Goal: Task Accomplishment & Management: Use online tool/utility

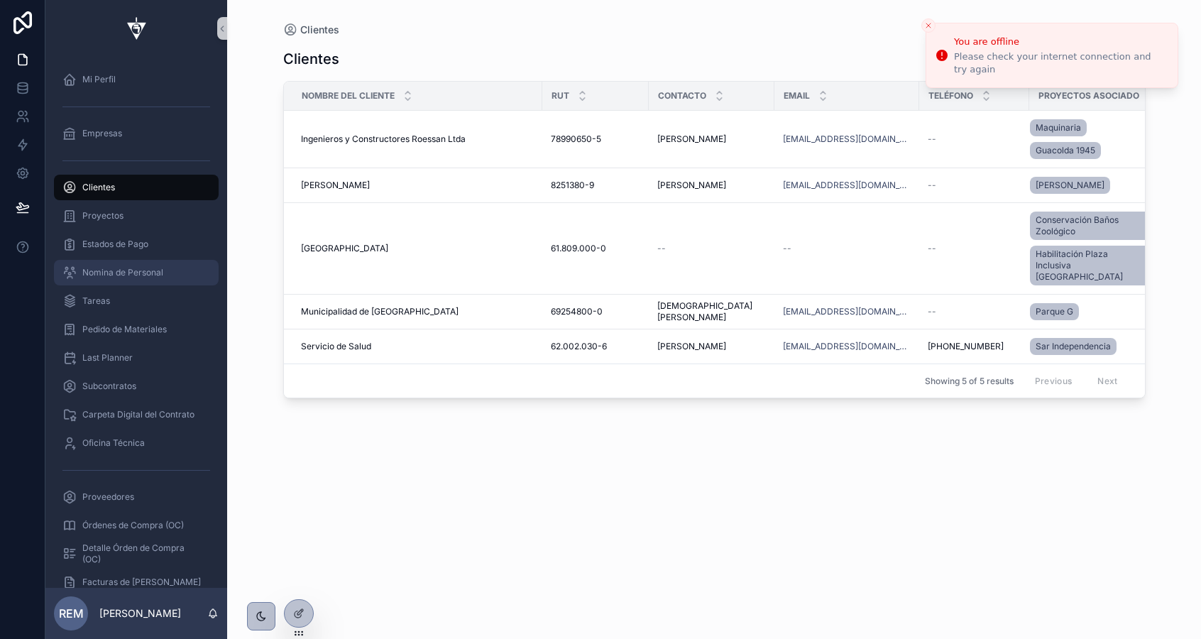
click at [116, 269] on span "Nomina de Personal" at bounding box center [122, 272] width 81 height 11
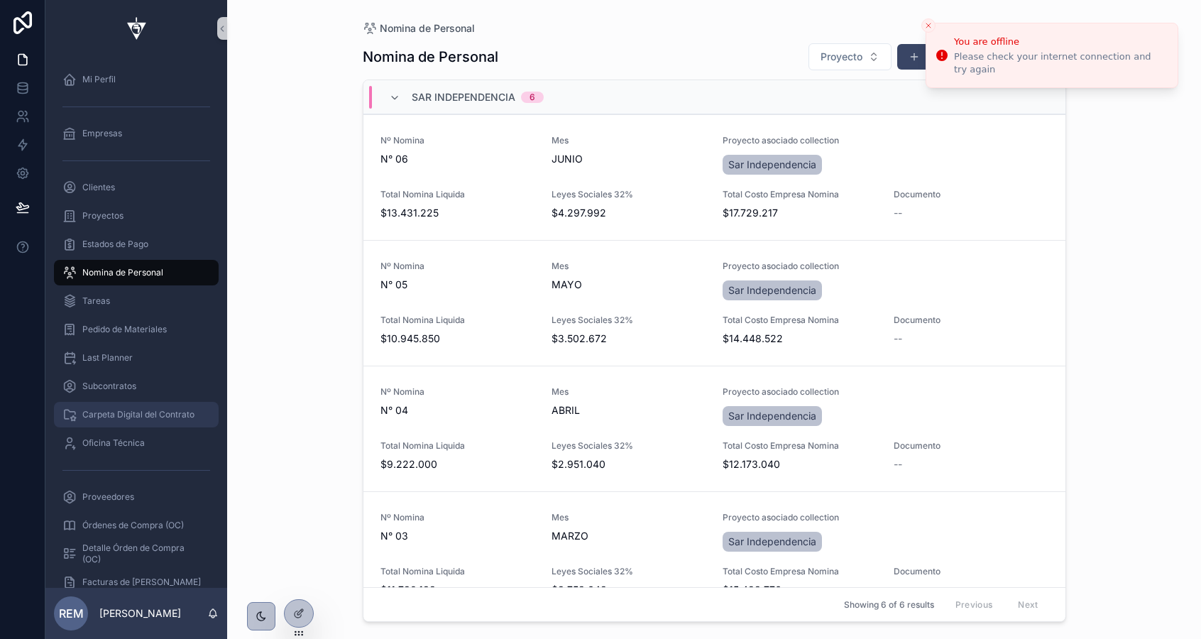
click at [111, 417] on span "Carpeta Digital del Contrato" at bounding box center [138, 414] width 112 height 11
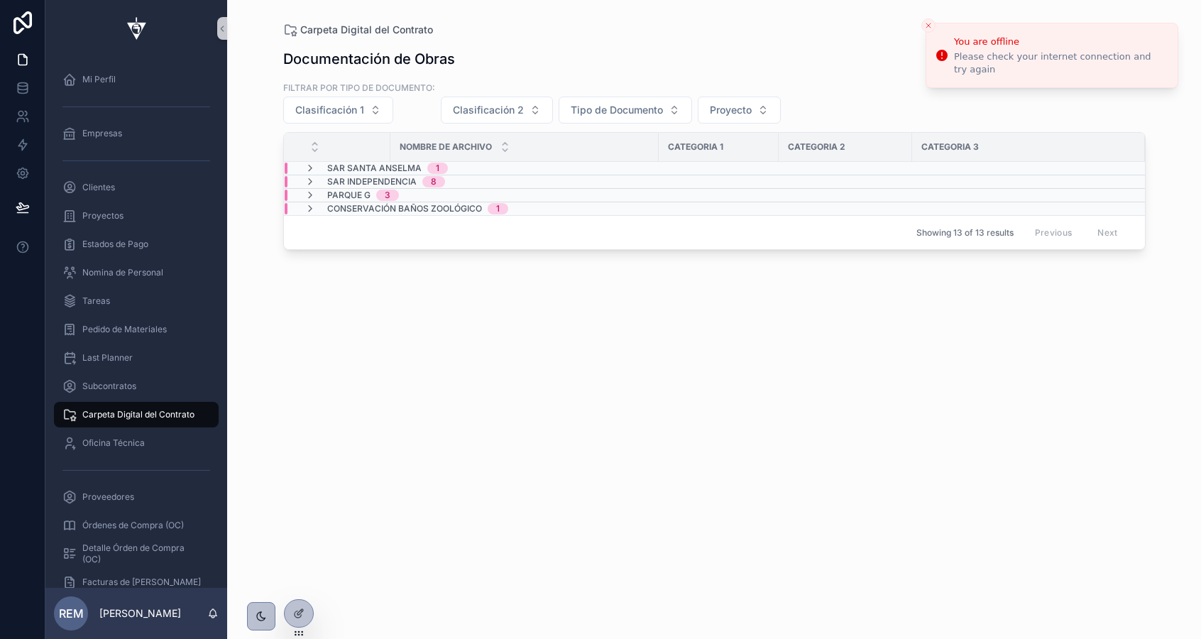
click at [930, 25] on icon "Close toast" at bounding box center [928, 25] width 9 height 9
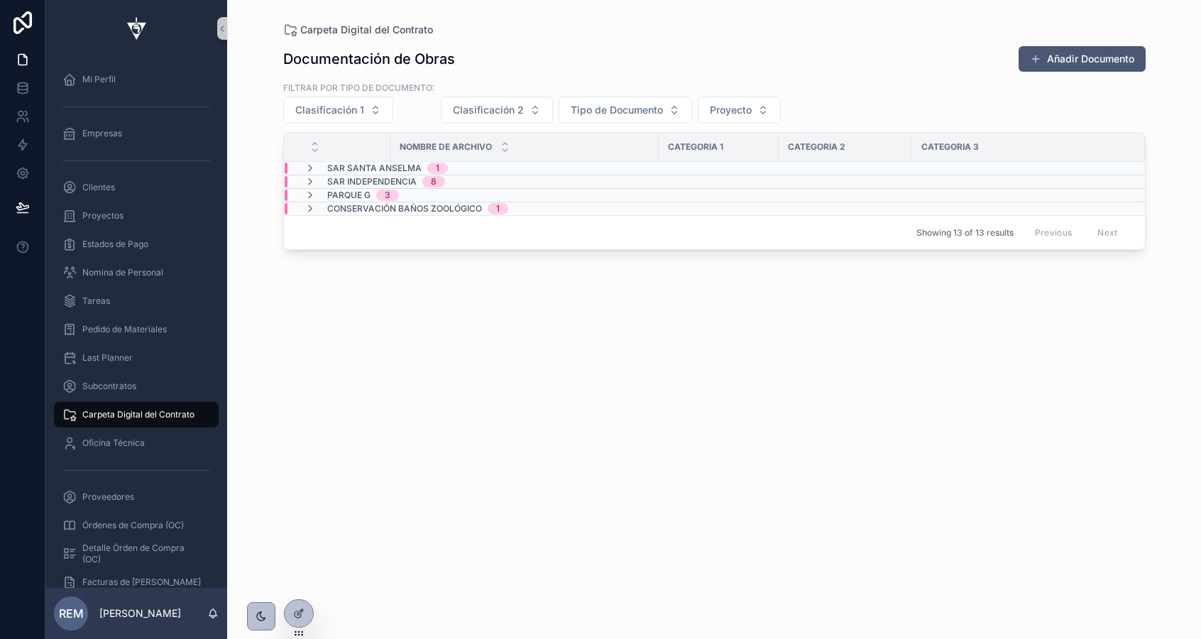
click at [1045, 60] on button "Añadir Documento" at bounding box center [1081, 59] width 127 height 26
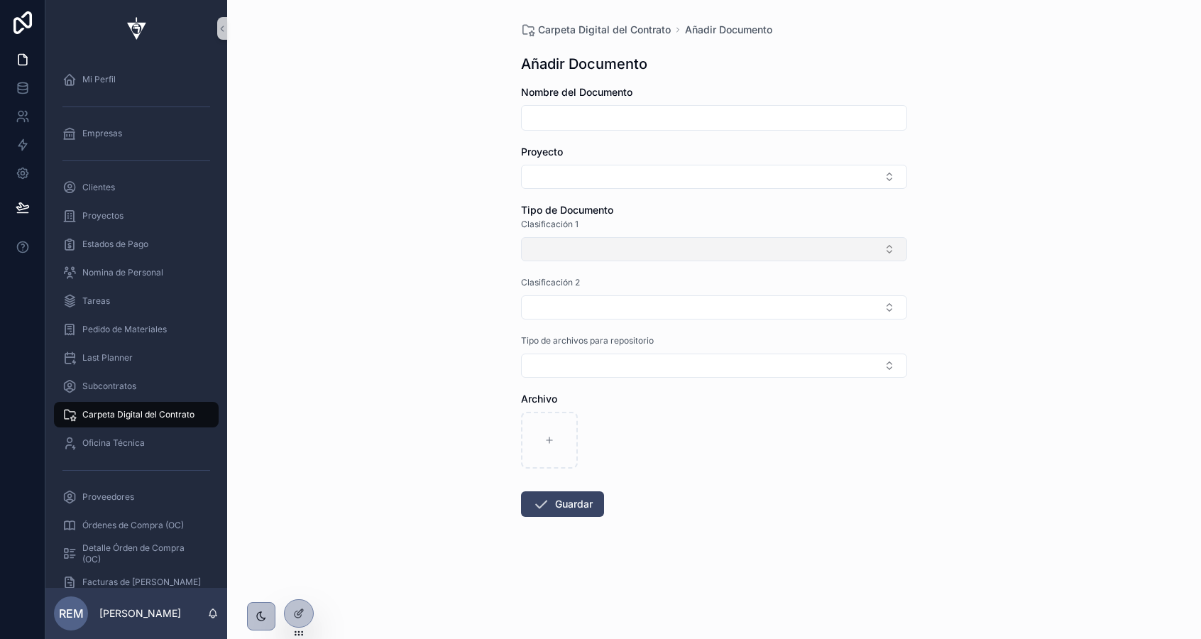
click at [578, 251] on button "Select Button" at bounding box center [714, 249] width 386 height 24
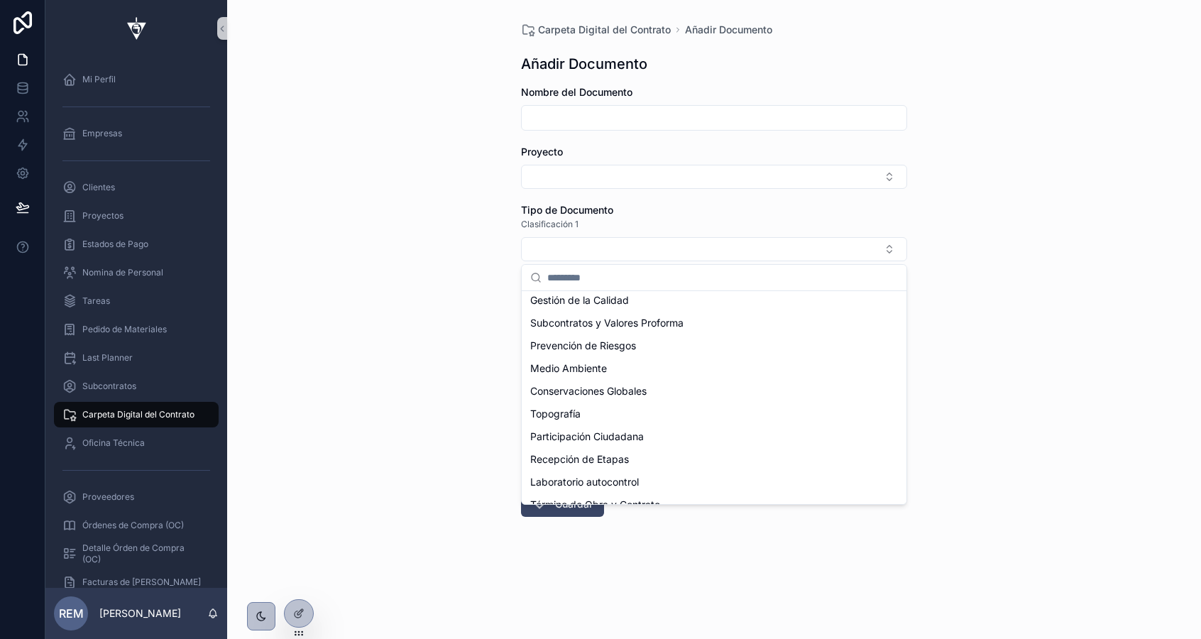
scroll to position [247, 0]
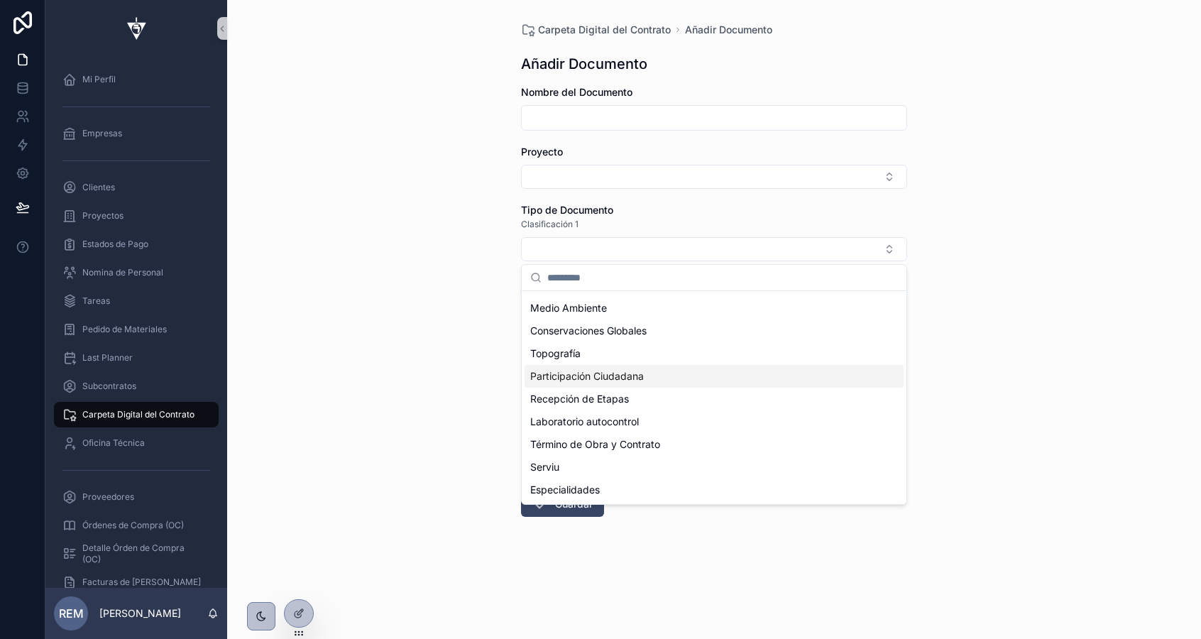
click at [340, 295] on div "Carpeta Digital del Contrato Añadir Documento Añadir Documento Nombre del Docum…" at bounding box center [714, 319] width 974 height 639
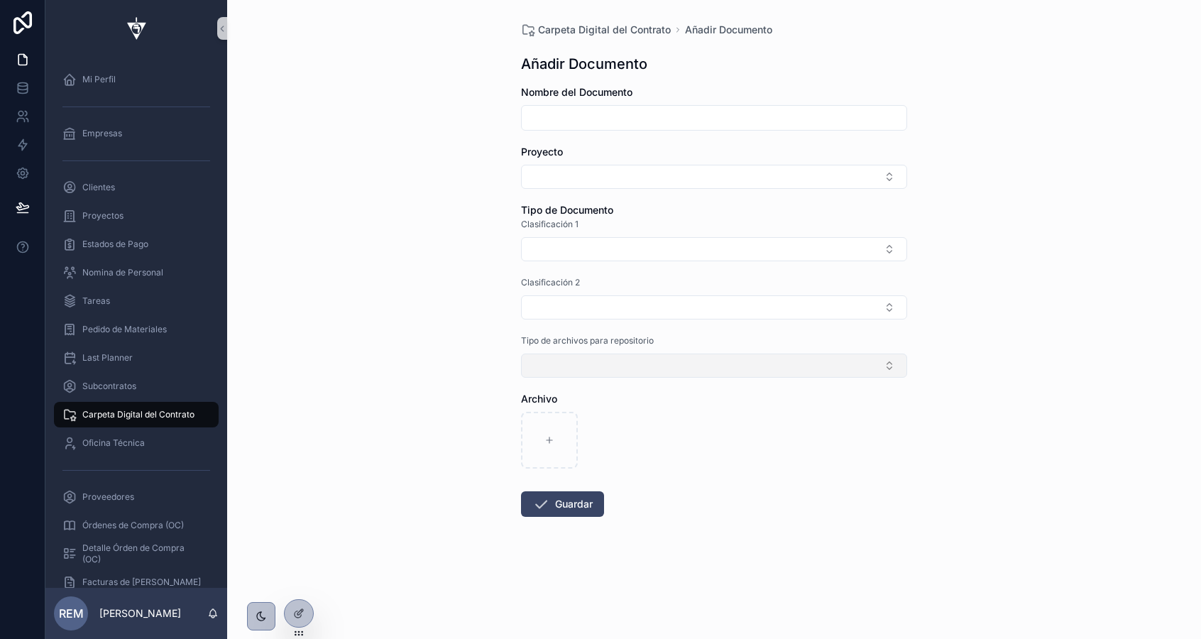
click at [589, 363] on button "Select Button" at bounding box center [714, 365] width 386 height 24
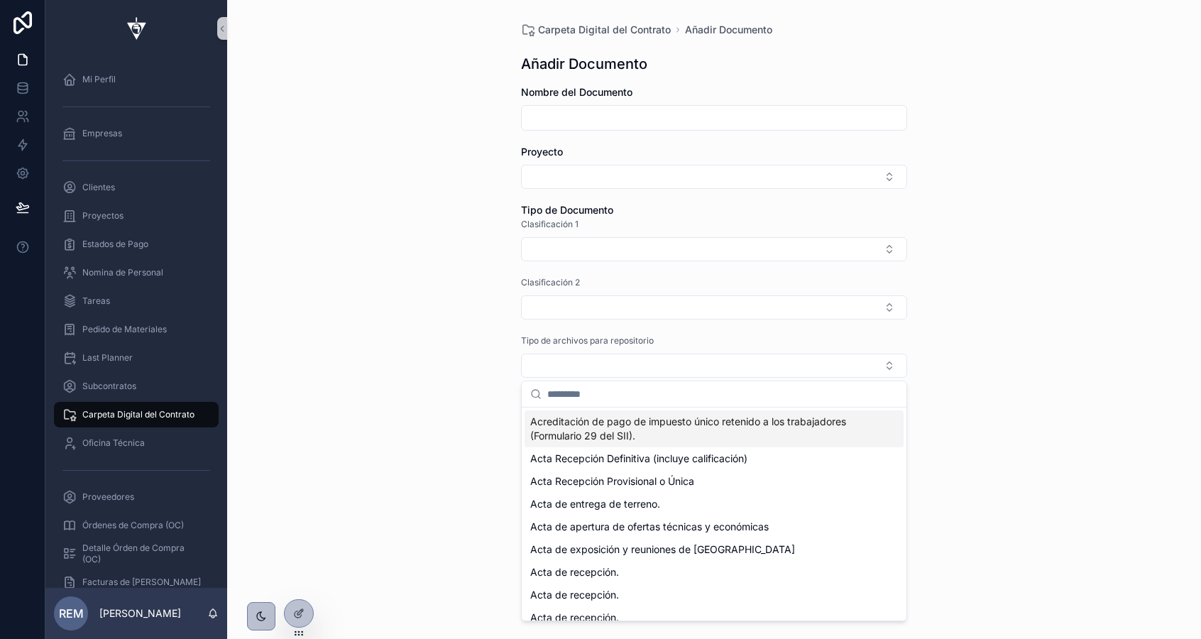
click at [604, 394] on input "scrollable content" at bounding box center [722, 394] width 351 height 26
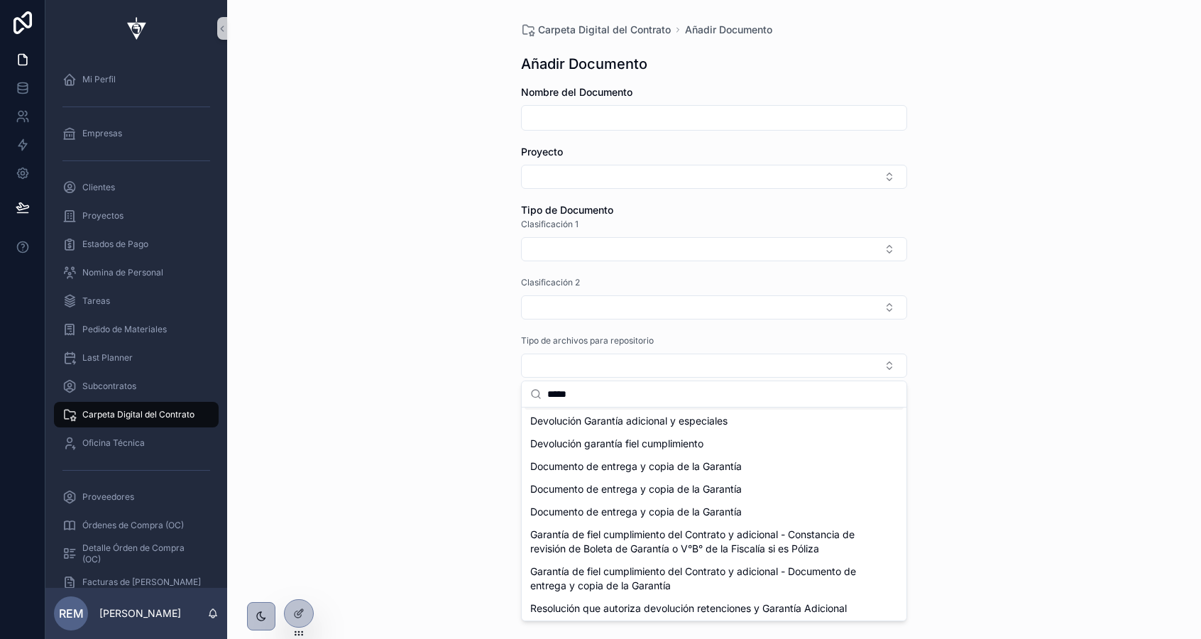
scroll to position [99, 0]
click at [613, 392] on input "*****" at bounding box center [722, 394] width 351 height 26
type input "*****"
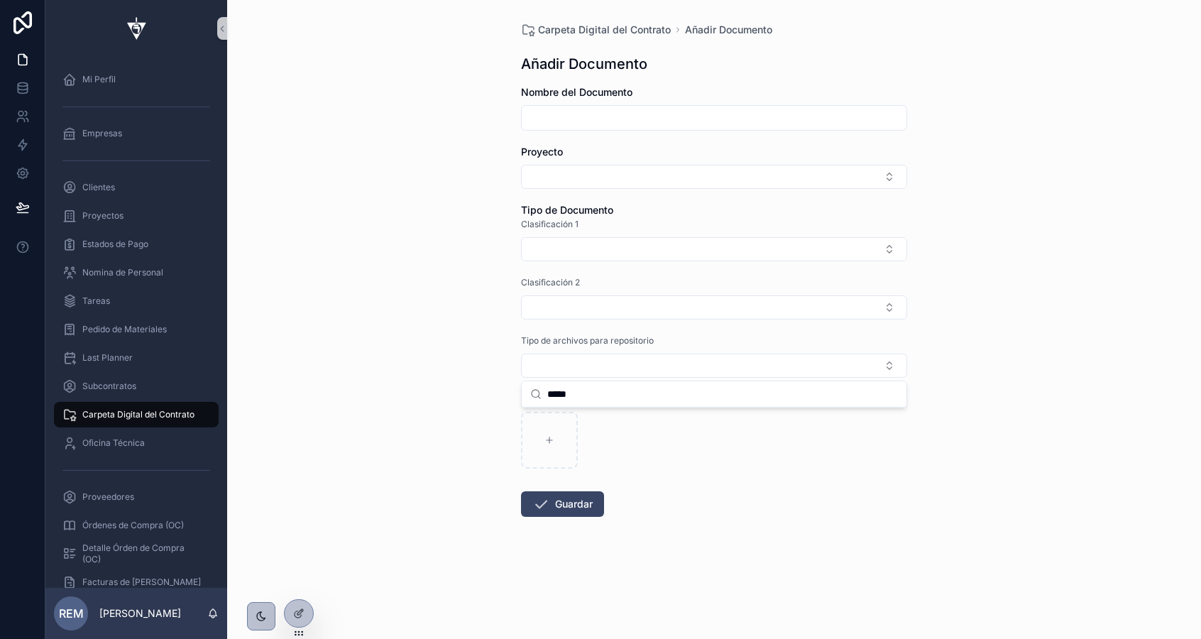
click at [445, 315] on div "Carpeta Digital del Contrato Añadir Documento Añadir Documento Nombre del Docum…" at bounding box center [714, 319] width 974 height 639
click at [114, 409] on span "Carpeta Digital del Contrato" at bounding box center [138, 414] width 112 height 11
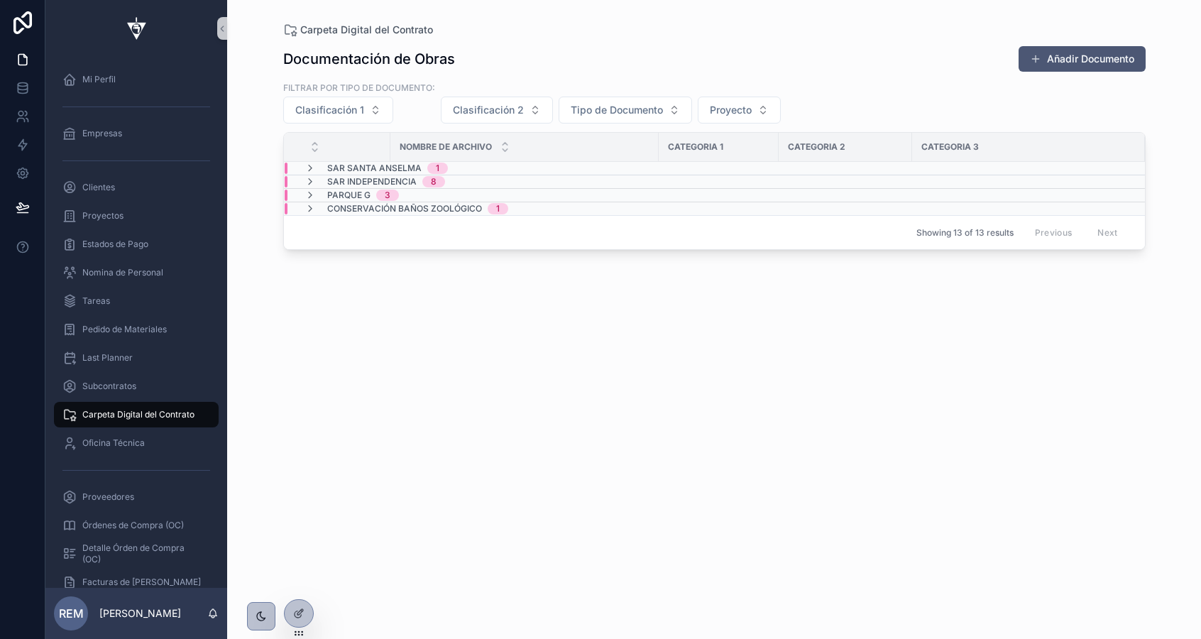
click at [1042, 56] on button "Añadir Documento" at bounding box center [1081, 59] width 127 height 26
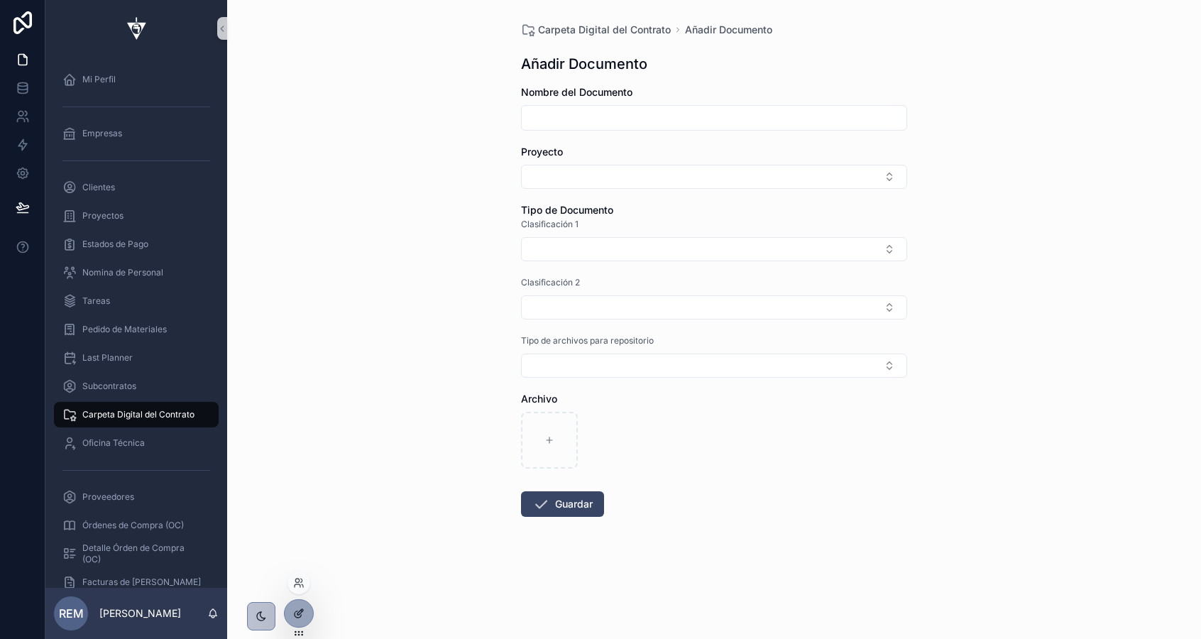
click at [299, 612] on icon at bounding box center [298, 612] width 11 height 11
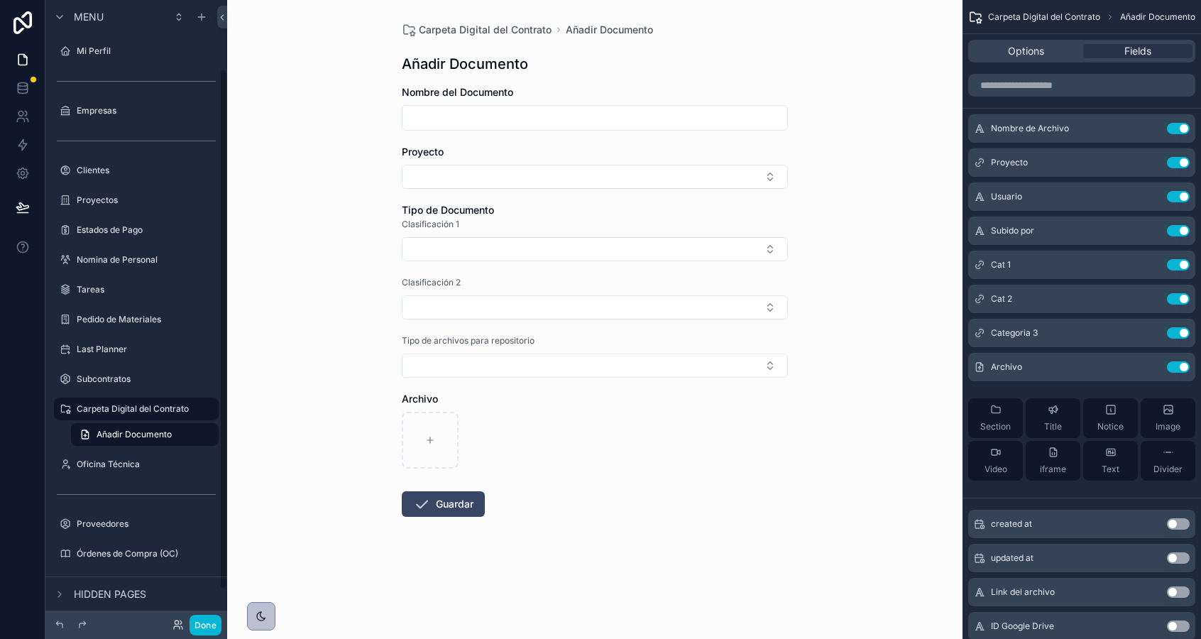
scroll to position [82, 0]
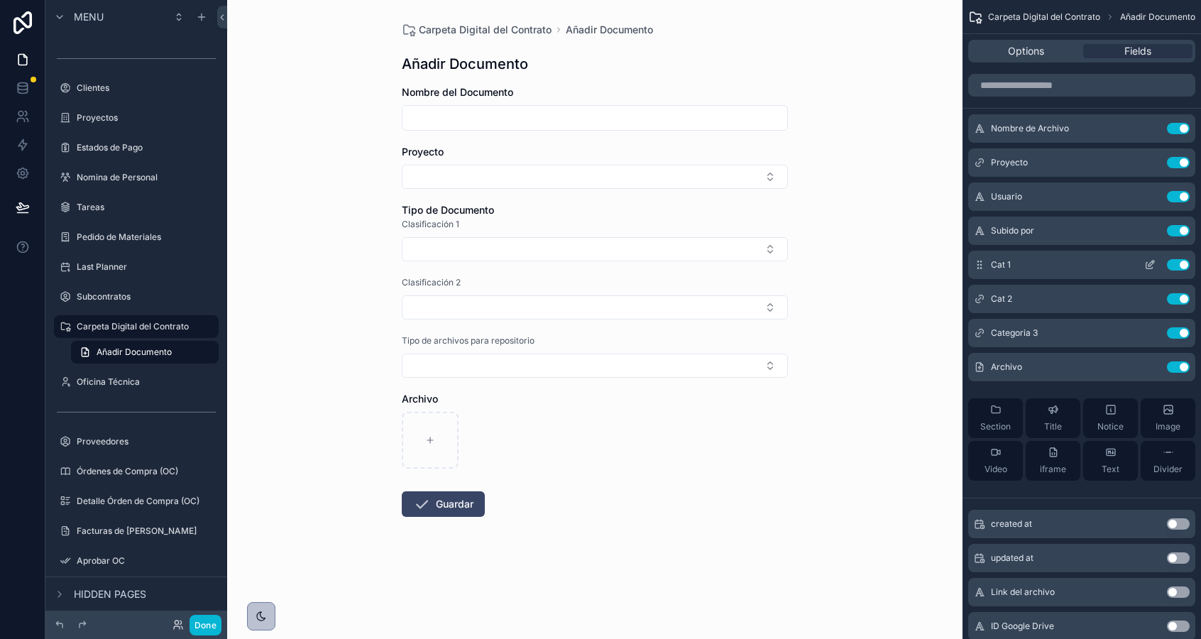
click at [1151, 265] on icon "scrollable content" at bounding box center [1149, 264] width 11 height 11
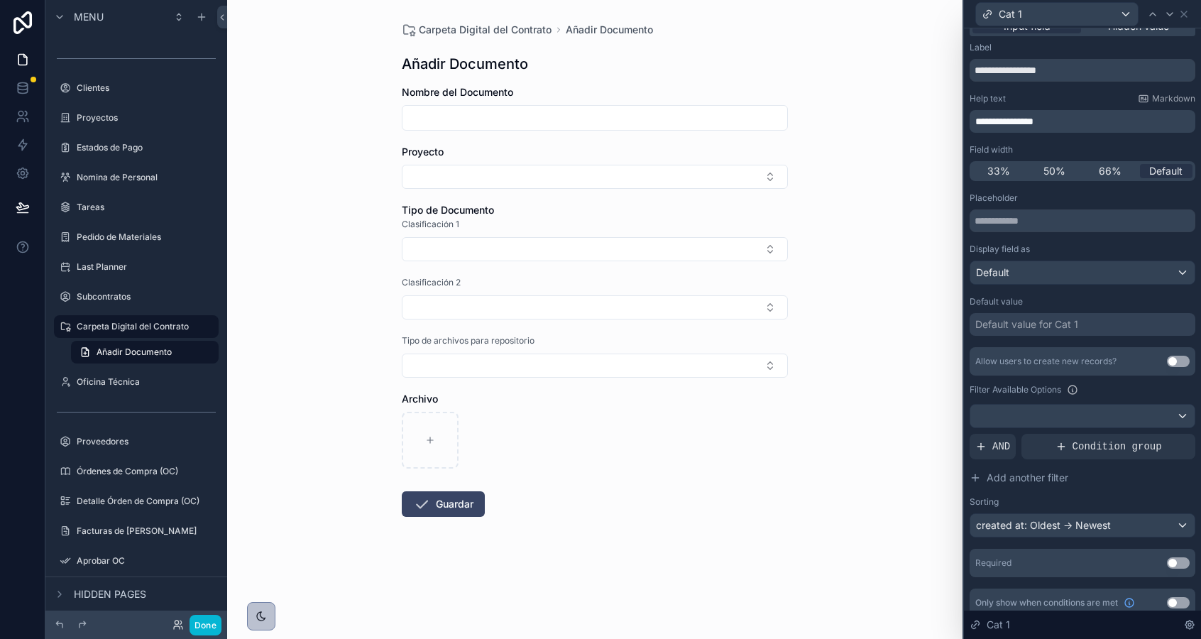
scroll to position [30, 0]
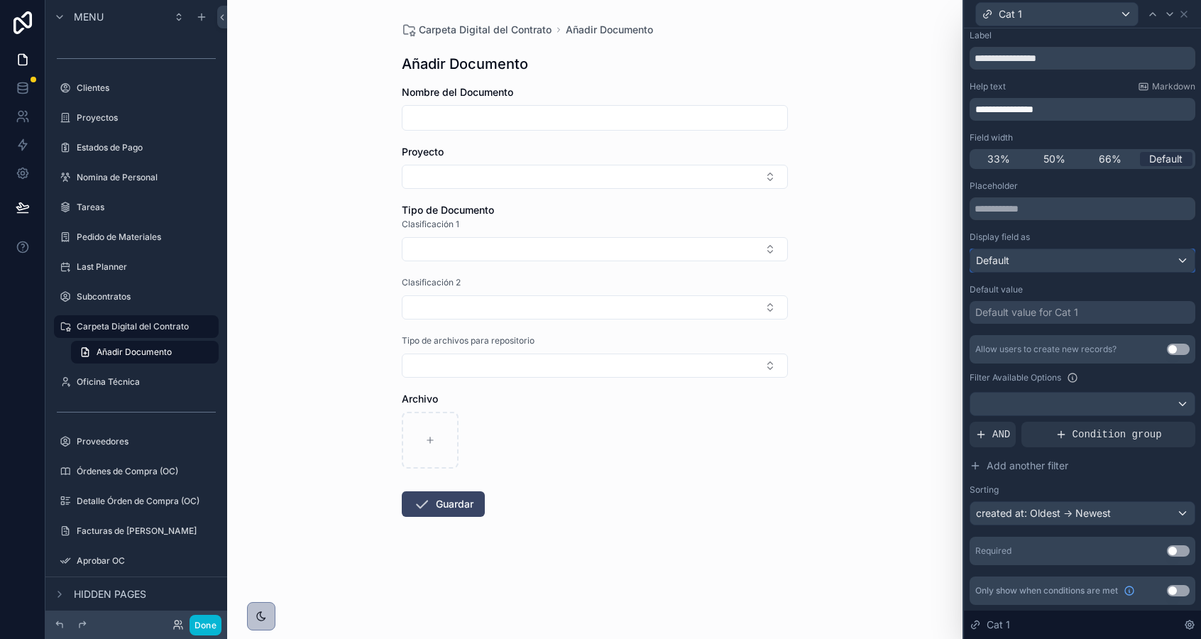
click at [1071, 263] on div "Default" at bounding box center [1082, 260] width 224 height 23
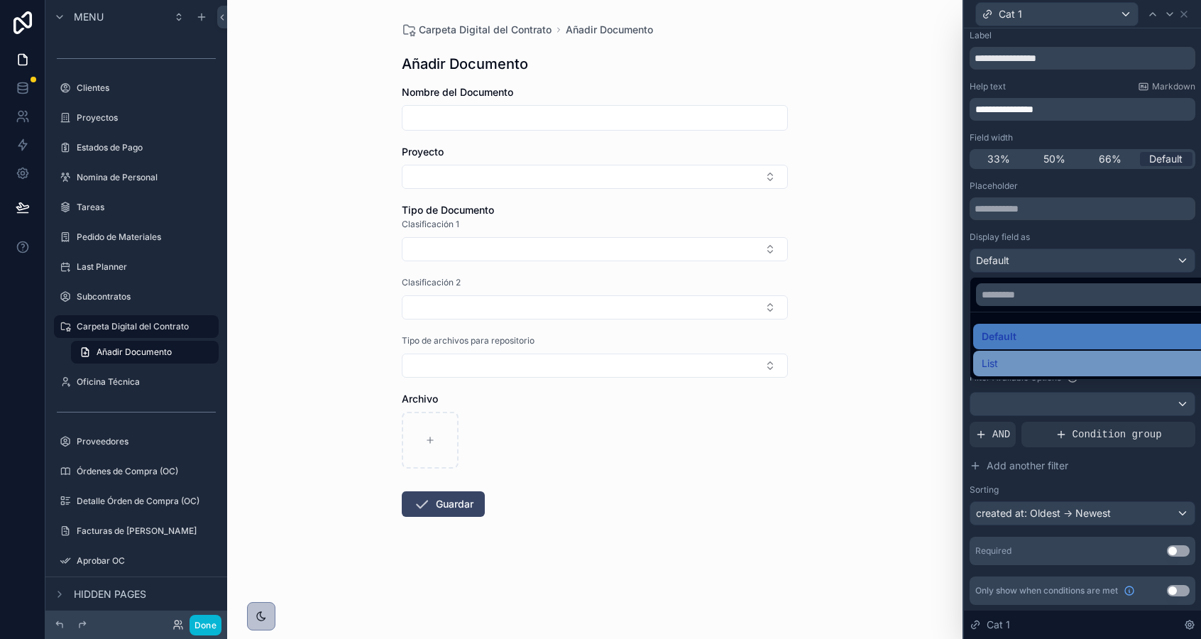
click at [1032, 370] on div "List" at bounding box center [1098, 363] width 234 height 17
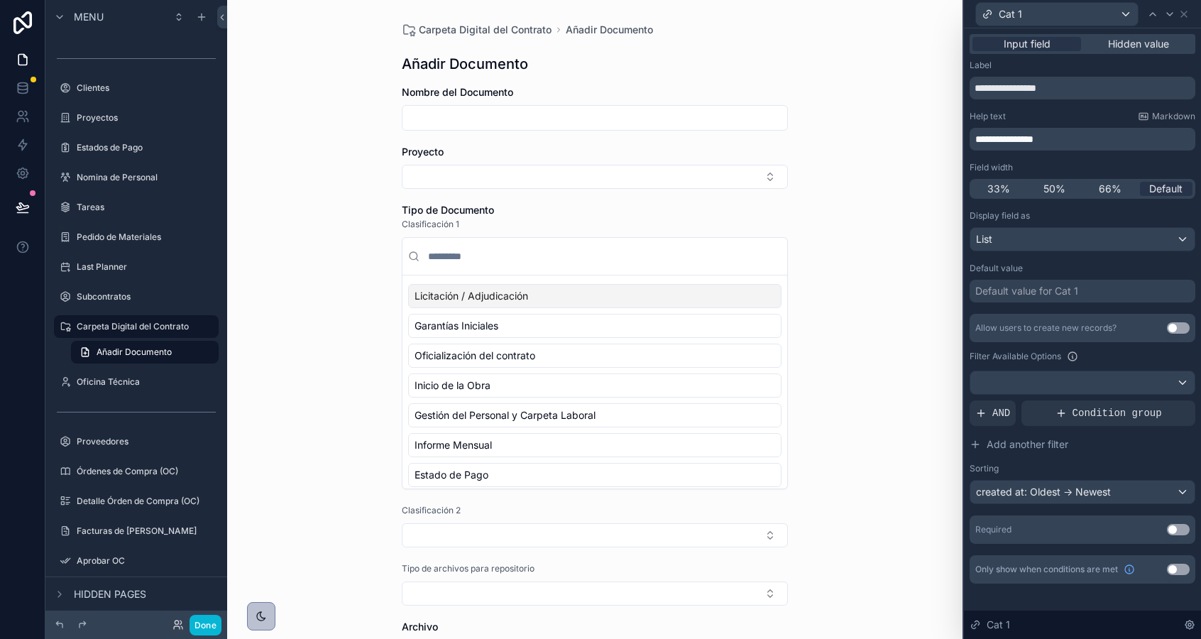
click at [824, 304] on div "Carpeta Digital del Contrato Añadir Documento Añadir Documento Nombre del Docum…" at bounding box center [594, 319] width 735 height 639
click at [343, 269] on div "Carpeta Digital del Contrato Añadir Documento Añadir Documento Nombre del Docum…" at bounding box center [594, 319] width 735 height 639
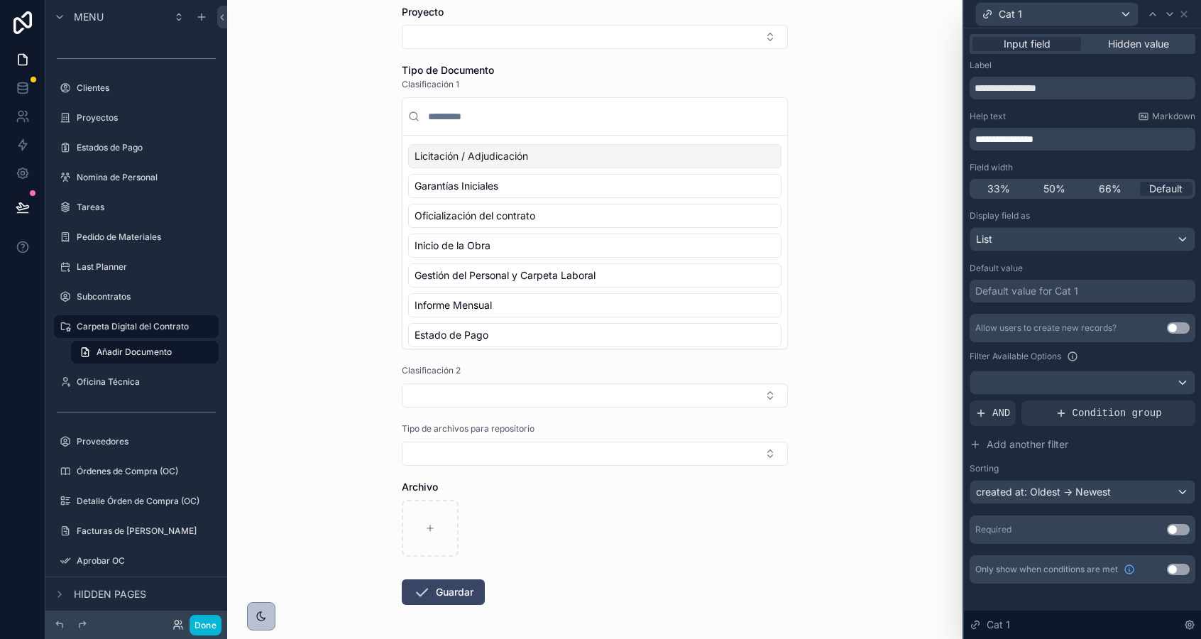
scroll to position [197, 0]
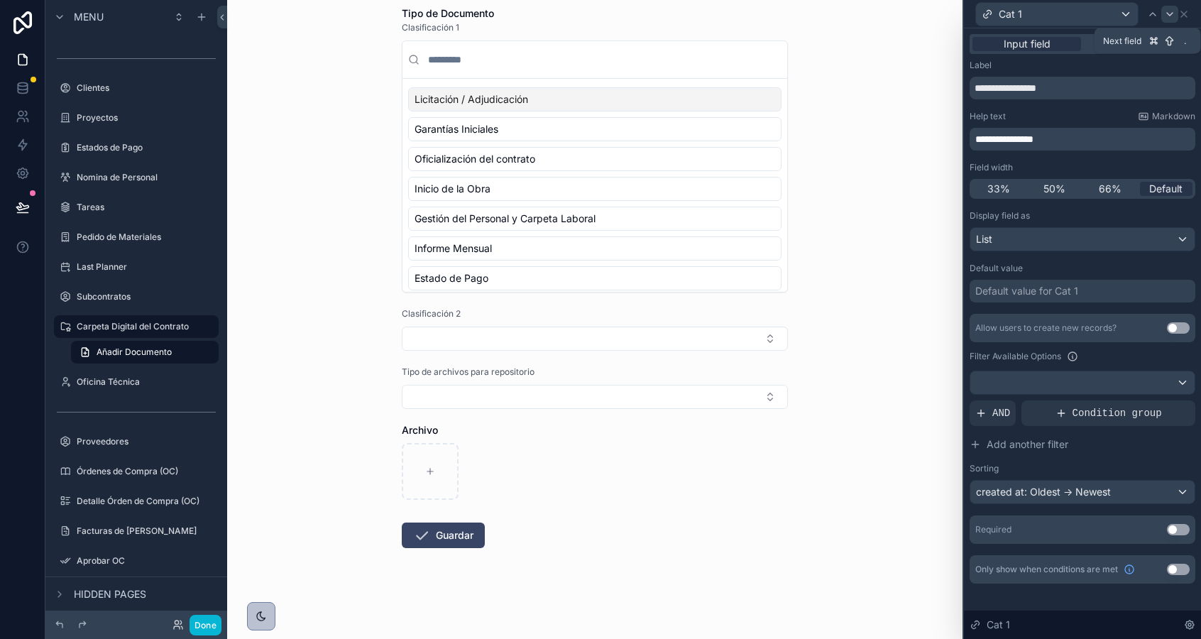
click at [1170, 15] on icon at bounding box center [1170, 14] width 6 height 3
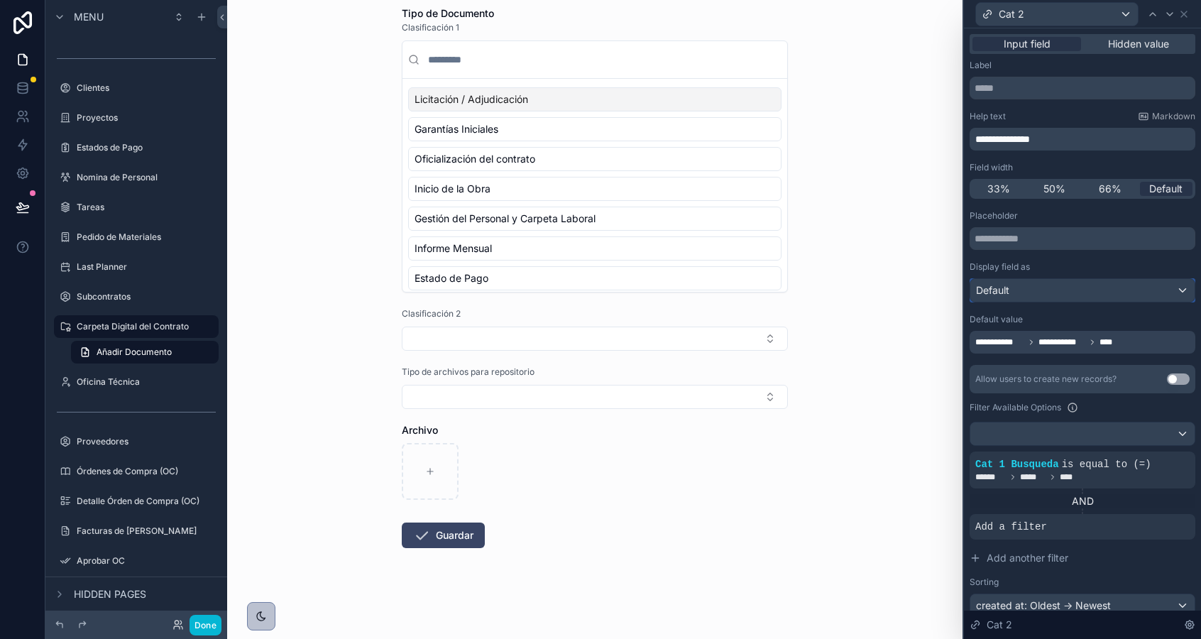
click at [1072, 288] on div "Default" at bounding box center [1082, 290] width 224 height 23
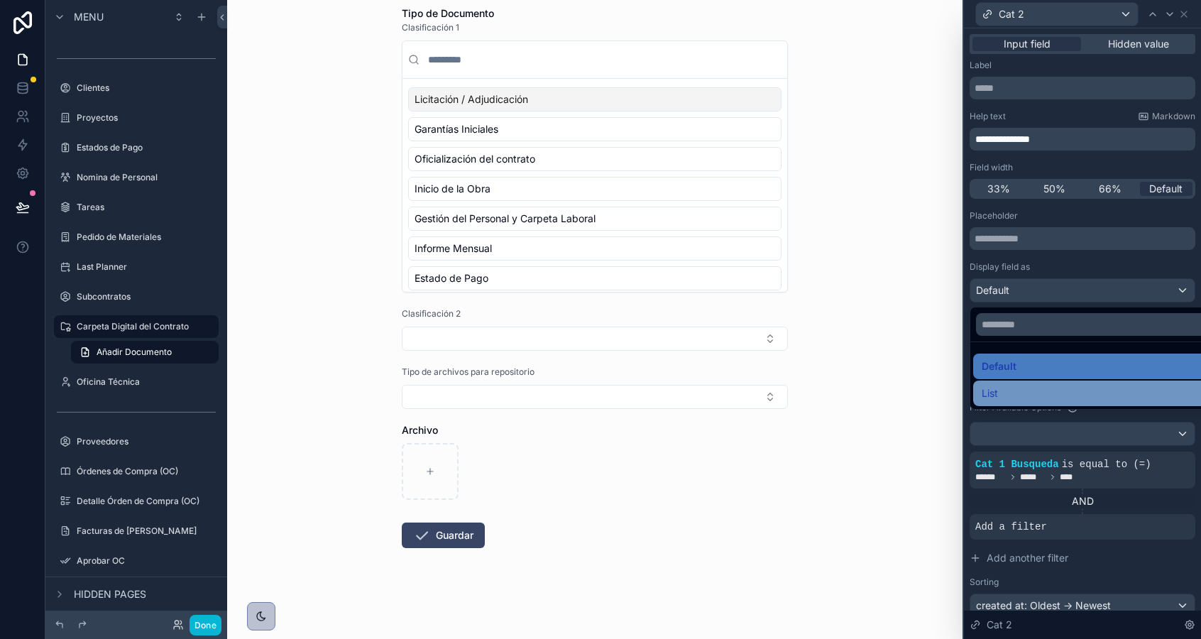
click at [1043, 389] on div "List" at bounding box center [1098, 393] width 234 height 17
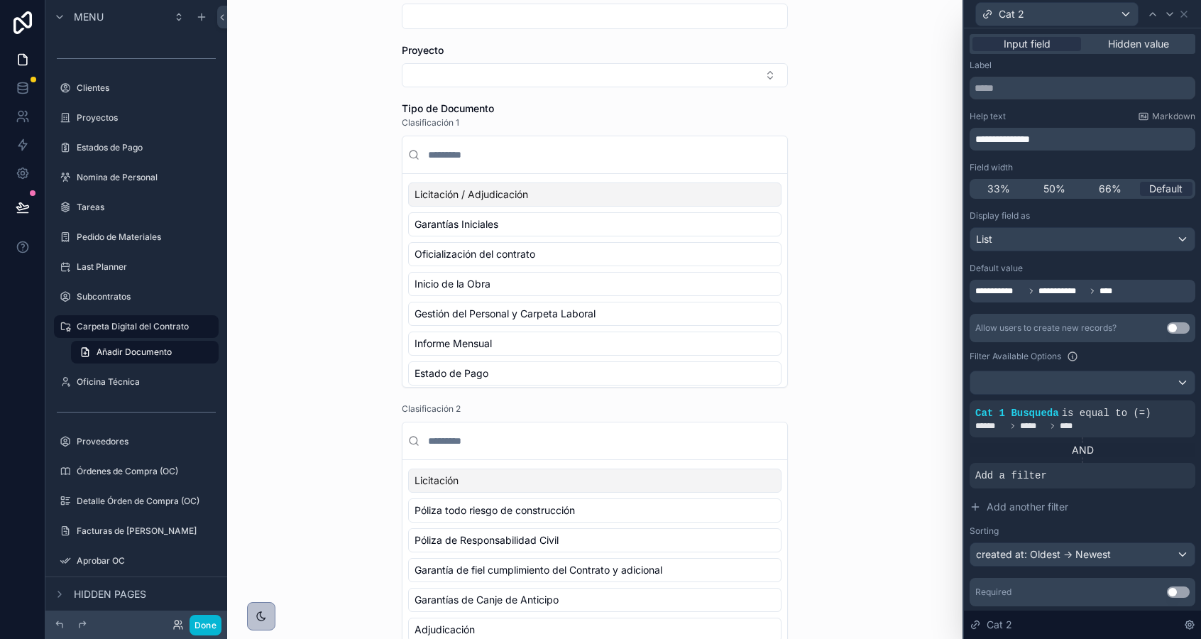
scroll to position [79, 0]
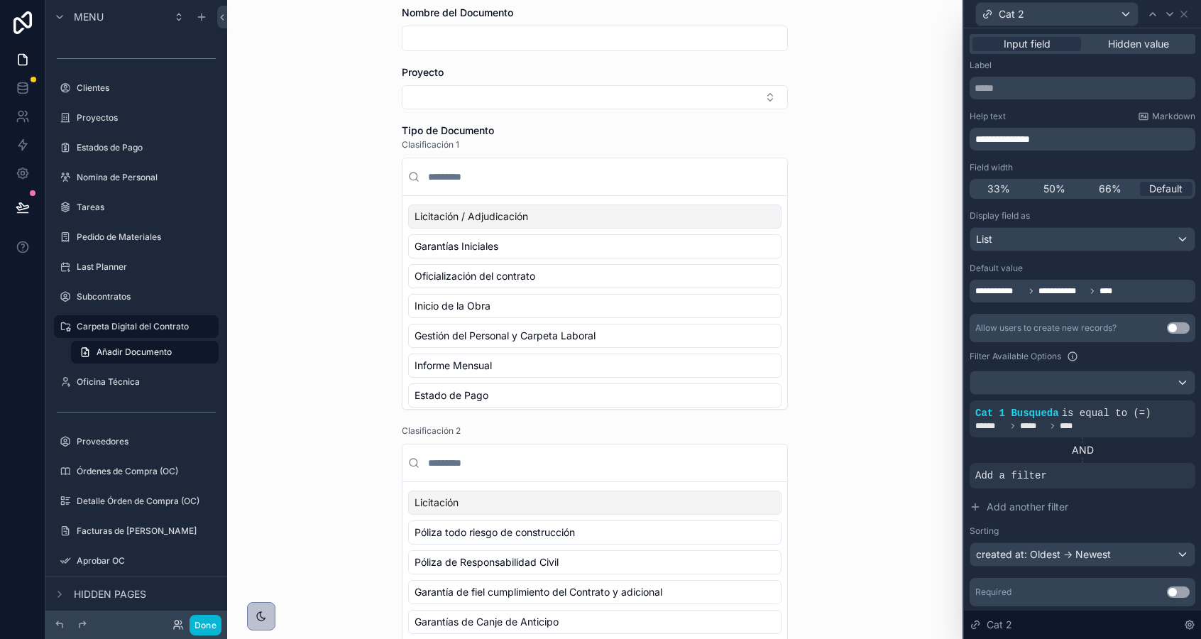
click at [664, 224] on div "Licitación / Adjudicación" at bounding box center [594, 216] width 373 height 24
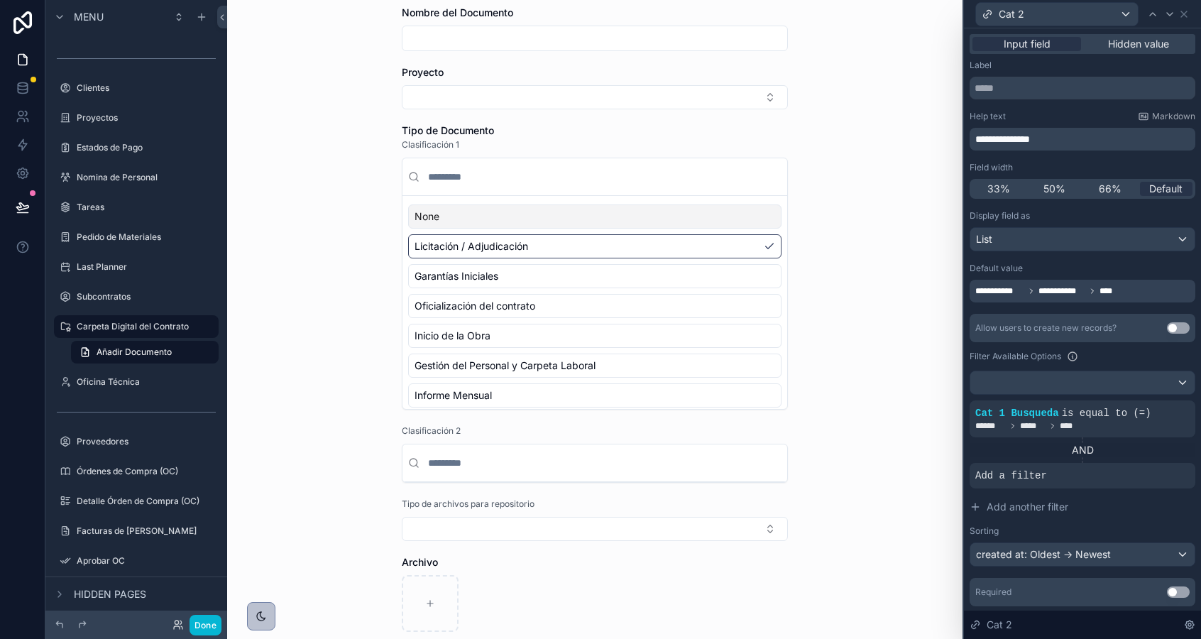
scroll to position [0, 0]
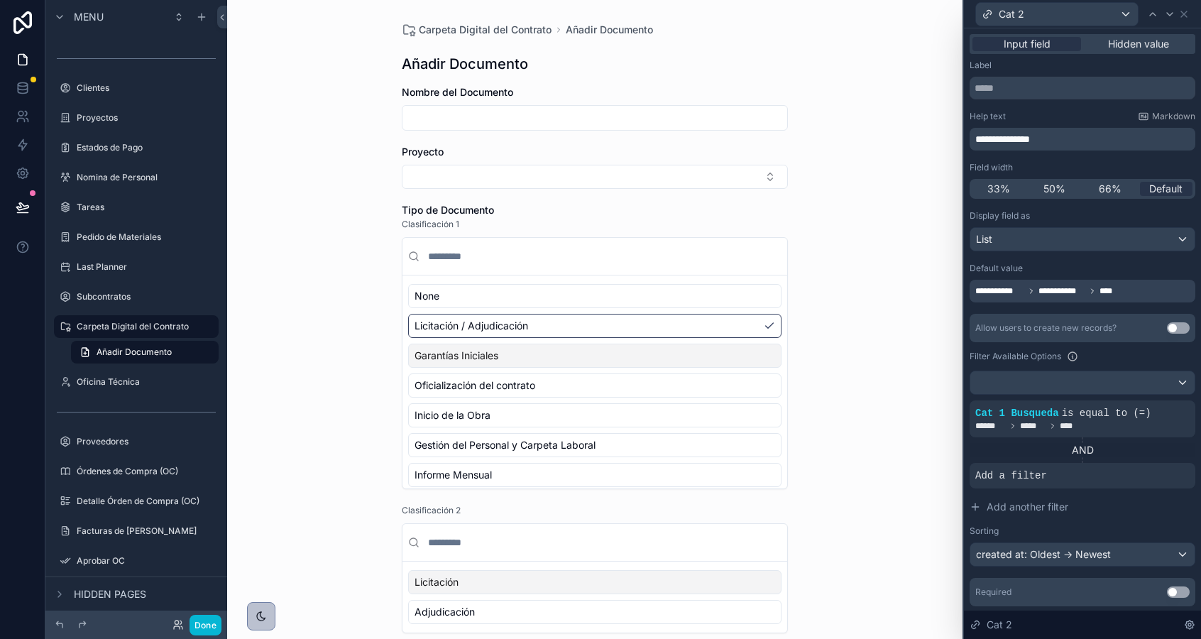
click at [618, 363] on div "Garantías Iniciales" at bounding box center [594, 355] width 373 height 24
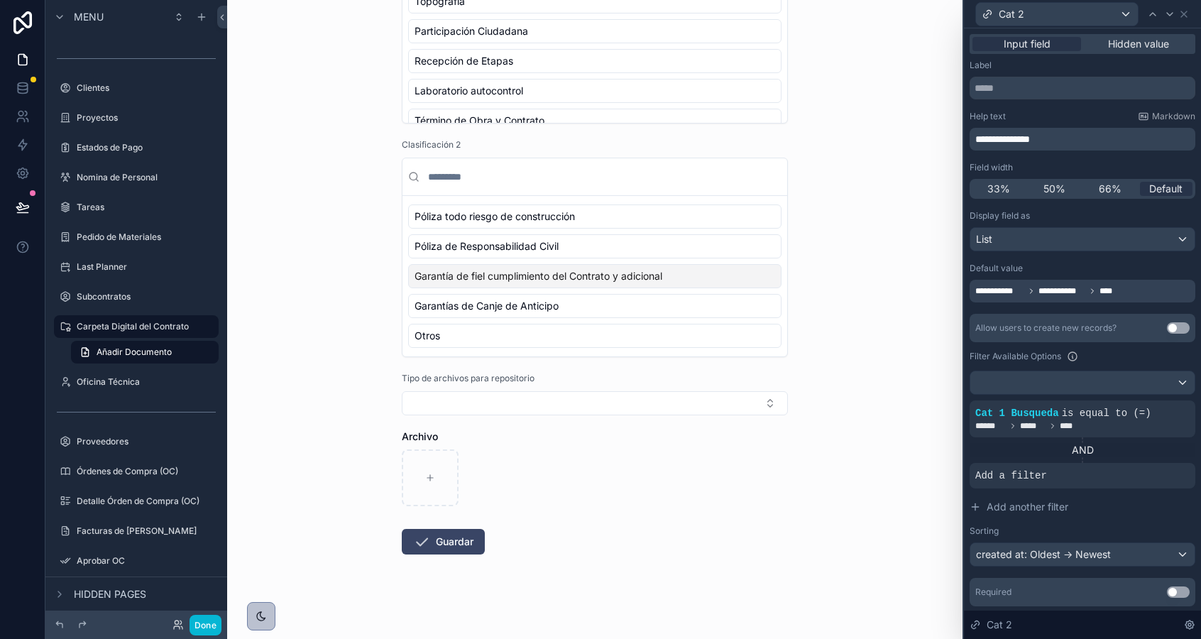
scroll to position [366, 0]
click at [535, 219] on span "Póliza todo riesgo de construcción" at bounding box center [494, 216] width 160 height 14
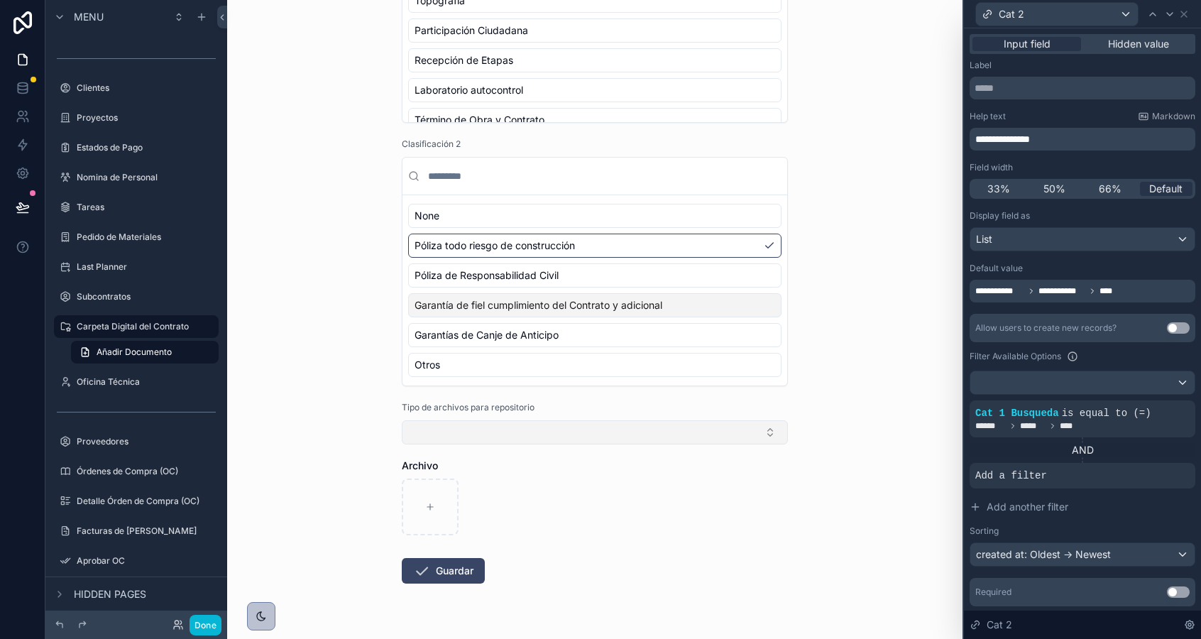
click at [732, 436] on button "Select Button" at bounding box center [595, 432] width 386 height 24
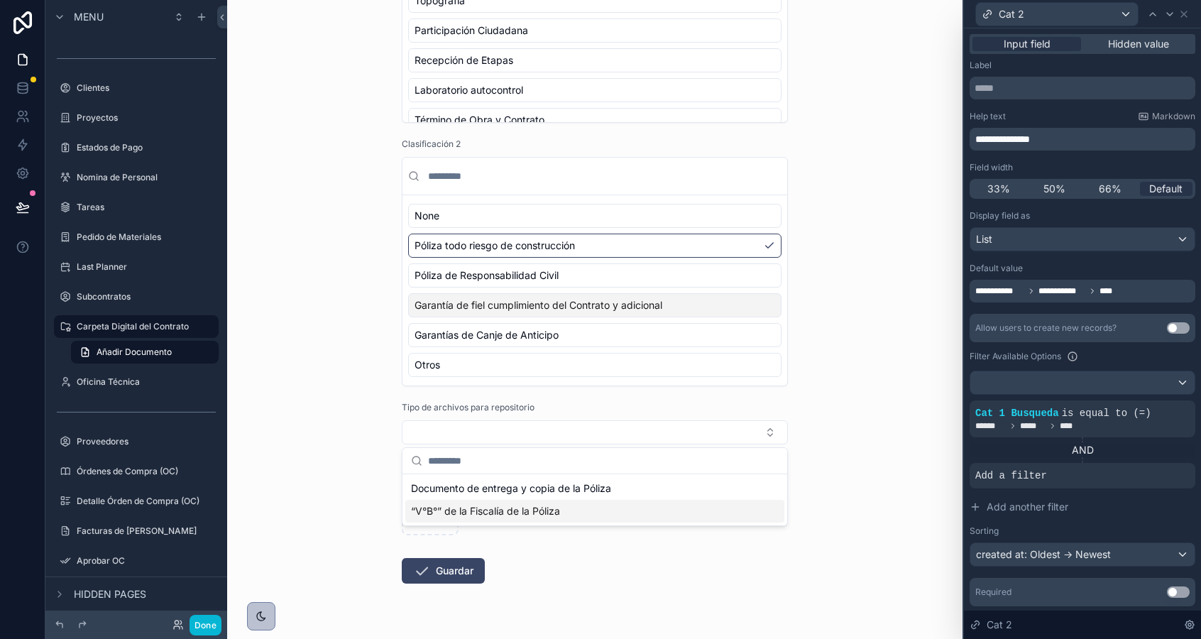
click at [852, 493] on div "Carpeta Digital del Contrato Añadir Documento Añadir Documento Nombre del Docum…" at bounding box center [594, 319] width 735 height 639
click at [704, 449] on form "Nombre del Documento Proyecto Tipo de Documento Clasificación 1 None Licitación…" at bounding box center [595, 196] width 386 height 955
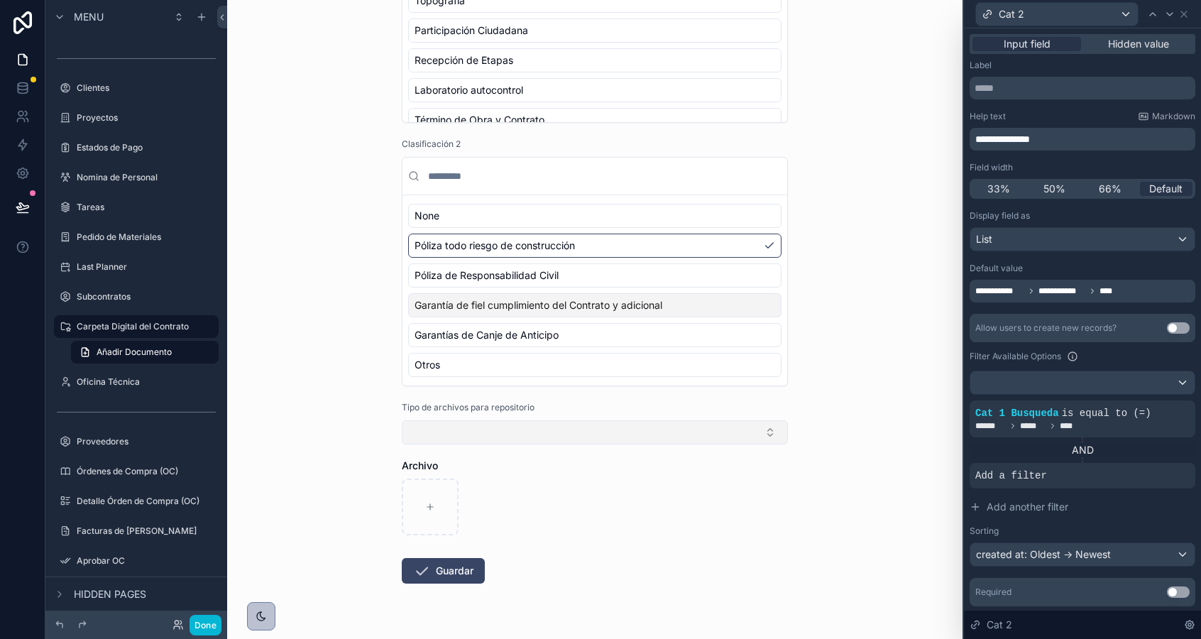
click at [730, 441] on button "Select Button" at bounding box center [595, 432] width 386 height 24
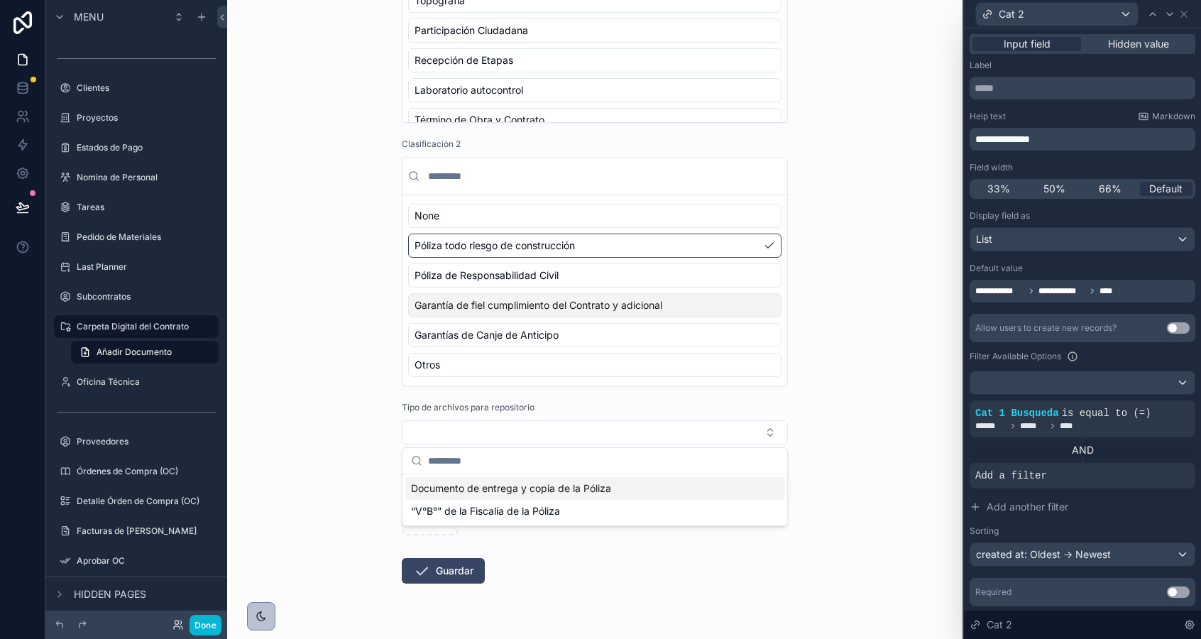
click at [736, 493] on div "Documento de entrega y copia de la Póliza" at bounding box center [594, 488] width 379 height 23
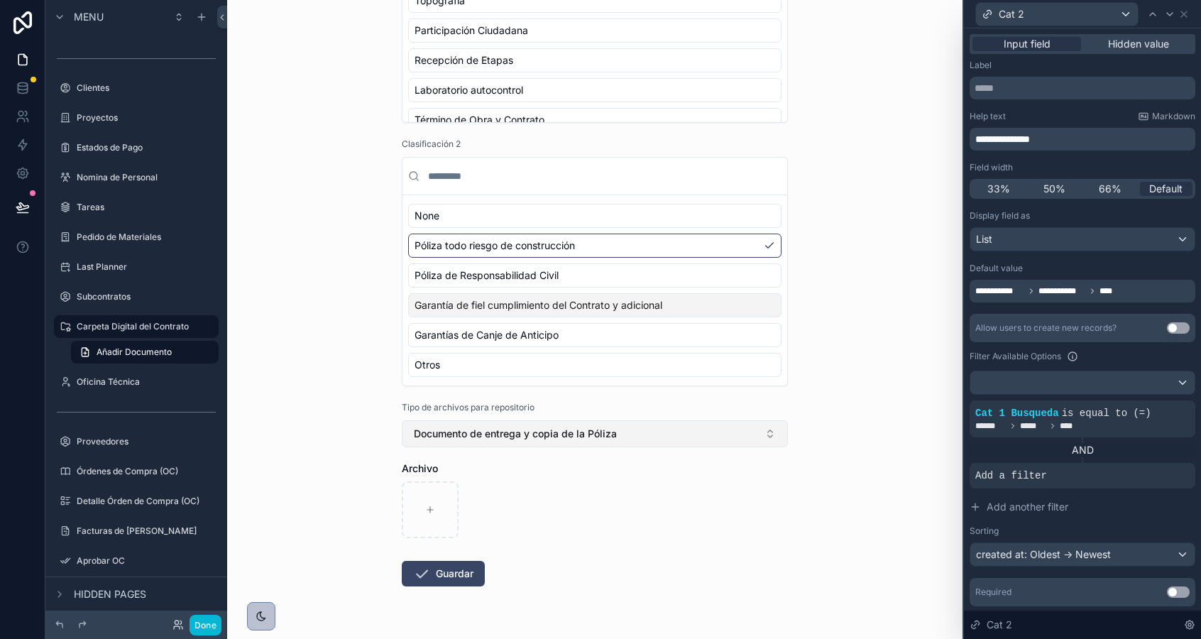
click at [705, 434] on button "Documento de entrega y copia de la Póliza" at bounding box center [595, 433] width 386 height 27
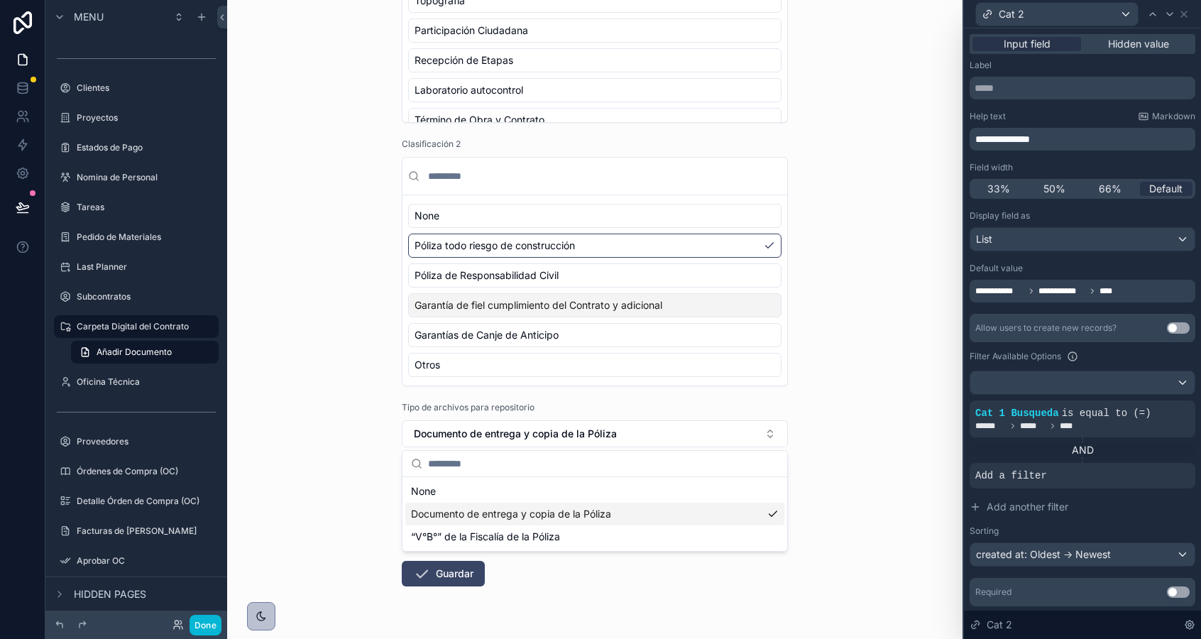
click at [827, 450] on div "Carpeta Digital del Contrato Añadir Documento Añadir Documento Nombre del Docum…" at bounding box center [594, 319] width 735 height 639
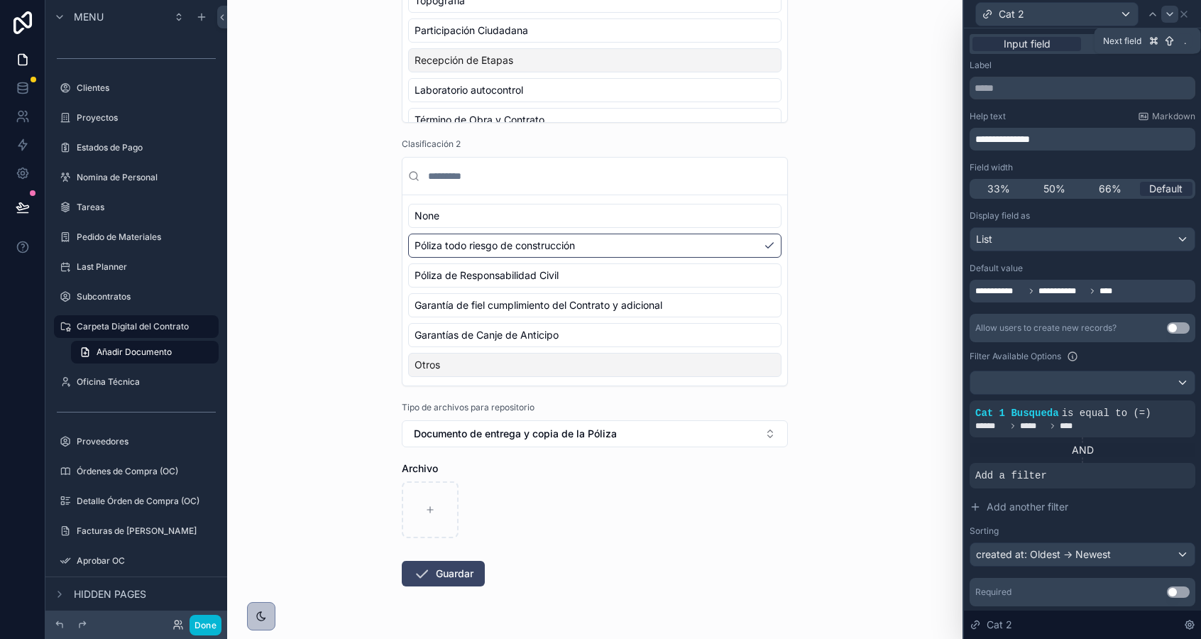
click at [1168, 11] on icon at bounding box center [1169, 14] width 11 height 11
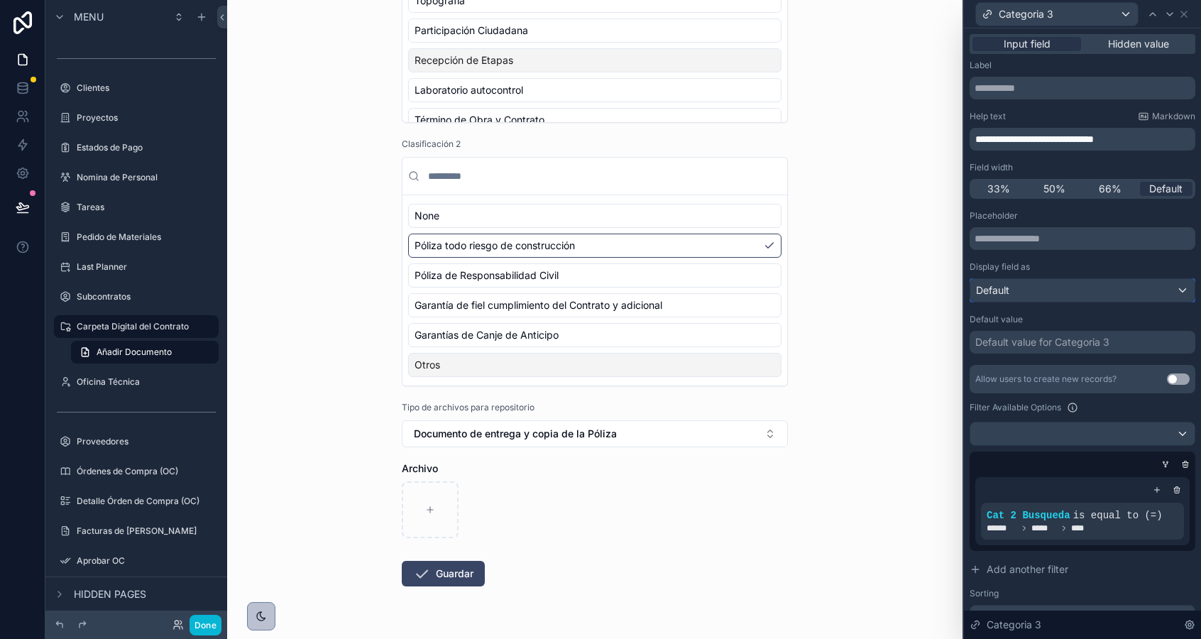
click at [1077, 287] on div "Default" at bounding box center [1082, 290] width 224 height 23
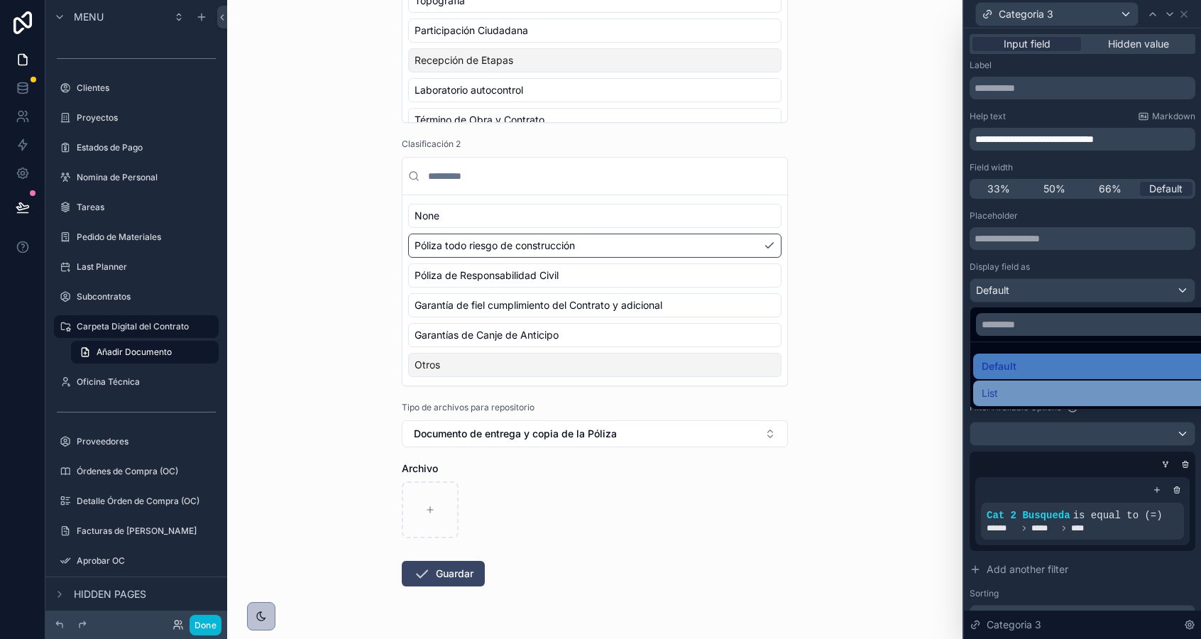
click at [1065, 389] on div "List" at bounding box center [1098, 393] width 234 height 17
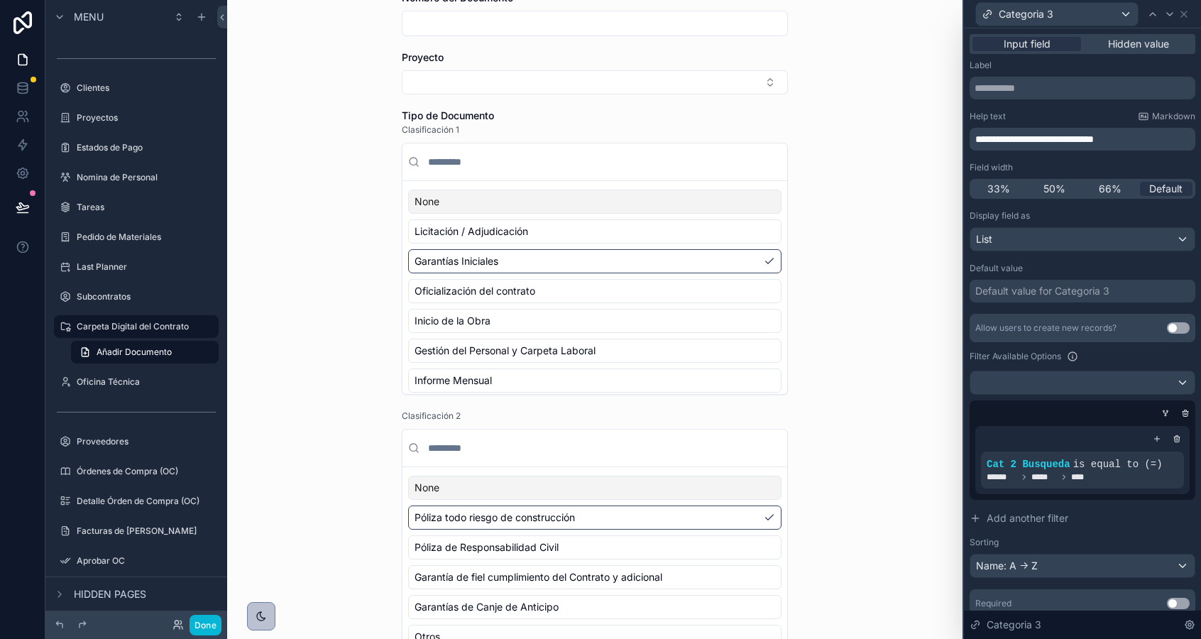
scroll to position [0, 0]
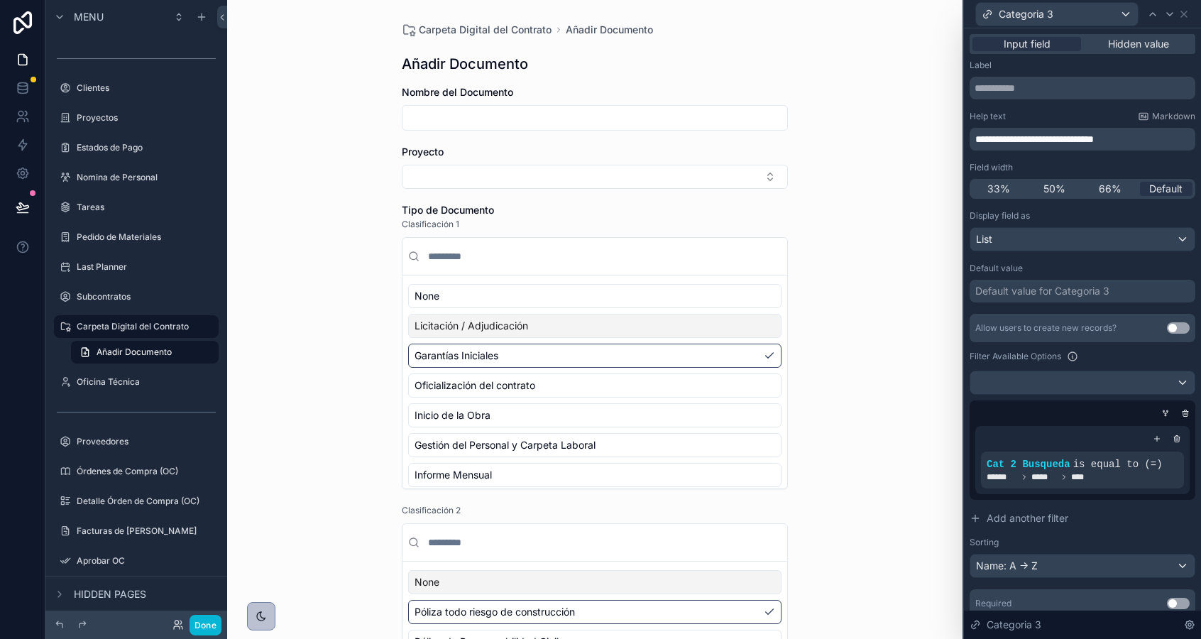
click at [519, 324] on span "Licitación / Adjudicación" at bounding box center [471, 326] width 114 height 14
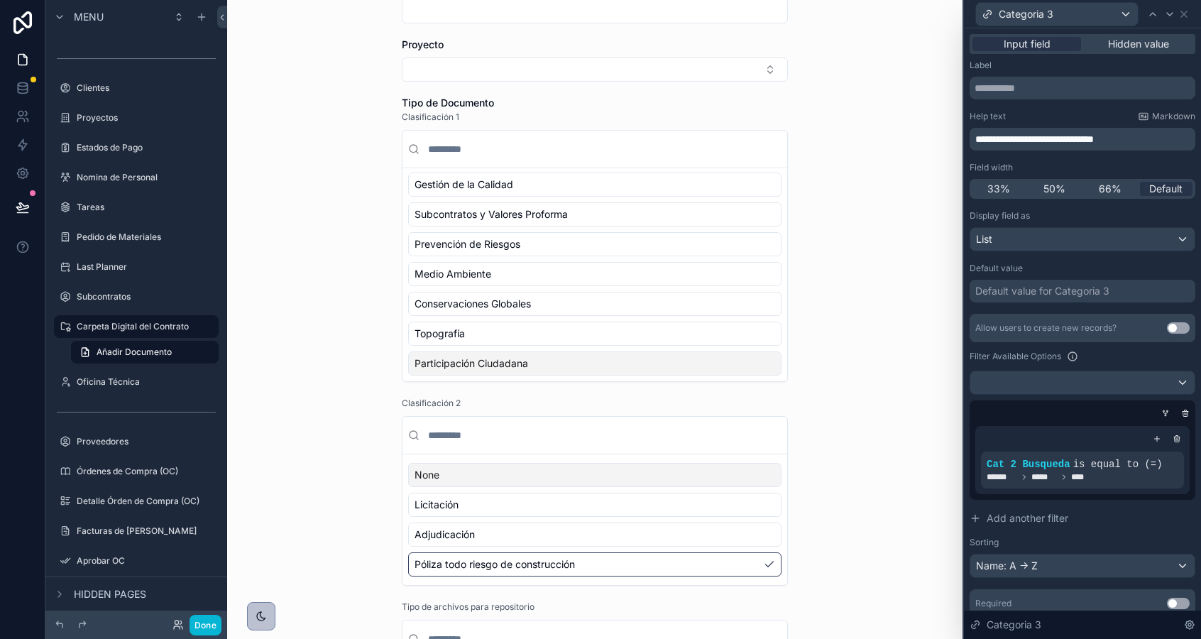
scroll to position [133, 0]
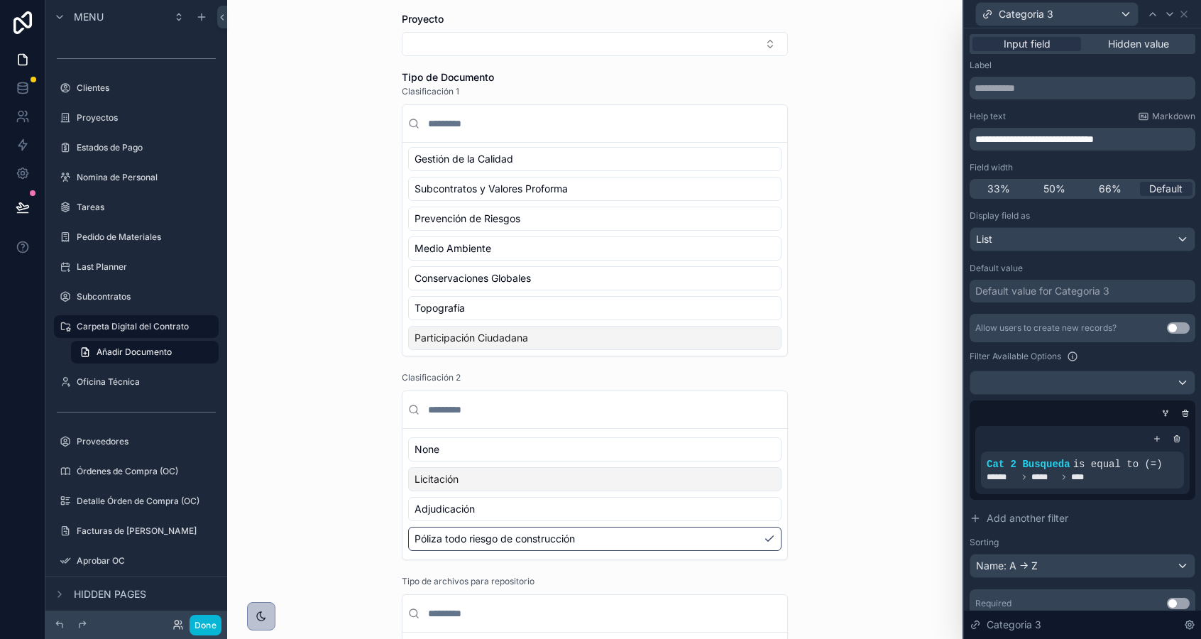
click at [440, 481] on span "Licitación" at bounding box center [436, 479] width 44 height 14
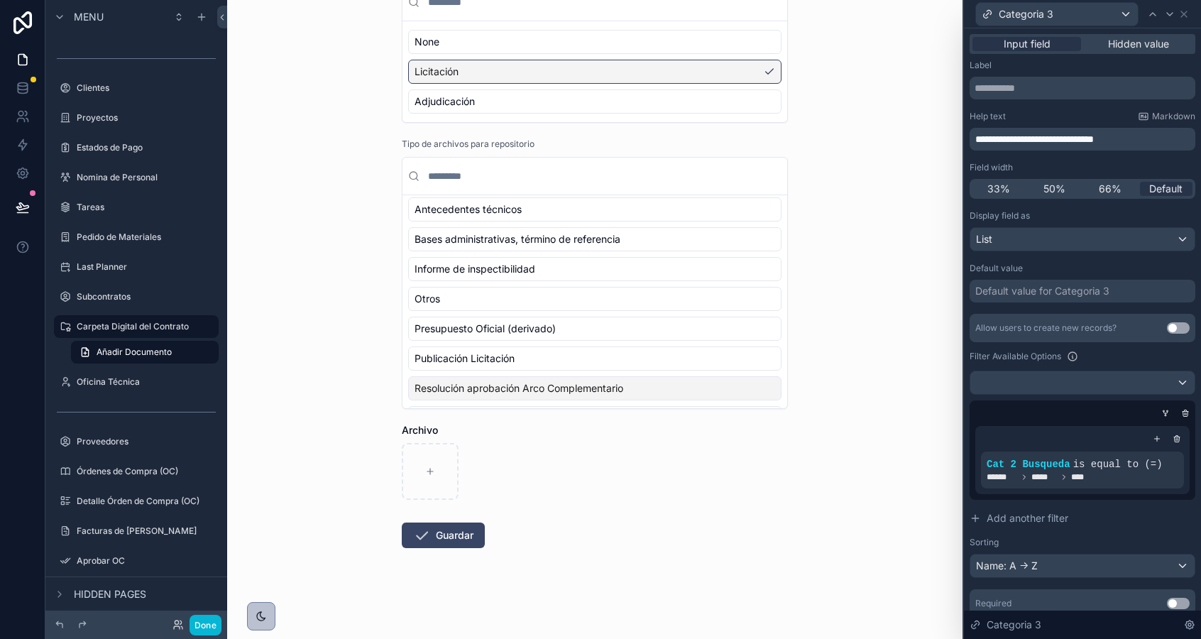
scroll to position [0, 0]
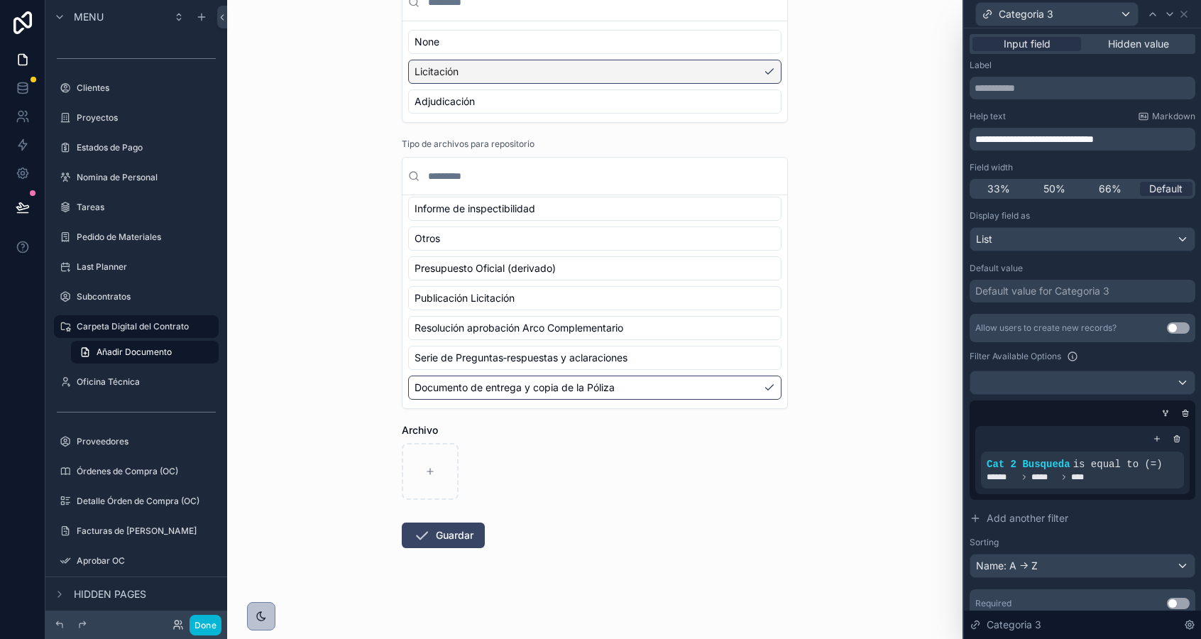
click at [541, 306] on div "Publicación Licitación" at bounding box center [594, 298] width 373 height 24
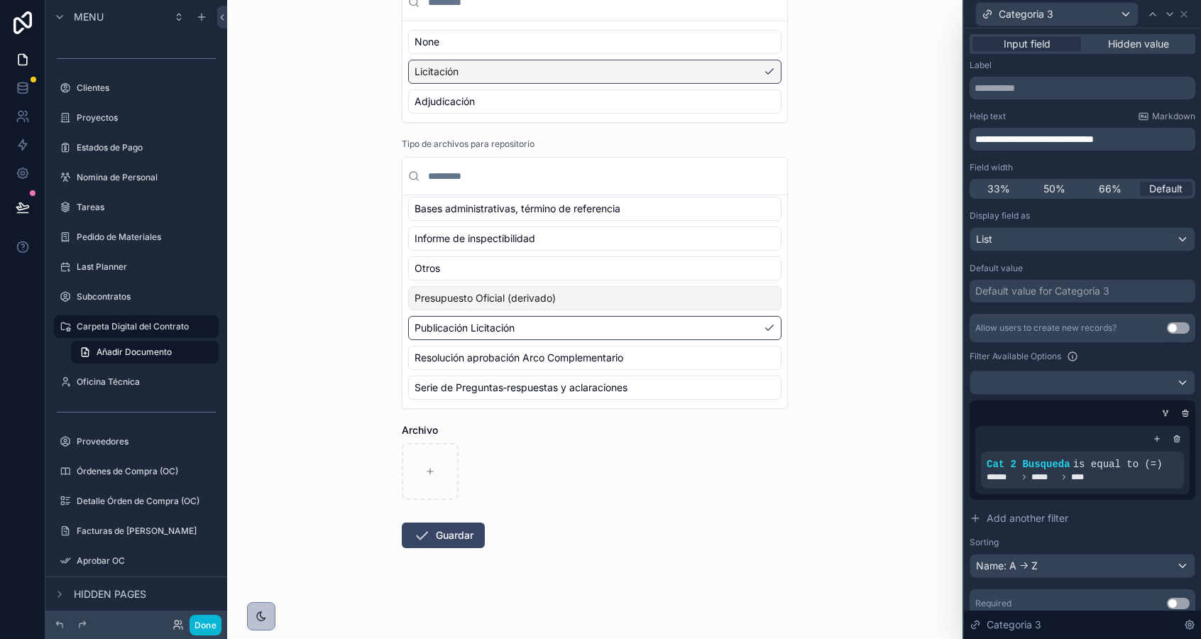
click at [538, 288] on div "Presupuesto Oficial (derivado)" at bounding box center [594, 298] width 373 height 24
click at [547, 266] on div "Otros" at bounding box center [594, 268] width 373 height 24
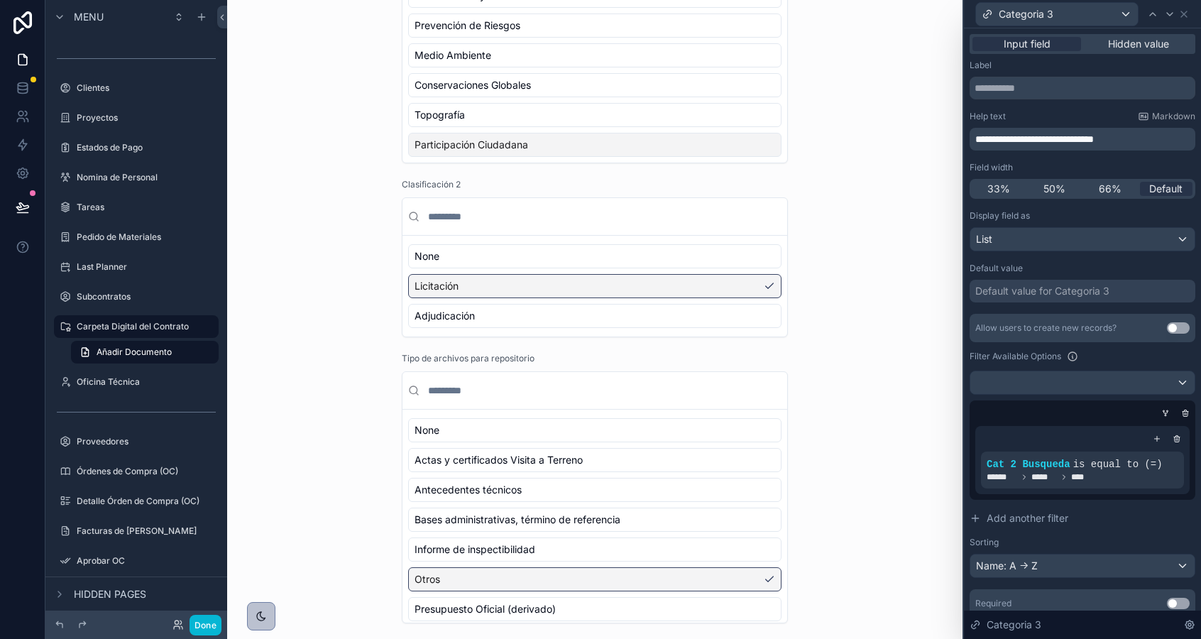
scroll to position [287, 0]
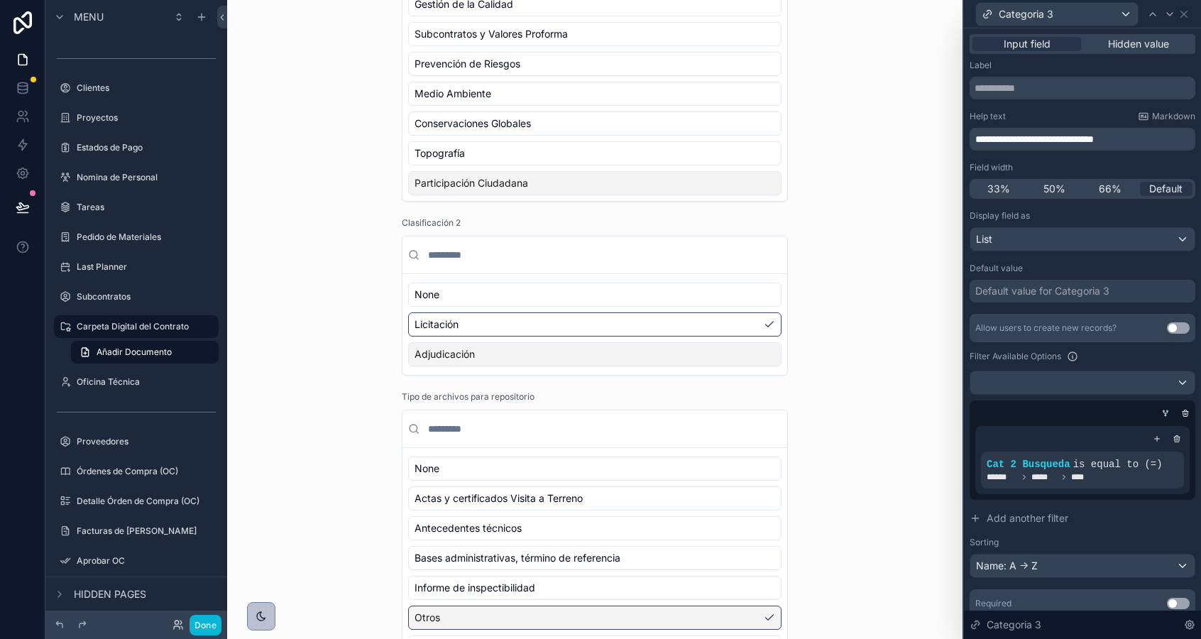
click at [514, 361] on div "Adjudicación" at bounding box center [594, 354] width 373 height 24
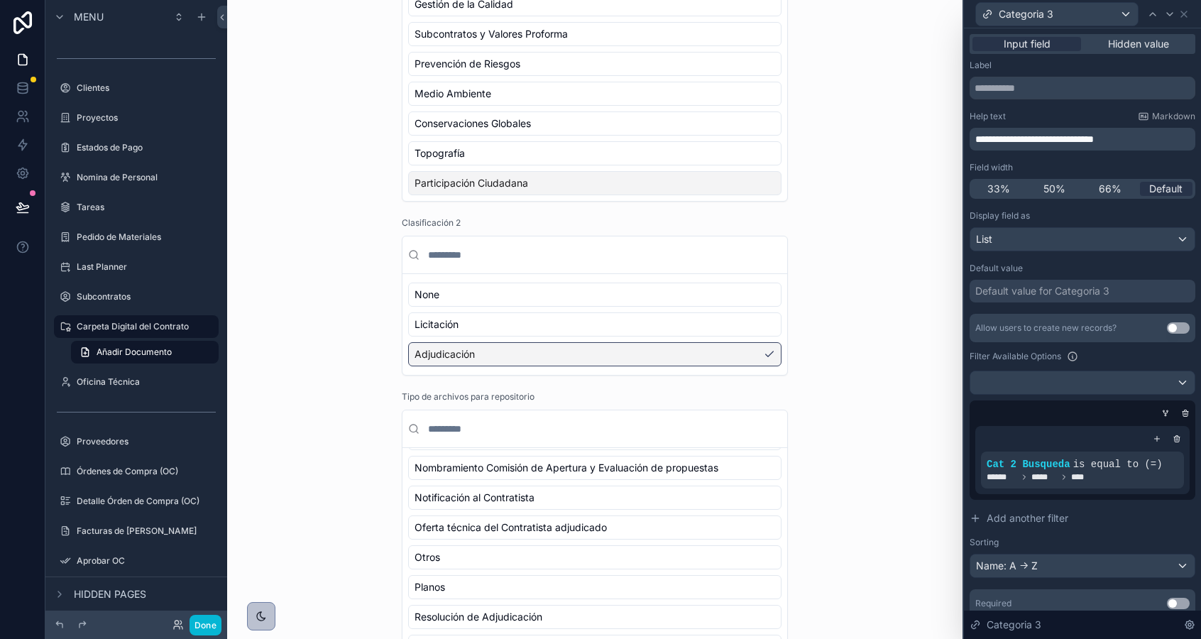
scroll to position [153, 0]
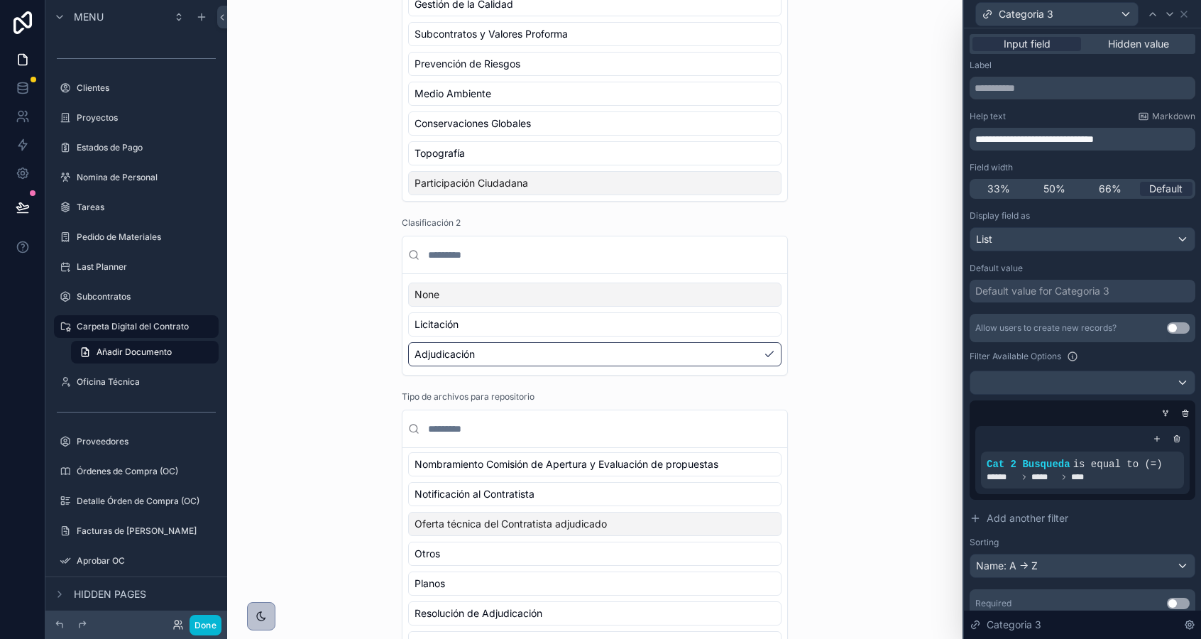
click at [483, 286] on div "None" at bounding box center [594, 294] width 373 height 24
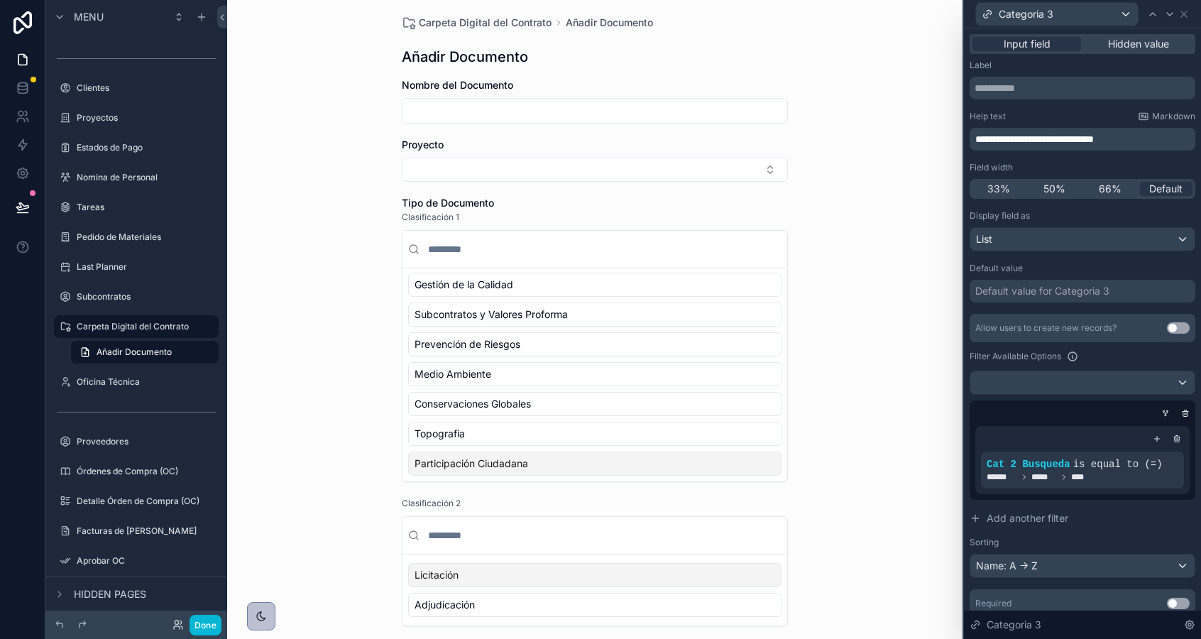
scroll to position [0, 0]
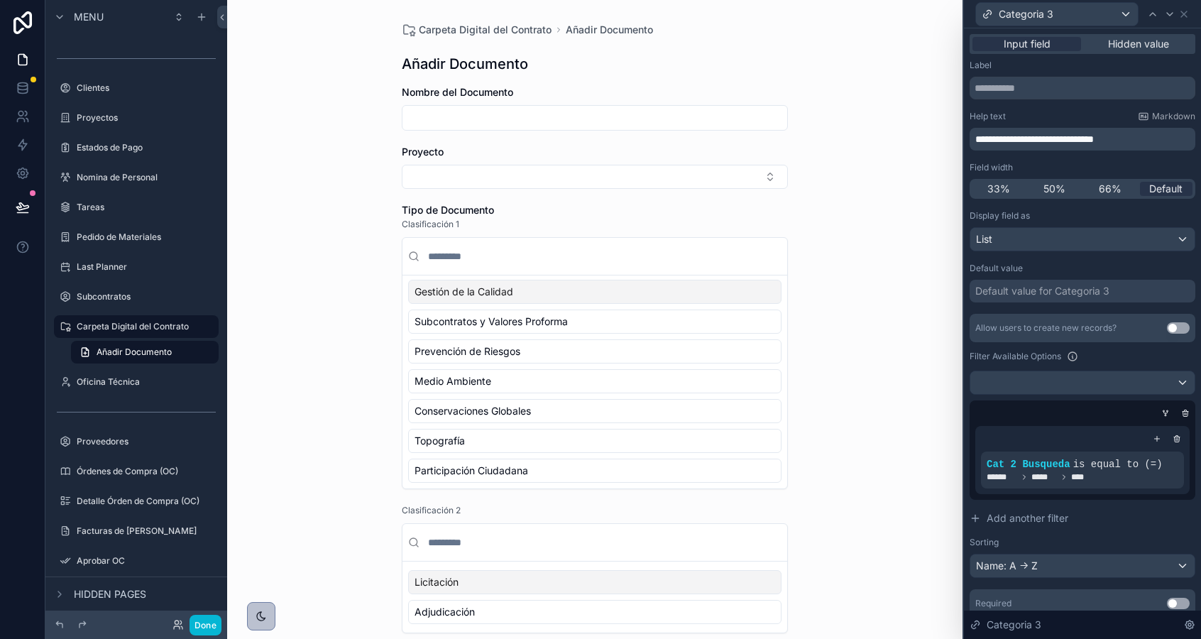
click at [459, 294] on span "Gestión de la Calidad" at bounding box center [463, 292] width 99 height 14
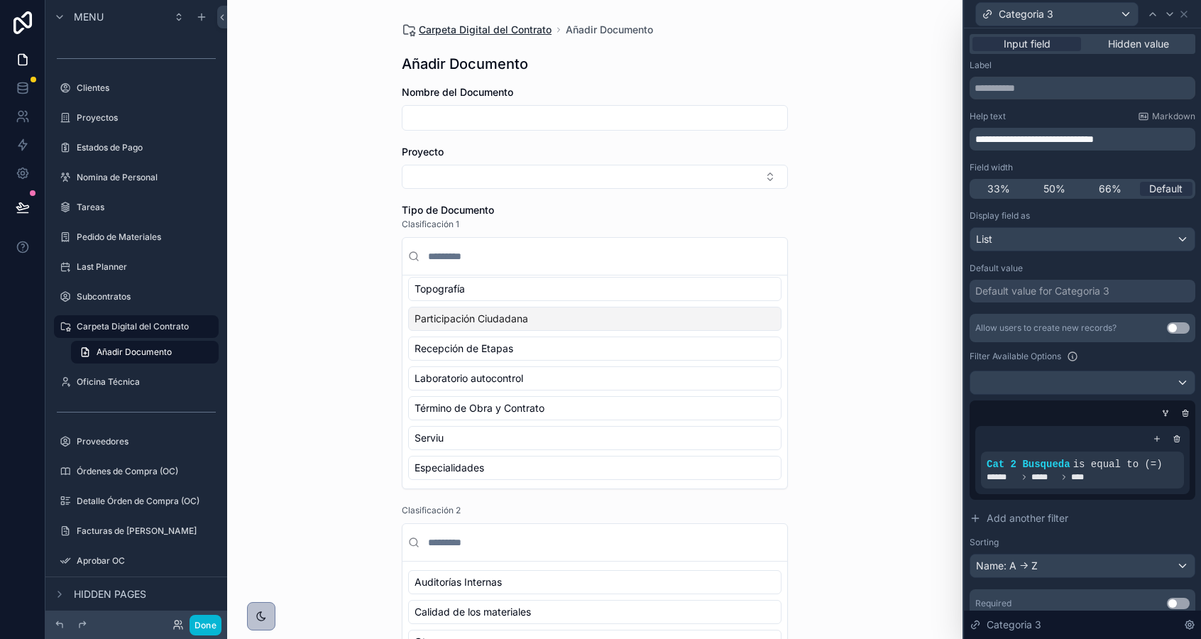
click at [461, 34] on span "Carpeta Digital del Contrato" at bounding box center [485, 30] width 133 height 14
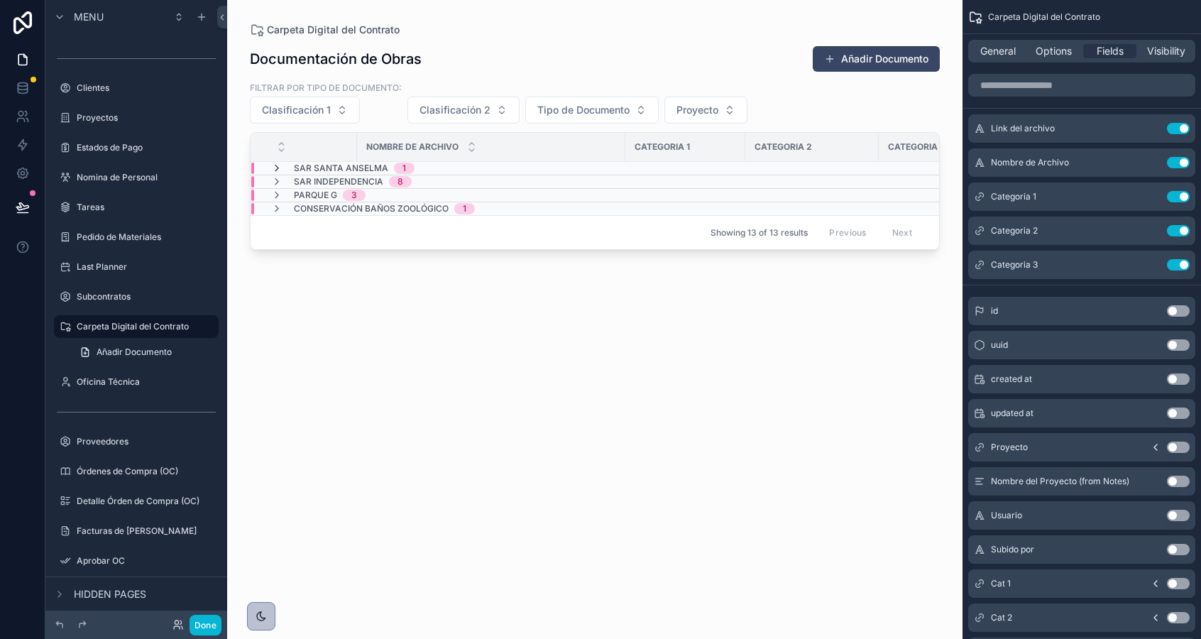
click at [280, 167] on icon "scrollable content" at bounding box center [276, 168] width 11 height 11
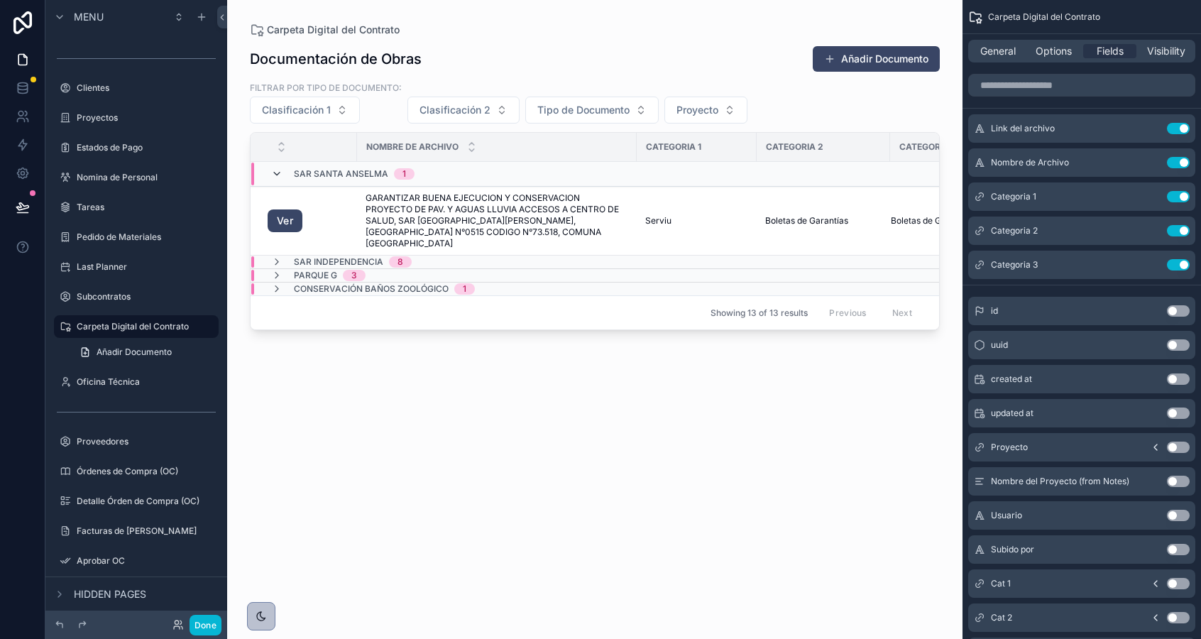
click at [275, 173] on icon "scrollable content" at bounding box center [276, 173] width 11 height 11
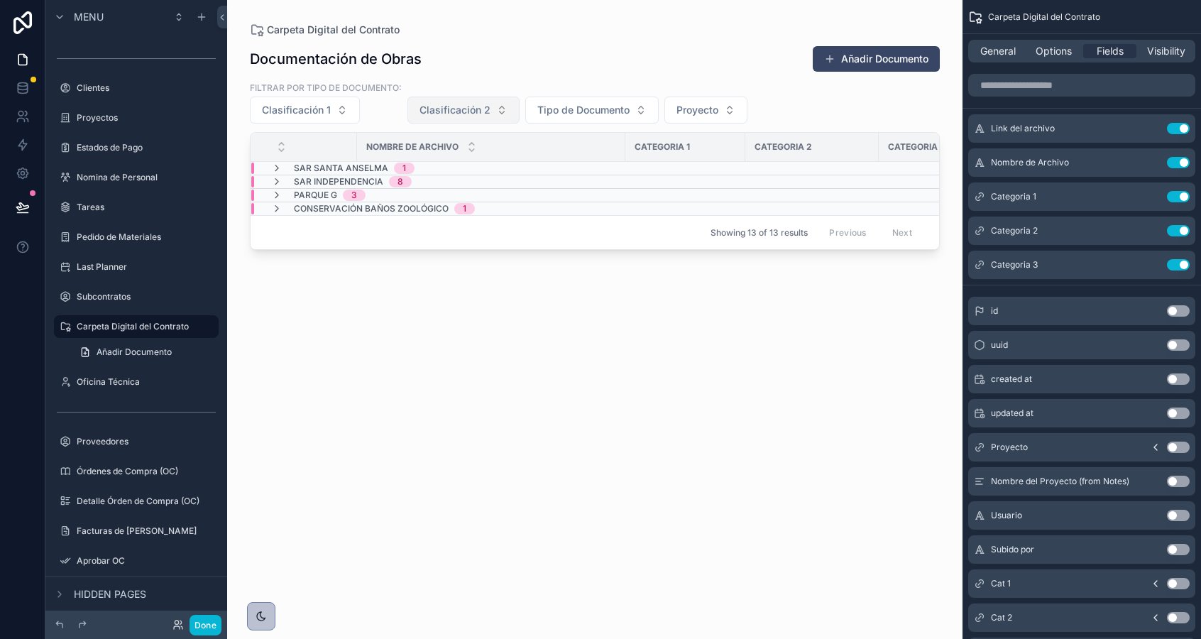
click at [477, 113] on span "Clasificación 2" at bounding box center [454, 110] width 71 height 14
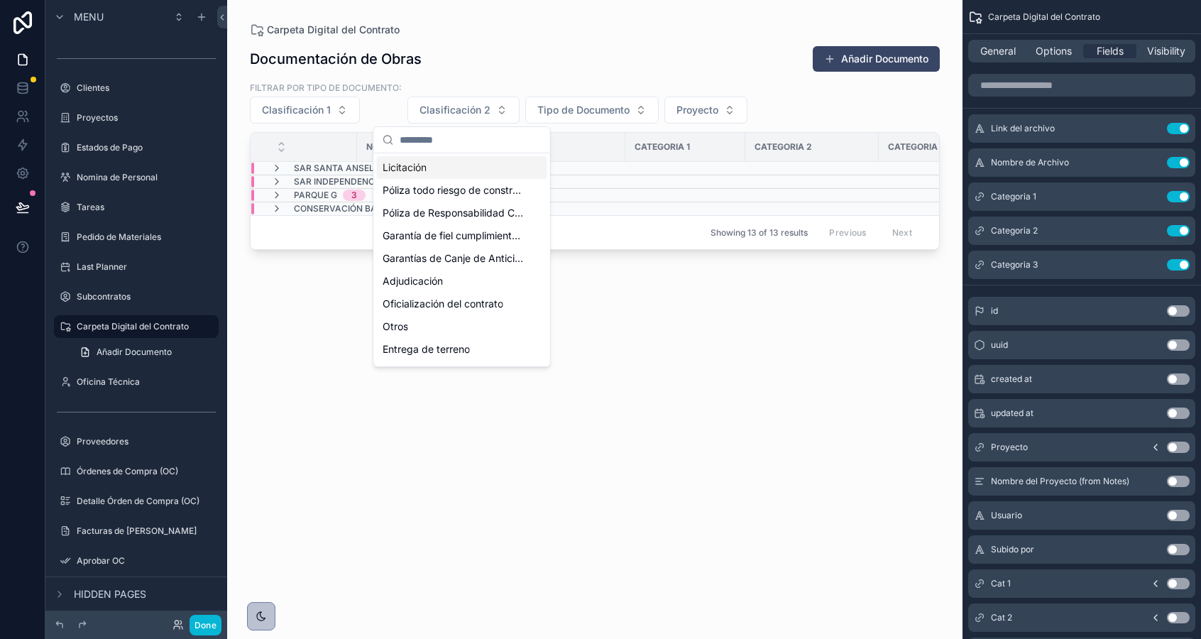
click at [402, 174] on span "Licitación" at bounding box center [405, 167] width 44 height 14
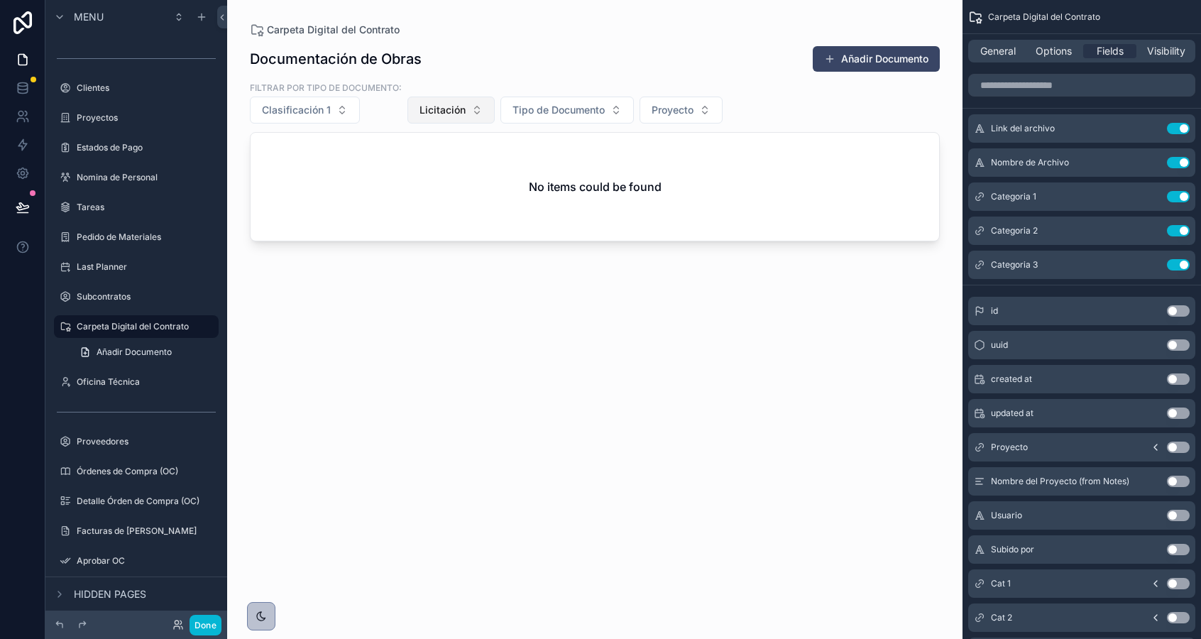
click at [427, 108] on span "Licitación" at bounding box center [442, 110] width 46 height 14
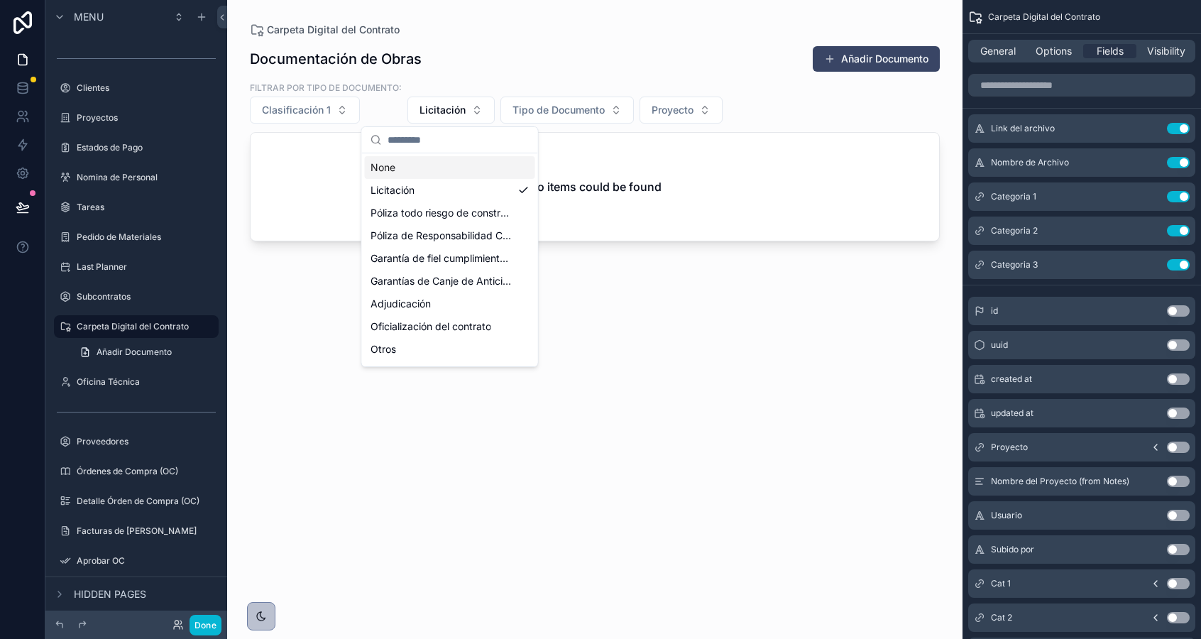
click at [404, 164] on div "None" at bounding box center [450, 167] width 170 height 23
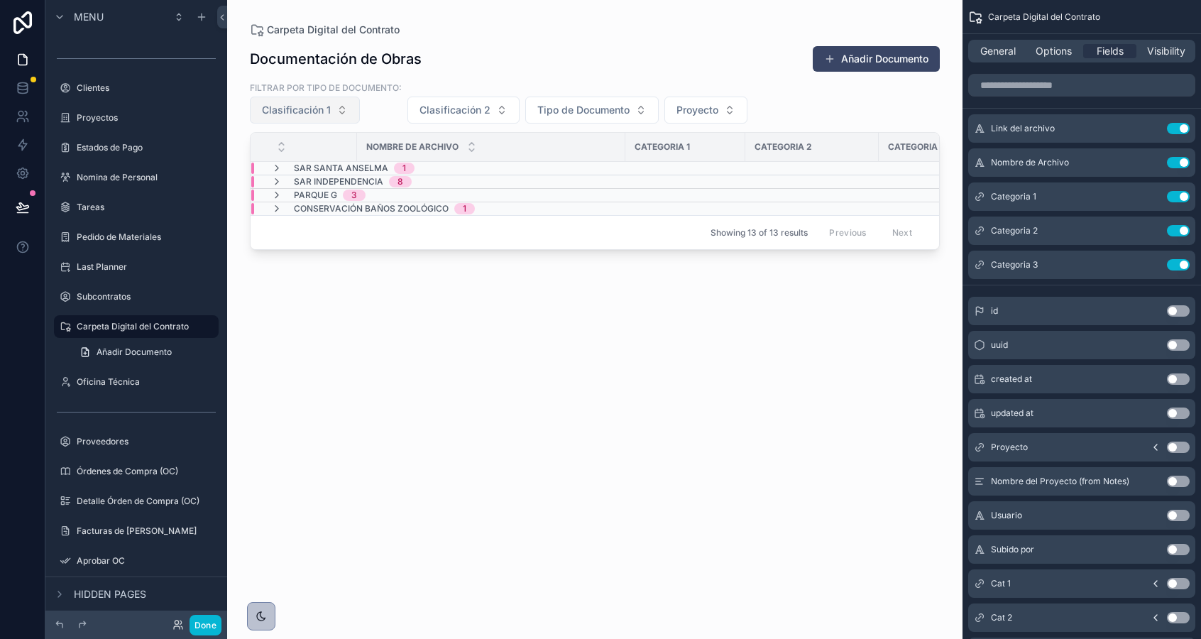
click at [304, 109] on span "Clasificación 1" at bounding box center [296, 110] width 69 height 14
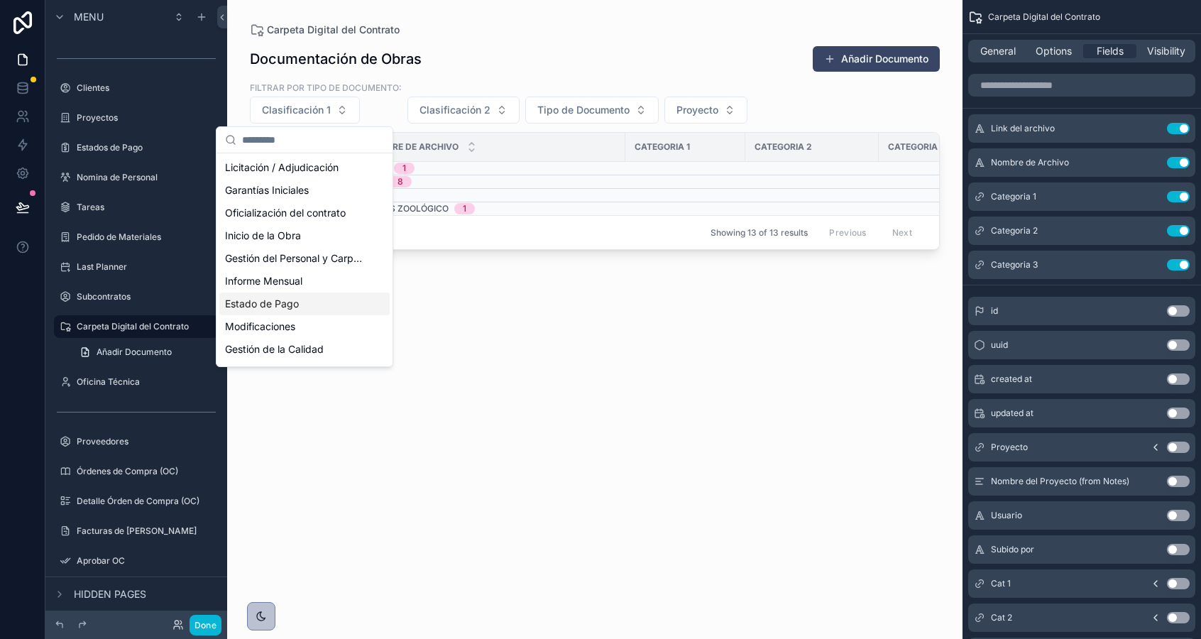
click at [296, 312] on div "Estado de Pago" at bounding box center [304, 303] width 170 height 23
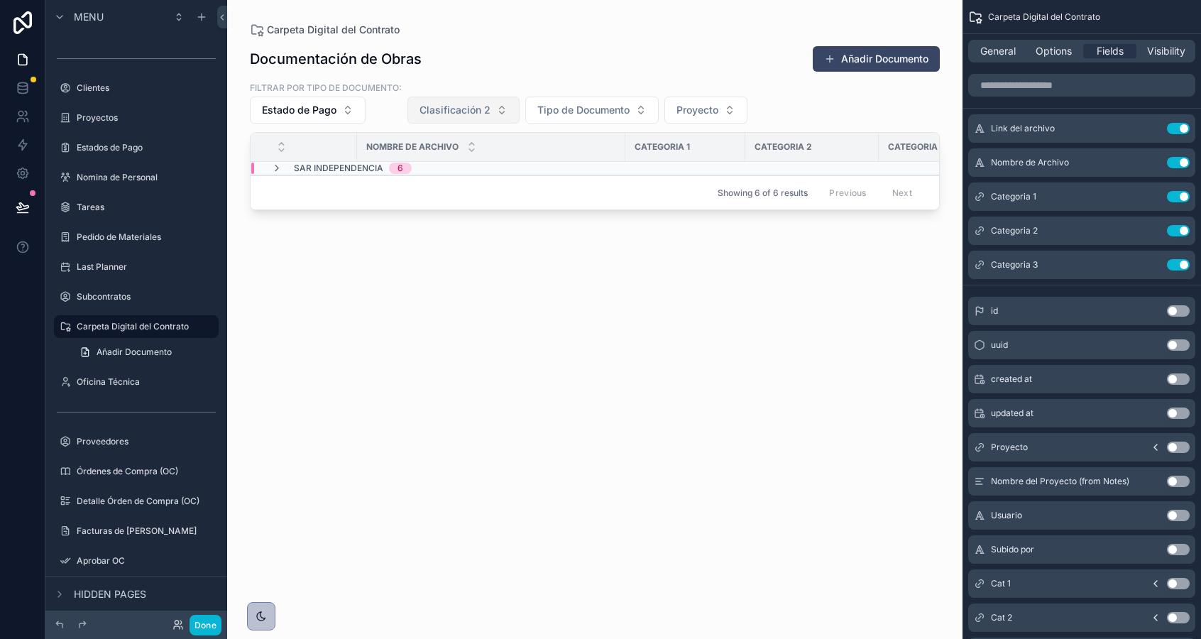
click at [471, 116] on span "Clasificación 2" at bounding box center [454, 110] width 71 height 14
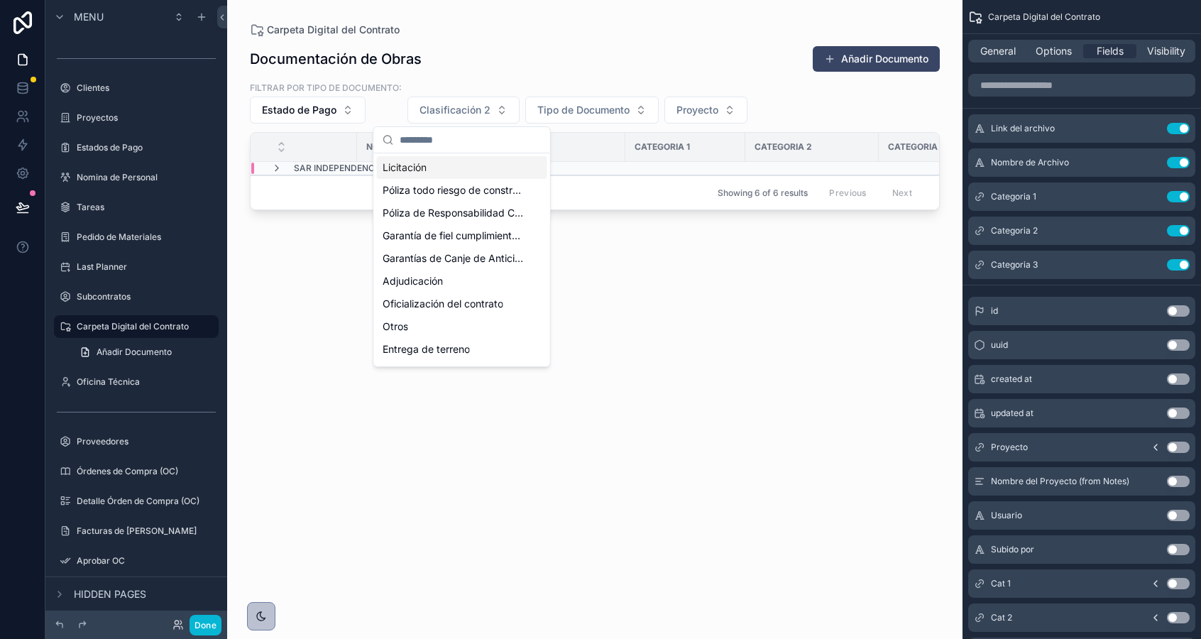
click at [420, 163] on span "Licitación" at bounding box center [405, 167] width 44 height 14
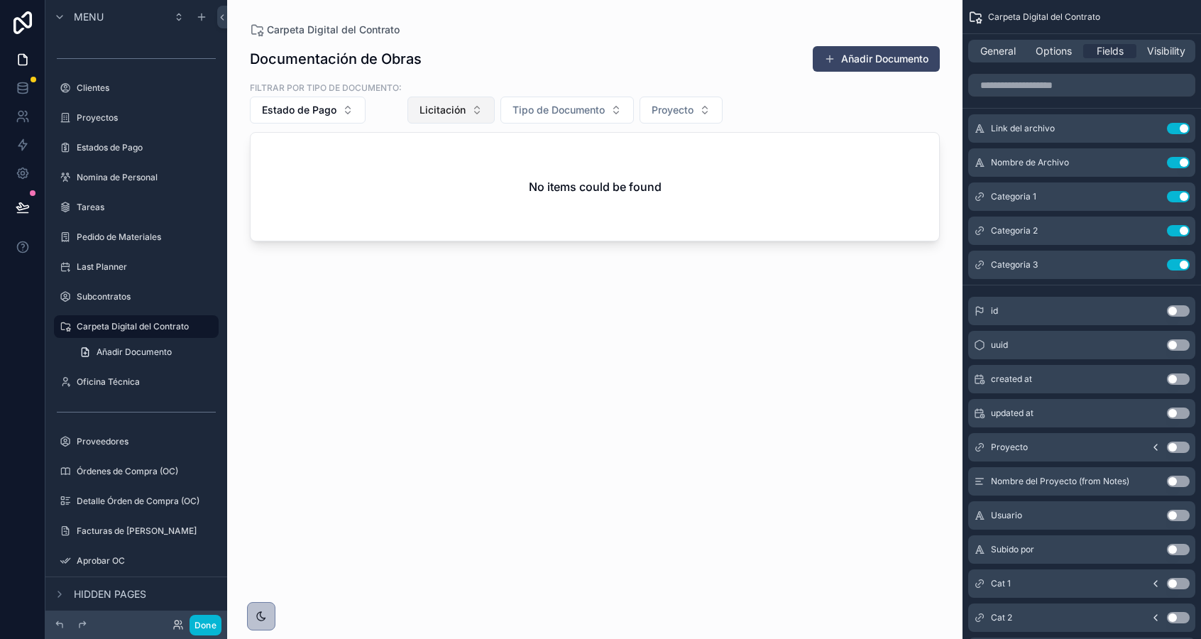
click at [474, 106] on button "Licitación" at bounding box center [450, 110] width 87 height 27
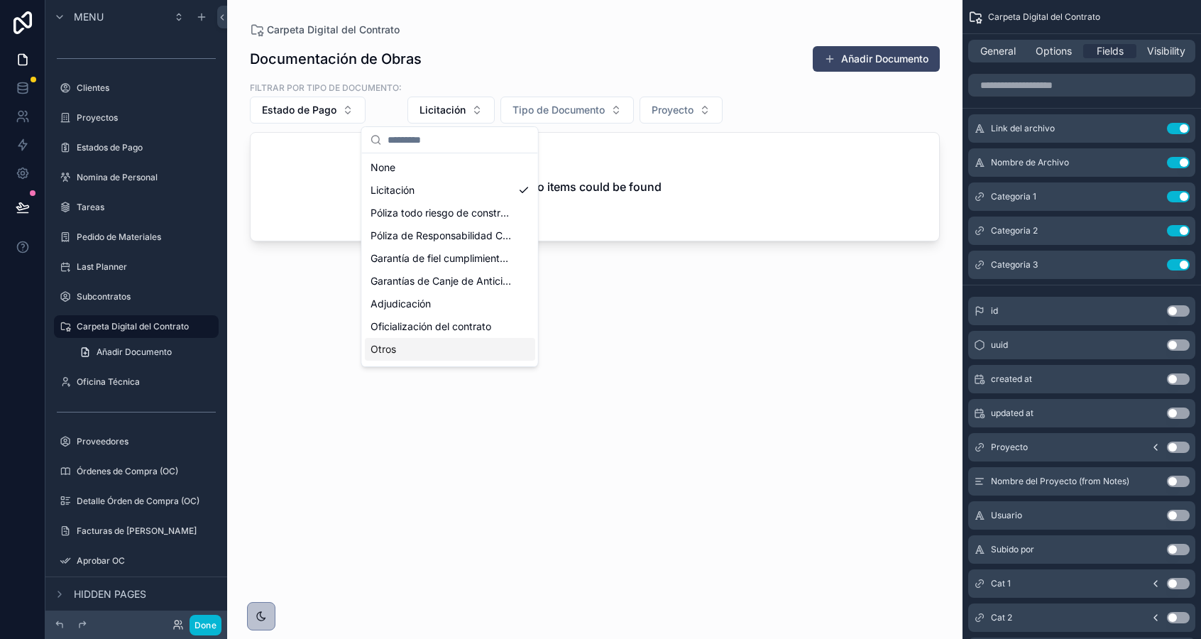
click at [424, 351] on div "Otros" at bounding box center [450, 349] width 170 height 23
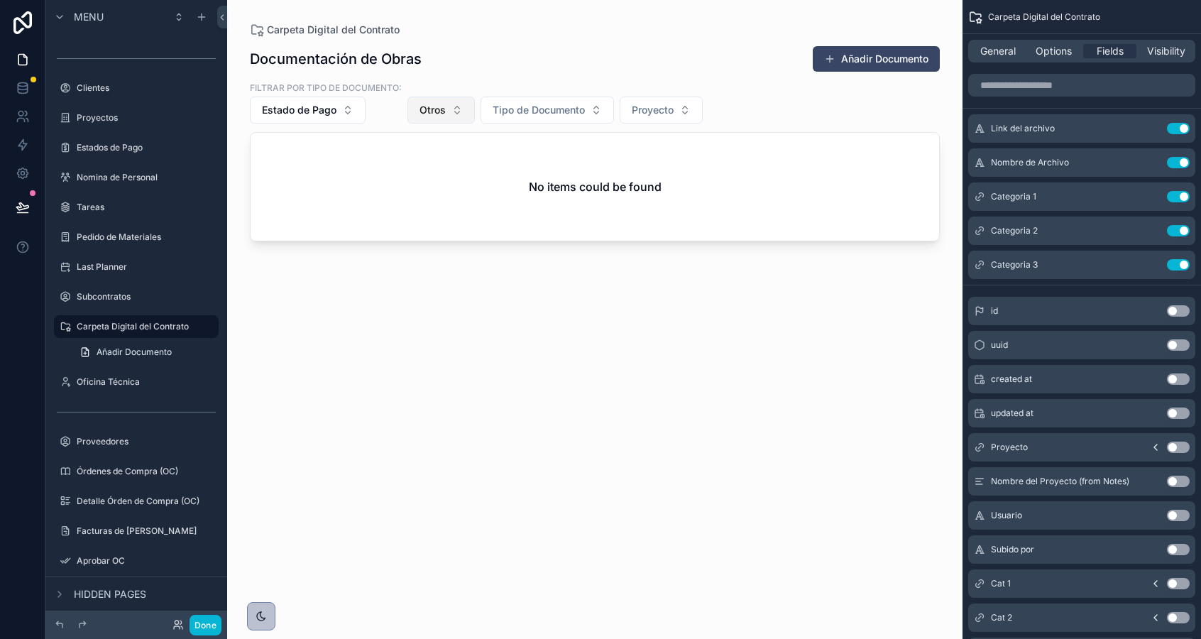
click at [453, 108] on button "Otros" at bounding box center [440, 110] width 67 height 27
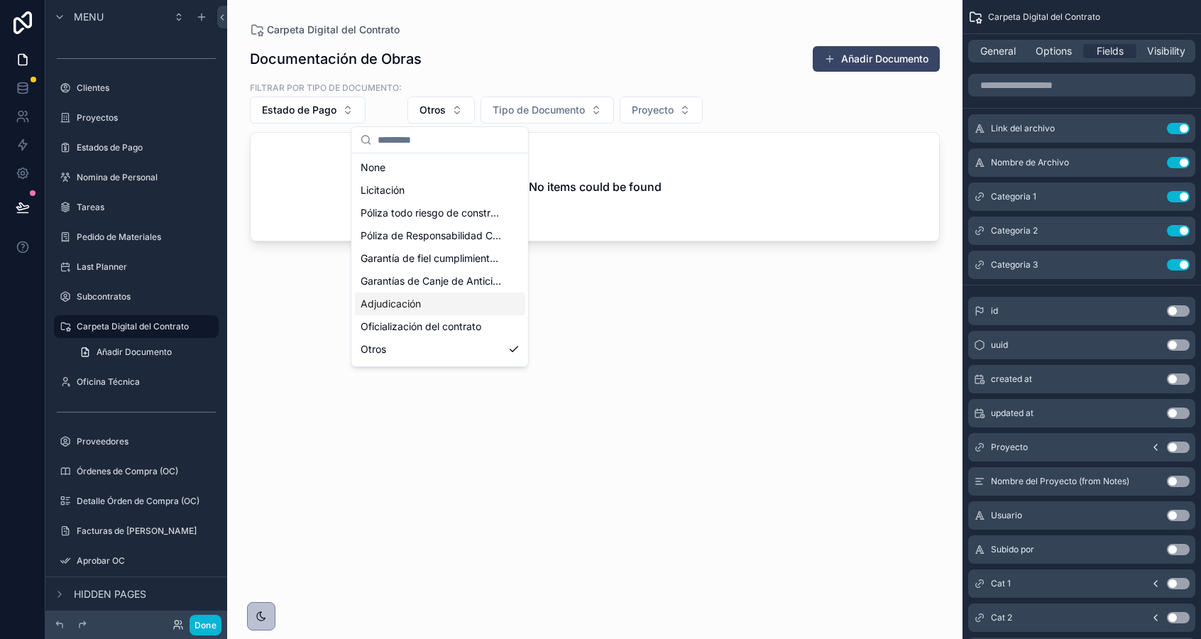
click at [417, 297] on span "Adjudicación" at bounding box center [391, 304] width 60 height 14
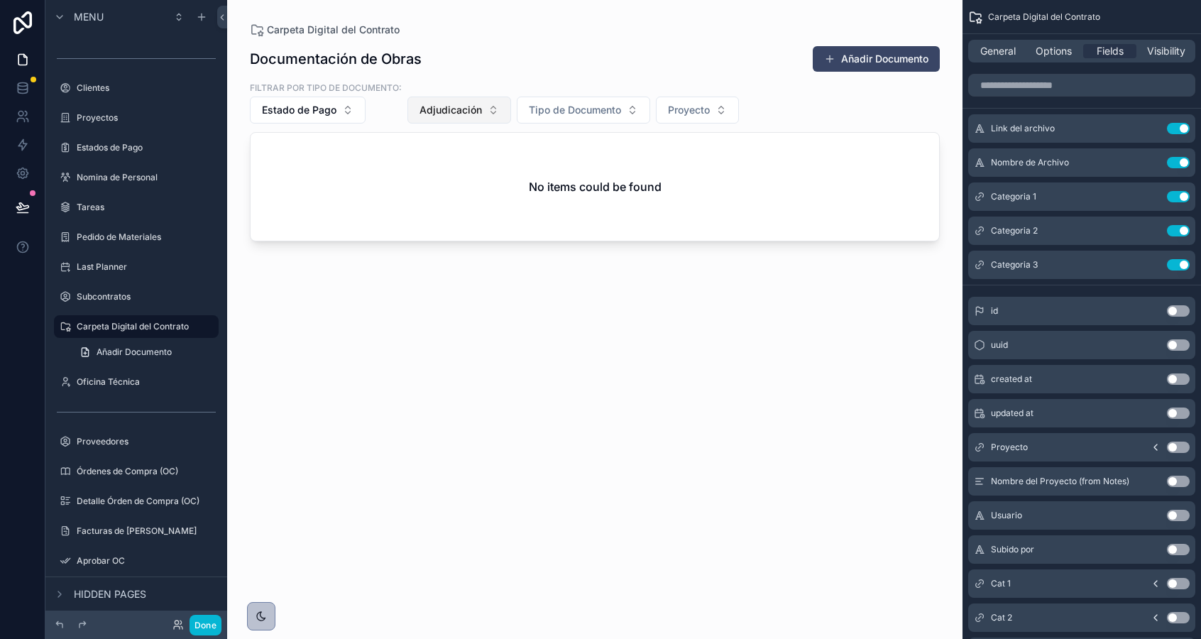
click at [442, 116] on span "Adjudicación" at bounding box center [450, 110] width 62 height 14
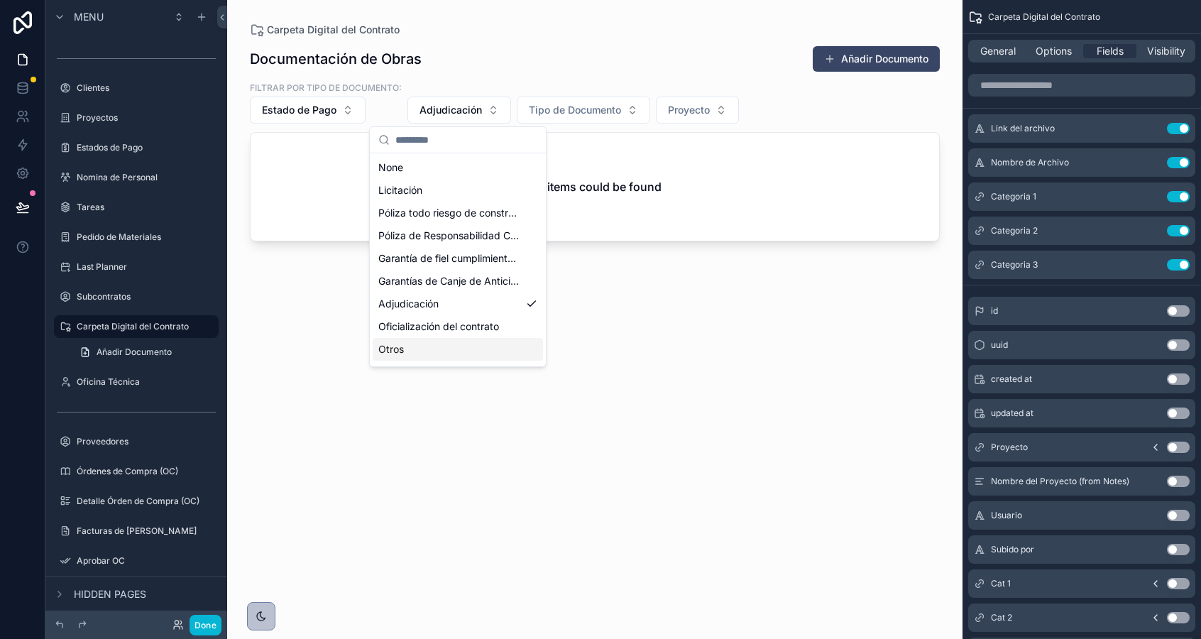
click at [402, 339] on div "Otros" at bounding box center [458, 349] width 170 height 23
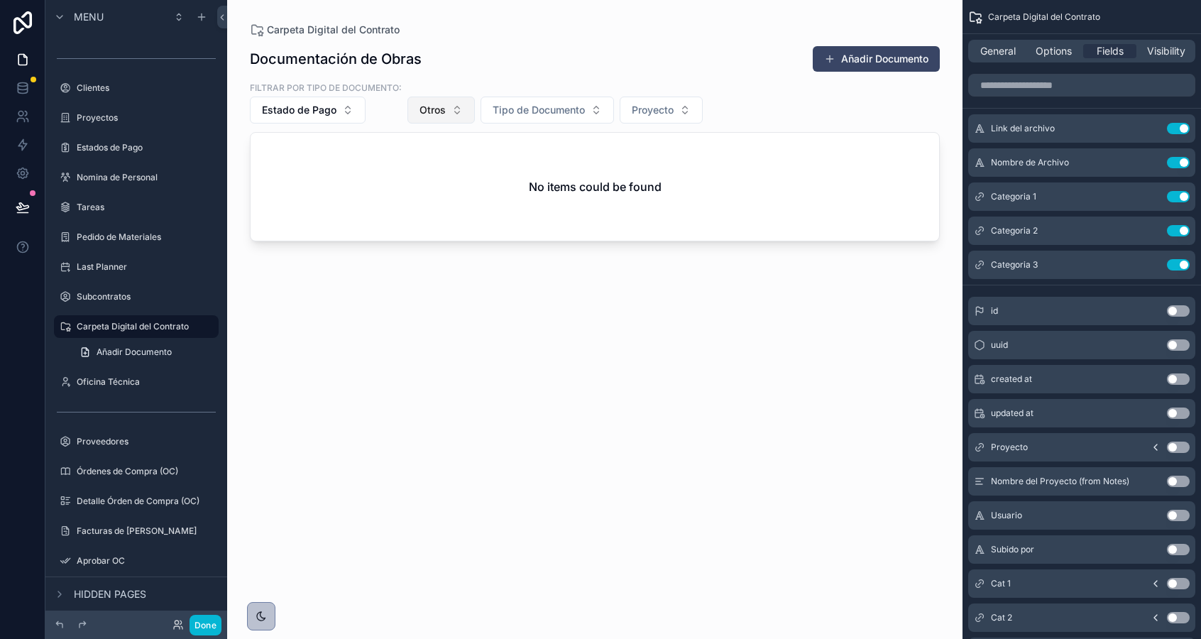
click at [430, 117] on button "Otros" at bounding box center [440, 110] width 67 height 27
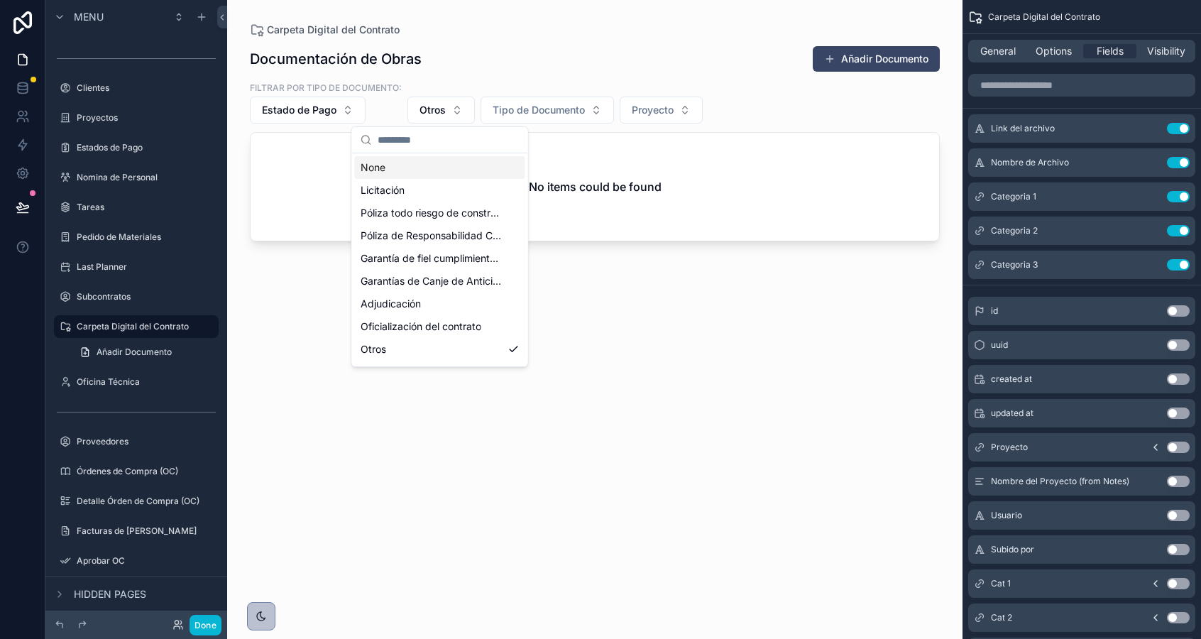
click at [419, 167] on div "None" at bounding box center [440, 167] width 170 height 23
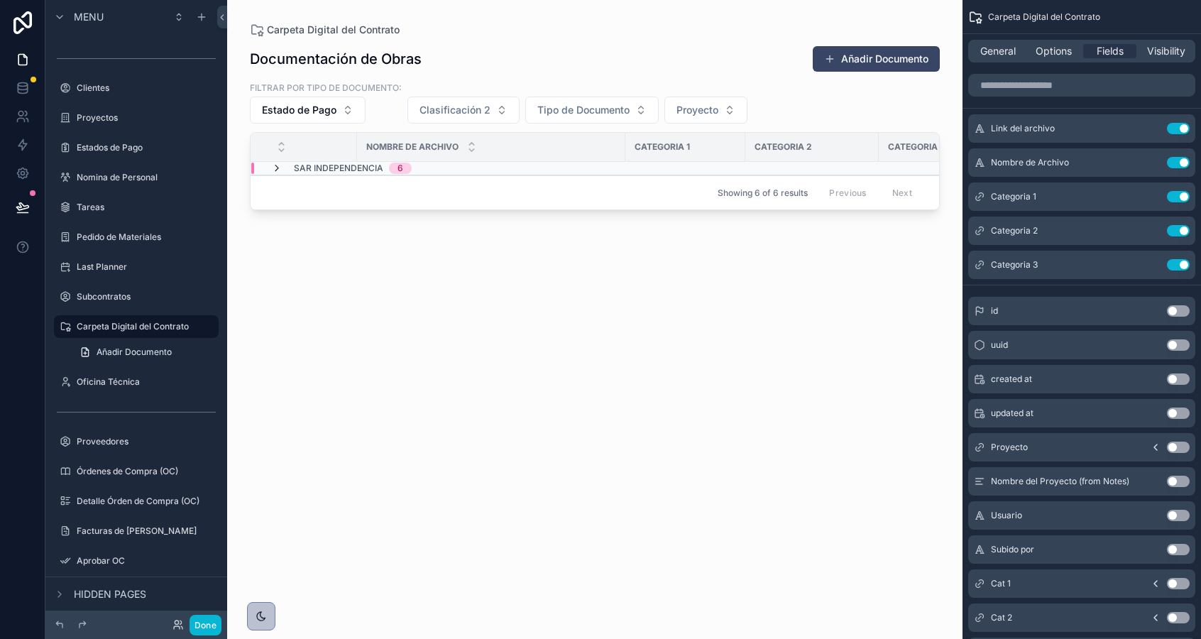
click at [276, 169] on icon "scrollable content" at bounding box center [276, 168] width 11 height 11
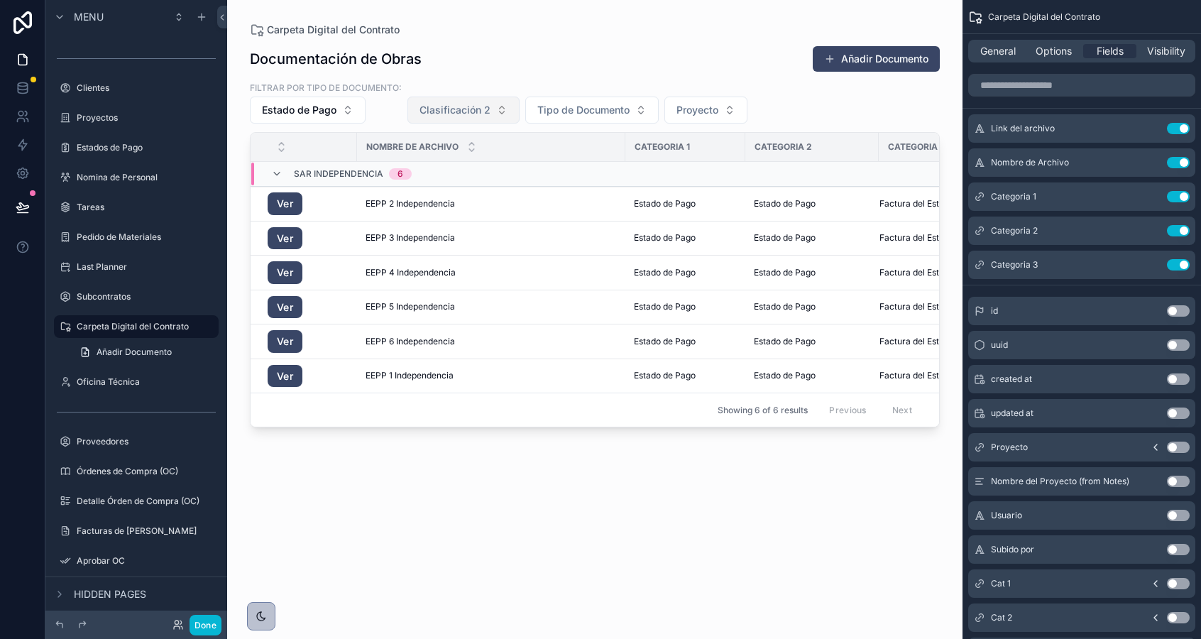
click at [463, 104] on span "Clasificación 2" at bounding box center [454, 110] width 71 height 14
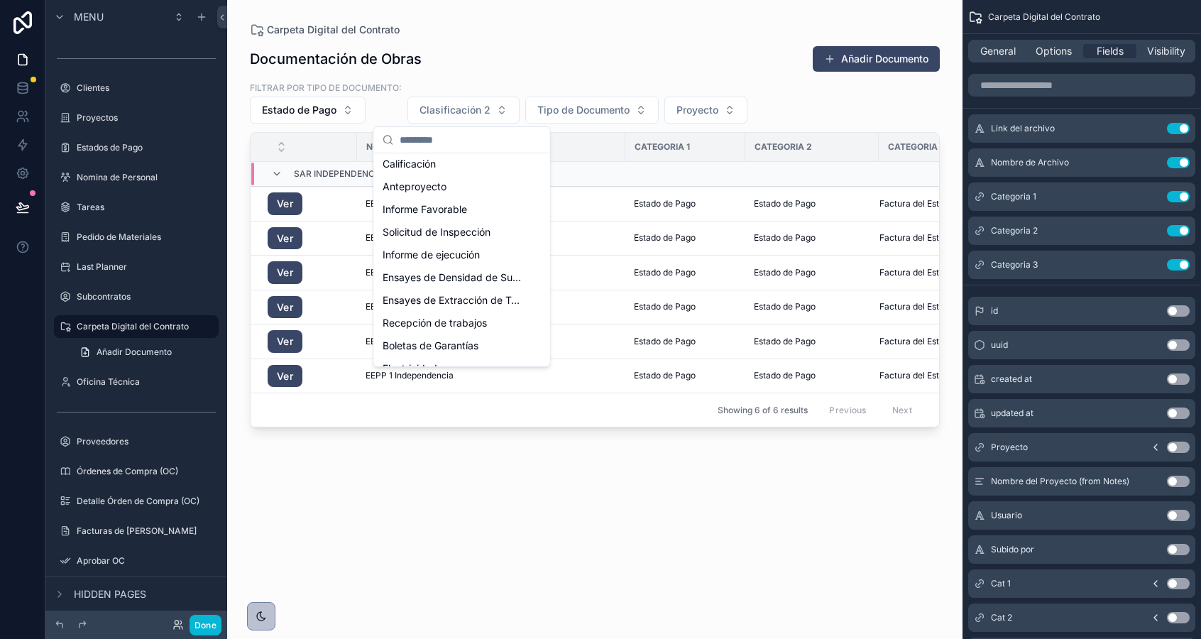
scroll to position [1405, 0]
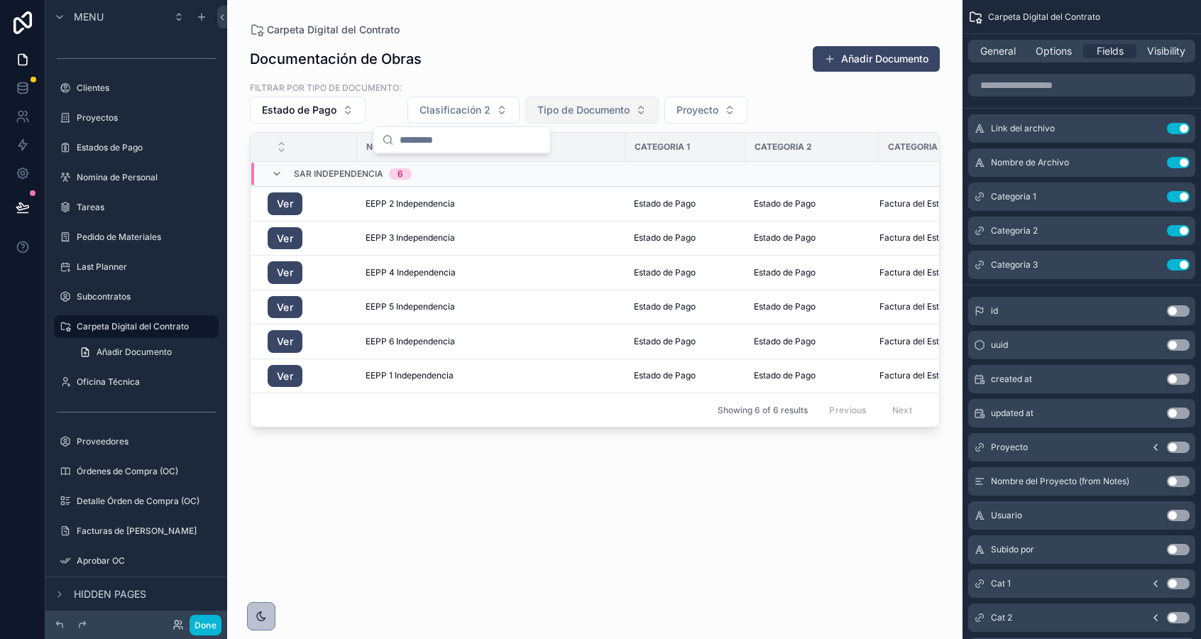
click at [563, 121] on button "Tipo de Documento" at bounding box center [591, 110] width 133 height 27
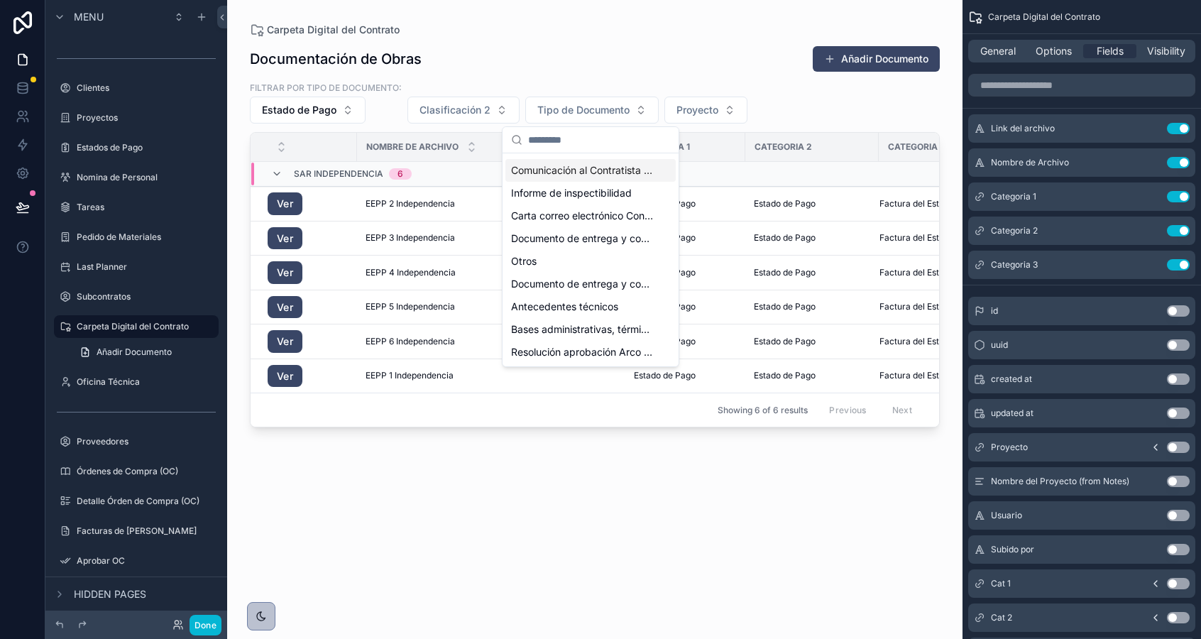
scroll to position [0, 0]
click at [569, 81] on div "Filtrar por Tipo de Documento: Estado de Pago Clasificación 2 Tipo de Documento…" at bounding box center [595, 102] width 690 height 43
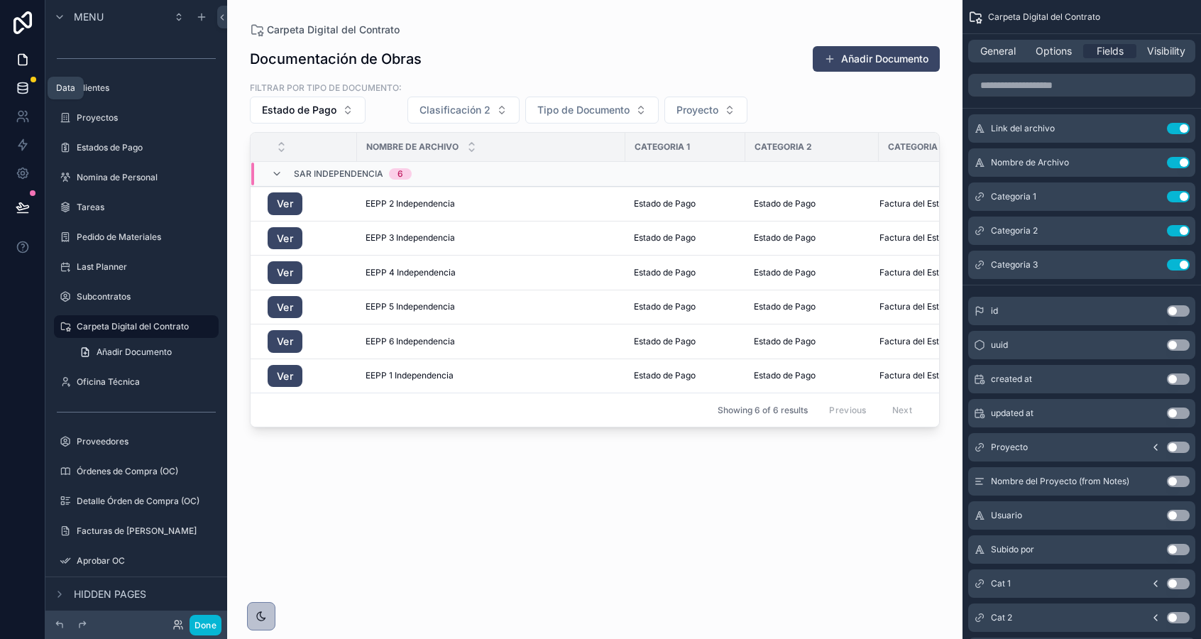
click at [24, 86] on icon at bounding box center [22, 85] width 9 height 4
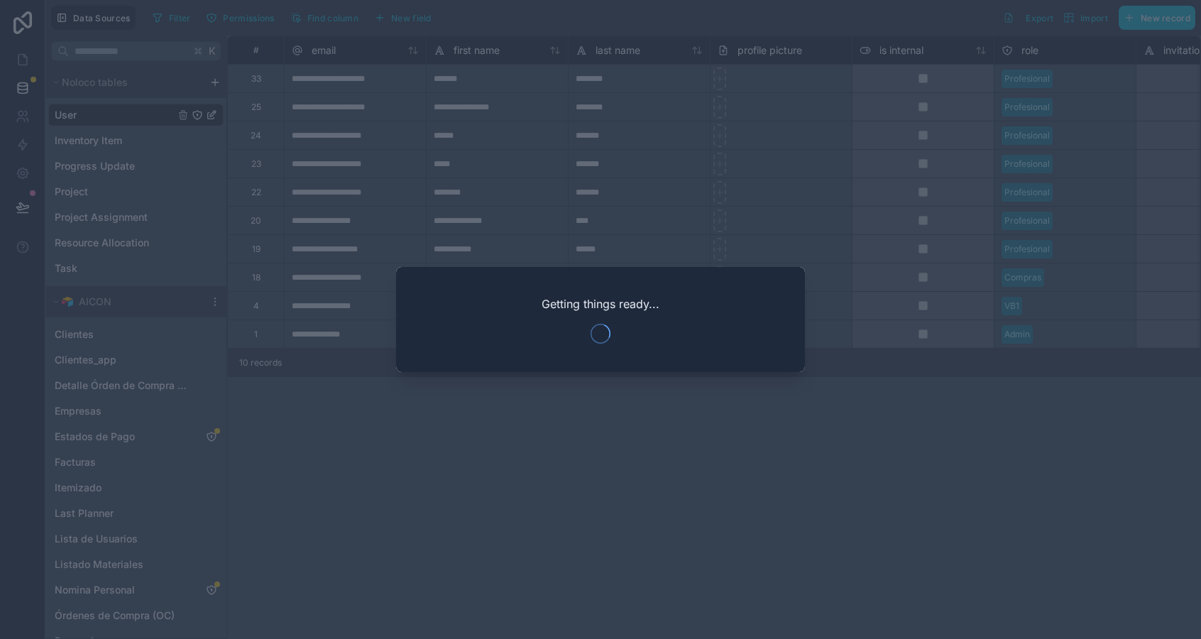
click at [453, 457] on div at bounding box center [600, 319] width 1201 height 639
click at [442, 414] on div at bounding box center [600, 319] width 1201 height 639
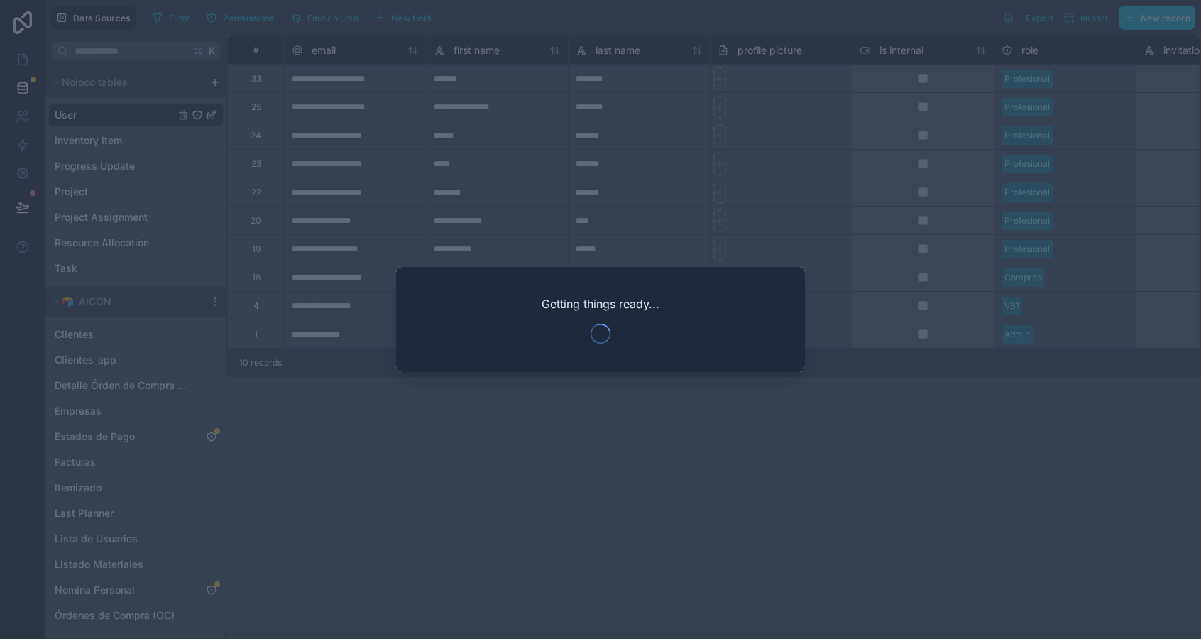
click at [442, 414] on div at bounding box center [600, 319] width 1201 height 639
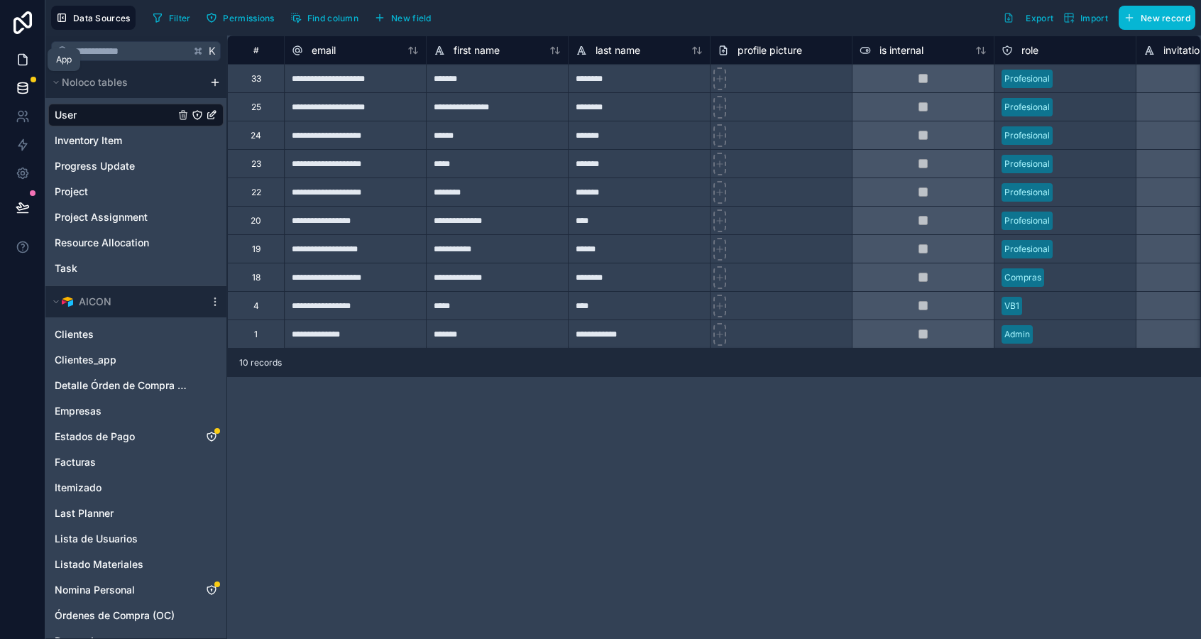
click at [12, 67] on link at bounding box center [22, 59] width 45 height 28
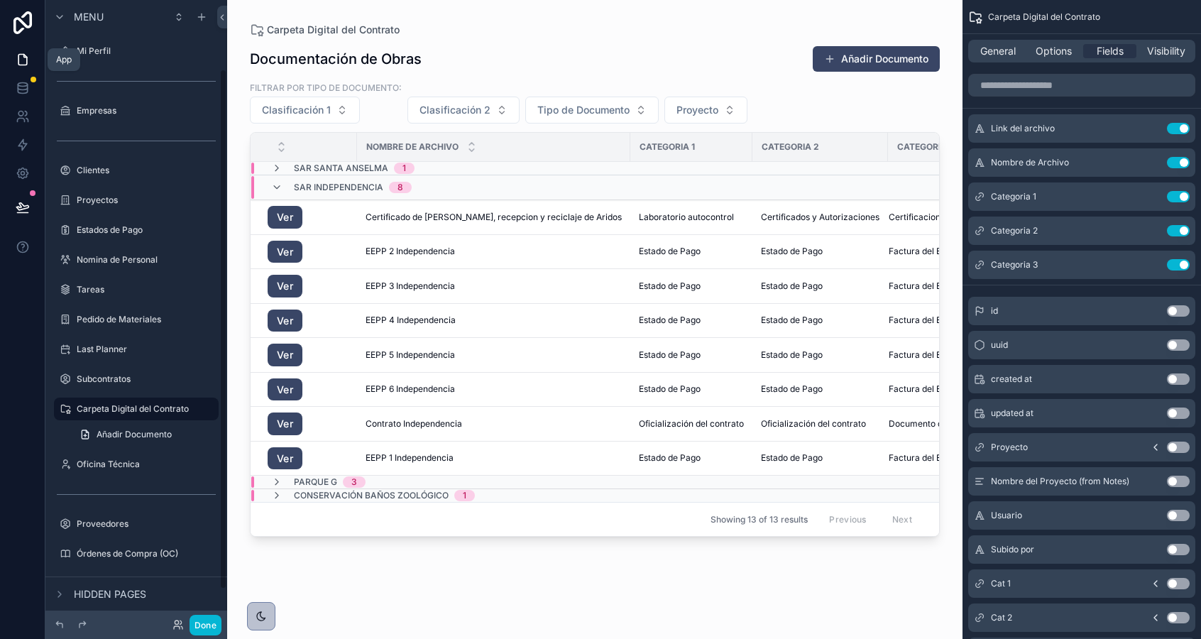
scroll to position [82, 0]
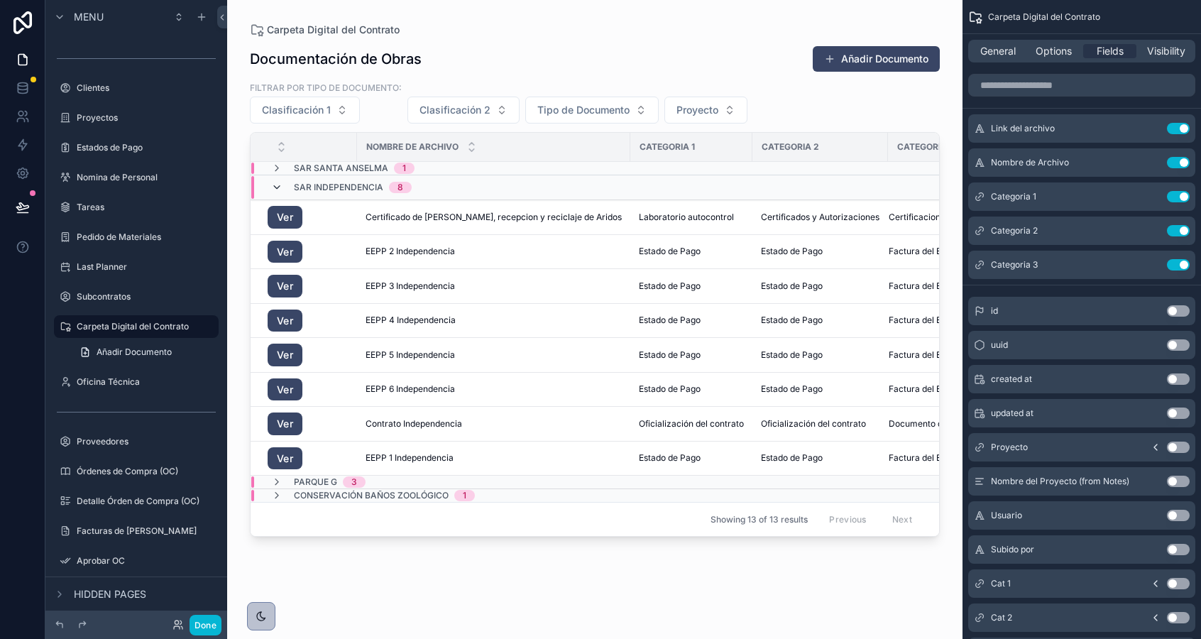
click at [273, 187] on icon "scrollable content" at bounding box center [276, 187] width 11 height 11
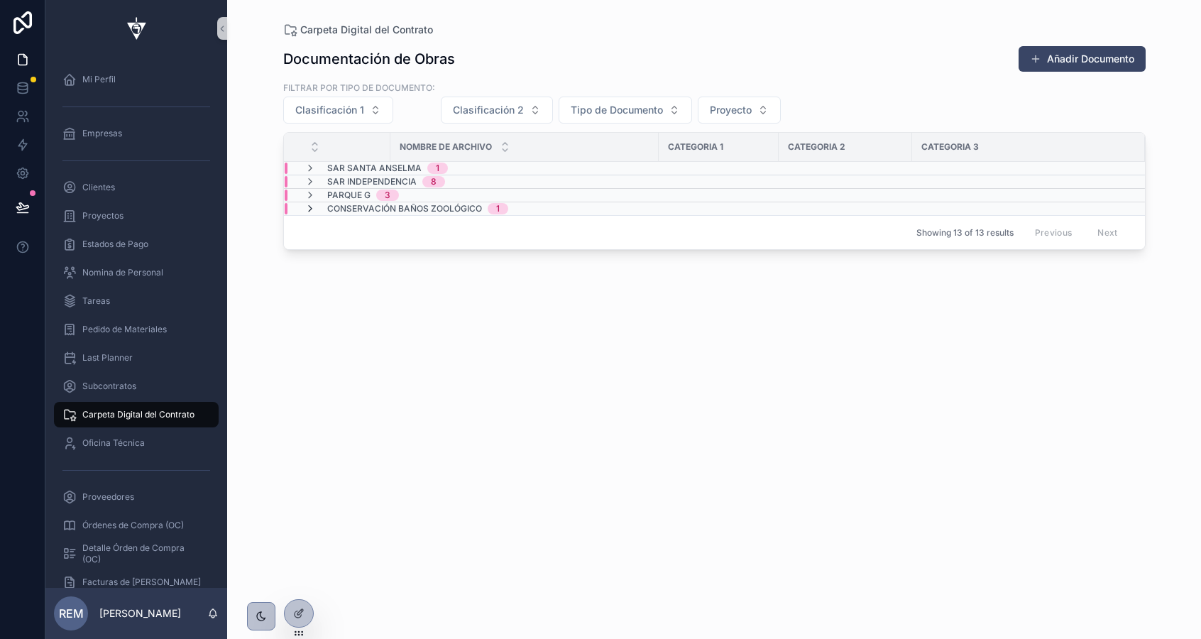
click at [310, 211] on icon "scrollable content" at bounding box center [309, 208] width 11 height 11
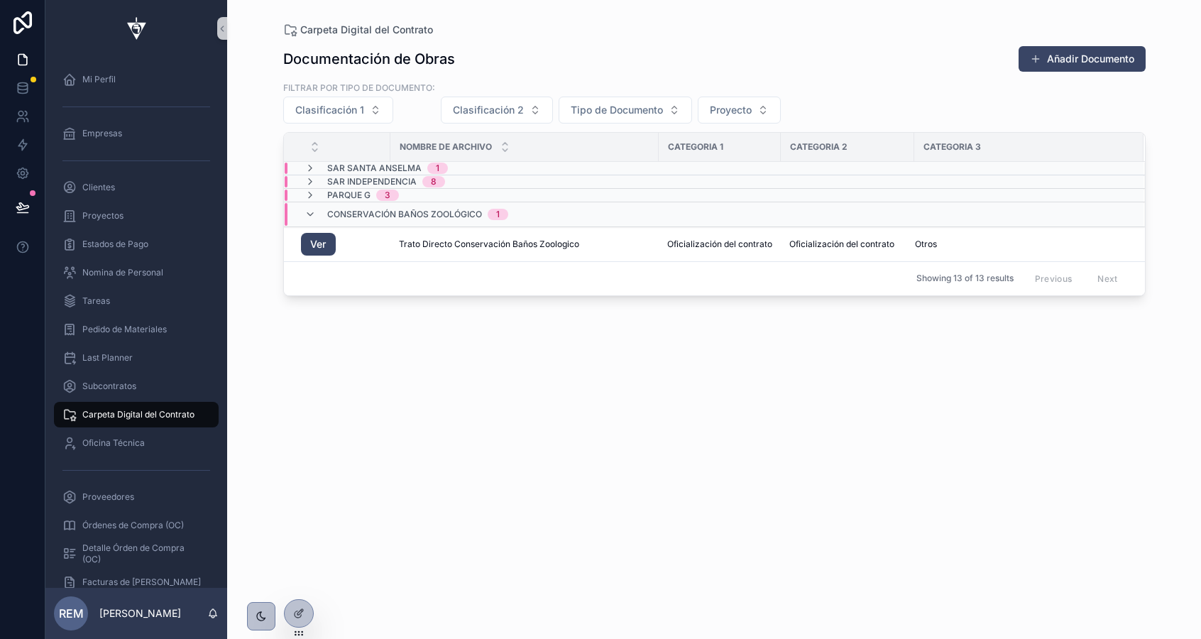
click at [310, 211] on icon "scrollable content" at bounding box center [309, 214] width 11 height 11
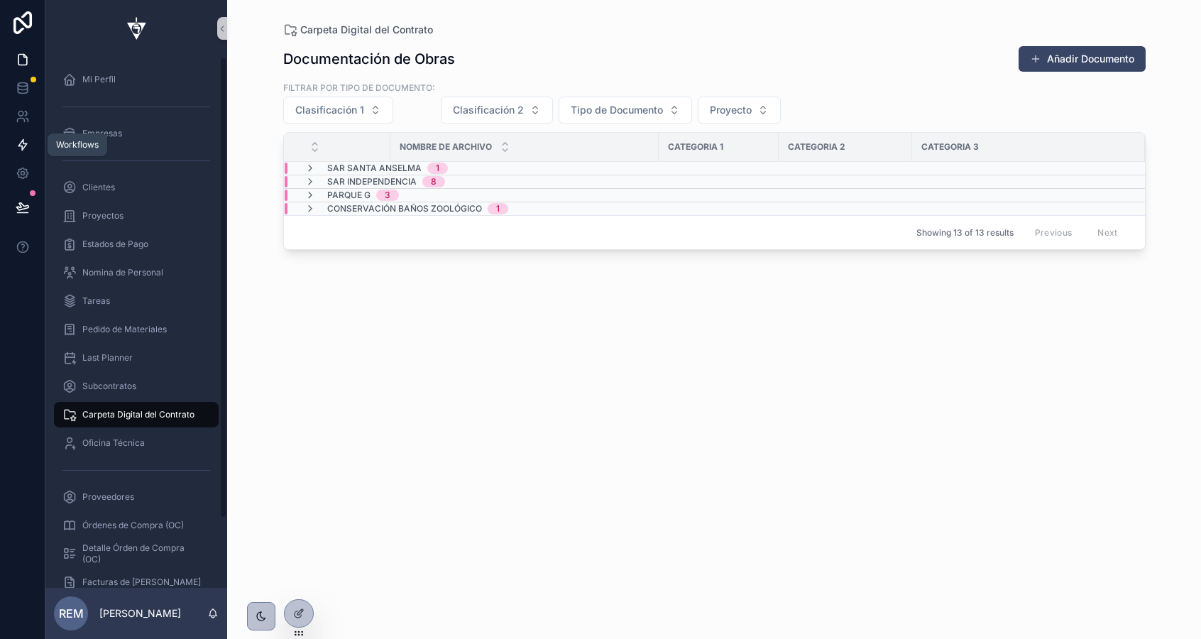
click at [26, 153] on link at bounding box center [22, 145] width 45 height 28
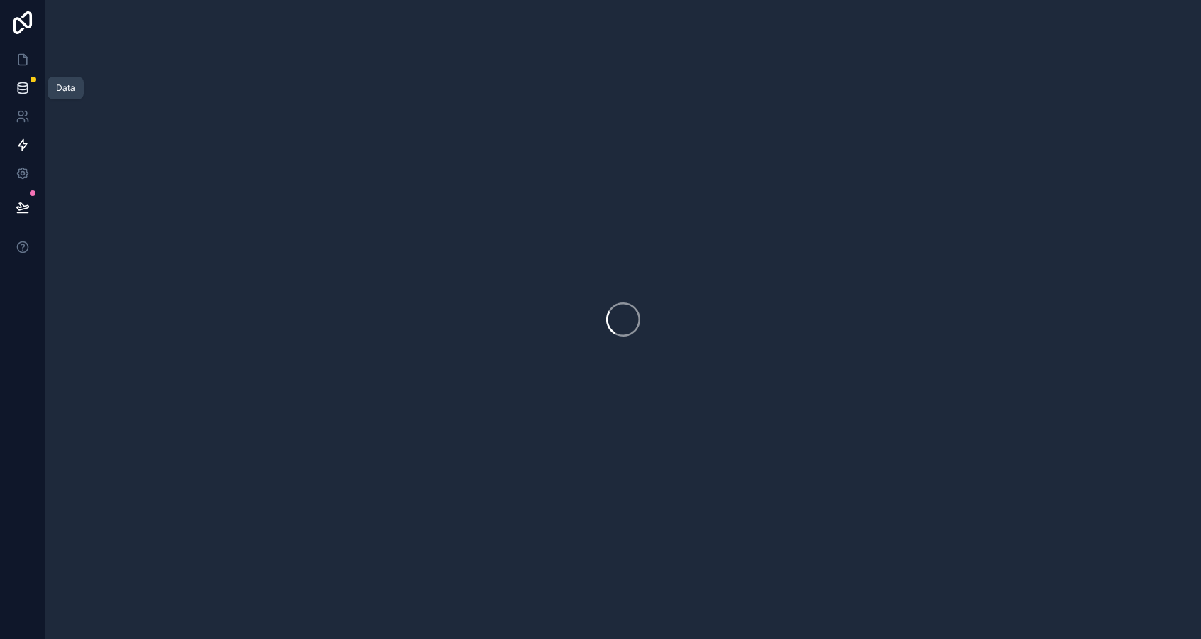
click at [23, 82] on icon at bounding box center [23, 88] width 14 height 14
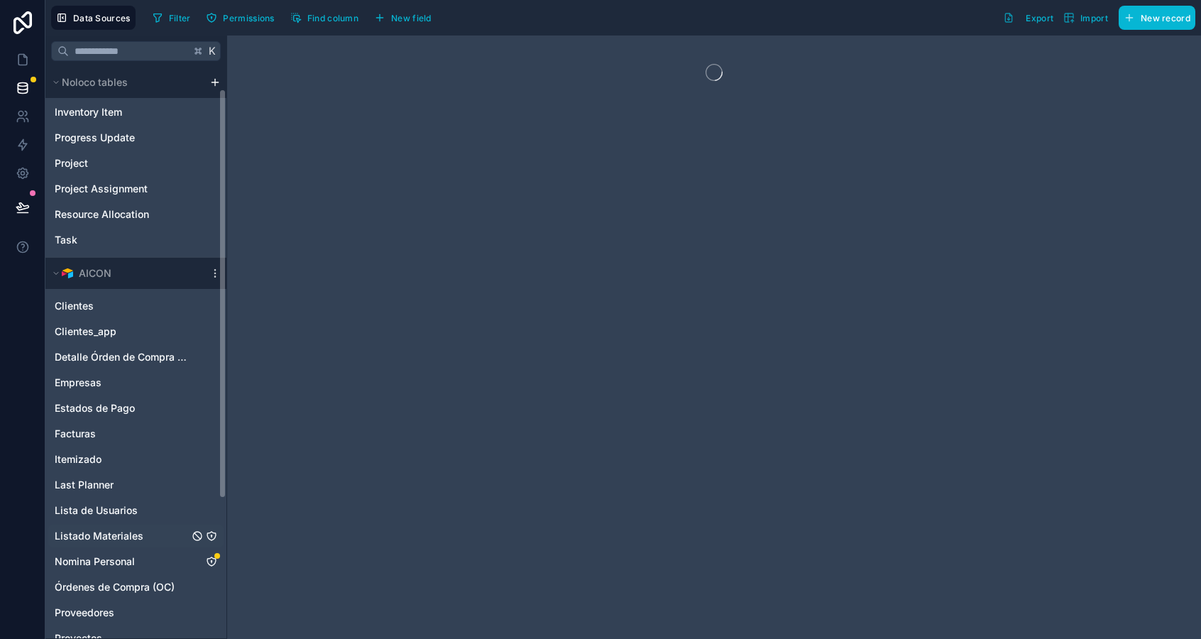
scroll to position [32, 0]
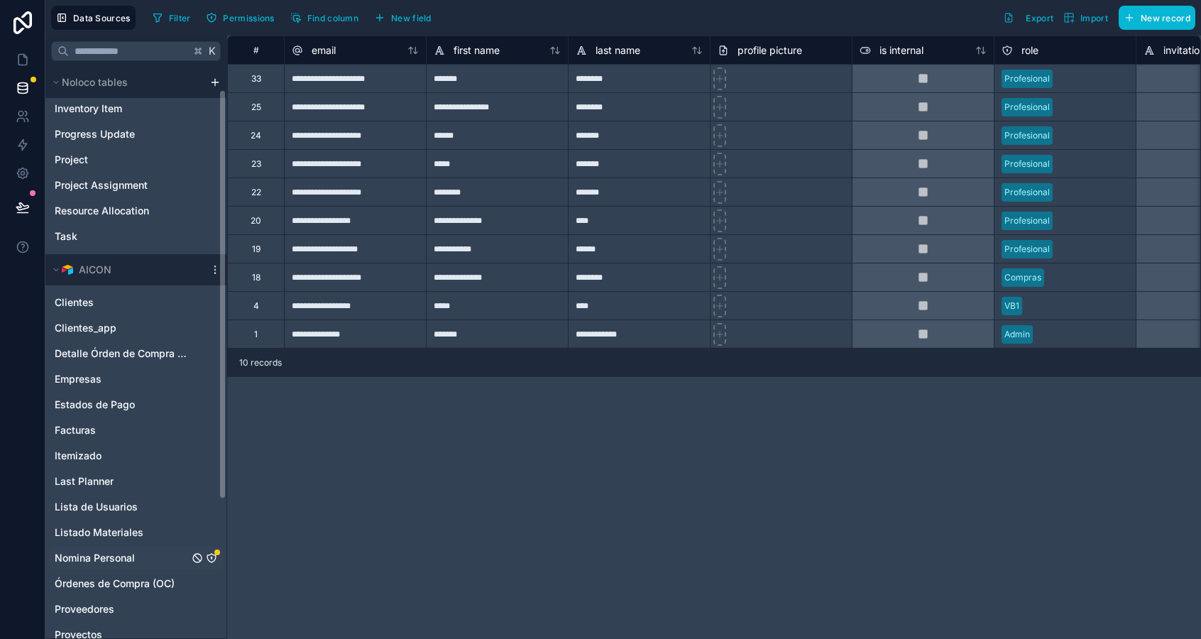
click at [138, 560] on link "Nomina Personal" at bounding box center [122, 558] width 134 height 14
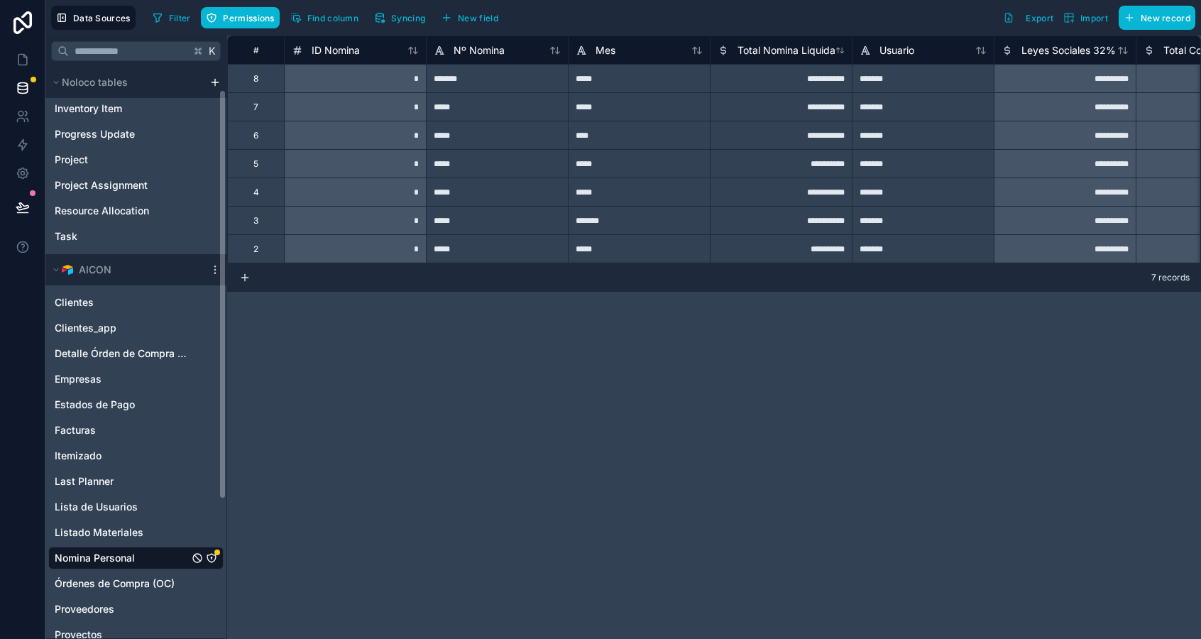
click at [266, 30] on div "Data Sources Filter Permissions Find column Syncing New field Export Import New…" at bounding box center [622, 17] width 1155 height 35
click at [261, 21] on span "Permissions" at bounding box center [248, 18] width 51 height 11
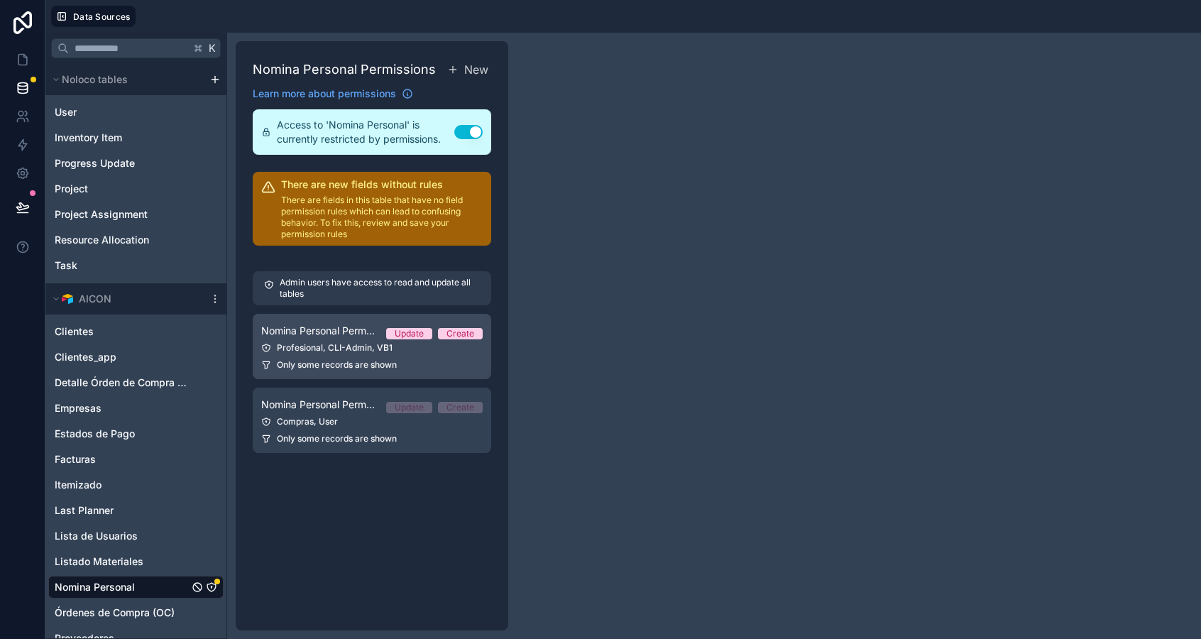
click at [341, 318] on link "Nomina Personal Permission 1 Update Create Profesional, CLI-Admin, VB1 Only som…" at bounding box center [372, 346] width 238 height 65
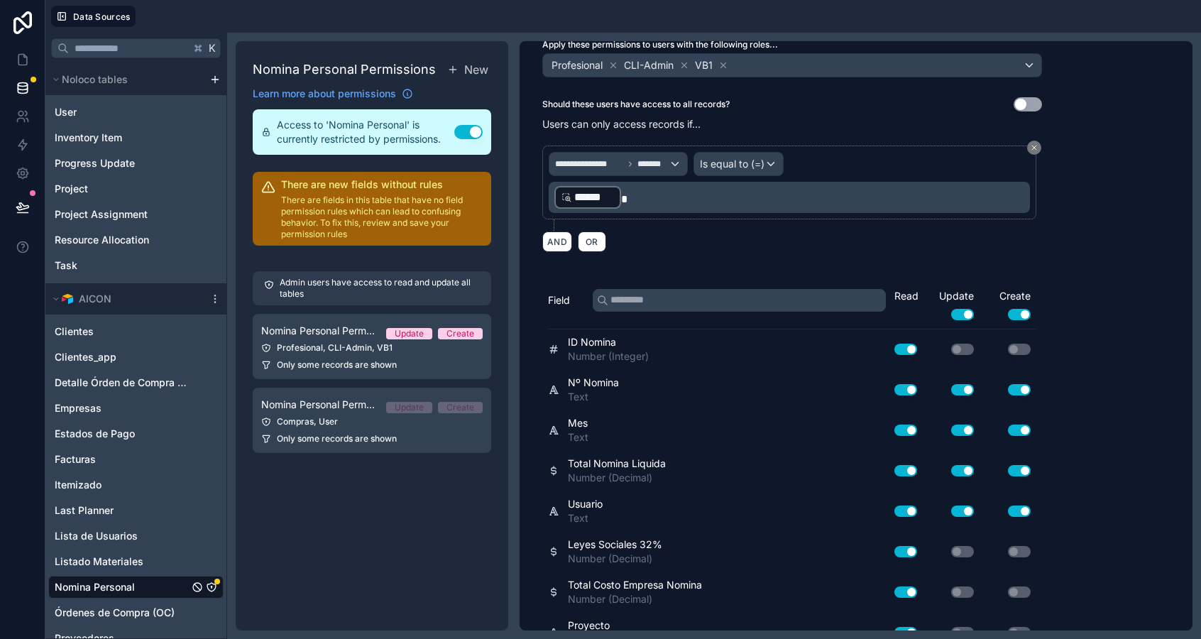
scroll to position [349, 0]
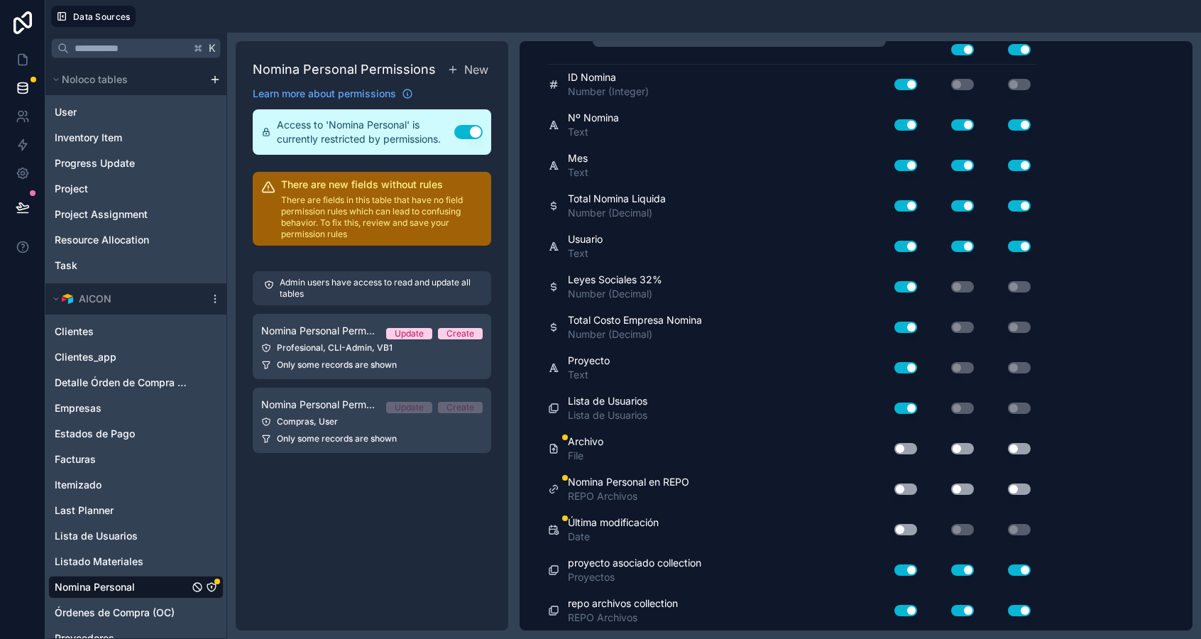
click at [903, 446] on button "Use setting" at bounding box center [905, 448] width 23 height 11
click at [902, 480] on div "Use setting" at bounding box center [899, 489] width 45 height 23
click at [906, 532] on button "Use setting" at bounding box center [905, 529] width 23 height 11
click at [901, 475] on div "Nomina Personal en REPO REPO Archivos Use setting Use setting Use setting" at bounding box center [792, 489] width 488 height 40
click at [901, 478] on div "Use setting" at bounding box center [899, 489] width 45 height 23
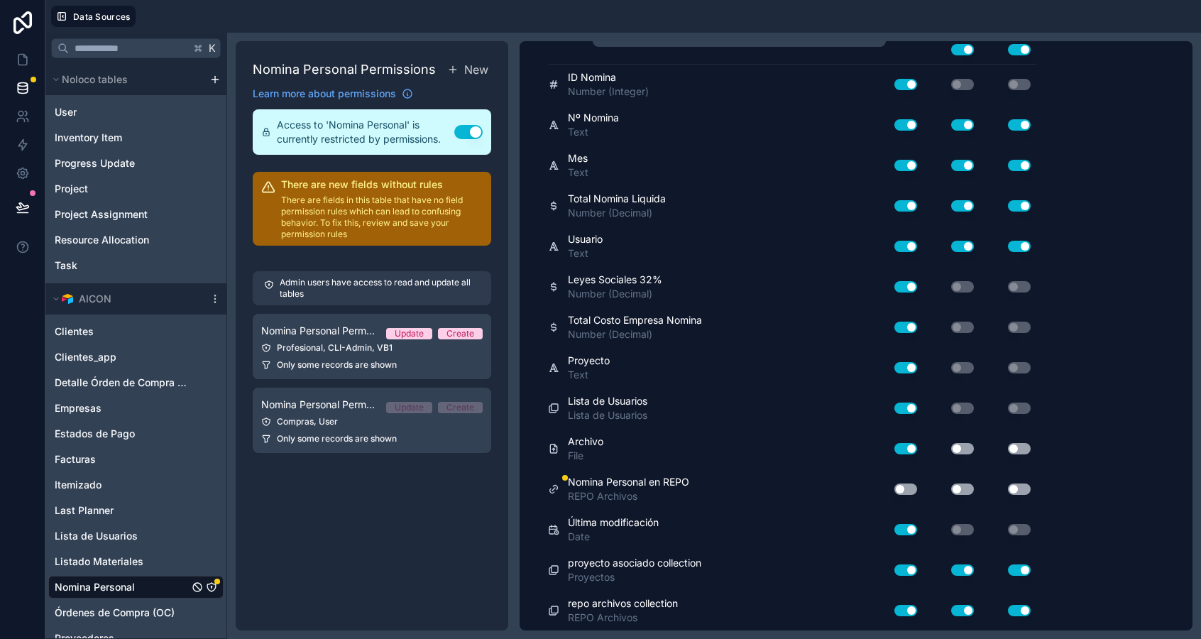
click at [901, 478] on div "Use setting" at bounding box center [899, 489] width 45 height 23
click at [901, 483] on button "Use setting" at bounding box center [905, 488] width 23 height 11
click at [969, 443] on button "Use setting" at bounding box center [962, 448] width 23 height 11
click at [1016, 447] on button "Use setting" at bounding box center [1019, 448] width 23 height 11
click at [1025, 492] on button "Use setting" at bounding box center [1019, 488] width 23 height 11
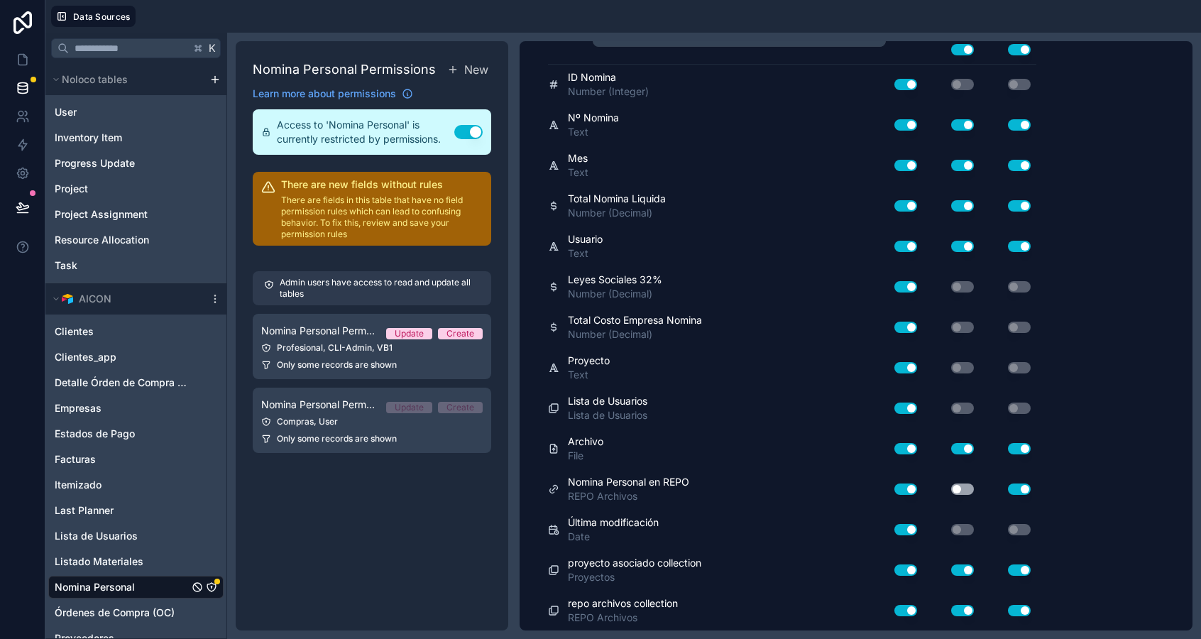
click at [963, 488] on button "Use setting" at bounding box center [962, 488] width 23 height 11
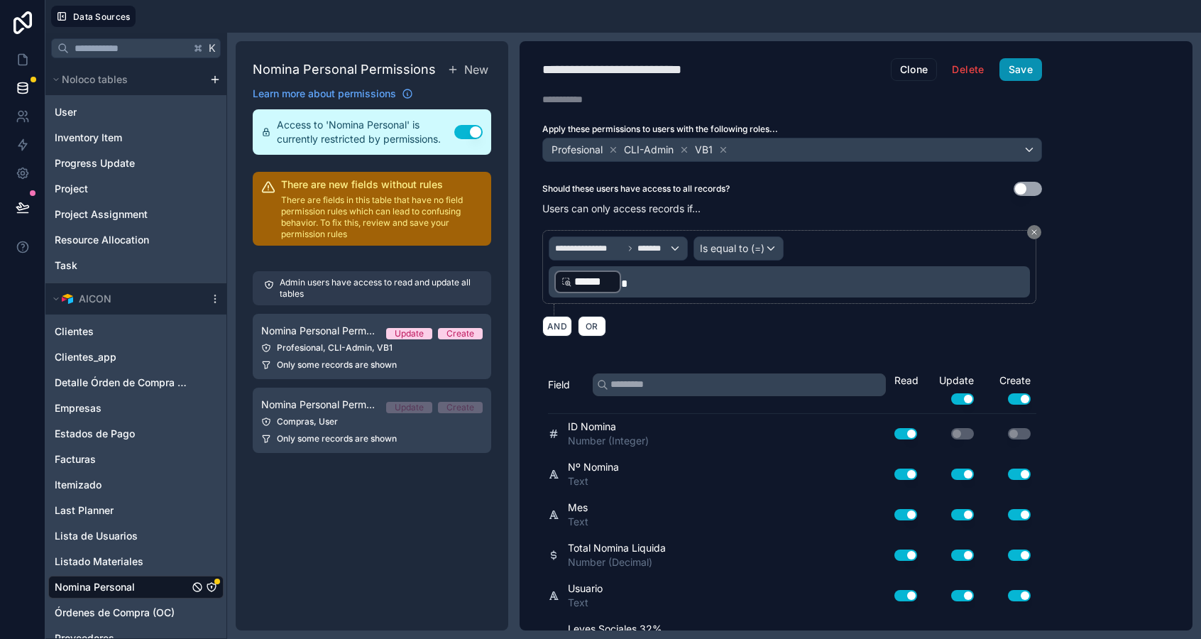
click at [1023, 70] on button "Save" at bounding box center [1020, 69] width 43 height 23
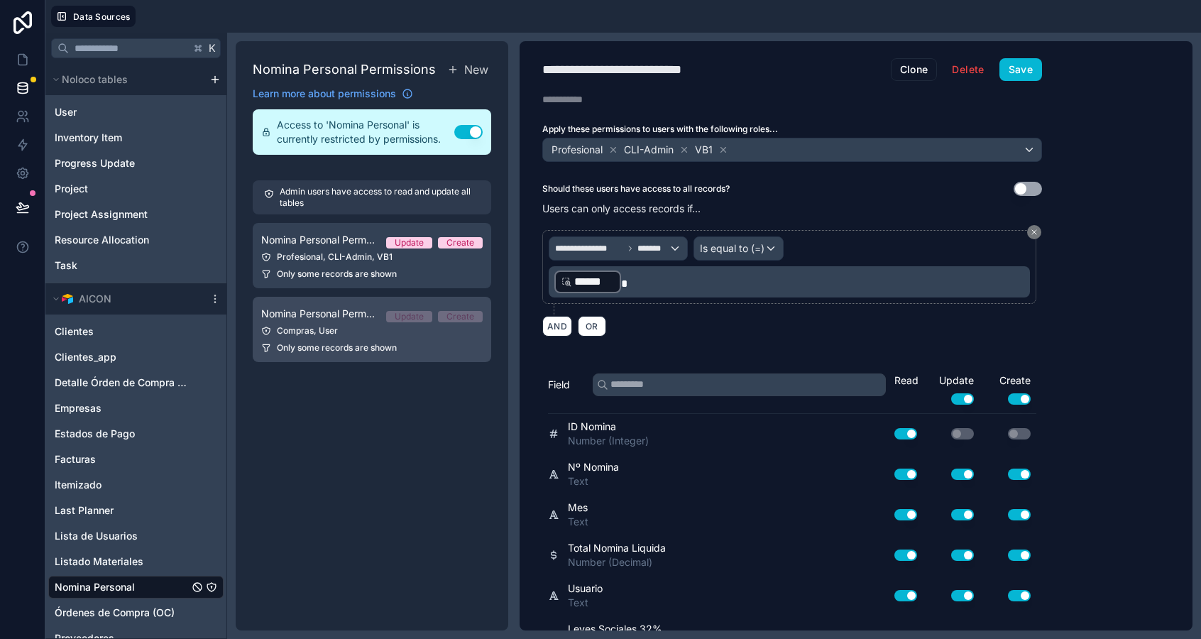
click at [355, 355] on link "Nomina Personal Permission 2 Update Create Compras, User Only some records are …" at bounding box center [372, 329] width 238 height 65
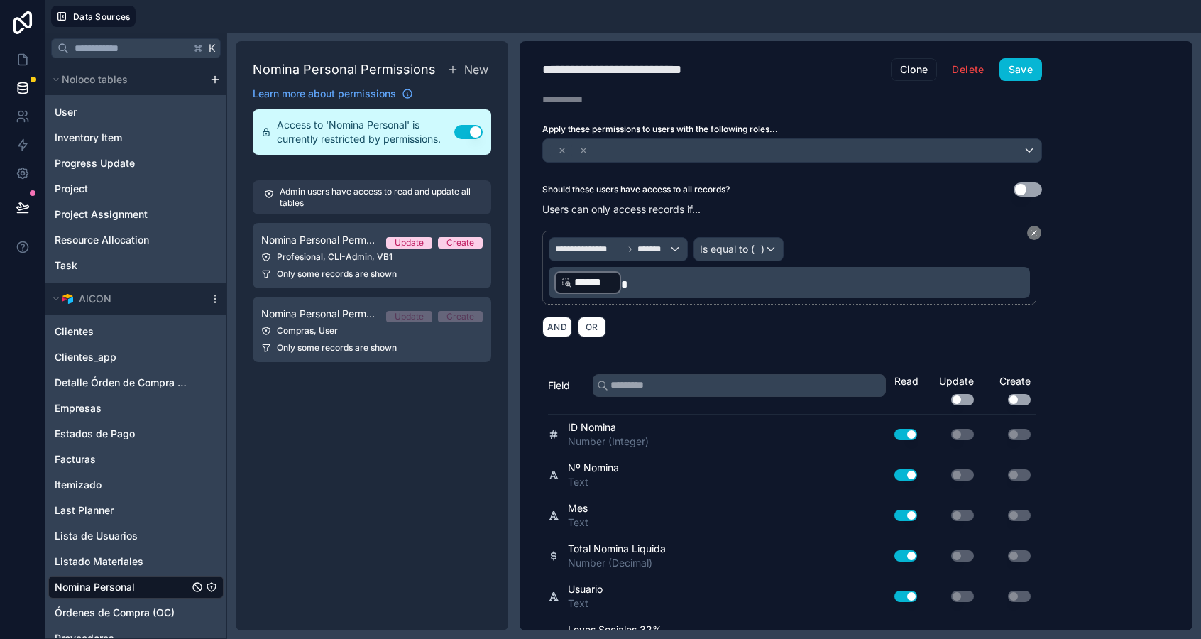
scroll to position [349, 0]
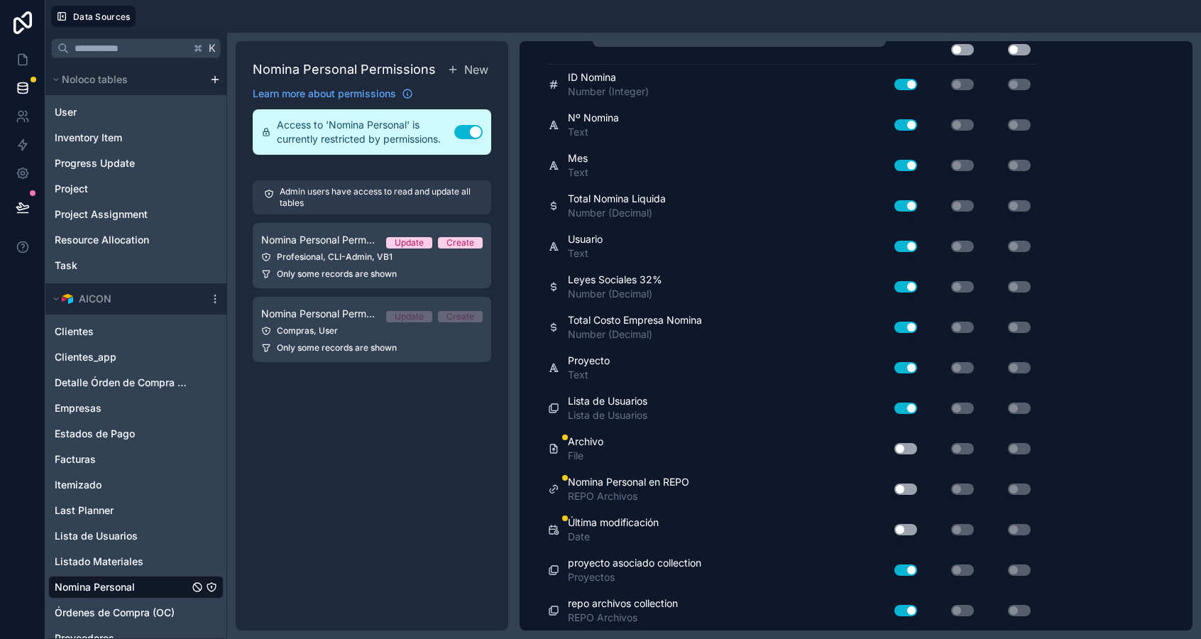
click at [900, 450] on button "Use setting" at bounding box center [905, 448] width 23 height 11
click at [905, 488] on button "Use setting" at bounding box center [905, 488] width 23 height 11
click at [906, 529] on button "Use setting" at bounding box center [905, 529] width 23 height 11
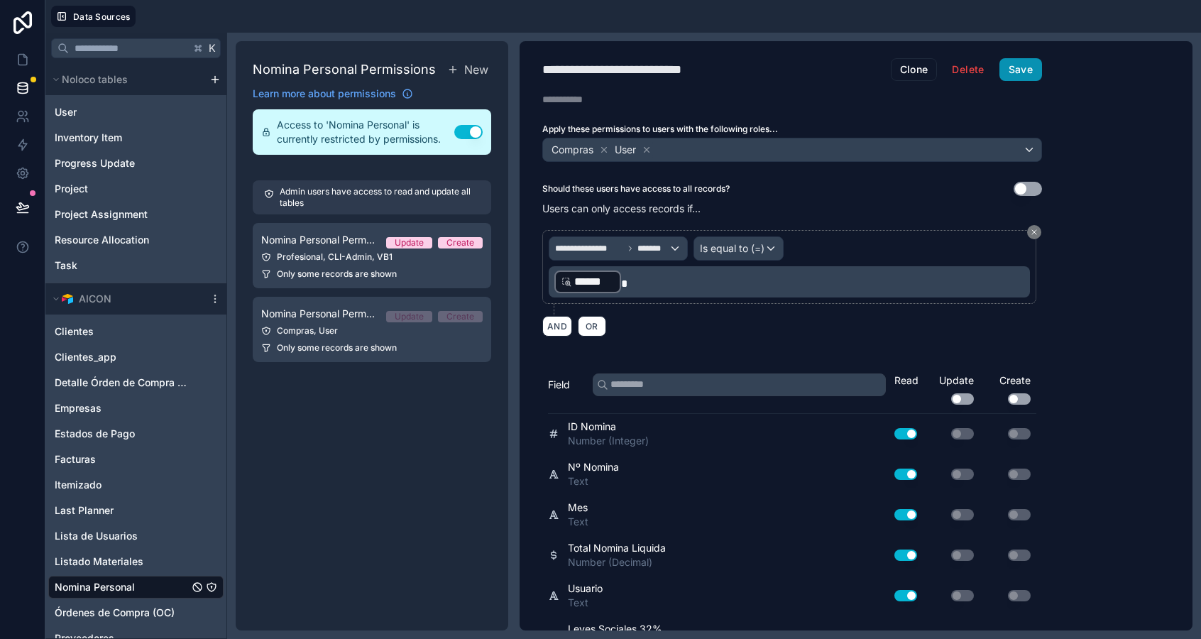
click at [1025, 69] on button "Save" at bounding box center [1020, 69] width 43 height 23
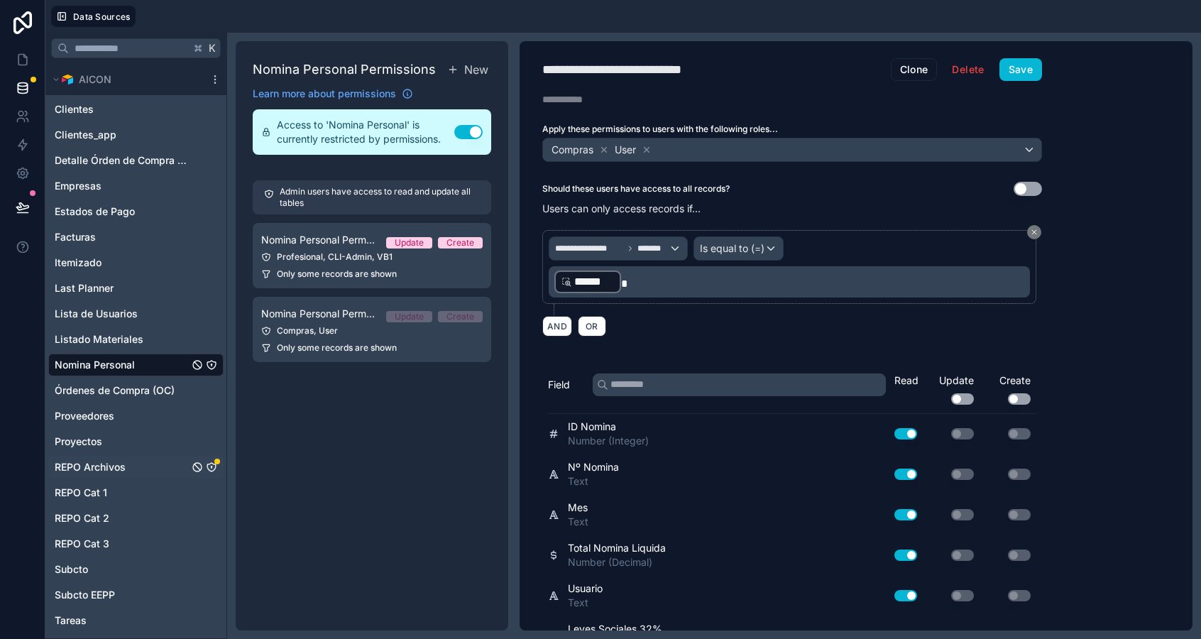
click at [106, 463] on span "REPO Archivos" at bounding box center [90, 467] width 71 height 14
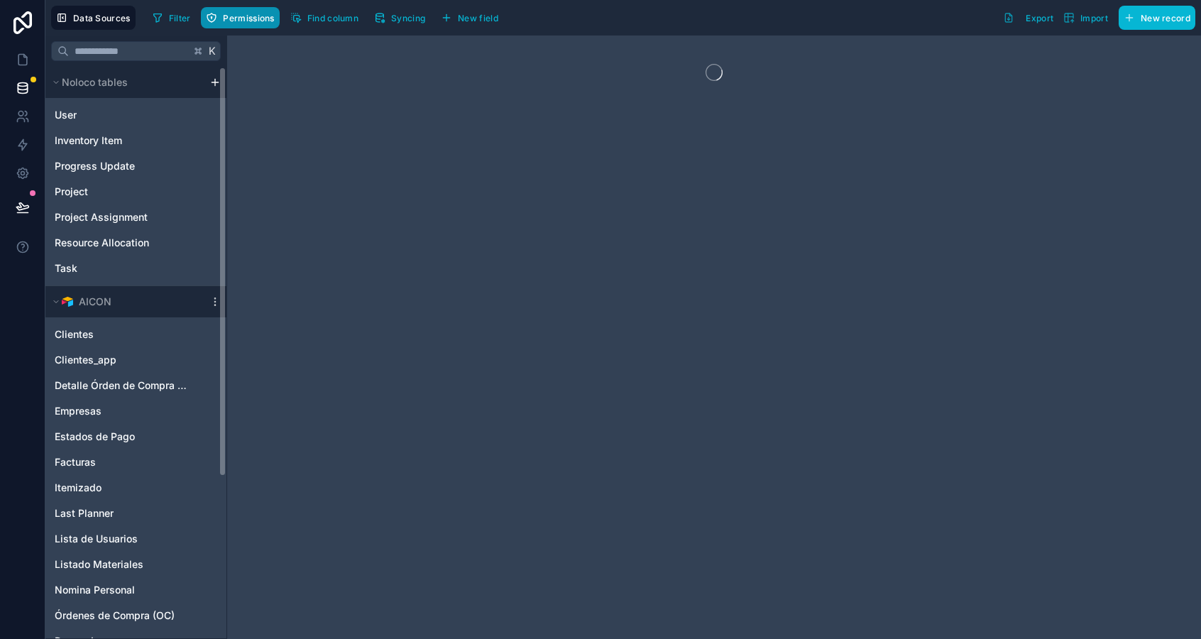
click at [250, 20] on span "Permissions" at bounding box center [248, 18] width 51 height 11
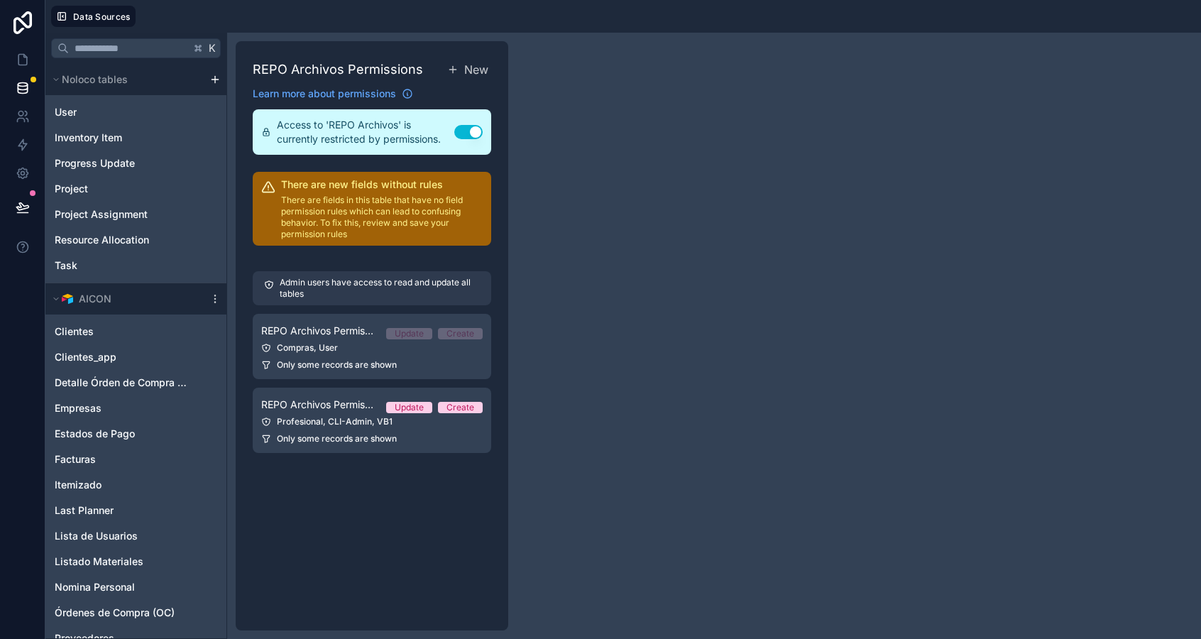
click at [250, 20] on div at bounding box center [671, 16] width 1048 height 21
click at [299, 346] on div "Compras, User" at bounding box center [371, 347] width 221 height 11
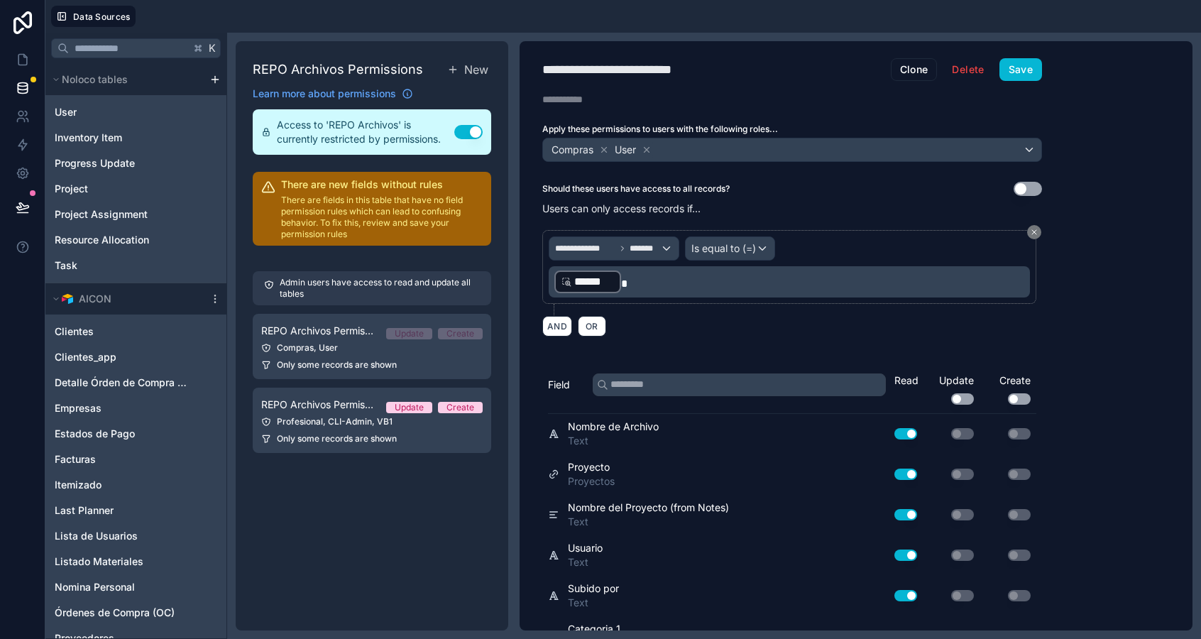
scroll to position [551, 0]
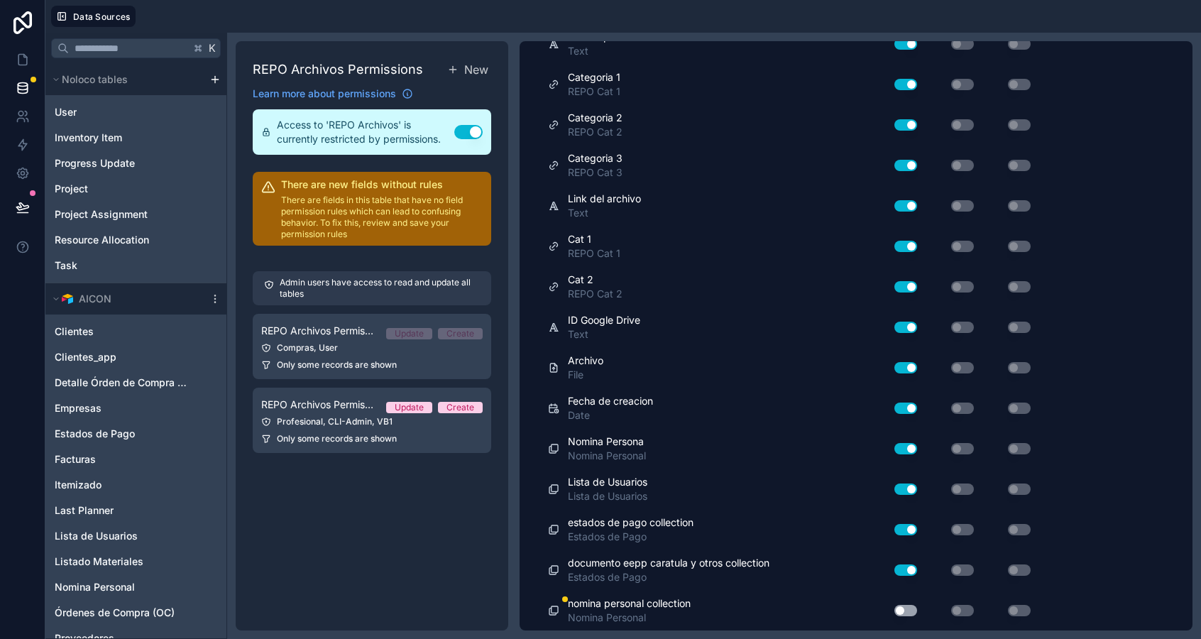
click at [902, 611] on button "Use setting" at bounding box center [905, 610] width 23 height 11
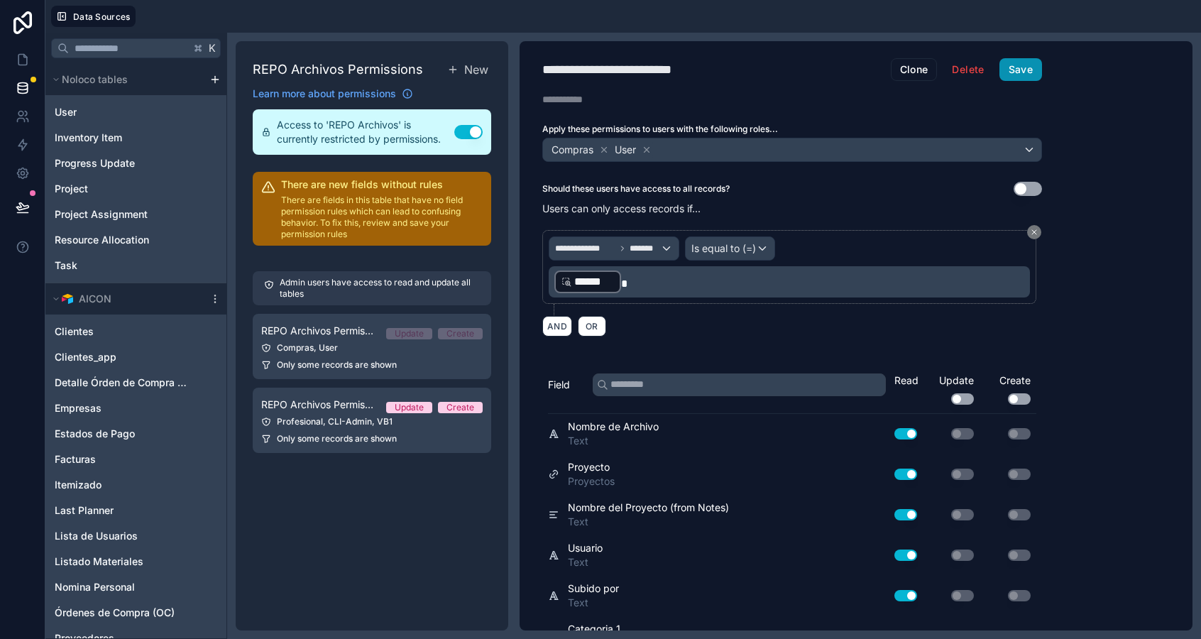
click at [1019, 73] on button "Save" at bounding box center [1020, 69] width 43 height 23
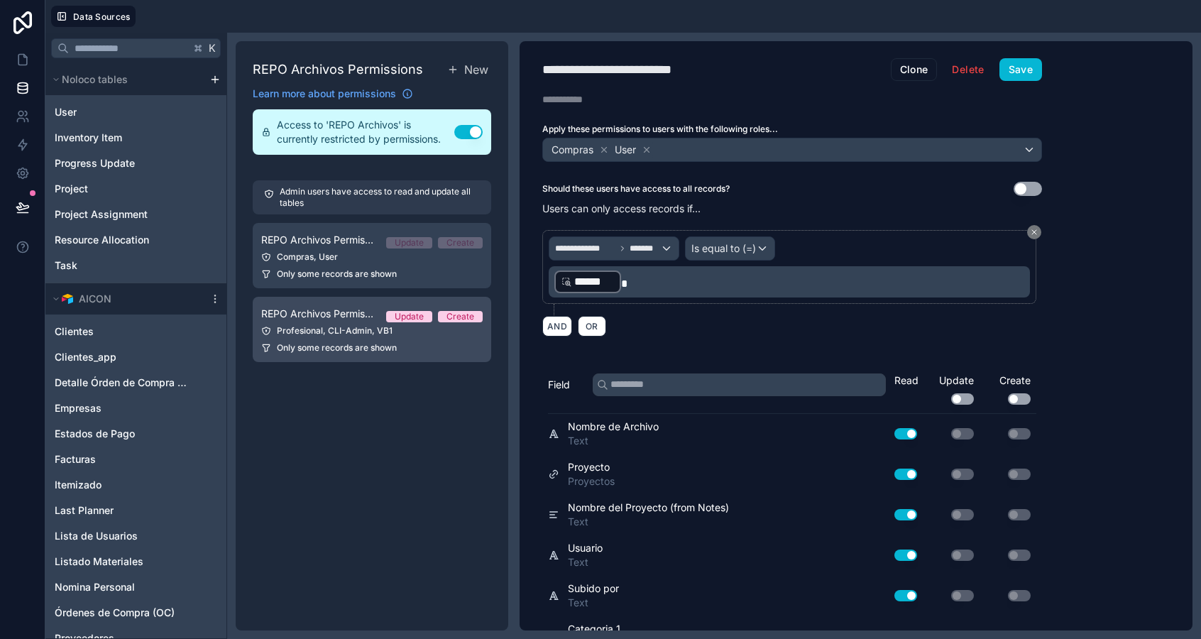
click at [343, 337] on link "REPO Archivos Permission 2 Update Create Profesional, CLI-Admin, VB1 Only some …" at bounding box center [372, 329] width 238 height 65
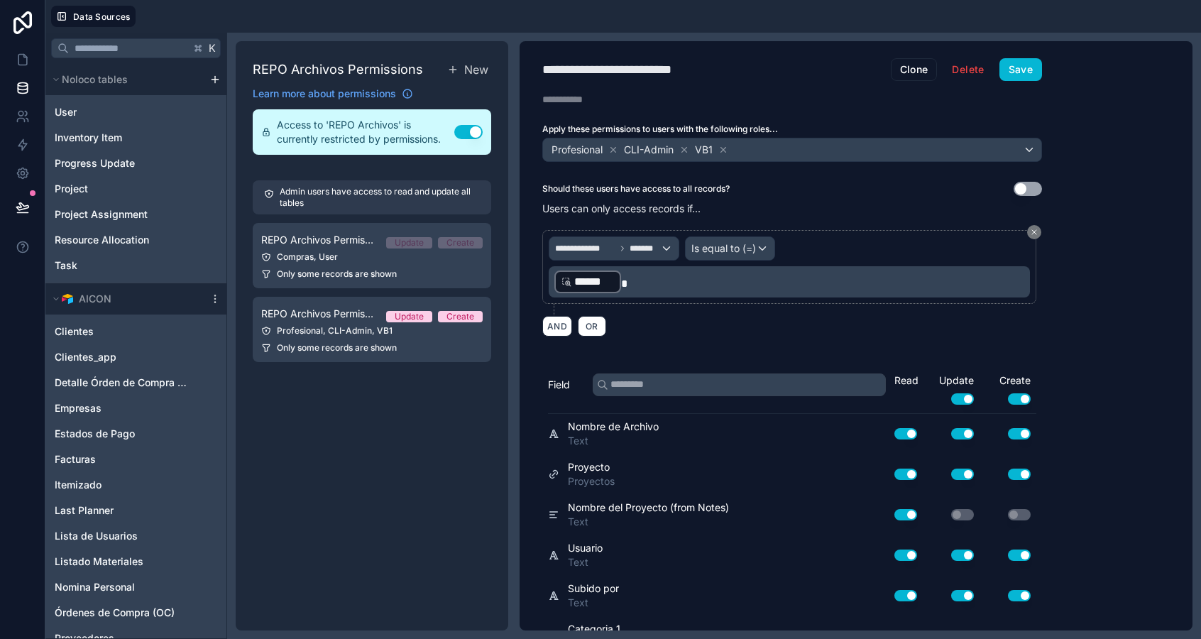
scroll to position [551, 0]
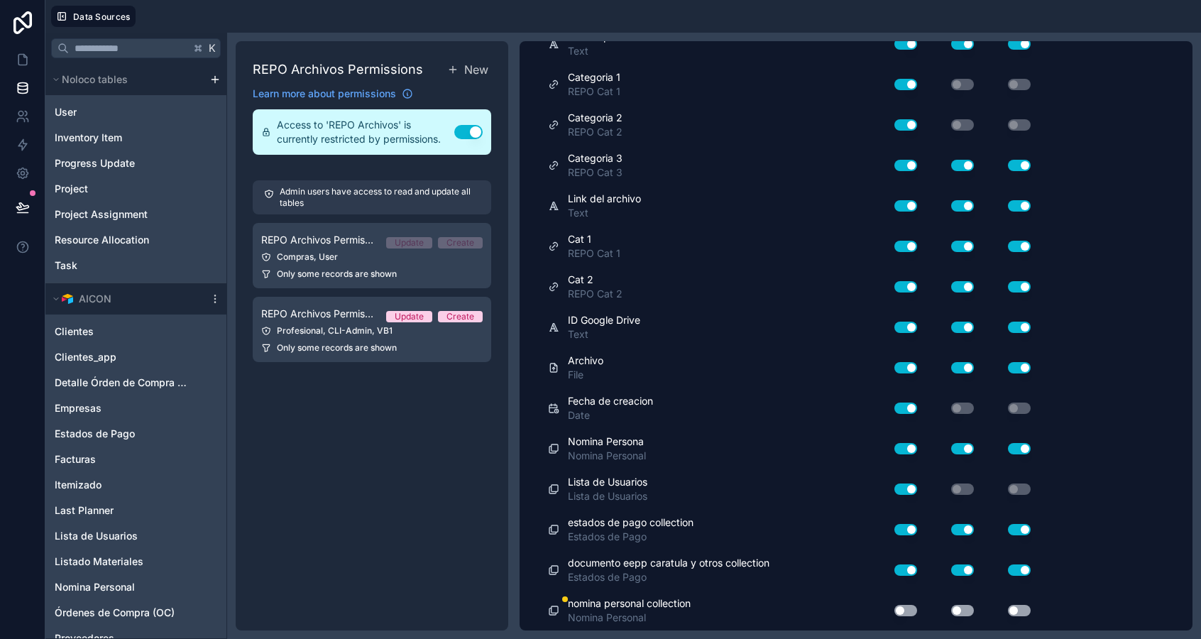
click at [906, 610] on button "Use setting" at bounding box center [905, 610] width 23 height 11
click at [964, 612] on button "Use setting" at bounding box center [962, 610] width 23 height 11
click at [1029, 605] on div "Use setting" at bounding box center [1007, 610] width 57 height 11
click at [1021, 608] on button "Use setting" at bounding box center [1019, 610] width 23 height 11
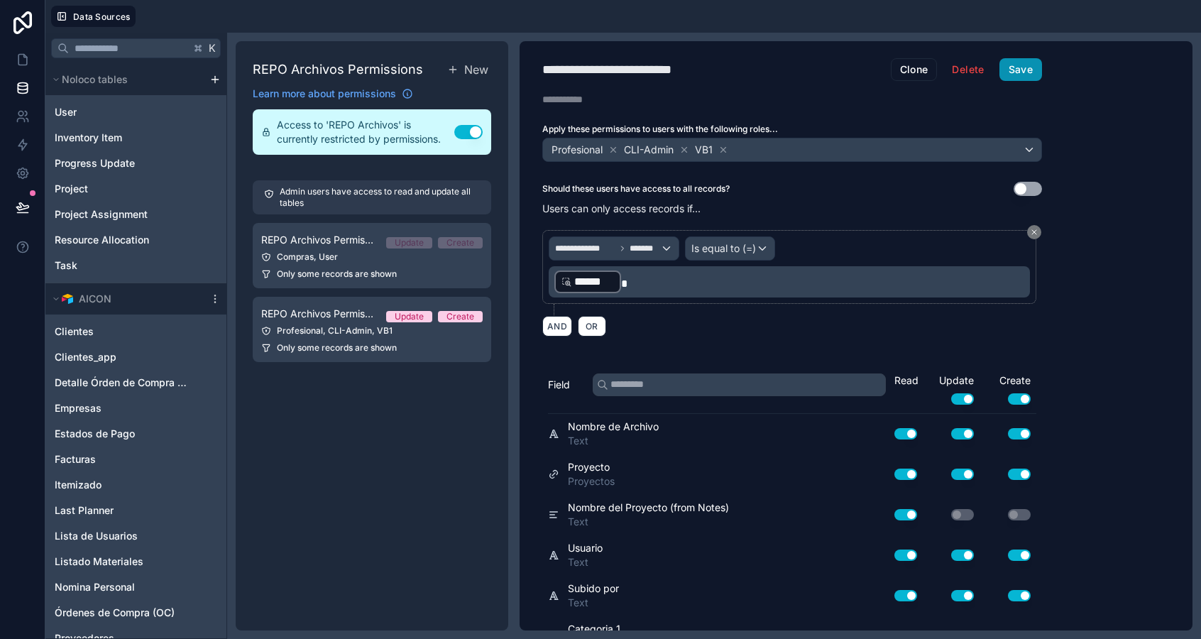
click at [1020, 77] on button "Save" at bounding box center [1020, 69] width 43 height 23
click at [22, 148] on icon at bounding box center [23, 145] width 14 height 14
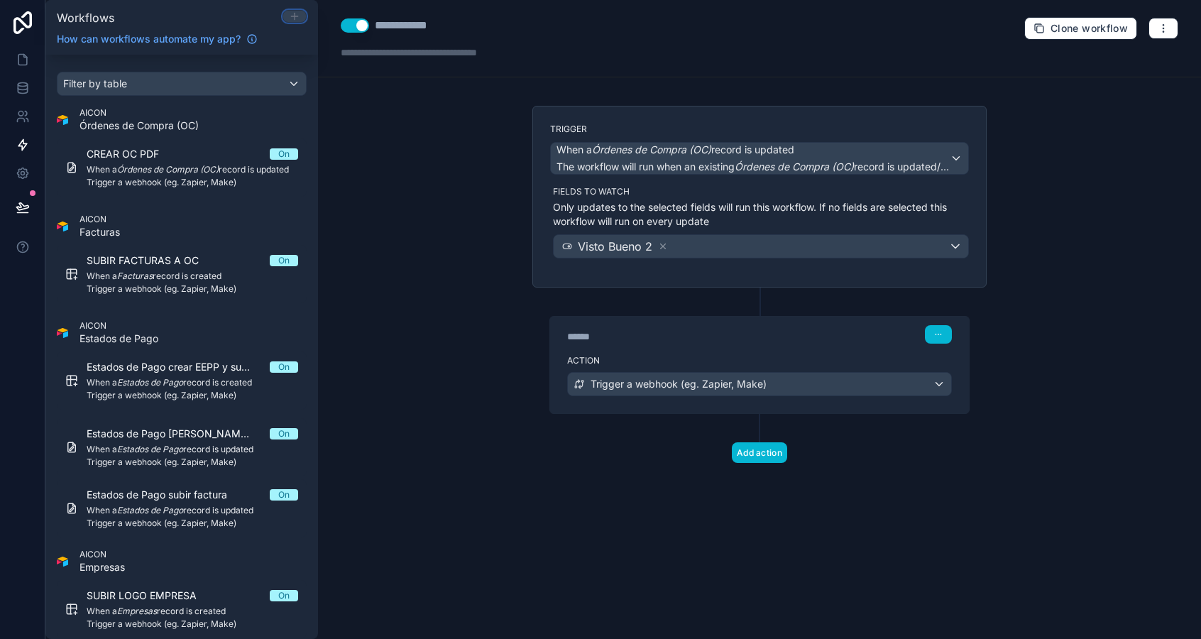
click at [293, 18] on icon at bounding box center [294, 16] width 11 height 11
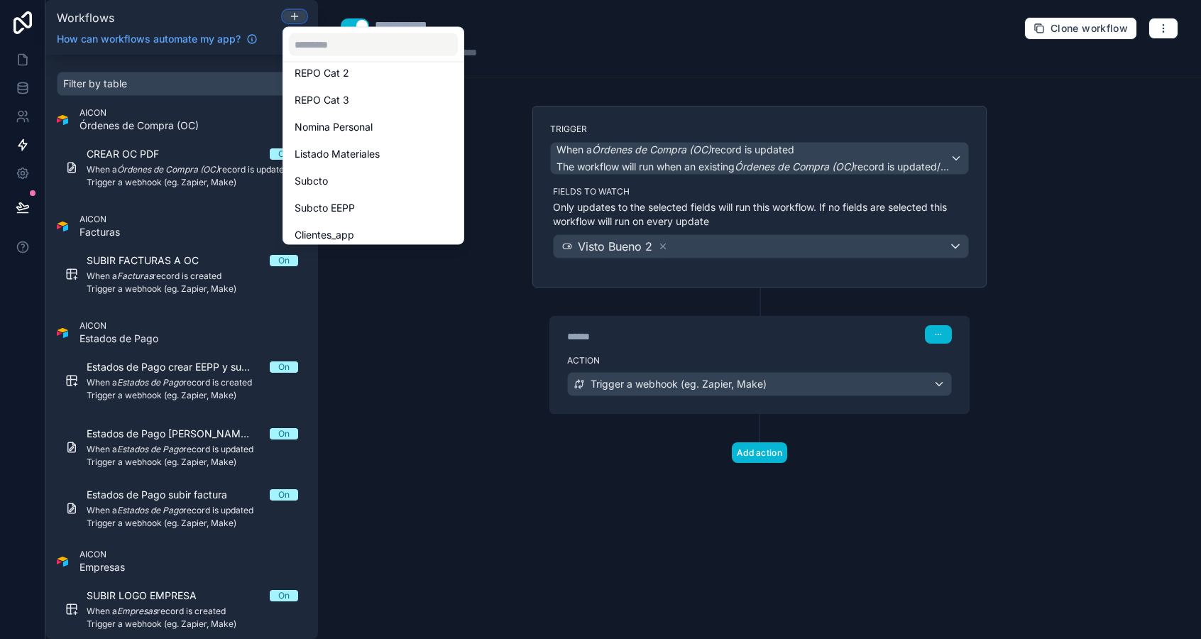
scroll to position [629, 0]
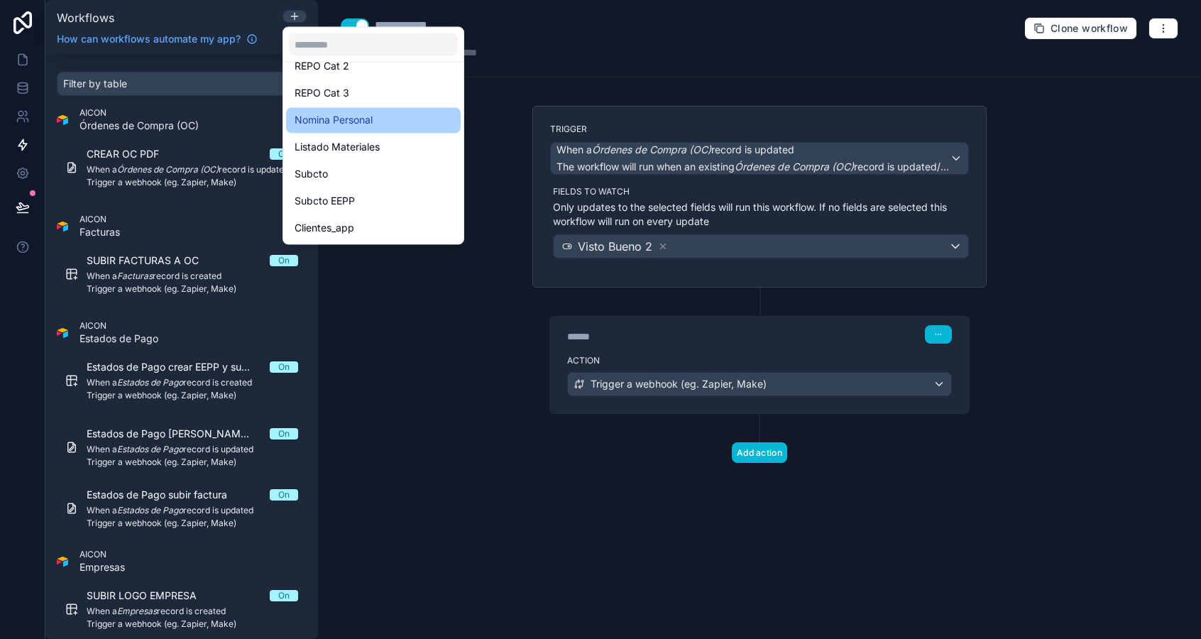
click at [368, 122] on span "Nomina Personal" at bounding box center [334, 120] width 78 height 17
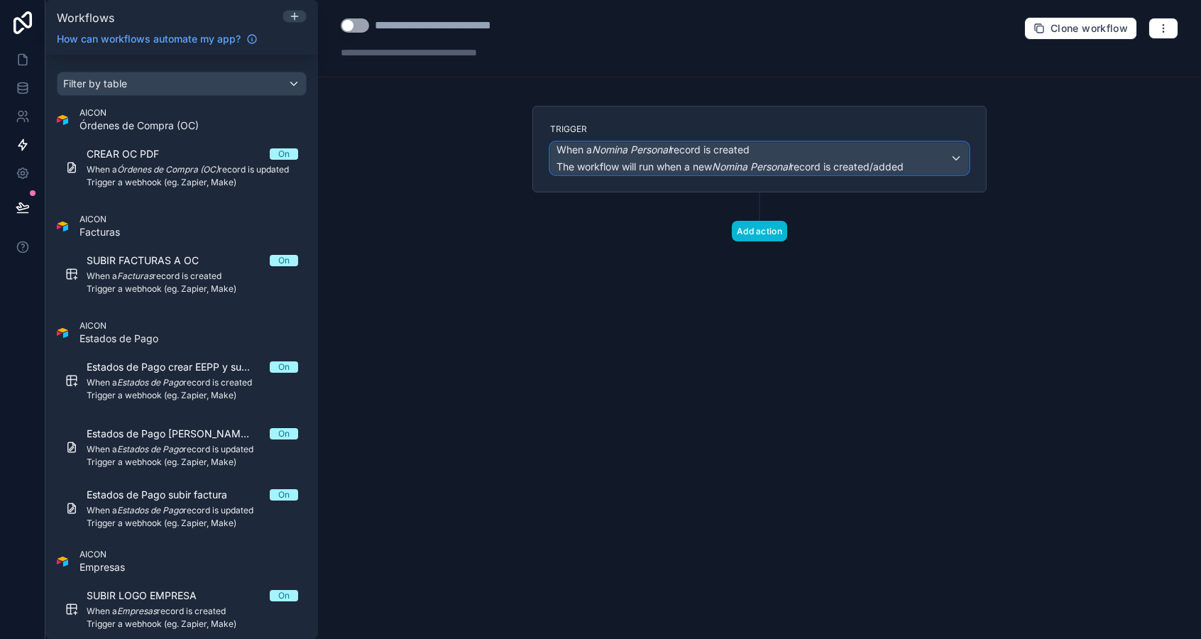
click at [616, 160] on span "The workflow will run when a new Nomina Personal record is created/added" at bounding box center [729, 167] width 347 height 14
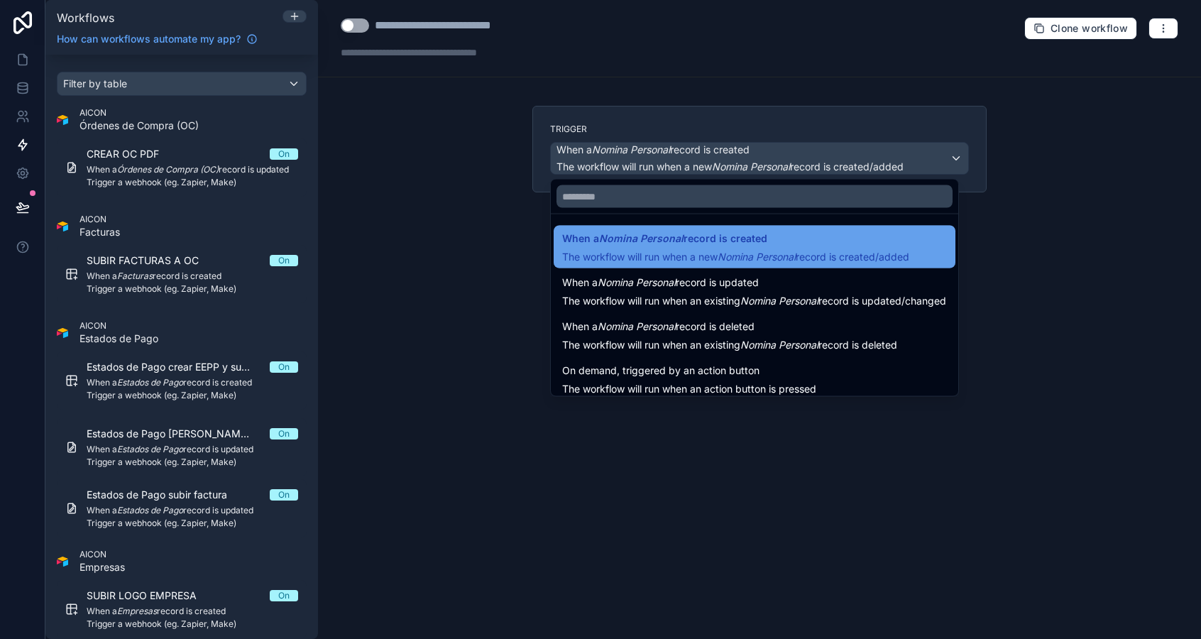
click at [656, 251] on span "The workflow will run when a new Nomina Personal record is created/added" at bounding box center [735, 257] width 347 height 12
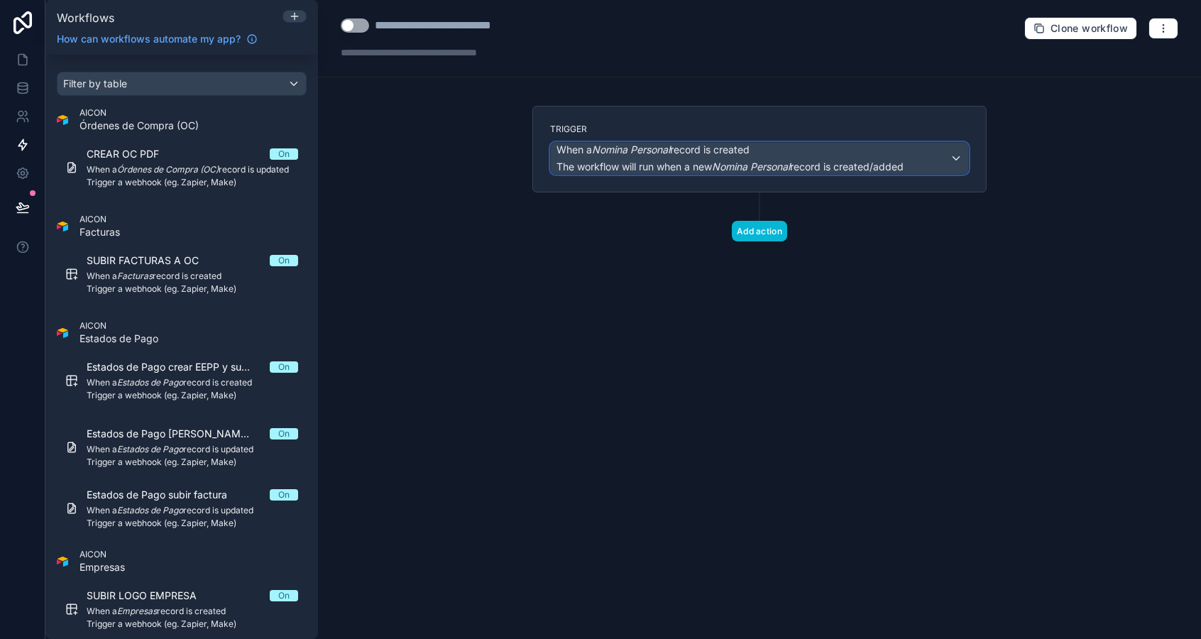
click at [715, 160] on span "The workflow will run when a new Nomina Personal record is created/added" at bounding box center [729, 166] width 347 height 12
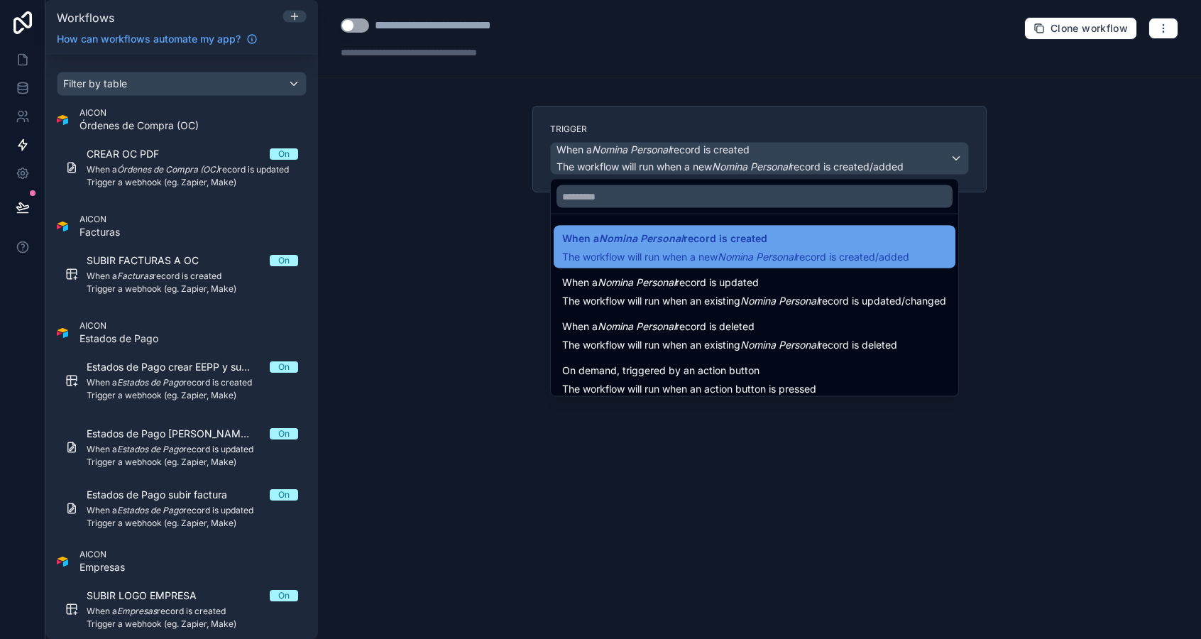
click at [706, 251] on span "The workflow will run when a new Nomina Personal record is created/added" at bounding box center [735, 257] width 347 height 12
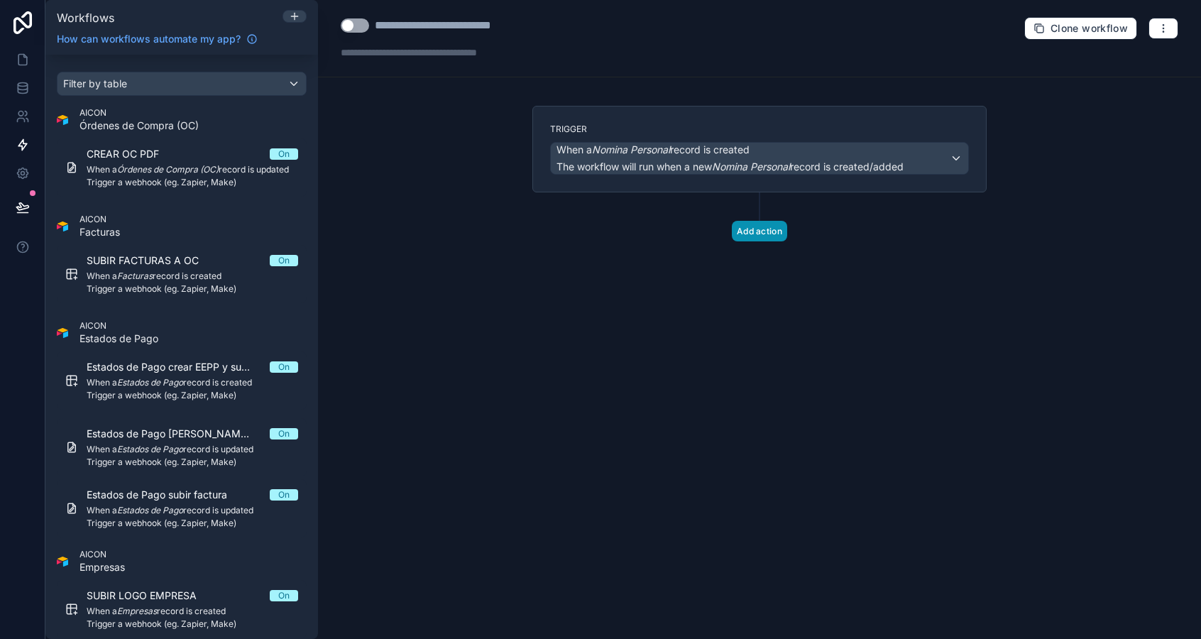
click at [746, 233] on button "Add action" at bounding box center [759, 231] width 55 height 21
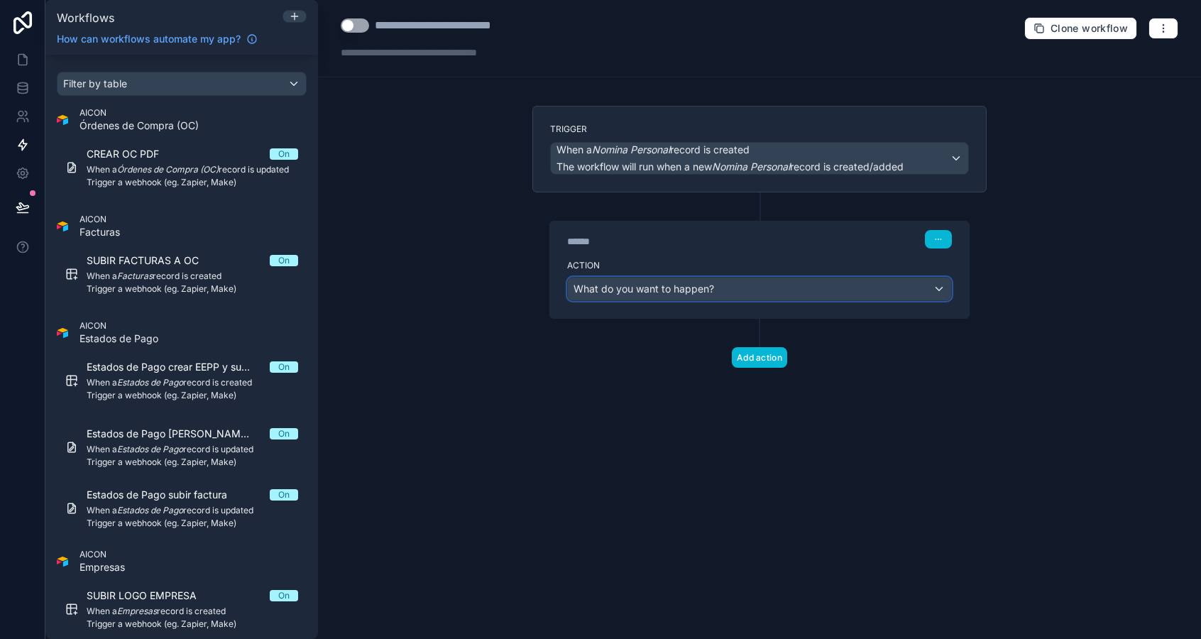
click at [768, 292] on div "What do you want to happen?" at bounding box center [759, 288] width 383 height 23
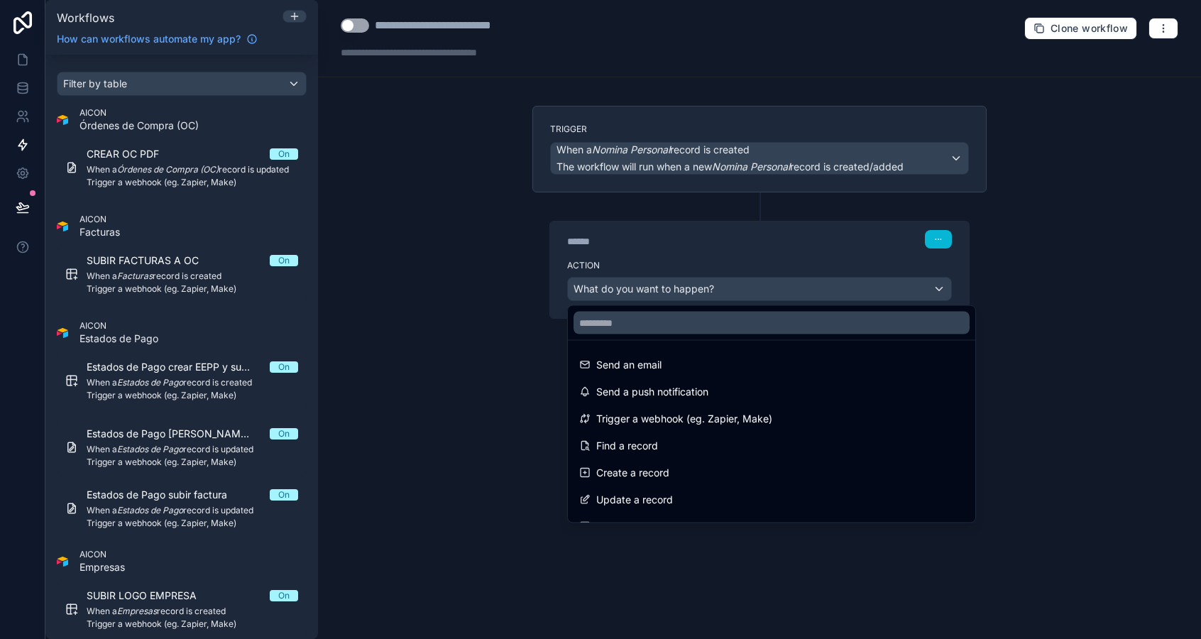
click at [179, 441] on div at bounding box center [600, 319] width 1201 height 639
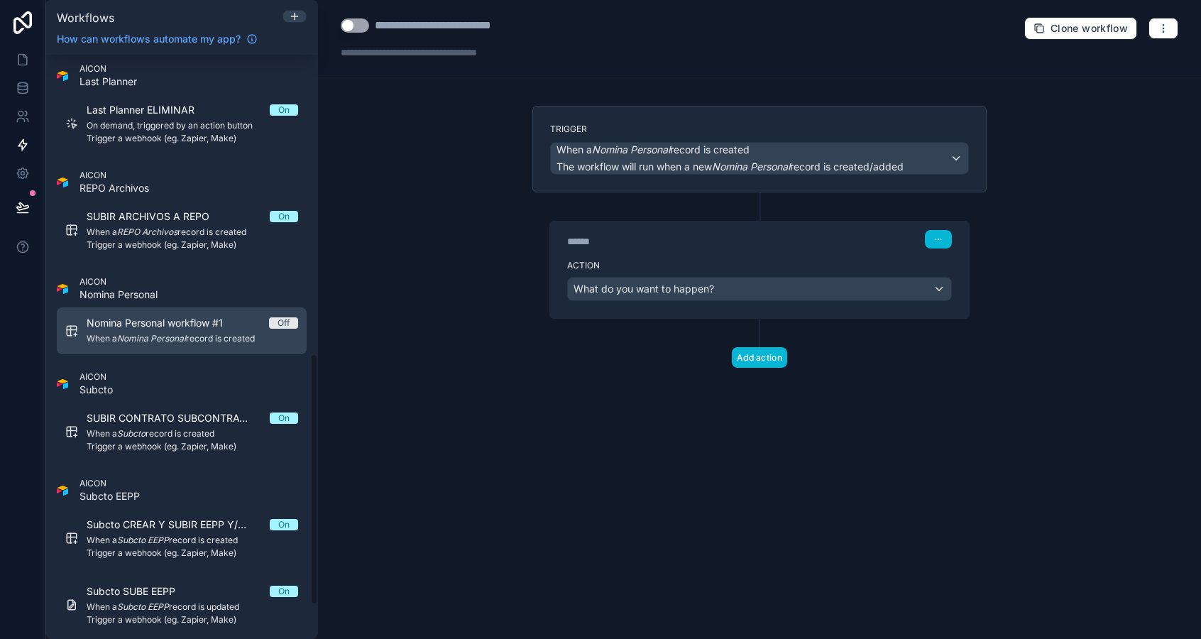
scroll to position [693, 0]
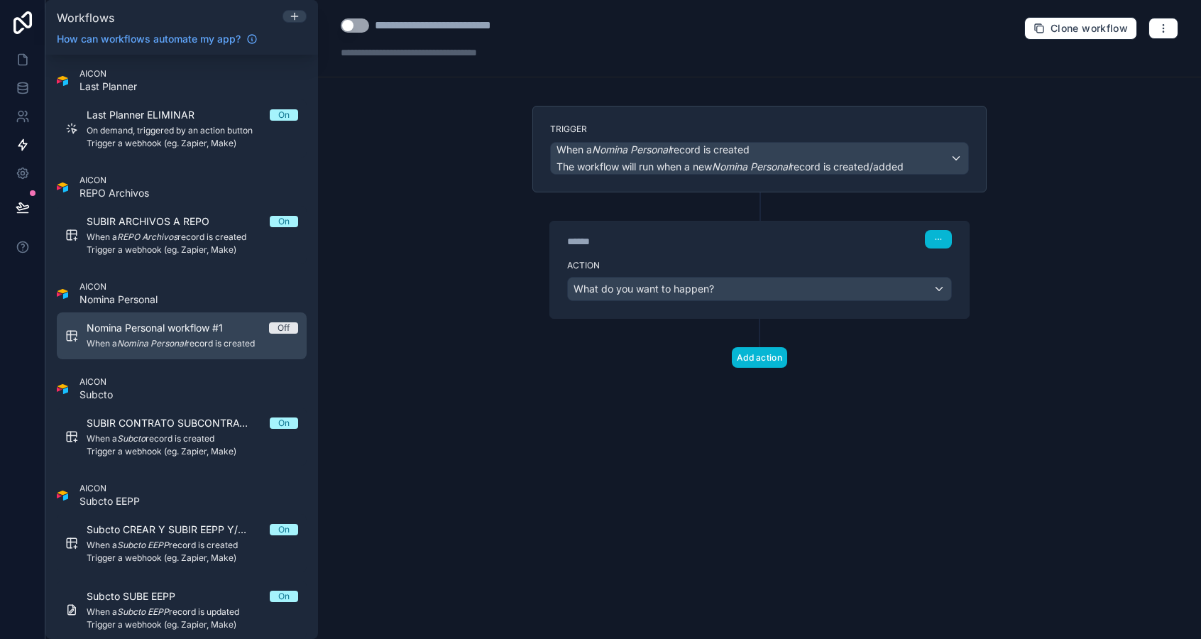
click at [168, 329] on span "Nomina Personal workflow #1" at bounding box center [163, 328] width 153 height 14
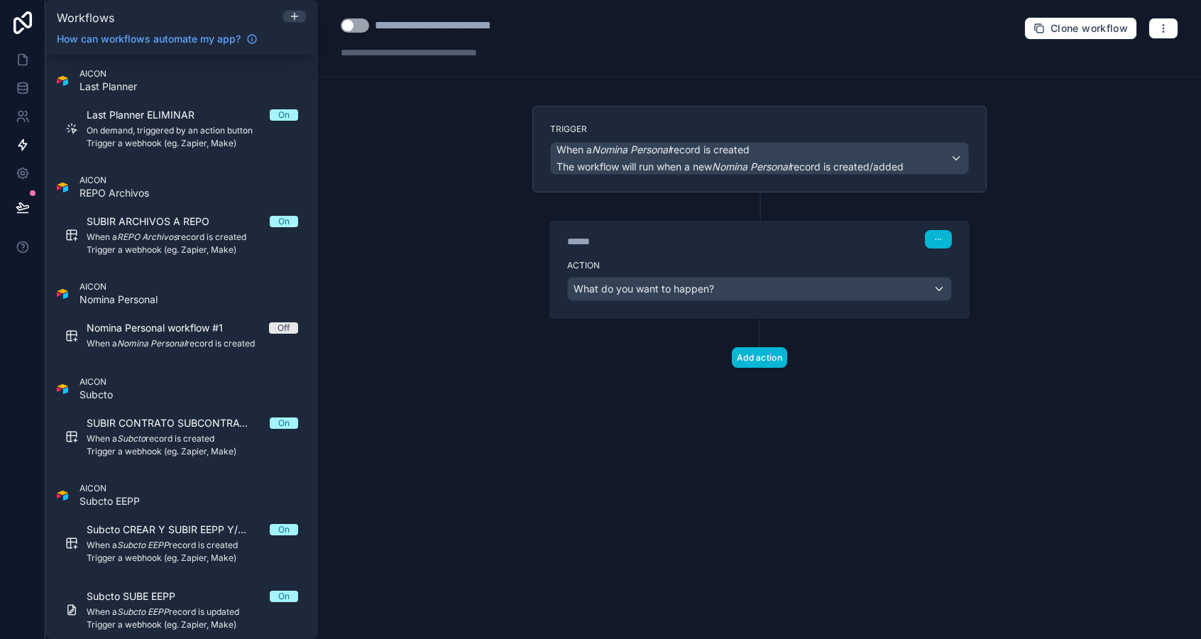
click at [127, 291] on span "AICON" at bounding box center [118, 286] width 78 height 11
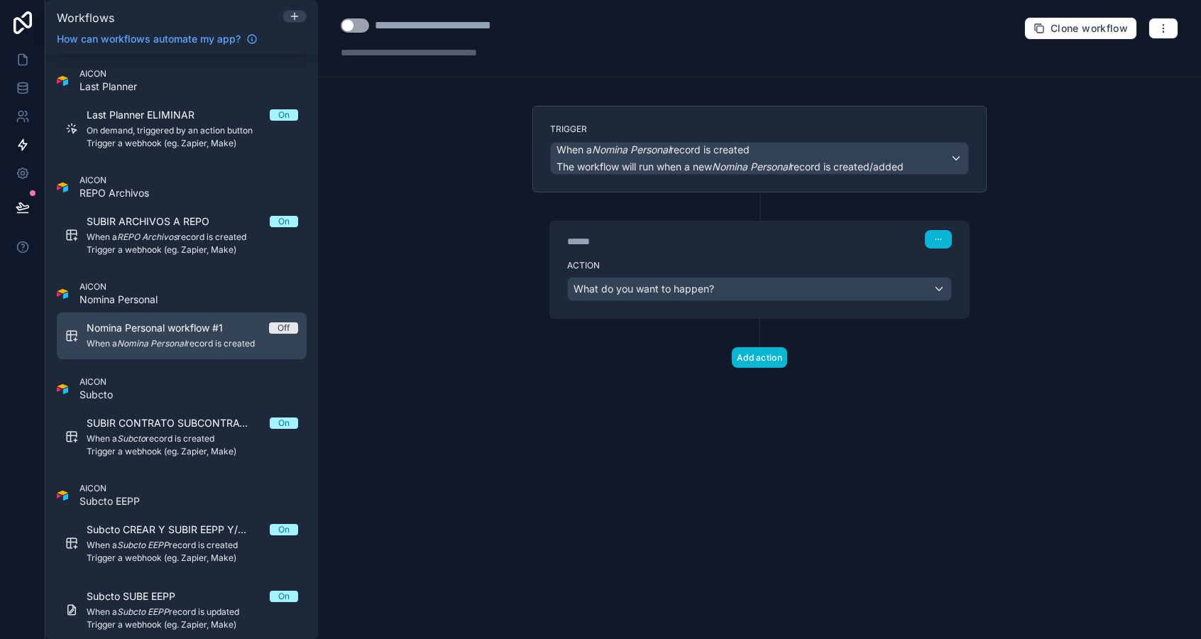
click at [145, 328] on span "Nomina Personal workflow #1" at bounding box center [163, 328] width 153 height 14
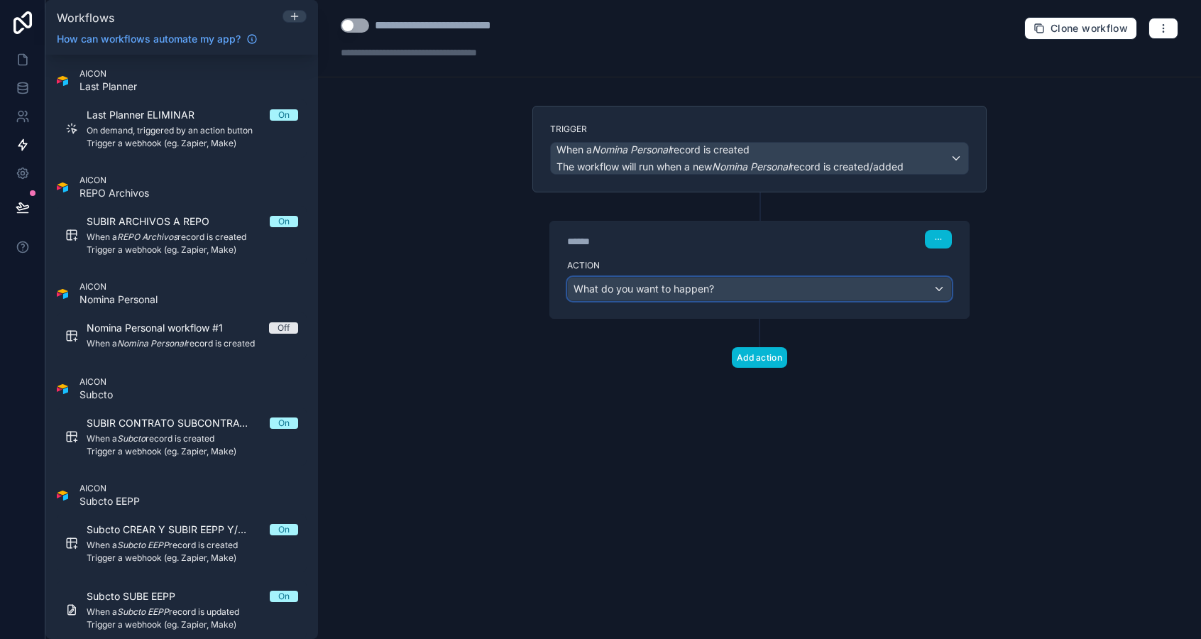
click at [643, 280] on div "What do you want to happen?" at bounding box center [759, 288] width 383 height 23
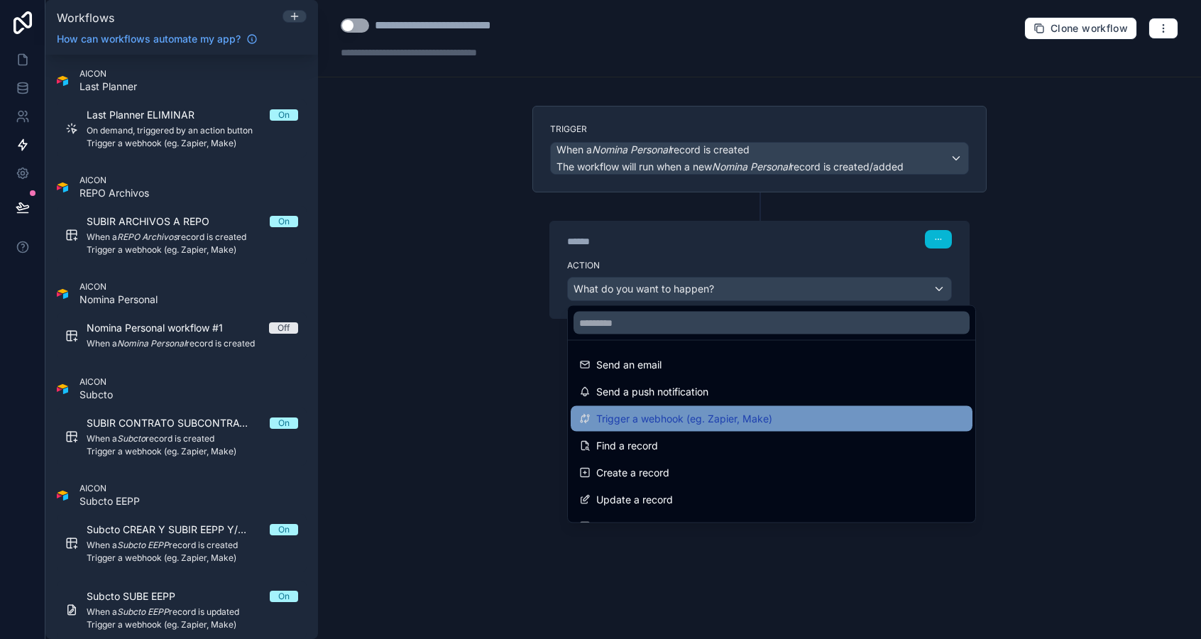
click at [687, 421] on span "Trigger a webhook (eg. Zapier, Make)" at bounding box center [684, 418] width 176 height 17
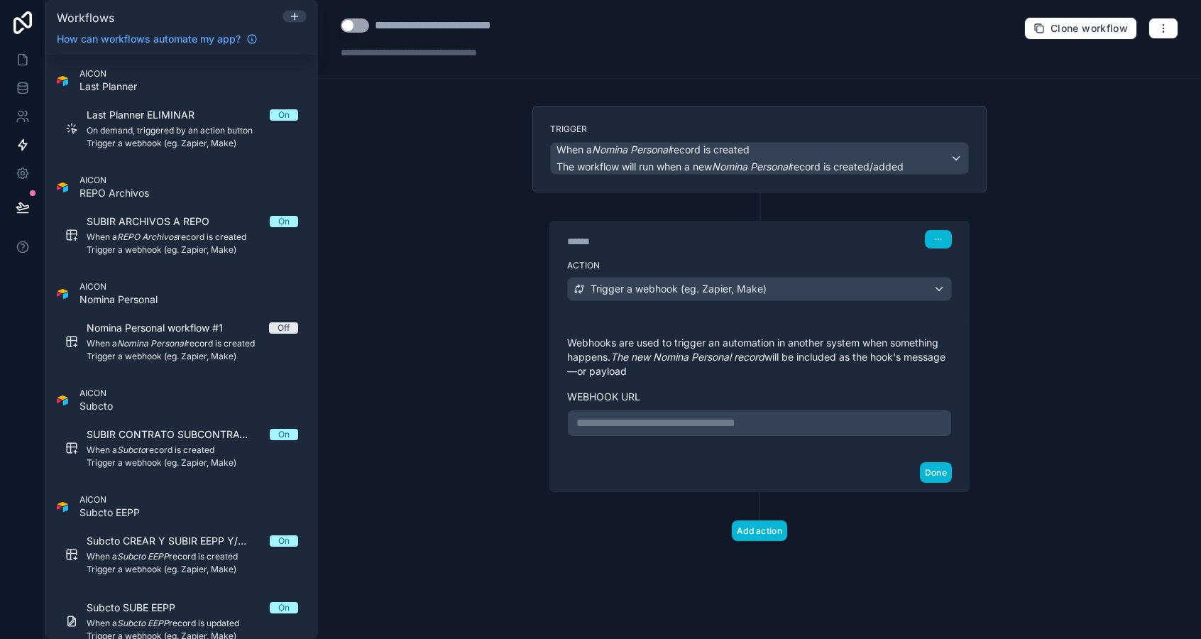
click at [705, 433] on div "**********" at bounding box center [759, 422] width 385 height 27
click at [714, 422] on p "**********" at bounding box center [759, 422] width 366 height 17
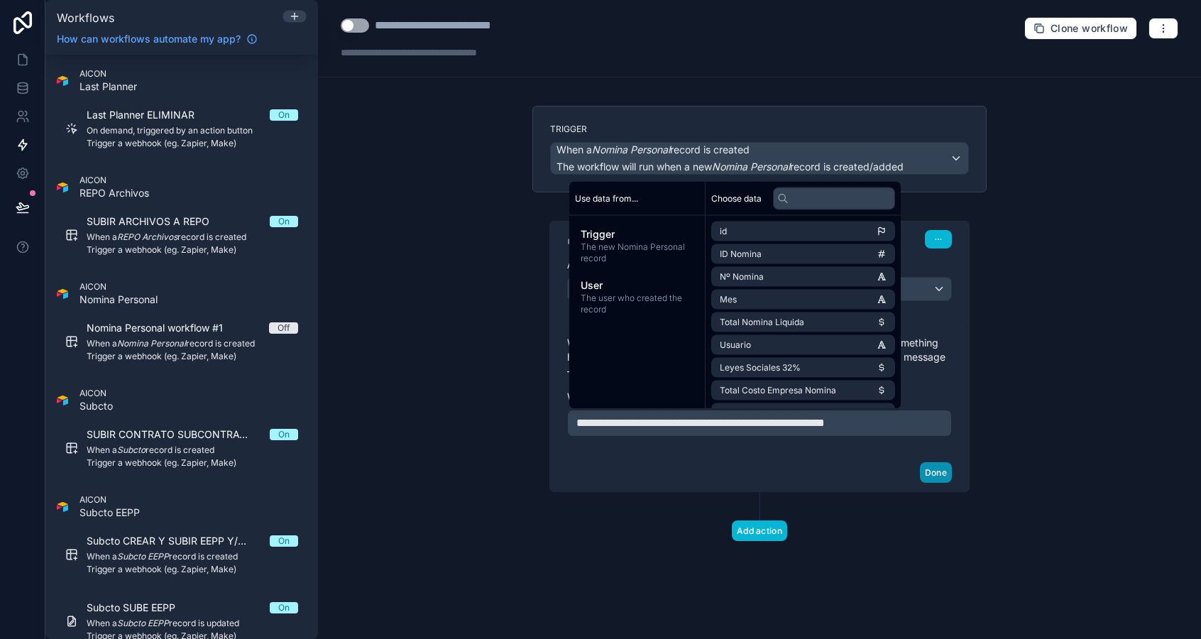
click at [933, 471] on button "Done" at bounding box center [936, 472] width 32 height 21
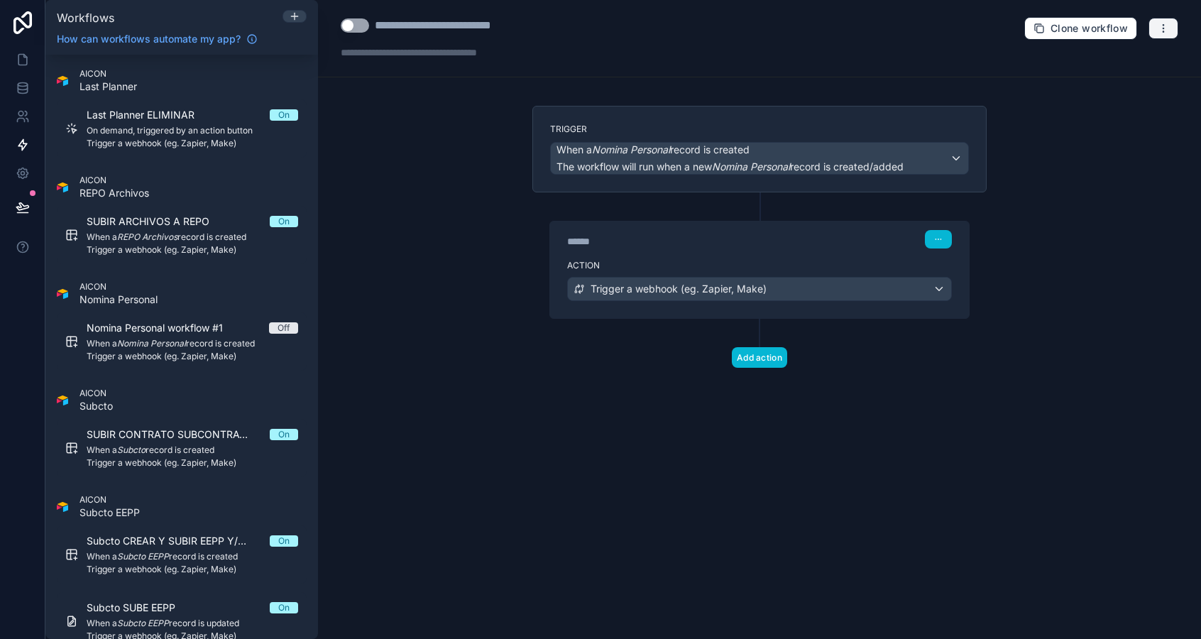
click at [1160, 23] on icon "button" at bounding box center [1162, 28] width 11 height 11
click at [1133, 62] on span "Test workflow" at bounding box center [1125, 61] width 68 height 11
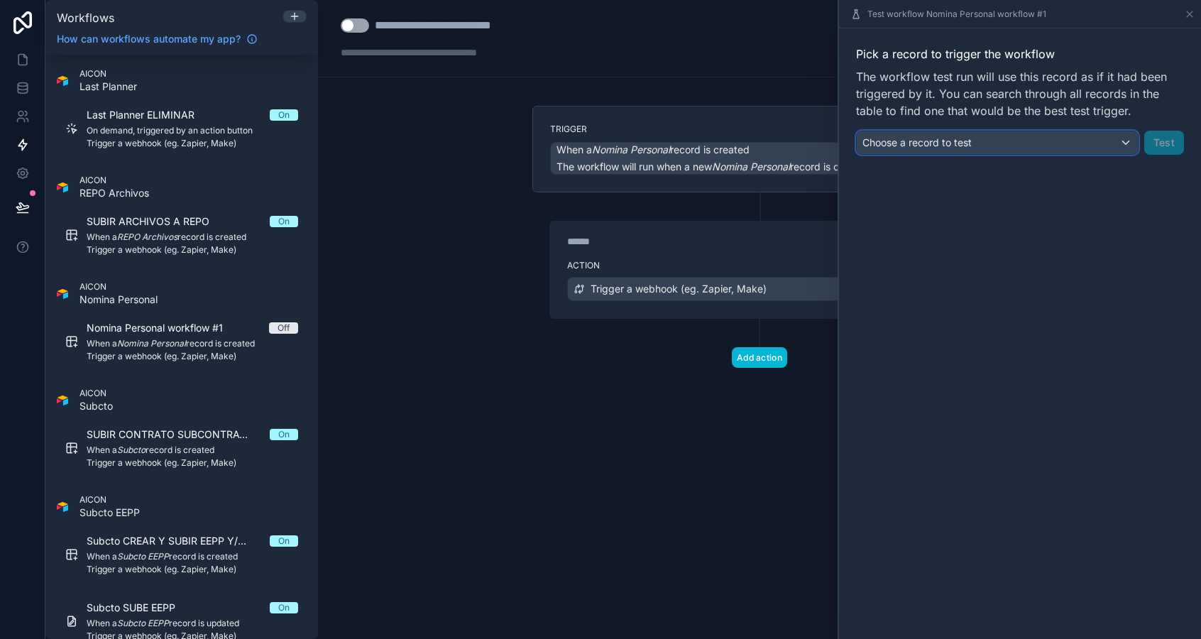
click at [1060, 149] on div "Choose a record to test" at bounding box center [997, 142] width 281 height 23
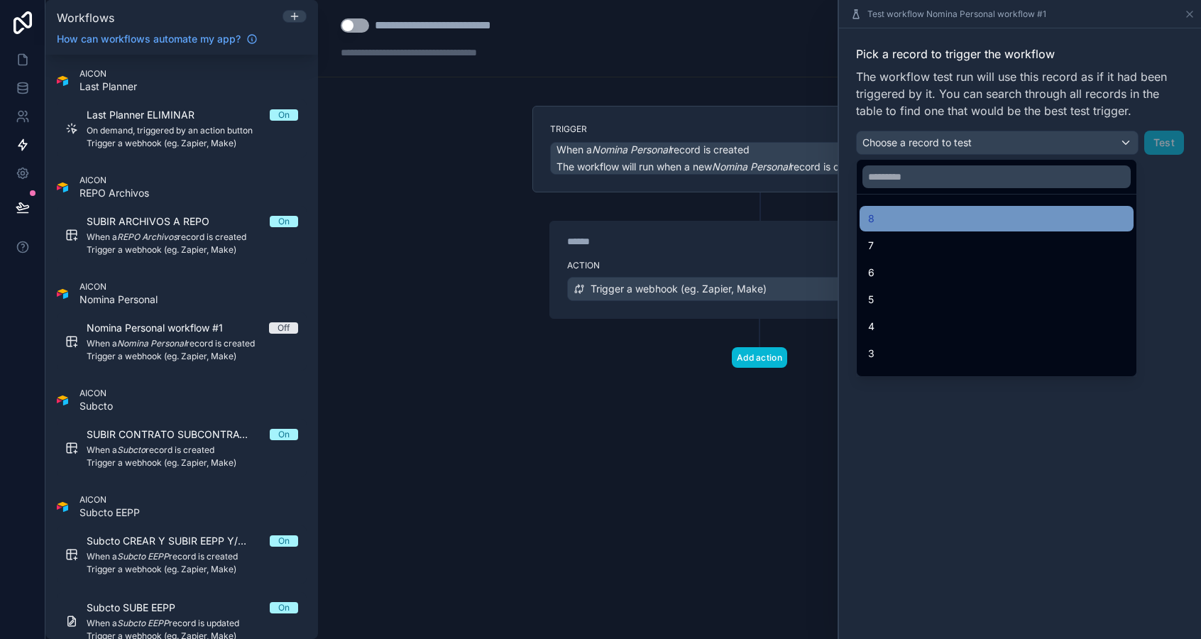
click at [1029, 219] on div "8" at bounding box center [996, 218] width 257 height 17
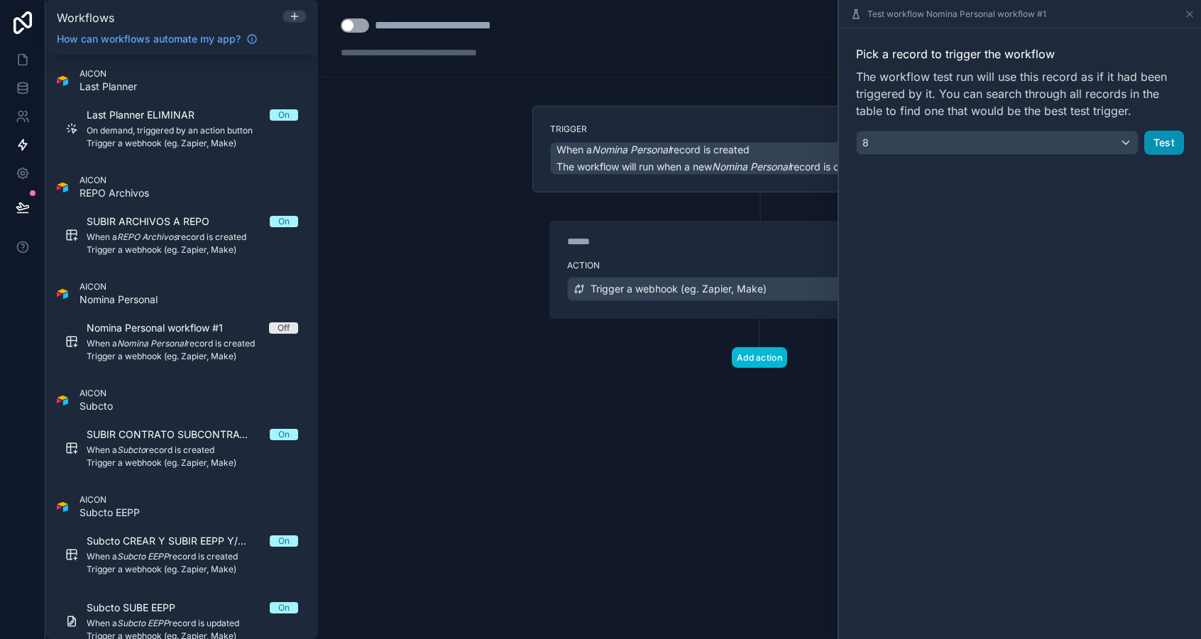
click at [1162, 139] on button "Test" at bounding box center [1164, 143] width 40 height 24
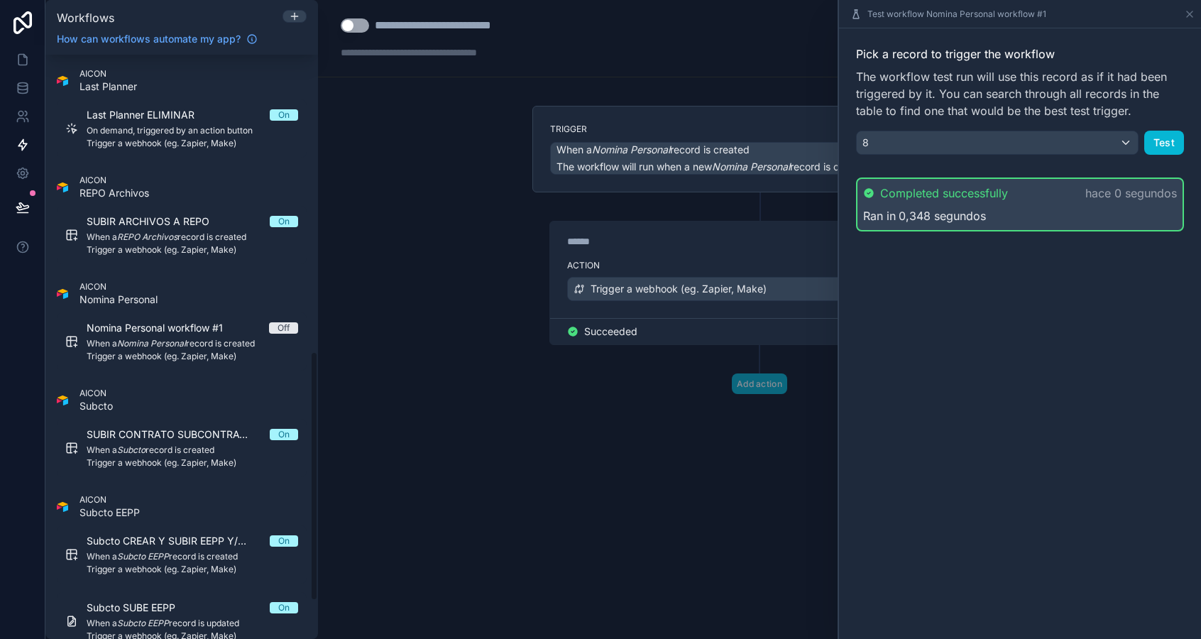
click at [348, 23] on button "Use setting" at bounding box center [355, 25] width 28 height 14
click at [415, 25] on div "**********" at bounding box center [460, 25] width 170 height 17
click at [370, 21] on div "**********" at bounding box center [443, 25] width 204 height 17
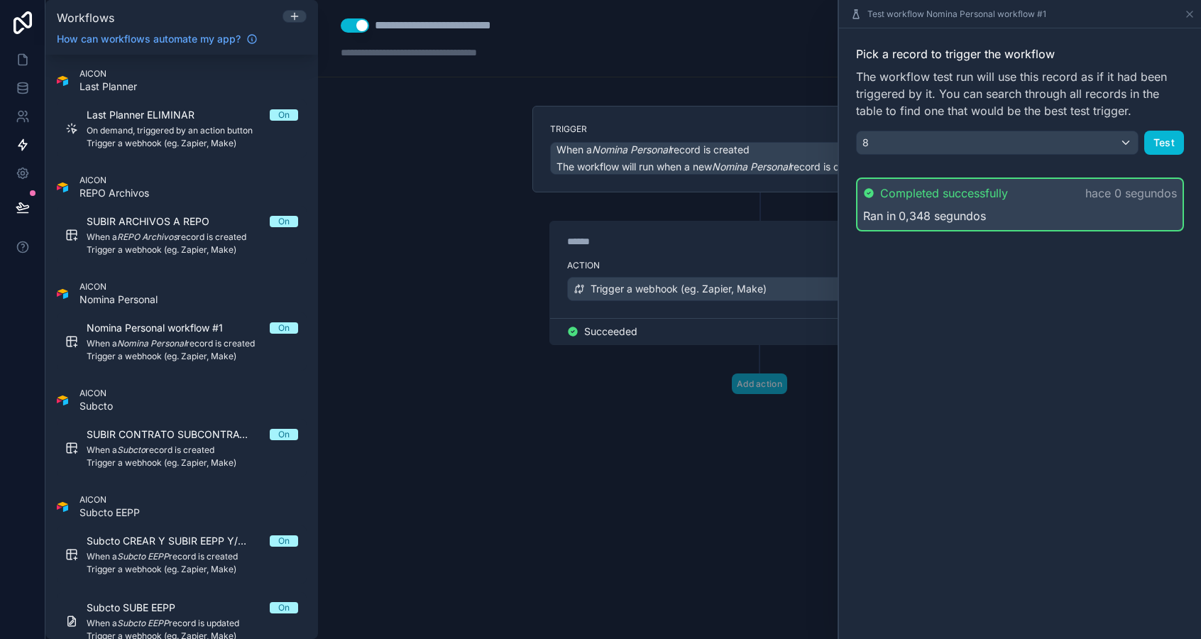
click at [376, 25] on div "**********" at bounding box center [460, 25] width 170 height 17
type div "**********"
drag, startPoint x: 503, startPoint y: 26, endPoint x: 572, endPoint y: 26, distance: 68.8
click at [572, 26] on div "**********" at bounding box center [476, 25] width 203 height 17
click at [413, 164] on div "**********" at bounding box center [759, 319] width 883 height 639
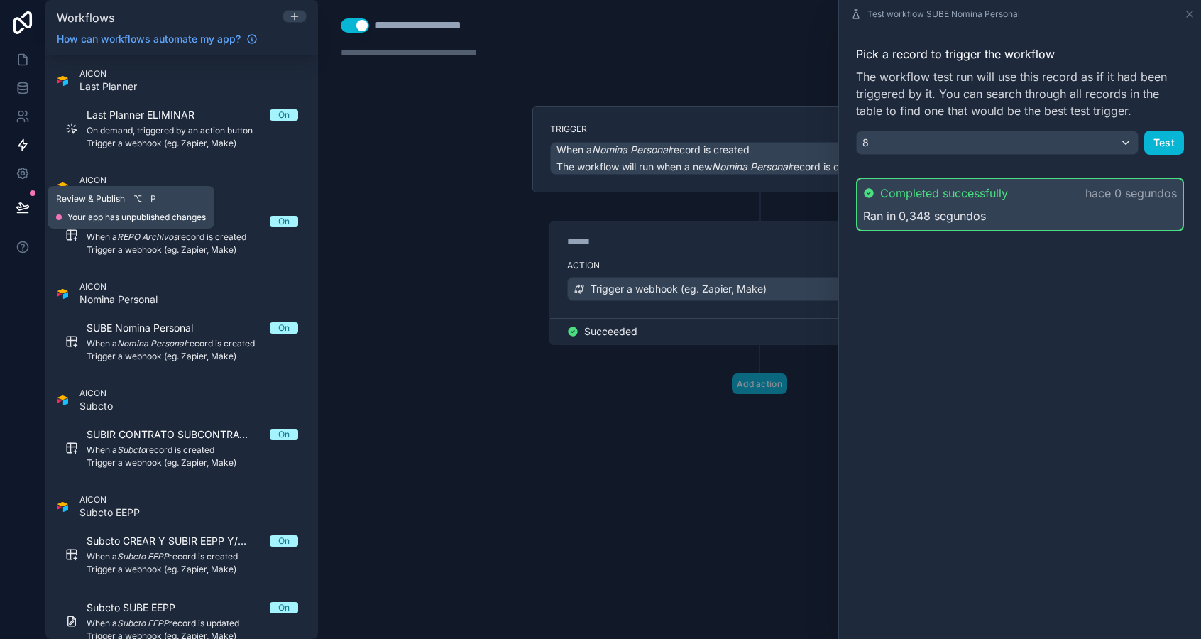
click at [21, 203] on icon at bounding box center [22, 206] width 12 height 7
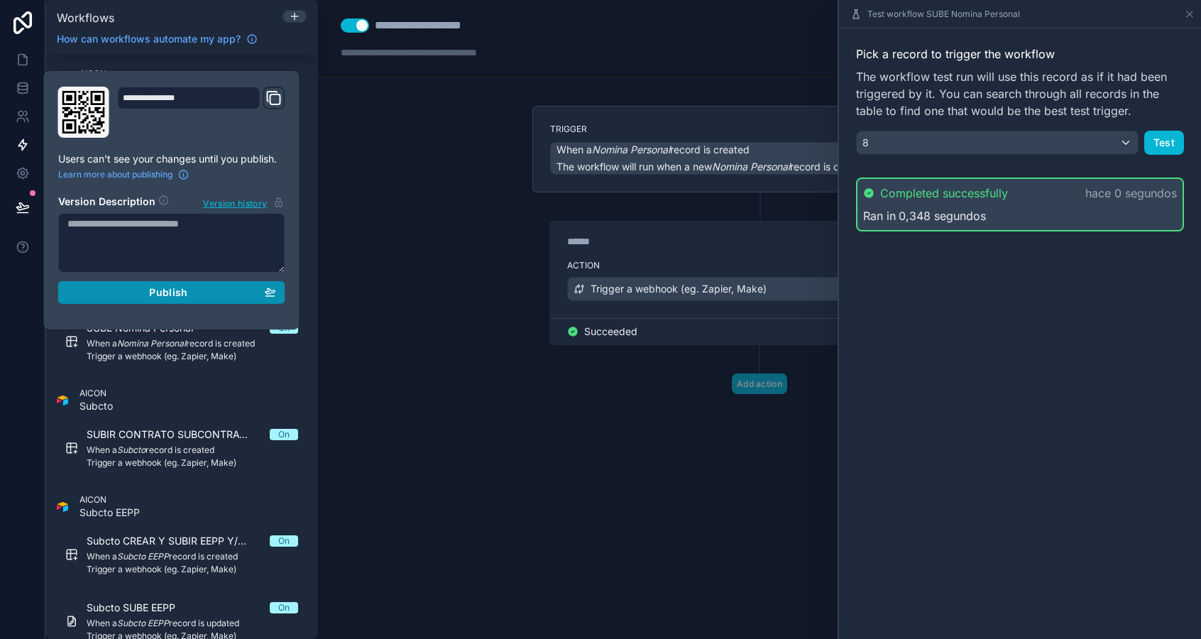
click at [86, 290] on div "Publish" at bounding box center [171, 292] width 209 height 13
click at [21, 64] on icon at bounding box center [22, 60] width 9 height 11
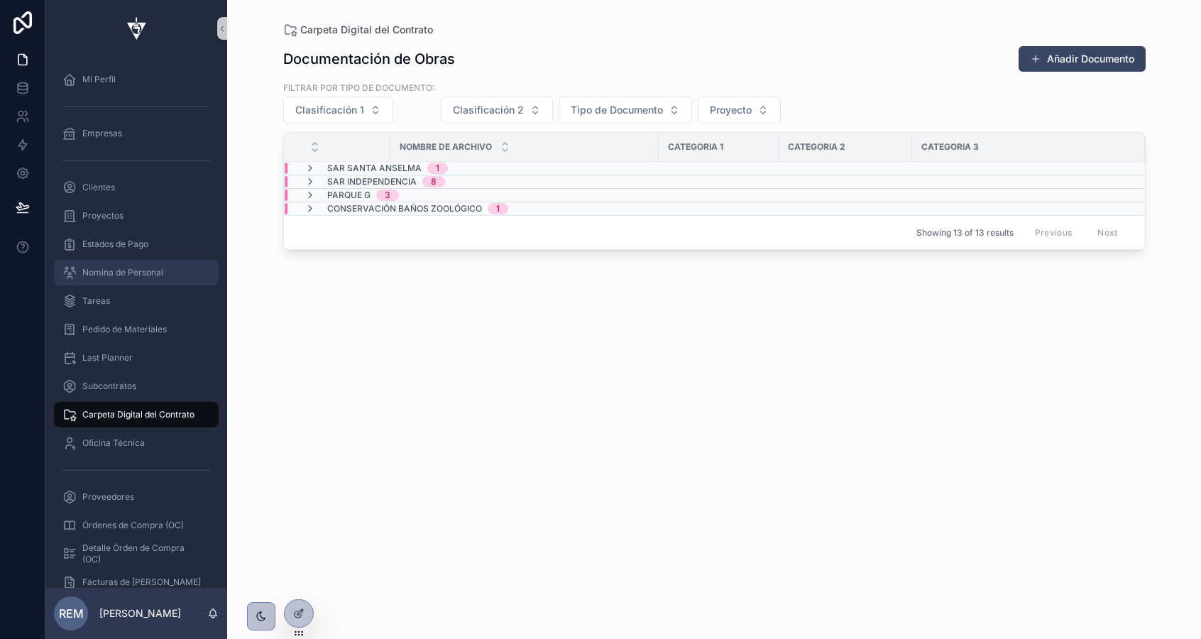
click at [136, 270] on span "Nomina de Personal" at bounding box center [122, 272] width 81 height 11
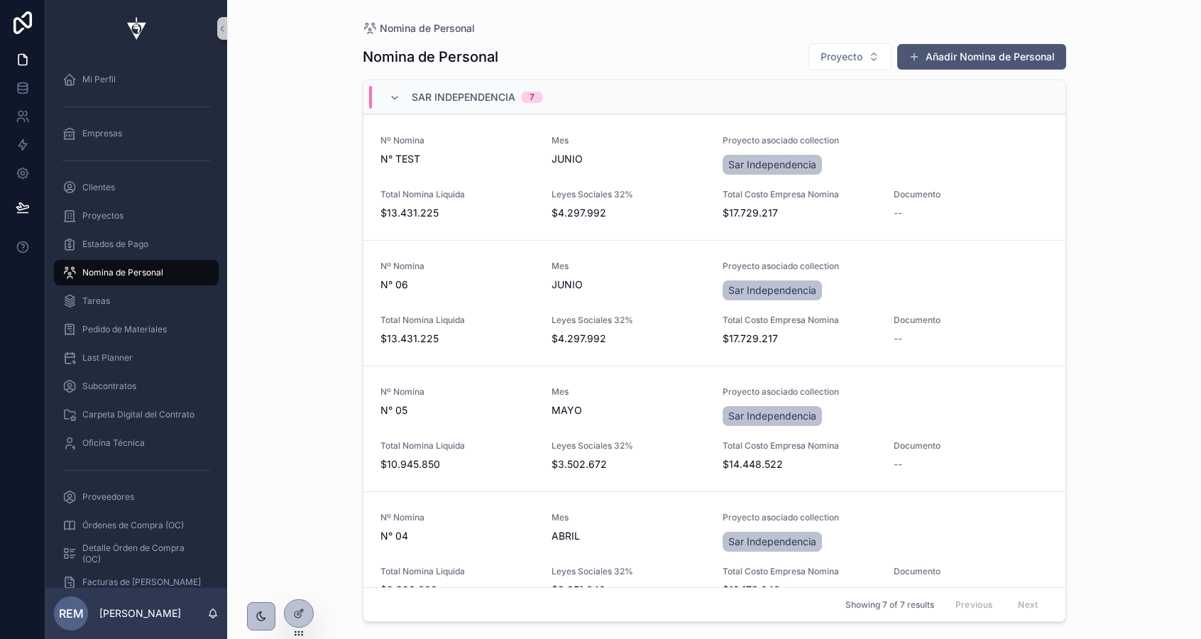
click at [973, 55] on button "Añadir Nomina de Personal" at bounding box center [981, 57] width 169 height 26
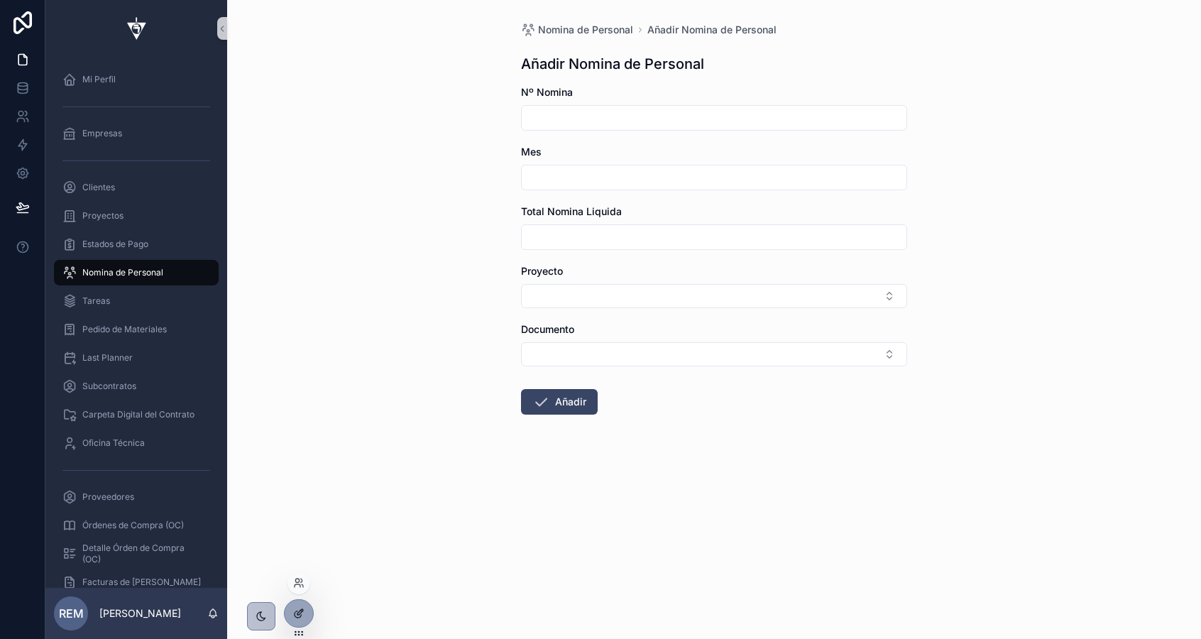
click at [294, 618] on icon at bounding box center [298, 612] width 11 height 11
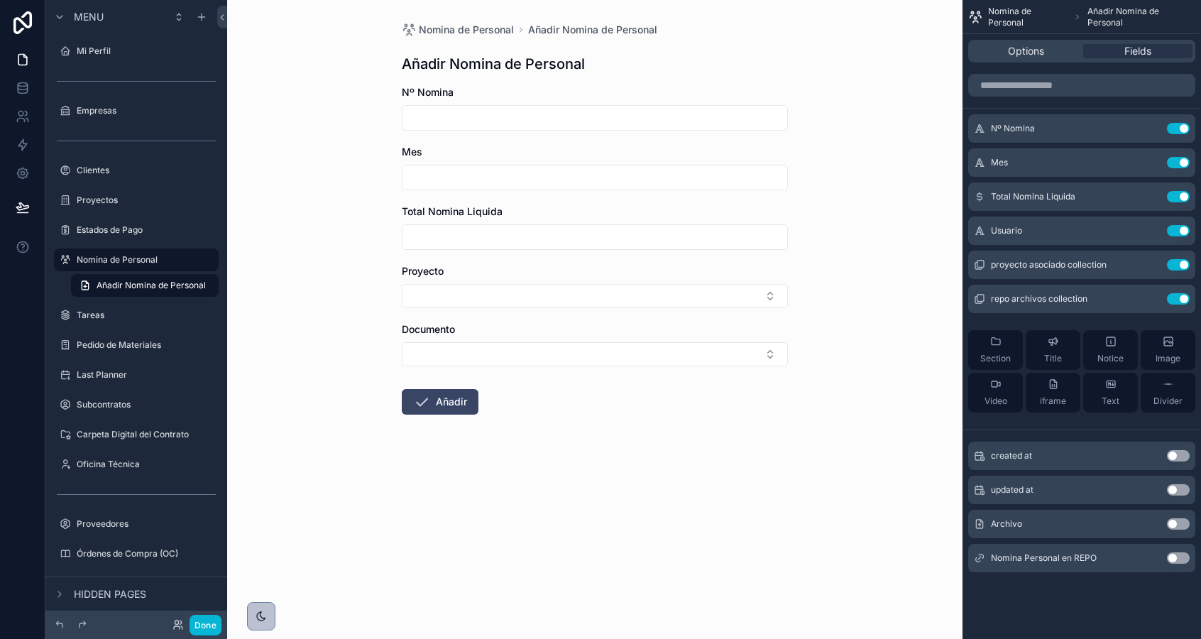
click at [1179, 558] on button "Use setting" at bounding box center [1178, 557] width 23 height 11
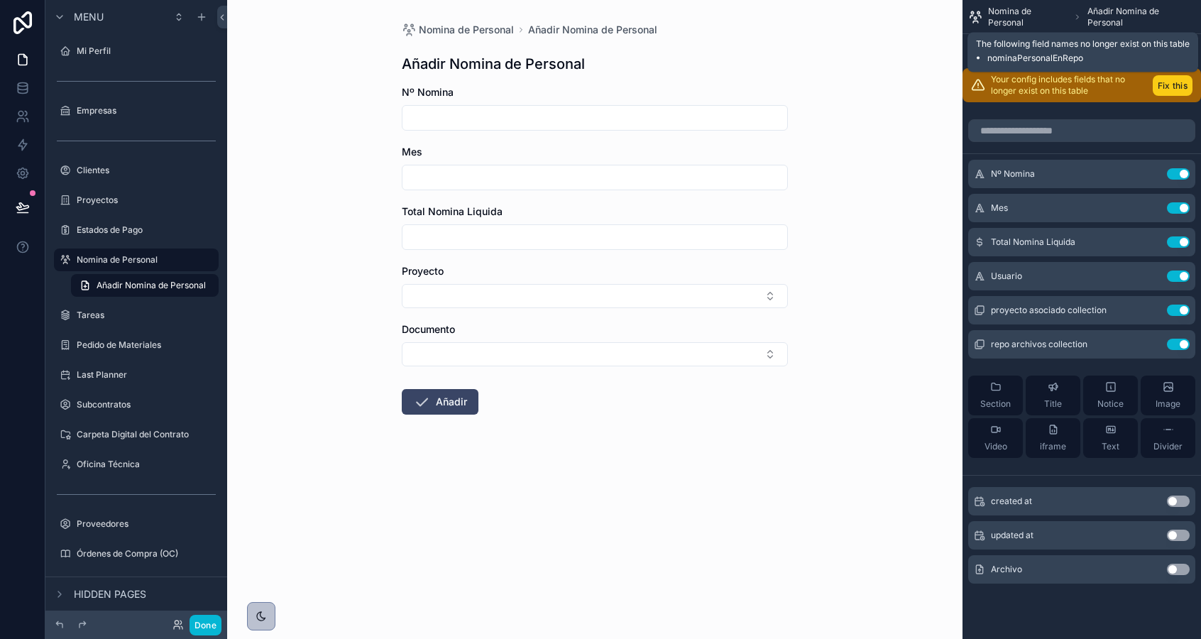
click at [1172, 89] on button "Fix this" at bounding box center [1173, 85] width 40 height 21
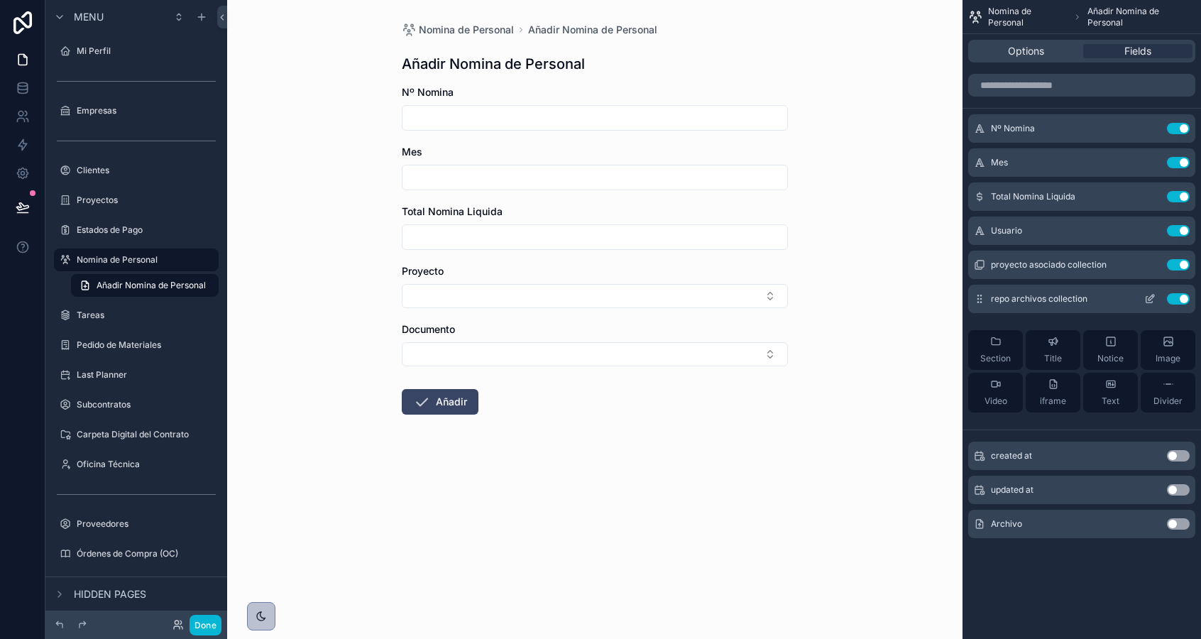
click at [1148, 299] on icon "scrollable content" at bounding box center [1151, 298] width 6 height 6
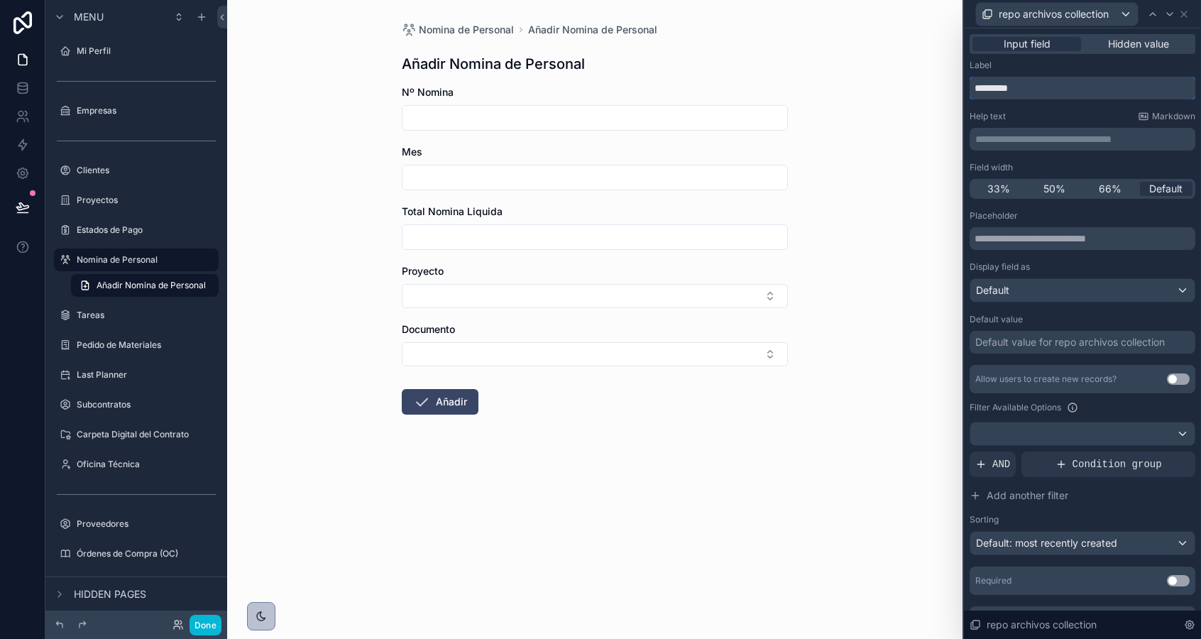
click at [999, 87] on input "*********" at bounding box center [1082, 88] width 226 height 23
click at [97, 231] on label "Estados de Pago" at bounding box center [134, 229] width 114 height 11
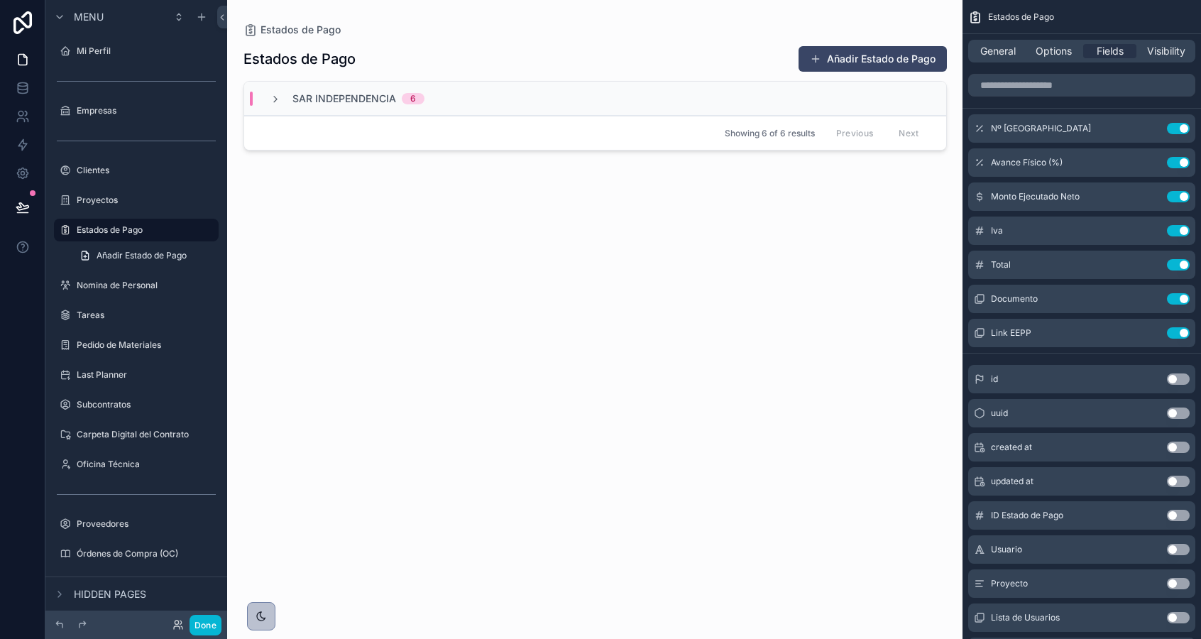
click at [884, 55] on div "scrollable content" at bounding box center [595, 311] width 726 height 622
click at [824, 65] on button "Añadir Estado de Pago" at bounding box center [872, 59] width 148 height 26
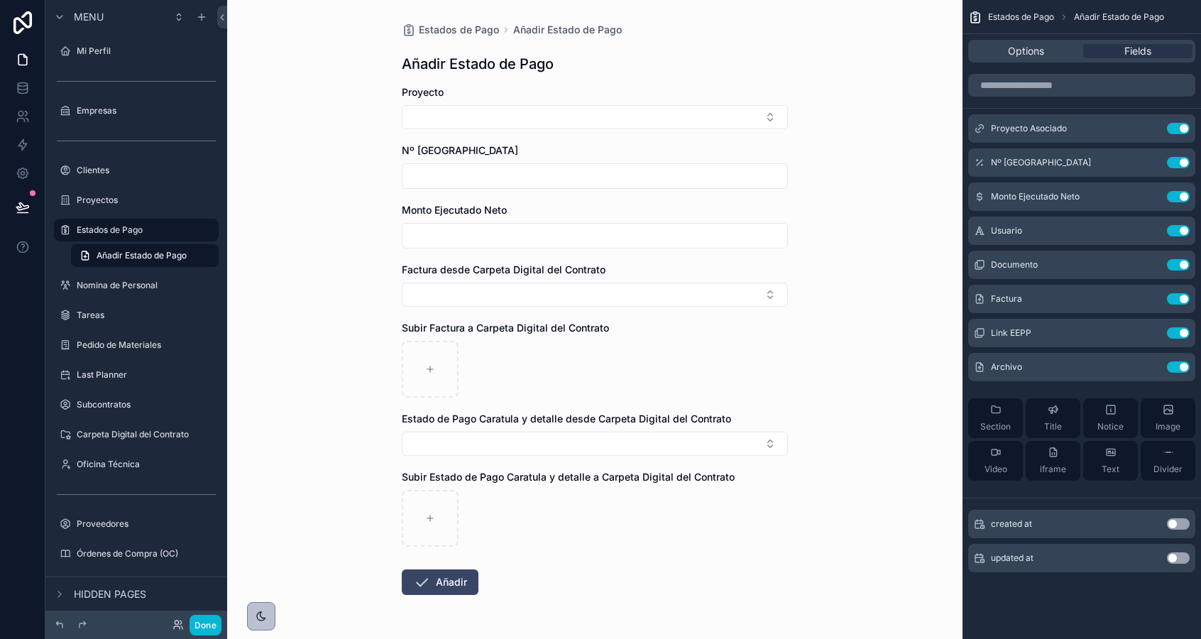
click at [461, 273] on span "Factura desde Carpeta Digital del Contrato" at bounding box center [504, 269] width 204 height 12
copy div "Factura desde Carpeta Digital del Contrato"
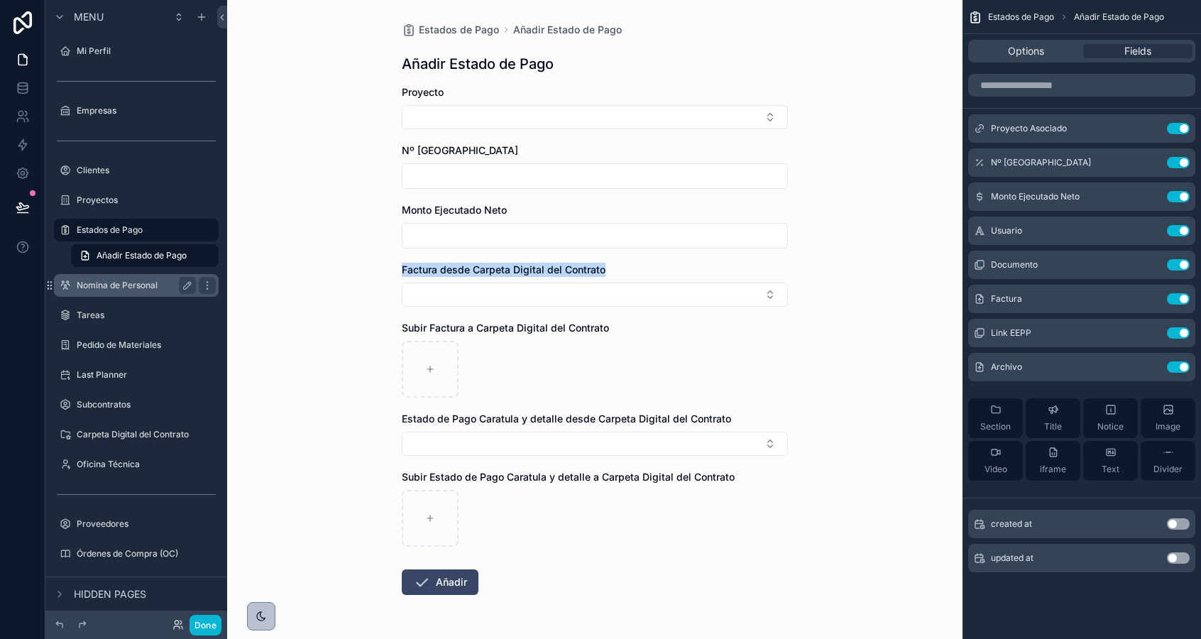
click at [114, 287] on label "Nomina de Personal" at bounding box center [134, 285] width 114 height 11
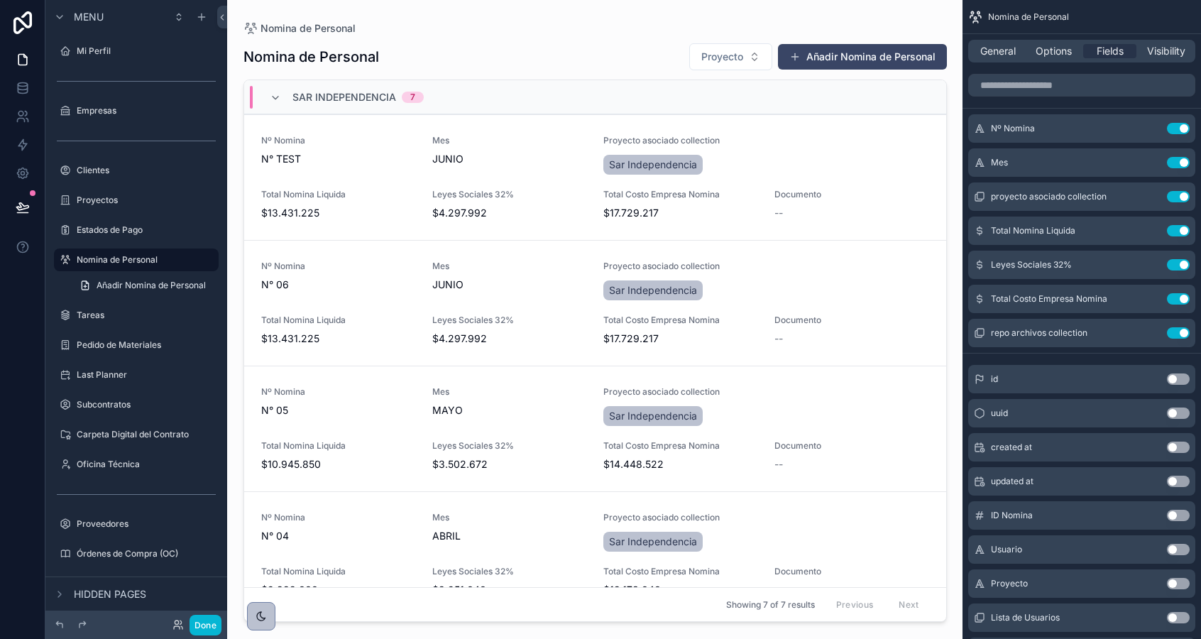
click at [847, 68] on div "scrollable content" at bounding box center [595, 311] width 726 height 622
click at [847, 68] on button "Añadir Nomina de Personal" at bounding box center [862, 57] width 169 height 26
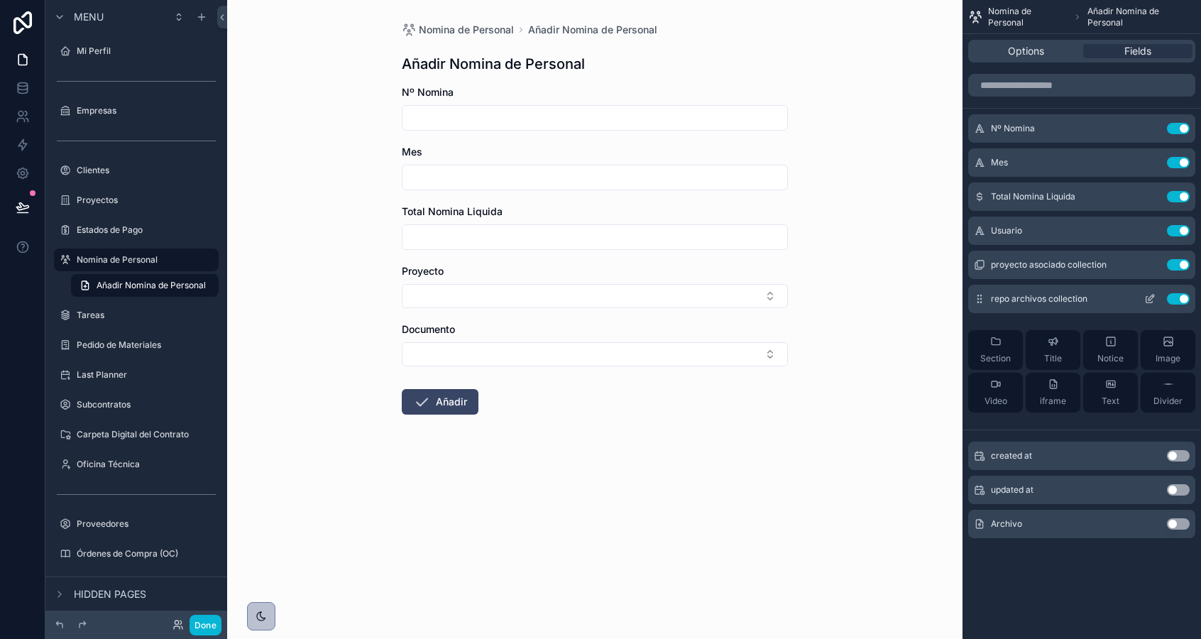
click at [1146, 303] on icon "scrollable content" at bounding box center [1149, 298] width 11 height 11
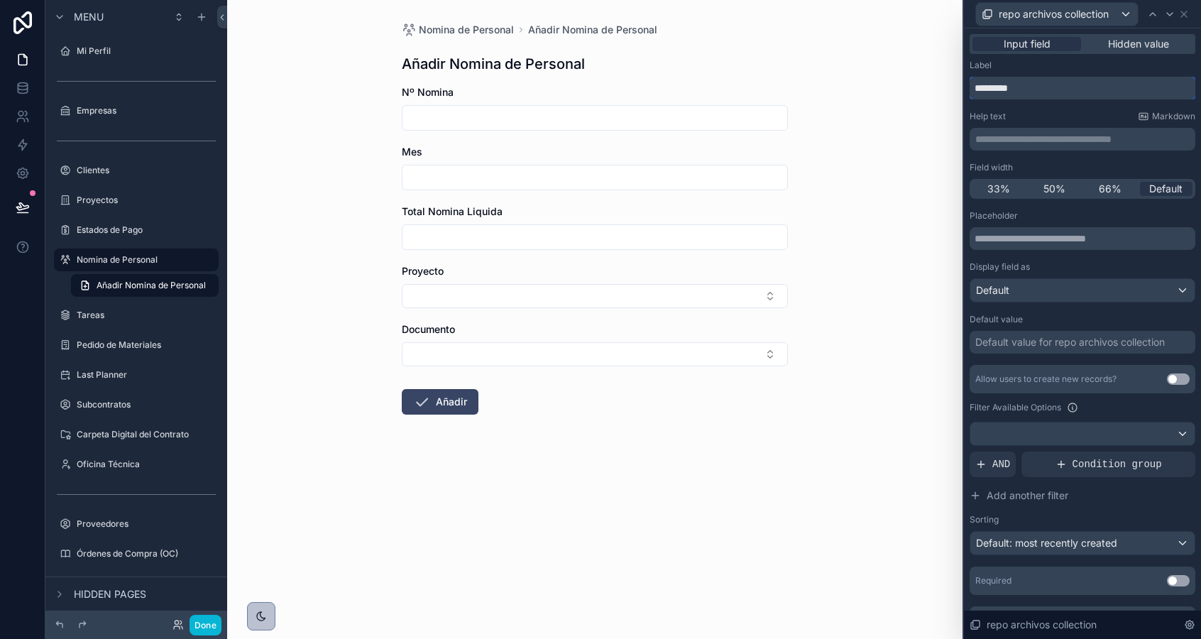
click at [988, 88] on input "*********" at bounding box center [1082, 88] width 226 height 23
paste input "**********"
click at [988, 88] on input "**********" at bounding box center [1082, 88] width 226 height 23
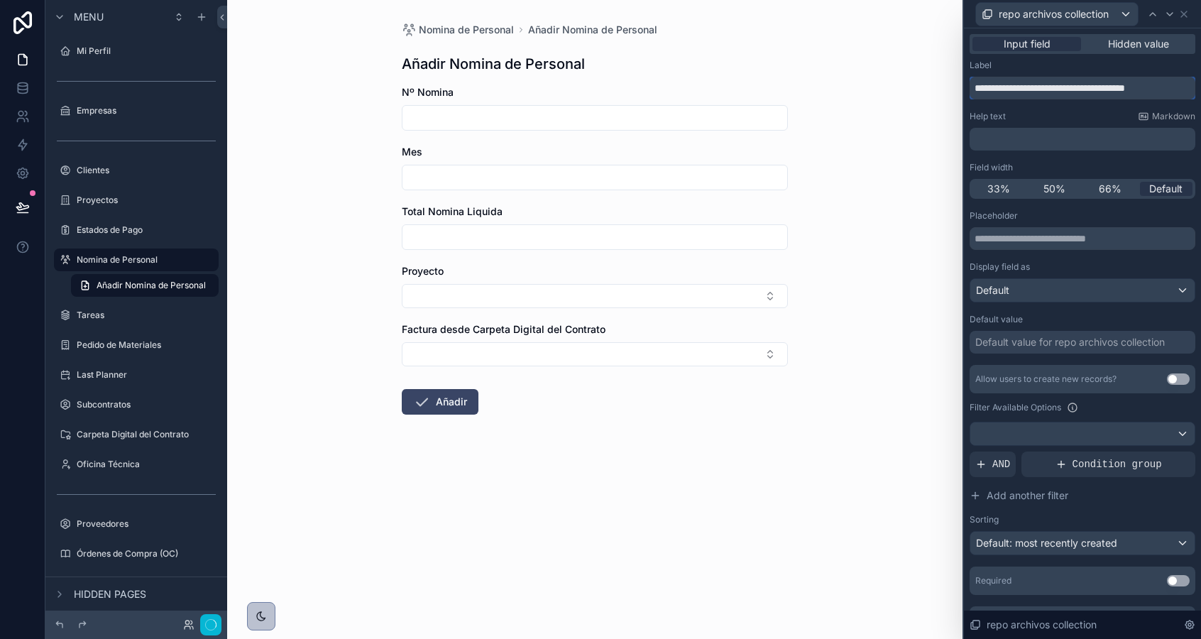
click at [988, 88] on input "**********" at bounding box center [1082, 88] width 226 height 23
click at [976, 87] on input "**********" at bounding box center [1082, 88] width 226 height 23
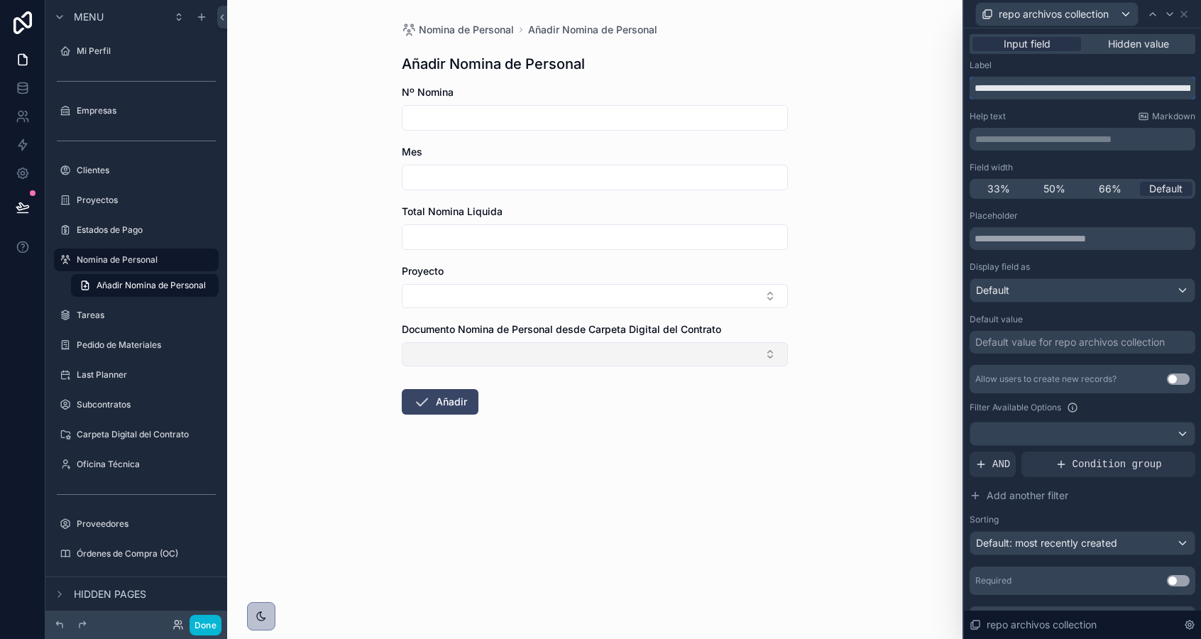
type input "**********"
click at [563, 358] on button "Select Button" at bounding box center [595, 354] width 386 height 24
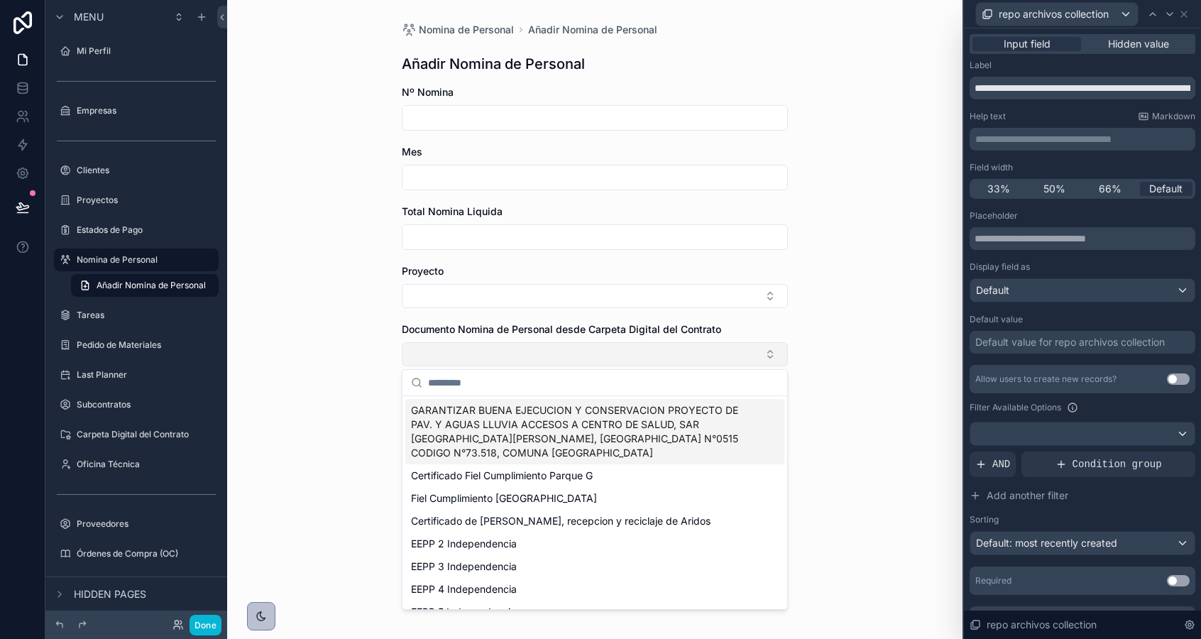
click at [573, 350] on button "Select Button" at bounding box center [595, 354] width 386 height 24
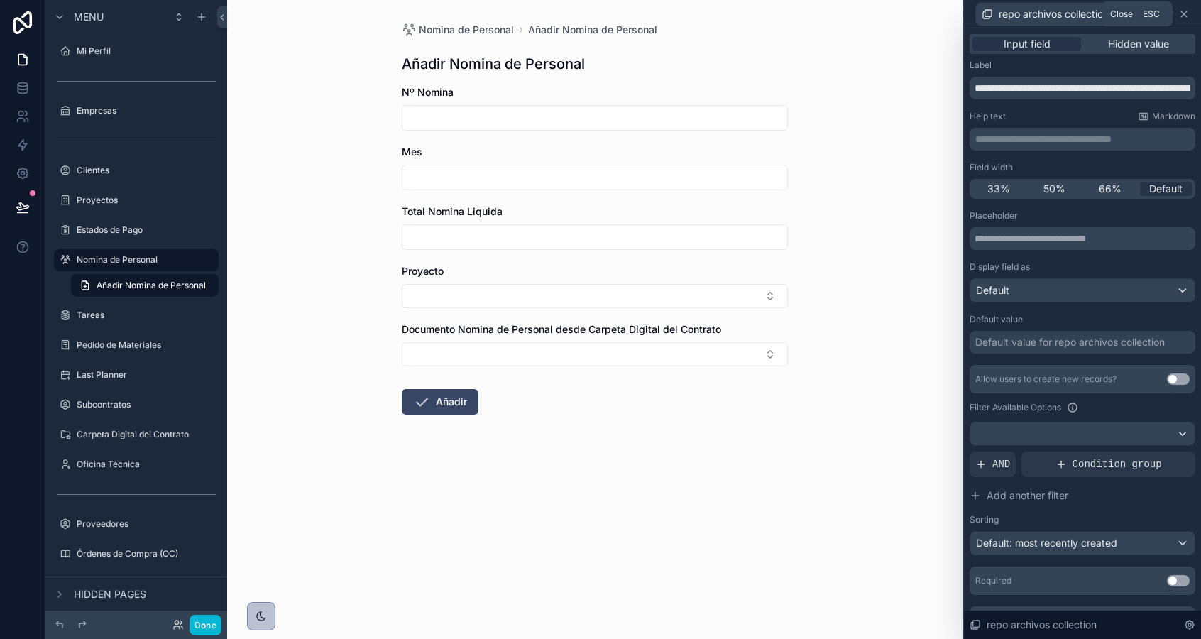
click at [1184, 11] on icon at bounding box center [1183, 14] width 11 height 11
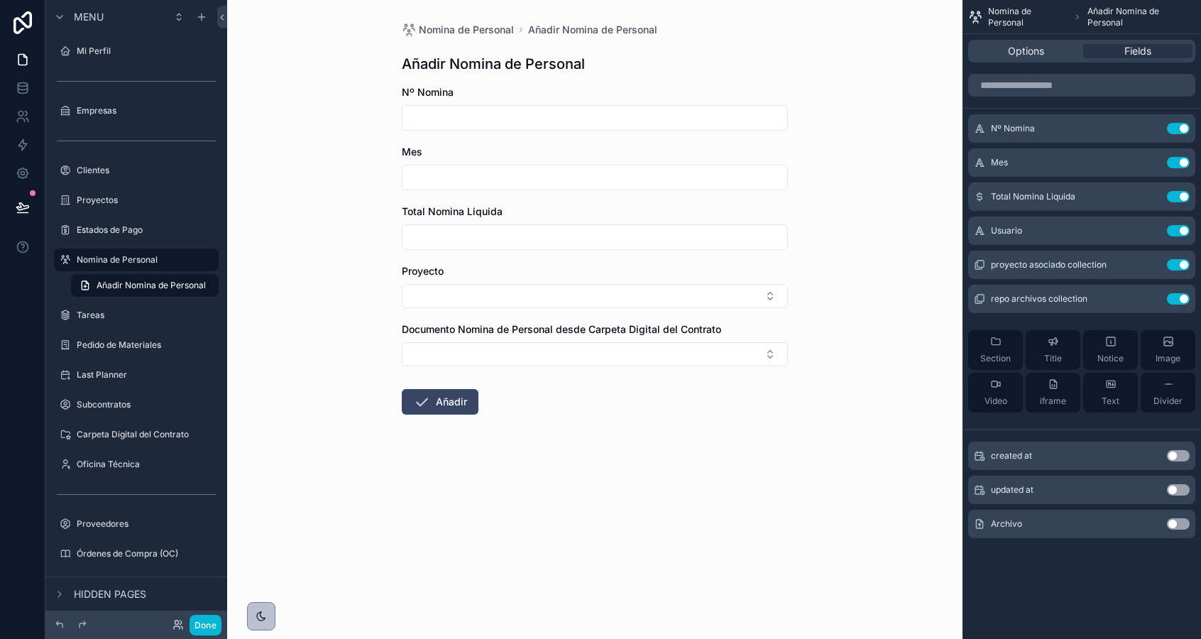
click at [1172, 523] on button "Use setting" at bounding box center [1178, 523] width 23 height 11
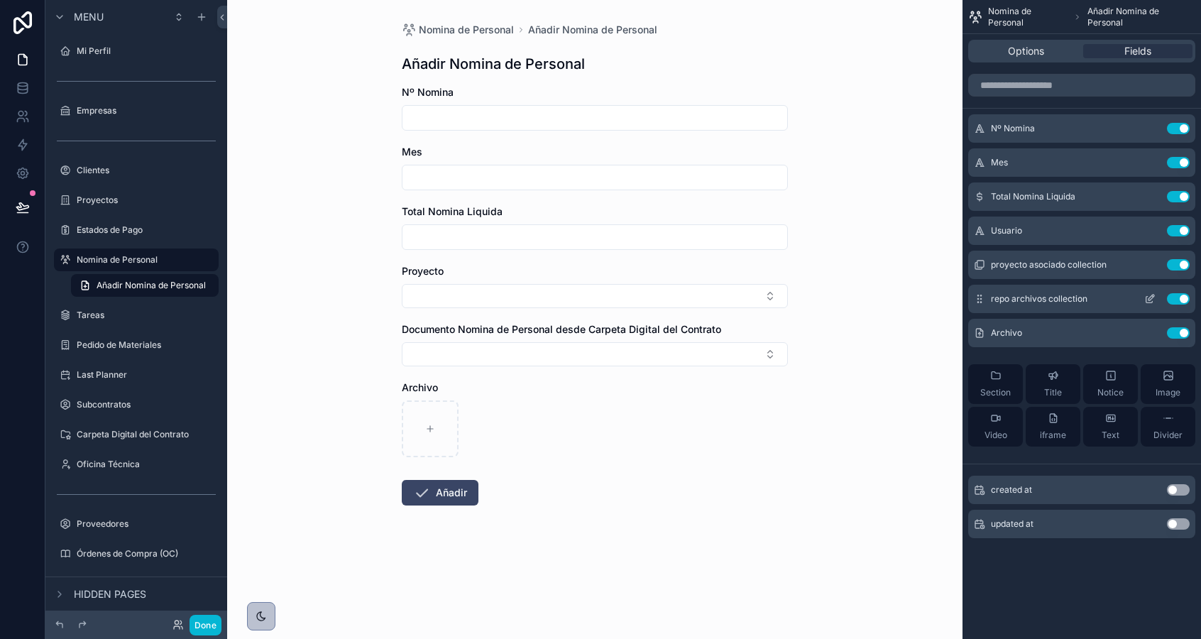
click at [1150, 299] on icon "scrollable content" at bounding box center [1151, 298] width 6 height 6
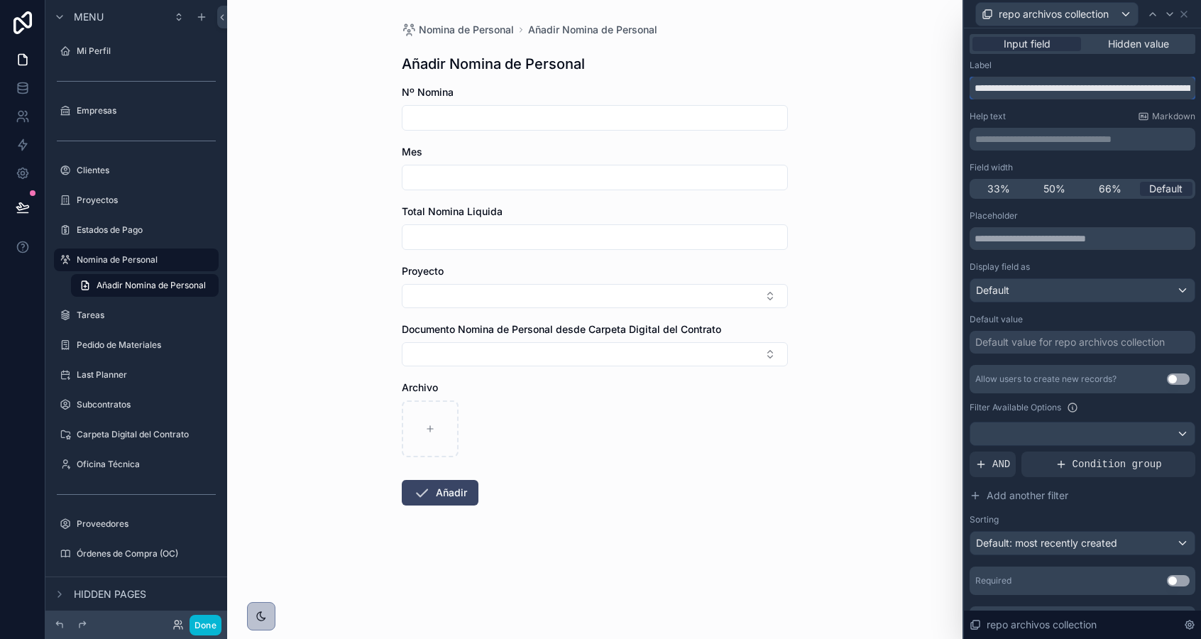
drag, startPoint x: 1073, startPoint y: 87, endPoint x: 1125, endPoint y: 89, distance: 51.8
click at [1125, 89] on input "**********" at bounding box center [1082, 88] width 226 height 23
click at [1075, 87] on input "**********" at bounding box center [1082, 88] width 226 height 23
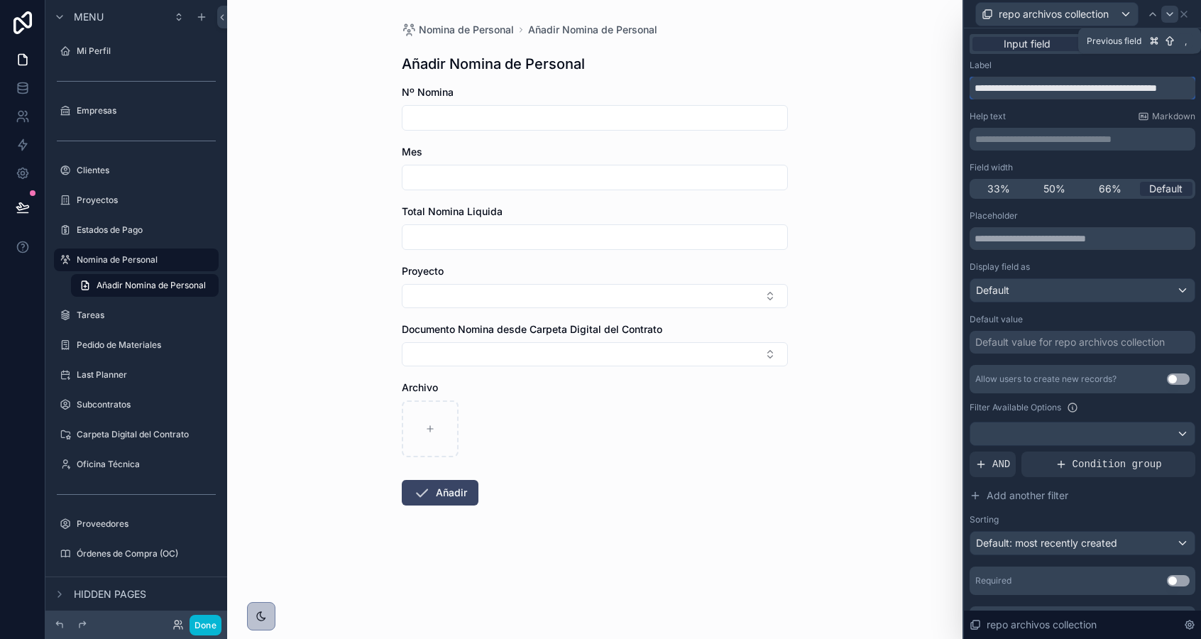
type input "**********"
click at [1167, 15] on icon at bounding box center [1169, 14] width 11 height 11
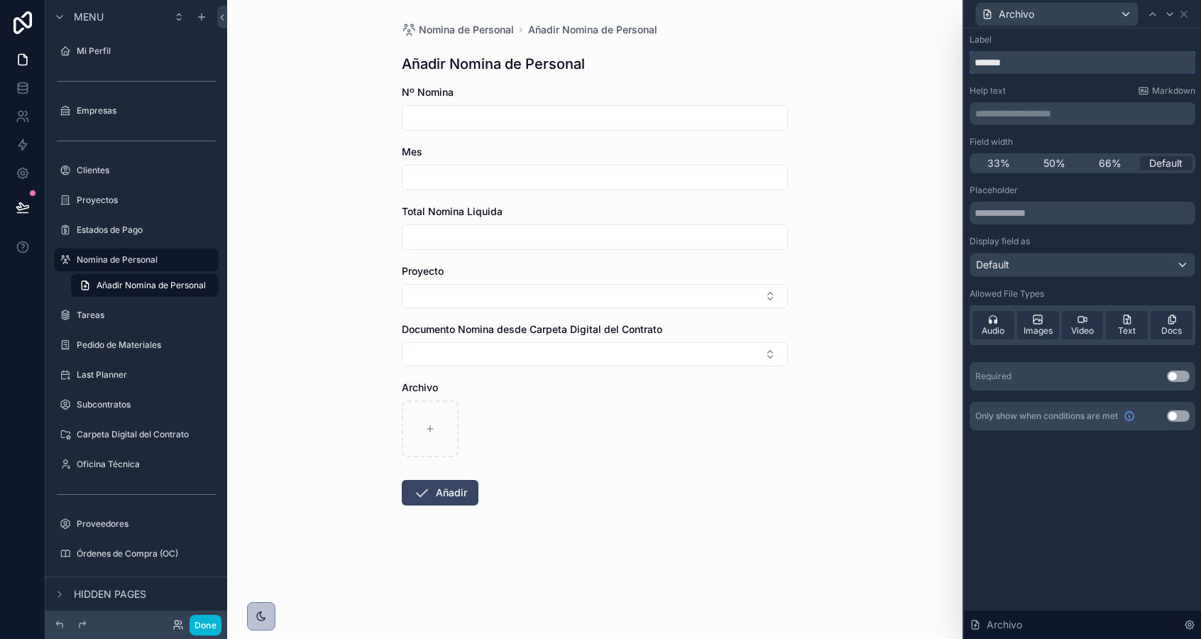
click at [1048, 53] on input "*******" at bounding box center [1082, 62] width 226 height 23
paste input "**********"
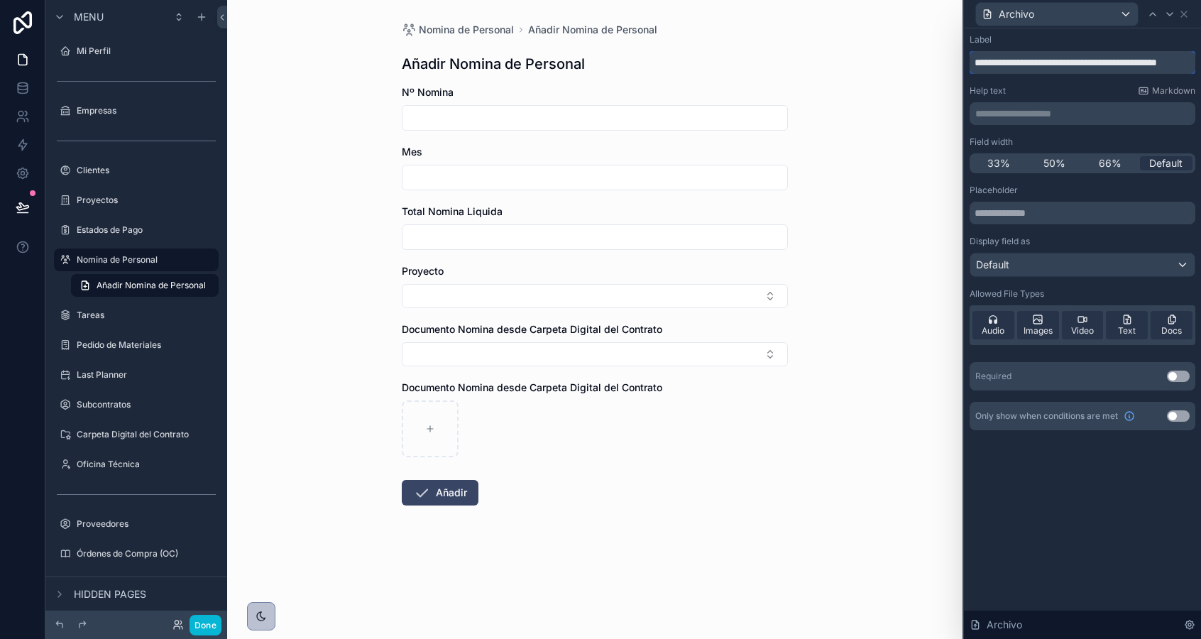
click at [1043, 64] on input "**********" at bounding box center [1082, 62] width 226 height 23
type input "**********"
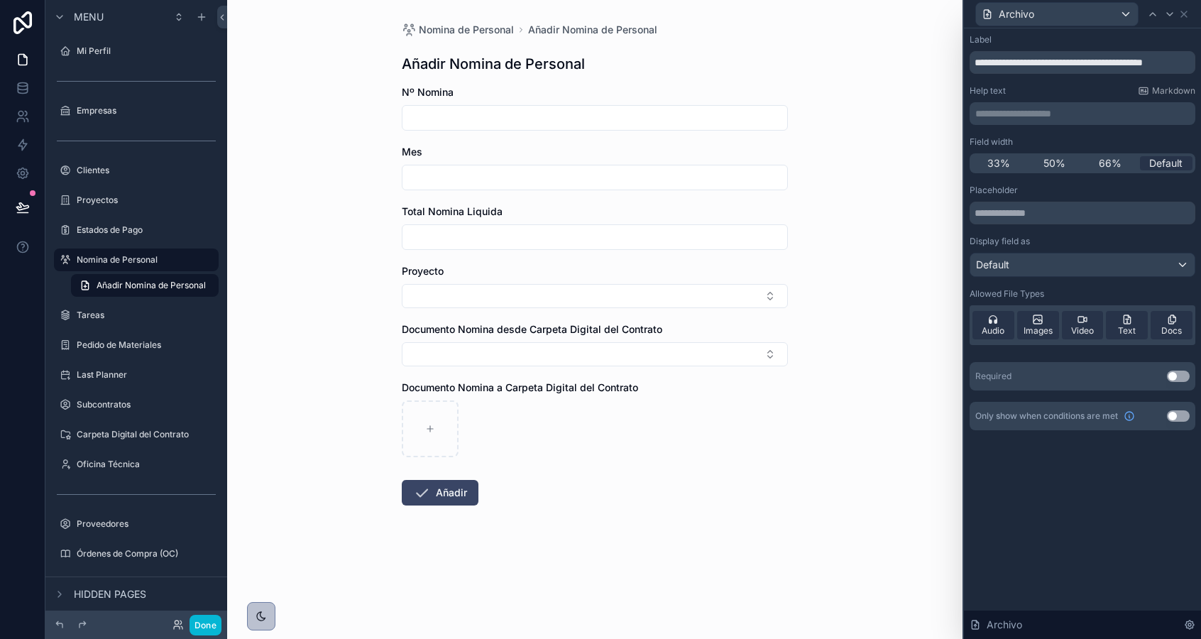
click at [617, 467] on form "Nº Nomina Mes Total Nomina Liquida Proyecto Documento Nomina desde Carpeta Digi…" at bounding box center [595, 340] width 386 height 511
click at [1182, 15] on icon at bounding box center [1184, 14] width 6 height 6
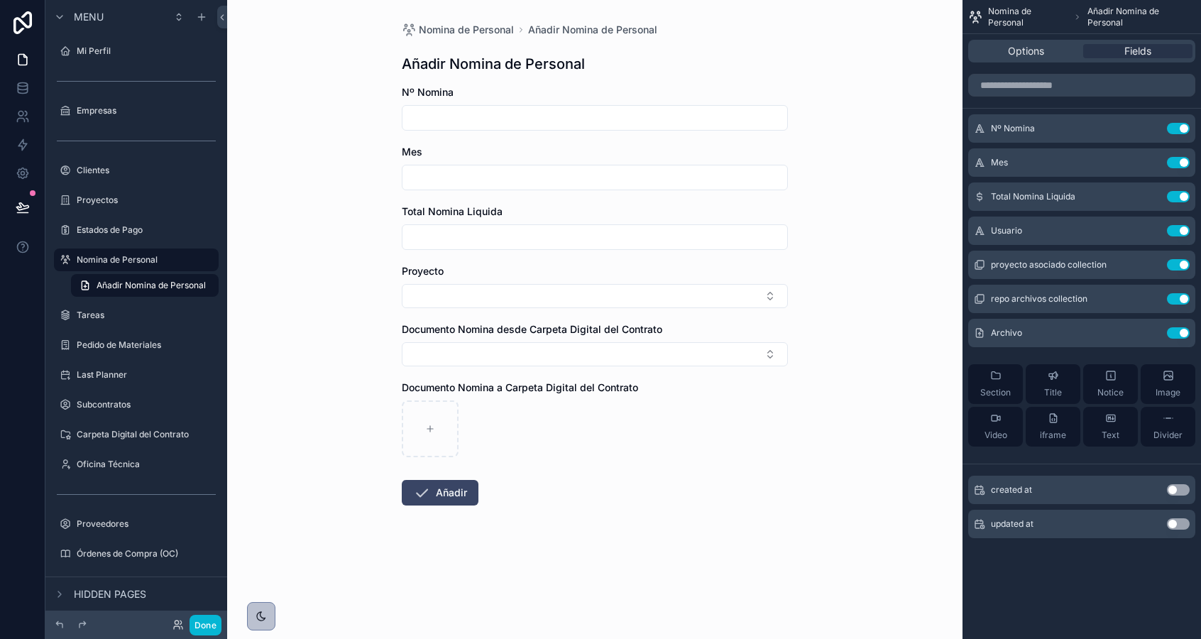
click at [436, 117] on input "scrollable content" at bounding box center [594, 118] width 385 height 20
click at [425, 180] on input "scrollable content" at bounding box center [594, 177] width 385 height 20
click at [424, 241] on input "scrollable content" at bounding box center [594, 237] width 385 height 20
click at [380, 293] on div "Nomina de Personal Añadir Nomina de Personal Añadir Nomina de Personal Nº Nomin…" at bounding box center [594, 319] width 735 height 639
click at [212, 625] on button "Done" at bounding box center [205, 625] width 32 height 21
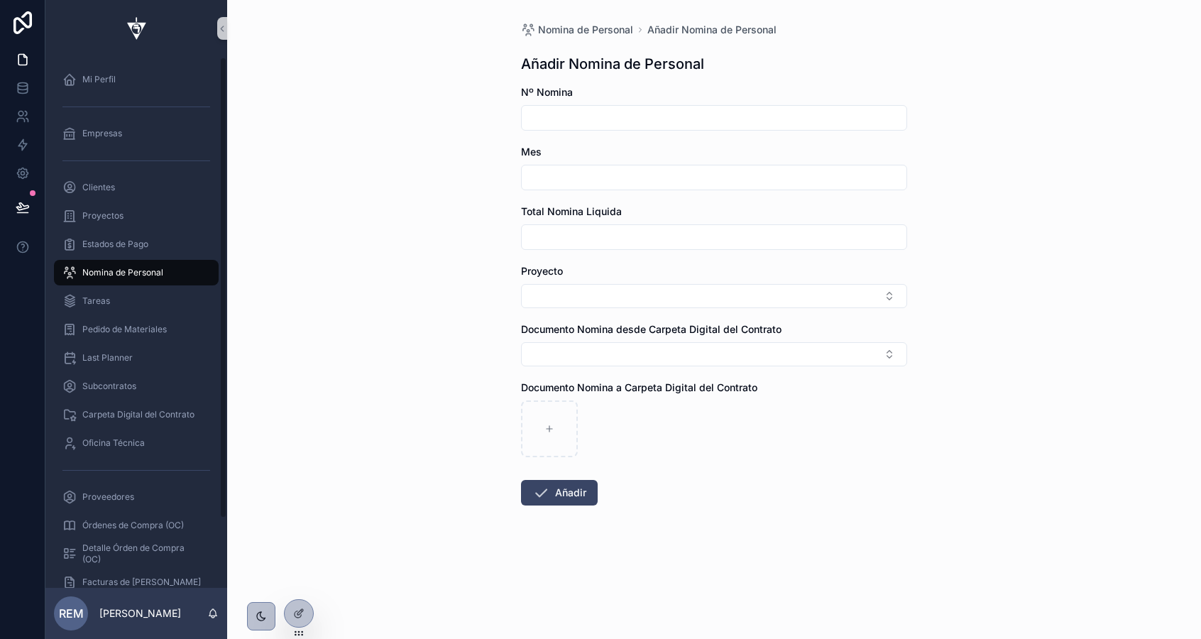
click at [108, 271] on span "Nomina de Personal" at bounding box center [122, 272] width 81 height 11
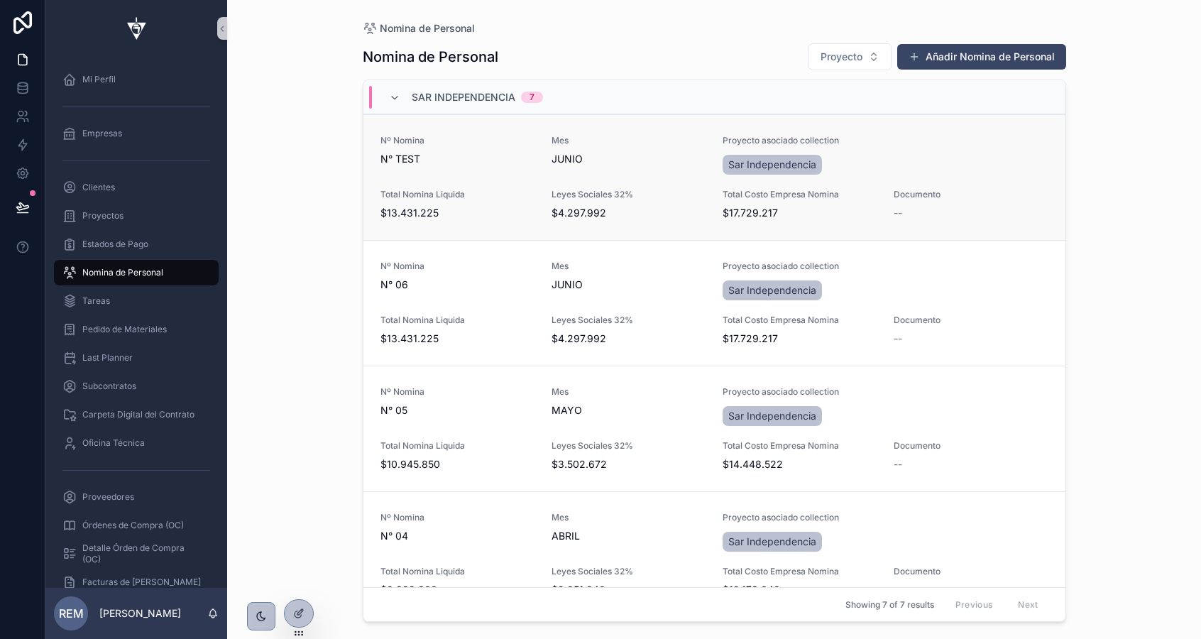
click at [443, 152] on span "N° TEST" at bounding box center [457, 159] width 154 height 14
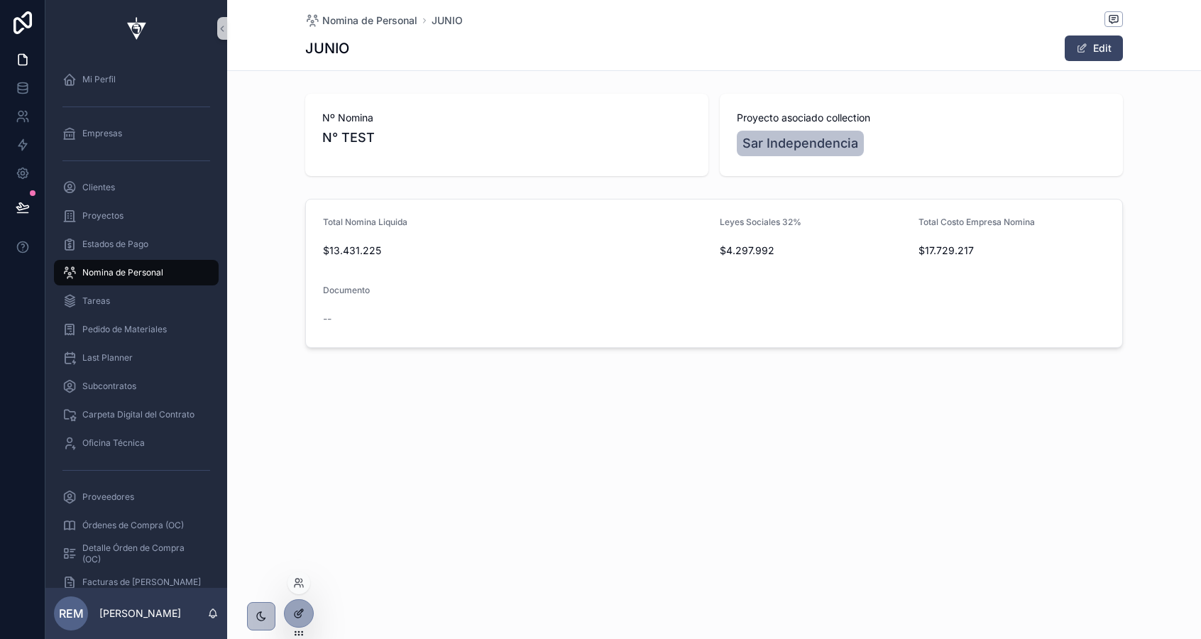
click at [299, 617] on icon at bounding box center [298, 612] width 11 height 11
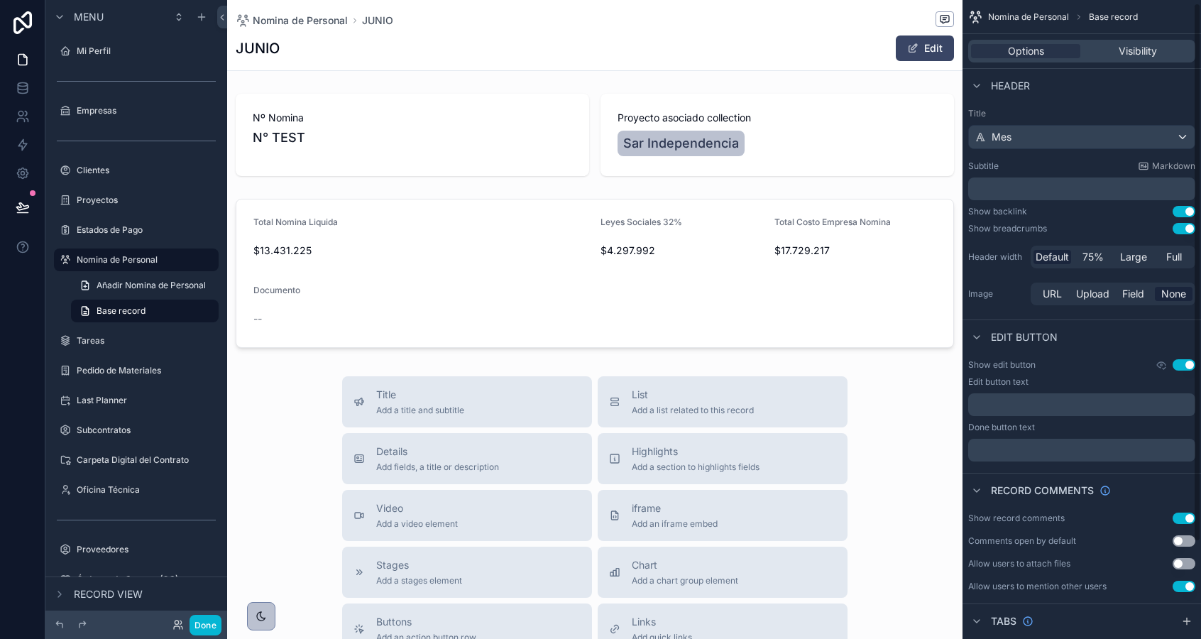
scroll to position [118, 0]
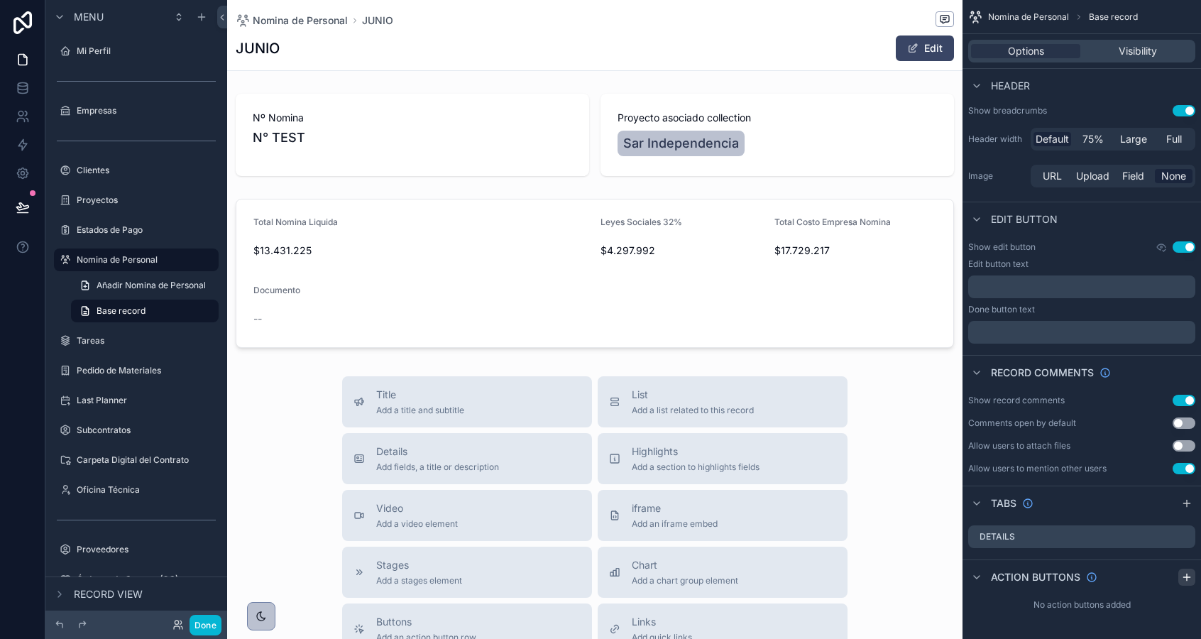
click at [1184, 573] on icon "scrollable content" at bounding box center [1186, 576] width 11 height 11
click at [1155, 613] on icon "scrollable content" at bounding box center [1155, 610] width 11 height 11
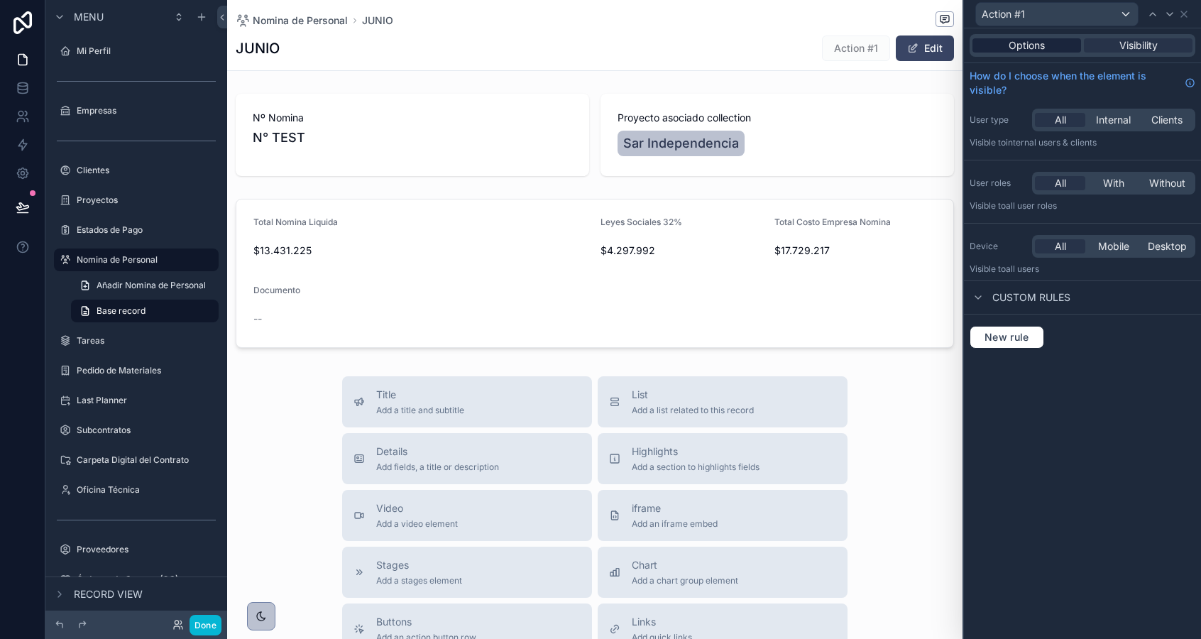
click at [1026, 51] on span "Options" at bounding box center [1026, 45] width 36 height 14
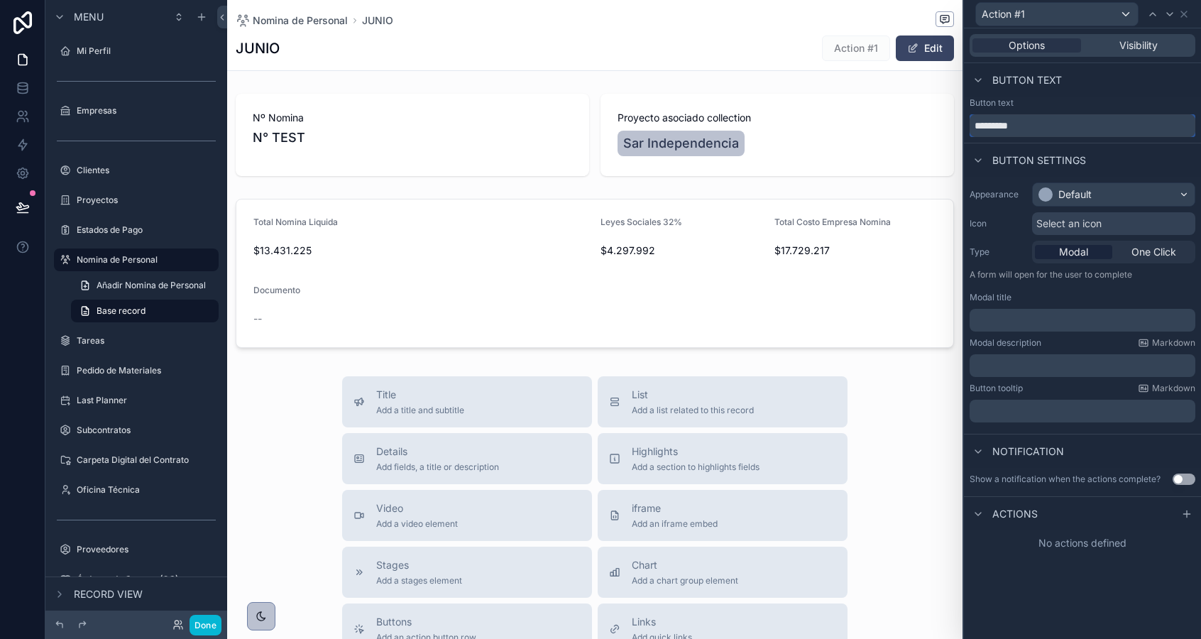
click at [1029, 124] on input "*********" at bounding box center [1082, 125] width 226 height 23
type input "**********"
click at [1063, 192] on div "Default" at bounding box center [1074, 194] width 33 height 14
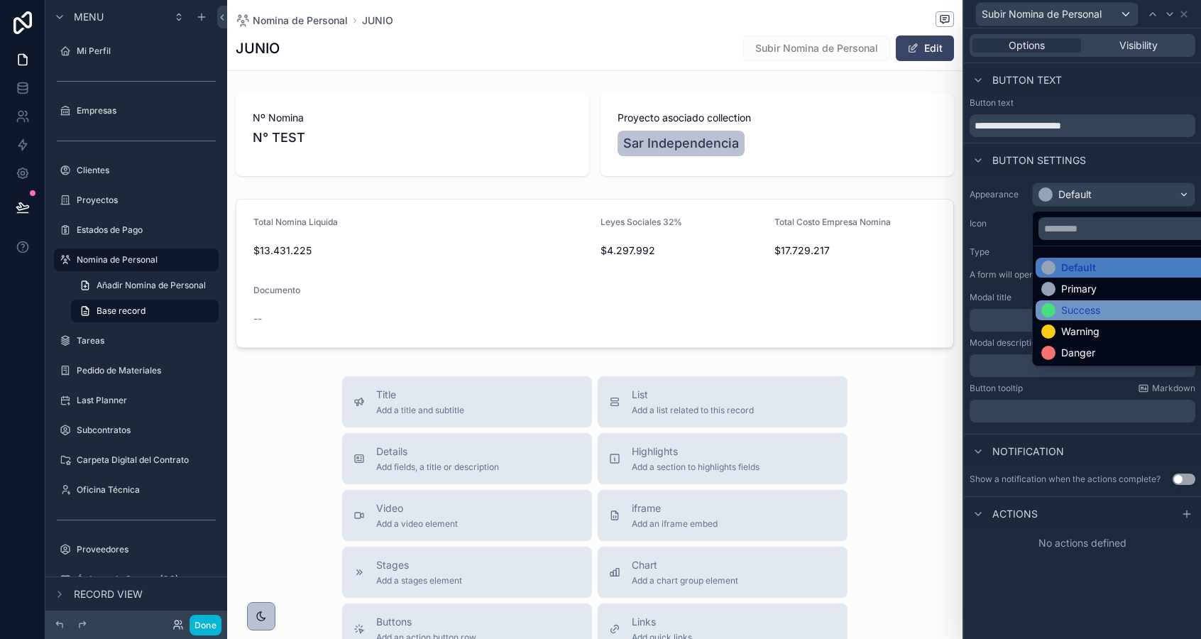
click at [1074, 305] on div "Success" at bounding box center [1080, 310] width 39 height 14
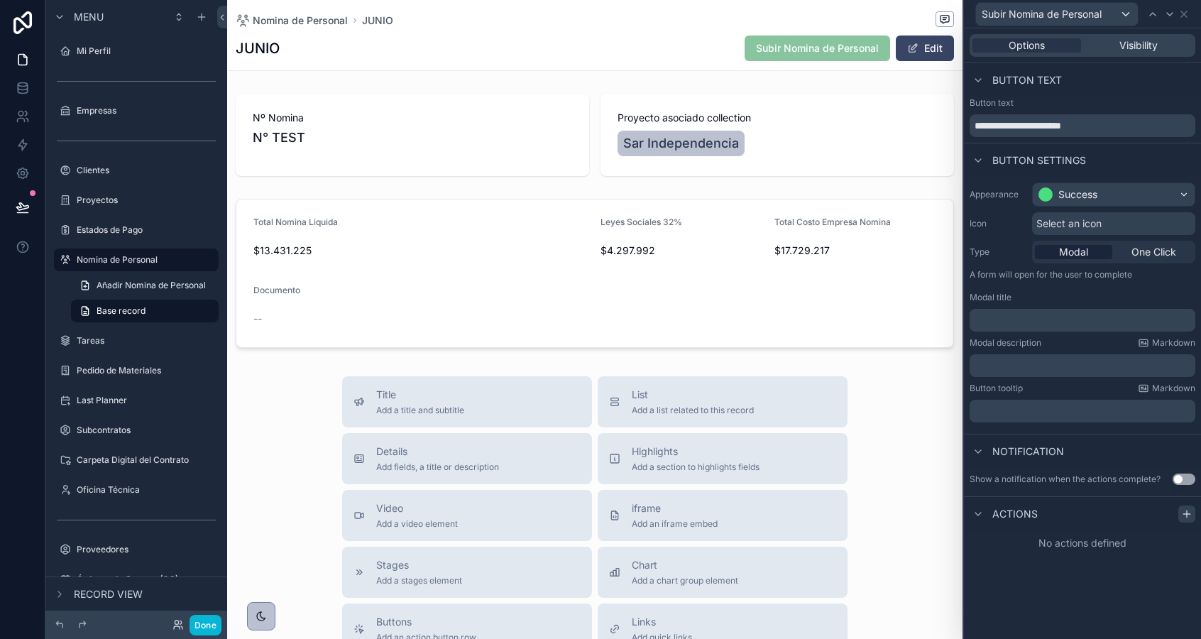
click at [1190, 516] on icon at bounding box center [1186, 513] width 11 height 11
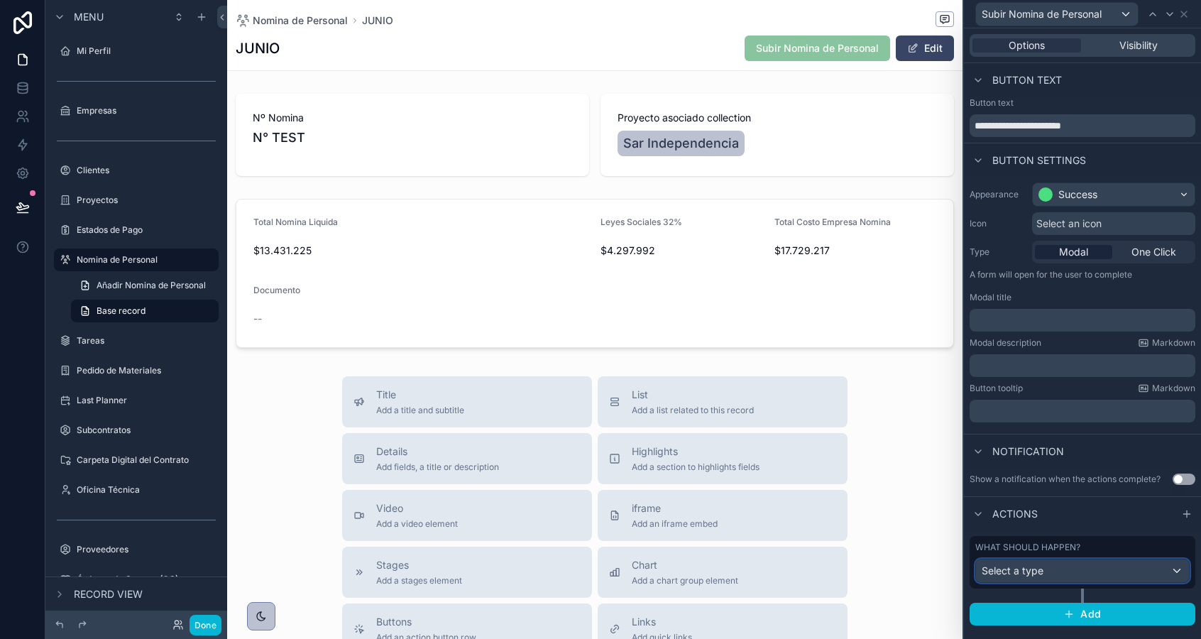
click at [1046, 568] on div "Select a type" at bounding box center [1082, 570] width 213 height 23
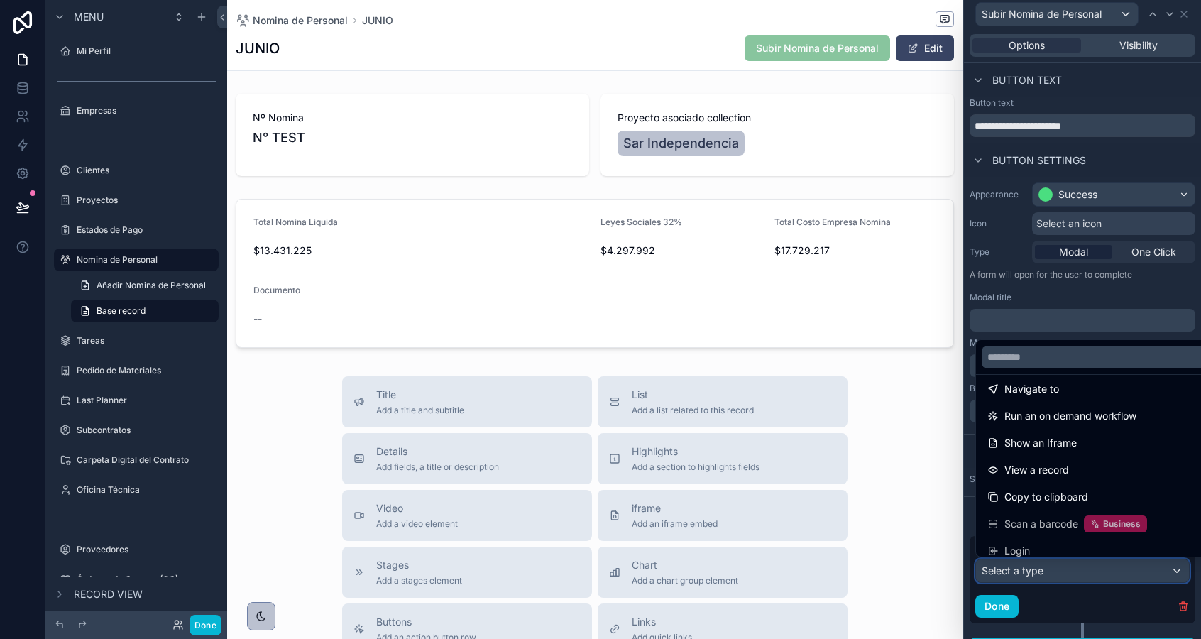
scroll to position [0, 0]
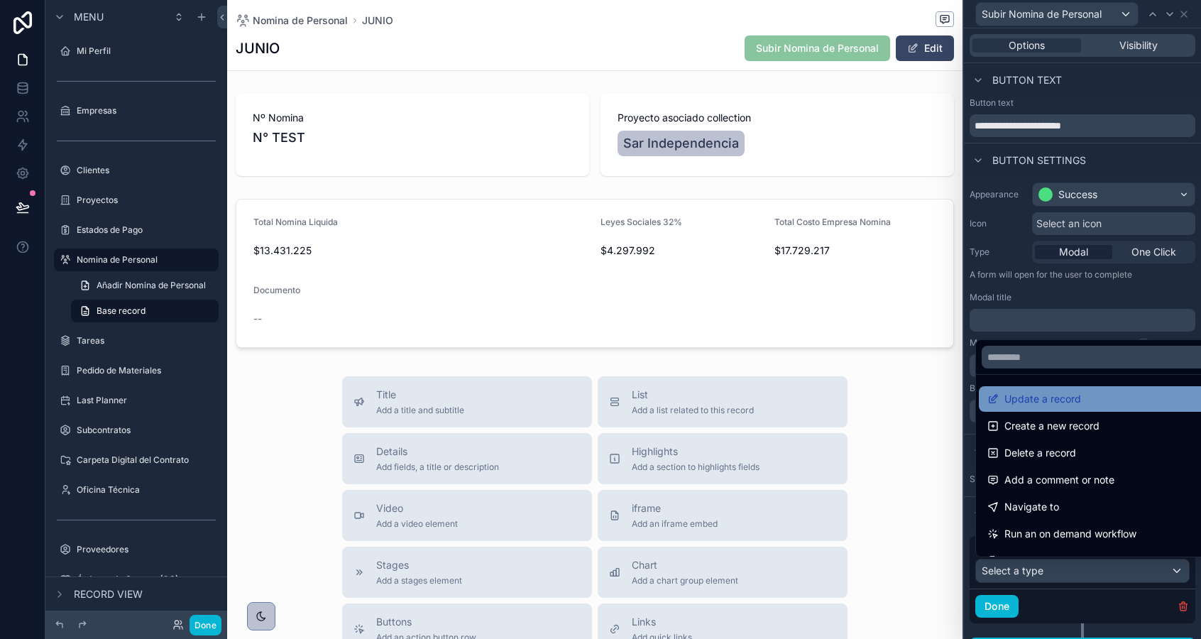
click at [1058, 397] on span "Update a record" at bounding box center [1042, 398] width 77 height 17
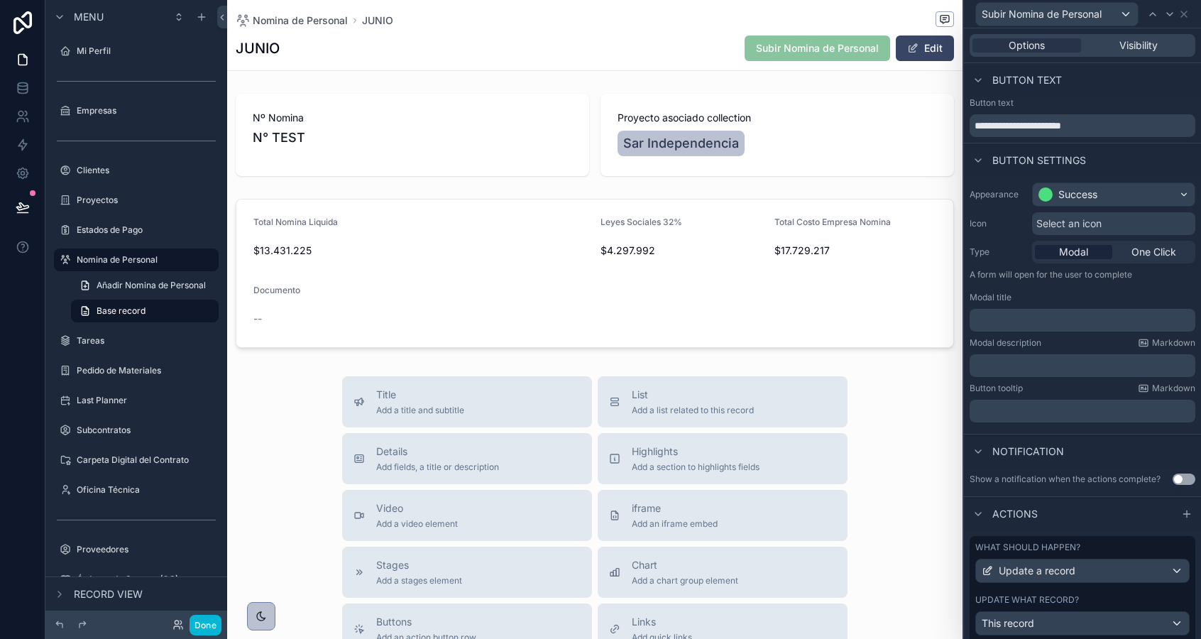
click at [1067, 609] on div "Update what record? This record" at bounding box center [1082, 614] width 214 height 41
click at [1067, 620] on div "This record" at bounding box center [1082, 623] width 213 height 23
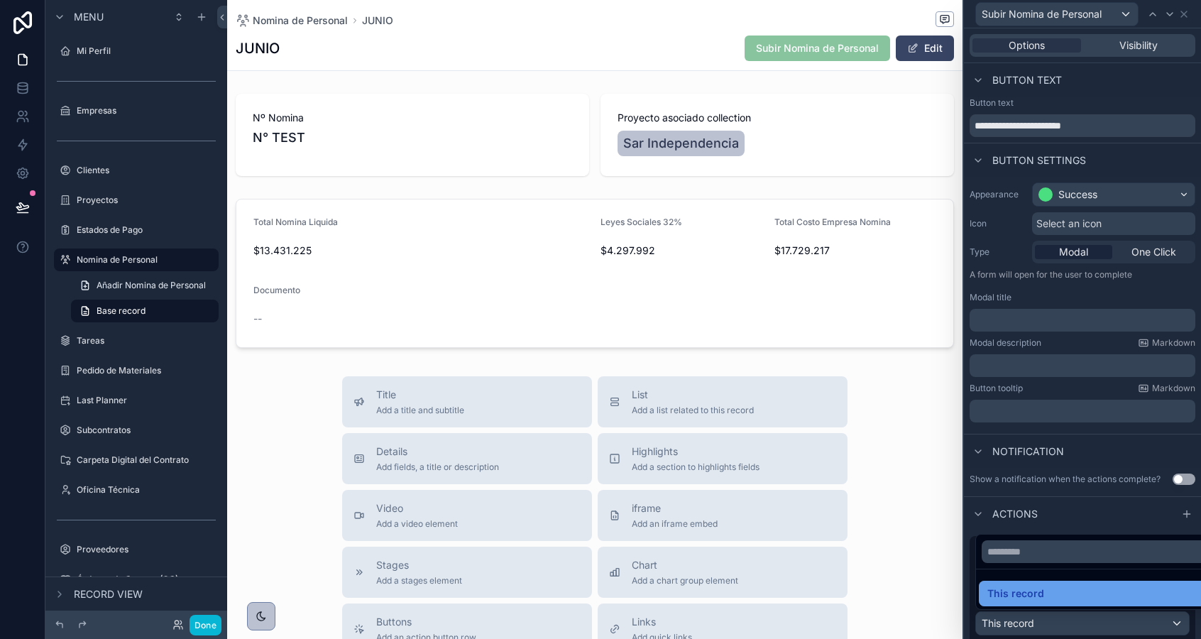
click at [1067, 592] on div "This record" at bounding box center [1098, 593] width 223 height 17
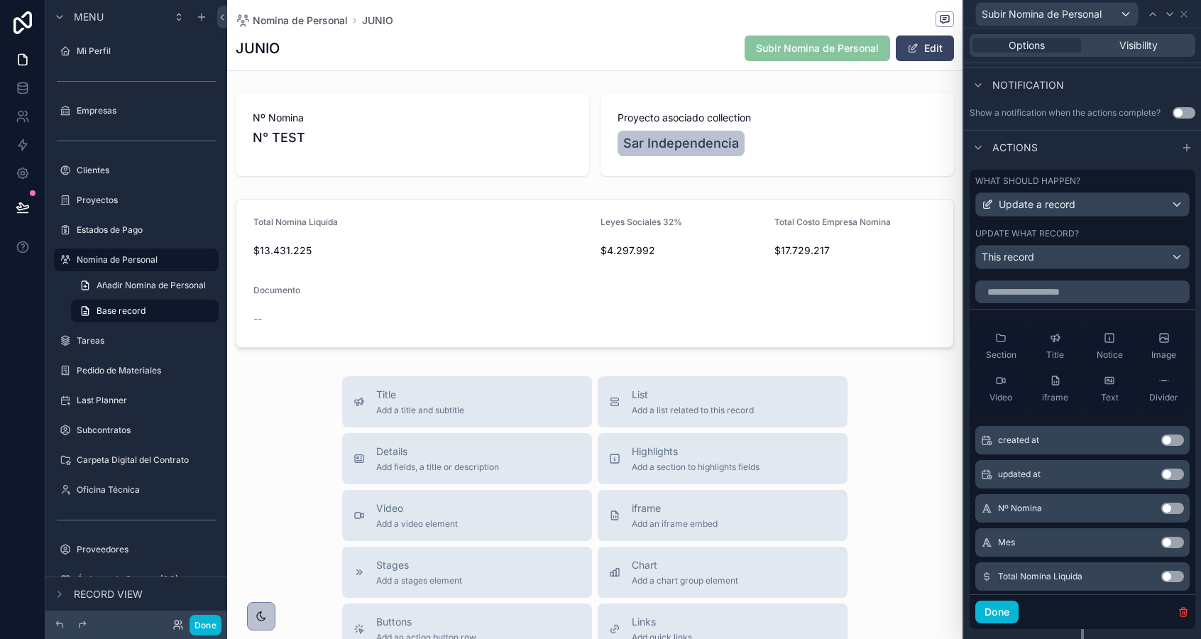
scroll to position [398, 0]
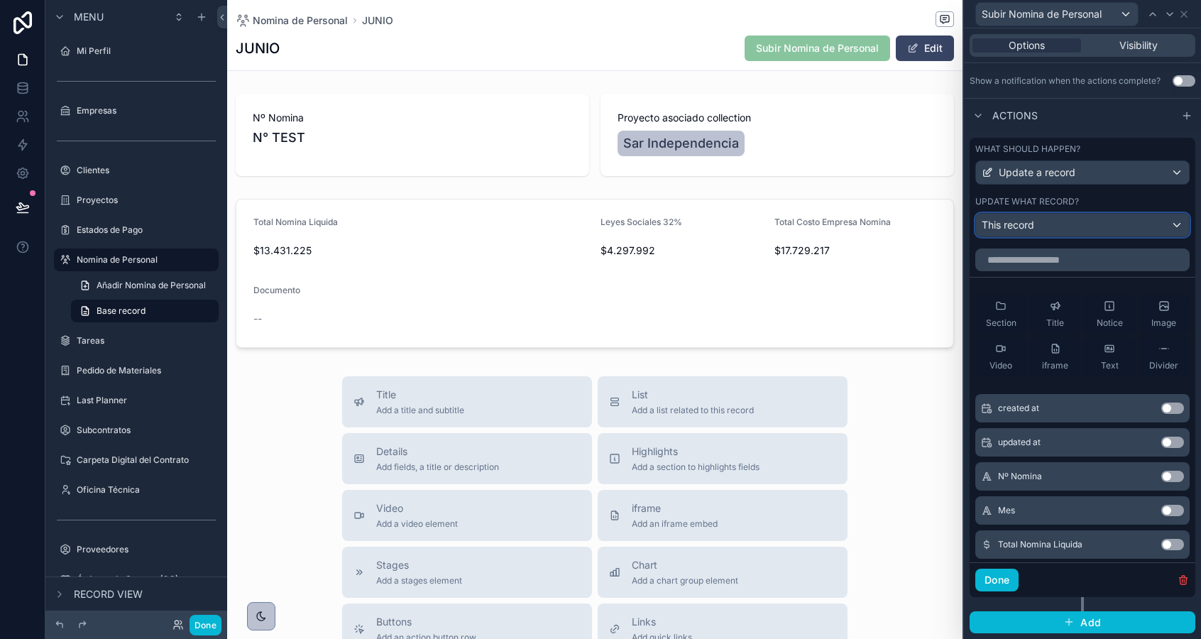
click at [1065, 225] on div "This record" at bounding box center [1082, 225] width 213 height 23
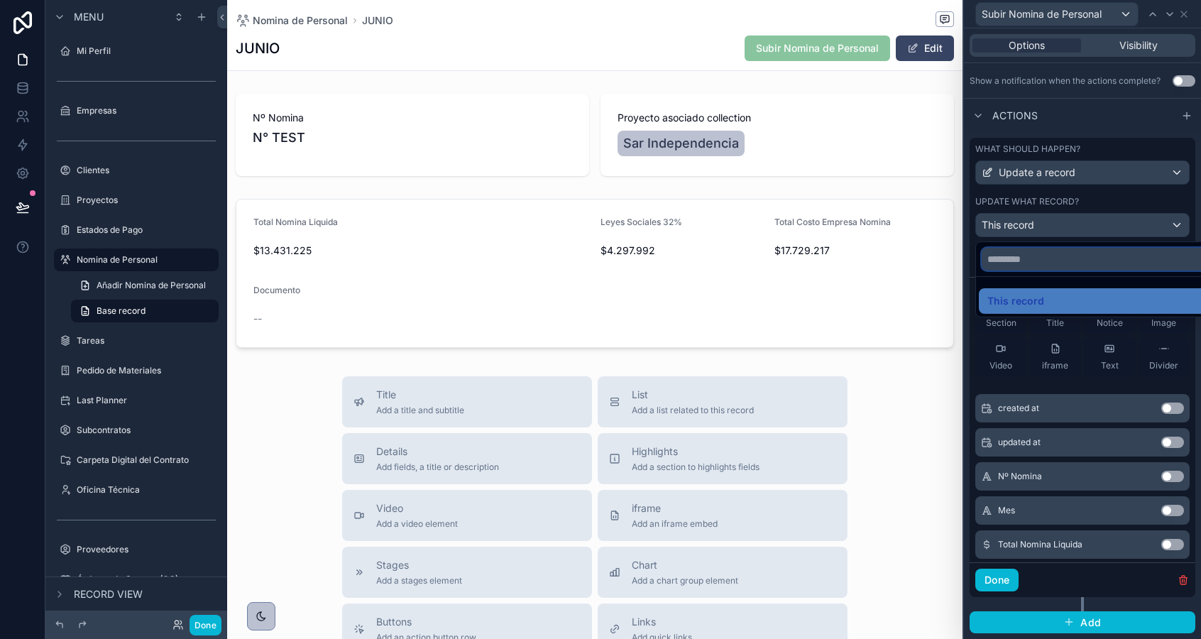
click at [1050, 270] on input "text" at bounding box center [1098, 259] width 234 height 23
click at [1052, 295] on div "This record" at bounding box center [1098, 300] width 223 height 17
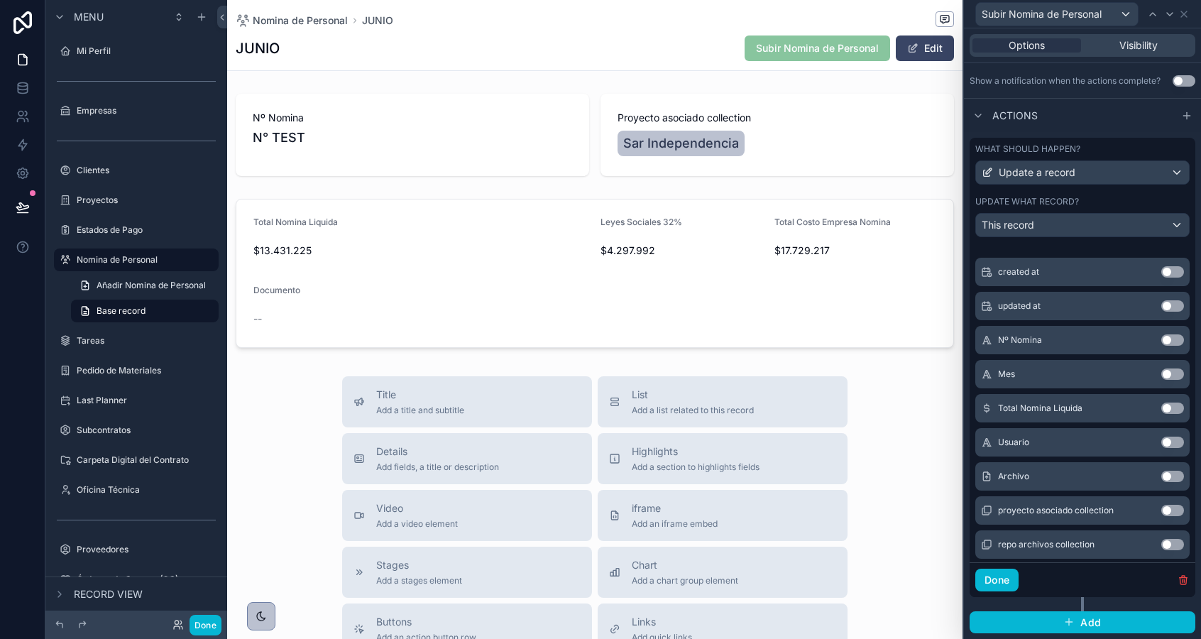
scroll to position [141, 0]
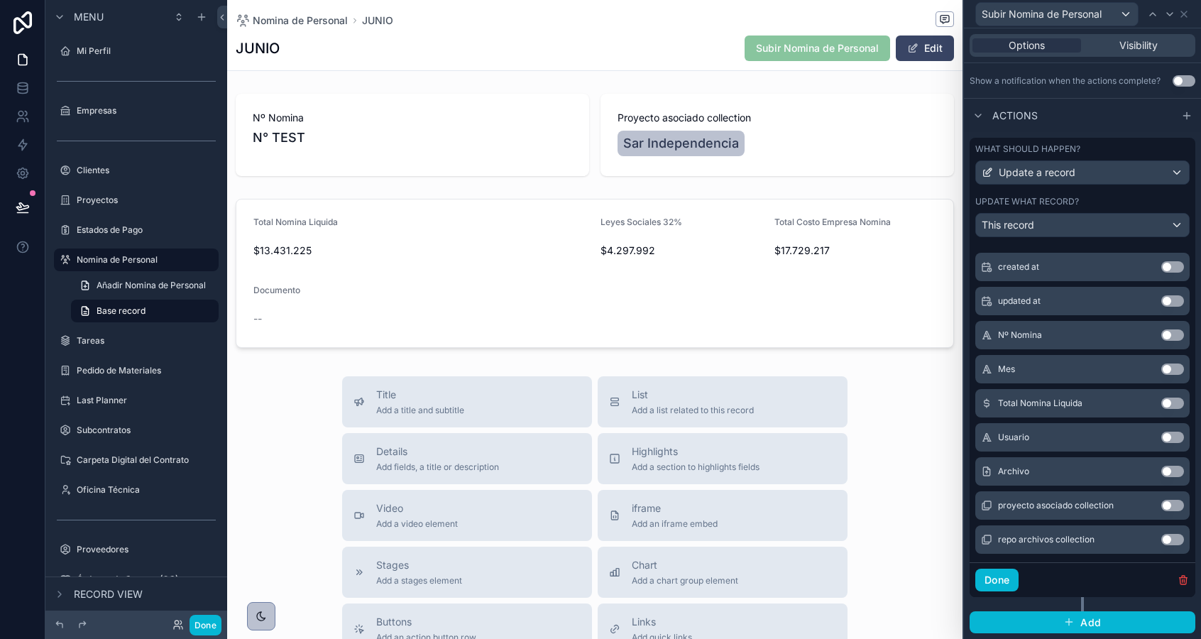
click at [1167, 470] on button "Use setting" at bounding box center [1172, 471] width 23 height 11
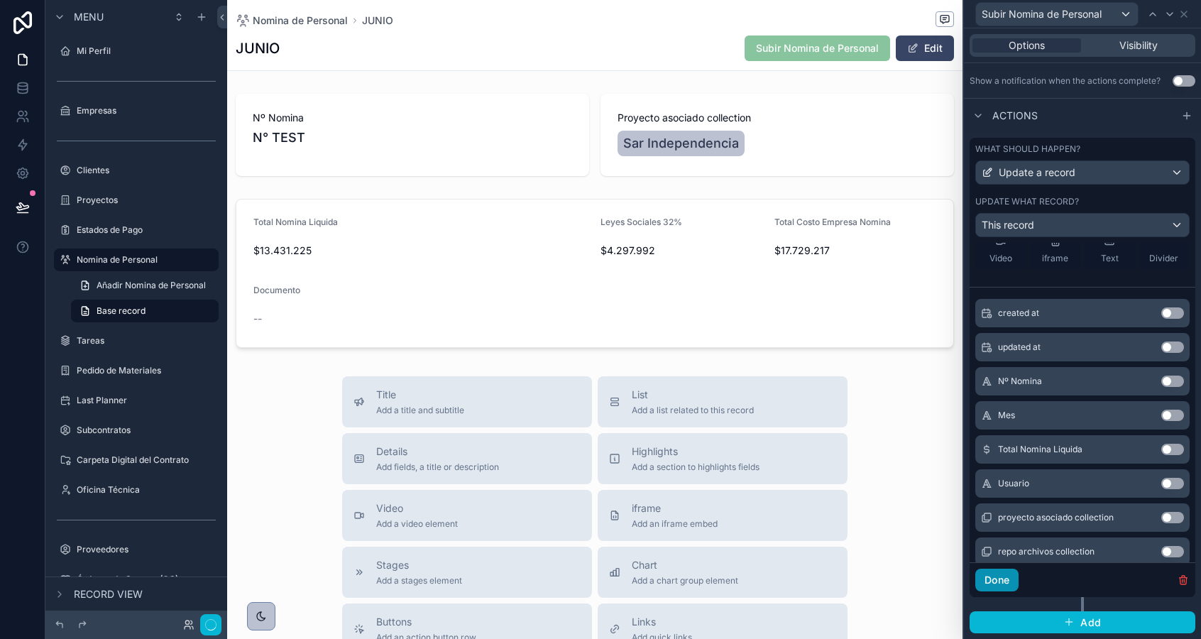
click at [1006, 580] on button "Done" at bounding box center [996, 579] width 43 height 23
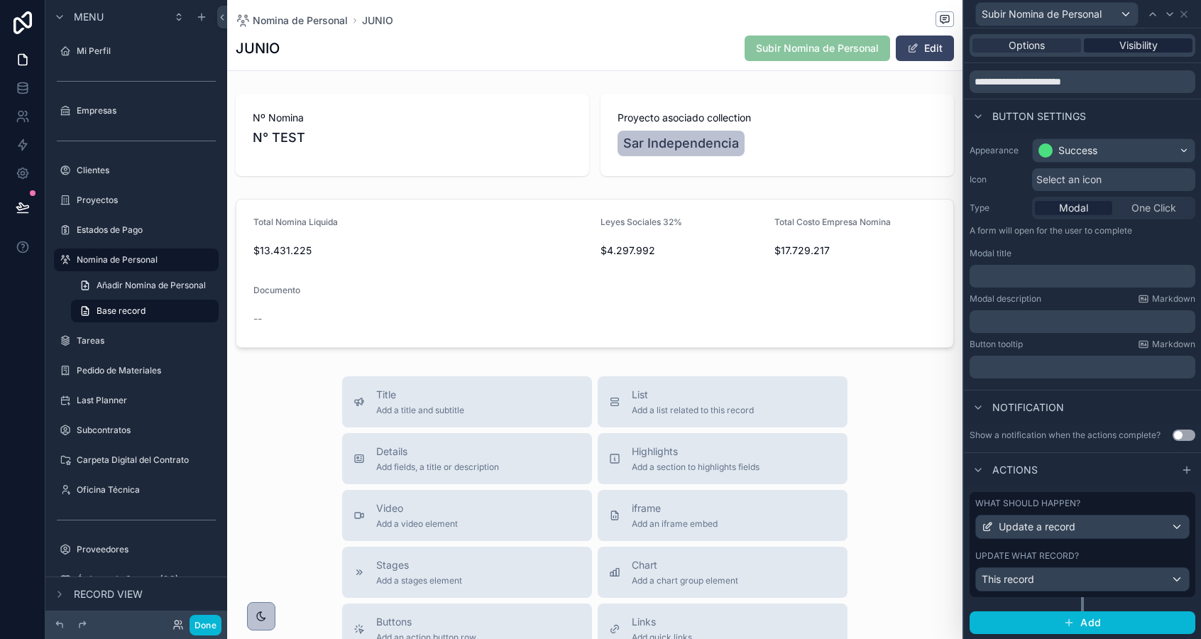
click at [1135, 48] on span "Visibility" at bounding box center [1138, 45] width 38 height 14
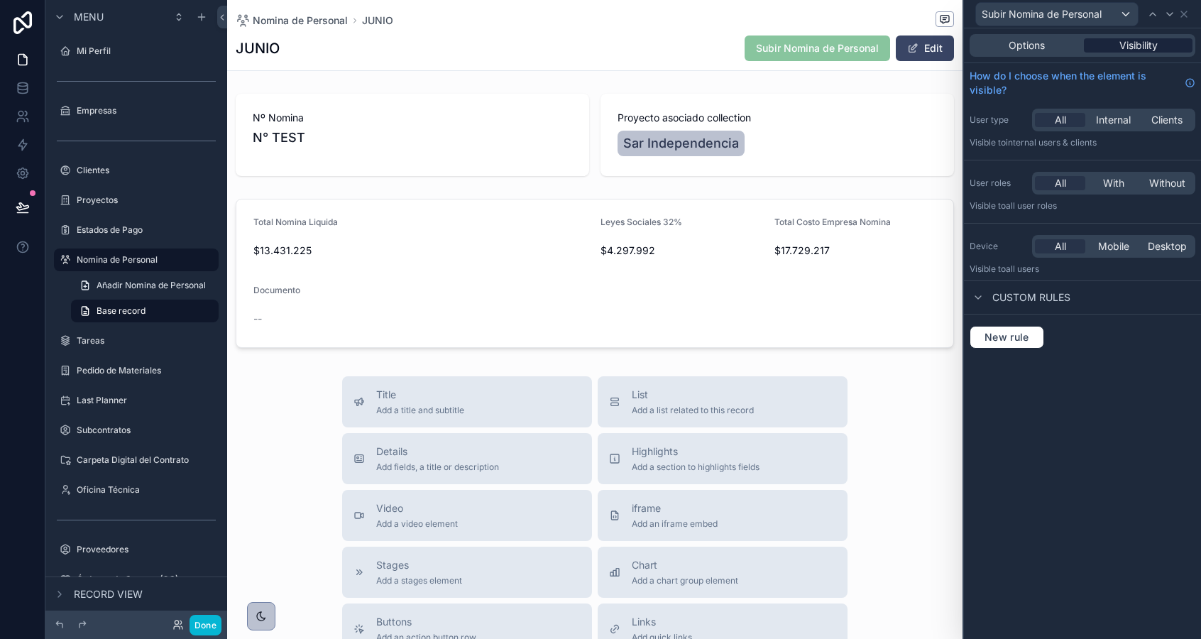
scroll to position [0, 0]
click at [1004, 298] on span "Custom rules" at bounding box center [1031, 297] width 78 height 14
click at [1004, 333] on span "New rule" at bounding box center [1007, 337] width 56 height 13
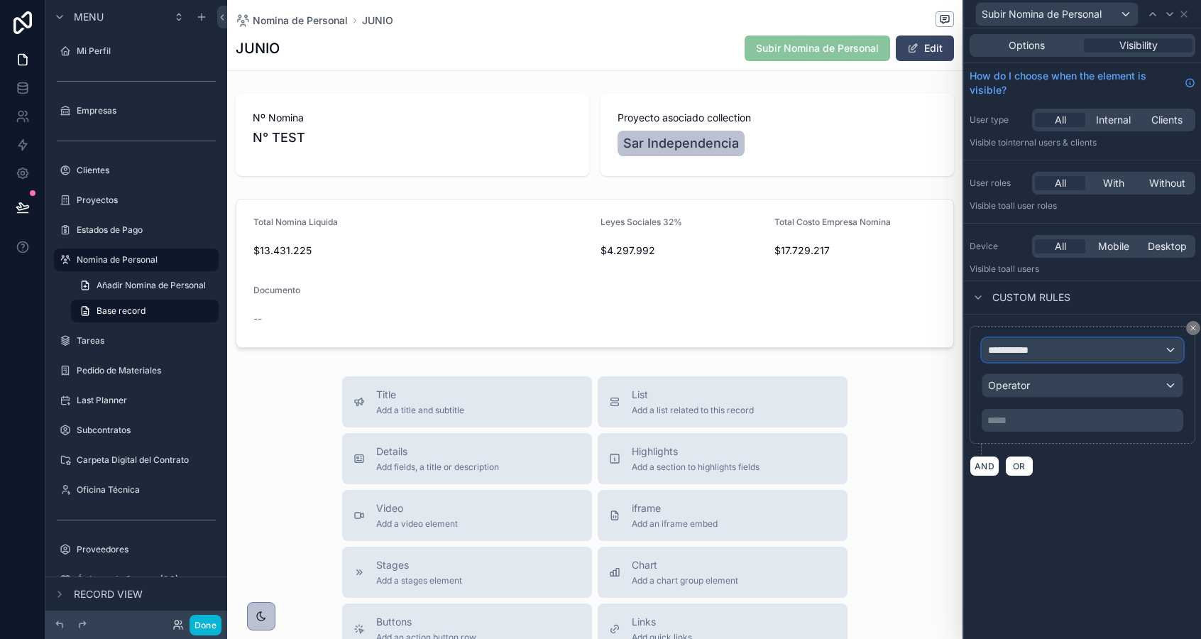
click at [1007, 351] on span "**********" at bounding box center [1014, 350] width 53 height 14
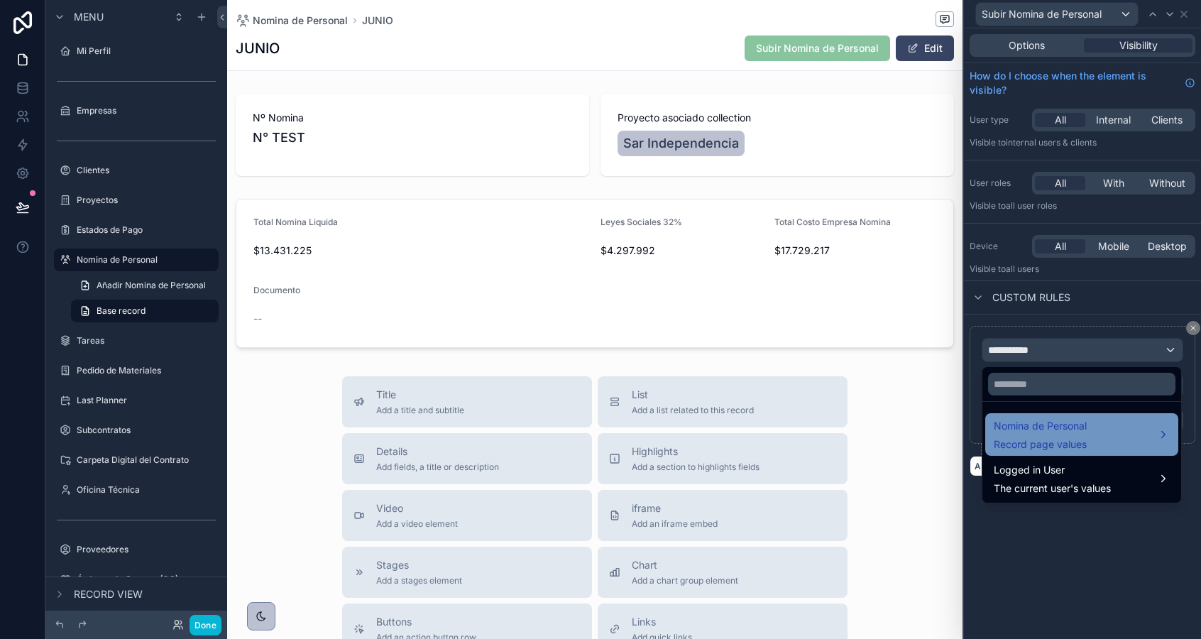
click at [1013, 447] on span "Record page values" at bounding box center [1040, 444] width 93 height 14
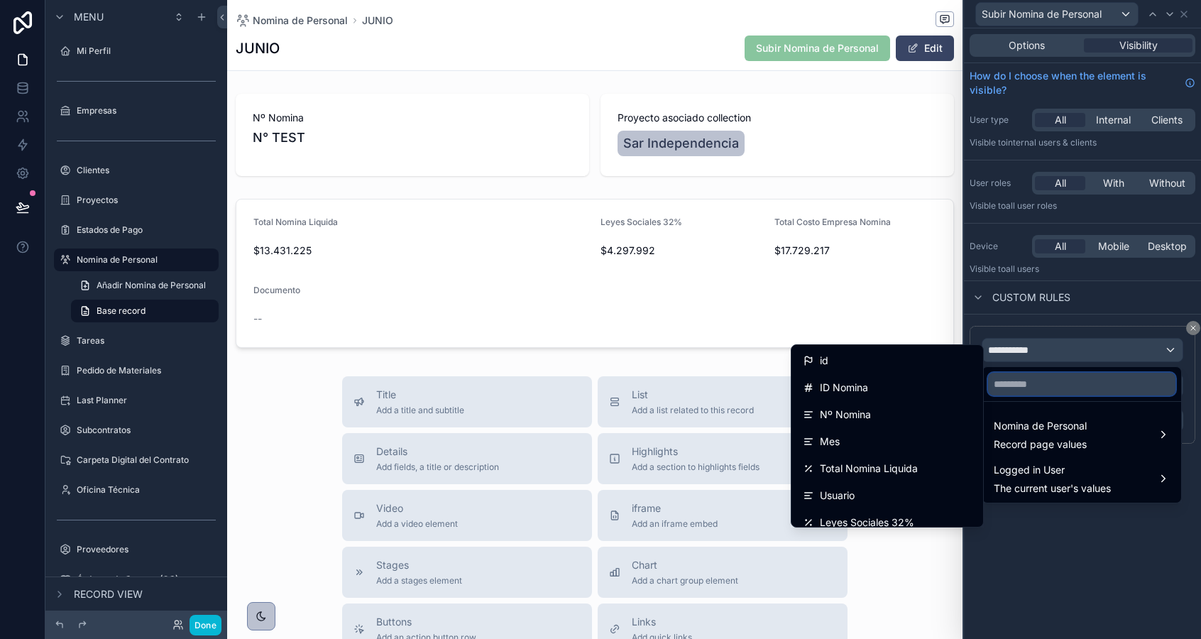
click at [1023, 393] on input "text" at bounding box center [1081, 384] width 187 height 23
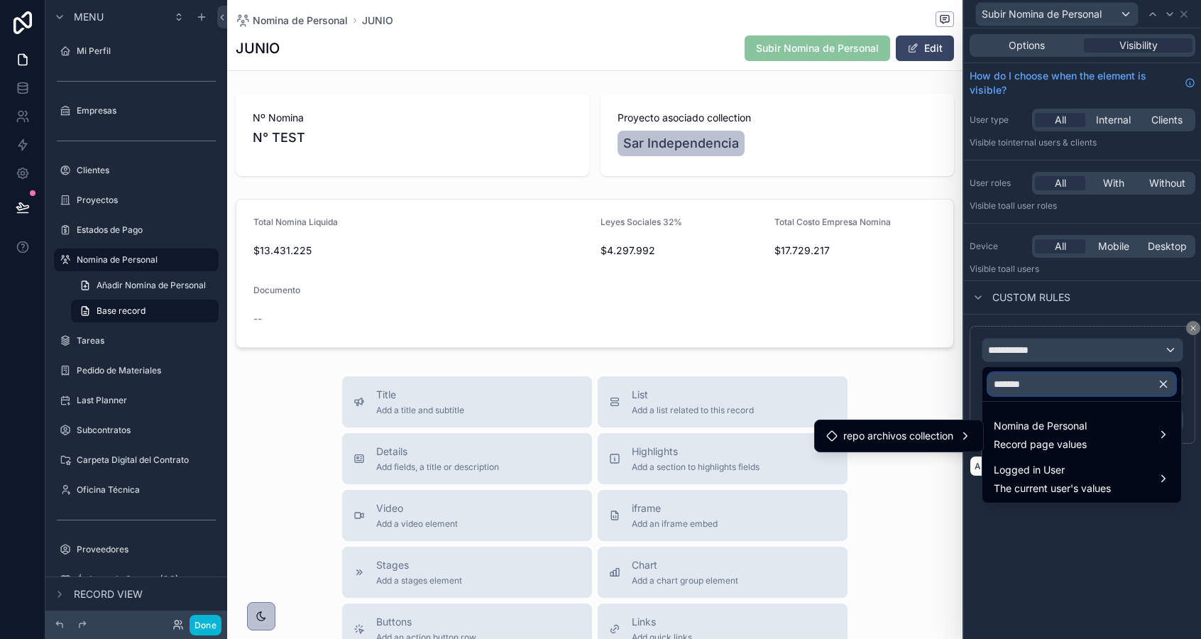
click at [1016, 389] on input "*******" at bounding box center [1081, 384] width 187 height 23
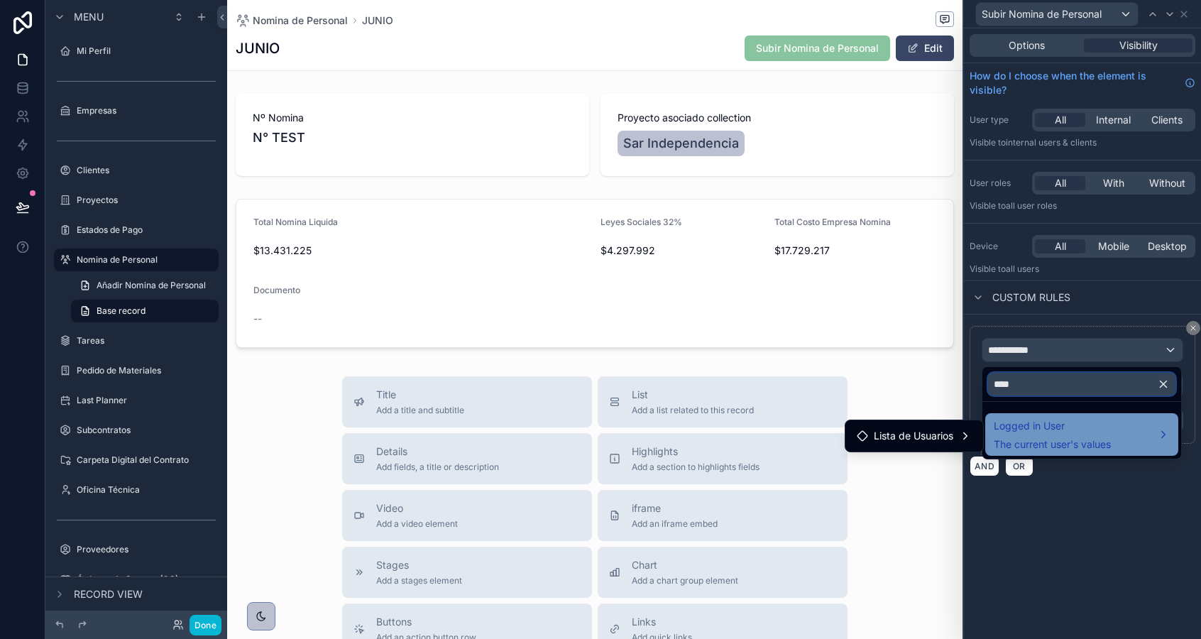
type input "****"
click at [1019, 429] on span "Logged in User" at bounding box center [1052, 425] width 117 height 17
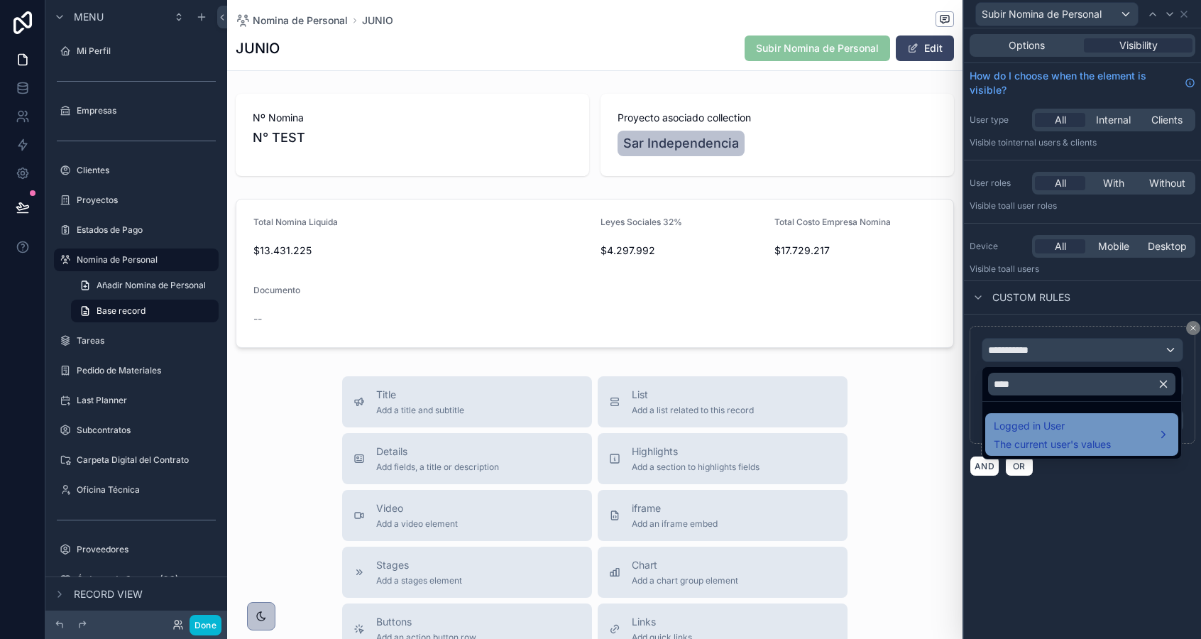
click at [1015, 432] on span "Logged in User" at bounding box center [1052, 425] width 117 height 17
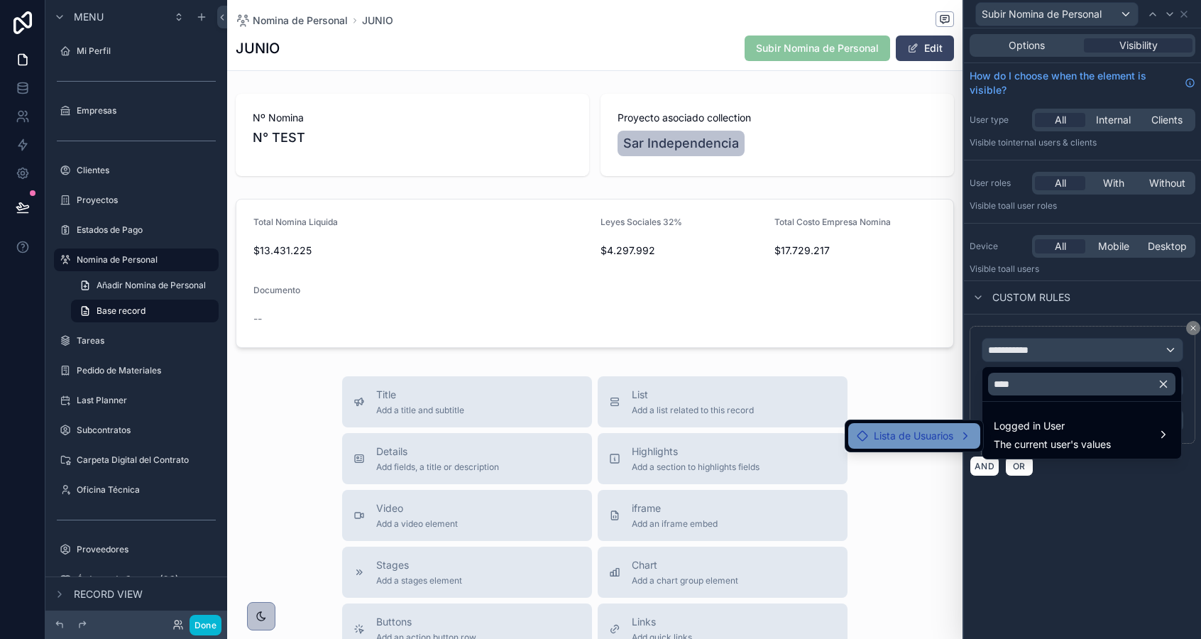
click at [950, 439] on span "Lista de Usuarios" at bounding box center [913, 435] width 79 height 17
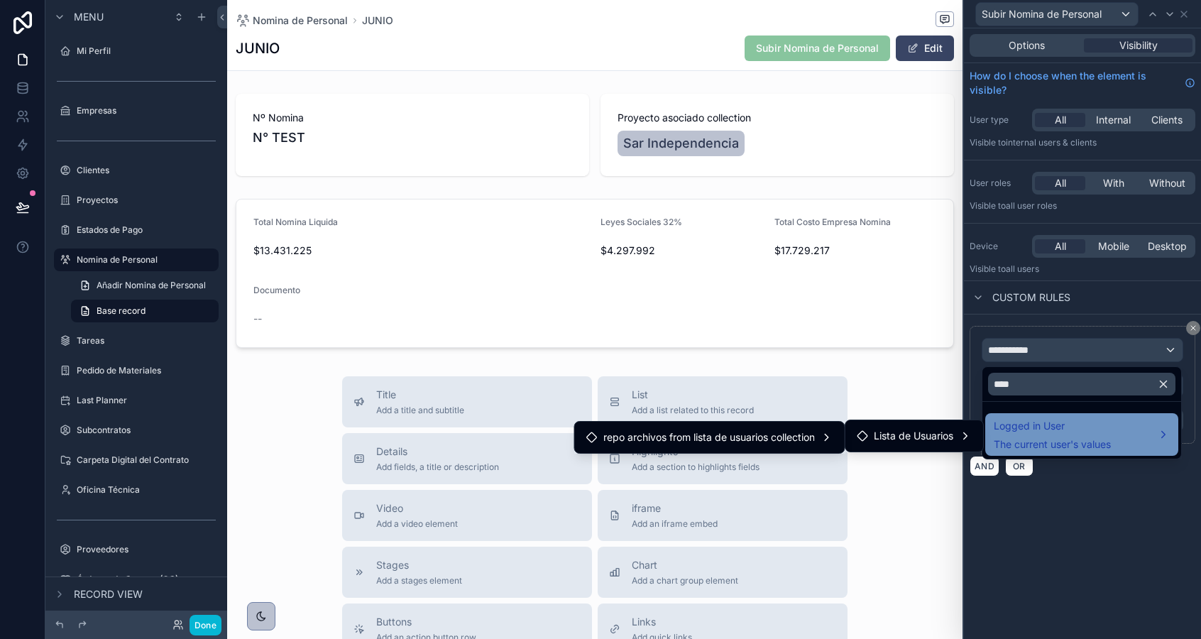
click at [1047, 427] on span "Logged in User" at bounding box center [1052, 425] width 117 height 17
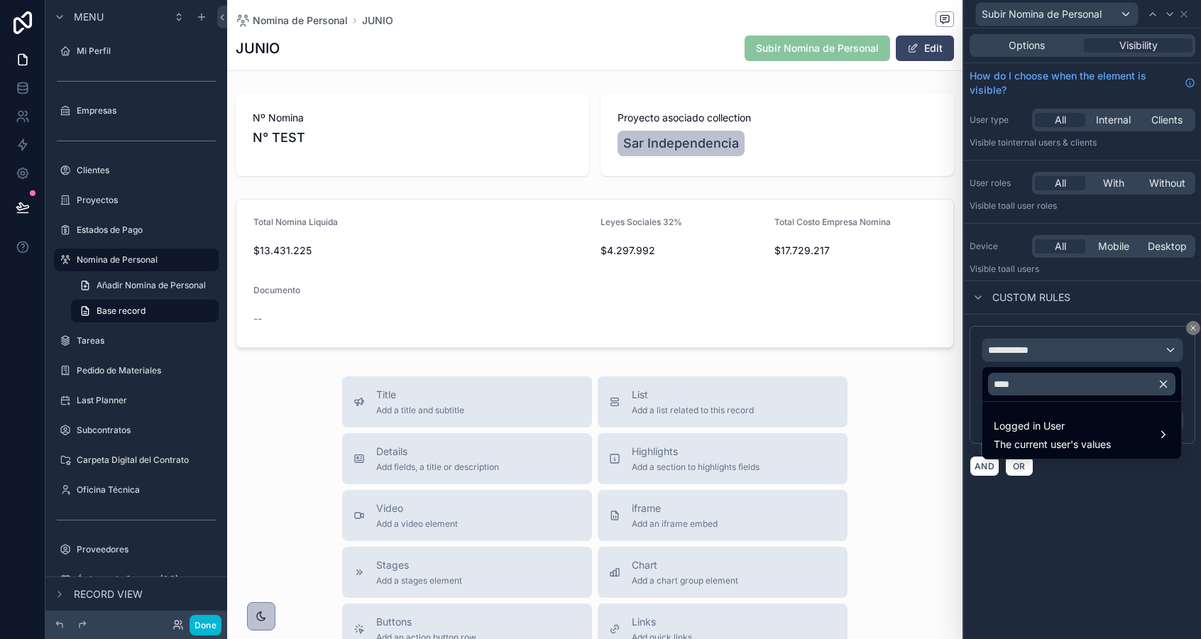
click at [1161, 381] on icon "button" at bounding box center [1163, 384] width 6 height 6
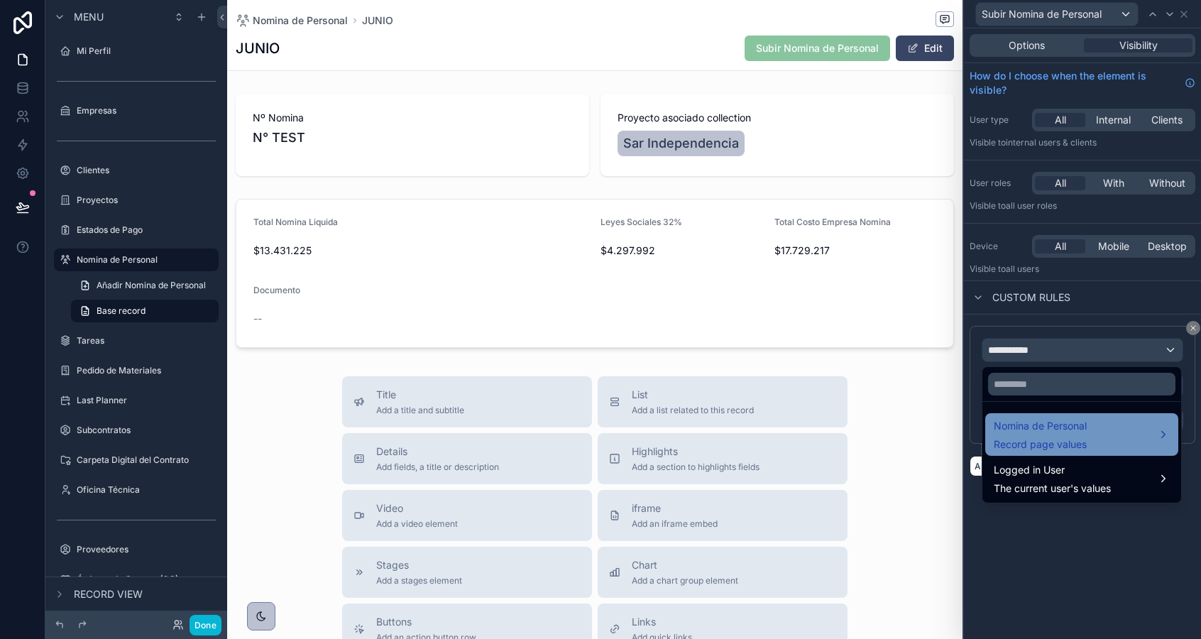
click at [1089, 437] on div "Nomina de Personal Record page values" at bounding box center [1082, 434] width 176 height 34
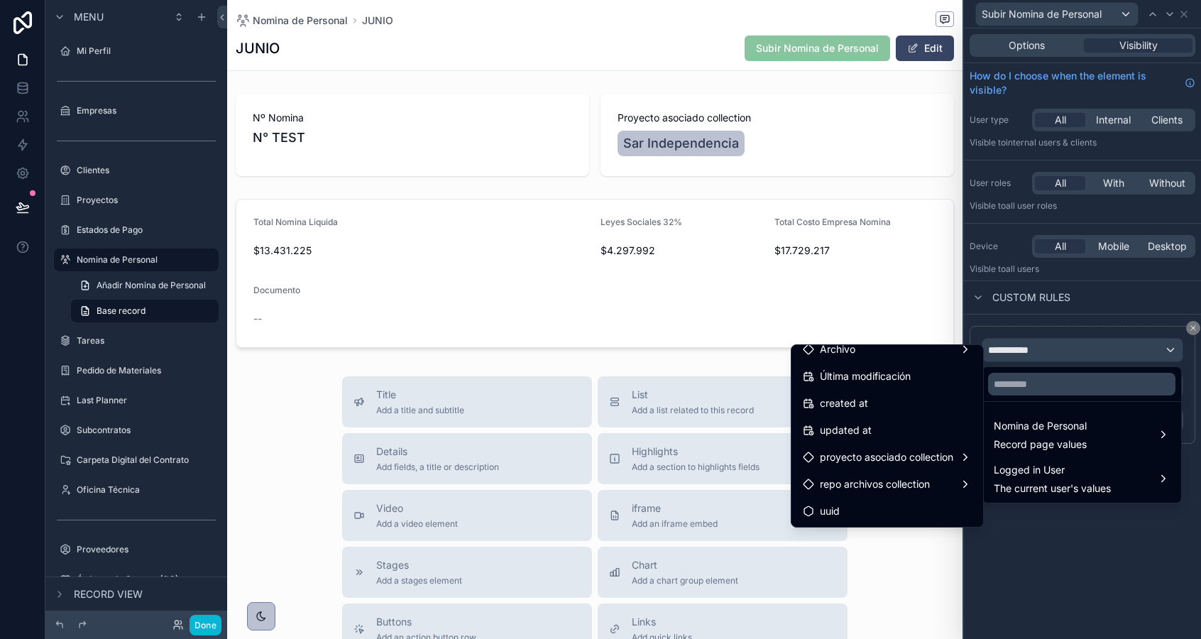
scroll to position [279, 0]
click at [867, 490] on span "repo archivos collection" at bounding box center [875, 486] width 110 height 17
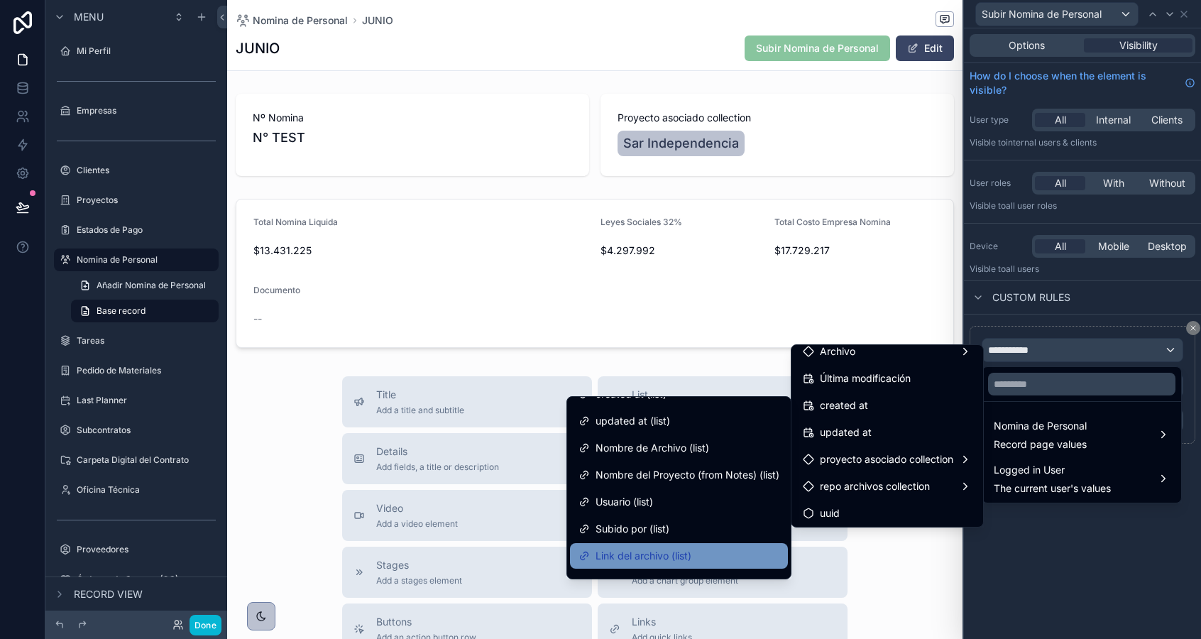
scroll to position [0, 0]
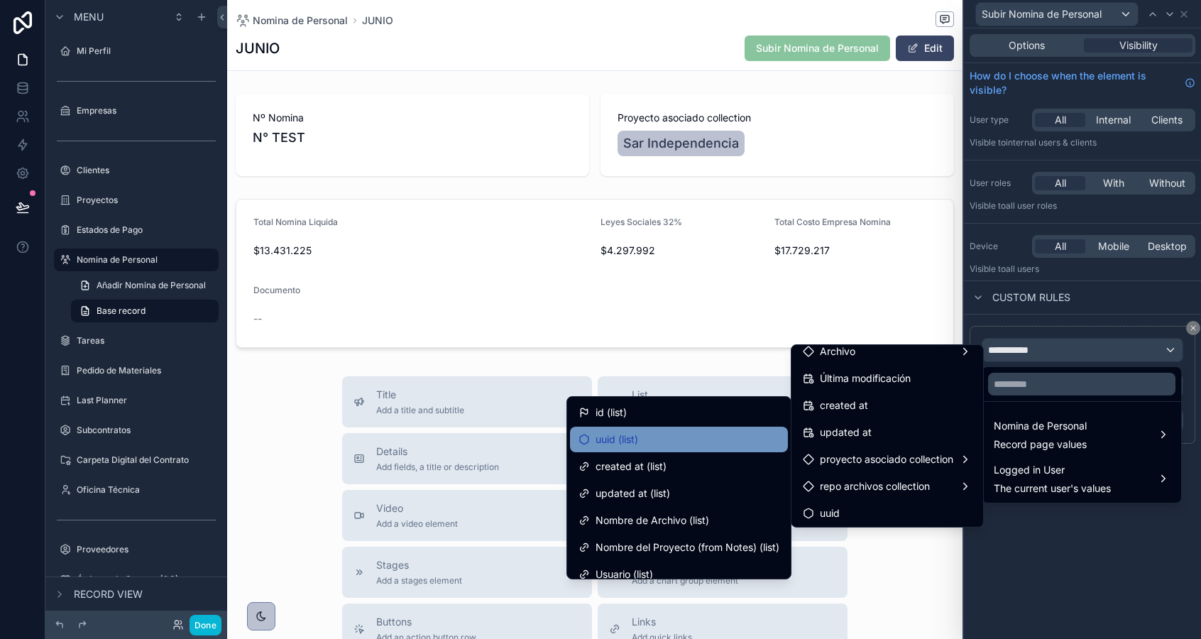
click at [735, 436] on div "uuid (list)" at bounding box center [678, 439] width 201 height 17
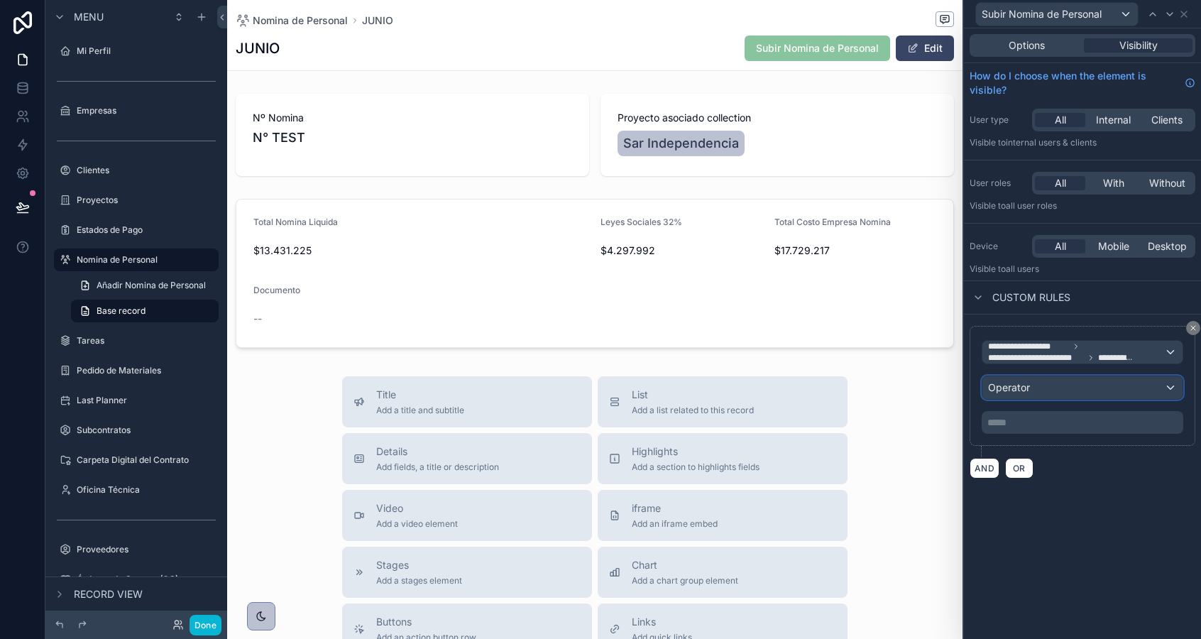
click at [1016, 386] on span "Operator" at bounding box center [1009, 387] width 42 height 12
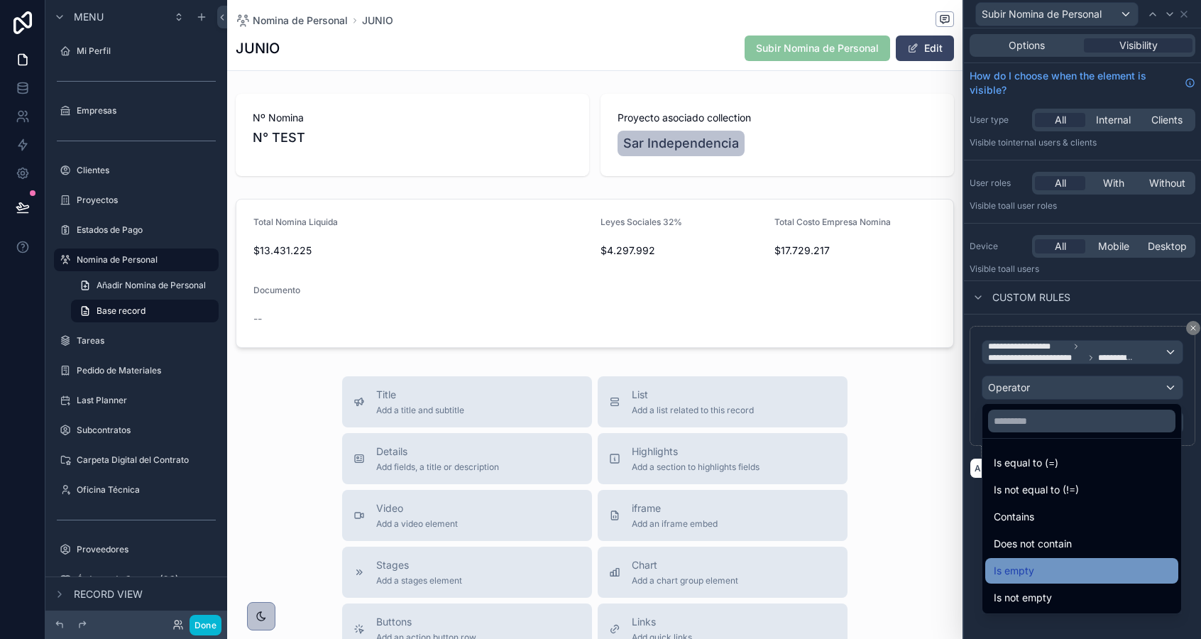
click at [1016, 571] on span "Is empty" at bounding box center [1014, 570] width 40 height 17
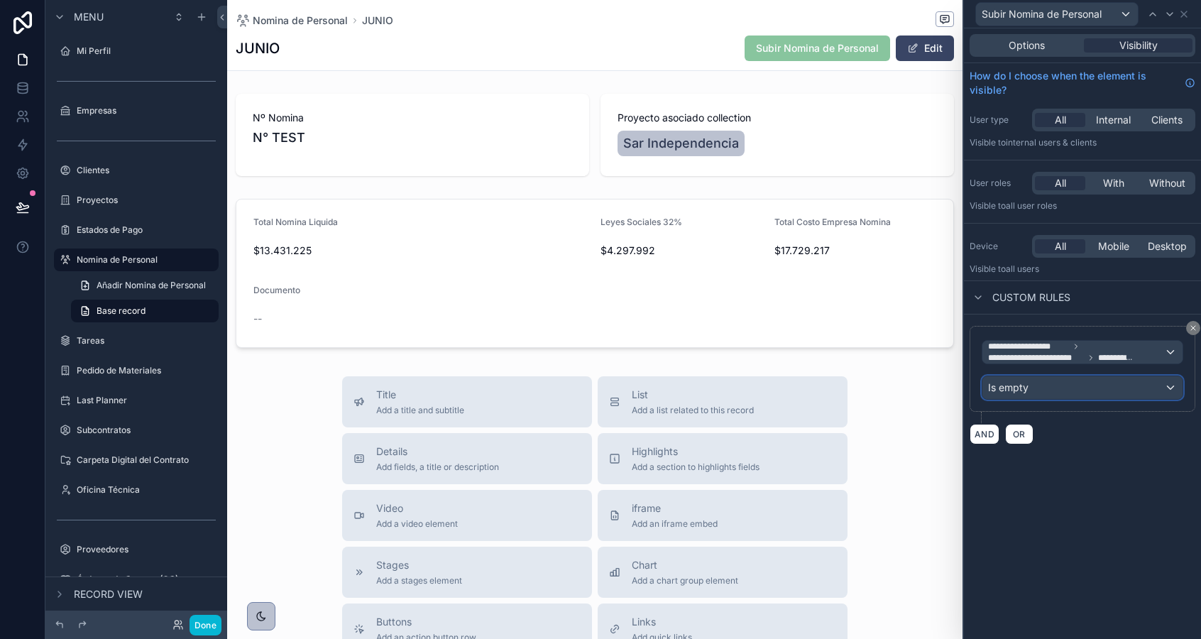
click at [1055, 389] on div "Is empty" at bounding box center [1082, 387] width 200 height 23
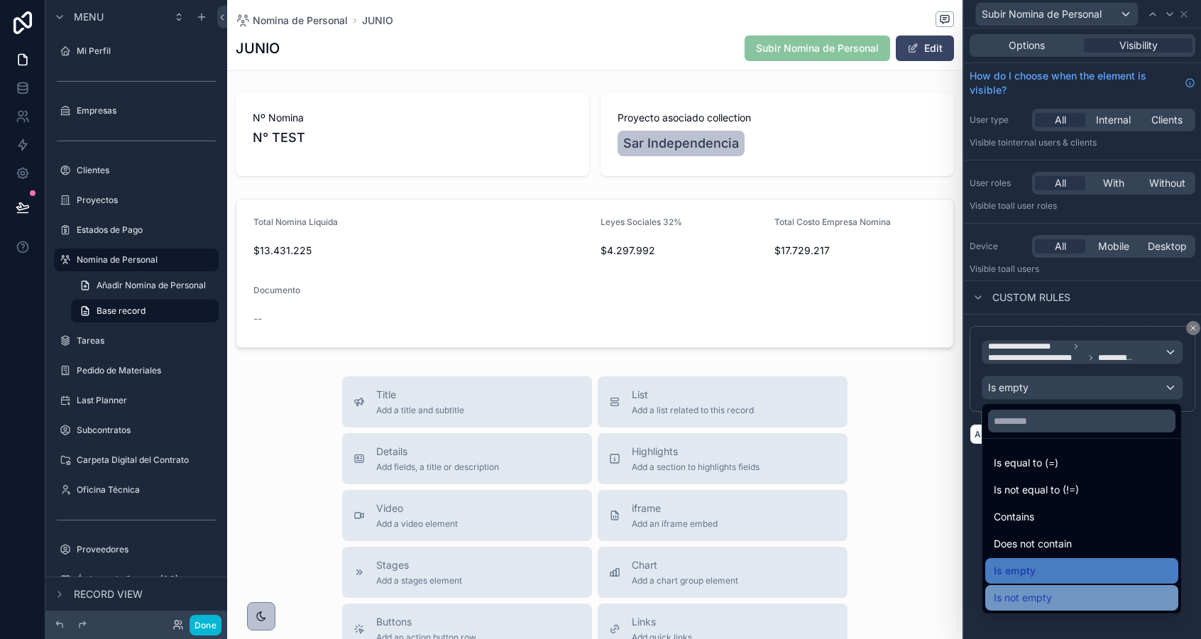
click at [1052, 603] on div "Is not empty" at bounding box center [1082, 597] width 176 height 17
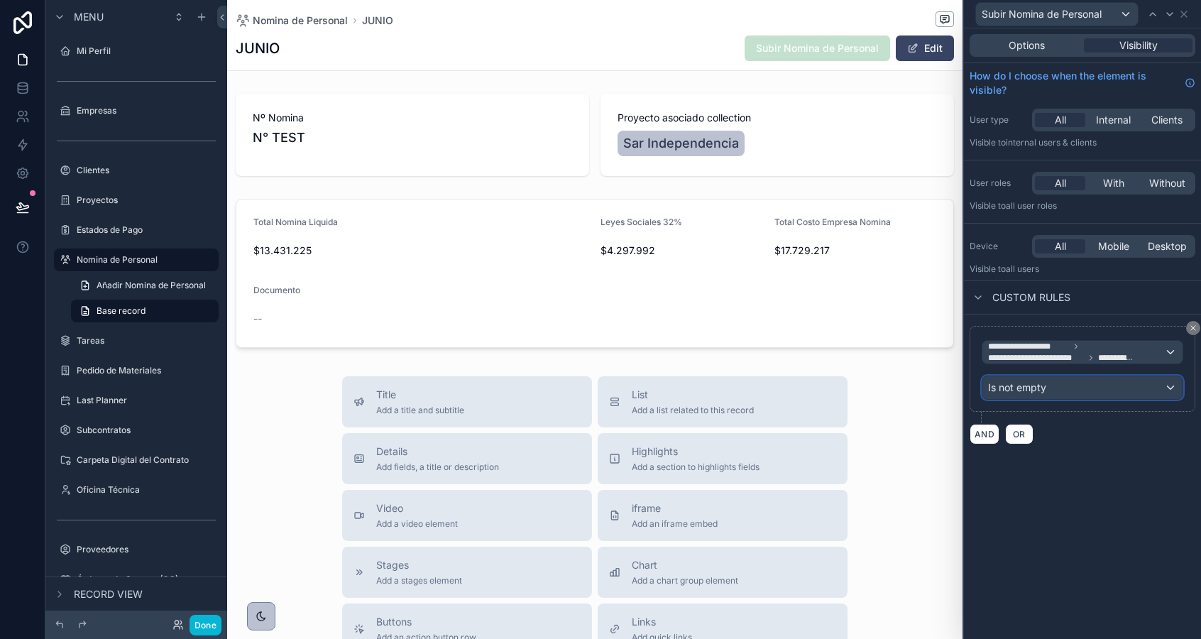
click at [1072, 397] on div "Is not empty" at bounding box center [1082, 387] width 200 height 23
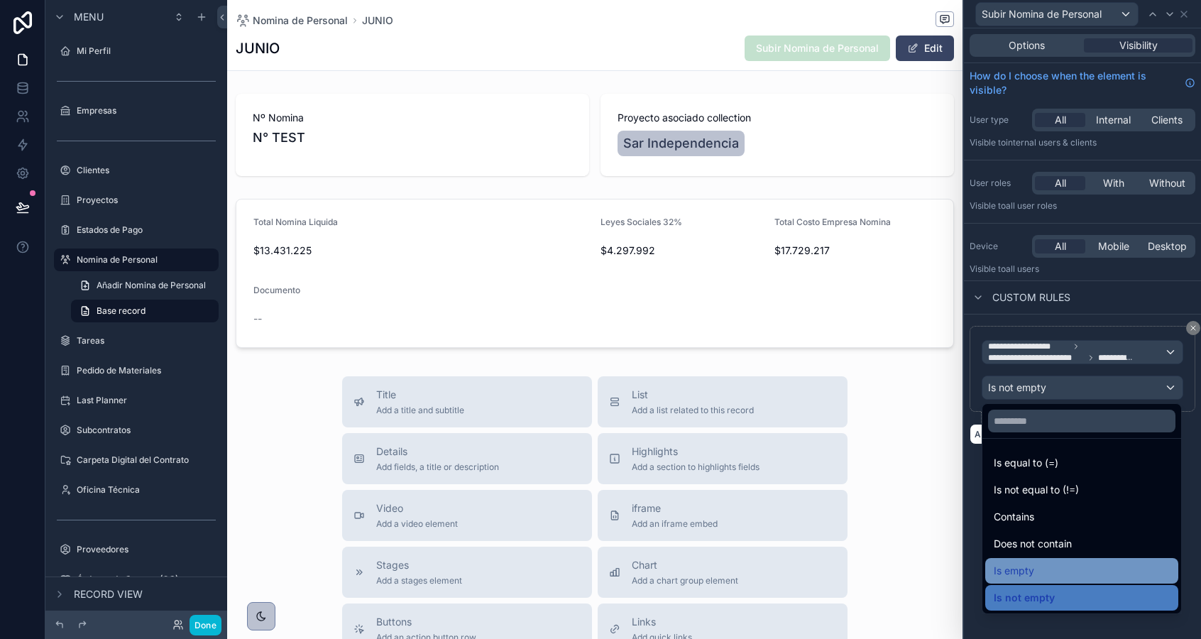
click at [1069, 578] on div "Is empty" at bounding box center [1082, 570] width 176 height 17
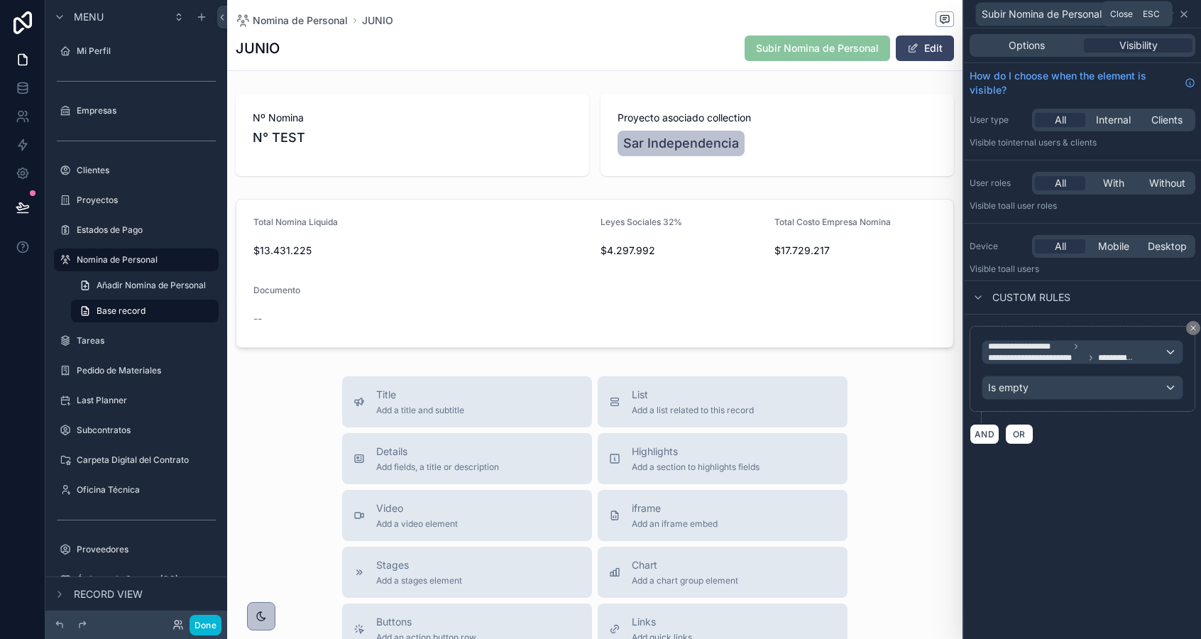
click at [1185, 13] on icon at bounding box center [1183, 14] width 11 height 11
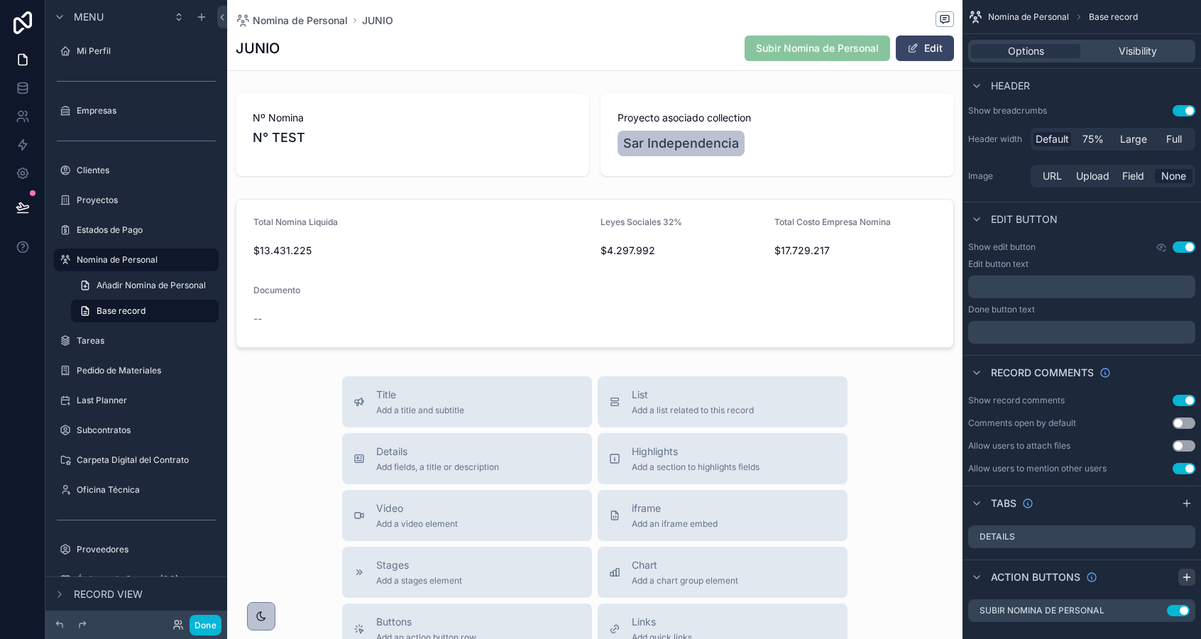
click at [1185, 575] on icon "scrollable content" at bounding box center [1186, 576] width 11 height 11
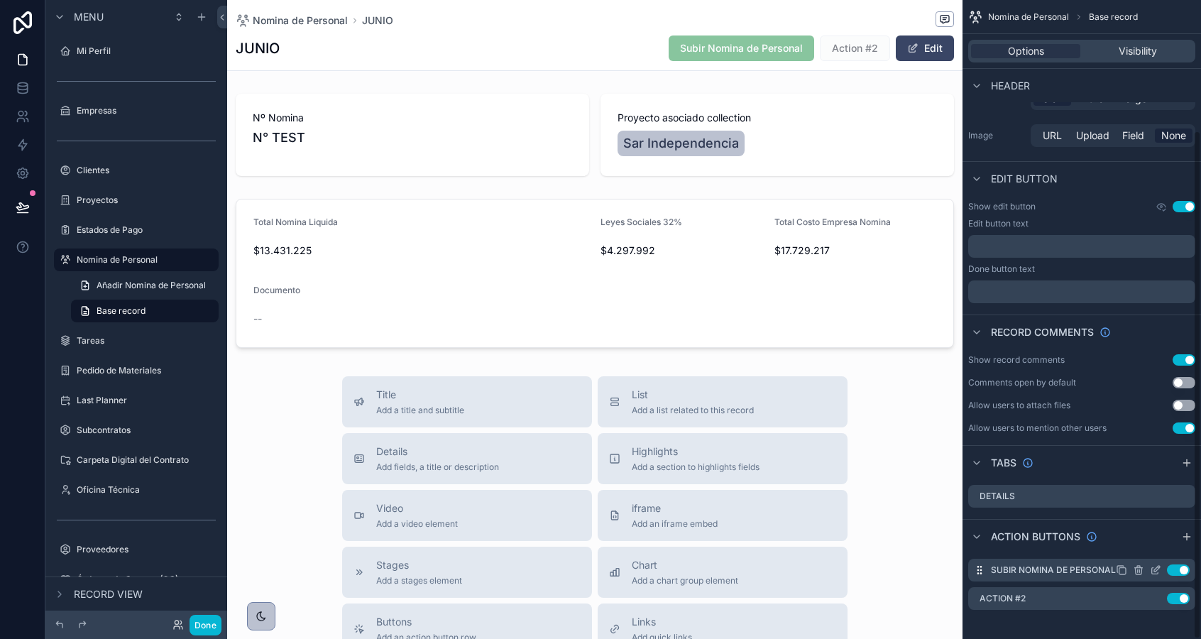
scroll to position [163, 0]
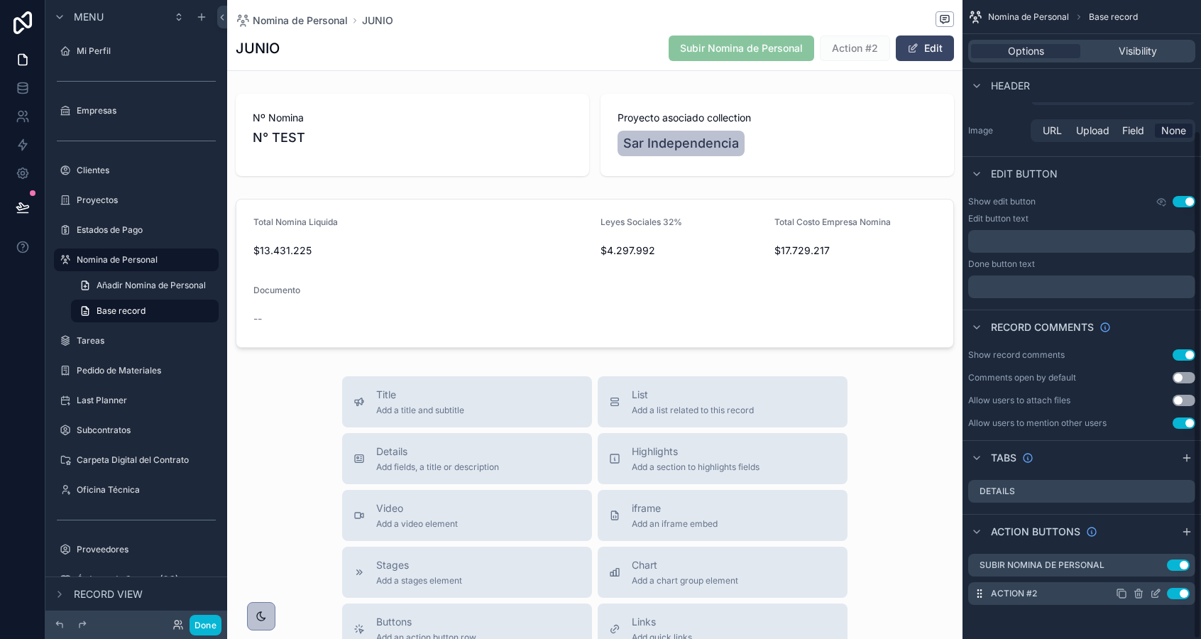
click at [1155, 595] on icon "scrollable content" at bounding box center [1155, 593] width 11 height 11
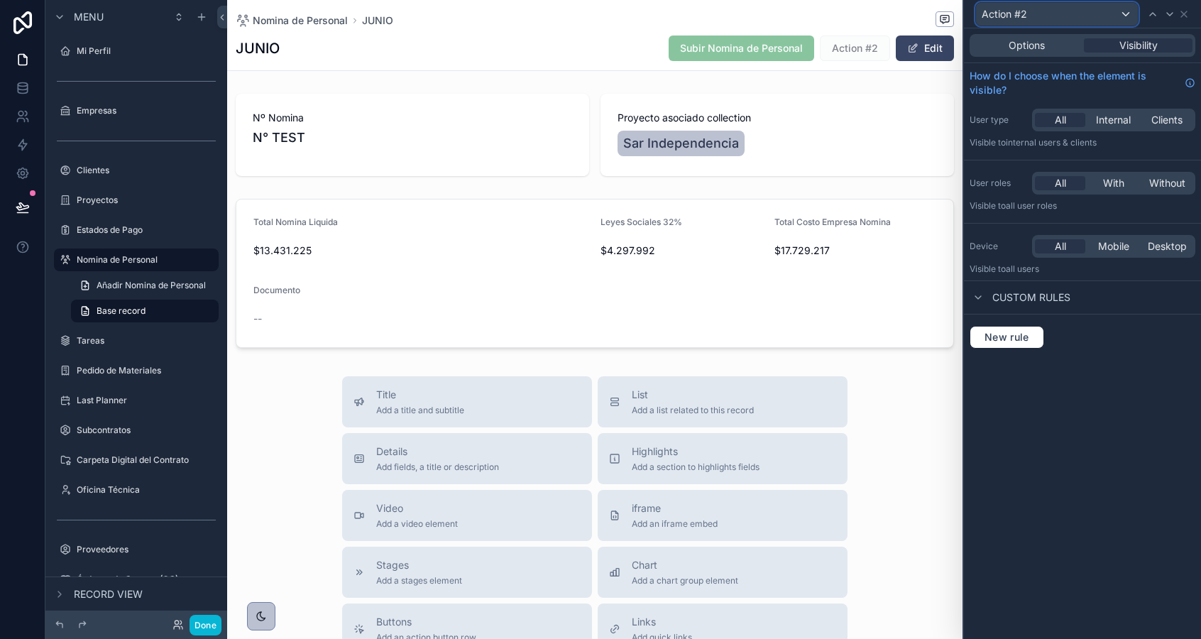
click at [1025, 7] on span "Action #2" at bounding box center [1003, 14] width 45 height 14
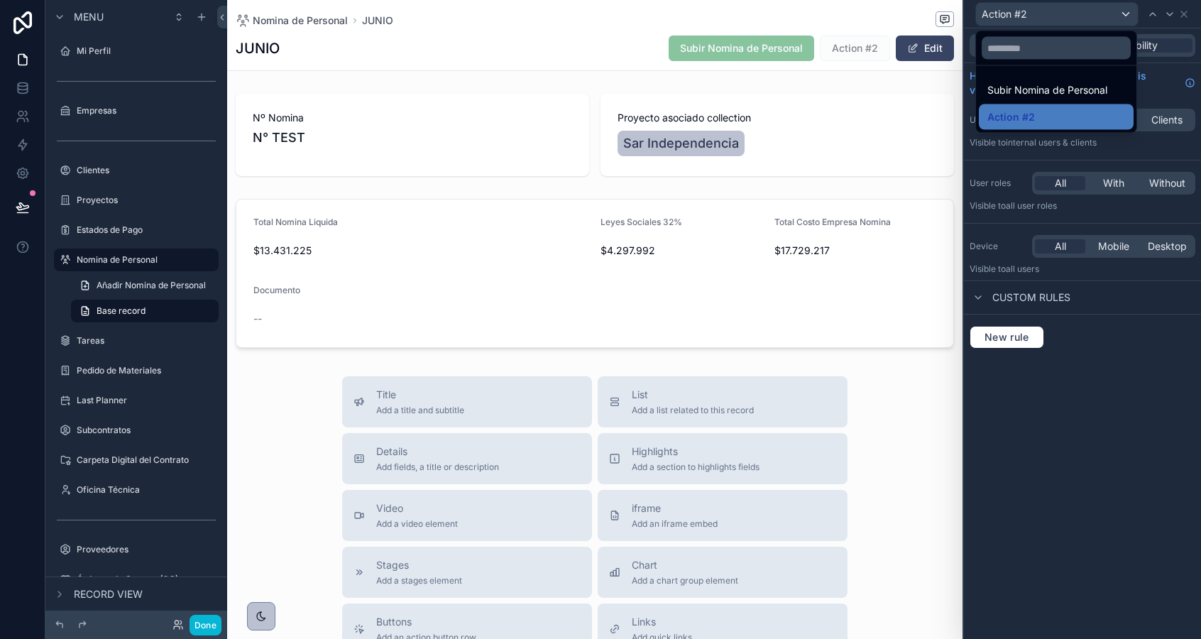
click at [1025, 7] on div at bounding box center [1082, 319] width 237 height 639
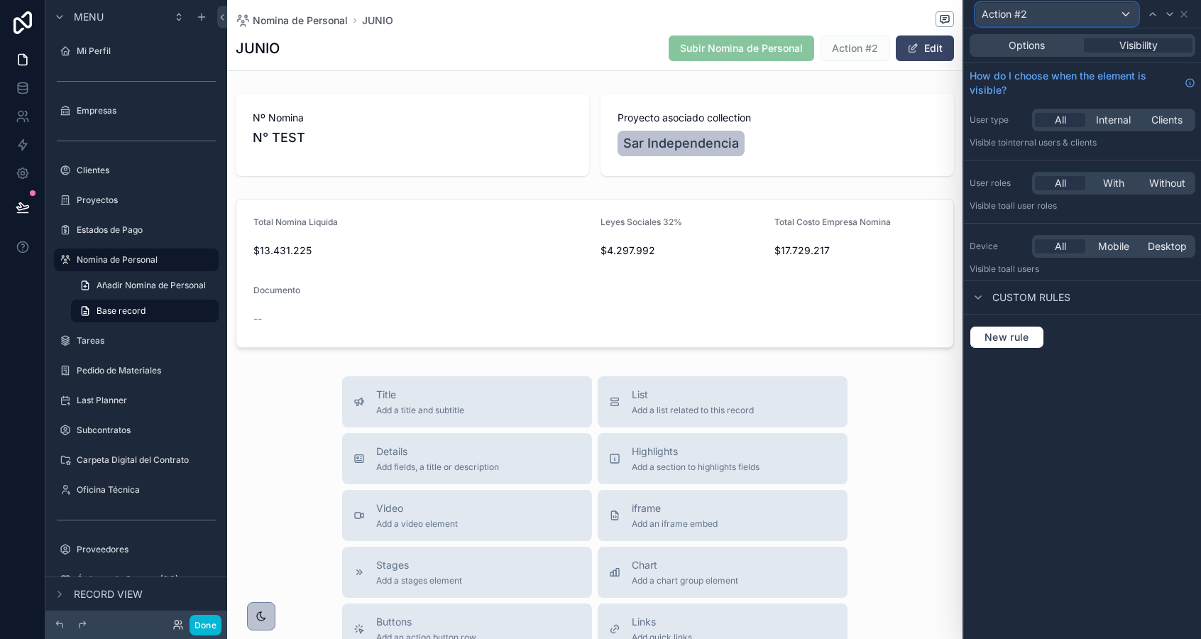
click at [1023, 13] on span "Action #2" at bounding box center [1003, 14] width 45 height 14
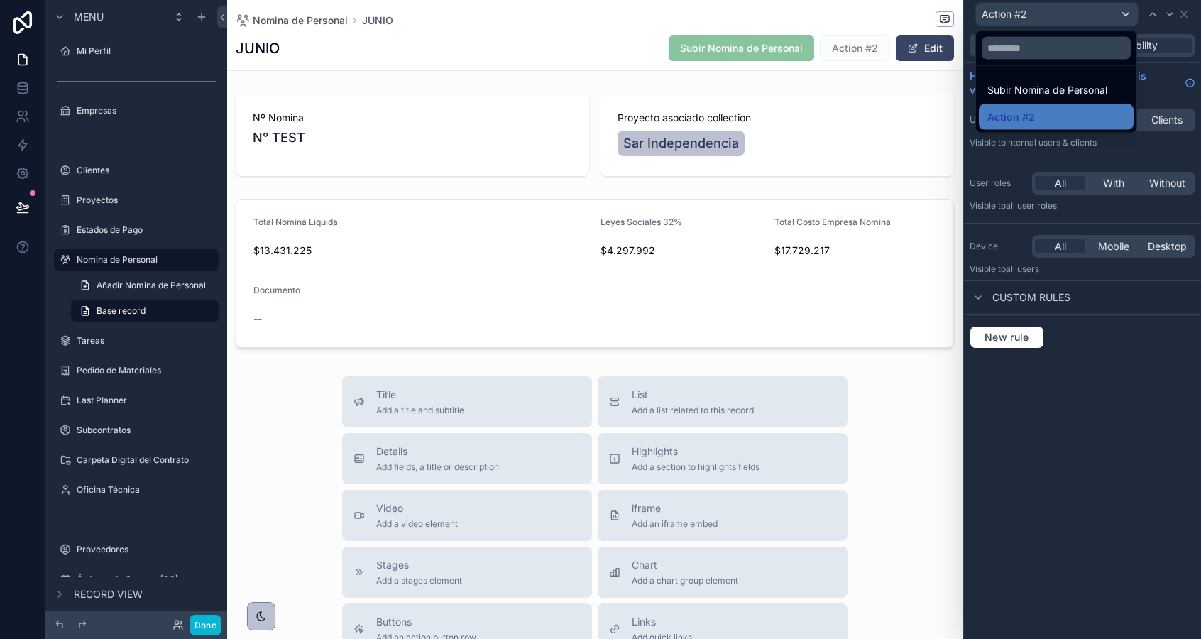
click at [1023, 13] on div at bounding box center [1082, 319] width 237 height 639
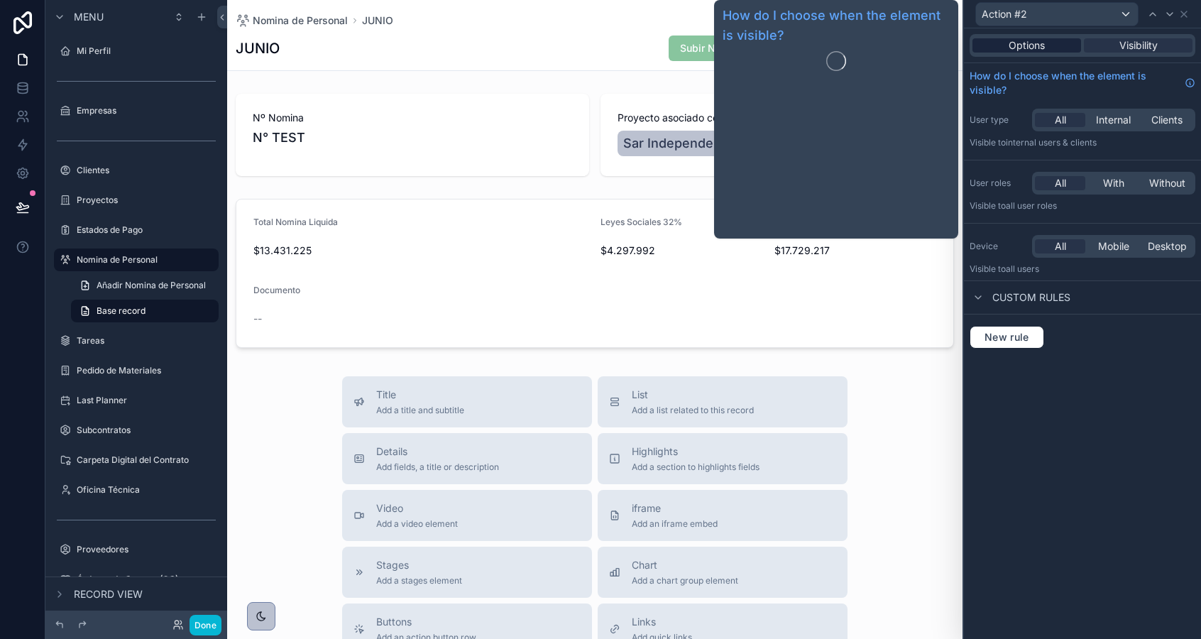
click at [1013, 45] on span "Options" at bounding box center [1026, 45] width 36 height 14
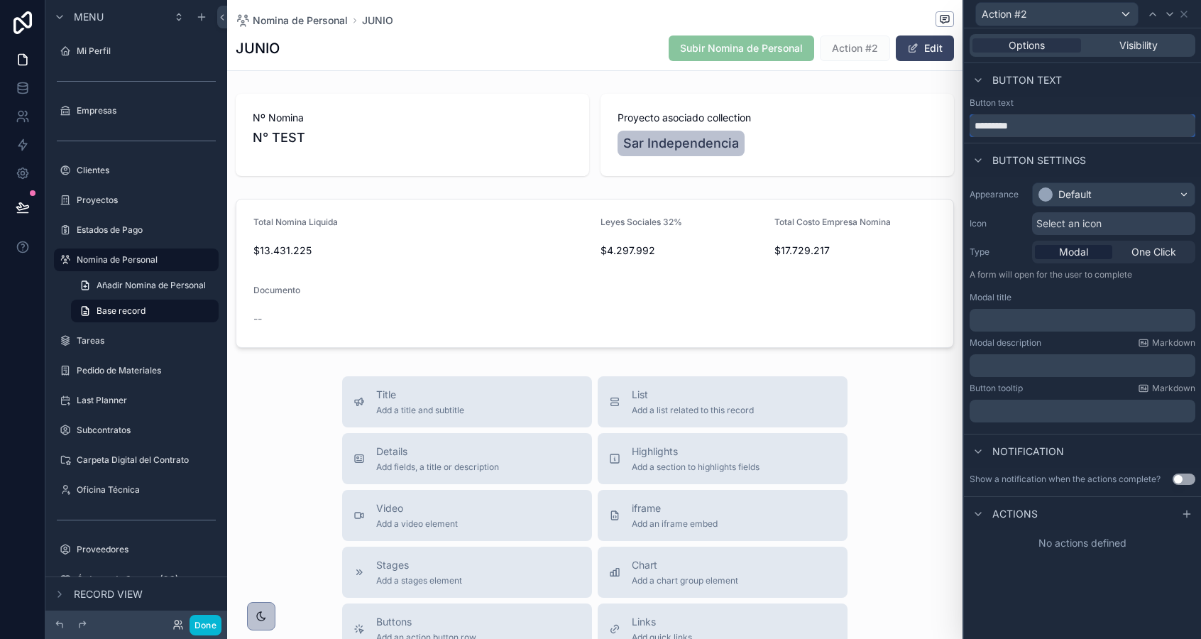
click at [1028, 129] on input "*********" at bounding box center [1082, 125] width 226 height 23
type input "**********"
click at [1071, 192] on div "Default" at bounding box center [1074, 194] width 33 height 14
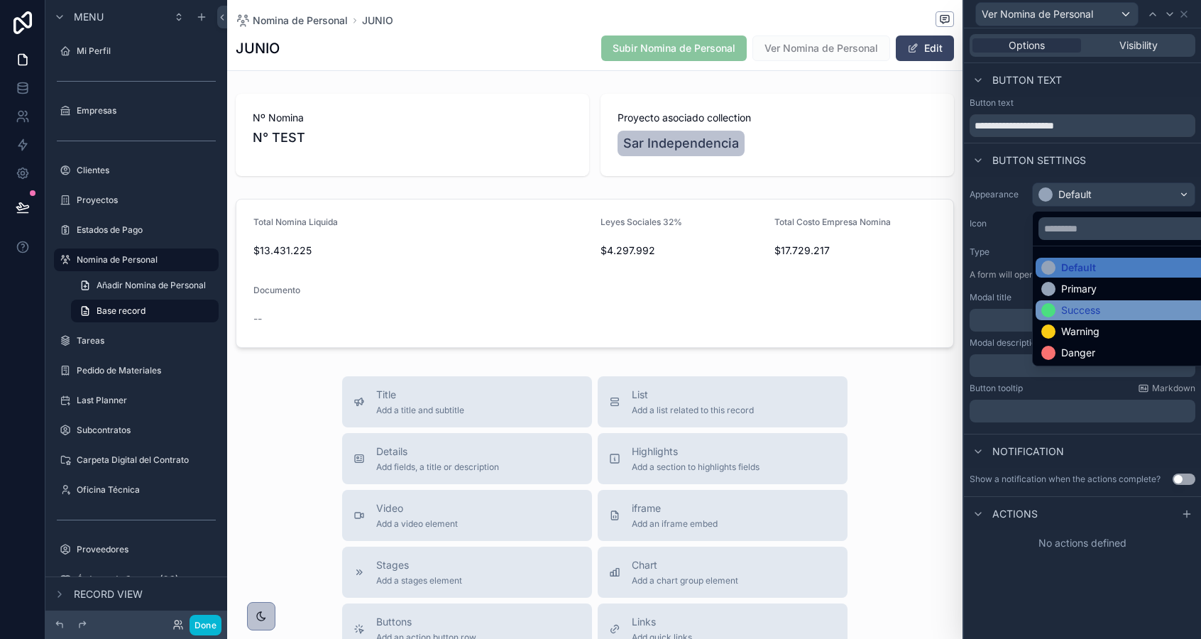
click at [1070, 300] on div "Success" at bounding box center [1129, 310] width 189 height 20
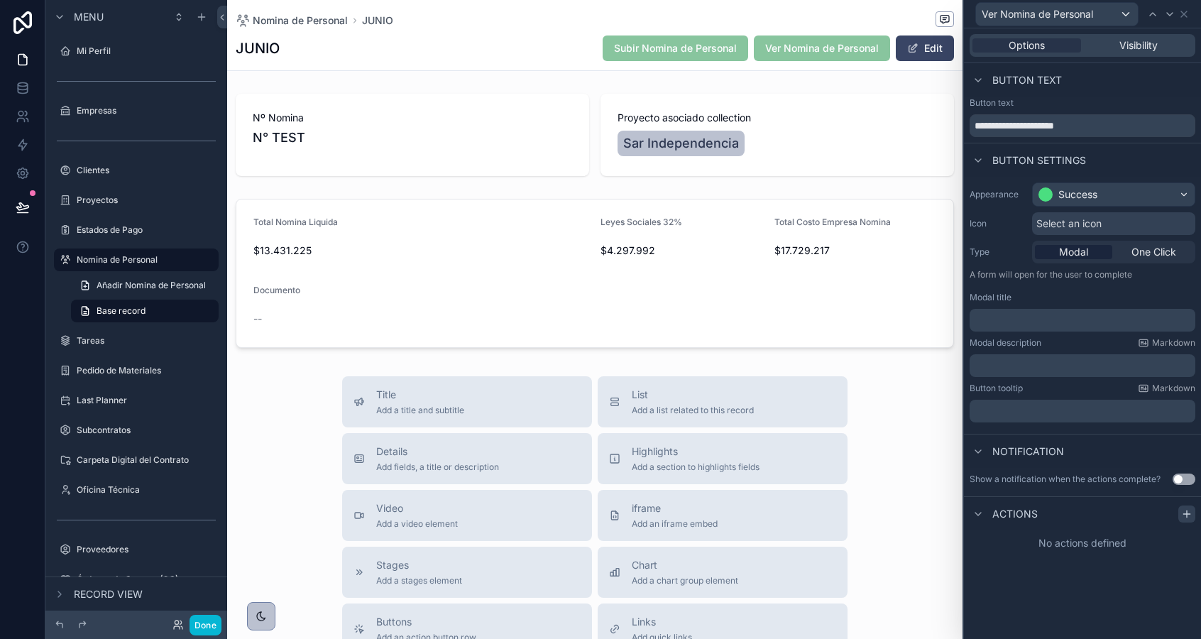
click at [1185, 512] on icon at bounding box center [1186, 513] width 11 height 11
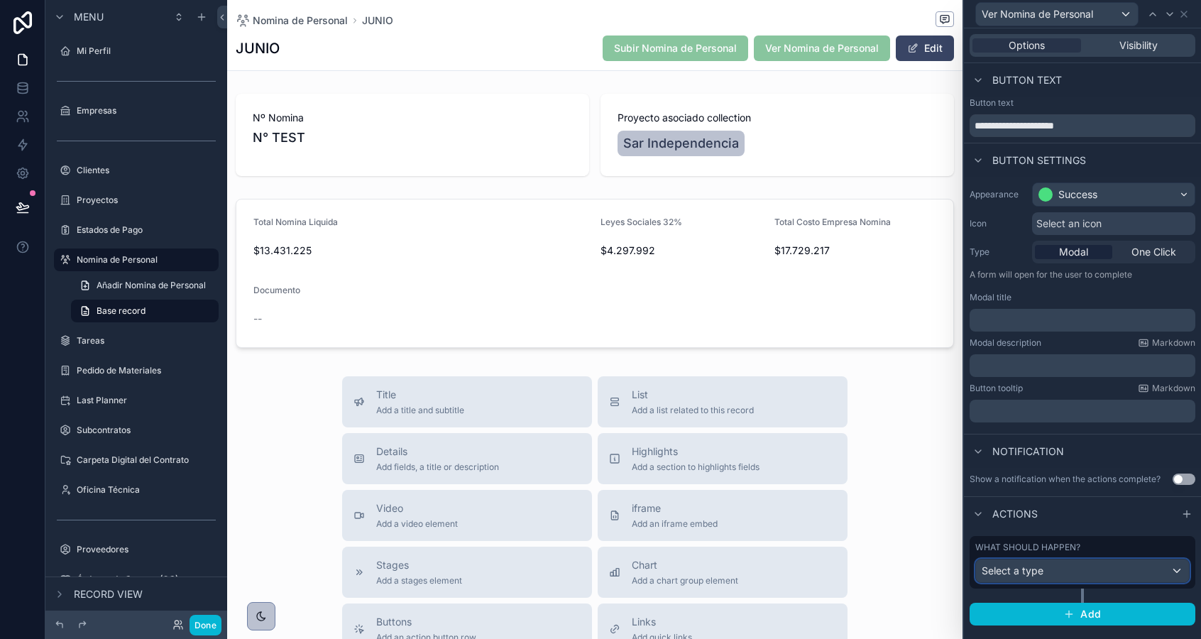
click at [1104, 567] on div "Select a type" at bounding box center [1082, 570] width 213 height 23
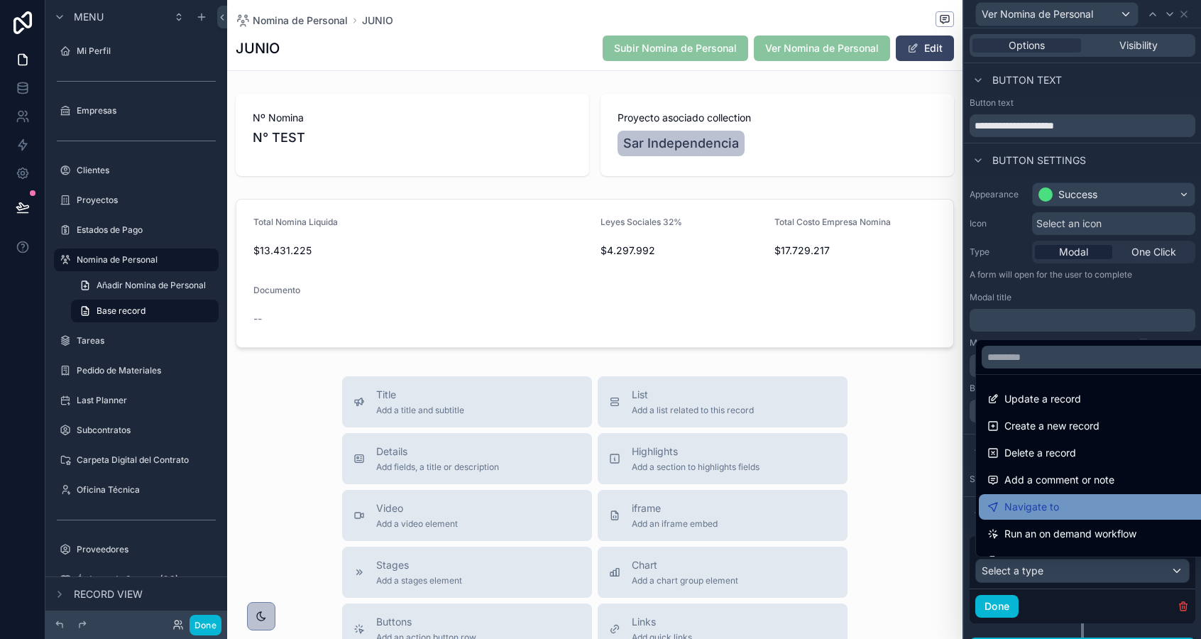
click at [1062, 507] on div "Navigate to" at bounding box center [1098, 506] width 223 height 17
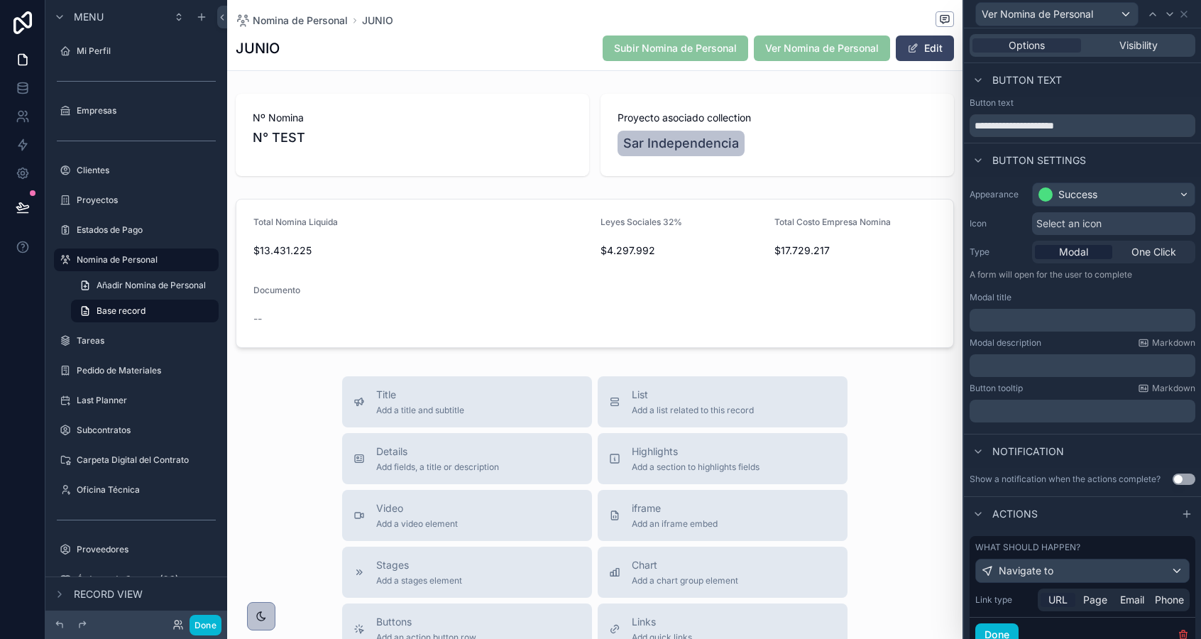
scroll to position [55, 0]
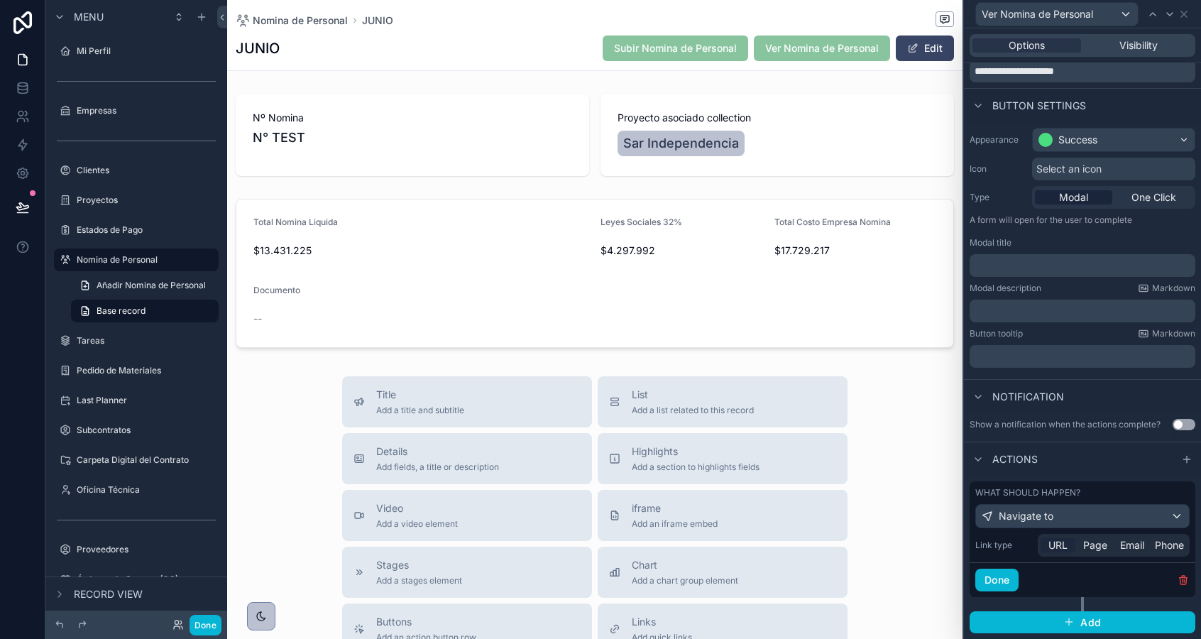
click at [1050, 548] on span "URL" at bounding box center [1057, 545] width 19 height 14
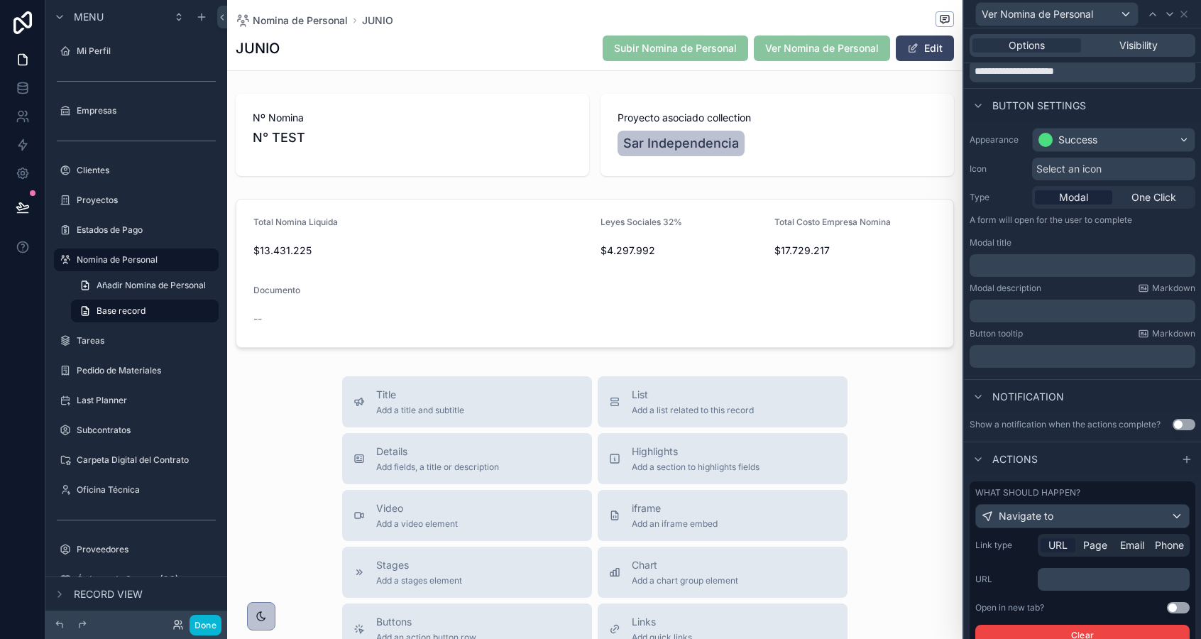
click at [1065, 580] on p "﻿" at bounding box center [1114, 579] width 143 height 14
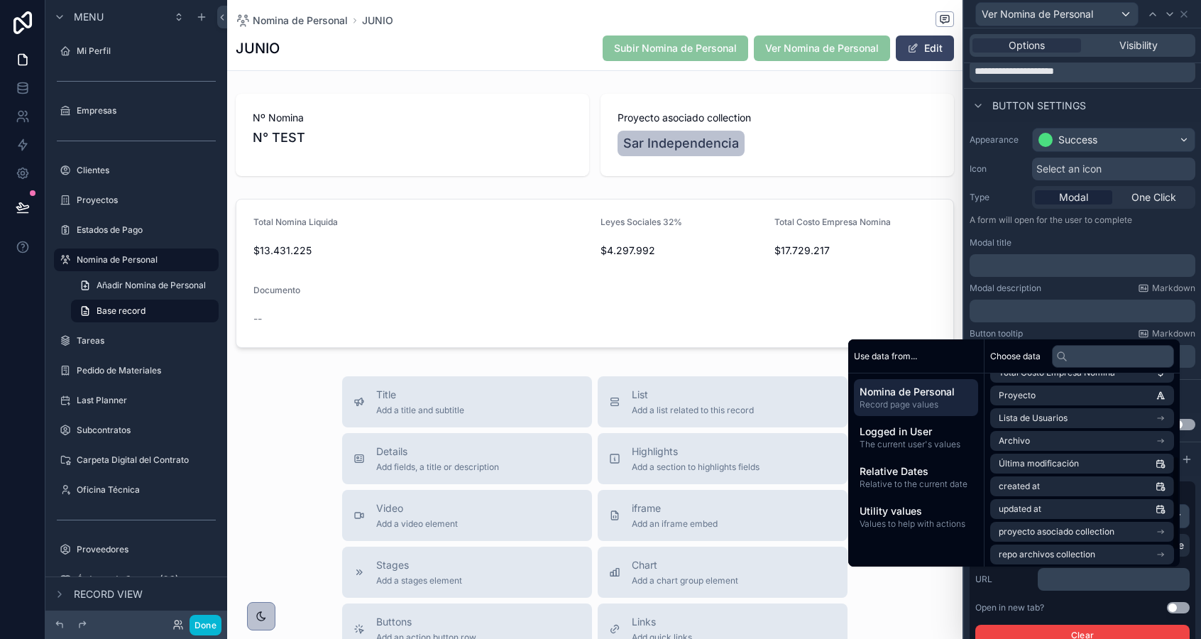
scroll to position [202, 0]
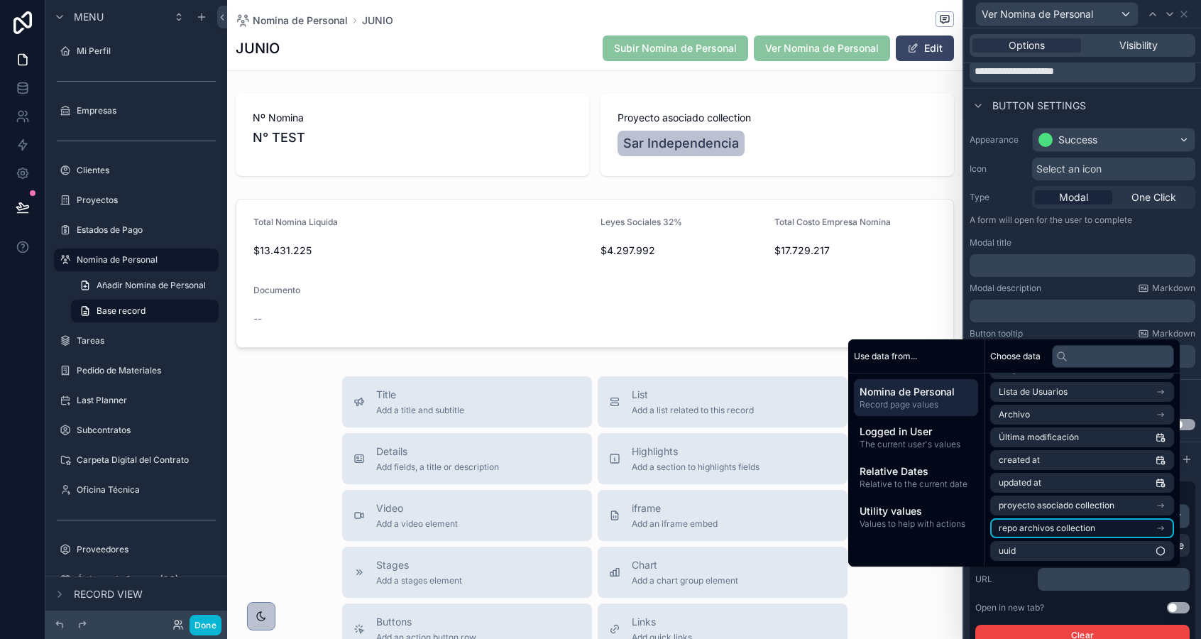
click at [1067, 529] on span "repo archivos collection" at bounding box center [1047, 527] width 97 height 11
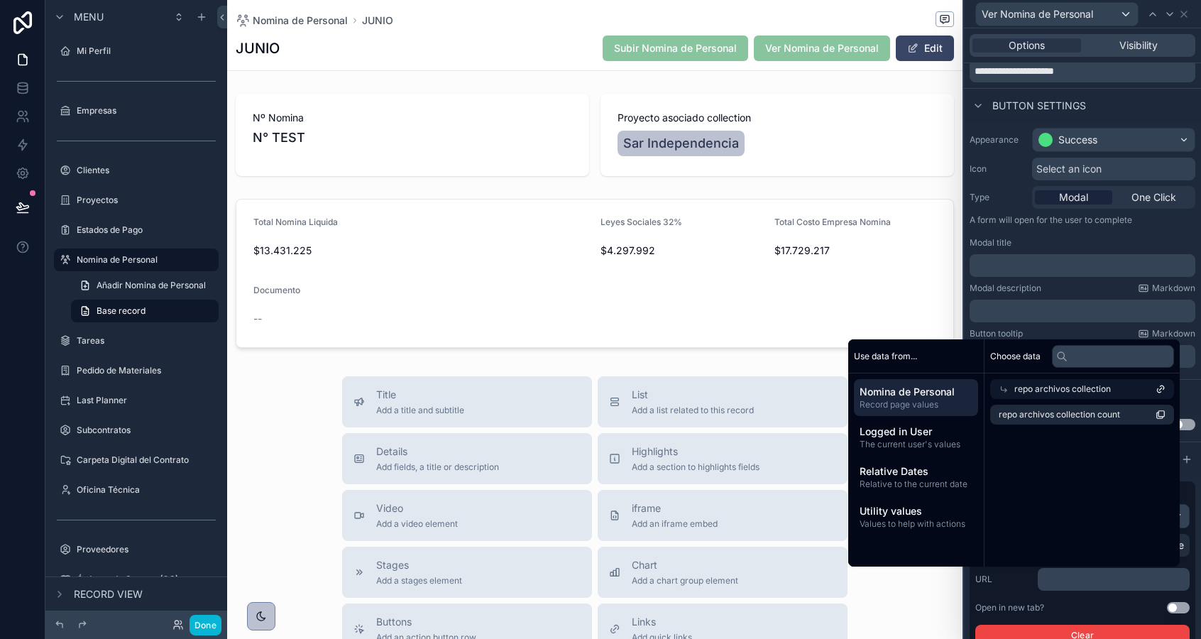
scroll to position [0, 0]
click at [1114, 416] on li "repo archivos collection count" at bounding box center [1082, 415] width 184 height 20
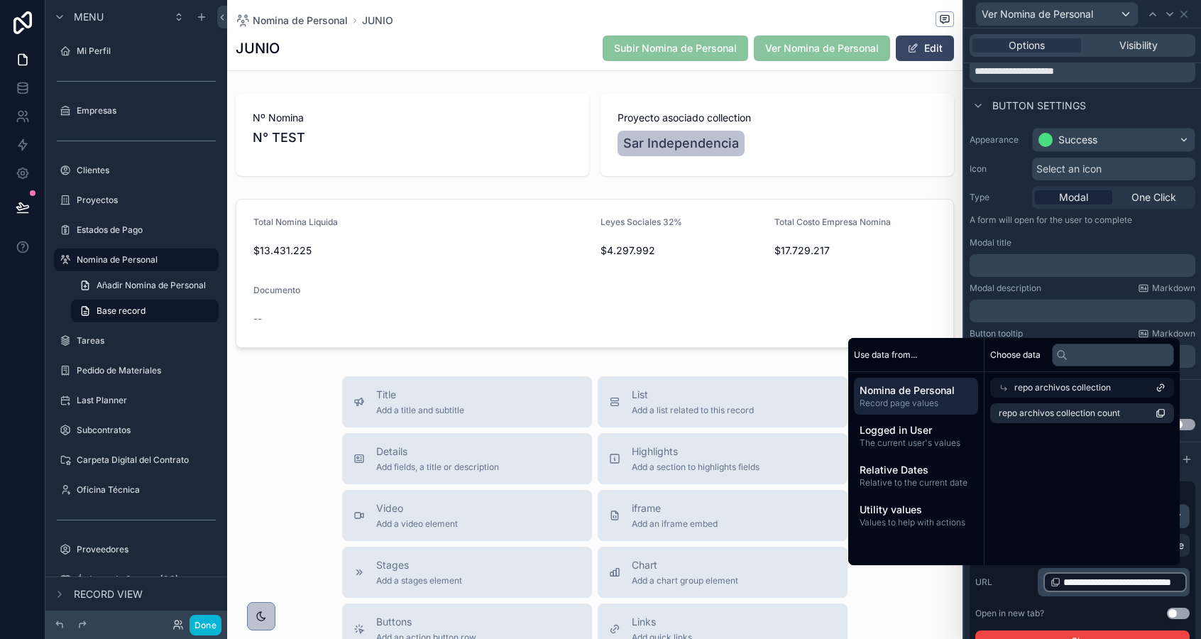
click at [1081, 385] on span "repo archivos collection" at bounding box center [1062, 387] width 97 height 11
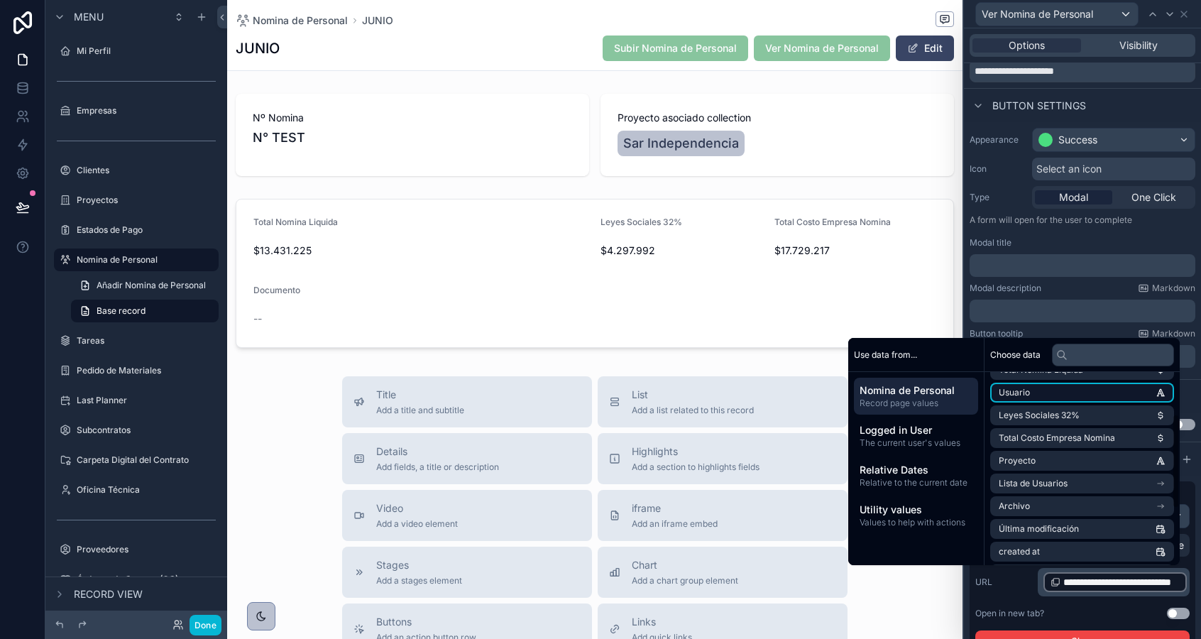
scroll to position [202, 0]
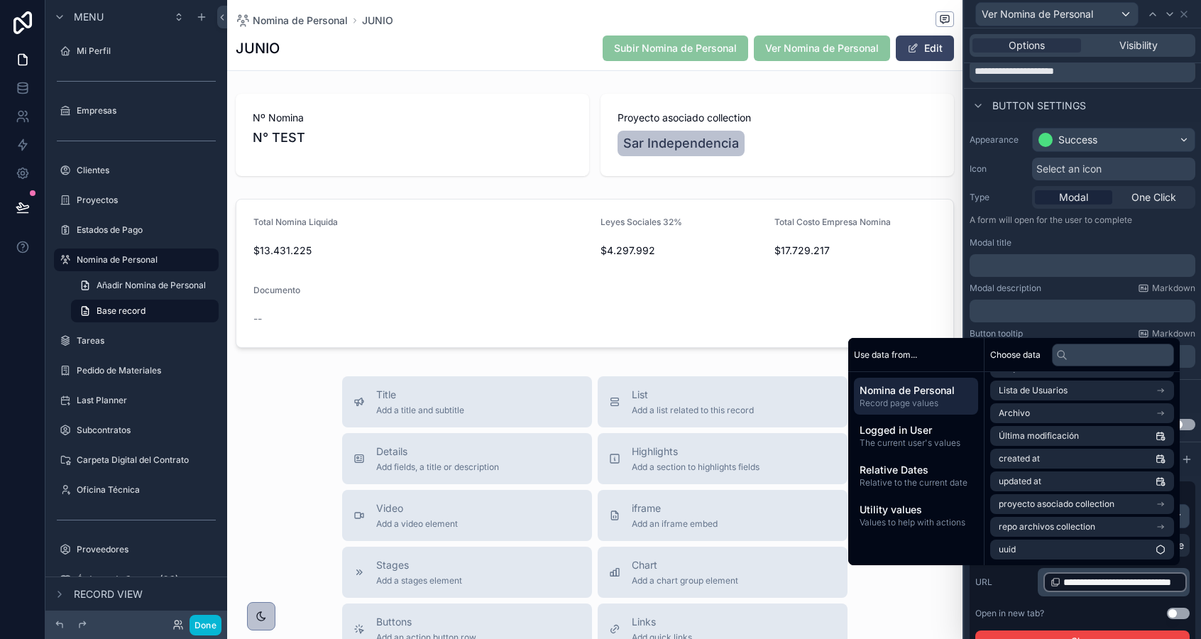
click at [1120, 583] on span "**********" at bounding box center [1121, 582] width 116 height 14
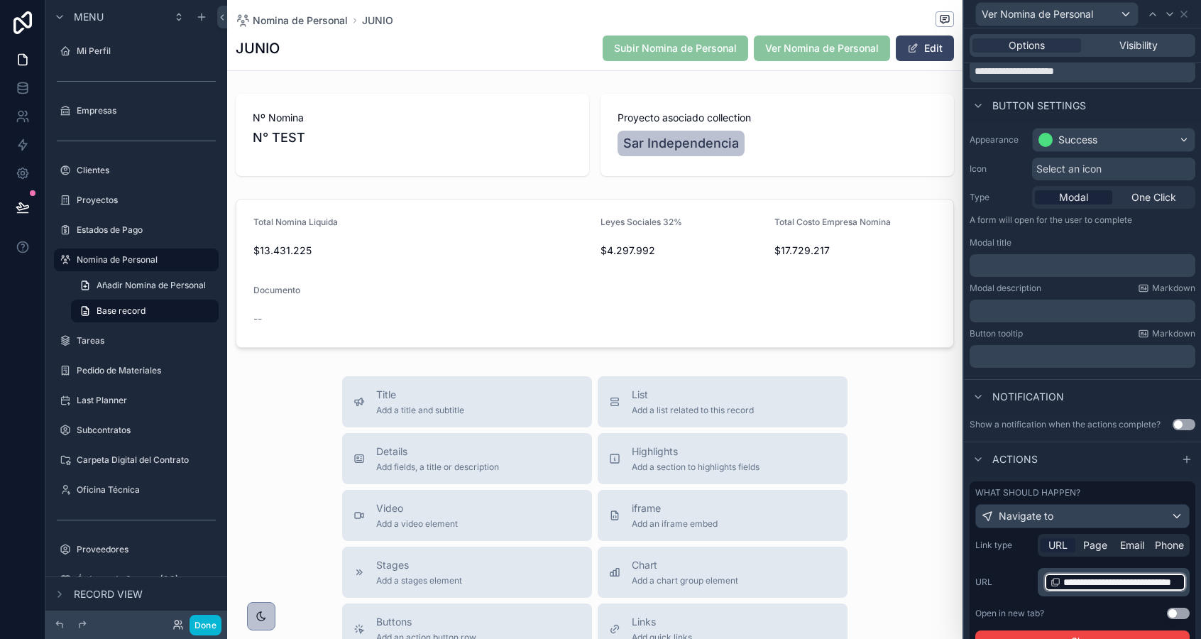
click at [1115, 590] on div "**********" at bounding box center [1114, 582] width 143 height 20
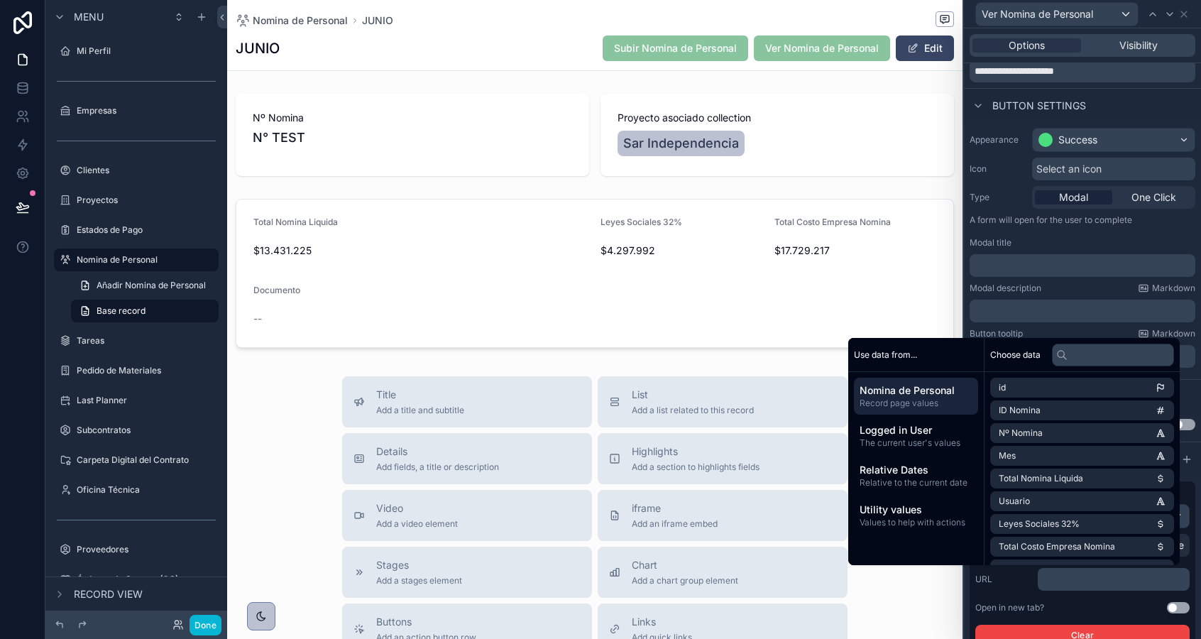
scroll to position [56, 0]
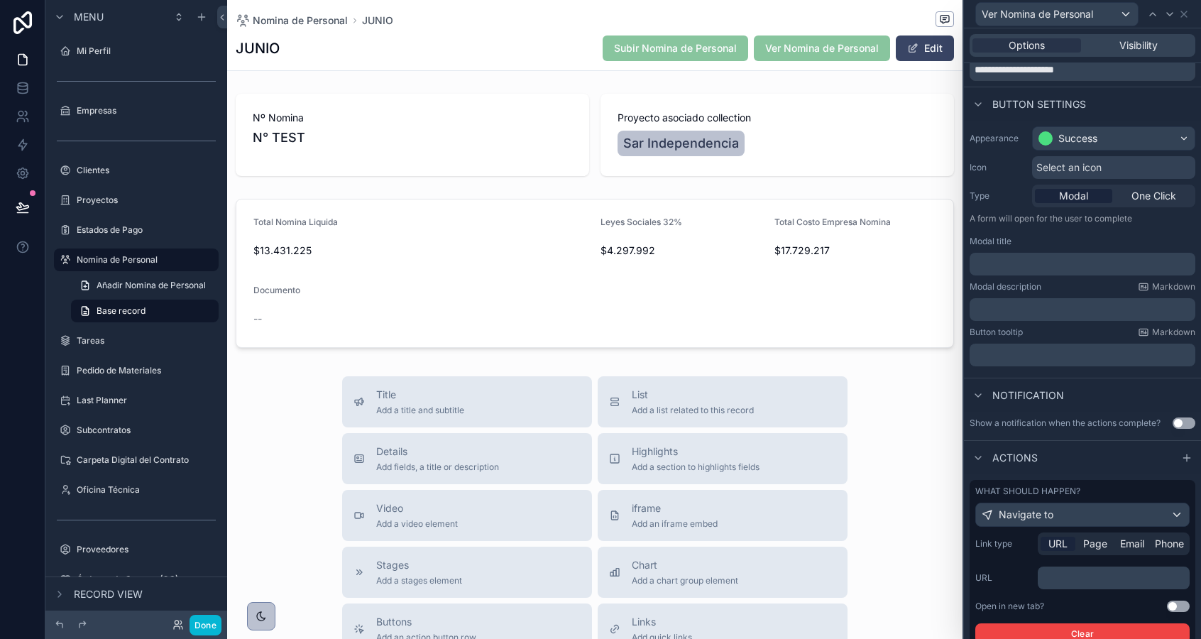
click at [1127, 579] on p "﻿" at bounding box center [1114, 578] width 143 height 14
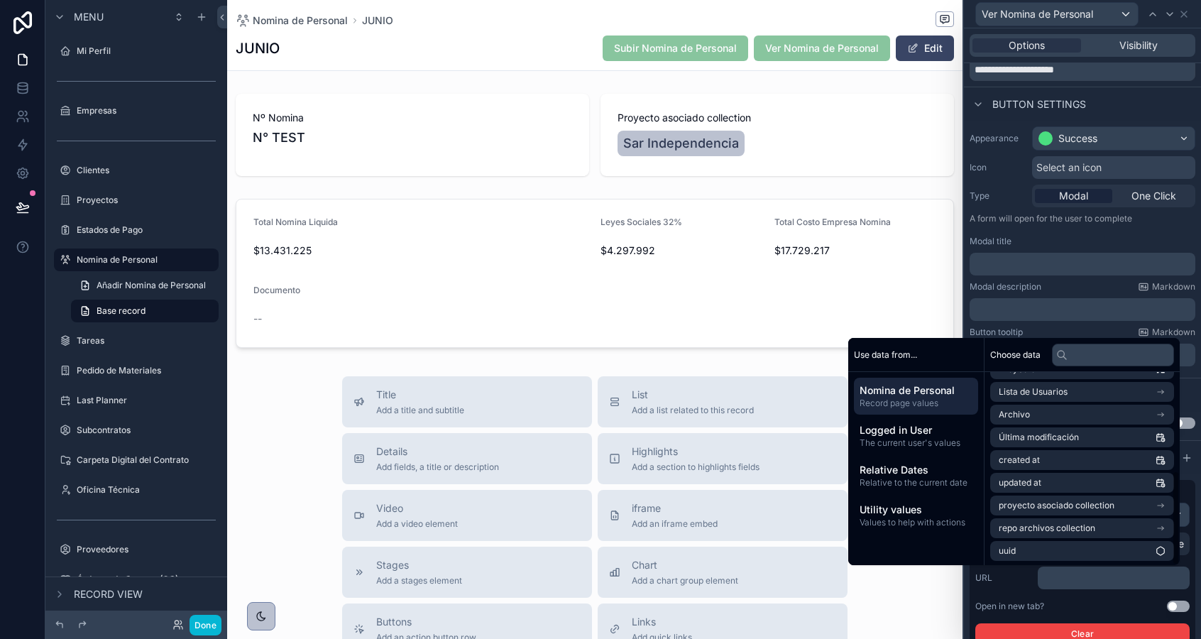
scroll to position [202, 0]
click at [97, 220] on div "Estados de Pago" at bounding box center [136, 230] width 159 height 23
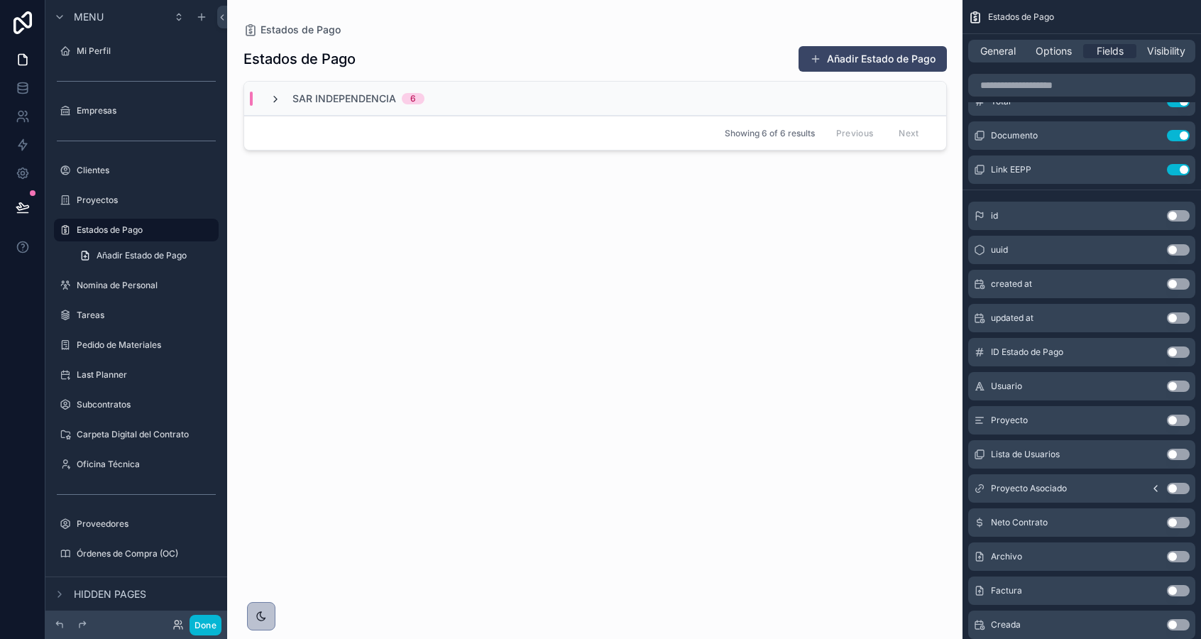
click at [273, 97] on icon "scrollable content" at bounding box center [275, 99] width 11 height 11
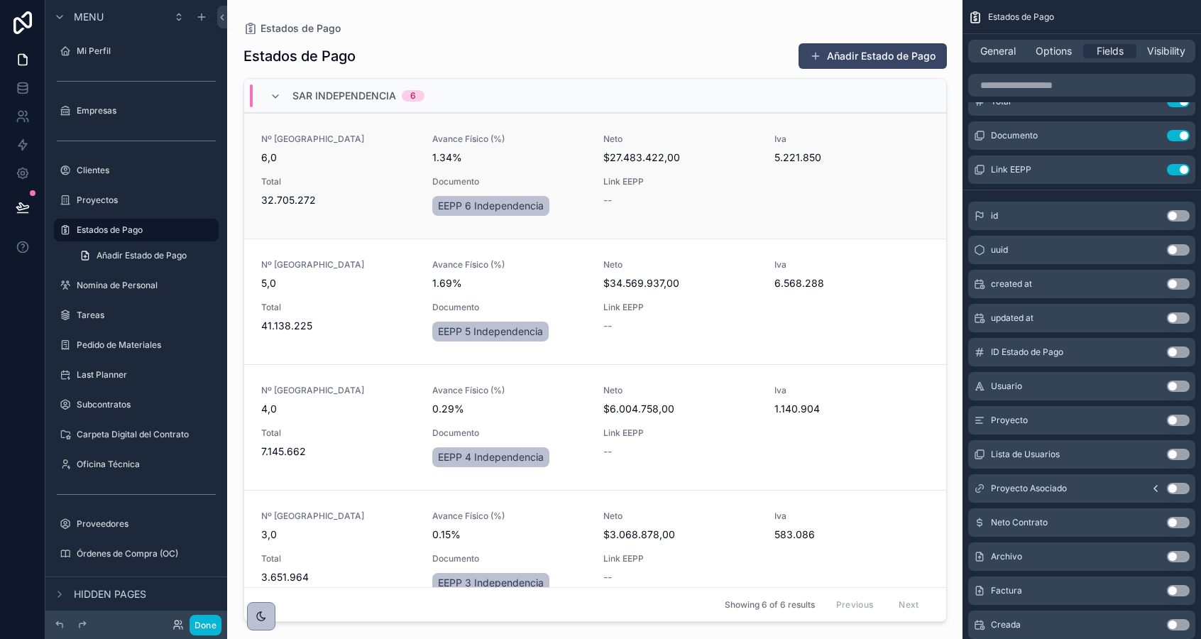
click at [378, 145] on div "Nº Estado de Pago 6,0" at bounding box center [338, 148] width 154 height 31
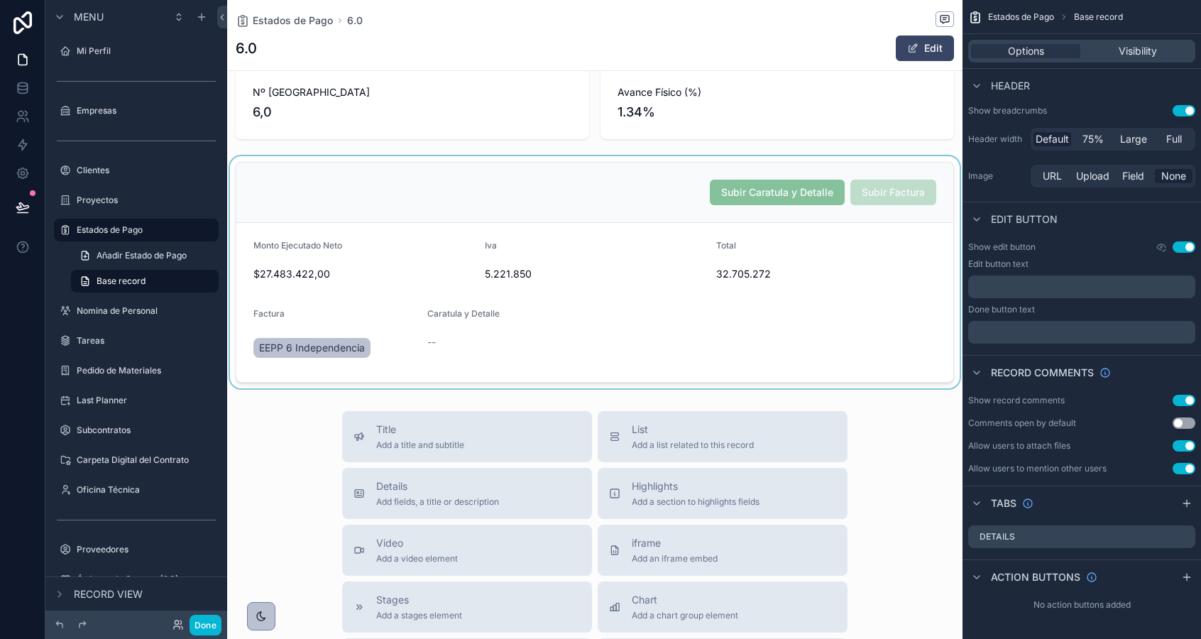
scroll to position [26, 0]
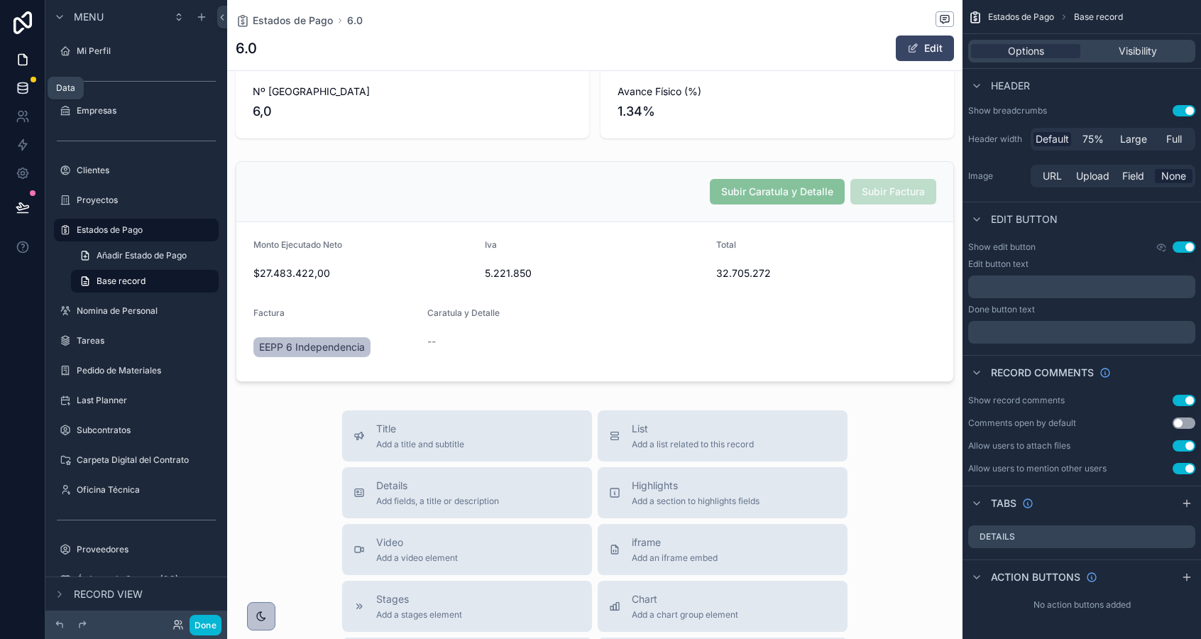
click at [22, 84] on icon at bounding box center [23, 88] width 14 height 14
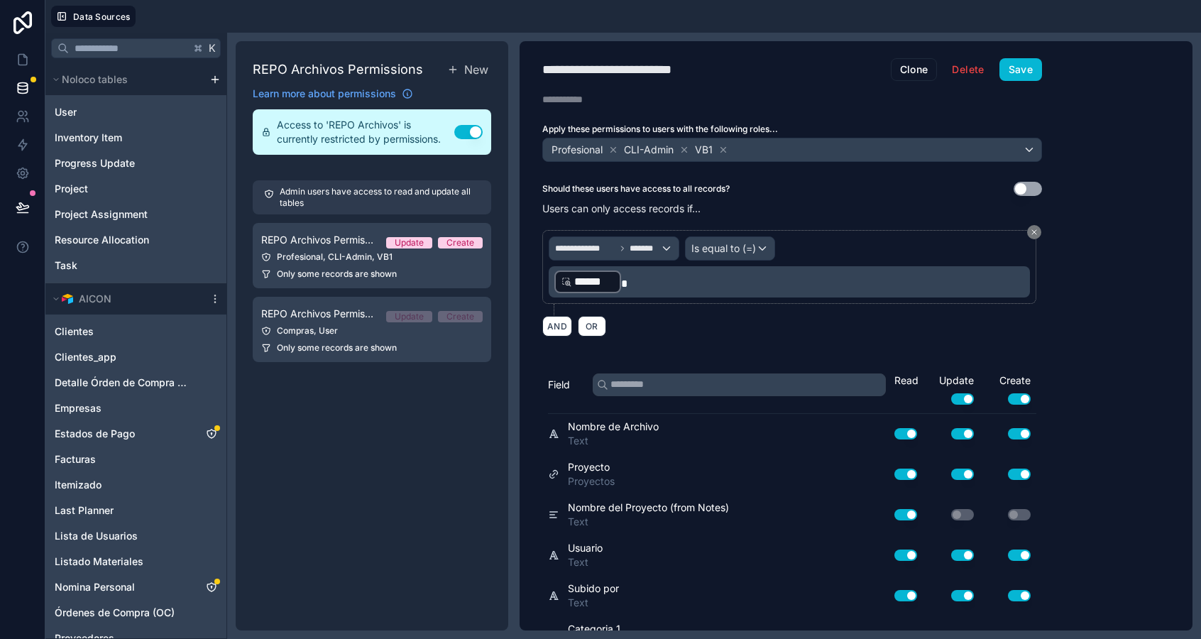
scroll to position [511, 0]
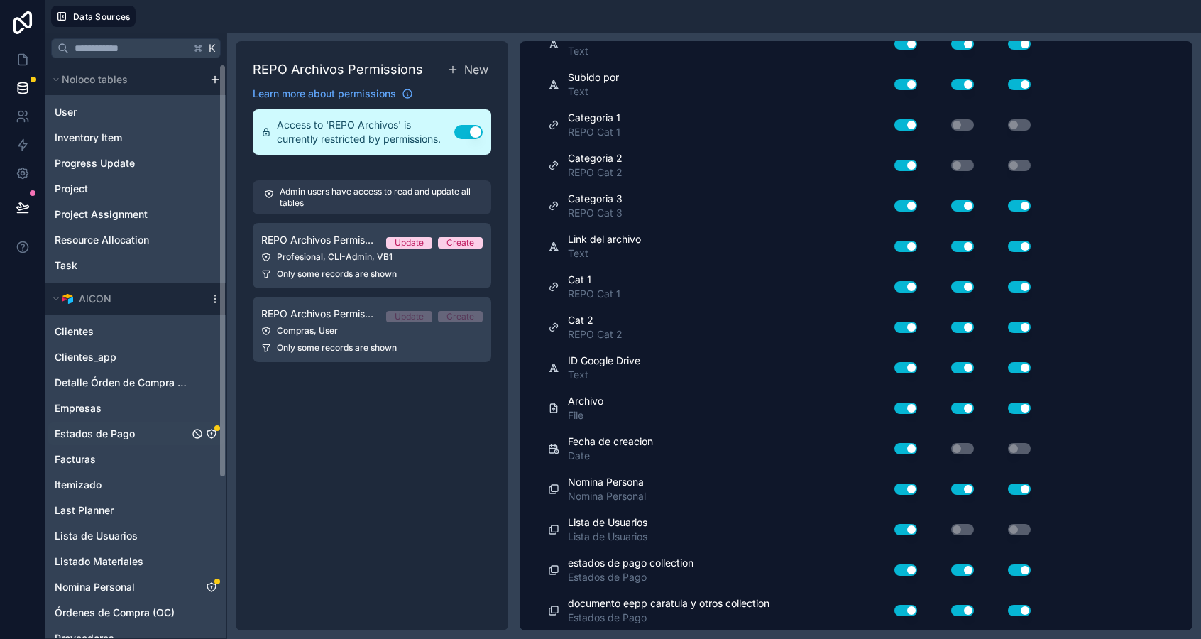
click at [159, 424] on div "Estados de Pago" at bounding box center [135, 433] width 175 height 23
click at [156, 429] on link "Estados de Pago" at bounding box center [122, 434] width 134 height 14
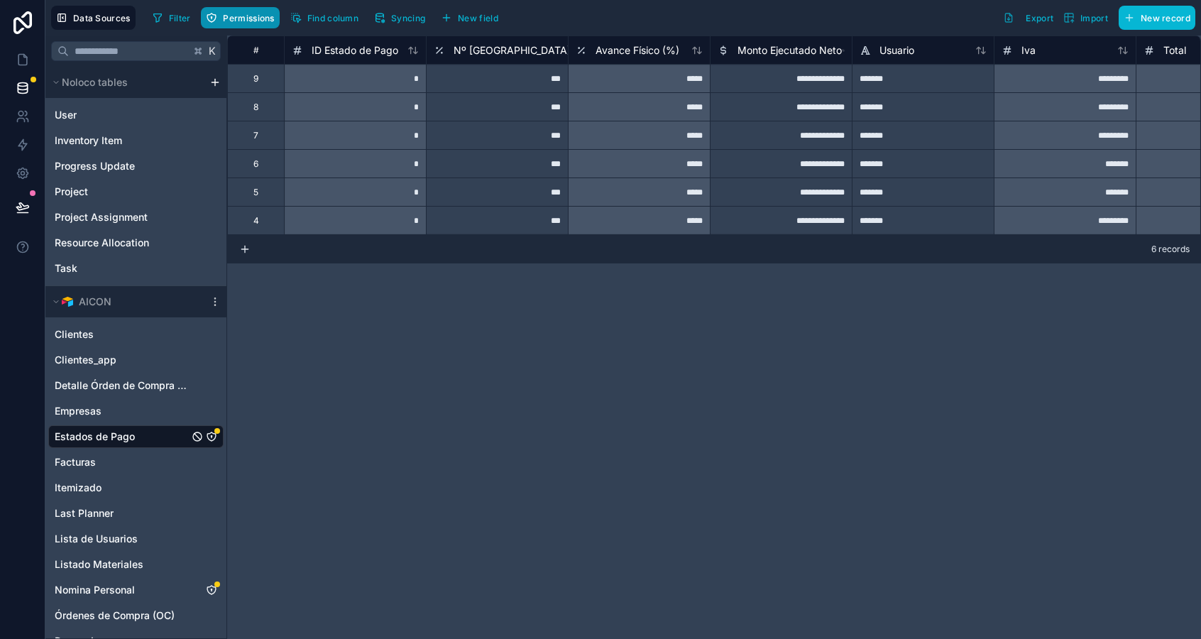
click at [248, 23] on button "Permissions" at bounding box center [240, 17] width 78 height 21
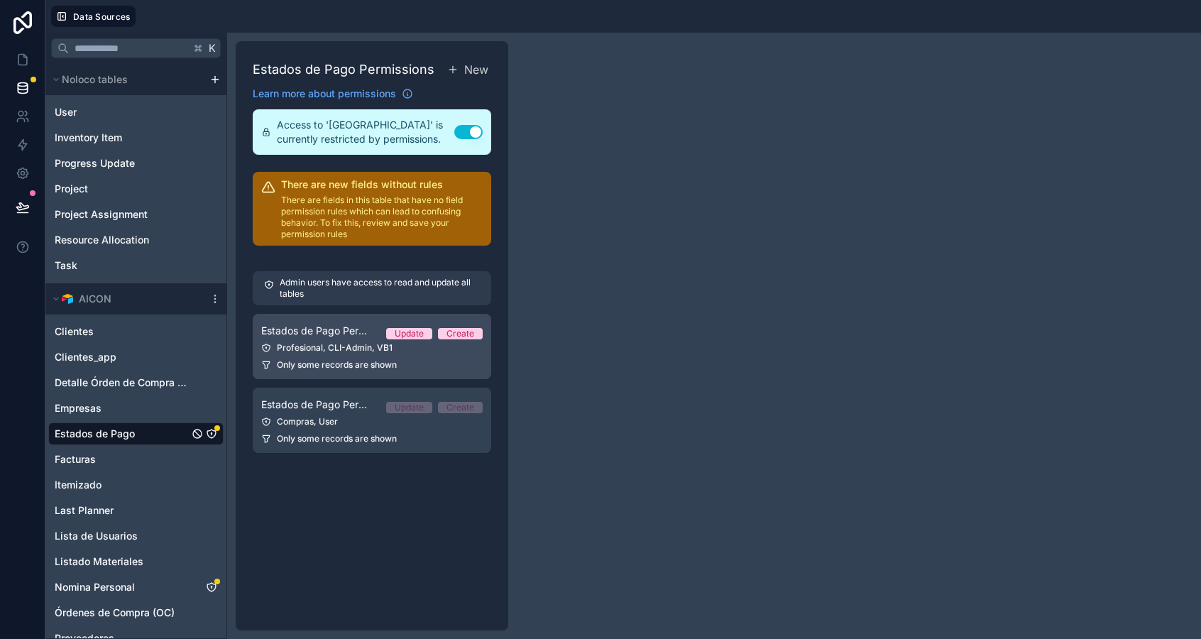
click at [372, 350] on div "Profesional, CLI-Admin, VB1" at bounding box center [371, 347] width 221 height 11
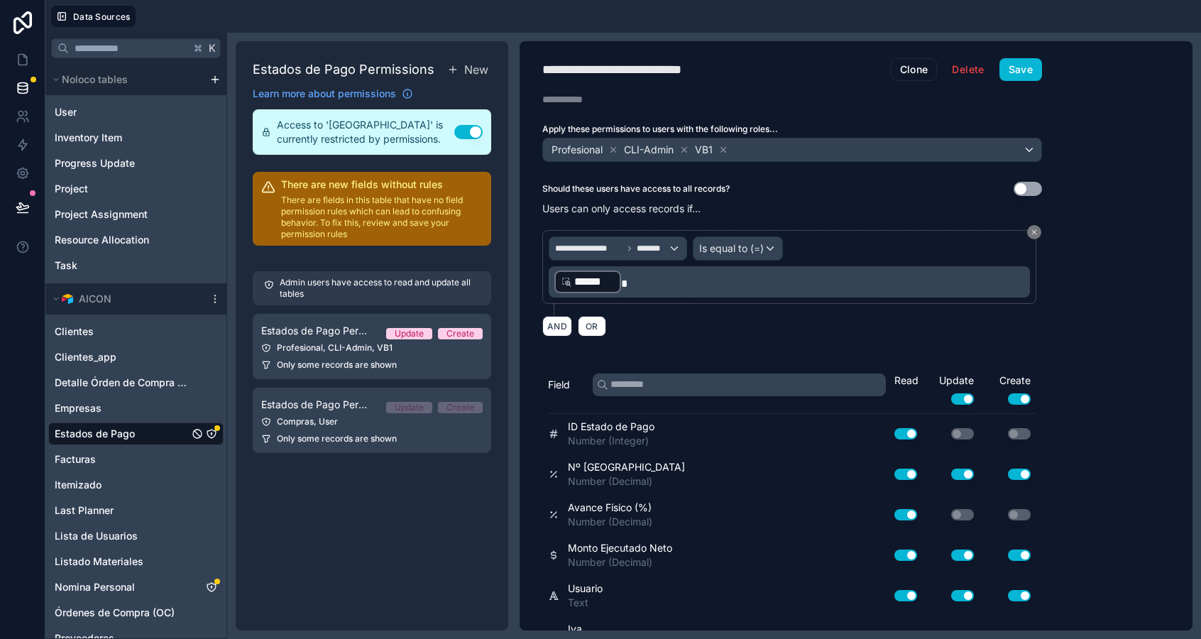
scroll to position [551, 0]
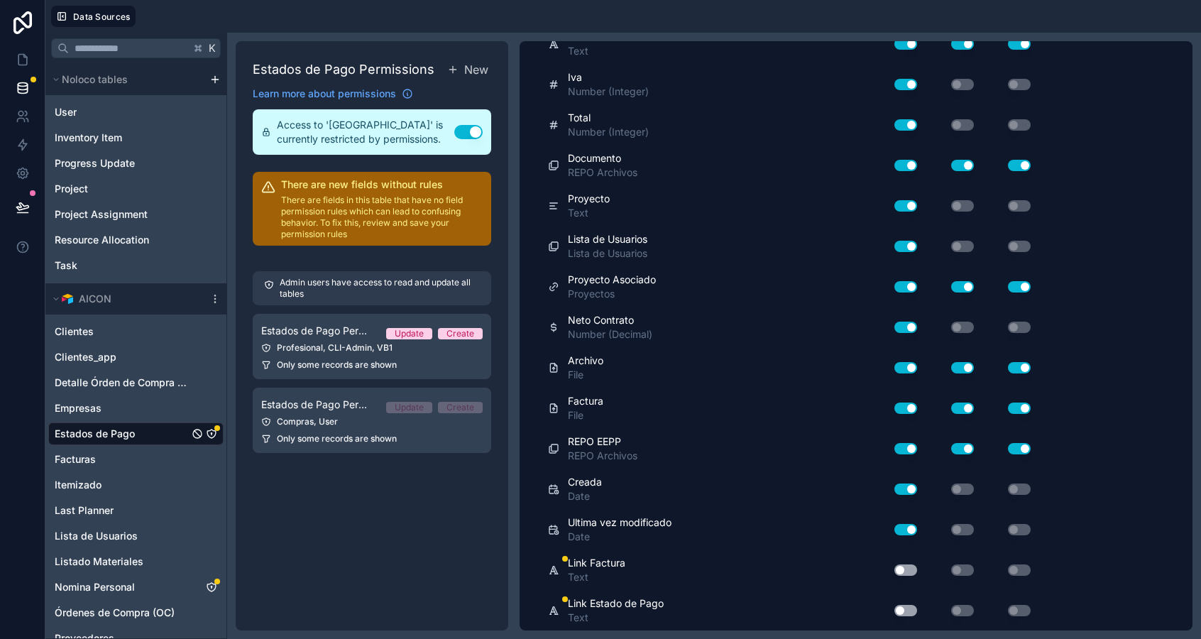
click at [901, 577] on div "Use setting" at bounding box center [899, 570] width 45 height 23
click at [902, 566] on button "Use setting" at bounding box center [905, 569] width 23 height 11
click at [905, 610] on button "Use setting" at bounding box center [905, 610] width 23 height 11
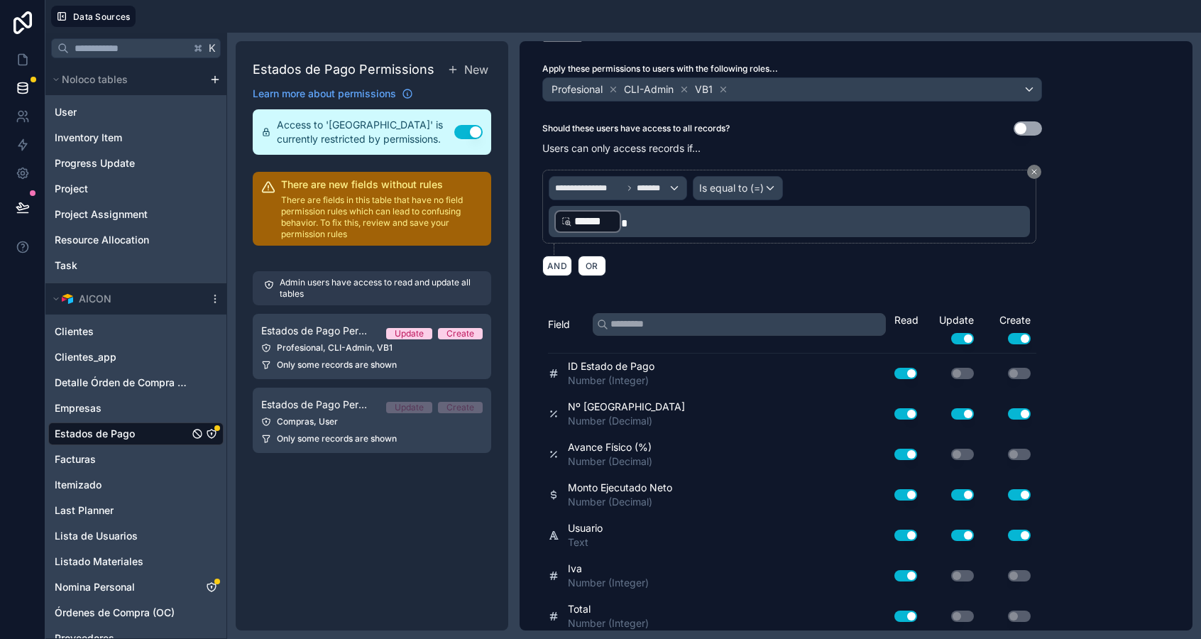
scroll to position [0, 0]
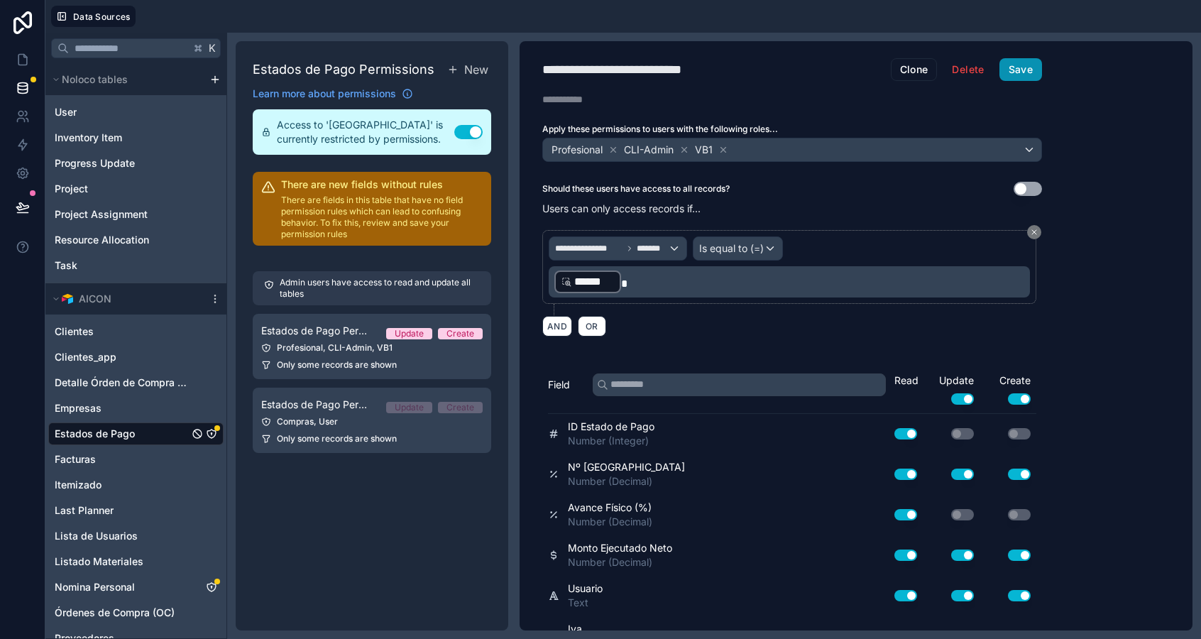
click at [1018, 77] on button "Save" at bounding box center [1020, 69] width 43 height 23
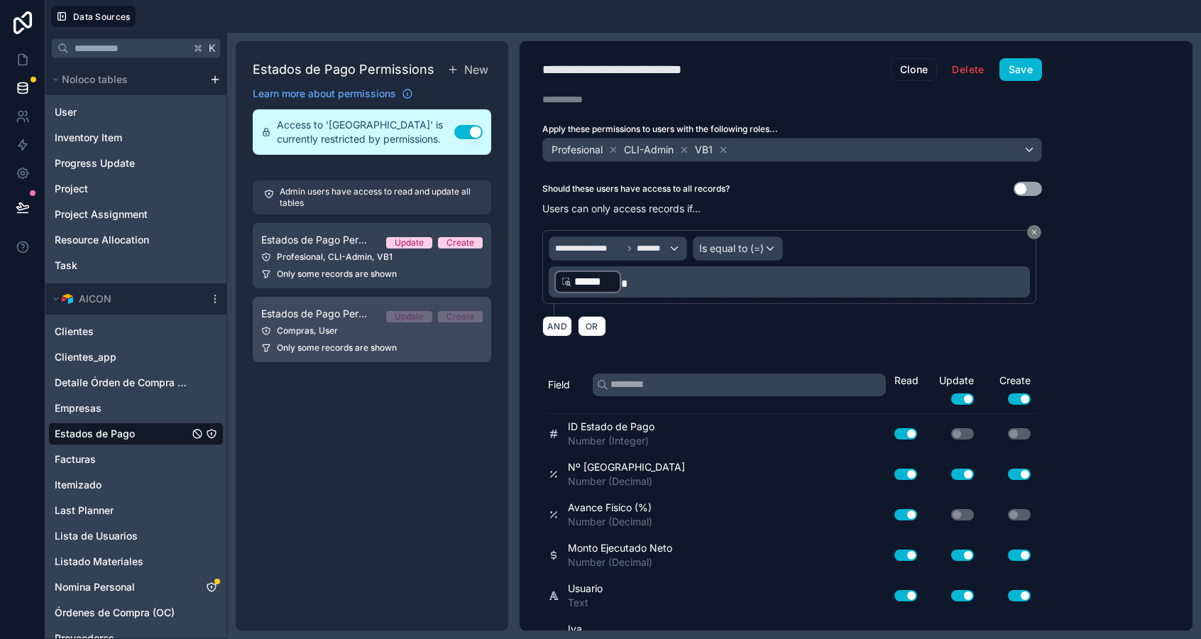
click at [326, 340] on link "Estados de Pago Permission 2 Update Create Compras, User Only some records are …" at bounding box center [372, 329] width 238 height 65
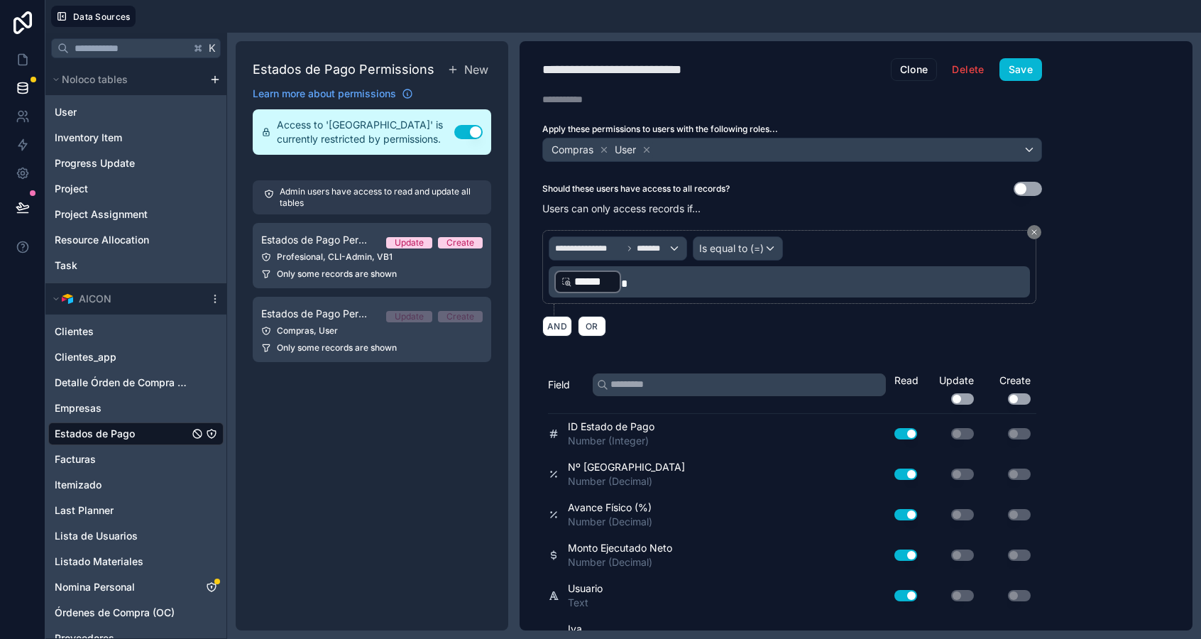
scroll to position [551, 0]
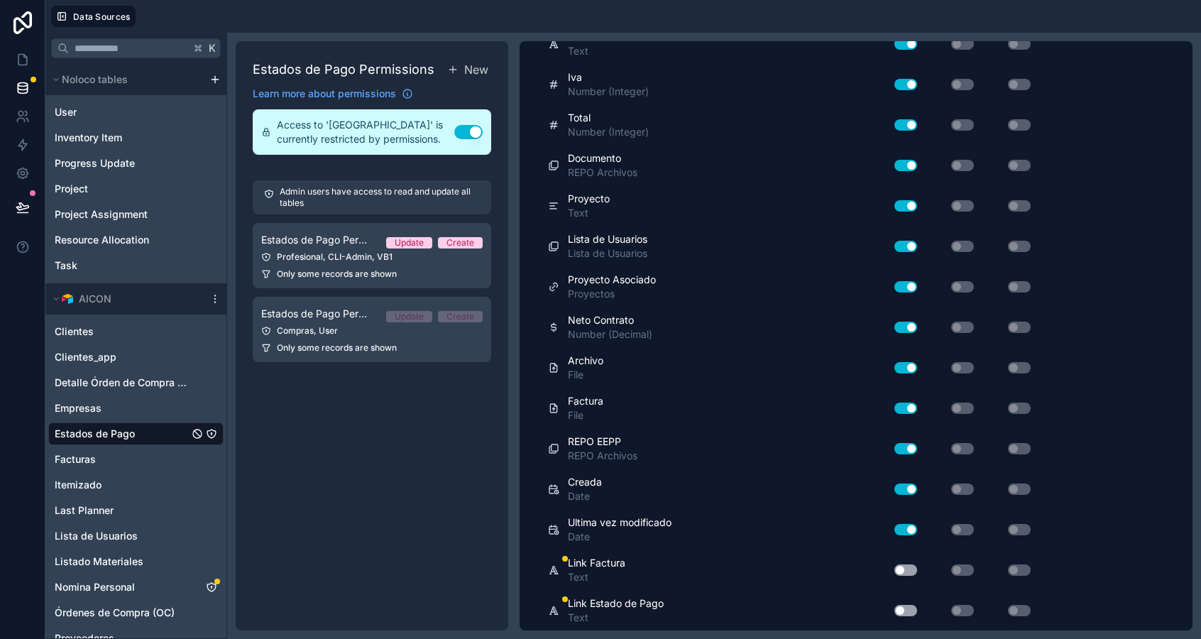
click at [907, 572] on button "Use setting" at bounding box center [905, 569] width 23 height 11
click at [906, 608] on button "Use setting" at bounding box center [905, 610] width 23 height 11
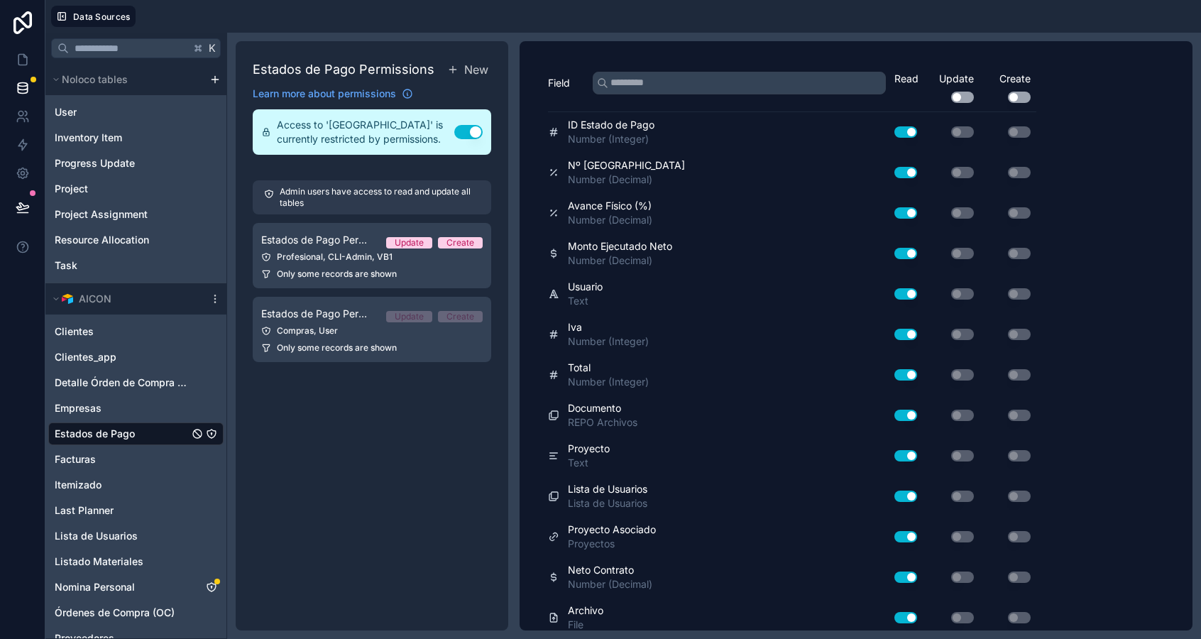
scroll to position [0, 0]
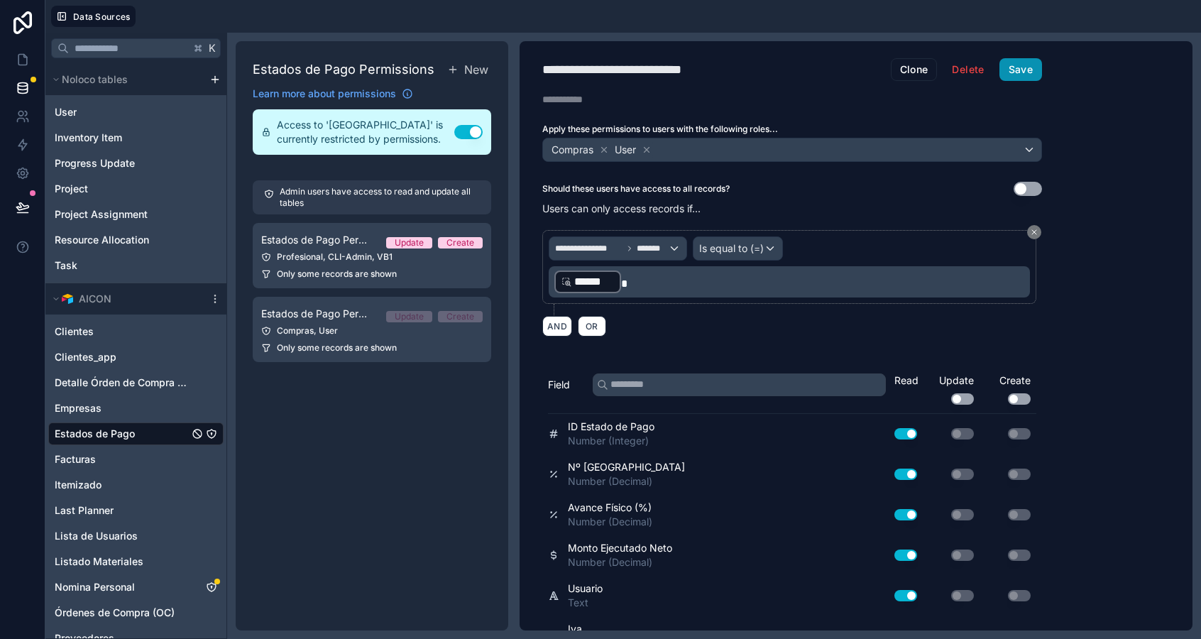
click at [1023, 69] on button "Save" at bounding box center [1020, 69] width 43 height 23
click at [160, 586] on link "Nomina Personal" at bounding box center [122, 587] width 134 height 14
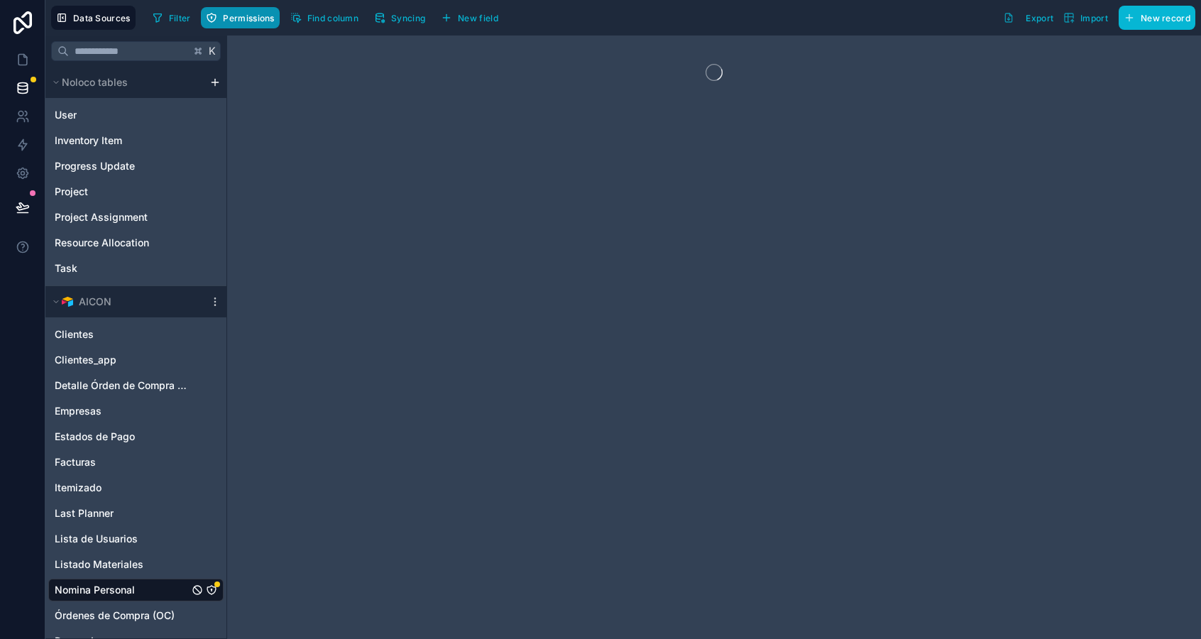
click at [238, 13] on span "Permissions" at bounding box center [248, 18] width 51 height 11
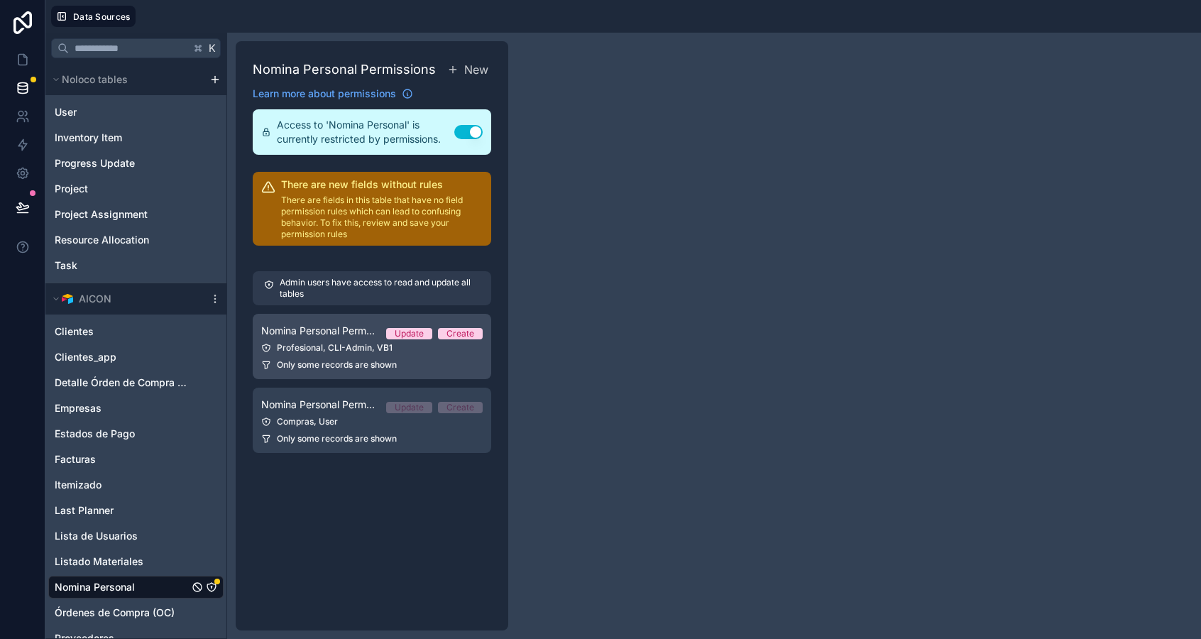
click at [359, 351] on div "Profesional, CLI-Admin, VB1" at bounding box center [371, 347] width 221 height 11
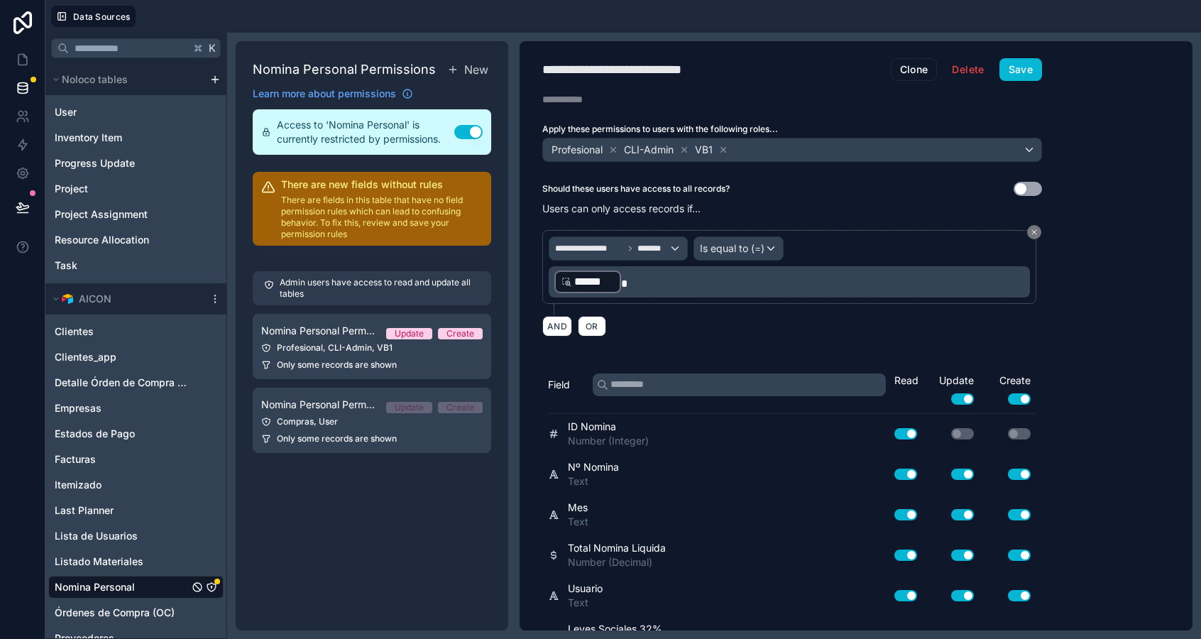
scroll to position [349, 0]
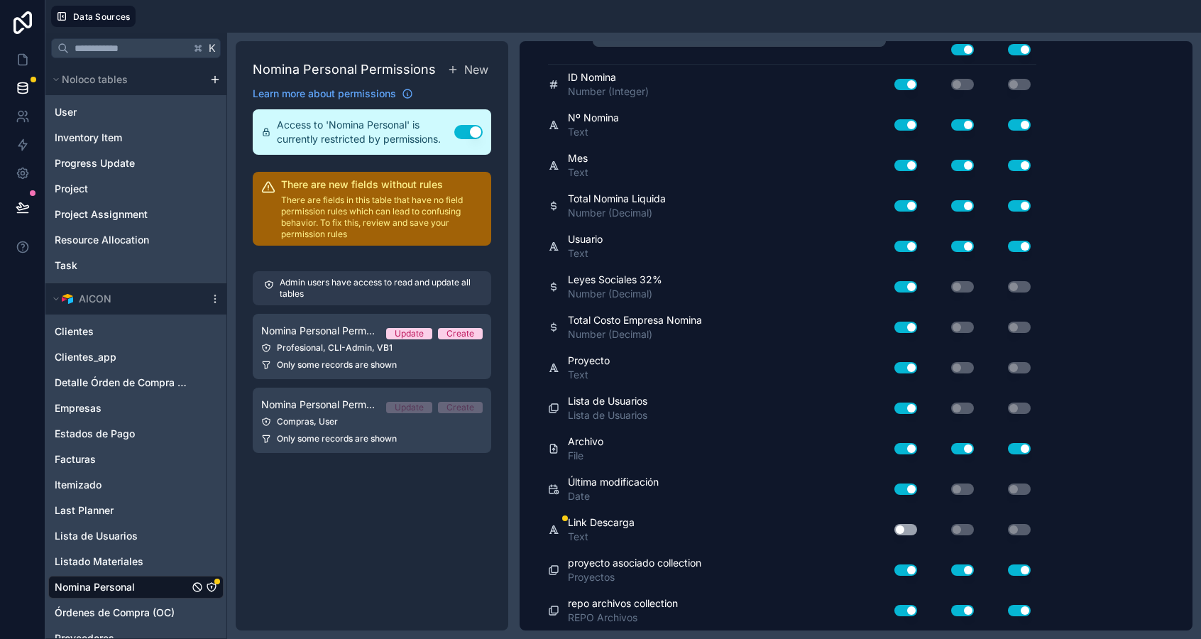
click at [898, 528] on button "Use setting" at bounding box center [905, 529] width 23 height 11
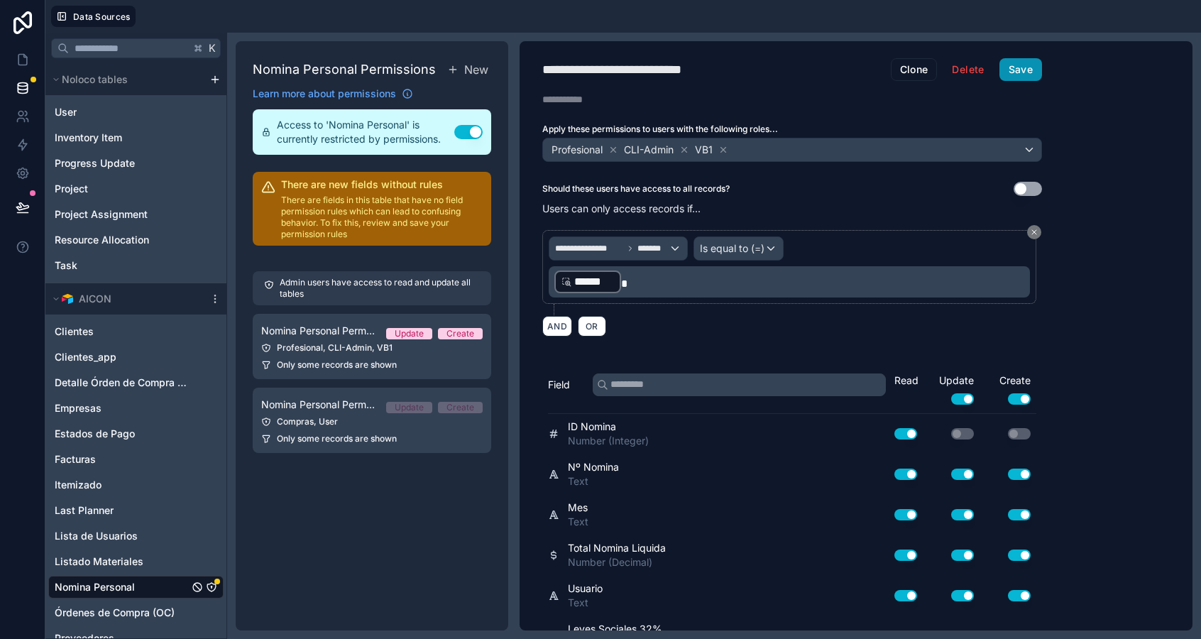
click at [1021, 71] on button "Save" at bounding box center [1020, 69] width 43 height 23
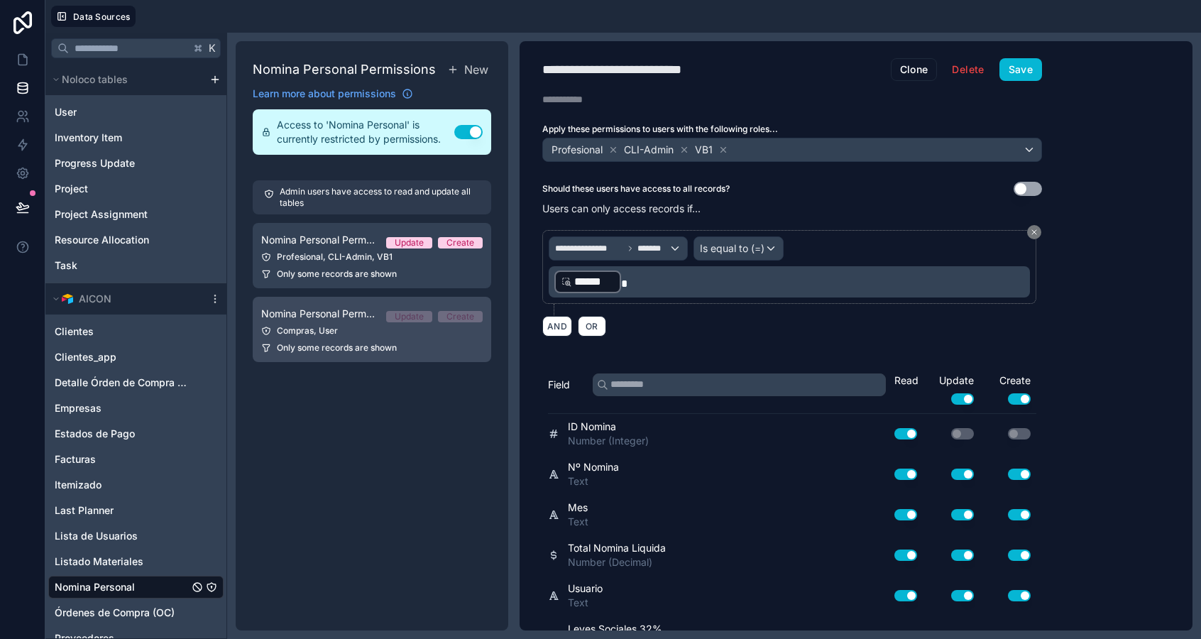
click at [351, 343] on span "Only some records are shown" at bounding box center [337, 347] width 120 height 11
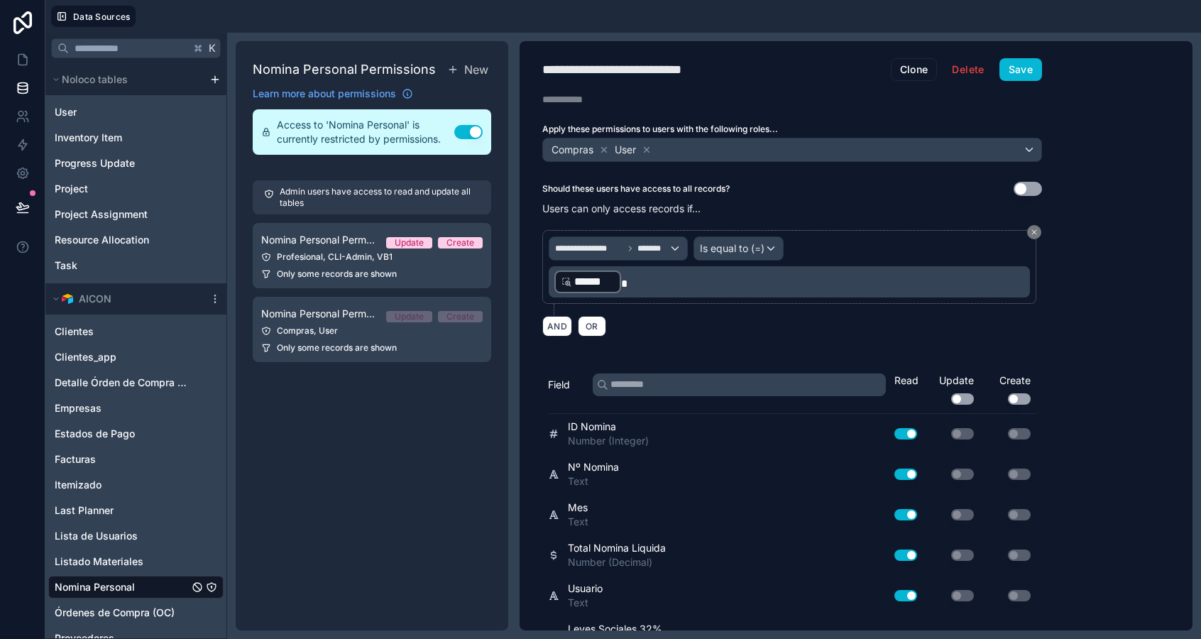
scroll to position [349, 0]
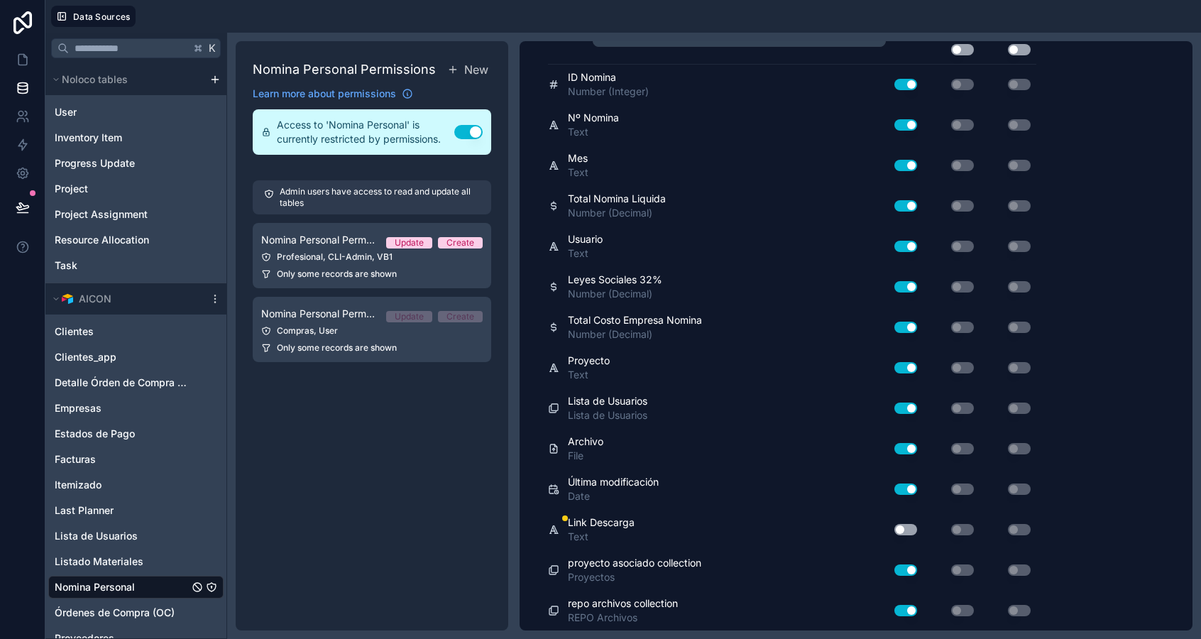
click at [901, 524] on button "Use setting" at bounding box center [905, 529] width 23 height 11
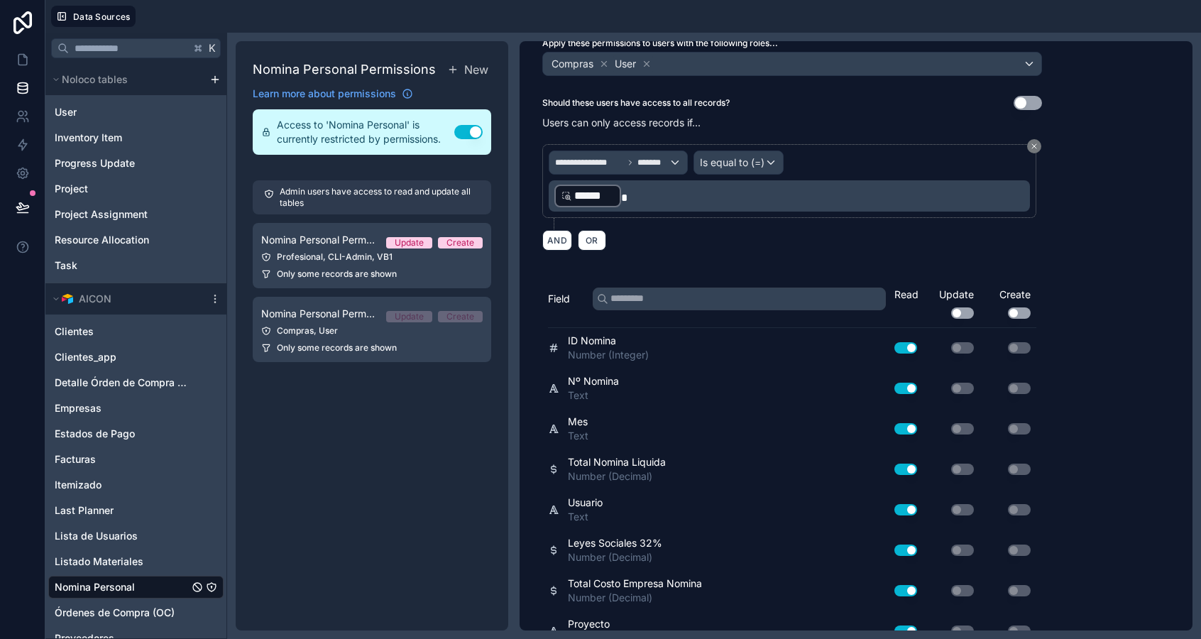
scroll to position [0, 0]
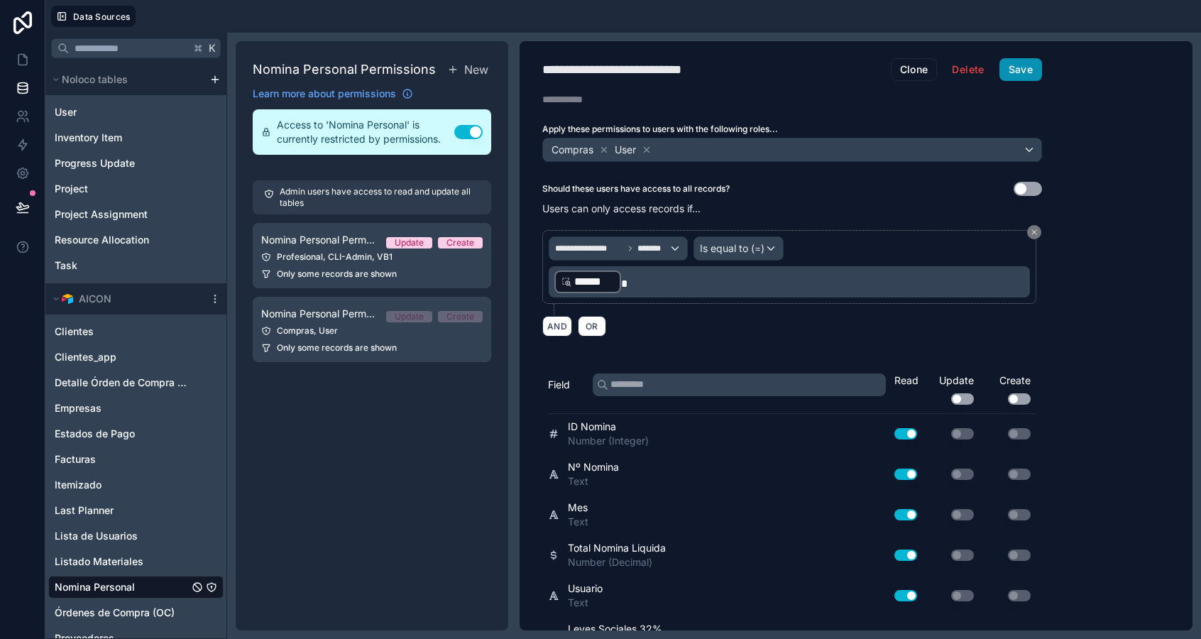
click at [1012, 62] on button "Save" at bounding box center [1020, 69] width 43 height 23
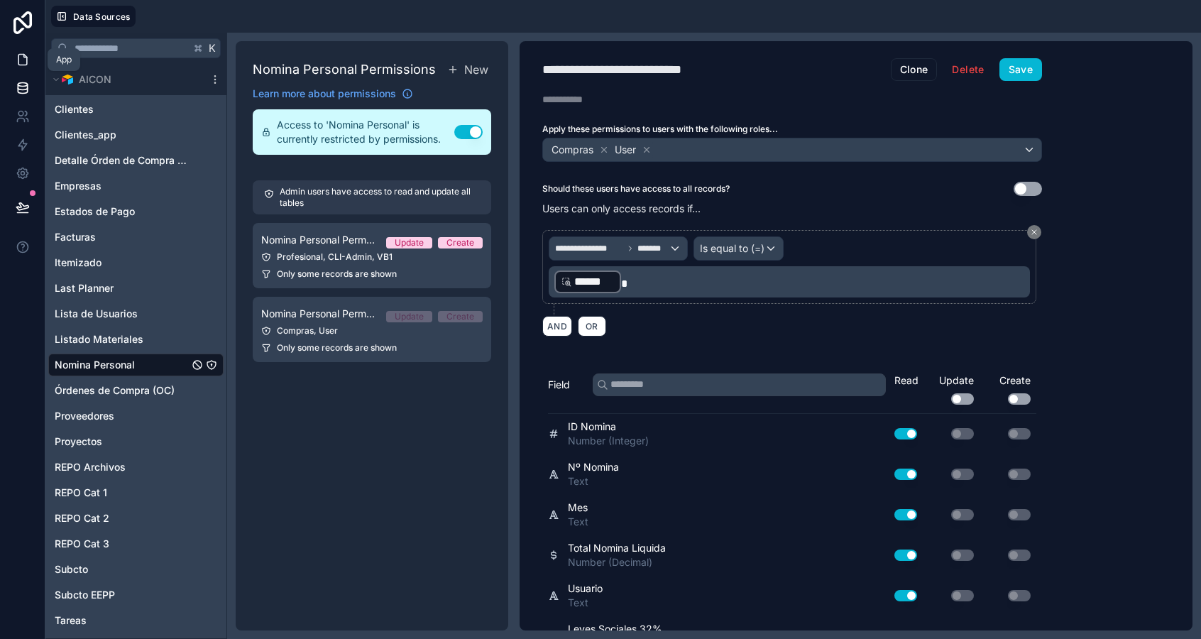
click at [18, 53] on icon at bounding box center [23, 60] width 14 height 14
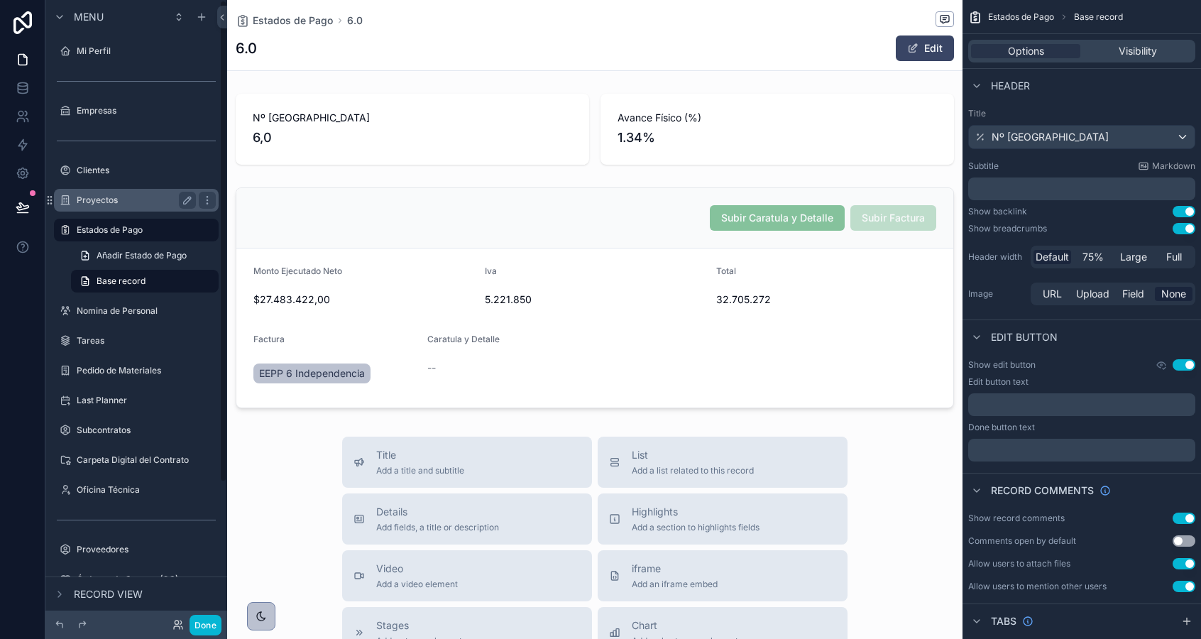
click at [89, 201] on label "Proyectos" at bounding box center [134, 199] width 114 height 11
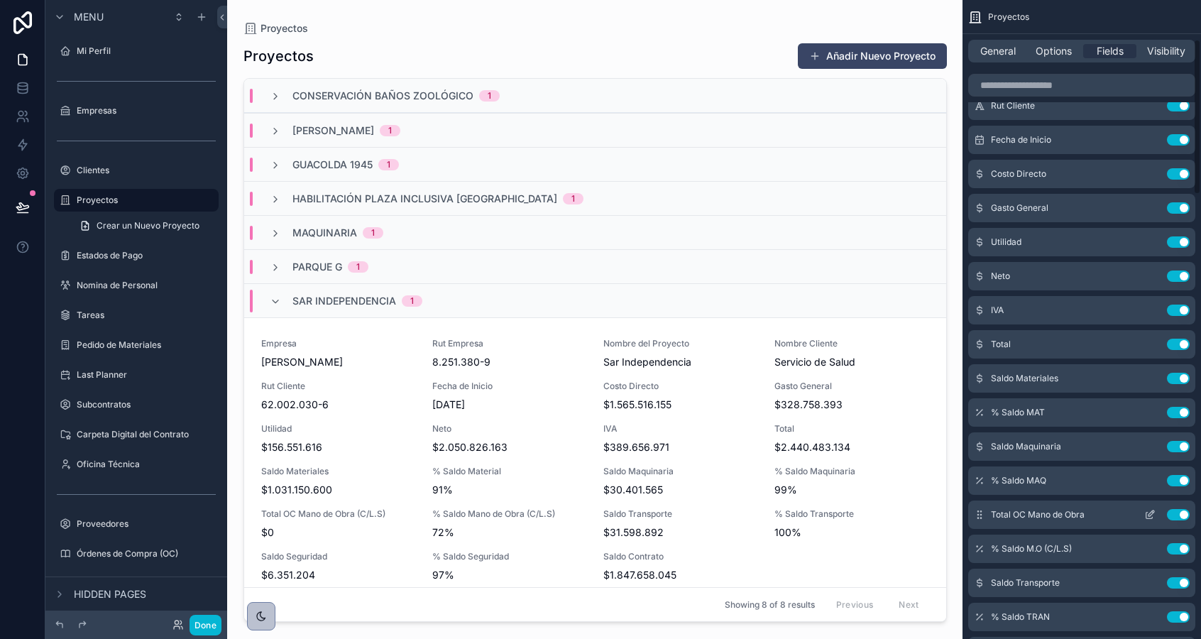
scroll to position [160, 0]
click at [1181, 512] on button "Use setting" at bounding box center [1178, 512] width 23 height 11
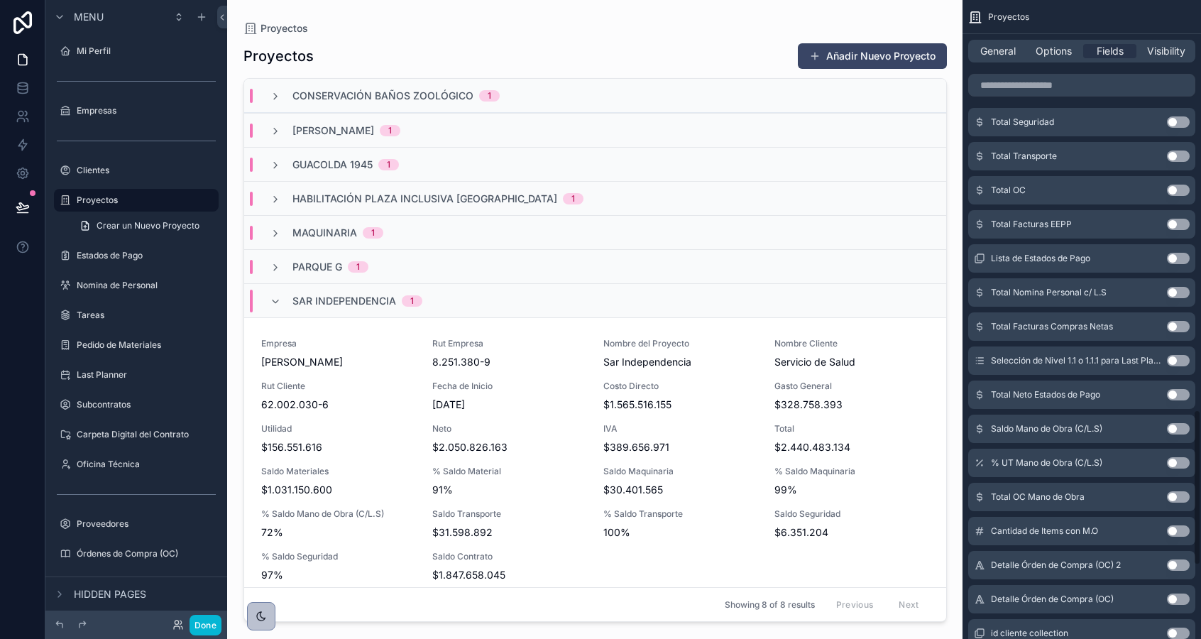
scroll to position [1604, 0]
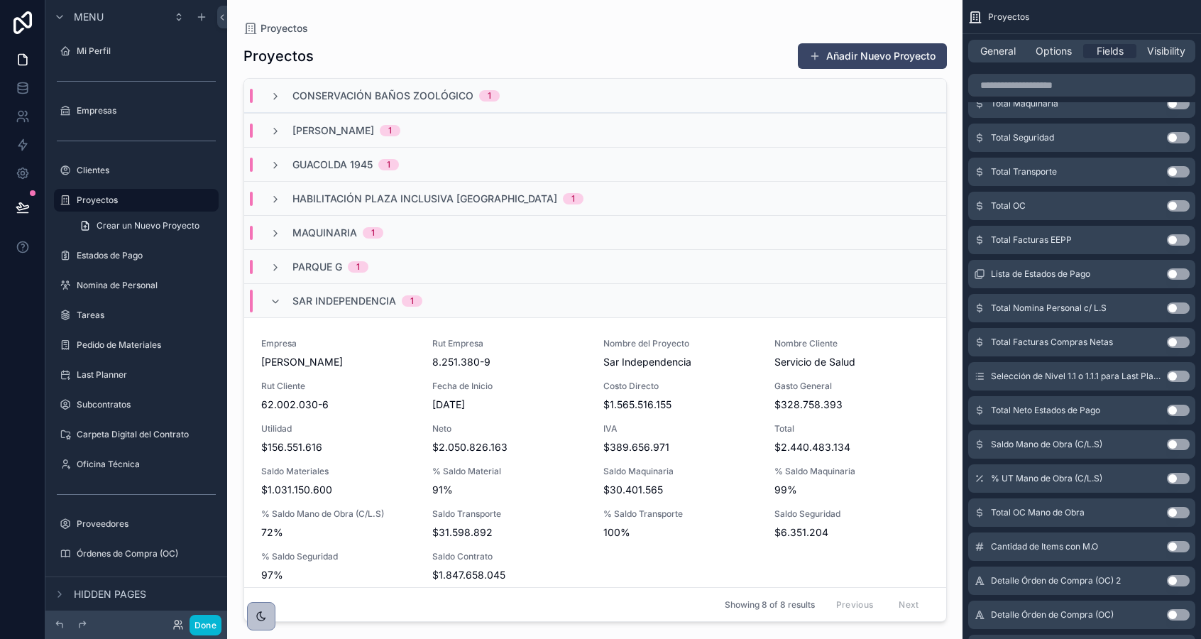
click at [1179, 449] on button "Use setting" at bounding box center [1178, 444] width 23 height 11
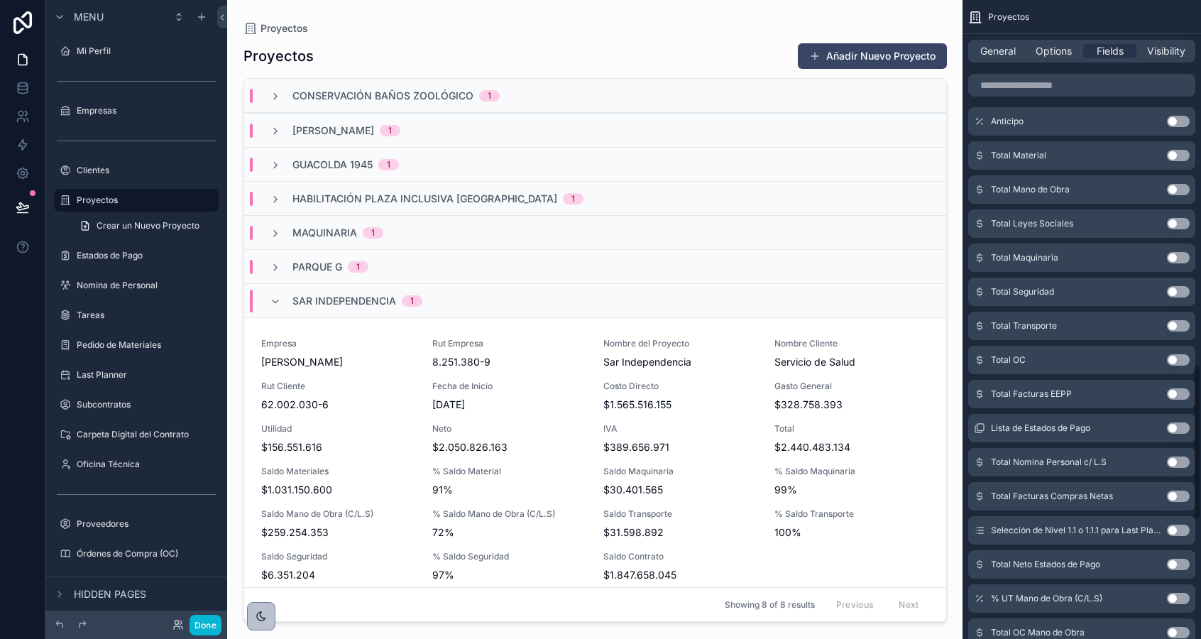
scroll to position [1472, 0]
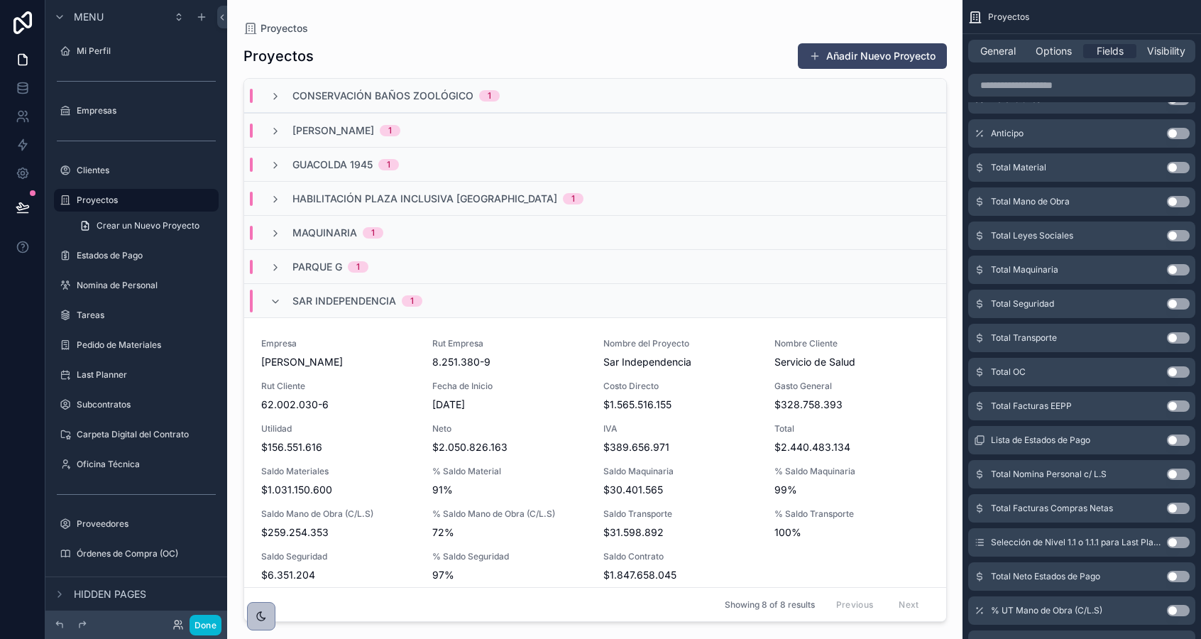
click at [1173, 371] on button "Use setting" at bounding box center [1178, 371] width 23 height 11
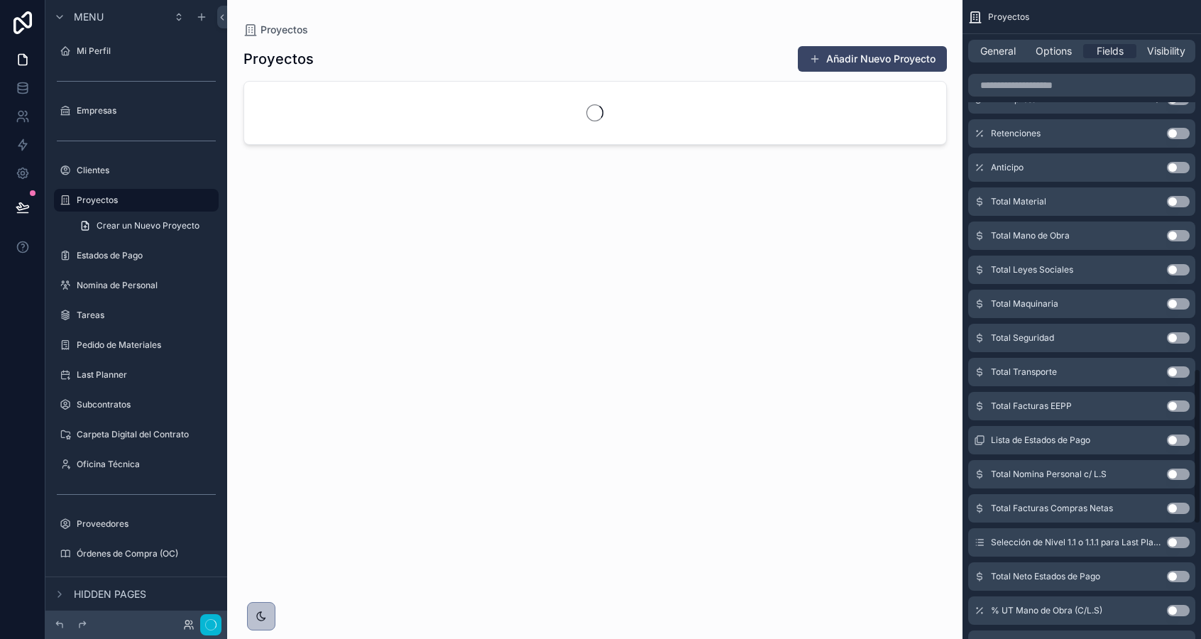
scroll to position [1506, 0]
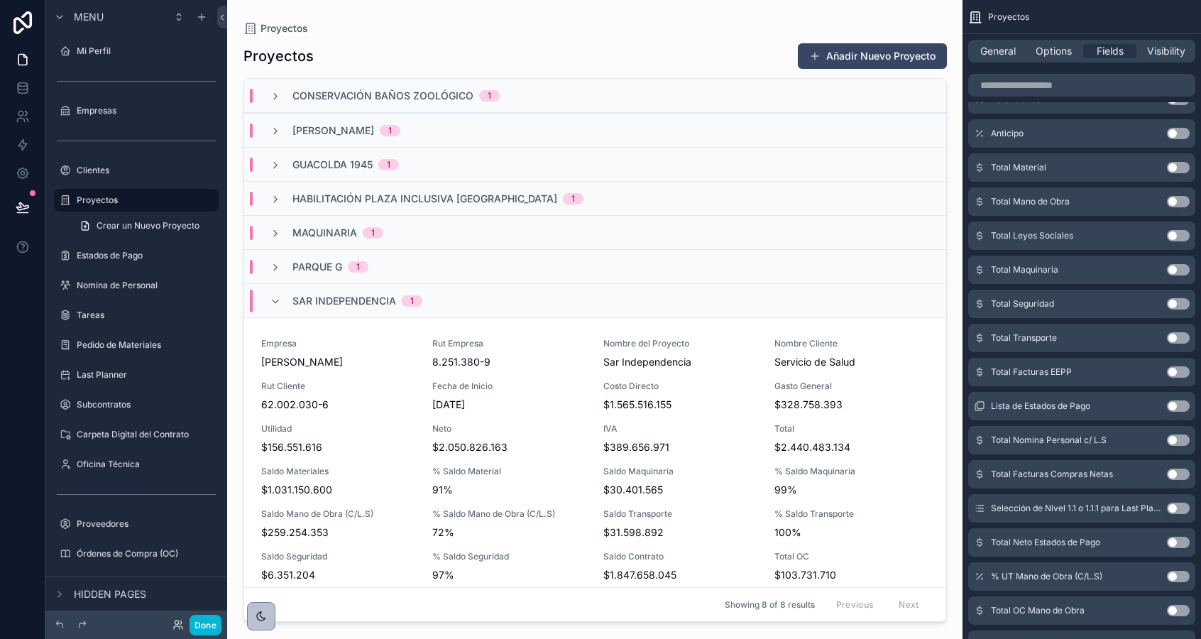
click at [1175, 436] on button "Use setting" at bounding box center [1178, 439] width 23 height 11
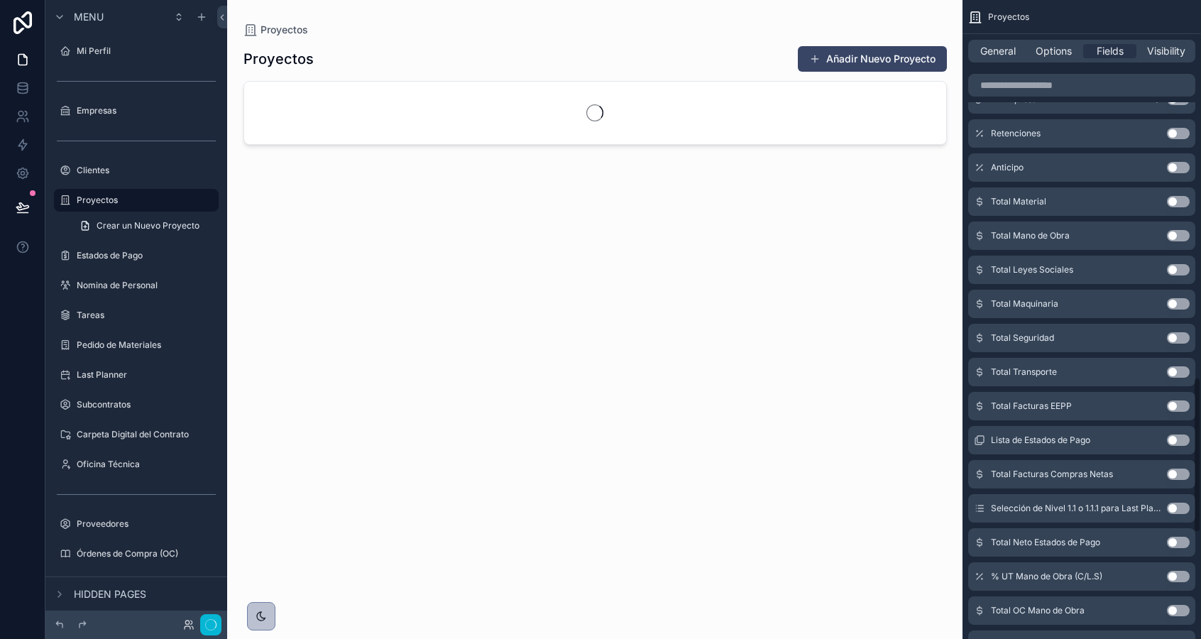
scroll to position [1540, 0]
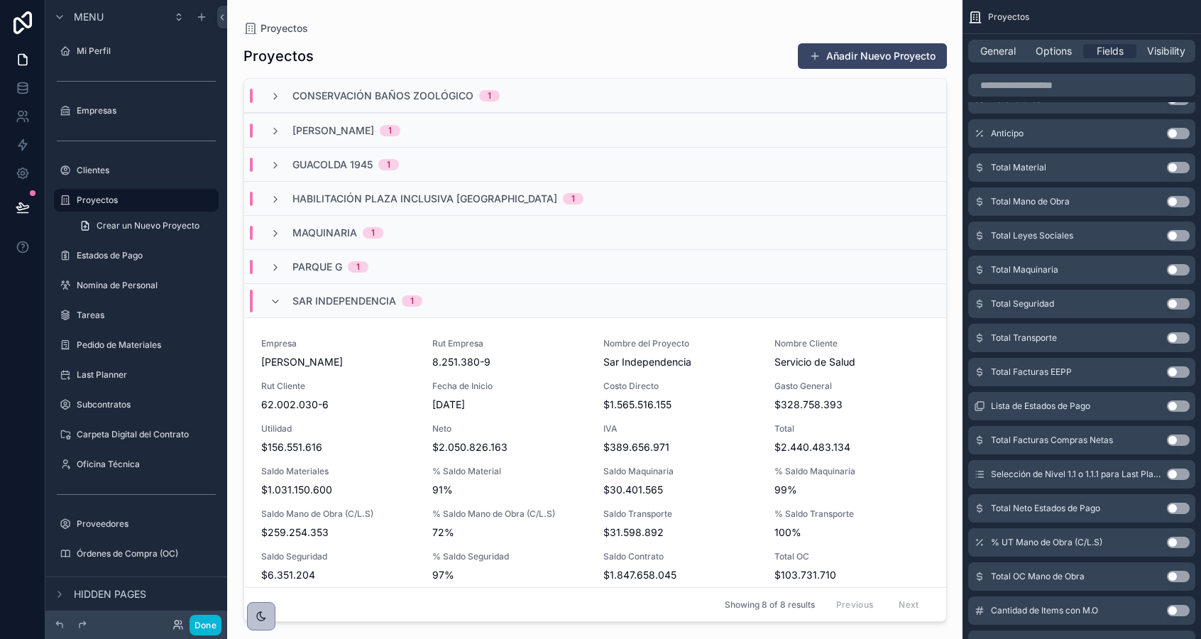
click at [1175, 437] on button "Use setting" at bounding box center [1178, 439] width 23 height 11
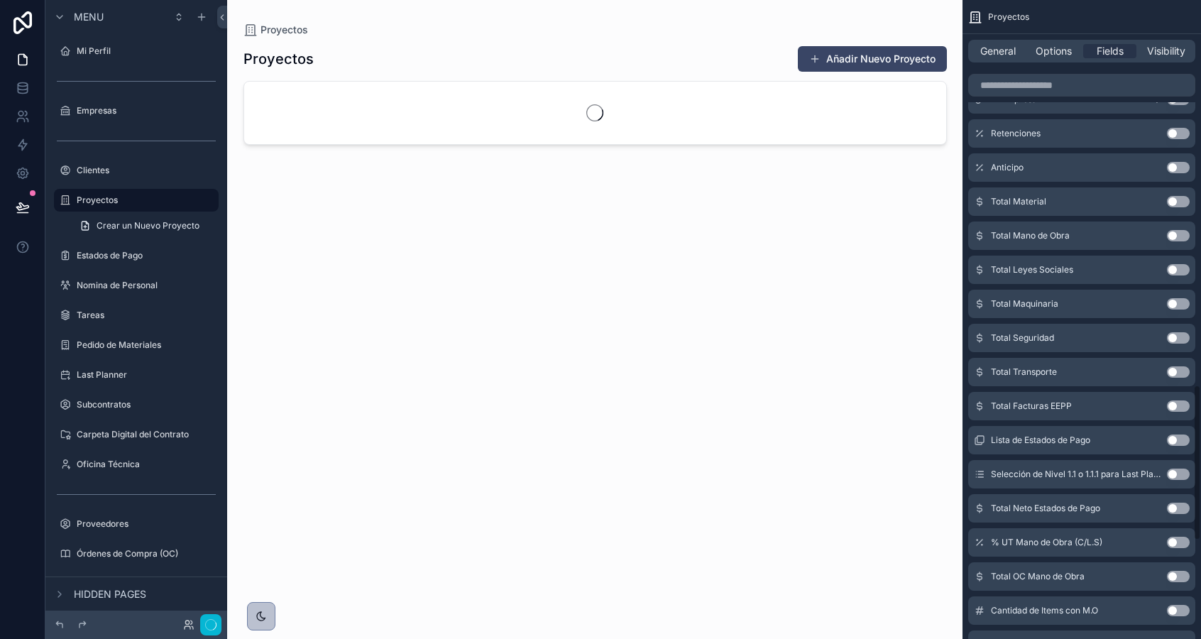
scroll to position [1574, 0]
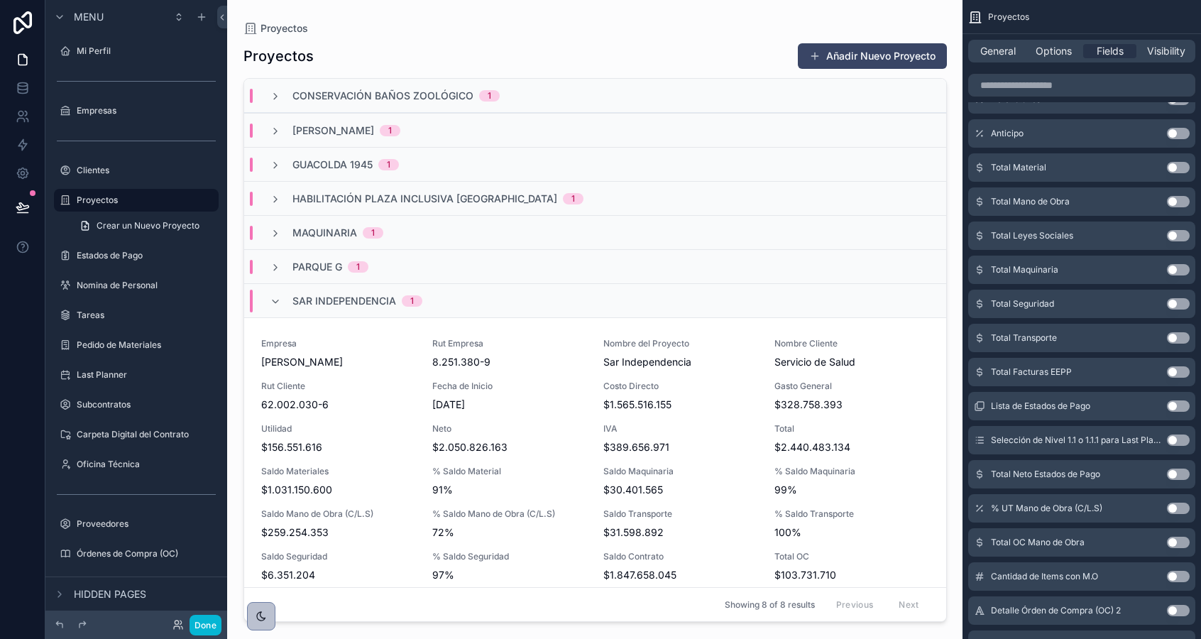
click at [613, 495] on div "scrollable content" at bounding box center [595, 311] width 726 height 622
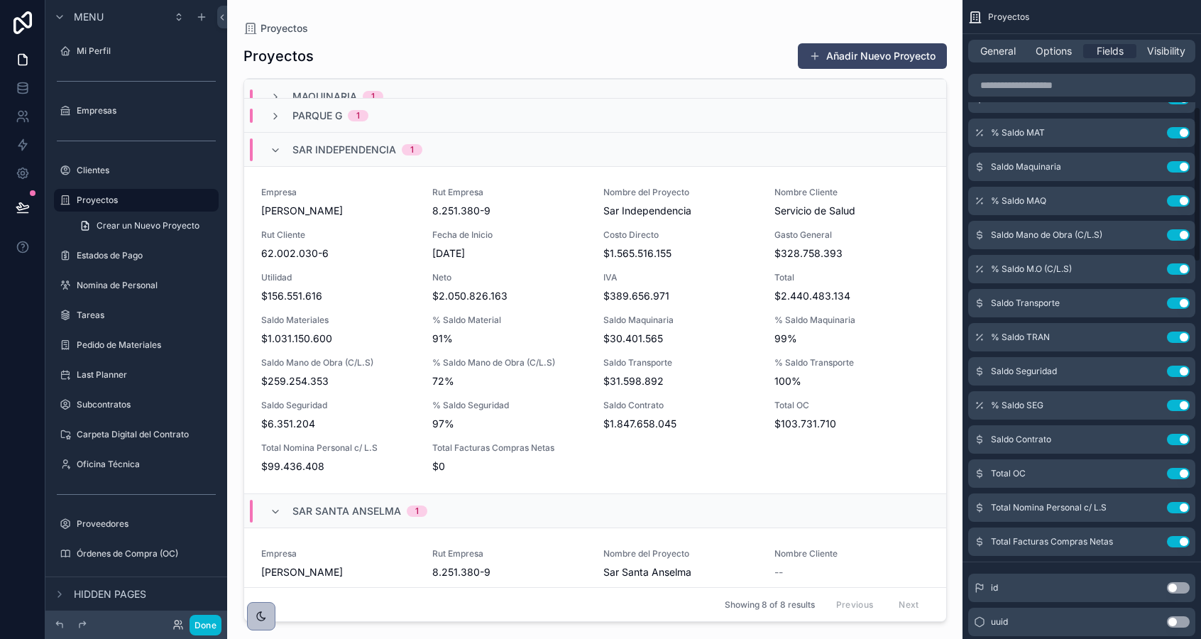
scroll to position [435, 0]
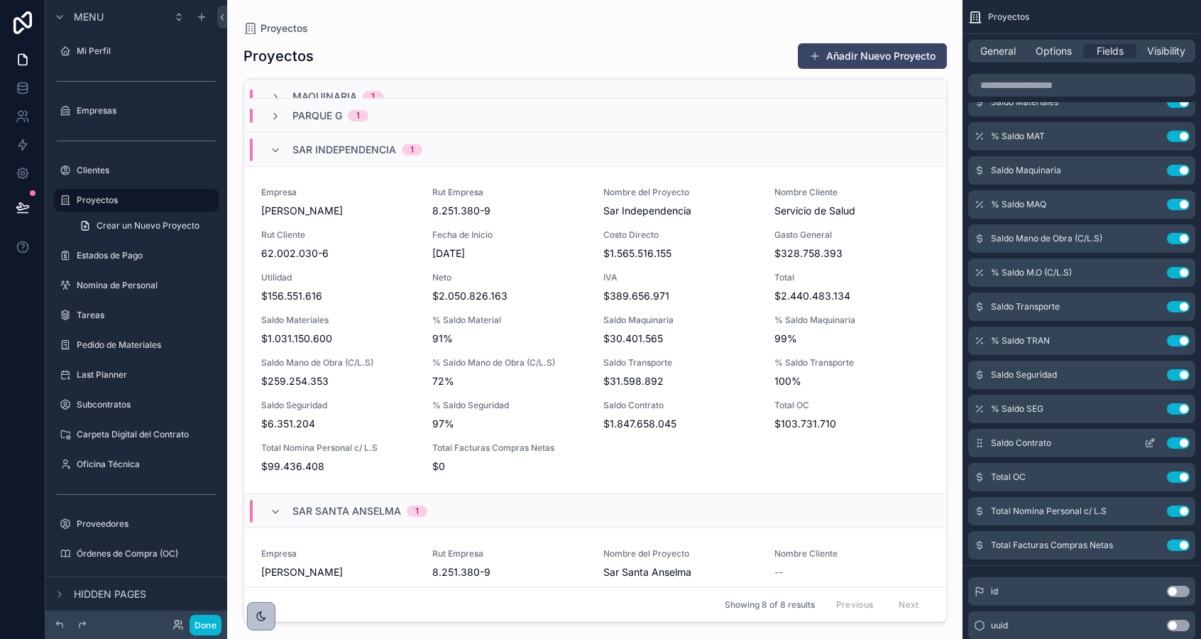
click at [1149, 444] on icon "scrollable content" at bounding box center [1151, 442] width 6 height 6
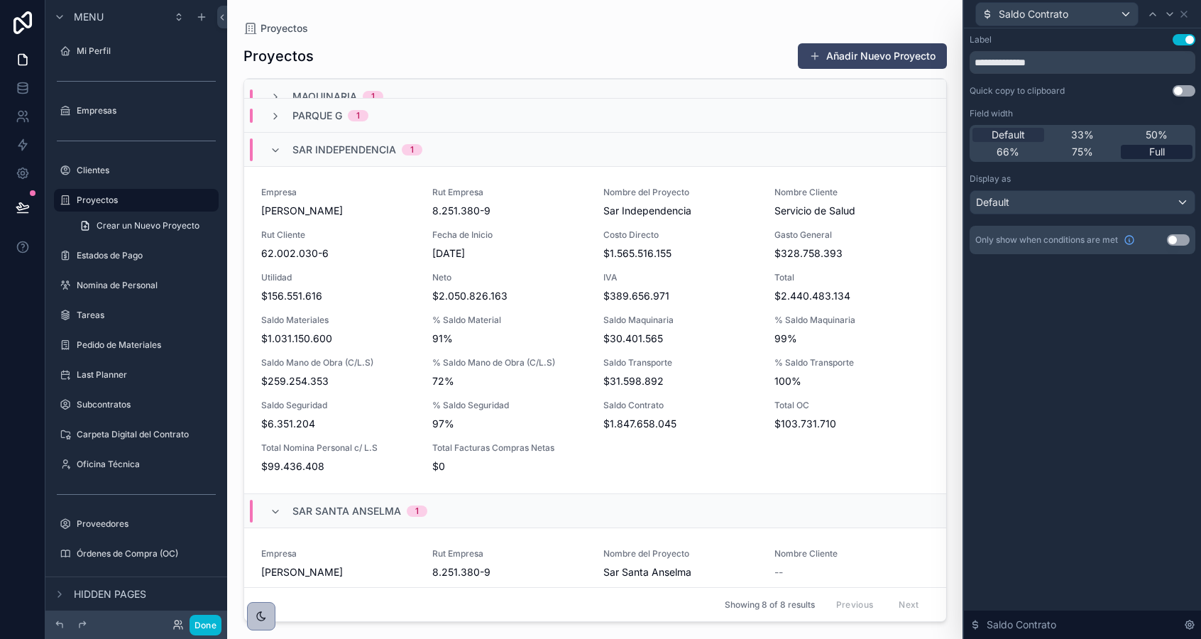
click at [1157, 151] on span "Full" at bounding box center [1157, 152] width 16 height 14
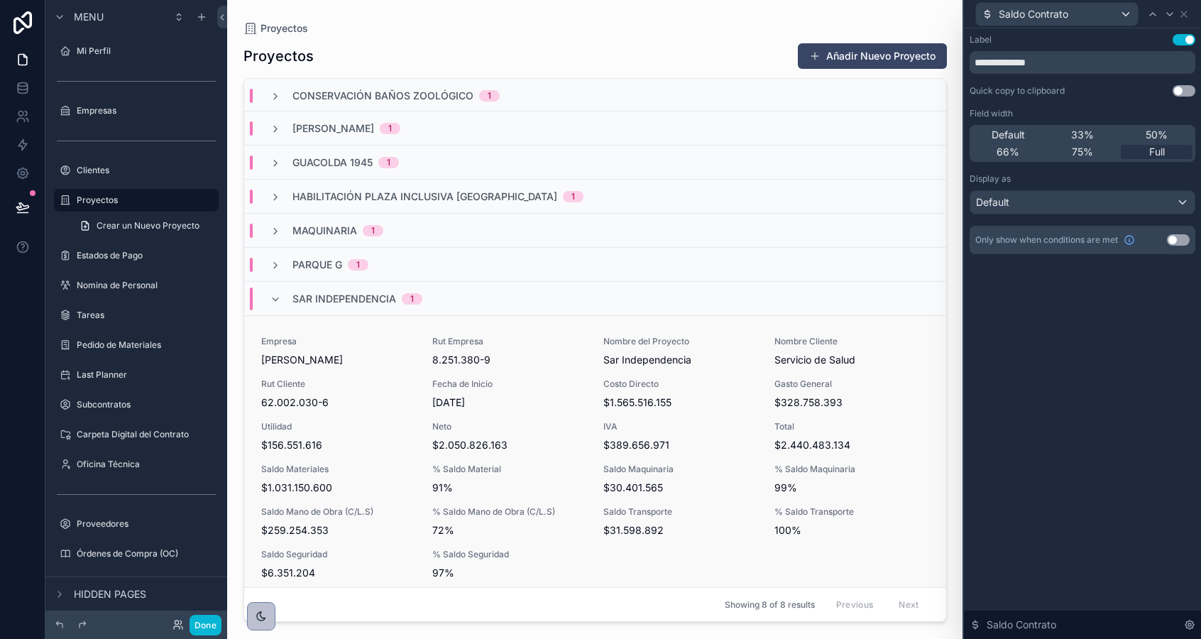
scroll to position [0, 0]
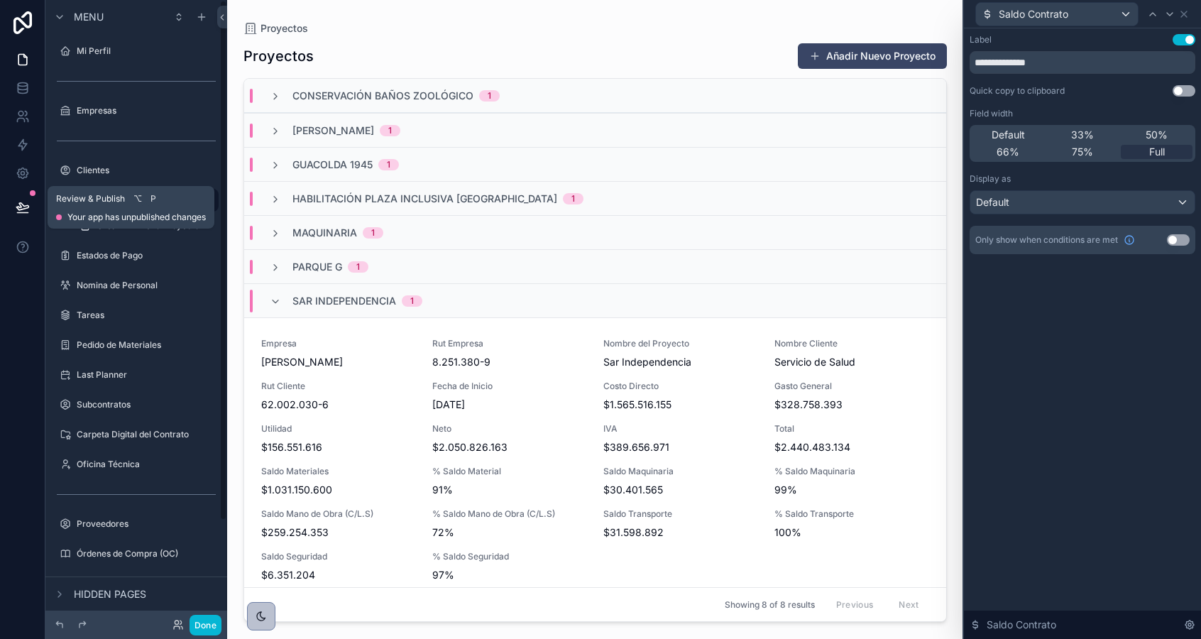
click at [16, 209] on icon at bounding box center [23, 207] width 14 height 14
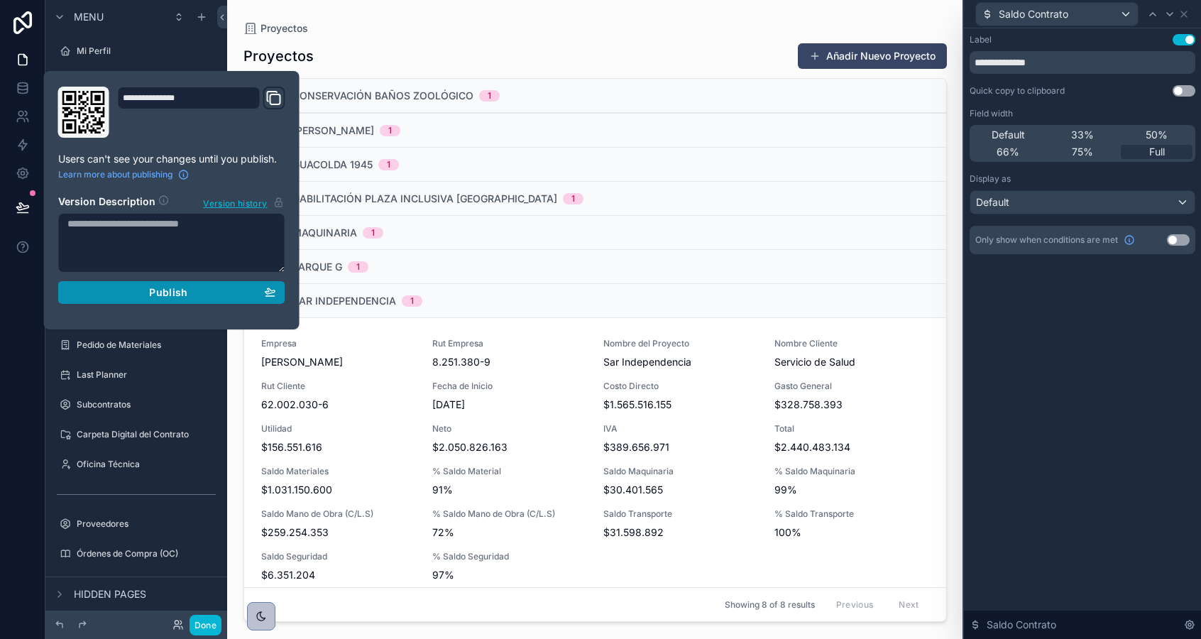
click at [187, 294] on div "Publish" at bounding box center [171, 292] width 209 height 13
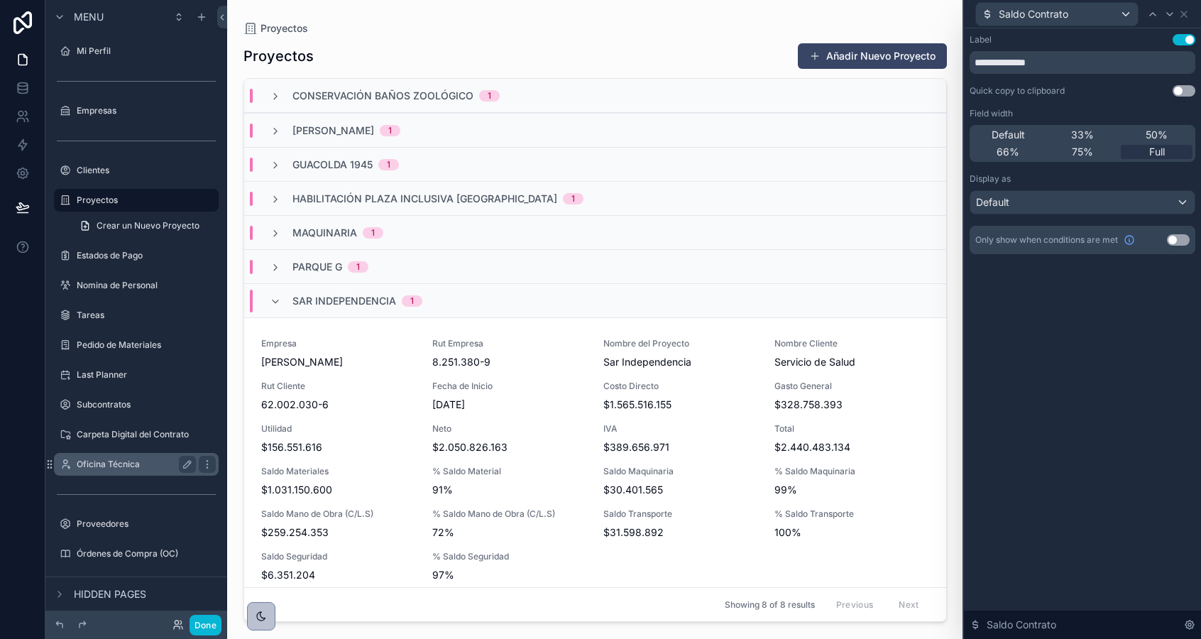
scroll to position [121, 0]
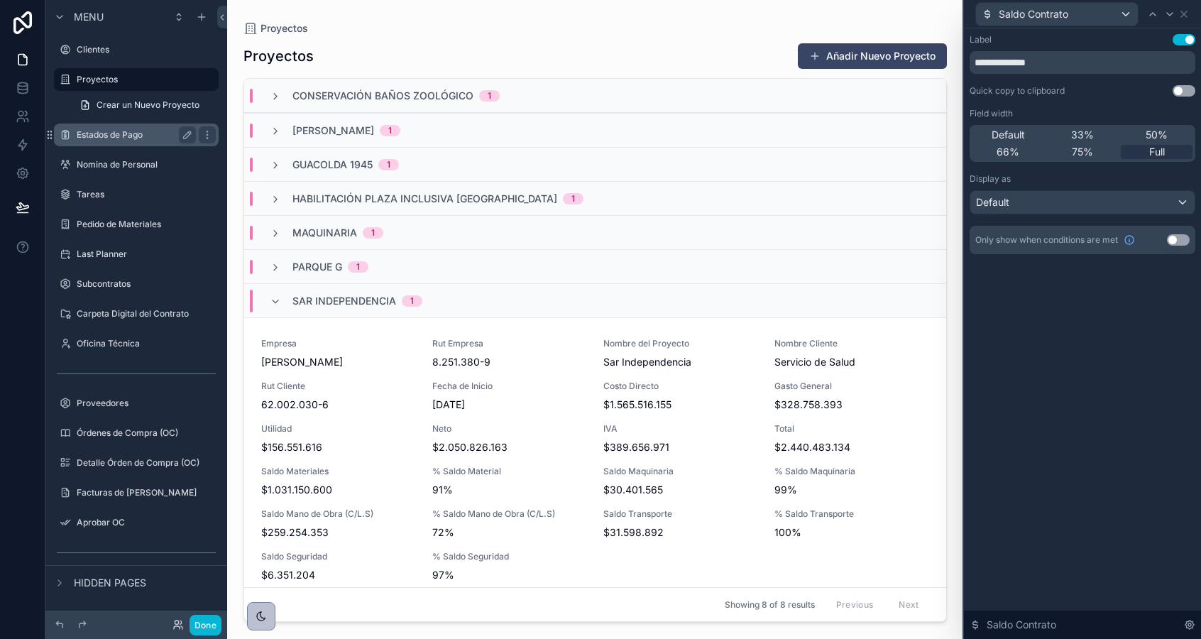
click at [115, 134] on label "Estados de Pago" at bounding box center [134, 134] width 114 height 11
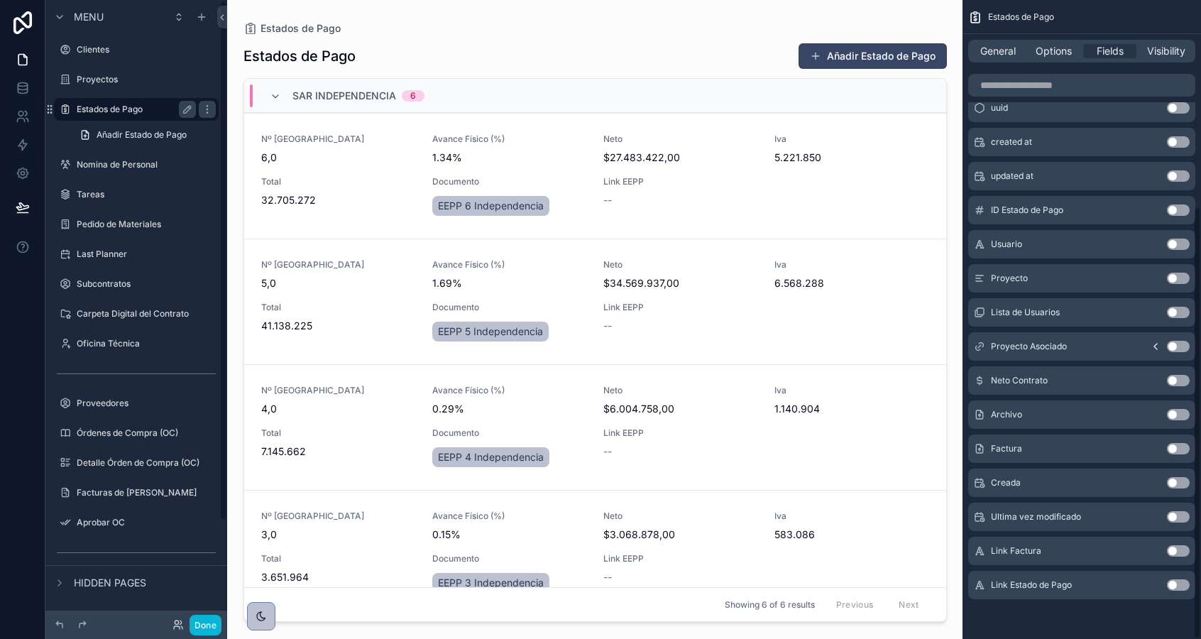
scroll to position [305, 0]
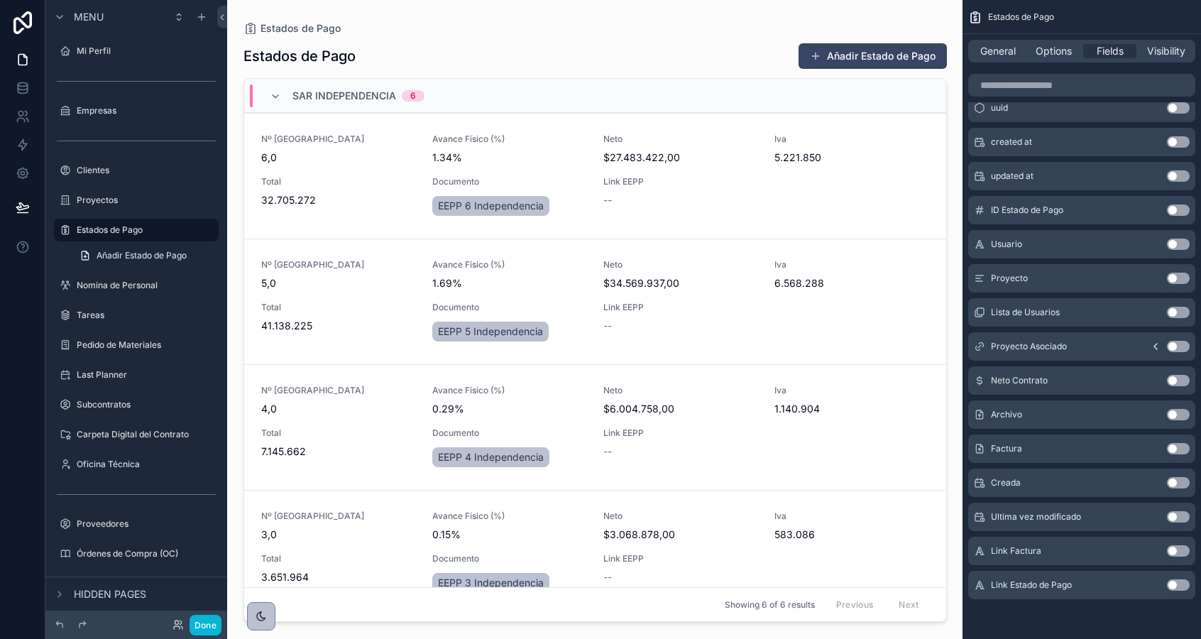
click at [497, 173] on div "scrollable content" at bounding box center [595, 311] width 726 height 622
click at [444, 165] on div "Nº Estado de Pago 6,0 Avance Físico (%) 1.34% Neto $27.483.422,00 Iva 5.221.850…" at bounding box center [595, 175] width 668 height 85
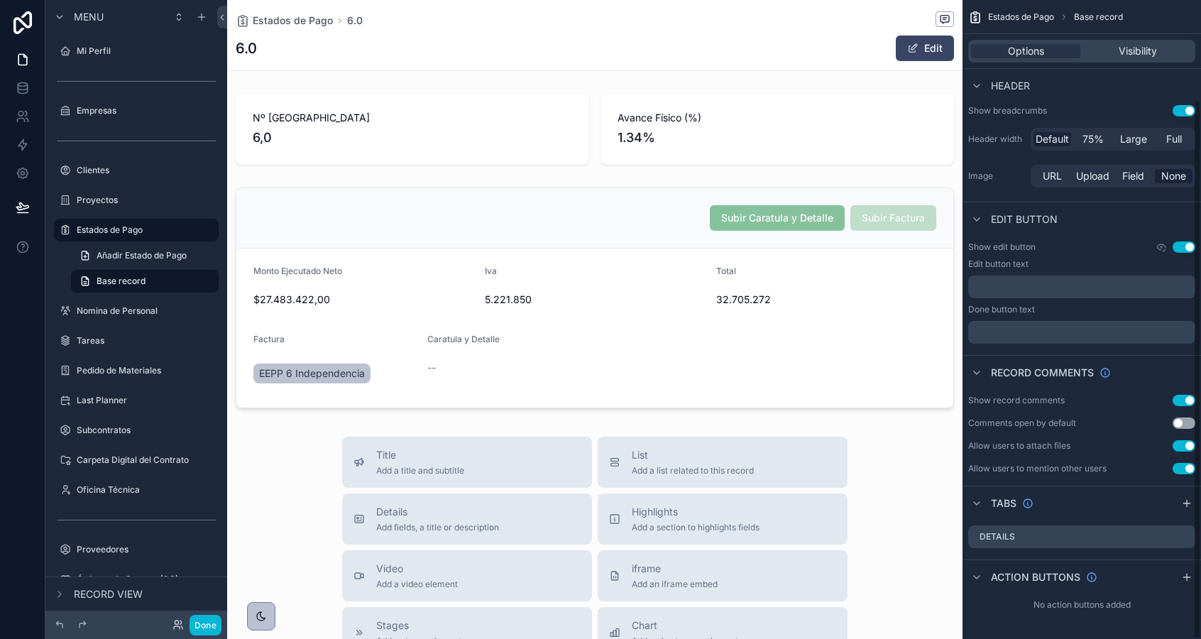
scroll to position [118, 0]
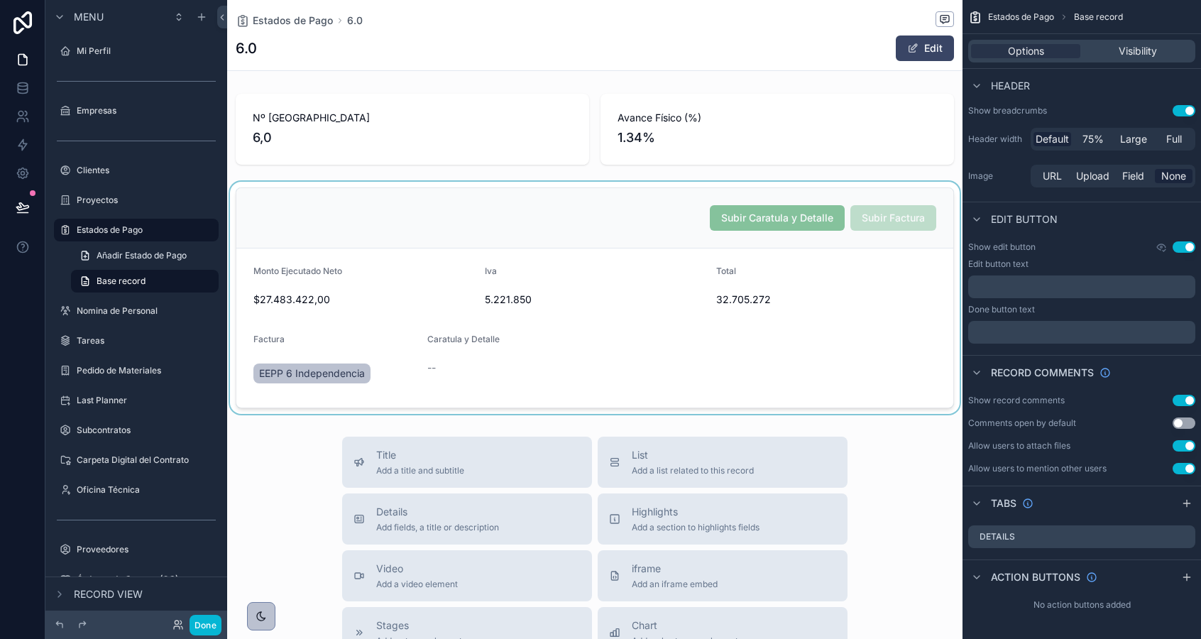
click at [651, 209] on div "scrollable content" at bounding box center [594, 298] width 735 height 232
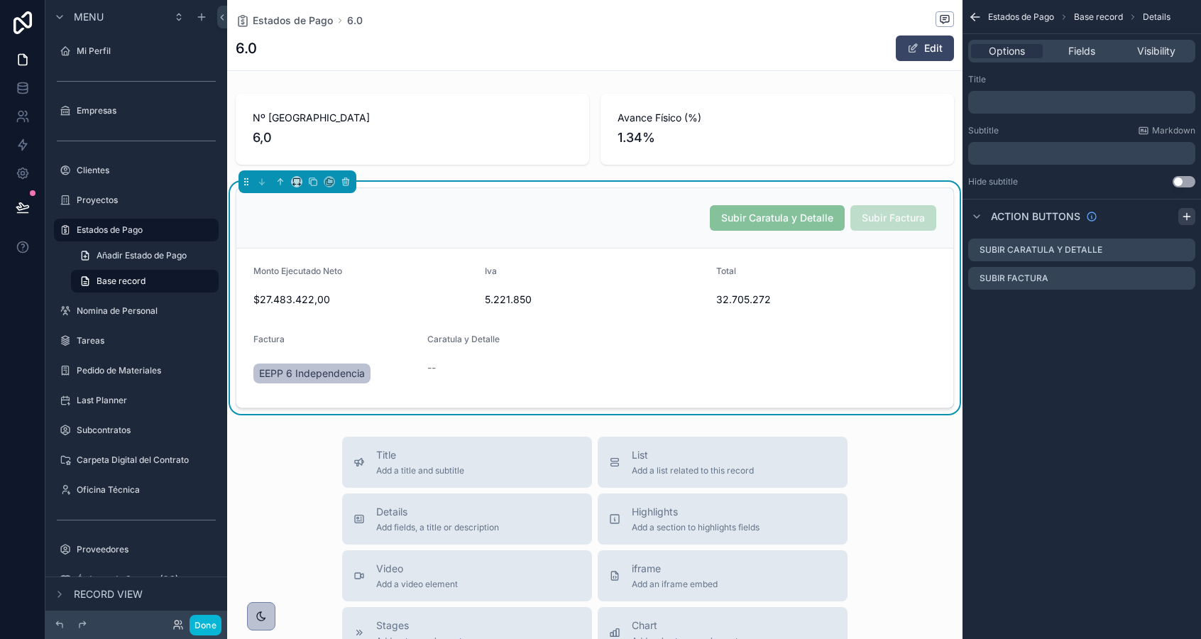
click at [1183, 215] on icon "scrollable content" at bounding box center [1186, 216] width 11 height 11
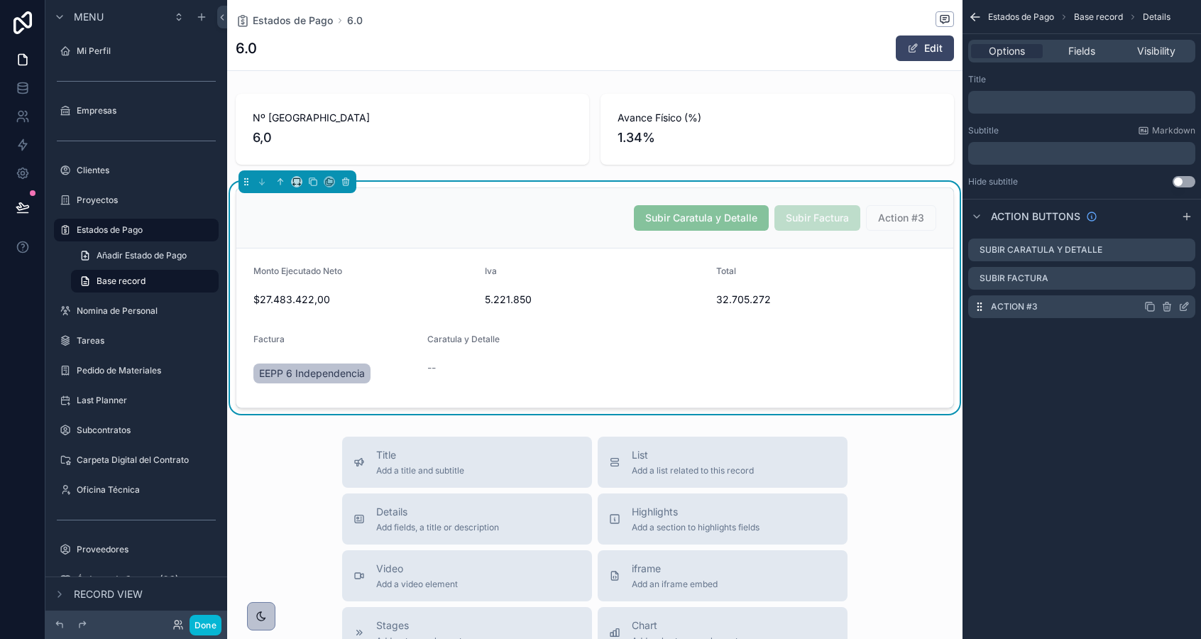
click at [1185, 312] on icon "scrollable content" at bounding box center [1183, 306] width 11 height 11
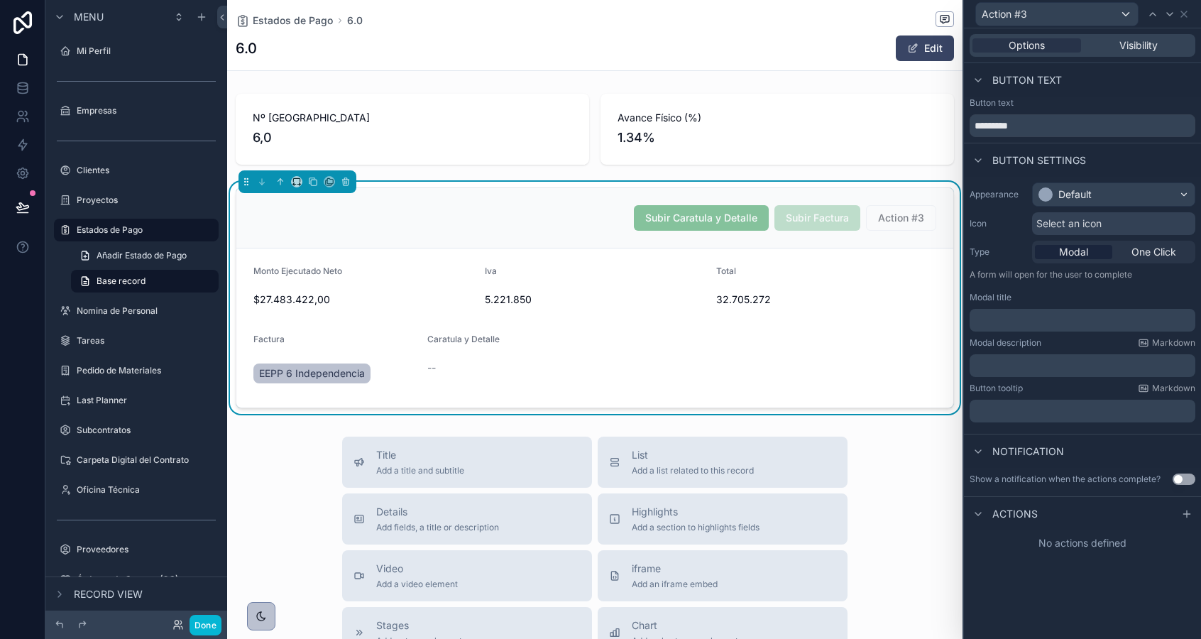
click at [1025, 143] on div "Button settings" at bounding box center [1082, 160] width 237 height 34
click at [1023, 122] on input "*********" at bounding box center [1082, 125] width 226 height 23
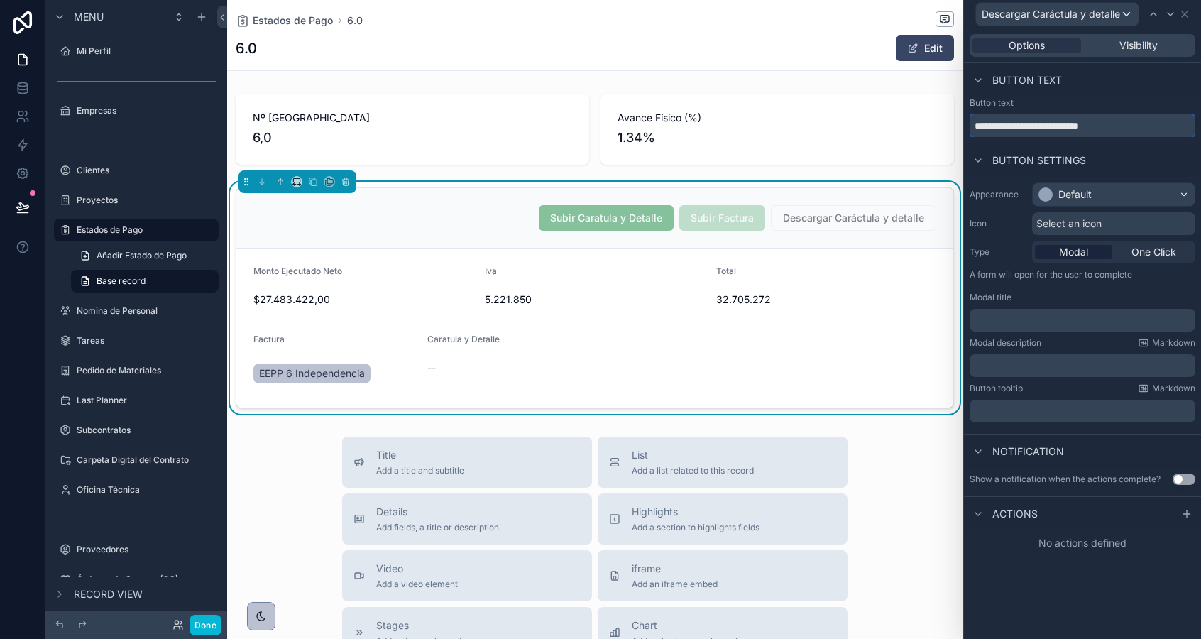
click at [1046, 126] on input "**********" at bounding box center [1082, 125] width 226 height 23
click at [1082, 128] on input "**********" at bounding box center [1082, 125] width 226 height 23
type input "**********"
click at [1068, 191] on div "Default" at bounding box center [1074, 194] width 33 height 14
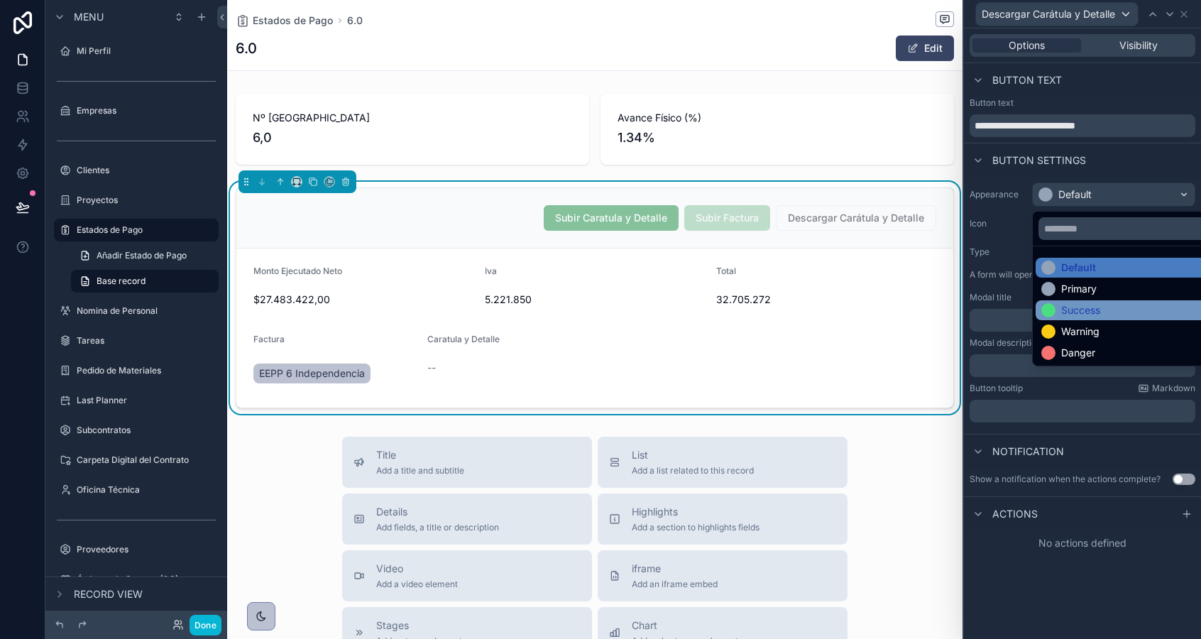
click at [1065, 309] on div "Success" at bounding box center [1080, 310] width 39 height 14
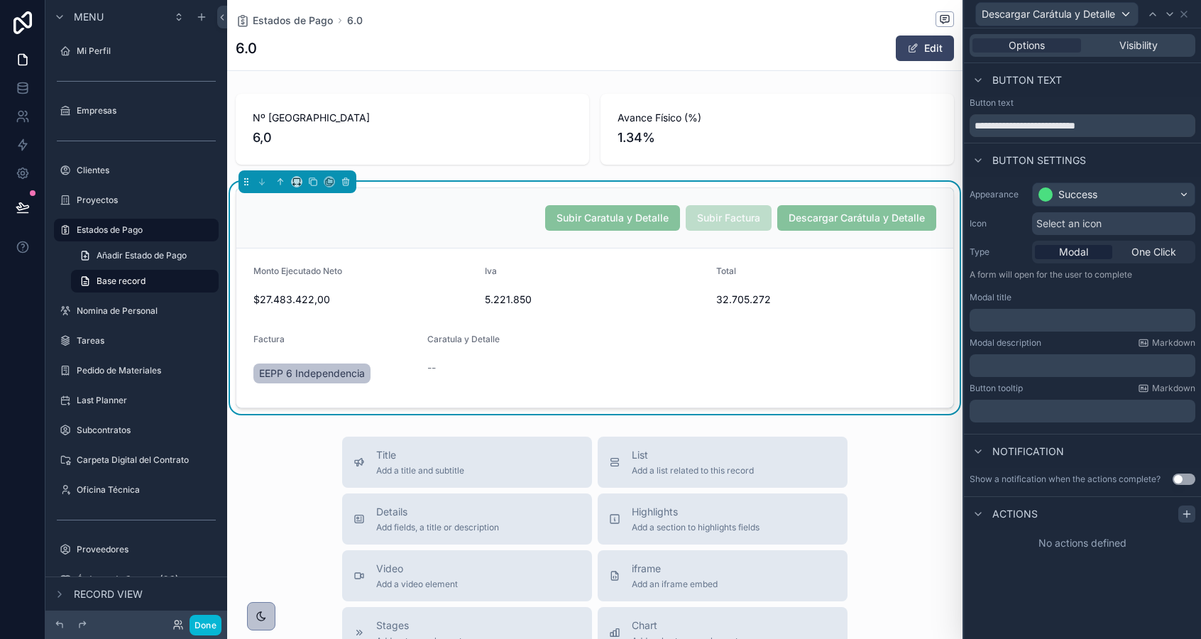
click at [1189, 515] on icon at bounding box center [1186, 513] width 11 height 11
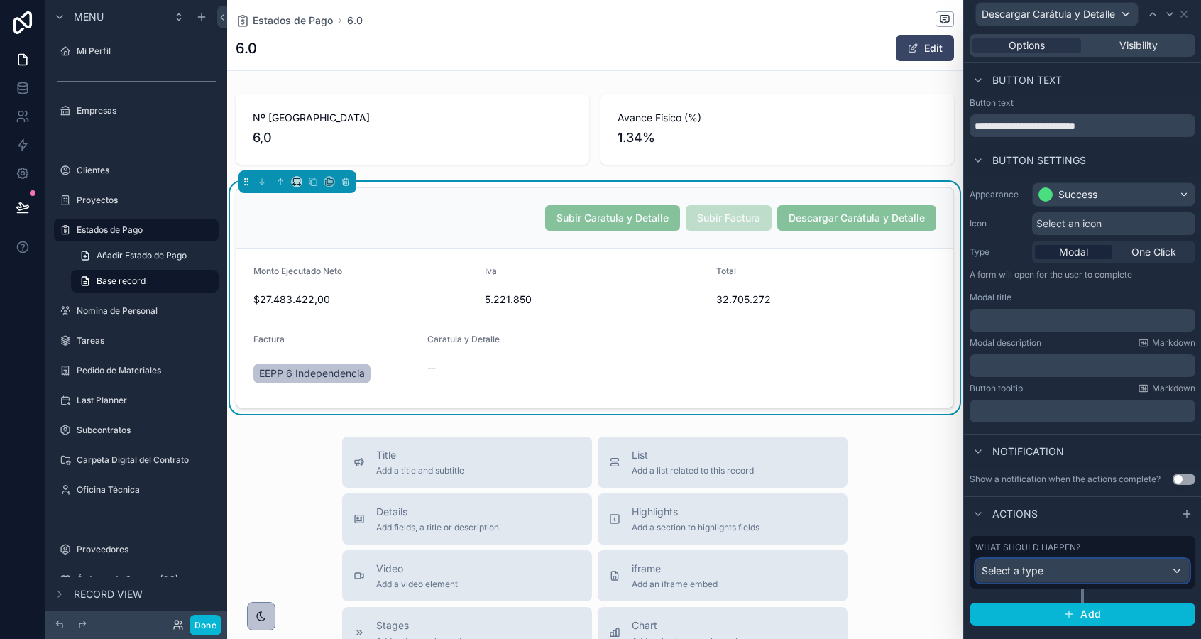
click at [1051, 575] on div "Select a type" at bounding box center [1082, 570] width 213 height 23
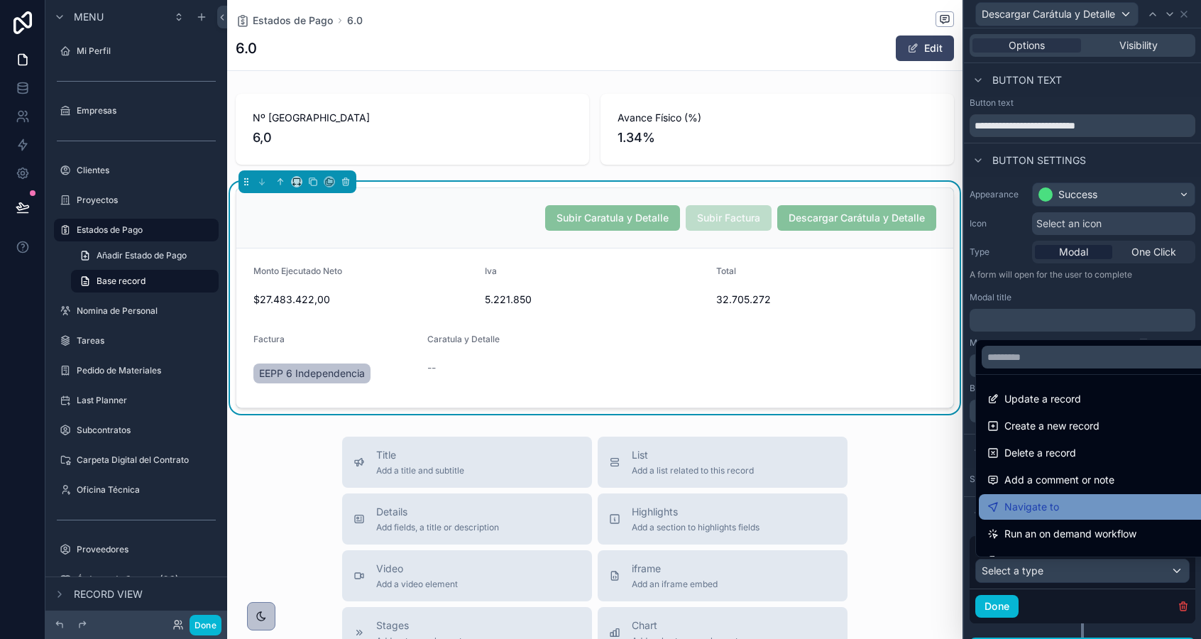
click at [1025, 511] on span "Navigate to" at bounding box center [1031, 506] width 55 height 17
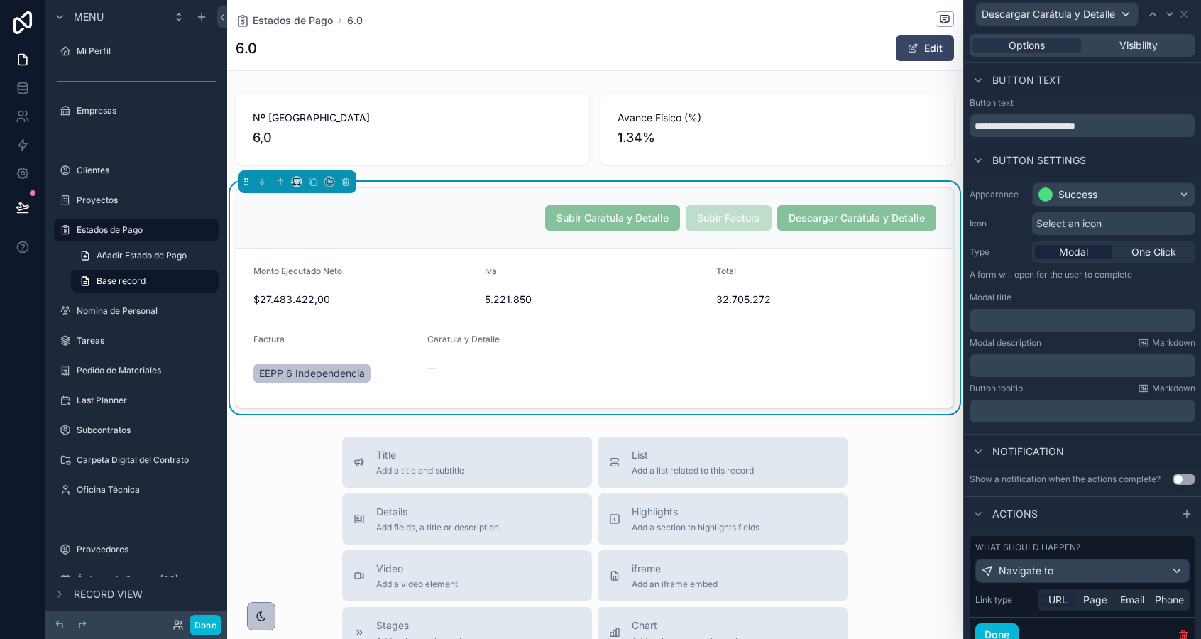
click at [1060, 600] on span "URL" at bounding box center [1057, 600] width 19 height 14
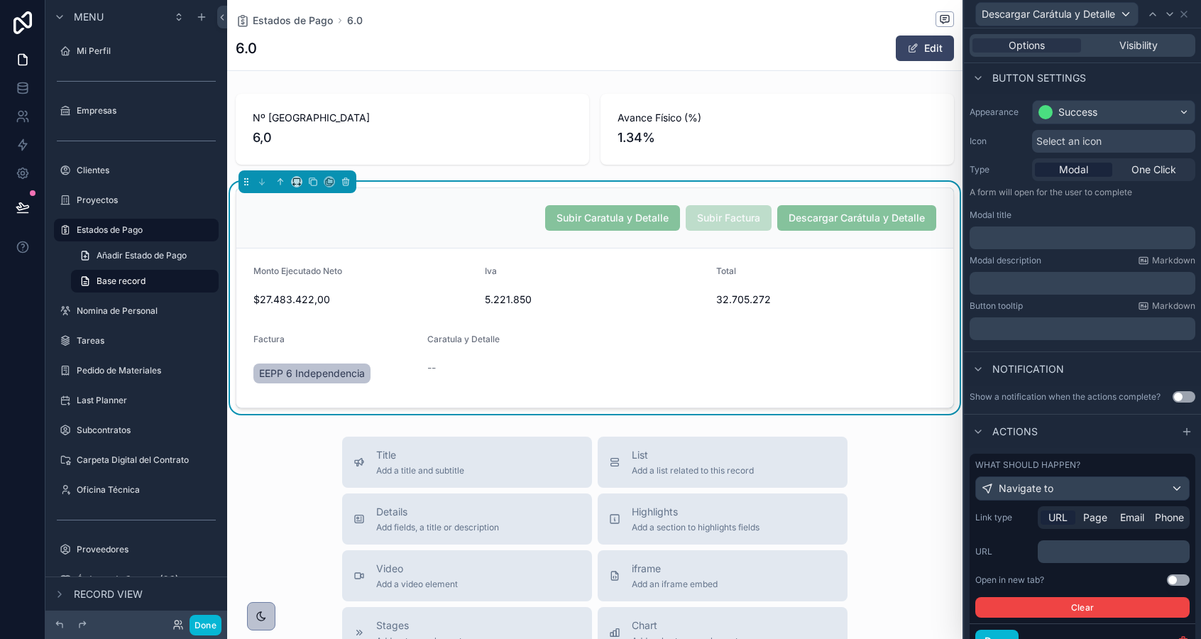
scroll to position [83, 0]
click at [1065, 554] on p "﻿" at bounding box center [1114, 551] width 143 height 14
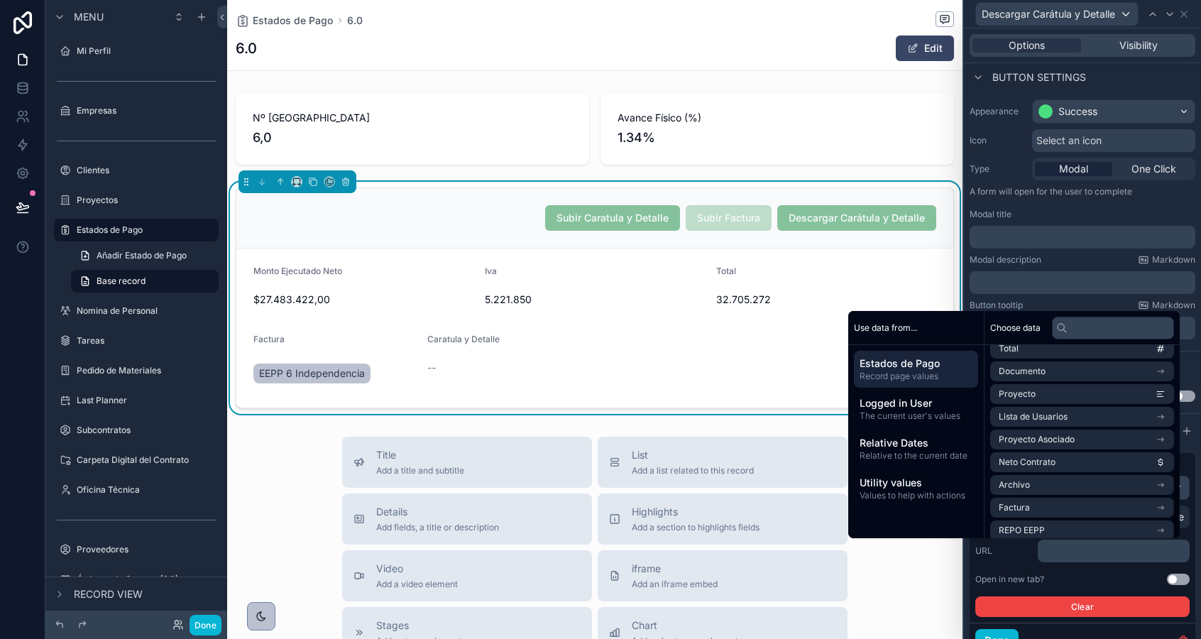
scroll to position [338, 0]
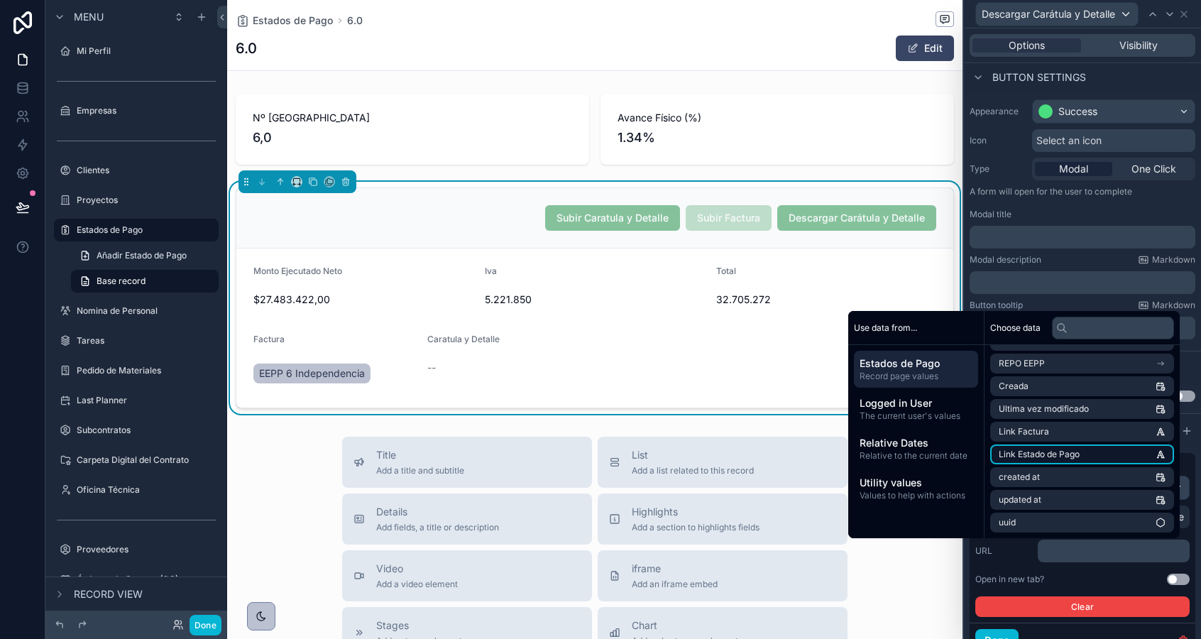
click at [1037, 454] on span "Link Estado de Pago" at bounding box center [1039, 454] width 81 height 11
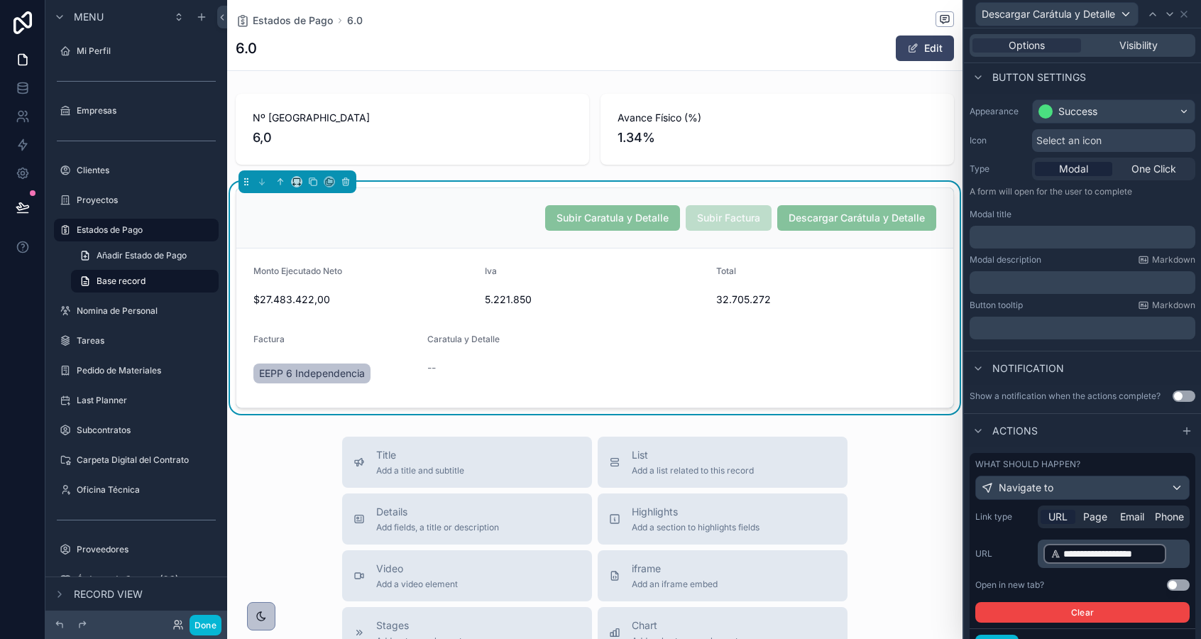
click at [1023, 566] on div "**********" at bounding box center [1082, 553] width 214 height 28
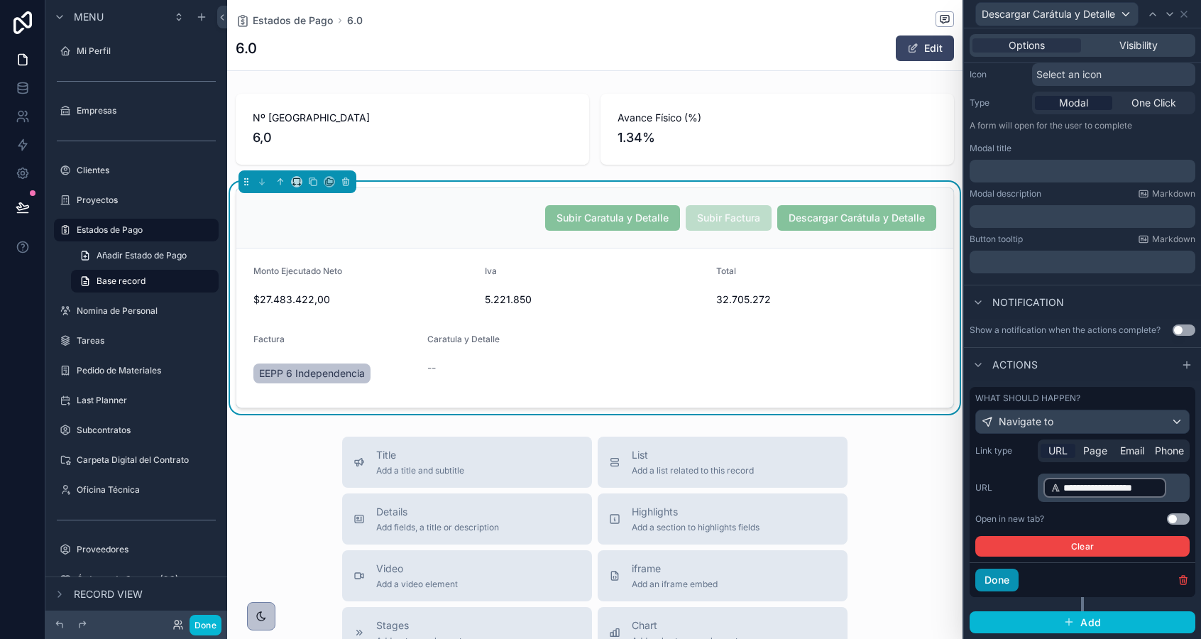
click at [1001, 583] on button "Done" at bounding box center [996, 579] width 43 height 23
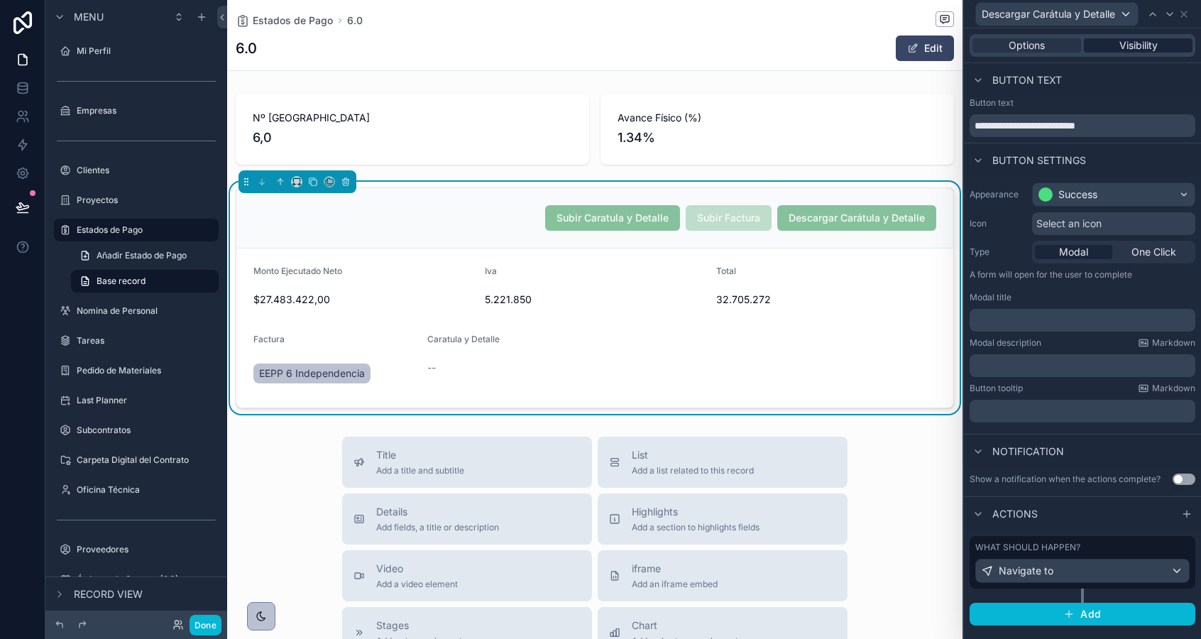
click at [1119, 48] on span "Visibility" at bounding box center [1138, 45] width 38 height 14
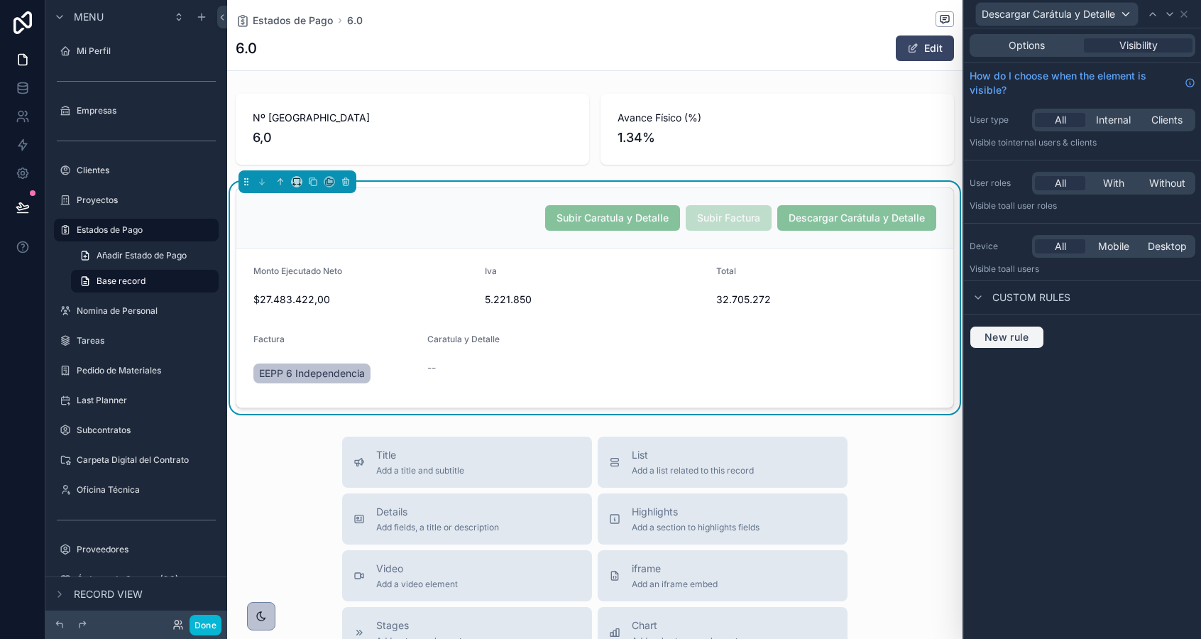
click at [1010, 339] on span "New rule" at bounding box center [1007, 337] width 56 height 13
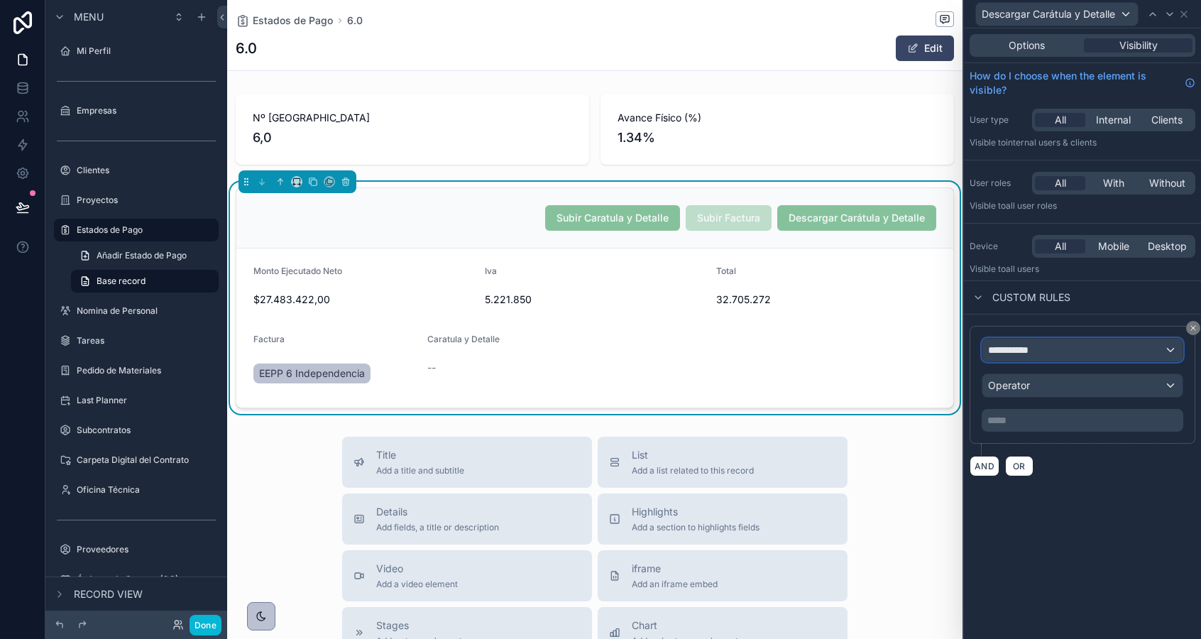
click at [1016, 355] on span "**********" at bounding box center [1014, 350] width 53 height 14
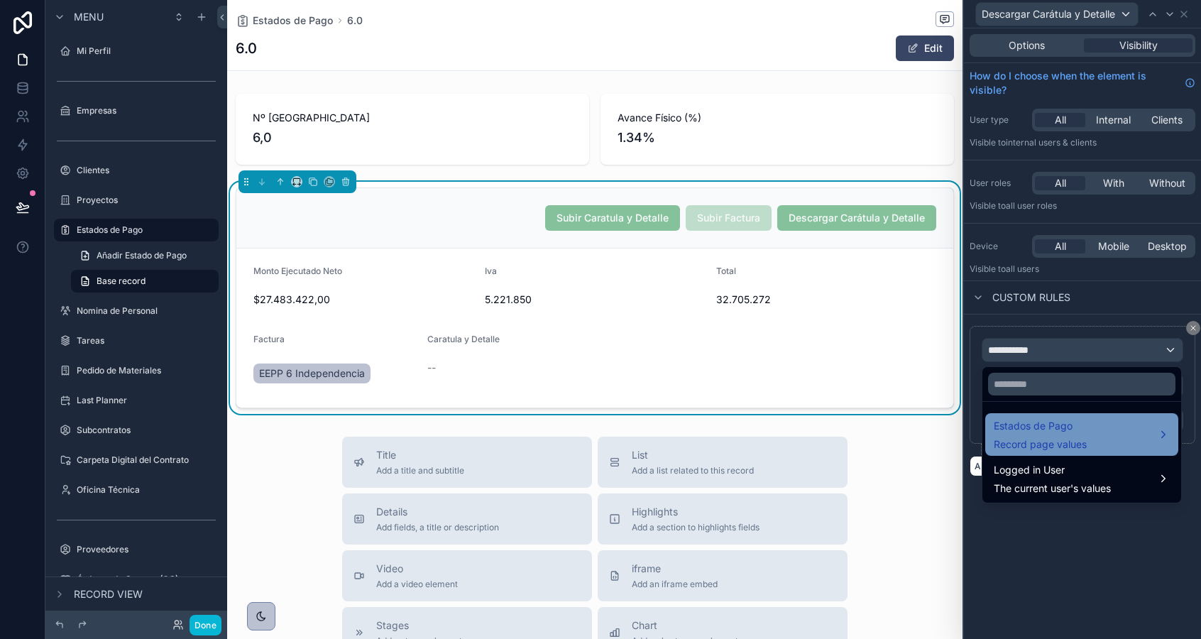
click at [1012, 443] on span "Record page values" at bounding box center [1040, 444] width 93 height 14
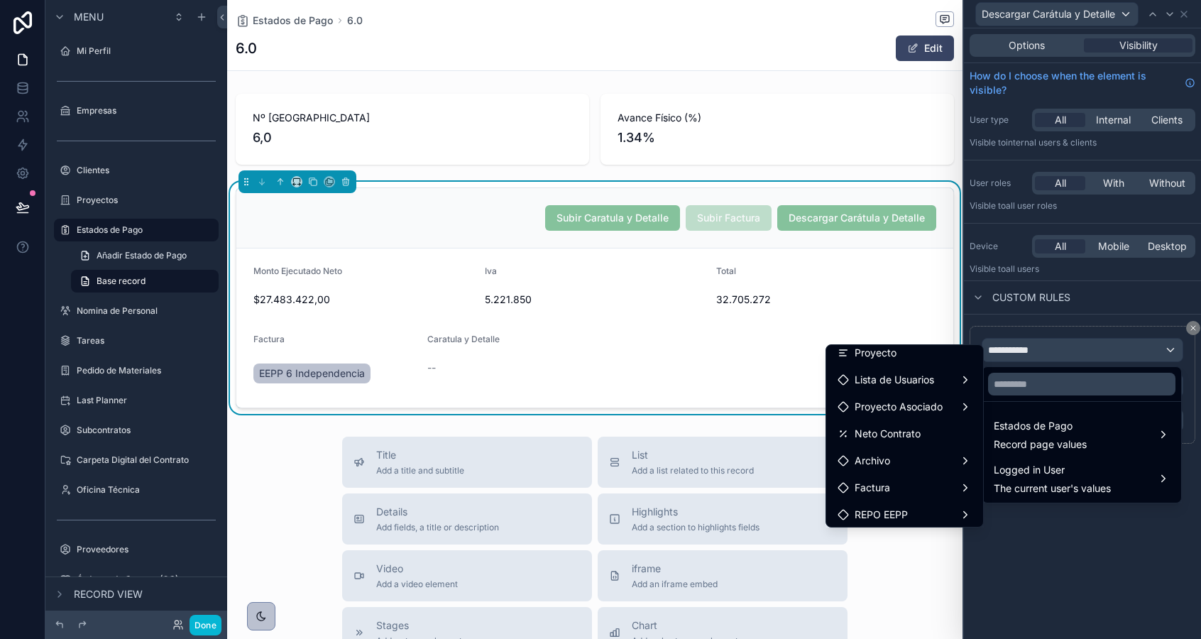
scroll to position [443, 0]
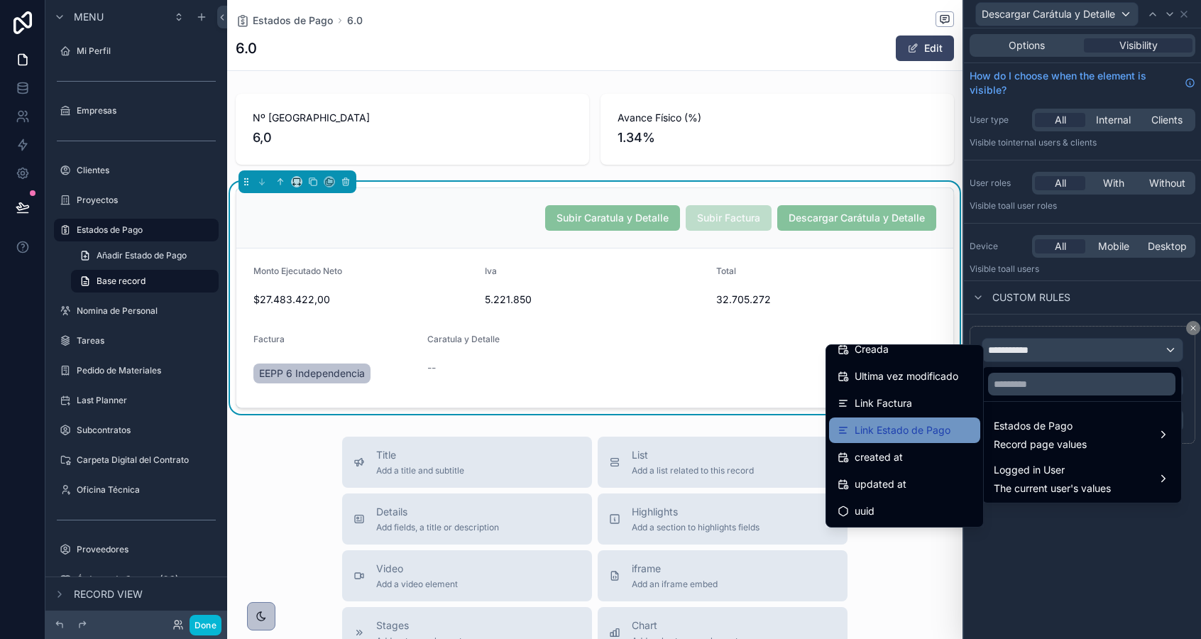
click at [905, 432] on span "Link Estado de Pago" at bounding box center [902, 430] width 96 height 17
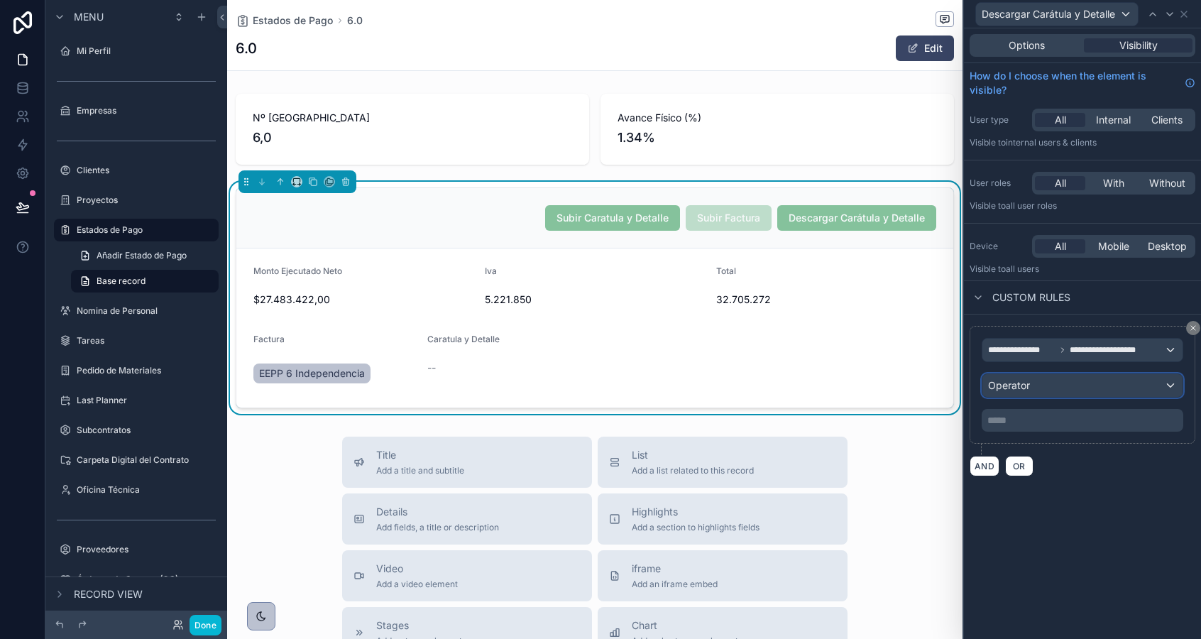
click at [1010, 387] on span "Operator" at bounding box center [1009, 385] width 42 height 12
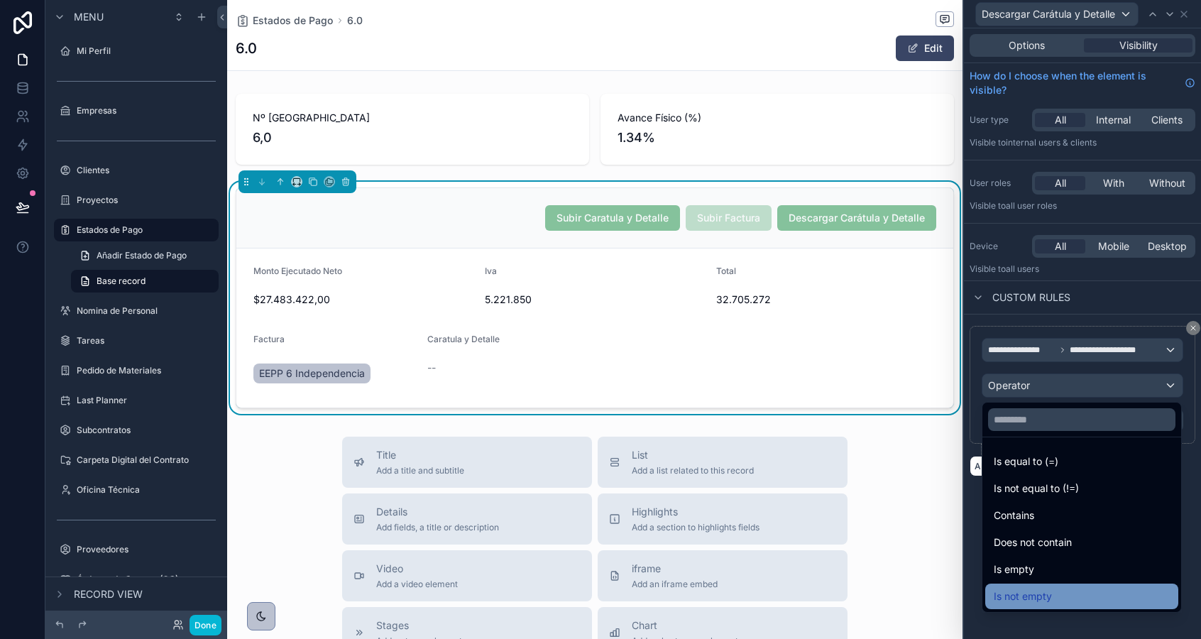
click at [1029, 598] on span "Is not empty" at bounding box center [1023, 596] width 58 height 17
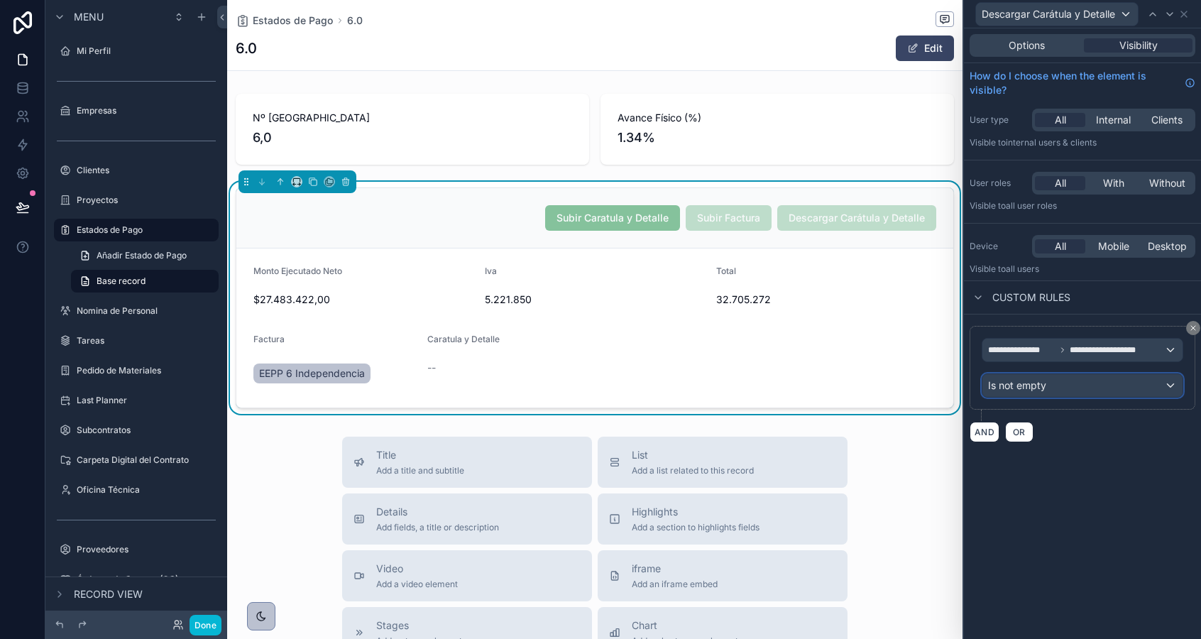
click at [1031, 385] on span "Is not empty" at bounding box center [1017, 385] width 58 height 14
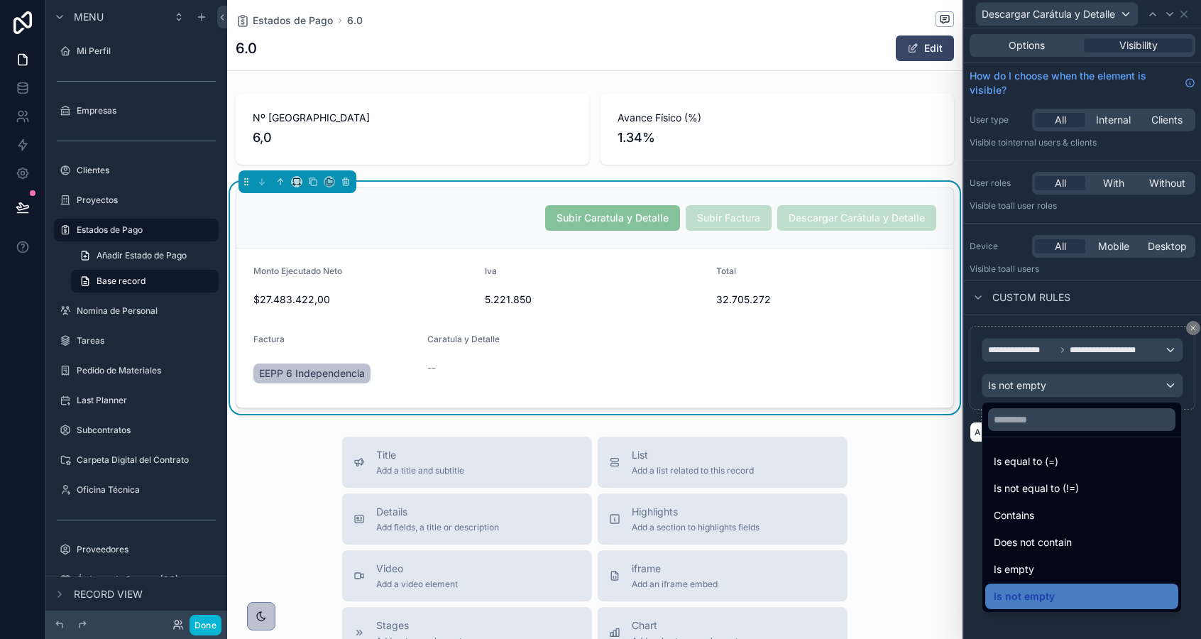
click at [1021, 582] on ul "Is equal to (=) Is not equal to (!=) Contains Does not contain Is empty Is not …" at bounding box center [1081, 524] width 199 height 175
click at [1024, 573] on span "Is empty" at bounding box center [1014, 569] width 40 height 17
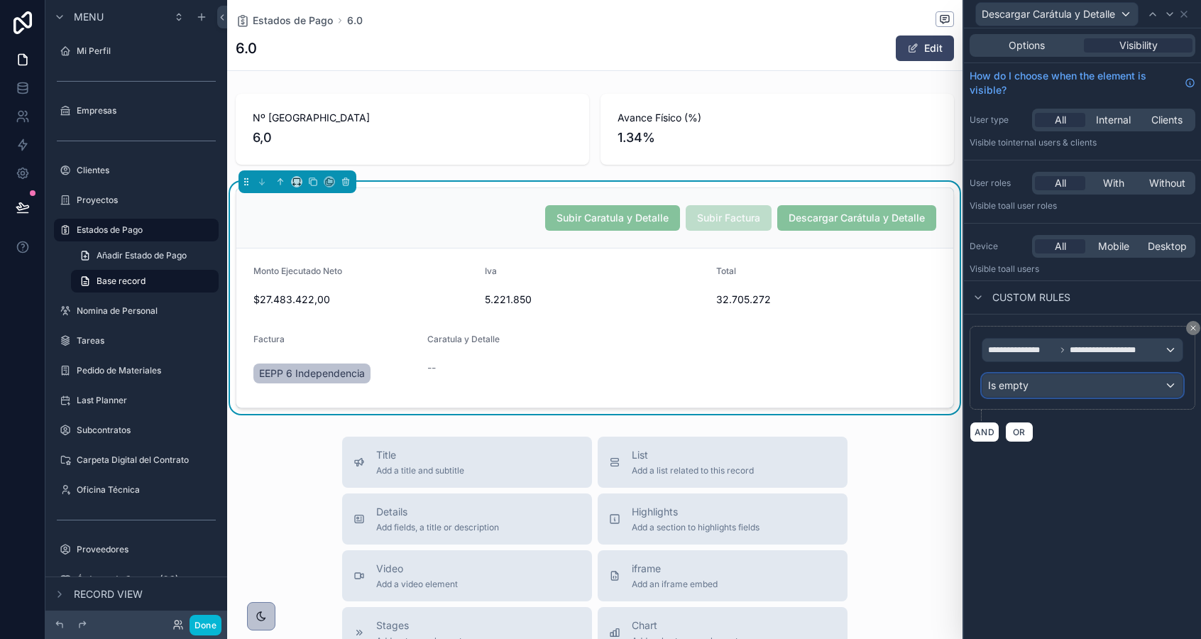
click at [1034, 387] on div "Is empty" at bounding box center [1082, 385] width 200 height 23
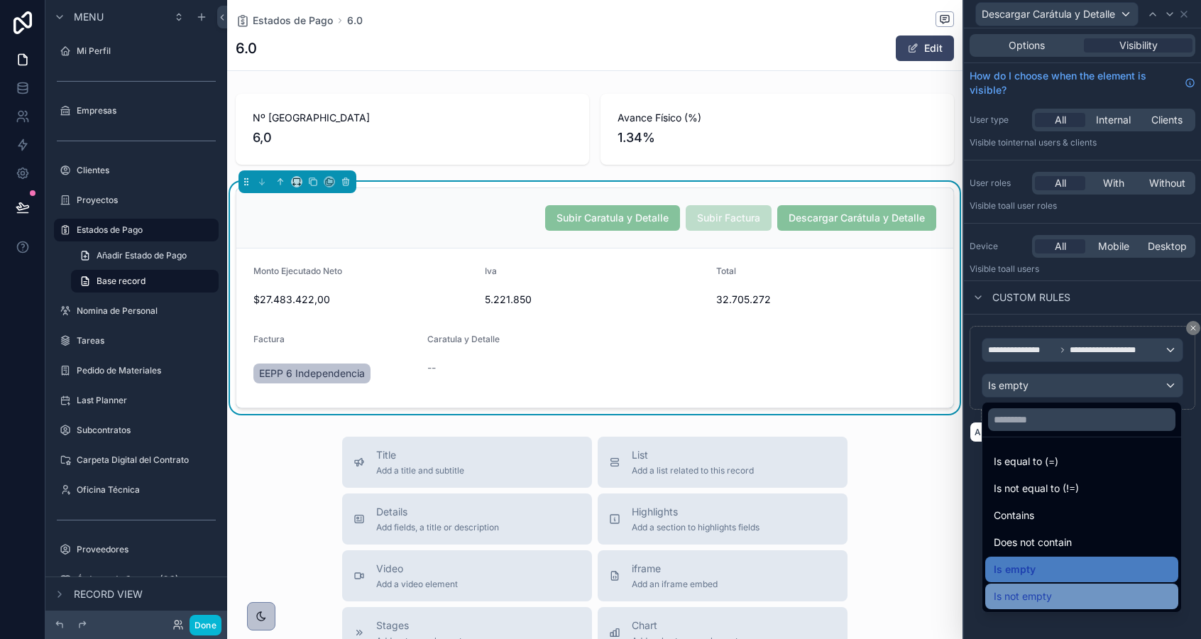
click at [1019, 597] on span "Is not empty" at bounding box center [1023, 596] width 58 height 17
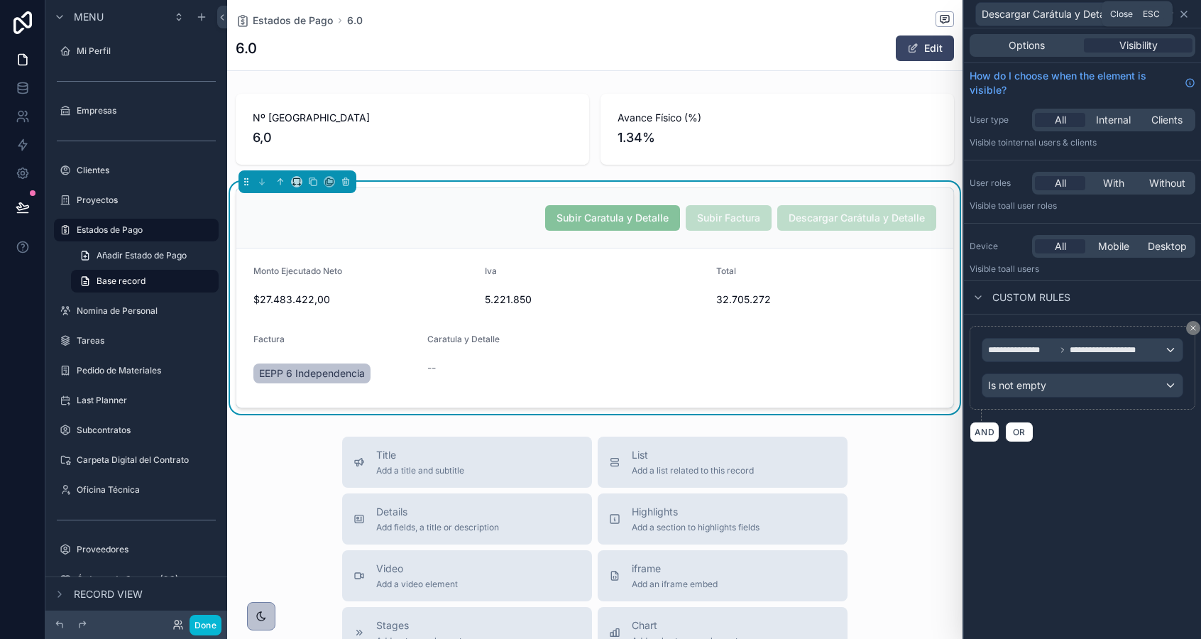
click at [1182, 14] on icon at bounding box center [1183, 14] width 11 height 11
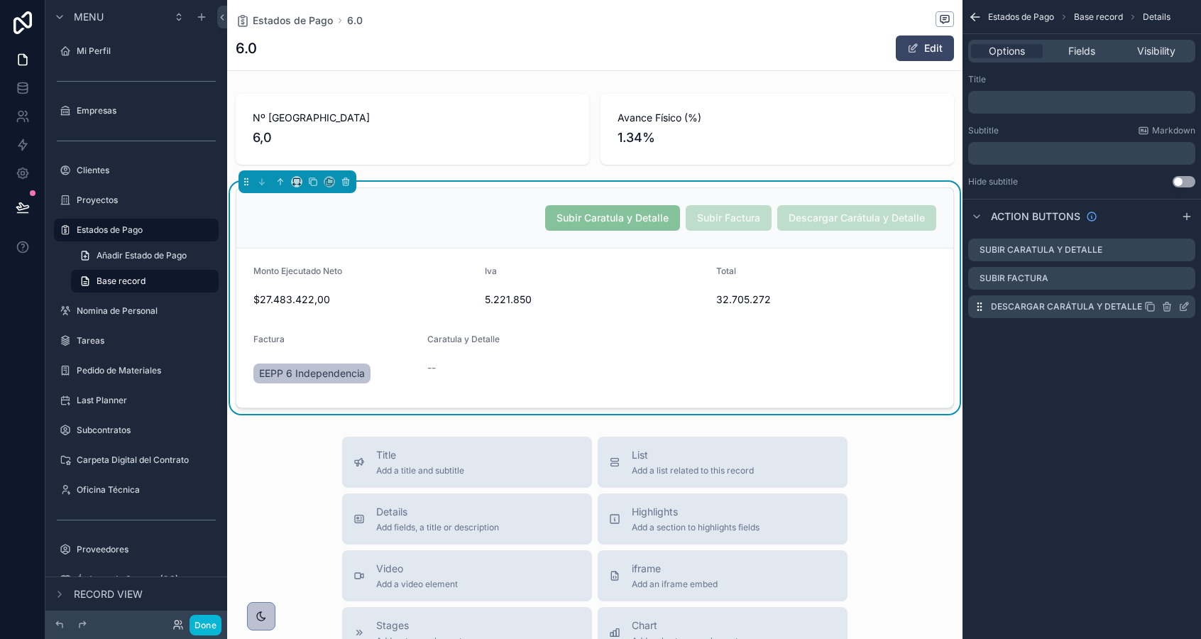
click at [1152, 306] on icon "scrollable content" at bounding box center [1149, 306] width 11 height 11
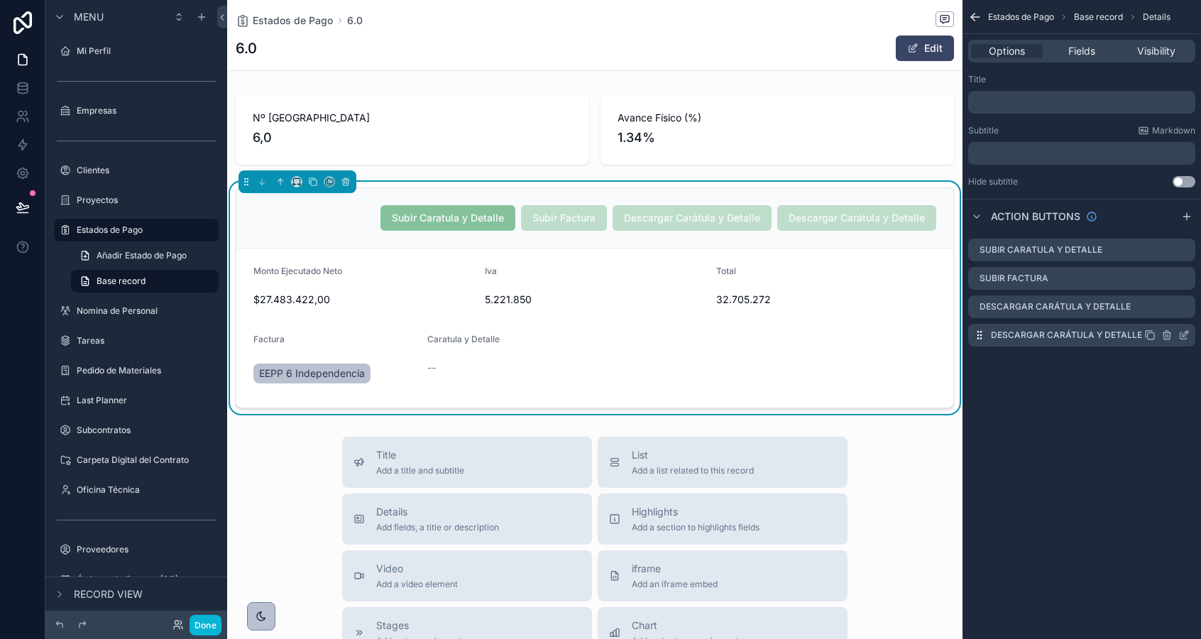
click at [1183, 336] on icon "scrollable content" at bounding box center [1185, 334] width 6 height 6
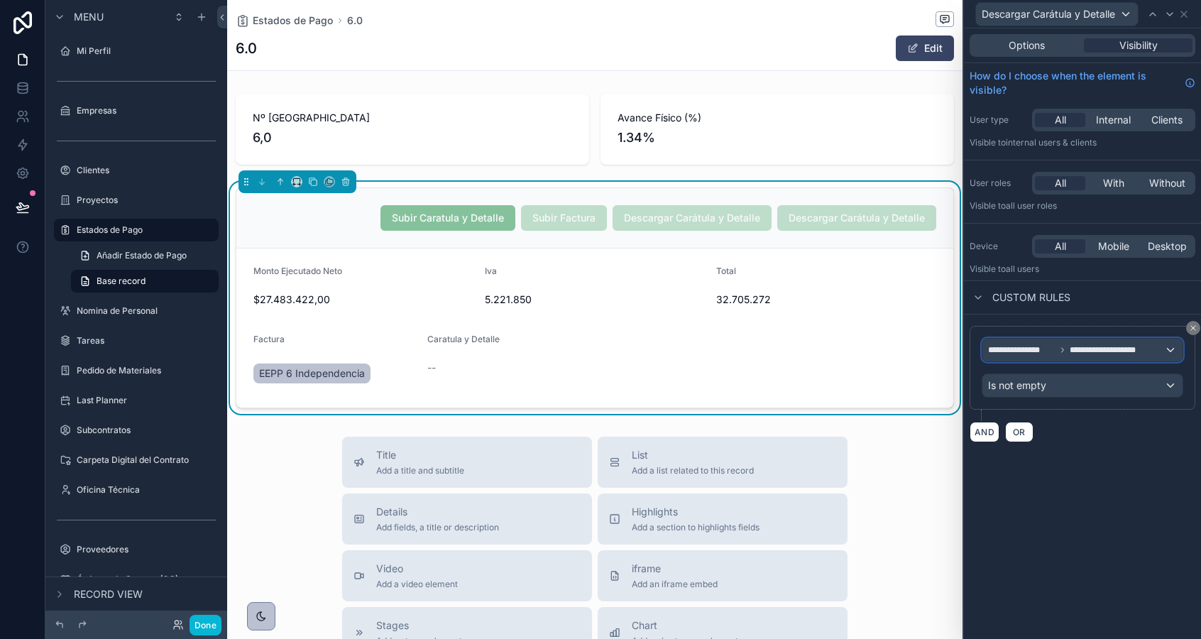
click at [1065, 351] on icon at bounding box center [1062, 350] width 9 height 9
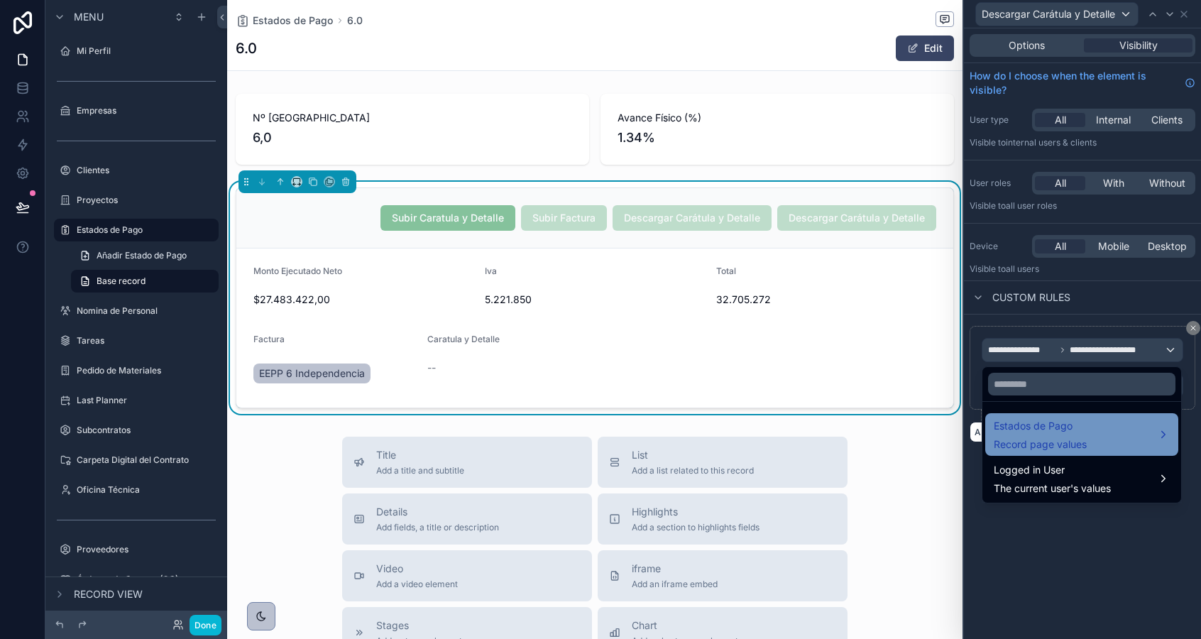
click at [1045, 434] on div "Estados de Pago Record page values" at bounding box center [1040, 434] width 93 height 34
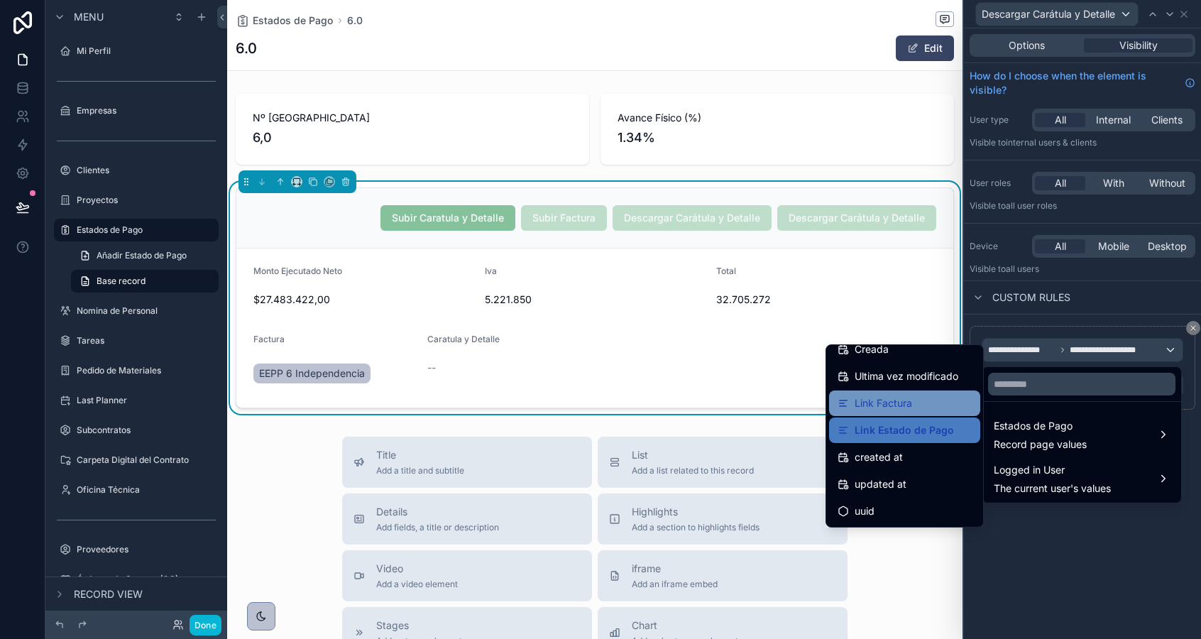
click at [901, 400] on span "Link Factura" at bounding box center [882, 403] width 57 height 17
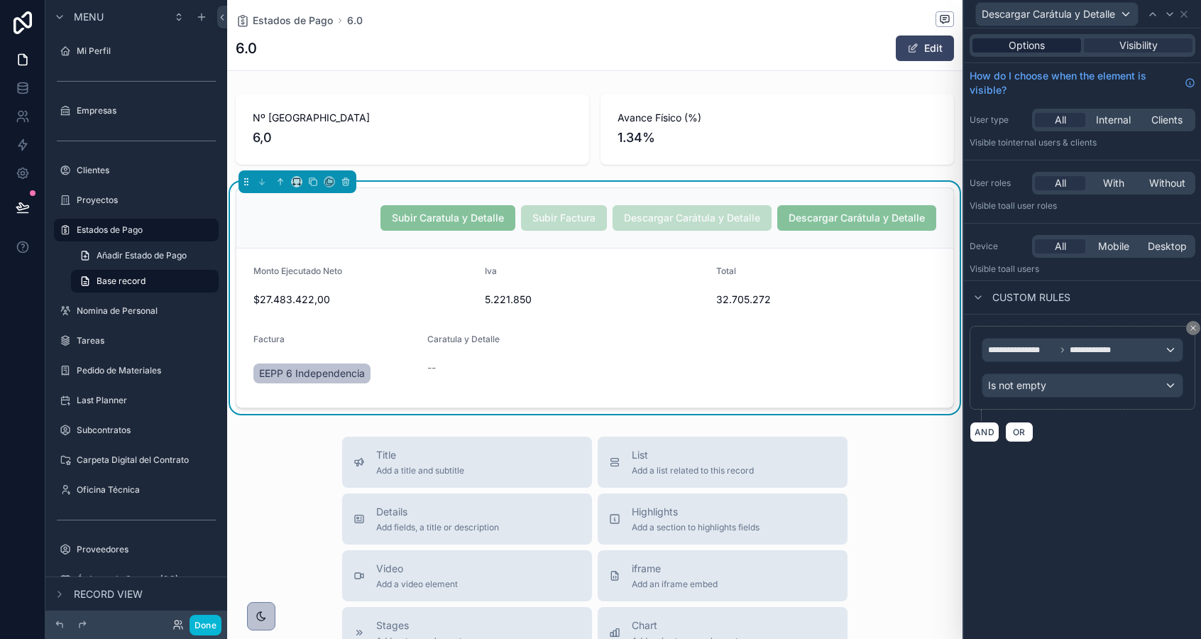
click at [1018, 40] on span "Options" at bounding box center [1026, 45] width 36 height 14
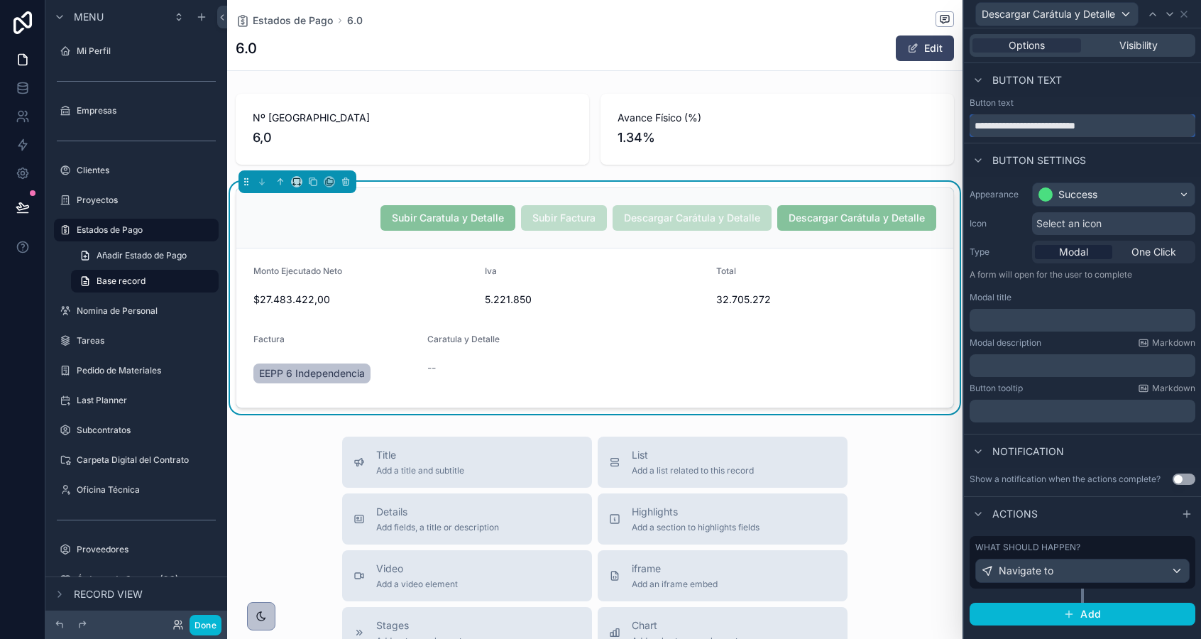
drag, startPoint x: 1027, startPoint y: 123, endPoint x: 1177, endPoint y: 128, distance: 150.5
click at [1176, 128] on input "**********" at bounding box center [1082, 125] width 226 height 23
type input "**********"
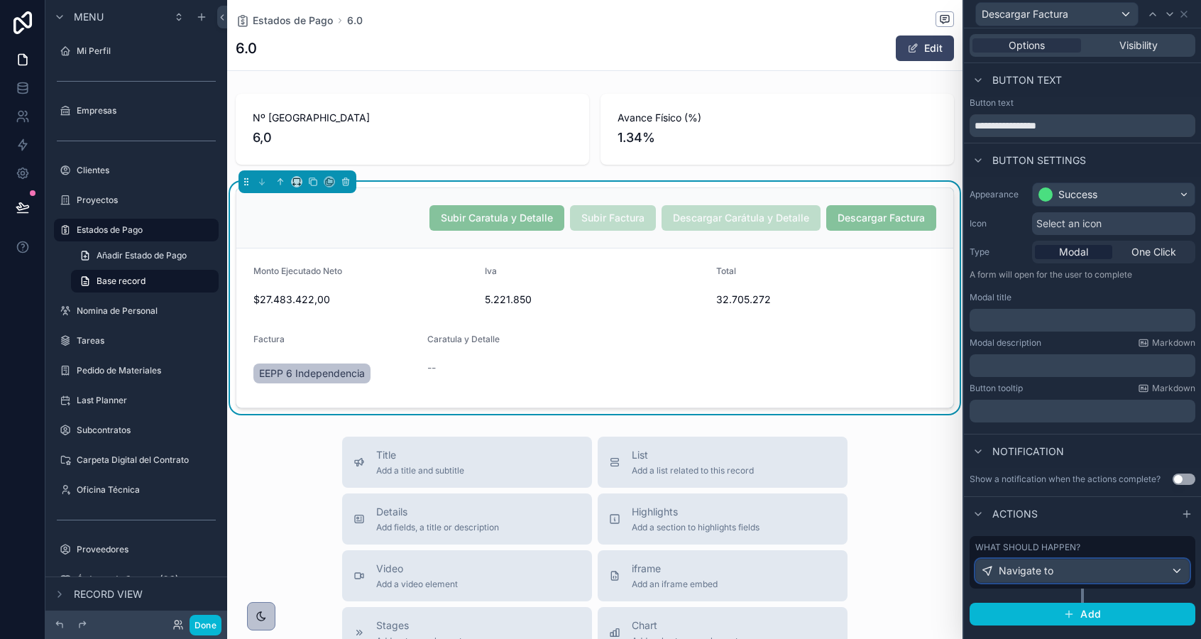
click at [1089, 573] on div "Navigate to" at bounding box center [1082, 570] width 213 height 23
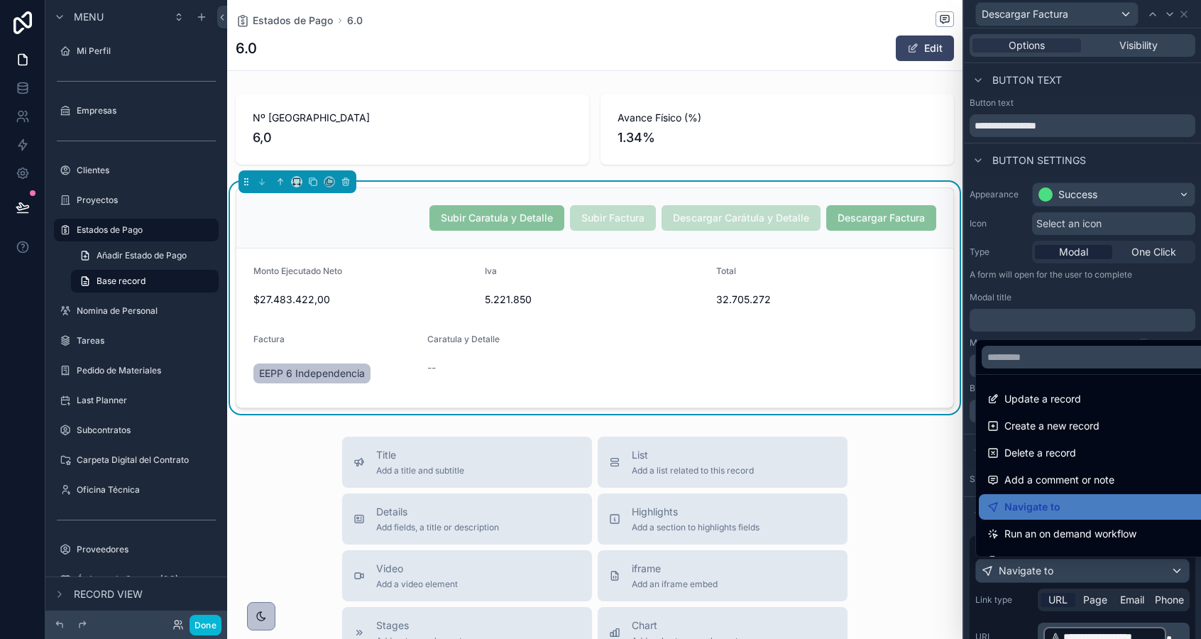
click at [1167, 632] on div at bounding box center [1082, 319] width 237 height 639
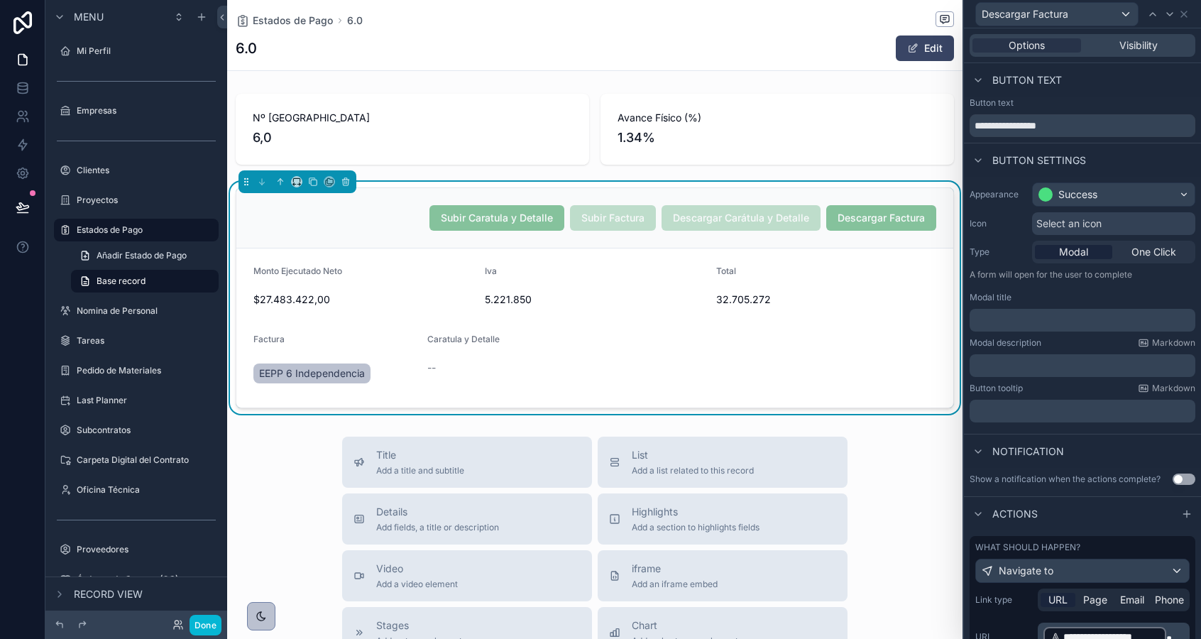
click at [1171, 630] on p "**********" at bounding box center [1114, 636] width 143 height 23
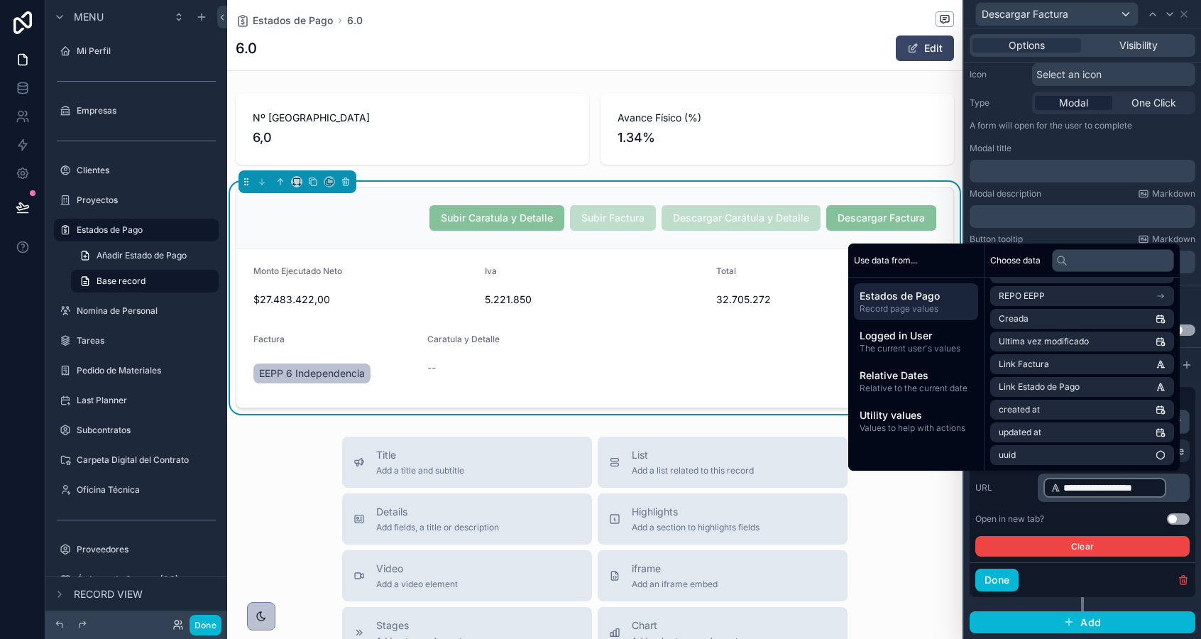
scroll to position [143, 0]
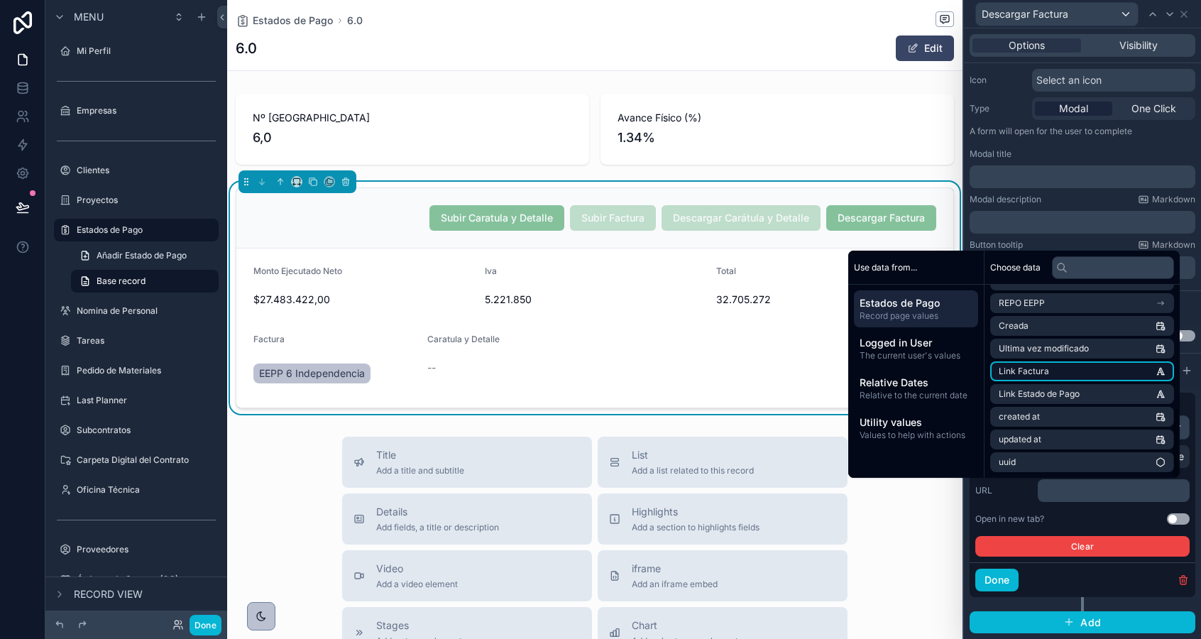
click at [1042, 374] on li "Link Factura" at bounding box center [1082, 371] width 184 height 20
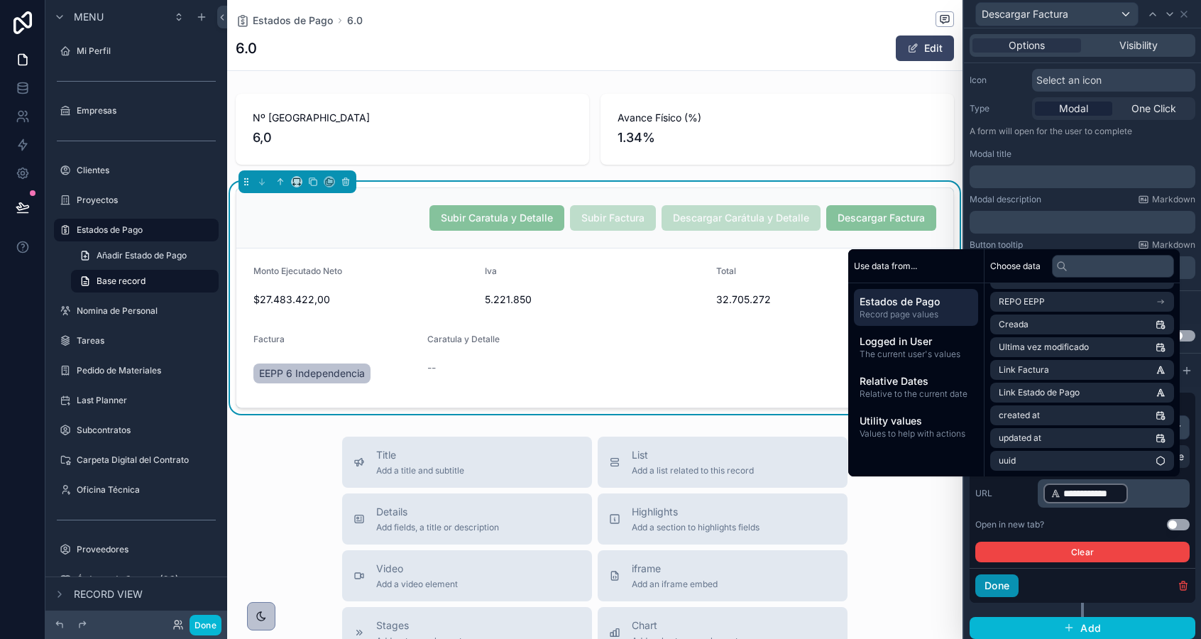
click at [1013, 589] on button "Done" at bounding box center [996, 585] width 43 height 23
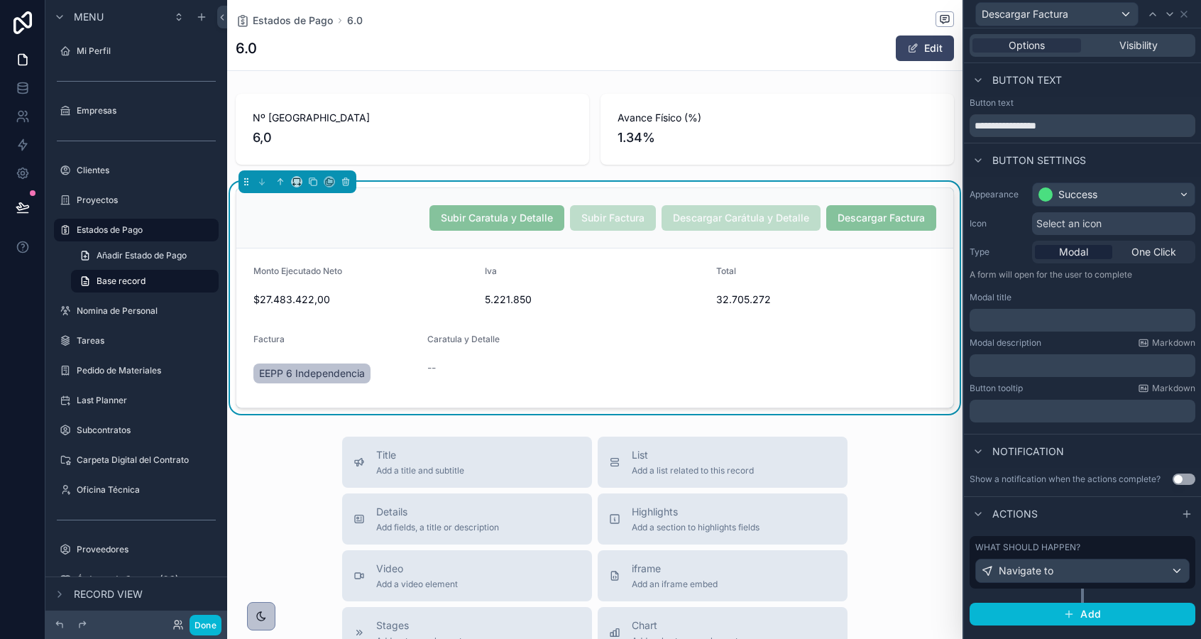
scroll to position [0, 0]
click at [195, 625] on button "Done" at bounding box center [205, 625] width 32 height 21
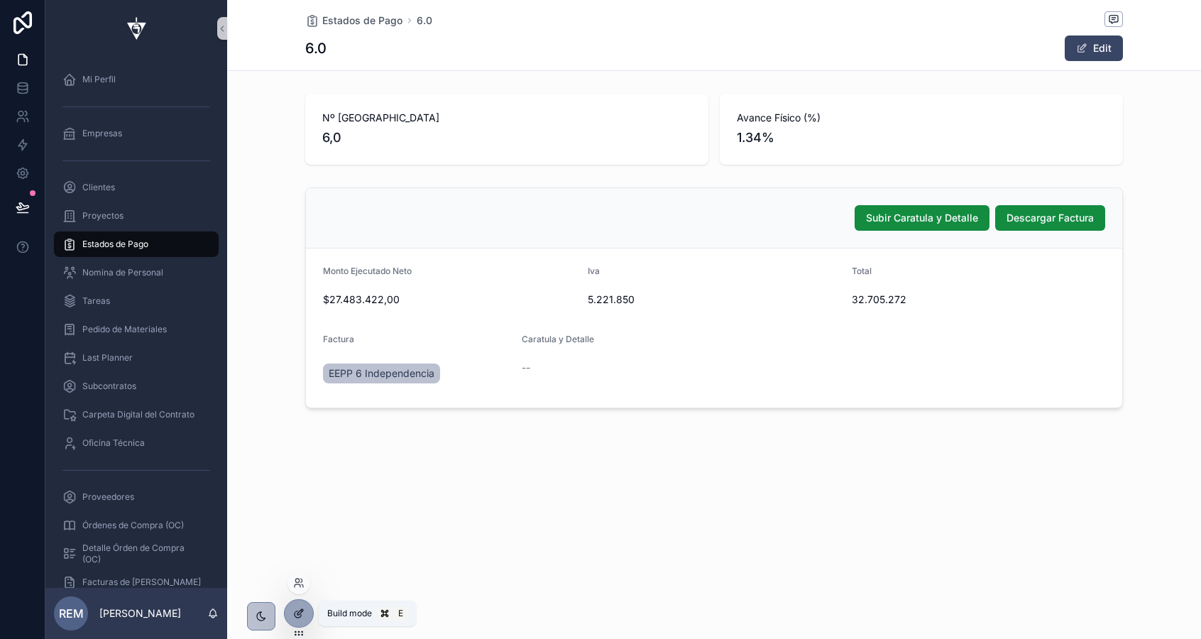
click at [298, 613] on icon at bounding box center [298, 612] width 11 height 11
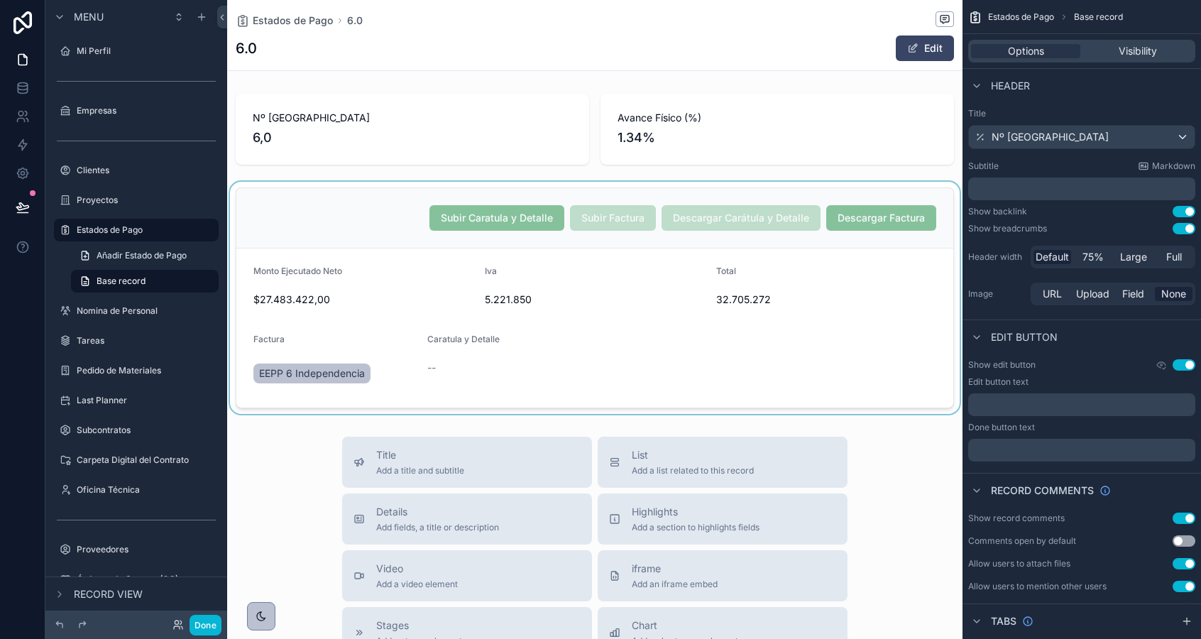
click at [630, 264] on div "scrollable content" at bounding box center [594, 298] width 735 height 232
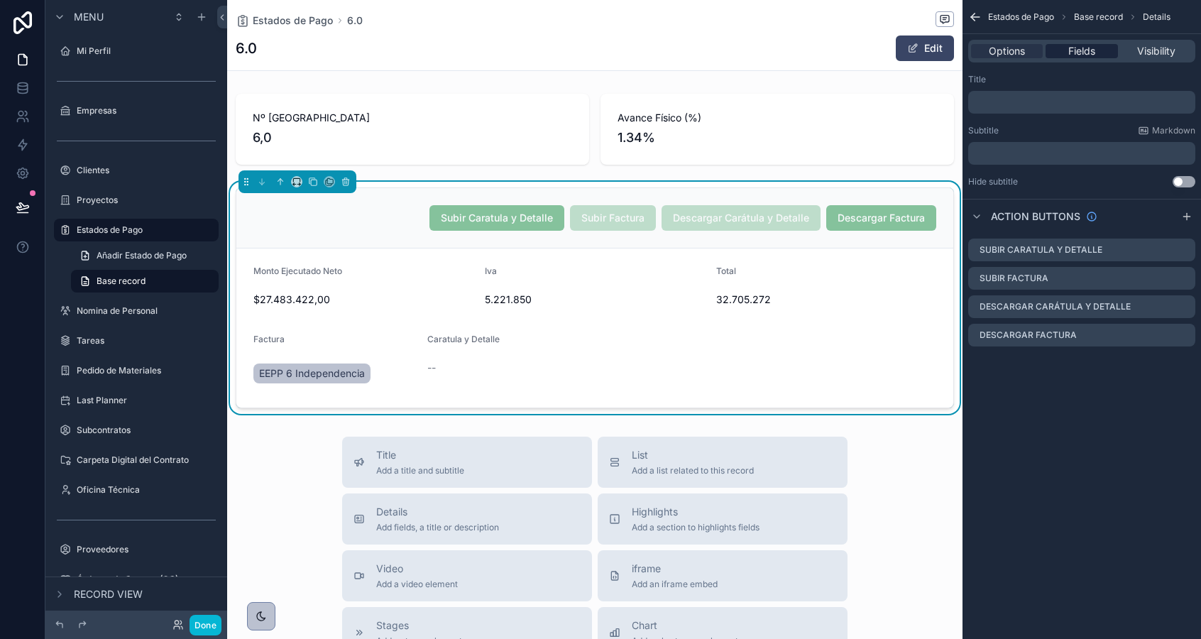
click at [1087, 54] on span "Fields" at bounding box center [1081, 51] width 27 height 14
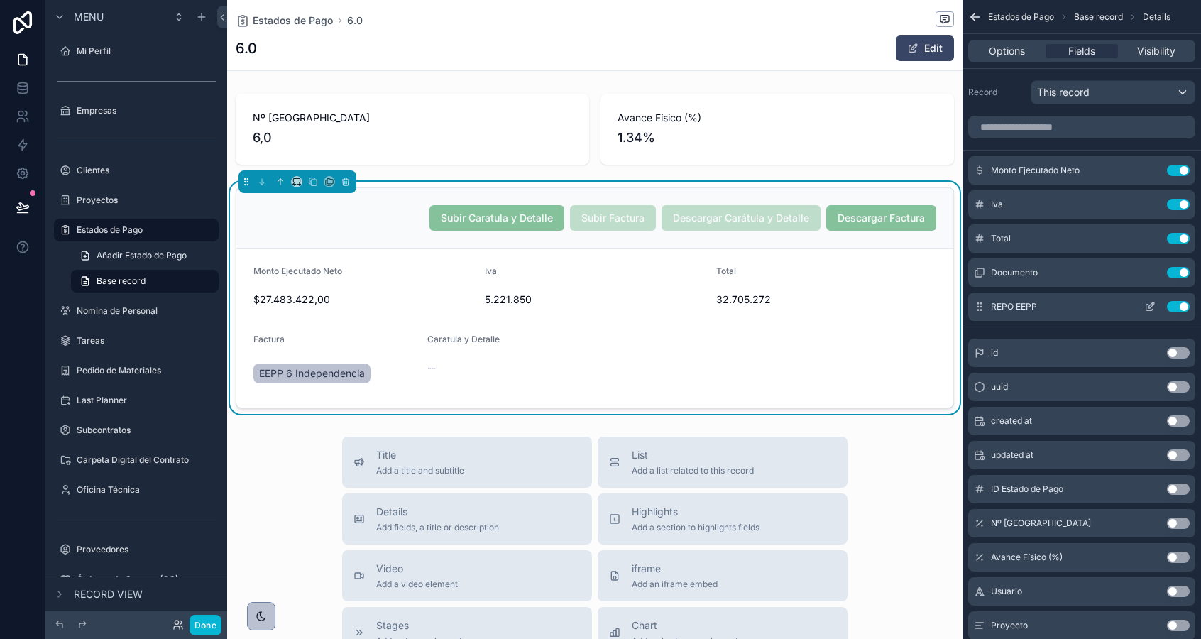
click at [1174, 310] on button "Use setting" at bounding box center [1178, 306] width 23 height 11
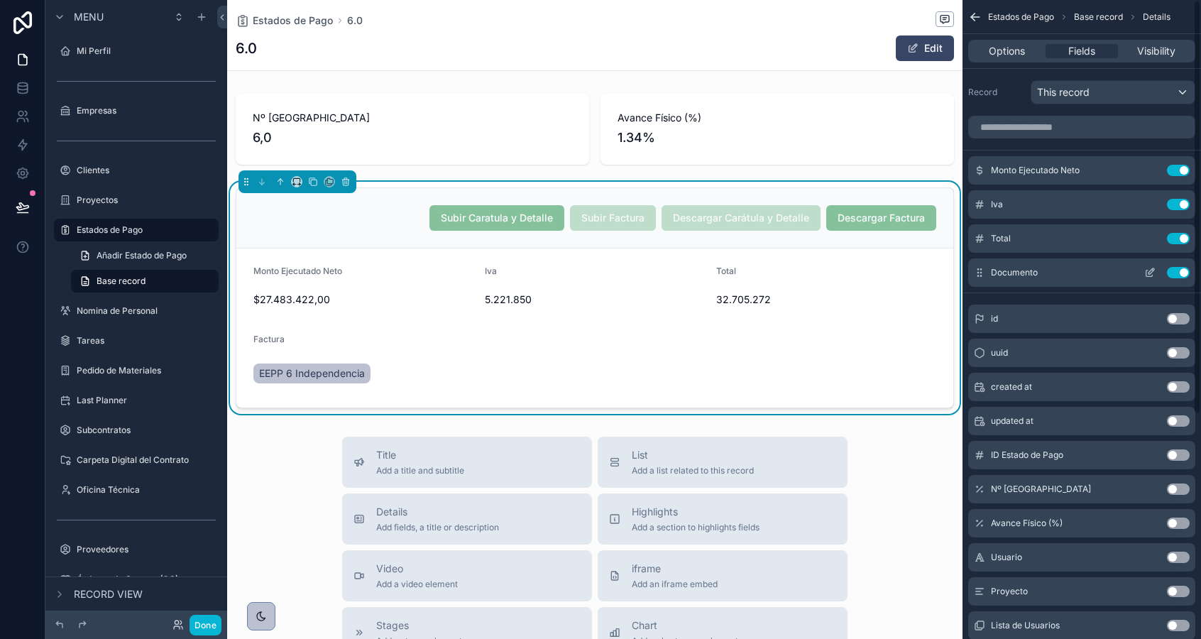
click at [1170, 285] on div "Documento Use setting" at bounding box center [1081, 272] width 227 height 28
click at [1182, 265] on div "Documento Use setting" at bounding box center [1081, 272] width 227 height 28
click at [1180, 273] on button "Use setting" at bounding box center [1178, 272] width 23 height 11
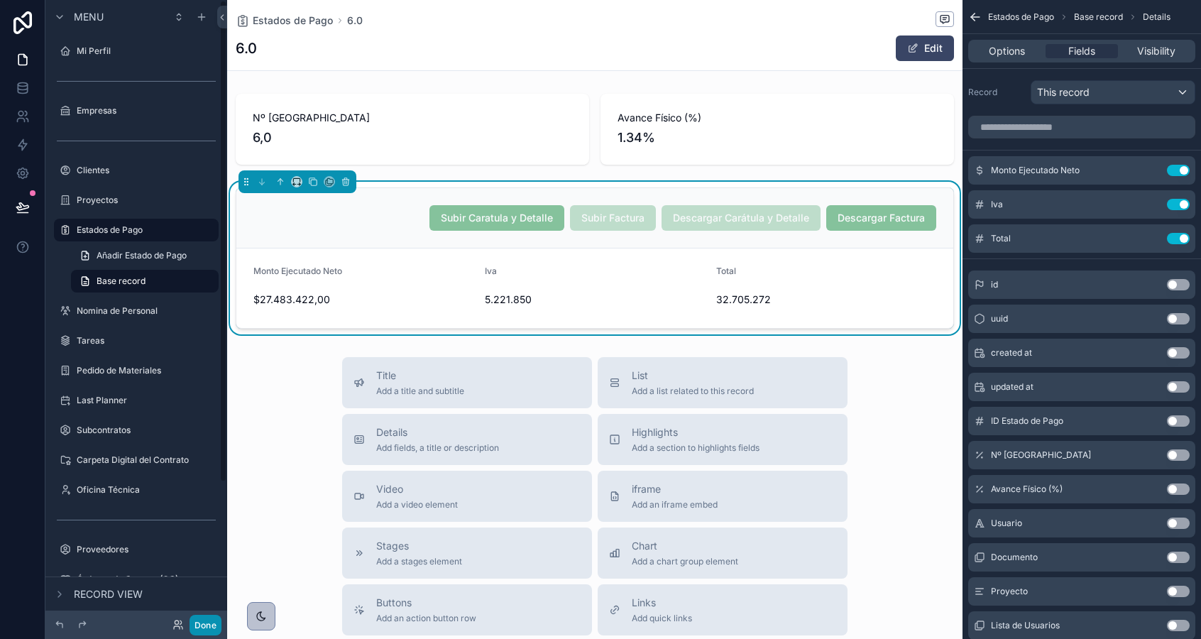
click at [203, 626] on button "Done" at bounding box center [205, 625] width 32 height 21
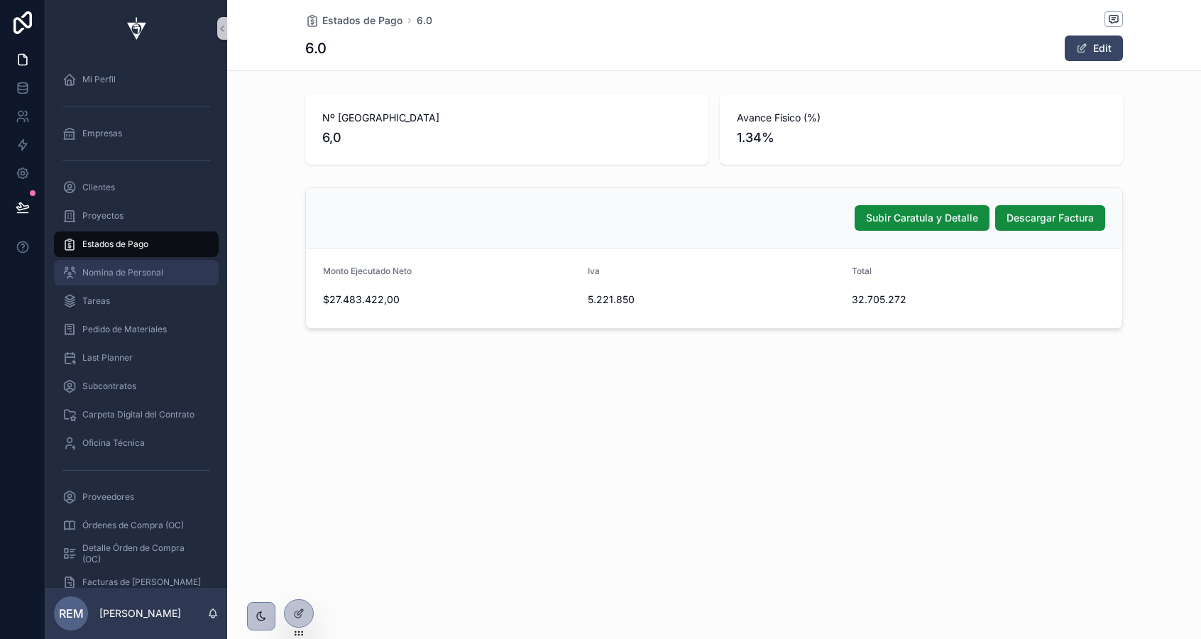
click at [129, 279] on div "Nomina de Personal" at bounding box center [136, 272] width 148 height 23
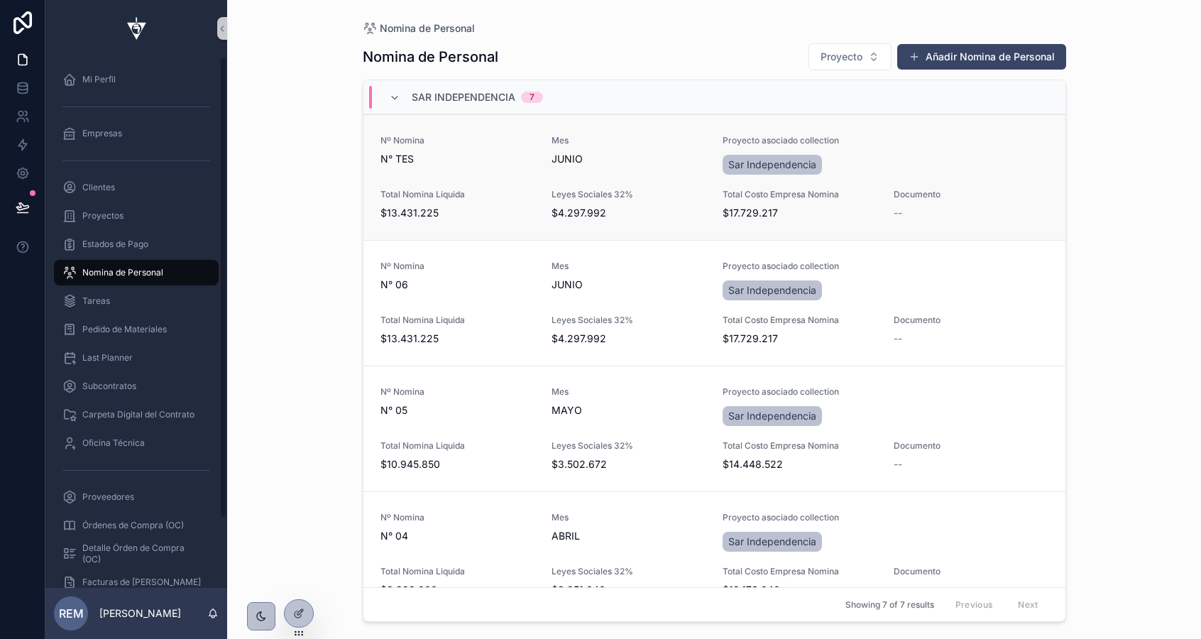
click at [494, 175] on div "Nº Nomina N° TES" at bounding box center [457, 156] width 154 height 43
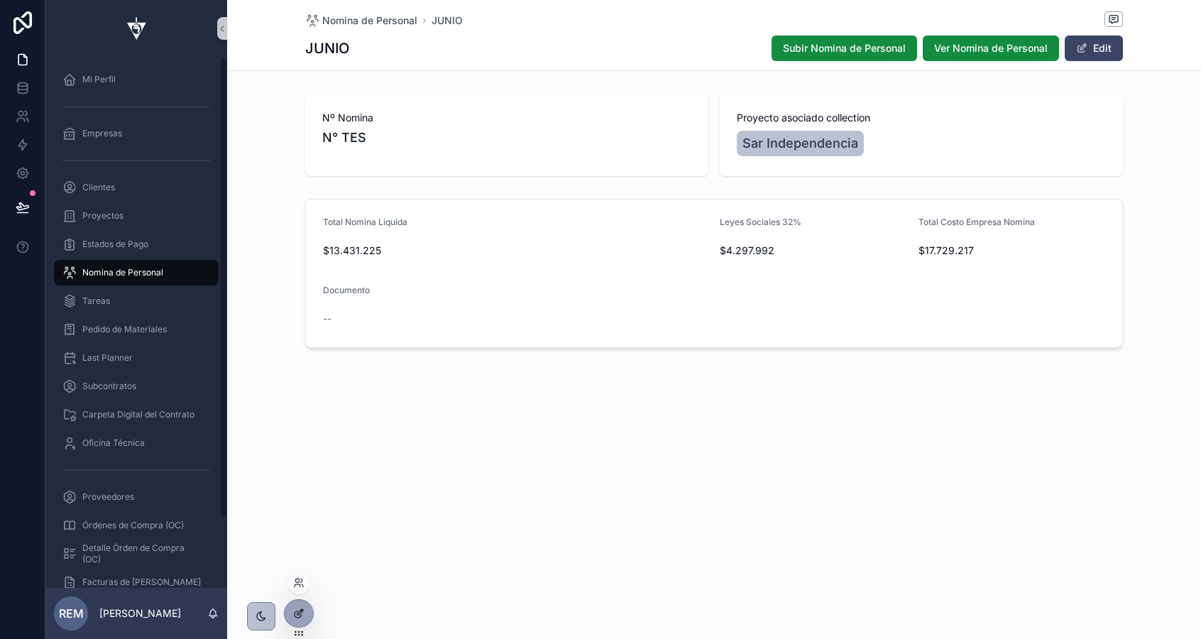
click at [285, 612] on div at bounding box center [299, 613] width 28 height 27
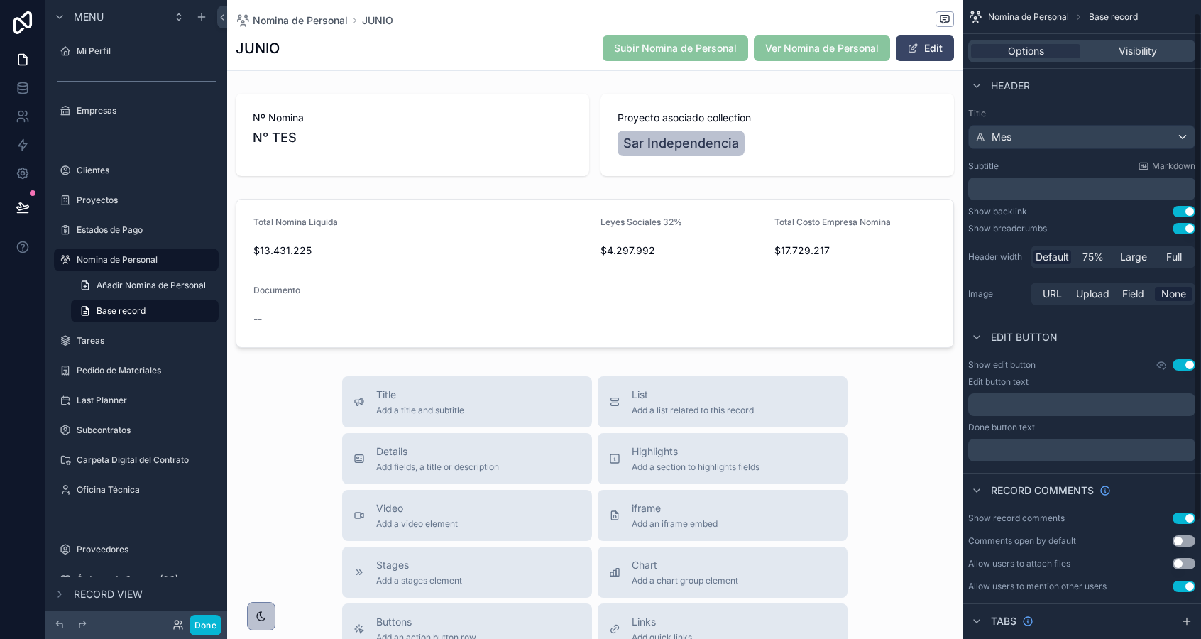
scroll to position [163, 0]
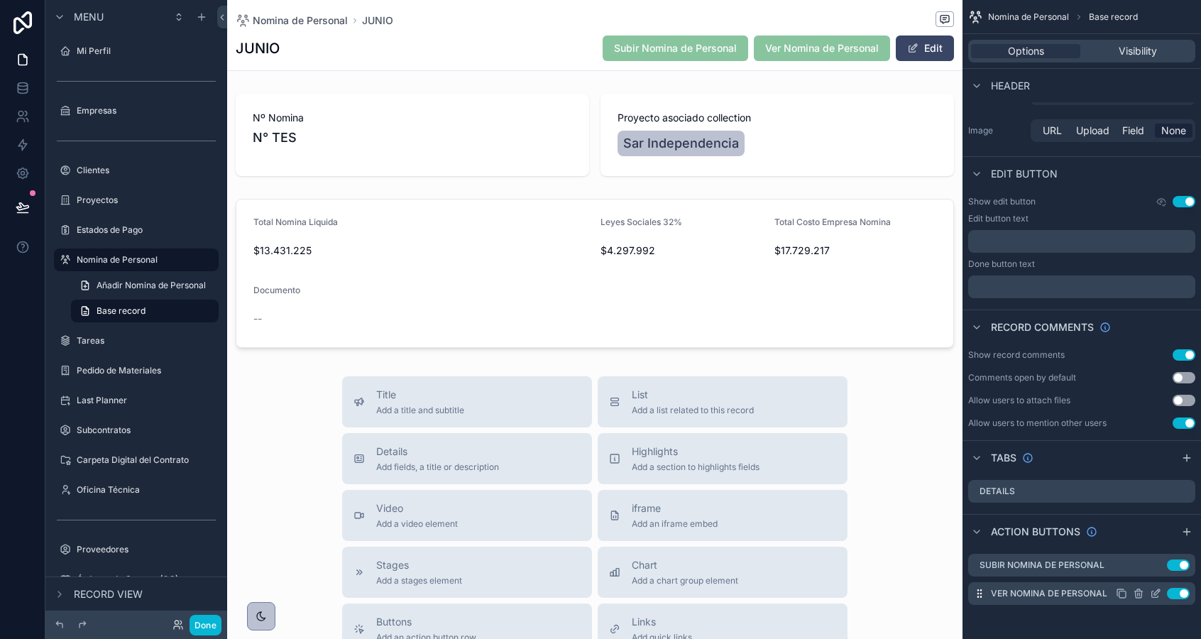
click at [1154, 590] on icon "scrollable content" at bounding box center [1155, 593] width 11 height 11
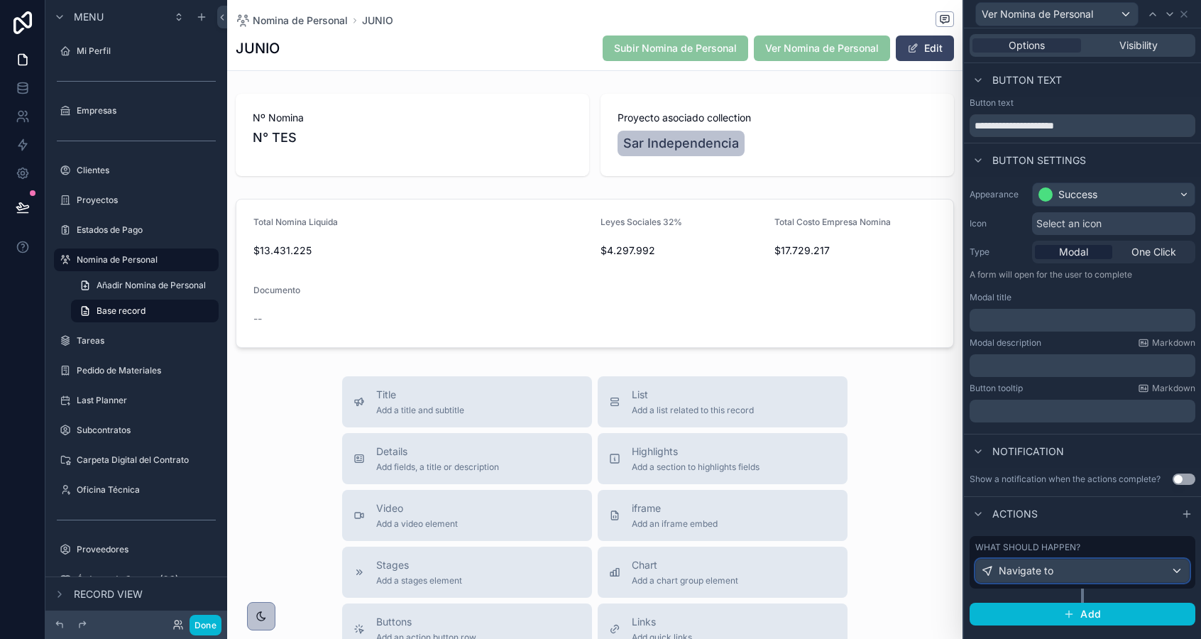
click at [1070, 578] on div "Navigate to" at bounding box center [1082, 570] width 213 height 23
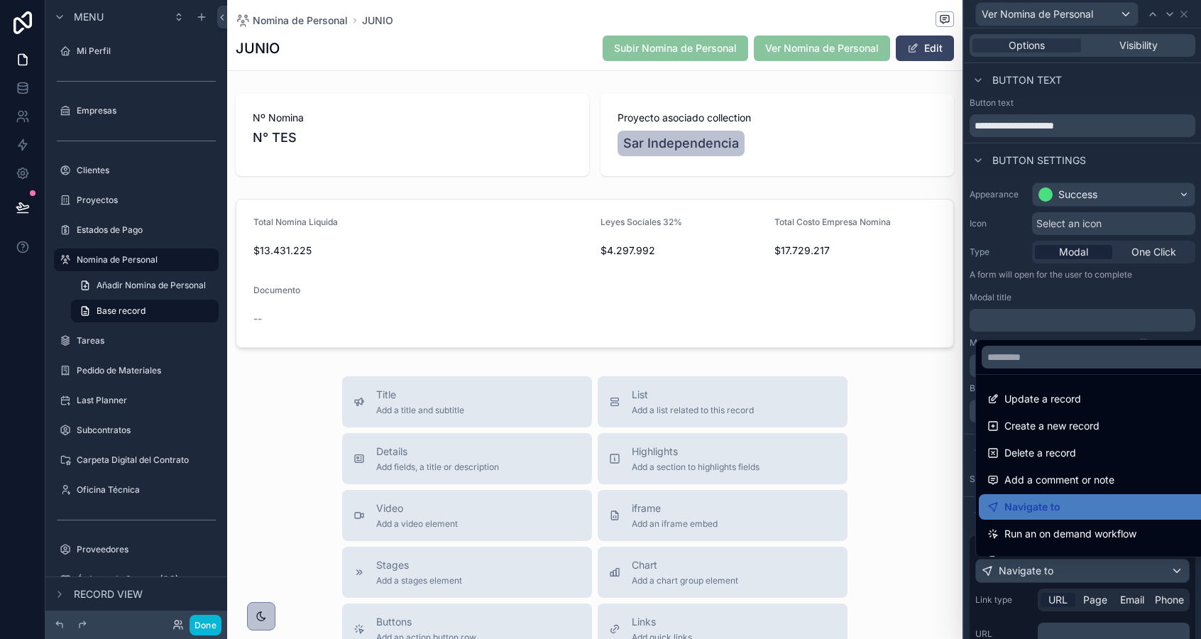
click at [1060, 624] on div at bounding box center [1082, 319] width 237 height 639
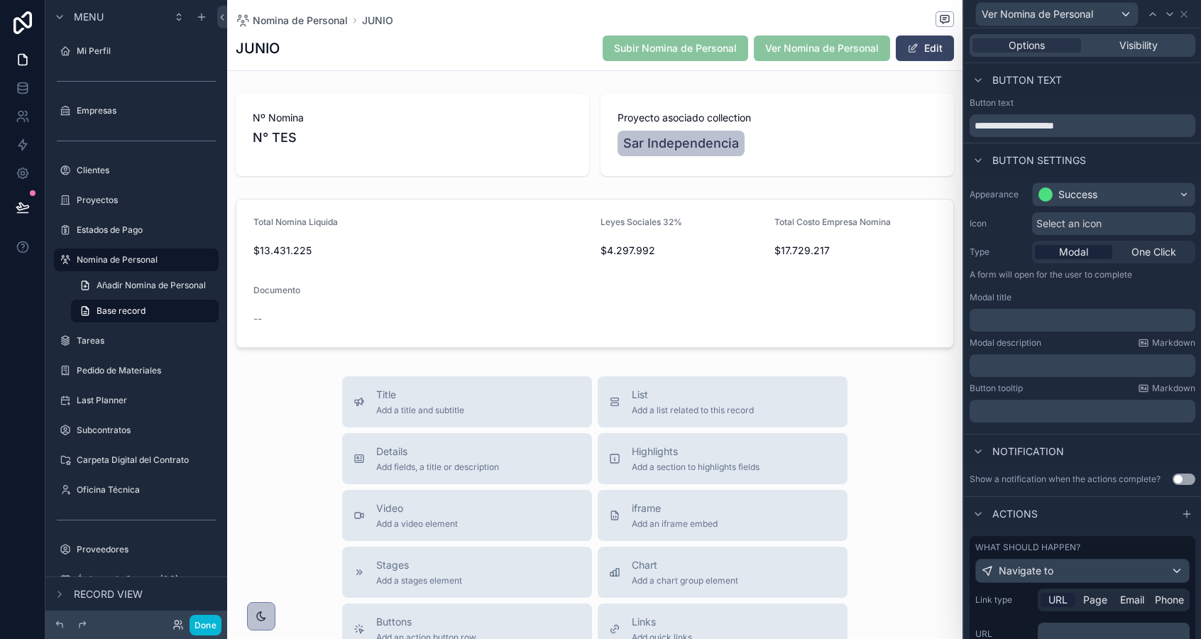
click at [1069, 631] on p "﻿" at bounding box center [1114, 634] width 143 height 14
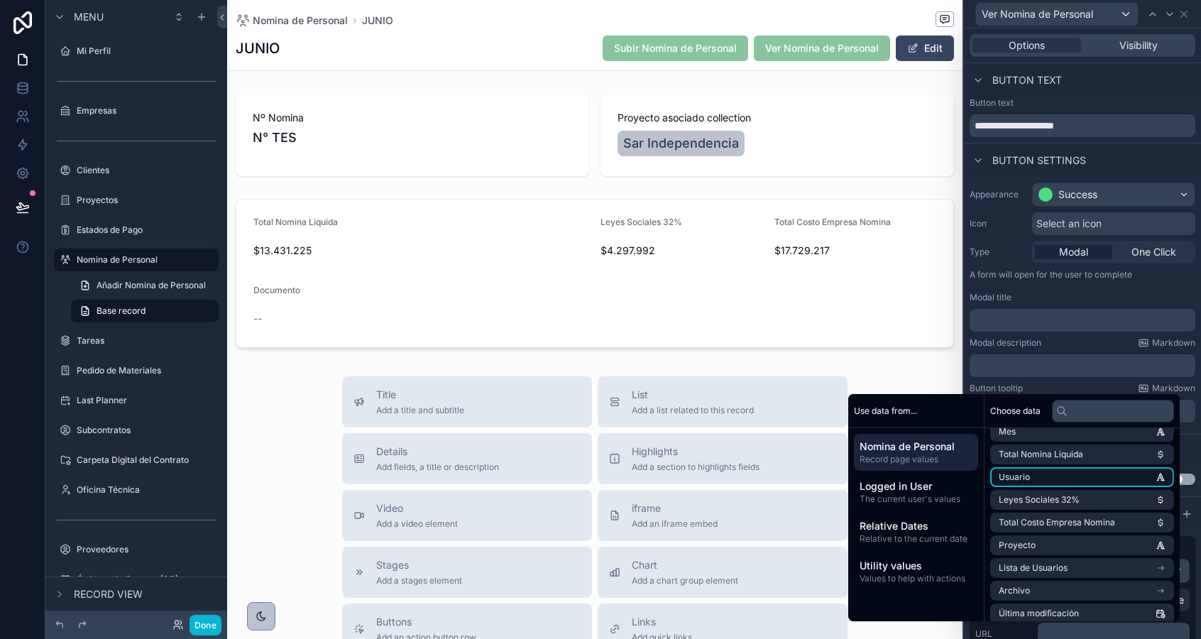
scroll to position [224, 0]
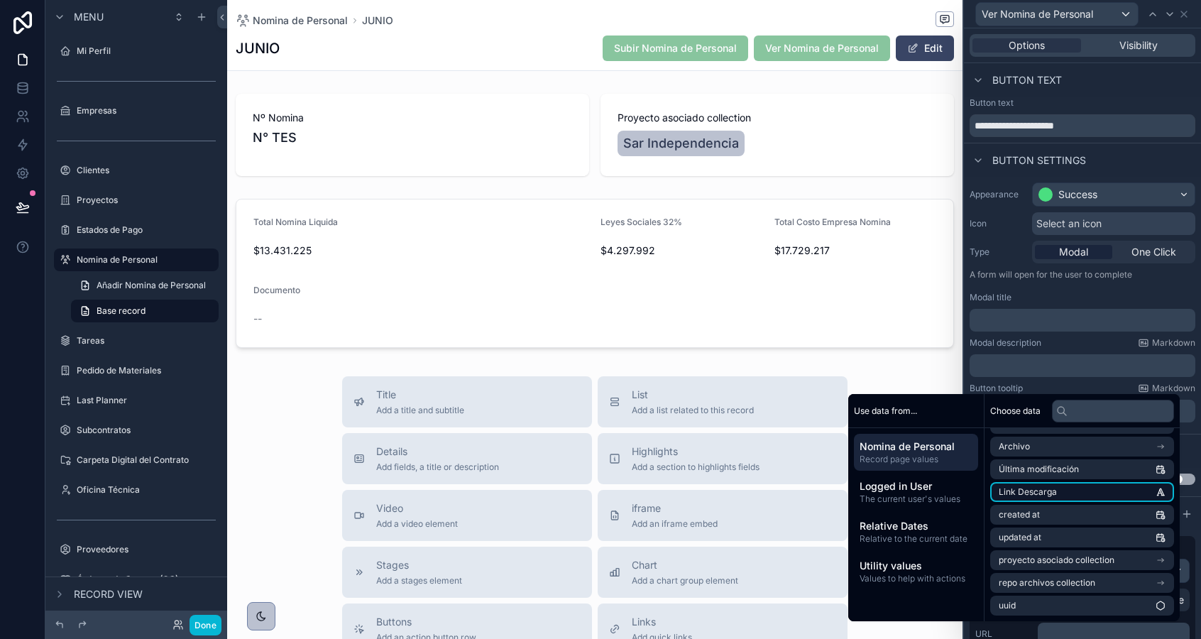
click at [1032, 493] on span "Link Descarga" at bounding box center [1028, 491] width 58 height 11
click at [1025, 378] on div "Appearance Success Icon Select an icon Type Modal One Click A form will open fo…" at bounding box center [1082, 302] width 237 height 251
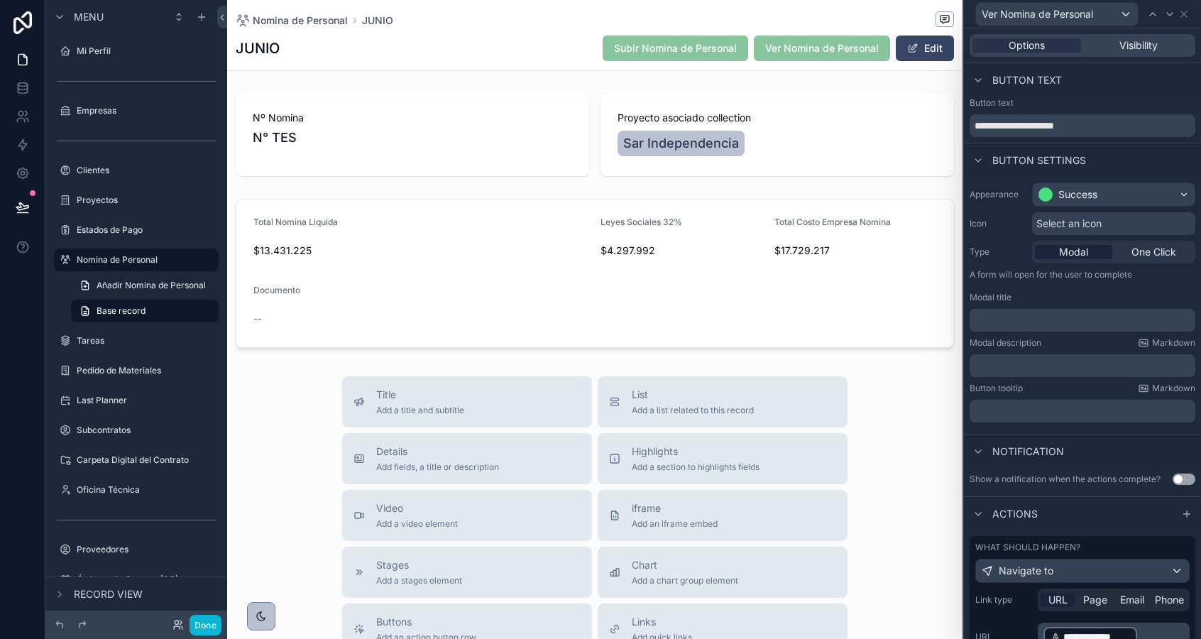
click at [1111, 35] on div "Options Visibility" at bounding box center [1082, 45] width 226 height 23
click at [1119, 44] on span "Visibility" at bounding box center [1138, 45] width 38 height 14
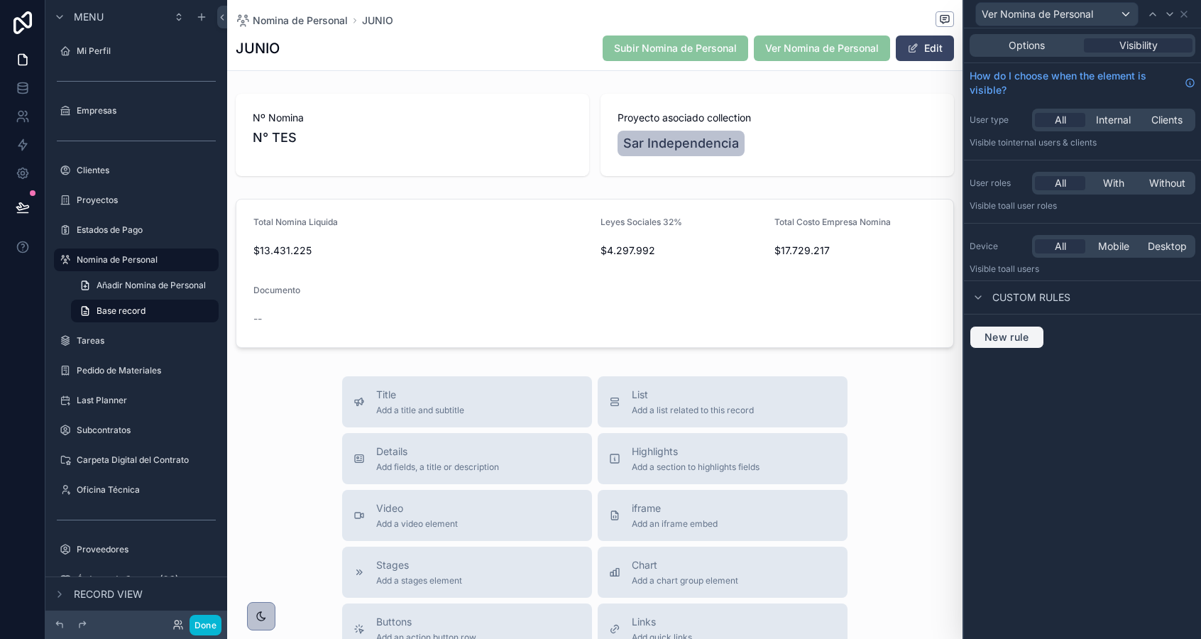
click at [999, 344] on button "New rule" at bounding box center [1006, 337] width 75 height 23
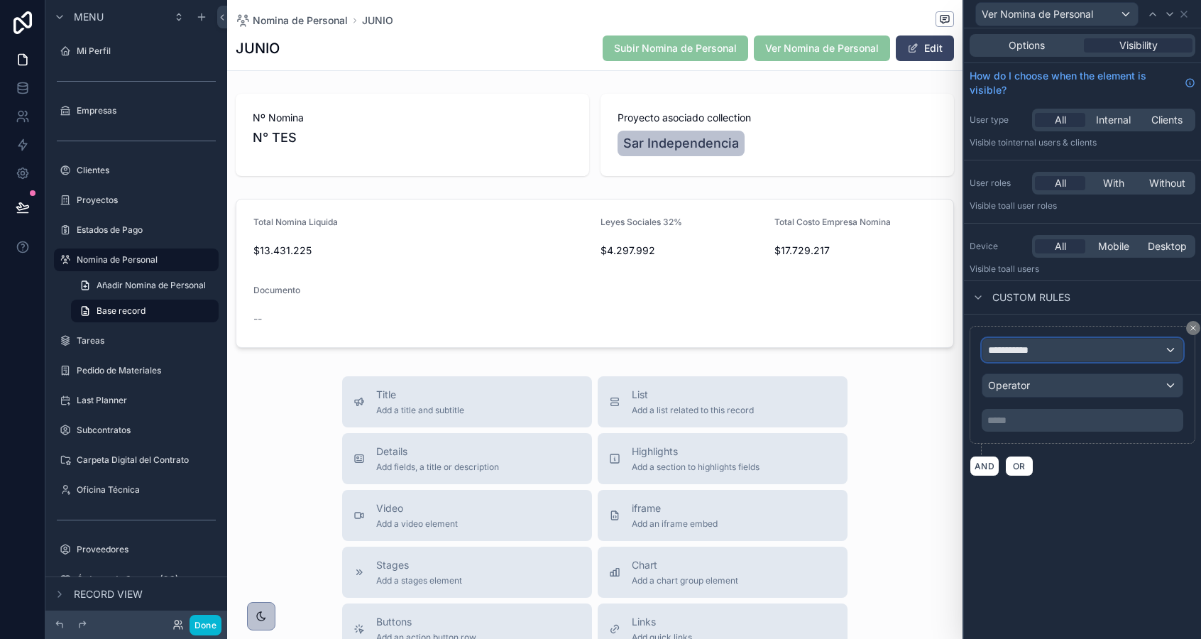
click at [999, 355] on span "**********" at bounding box center [1014, 350] width 53 height 14
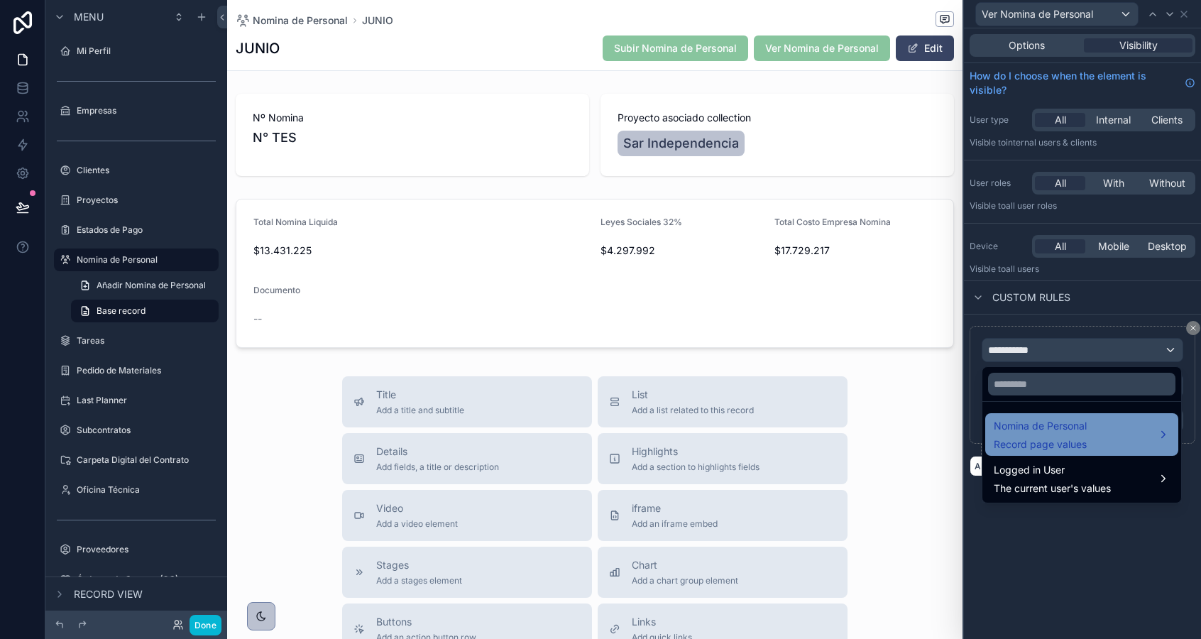
click at [1023, 434] on div "Nomina de Personal Record page values" at bounding box center [1040, 434] width 93 height 34
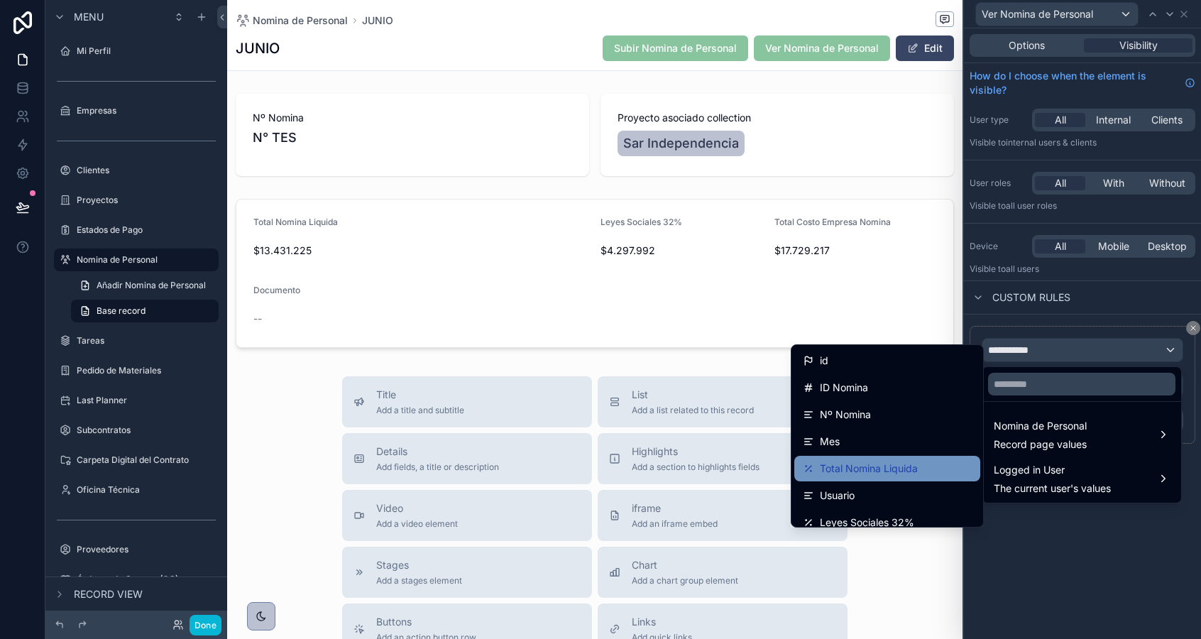
scroll to position [308, 0]
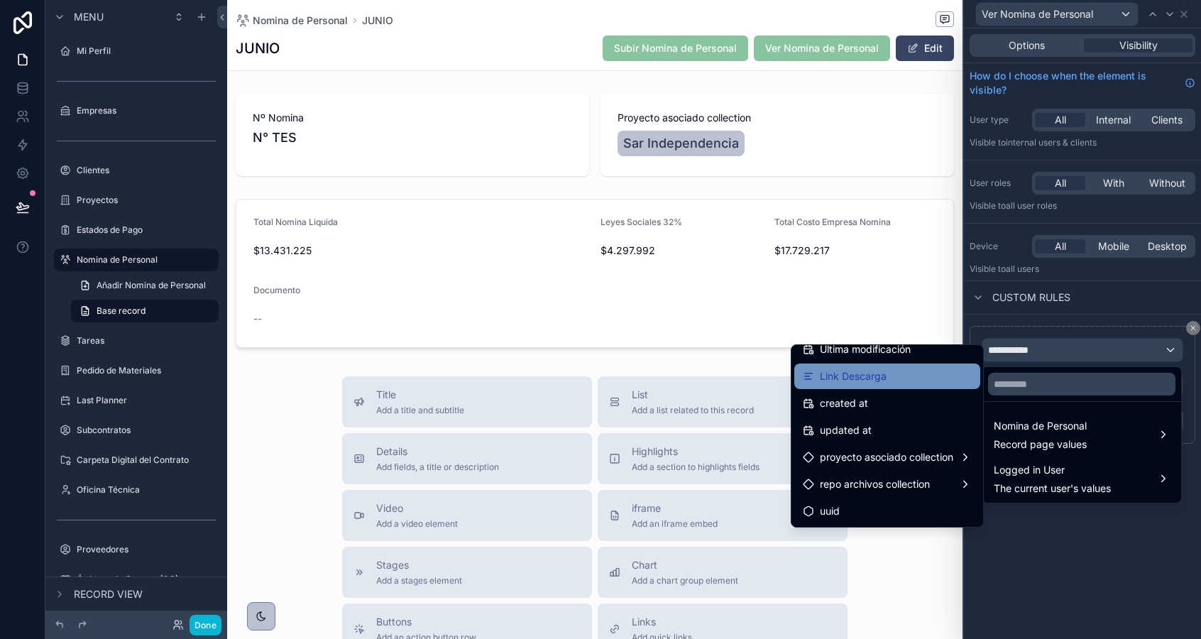
click at [893, 375] on div "Link Descarga" at bounding box center [887, 376] width 169 height 17
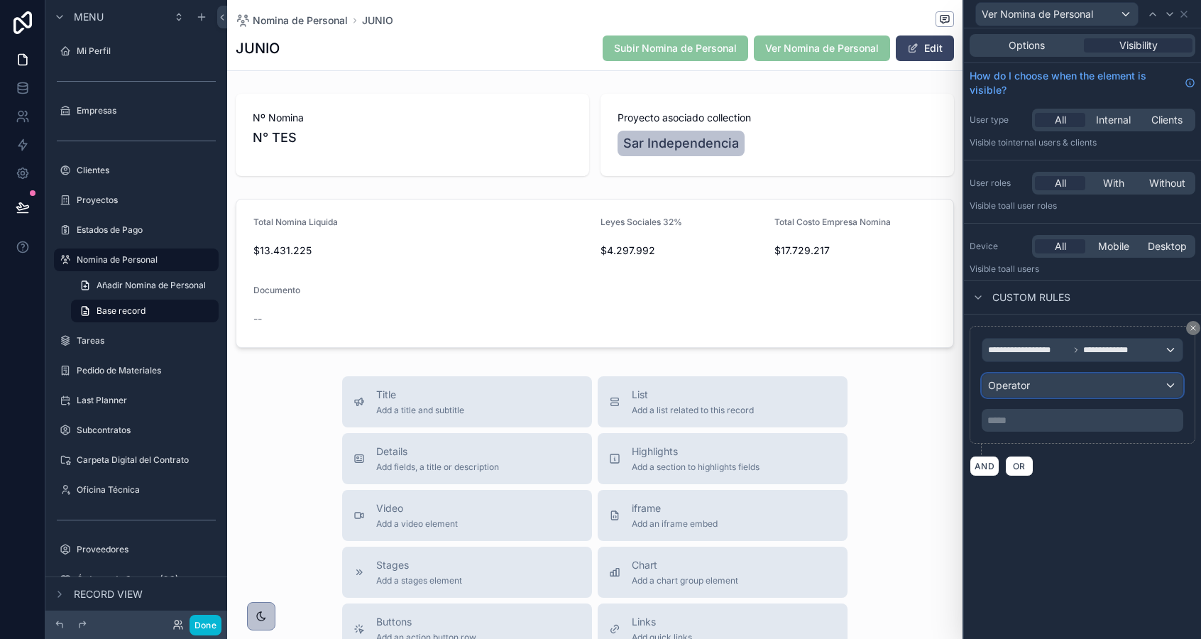
click at [1017, 386] on span "Operator" at bounding box center [1009, 385] width 42 height 12
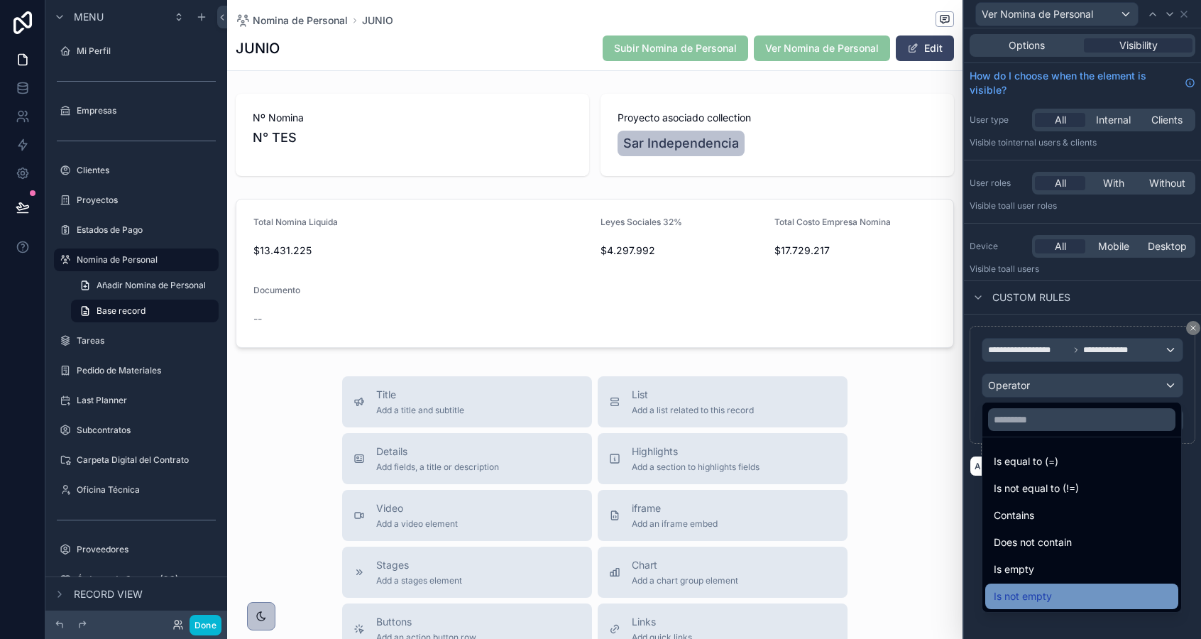
click at [1046, 588] on span "Is not empty" at bounding box center [1023, 596] width 58 height 17
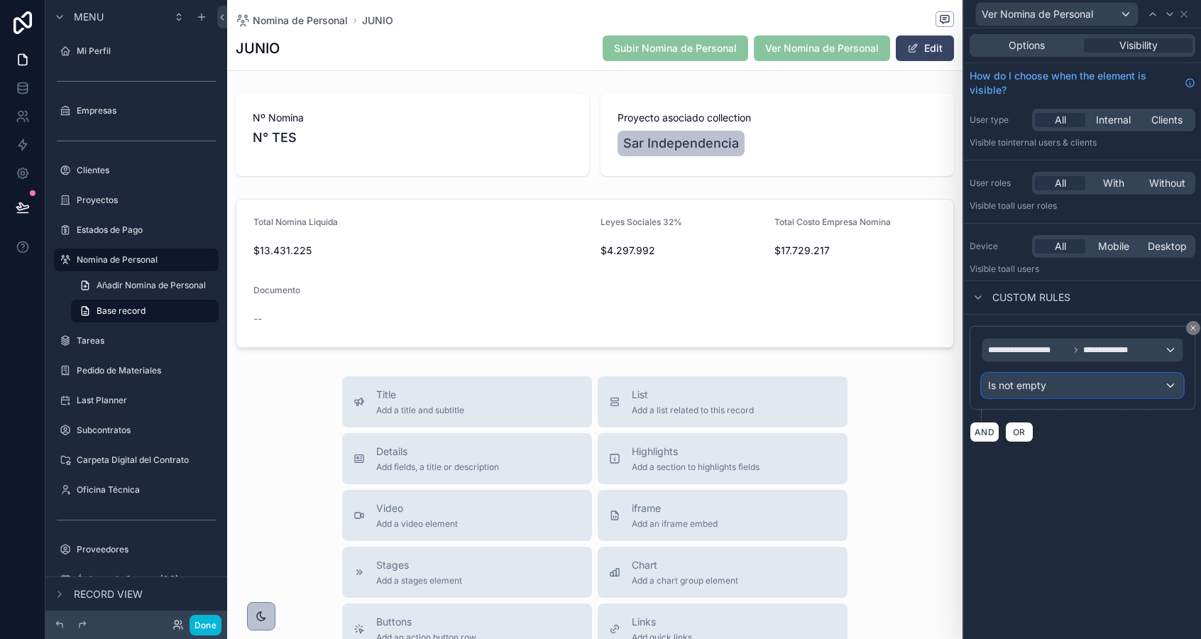
click at [1088, 387] on div "Is not empty" at bounding box center [1082, 385] width 200 height 23
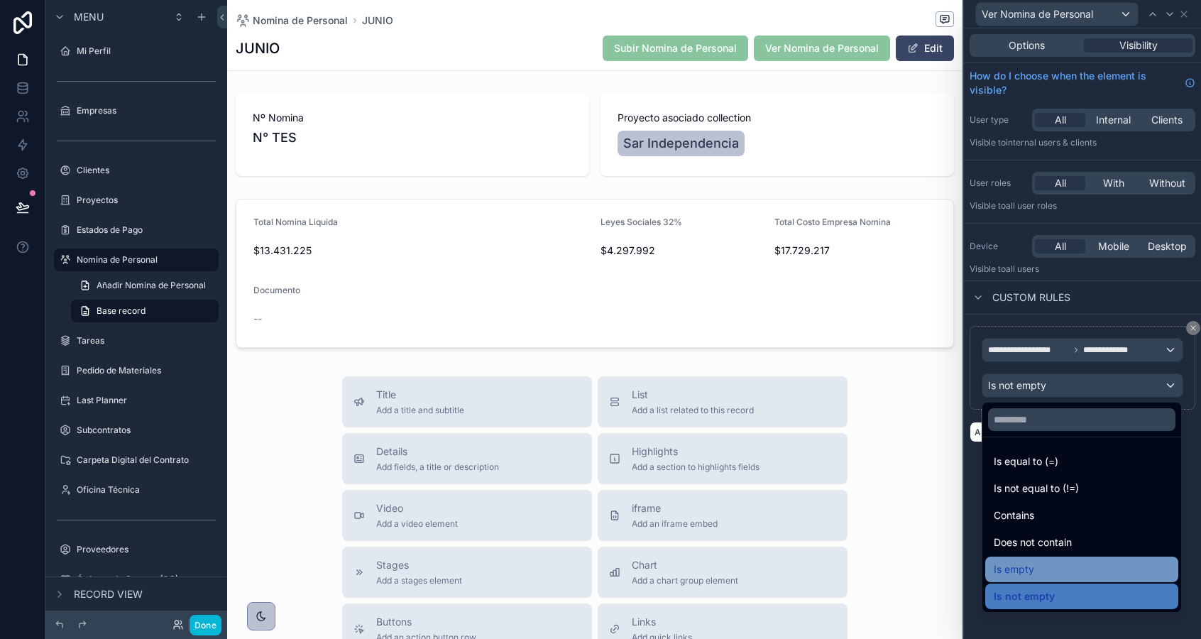
click at [1060, 569] on div "Is empty" at bounding box center [1082, 569] width 176 height 17
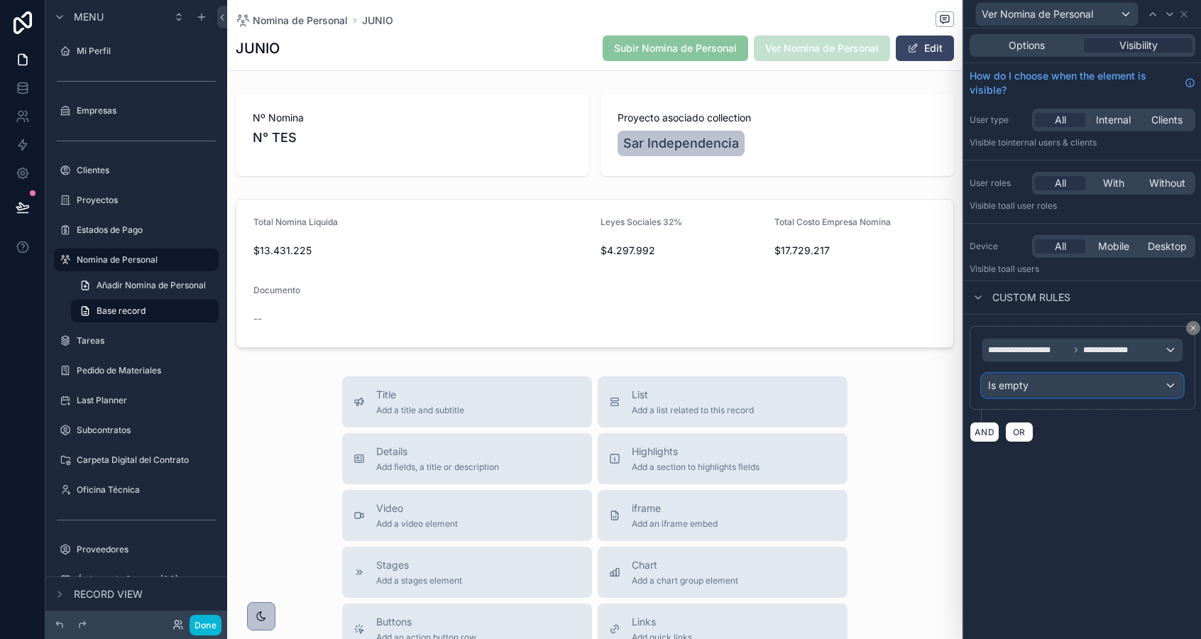
click at [1047, 383] on div "Is empty" at bounding box center [1082, 385] width 200 height 23
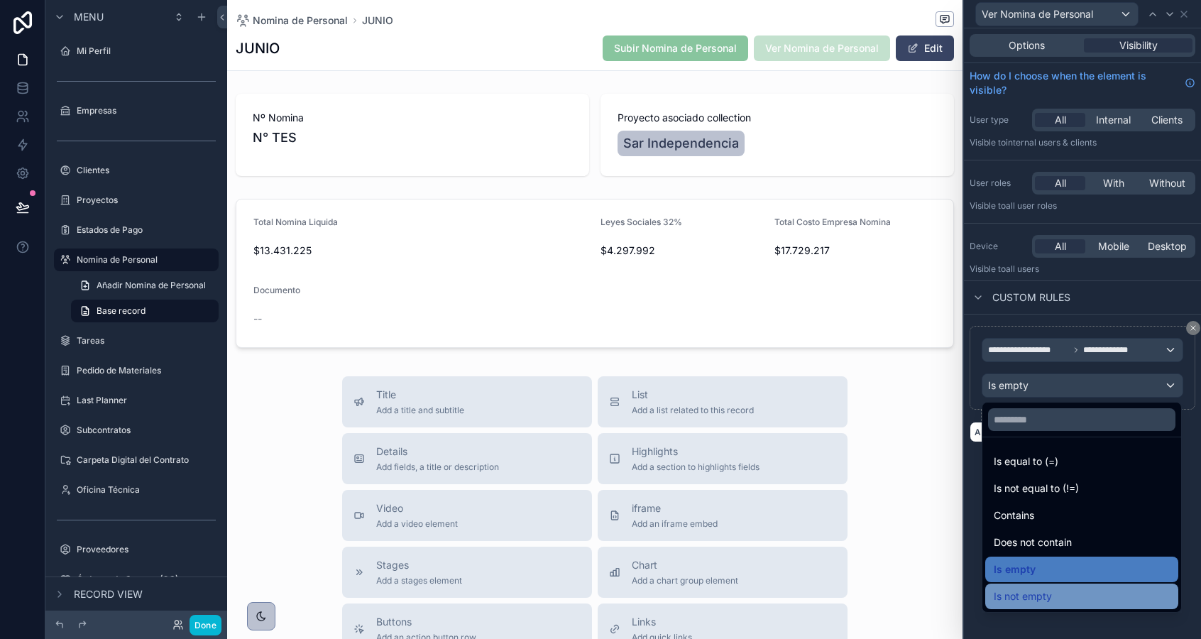
click at [1046, 593] on span "Is not empty" at bounding box center [1023, 596] width 58 height 17
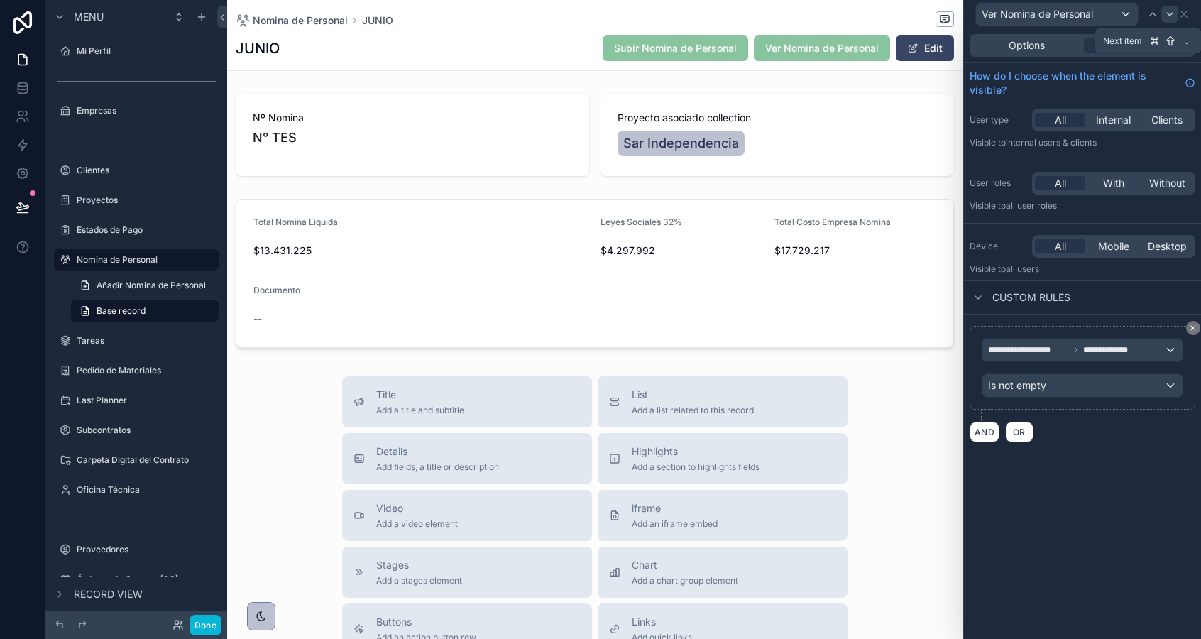
click at [1169, 13] on icon at bounding box center [1169, 14] width 11 height 11
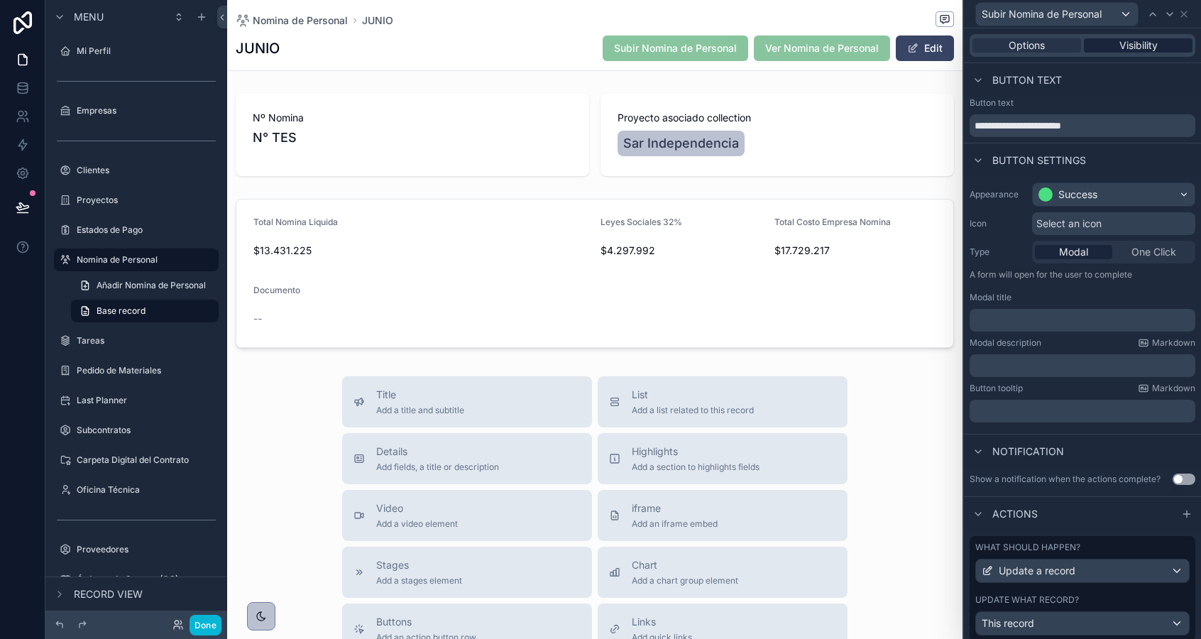
click at [1123, 49] on span "Visibility" at bounding box center [1138, 45] width 38 height 14
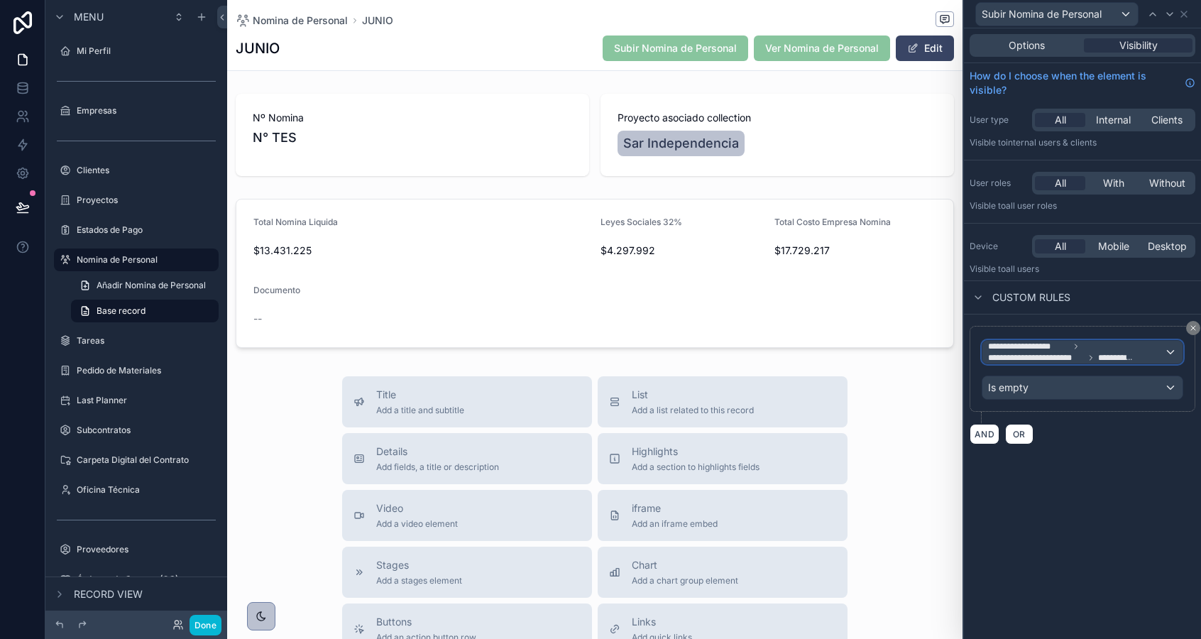
click at [1019, 348] on span "**********" at bounding box center [1028, 346] width 81 height 11
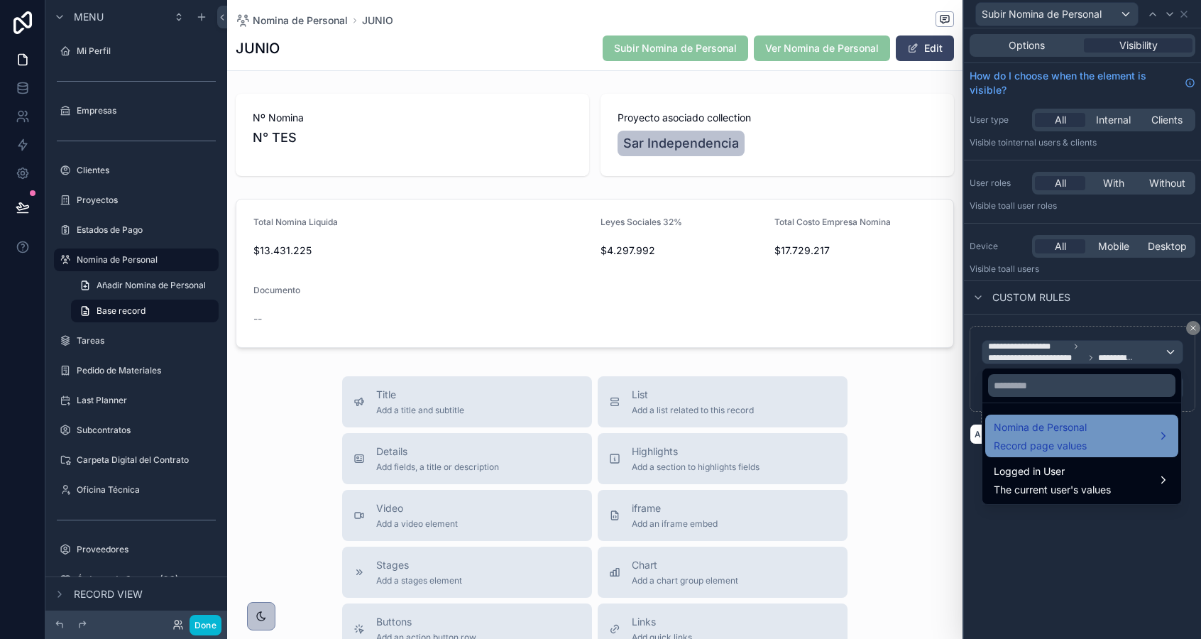
click at [1021, 444] on span "Record page values" at bounding box center [1040, 446] width 93 height 14
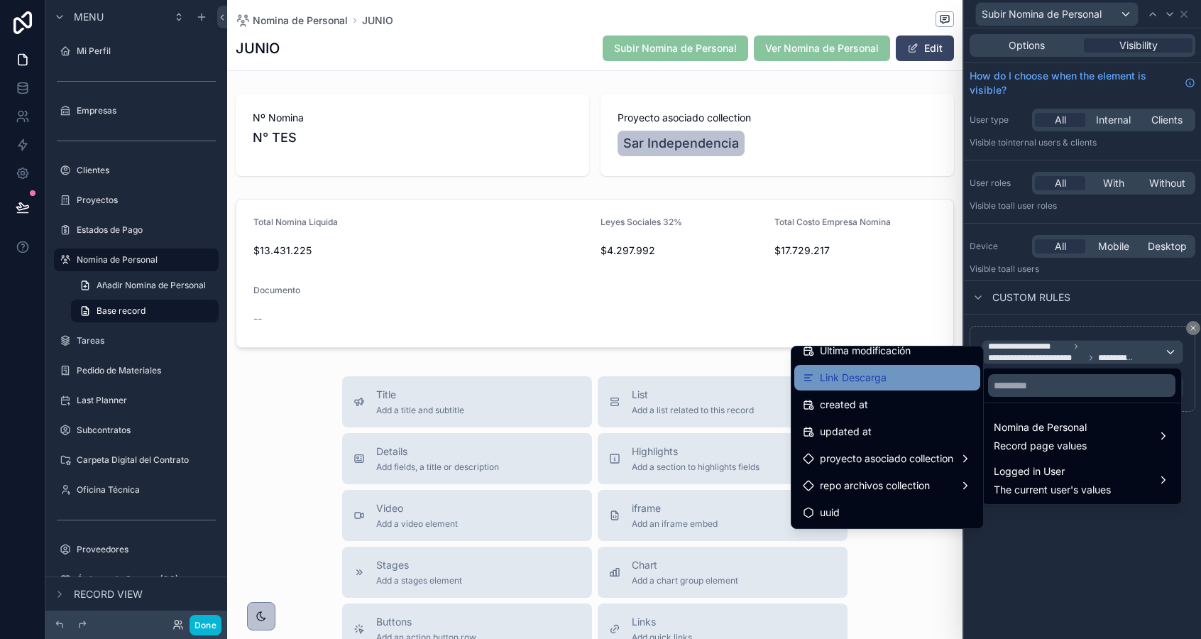
click at [870, 379] on span "Link Descarga" at bounding box center [853, 377] width 67 height 17
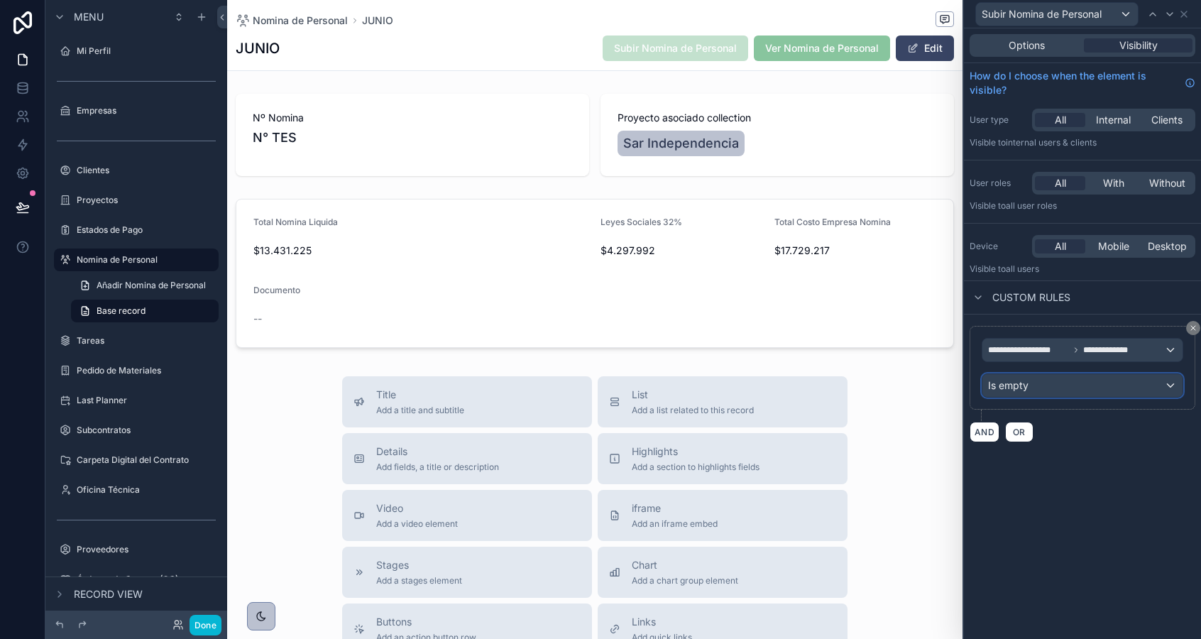
click at [1018, 387] on span "Is empty" at bounding box center [1008, 385] width 40 height 14
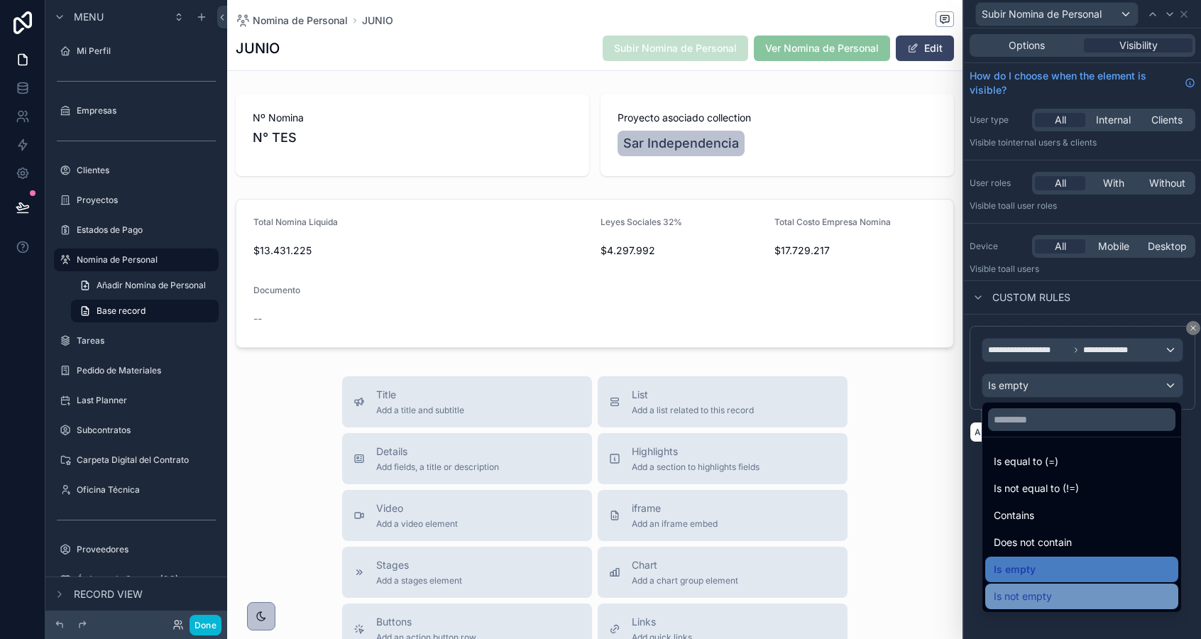
click at [1037, 598] on span "Is not empty" at bounding box center [1023, 596] width 58 height 17
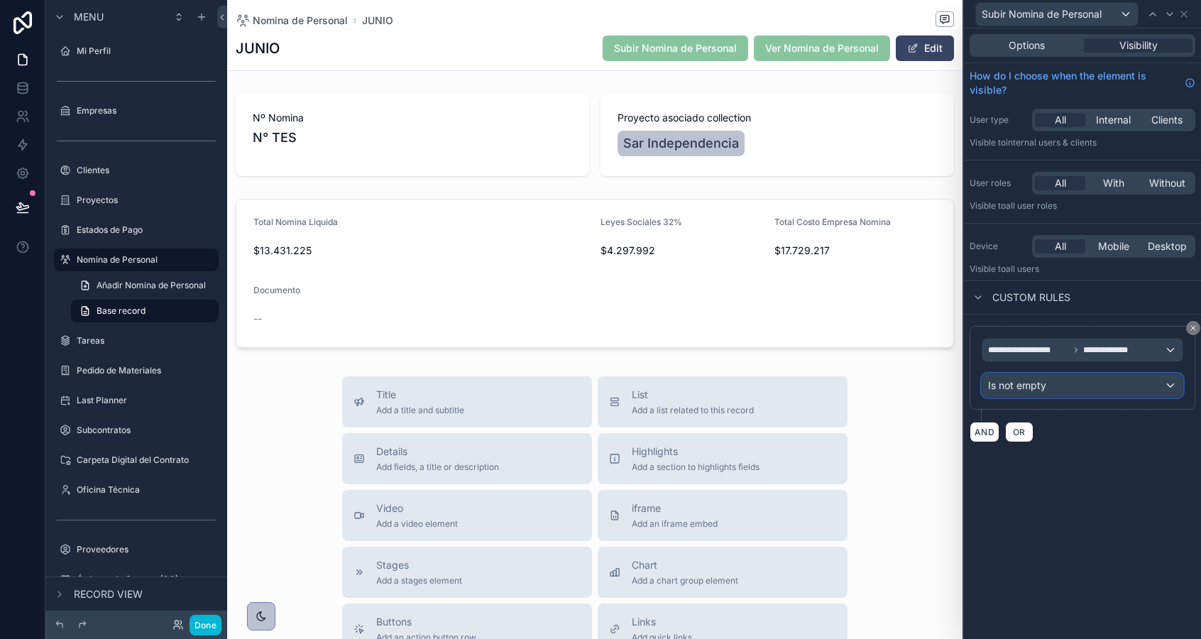
click at [1043, 387] on span "Is not empty" at bounding box center [1017, 385] width 58 height 14
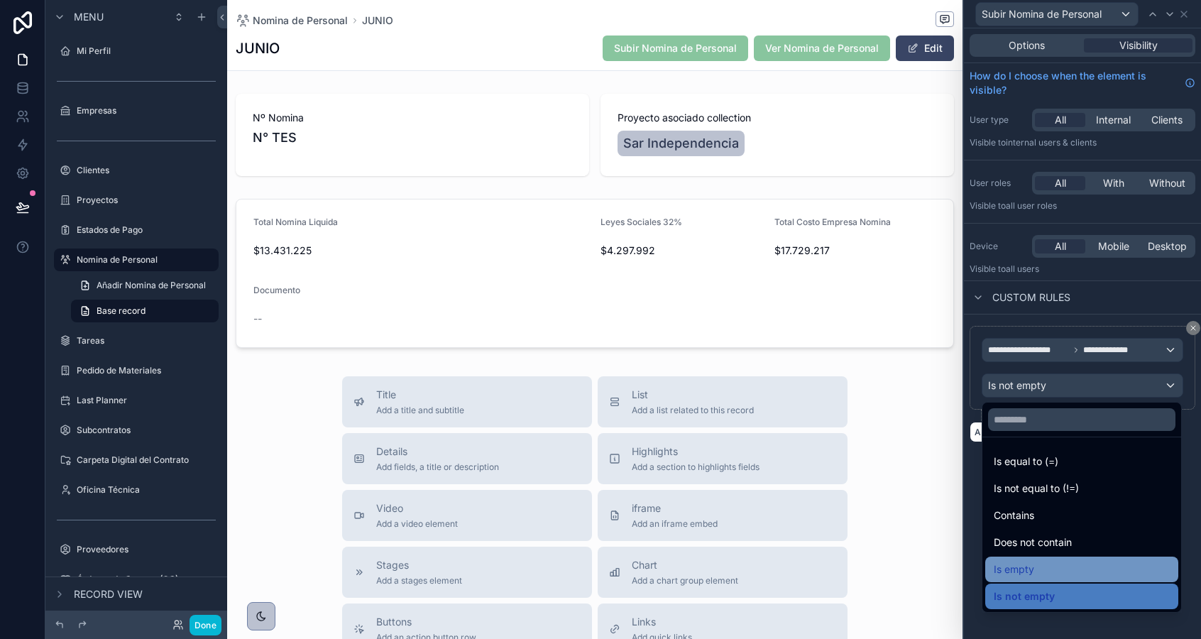
click at [1040, 568] on div "Is empty" at bounding box center [1082, 569] width 176 height 17
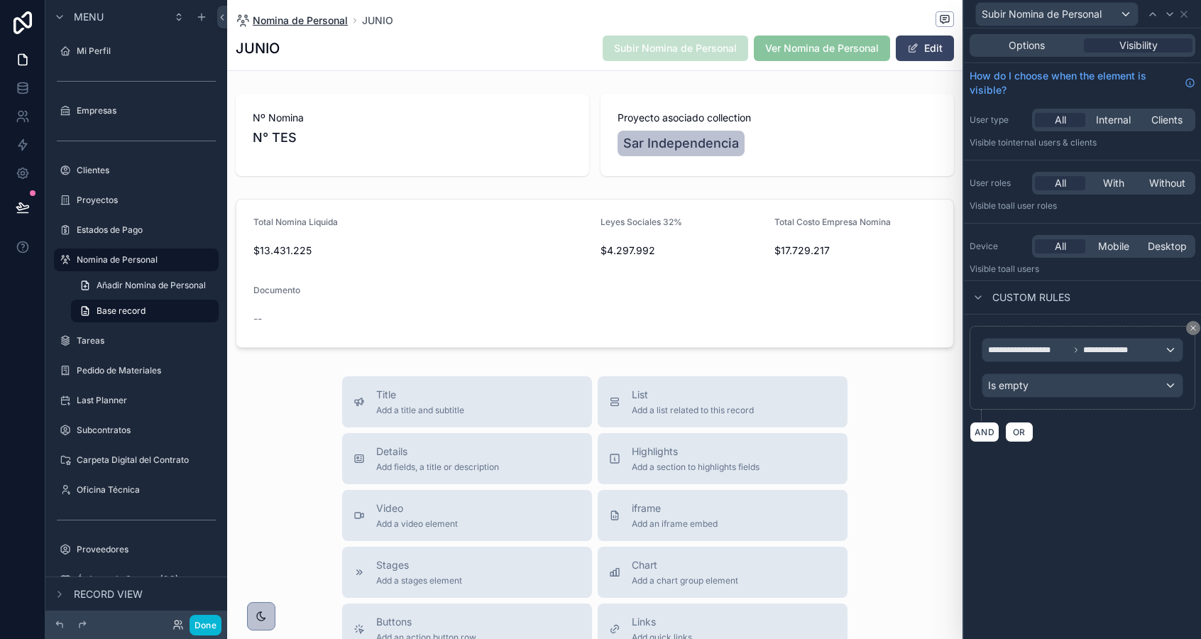
click at [321, 23] on span "Nomina de Personal" at bounding box center [300, 20] width 95 height 14
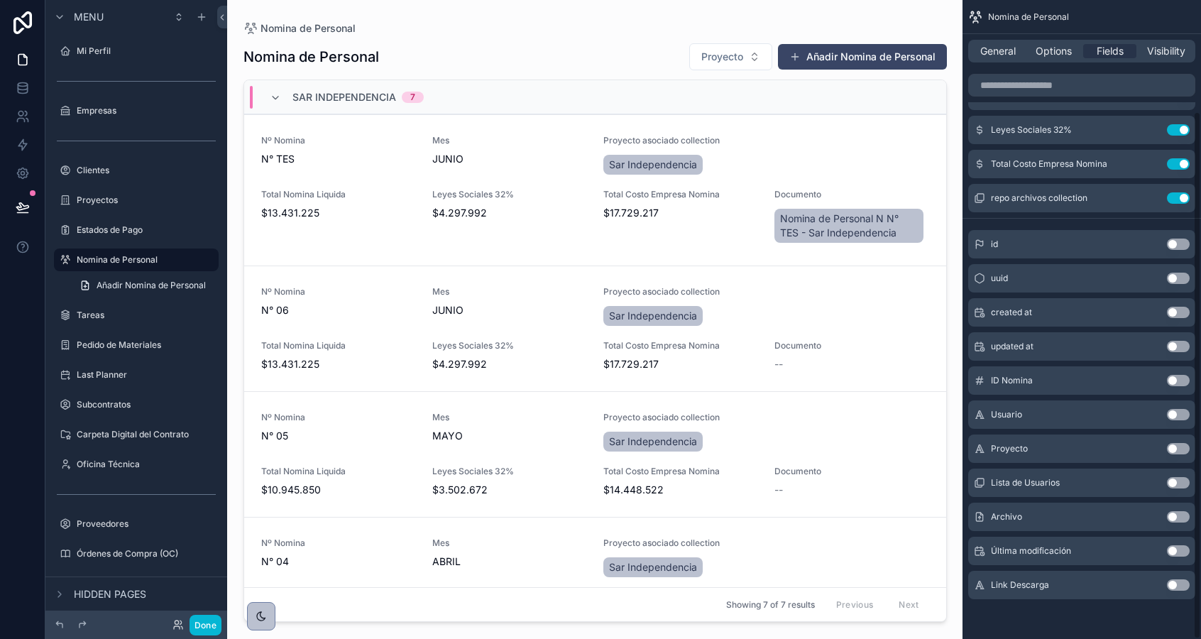
click at [414, 307] on span "N° 06" at bounding box center [338, 310] width 154 height 14
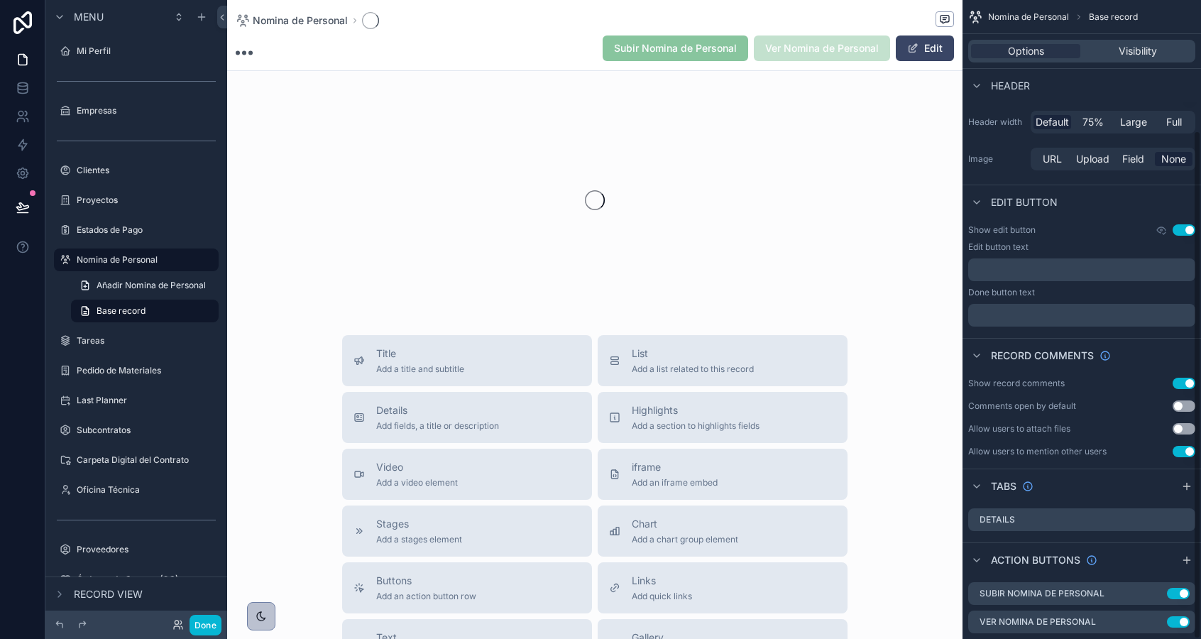
scroll to position [163, 0]
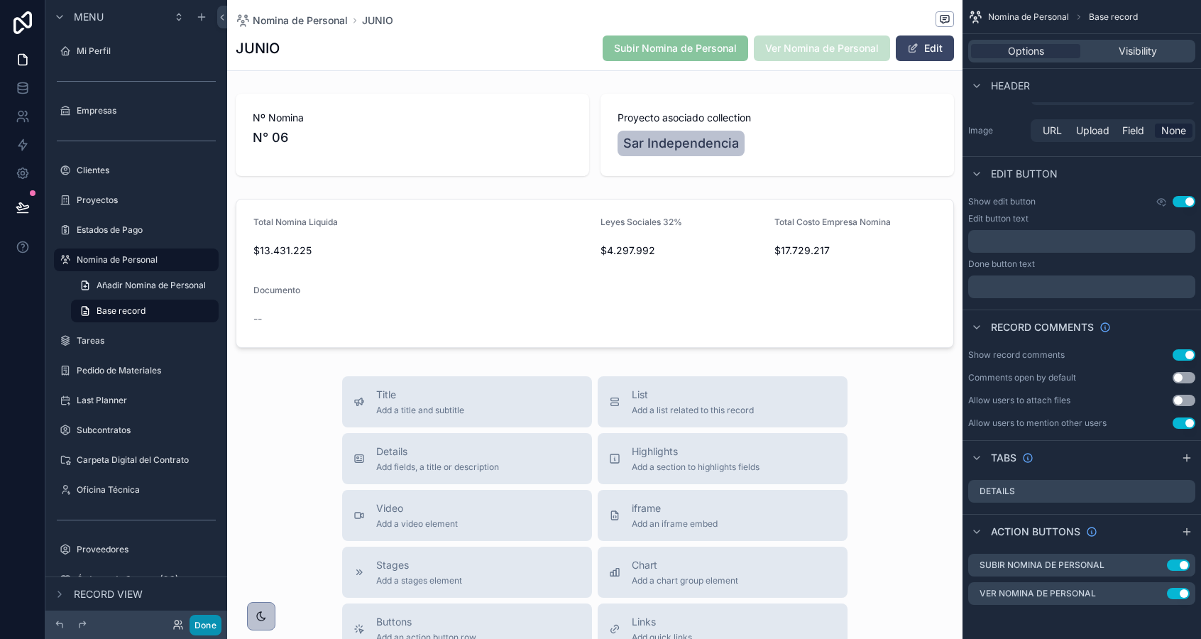
click at [202, 620] on button "Done" at bounding box center [205, 625] width 32 height 21
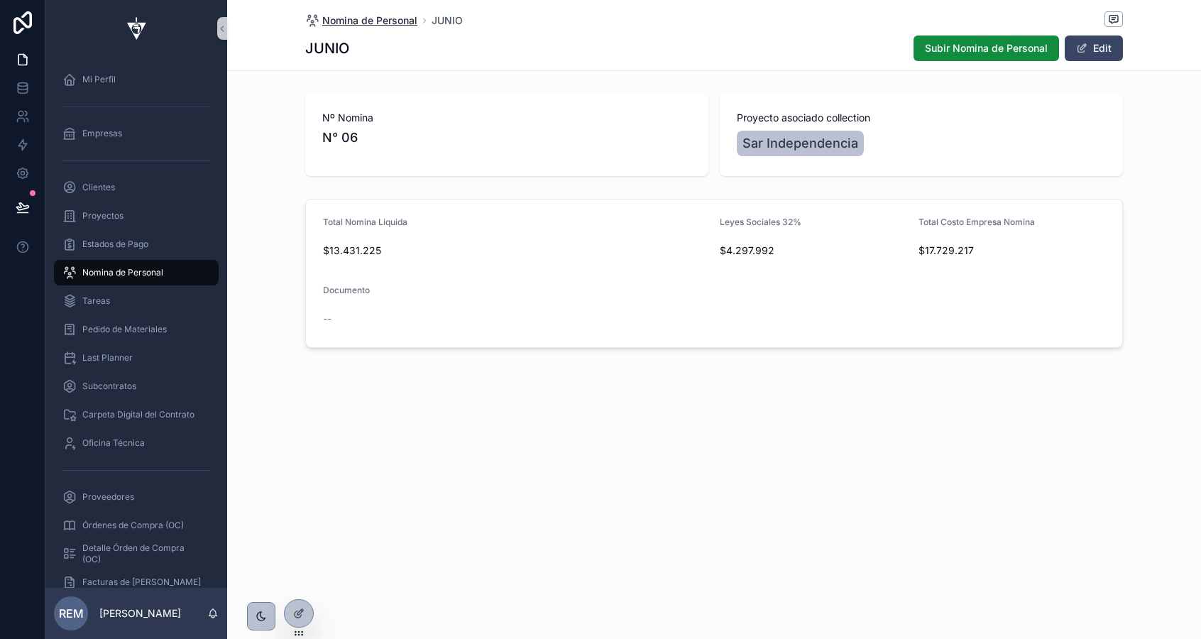
click at [358, 23] on span "Nomina de Personal" at bounding box center [369, 20] width 95 height 14
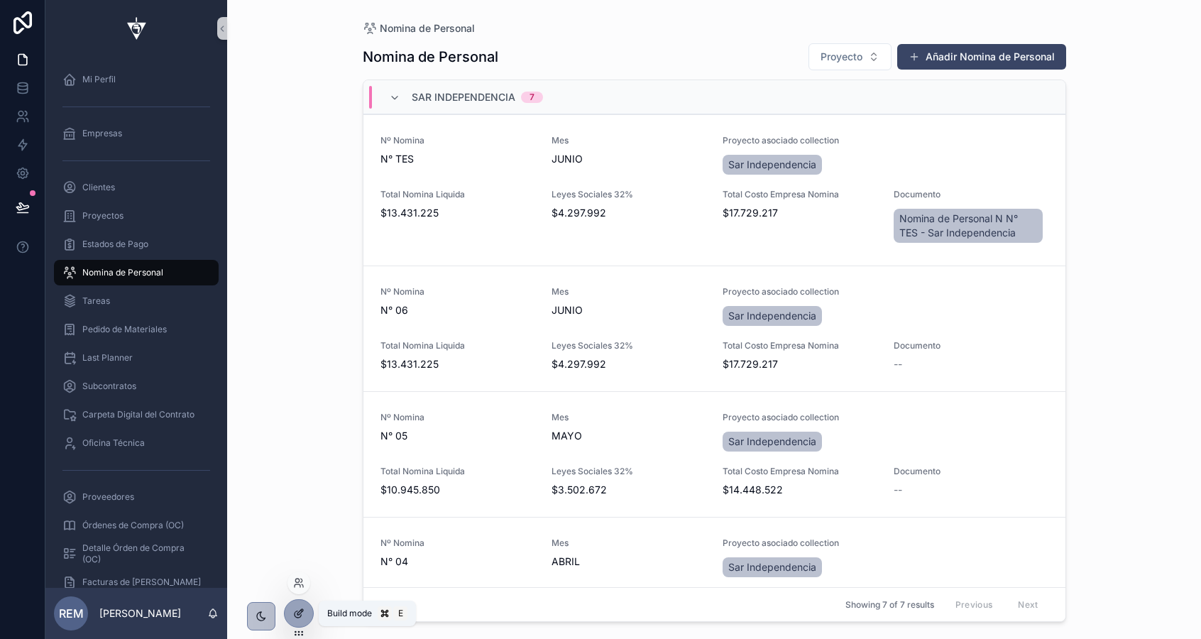
click at [292, 614] on div at bounding box center [299, 613] width 28 height 27
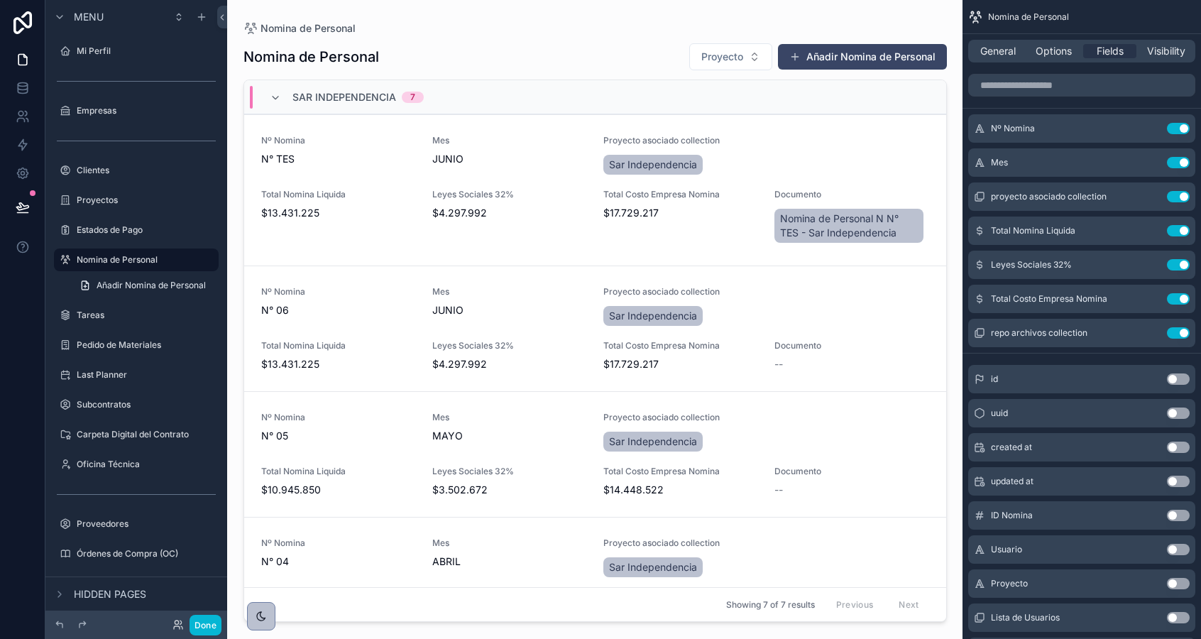
click at [519, 148] on div "scrollable content" at bounding box center [595, 311] width 726 height 622
click at [1176, 332] on button "Use setting" at bounding box center [1178, 332] width 23 height 11
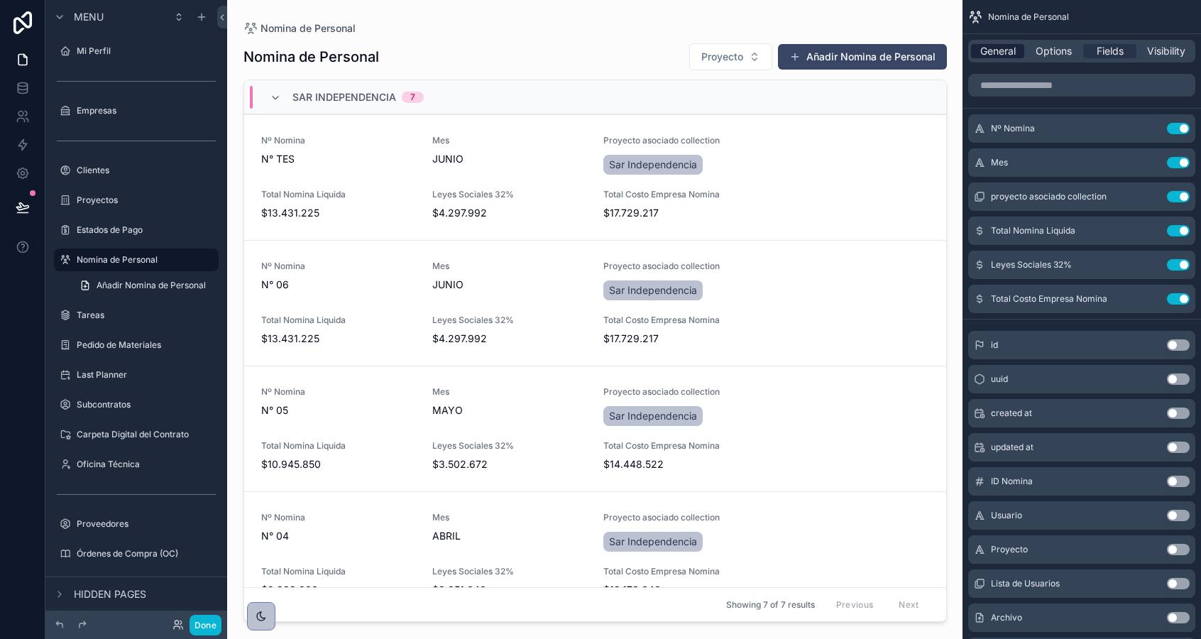
click at [999, 54] on span "General" at bounding box center [997, 51] width 35 height 14
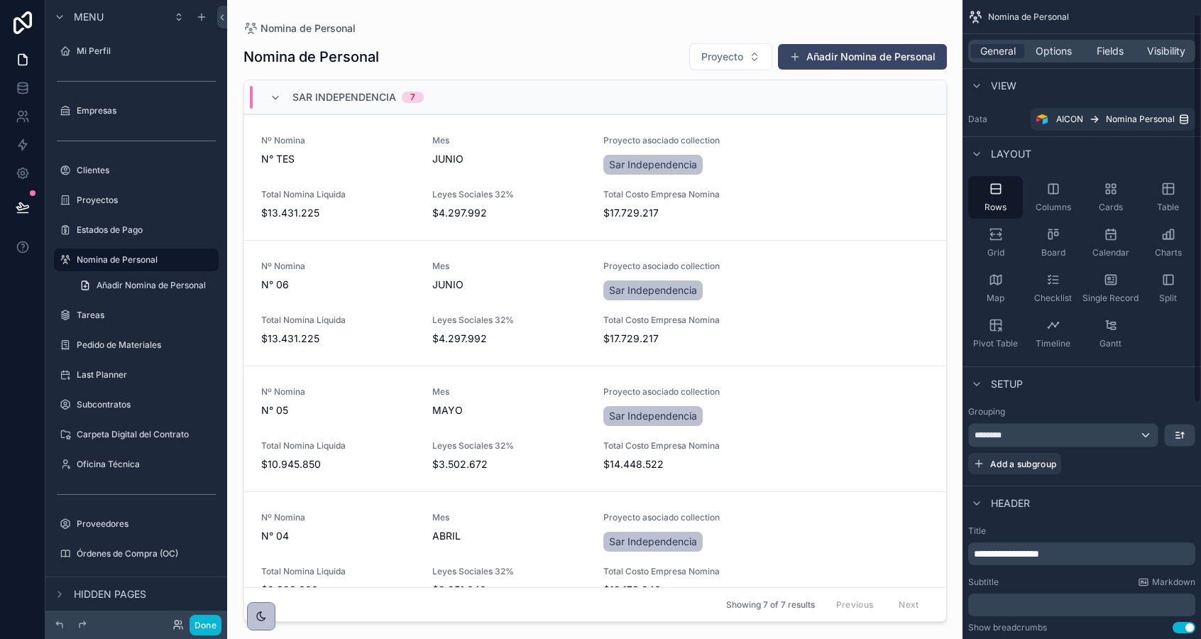
scroll to position [412, 0]
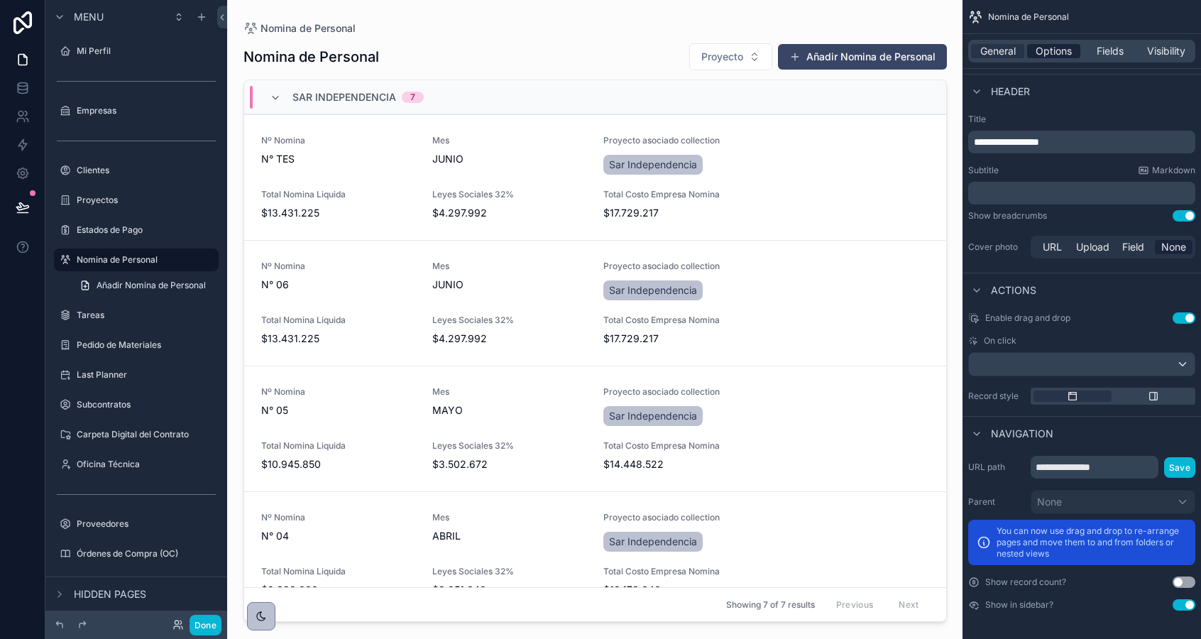
click at [1045, 46] on span "Options" at bounding box center [1053, 51] width 36 height 14
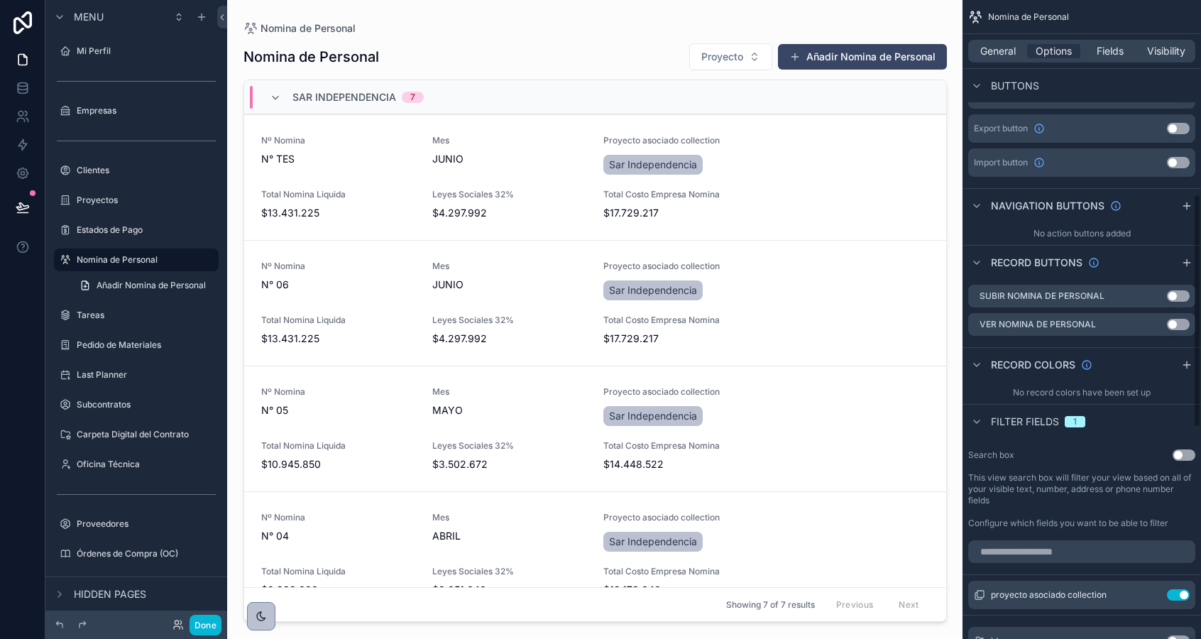
scroll to position [525, 0]
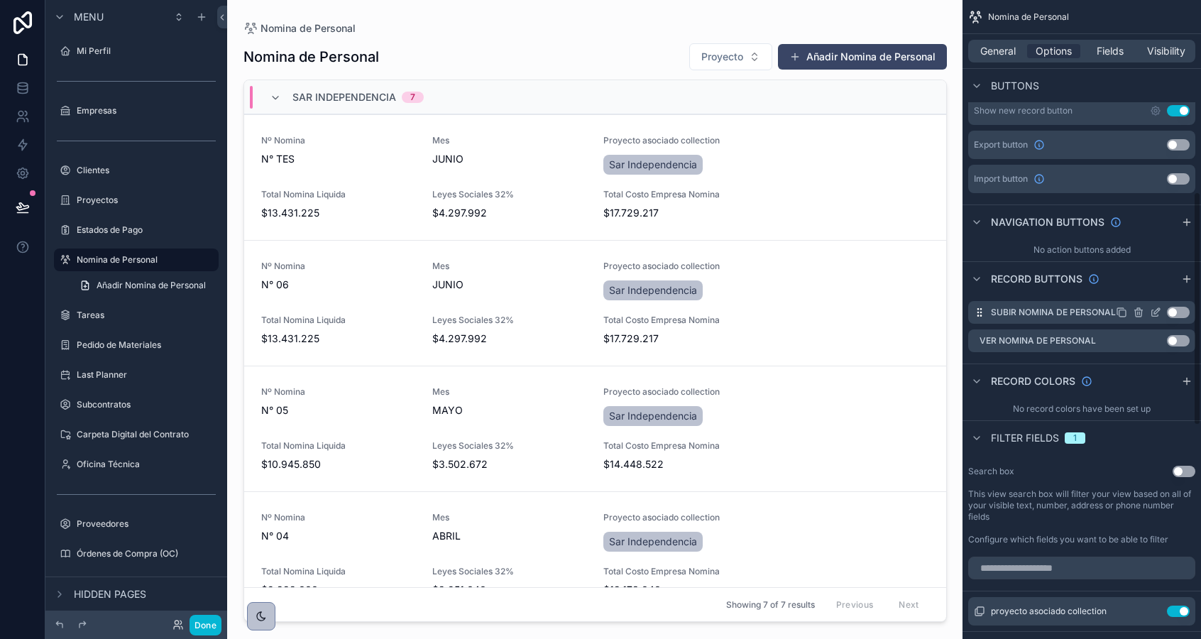
click at [1166, 307] on div "Use setting" at bounding box center [1153, 312] width 74 height 11
click at [1175, 311] on button "Use setting" at bounding box center [1178, 312] width 23 height 11
click at [1177, 339] on button "Use setting" at bounding box center [1178, 340] width 23 height 11
click at [123, 236] on div "Estados de Pago" at bounding box center [136, 229] width 119 height 17
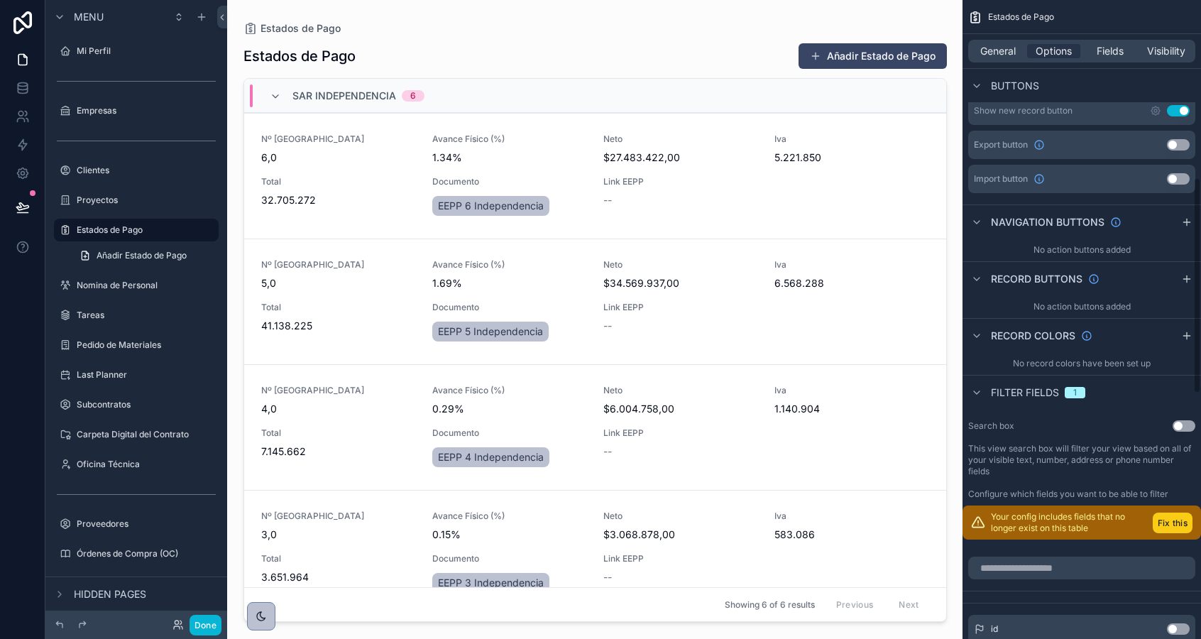
click at [1161, 522] on button "Fix this" at bounding box center [1173, 522] width 40 height 21
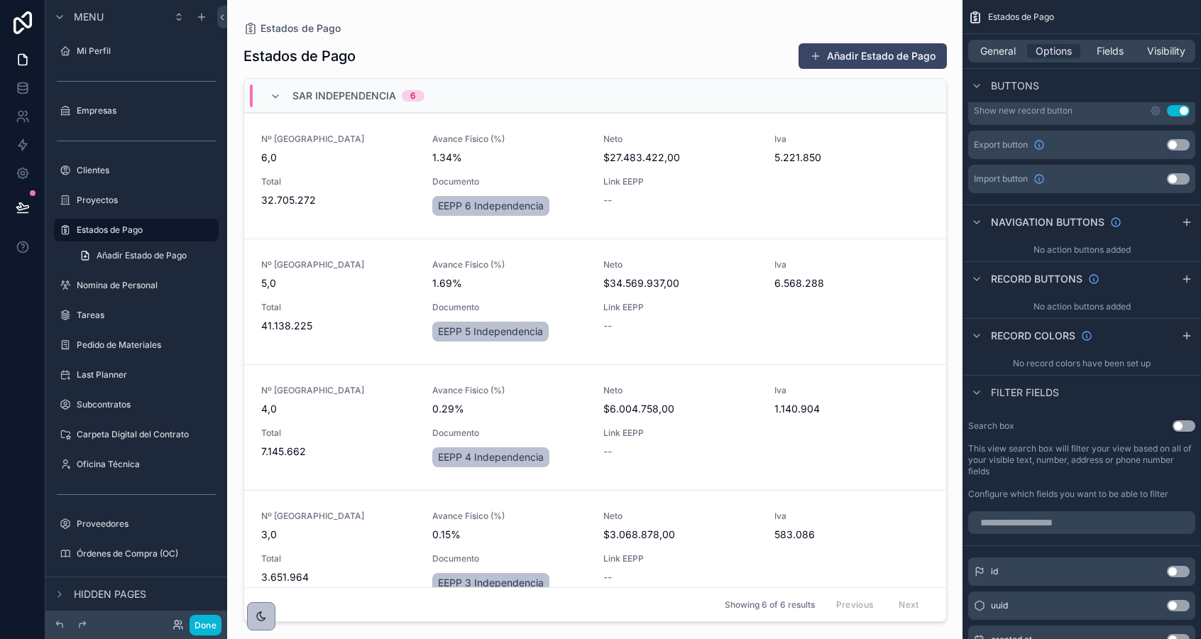
click at [1171, 181] on button "Use setting" at bounding box center [1178, 178] width 23 height 11
click at [1175, 139] on button "Use setting" at bounding box center [1178, 144] width 23 height 11
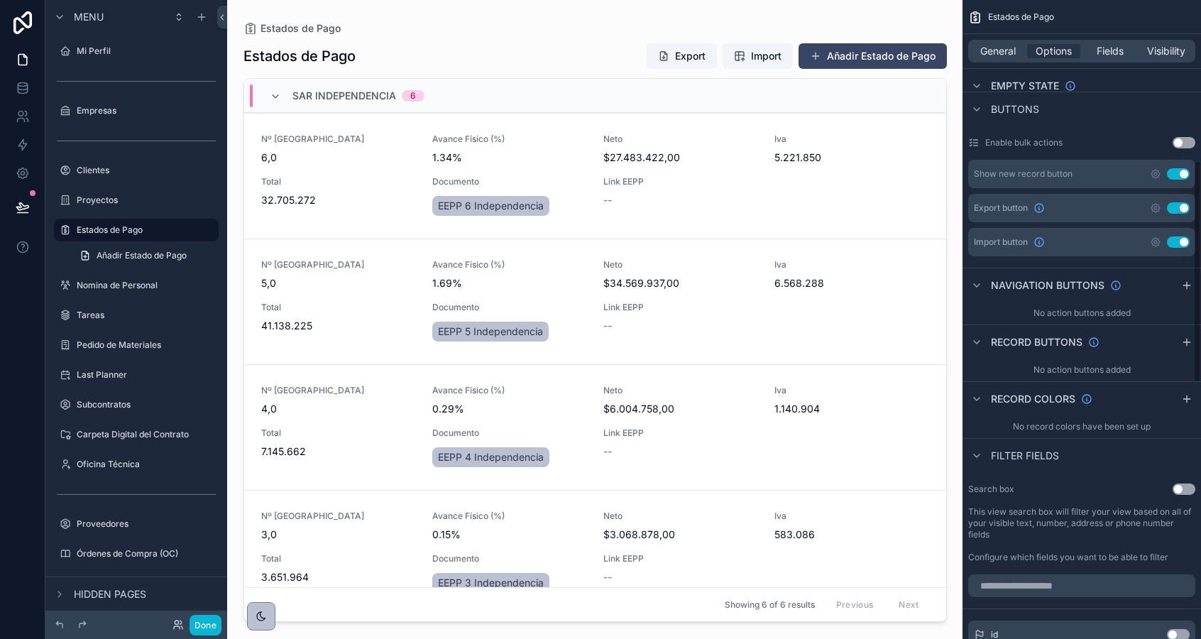
scroll to position [458, 0]
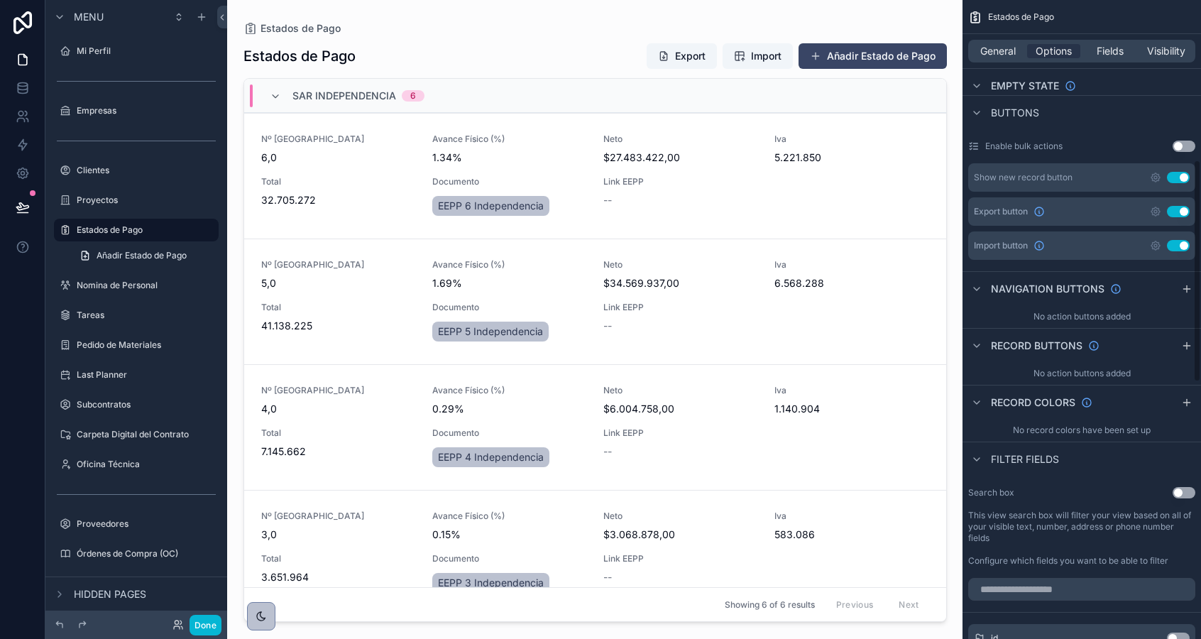
click at [1172, 211] on button "Use setting" at bounding box center [1178, 211] width 23 height 11
click at [1177, 235] on div "Import button Use setting" at bounding box center [1081, 245] width 227 height 28
click at [1177, 246] on button "Use setting" at bounding box center [1178, 245] width 23 height 11
click at [736, 213] on div "scrollable content" at bounding box center [595, 311] width 726 height 622
click at [421, 189] on div "Nº Estado de Pago 6,0 Avance Físico (%) 1.34% Neto $27.483.422,00 Iva 5.221.850…" at bounding box center [595, 175] width 668 height 85
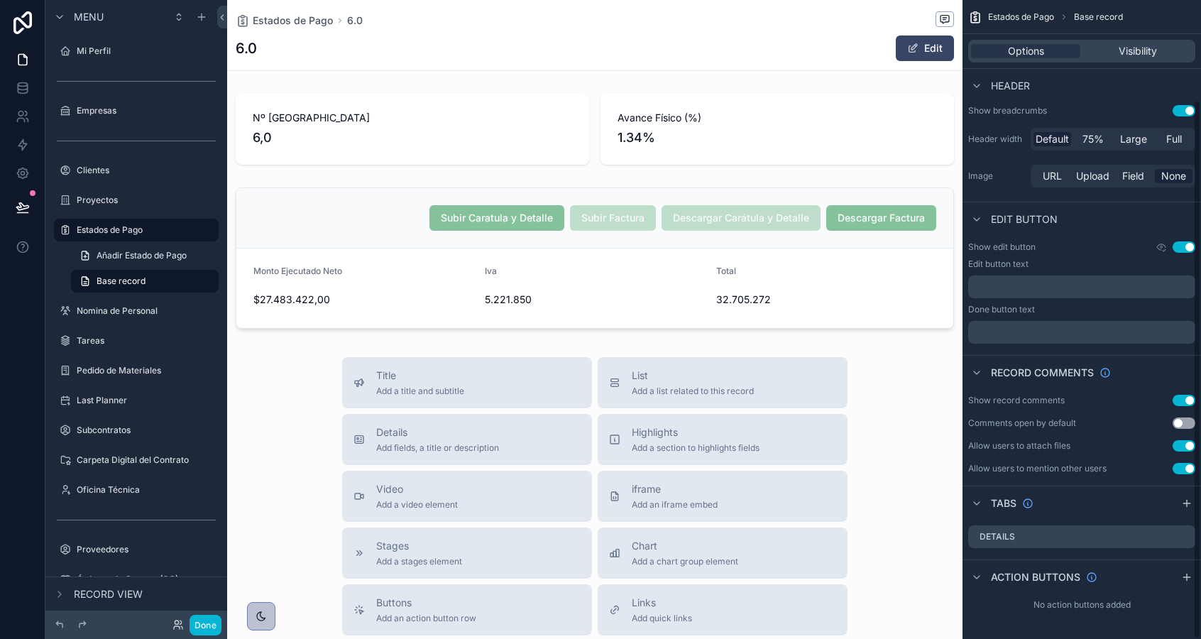
scroll to position [118, 0]
click at [297, 21] on span "Estados de Pago" at bounding box center [293, 20] width 80 height 14
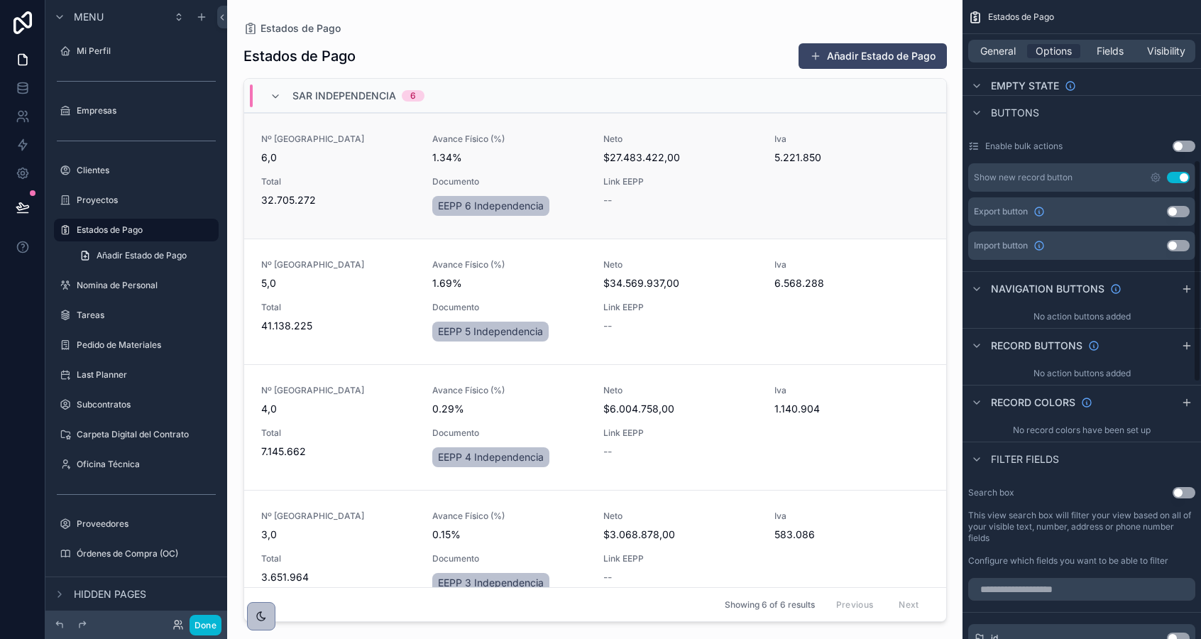
click at [613, 166] on div "Nº Estado de Pago 6,0 Avance Físico (%) 1.34% Neto $27.483.422,00 Iva 5.221.850…" at bounding box center [595, 175] width 668 height 85
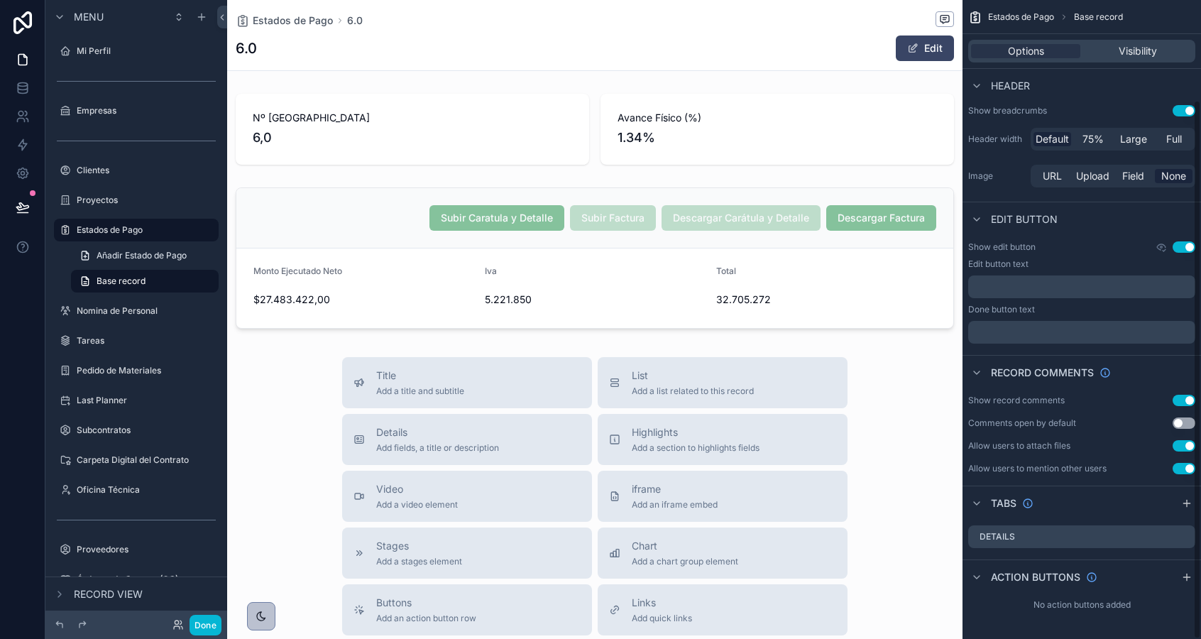
scroll to position [118, 0]
click at [307, 28] on div "Estados de Pago 6.0" at bounding box center [595, 20] width 718 height 18
click at [299, 23] on span "Estados de Pago" at bounding box center [293, 20] width 80 height 14
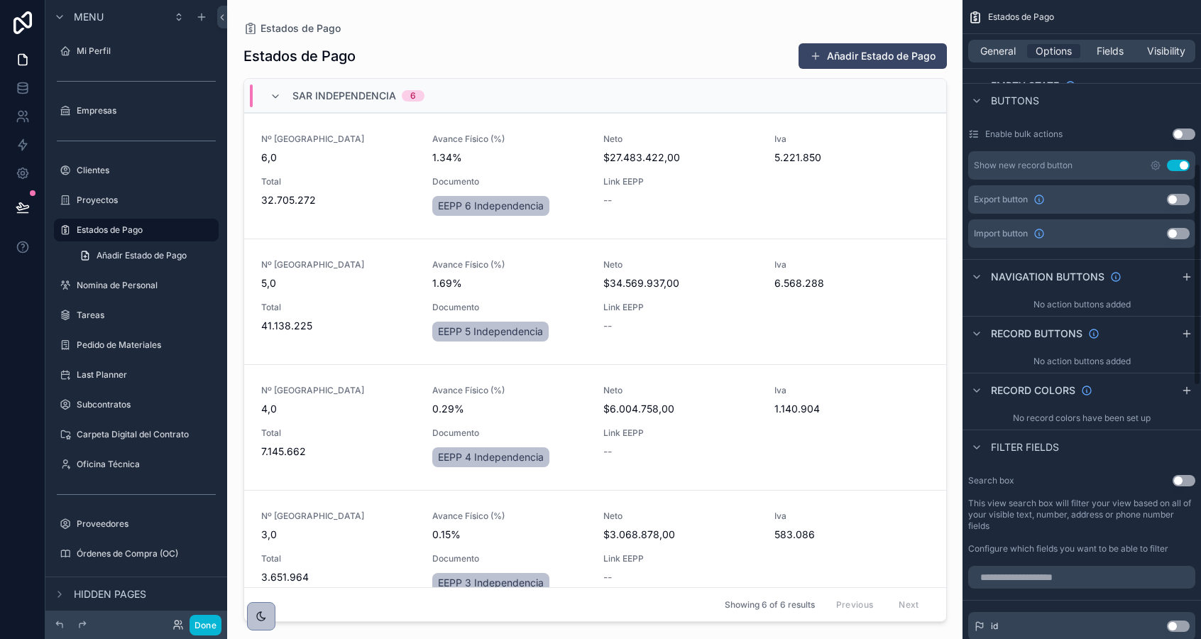
scroll to position [468, 0]
click at [1187, 338] on icon "scrollable content" at bounding box center [1186, 335] width 11 height 11
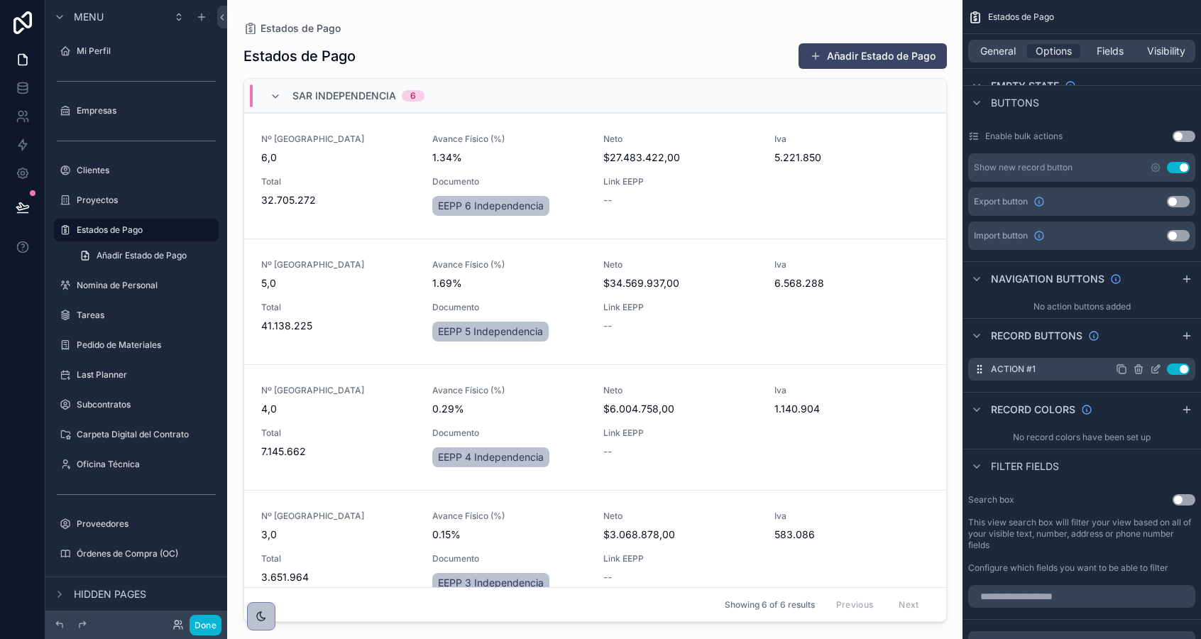
click at [1152, 368] on icon "scrollable content" at bounding box center [1155, 368] width 11 height 11
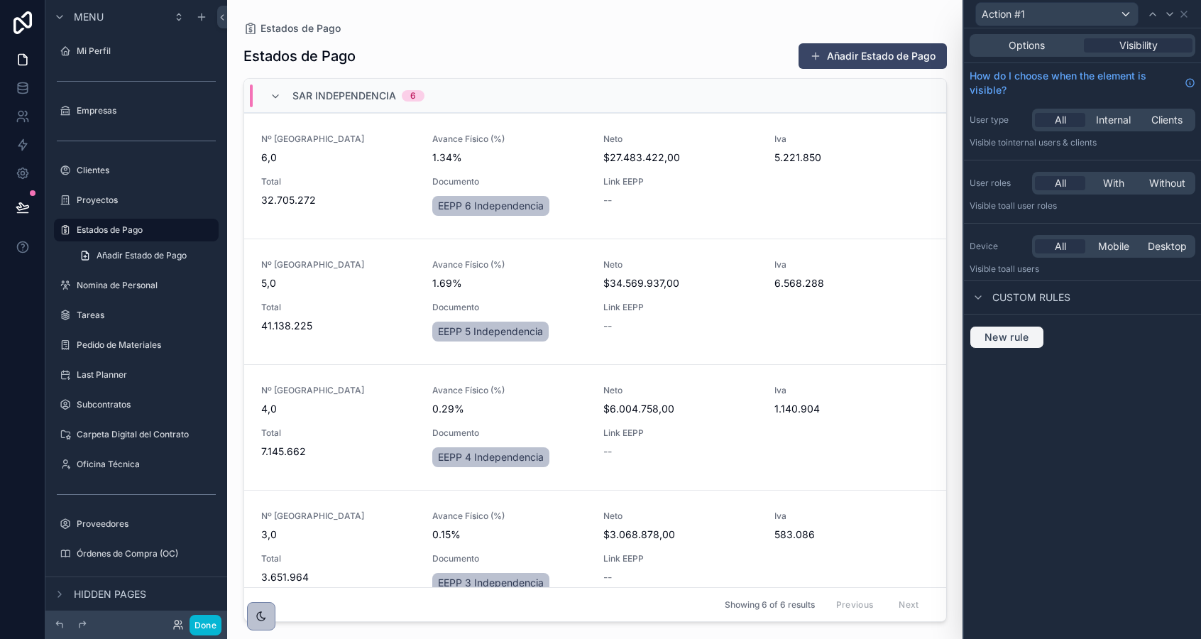
click at [999, 337] on span "New rule" at bounding box center [1007, 337] width 56 height 13
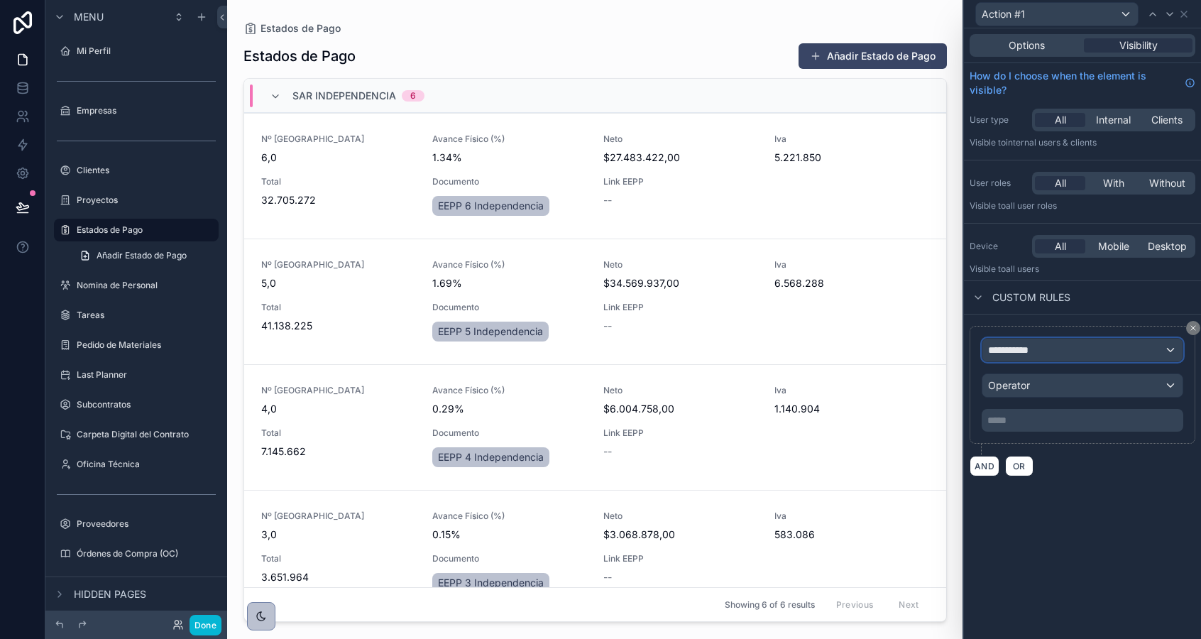
click at [1003, 350] on span "**********" at bounding box center [1008, 350] width 40 height 14
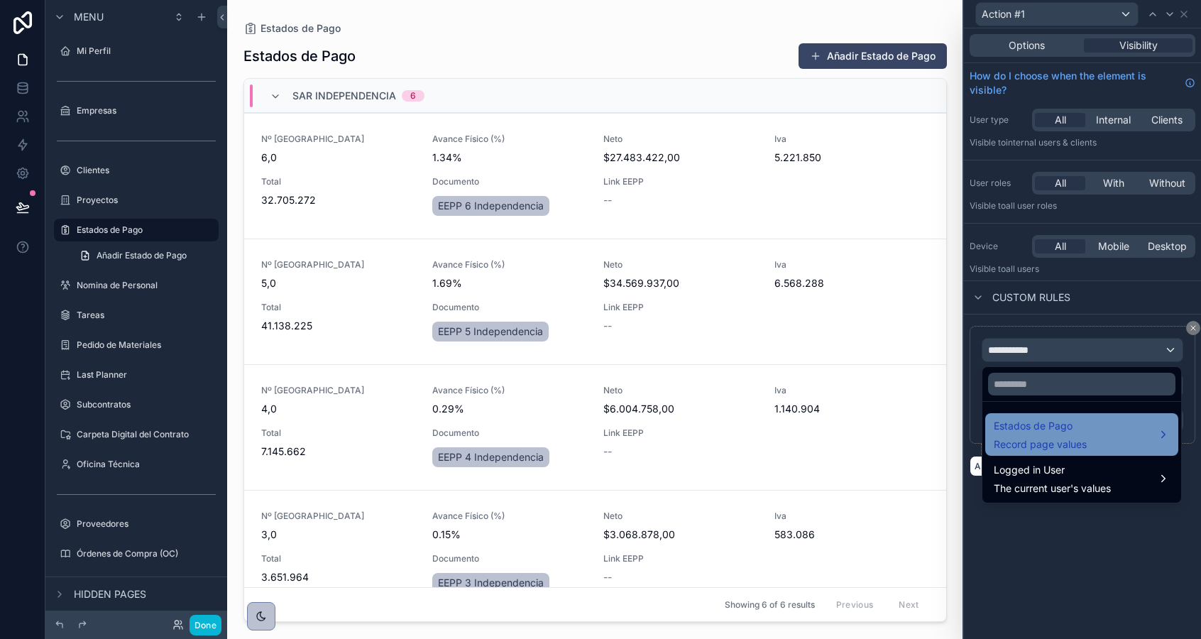
click at [1013, 437] on span "Record page values" at bounding box center [1040, 444] width 93 height 14
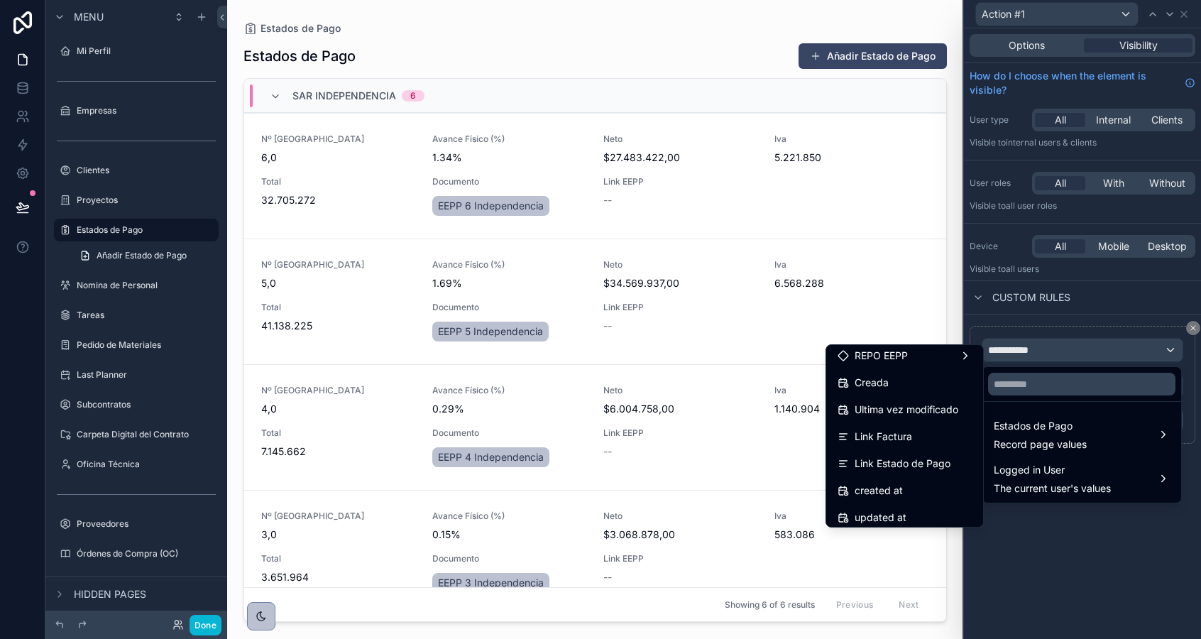
scroll to position [443, 0]
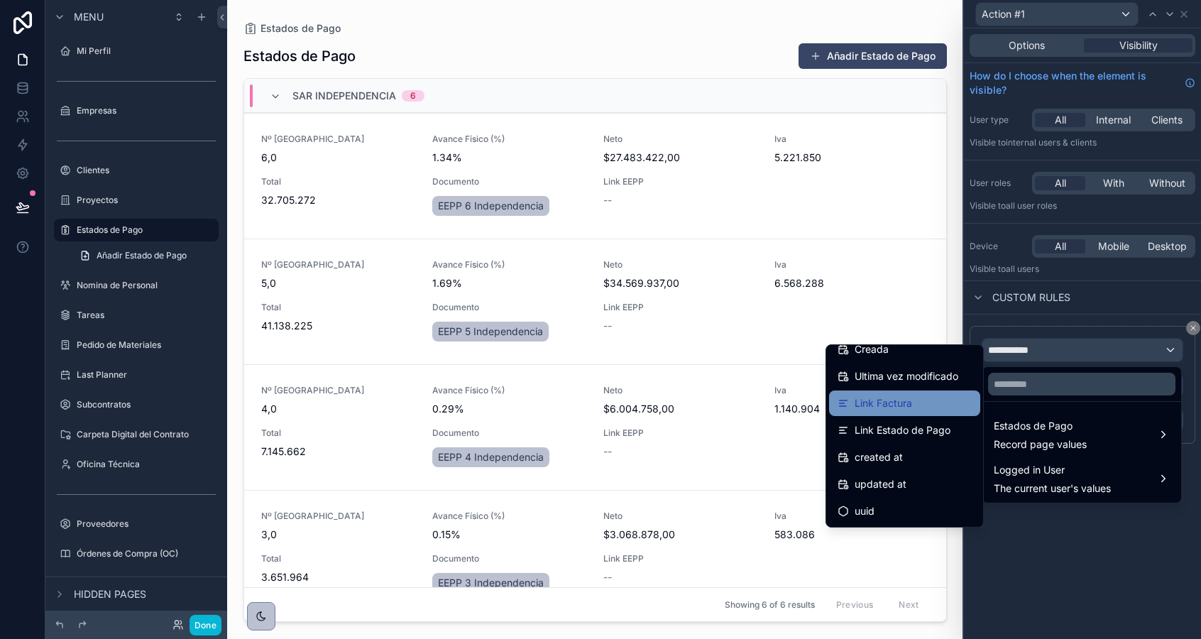
click at [906, 410] on span "Link Factura" at bounding box center [882, 403] width 57 height 17
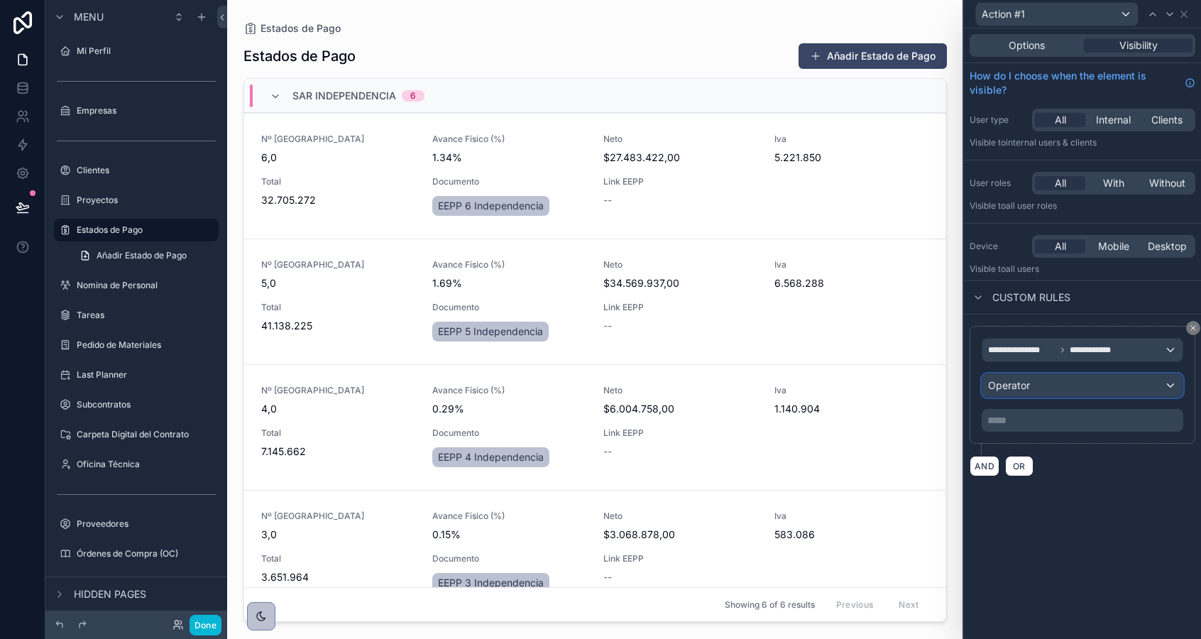
click at [1004, 387] on span "Operator" at bounding box center [1009, 385] width 42 height 12
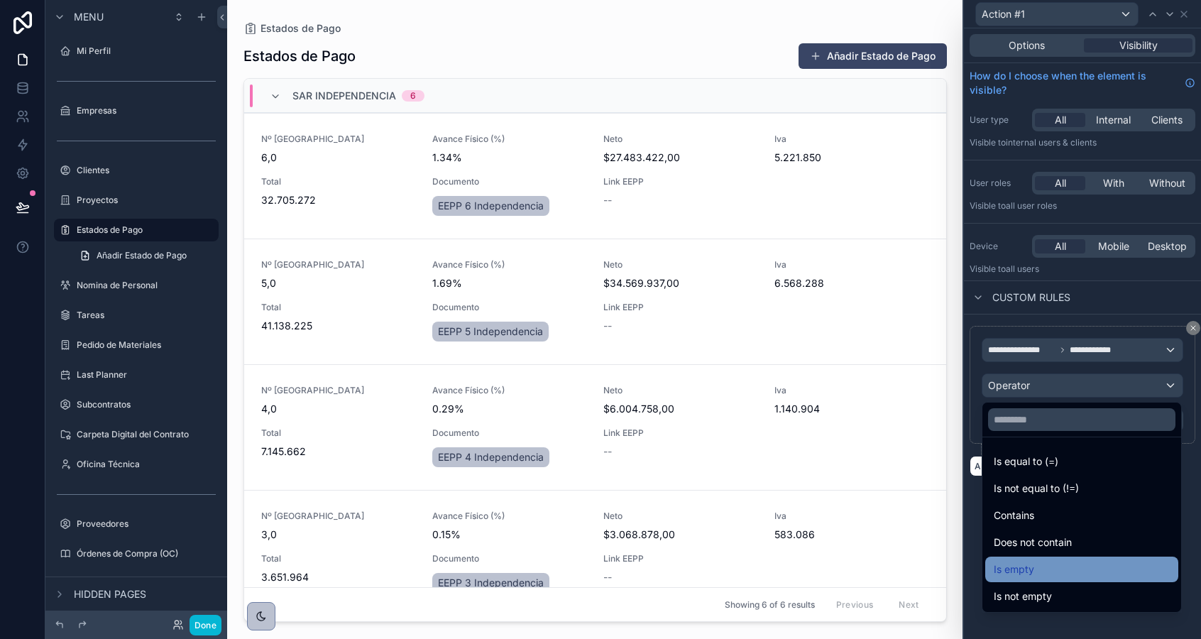
click at [1007, 571] on span "Is empty" at bounding box center [1014, 569] width 40 height 17
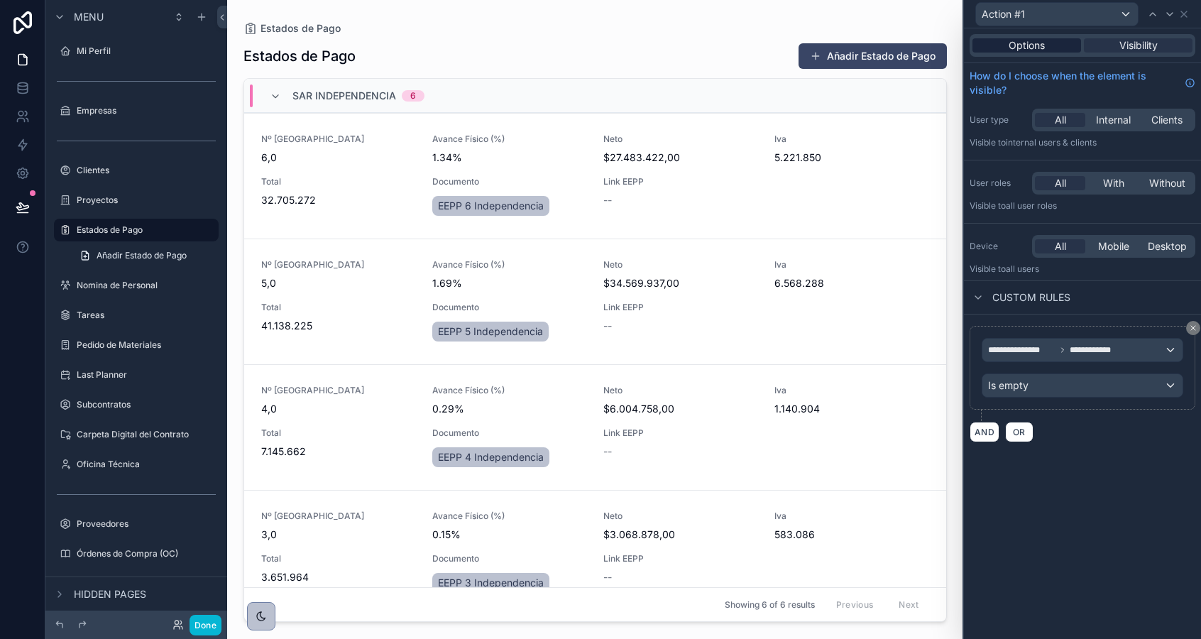
click at [1022, 41] on span "Options" at bounding box center [1026, 45] width 36 height 14
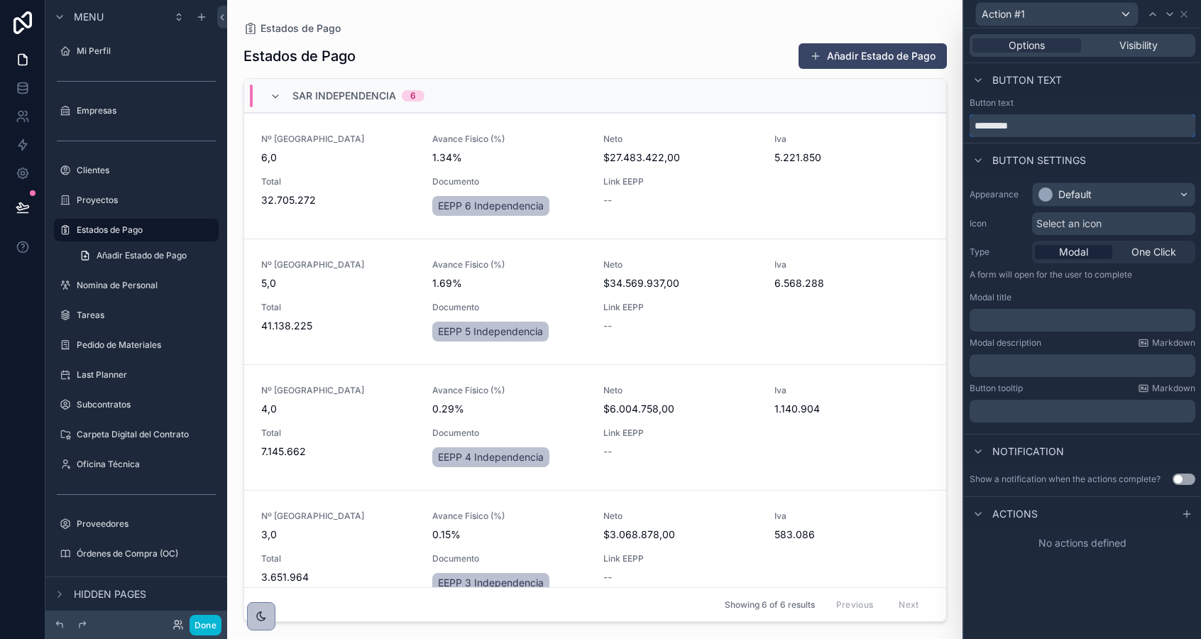
click at [1010, 122] on input "*********" at bounding box center [1082, 125] width 226 height 23
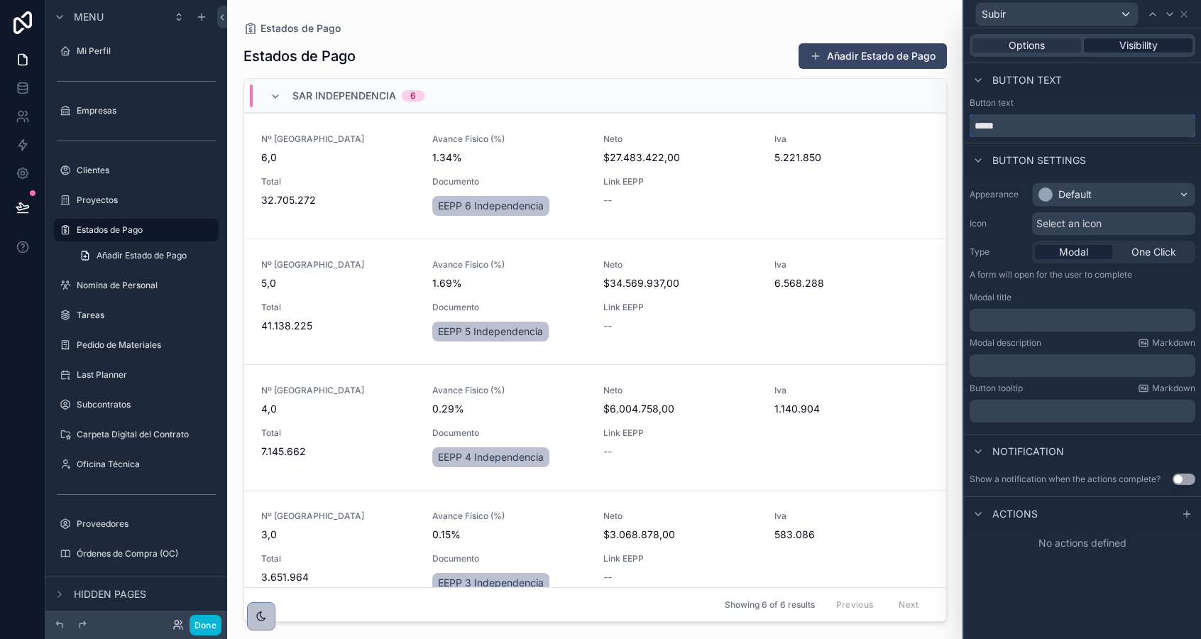
type input "*****"
click at [1115, 43] on div "Visibility" at bounding box center [1138, 45] width 109 height 14
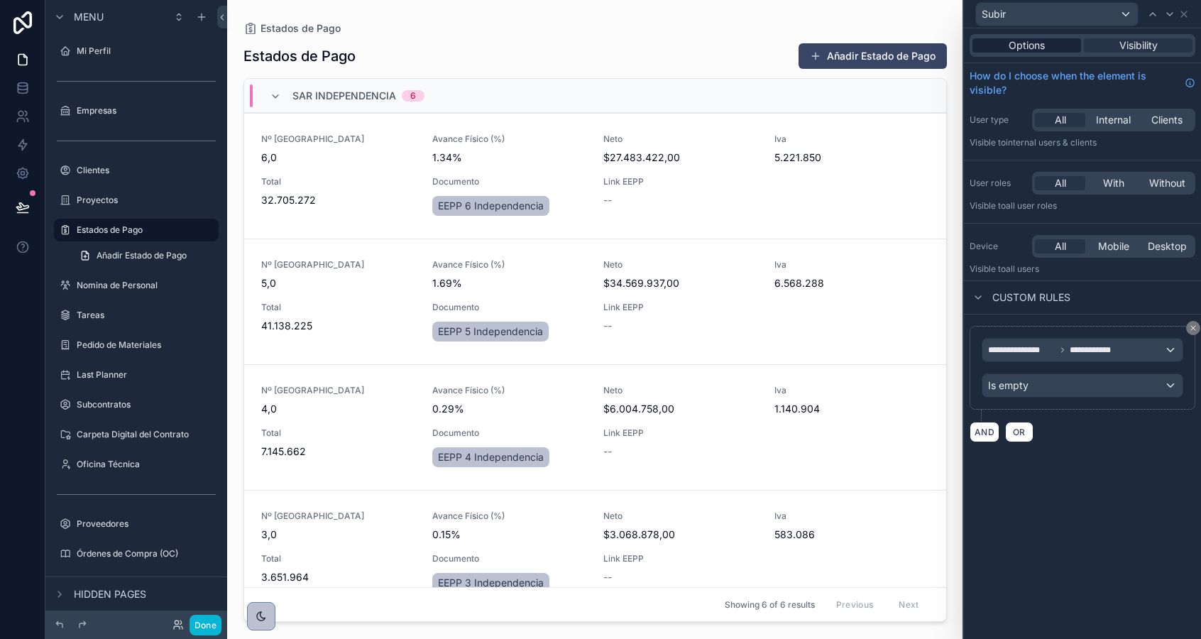
click at [1040, 50] on span "Options" at bounding box center [1026, 45] width 36 height 14
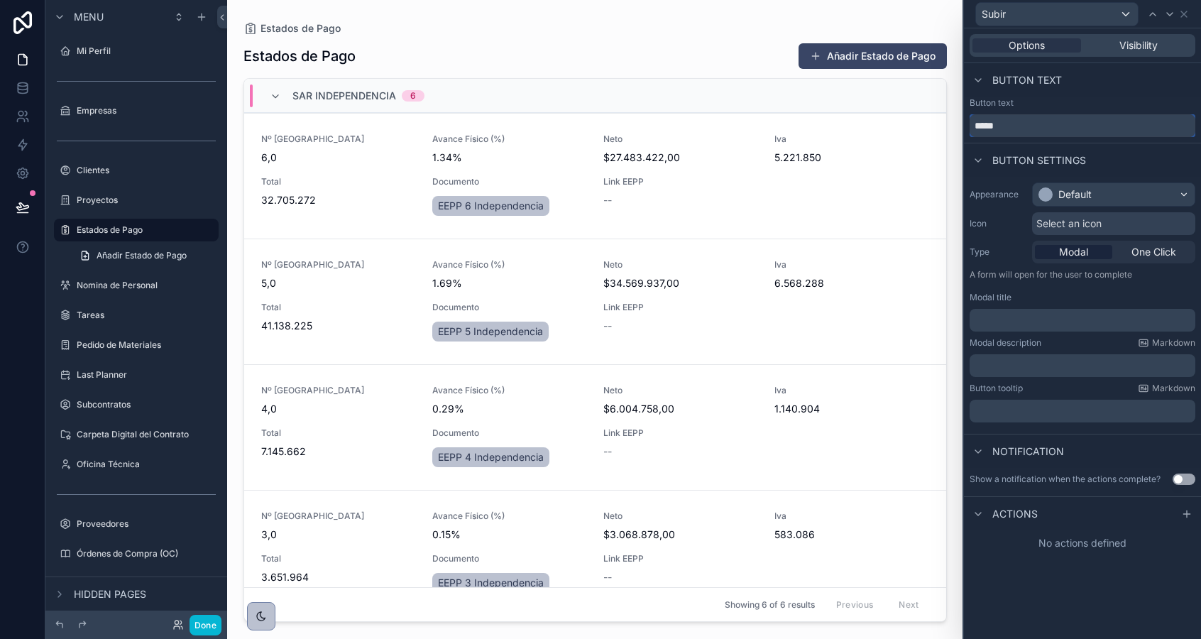
click at [1030, 129] on input "*****" at bounding box center [1082, 125] width 226 height 23
type input "**********"
click at [1069, 183] on div "Default" at bounding box center [1114, 194] width 162 height 23
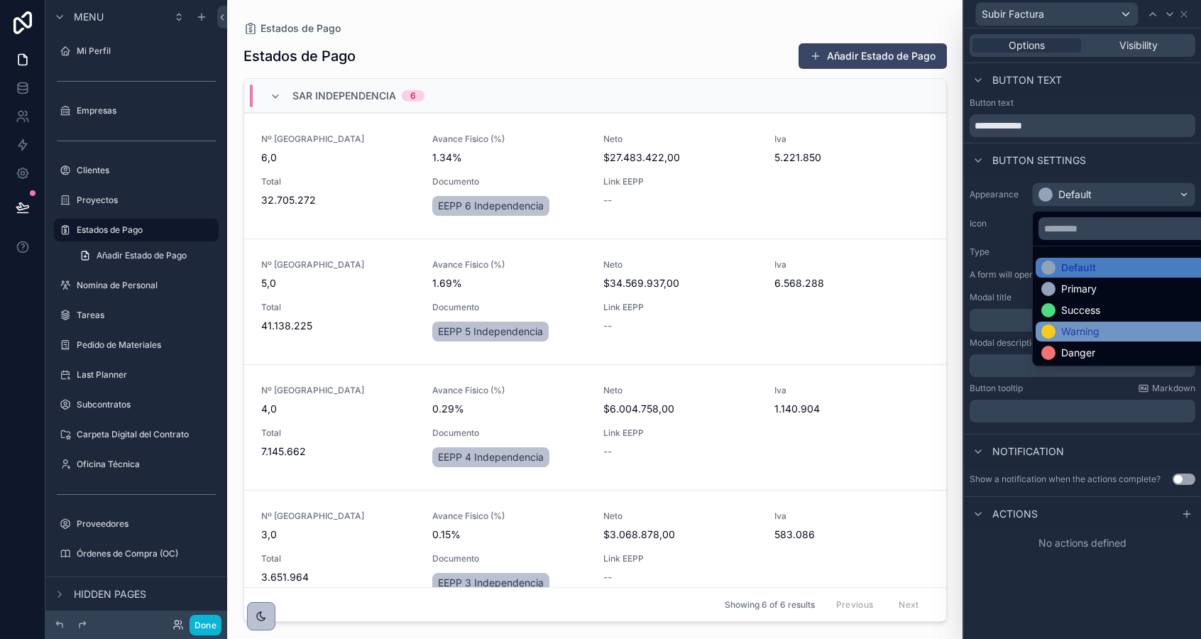
click at [1072, 334] on div "Warning" at bounding box center [1080, 331] width 38 height 14
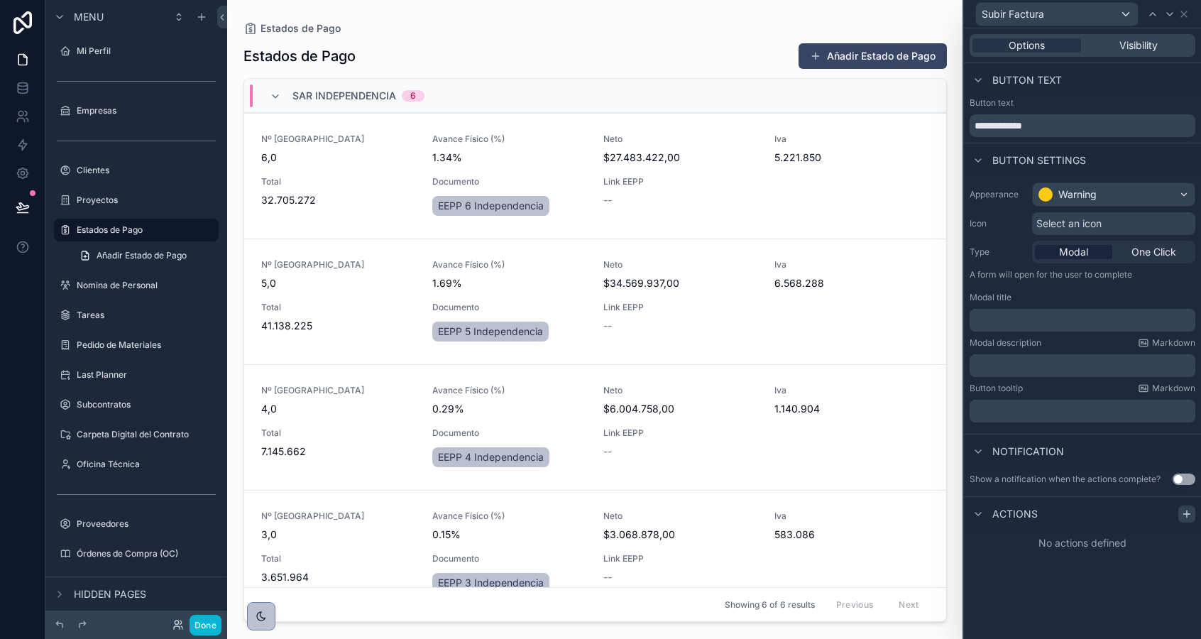
click at [1182, 511] on icon at bounding box center [1186, 513] width 11 height 11
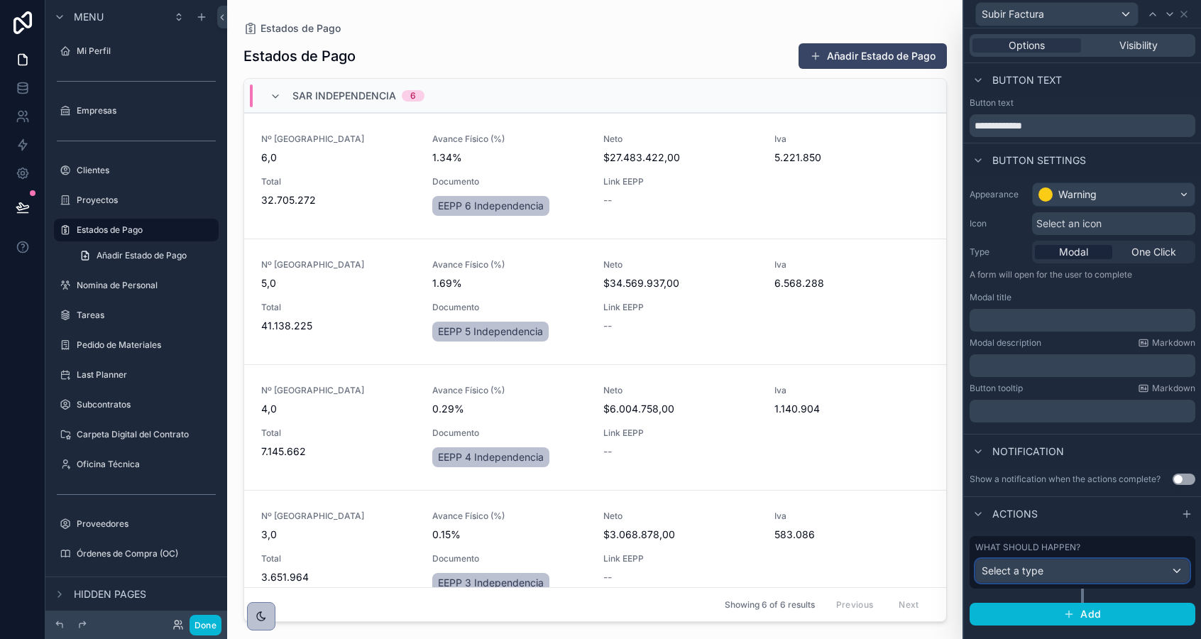
click at [1057, 568] on div "Select a type" at bounding box center [1082, 570] width 213 height 23
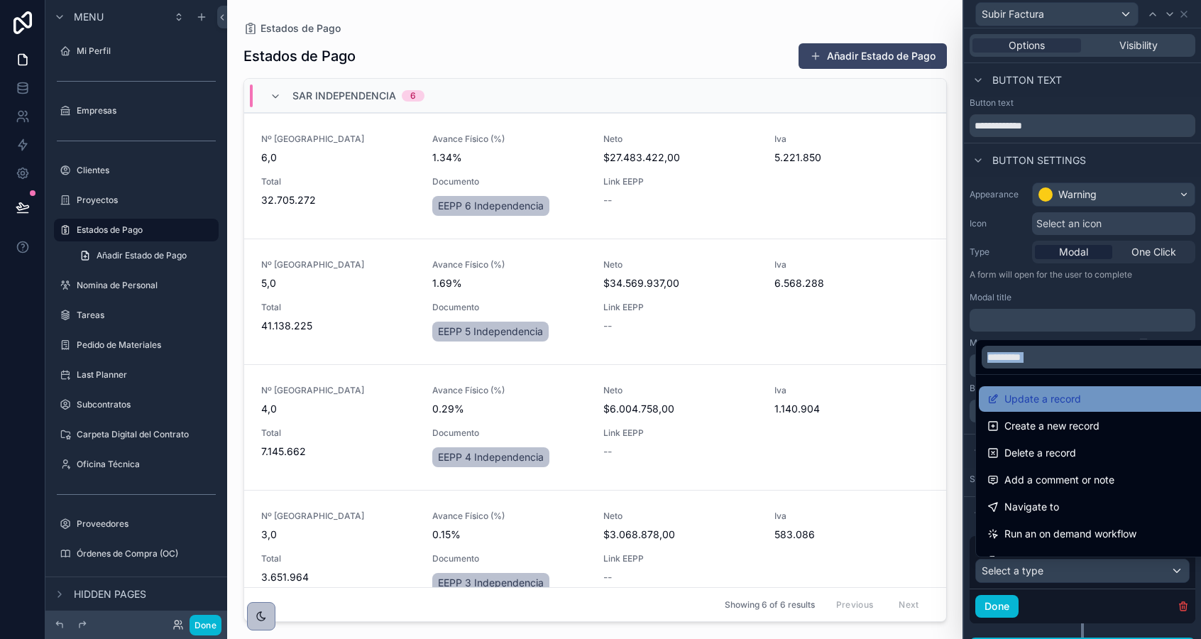
drag, startPoint x: 1040, startPoint y: 374, endPoint x: 1044, endPoint y: 405, distance: 30.7
click at [1044, 405] on div "Update a record Create a new record Delete a record Add a comment or note Navig…" at bounding box center [1098, 448] width 247 height 218
click at [1044, 405] on span "Update a record" at bounding box center [1042, 398] width 77 height 17
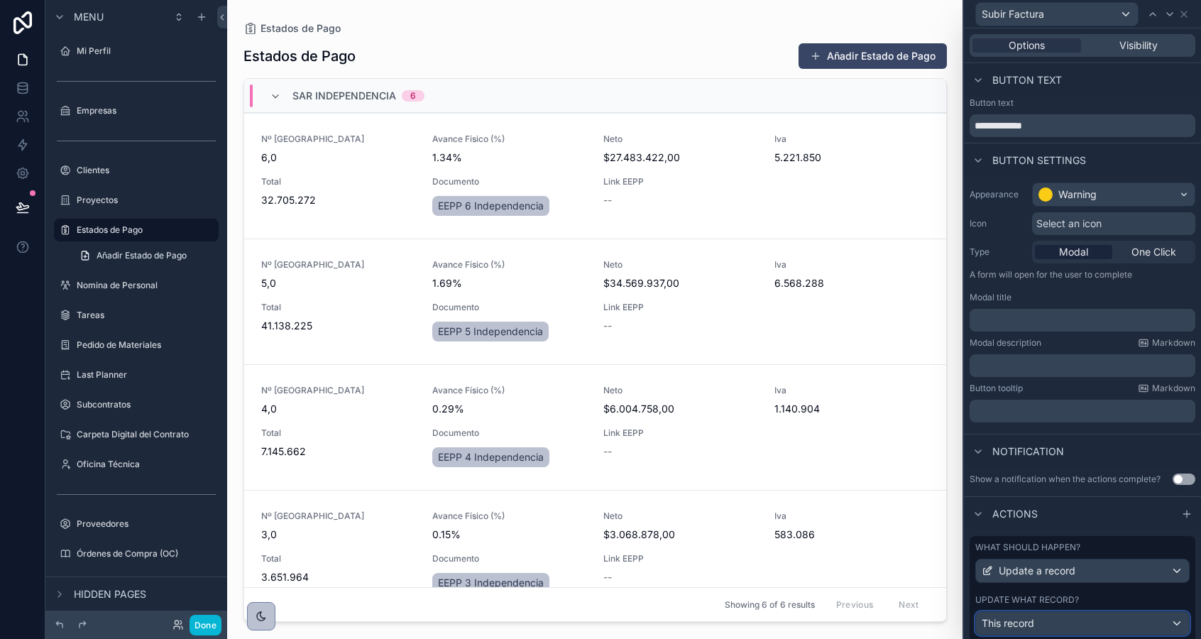
click at [1024, 625] on span "This record" at bounding box center [1007, 623] width 53 height 14
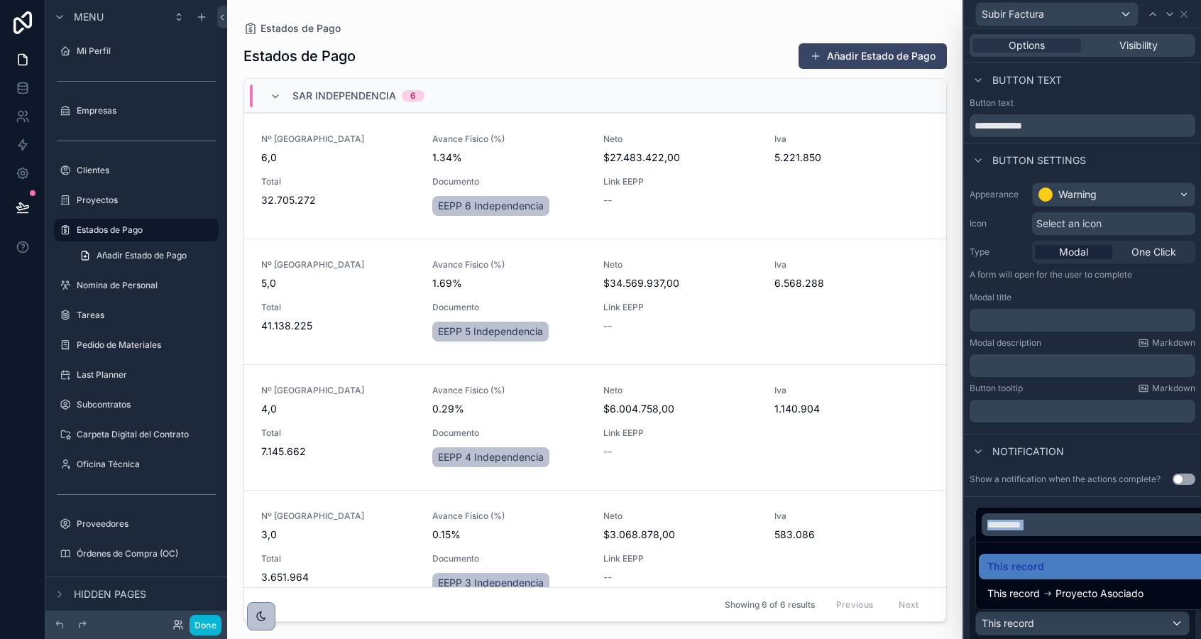
click at [1027, 607] on ul "This record This record Proyecto Asociado" at bounding box center [1099, 575] width 246 height 67
click at [1030, 615] on div at bounding box center [1082, 319] width 237 height 639
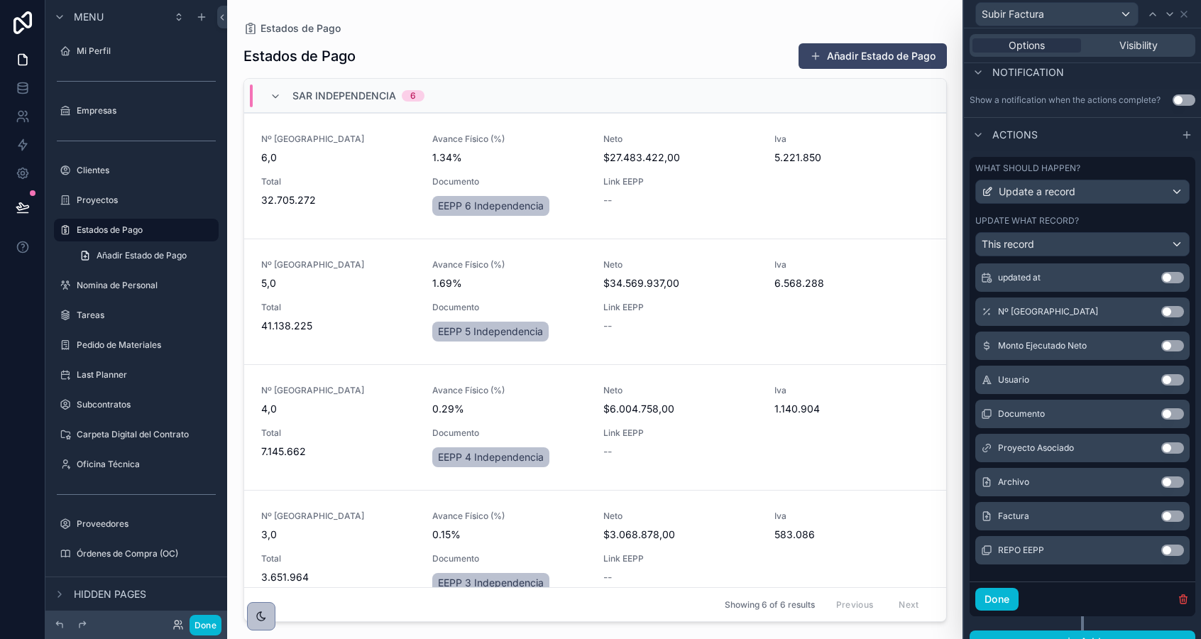
scroll to position [398, 0]
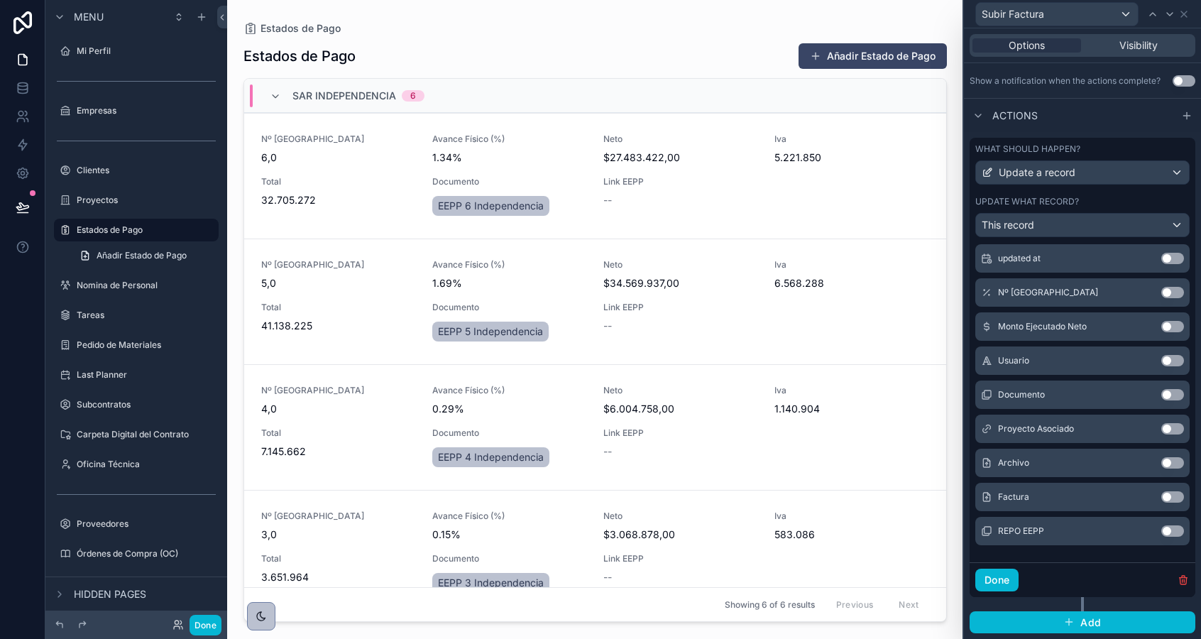
click at [1168, 498] on button "Use setting" at bounding box center [1172, 496] width 23 height 11
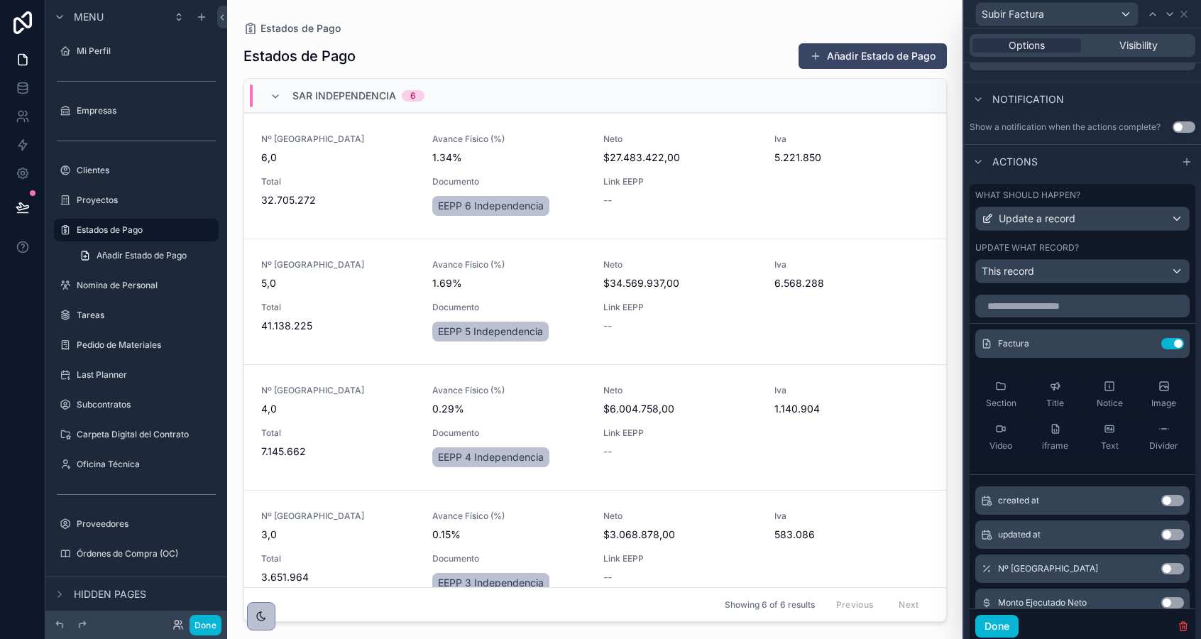
scroll to position [390, 0]
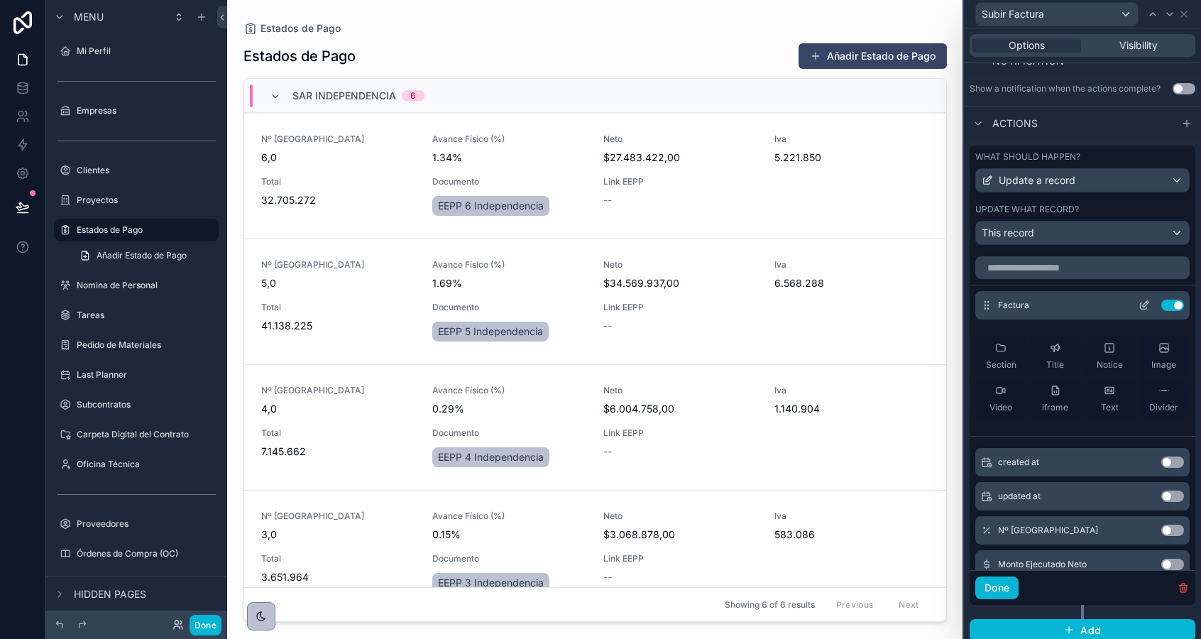
click at [1143, 304] on icon at bounding box center [1143, 304] width 11 height 11
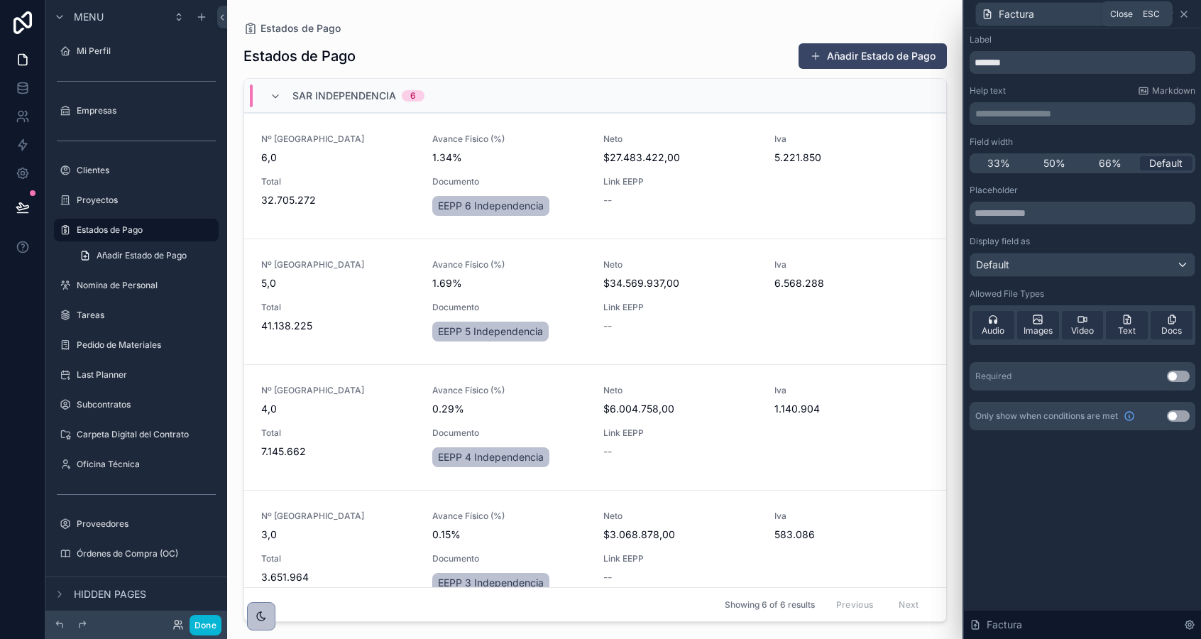
click at [1184, 13] on icon at bounding box center [1183, 14] width 11 height 11
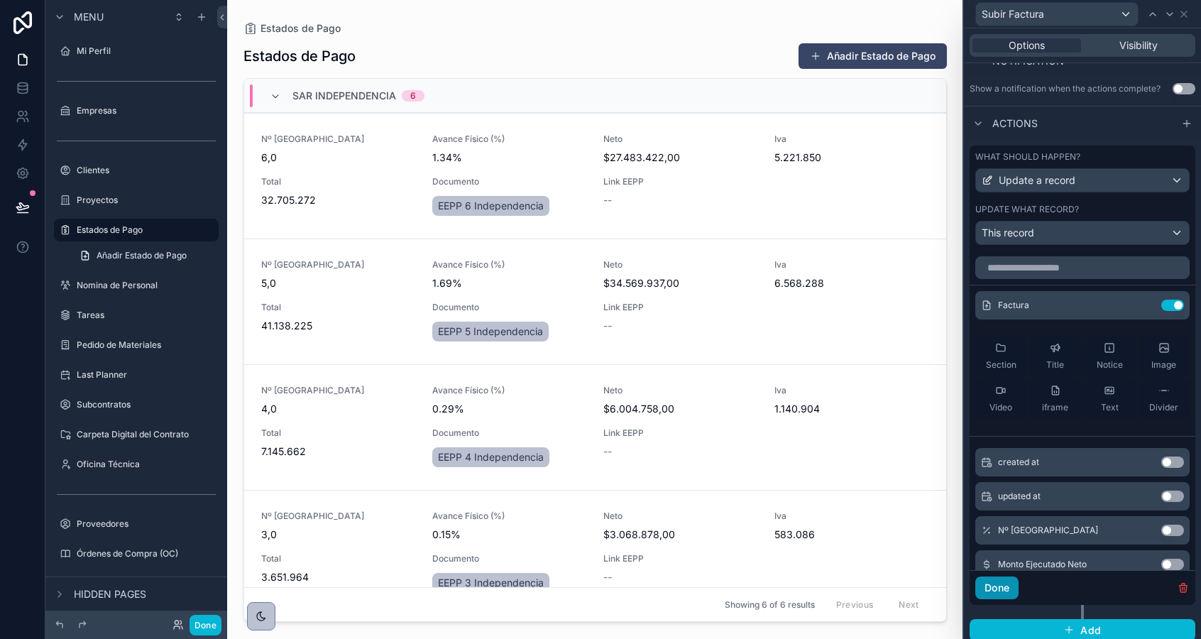
click at [994, 590] on button "Done" at bounding box center [996, 587] width 43 height 23
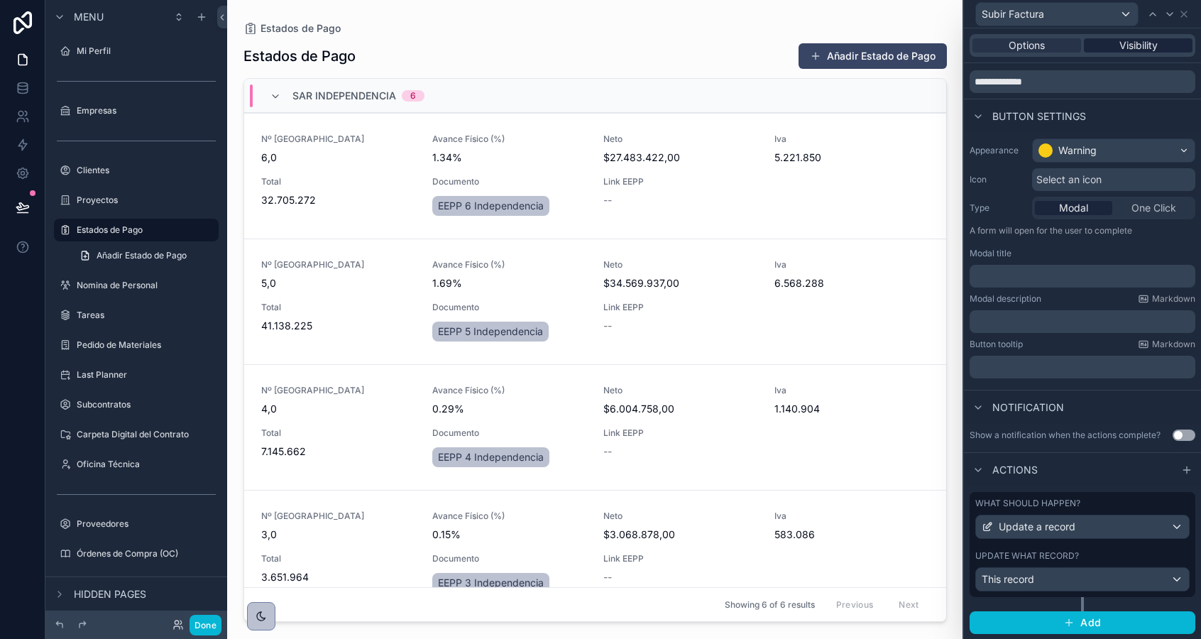
click at [1121, 47] on span "Visibility" at bounding box center [1138, 45] width 38 height 14
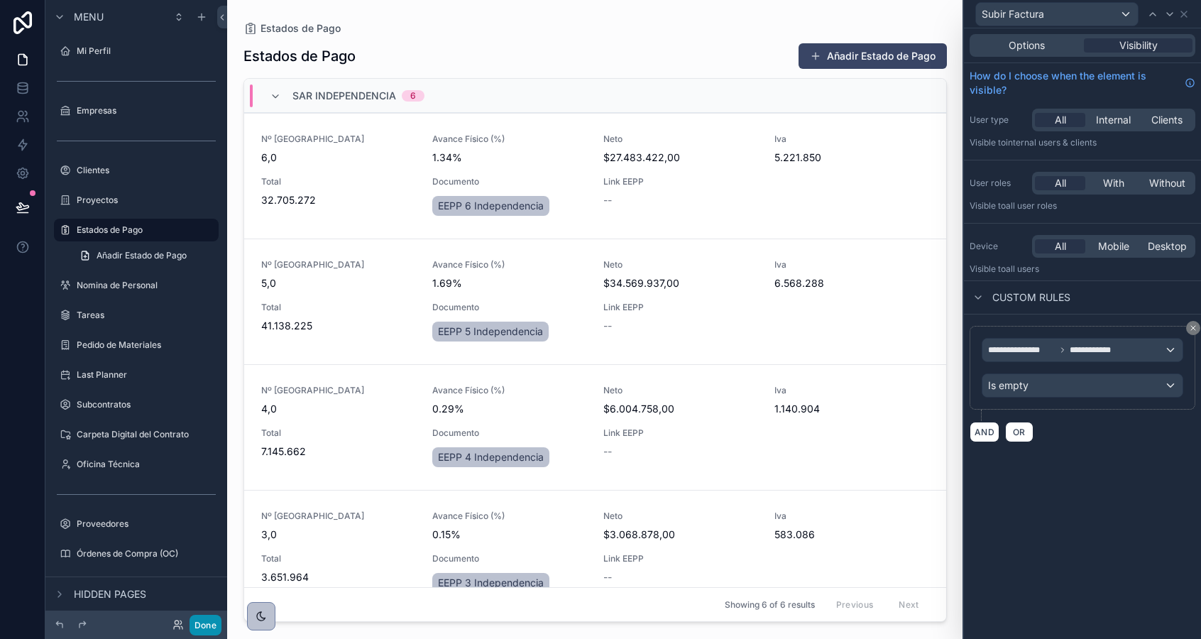
click at [204, 627] on button "Done" at bounding box center [205, 625] width 32 height 21
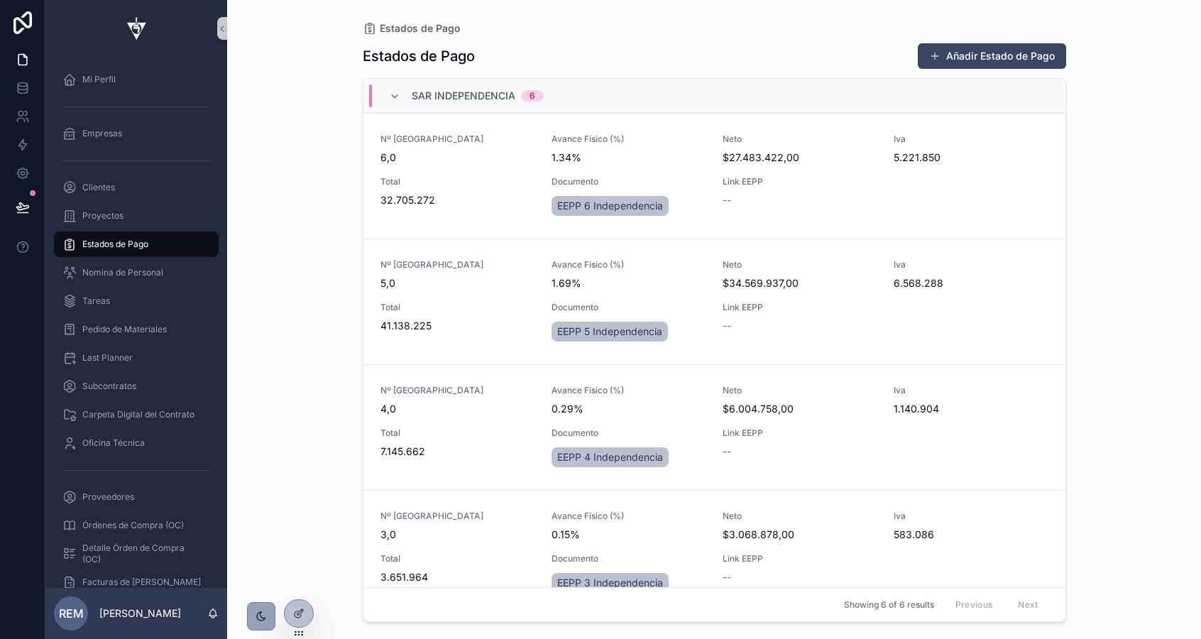
click at [260, 624] on div "scrollable content" at bounding box center [261, 616] width 28 height 28
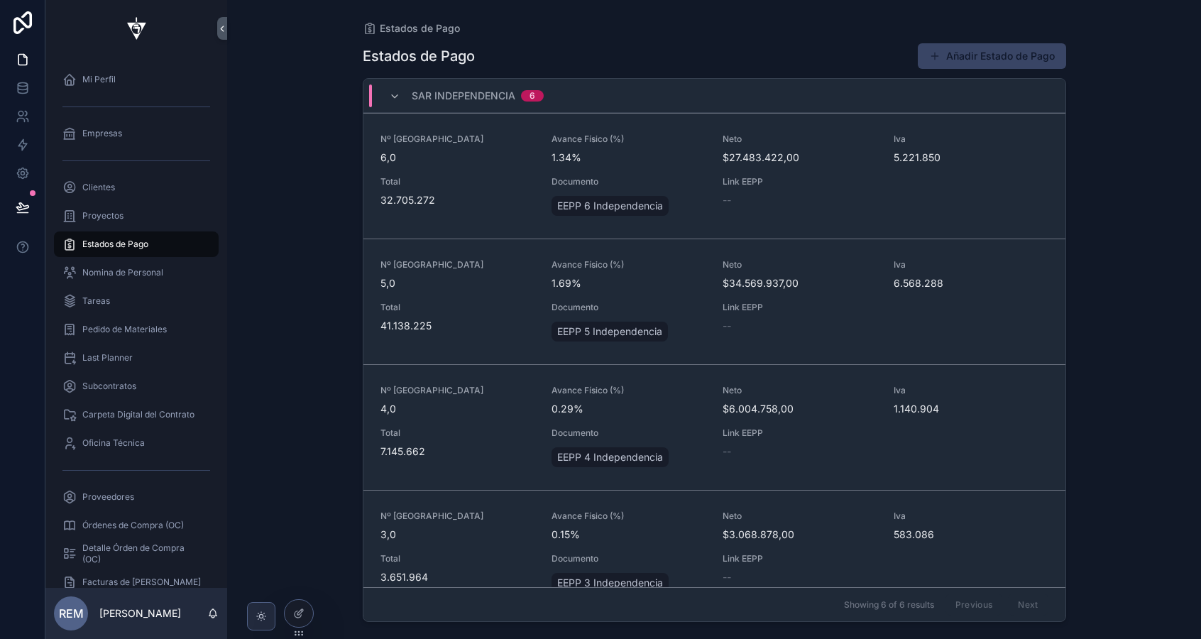
click at [260, 627] on div "scrollable content" at bounding box center [261, 616] width 28 height 28
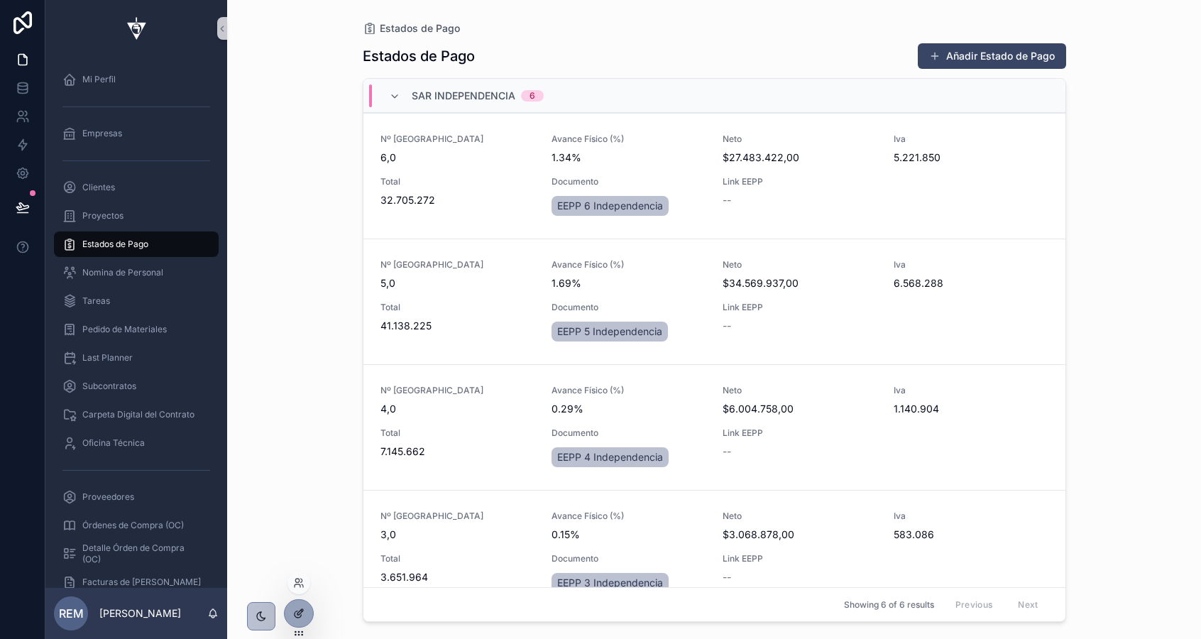
click at [294, 616] on icon at bounding box center [298, 612] width 11 height 11
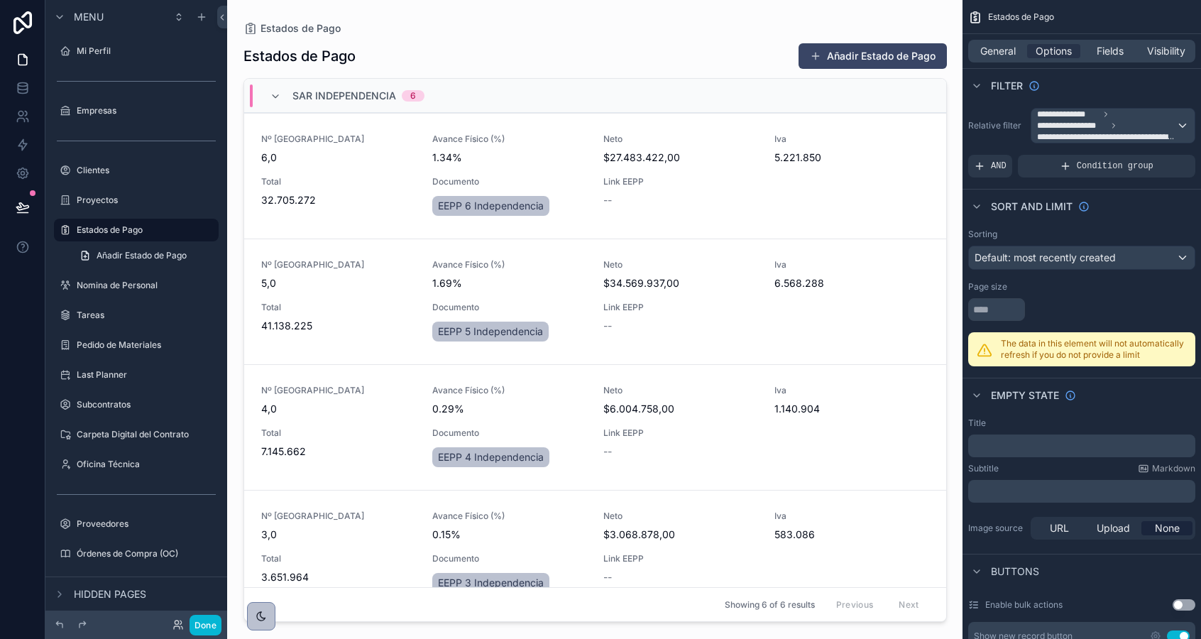
click at [686, 208] on div "scrollable content" at bounding box center [595, 311] width 726 height 622
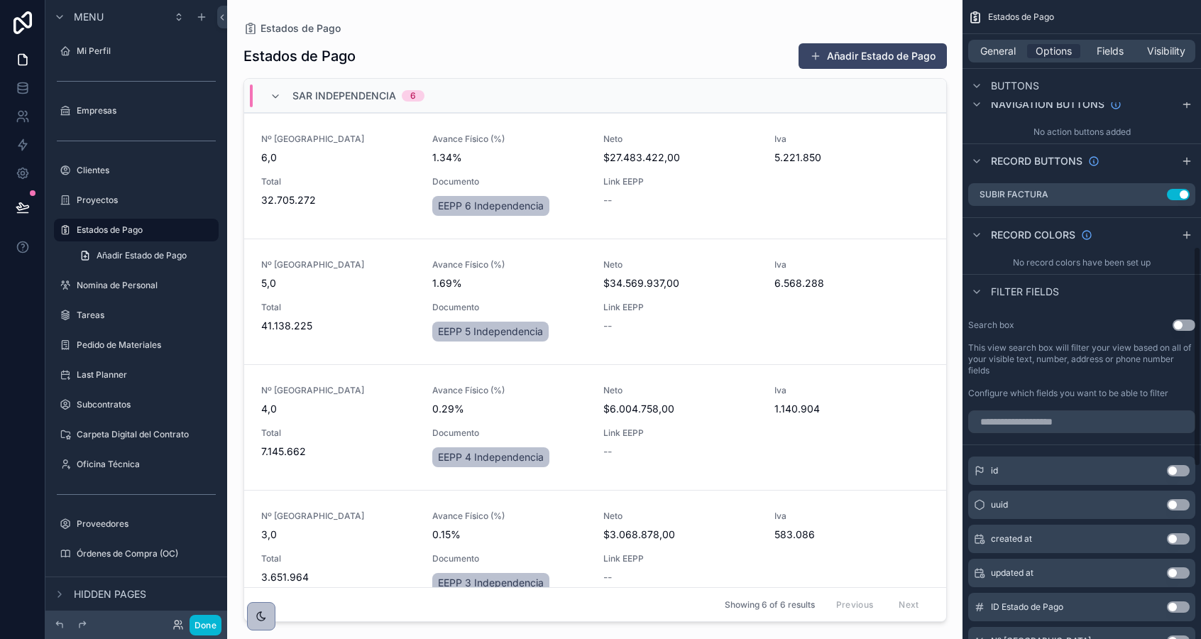
scroll to position [464, 0]
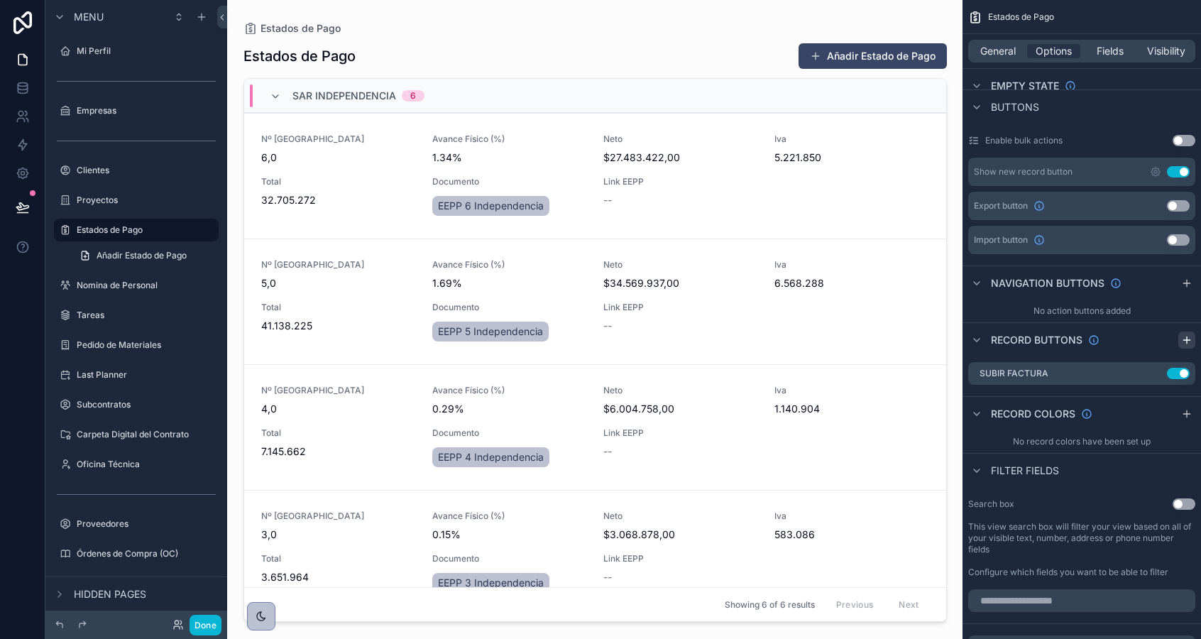
click at [1188, 336] on icon "scrollable content" at bounding box center [1186, 339] width 11 height 11
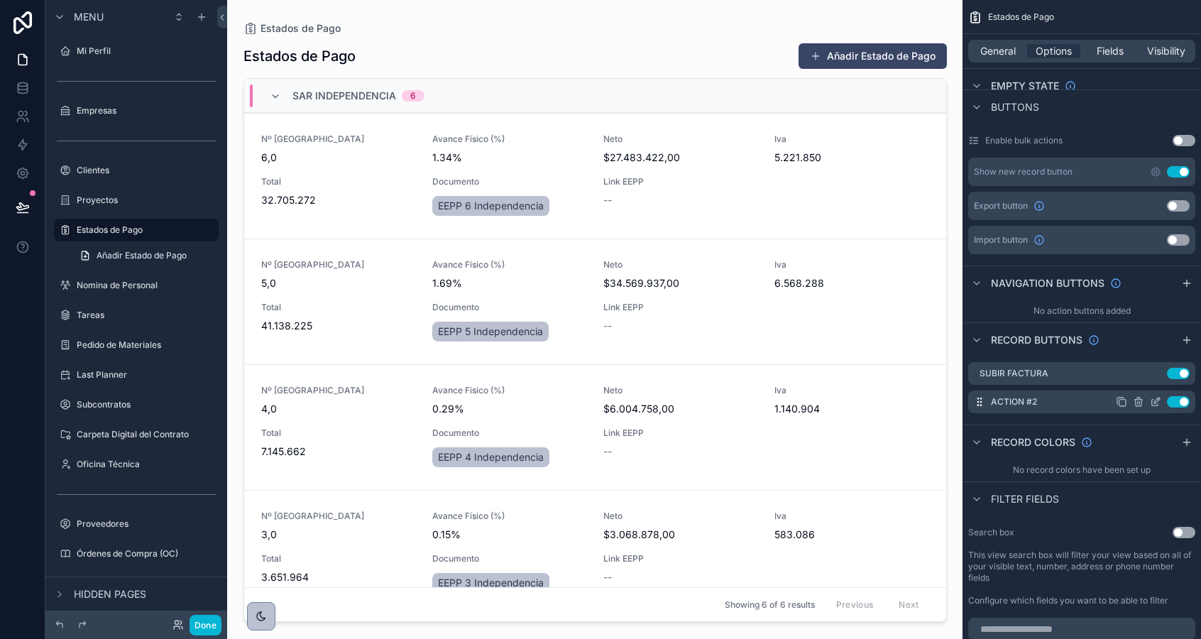
click at [1158, 401] on icon "scrollable content" at bounding box center [1155, 401] width 11 height 11
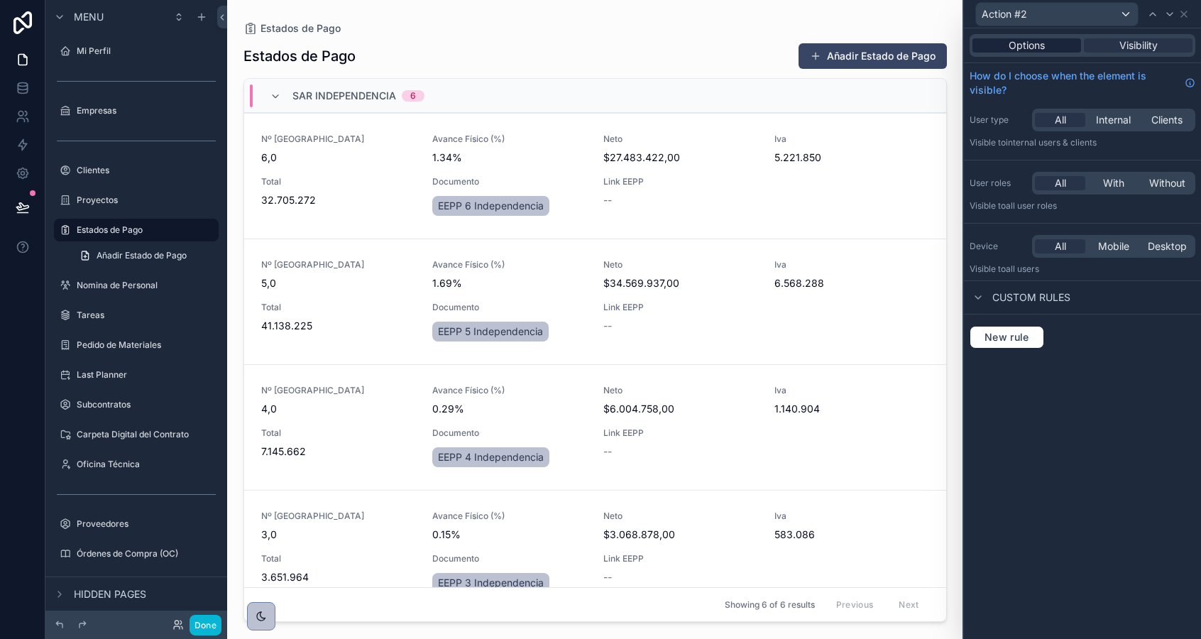
click at [1034, 52] on span "Options" at bounding box center [1026, 45] width 36 height 14
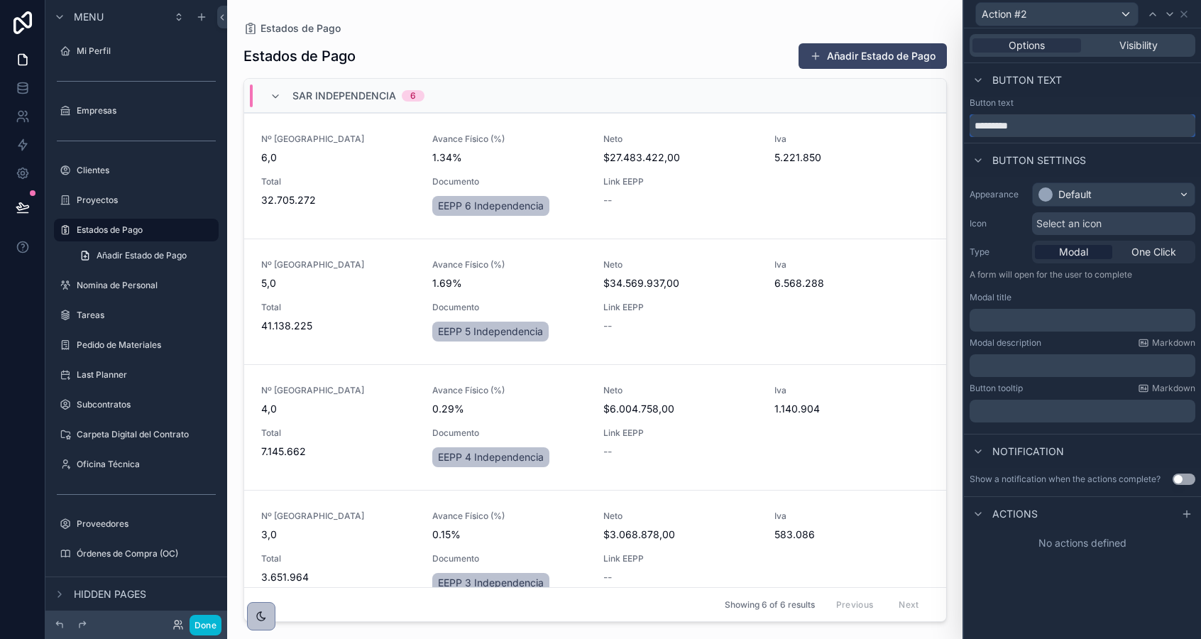
click at [1009, 126] on input "*********" at bounding box center [1082, 125] width 226 height 23
type input "**********"
click at [1074, 189] on div "Default" at bounding box center [1074, 194] width 33 height 14
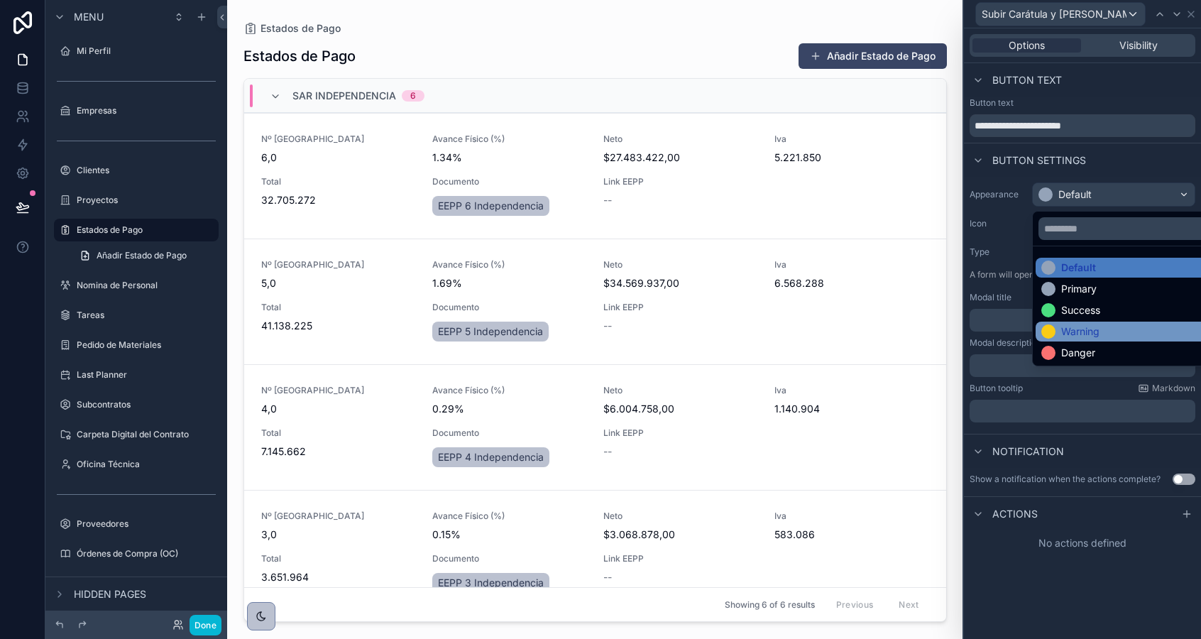
click at [1069, 334] on div "Warning" at bounding box center [1080, 331] width 38 height 14
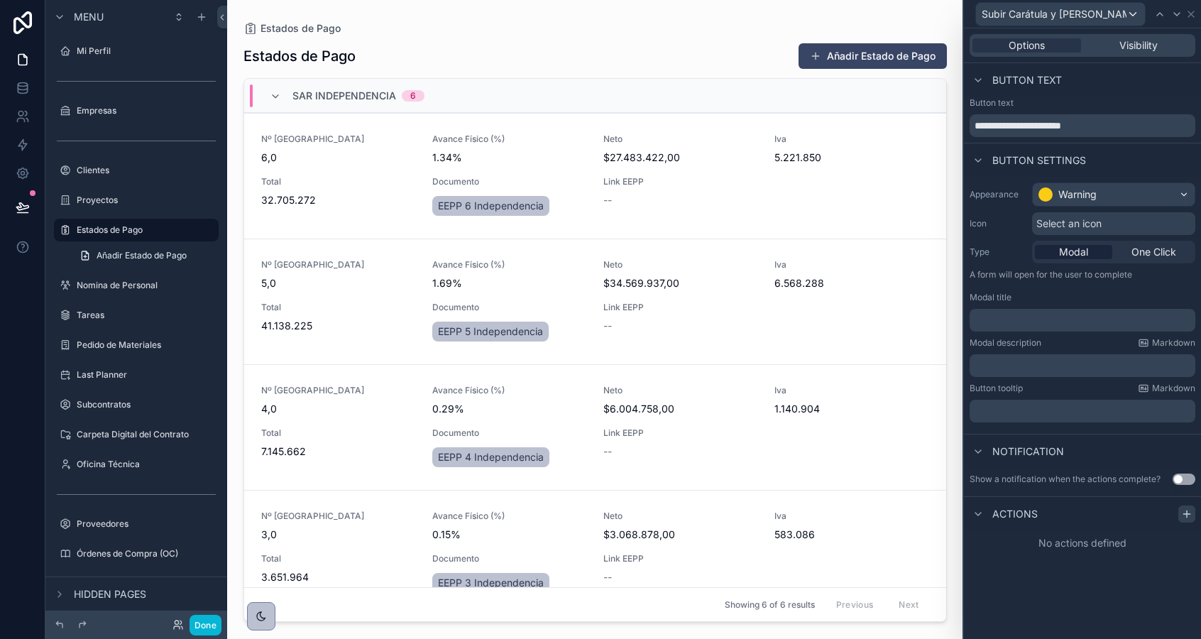
click at [1193, 510] on div at bounding box center [1186, 513] width 17 height 17
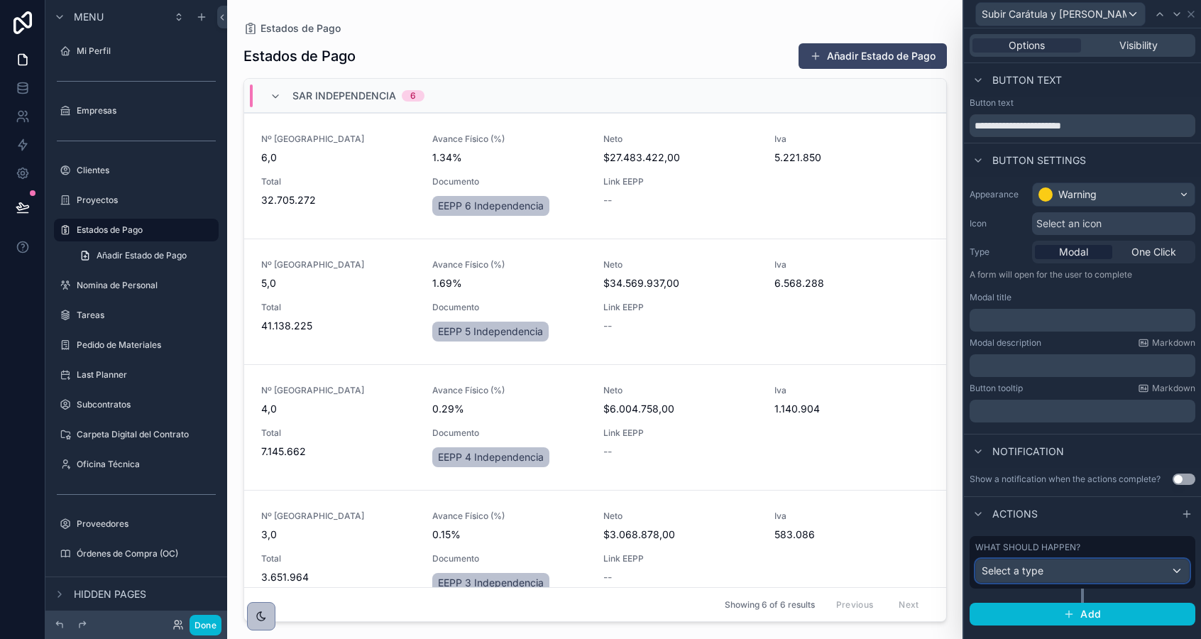
click at [1056, 569] on div "Select a type" at bounding box center [1082, 570] width 213 height 23
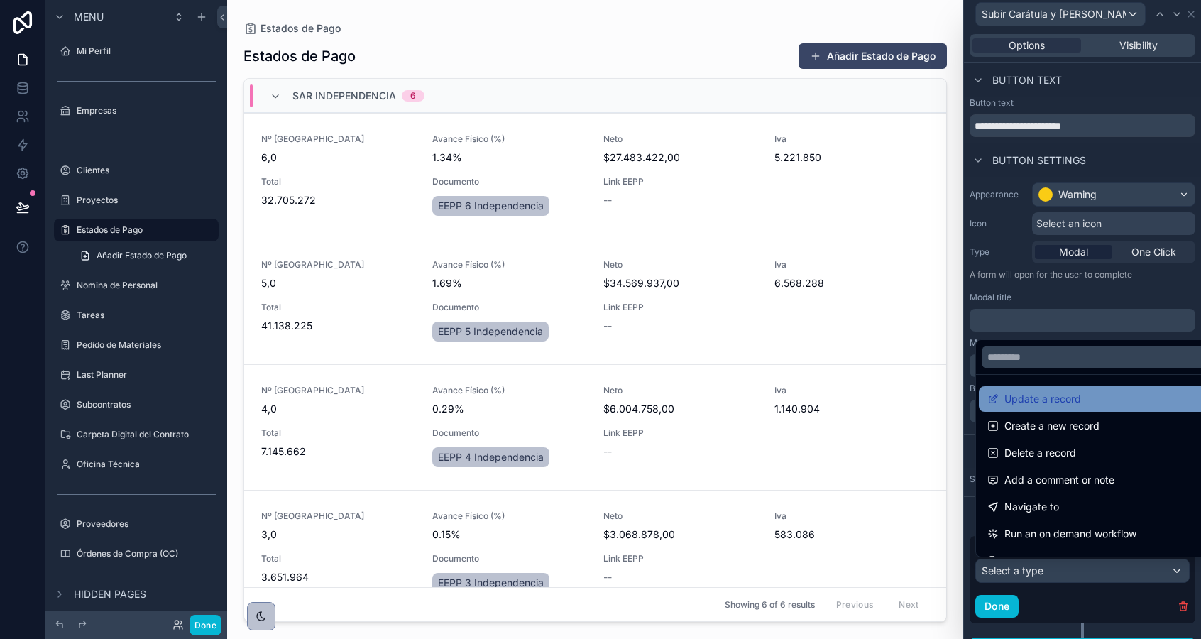
click at [1033, 407] on div "Update a record" at bounding box center [1099, 399] width 240 height 26
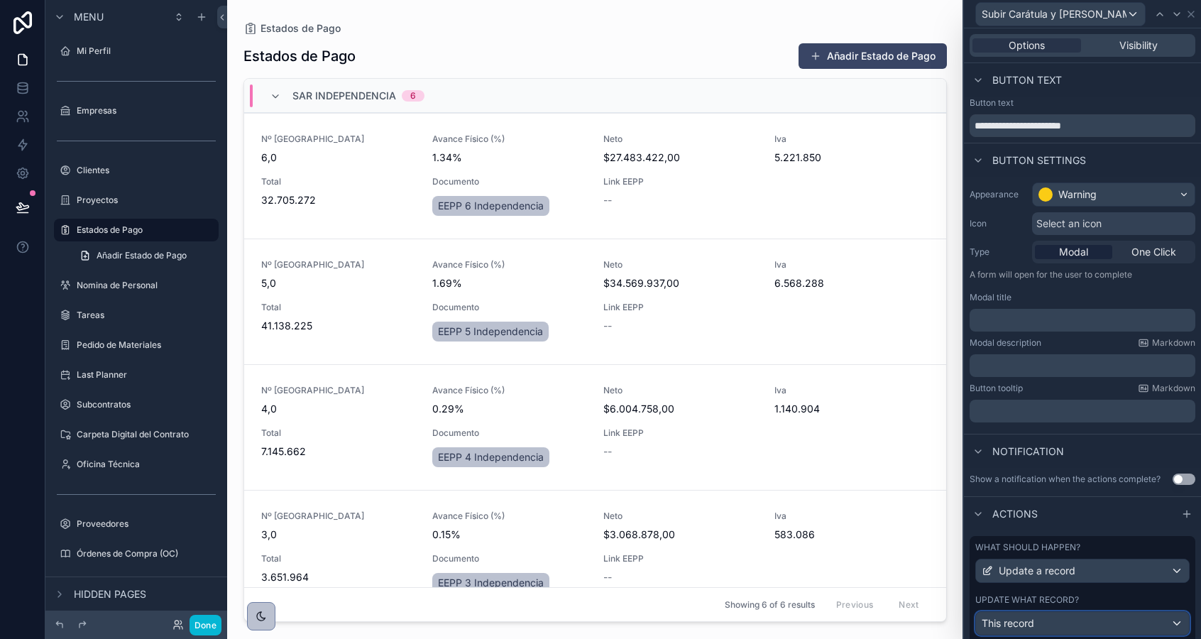
click at [1038, 624] on div "This record" at bounding box center [1082, 623] width 213 height 23
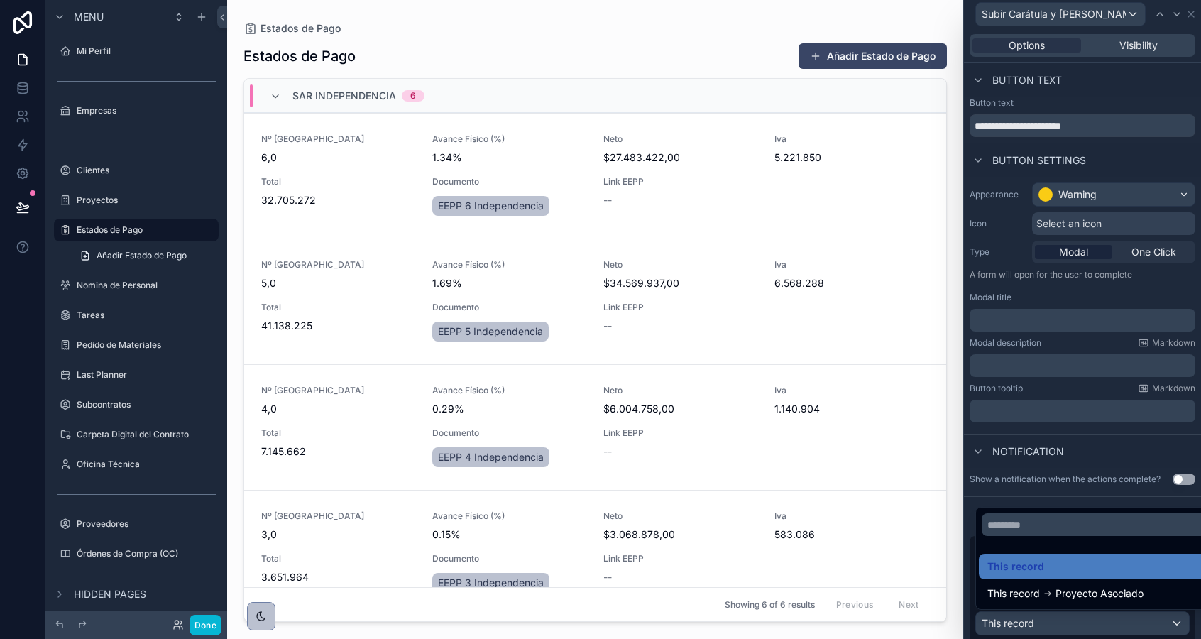
click at [1038, 624] on div at bounding box center [1082, 319] width 237 height 639
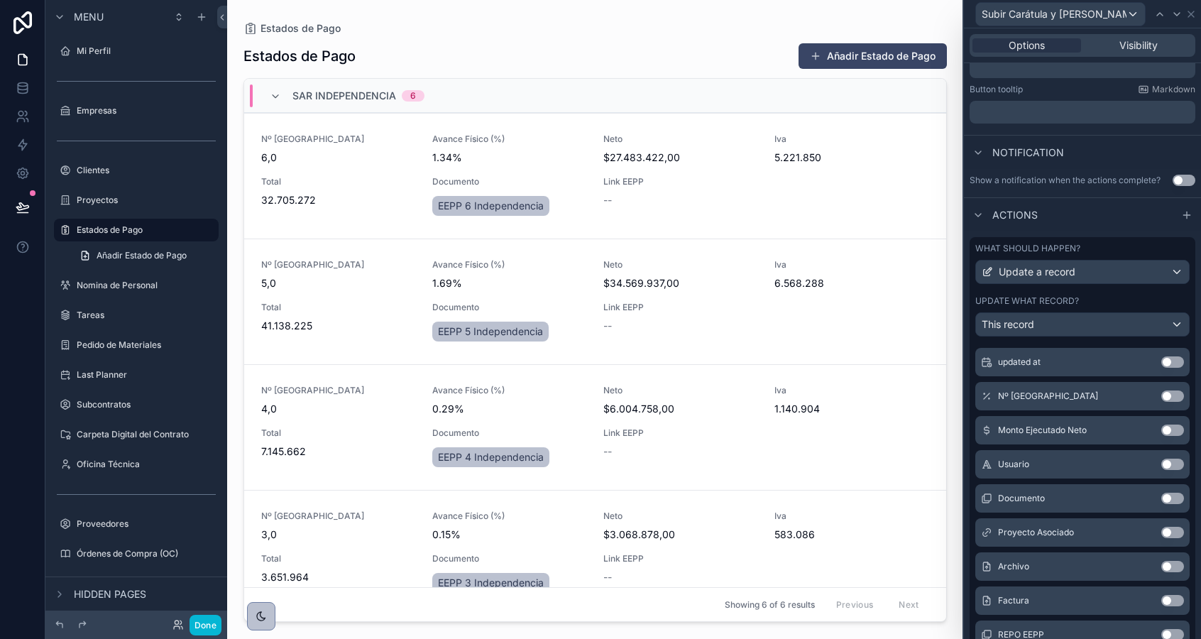
scroll to position [184, 0]
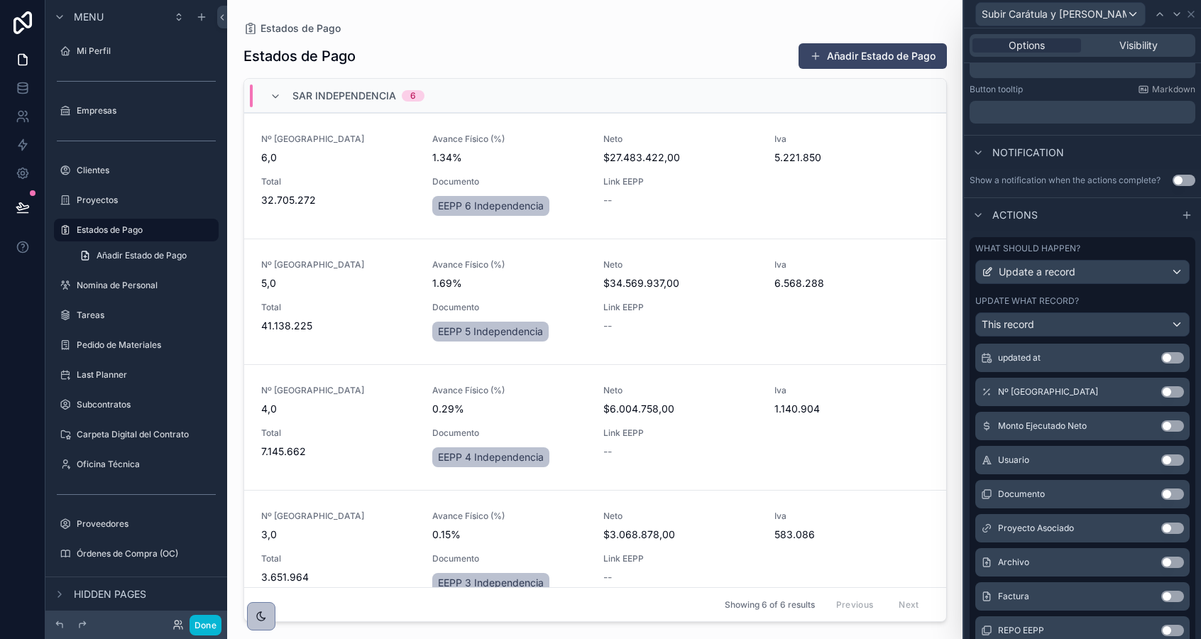
click at [1170, 559] on button "Use setting" at bounding box center [1172, 561] width 23 height 11
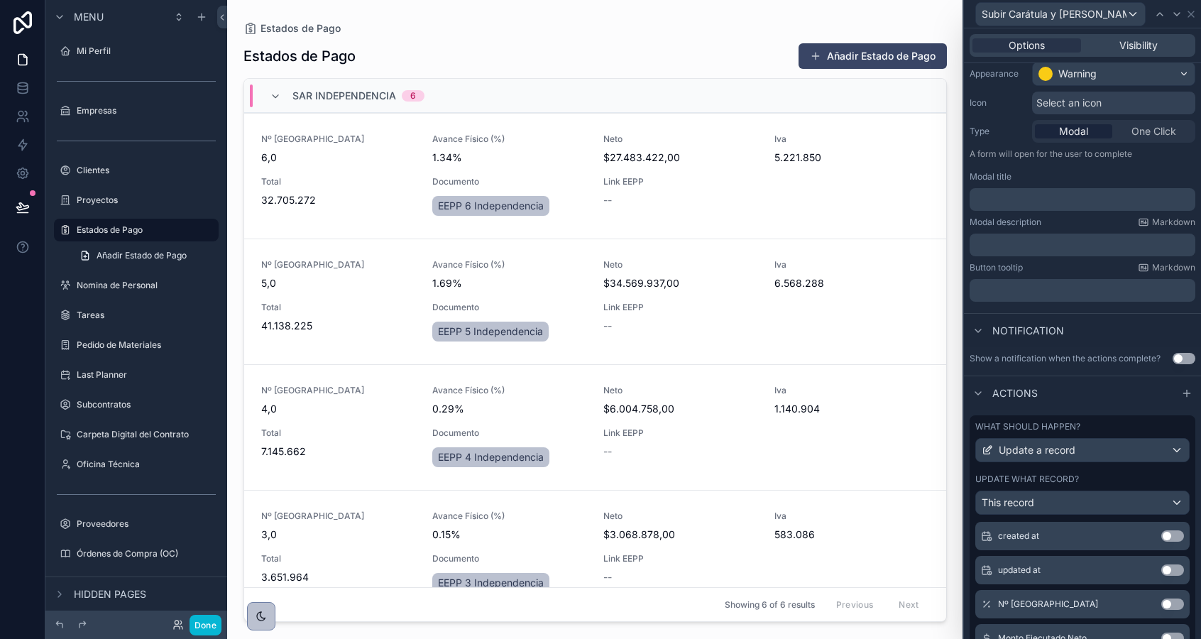
scroll to position [0, 0]
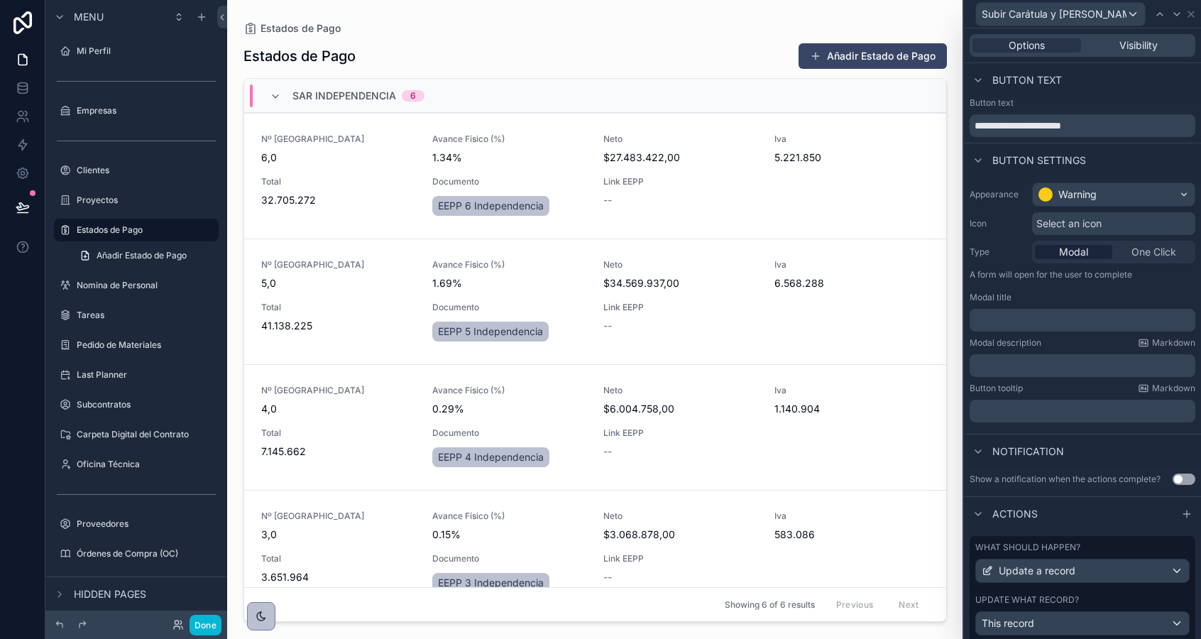
click at [1114, 31] on div "Options Visibility" at bounding box center [1082, 45] width 237 height 34
click at [1115, 43] on div "Visibility" at bounding box center [1138, 45] width 109 height 14
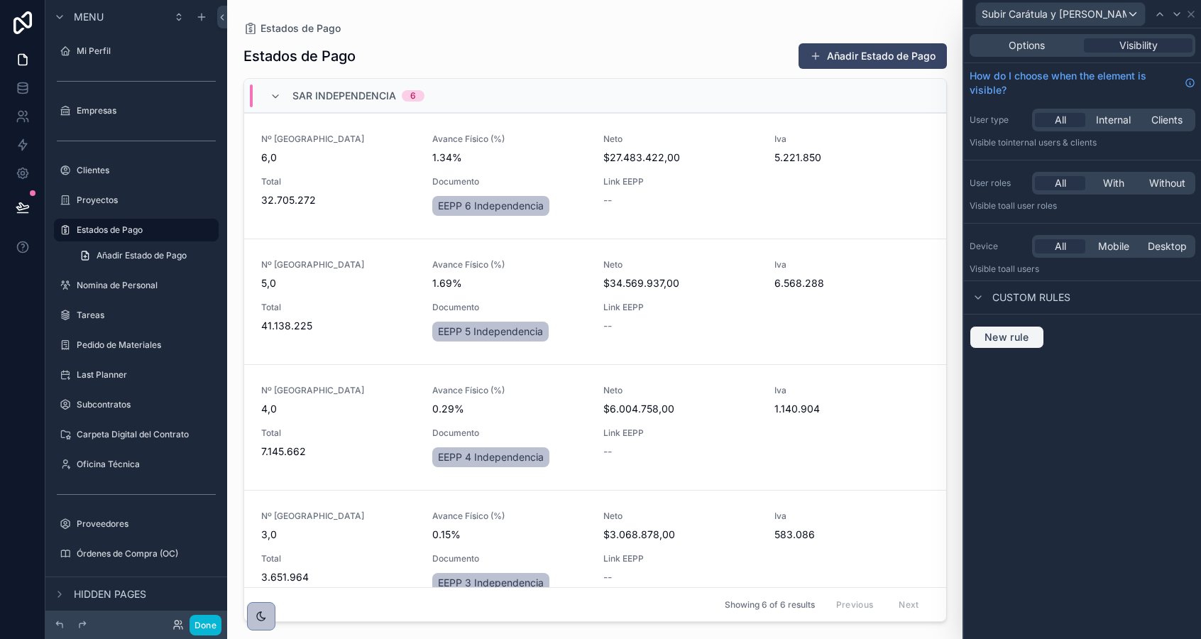
click at [1005, 340] on span "New rule" at bounding box center [1007, 337] width 56 height 13
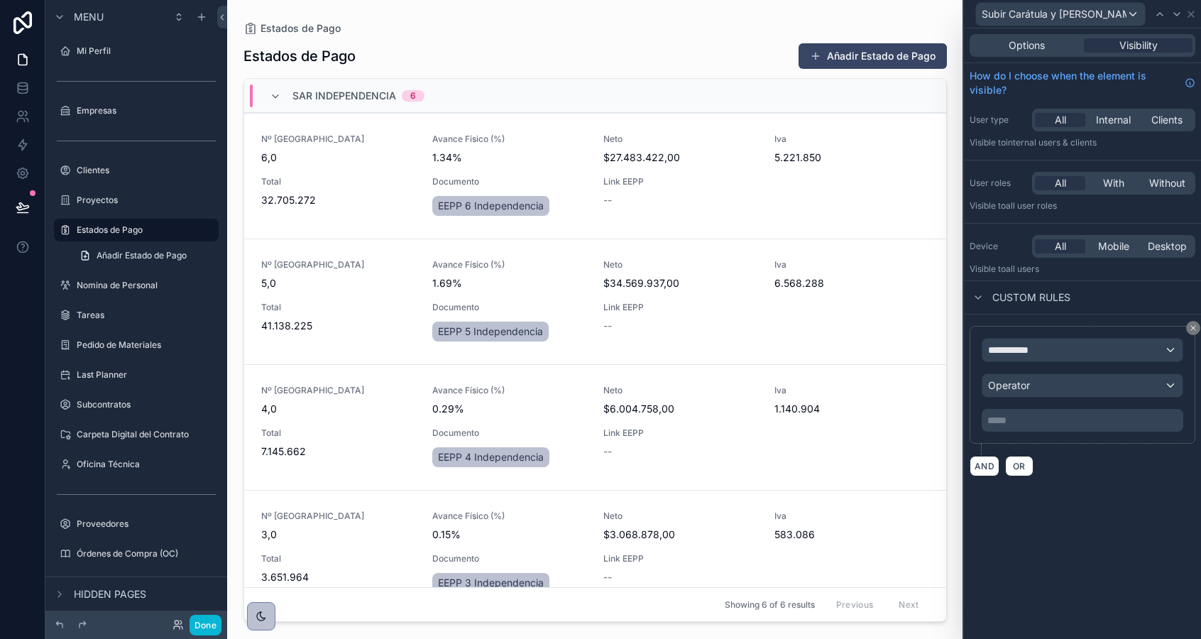
click at [1010, 369] on div "**********" at bounding box center [1082, 385] width 202 height 94
click at [1010, 346] on span "**********" at bounding box center [1014, 350] width 53 height 14
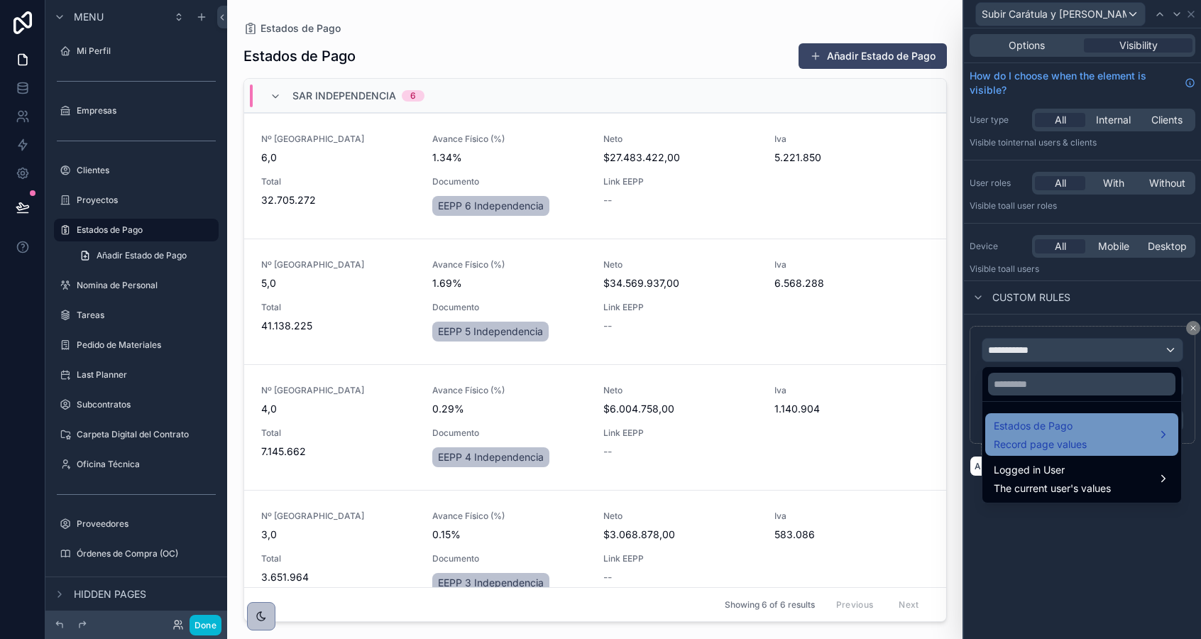
click at [1012, 429] on span "Estados de Pago" at bounding box center [1040, 425] width 93 height 17
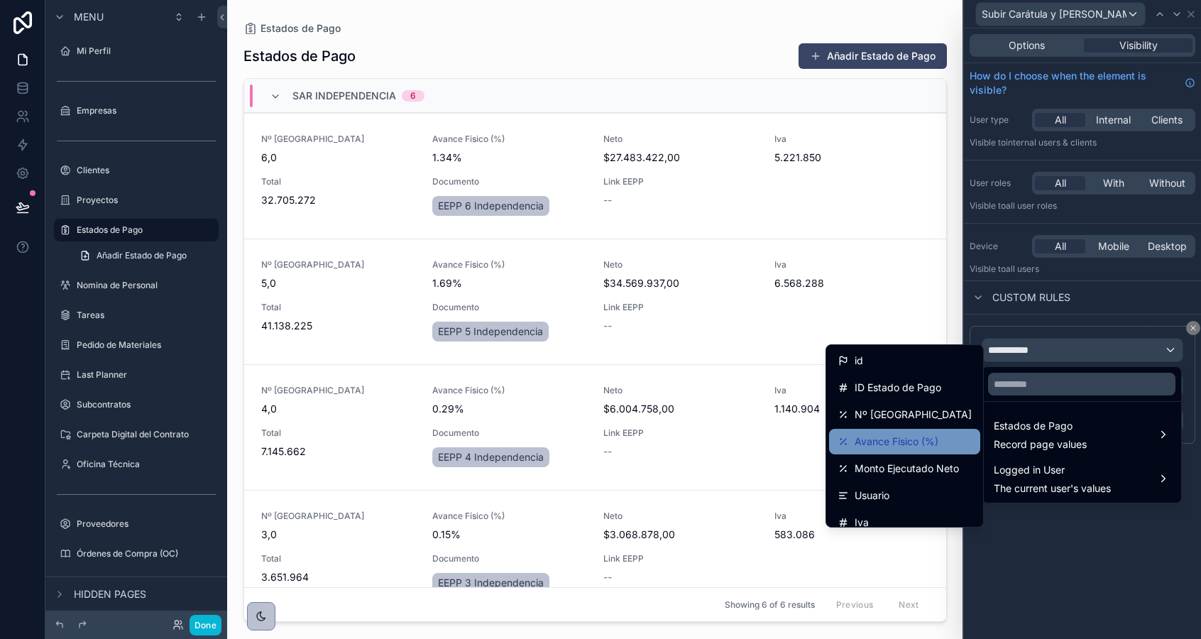
scroll to position [443, 0]
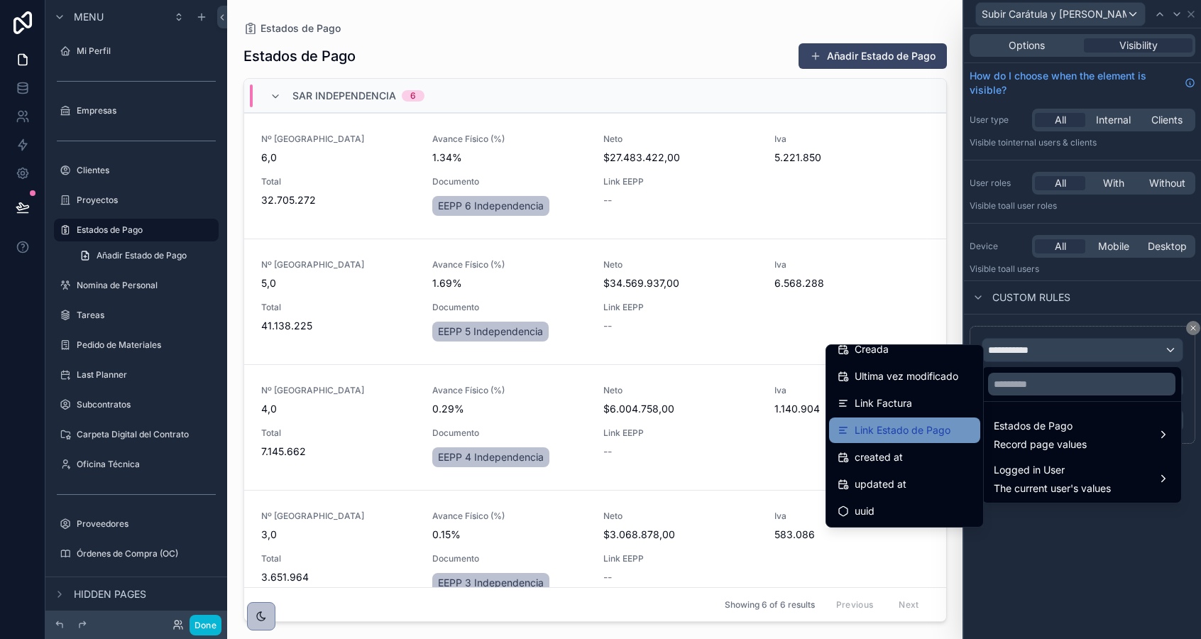
click at [892, 426] on span "Link Estado de Pago" at bounding box center [902, 430] width 96 height 17
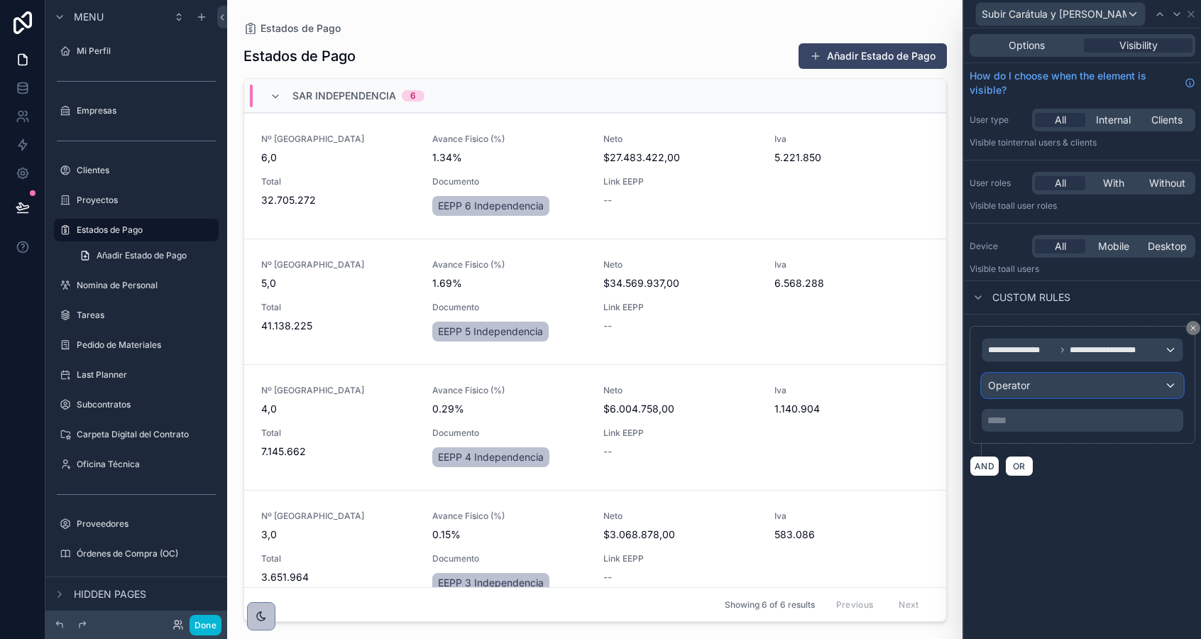
click at [1021, 387] on span "Operator" at bounding box center [1009, 385] width 42 height 12
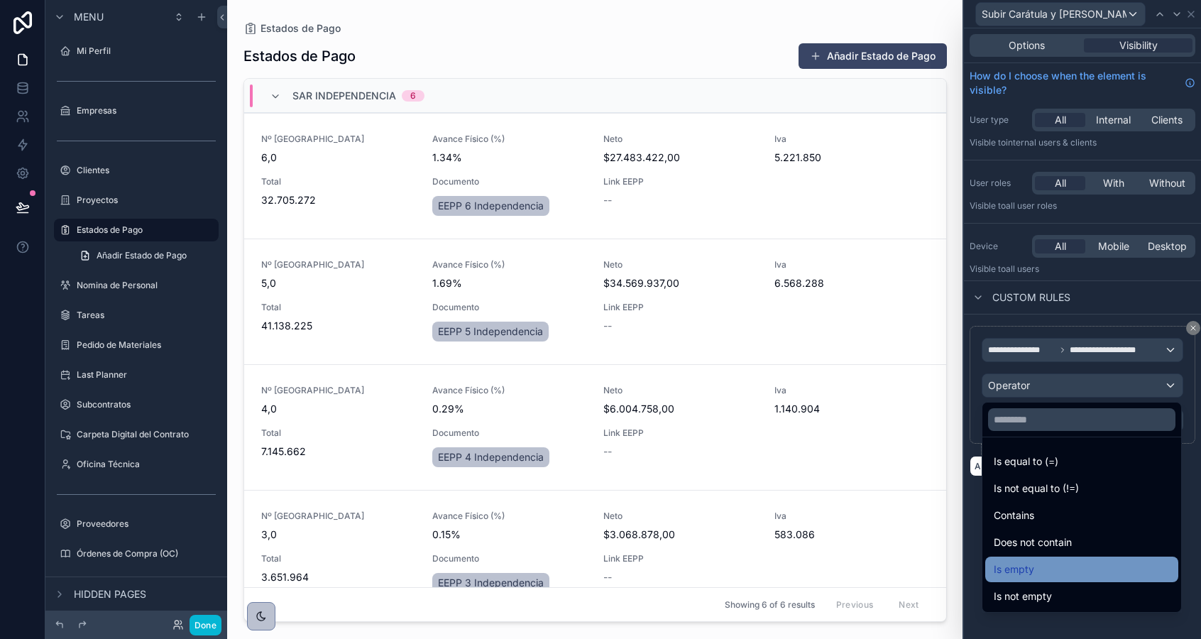
click at [1040, 566] on div "Is empty" at bounding box center [1082, 569] width 176 height 17
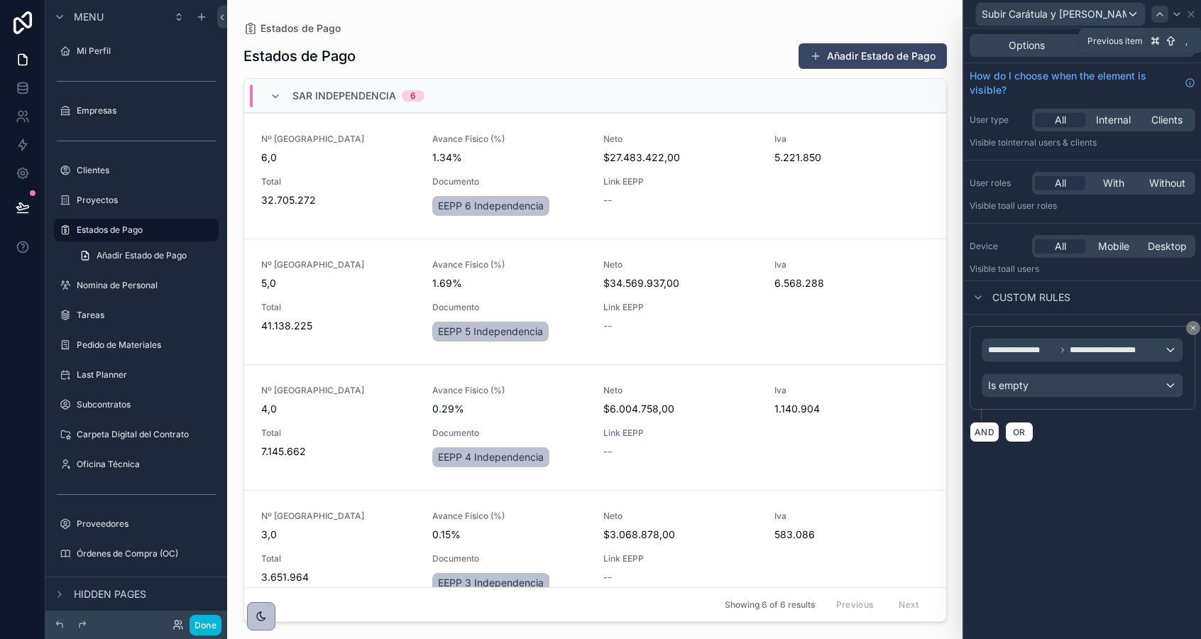
click at [1155, 17] on icon at bounding box center [1159, 14] width 11 height 11
click at [1182, 16] on icon at bounding box center [1184, 14] width 6 height 6
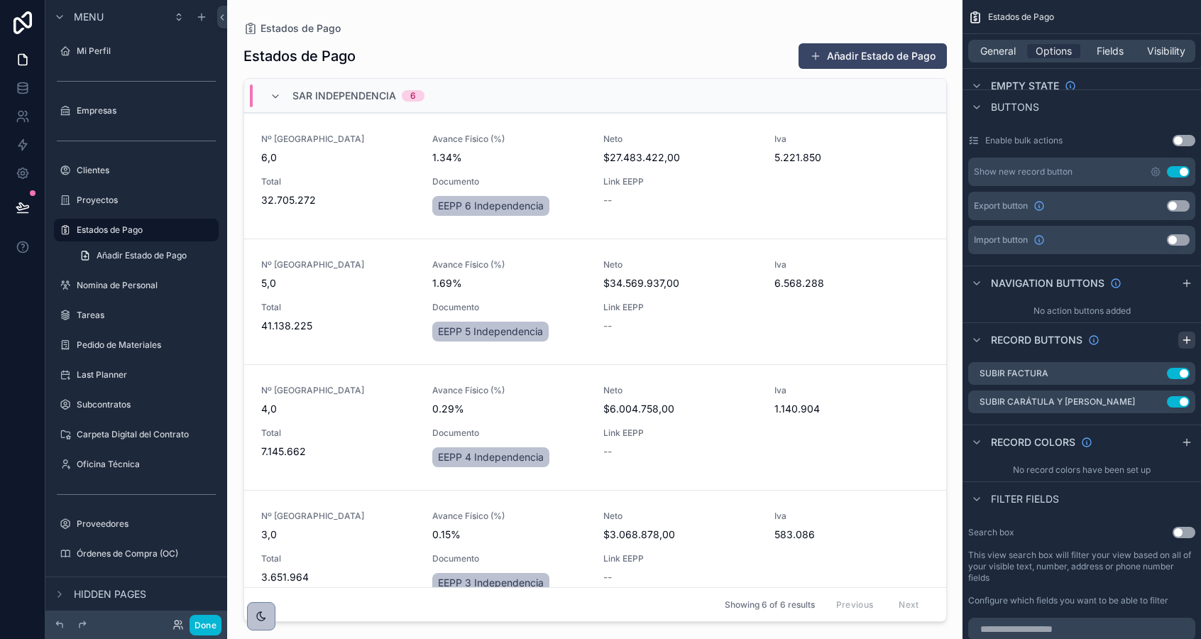
click at [1184, 340] on icon "scrollable content" at bounding box center [1186, 340] width 6 height 0
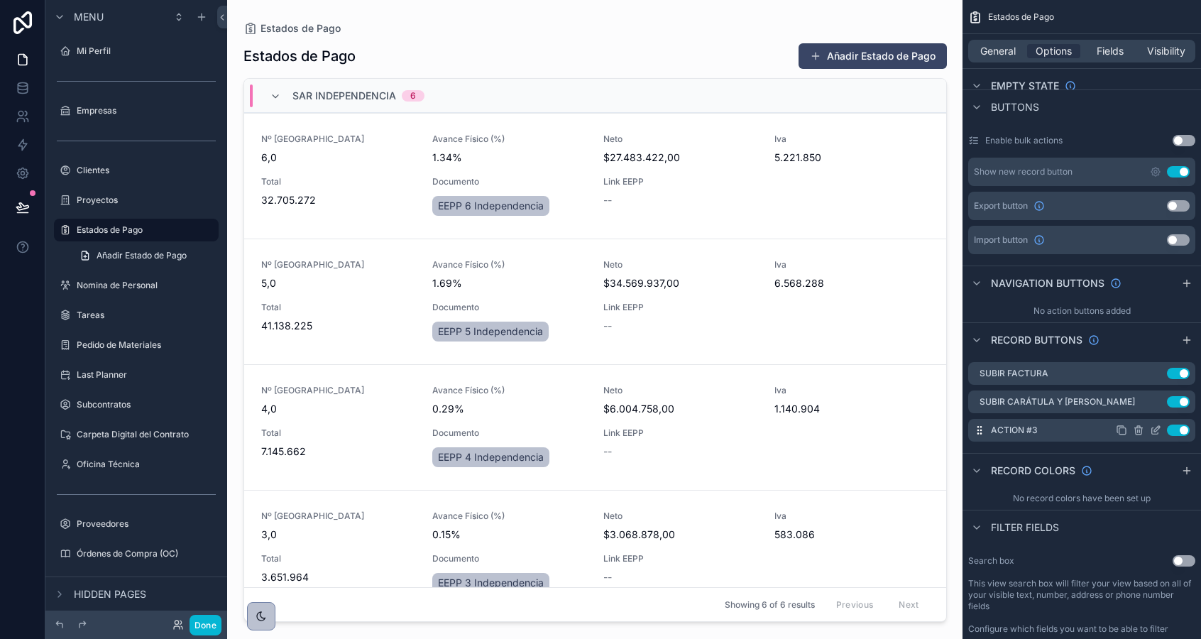
click at [1155, 430] on icon "scrollable content" at bounding box center [1155, 429] width 11 height 11
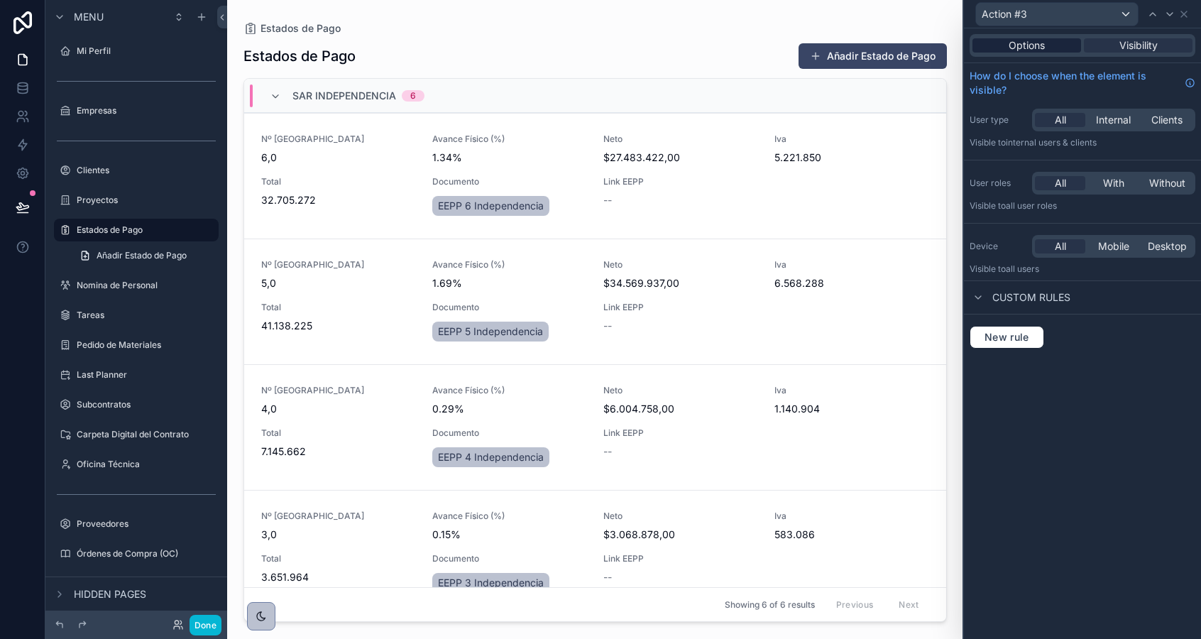
click at [1013, 41] on span "Options" at bounding box center [1026, 45] width 36 height 14
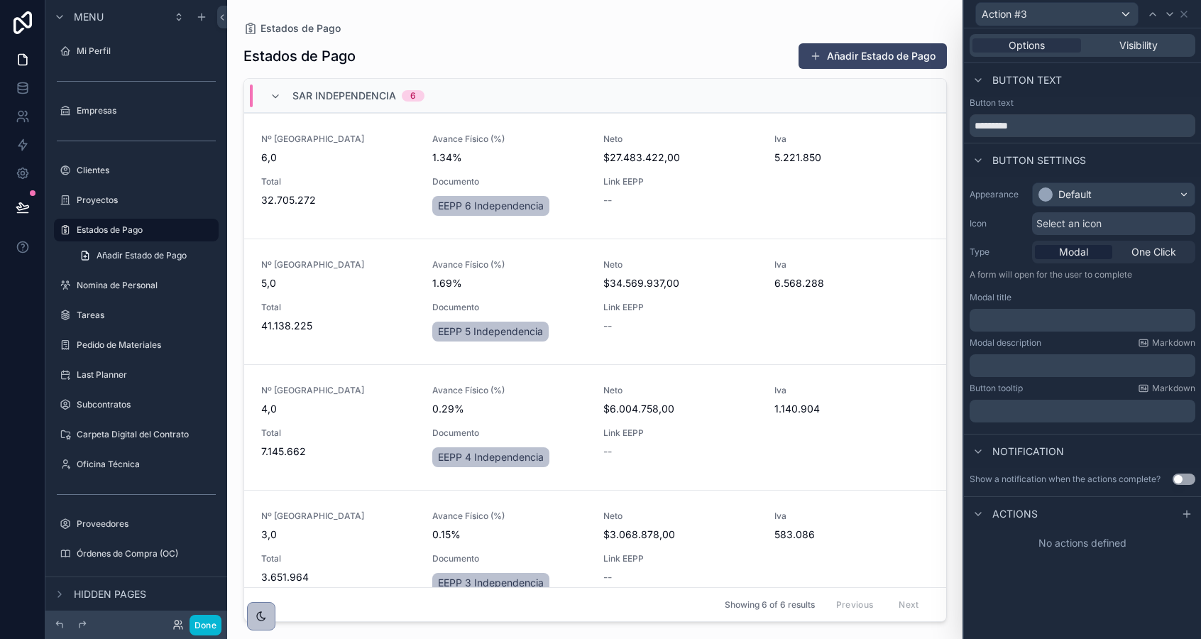
click at [1006, 137] on div "Button text *********" at bounding box center [1082, 119] width 237 height 45
click at [1005, 132] on input "*********" at bounding box center [1082, 125] width 226 height 23
type input "**********"
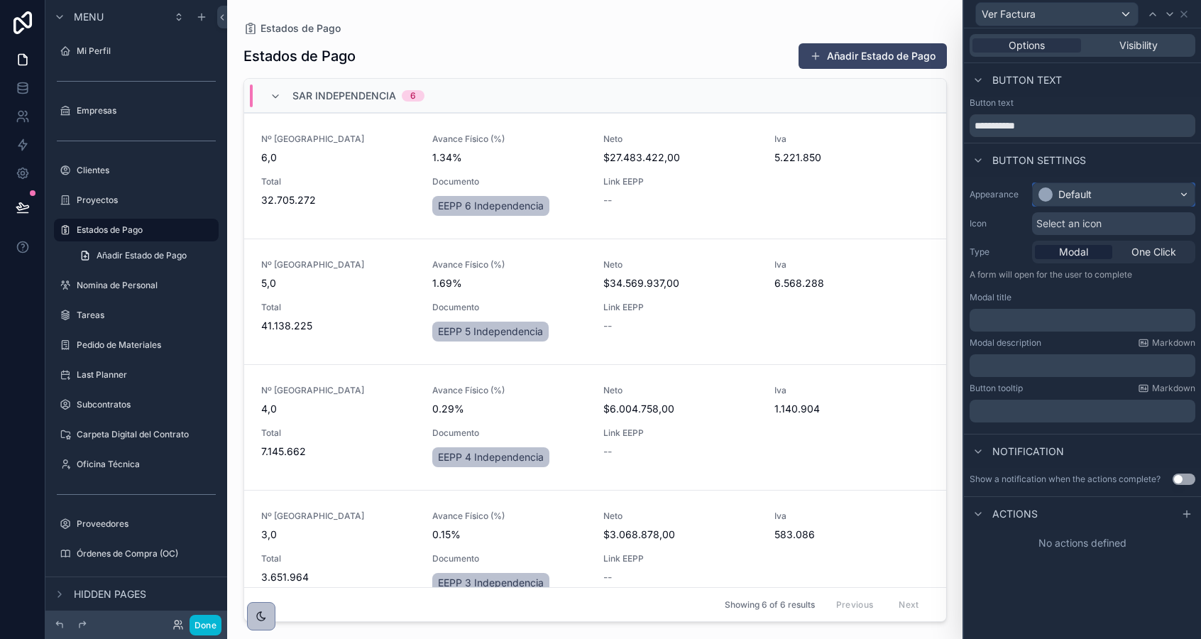
click at [1060, 196] on div "Default" at bounding box center [1074, 194] width 33 height 14
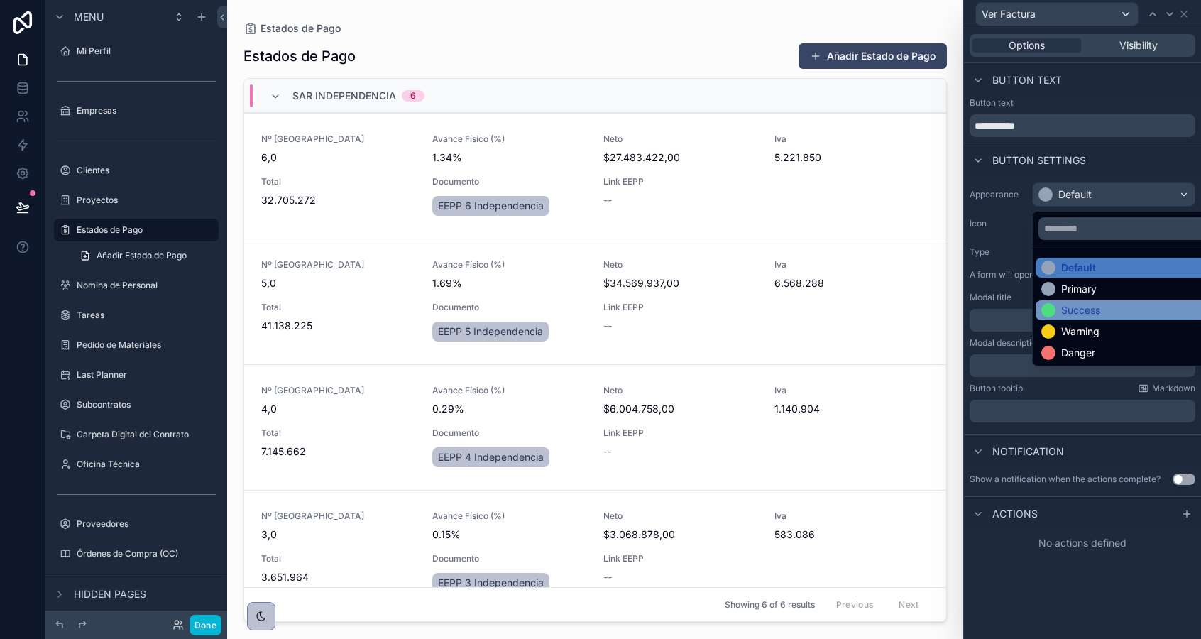
click at [1066, 307] on div "Success" at bounding box center [1080, 310] width 39 height 14
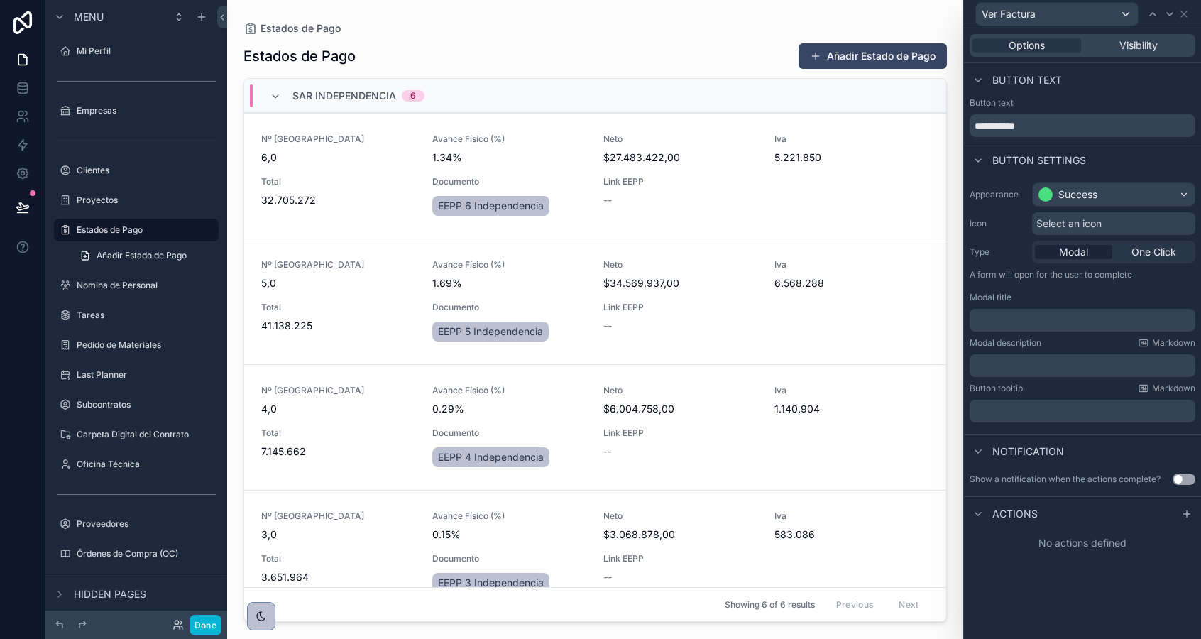
click at [1177, 515] on div "Actions" at bounding box center [1082, 513] width 237 height 34
click at [1184, 515] on icon at bounding box center [1186, 513] width 11 height 11
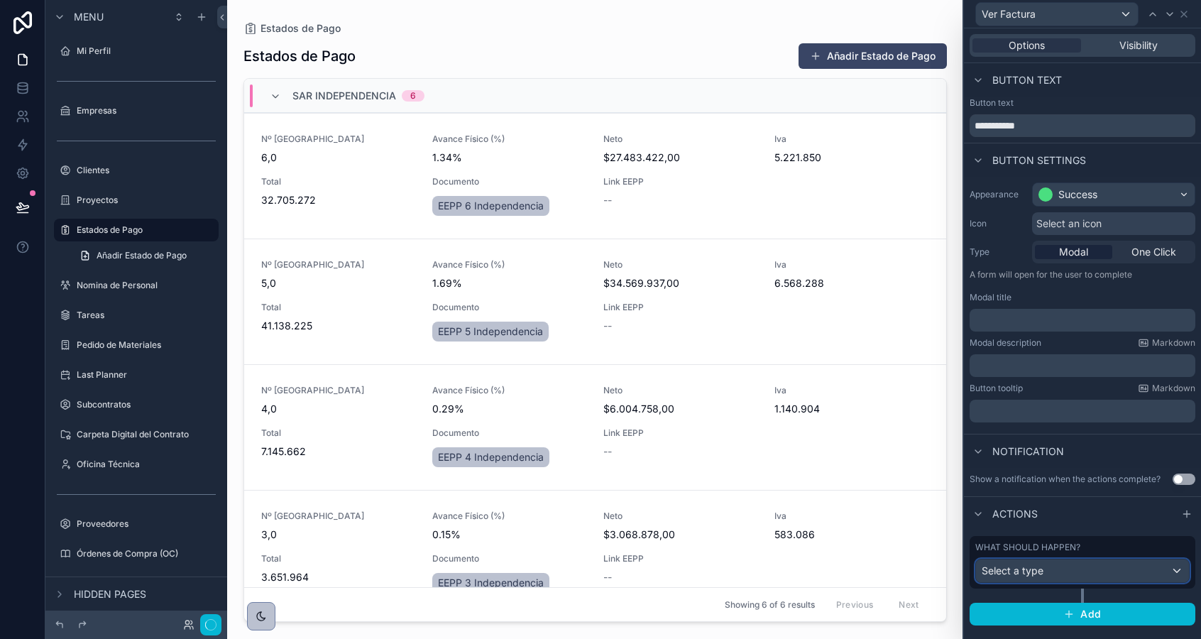
click at [1051, 573] on div "Select a type" at bounding box center [1082, 570] width 213 height 23
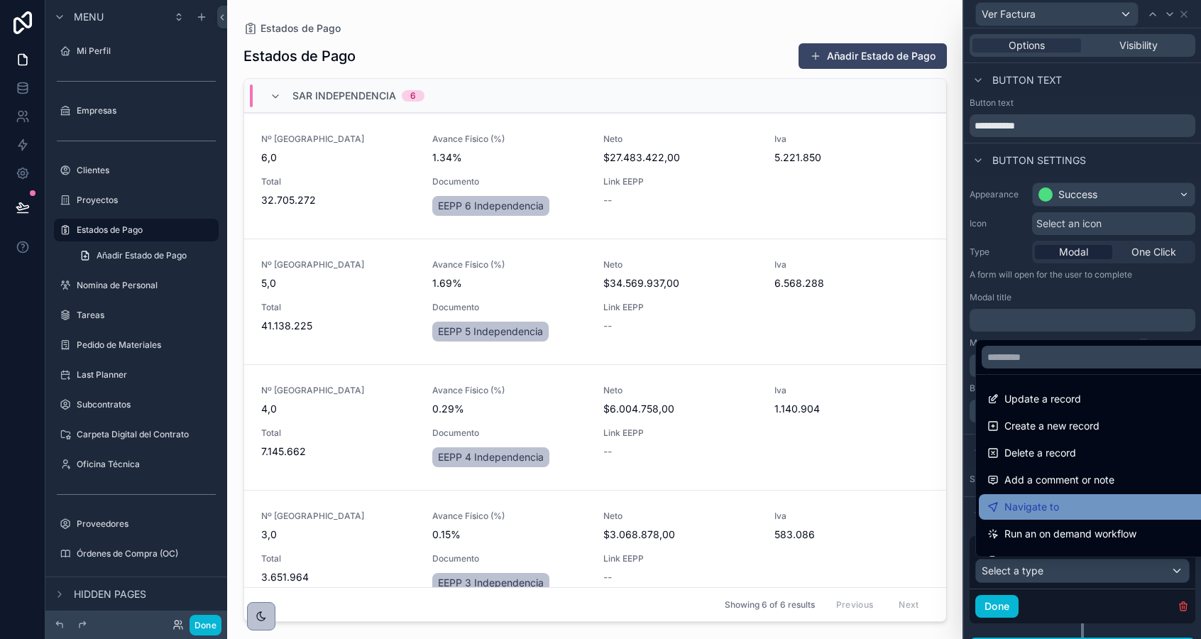
click at [1037, 508] on span "Navigate to" at bounding box center [1031, 506] width 55 height 17
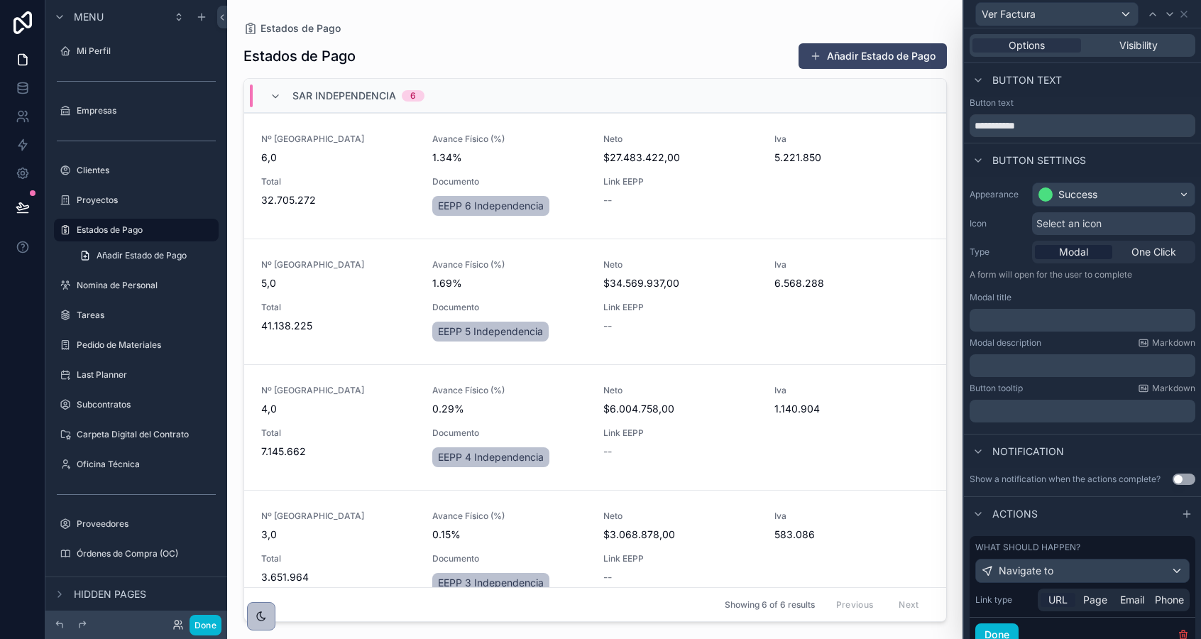
click at [1055, 593] on span "URL" at bounding box center [1057, 600] width 19 height 14
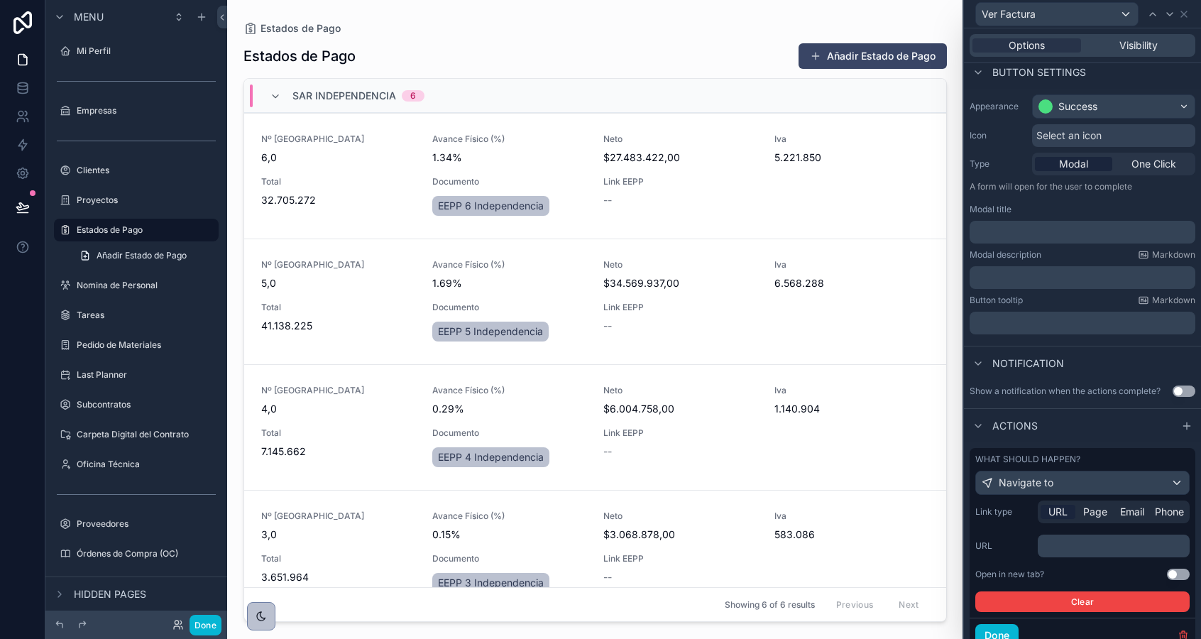
scroll to position [101, 0]
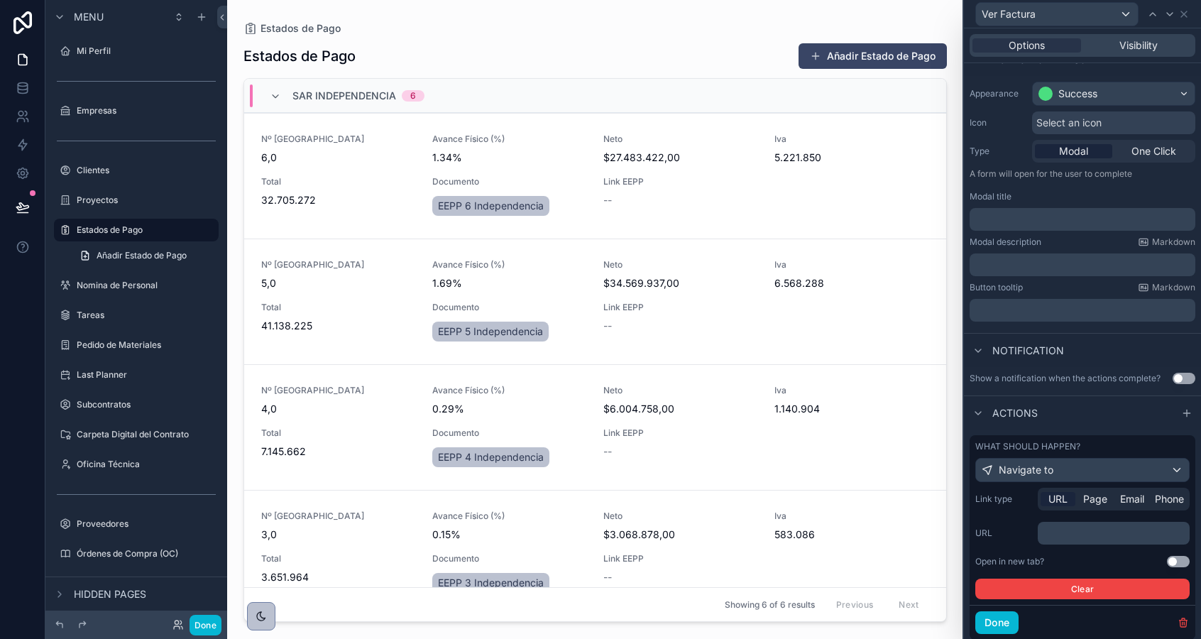
click at [1062, 541] on div "﻿" at bounding box center [1114, 533] width 152 height 23
click at [1065, 532] on p "﻿" at bounding box center [1114, 533] width 143 height 14
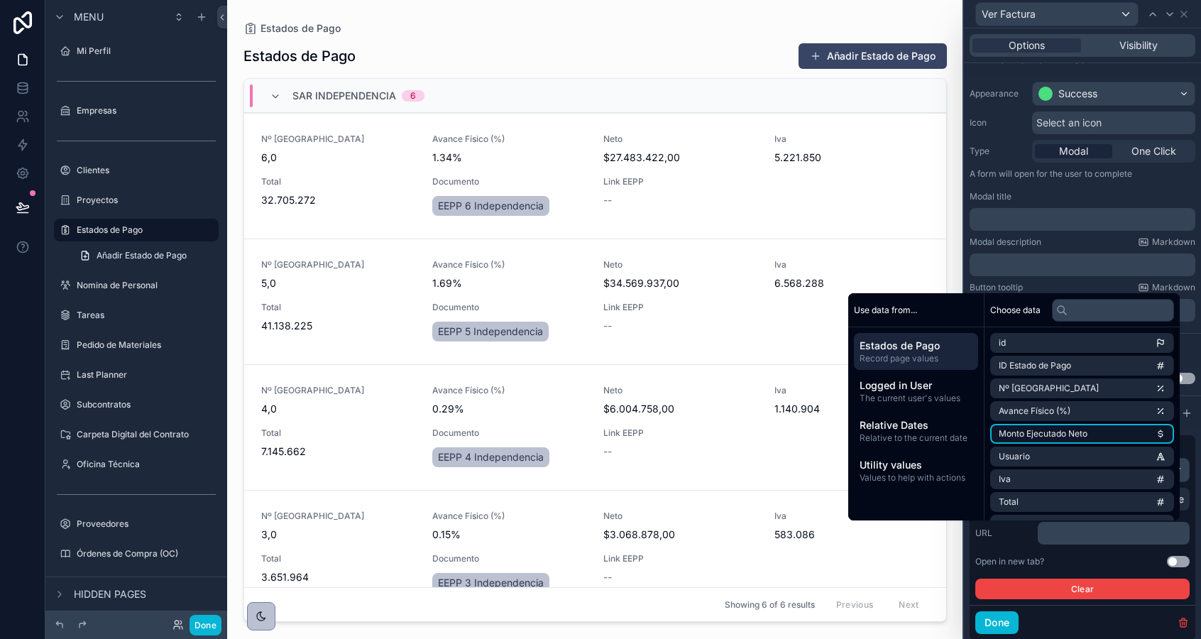
scroll to position [338, 0]
click at [1117, 412] on li "Link Factura" at bounding box center [1082, 414] width 184 height 20
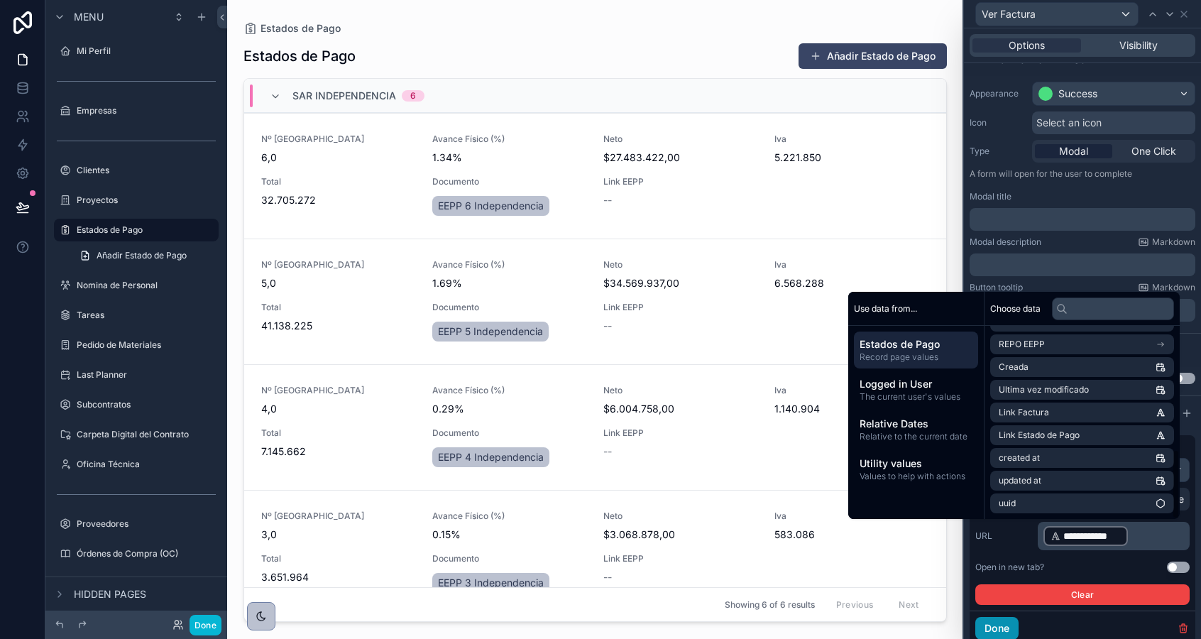
click at [999, 631] on button "Done" at bounding box center [996, 628] width 43 height 23
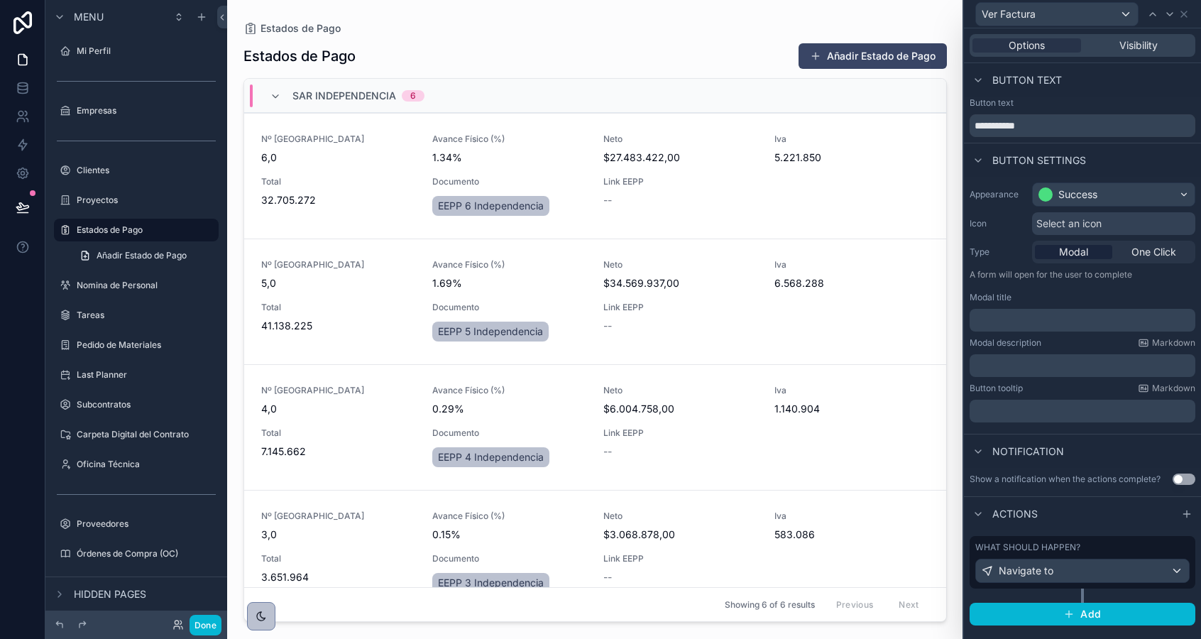
scroll to position [0, 0]
click at [1158, 50] on div "Visibility" at bounding box center [1138, 45] width 109 height 14
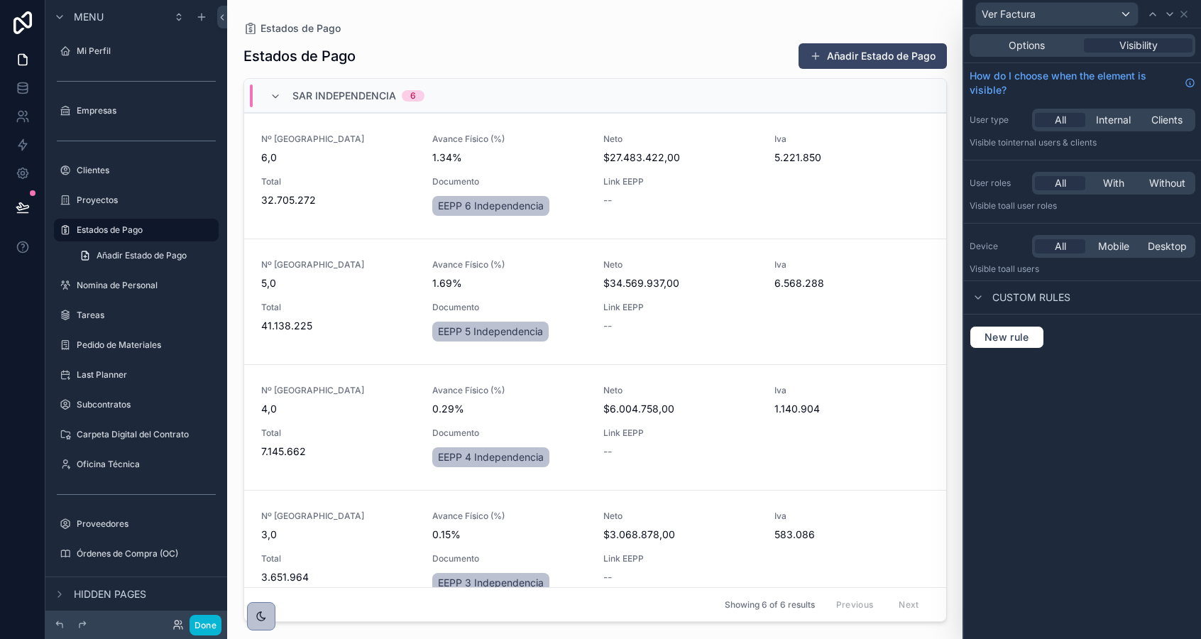
click at [1020, 323] on div "New rule" at bounding box center [1082, 336] width 237 height 45
click at [1009, 341] on span "New rule" at bounding box center [1007, 337] width 56 height 13
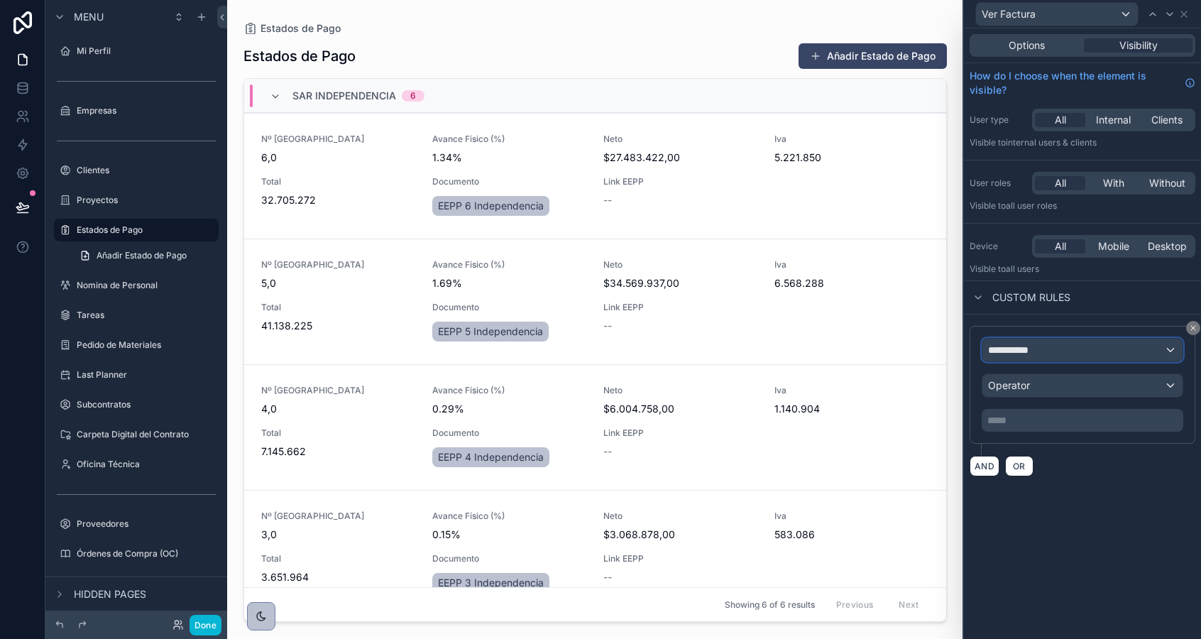
click at [1008, 345] on span "**********" at bounding box center [1014, 350] width 53 height 14
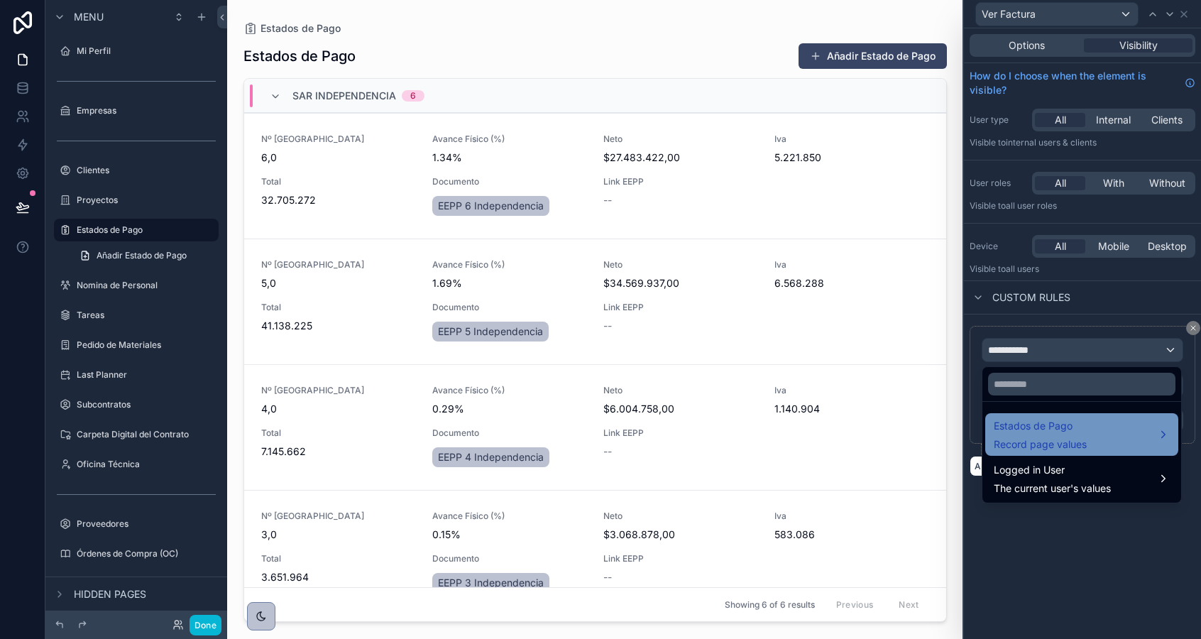
click at [1015, 427] on span "Estados de Pago" at bounding box center [1040, 425] width 93 height 17
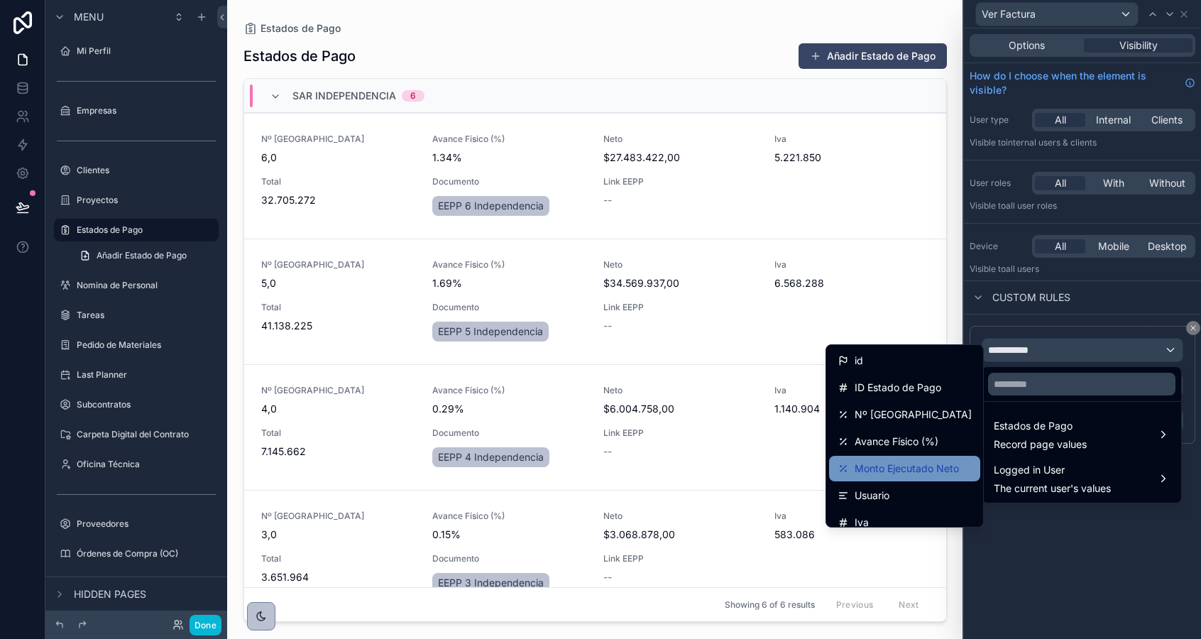
scroll to position [443, 0]
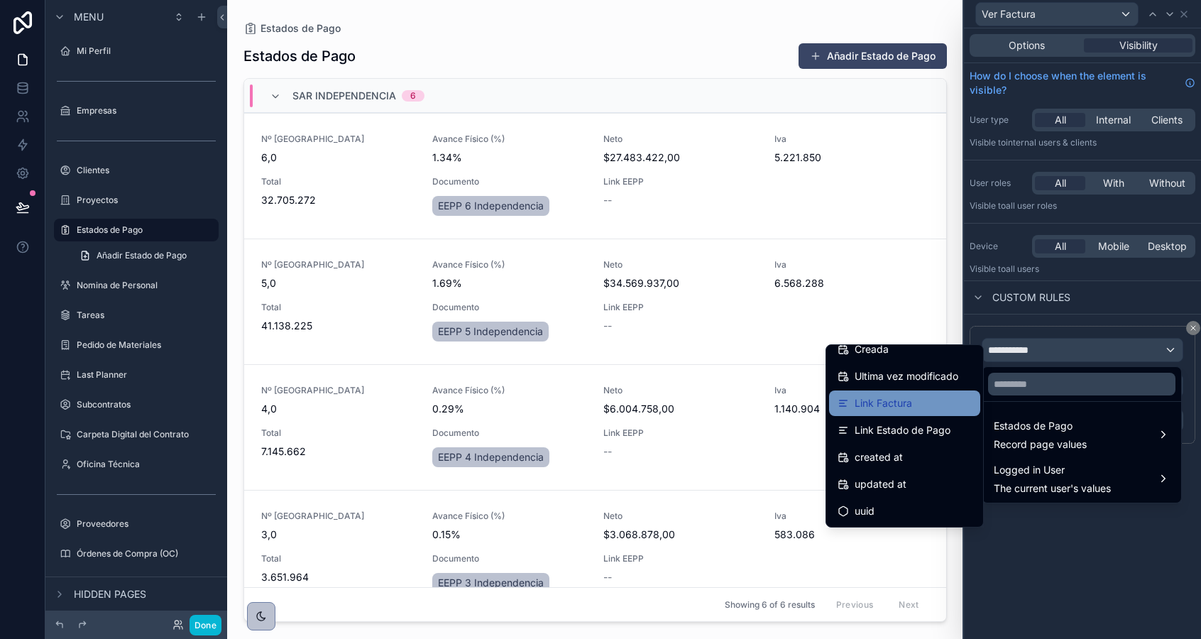
click at [905, 409] on span "Link Factura" at bounding box center [882, 403] width 57 height 17
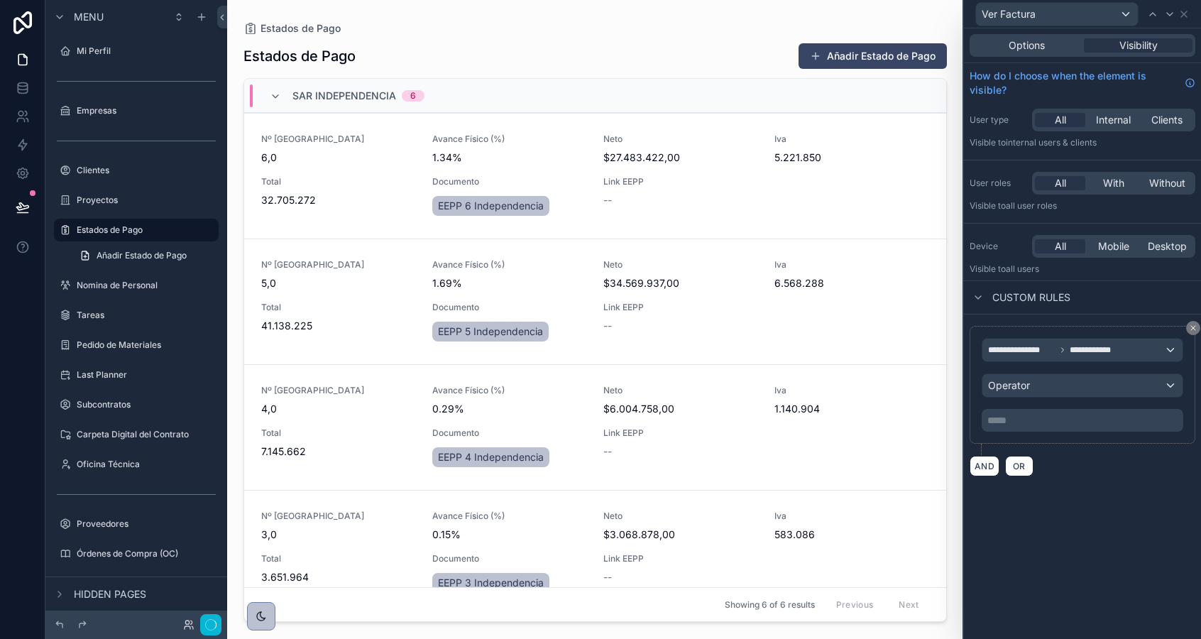
click at [1029, 431] on div "***** ﻿" at bounding box center [1082, 420] width 202 height 23
click at [1032, 392] on div "Operator" at bounding box center [1082, 385] width 200 height 23
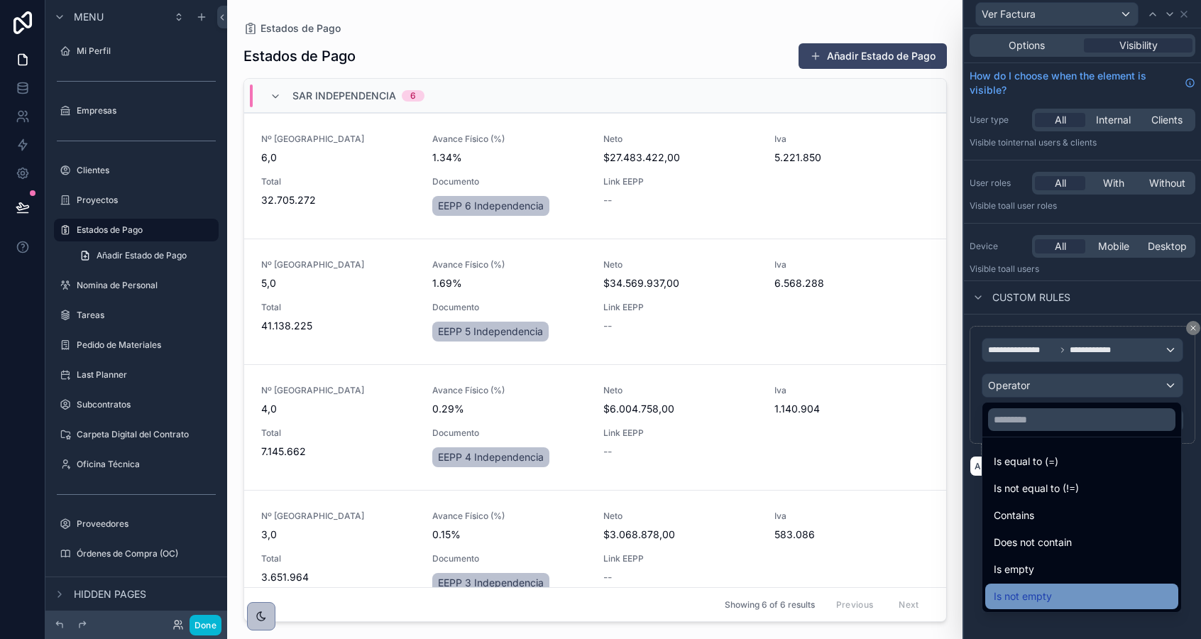
click at [1028, 595] on span "Is not empty" at bounding box center [1023, 596] width 58 height 17
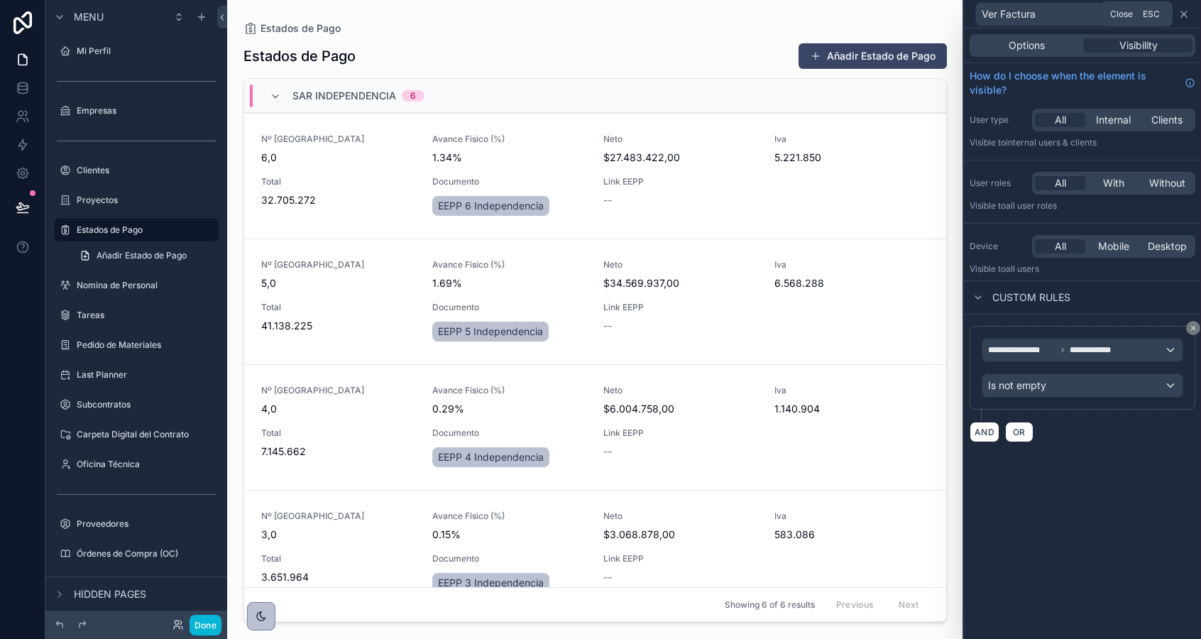
click at [1184, 13] on icon at bounding box center [1184, 14] width 6 height 6
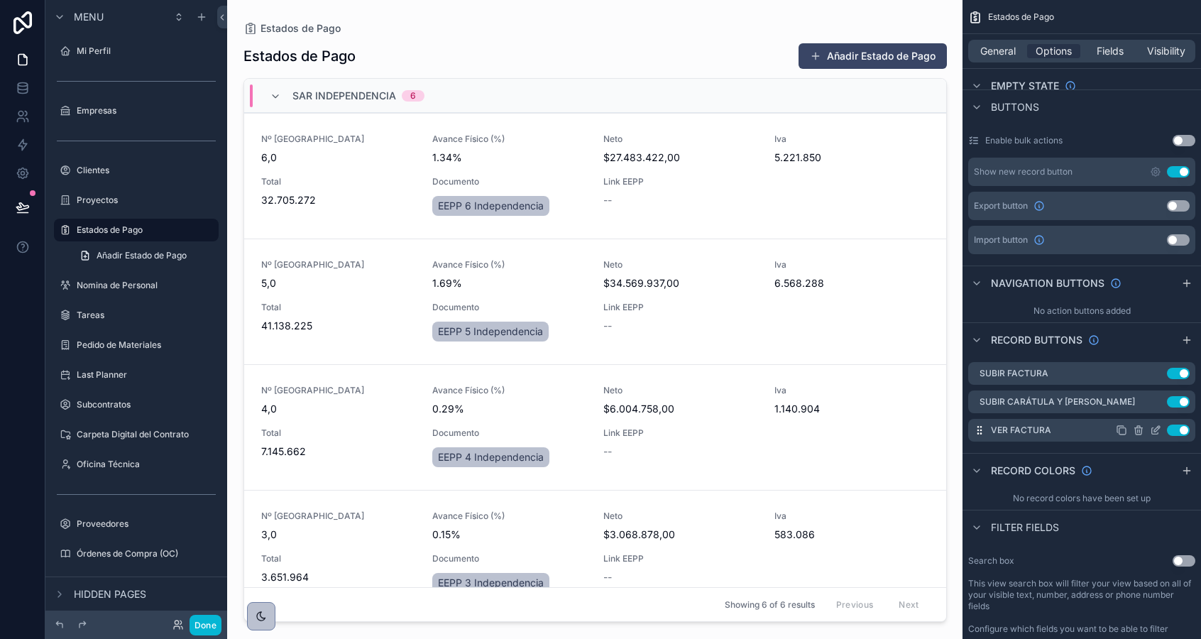
click at [1122, 431] on icon "scrollable content" at bounding box center [1121, 429] width 11 height 11
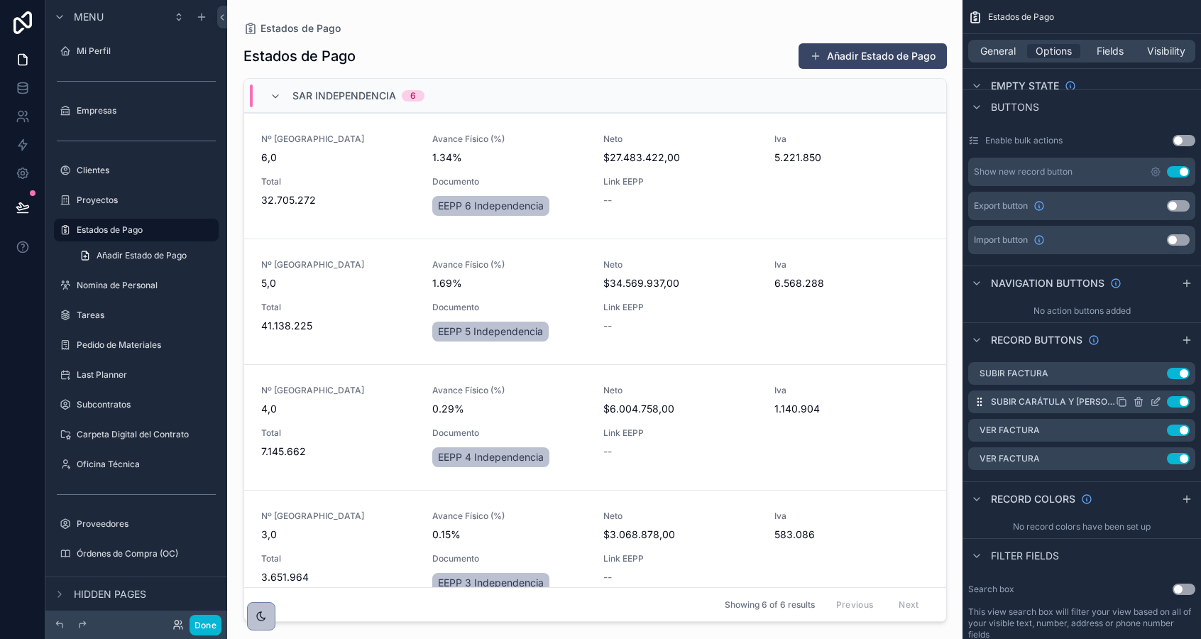
click at [1154, 400] on icon "scrollable content" at bounding box center [1155, 401] width 11 height 11
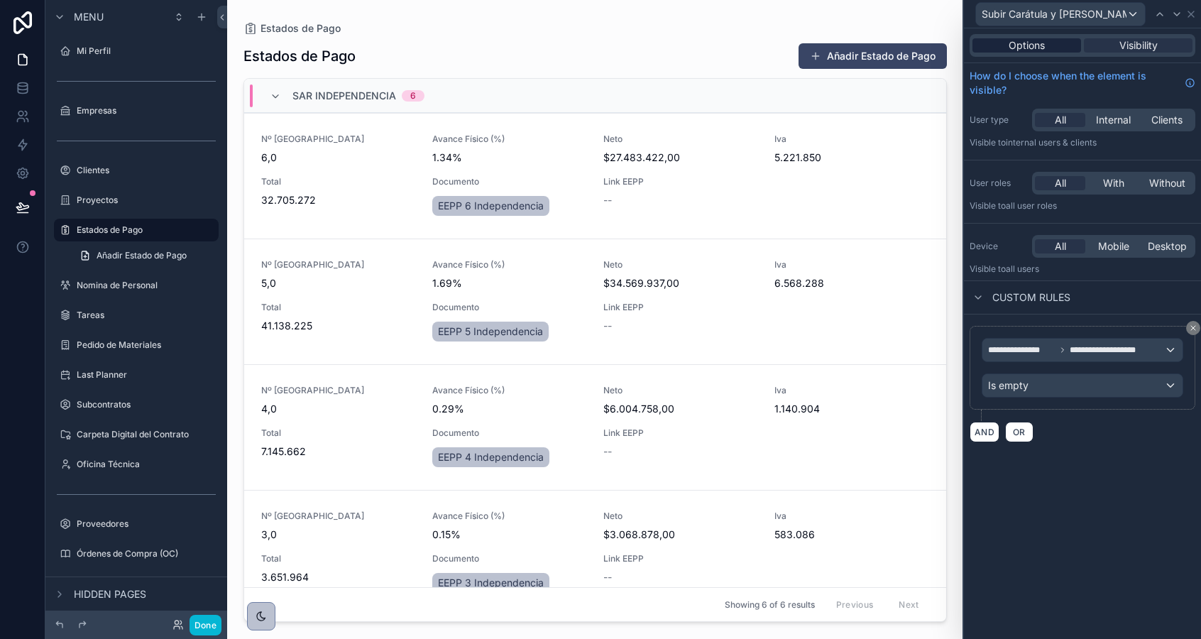
click at [1001, 43] on div "Options" at bounding box center [1026, 45] width 109 height 14
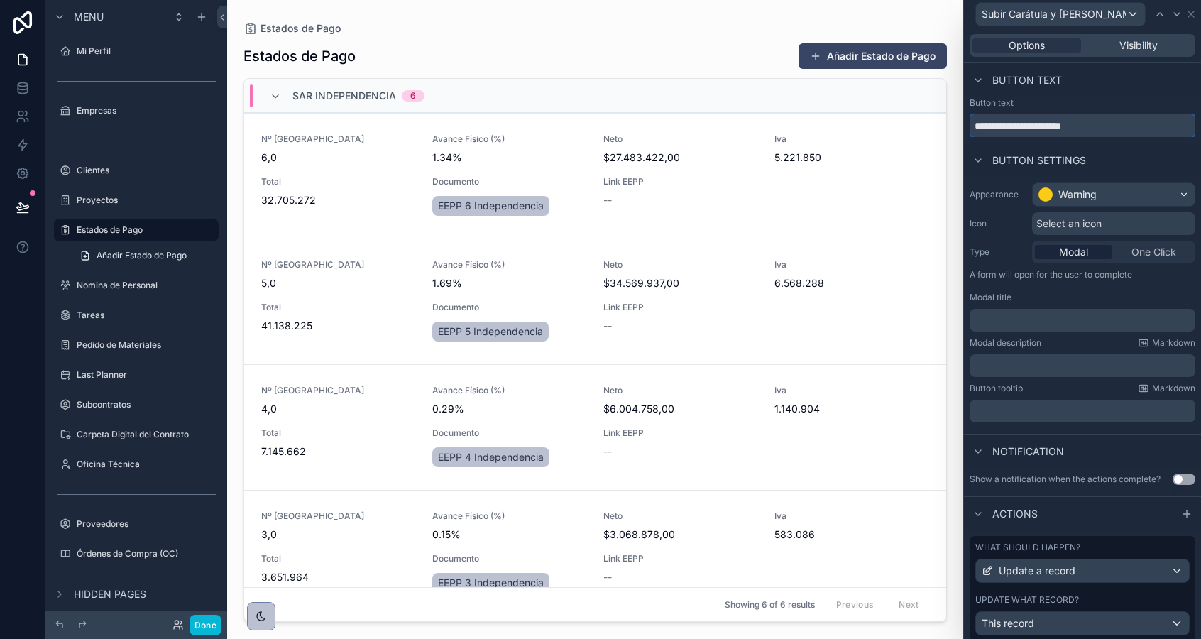
click at [1043, 124] on input "**********" at bounding box center [1082, 125] width 226 height 23
click at [1185, 16] on icon at bounding box center [1190, 14] width 11 height 11
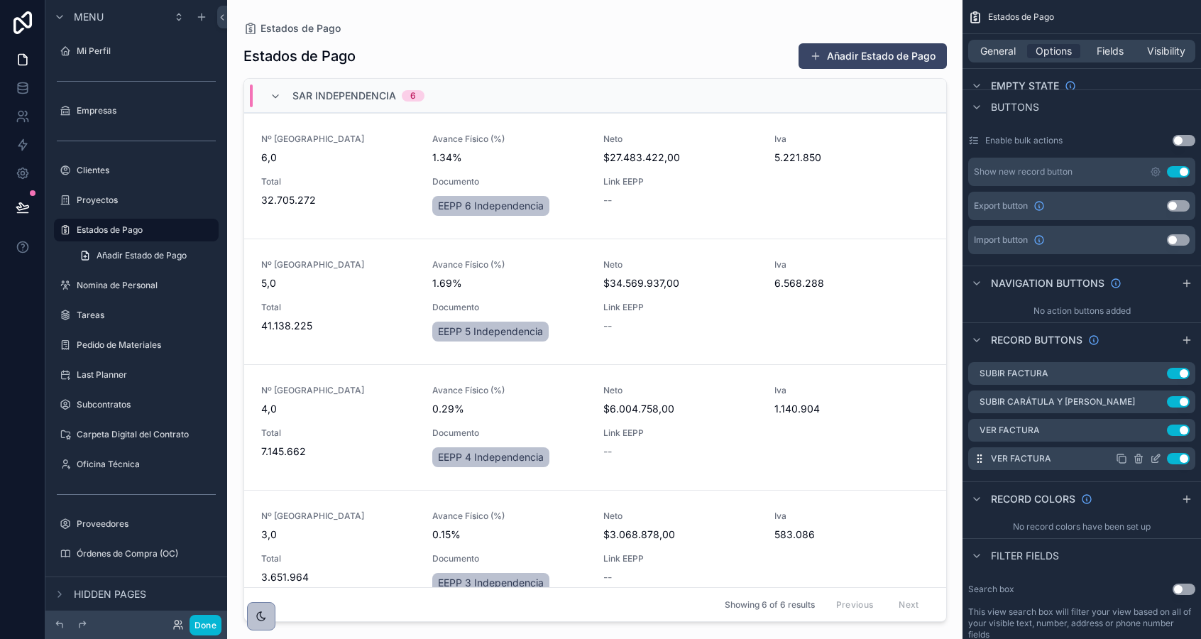
click at [1156, 456] on icon "scrollable content" at bounding box center [1157, 457] width 6 height 6
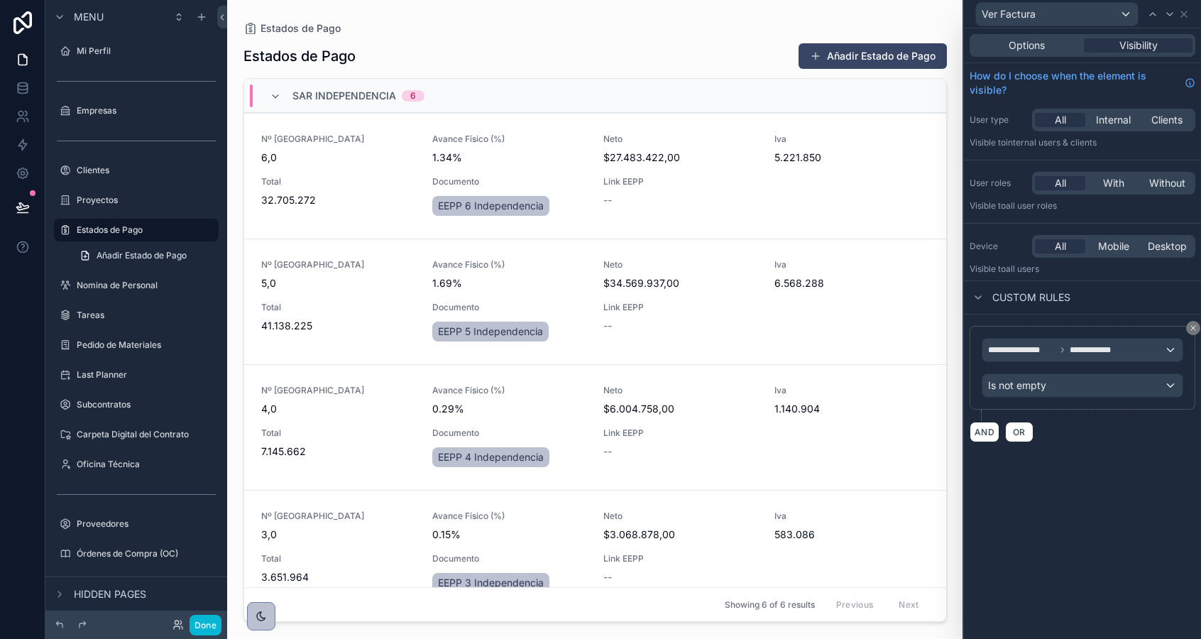
click at [1023, 37] on div "Options Visibility" at bounding box center [1082, 45] width 226 height 23
click at [1023, 47] on span "Options" at bounding box center [1026, 45] width 36 height 14
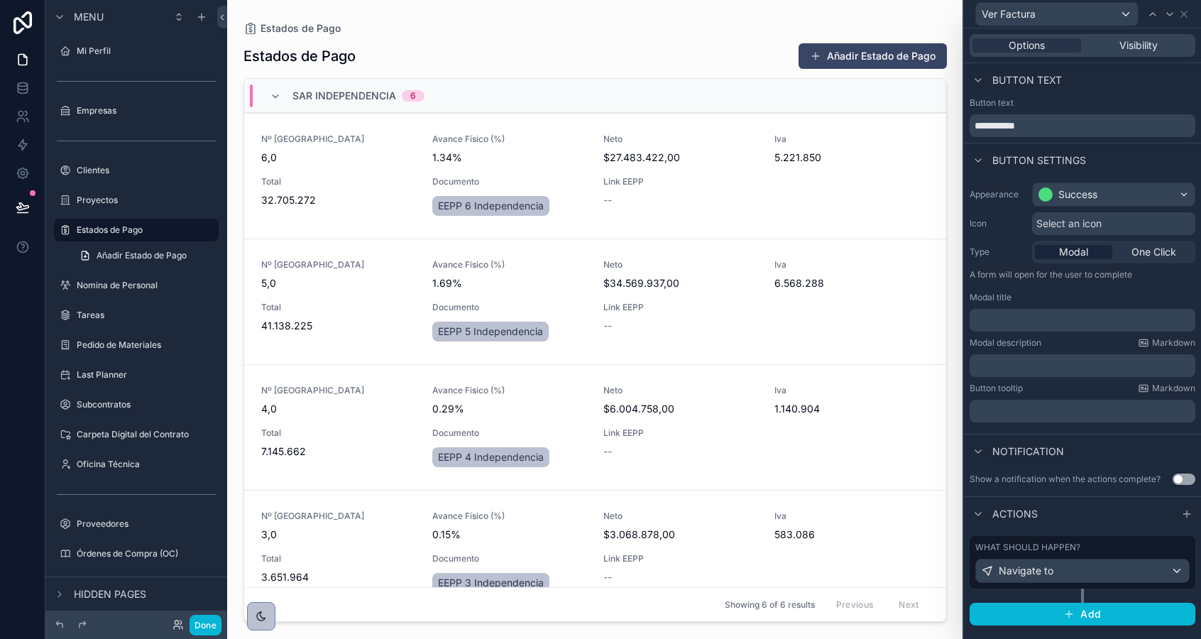
click at [1025, 148] on div "Button settings" at bounding box center [1082, 160] width 237 height 34
click at [1025, 128] on input "**********" at bounding box center [1082, 125] width 226 height 23
paste input "**********"
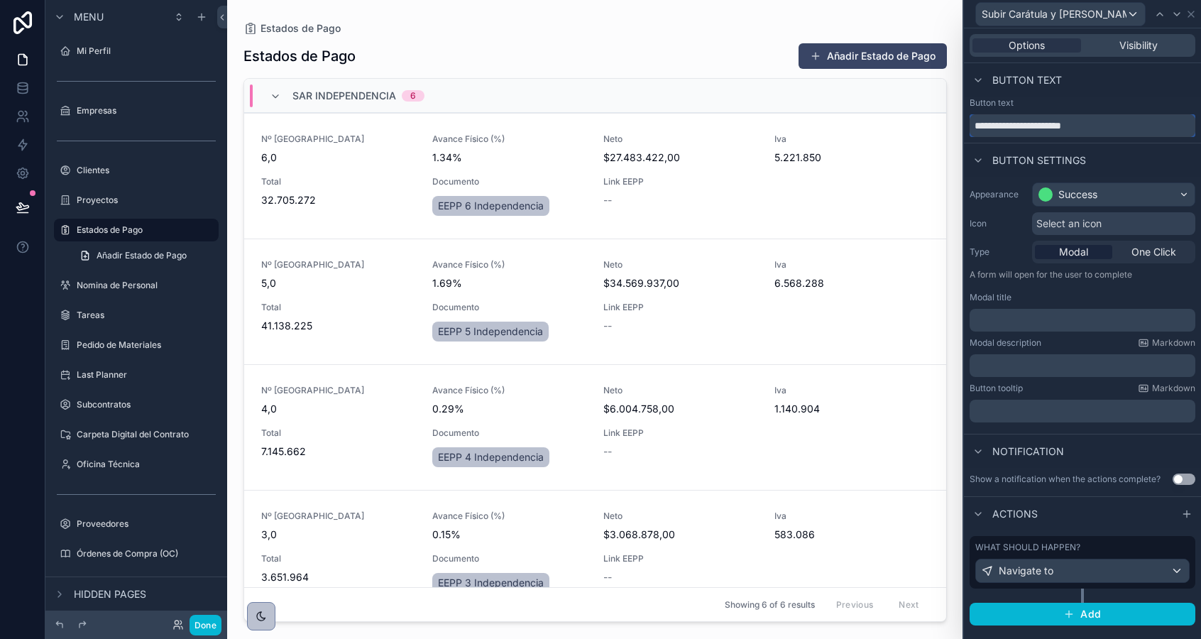
click at [1001, 124] on input "**********" at bounding box center [1082, 125] width 226 height 23
click at [989, 124] on input "**********" at bounding box center [1082, 125] width 226 height 23
click at [1091, 580] on div "Navigate to" at bounding box center [1082, 570] width 213 height 23
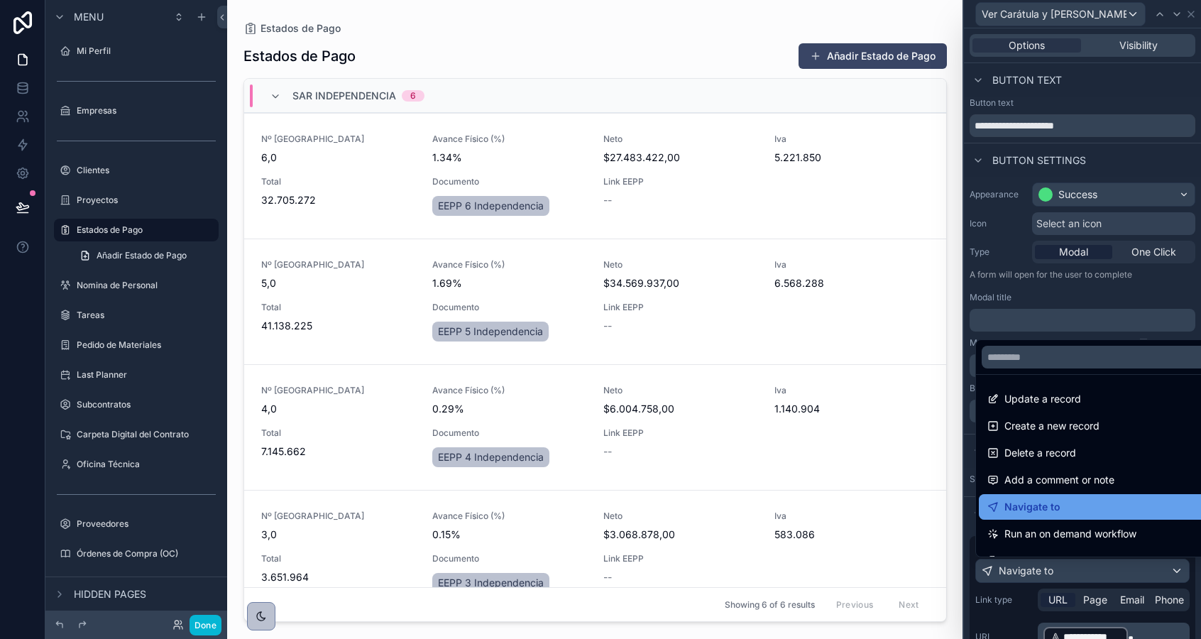
click at [1059, 507] on div "Navigate to" at bounding box center [1098, 506] width 223 height 17
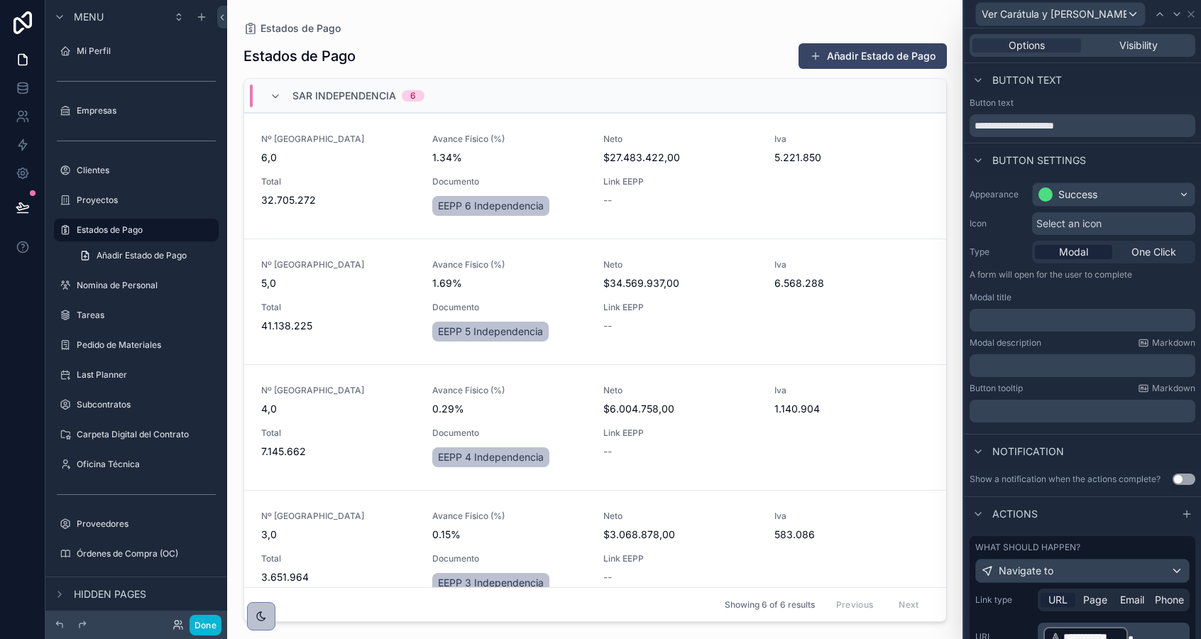
click at [1142, 627] on p "**********" at bounding box center [1114, 636] width 143 height 23
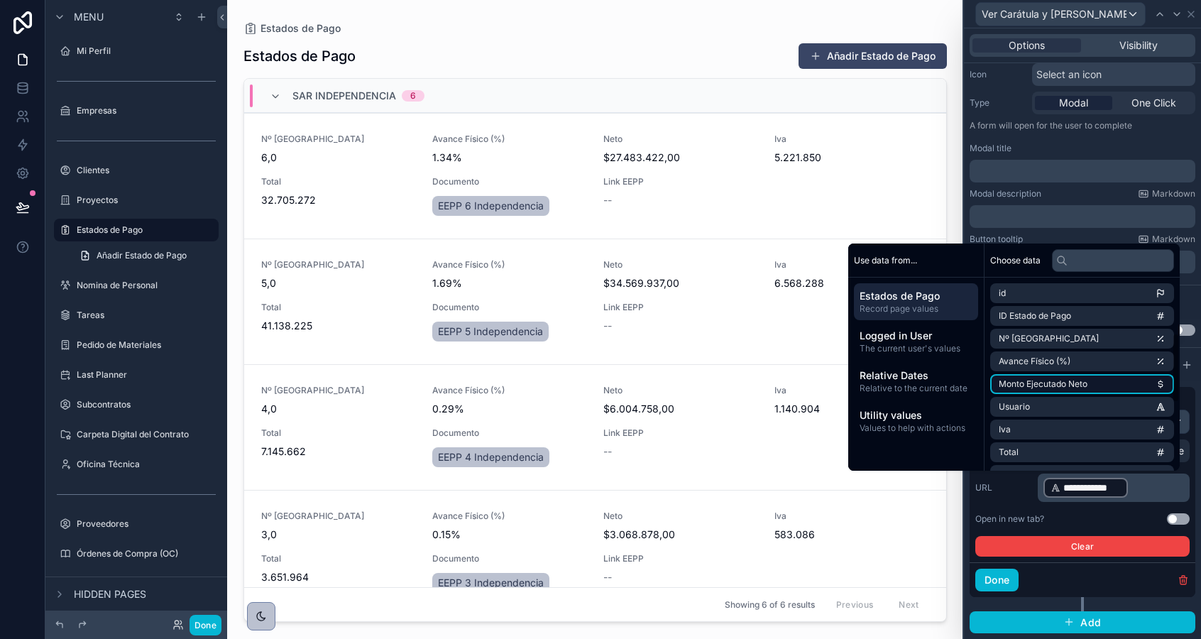
scroll to position [338, 0]
click at [1057, 387] on span "Link Estado de Pago" at bounding box center [1039, 386] width 81 height 11
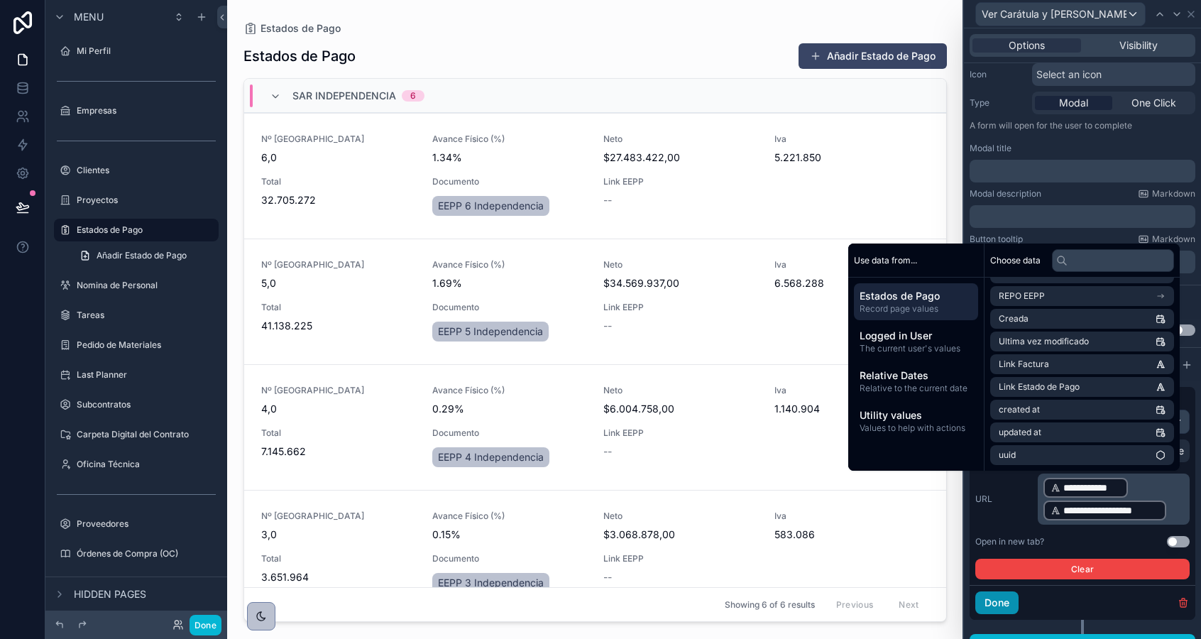
click at [1016, 600] on button "Done" at bounding box center [996, 602] width 43 height 23
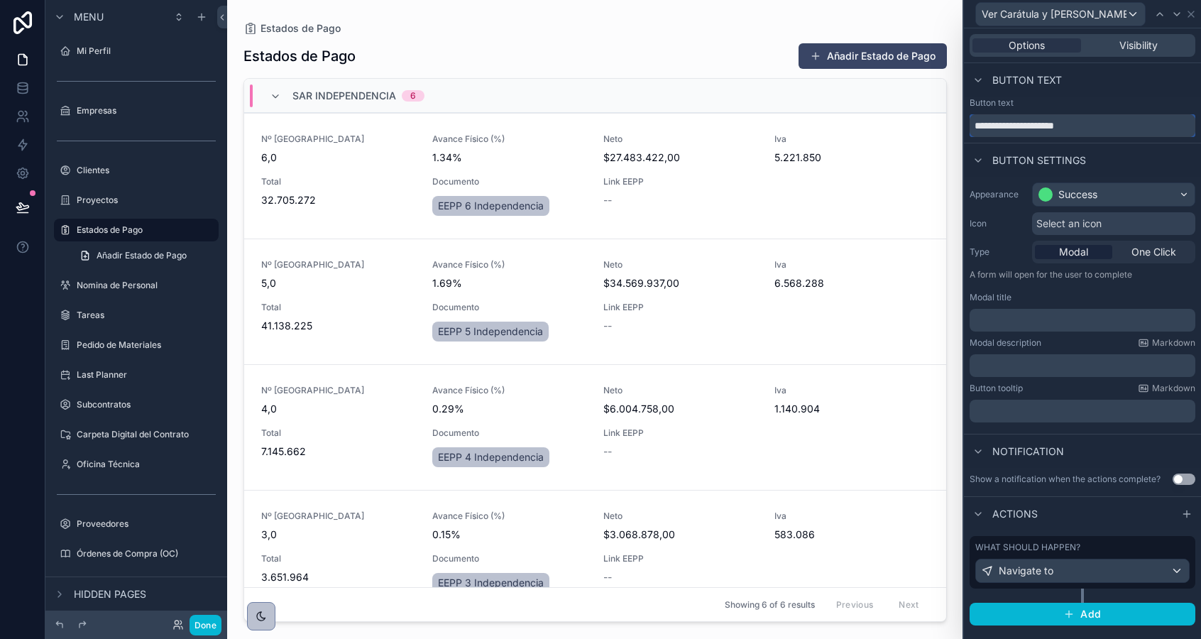
drag, startPoint x: 994, startPoint y: 126, endPoint x: 1123, endPoint y: 128, distance: 129.2
click at [1123, 128] on input "**********" at bounding box center [1082, 125] width 226 height 23
type input "**********"
click at [1184, 15] on icon at bounding box center [1183, 14] width 11 height 11
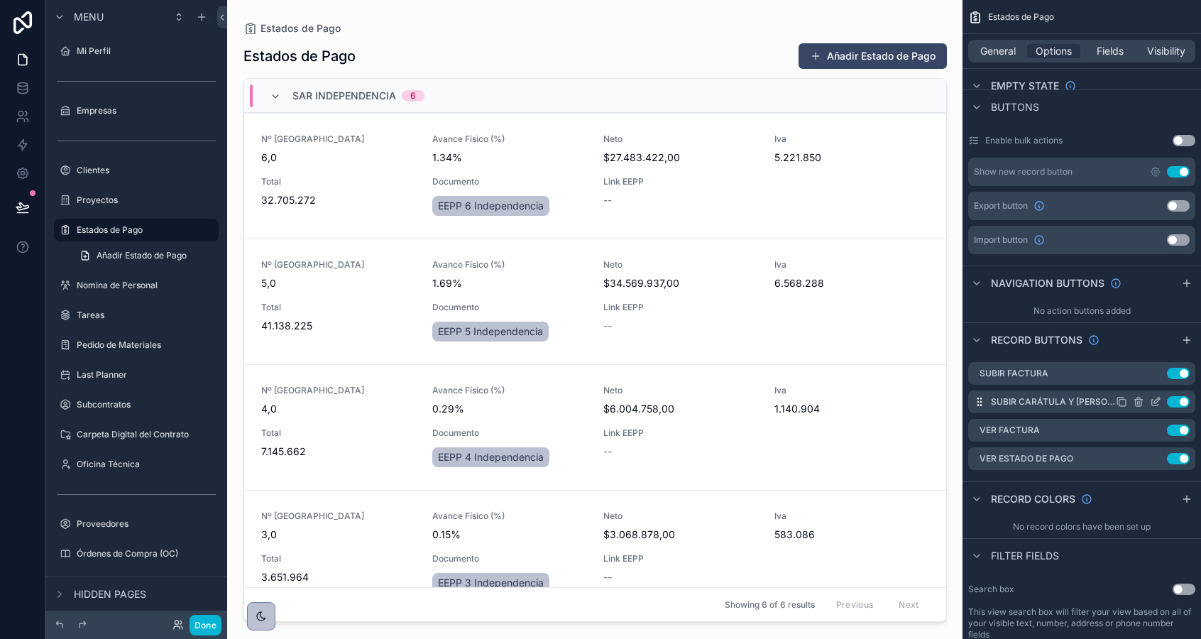
click at [1155, 404] on icon "scrollable content" at bounding box center [1155, 401] width 11 height 11
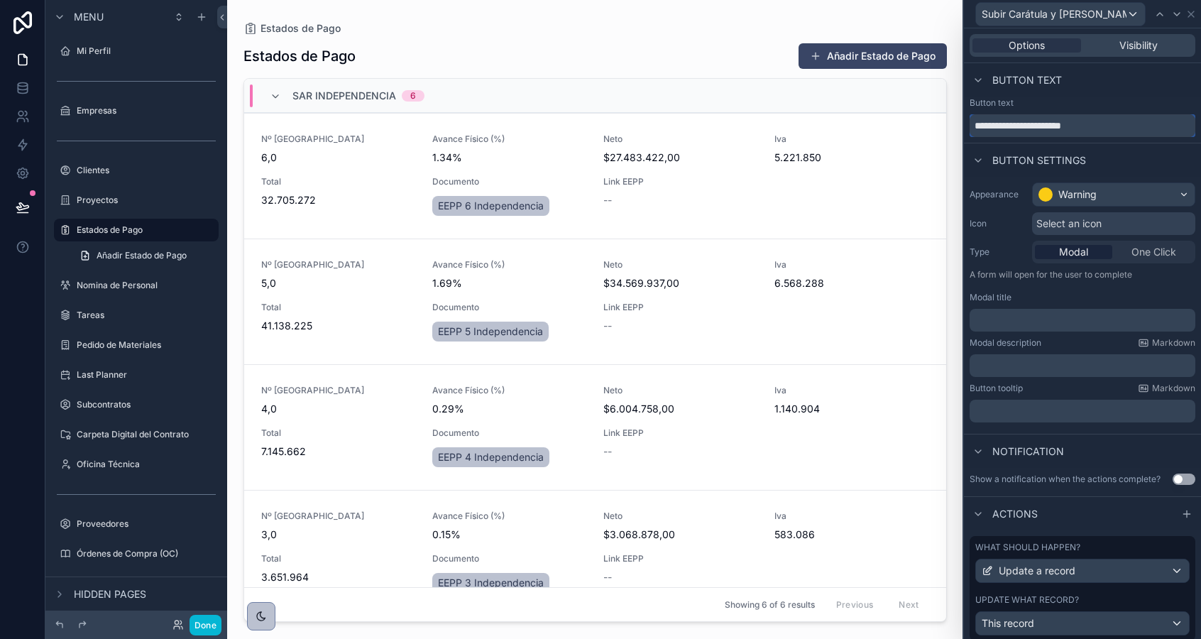
drag, startPoint x: 1003, startPoint y: 127, endPoint x: 1177, endPoint y: 127, distance: 174.6
click at [1177, 127] on input "**********" at bounding box center [1082, 125] width 226 height 23
type input "**********"
click at [1184, 15] on icon at bounding box center [1184, 14] width 6 height 6
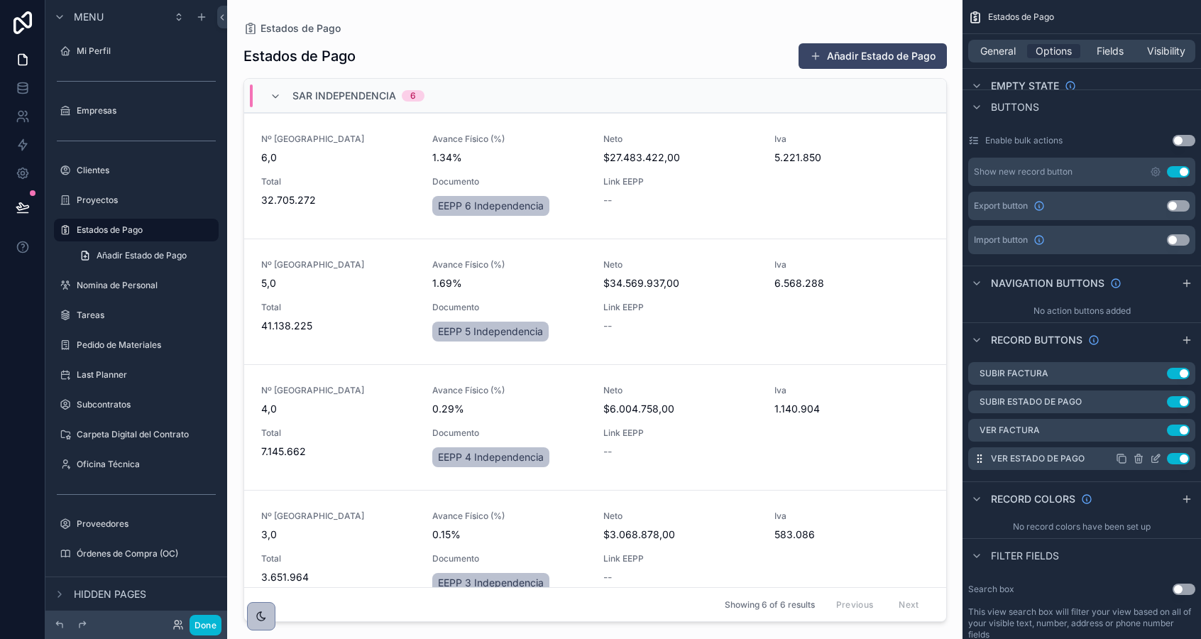
click at [1154, 458] on icon "scrollable content" at bounding box center [1157, 457] width 6 height 6
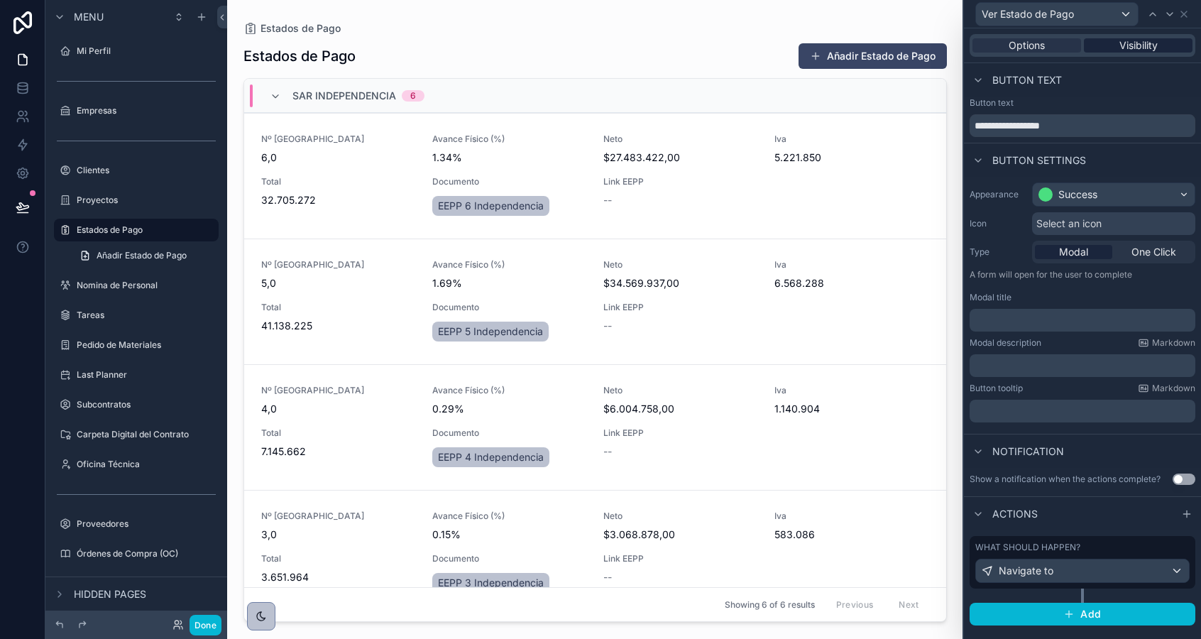
click at [1120, 50] on span "Visibility" at bounding box center [1138, 45] width 38 height 14
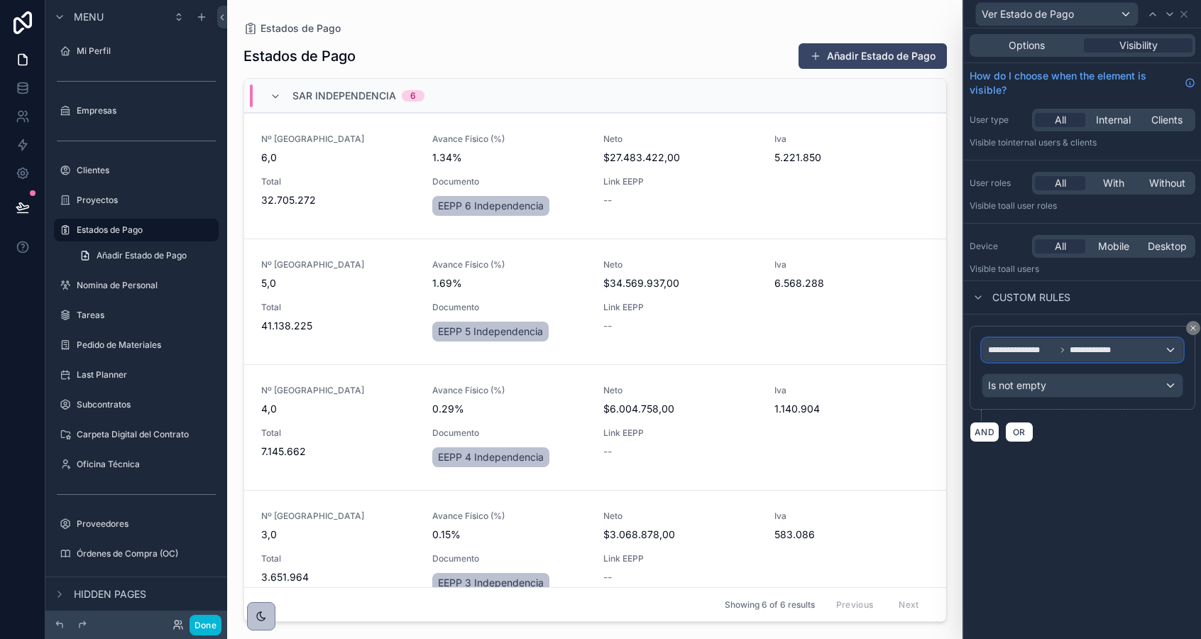
click at [1095, 352] on span "**********" at bounding box center [1093, 349] width 49 height 11
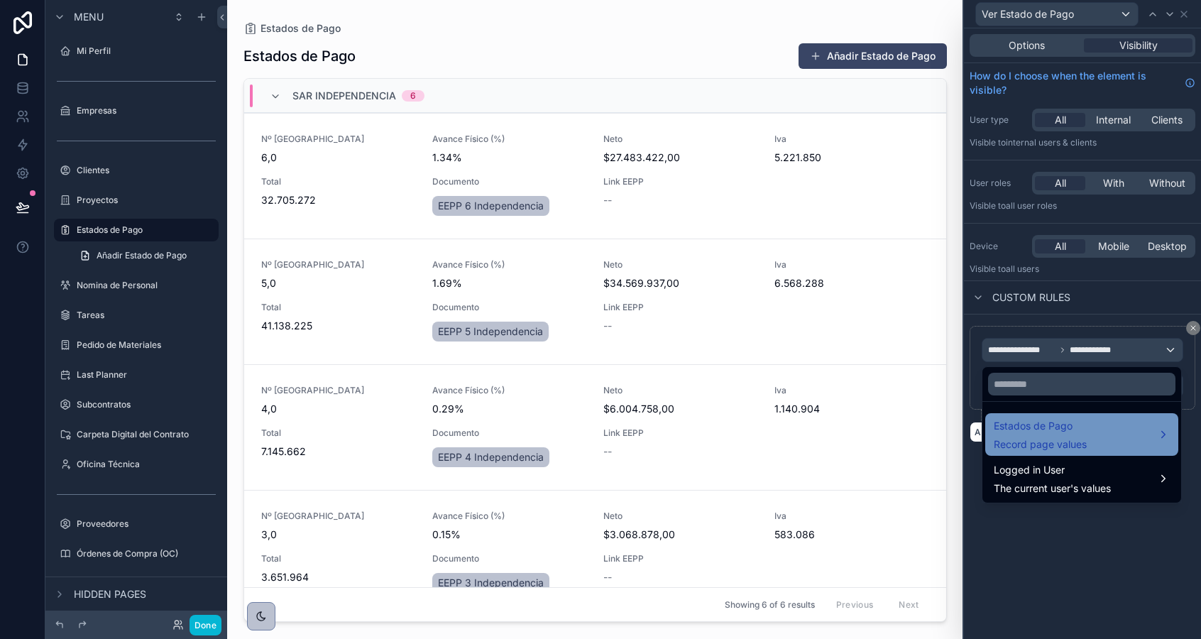
click at [1061, 438] on span "Record page values" at bounding box center [1040, 444] width 93 height 14
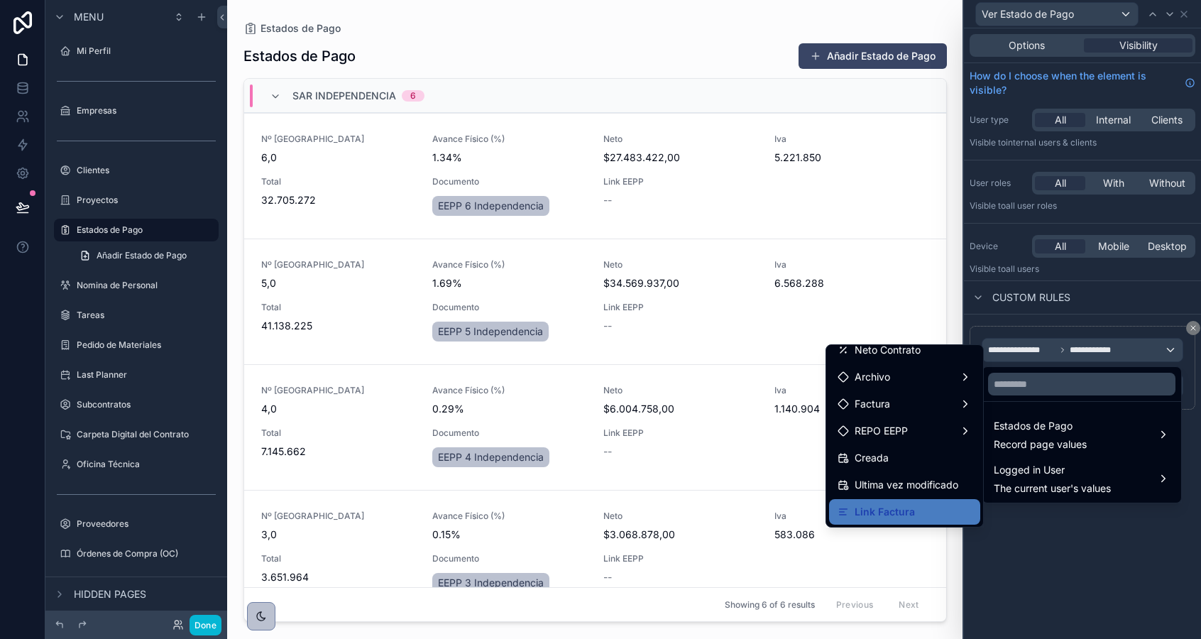
scroll to position [443, 0]
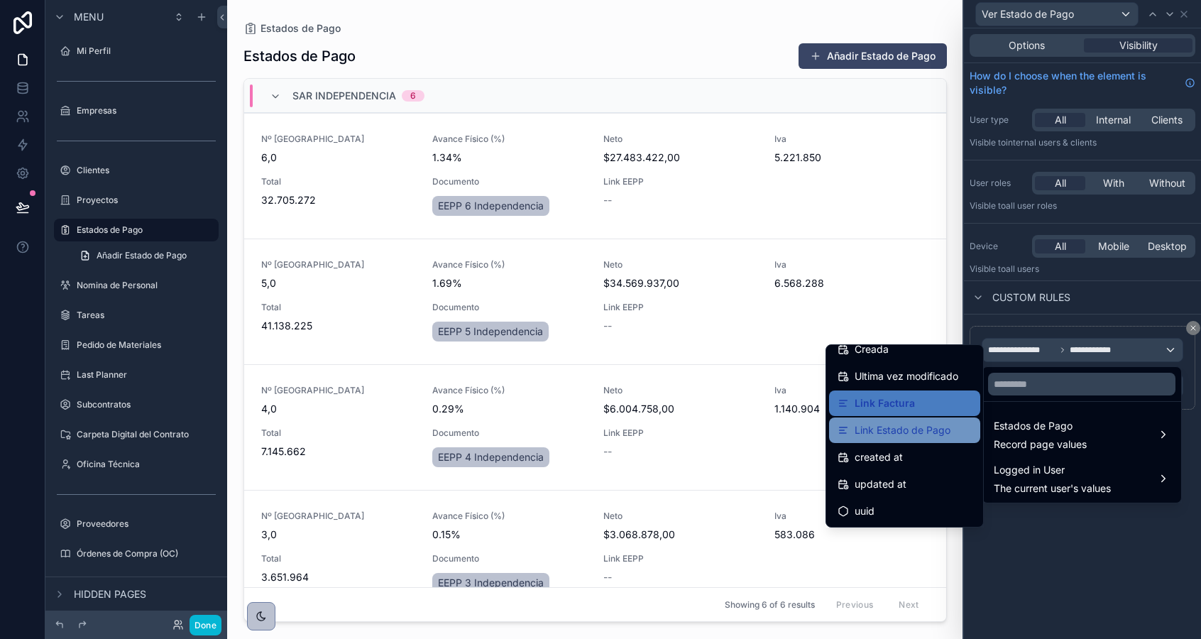
click at [891, 421] on div "Link Estado de Pago" at bounding box center [904, 430] width 151 height 26
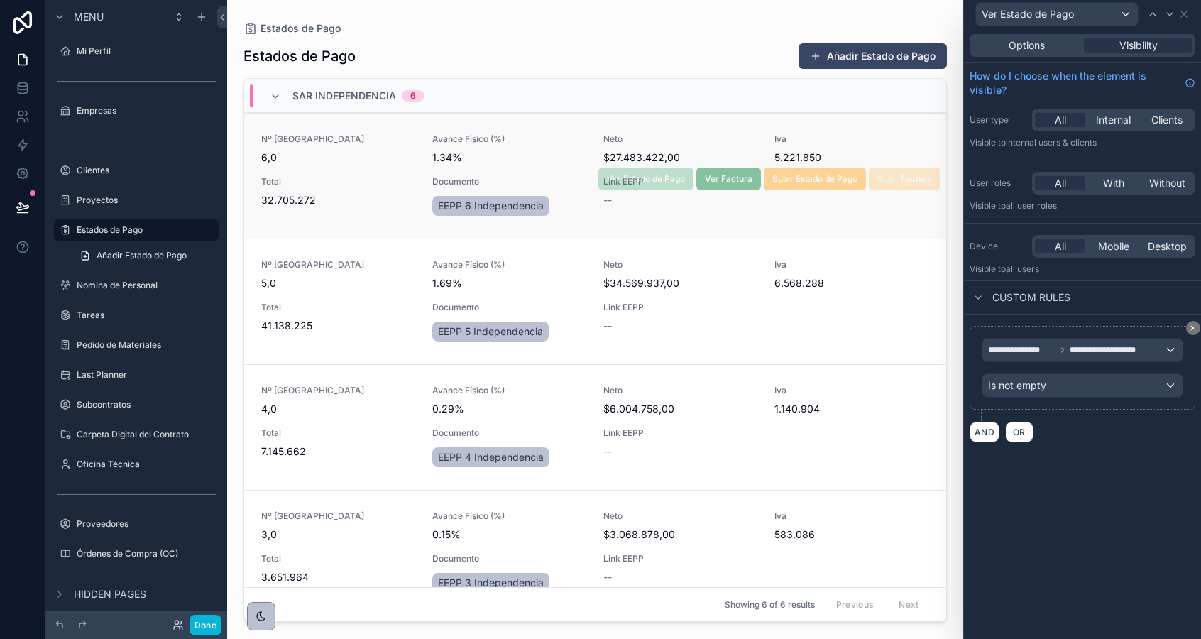
click at [436, 155] on span "1.34%" at bounding box center [509, 157] width 154 height 14
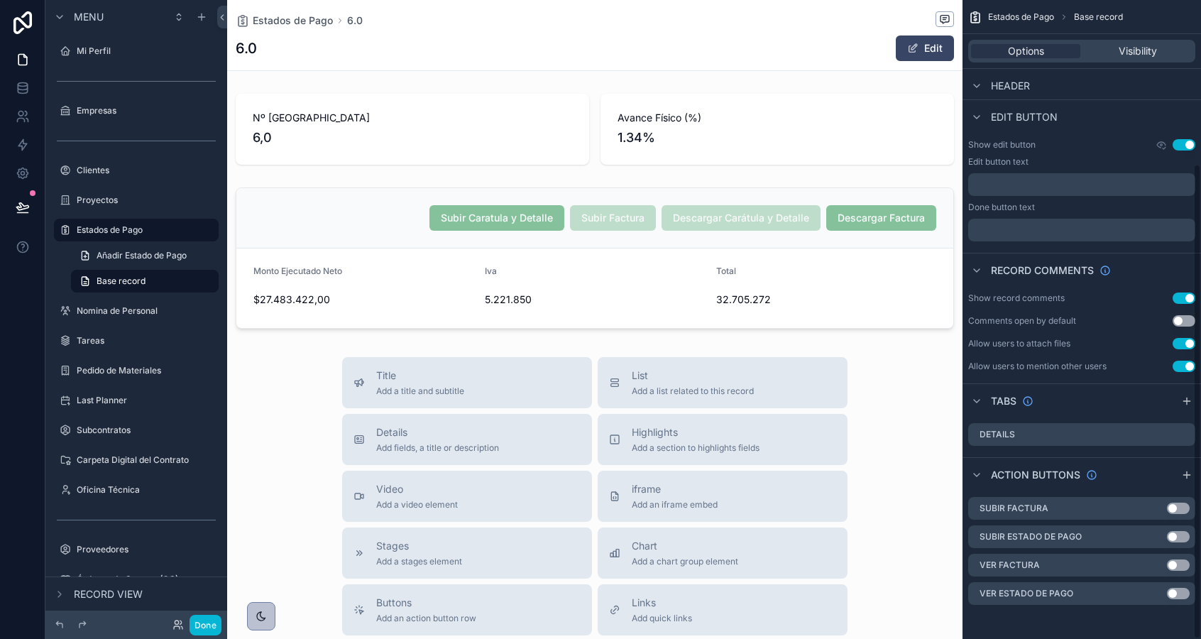
scroll to position [220, 0]
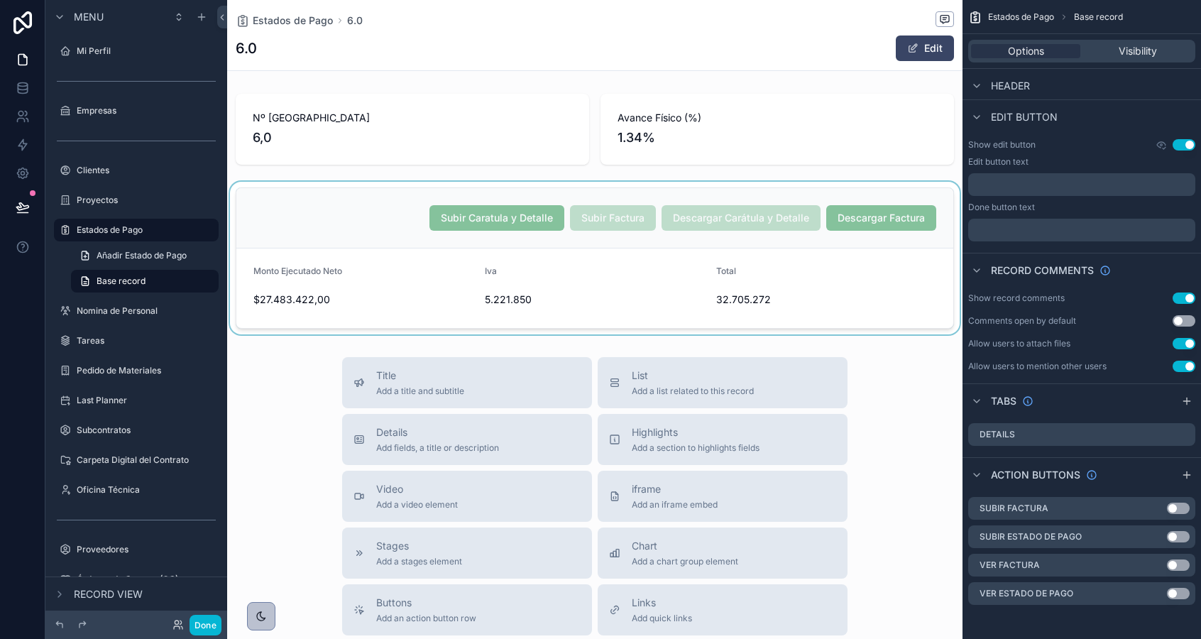
click at [847, 250] on div "scrollable content" at bounding box center [594, 258] width 735 height 153
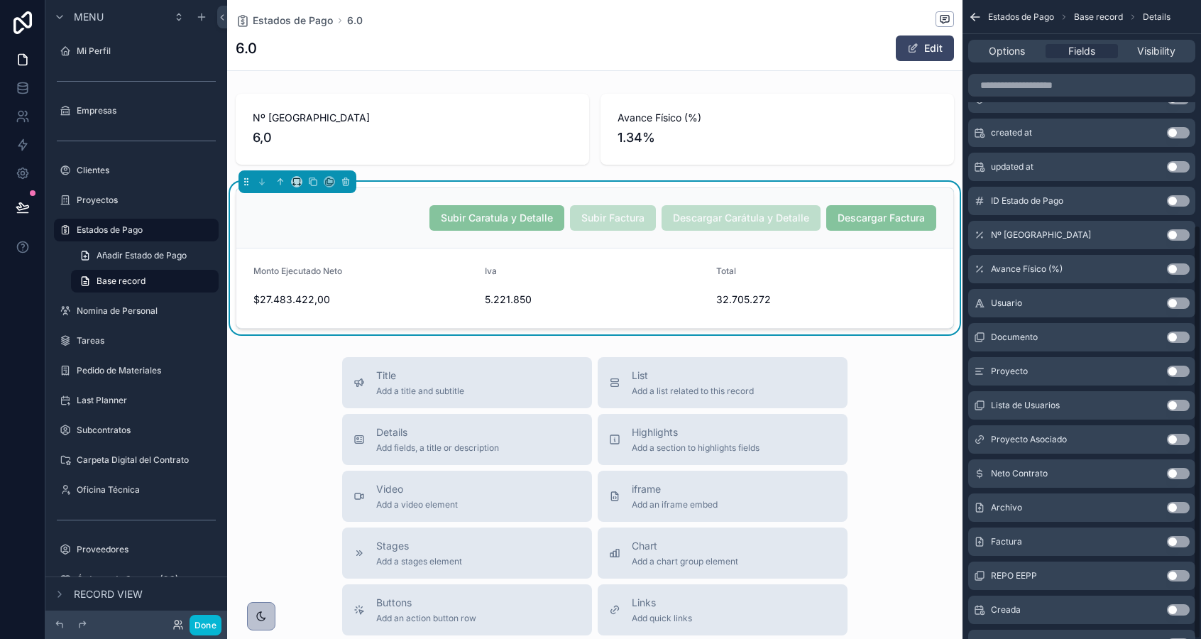
scroll to position [347, 0]
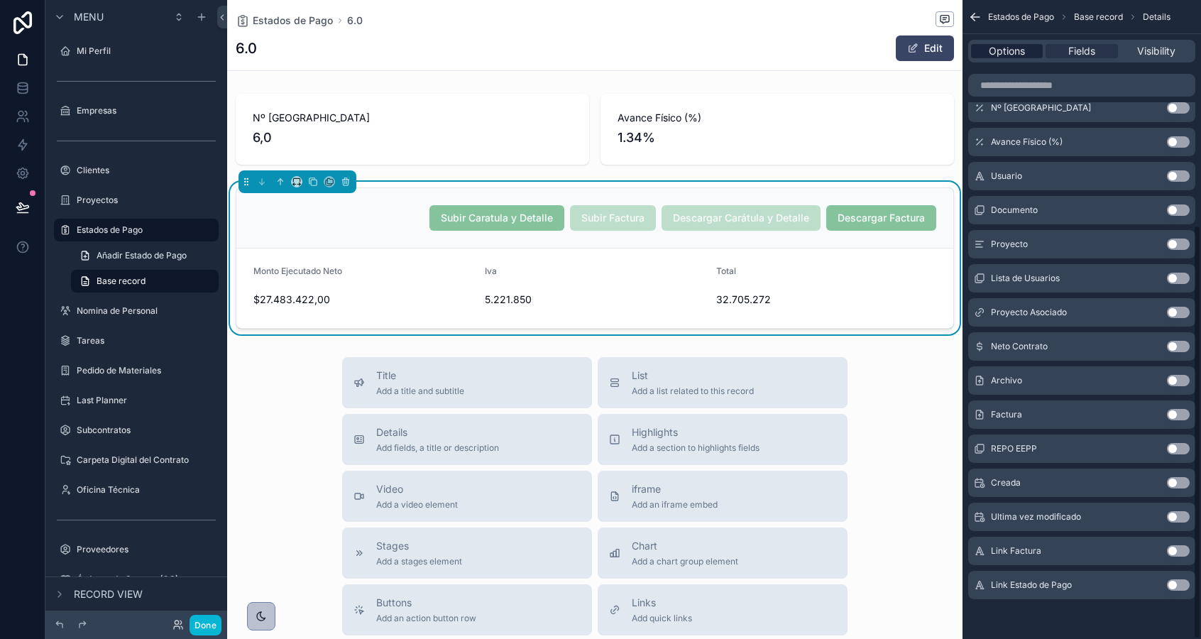
click at [1016, 55] on span "Options" at bounding box center [1007, 51] width 36 height 14
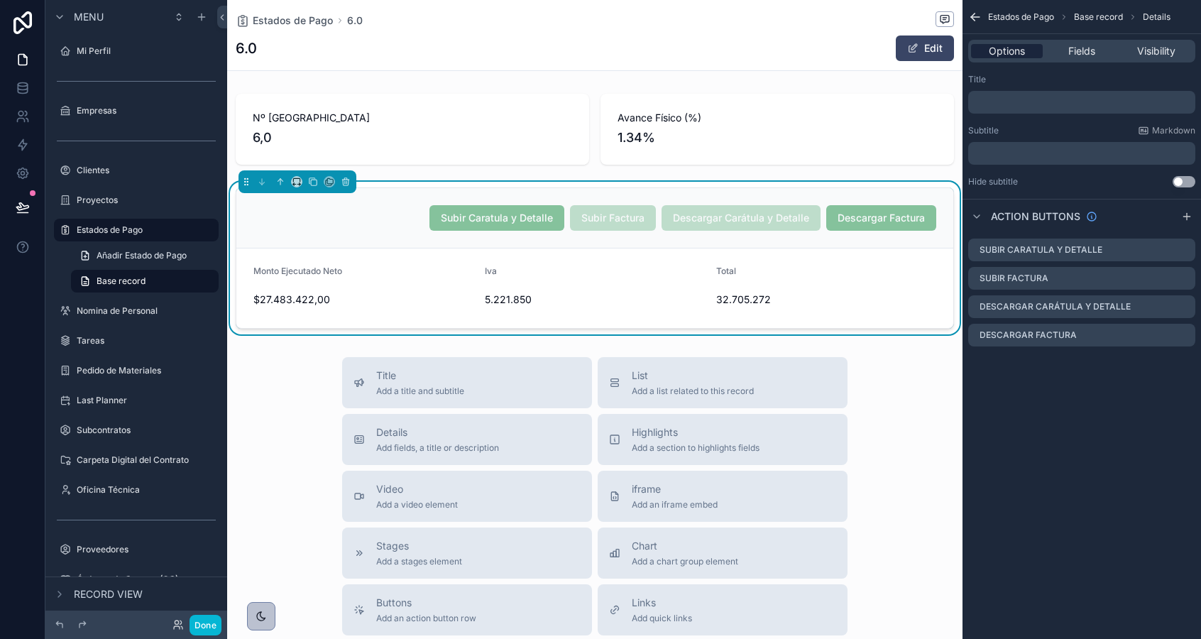
scroll to position [0, 0]
click at [1185, 251] on icon "scrollable content" at bounding box center [1183, 249] width 11 height 11
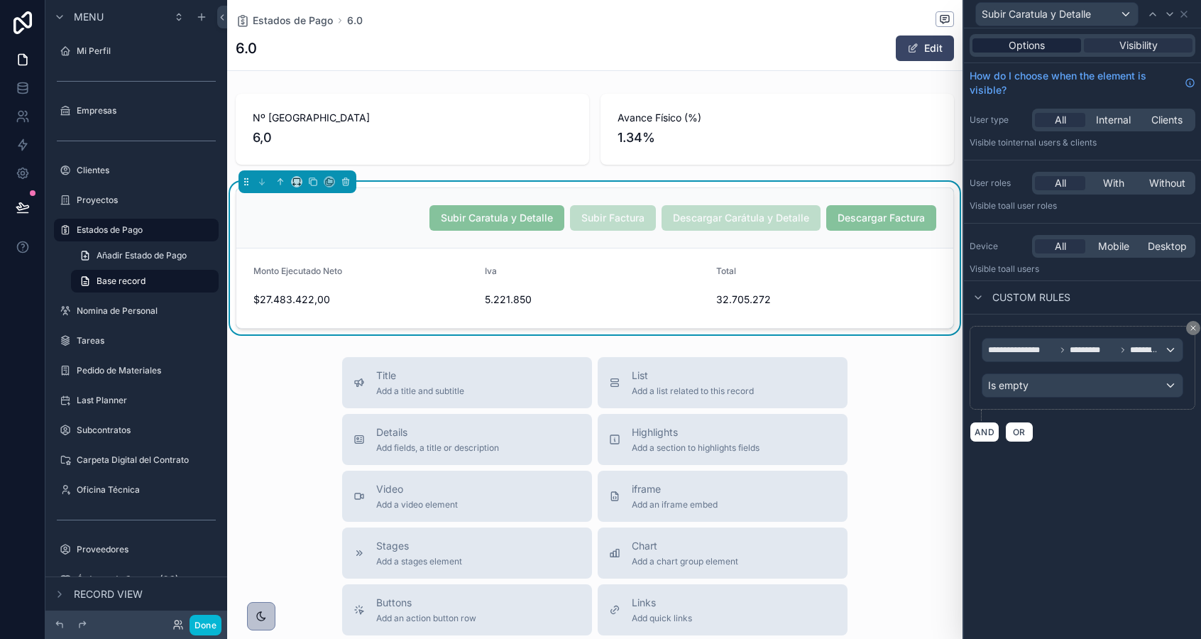
click at [1016, 48] on span "Options" at bounding box center [1026, 45] width 36 height 14
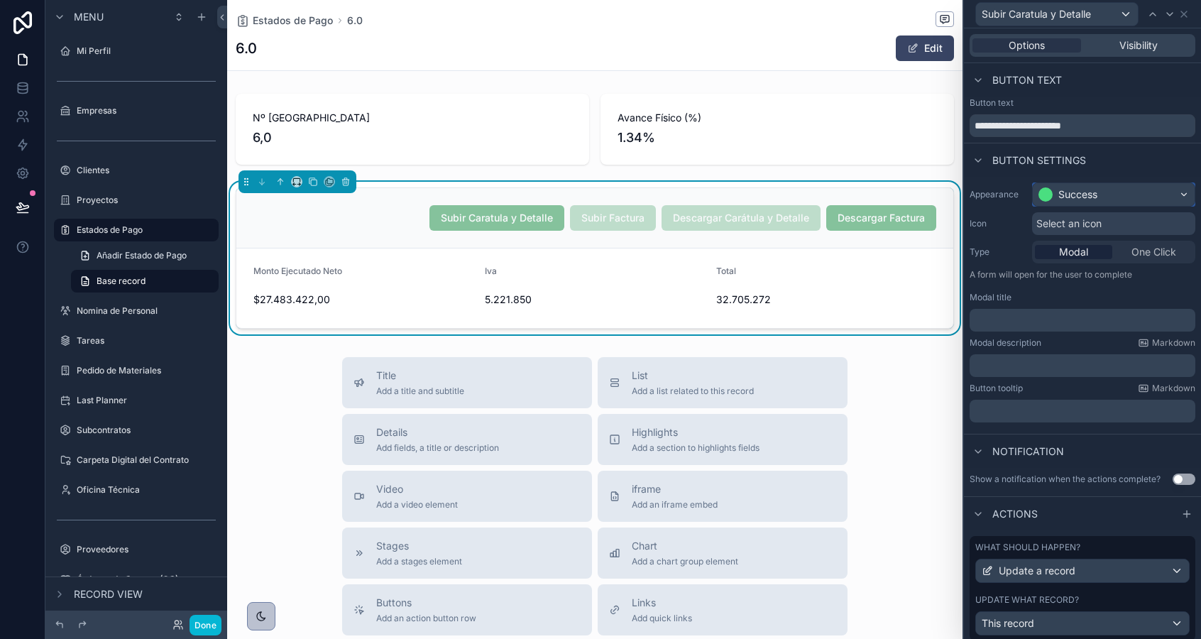
click at [1052, 192] on div at bounding box center [1045, 194] width 14 height 14
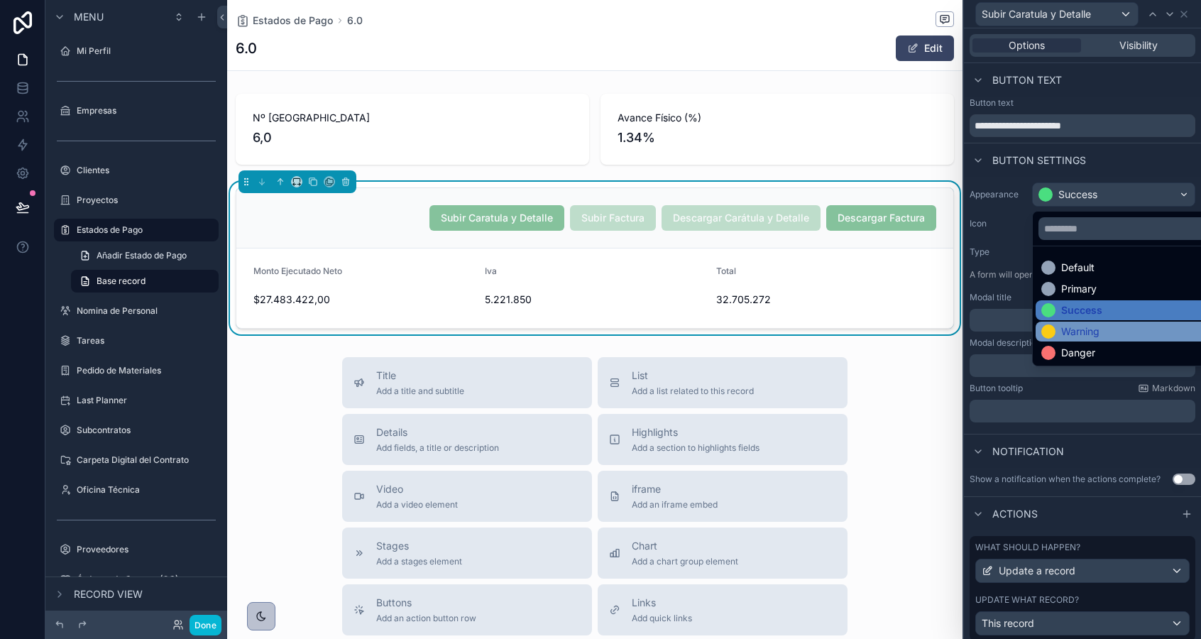
click at [1064, 337] on div "Warning" at bounding box center [1080, 331] width 38 height 14
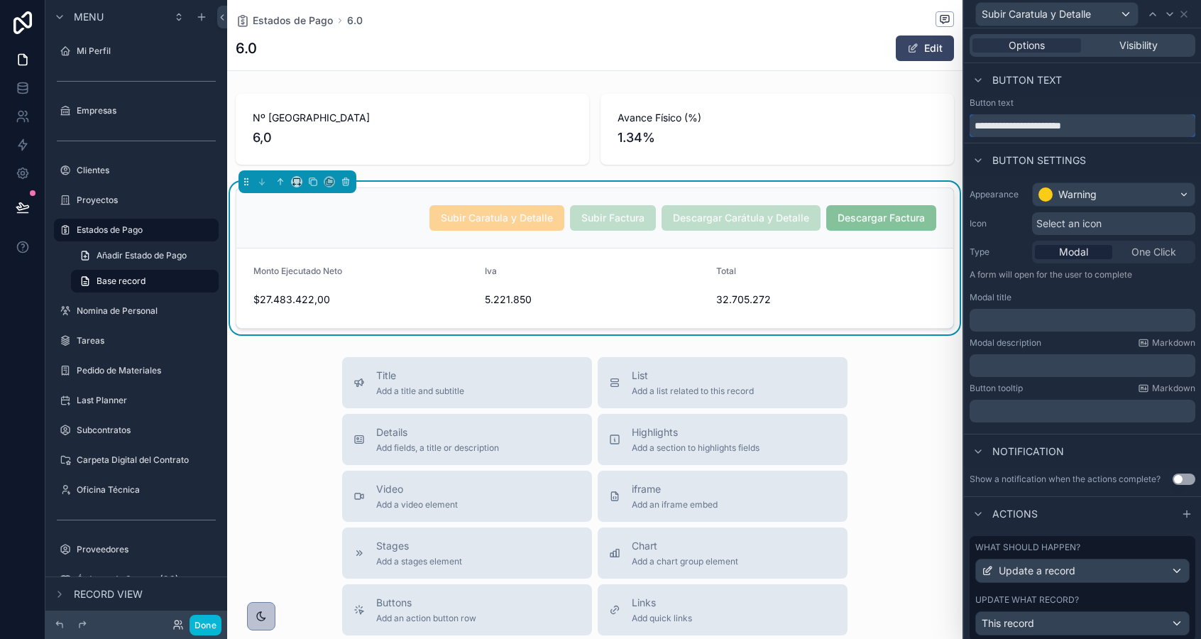
drag, startPoint x: 1003, startPoint y: 126, endPoint x: 1149, endPoint y: 127, distance: 145.5
click at [1148, 128] on input "**********" at bounding box center [1082, 125] width 226 height 23
type input "**********"
click at [1170, 13] on icon at bounding box center [1169, 14] width 11 height 11
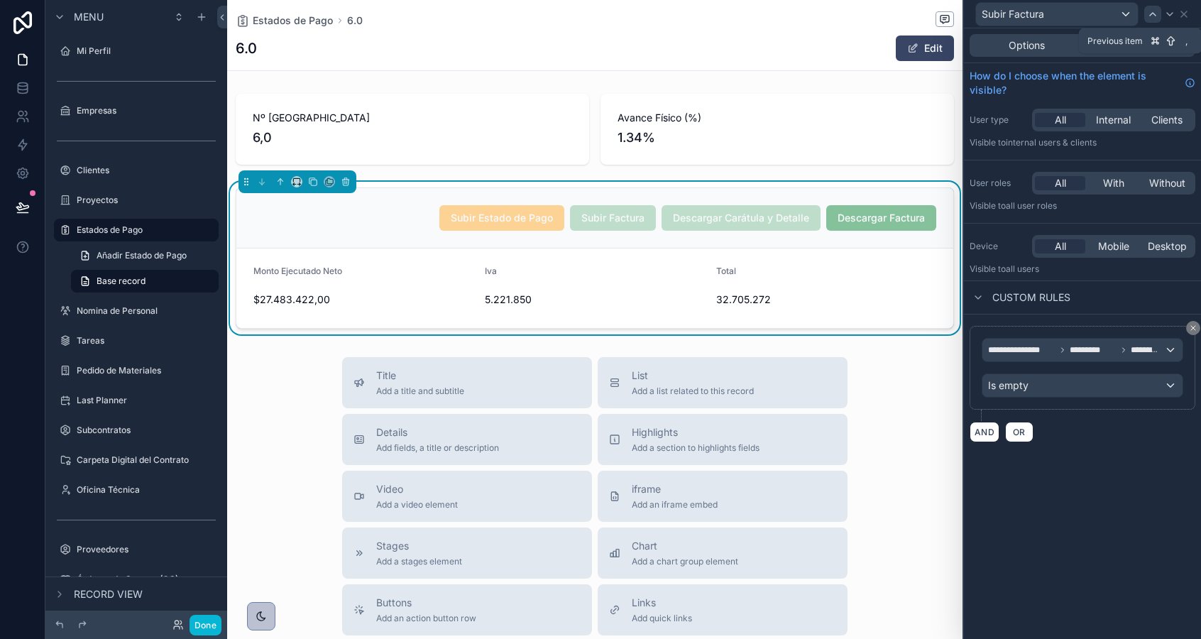
click at [1155, 13] on icon at bounding box center [1152, 14] width 11 height 11
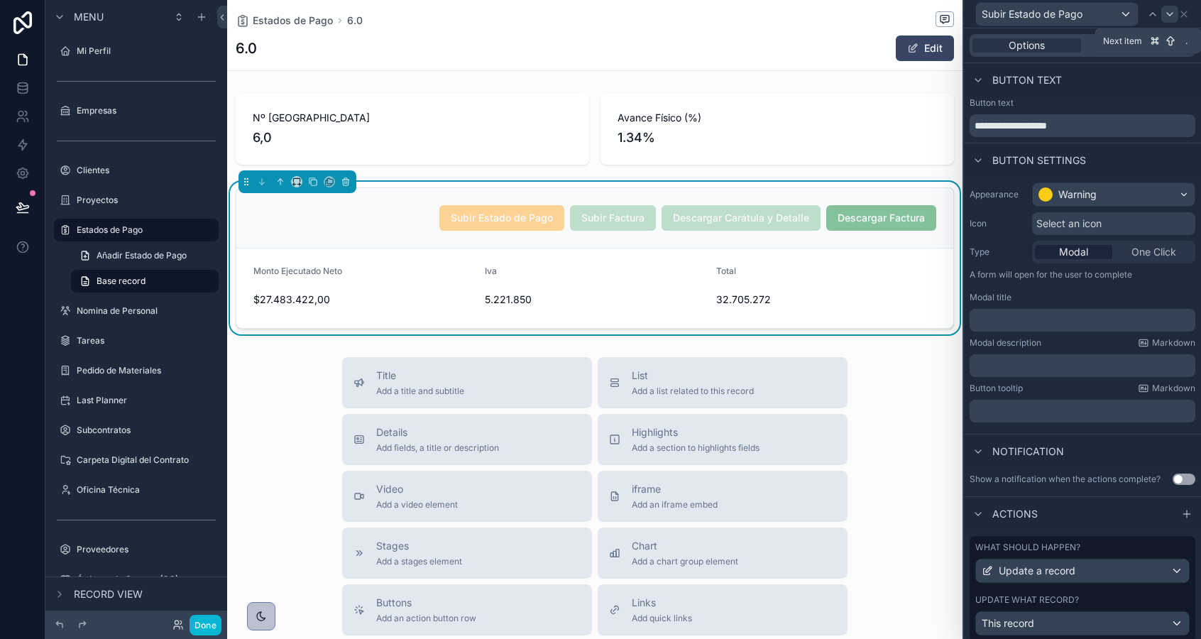
click at [1165, 15] on icon at bounding box center [1169, 14] width 11 height 11
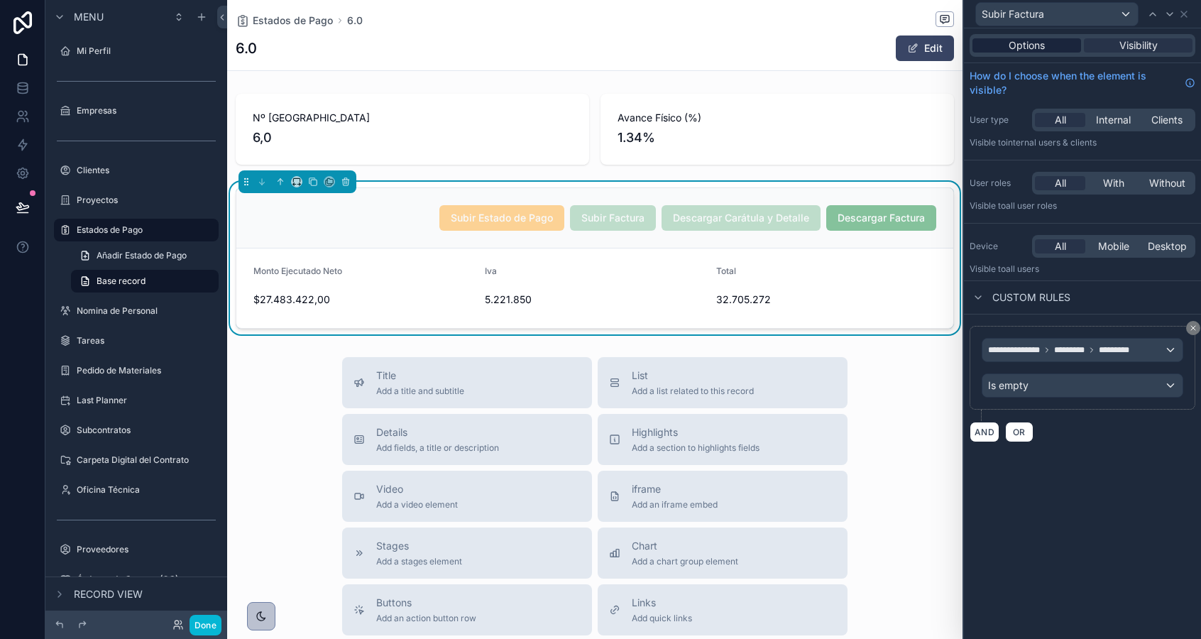
click at [1041, 48] on span "Options" at bounding box center [1026, 45] width 36 height 14
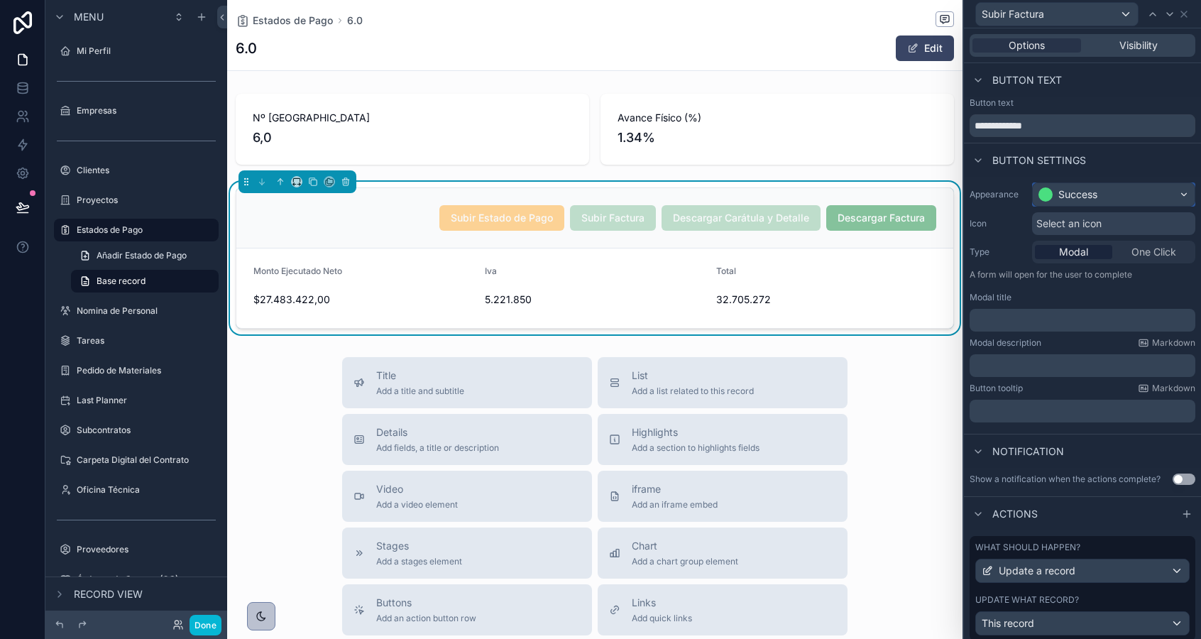
click at [1091, 201] on div "Success" at bounding box center [1077, 194] width 39 height 14
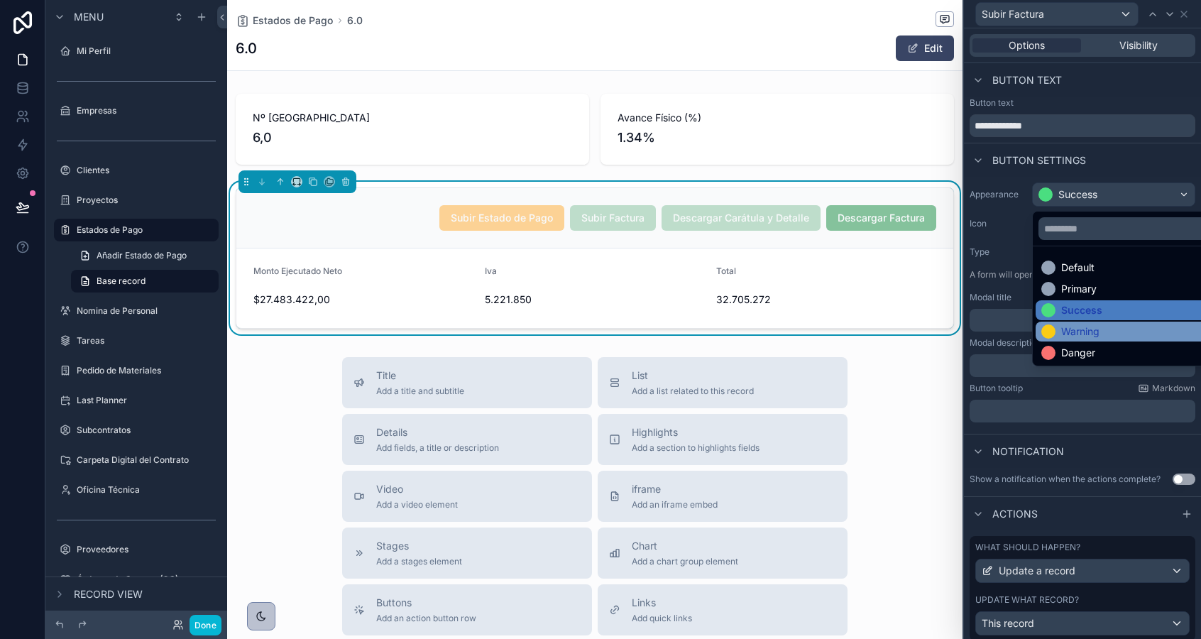
click at [1084, 329] on div "Warning" at bounding box center [1080, 331] width 38 height 14
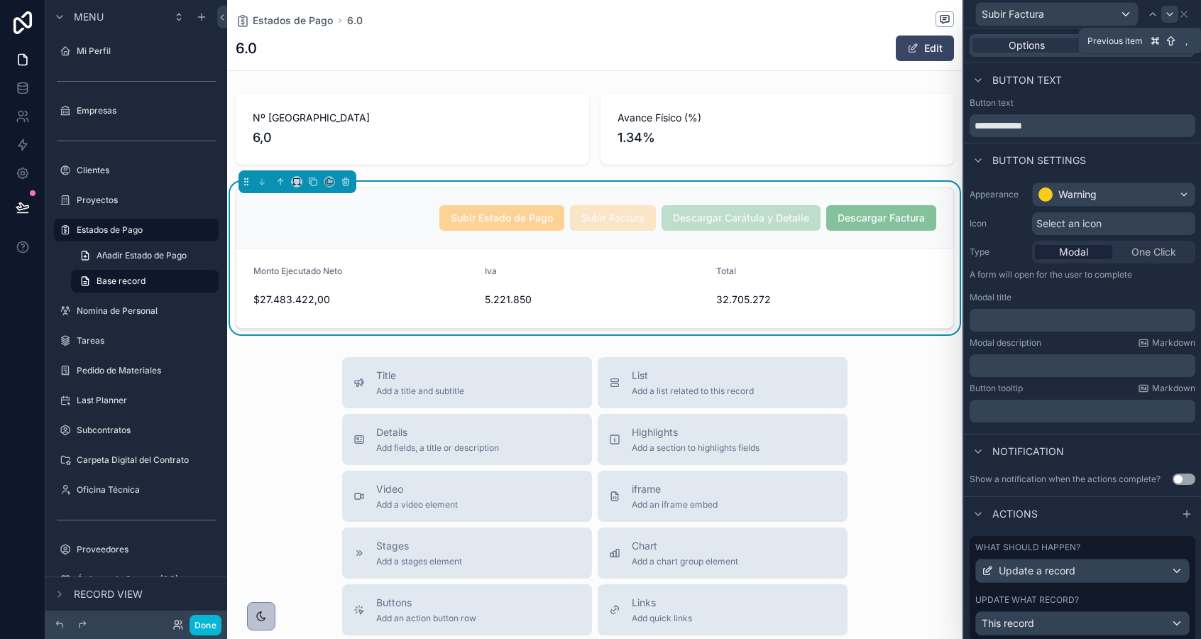
click at [1168, 14] on icon at bounding box center [1170, 14] width 6 height 3
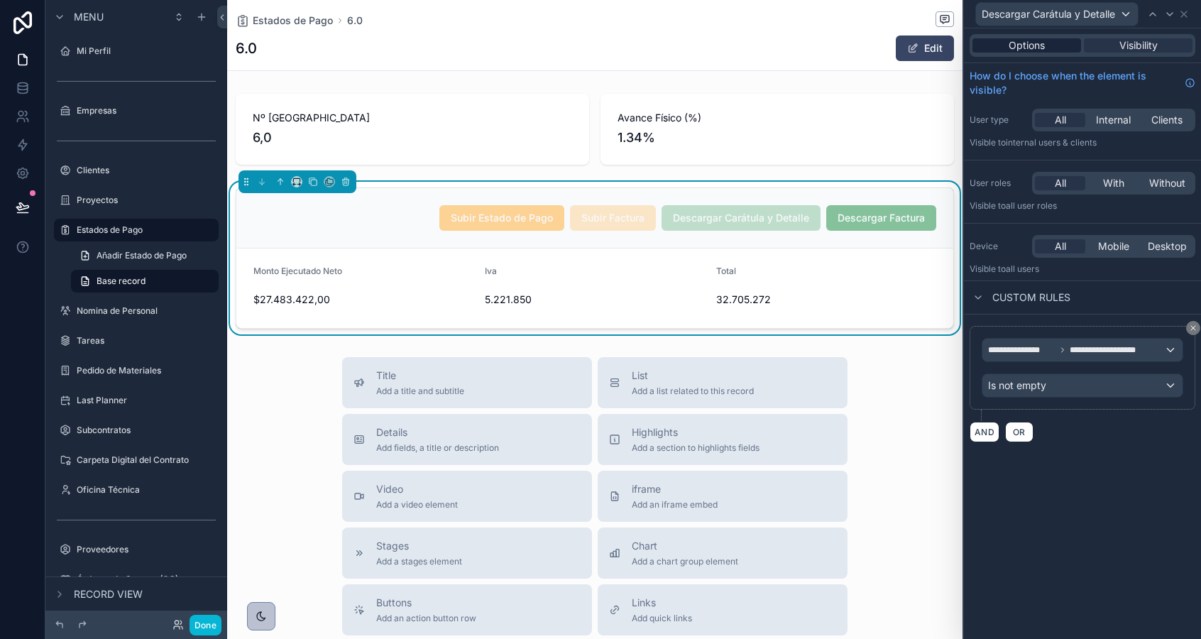
click at [1031, 45] on span "Options" at bounding box center [1026, 45] width 36 height 14
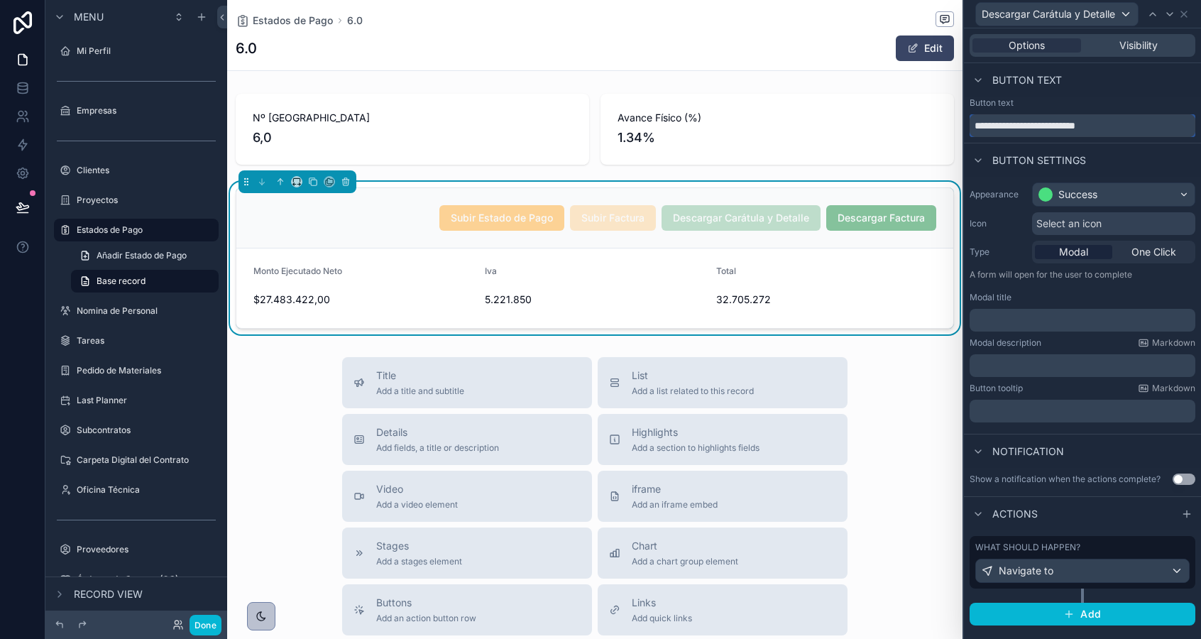
click at [994, 125] on input "**********" at bounding box center [1082, 125] width 226 height 23
drag, startPoint x: 994, startPoint y: 126, endPoint x: 1200, endPoint y: 126, distance: 205.8
click at [1200, 126] on div "**********" at bounding box center [1082, 117] width 237 height 40
type input "**********"
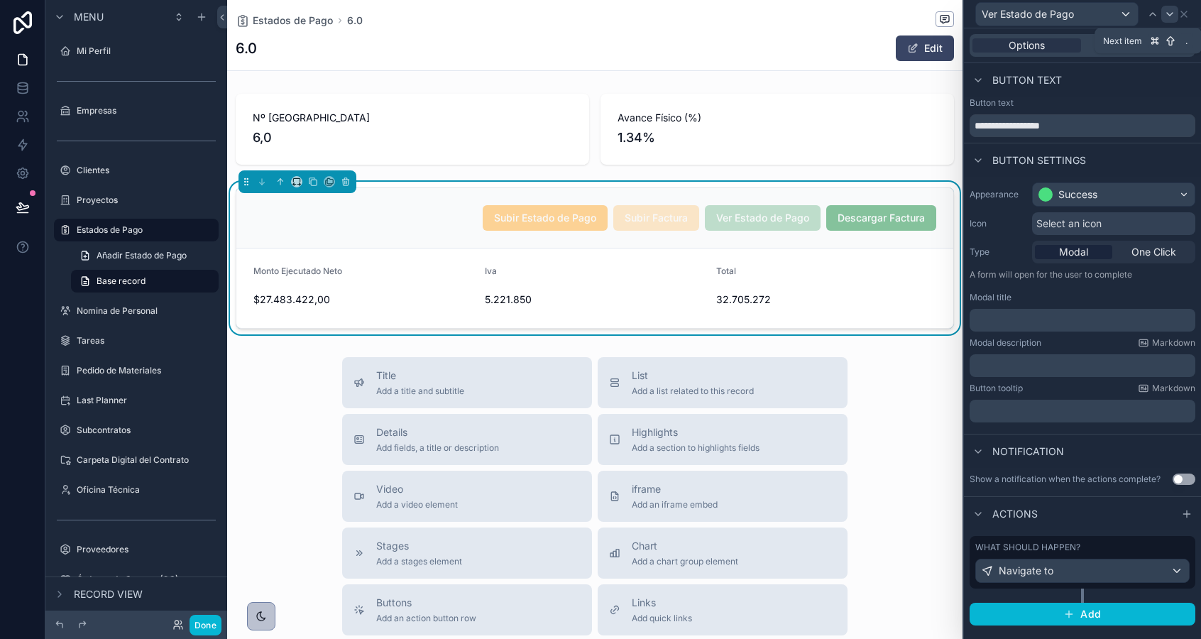
click at [1170, 17] on icon at bounding box center [1169, 14] width 11 height 11
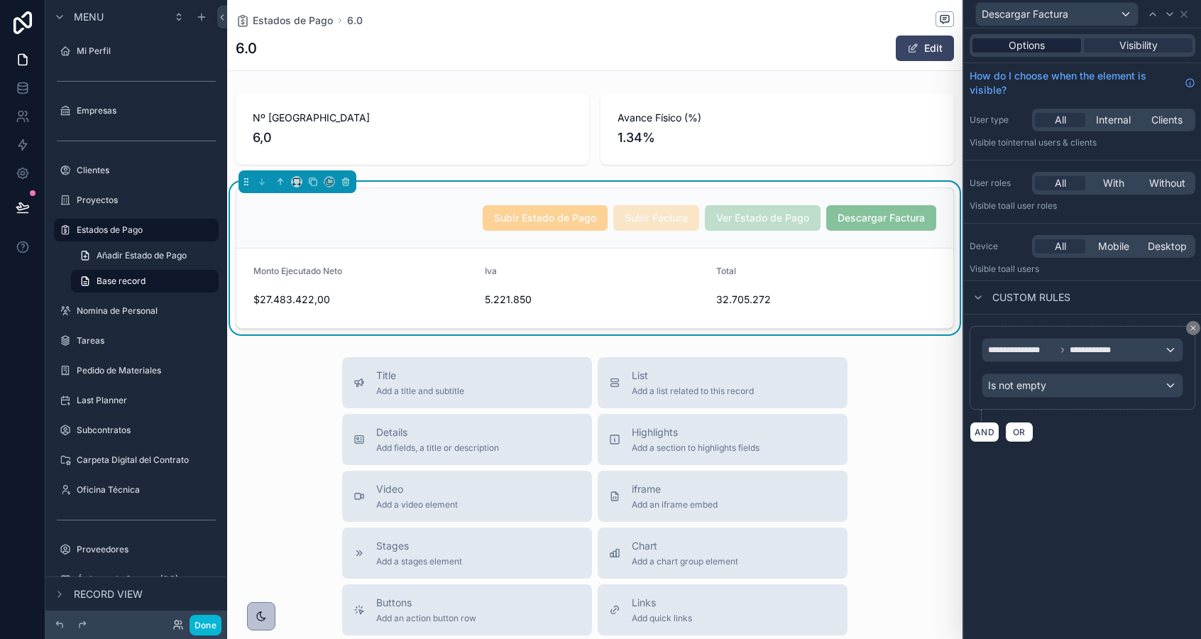
click at [1033, 48] on span "Options" at bounding box center [1026, 45] width 36 height 14
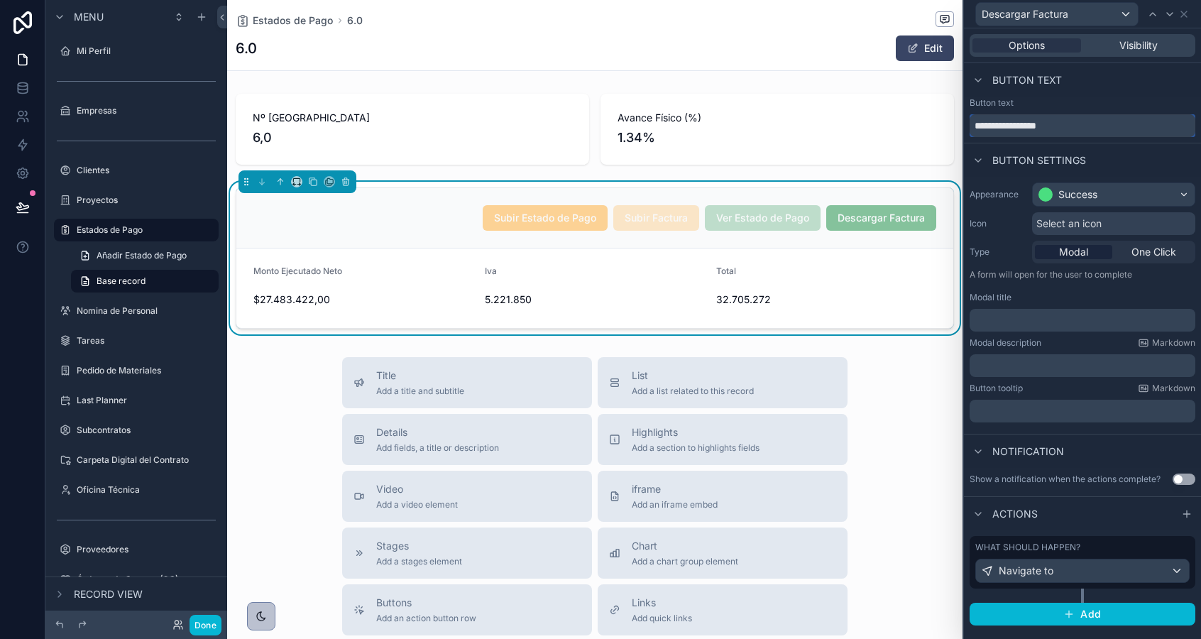
click at [1003, 128] on input "**********" at bounding box center [1082, 125] width 226 height 23
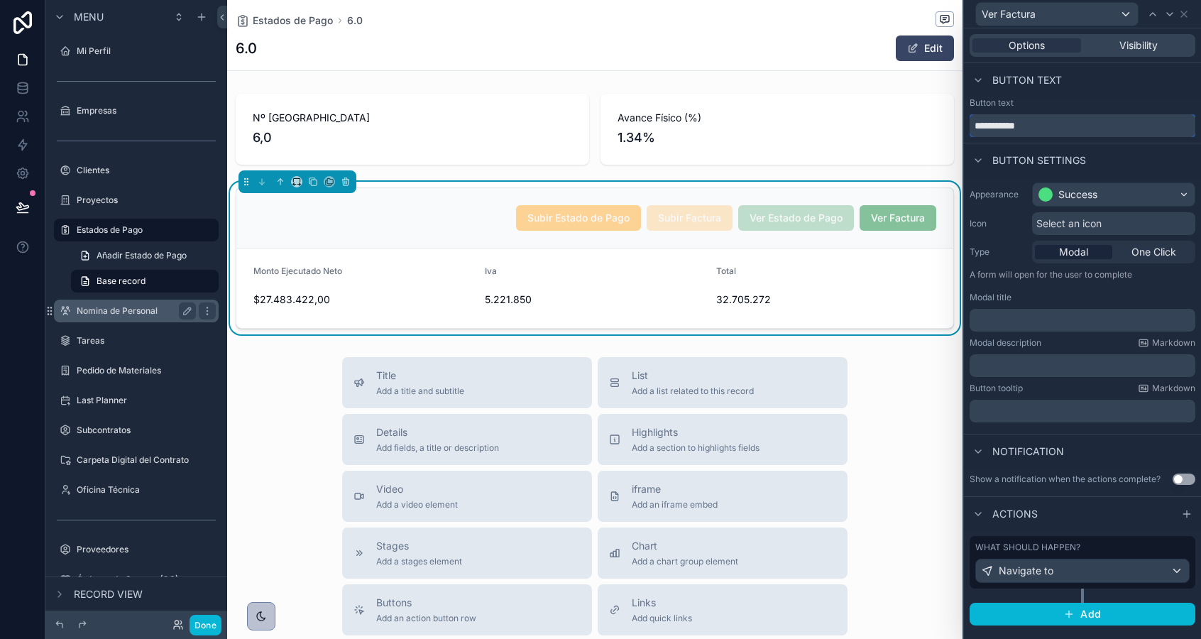
type input "**********"
click at [106, 310] on label "Nomina de Personal" at bounding box center [134, 310] width 114 height 11
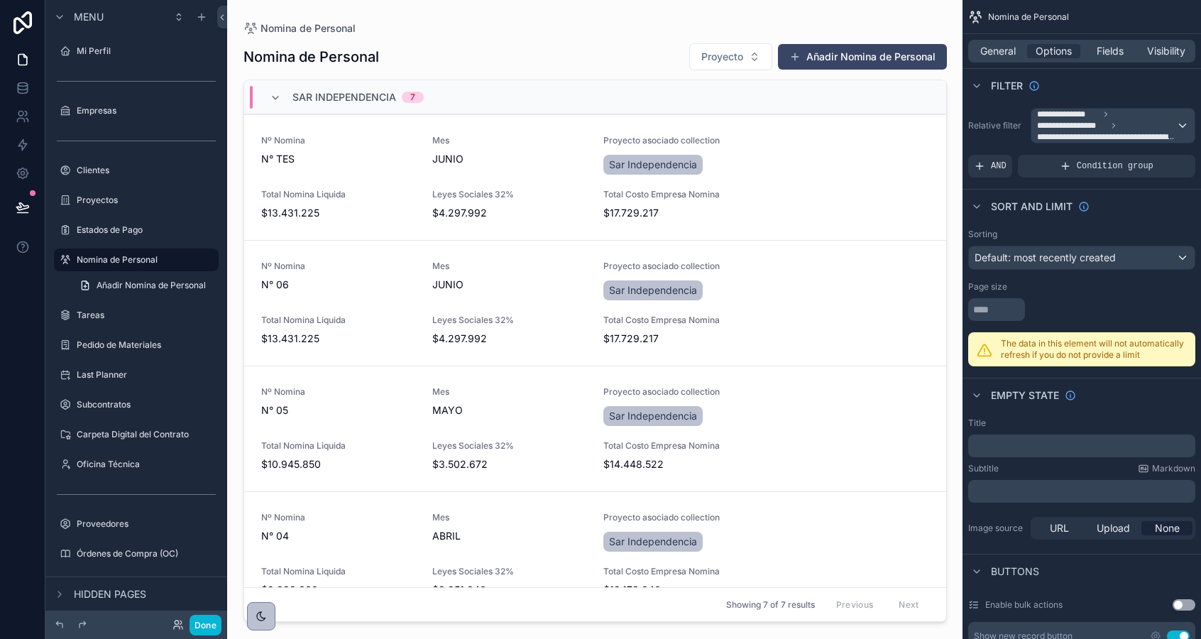
click at [553, 159] on div "scrollable content" at bounding box center [595, 311] width 726 height 622
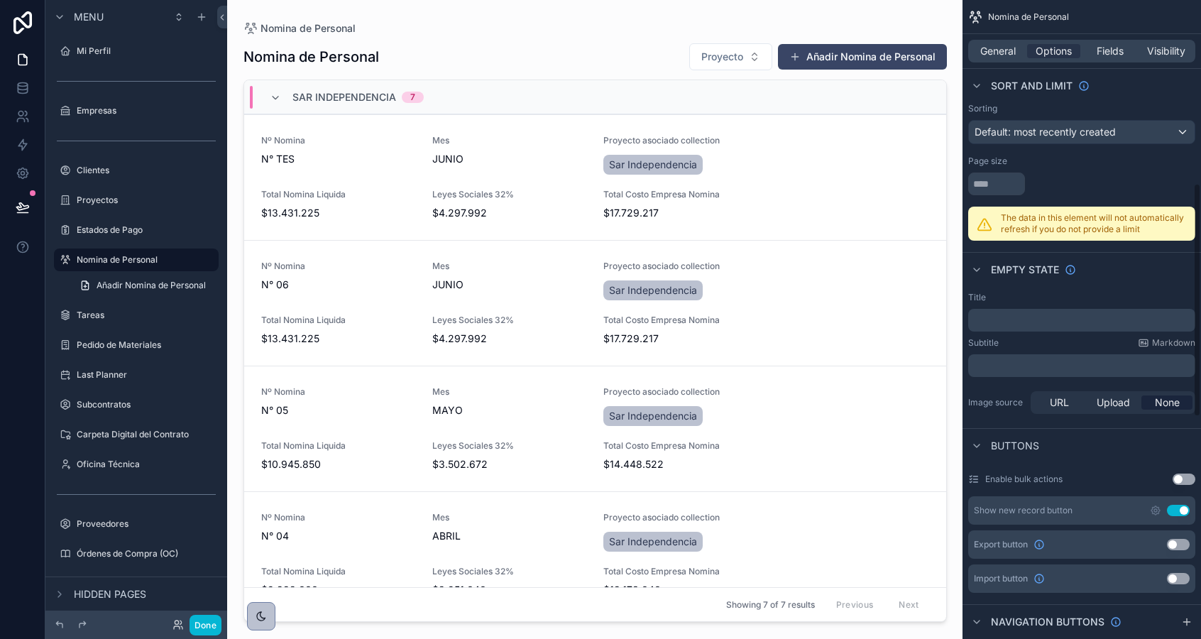
scroll to position [546, 0]
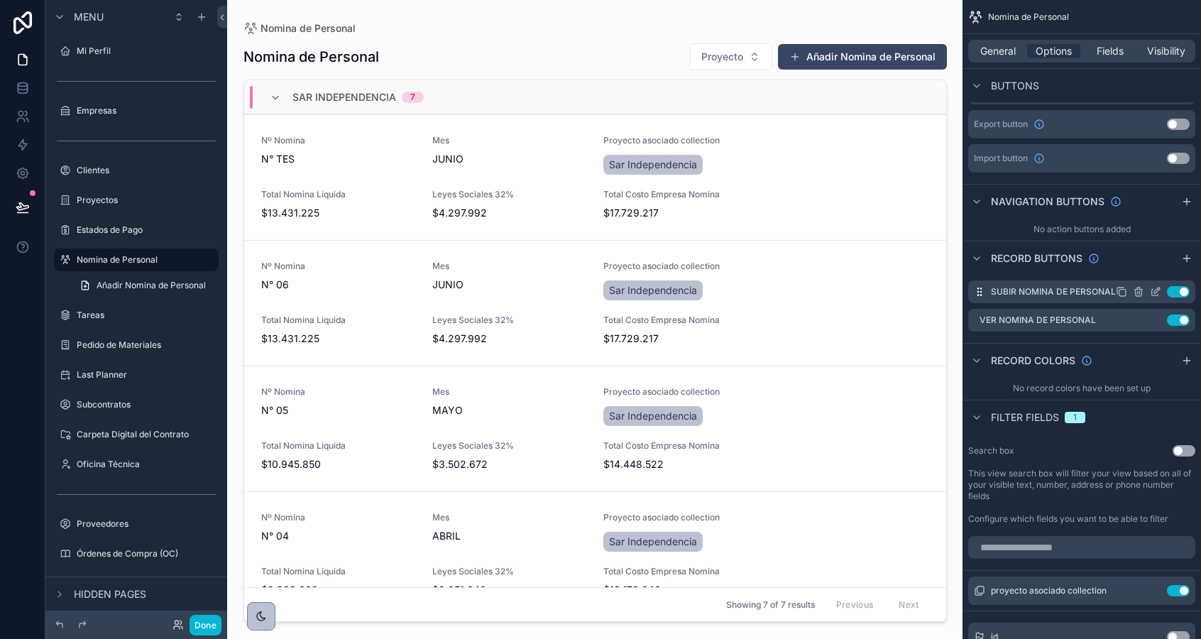
click at [1157, 292] on icon "scrollable content" at bounding box center [1155, 291] width 11 height 11
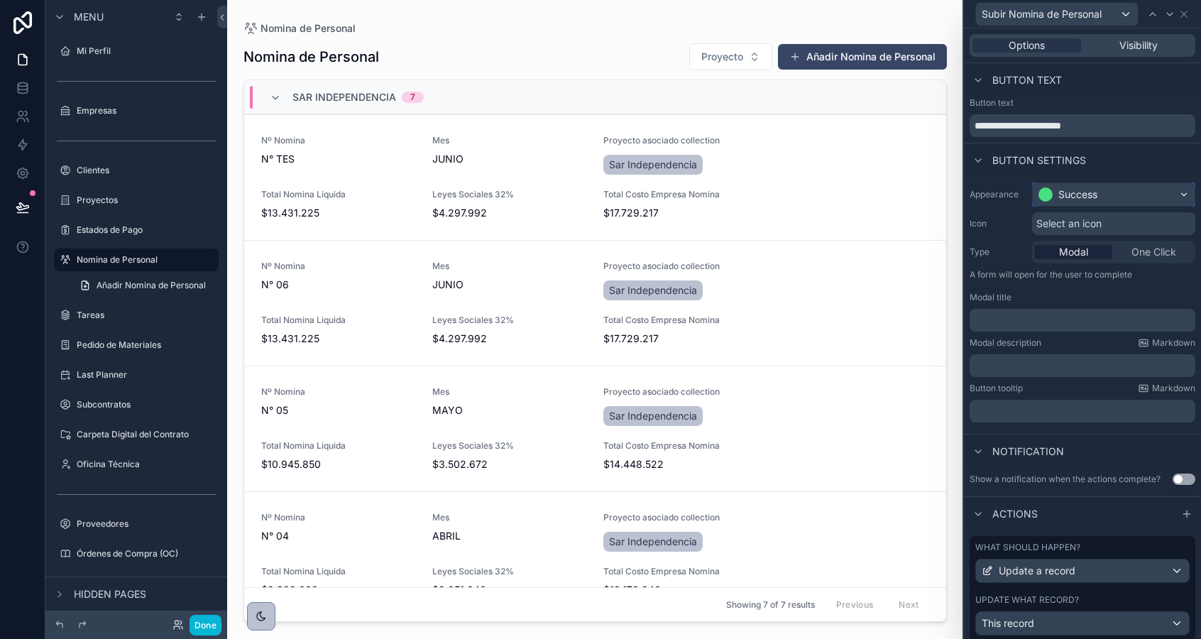
click at [1101, 192] on div "Success" at bounding box center [1114, 194] width 162 height 23
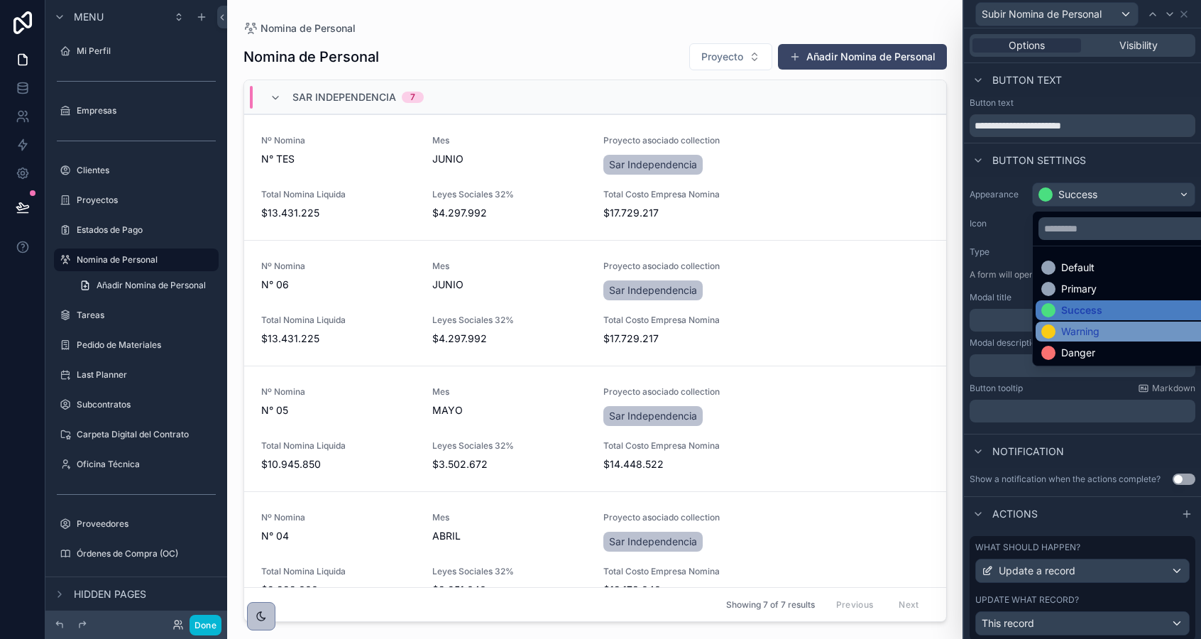
click at [1097, 329] on div "Warning" at bounding box center [1080, 331] width 38 height 14
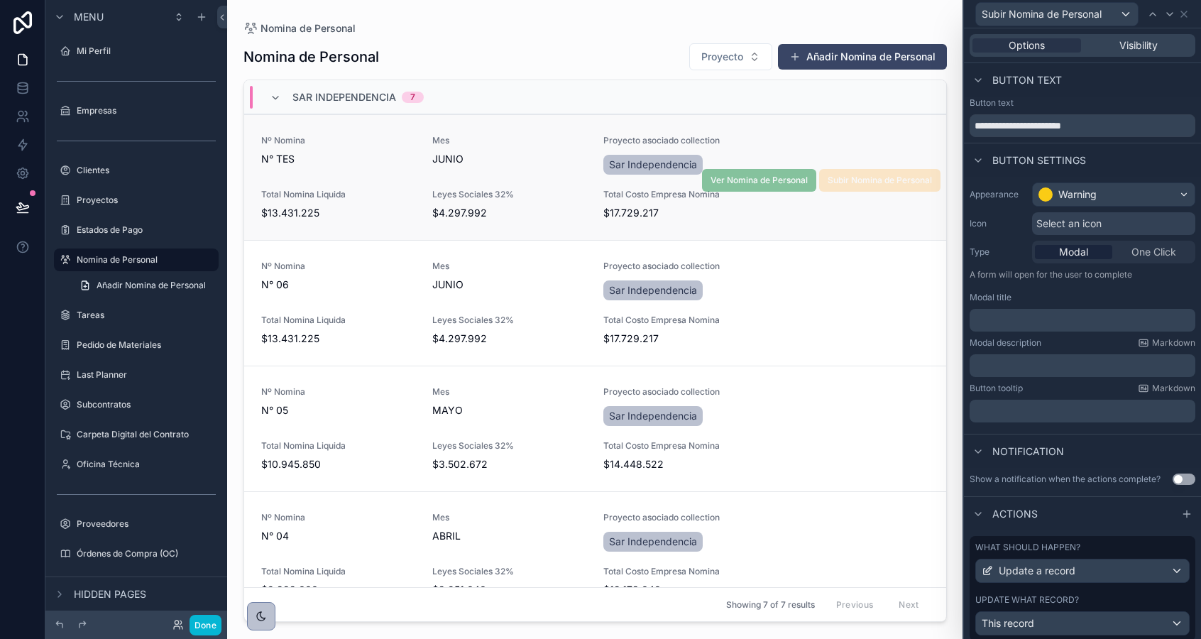
click at [385, 187] on div "Nº Nomina N° TES Mes JUNIO Proyecto asociado collection Sar Independencia Total…" at bounding box center [595, 177] width 668 height 85
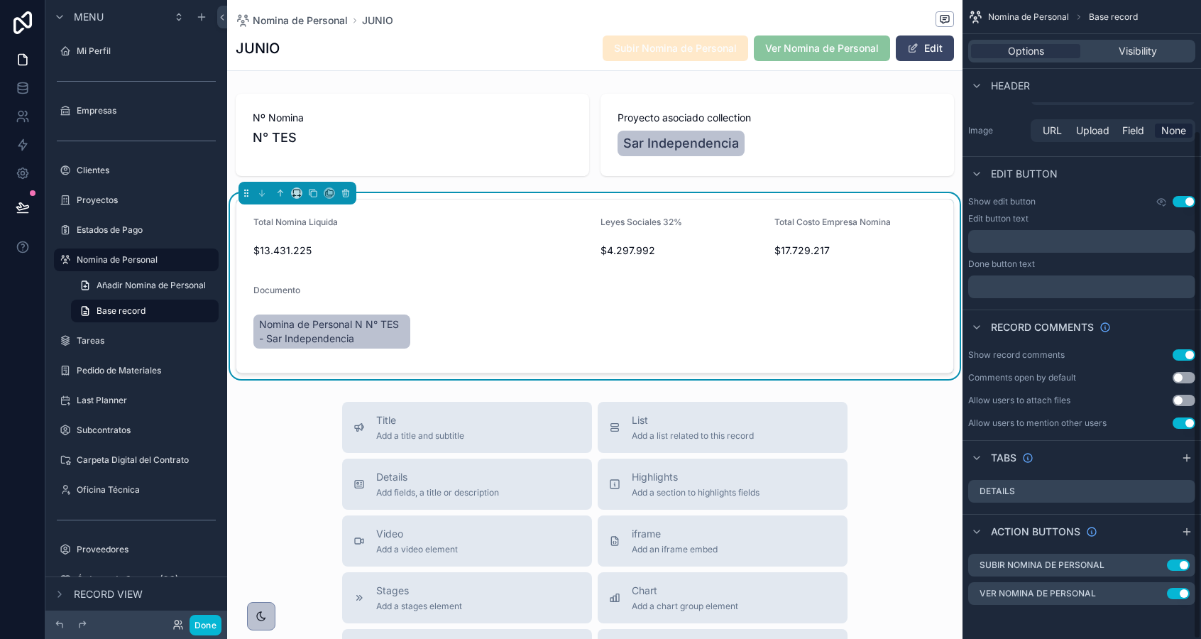
scroll to position [163, 0]
click at [97, 229] on label "Estados de Pago" at bounding box center [134, 229] width 114 height 11
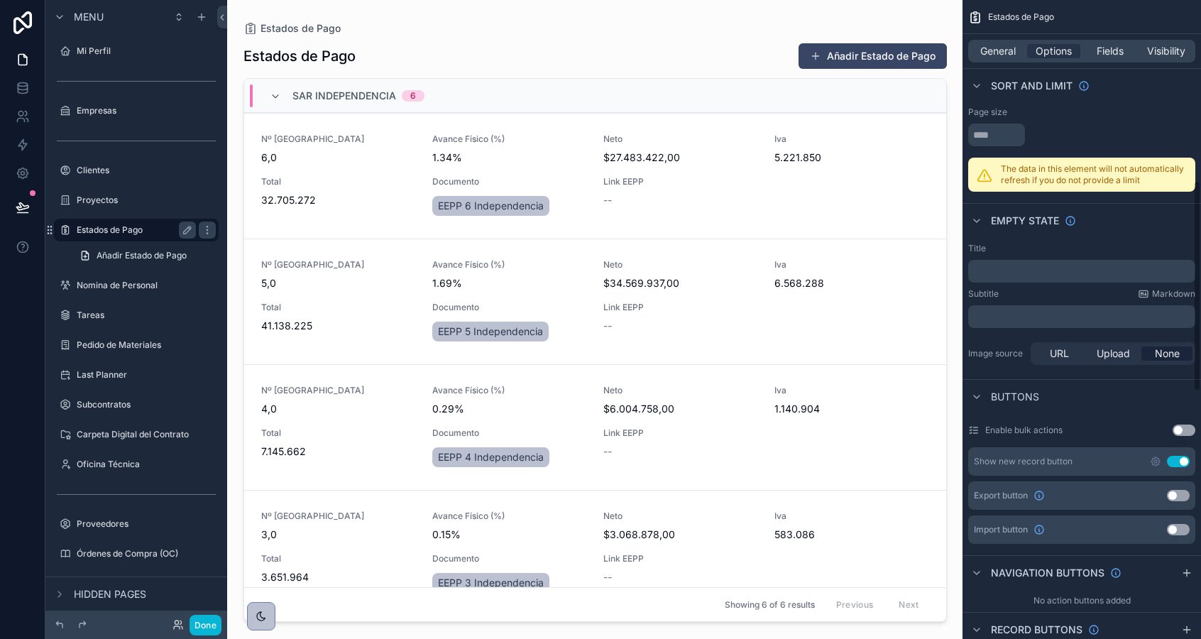
scroll to position [546, 0]
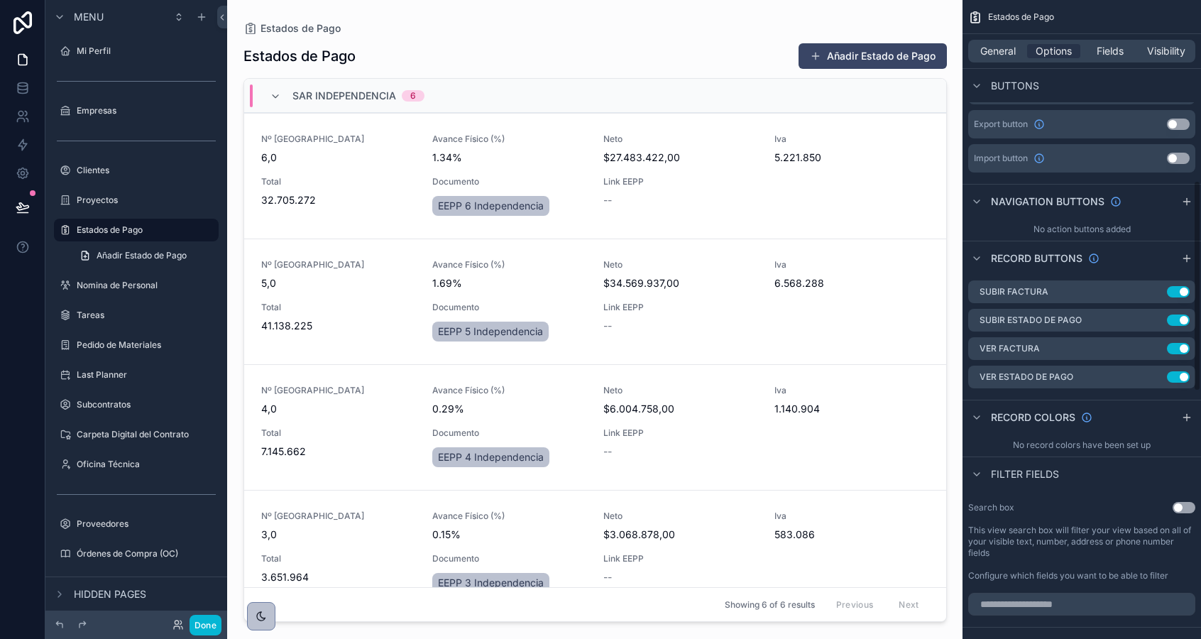
click at [386, 153] on div "scrollable content" at bounding box center [595, 311] width 726 height 622
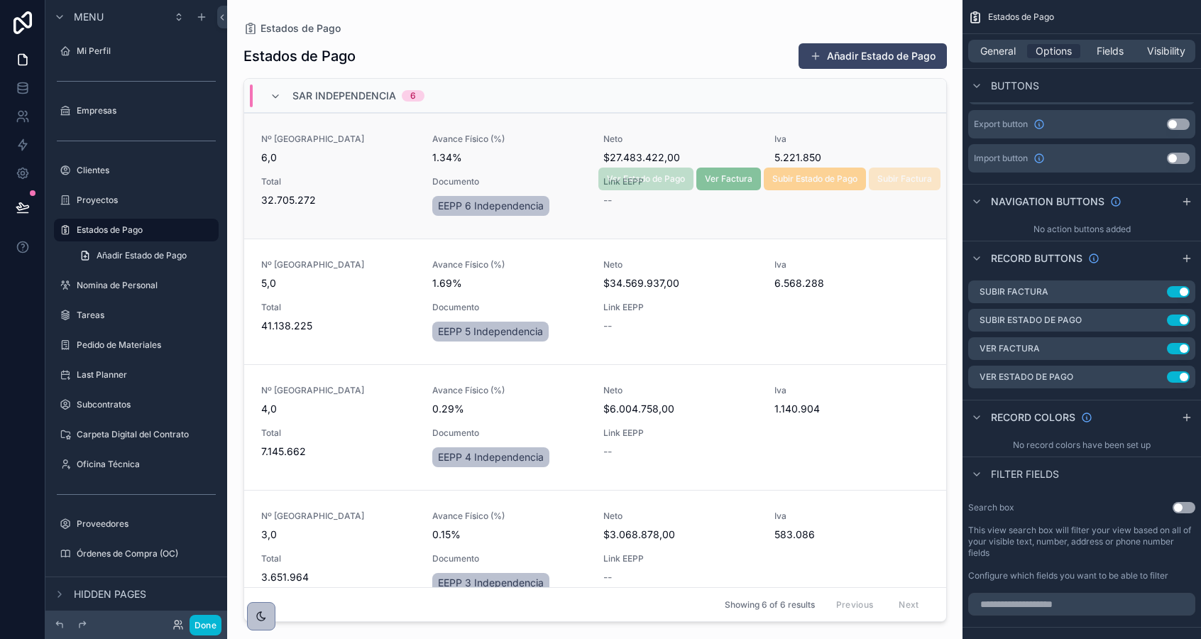
click at [382, 158] on span "6,0" at bounding box center [338, 157] width 154 height 14
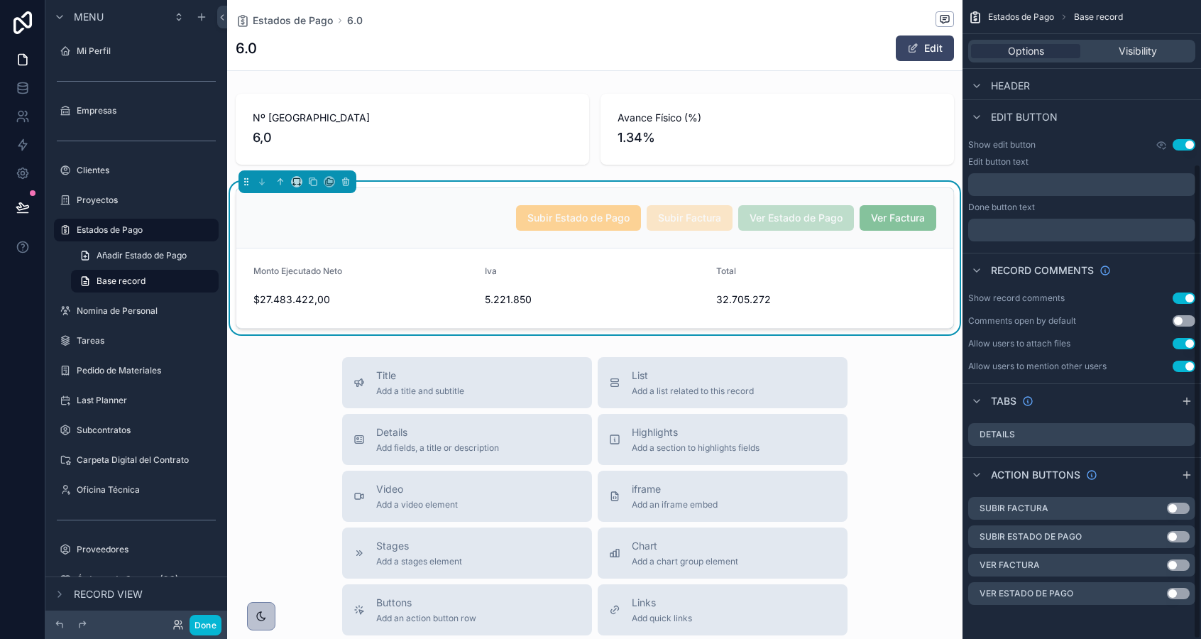
scroll to position [220, 0]
click at [538, 35] on div "6.0 Edit" at bounding box center [595, 48] width 718 height 27
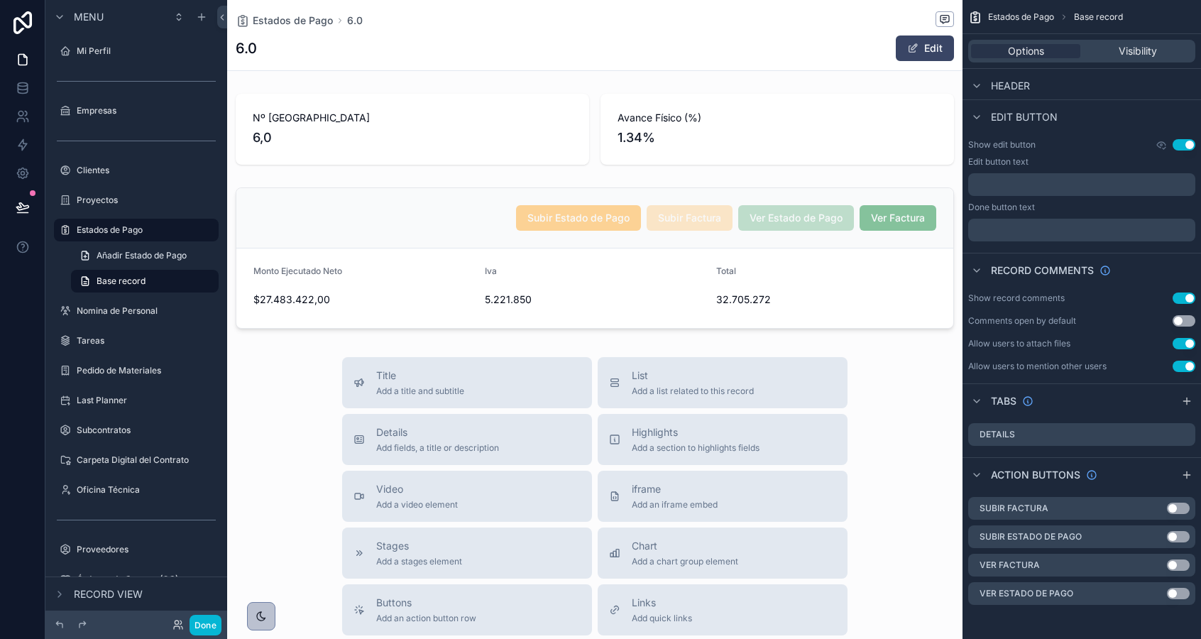
click at [538, 35] on div "6.0 Edit" at bounding box center [595, 48] width 718 height 27
click at [1175, 502] on button "Use setting" at bounding box center [1178, 507] width 23 height 11
click at [1175, 539] on button "Use setting" at bounding box center [1178, 536] width 23 height 11
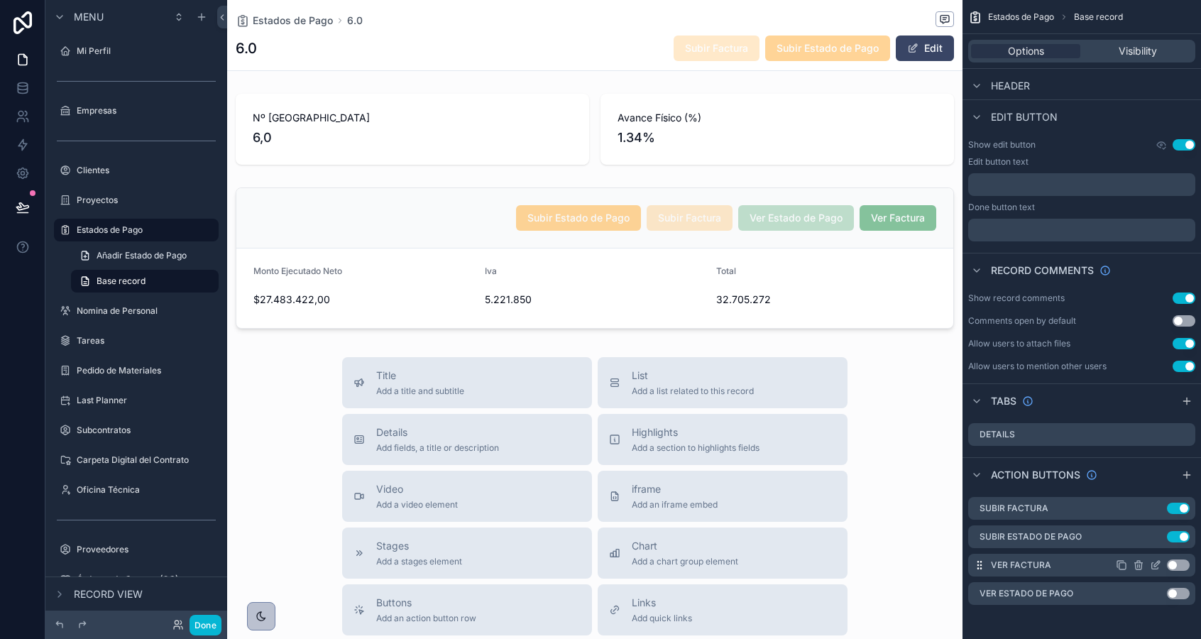
click at [1177, 563] on button "Use setting" at bounding box center [1178, 564] width 23 height 11
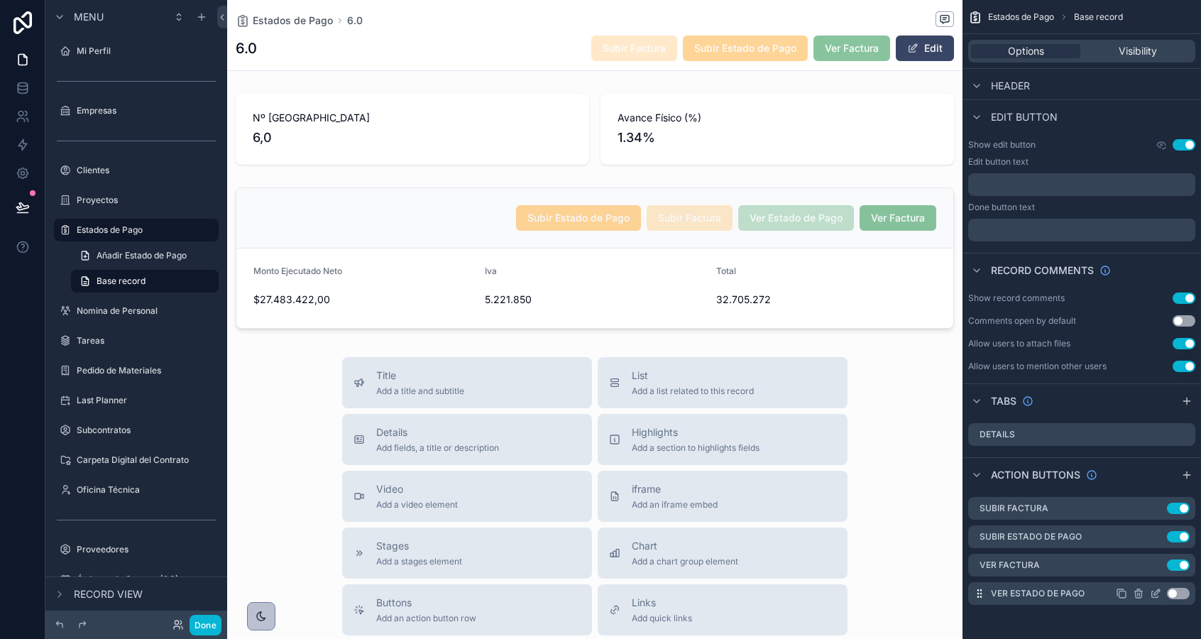
click at [1179, 589] on button "Use setting" at bounding box center [1178, 593] width 23 height 11
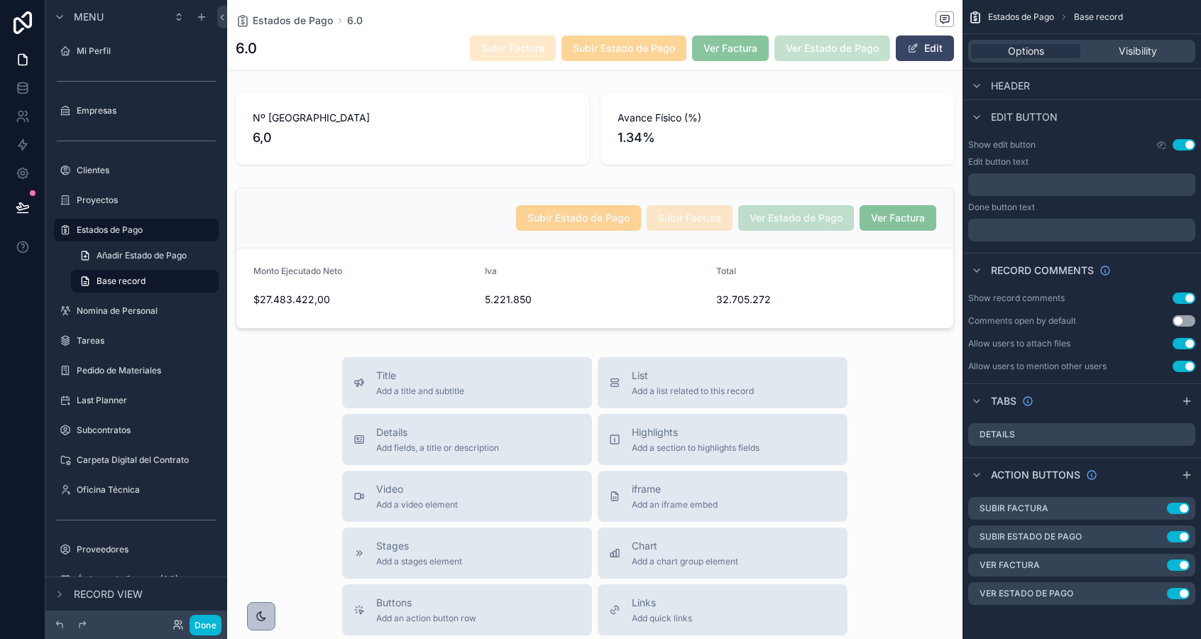
click at [436, 181] on div "Nº Estado de Pago 6,0 Avance Físico (%) 1.34% Subir Estado de Pago Subir Factur…" at bounding box center [594, 211] width 735 height 246
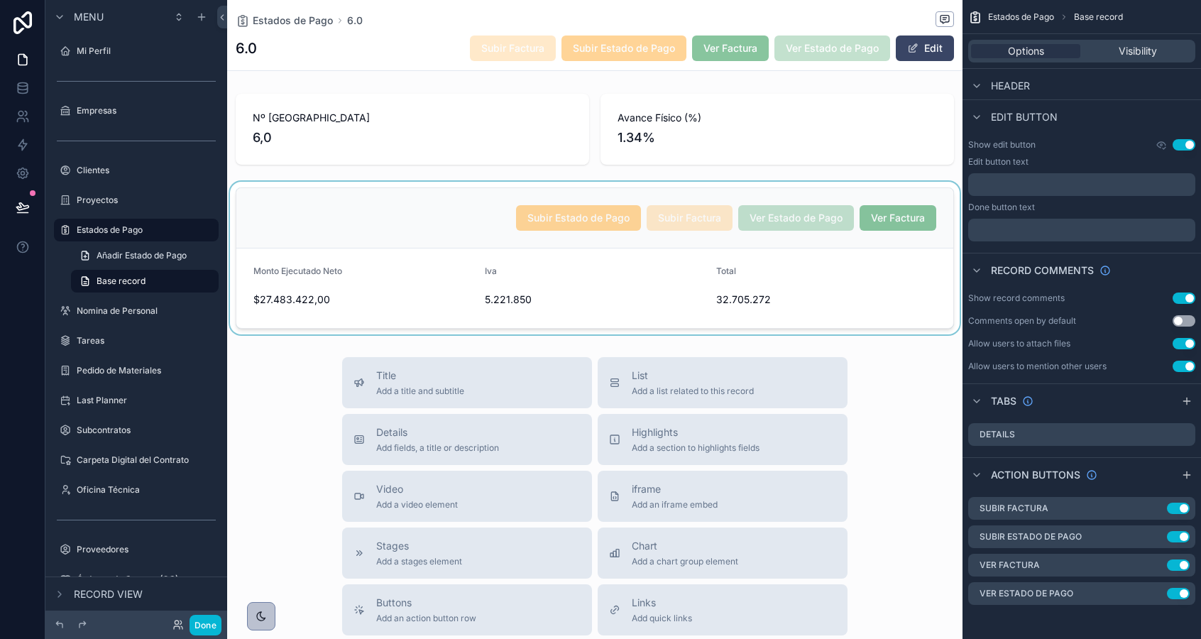
click at [438, 207] on div "scrollable content" at bounding box center [594, 258] width 735 height 153
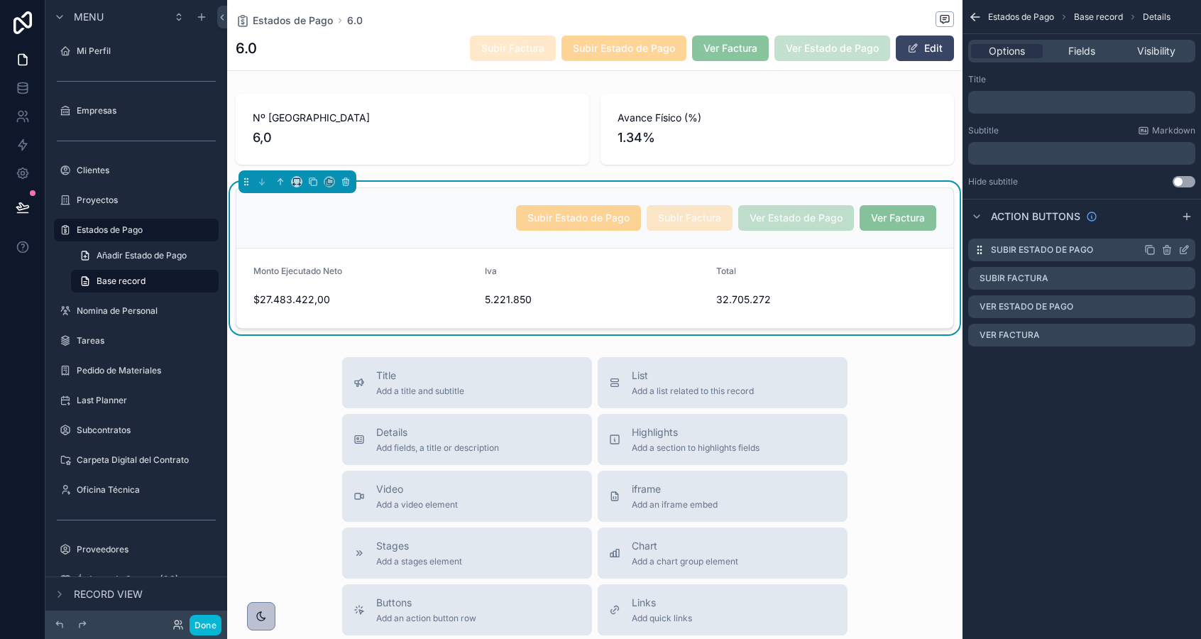
click at [1162, 250] on icon "scrollable content" at bounding box center [1166, 249] width 11 height 11
click at [1164, 227] on icon at bounding box center [1160, 228] width 6 height 6
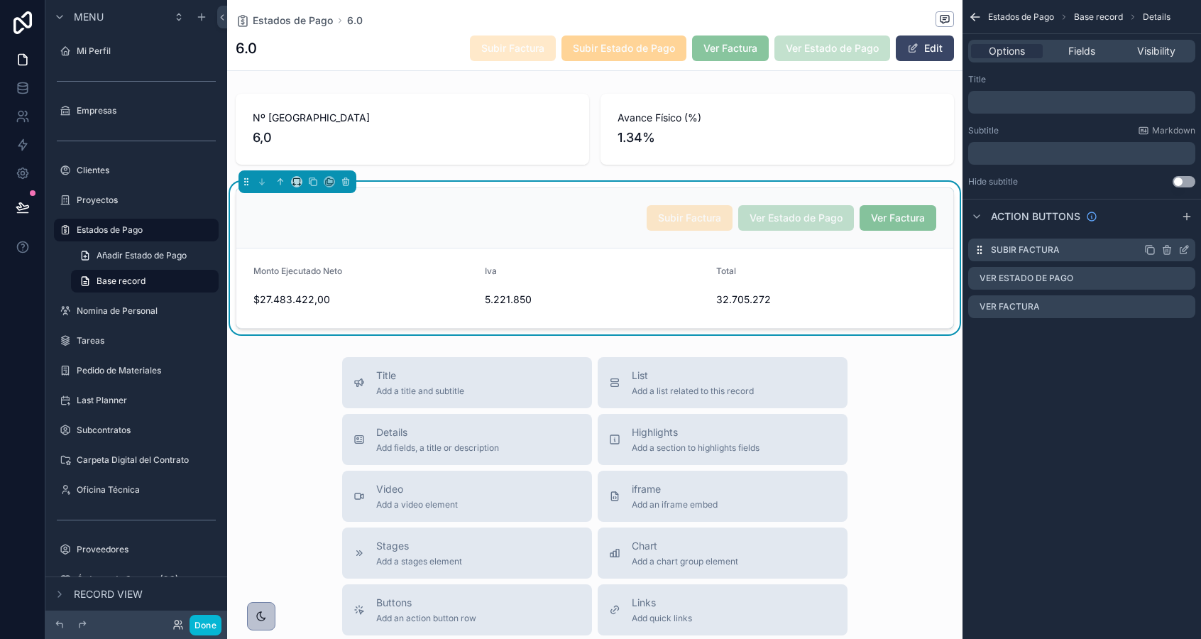
click at [1167, 246] on icon "scrollable content" at bounding box center [1166, 247] width 3 height 2
click at [1157, 226] on icon at bounding box center [1160, 226] width 11 height 11
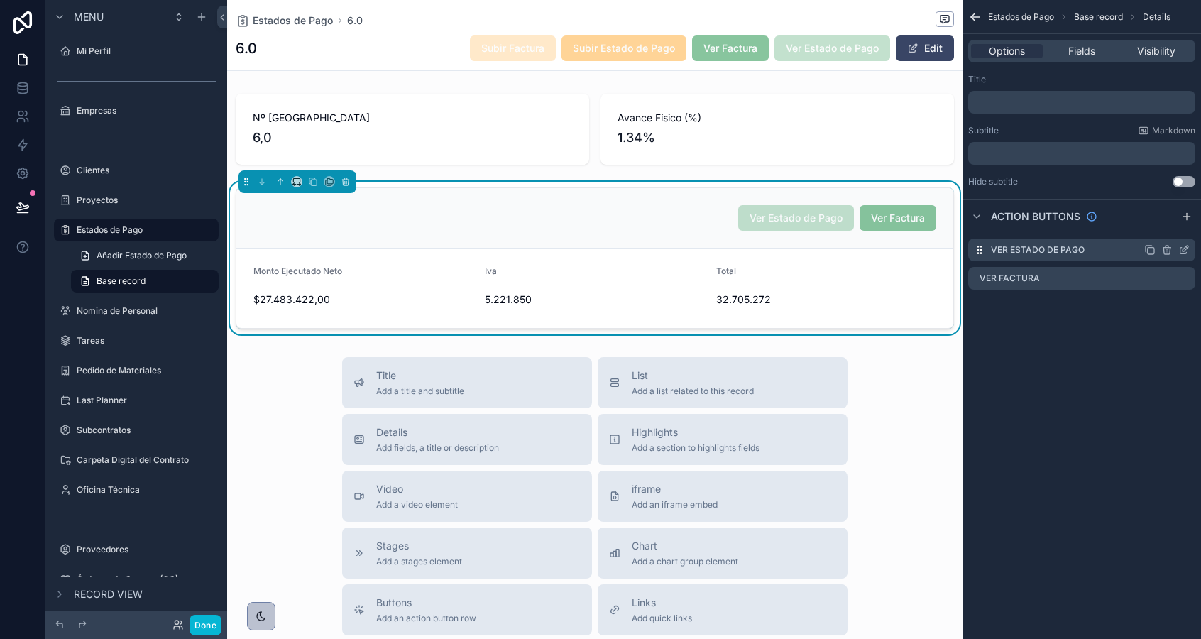
click at [1167, 248] on icon "scrollable content" at bounding box center [1167, 248] width 8 height 0
click at [1160, 227] on icon at bounding box center [1160, 226] width 11 height 11
click at [1168, 253] on icon "scrollable content" at bounding box center [1166, 249] width 11 height 11
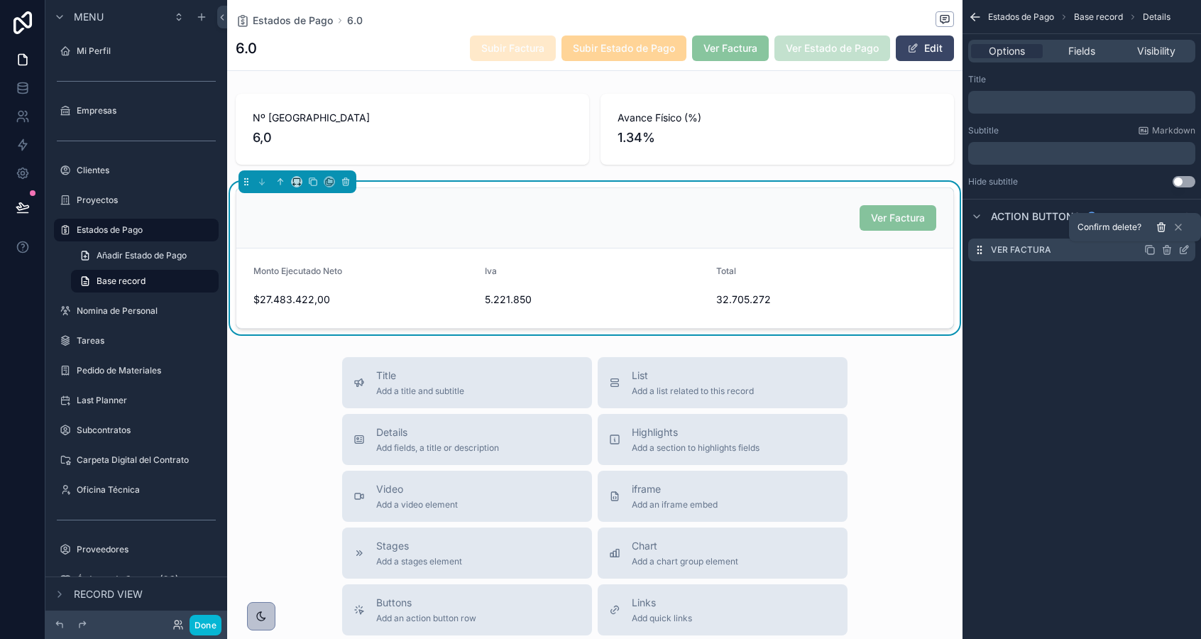
click at [1160, 233] on button at bounding box center [1161, 227] width 17 height 17
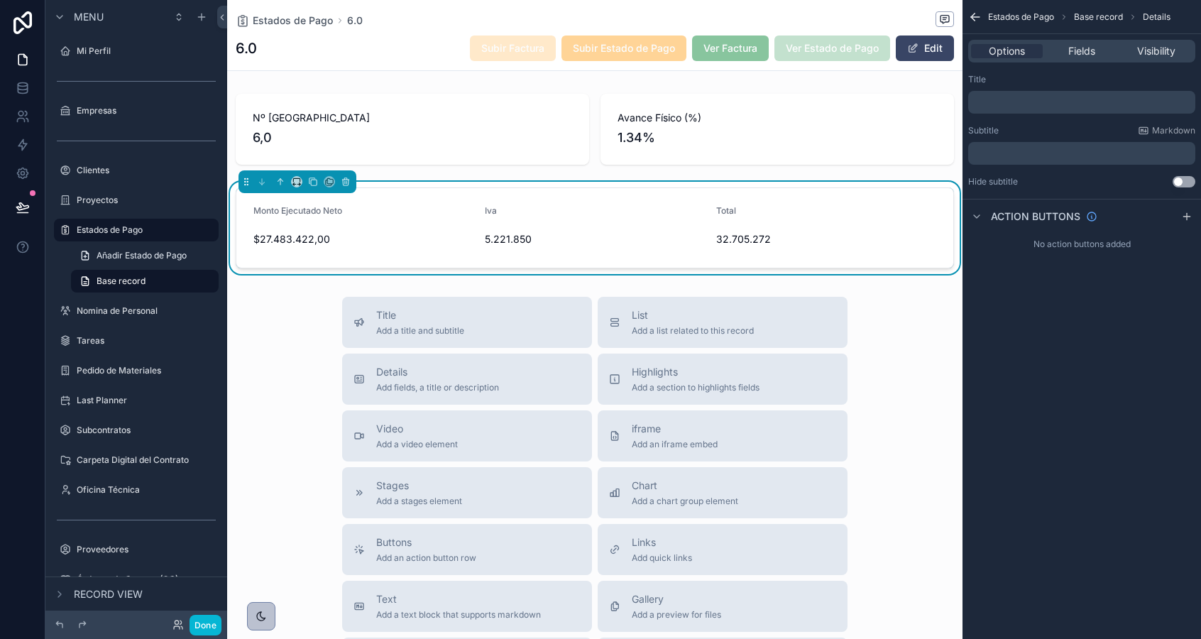
click at [244, 341] on div "Title Add a title and subtitle List Add a list related to this record Details A…" at bounding box center [594, 549] width 735 height 505
click at [107, 229] on label "Estados de Pago" at bounding box center [134, 229] width 114 height 11
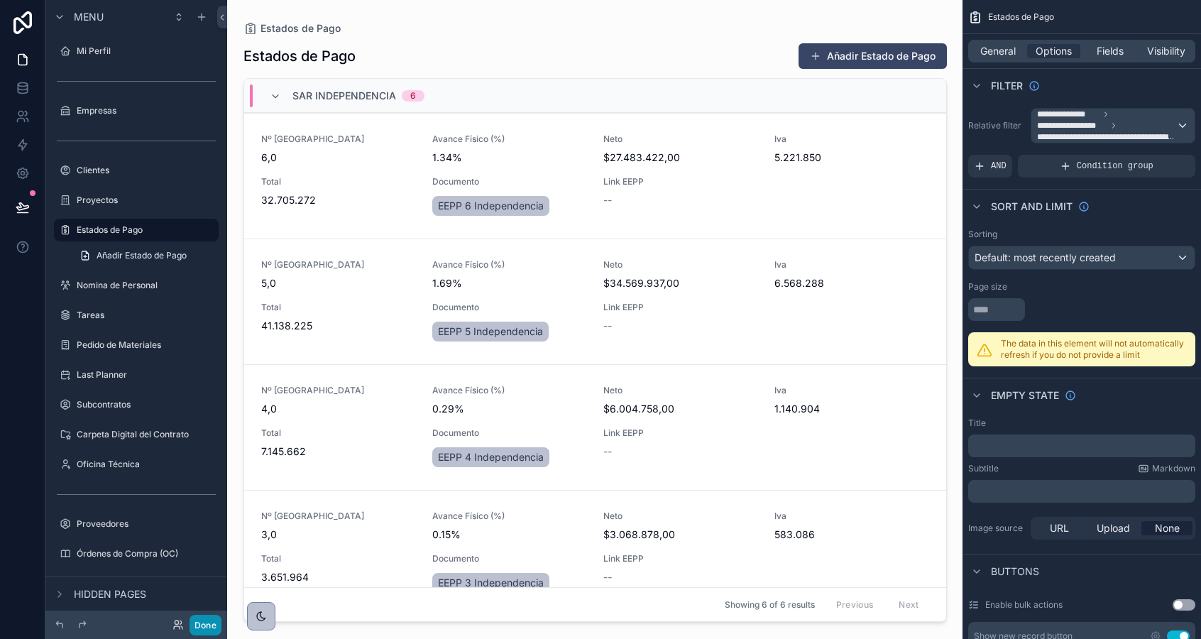
click at [201, 618] on button "Done" at bounding box center [205, 625] width 32 height 21
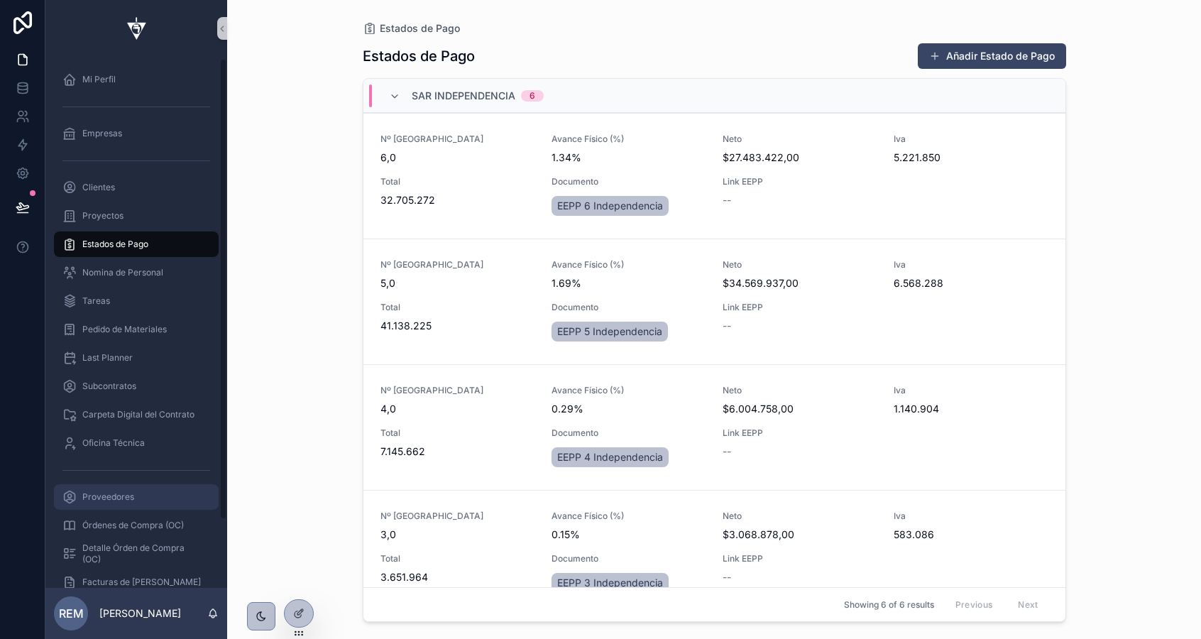
scroll to position [79, 0]
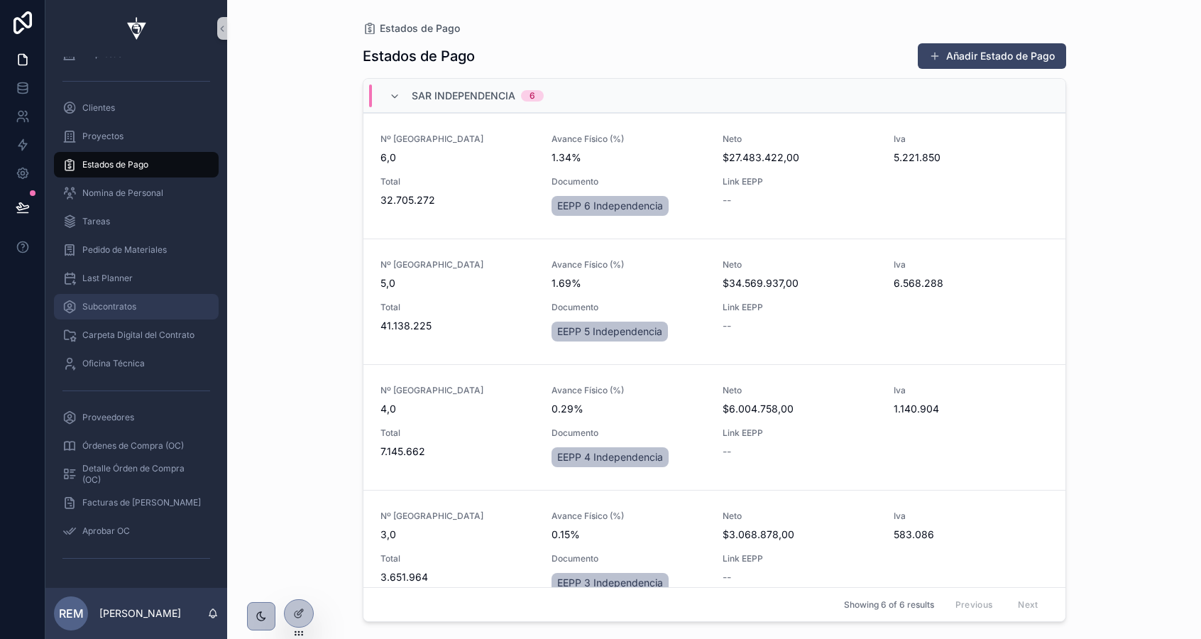
click at [94, 308] on span "Subcontratos" at bounding box center [109, 306] width 54 height 11
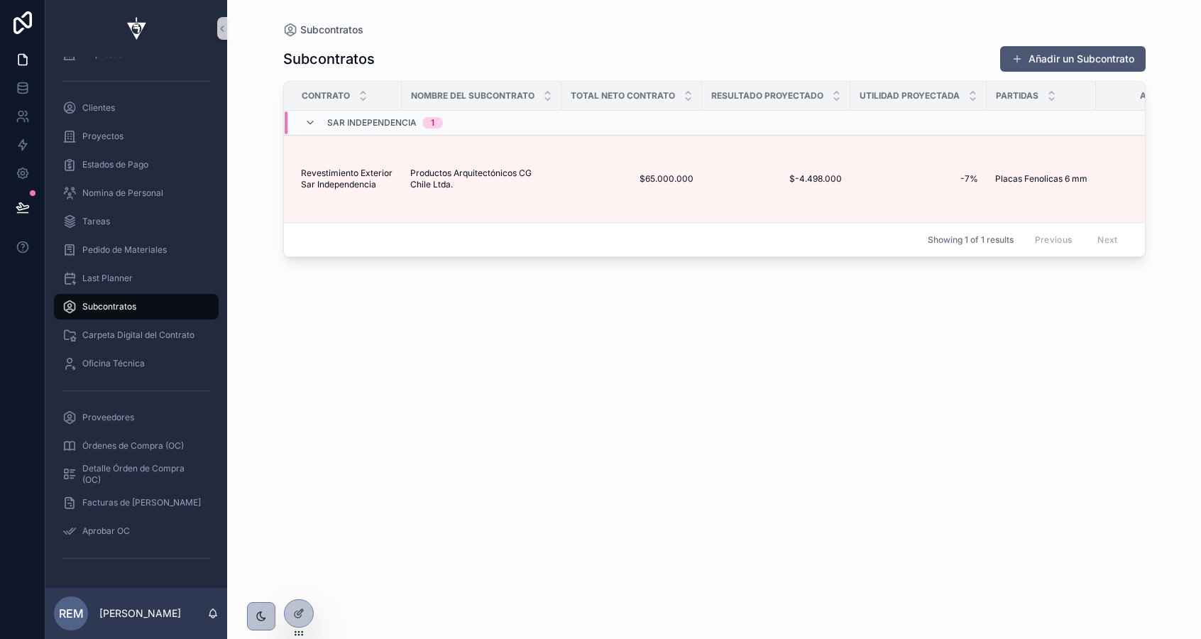
click at [1021, 58] on button "Añadir un Subcontrato" at bounding box center [1072, 59] width 145 height 26
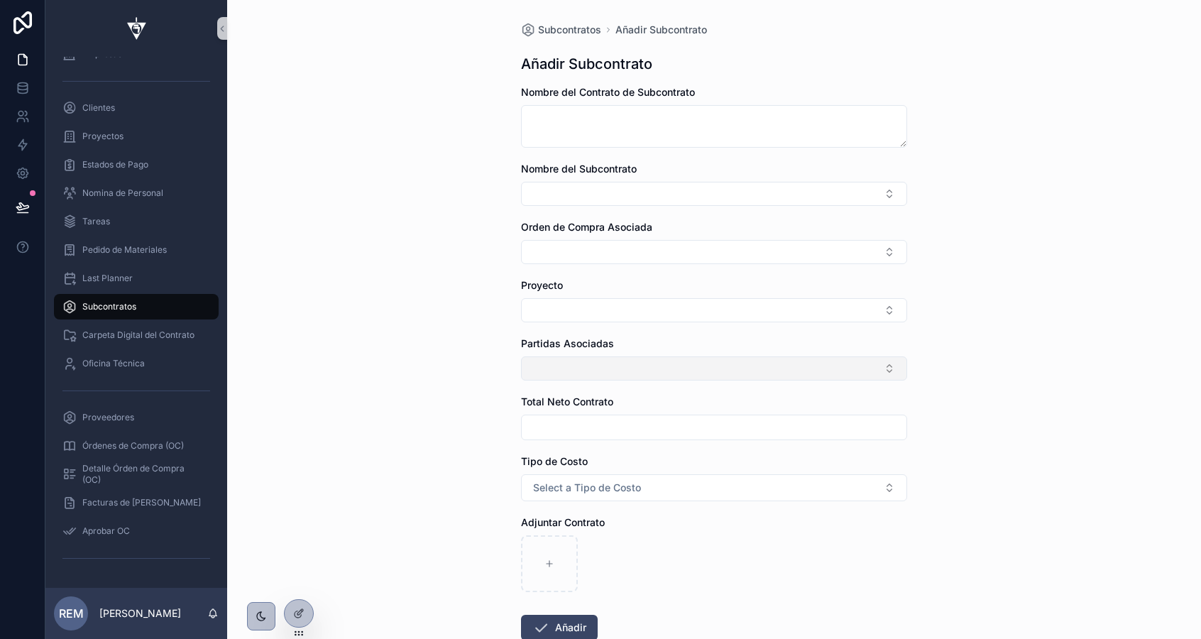
click at [563, 364] on button "Select Button" at bounding box center [714, 368] width 386 height 24
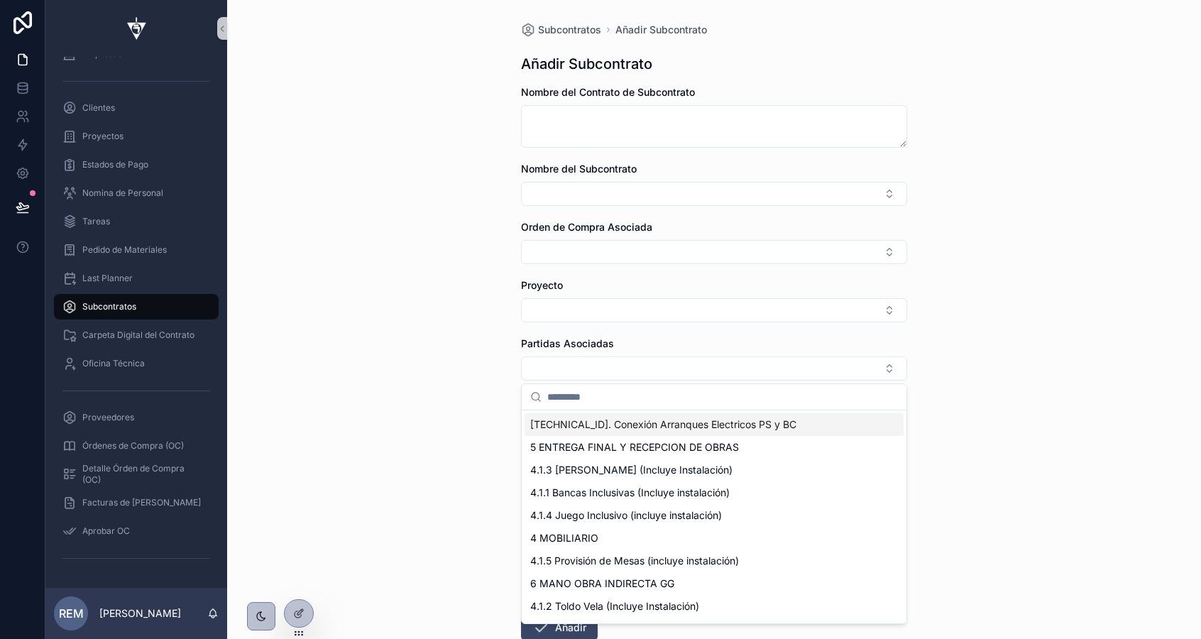
click at [571, 432] on div "[TECHNICAL_ID]. Conexión Arranques Electricos PS y BC" at bounding box center [713, 424] width 379 height 23
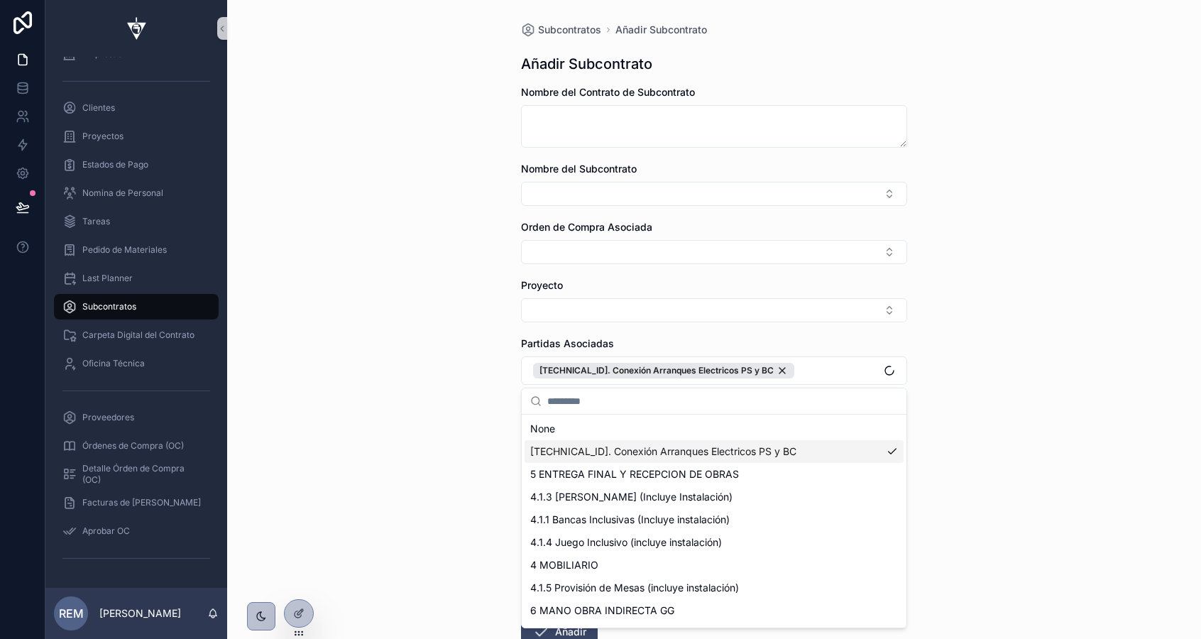
click at [569, 471] on span "5 ENTREGA FINAL Y RECEPCION DE OBRAS" at bounding box center [634, 474] width 209 height 14
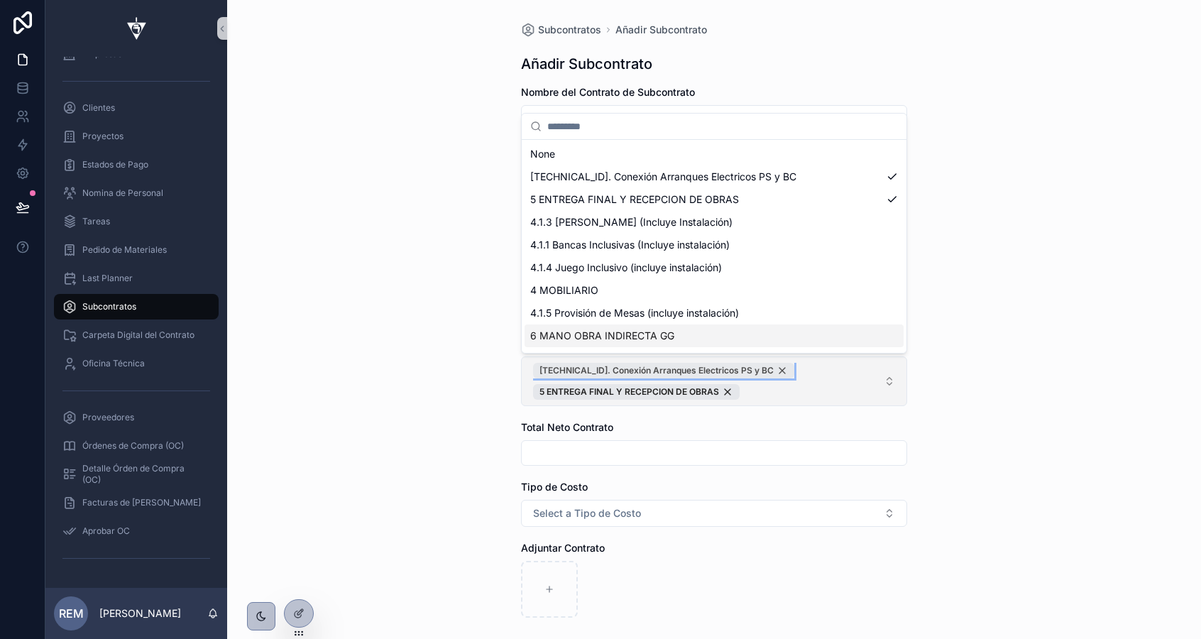
click at [748, 368] on div "[TECHNICAL_ID]. Conexión Arranques Electricos PS y BC" at bounding box center [663, 371] width 261 height 16
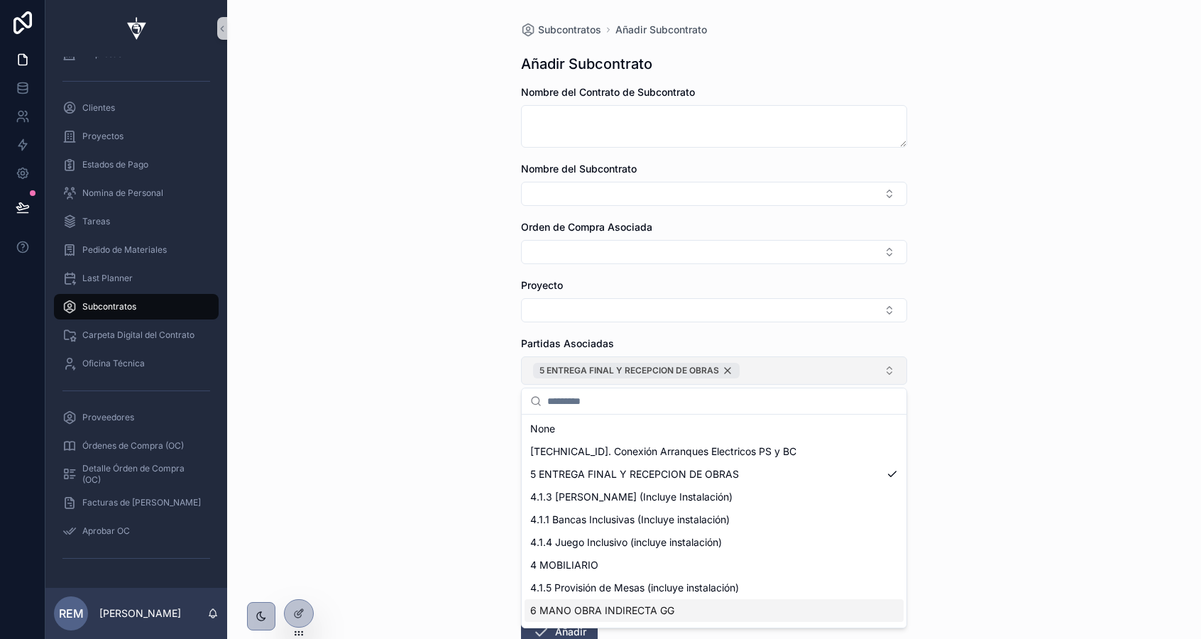
click at [728, 370] on div "5 ENTREGA FINAL Y RECEPCION DE OBRAS" at bounding box center [636, 371] width 207 height 16
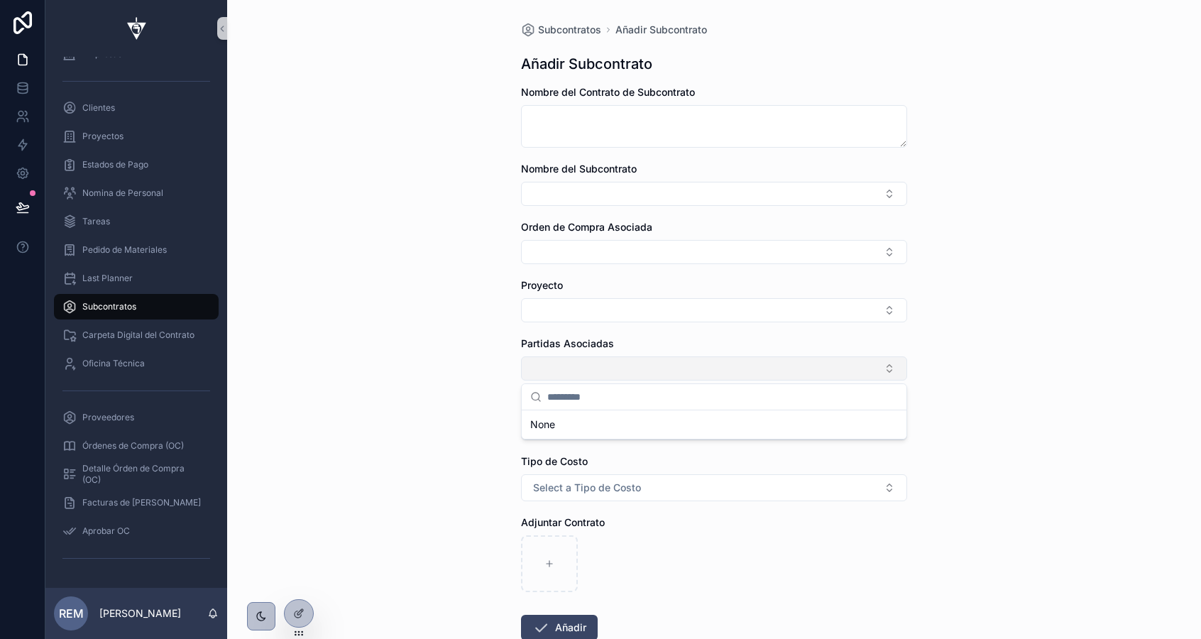
click at [455, 367] on div "Subcontratos Añadir Subcontrato Añadir Subcontrato Nombre del Contrato de Subco…" at bounding box center [714, 319] width 974 height 639
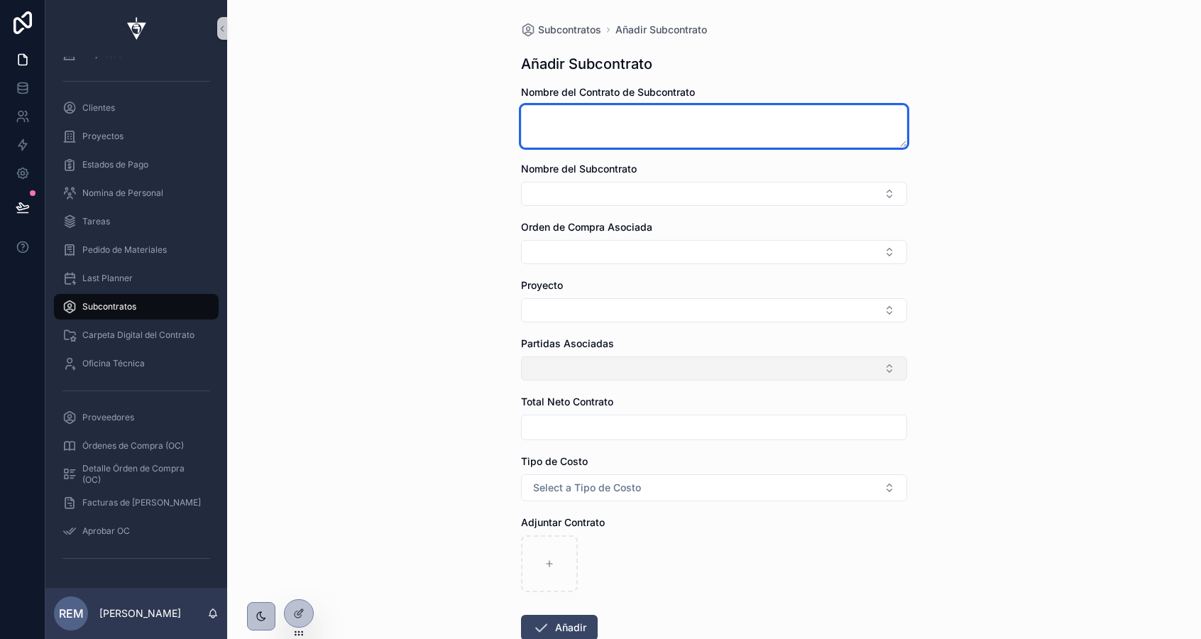
click at [595, 135] on textarea "scrollable content" at bounding box center [714, 126] width 386 height 43
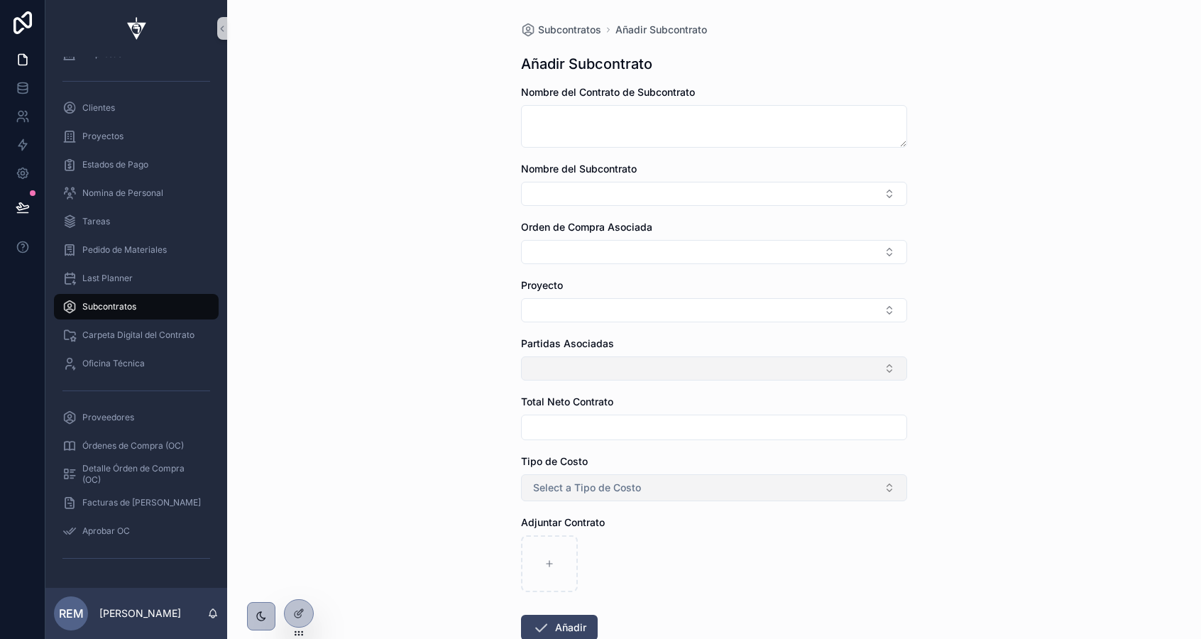
click at [599, 481] on span "Select a Tipo de Costo" at bounding box center [587, 487] width 108 height 14
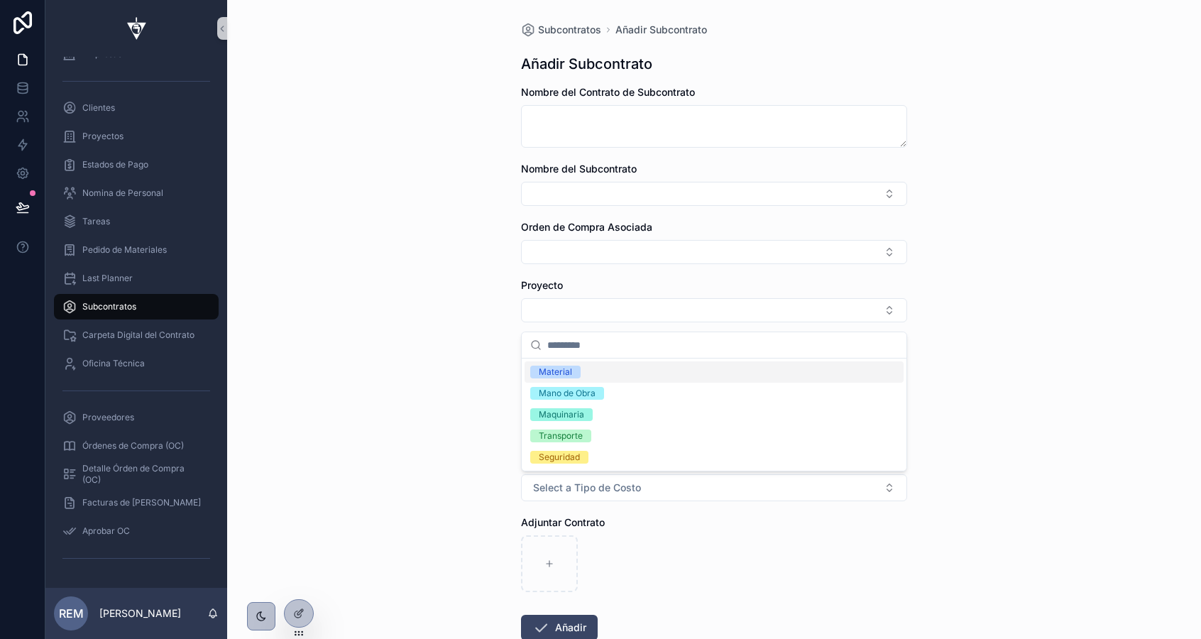
click at [475, 170] on div "Subcontratos Añadir Subcontrato Añadir Subcontrato Nombre del Contrato de Subco…" at bounding box center [714, 319] width 974 height 639
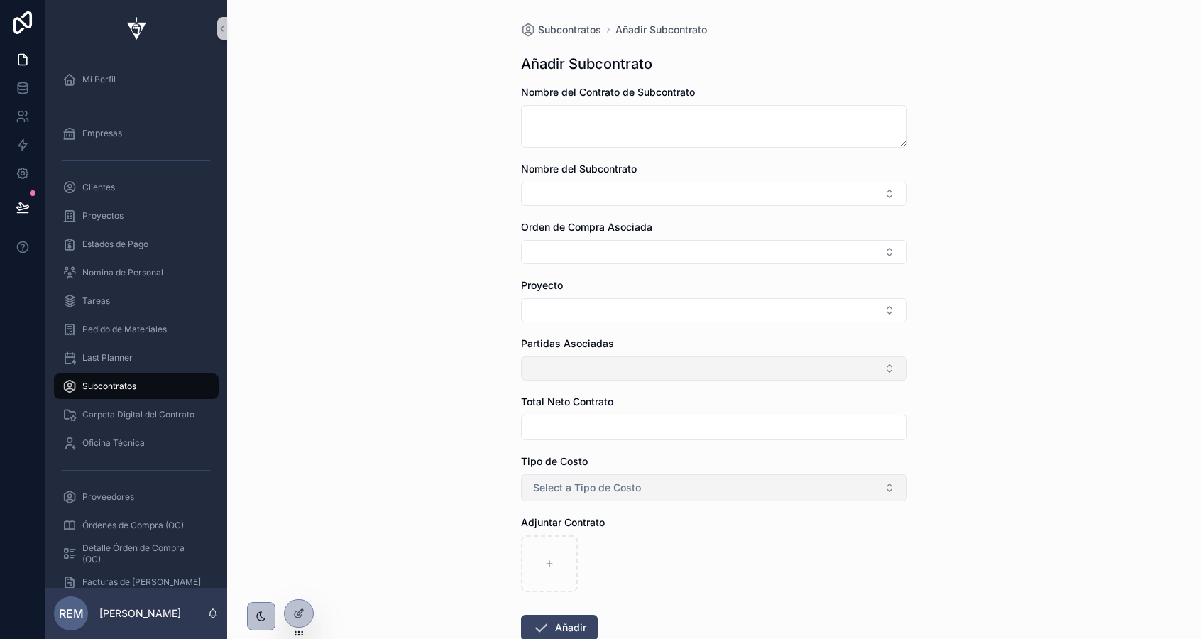
click at [554, 485] on span "Select a Tipo de Costo" at bounding box center [587, 487] width 108 height 14
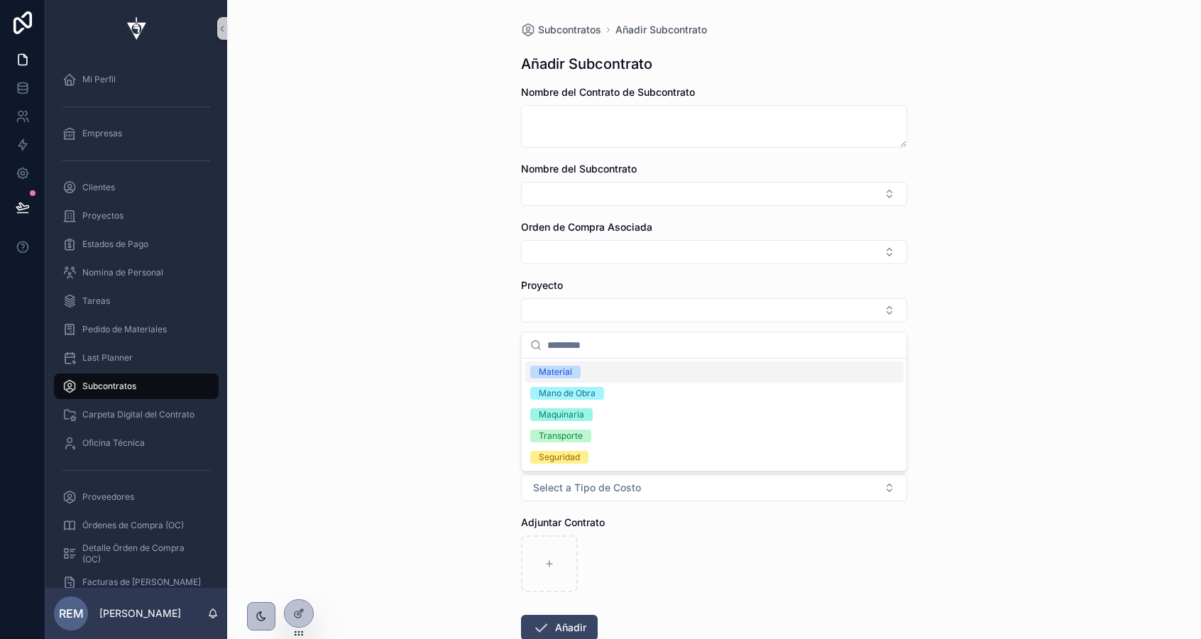
click at [409, 189] on div "Subcontratos Añadir Subcontrato Añadir Subcontrato Nombre del Contrato de Subco…" at bounding box center [714, 319] width 974 height 639
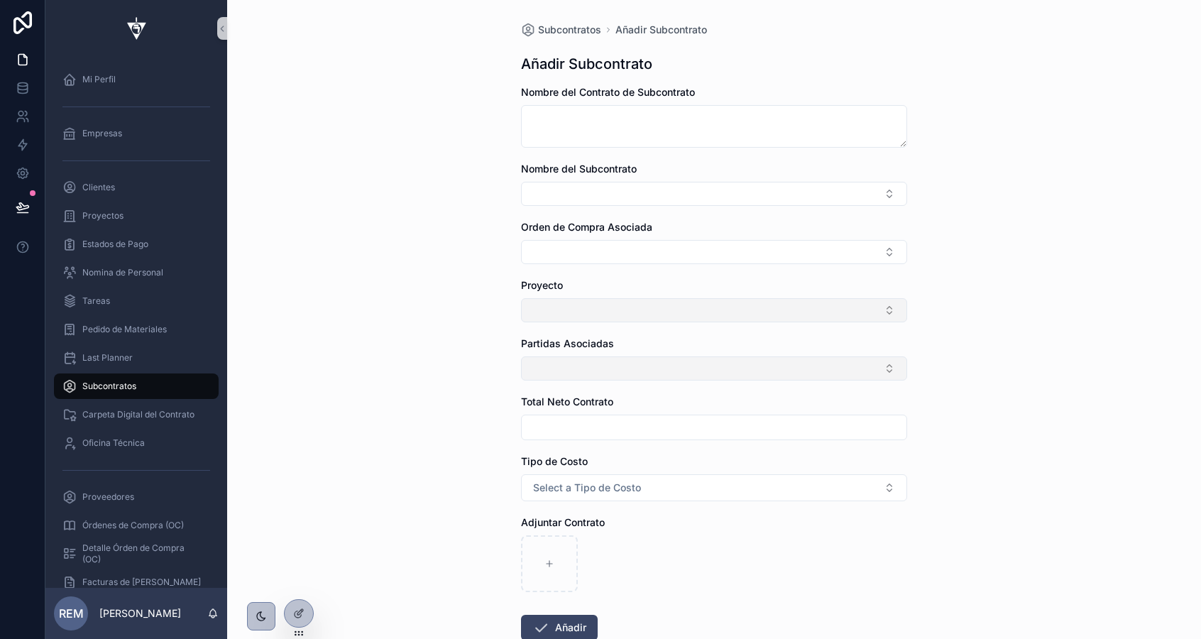
click at [578, 304] on button "Select Button" at bounding box center [714, 310] width 386 height 24
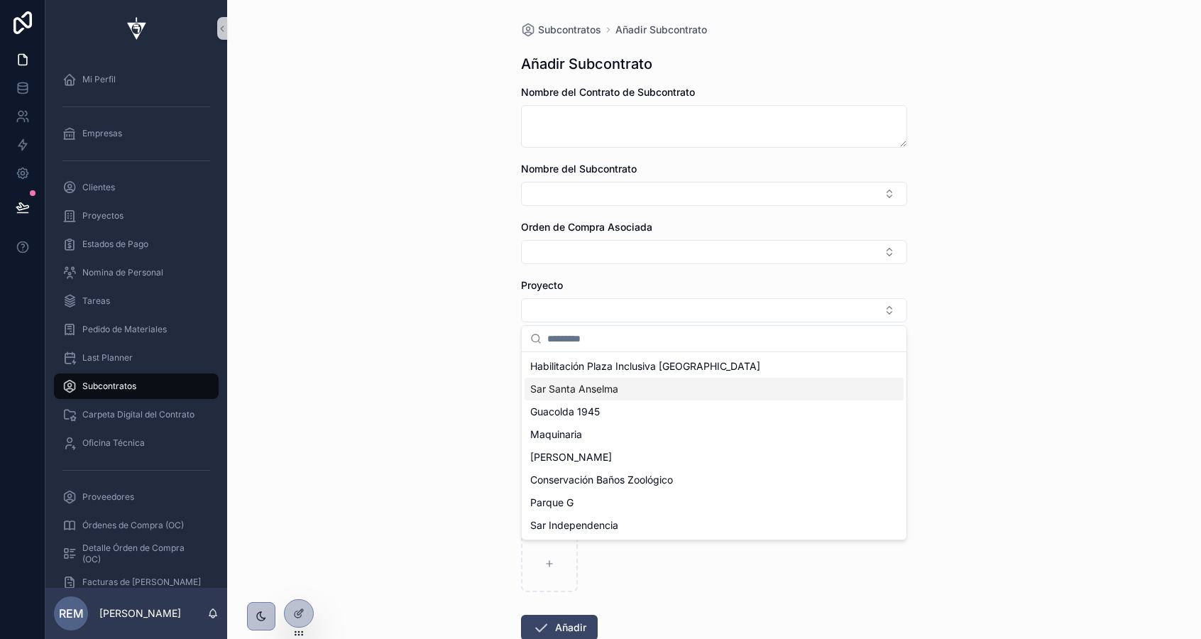
click at [461, 286] on div "Subcontratos Añadir Subcontrato Añadir Subcontrato Nombre del Contrato de Subco…" at bounding box center [714, 319] width 974 height 639
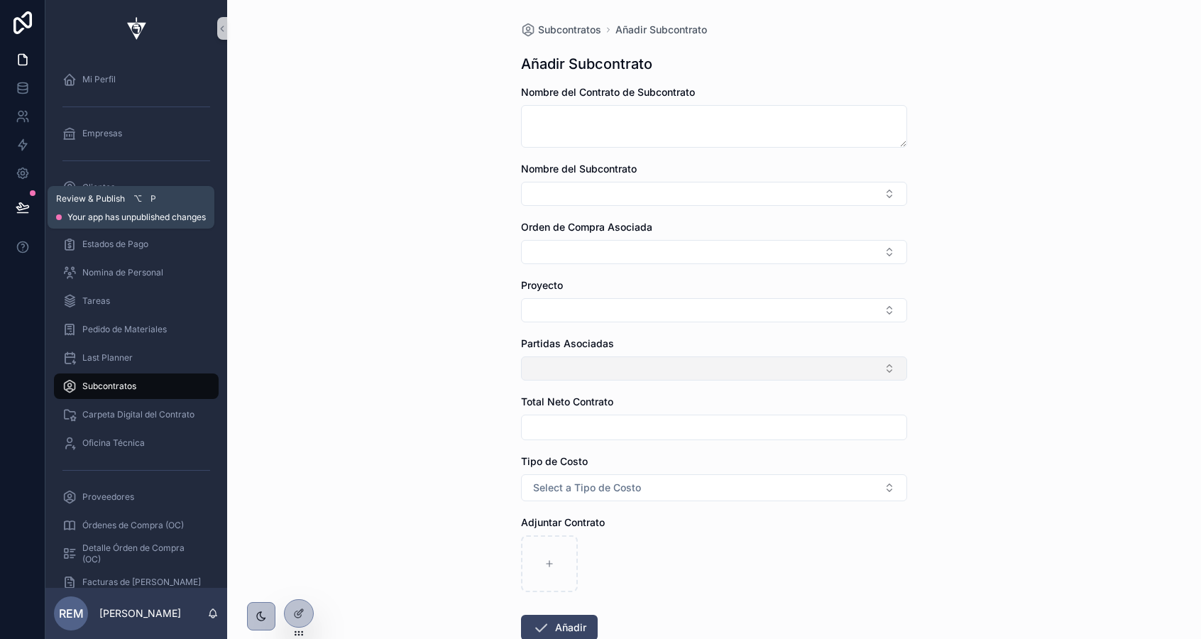
click at [24, 211] on icon at bounding box center [23, 207] width 14 height 14
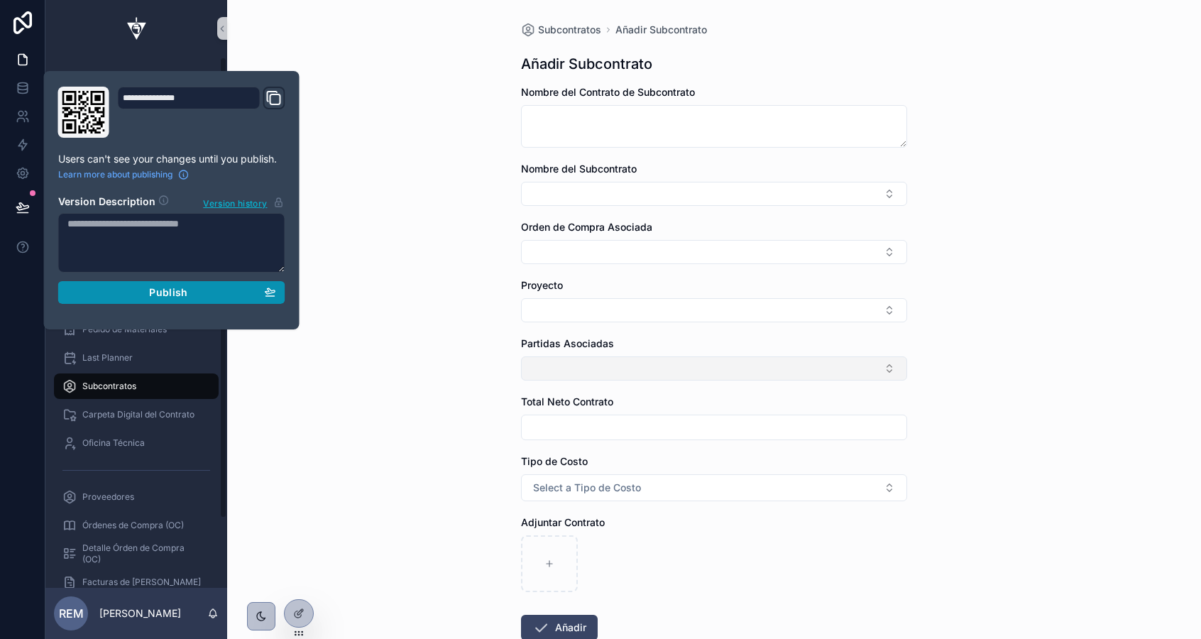
click at [160, 298] on span "Publish" at bounding box center [168, 292] width 38 height 13
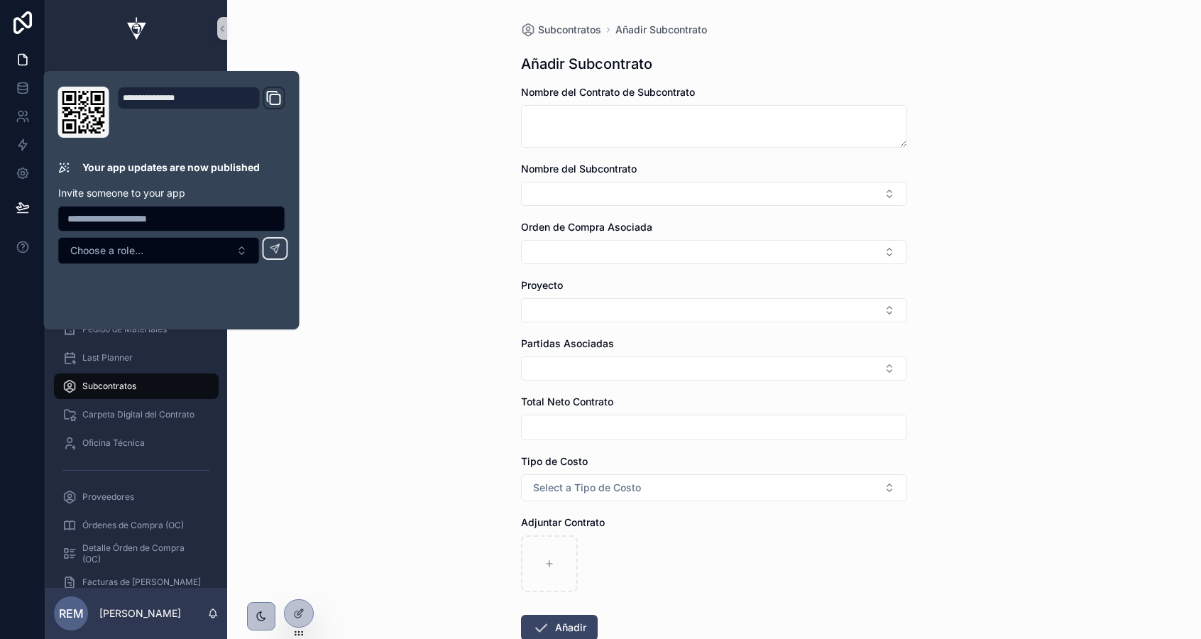
click at [435, 346] on div "Subcontratos Añadir Subcontrato Añadir Subcontrato Nombre del Contrato de Subco…" at bounding box center [714, 319] width 974 height 639
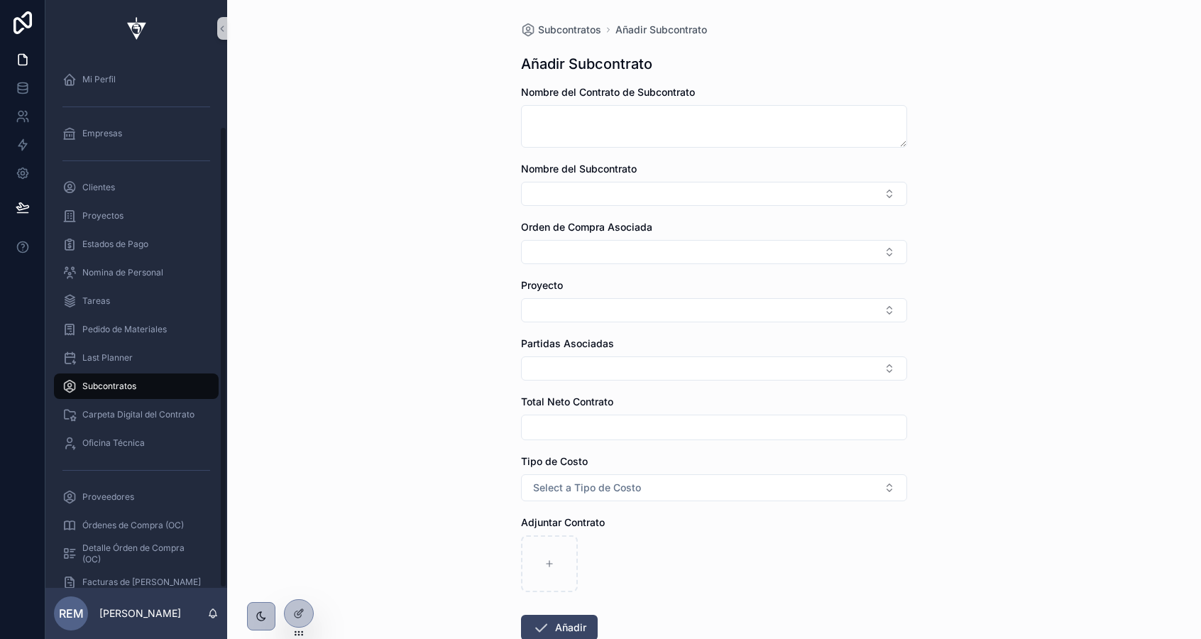
scroll to position [79, 0]
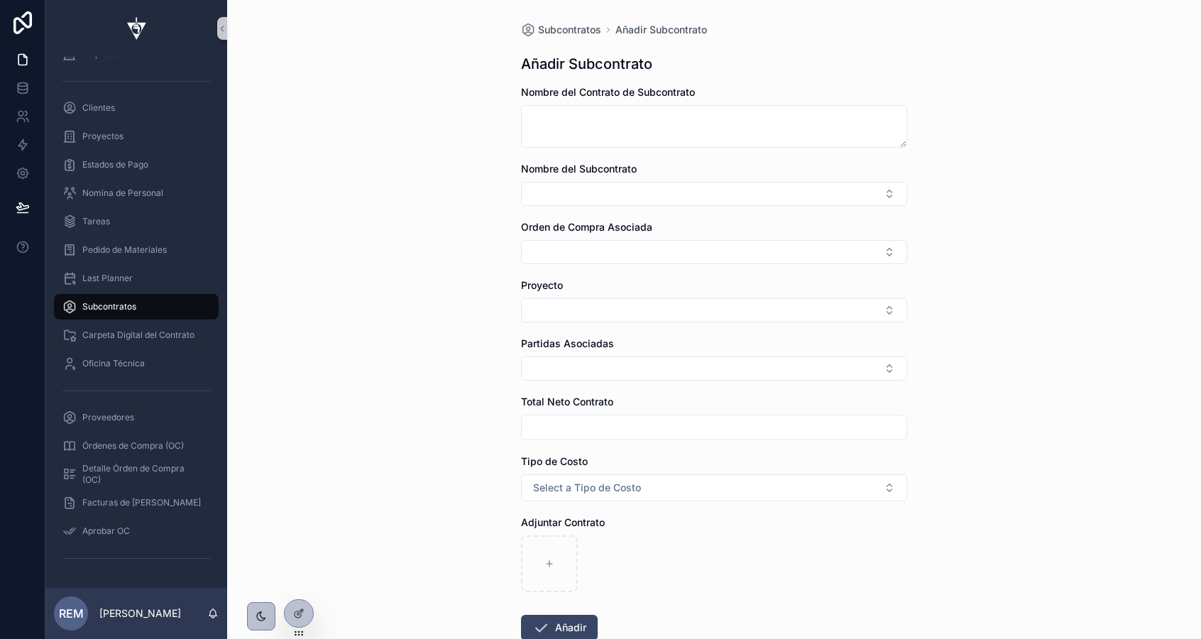
click at [89, 303] on span "Subcontratos" at bounding box center [109, 306] width 54 height 11
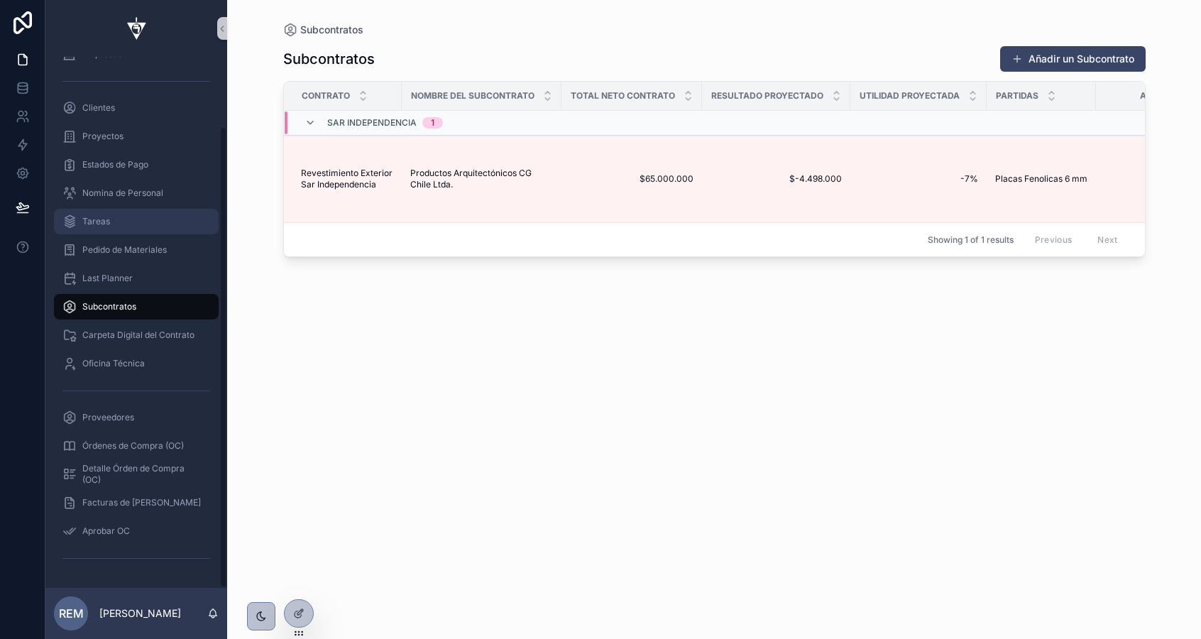
click at [125, 230] on div "Tareas" at bounding box center [136, 221] width 148 height 23
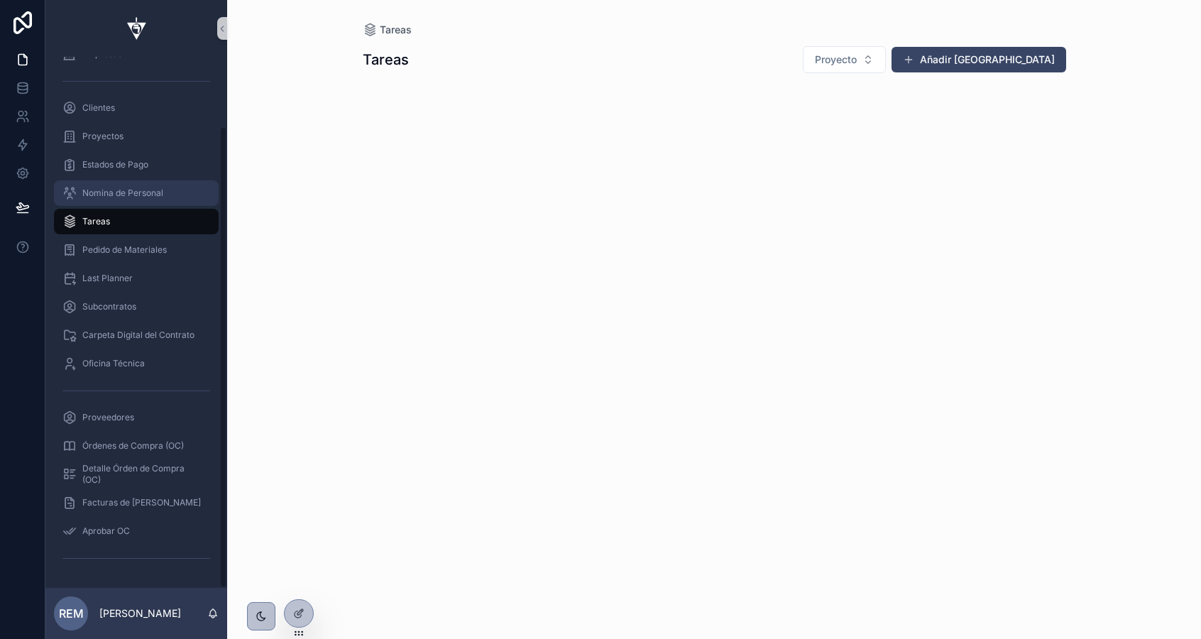
click at [107, 192] on span "Nomina de Personal" at bounding box center [122, 192] width 81 height 11
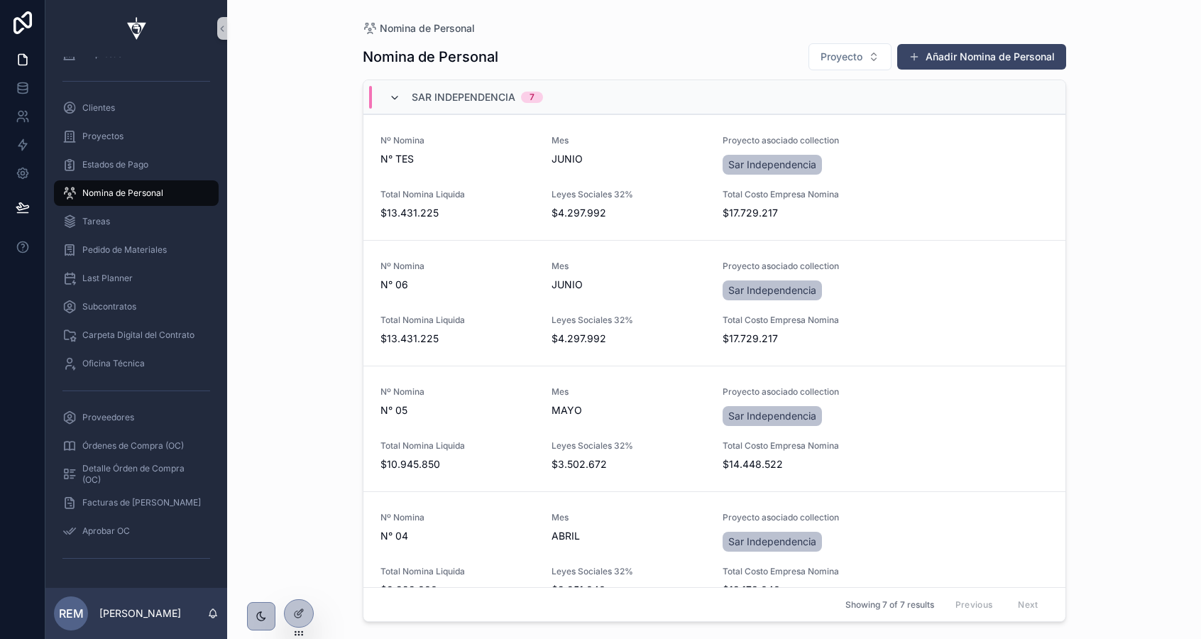
click at [397, 99] on icon "scrollable content" at bounding box center [394, 97] width 11 height 11
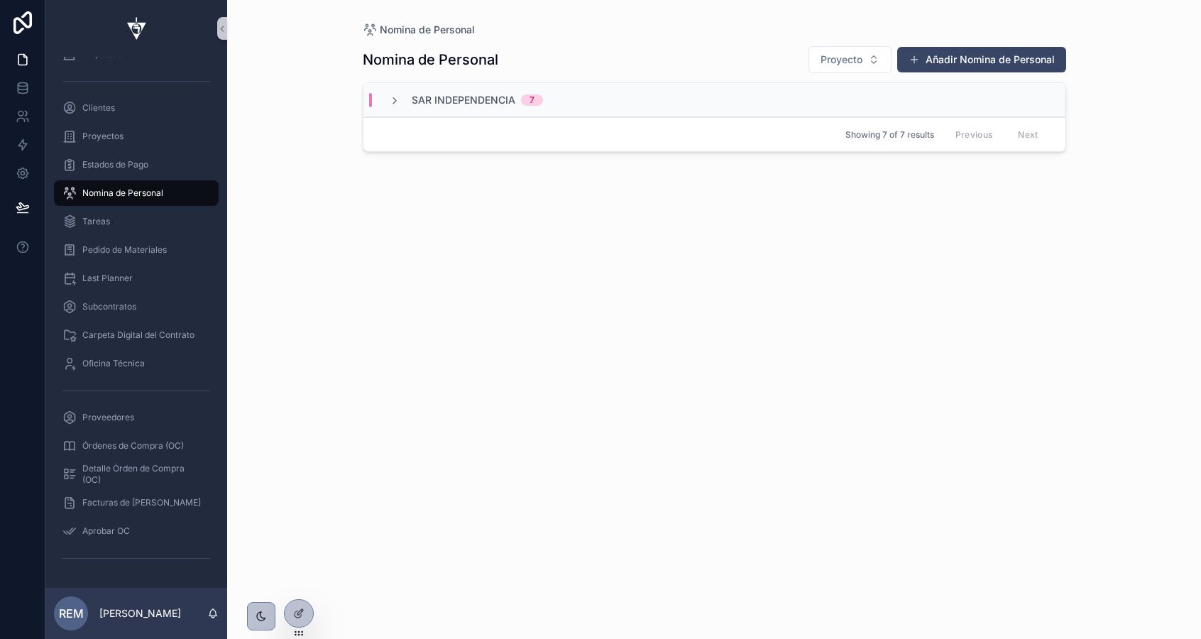
click at [122, 559] on div "scrollable content" at bounding box center [136, 557] width 165 height 23
click at [126, 581] on div "Mi Perfil Empresas Clientes Proyectos Estados de Pago Nomina de Personal Tareas…" at bounding box center [136, 282] width 182 height 610
click at [297, 611] on icon at bounding box center [298, 614] width 6 height 6
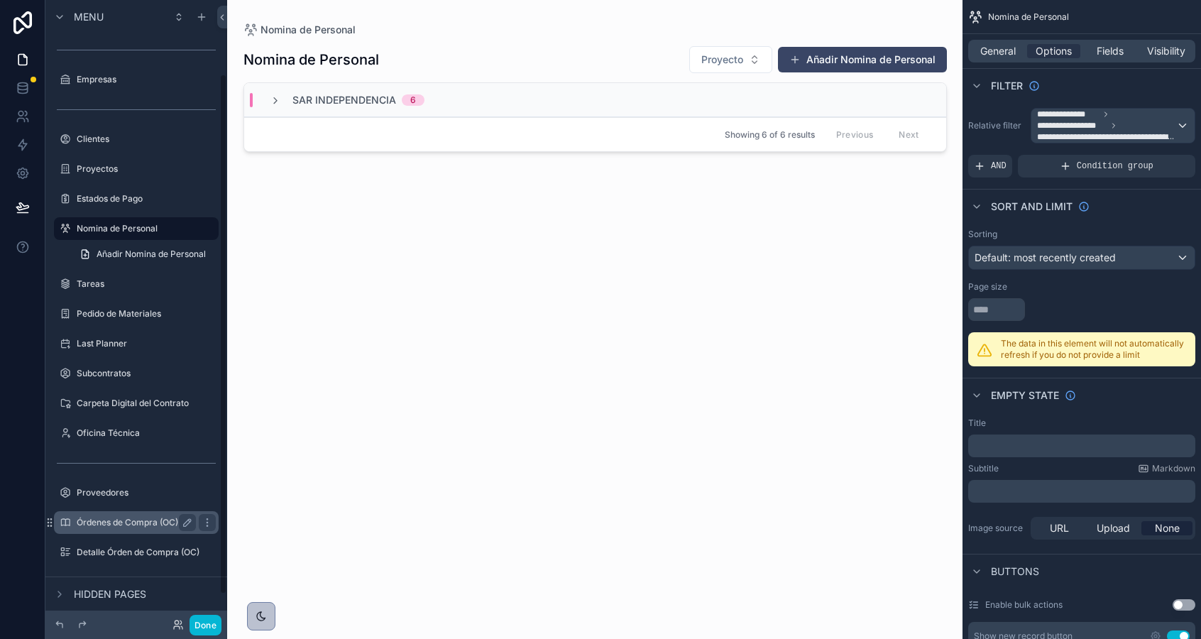
scroll to position [121, 0]
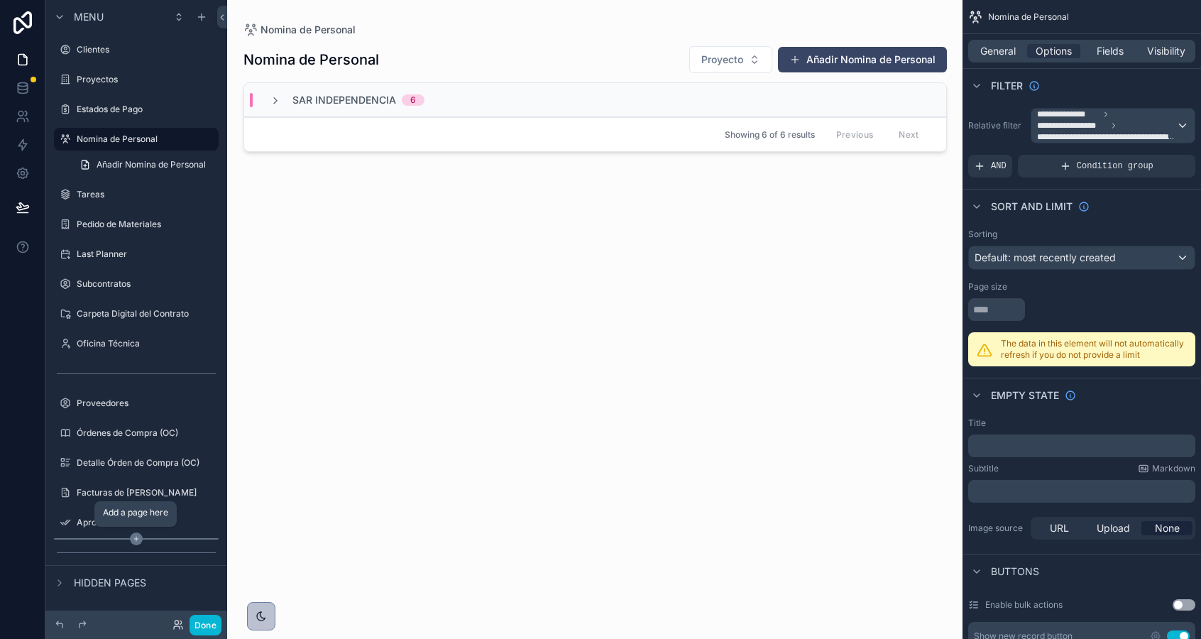
click at [136, 539] on icon "scrollable content" at bounding box center [136, 538] width 13 height 13
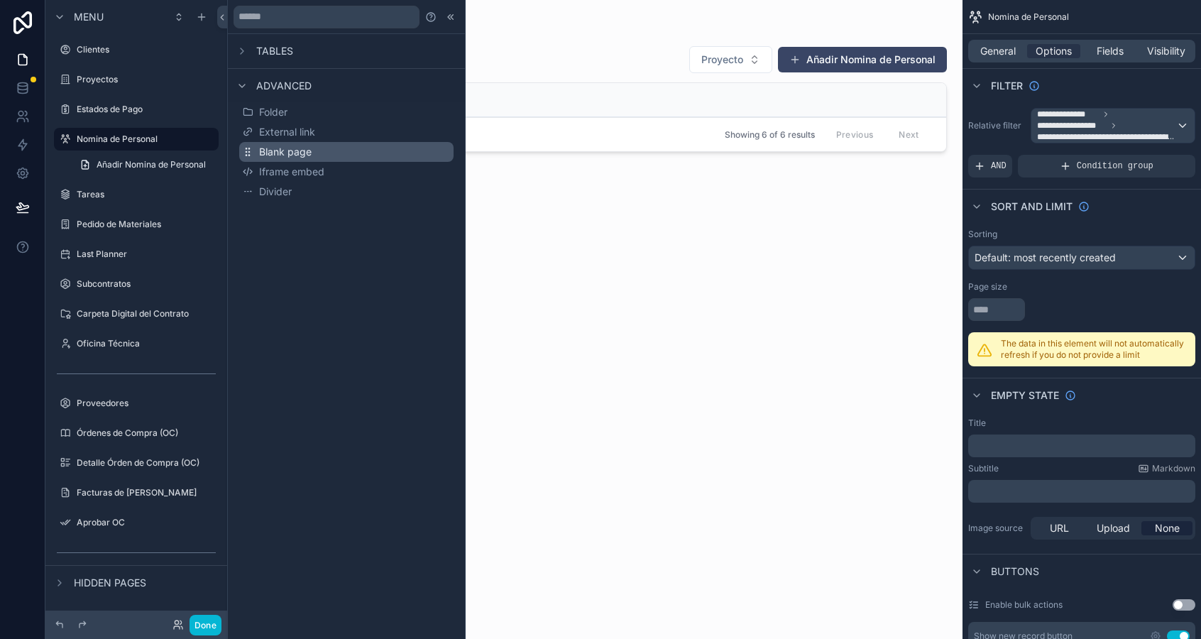
click at [287, 153] on span "Blank page" at bounding box center [285, 152] width 53 height 14
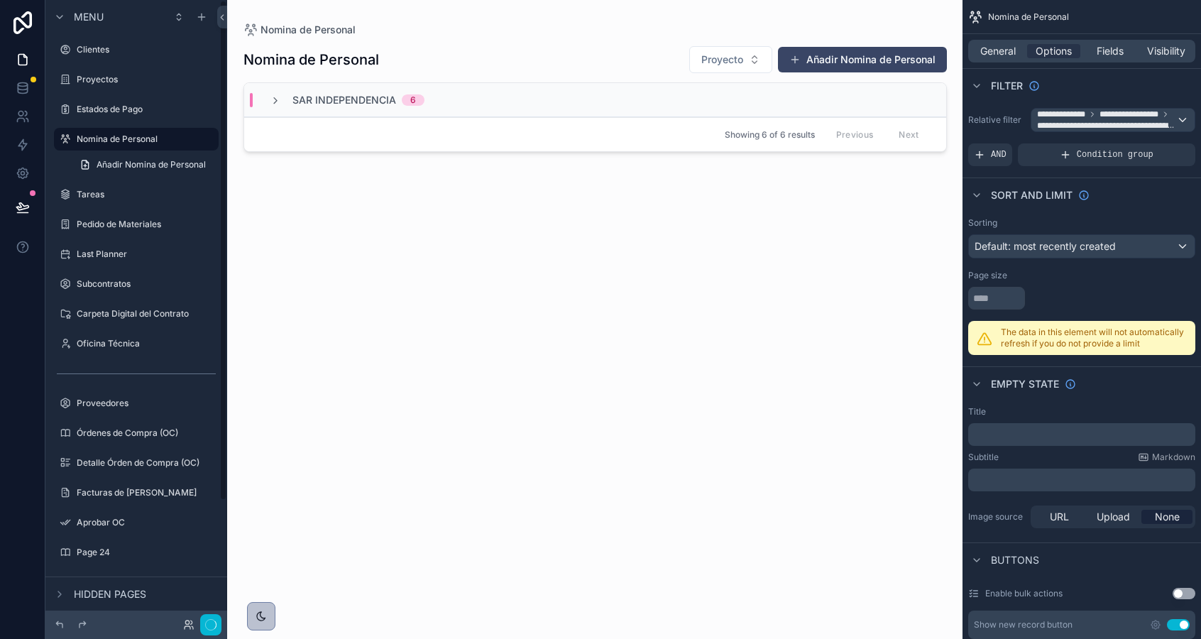
scroll to position [0, 0]
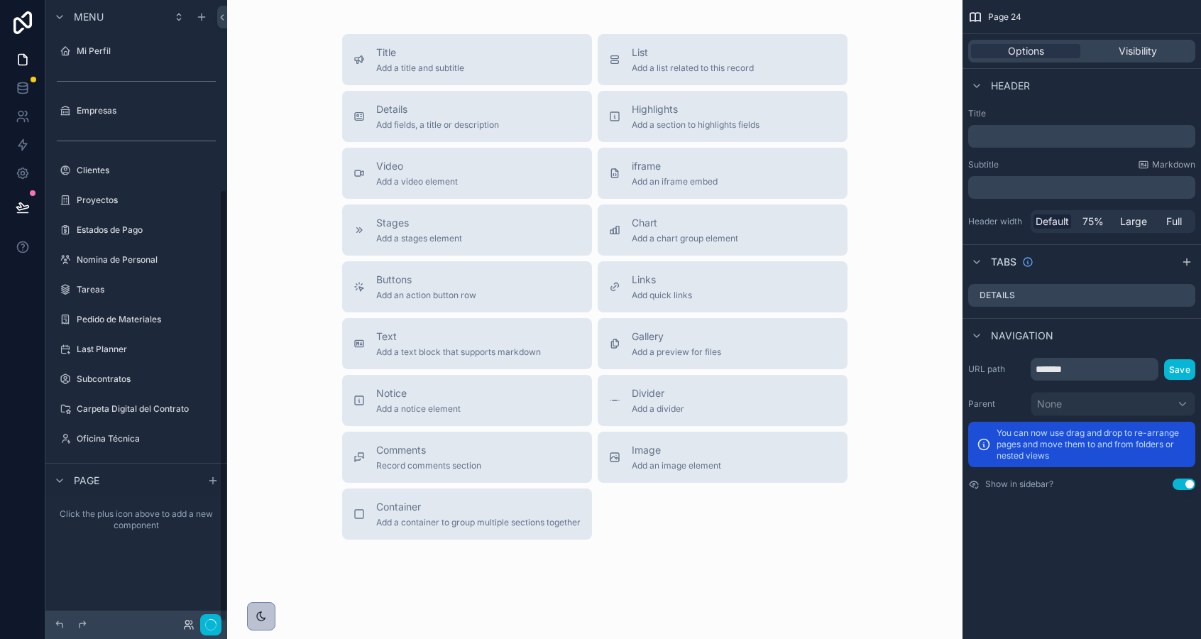
scroll to position [273, 0]
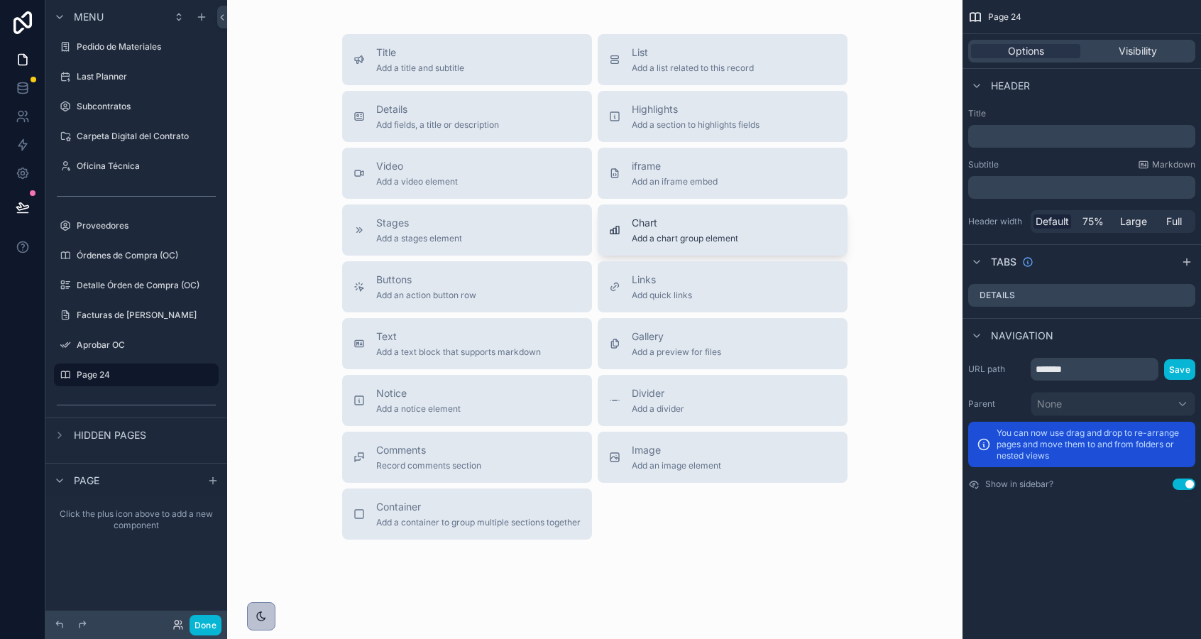
click at [647, 210] on button "Chart Add a chart group element" at bounding box center [723, 229] width 250 height 51
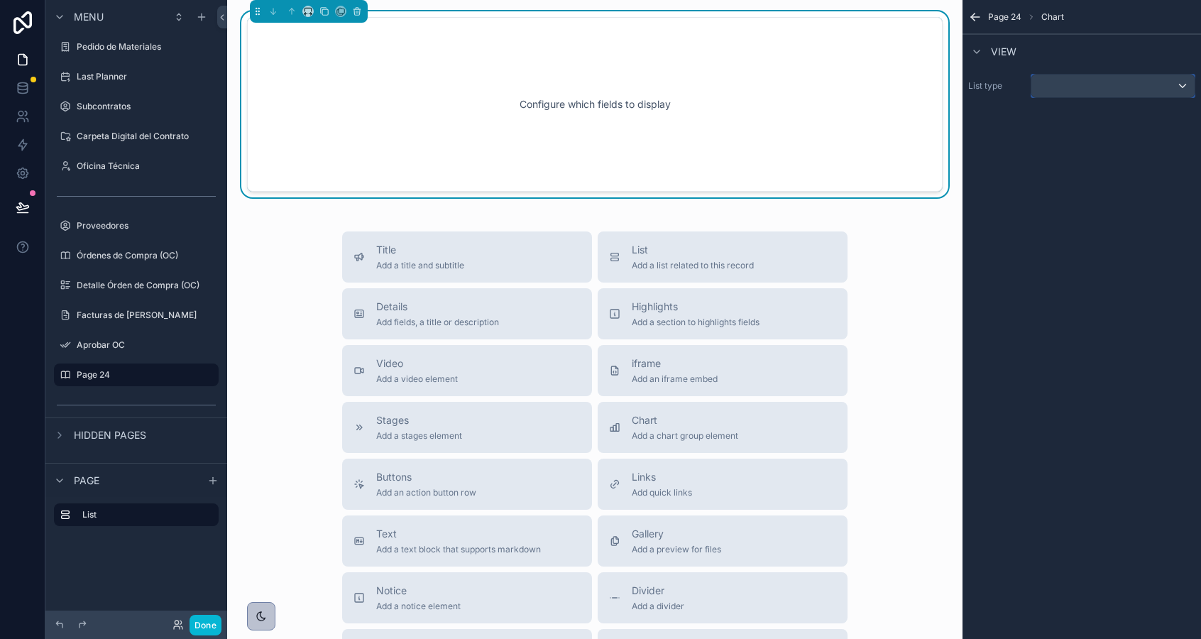
click at [1063, 92] on div "scrollable content" at bounding box center [1112, 86] width 163 height 23
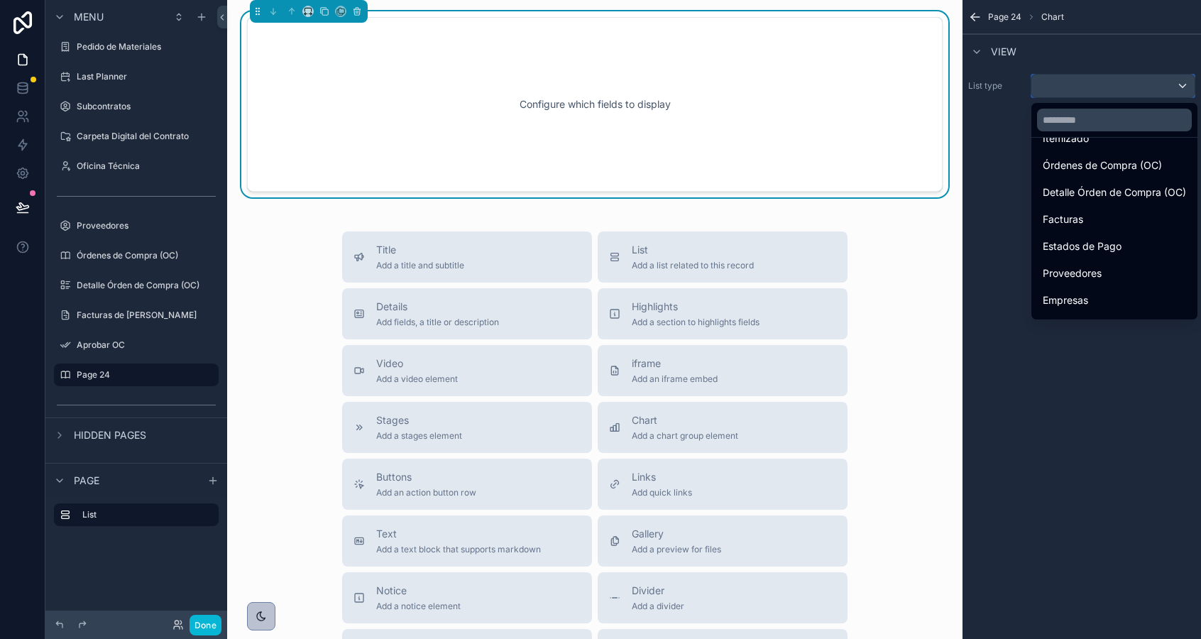
scroll to position [312, 0]
click at [1077, 189] on span "Detalle Órden de Compra (OC)" at bounding box center [1114, 189] width 143 height 17
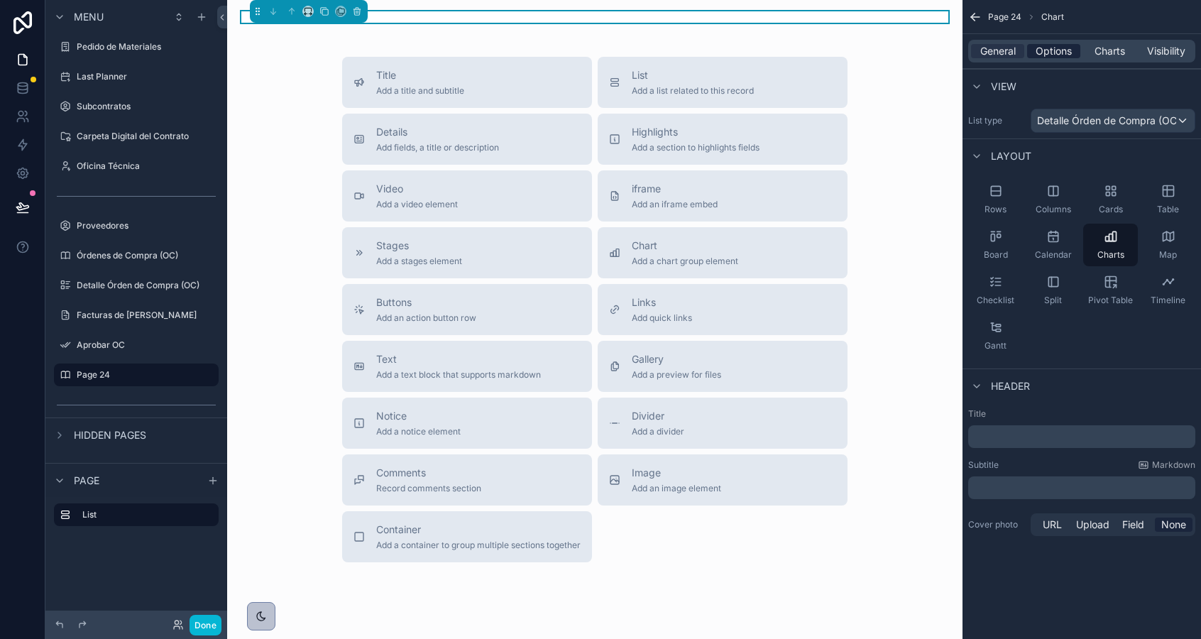
click at [1054, 57] on span "Options" at bounding box center [1053, 51] width 36 height 14
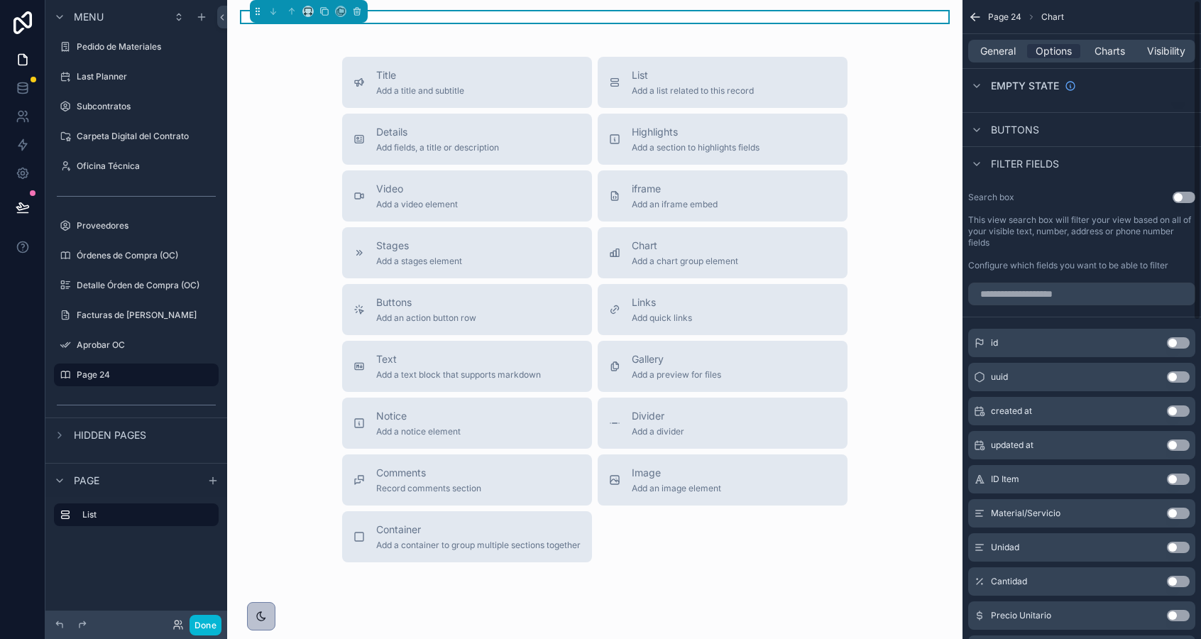
scroll to position [0, 0]
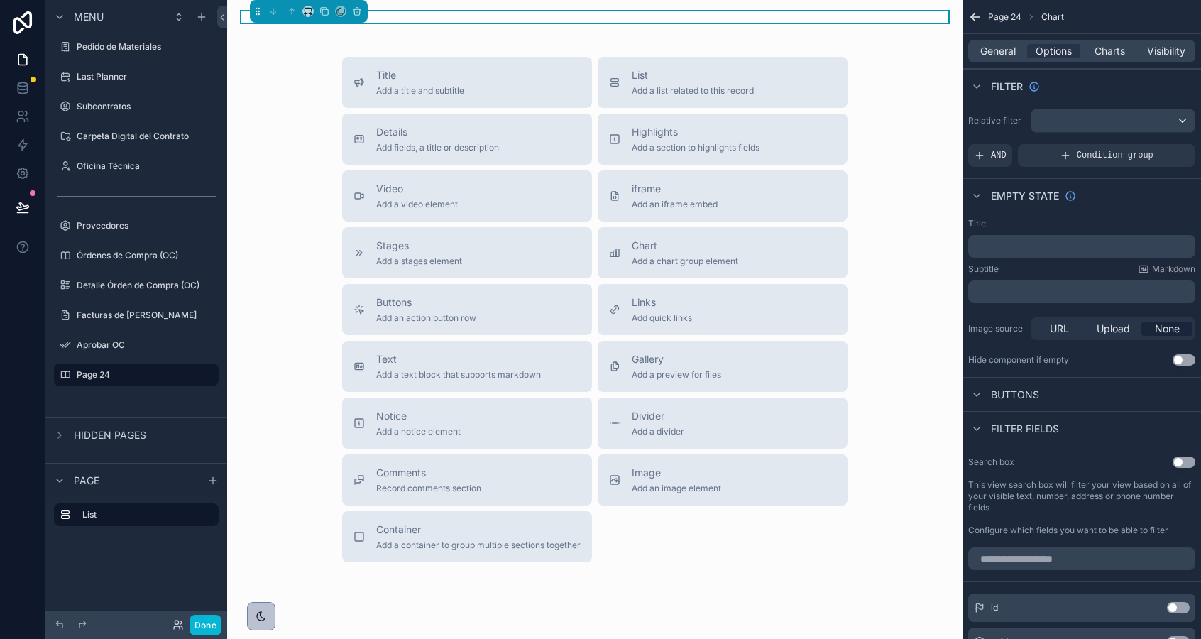
click at [1095, 135] on div "Relative filter AND Condition group" at bounding box center [1081, 138] width 238 height 70
click at [1097, 128] on div "scrollable content" at bounding box center [1112, 120] width 163 height 23
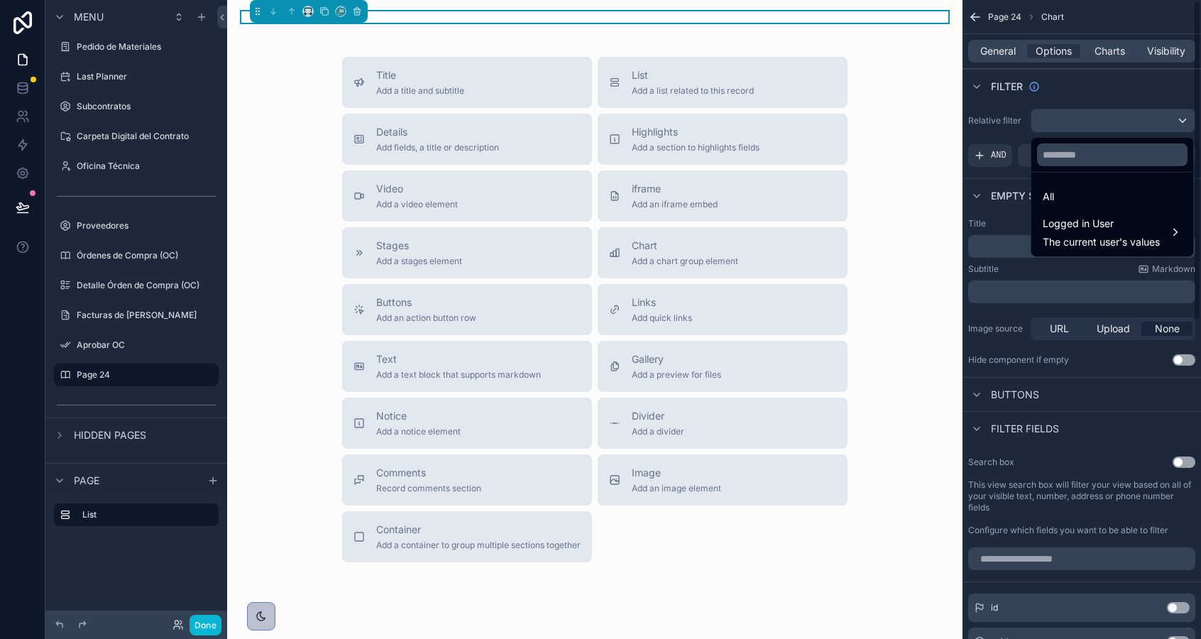
click at [1057, 275] on div "scrollable content" at bounding box center [600, 319] width 1201 height 639
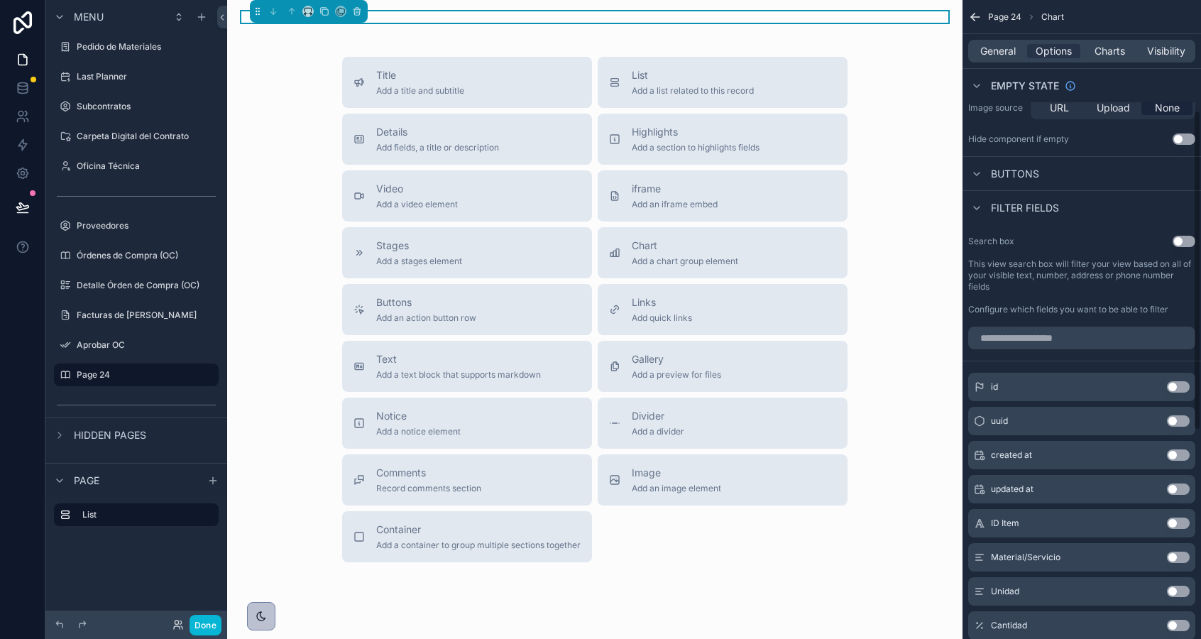
scroll to position [221, 0]
click at [1109, 60] on div "General Options Charts Visibility" at bounding box center [1081, 51] width 227 height 23
click at [1109, 57] on span "Charts" at bounding box center [1109, 51] width 31 height 14
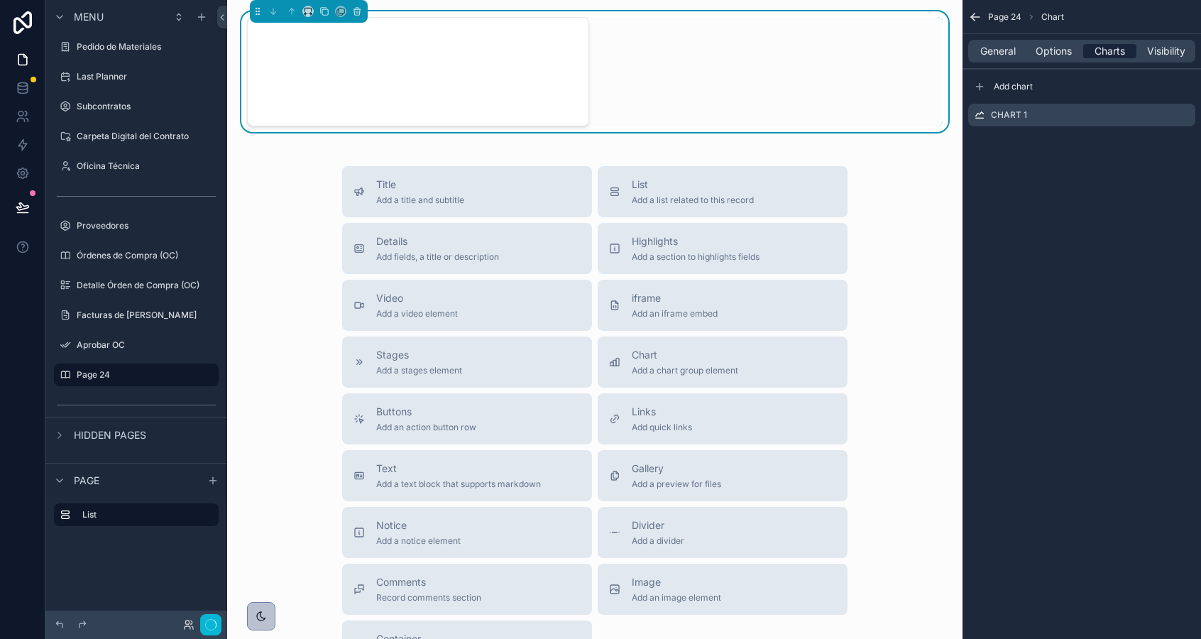
scroll to position [0, 0]
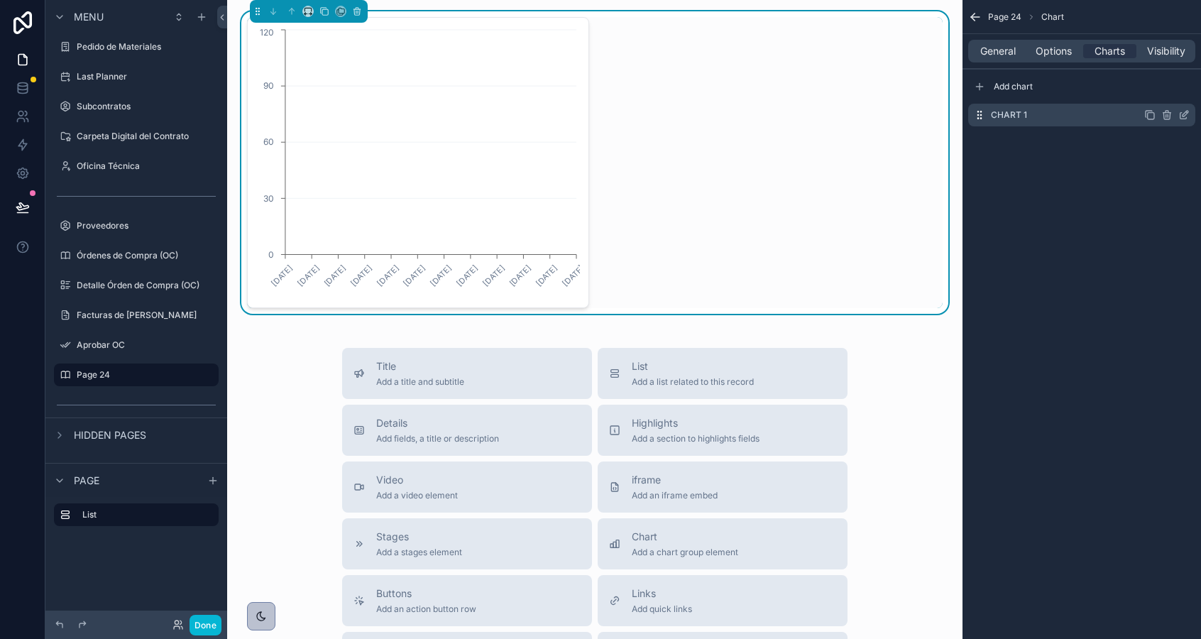
click at [1186, 119] on icon "scrollable content" at bounding box center [1183, 114] width 11 height 11
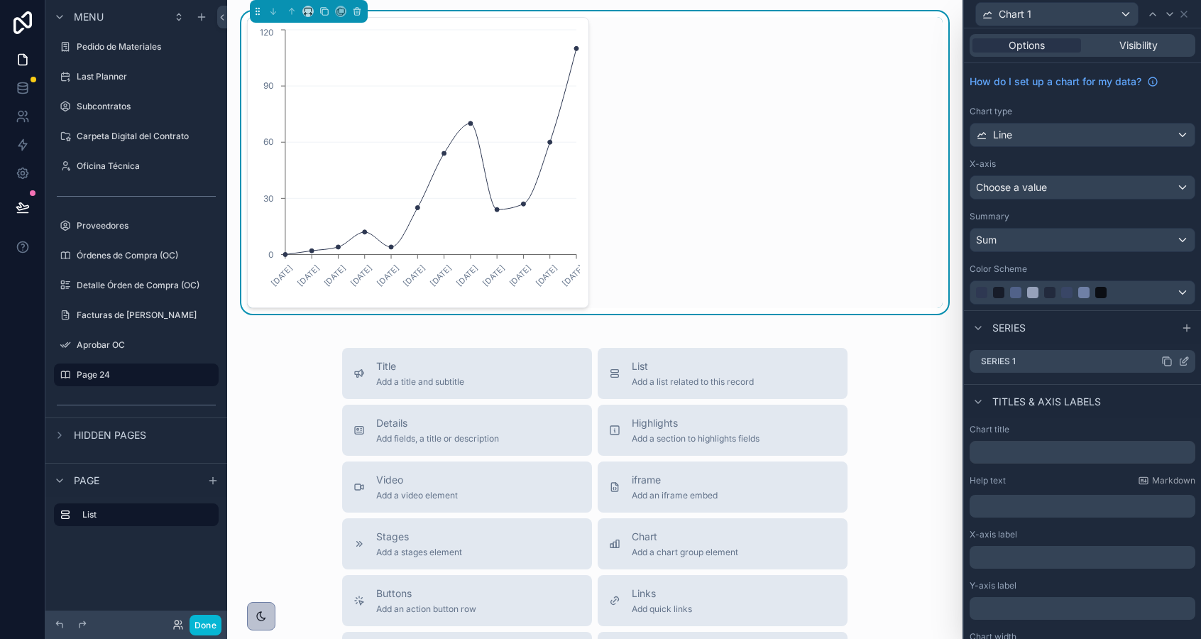
click at [1182, 362] on icon at bounding box center [1185, 360] width 6 height 6
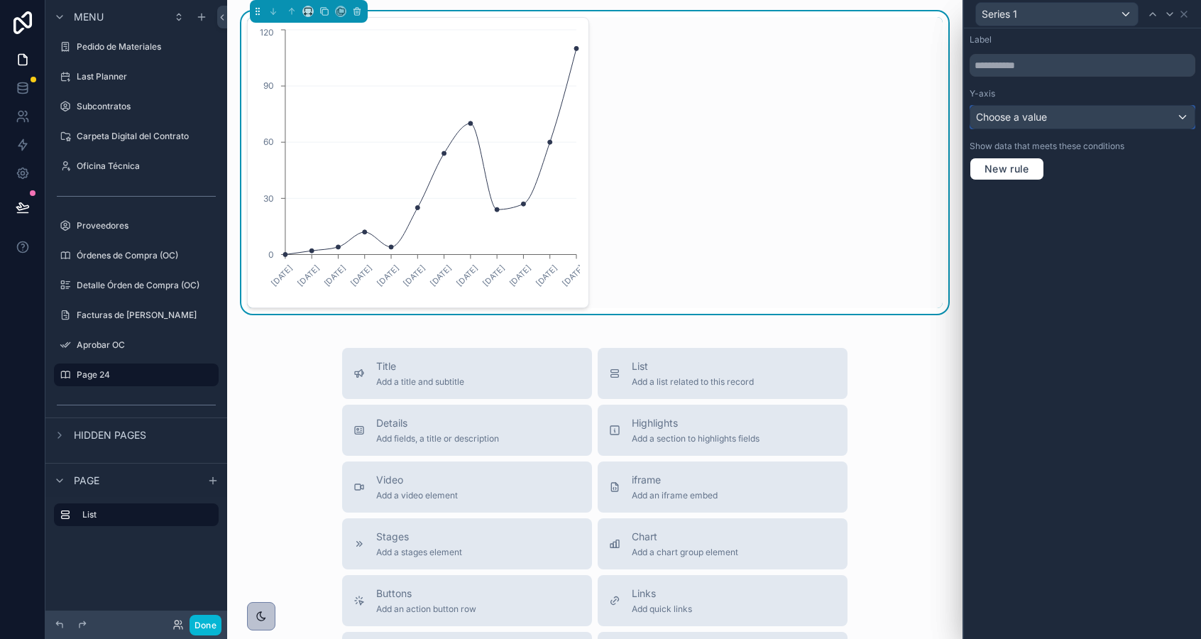
click at [1021, 124] on div "Choose a value" at bounding box center [1082, 117] width 224 height 23
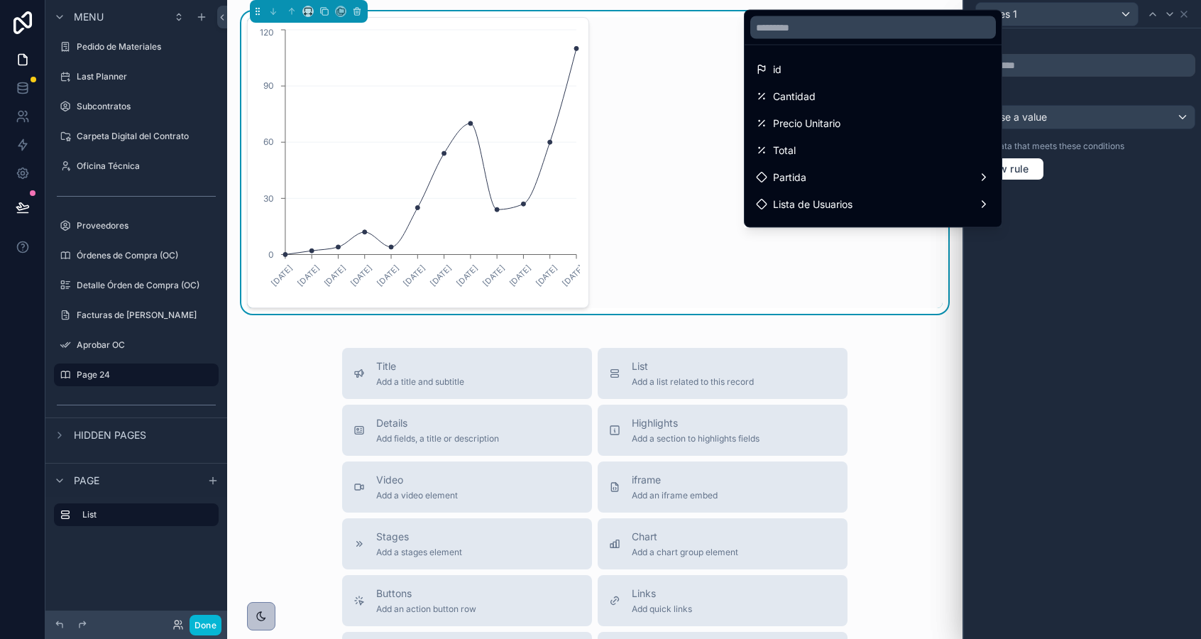
click at [1049, 103] on div at bounding box center [1082, 319] width 237 height 639
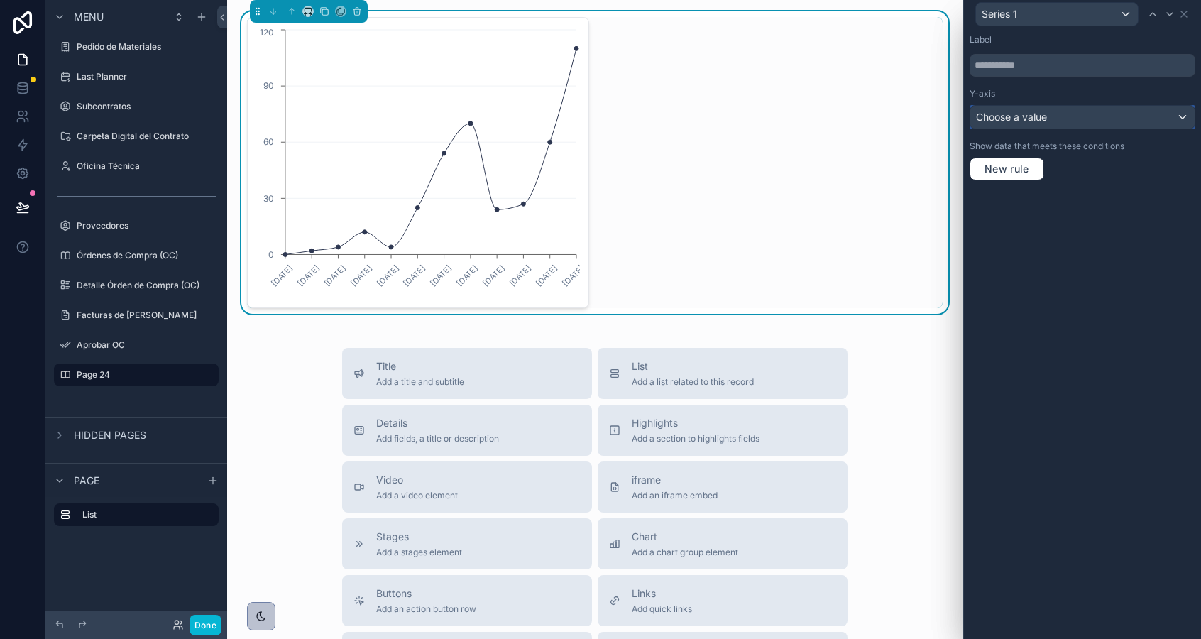
click at [1043, 116] on span "Choose a value" at bounding box center [1011, 117] width 71 height 12
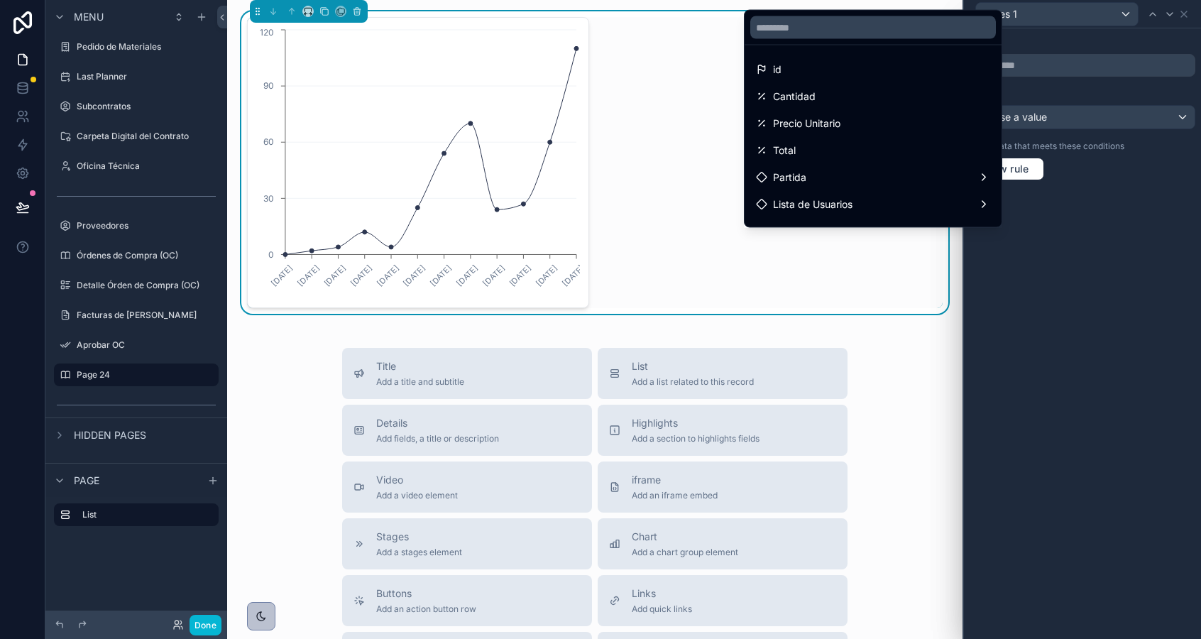
click at [1062, 115] on div at bounding box center [1082, 319] width 237 height 639
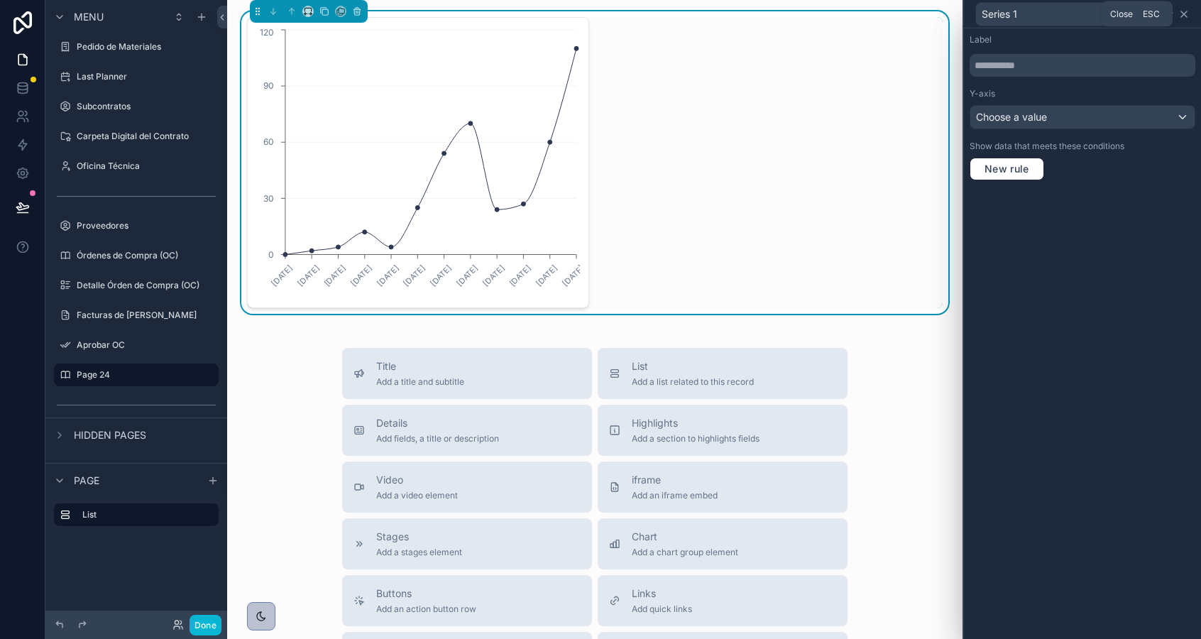
click at [1187, 11] on icon at bounding box center [1183, 14] width 11 height 11
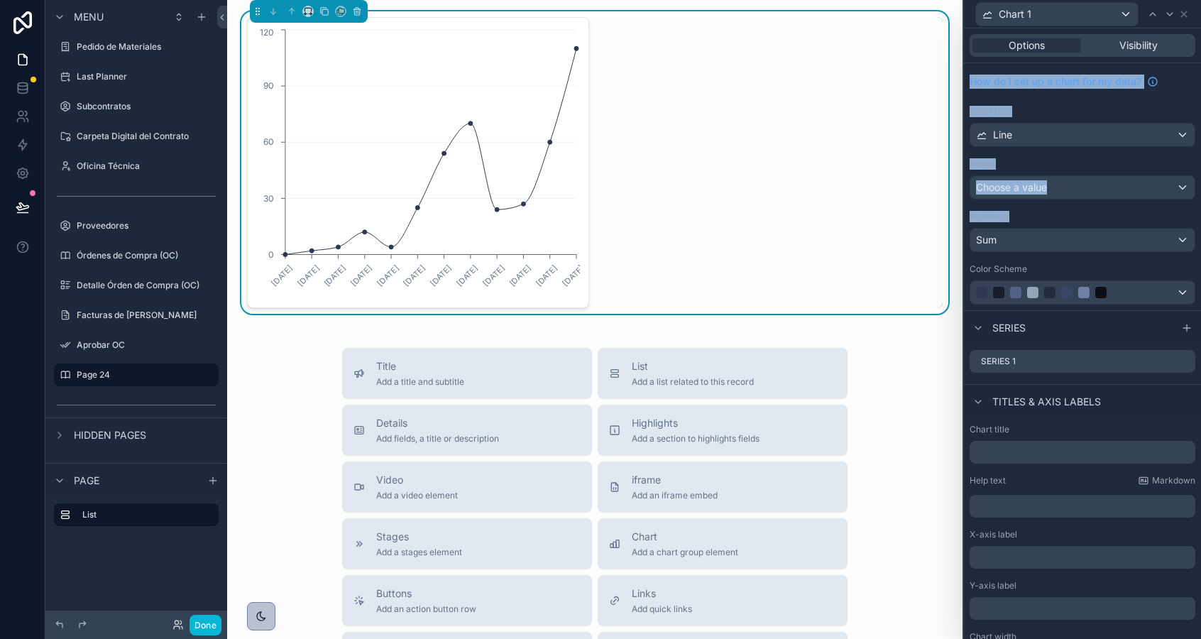
drag, startPoint x: 1182, startPoint y: 13, endPoint x: 1118, endPoint y: 219, distance: 216.2
click at [1117, 219] on div "Chart 1 Options Visibility How do I set up a chart for my data? Chart type Line…" at bounding box center [1081, 319] width 238 height 639
click at [1099, 337] on div "Series" at bounding box center [1082, 327] width 237 height 34
click at [1099, 336] on div "Series" at bounding box center [1082, 327] width 237 height 34
click at [1126, 404] on div "Titles & Axis labels" at bounding box center [1082, 401] width 237 height 34
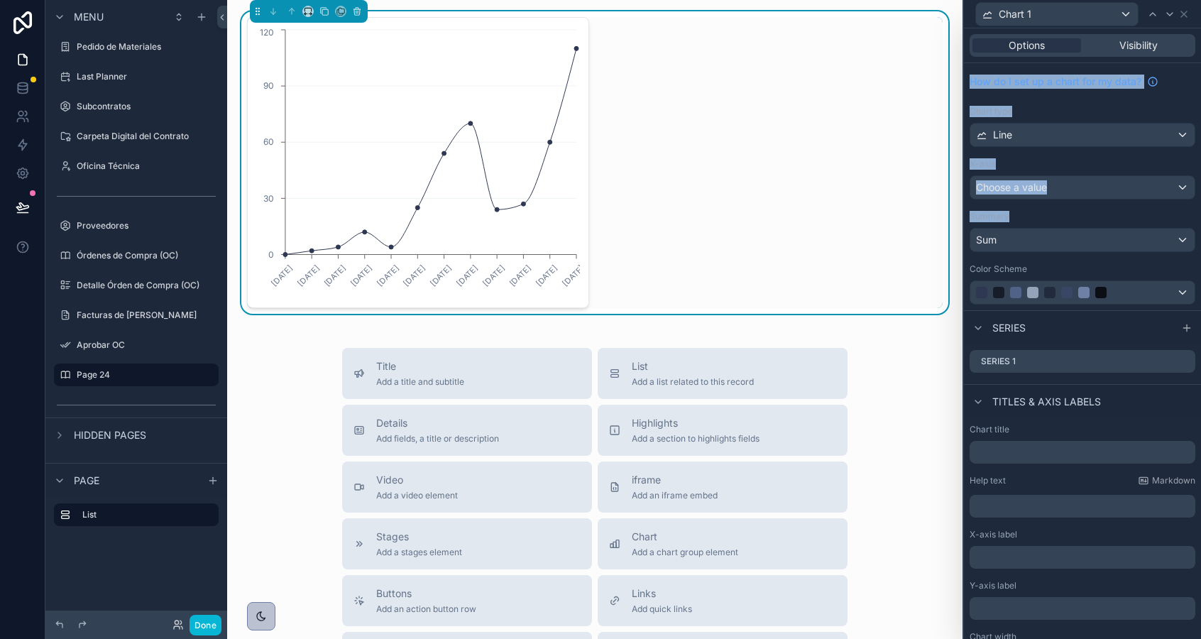
click at [1109, 205] on div "How do I set up a chart for my data? Chart type Line X-[MEDICAL_DATA] Choose a …" at bounding box center [1082, 186] width 237 height 247
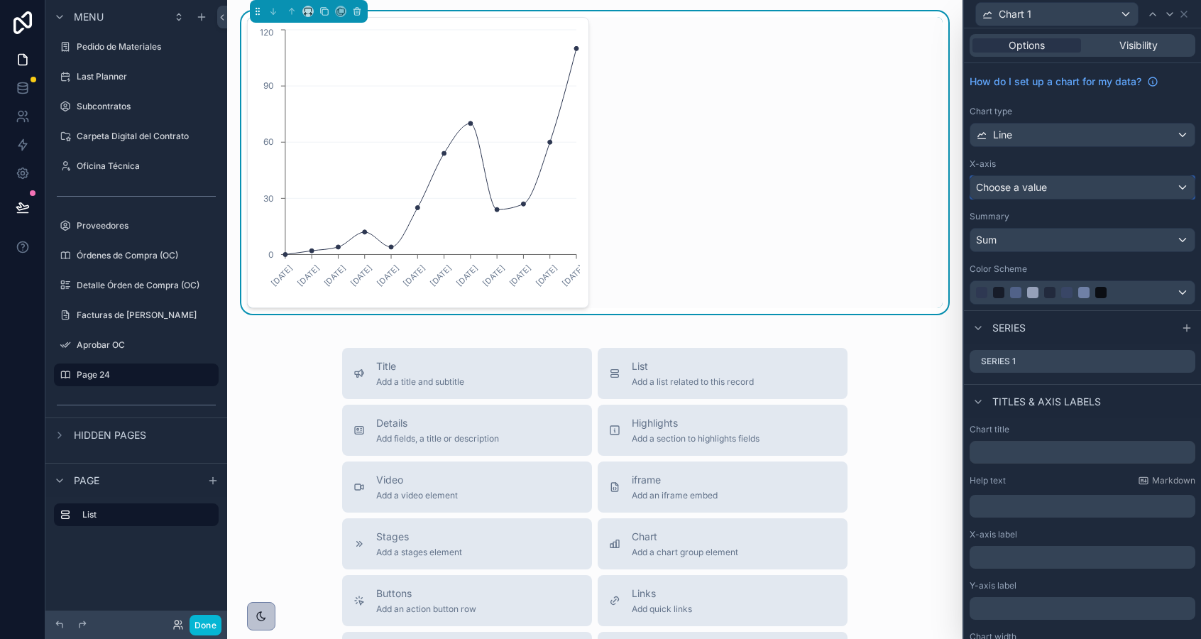
click at [1023, 189] on span "Choose a value" at bounding box center [1011, 187] width 71 height 12
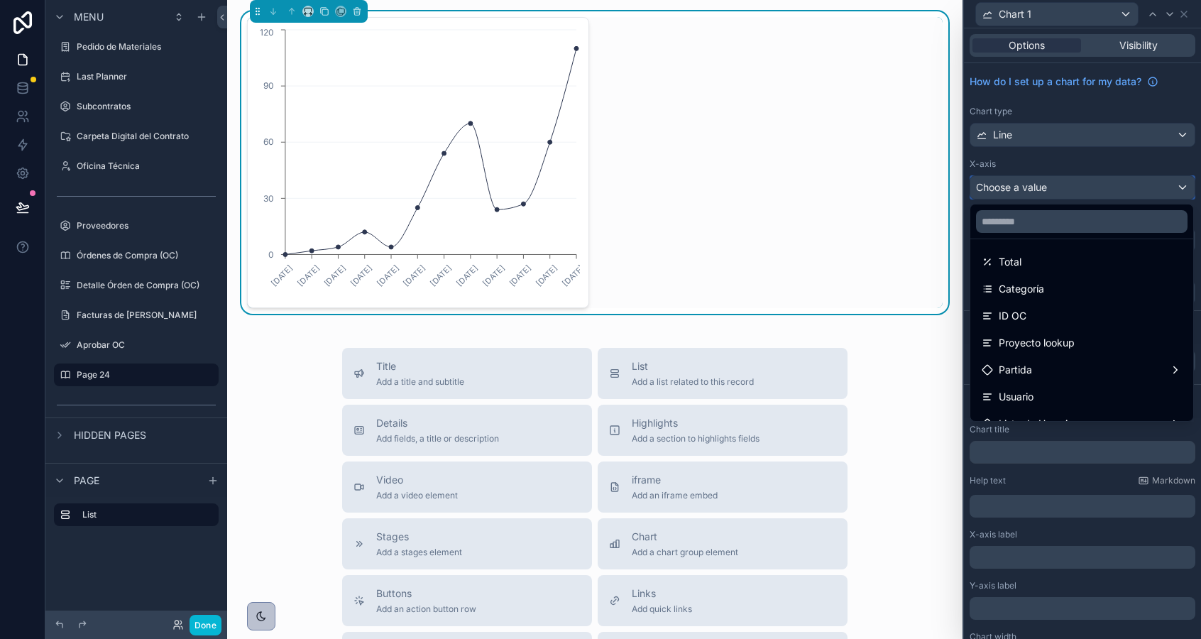
scroll to position [192, 0]
click at [1057, 292] on div "Categoría" at bounding box center [1081, 287] width 200 height 17
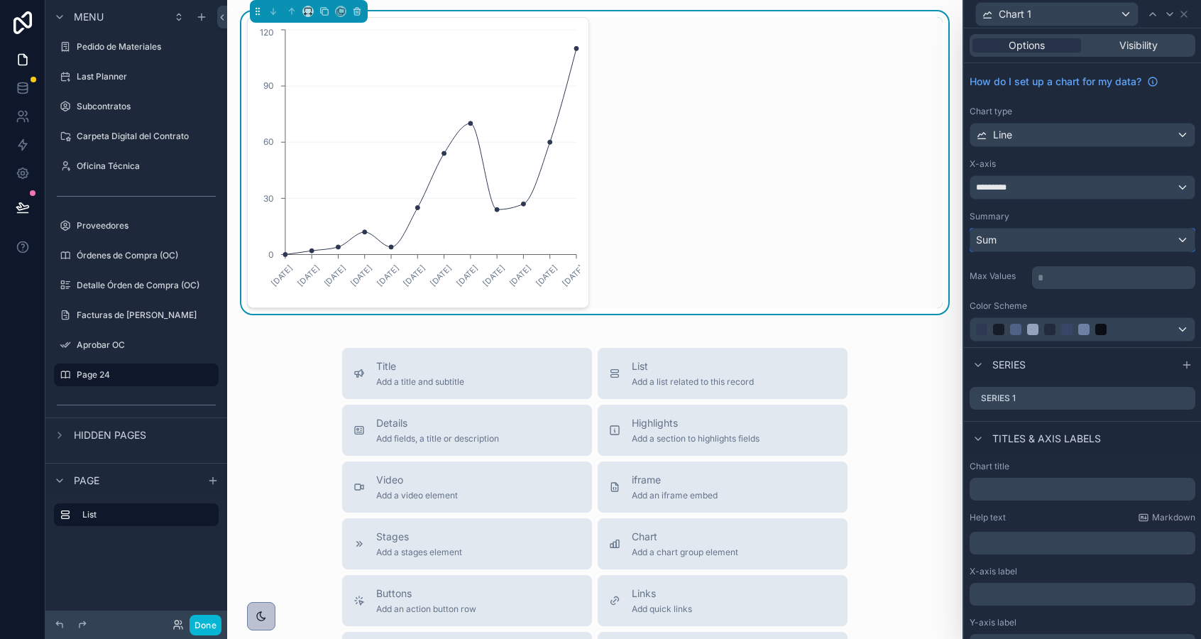
click at [1021, 239] on div "Sum" at bounding box center [1082, 240] width 224 height 23
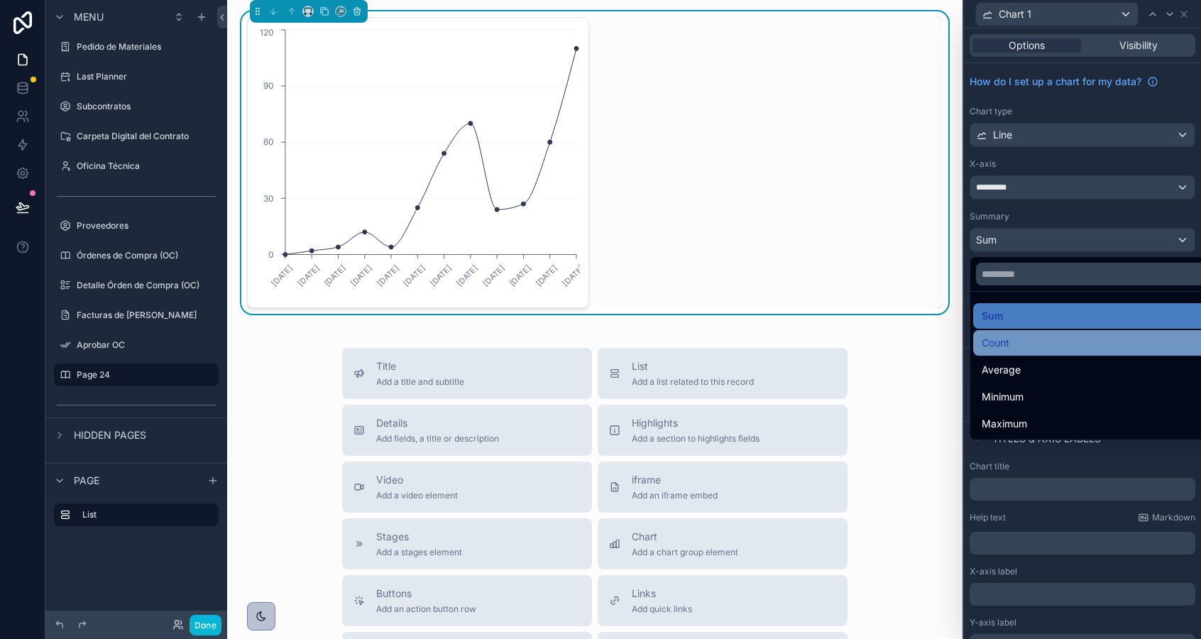
click at [1006, 351] on div "Count" at bounding box center [1098, 343] width 251 height 26
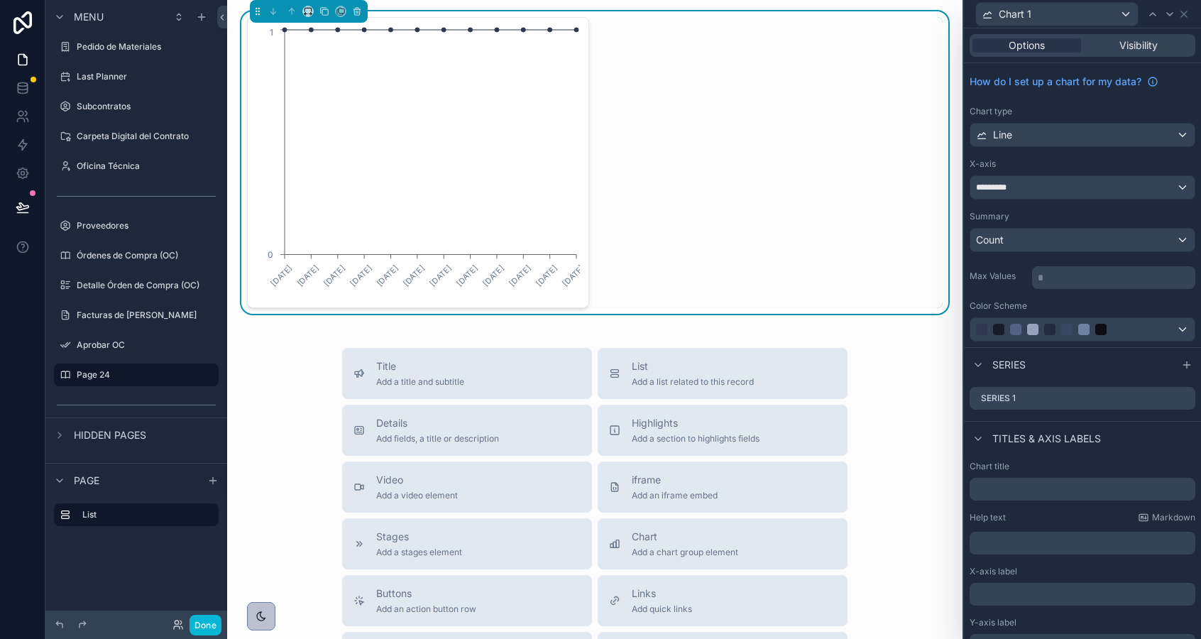
click at [1020, 226] on div "Summary Count" at bounding box center [1082, 231] width 226 height 41
click at [1016, 239] on div "Count" at bounding box center [1082, 240] width 224 height 23
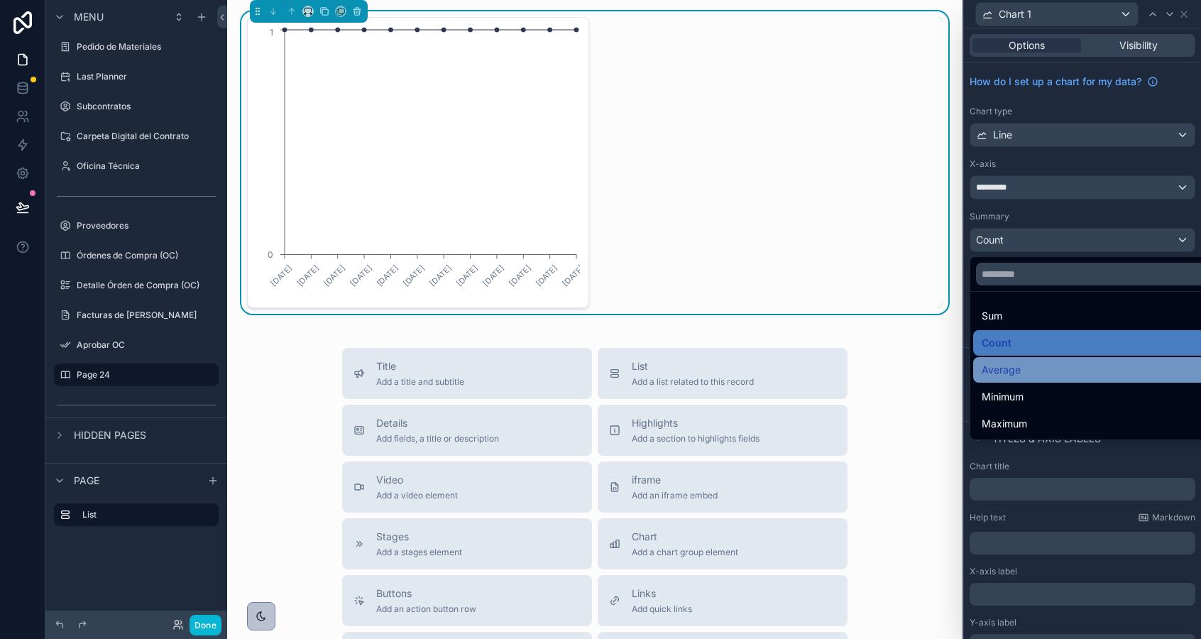
click at [996, 364] on span "Average" at bounding box center [1000, 369] width 39 height 17
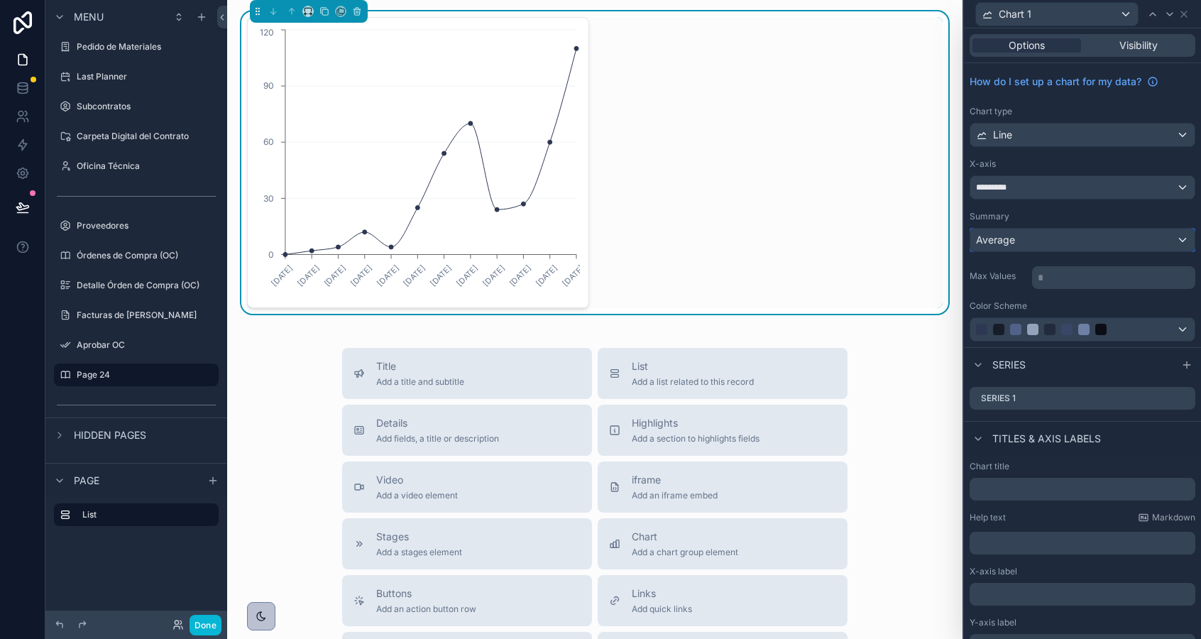
click at [1018, 247] on div "Average" at bounding box center [1082, 240] width 224 height 23
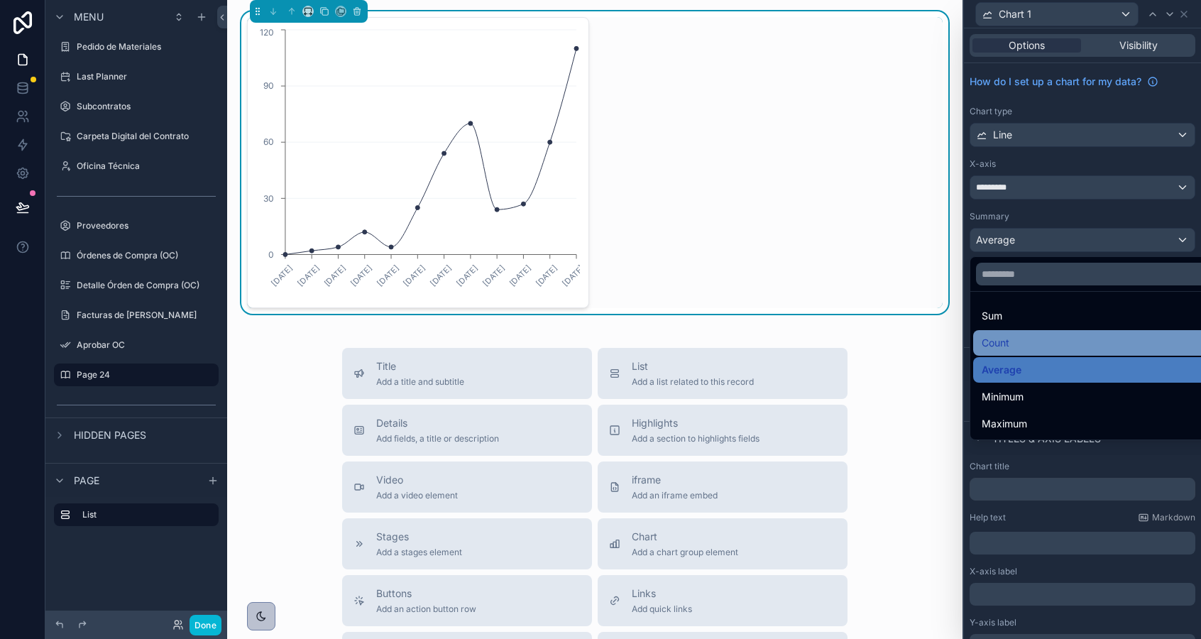
click at [1000, 348] on span "Count" at bounding box center [995, 342] width 28 height 17
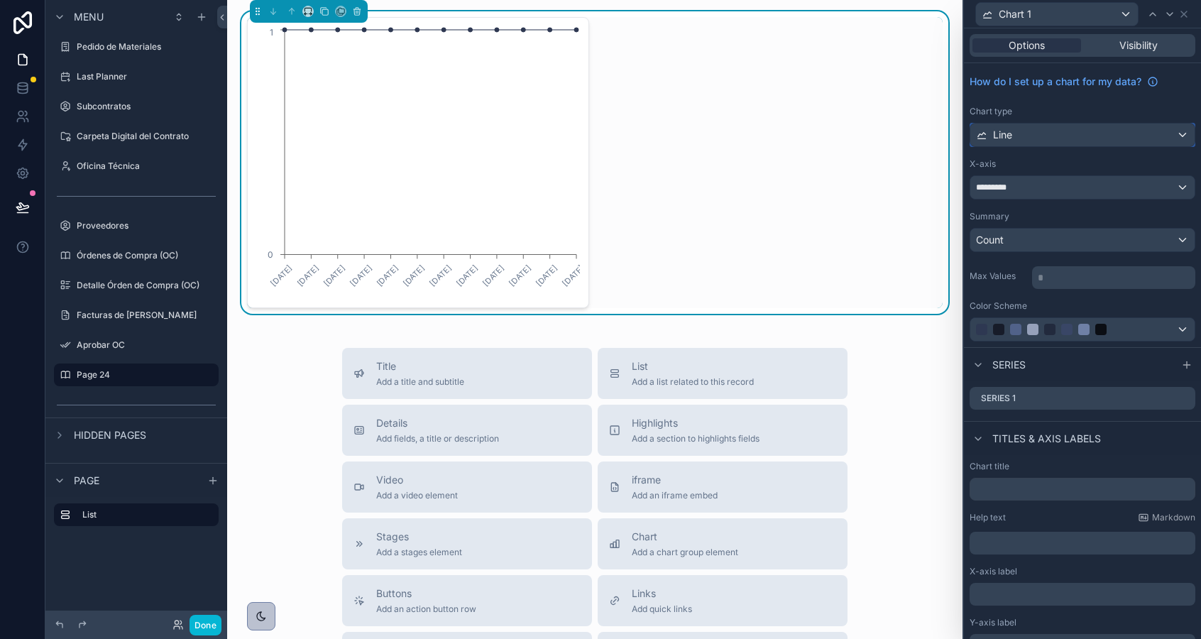
click at [1071, 138] on div "Line" at bounding box center [1082, 134] width 224 height 23
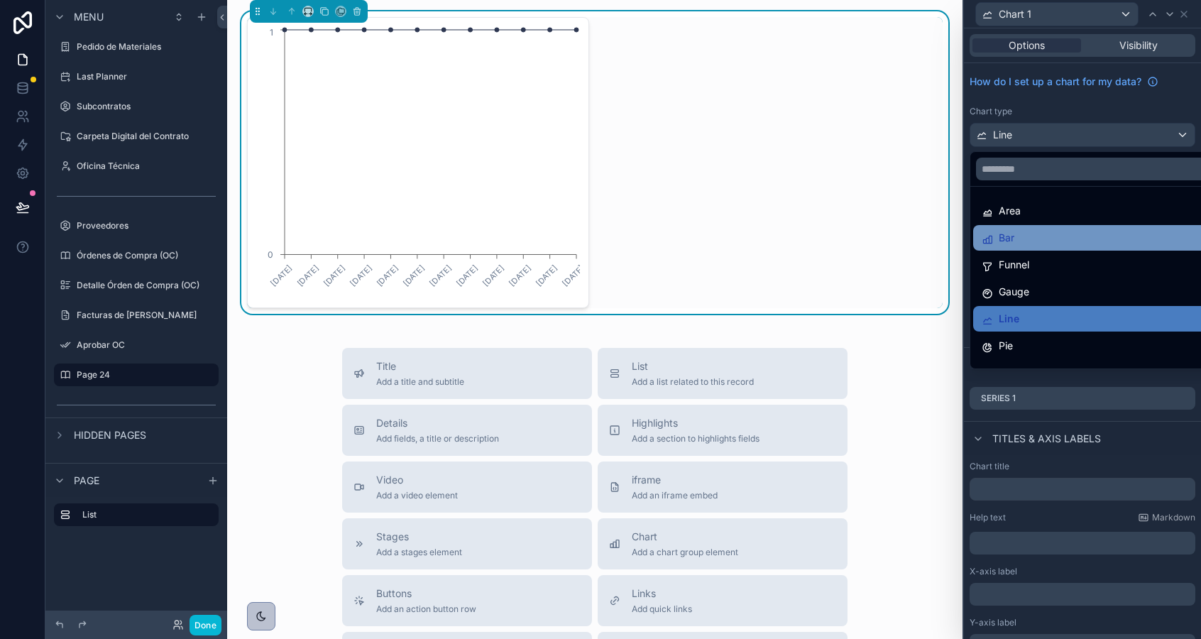
click at [1065, 237] on div "Bar" at bounding box center [1098, 237] width 234 height 17
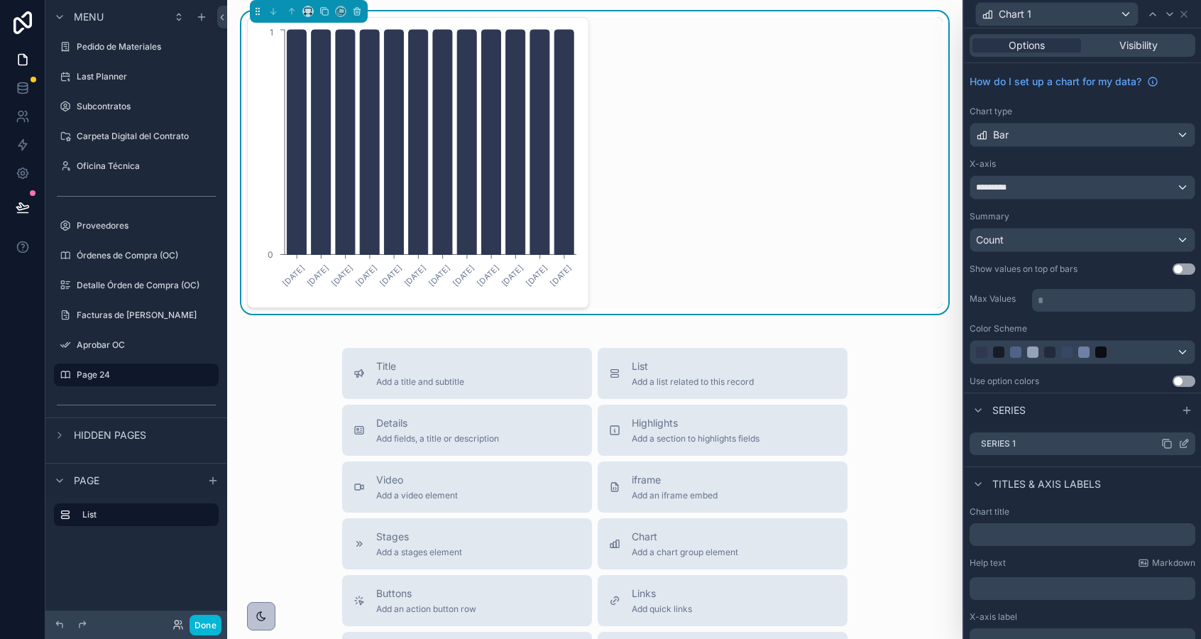
click at [1181, 441] on icon at bounding box center [1183, 444] width 6 height 6
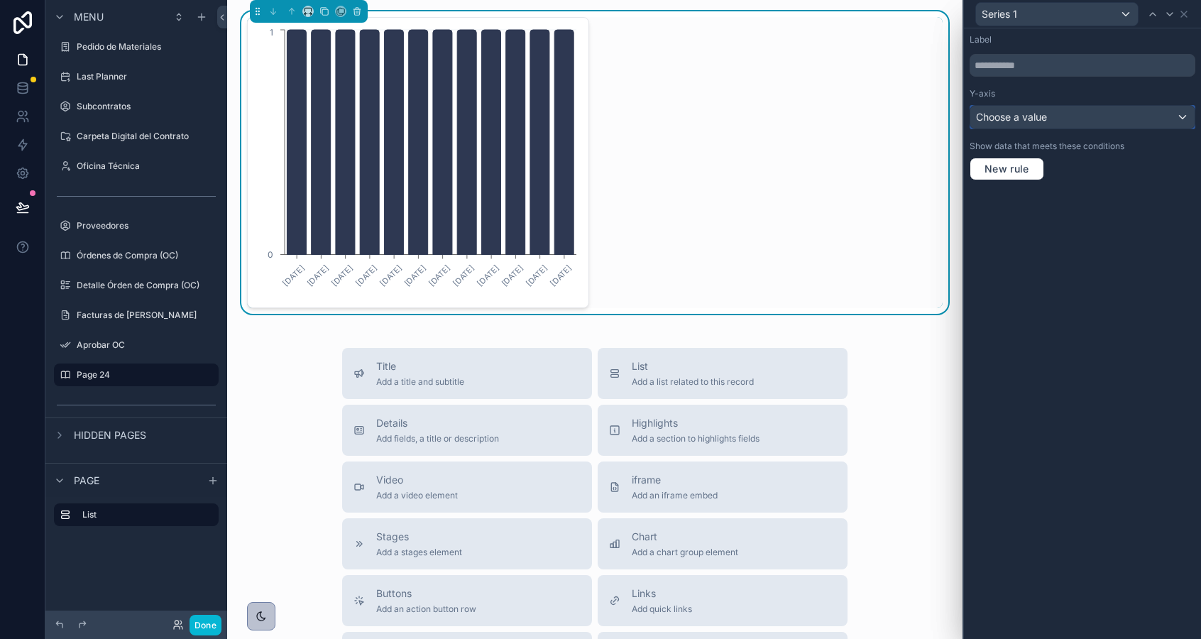
click at [1083, 118] on div "Choose a value" at bounding box center [1082, 117] width 224 height 23
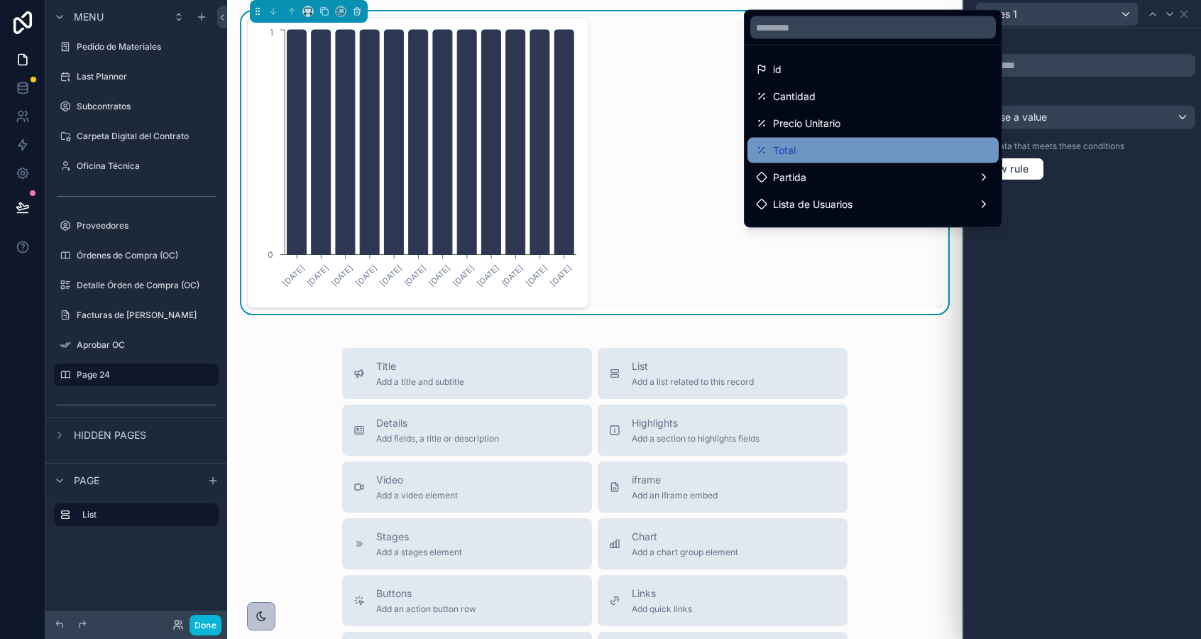
click at [849, 149] on div "Total" at bounding box center [873, 150] width 234 height 17
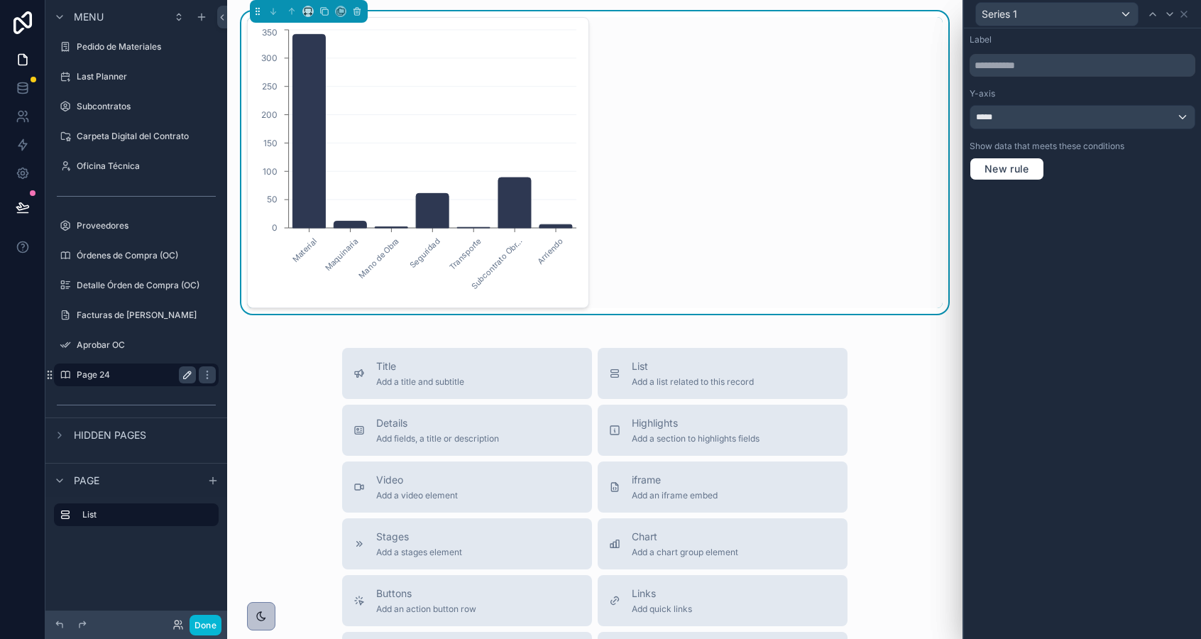
click at [190, 375] on icon "scrollable content" at bounding box center [187, 374] width 11 height 11
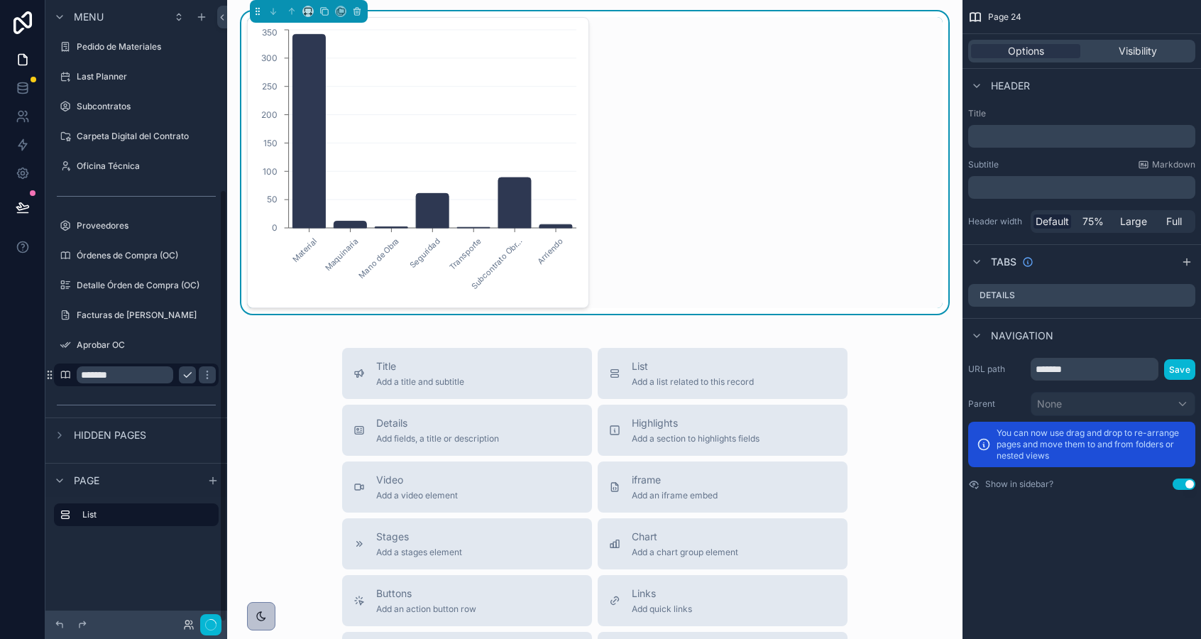
click at [124, 376] on input "*******" at bounding box center [125, 374] width 97 height 17
type input "**********"
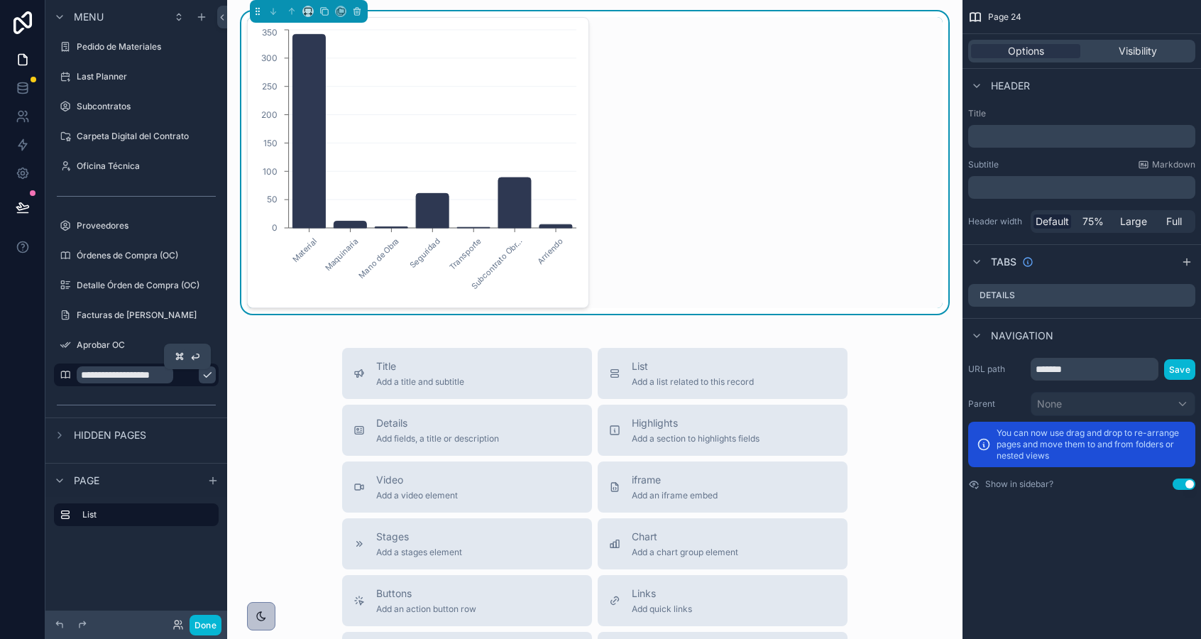
click at [202, 371] on icon "scrollable content" at bounding box center [207, 374] width 11 height 11
click at [1172, 226] on span "Full" at bounding box center [1174, 221] width 16 height 14
click at [570, 187] on icon "Material Maquinaria Mano de Obra Seguridad Transporte Subcontrato Obr... Arrien…" at bounding box center [418, 162] width 324 height 273
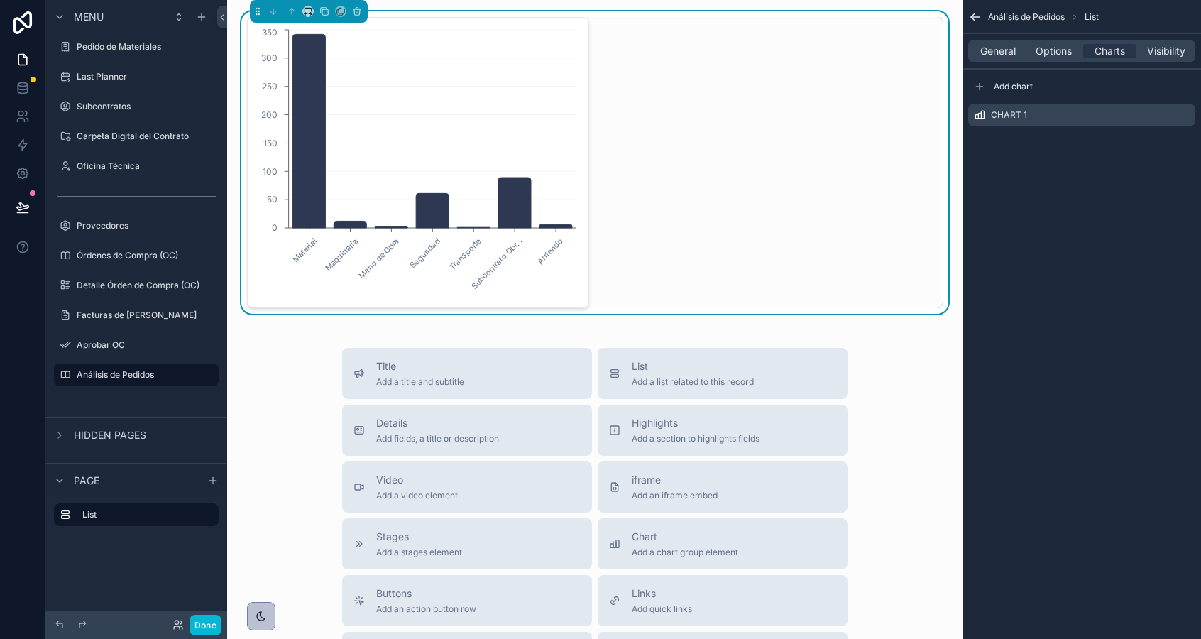
click at [634, 97] on div "Material Maquinaria Mano de Obra Seguridad Transporte Subcontrato Obr... Arrien…" at bounding box center [594, 162] width 695 height 291
click at [542, 17] on div "Material Maquinaria Mano de Obra Seguridad Transporte Subcontrato Obr... Arrien…" at bounding box center [418, 162] width 342 height 291
click at [1150, 116] on icon "scrollable content" at bounding box center [1149, 114] width 11 height 11
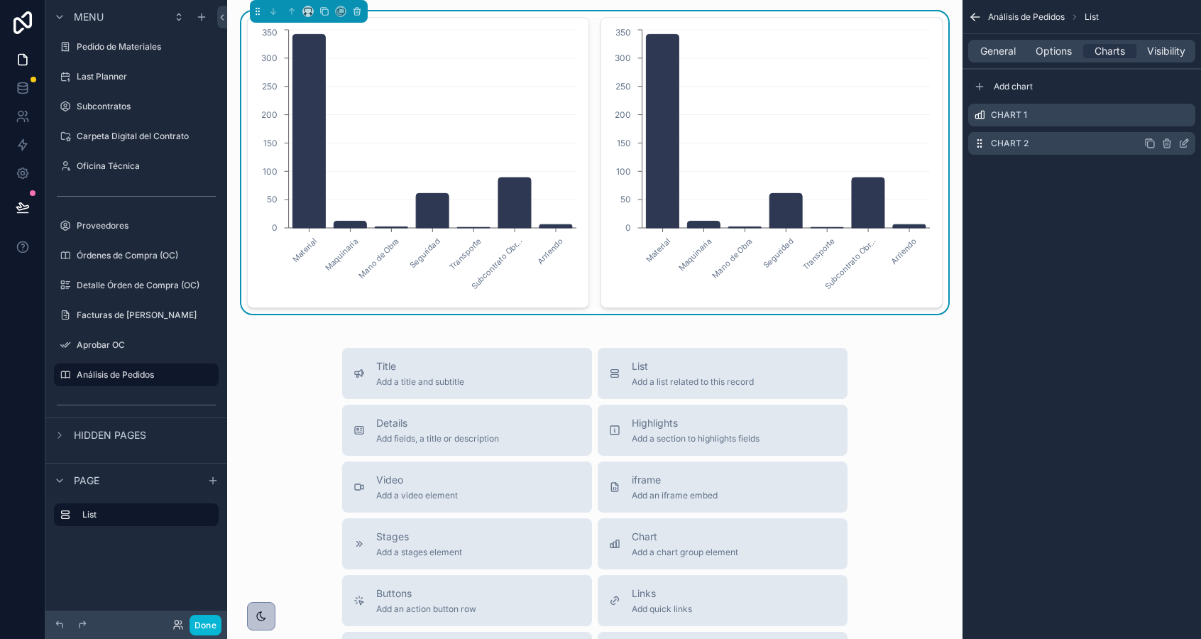
click at [1184, 143] on icon "scrollable content" at bounding box center [1183, 143] width 11 height 11
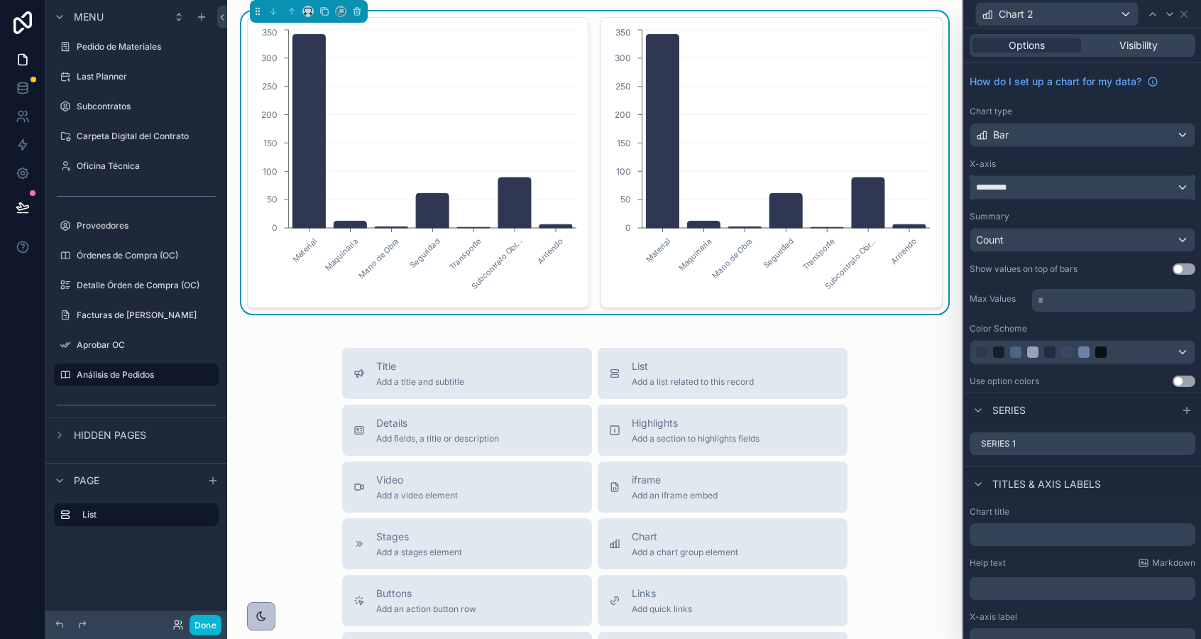
click at [1113, 189] on div "*********" at bounding box center [1082, 187] width 224 height 23
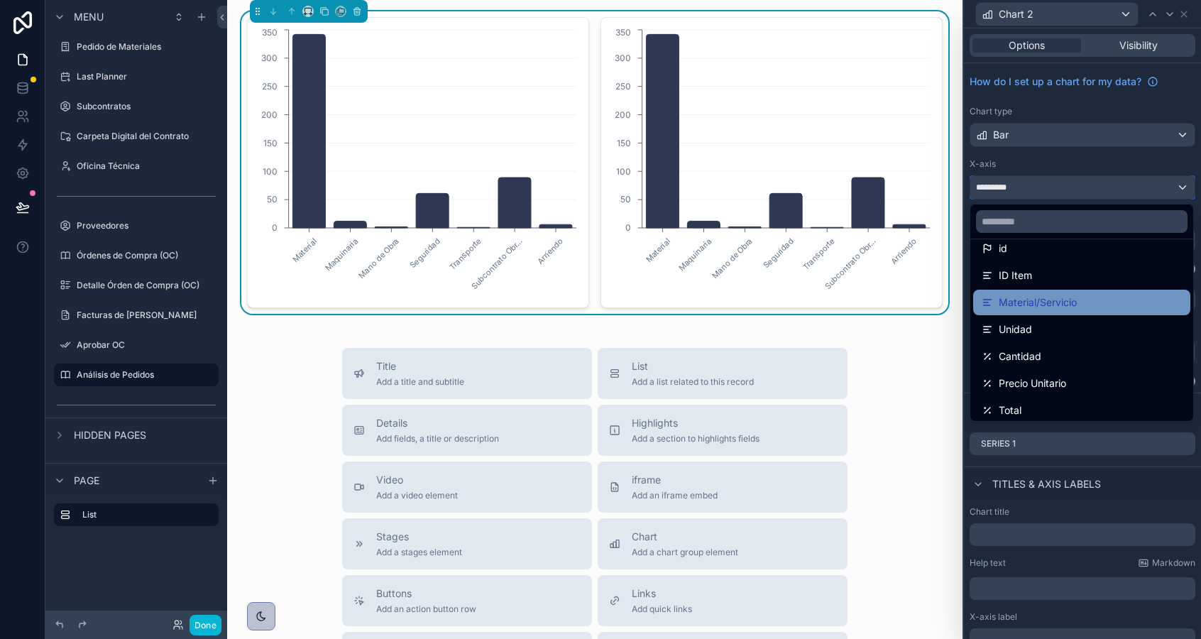
scroll to position [44, 0]
click at [1073, 297] on span "Material/Servicio" at bounding box center [1038, 300] width 78 height 17
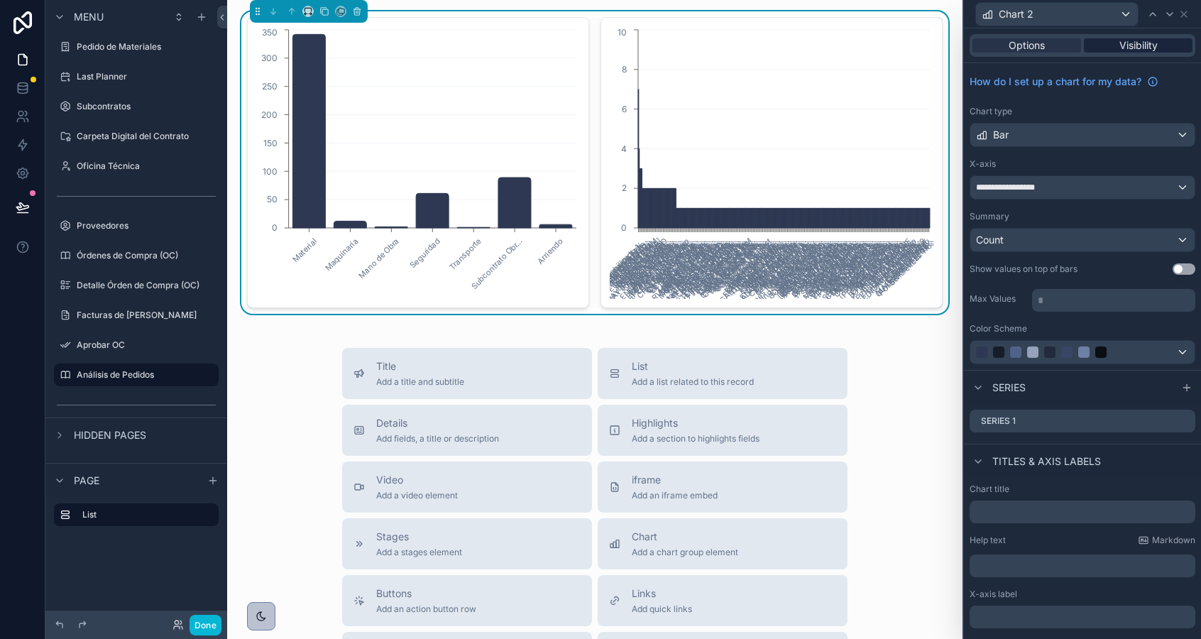
click at [1140, 41] on span "Visibility" at bounding box center [1138, 45] width 38 height 14
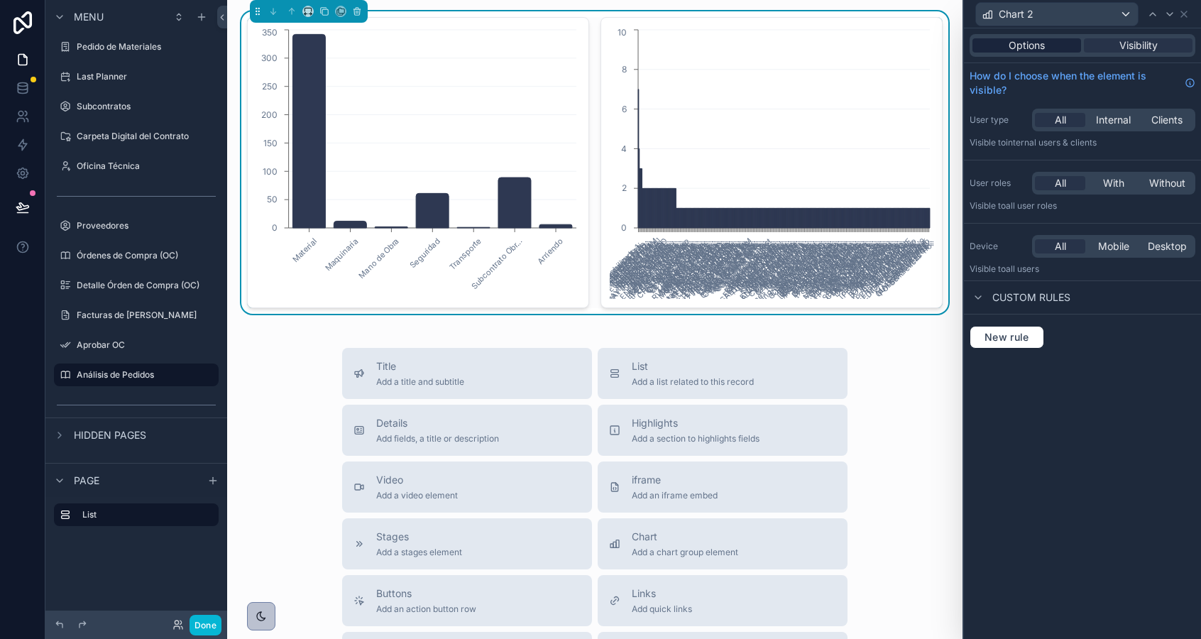
click at [1062, 39] on div "Options" at bounding box center [1026, 45] width 109 height 14
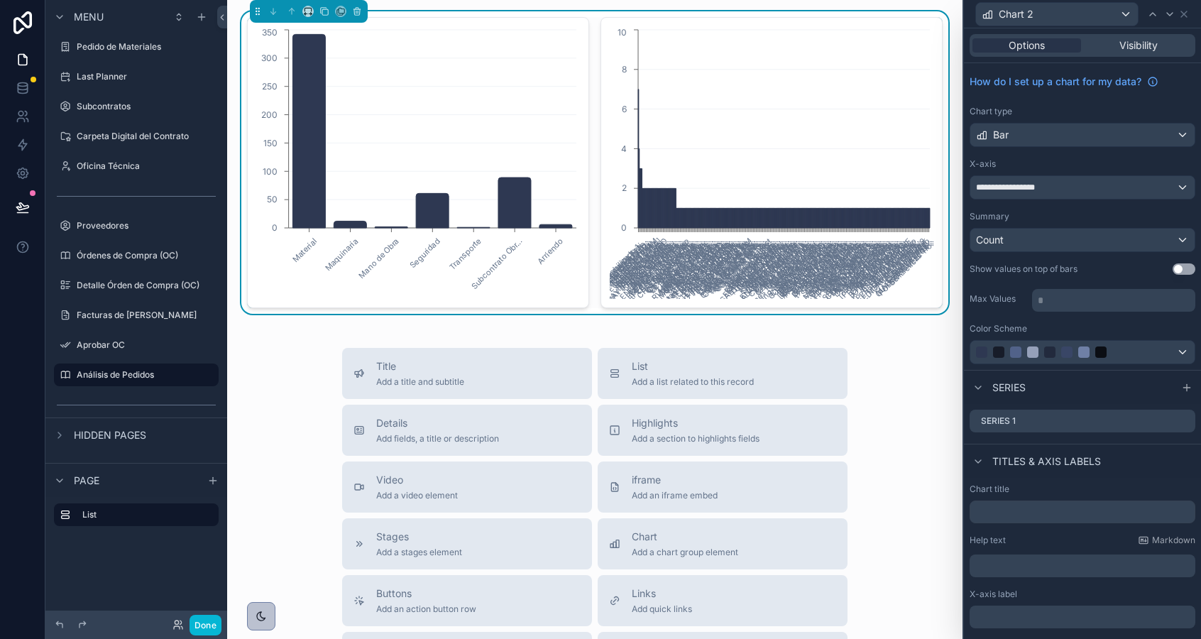
scroll to position [94, 0]
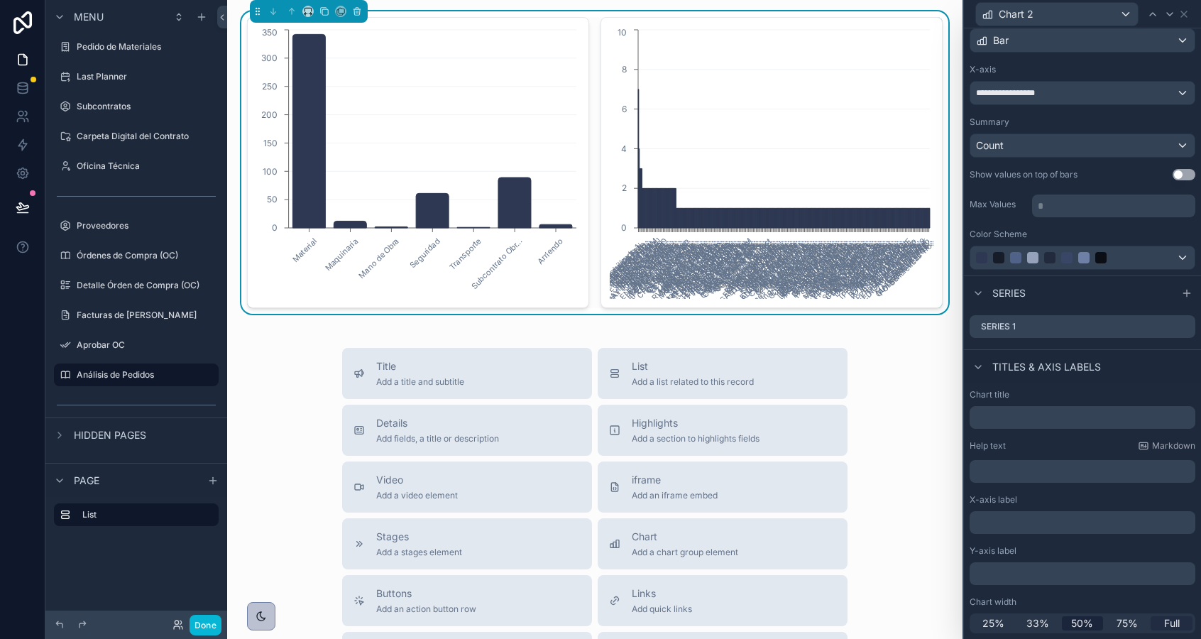
click at [1169, 623] on span "Full" at bounding box center [1172, 623] width 16 height 14
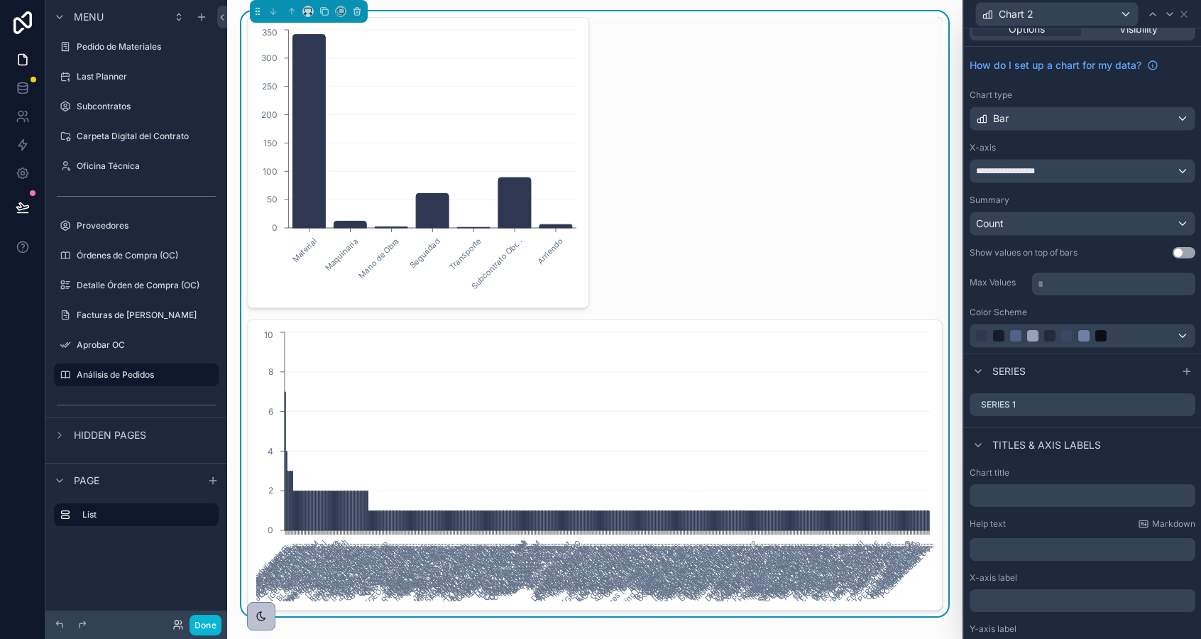
scroll to position [0, 0]
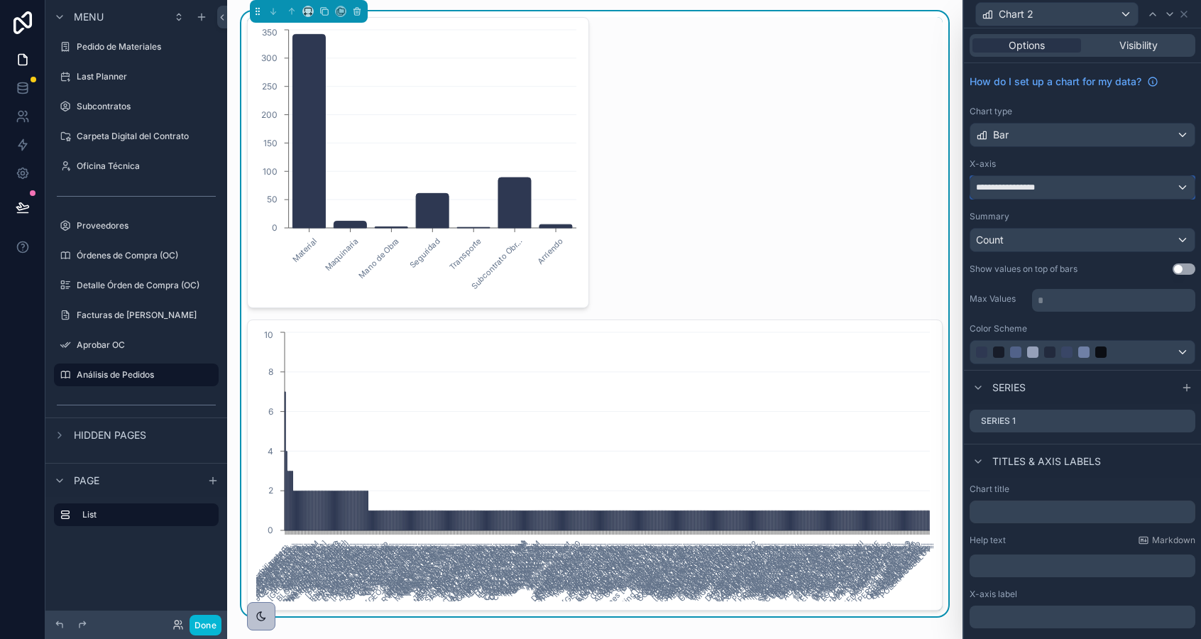
click at [1026, 187] on span "**********" at bounding box center [1010, 187] width 68 height 11
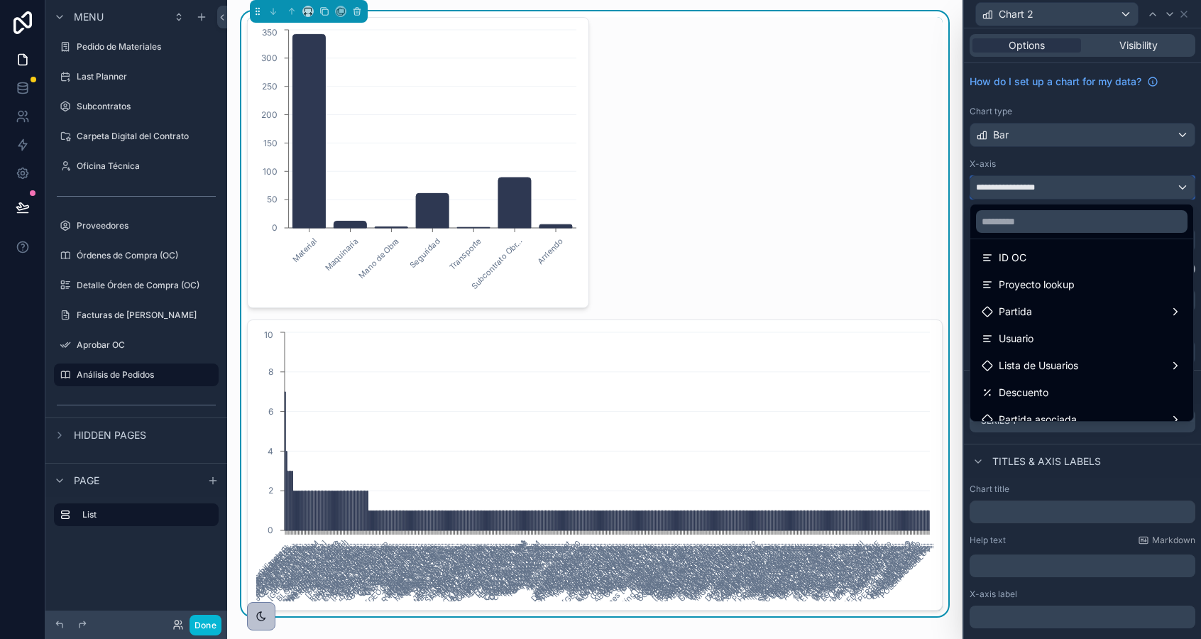
scroll to position [252, 0]
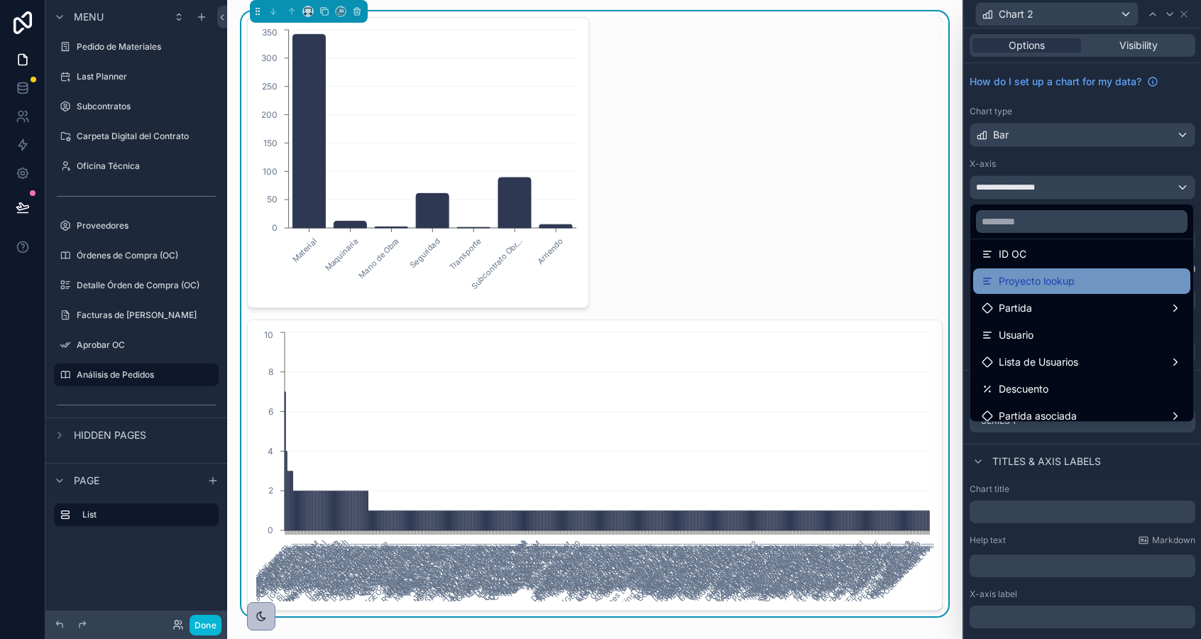
click at [1052, 276] on span "Proyecto lookup" at bounding box center [1037, 281] width 76 height 17
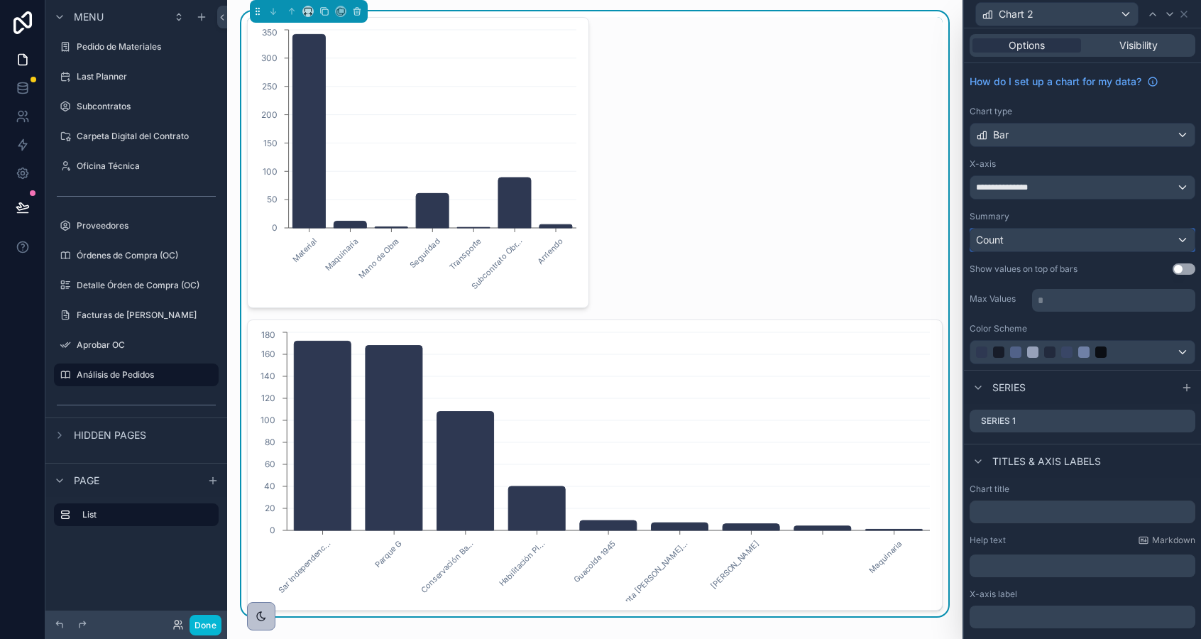
click at [997, 240] on span "Count" at bounding box center [990, 240] width 28 height 14
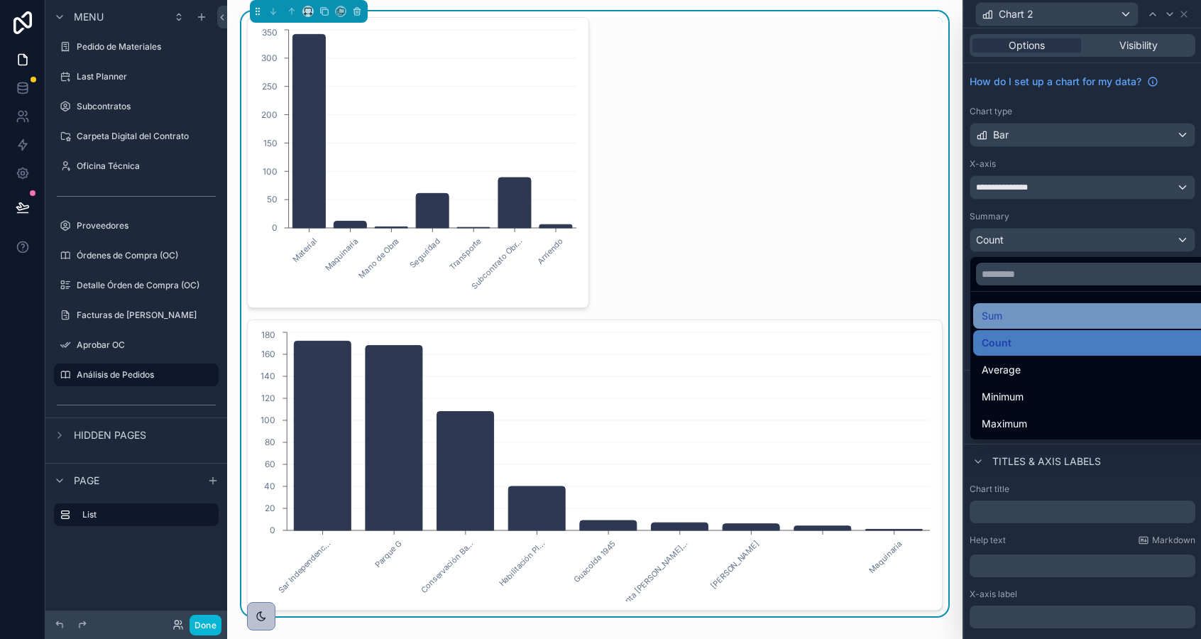
click at [990, 319] on span "Sum" at bounding box center [991, 315] width 21 height 17
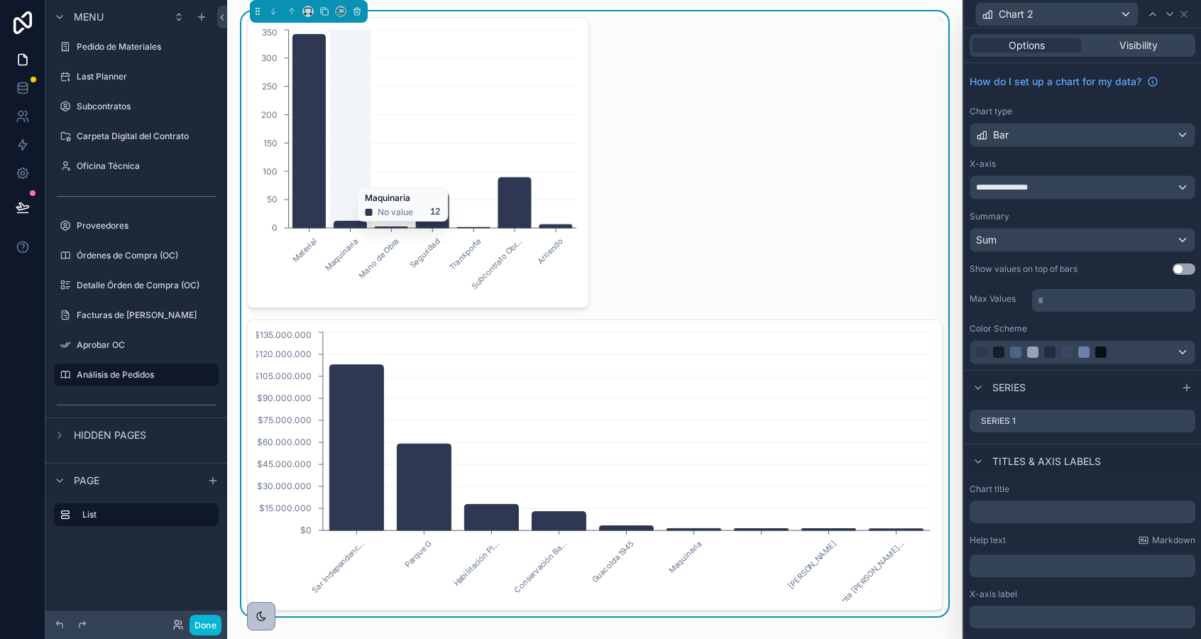
click at [351, 180] on icon "Material Maquinaria Mano de Obra Seguridad Transporte Subcontrato Obr... Arrien…" at bounding box center [418, 162] width 324 height 273
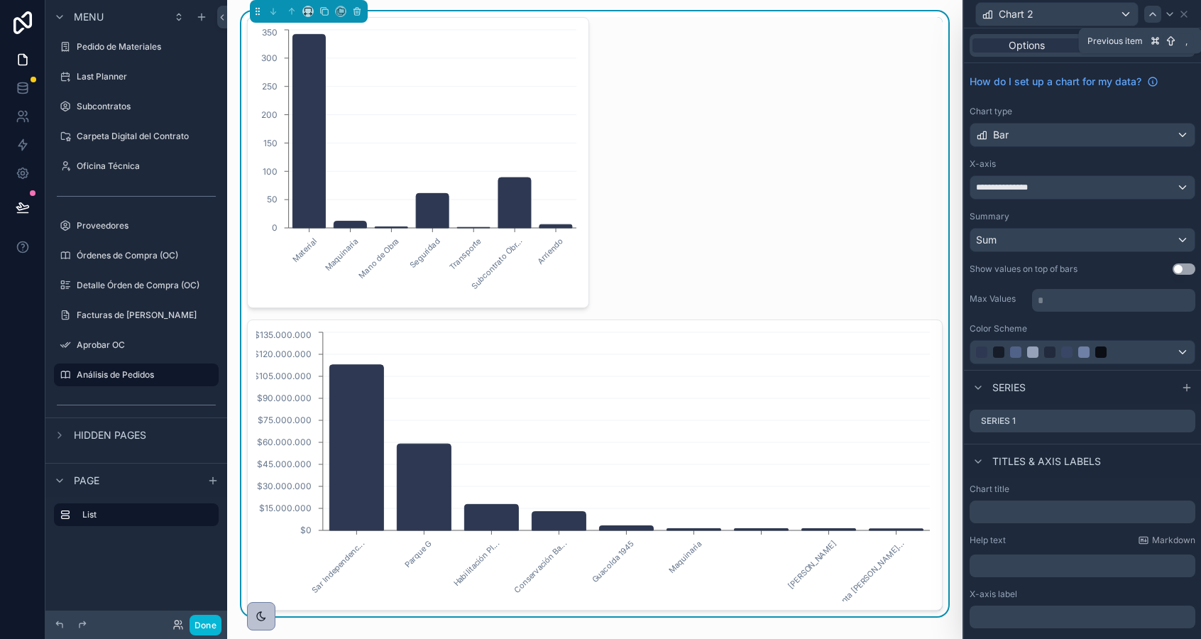
click at [1149, 18] on icon at bounding box center [1152, 14] width 11 height 11
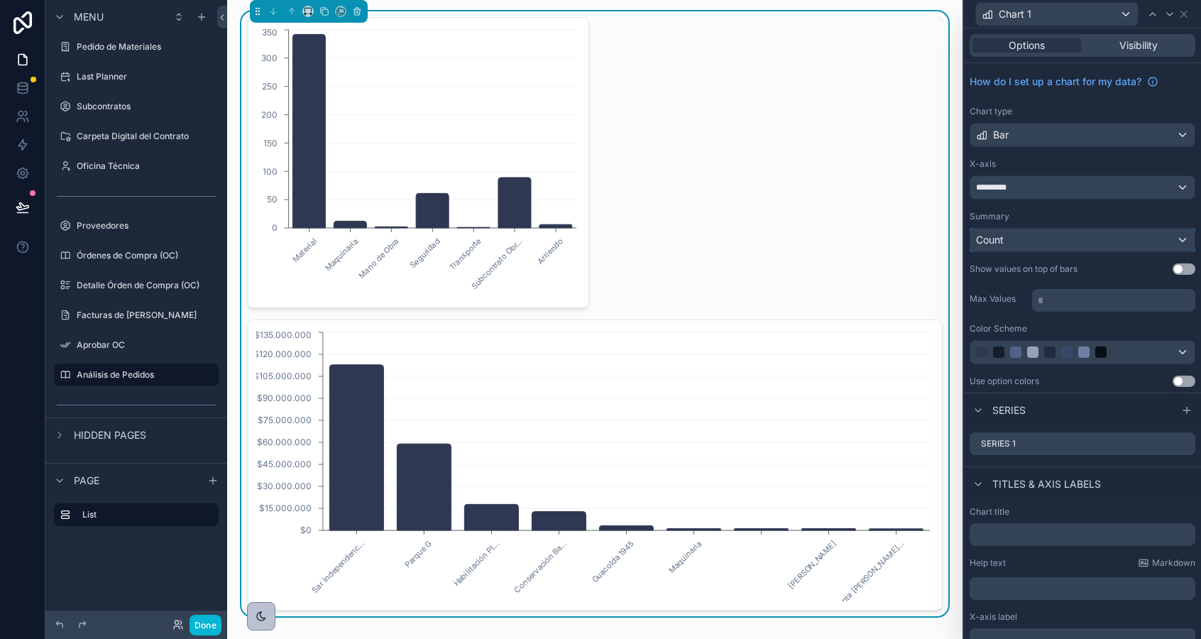
click at [1079, 242] on div "Count" at bounding box center [1082, 240] width 224 height 23
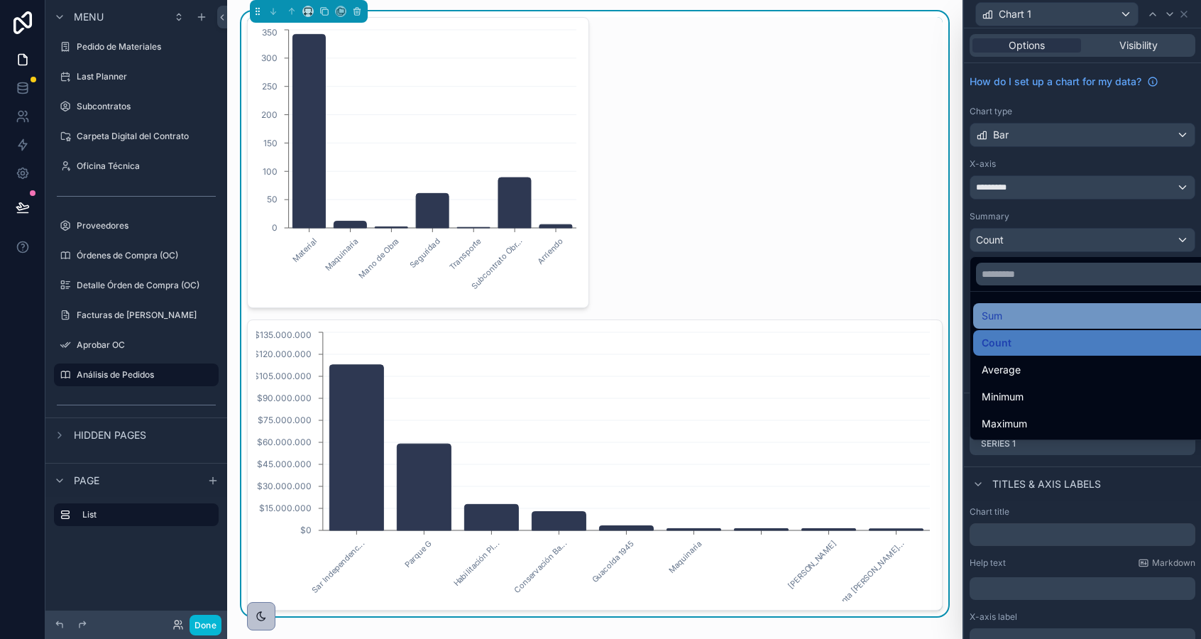
click at [1033, 321] on div "Sum" at bounding box center [1098, 315] width 234 height 17
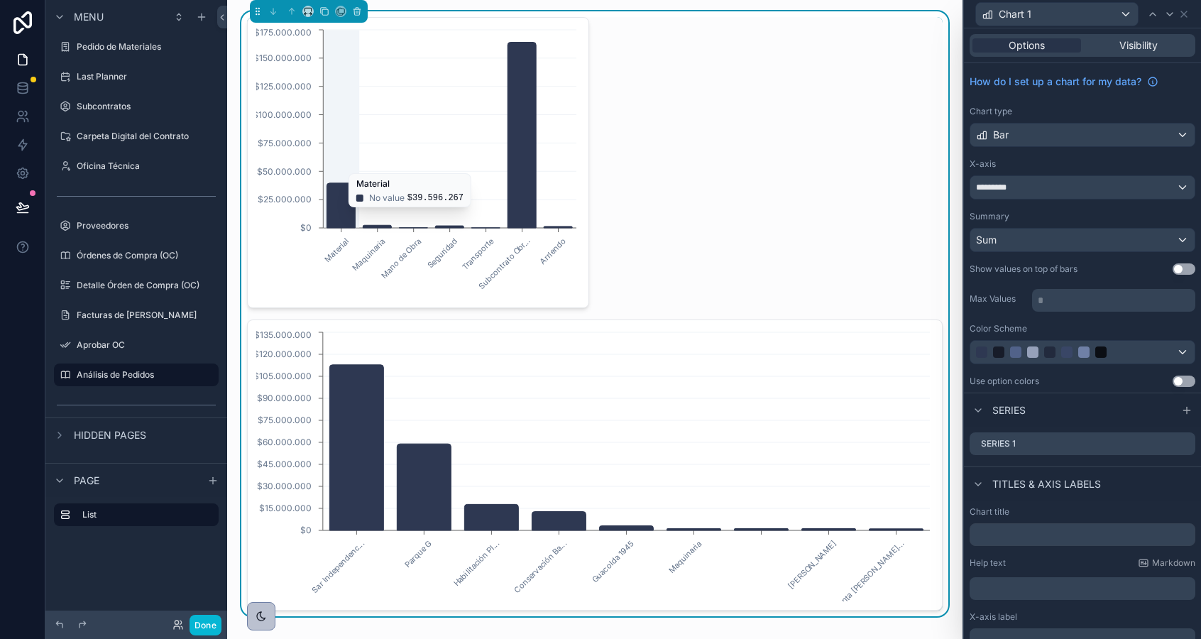
click at [517, 257] on icon "Material Maquinaria Mano de Obra Seguridad Transporte Subcontrato Obr... Arrien…" at bounding box center [418, 162] width 324 height 273
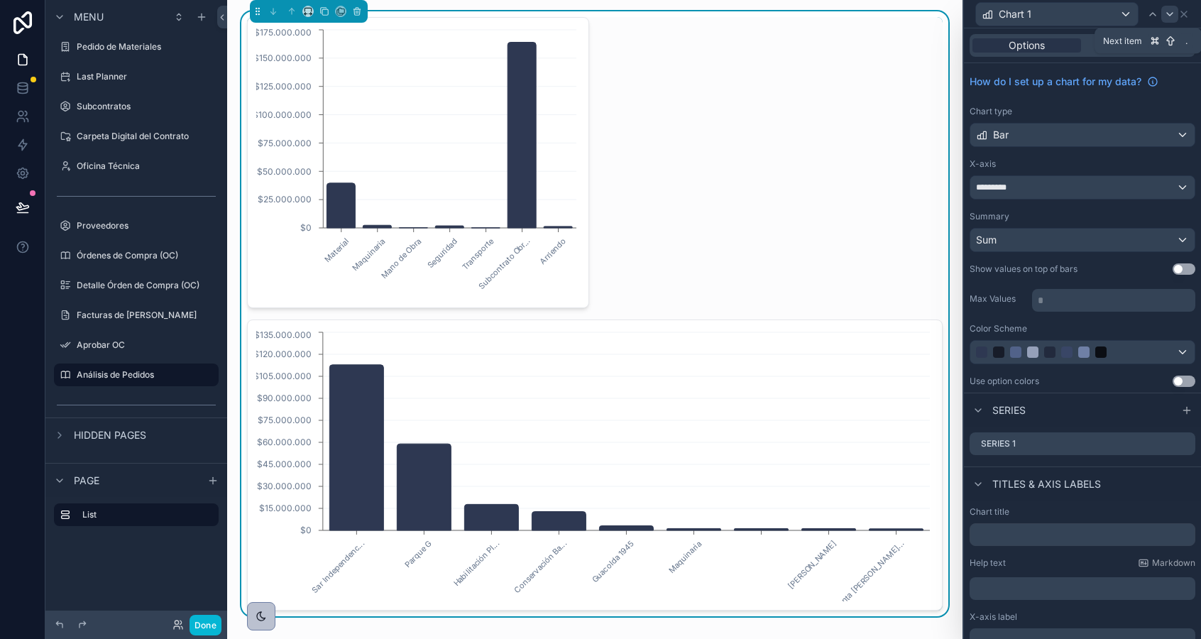
click at [1167, 13] on icon at bounding box center [1169, 14] width 11 height 11
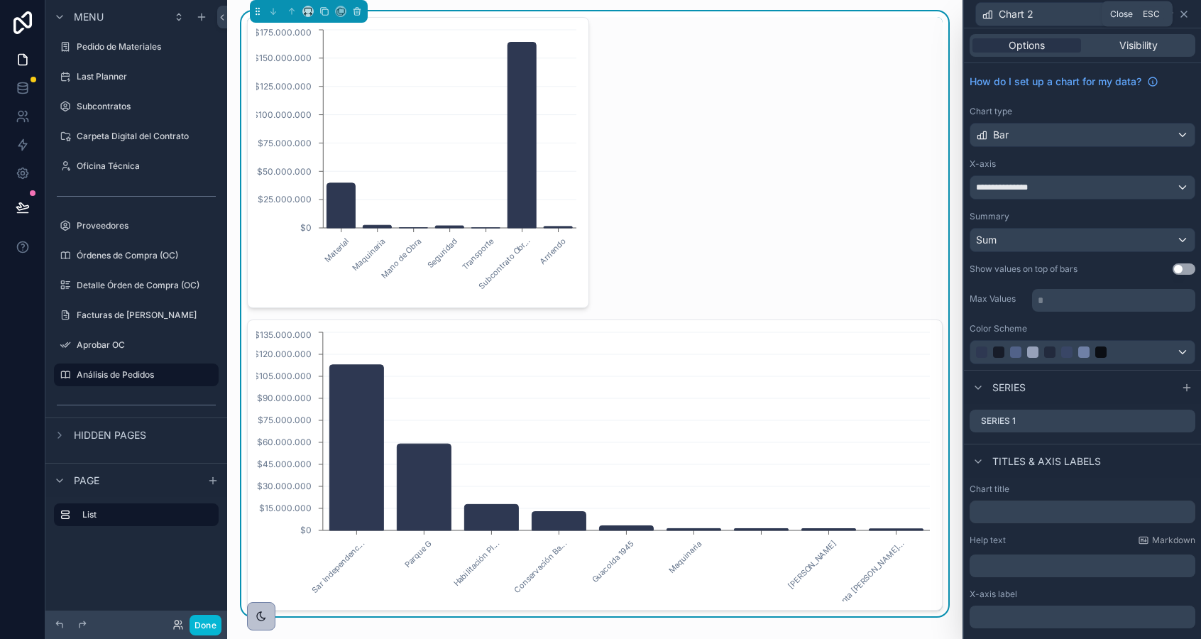
click at [1187, 13] on icon at bounding box center [1183, 14] width 11 height 11
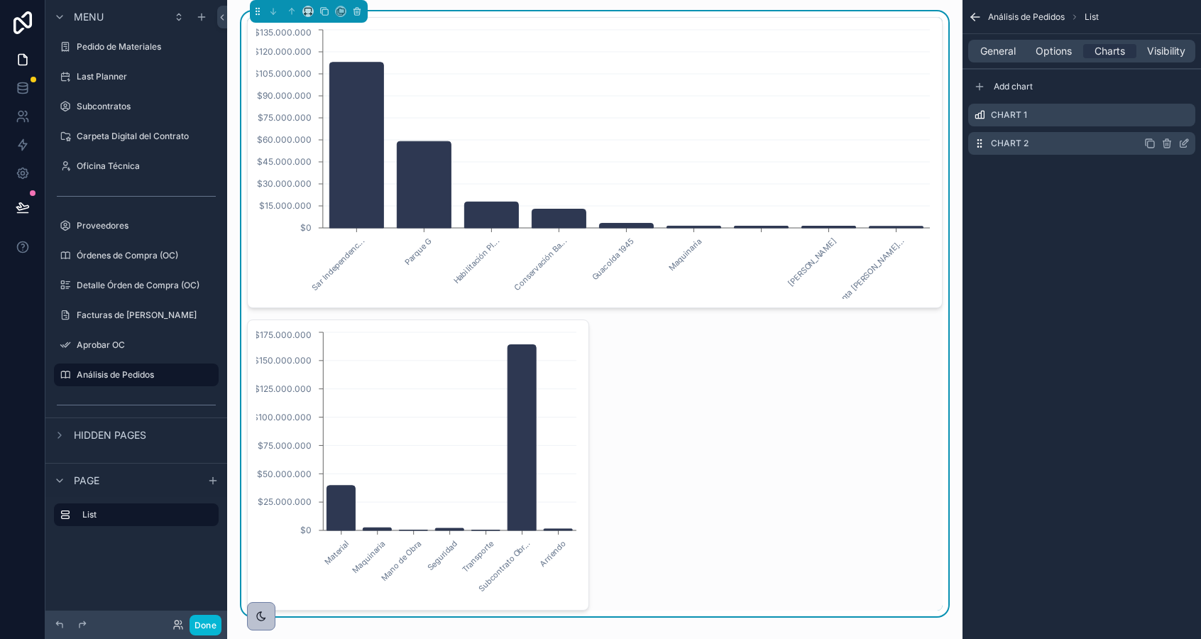
click at [1126, 147] on div "Chart 2" at bounding box center [1081, 143] width 227 height 23
click at [1148, 143] on icon "scrollable content" at bounding box center [1149, 143] width 11 height 11
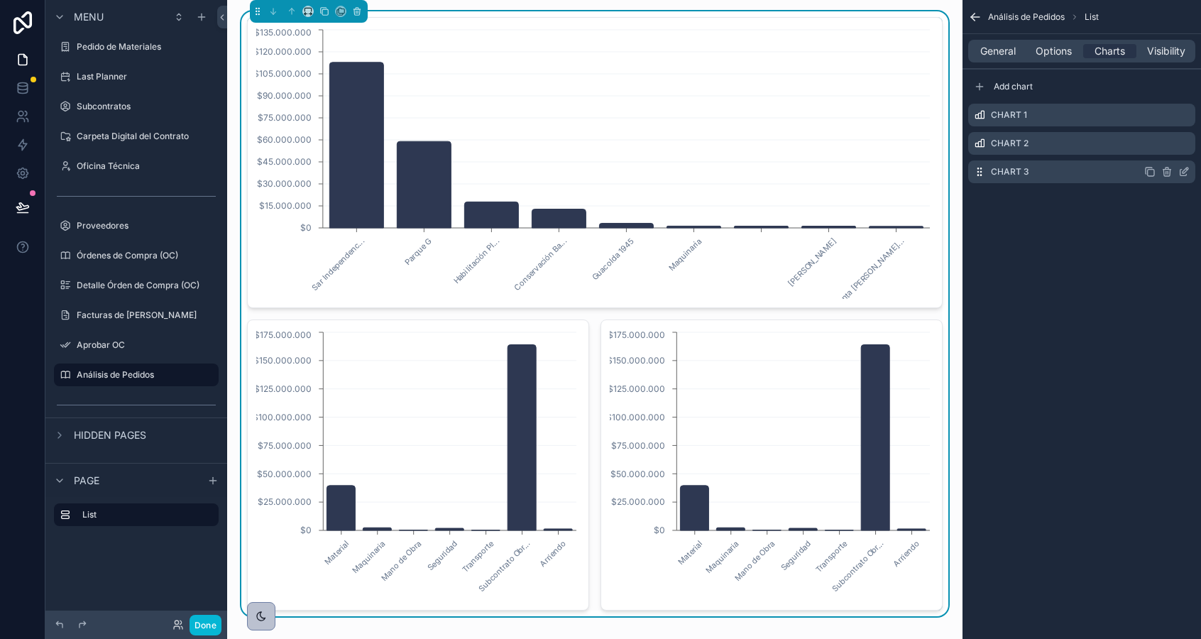
click at [1180, 172] on icon "scrollable content" at bounding box center [1183, 173] width 6 height 6
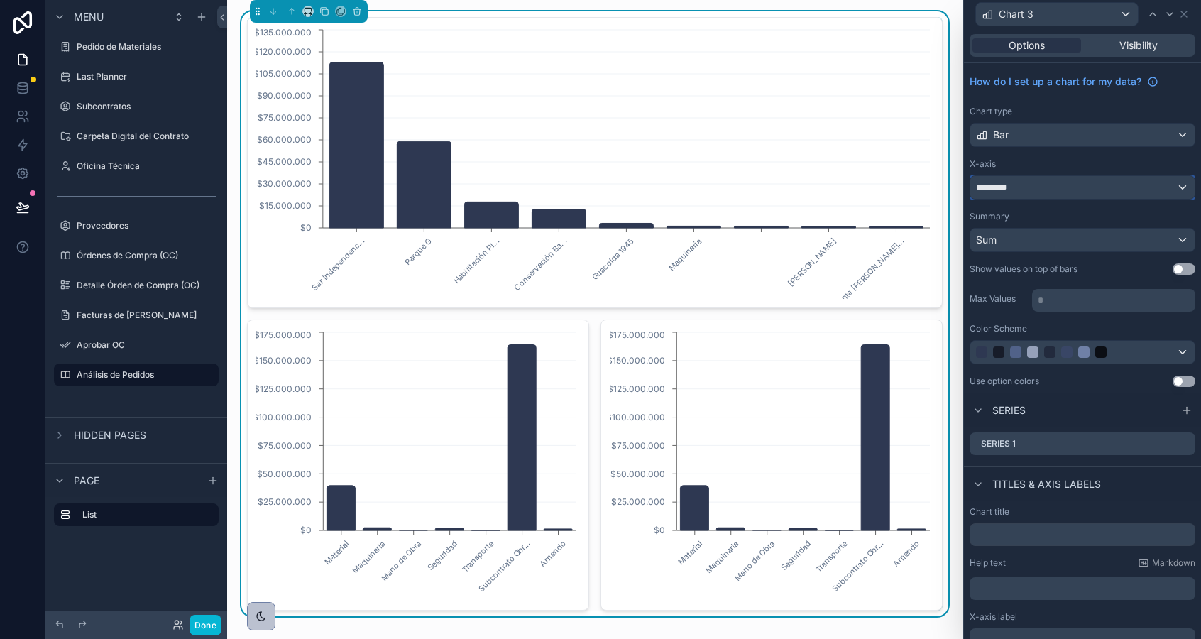
click at [1025, 188] on div "*********" at bounding box center [1082, 187] width 224 height 23
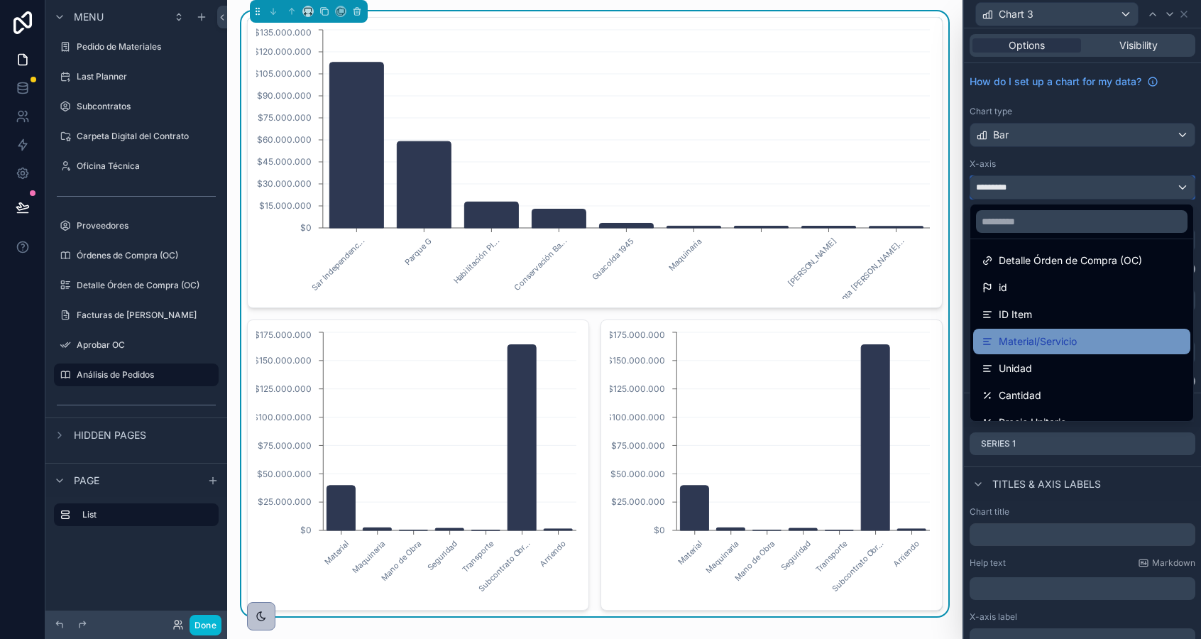
scroll to position [5, 0]
click at [1030, 342] on span "Material/Servicio" at bounding box center [1038, 339] width 78 height 17
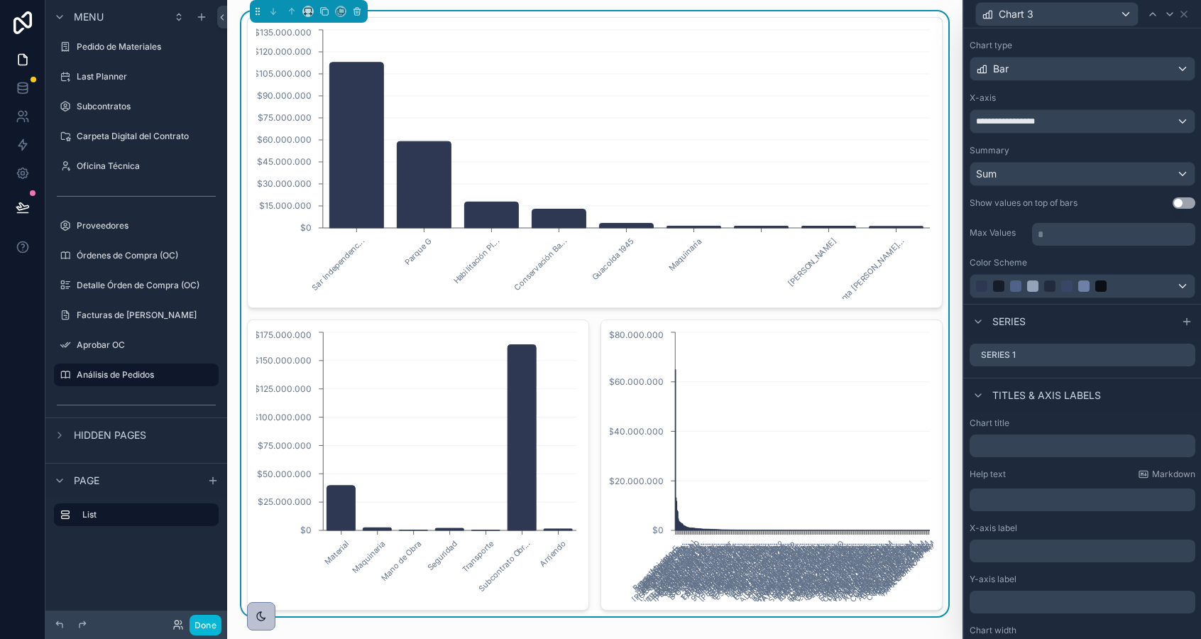
scroll to position [94, 0]
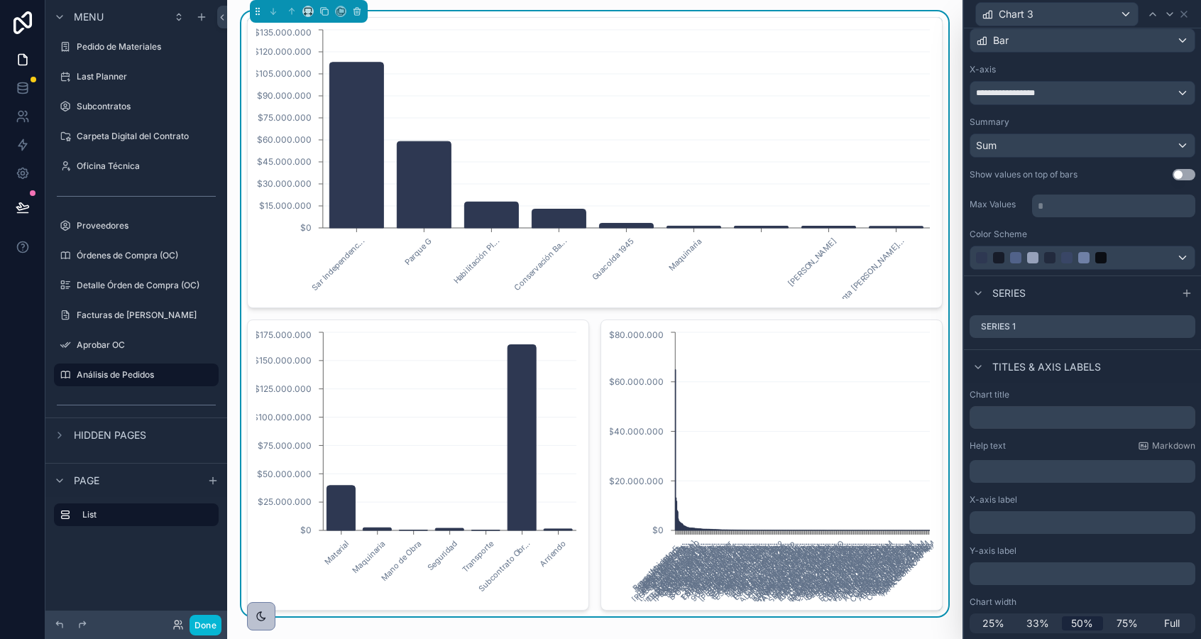
click at [1028, 520] on p "﻿" at bounding box center [1083, 522] width 217 height 14
click at [1023, 568] on p "﻿" at bounding box center [1083, 573] width 217 height 14
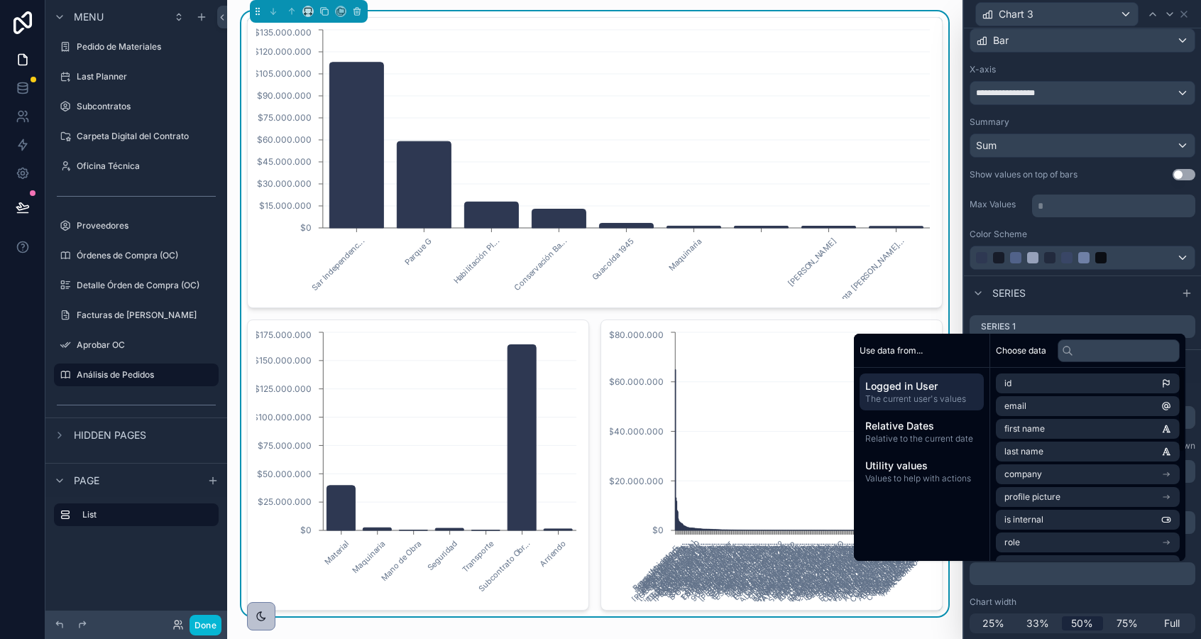
click at [1039, 571] on p "﻿" at bounding box center [1083, 573] width 217 height 14
click at [1041, 305] on div "Series" at bounding box center [1082, 292] width 237 height 34
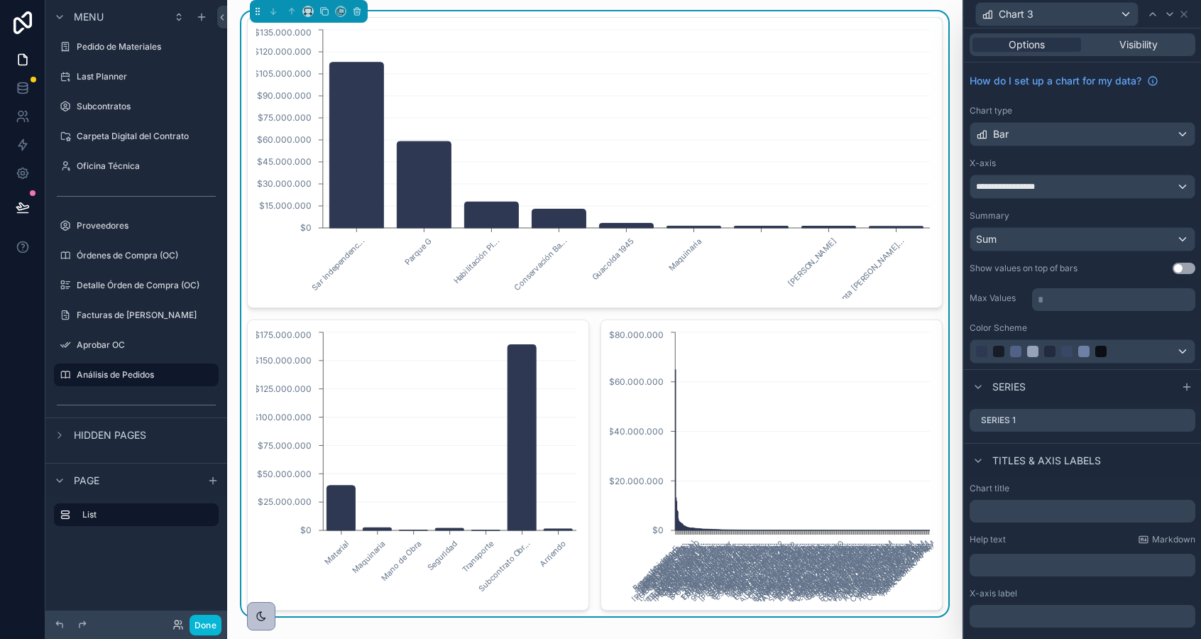
scroll to position [0, 0]
click at [1057, 185] on div "**********" at bounding box center [1082, 187] width 224 height 23
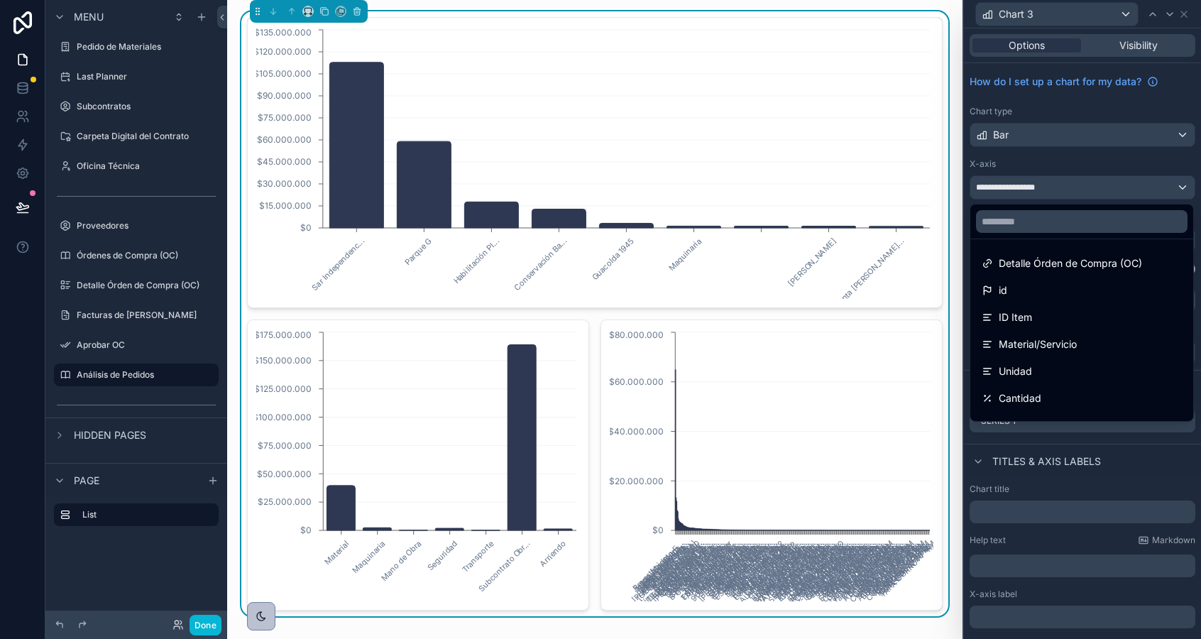
click at [1057, 185] on div at bounding box center [1082, 319] width 237 height 639
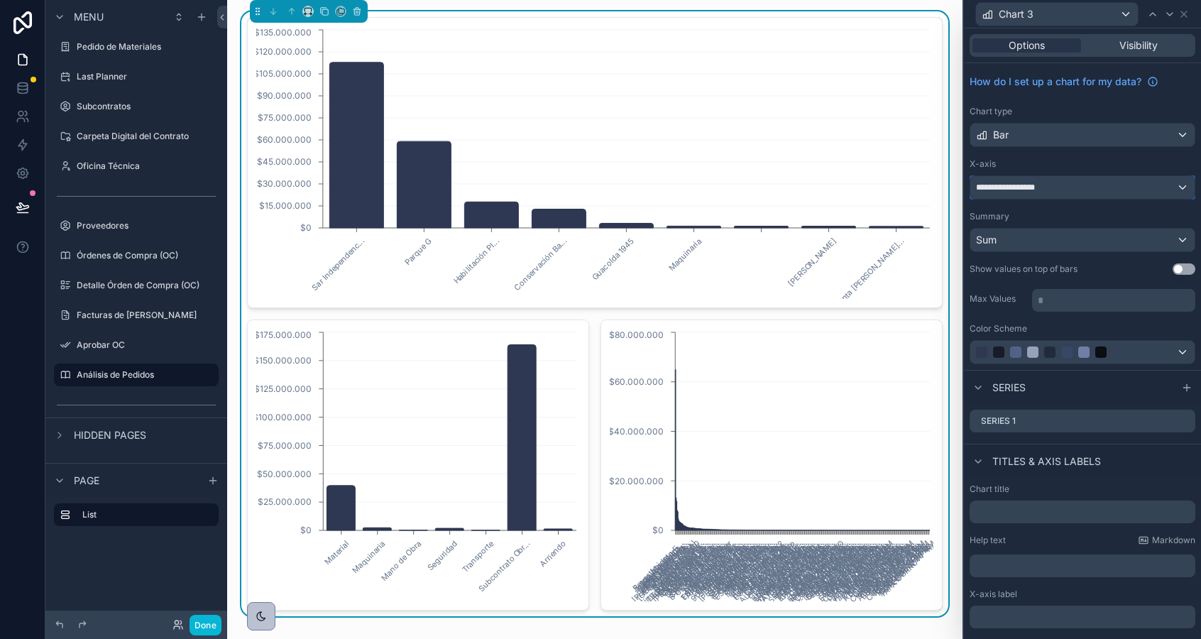
click at [1182, 187] on div "**********" at bounding box center [1082, 187] width 224 height 23
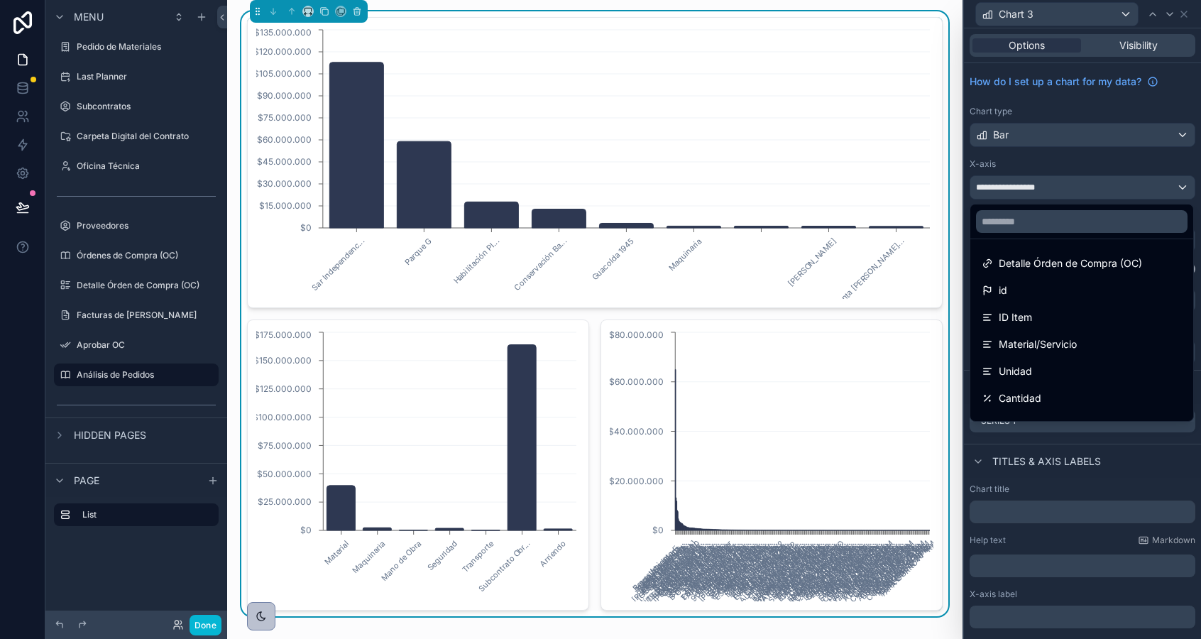
click at [1104, 158] on div at bounding box center [1082, 319] width 237 height 639
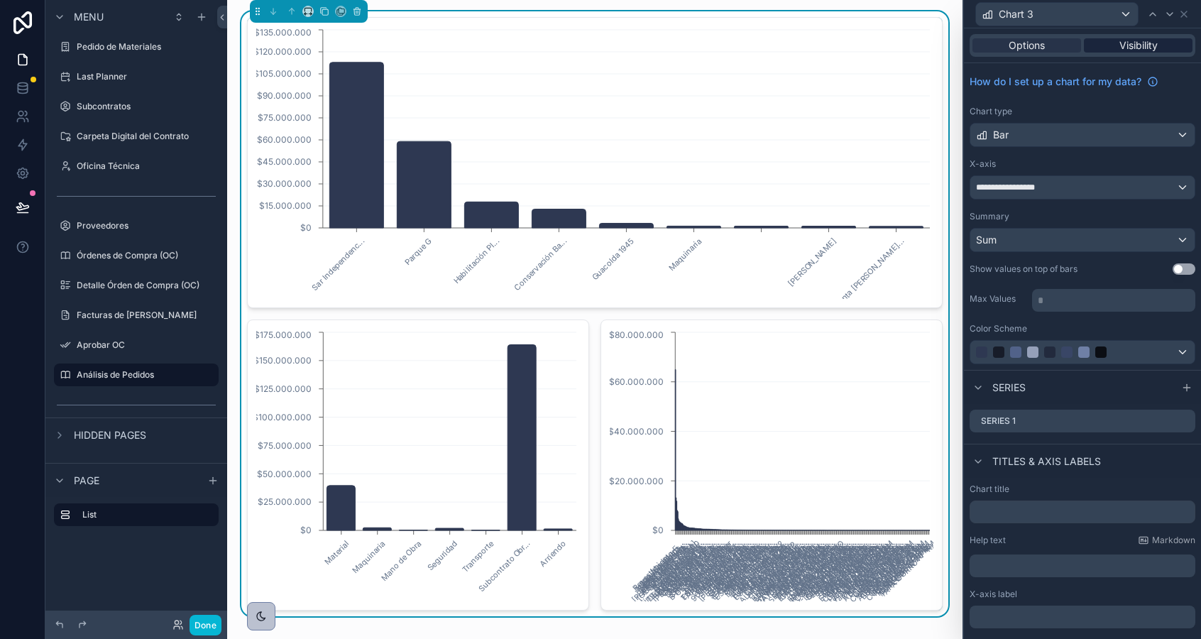
click at [1127, 43] on span "Visibility" at bounding box center [1138, 45] width 38 height 14
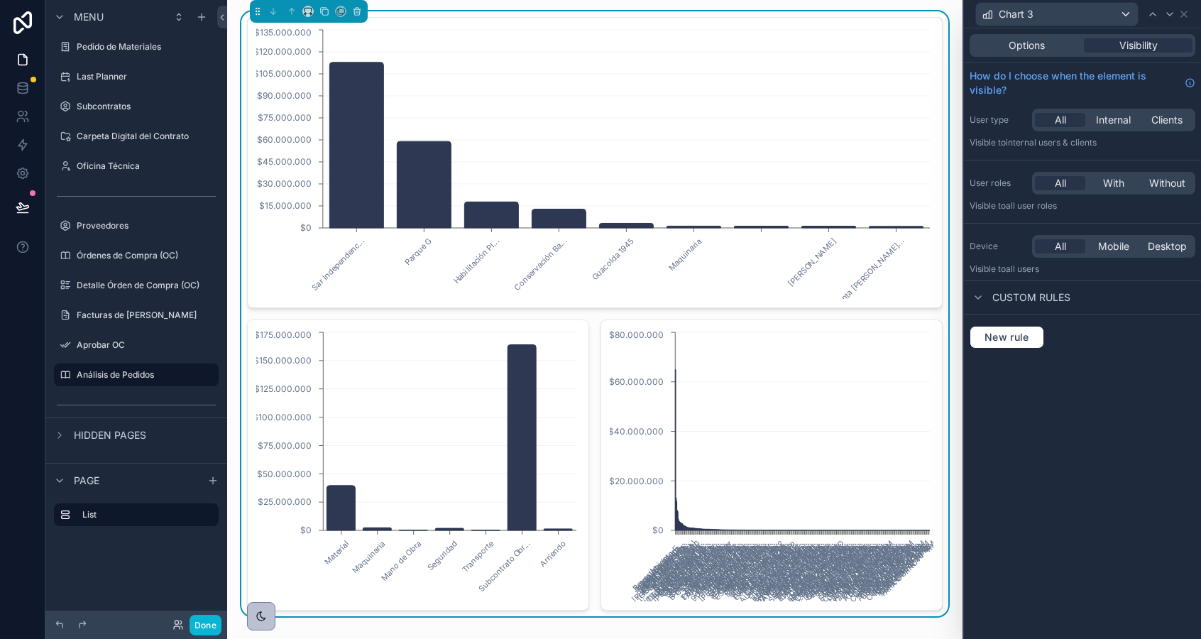
click at [1037, 54] on div "Options Visibility" at bounding box center [1082, 45] width 226 height 23
click at [1040, 46] on span "Options" at bounding box center [1026, 45] width 36 height 14
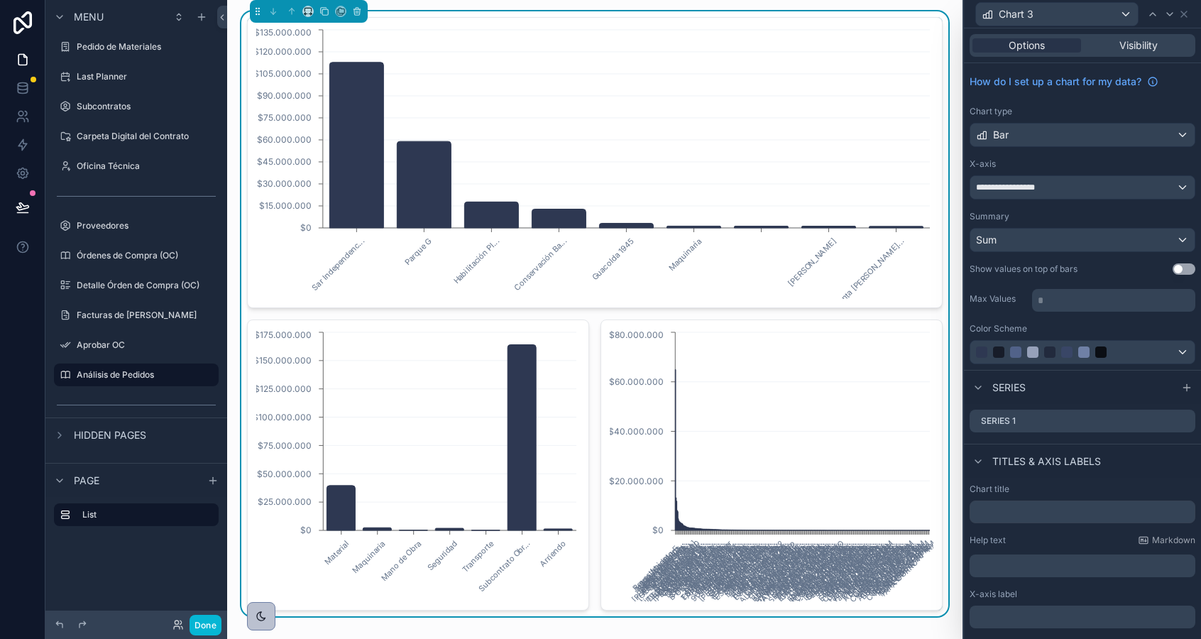
click at [1065, 302] on p "* ﻿" at bounding box center [1115, 300] width 155 height 14
click at [1099, 422] on div "Series 1" at bounding box center [1082, 420] width 226 height 23
click at [1185, 423] on icon at bounding box center [1183, 420] width 11 height 11
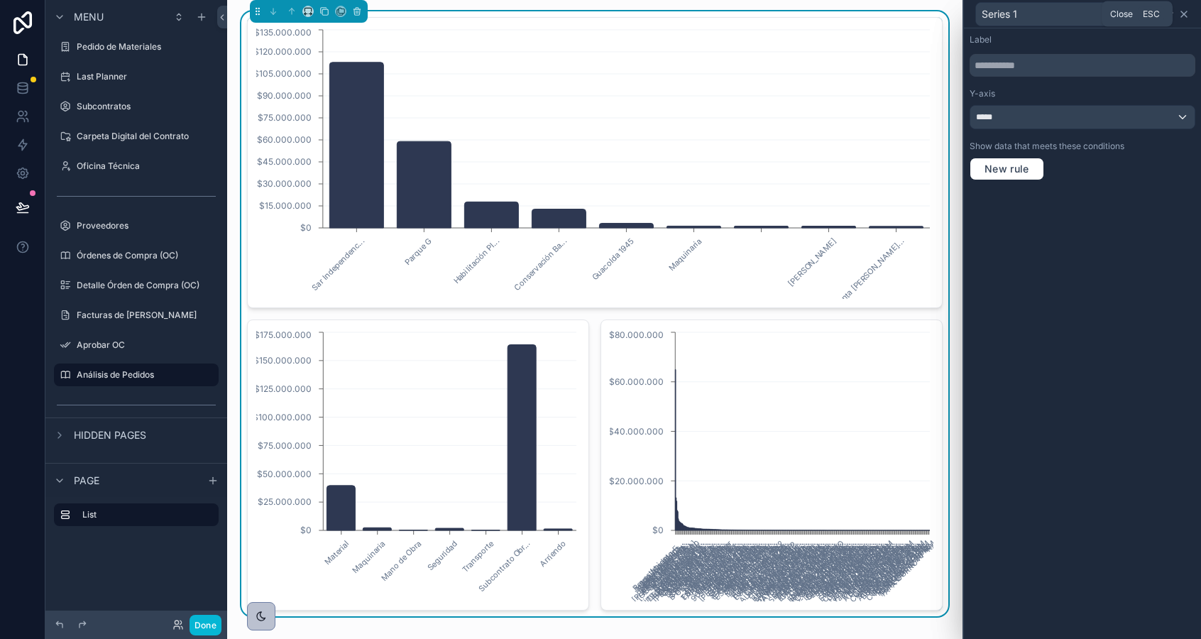
click at [1186, 14] on icon at bounding box center [1183, 14] width 11 height 11
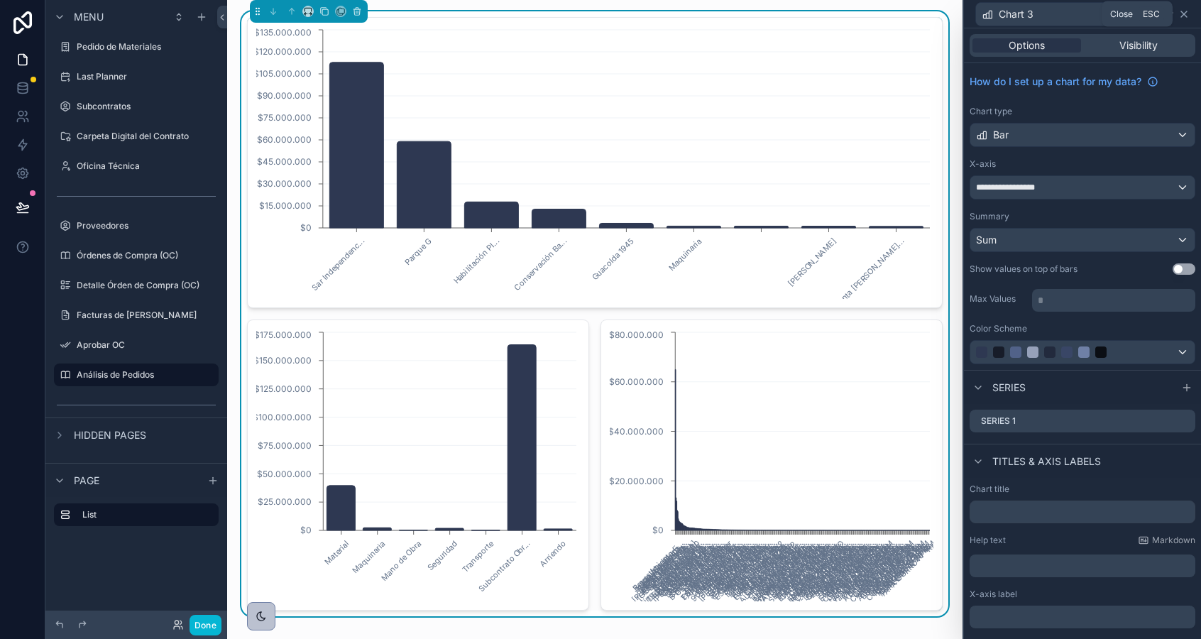
click at [1182, 13] on icon at bounding box center [1183, 14] width 11 height 11
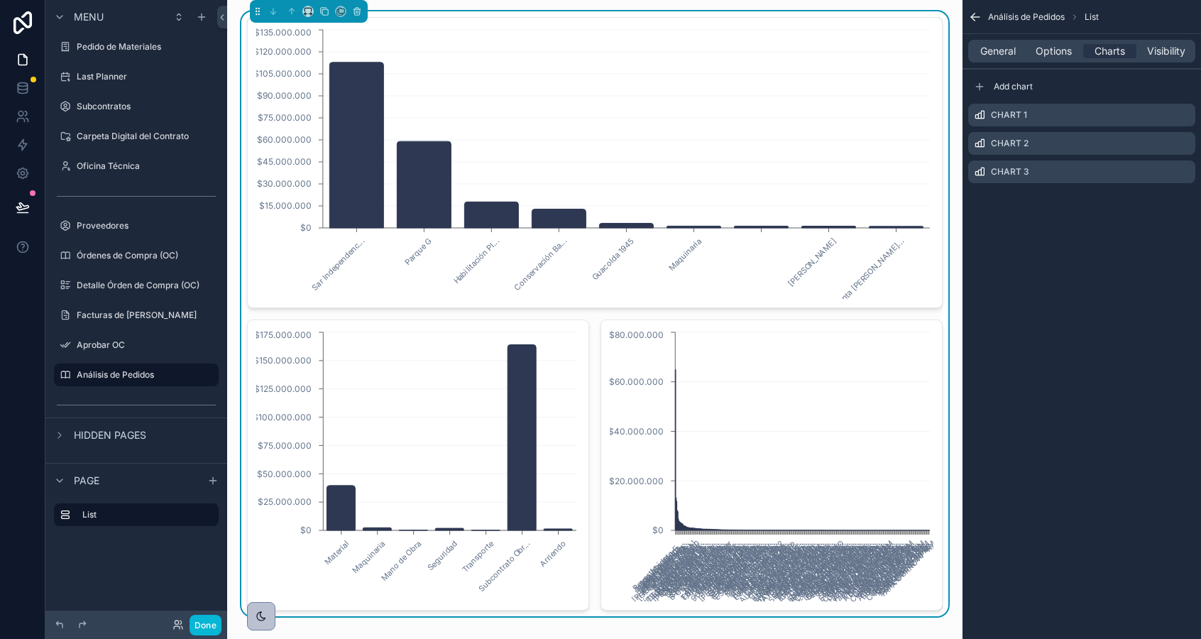
click at [1060, 59] on div "General Options Charts Visibility" at bounding box center [1081, 51] width 227 height 23
click at [1053, 57] on span "Options" at bounding box center [1053, 51] width 36 height 14
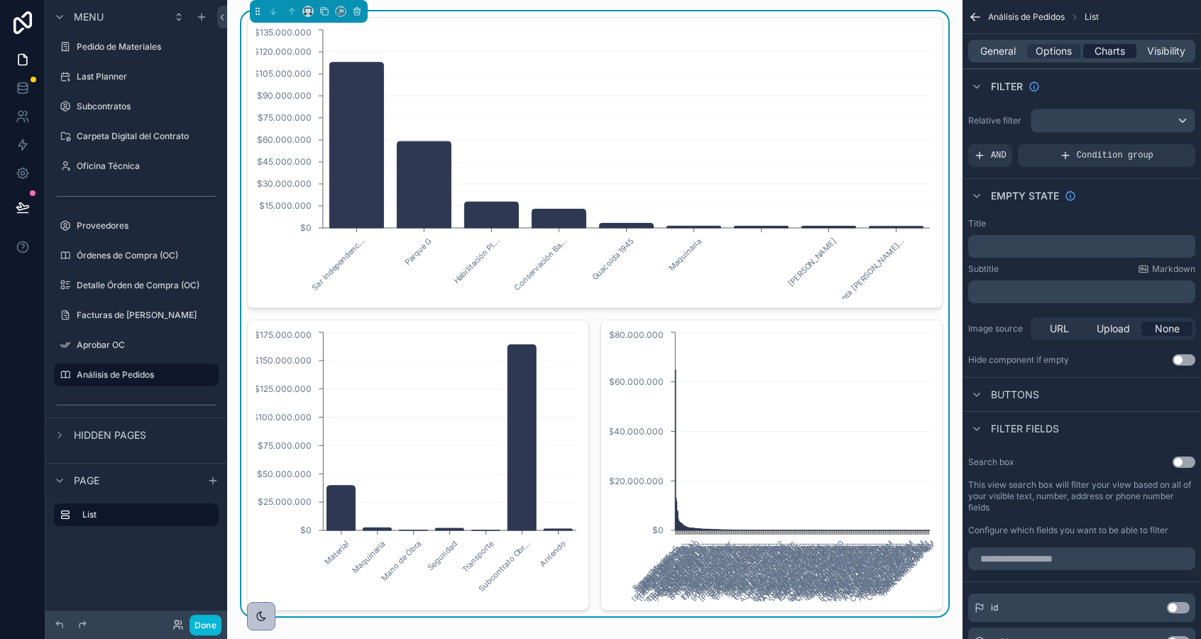
click at [1106, 46] on span "Charts" at bounding box center [1109, 51] width 31 height 14
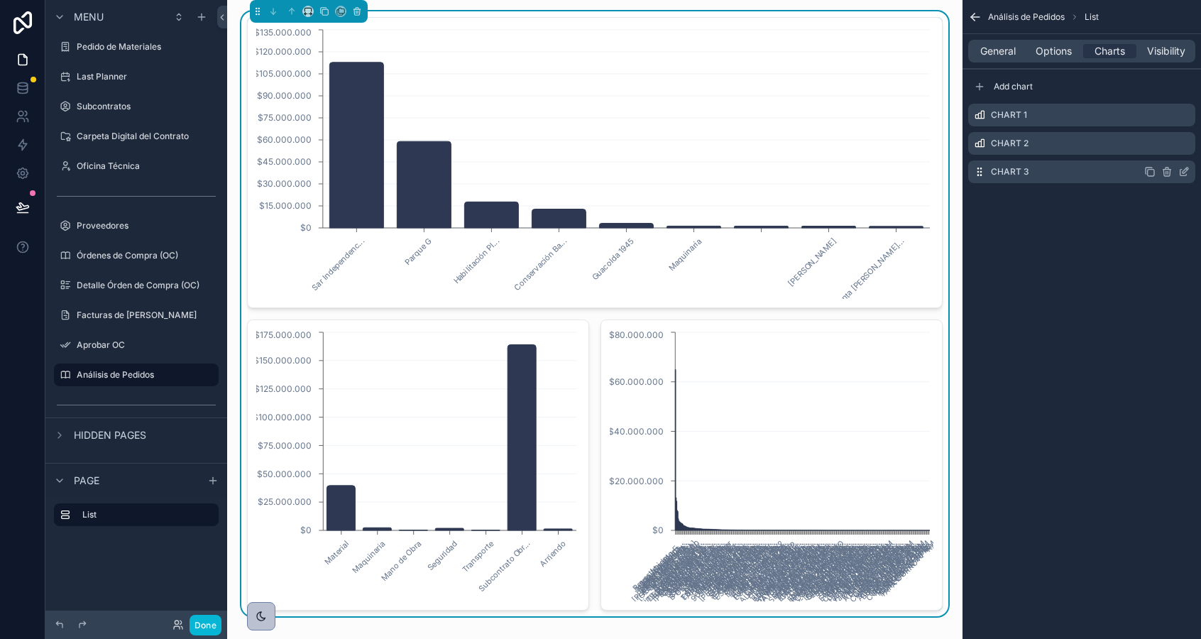
click at [1165, 173] on icon "scrollable content" at bounding box center [1166, 171] width 11 height 11
click at [1157, 133] on div "Chart 2" at bounding box center [1081, 143] width 227 height 23
click at [1180, 147] on icon at bounding box center [1178, 149] width 6 height 6
click at [1184, 167] on icon "scrollable content" at bounding box center [1183, 171] width 11 height 11
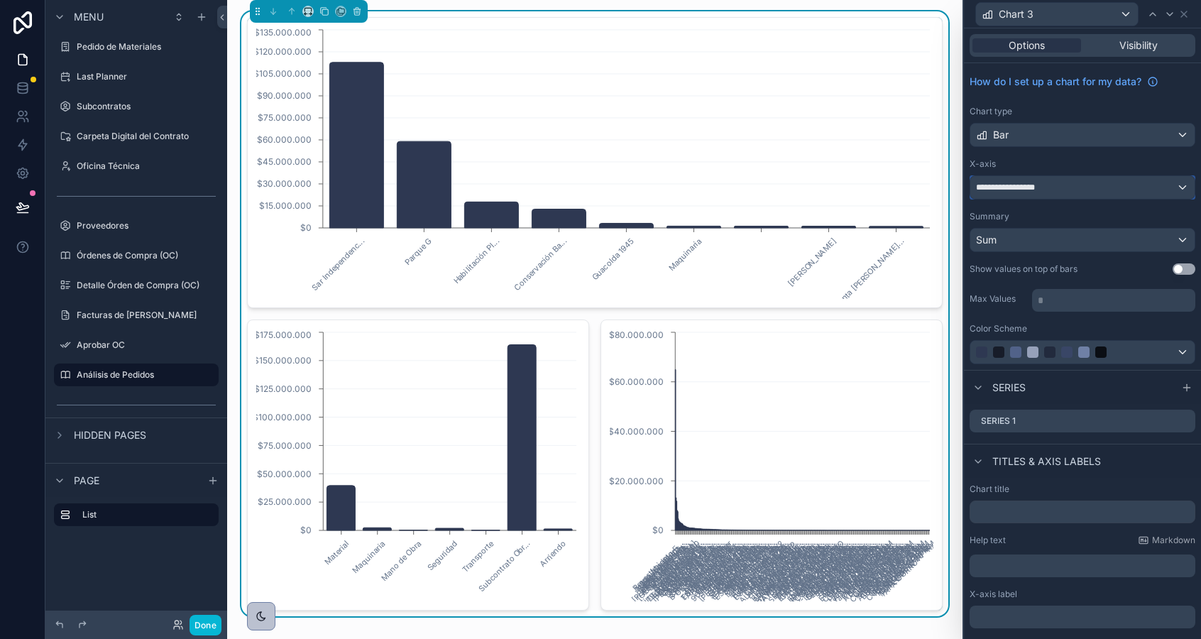
click at [1069, 186] on div "**********" at bounding box center [1082, 187] width 224 height 23
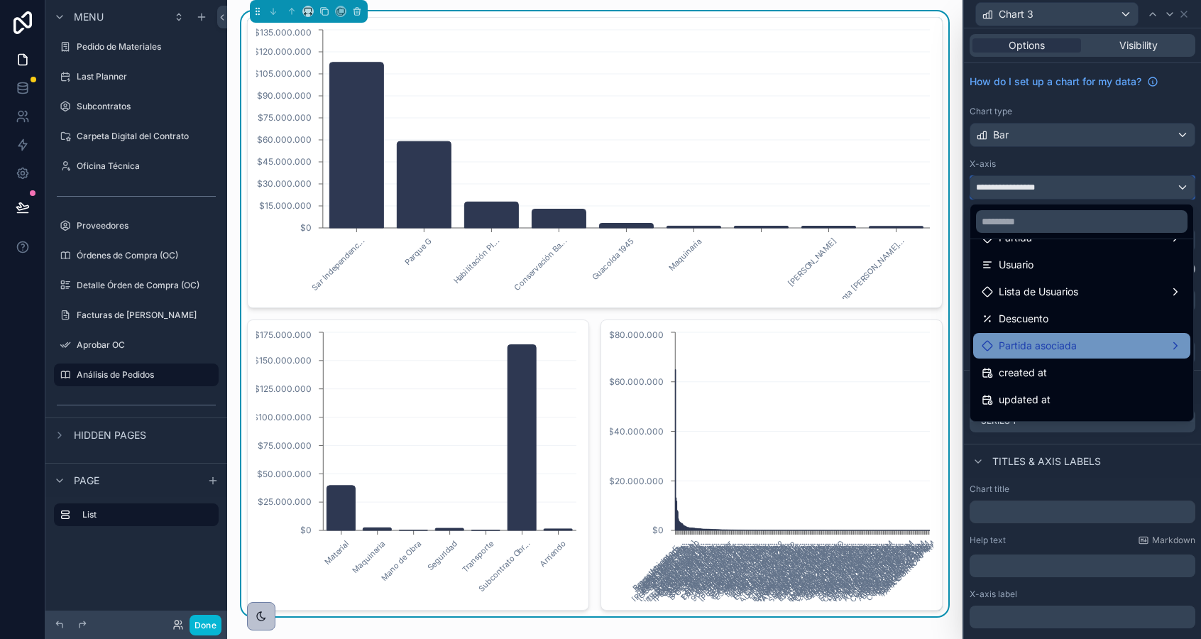
scroll to position [370, 0]
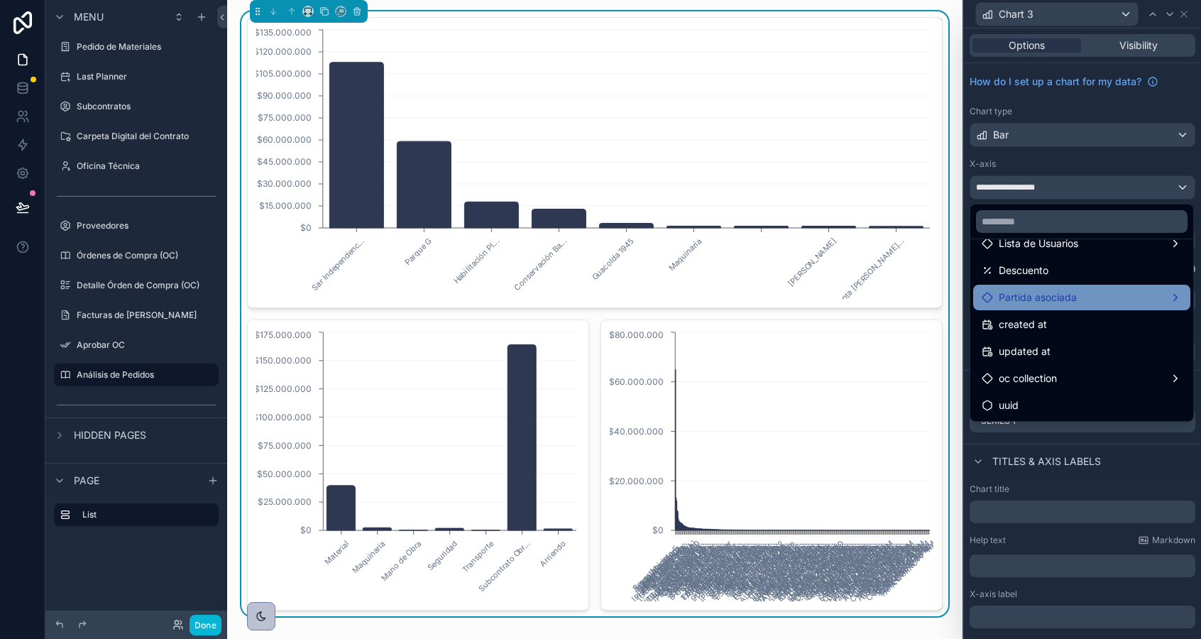
click at [1026, 303] on span "Partida asociada" at bounding box center [1038, 297] width 78 height 17
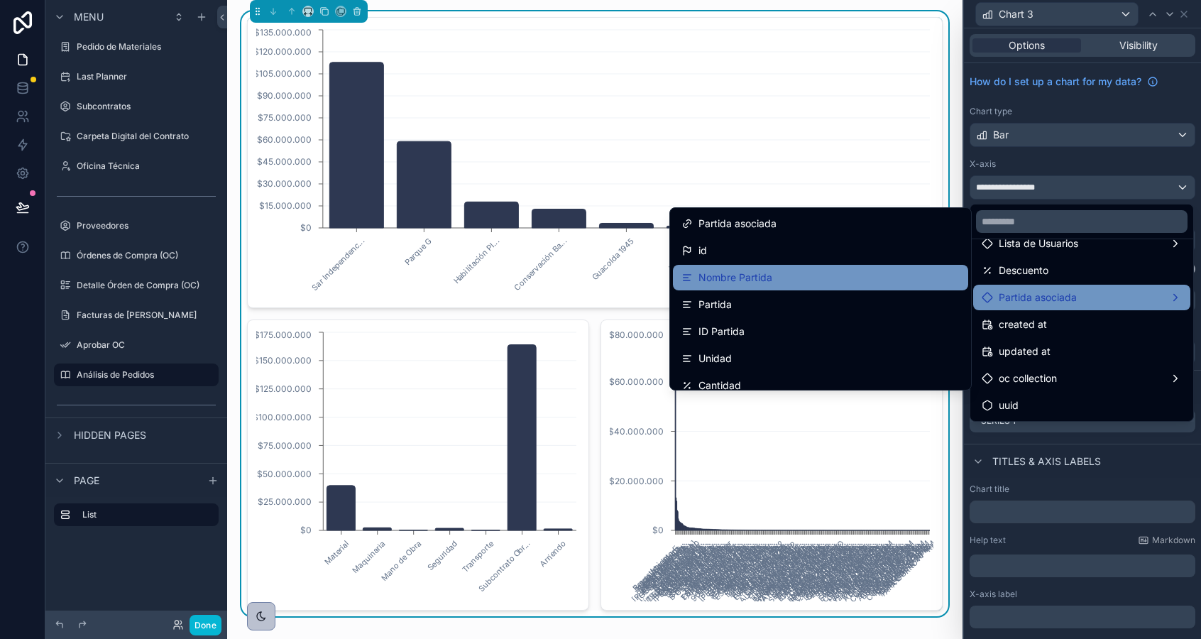
click at [857, 274] on div "Nombre Partida" at bounding box center [820, 277] width 278 height 17
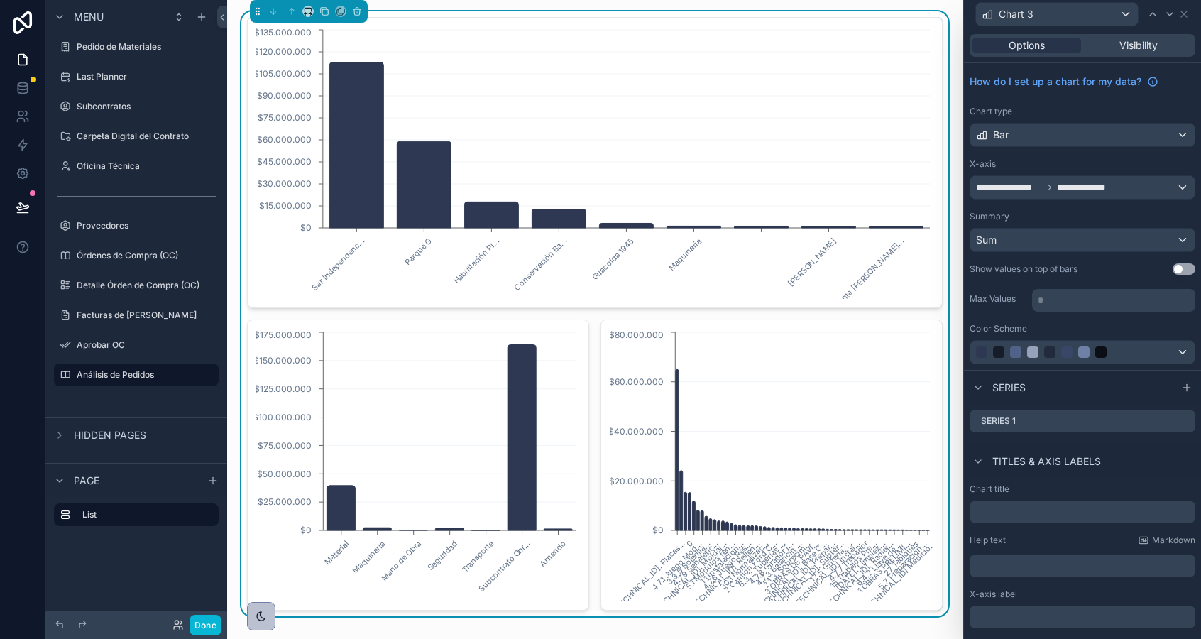
click at [1050, 299] on p "* ﻿" at bounding box center [1115, 300] width 155 height 14
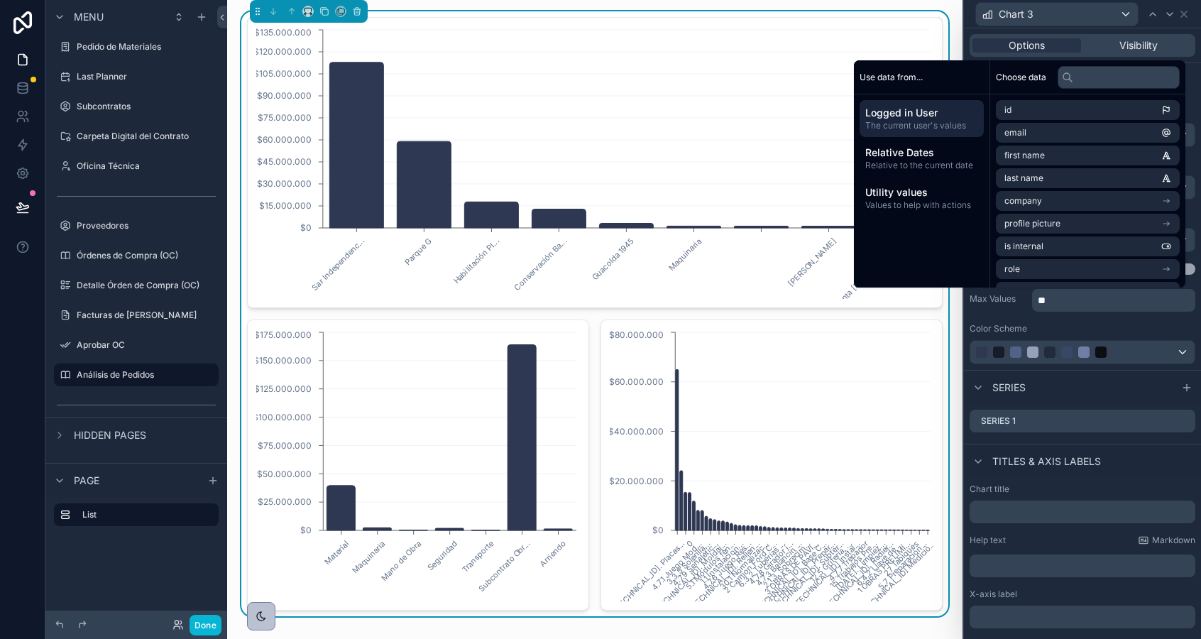
scroll to position [0, 0]
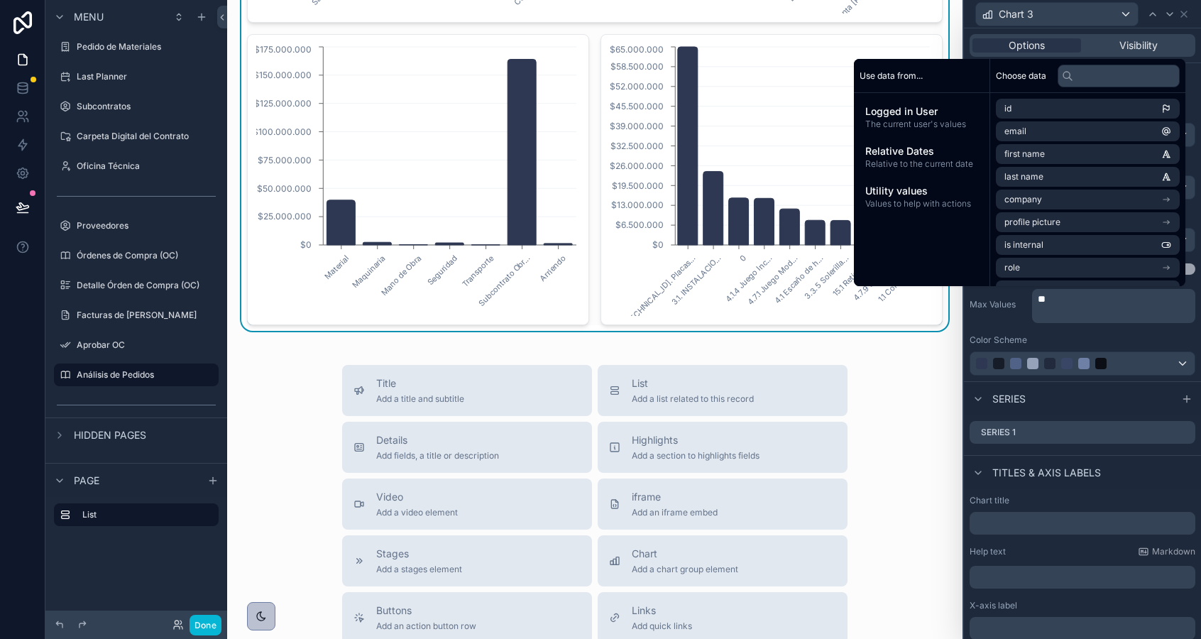
click at [295, 425] on div "Title Add a title and subtitle List Add a list related to this record Details A…" at bounding box center [594, 617] width 713 height 505
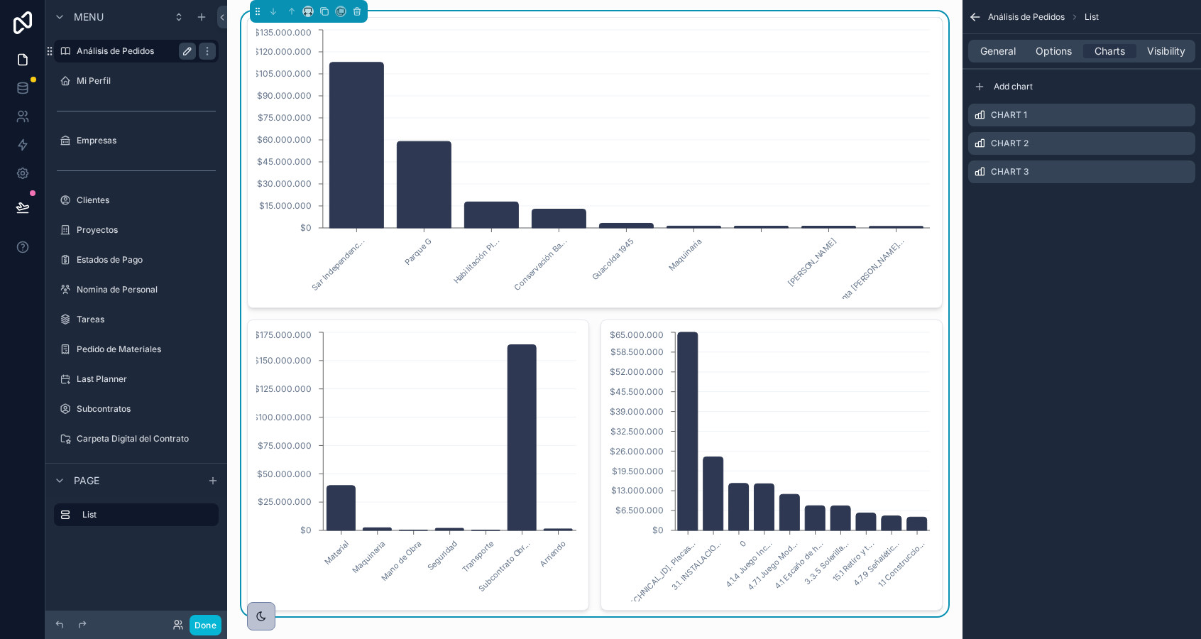
click at [185, 50] on icon "scrollable content" at bounding box center [187, 51] width 7 height 7
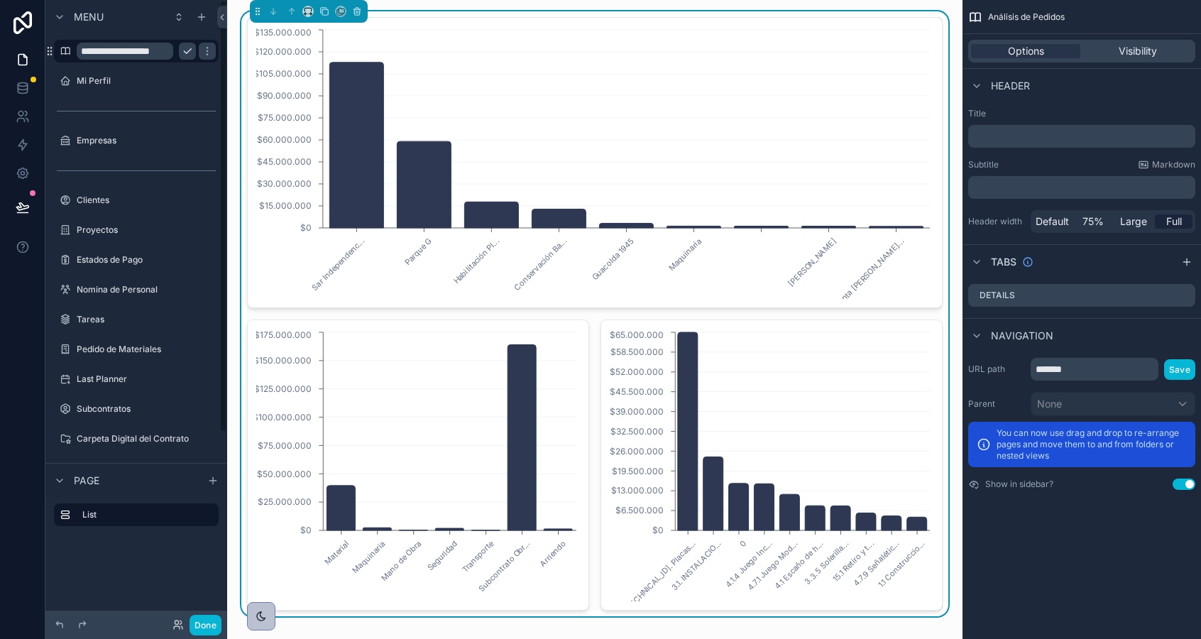
click at [136, 46] on input "**********" at bounding box center [125, 51] width 97 height 17
type input "*********"
click at [207, 50] on icon "scrollable content" at bounding box center [207, 50] width 1 height 1
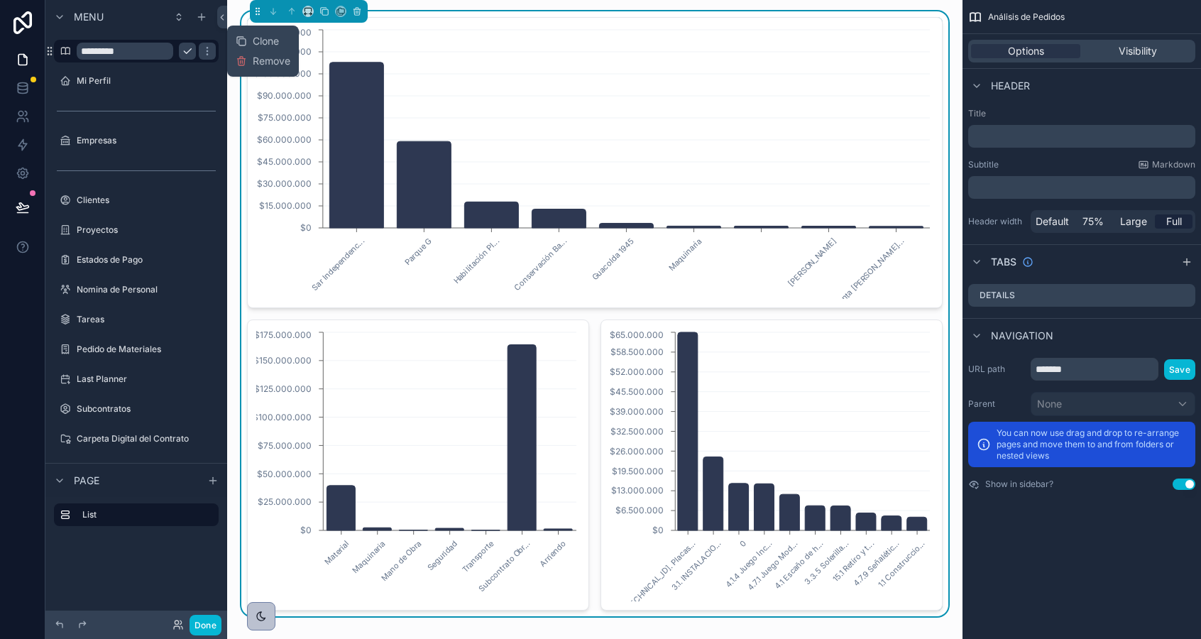
click at [190, 53] on icon "scrollable content" at bounding box center [187, 50] width 11 height 11
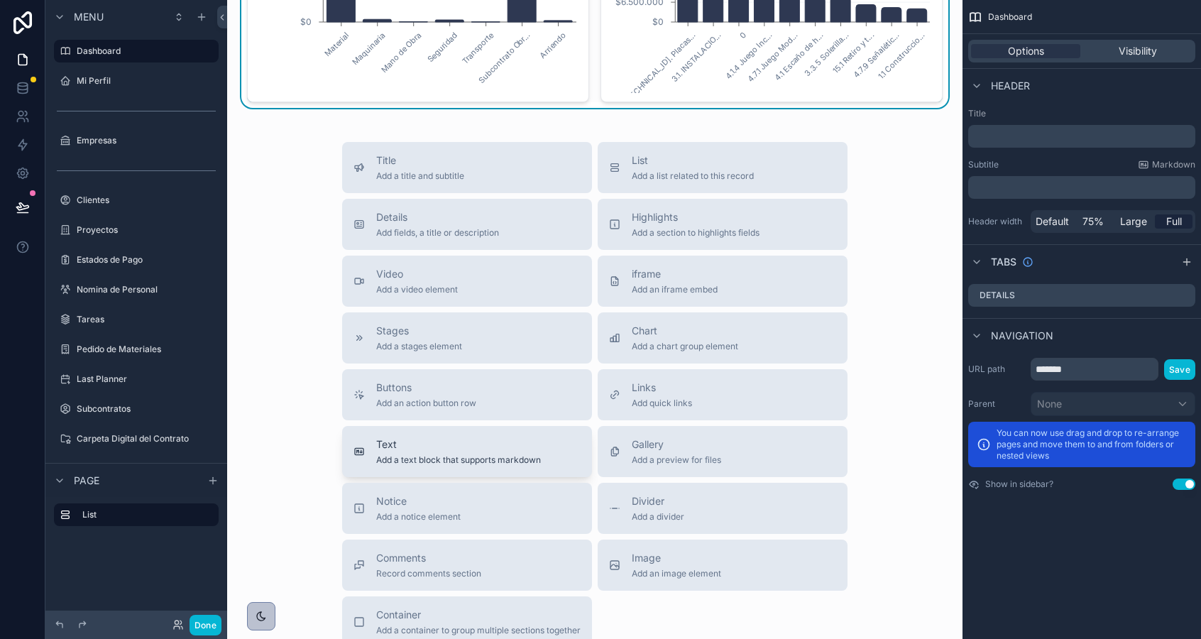
scroll to position [507, 0]
click at [438, 165] on span "Title" at bounding box center [420, 162] width 88 height 14
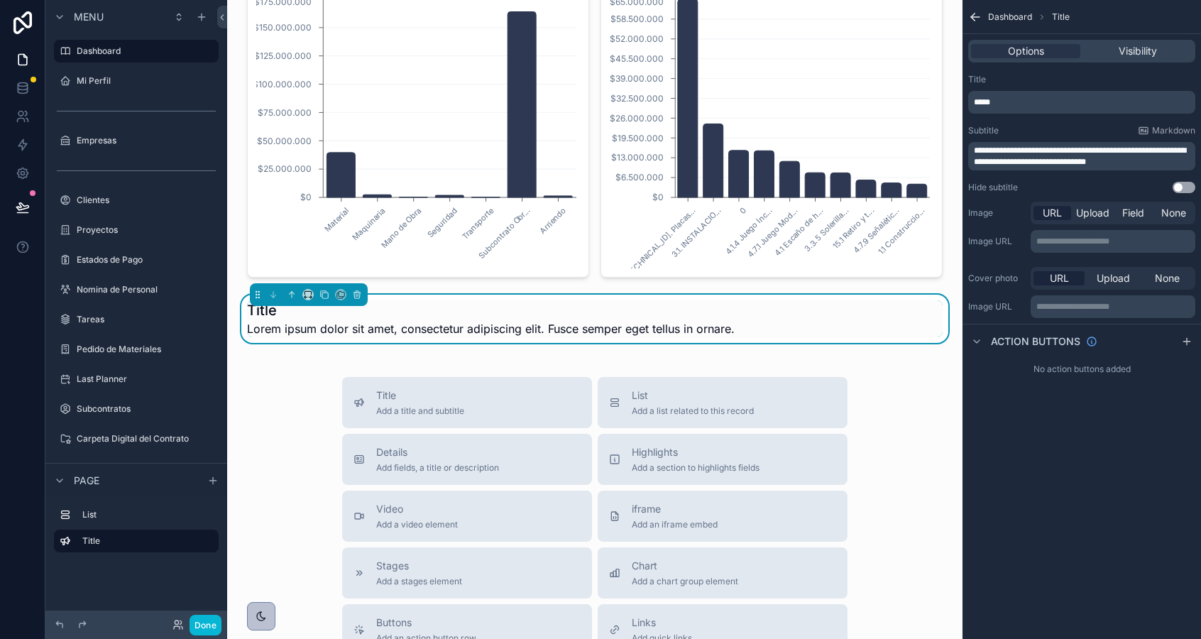
scroll to position [332, 0]
click at [289, 314] on h1 "Title" at bounding box center [491, 311] width 488 height 20
click at [990, 100] on span "*****" at bounding box center [982, 102] width 16 height 9
click at [986, 100] on span "*****" at bounding box center [982, 102] width 16 height 9
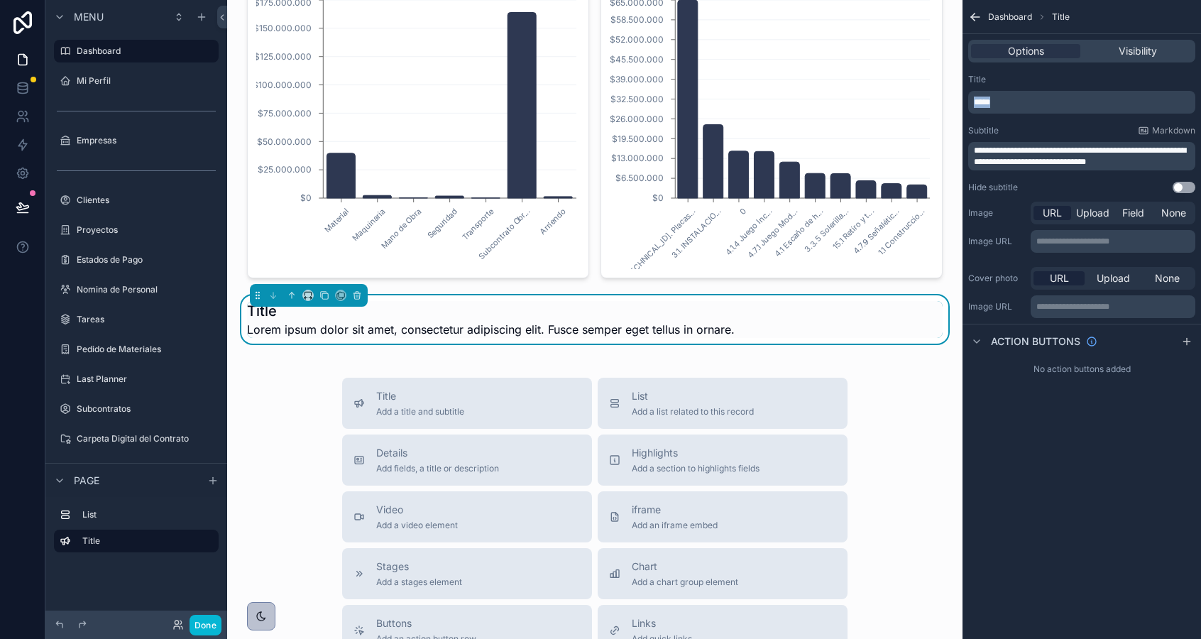
click at [986, 100] on span "*****" at bounding box center [982, 102] width 16 height 9
drag, startPoint x: 1036, startPoint y: 99, endPoint x: 974, endPoint y: 97, distance: 62.5
click at [974, 97] on p "**********" at bounding box center [1083, 102] width 219 height 11
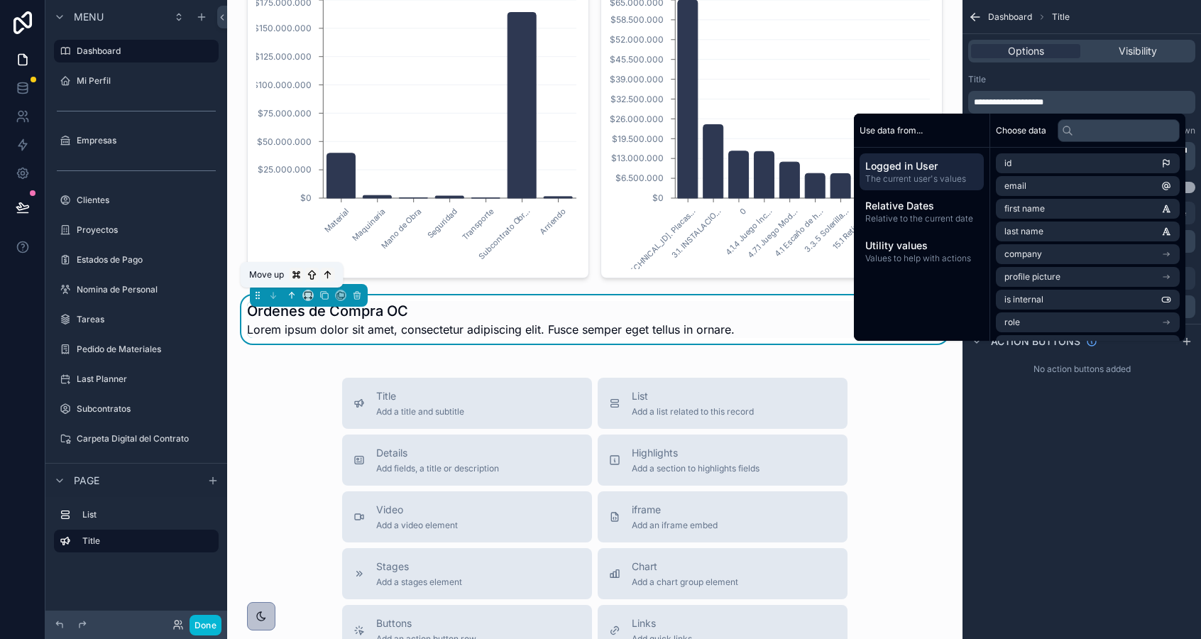
click at [292, 295] on icon "scrollable content" at bounding box center [292, 295] width 0 height 6
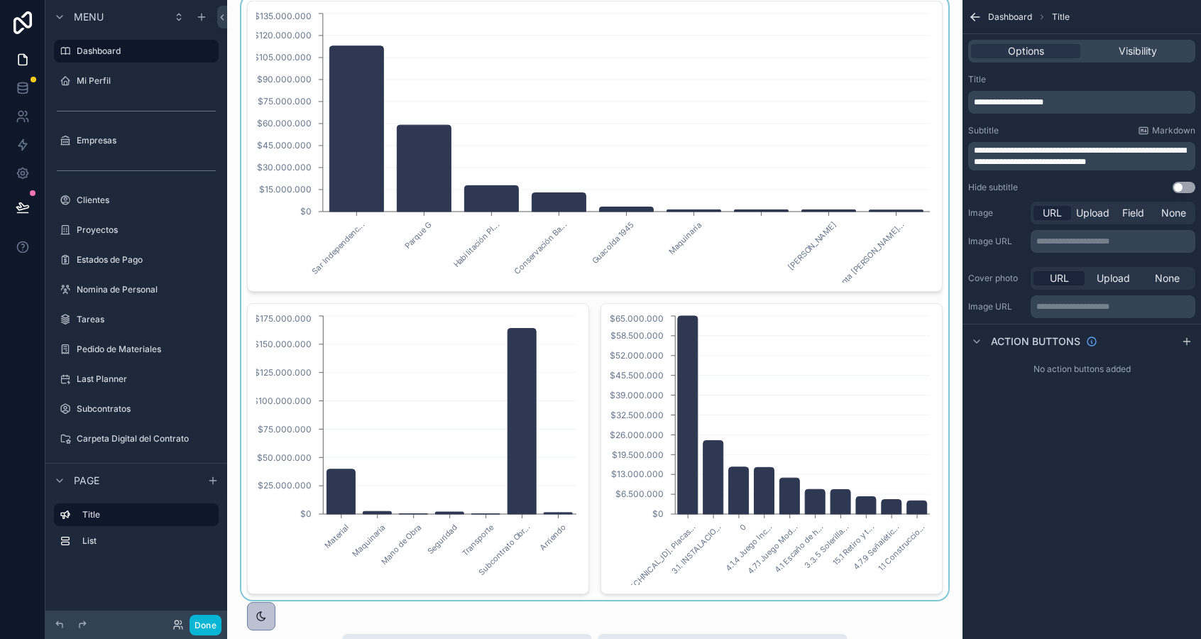
scroll to position [0, 0]
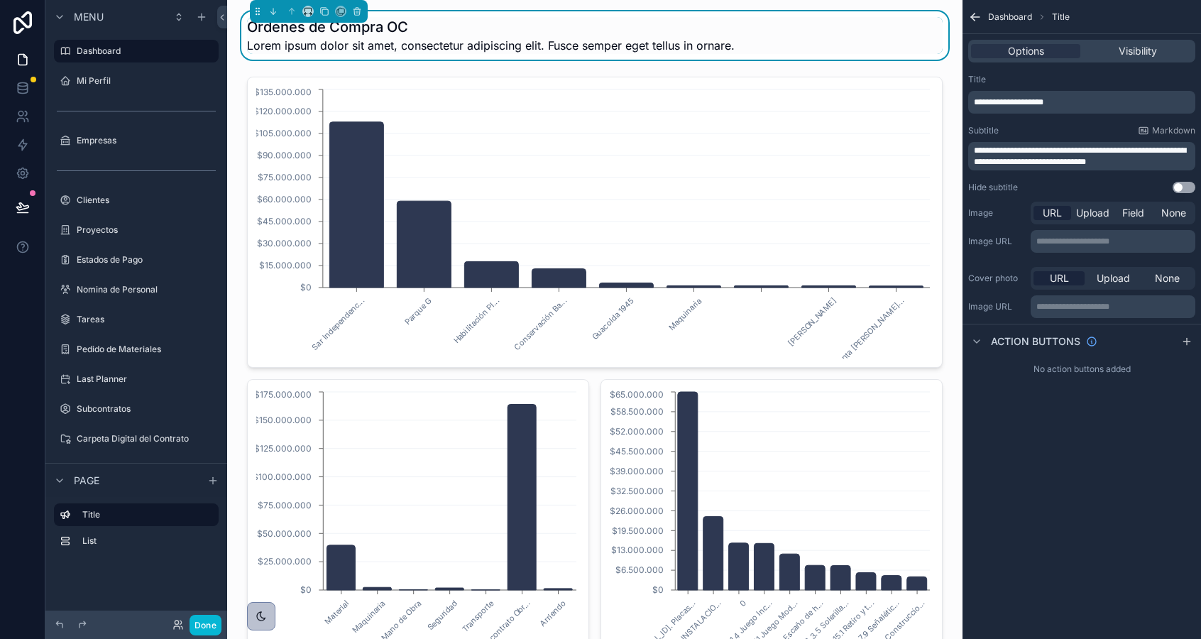
click at [343, 43] on span "Lorem ipsum dolor sit amet, consectetur adipiscing elit. Fusce semper eget tell…" at bounding box center [491, 45] width 488 height 17
drag, startPoint x: 1145, startPoint y: 160, endPoint x: 966, endPoint y: 141, distance: 180.6
click at [966, 141] on div "**********" at bounding box center [1081, 133] width 238 height 131
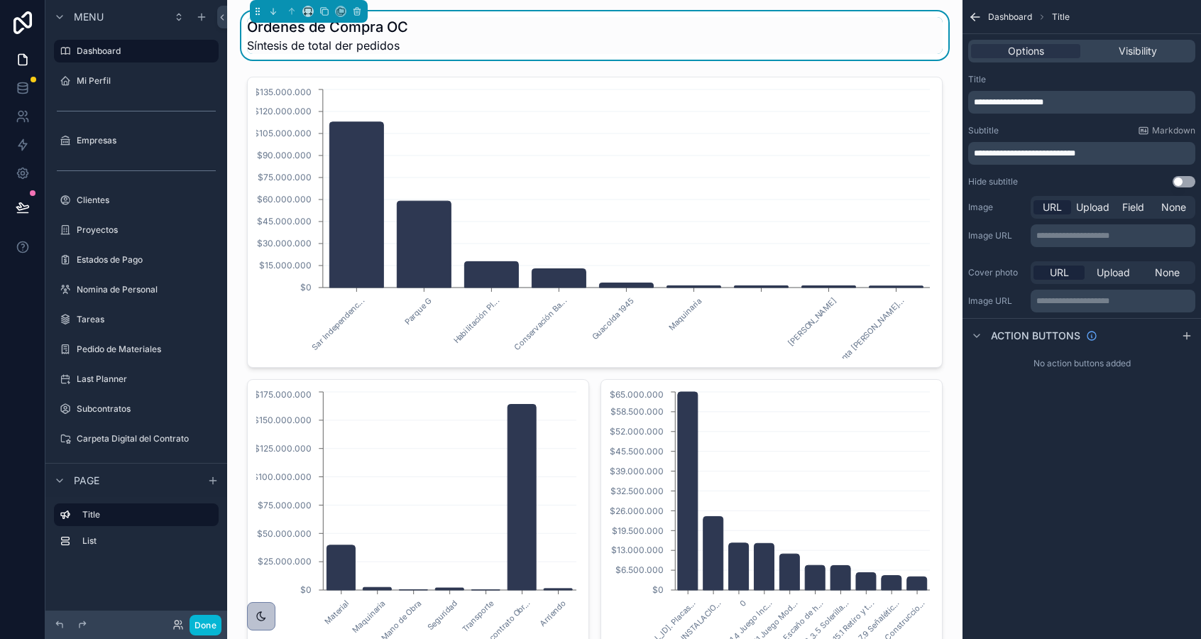
click at [1052, 155] on span "**********" at bounding box center [1024, 153] width 101 height 9
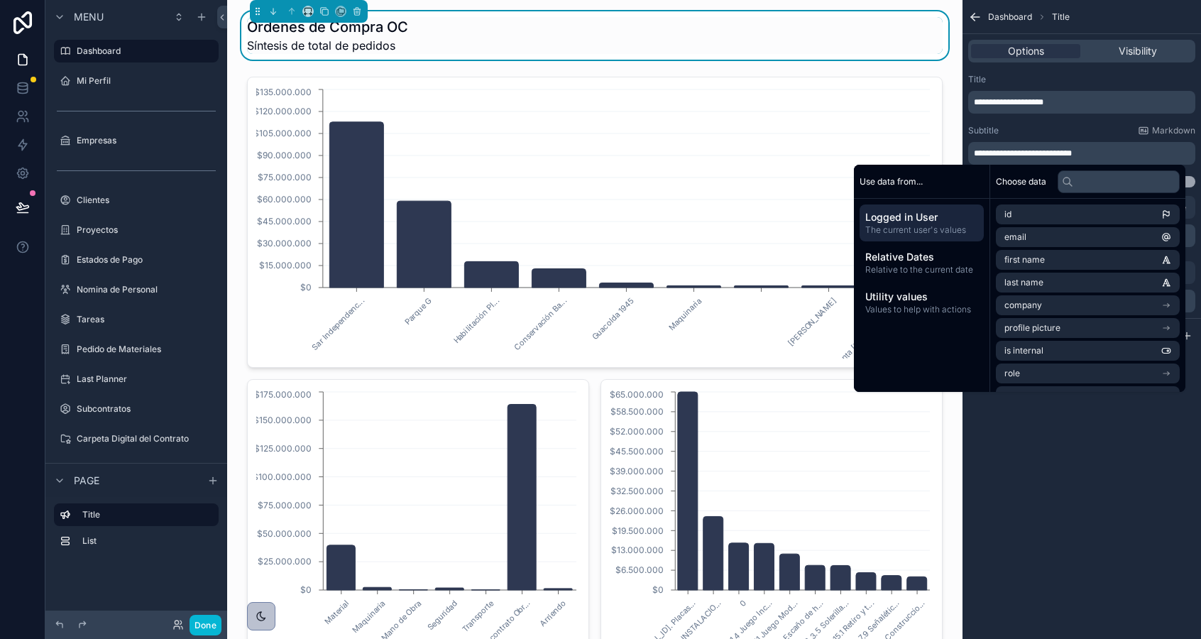
click at [1091, 150] on p "**********" at bounding box center [1083, 153] width 219 height 11
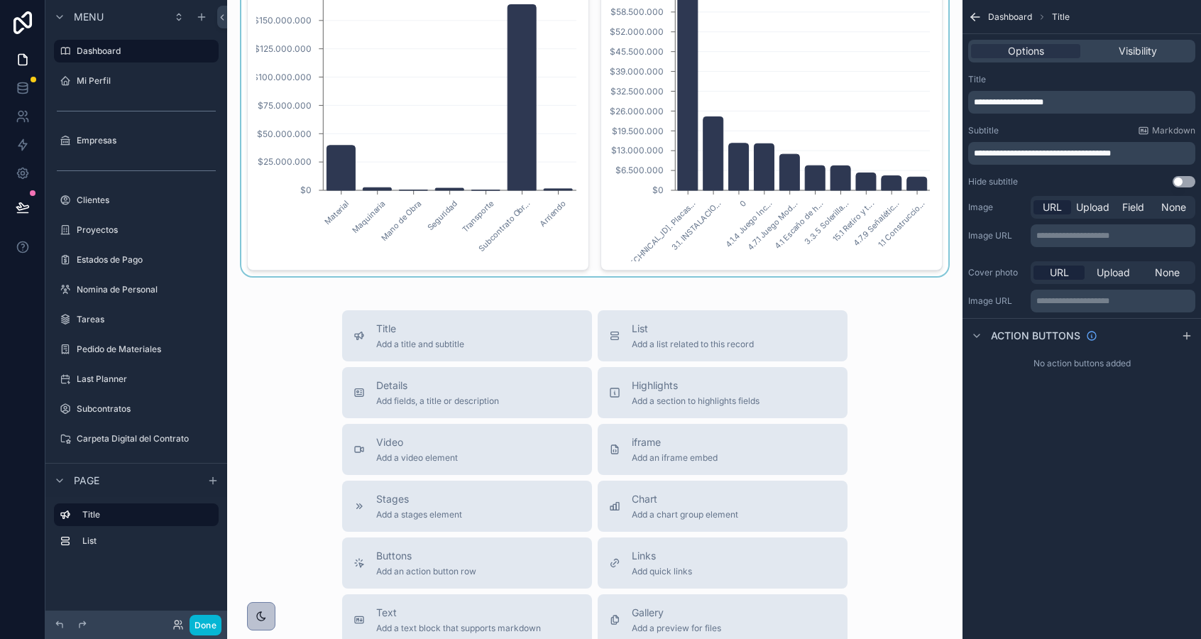
scroll to position [439, 0]
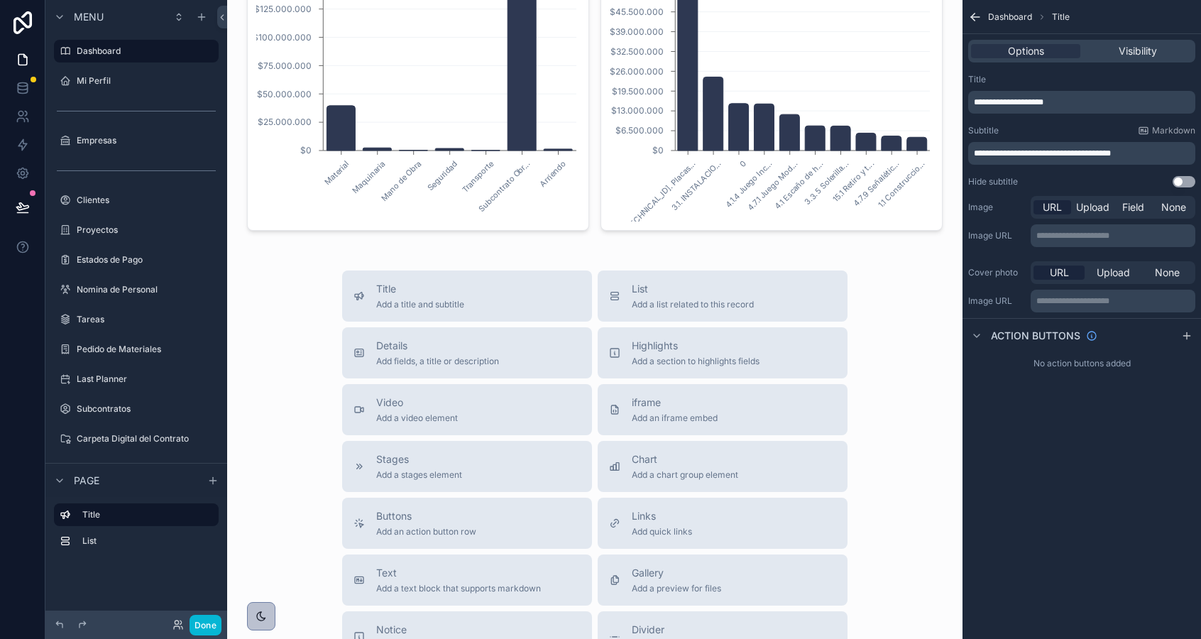
click at [295, 273] on div "Title Add a title and subtitle List Add a list related to this record Details A…" at bounding box center [594, 522] width 713 height 505
click at [659, 449] on button "Chart Add a chart group element" at bounding box center [723, 466] width 250 height 51
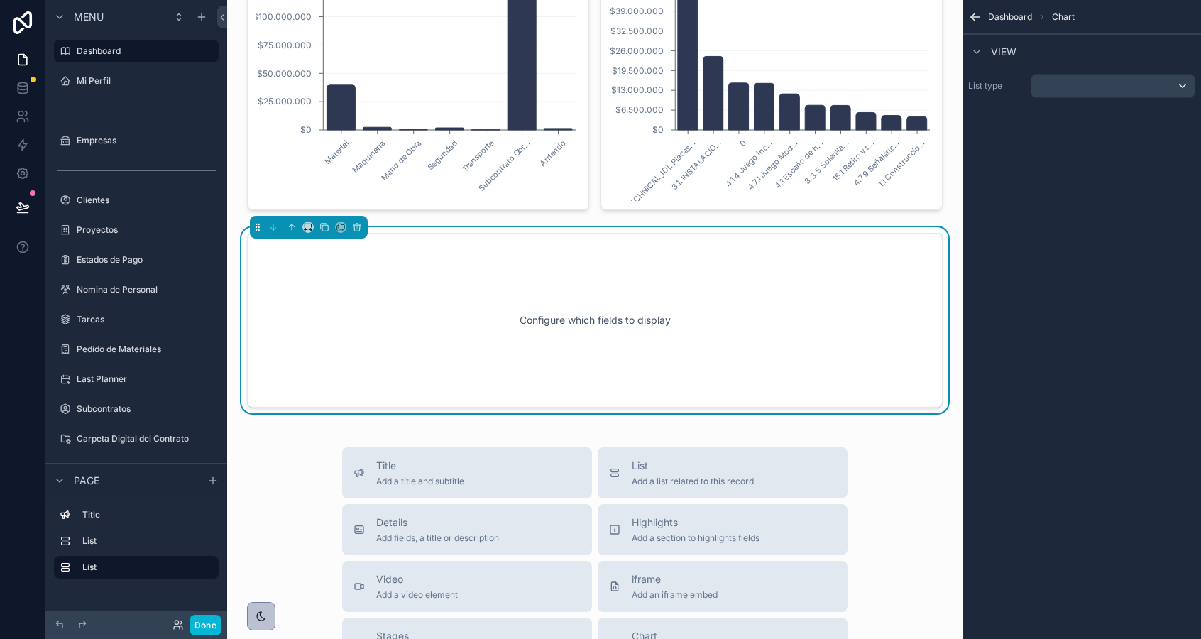
scroll to position [461, 0]
click at [1103, 95] on div "scrollable content" at bounding box center [1112, 86] width 163 height 23
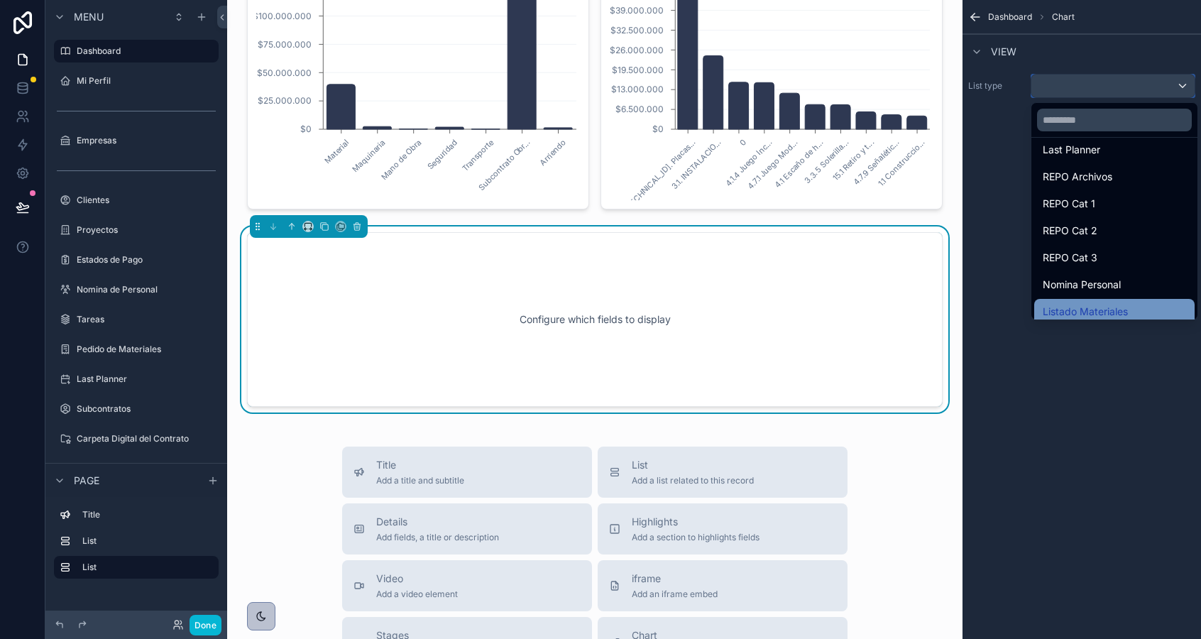
scroll to position [539, 0]
click at [1077, 289] on span "Nomina Personal" at bounding box center [1082, 285] width 78 height 17
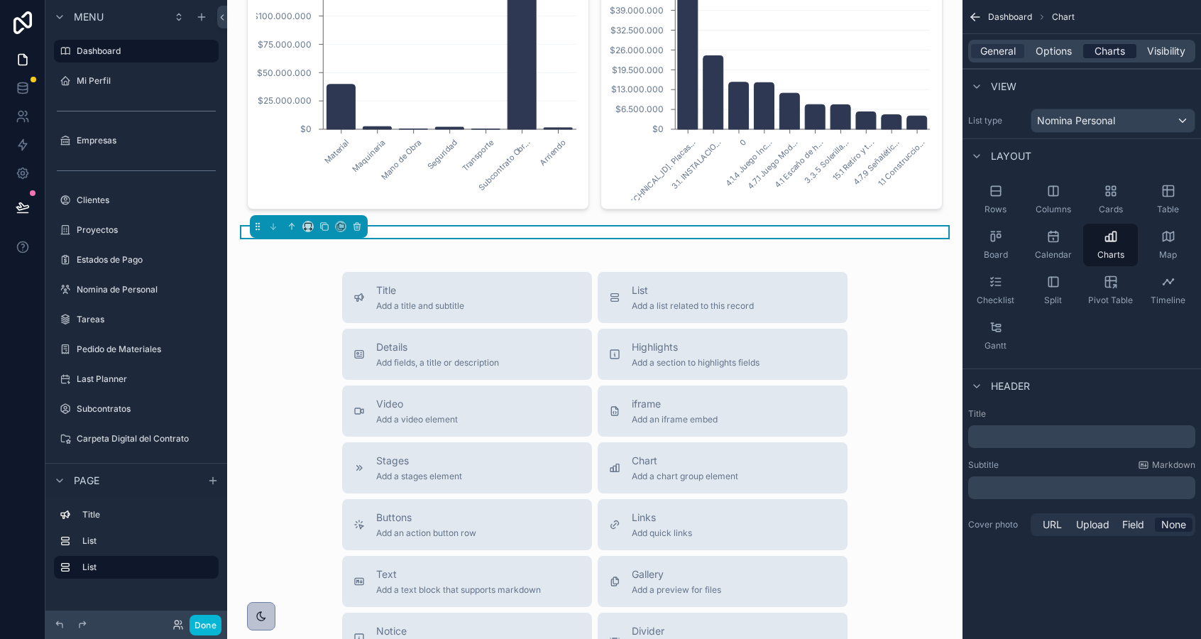
click at [1105, 44] on span "Charts" at bounding box center [1109, 51] width 31 height 14
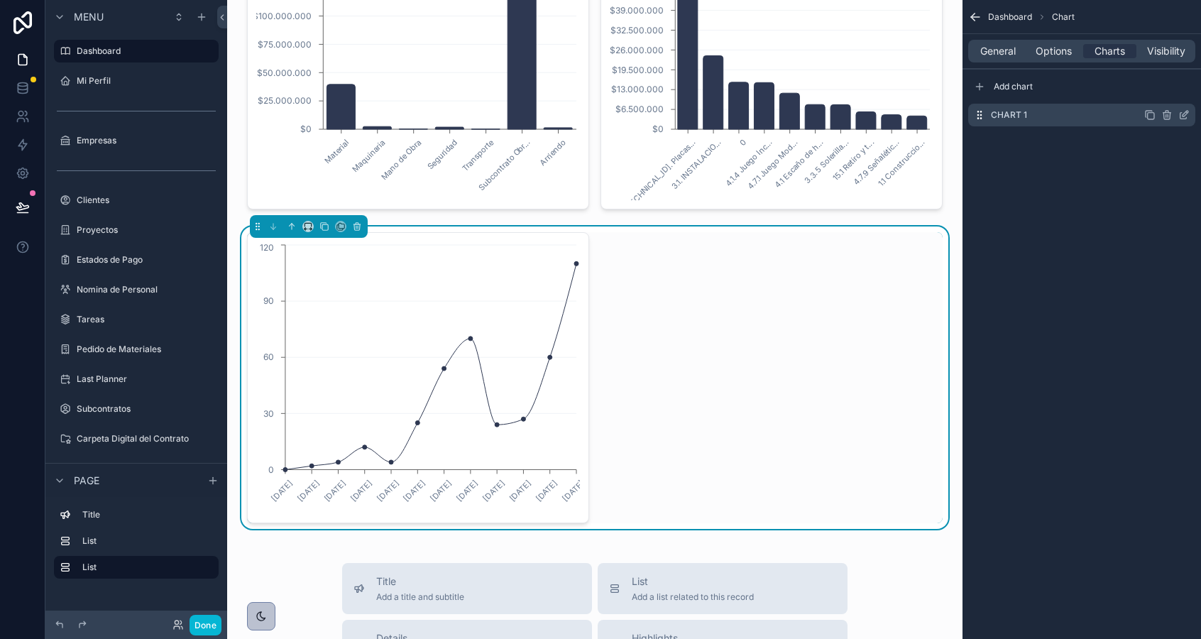
click at [1180, 119] on icon "scrollable content" at bounding box center [1183, 114] width 11 height 11
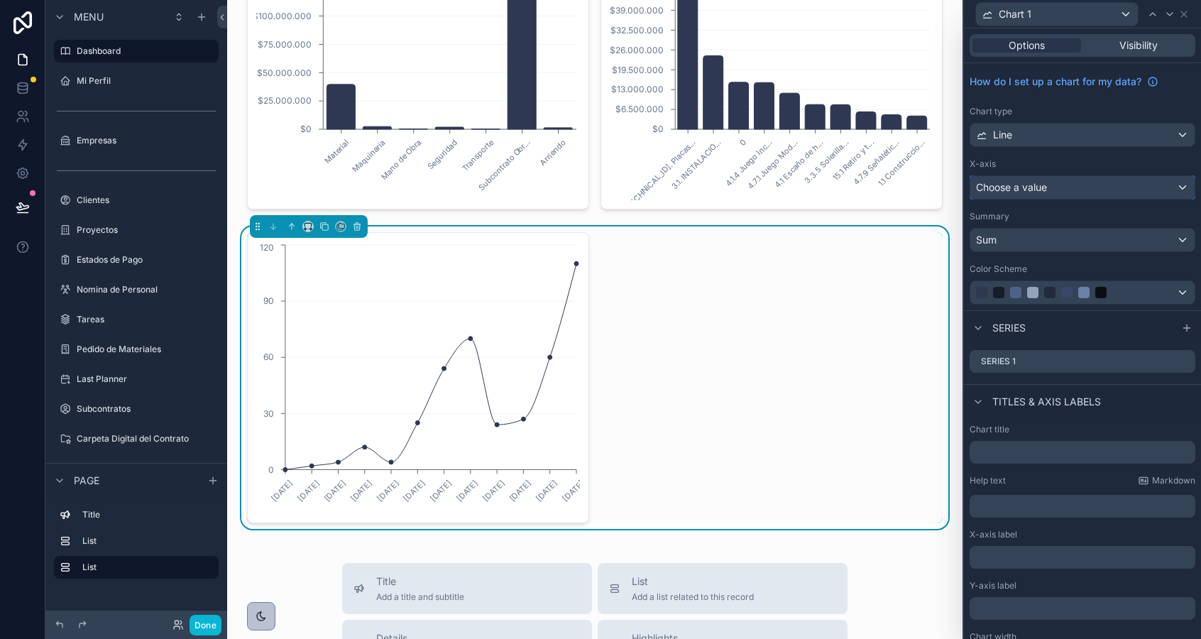
click at [1001, 189] on span "Choose a value" at bounding box center [1011, 187] width 71 height 12
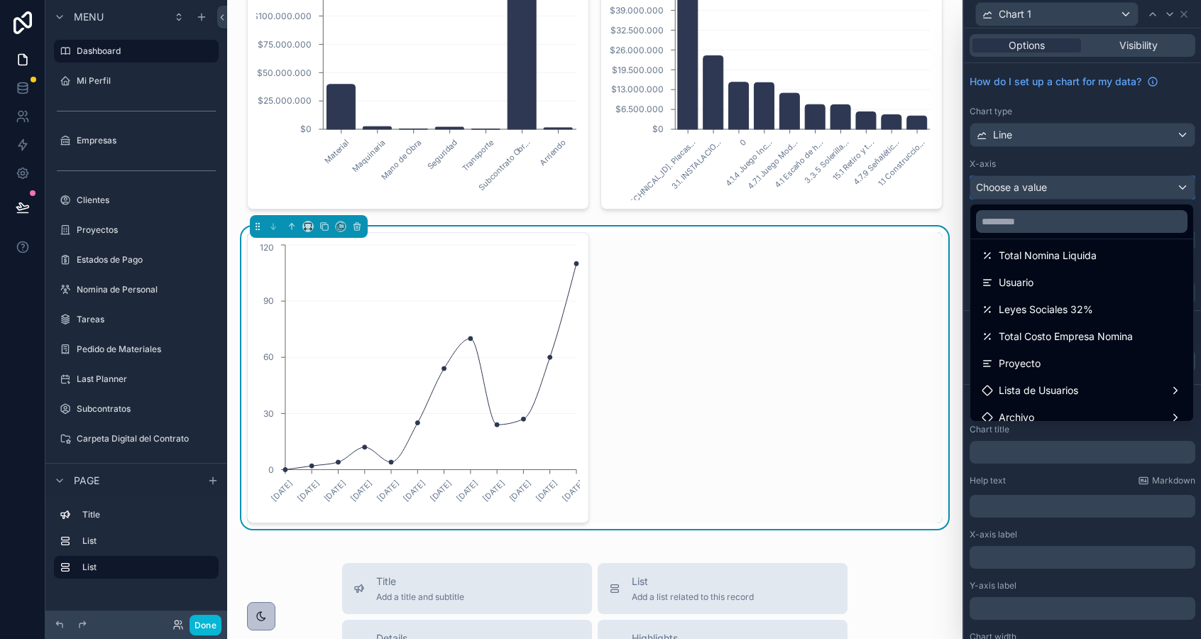
scroll to position [156, 0]
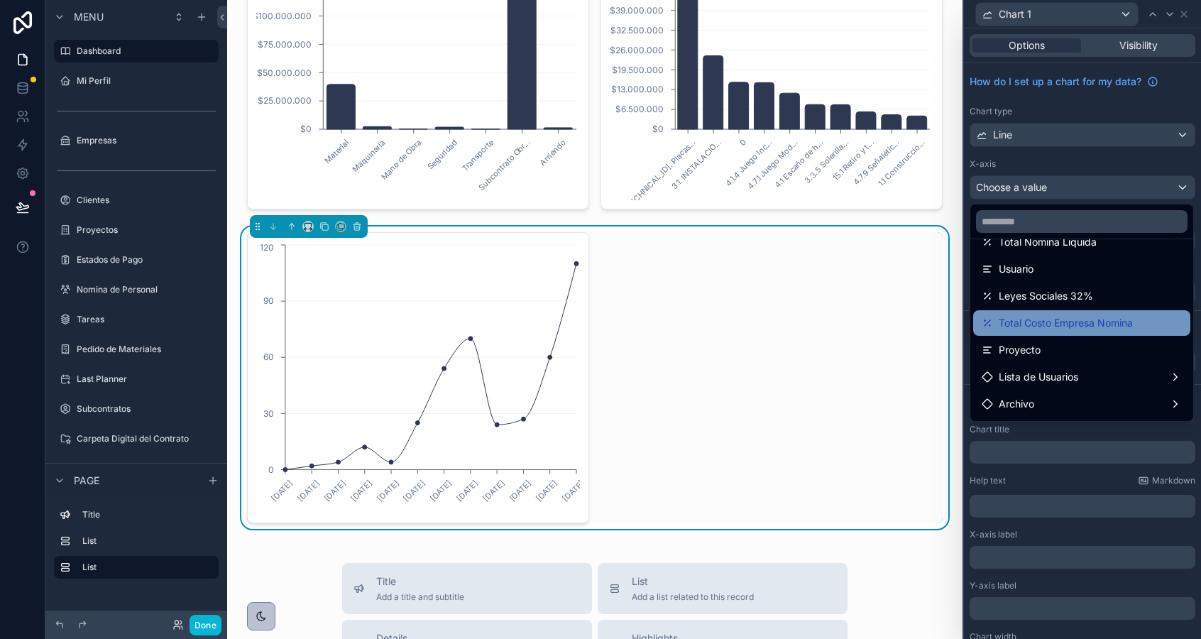
click at [1038, 319] on span "Total Costo Empresa Nomina" at bounding box center [1066, 322] width 134 height 17
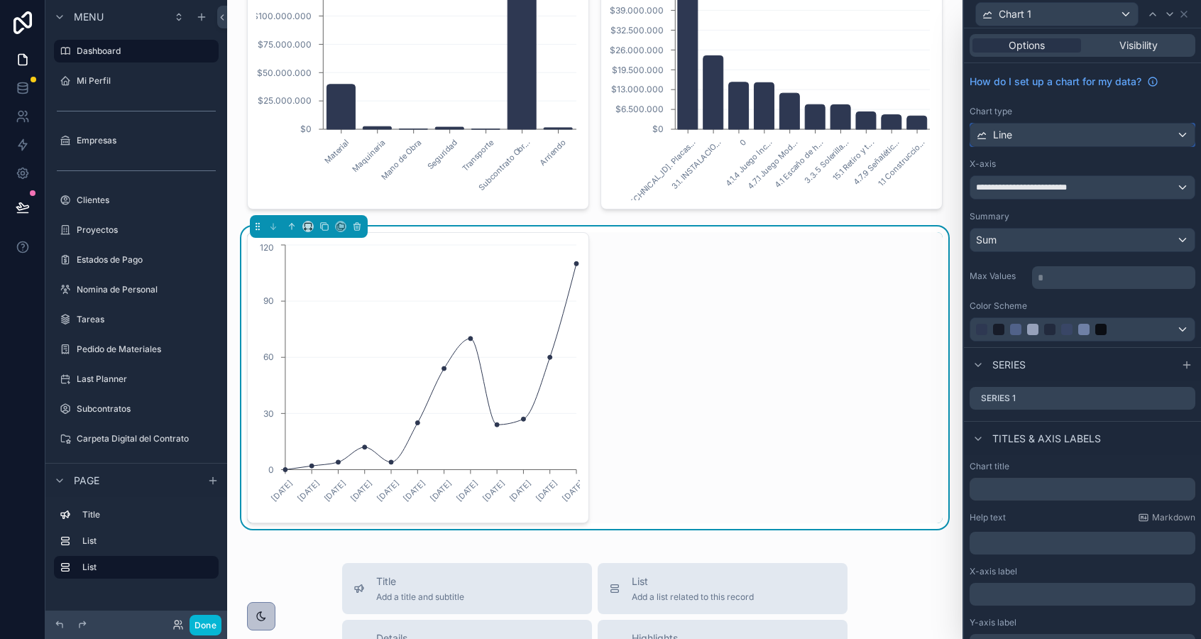
click at [1056, 141] on div "Line" at bounding box center [1082, 134] width 224 height 23
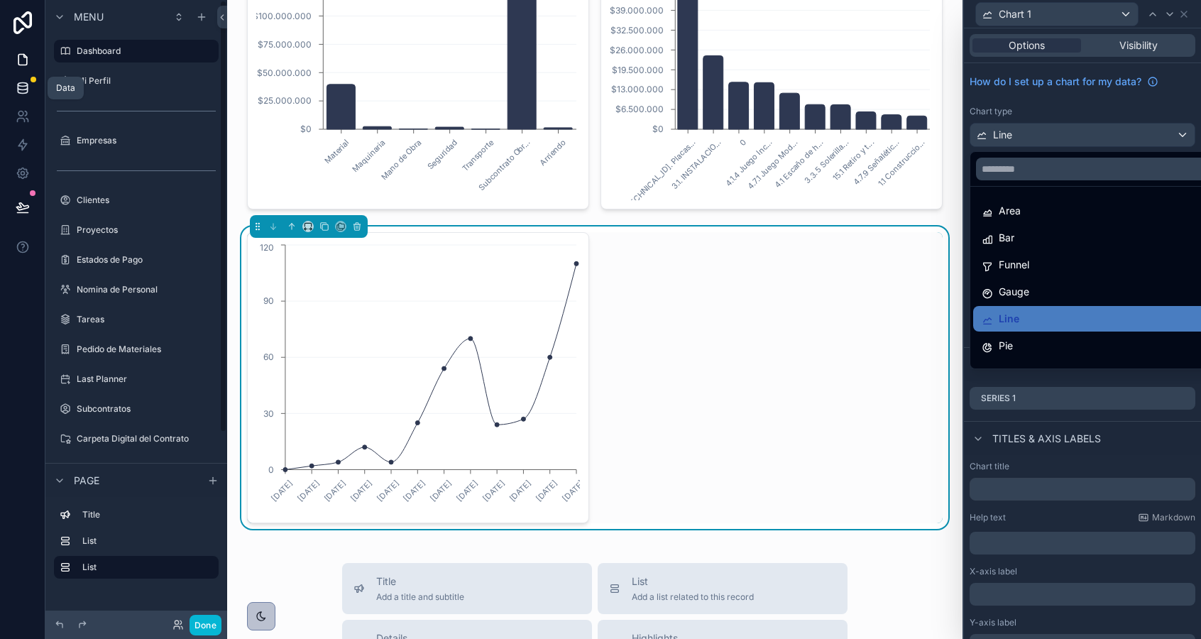
click at [18, 92] on icon at bounding box center [23, 88] width 14 height 14
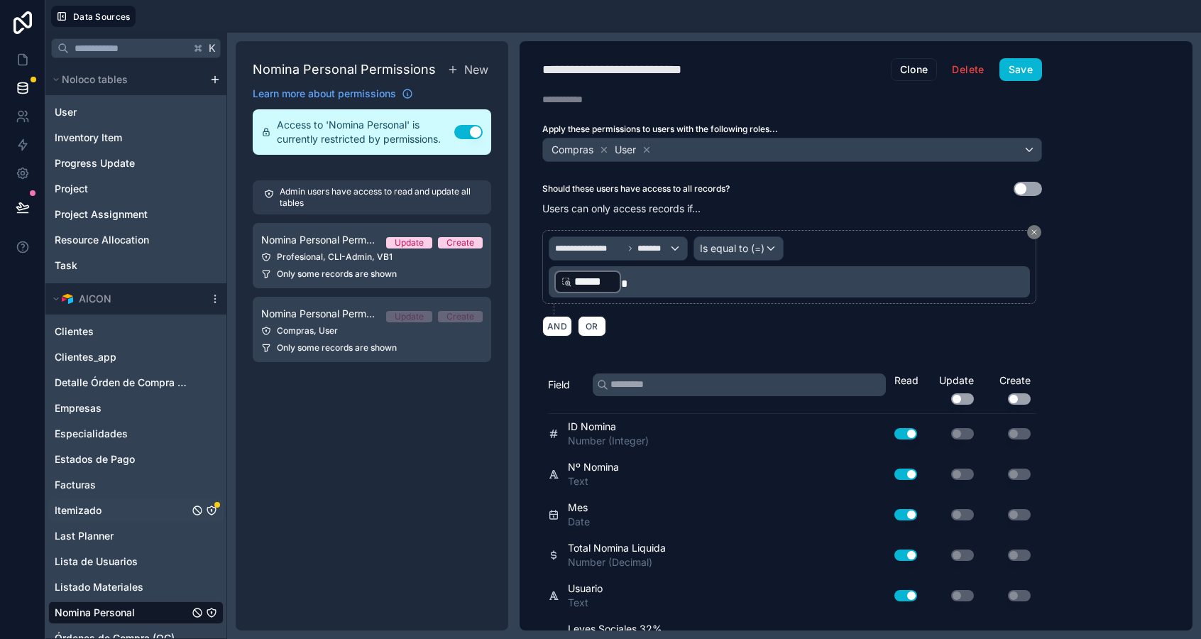
click at [107, 511] on link "Itemizado" at bounding box center [122, 510] width 134 height 14
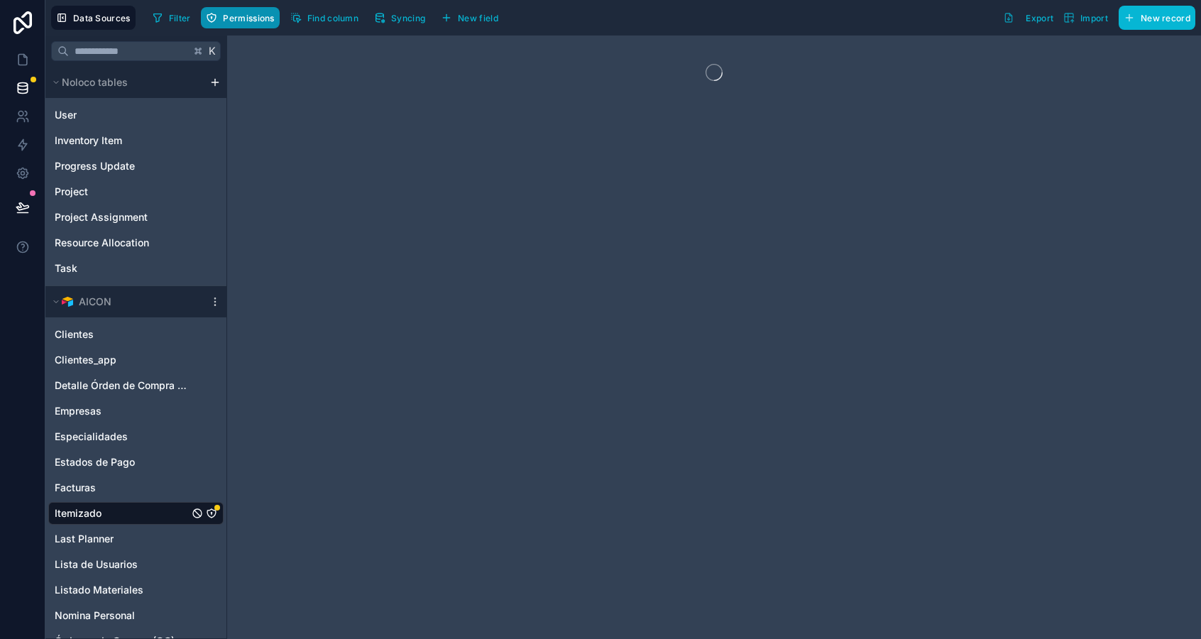
click at [242, 16] on span "Permissions" at bounding box center [248, 18] width 51 height 11
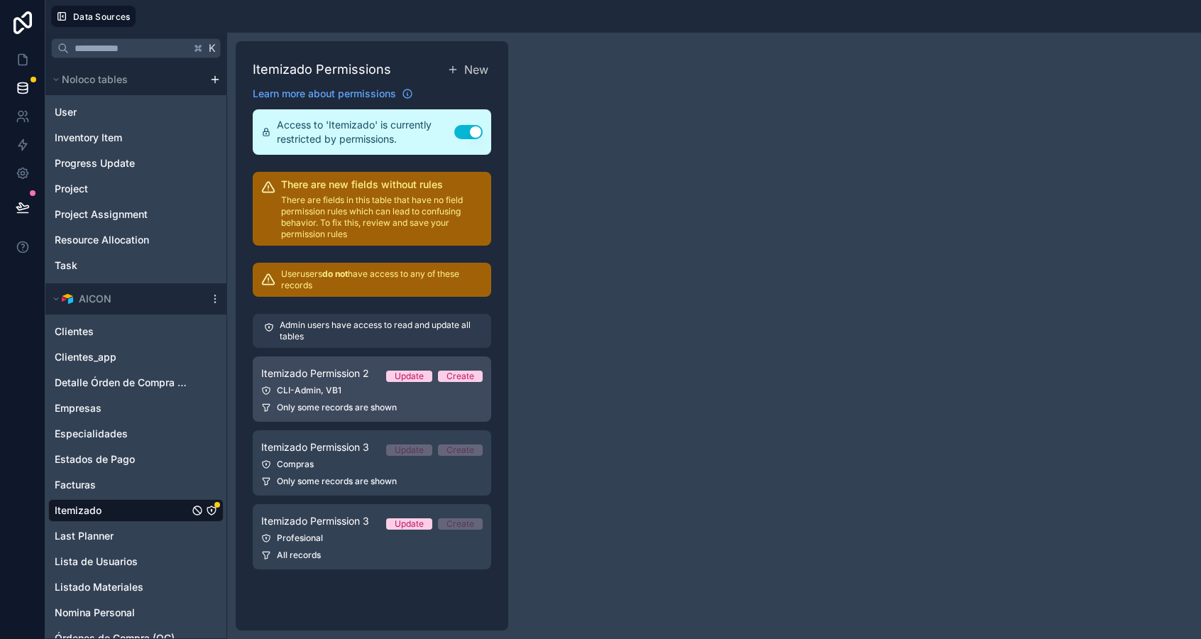
click at [351, 407] on span "Only some records are shown" at bounding box center [337, 407] width 120 height 11
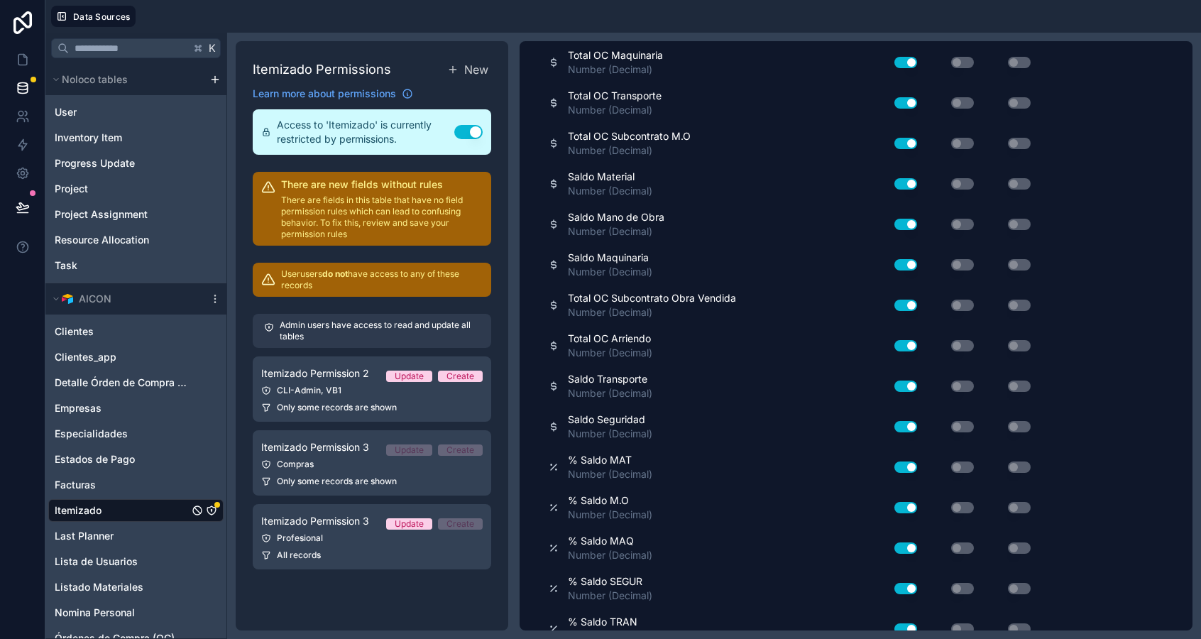
scroll to position [2614, 0]
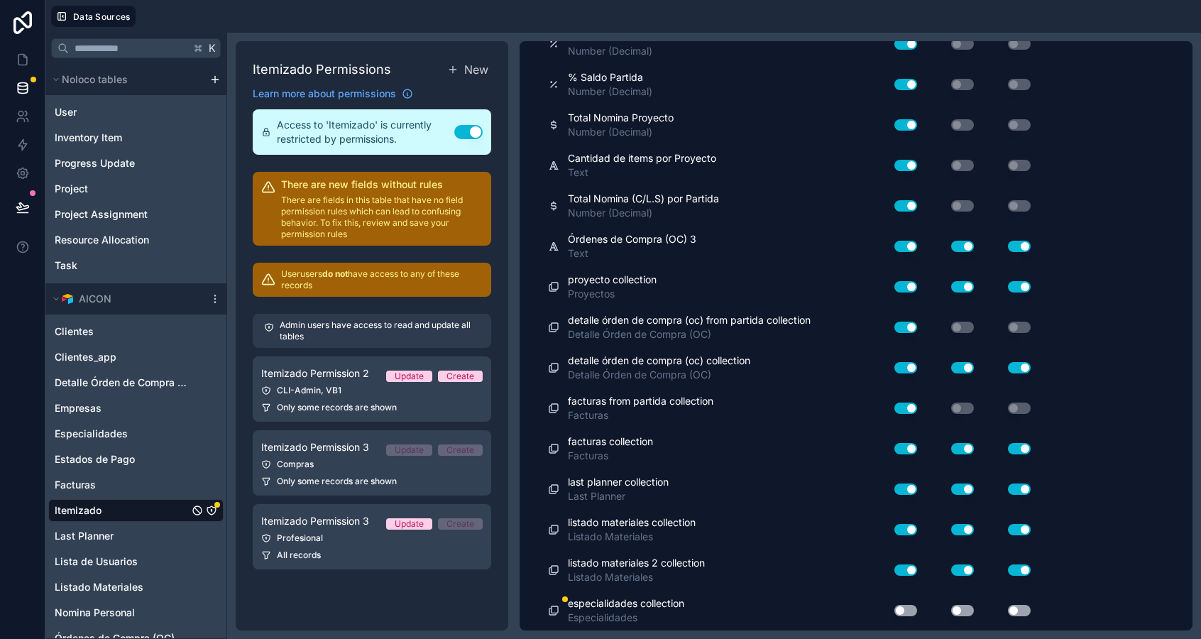
click at [907, 609] on button "Use setting" at bounding box center [905, 610] width 23 height 11
click at [906, 608] on button "Use setting" at bounding box center [905, 610] width 23 height 11
click at [22, 58] on icon at bounding box center [23, 60] width 14 height 14
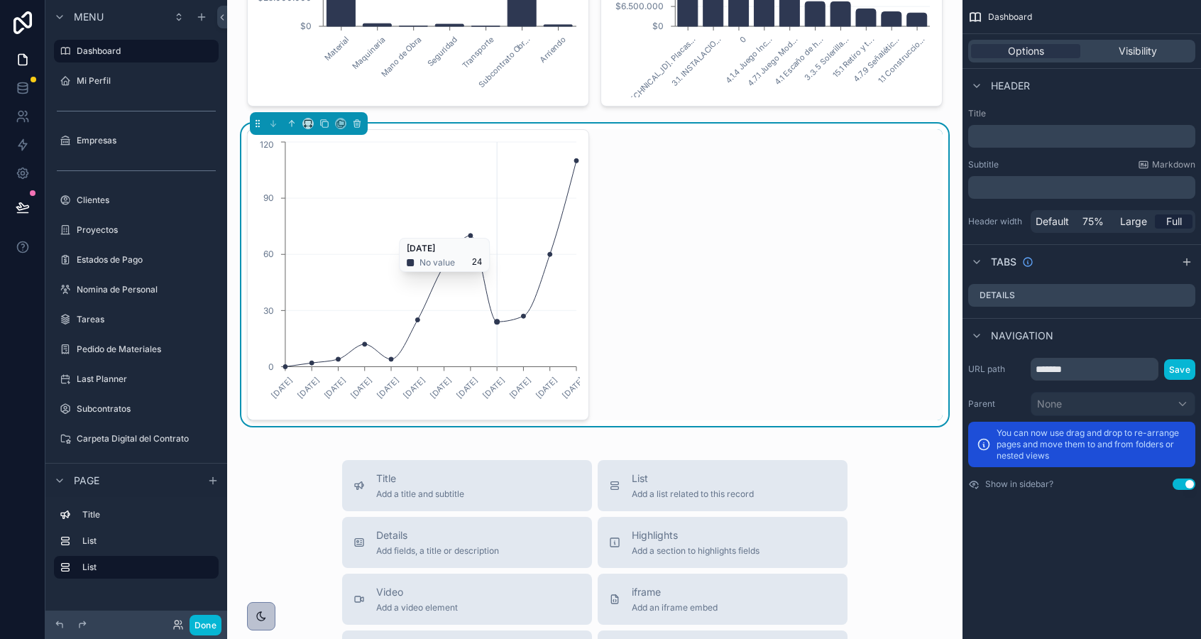
scroll to position [551, 0]
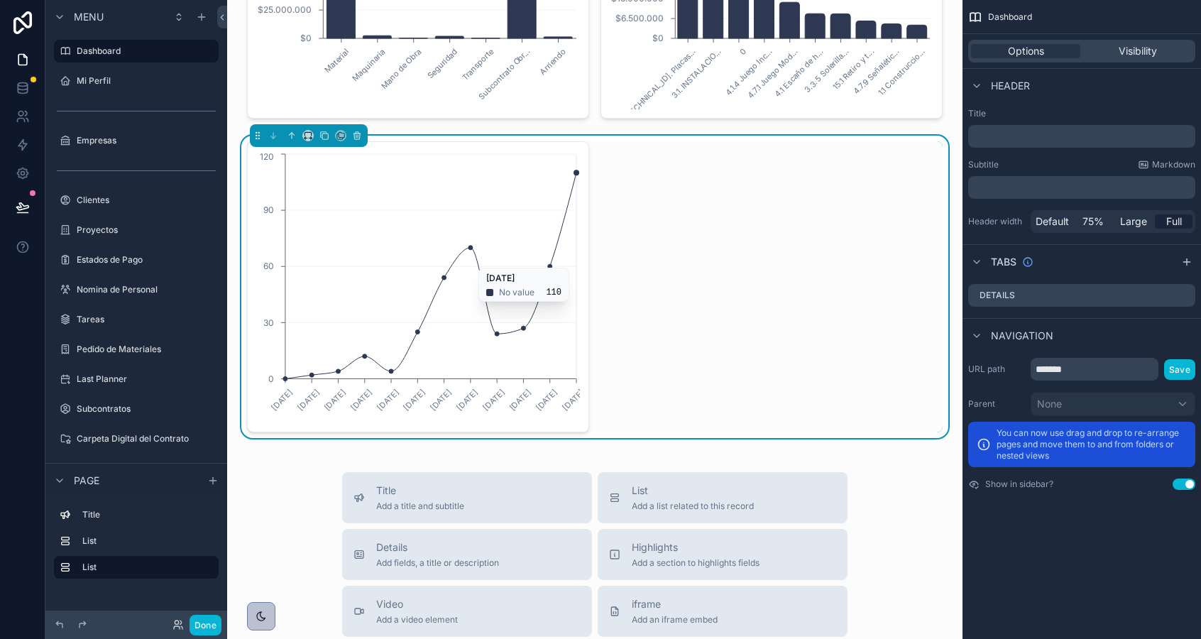
click at [569, 260] on icon "30/12/2024 3/2/2025 3/3/2025 31/3/2025 28/4/2025 2/6/2025 30/6/2025 4/8/2025 1/…" at bounding box center [418, 286] width 324 height 273
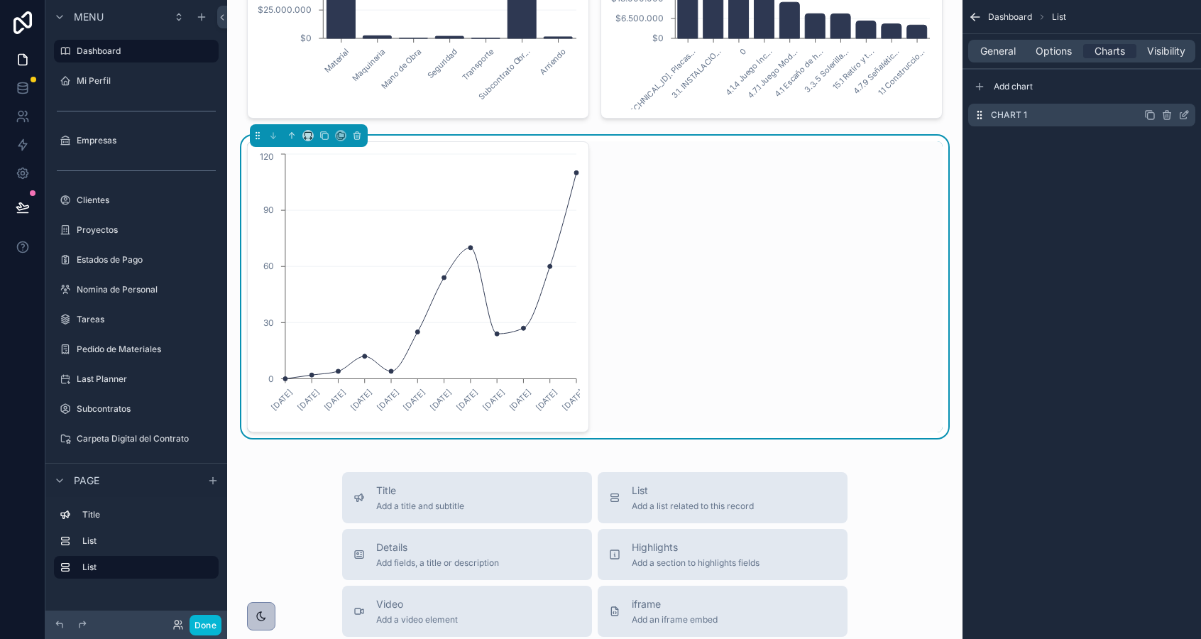
click at [1186, 116] on icon "scrollable content" at bounding box center [1183, 114] width 11 height 11
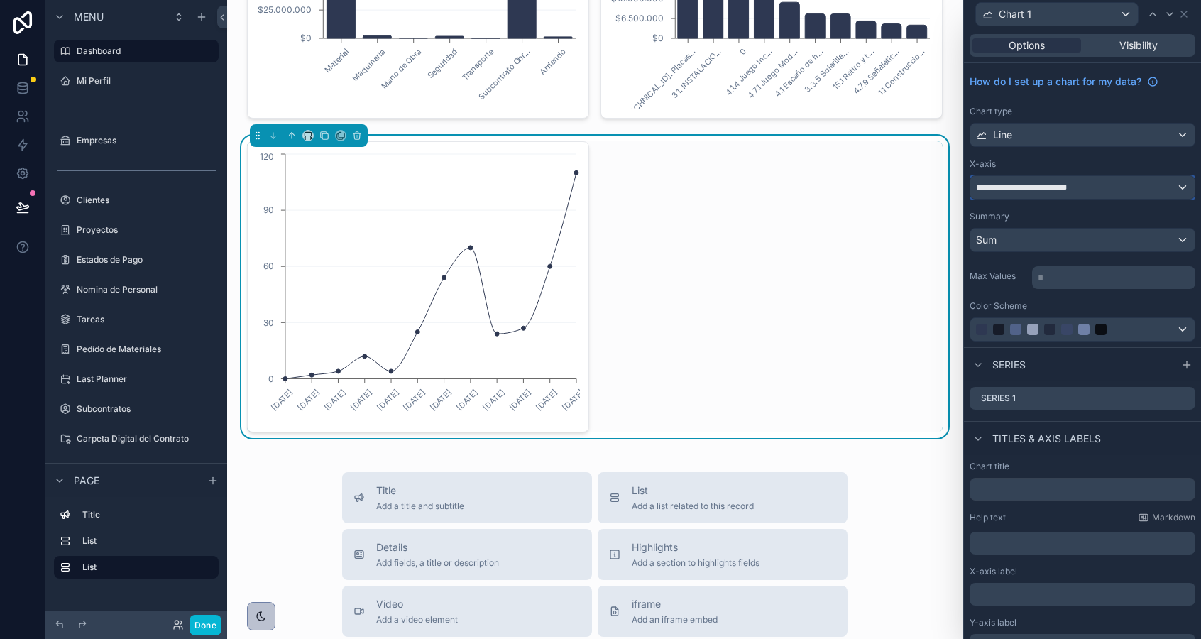
click at [1050, 189] on span "**********" at bounding box center [1034, 187] width 116 height 11
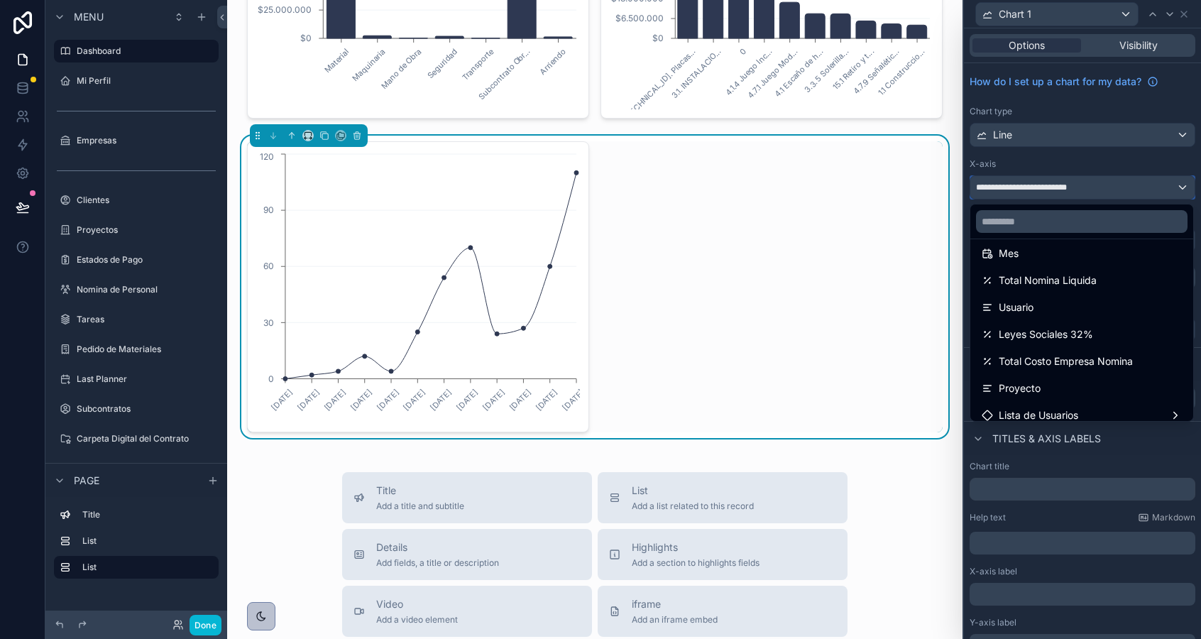
scroll to position [116, 0]
click at [1047, 365] on span "Total Costo Empresa Nomina" at bounding box center [1066, 362] width 134 height 17
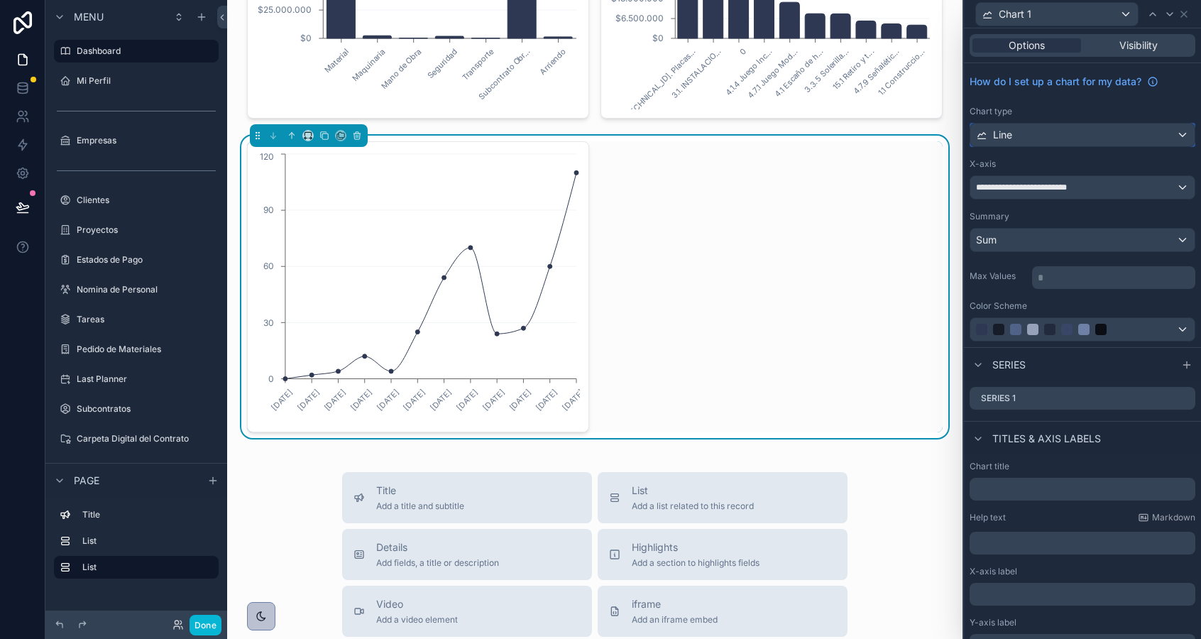
click at [1080, 128] on div "Line" at bounding box center [1082, 134] width 224 height 23
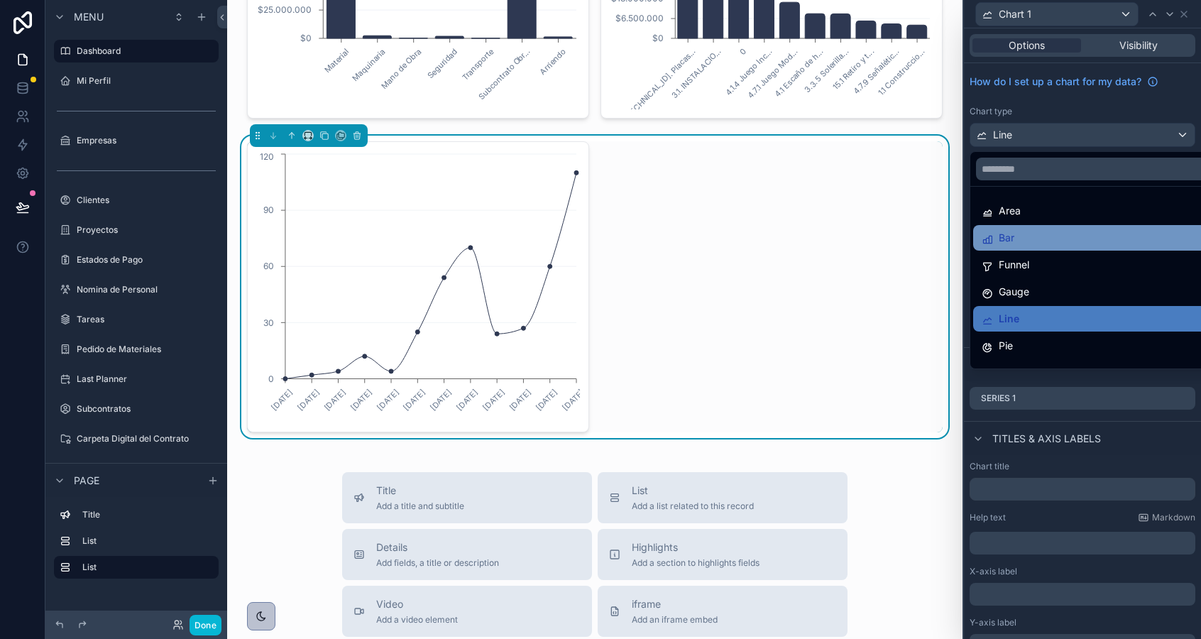
click at [1067, 238] on div "Bar" at bounding box center [1098, 237] width 234 height 17
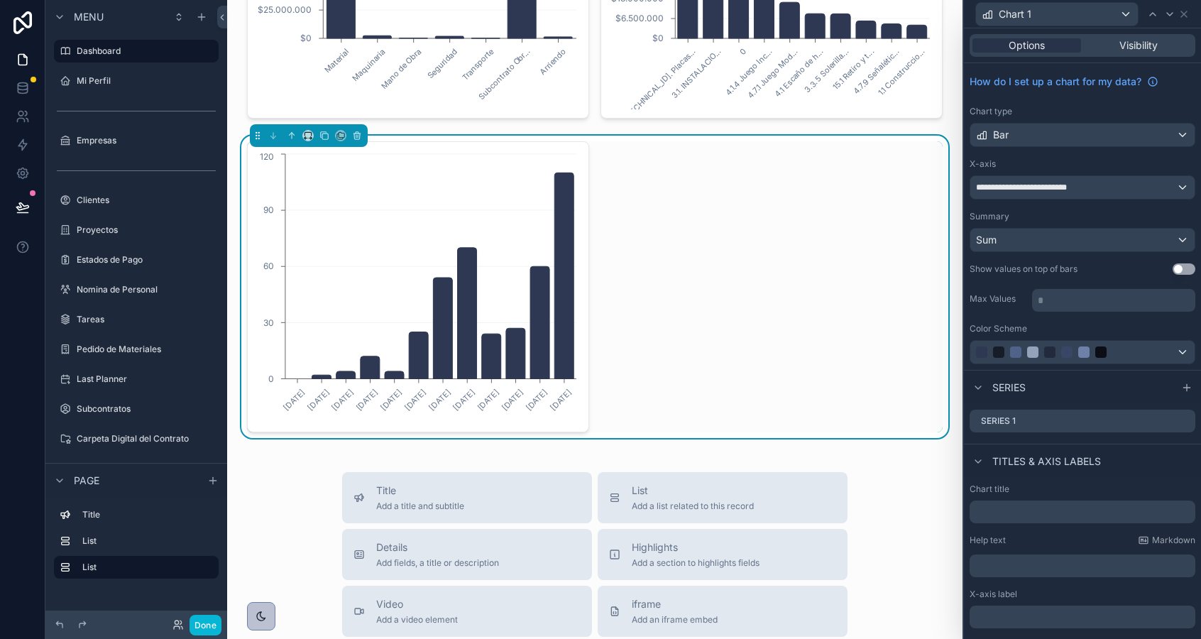
scroll to position [94, 0]
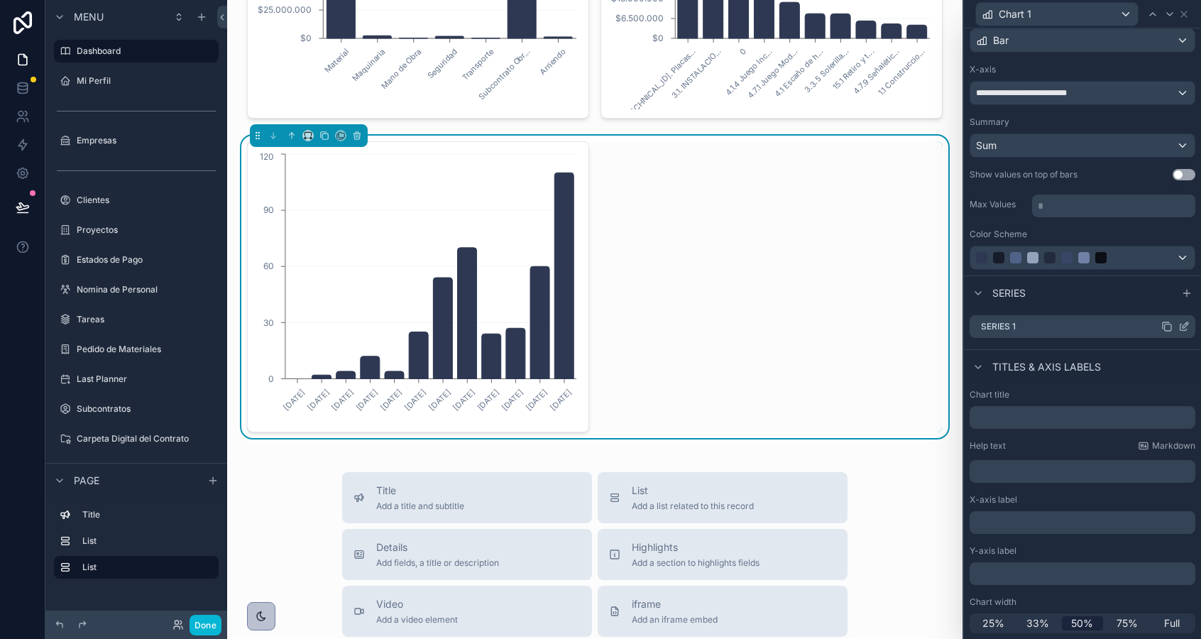
click at [1182, 329] on icon at bounding box center [1183, 326] width 11 height 11
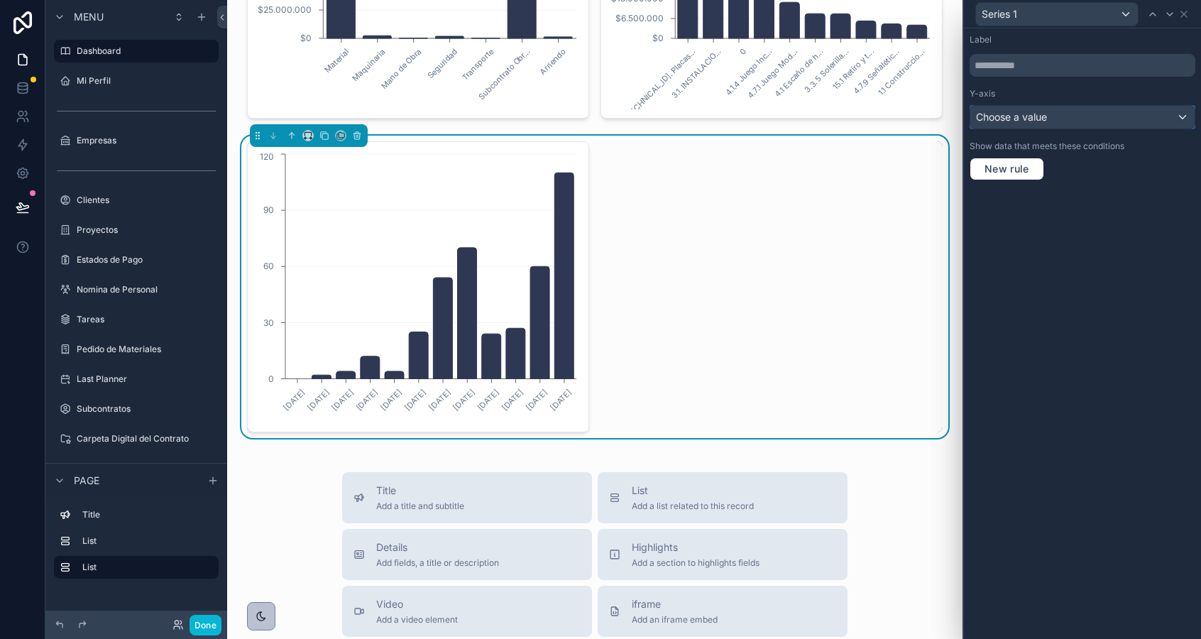
click at [1062, 126] on div "Choose a value" at bounding box center [1082, 117] width 224 height 23
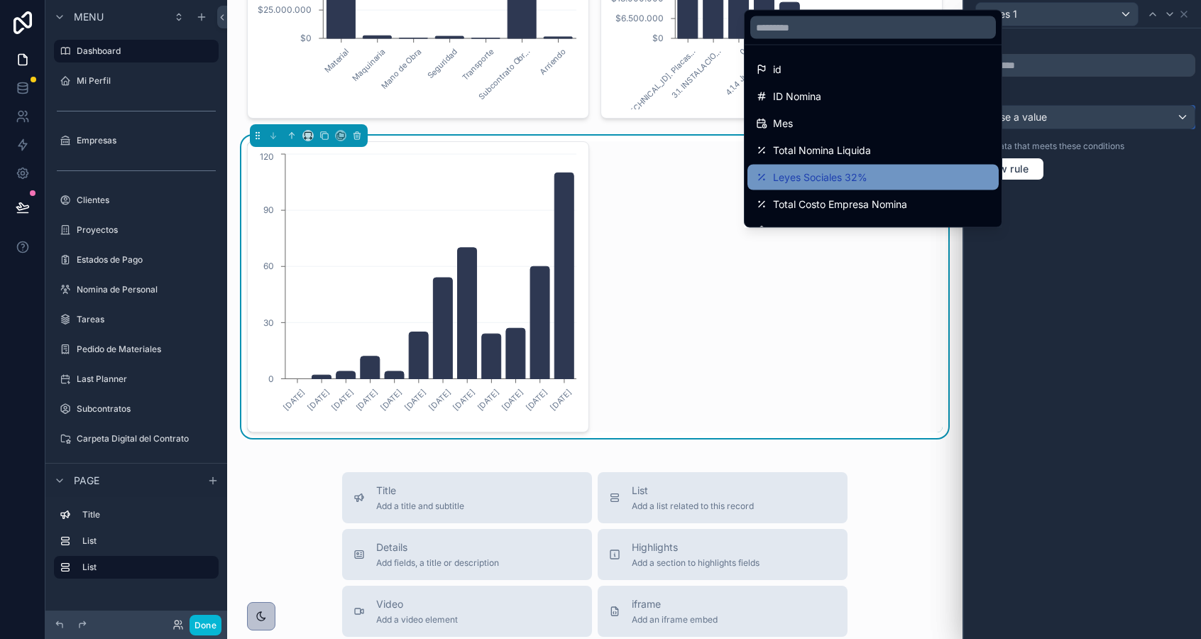
scroll to position [28, 0]
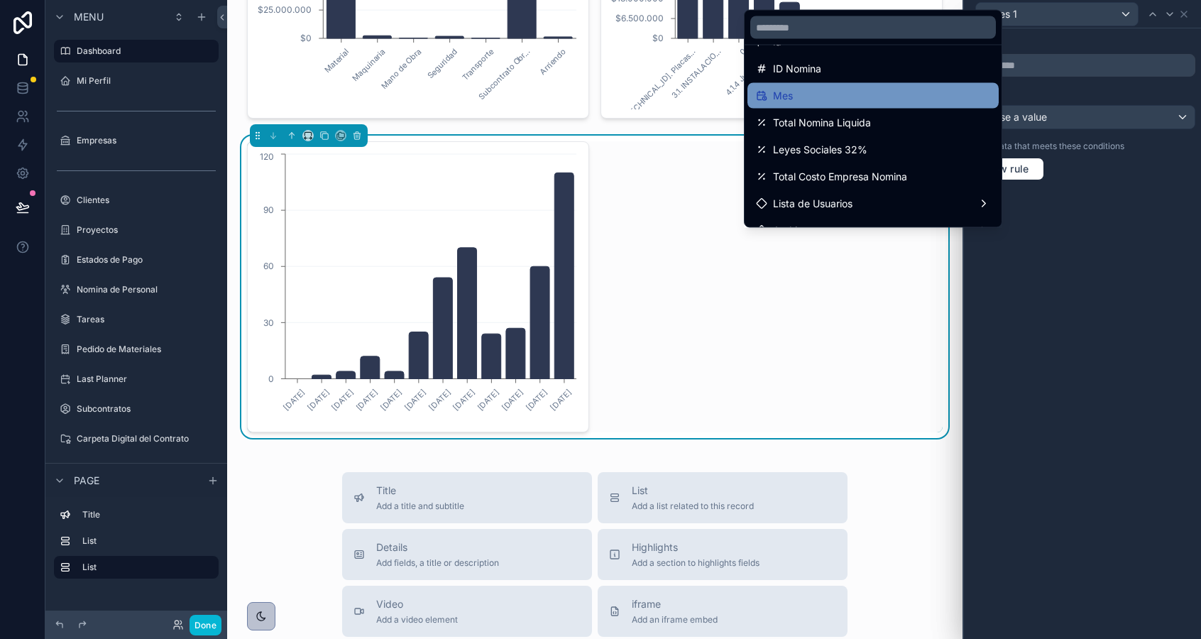
click at [803, 104] on div "Mes" at bounding box center [873, 95] width 234 height 17
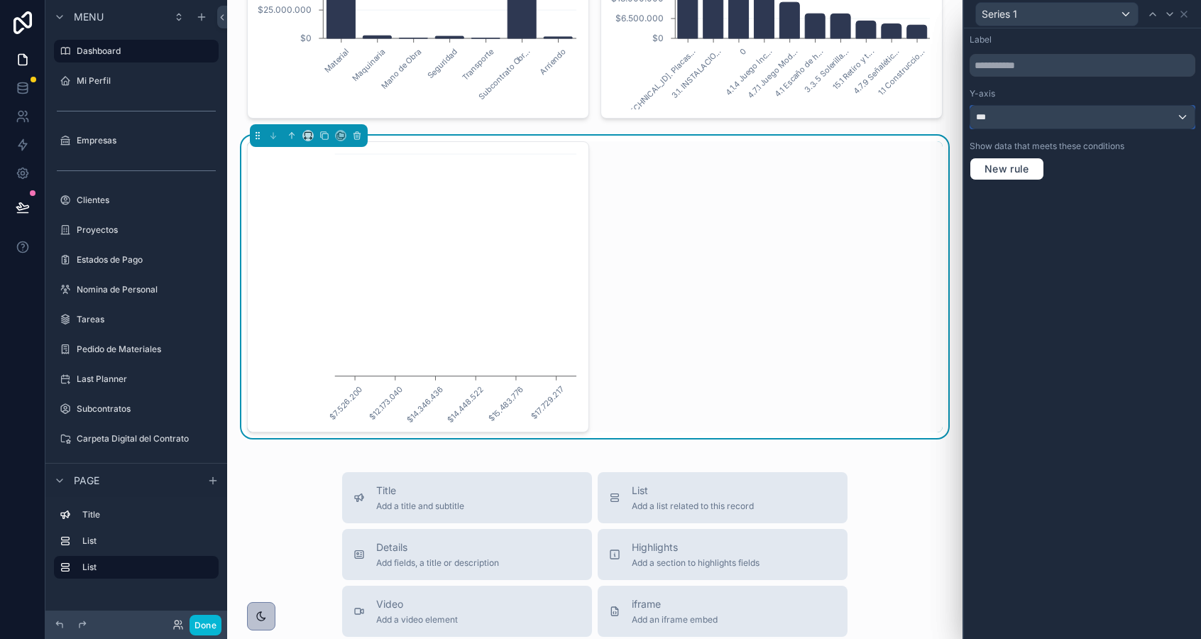
click at [1049, 115] on div "***" at bounding box center [1082, 117] width 224 height 23
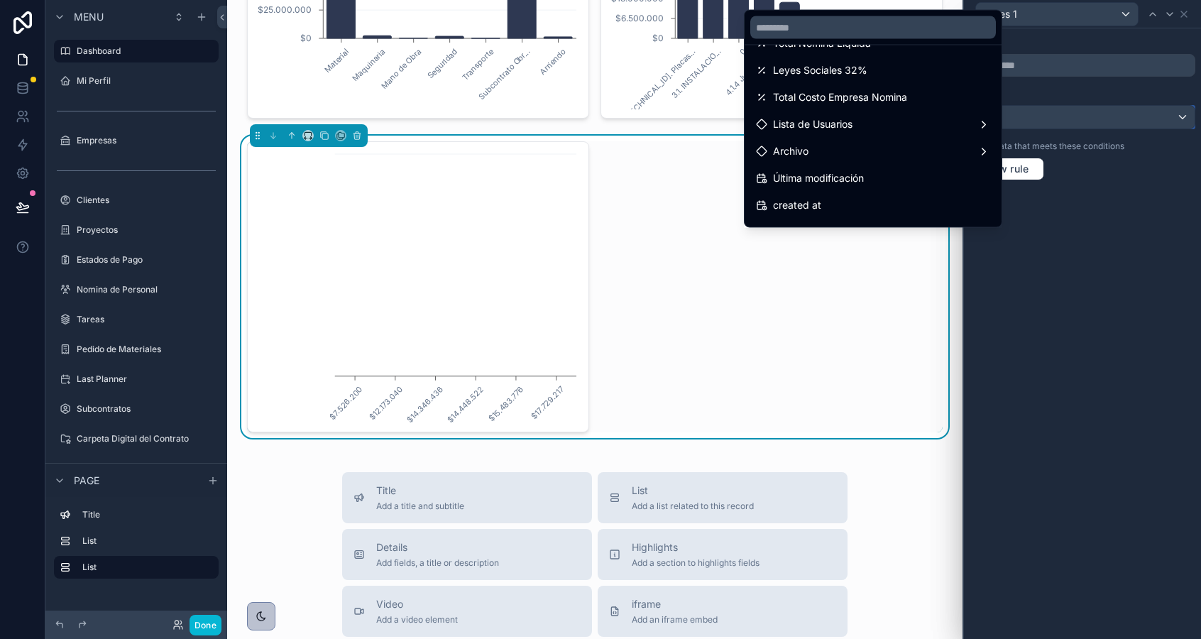
scroll to position [0, 0]
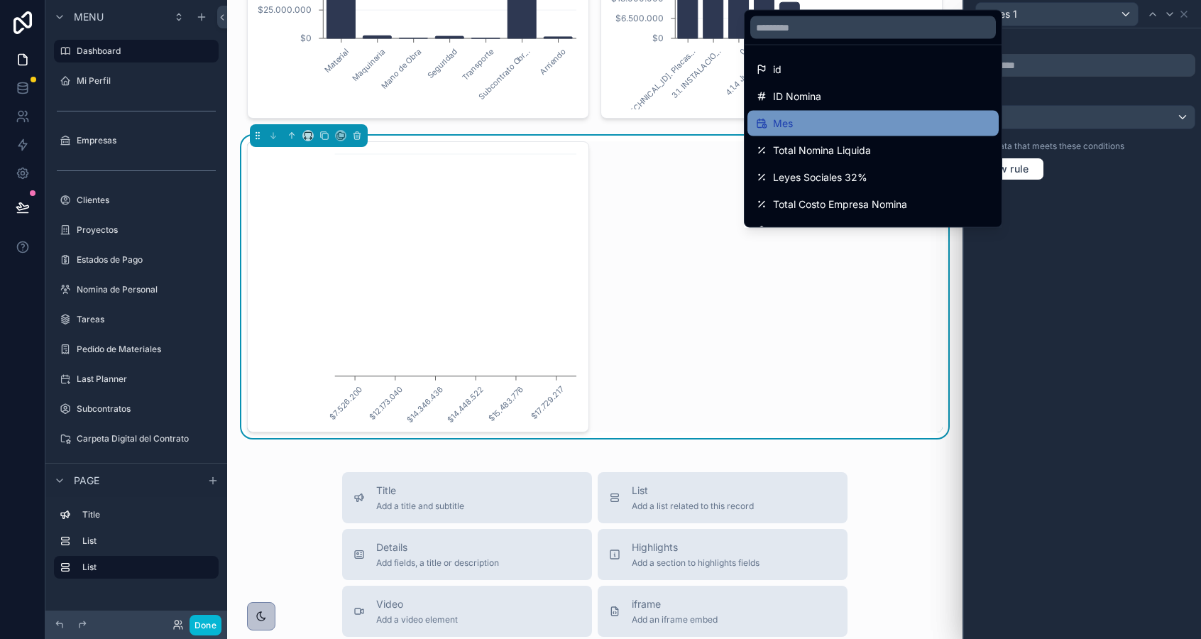
click at [930, 114] on div "Mes" at bounding box center [872, 124] width 251 height 26
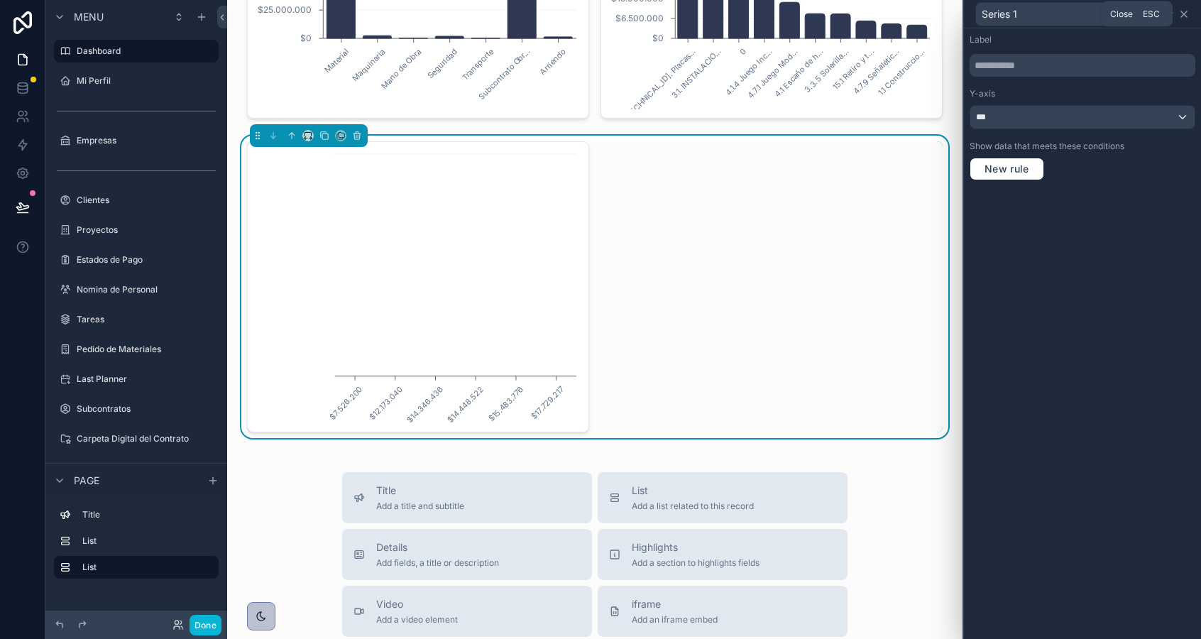
click at [1181, 12] on icon at bounding box center [1183, 14] width 11 height 11
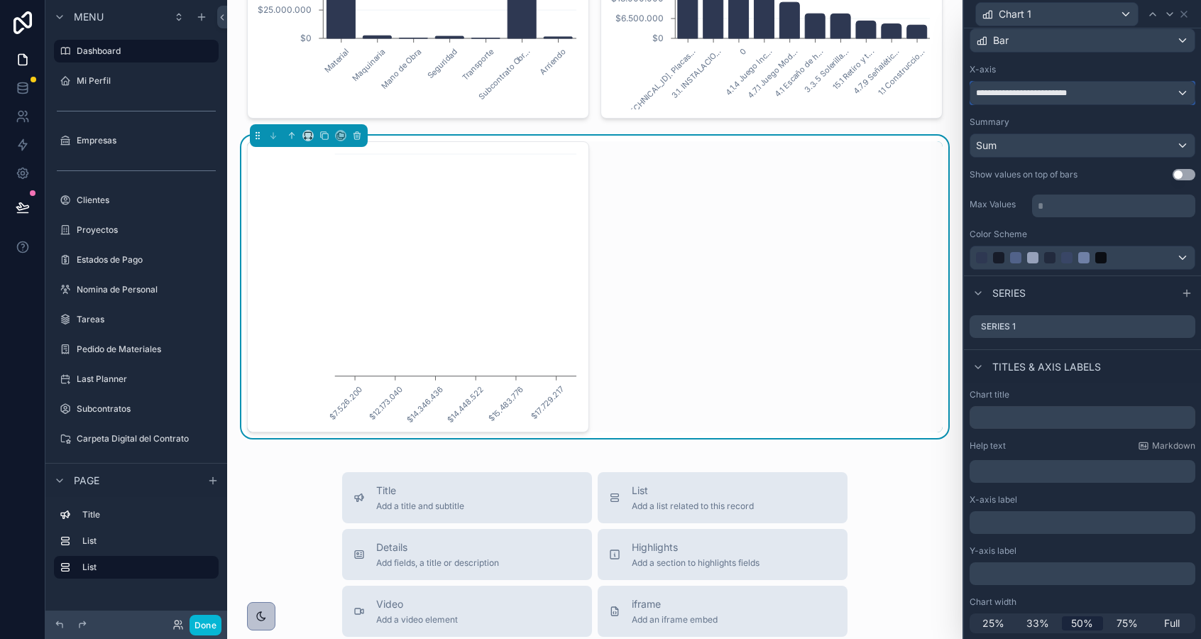
click at [1014, 90] on span "**********" at bounding box center [1034, 92] width 116 height 11
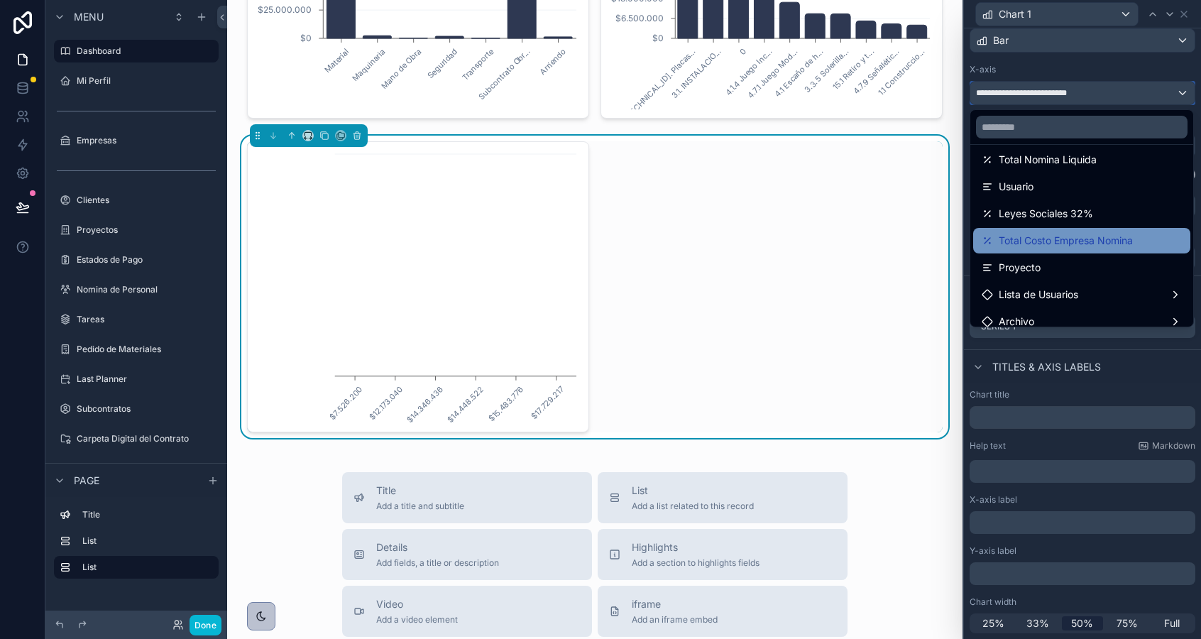
scroll to position [143, 0]
click at [1050, 246] on span "Total Costo Empresa Nomina" at bounding box center [1066, 241] width 134 height 17
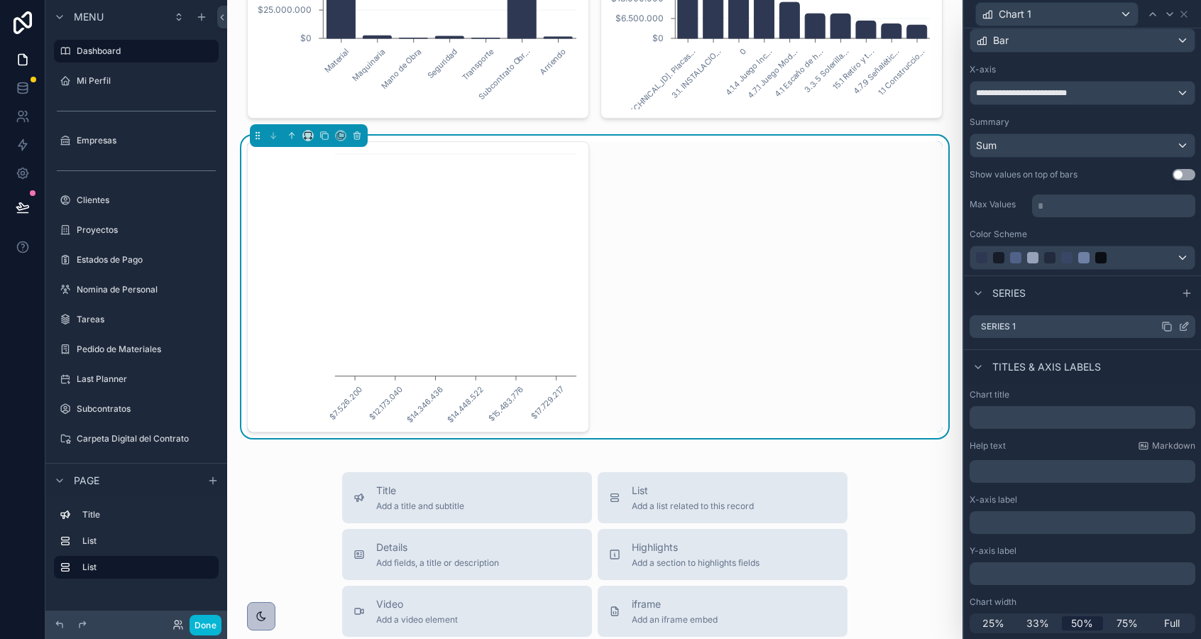
click at [1186, 327] on icon at bounding box center [1183, 326] width 11 height 11
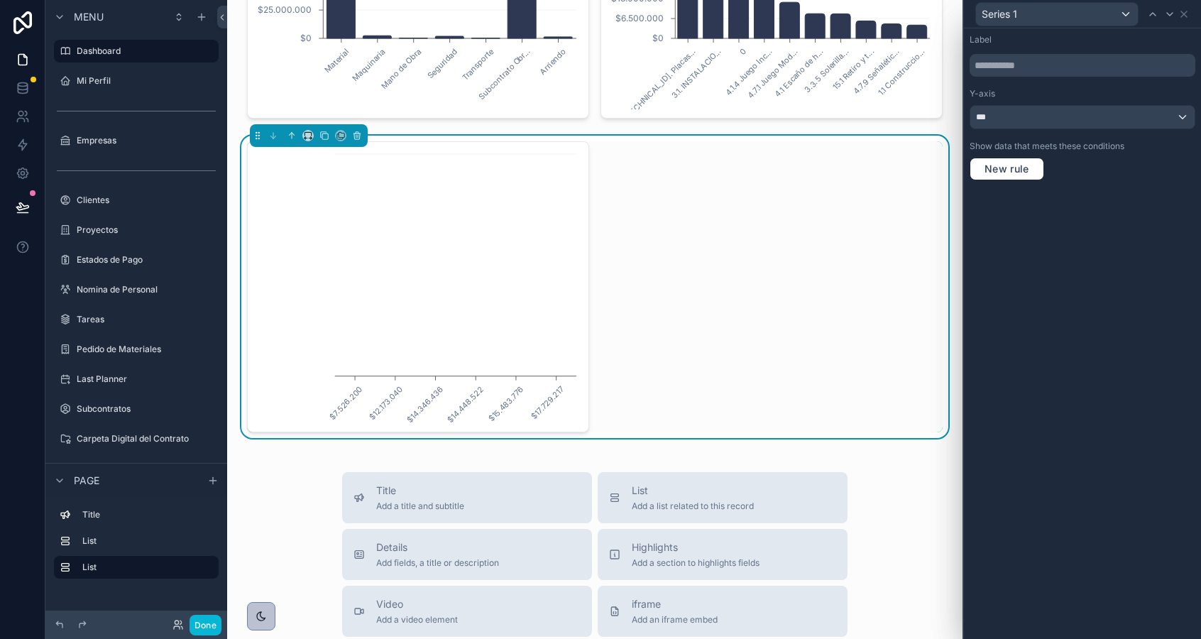
click at [1043, 132] on div "Label Y-axis *** Show data that meets these conditions New rule" at bounding box center [1082, 107] width 237 height 158
click at [1043, 116] on div "***" at bounding box center [1082, 117] width 224 height 23
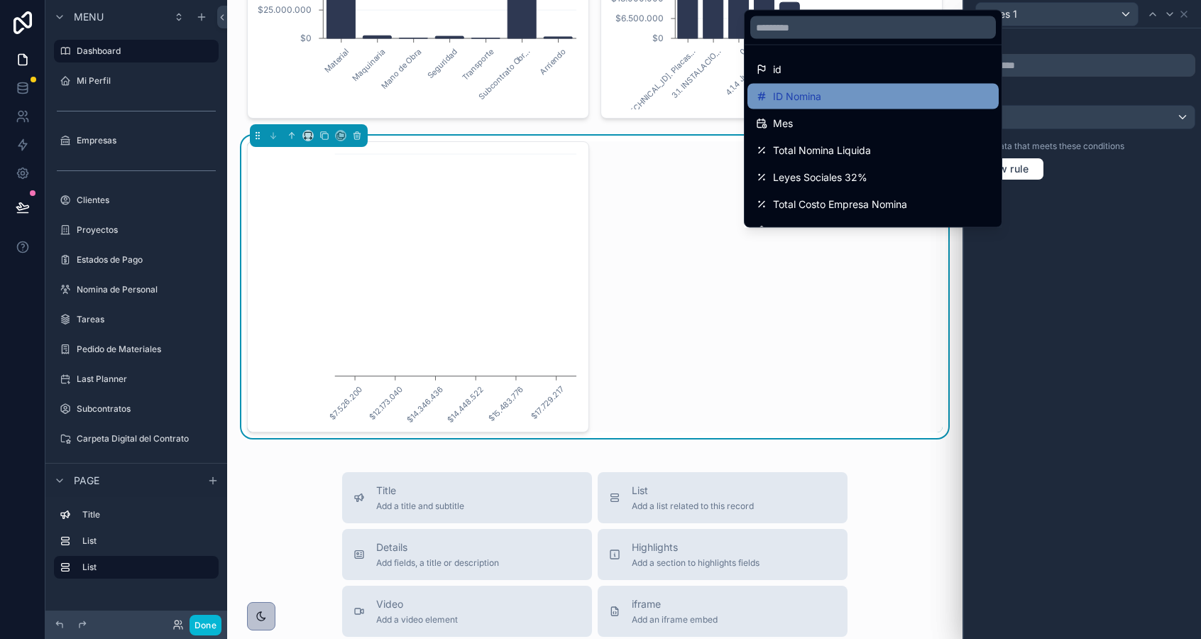
click at [854, 95] on div "ID Nomina" at bounding box center [873, 96] width 234 height 17
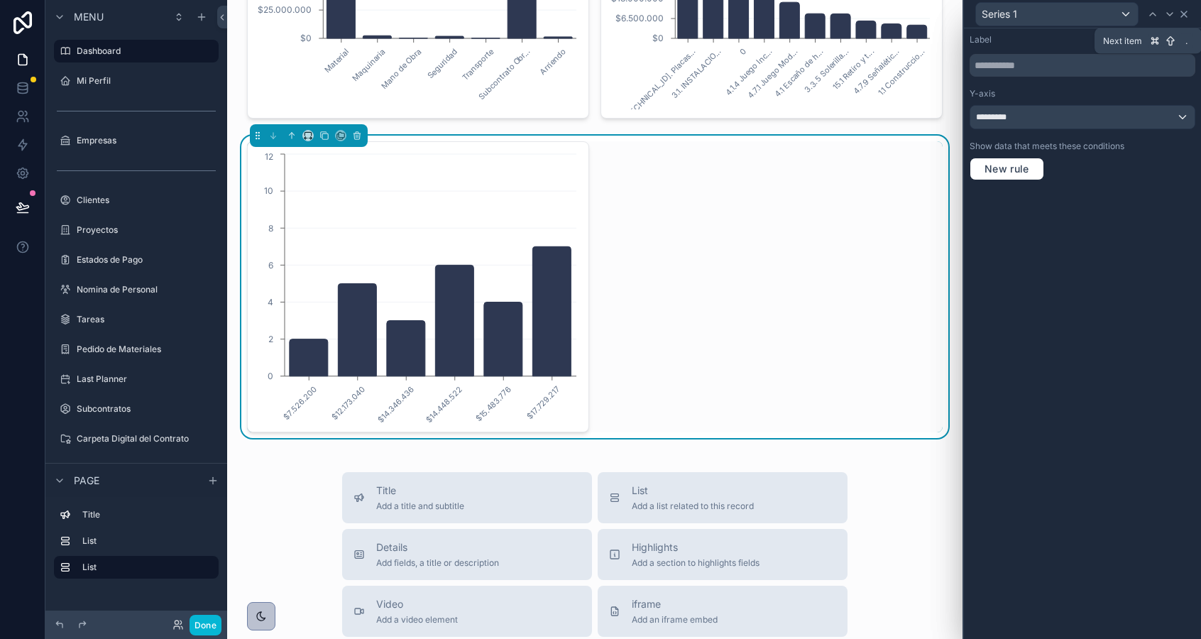
click at [1184, 15] on icon at bounding box center [1183, 14] width 11 height 11
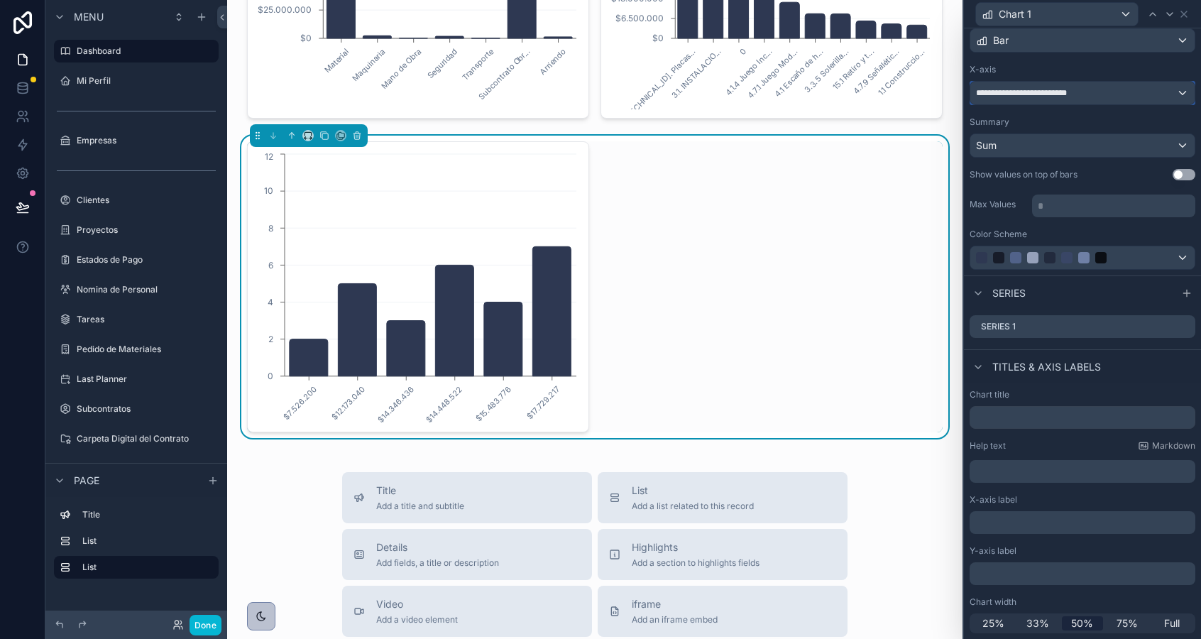
click at [1052, 93] on span "**********" at bounding box center [1034, 92] width 116 height 11
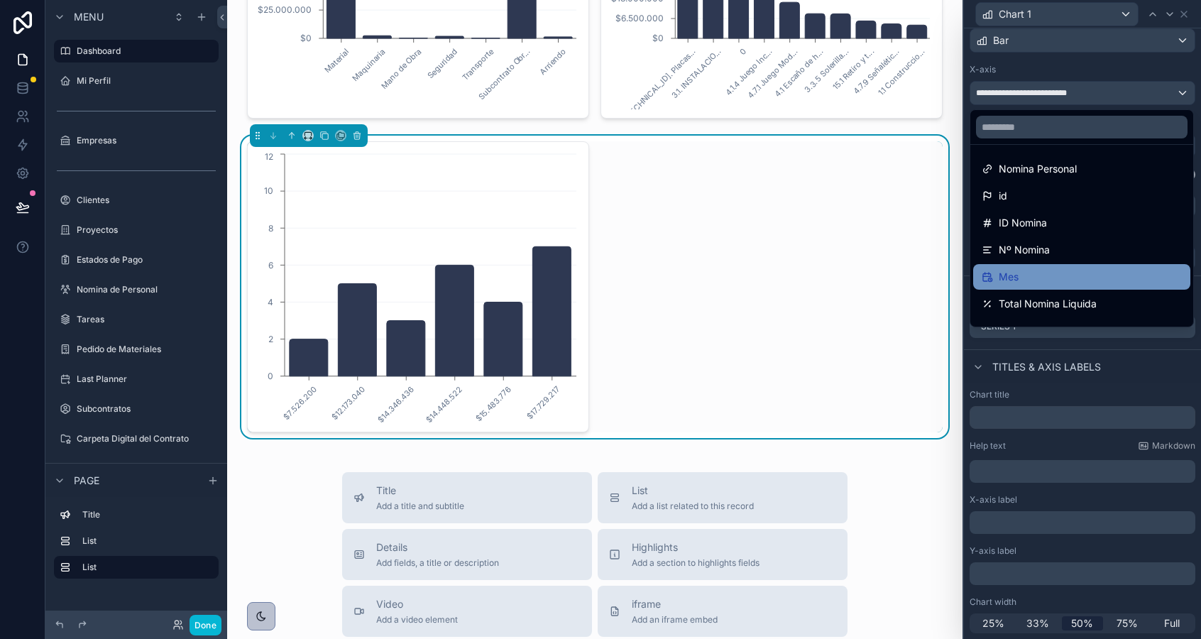
click at [1026, 280] on div "Mes" at bounding box center [1081, 276] width 200 height 17
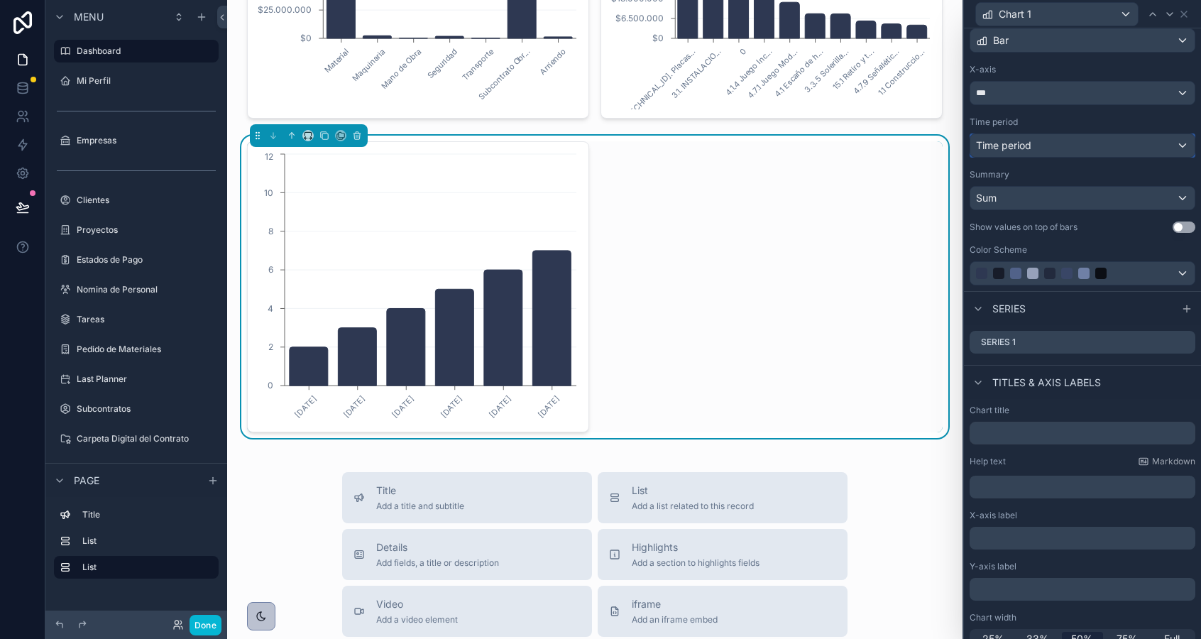
click at [1048, 145] on div "Time period" at bounding box center [1082, 145] width 224 height 23
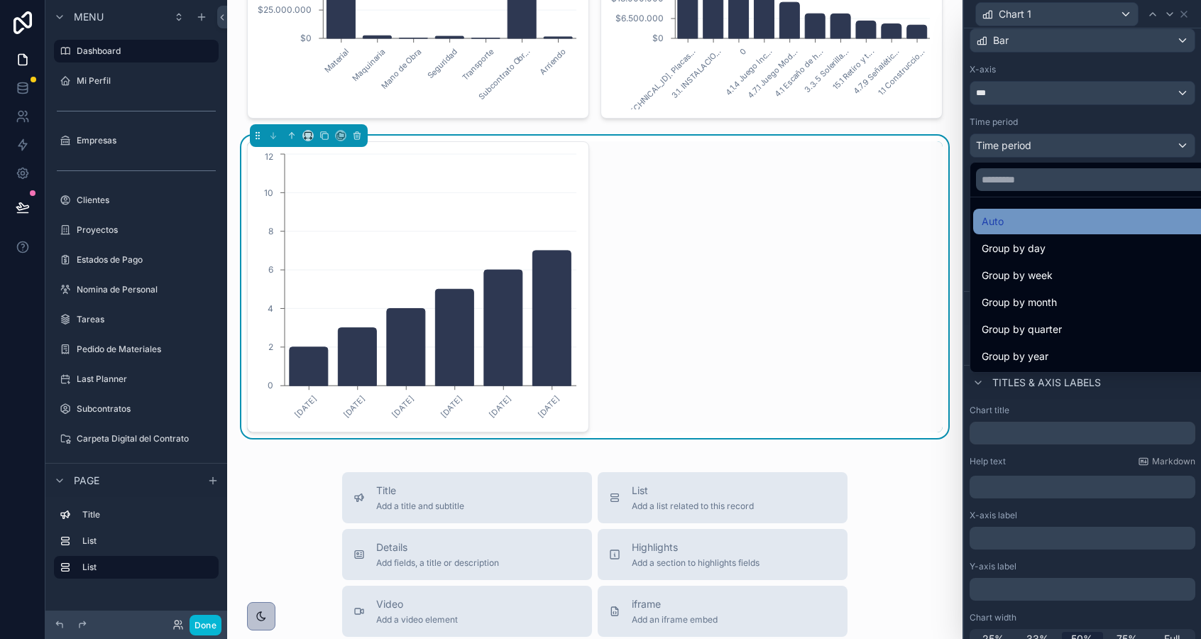
click at [1028, 224] on div "Auto" at bounding box center [1098, 221] width 234 height 17
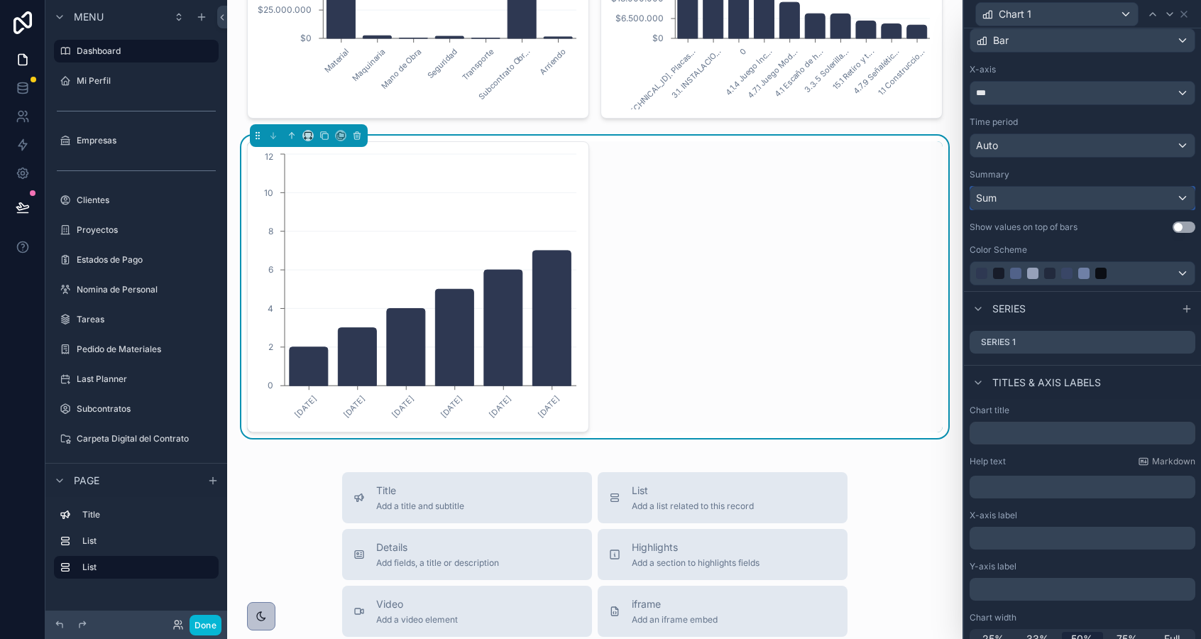
click at [1037, 201] on div "Sum" at bounding box center [1082, 198] width 224 height 23
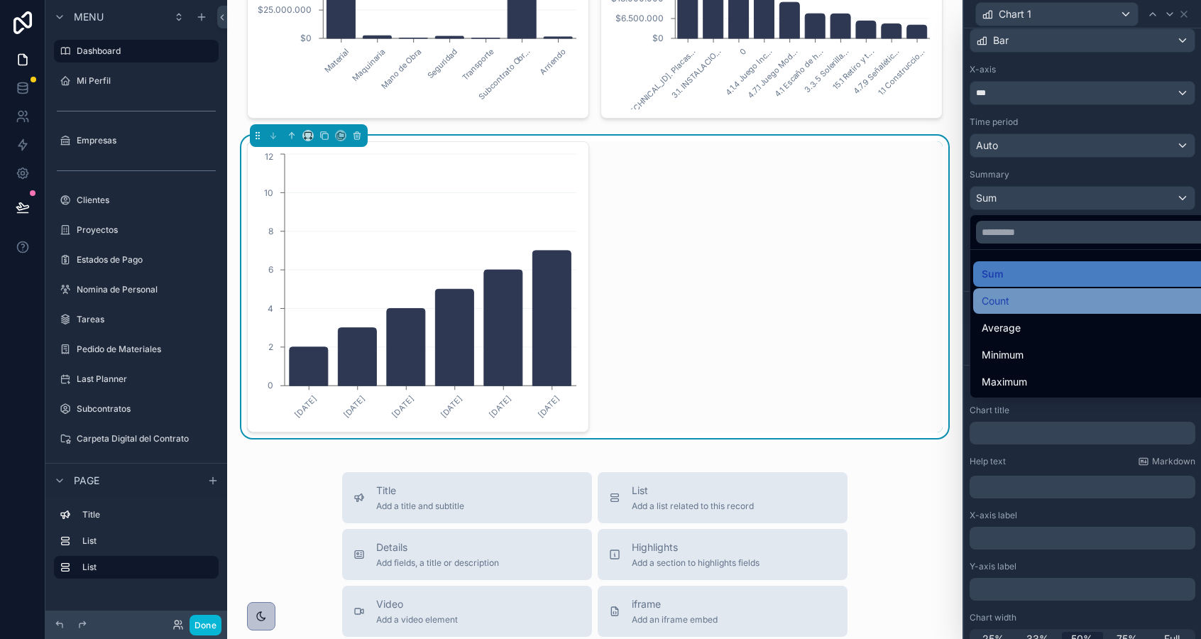
click at [1009, 292] on span "Count" at bounding box center [995, 300] width 28 height 17
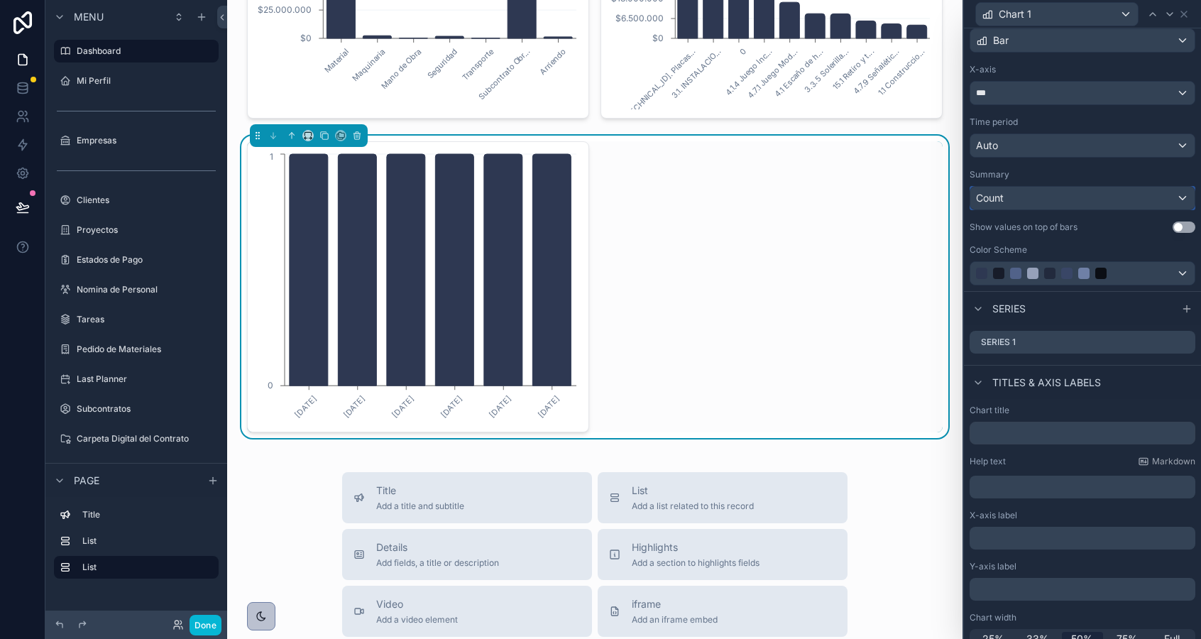
click at [1022, 199] on div "Count" at bounding box center [1082, 198] width 224 height 23
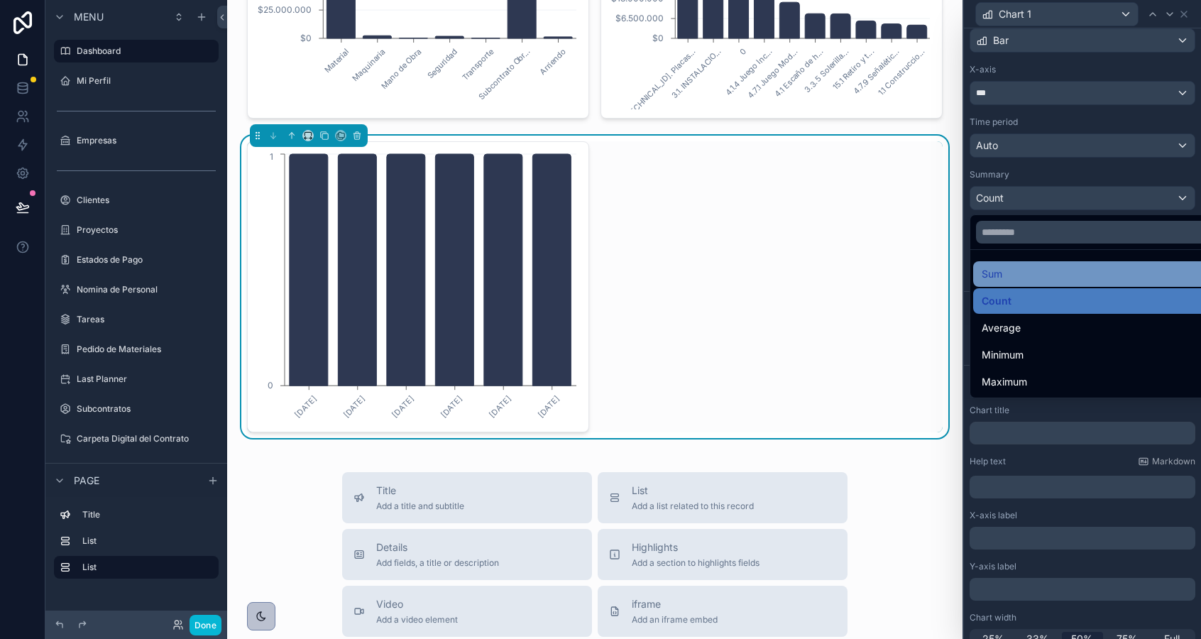
click at [1013, 283] on div "Sum" at bounding box center [1098, 274] width 251 height 26
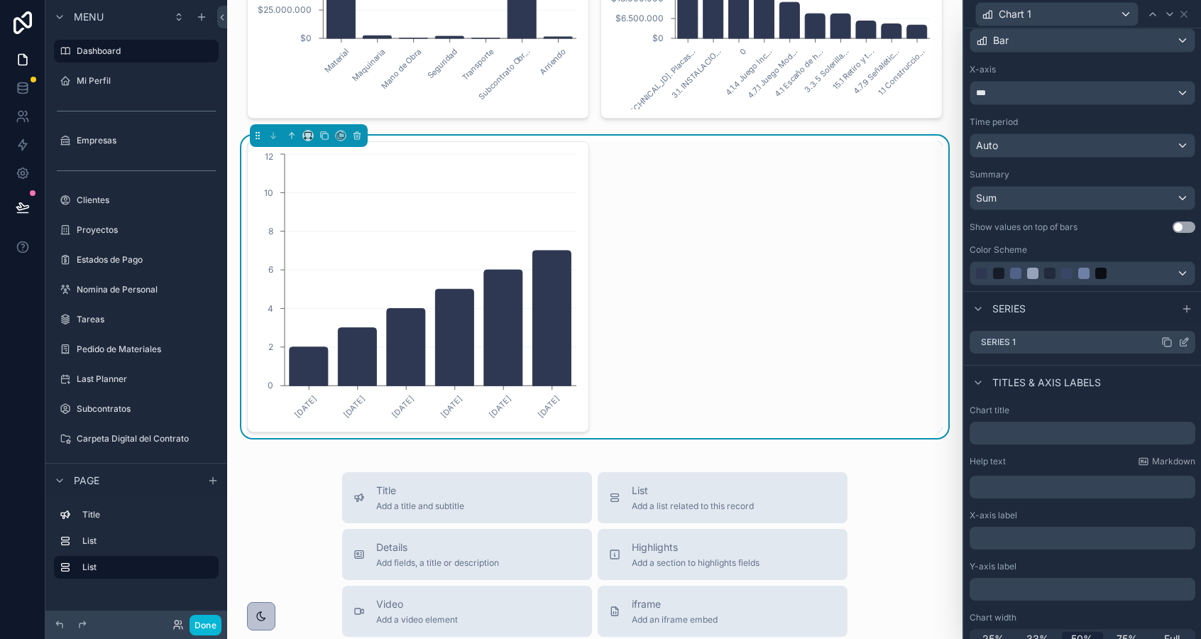
click at [1184, 342] on icon at bounding box center [1183, 341] width 11 height 11
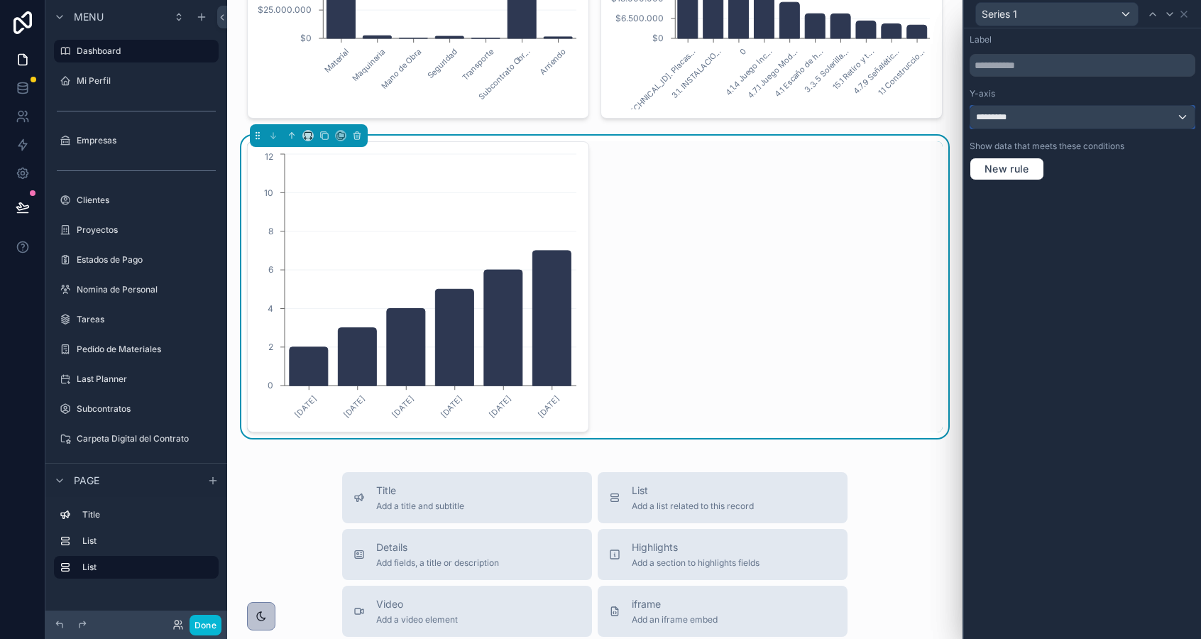
click at [1040, 123] on div "*********" at bounding box center [1082, 117] width 224 height 23
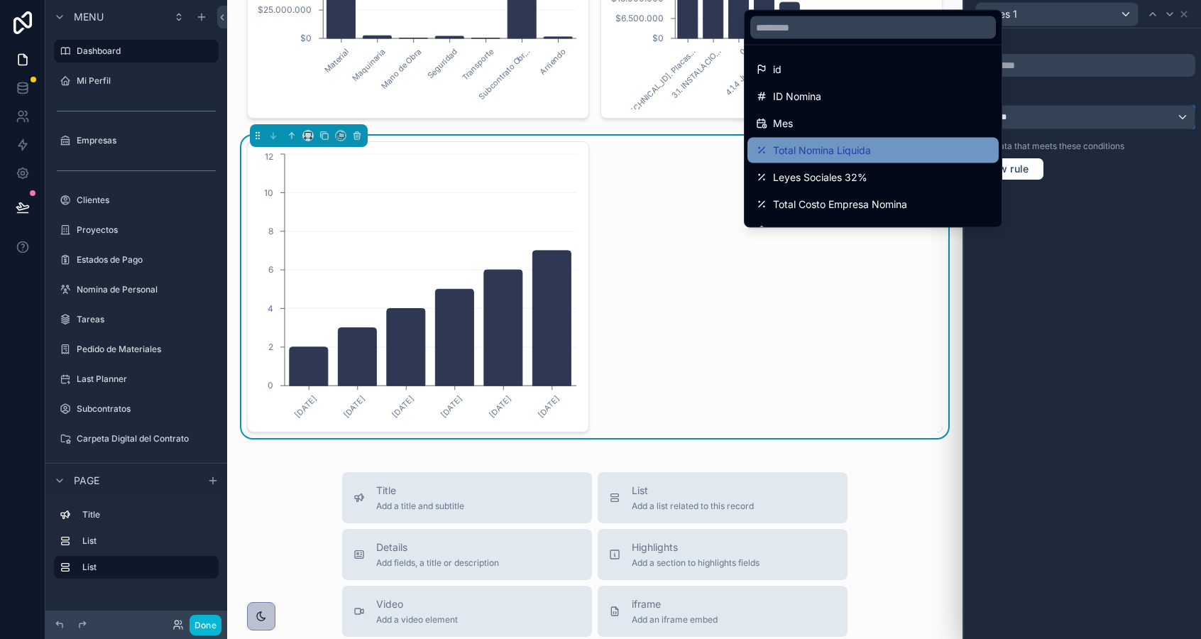
scroll to position [87, 0]
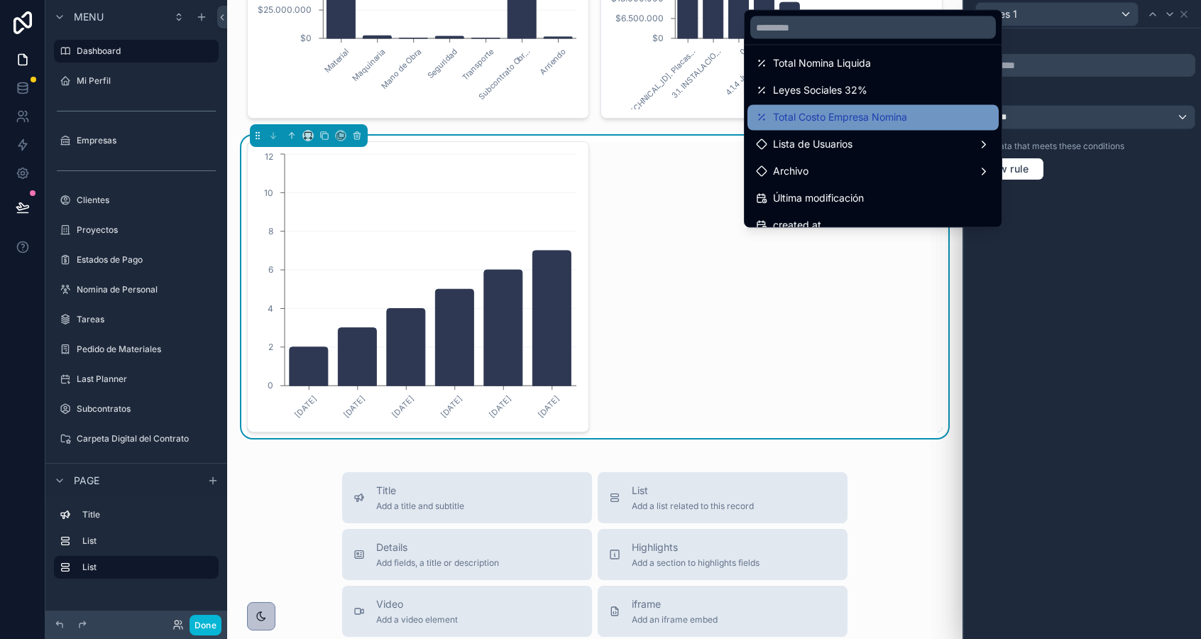
click at [811, 114] on span "Total Costo Empresa Nomina" at bounding box center [840, 117] width 134 height 17
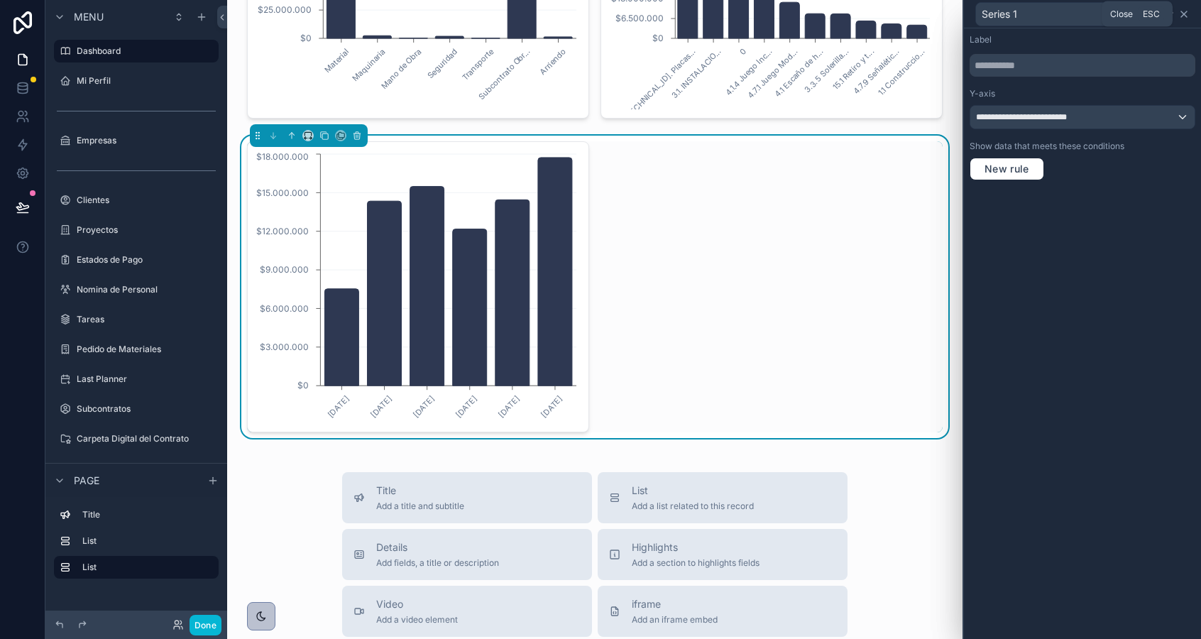
click at [1184, 13] on icon at bounding box center [1184, 14] width 6 height 6
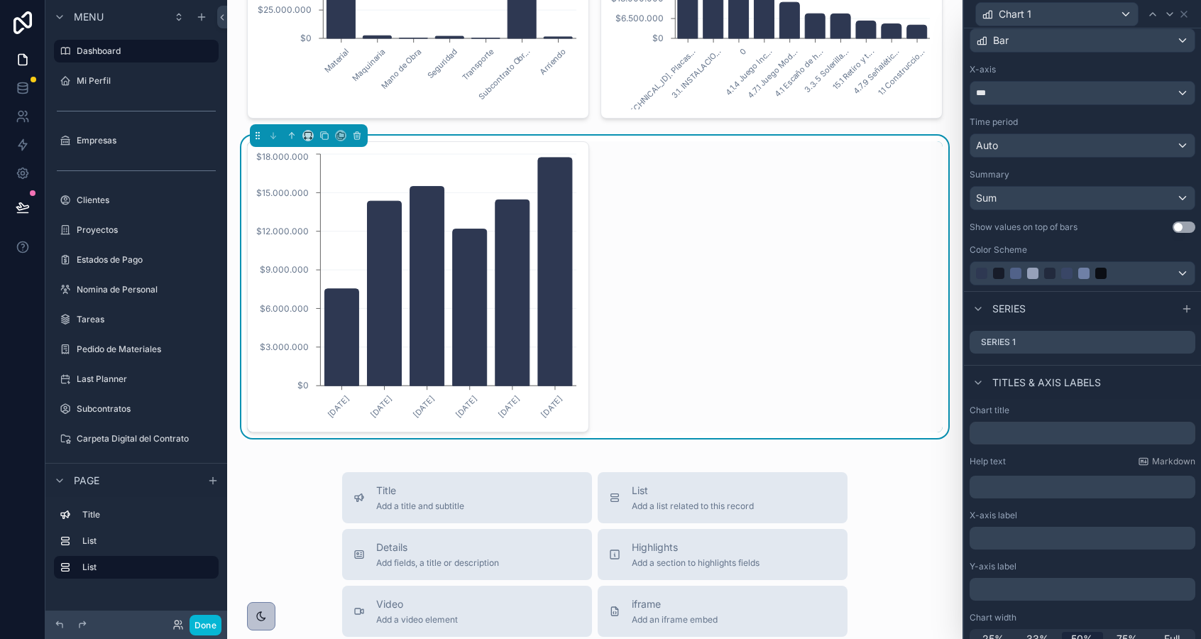
scroll to position [110, 0]
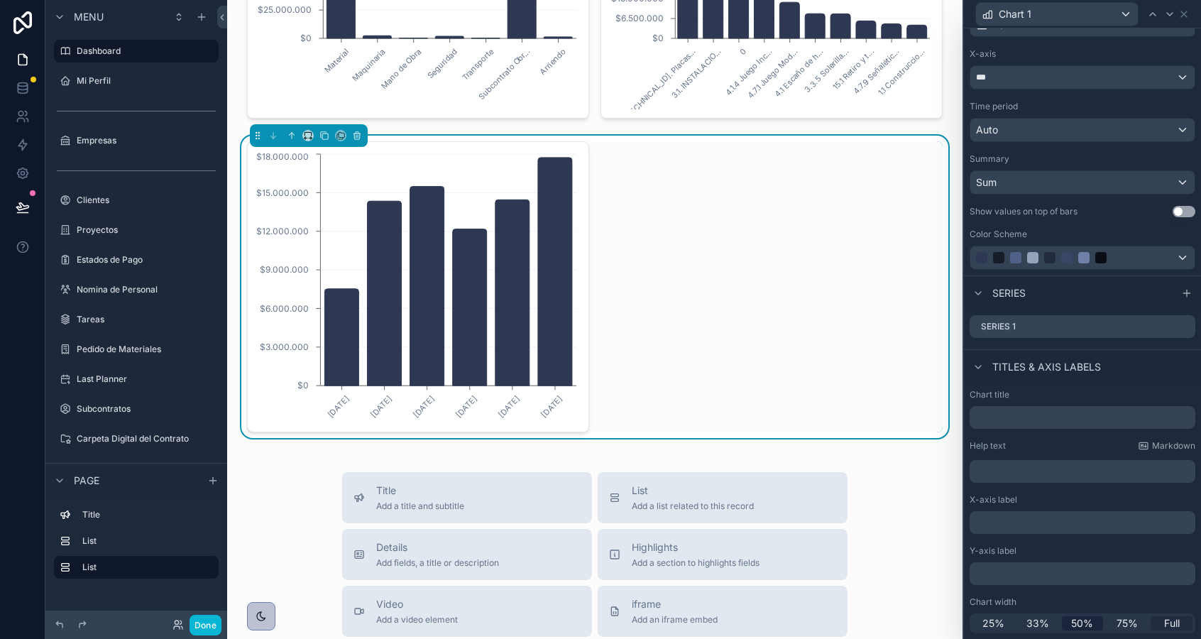
click at [1165, 617] on span "Full" at bounding box center [1172, 623] width 16 height 14
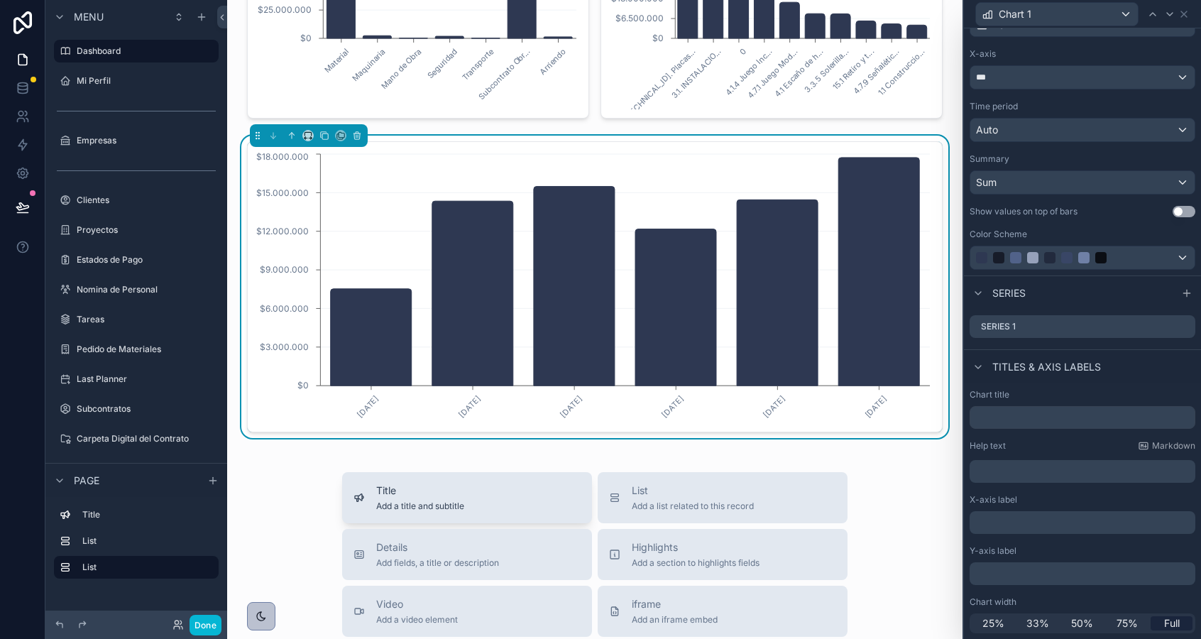
click at [438, 506] on span "Add a title and subtitle" at bounding box center [420, 505] width 88 height 11
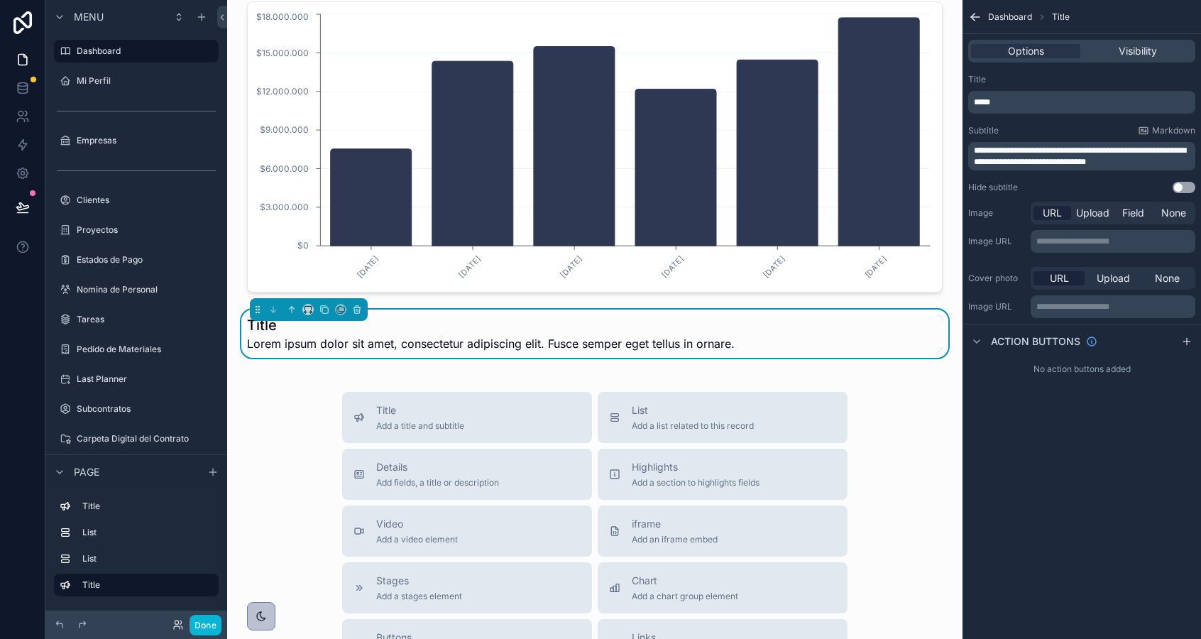
scroll to position [705, 0]
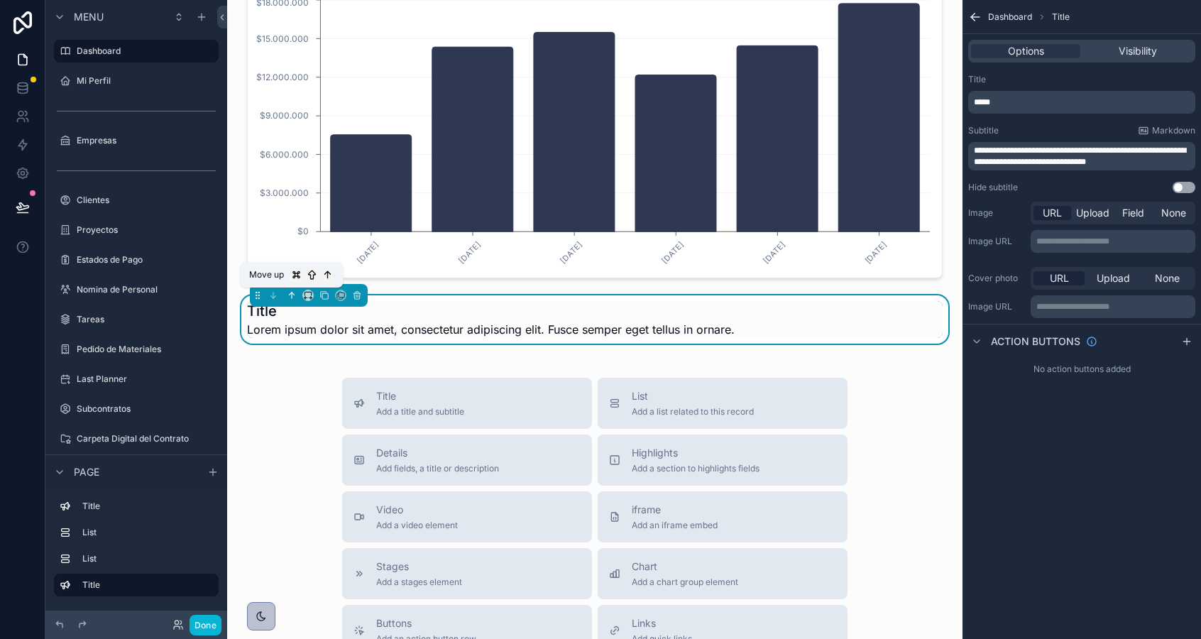
click at [293, 295] on icon "scrollable content" at bounding box center [292, 295] width 10 height 10
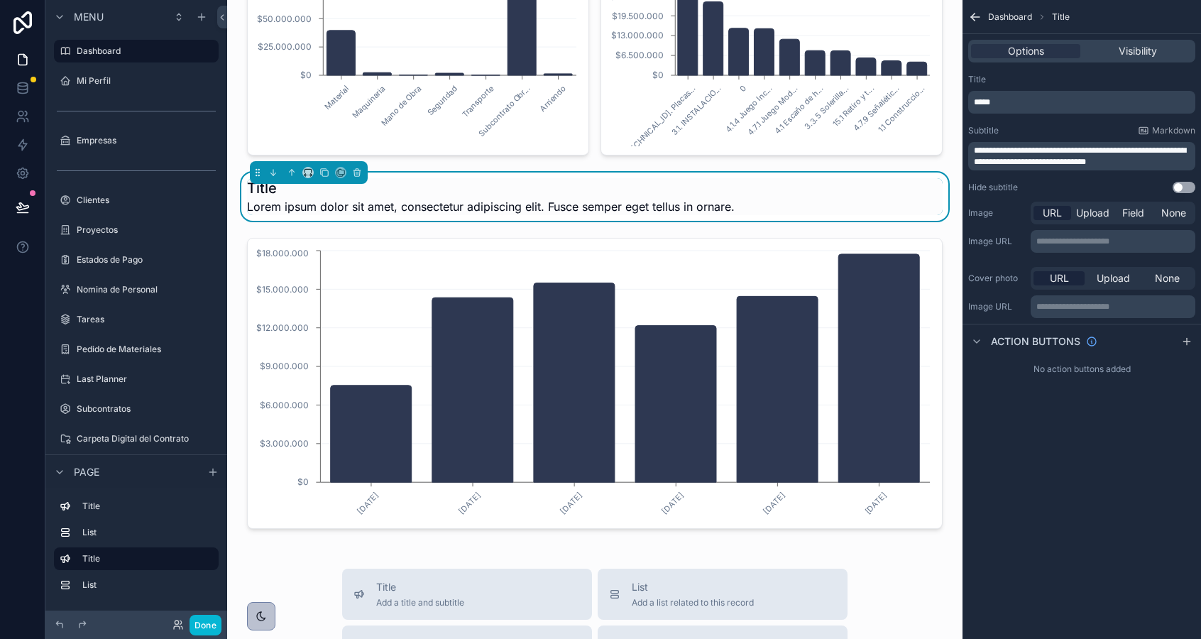
scroll to position [505, 0]
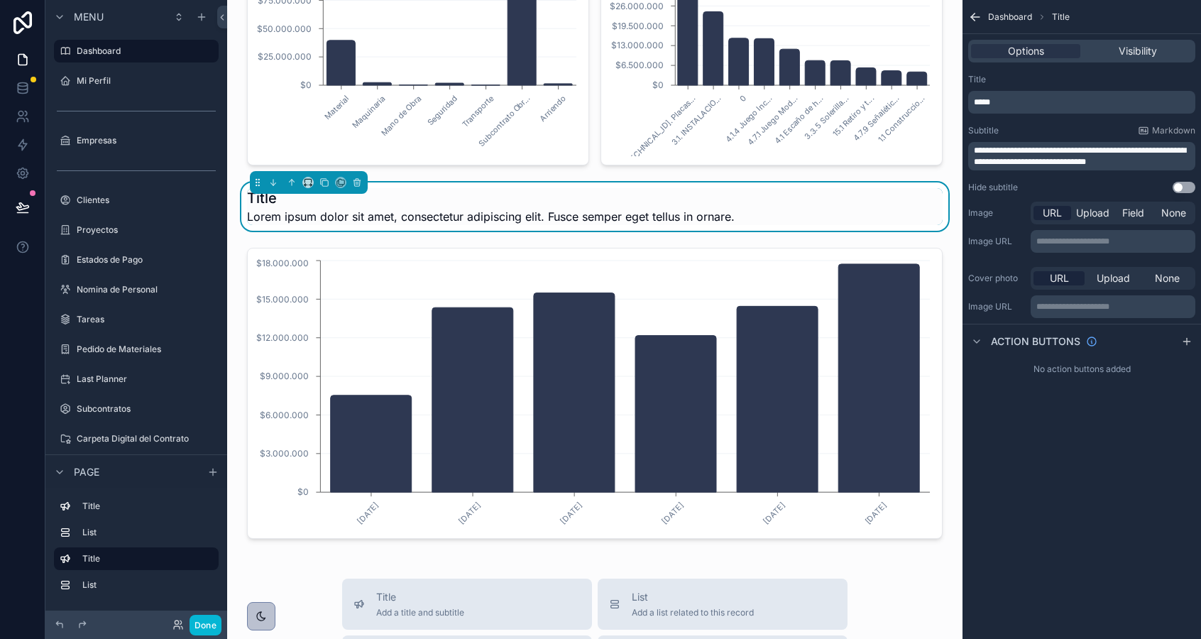
click at [986, 98] on span "*****" at bounding box center [982, 102] width 16 height 9
click at [1098, 446] on div "**********" at bounding box center [1081, 319] width 238 height 639
click at [1004, 99] on span "**********" at bounding box center [1010, 102] width 73 height 9
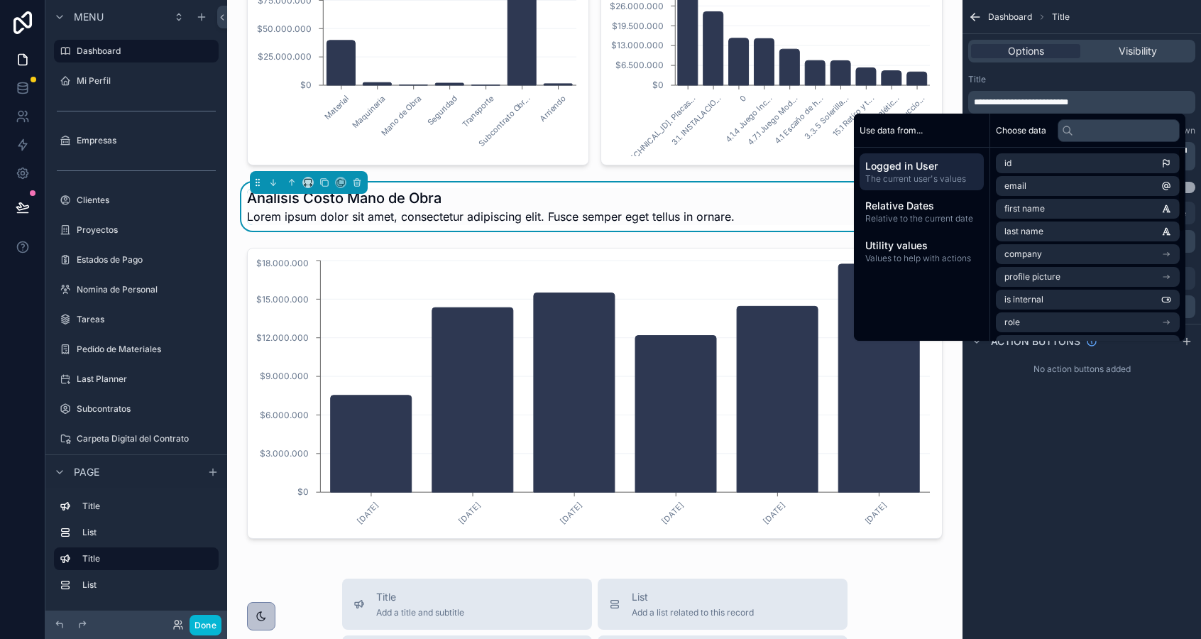
click at [1041, 92] on div "**********" at bounding box center [1081, 102] width 227 height 23
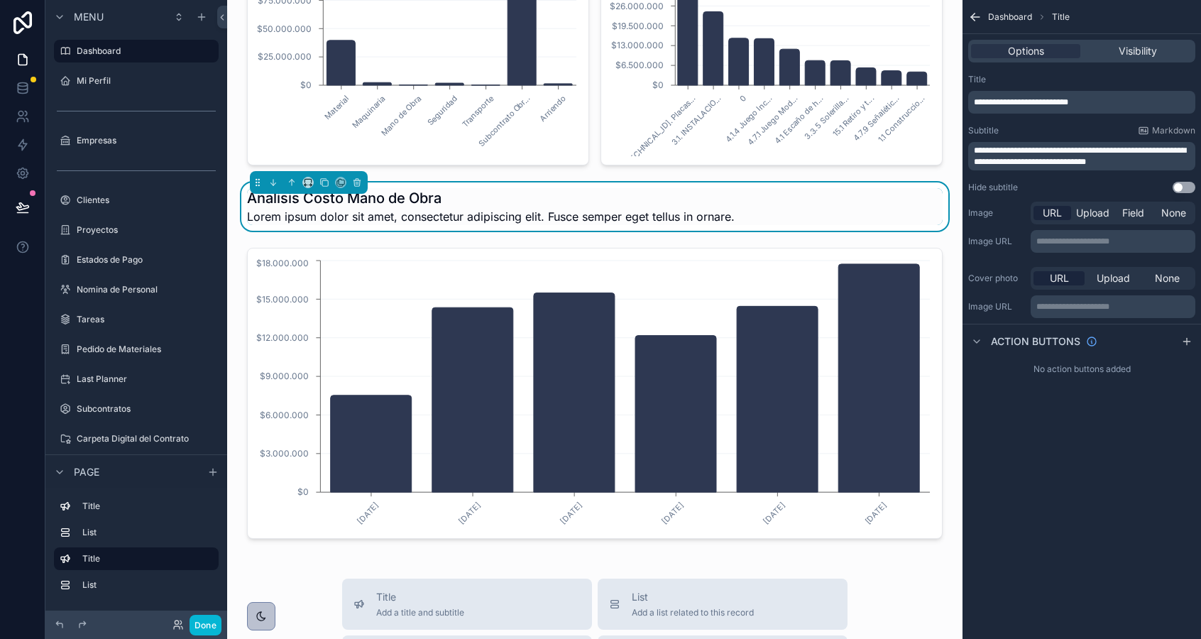
click at [1048, 150] on span "**********" at bounding box center [1080, 156] width 212 height 20
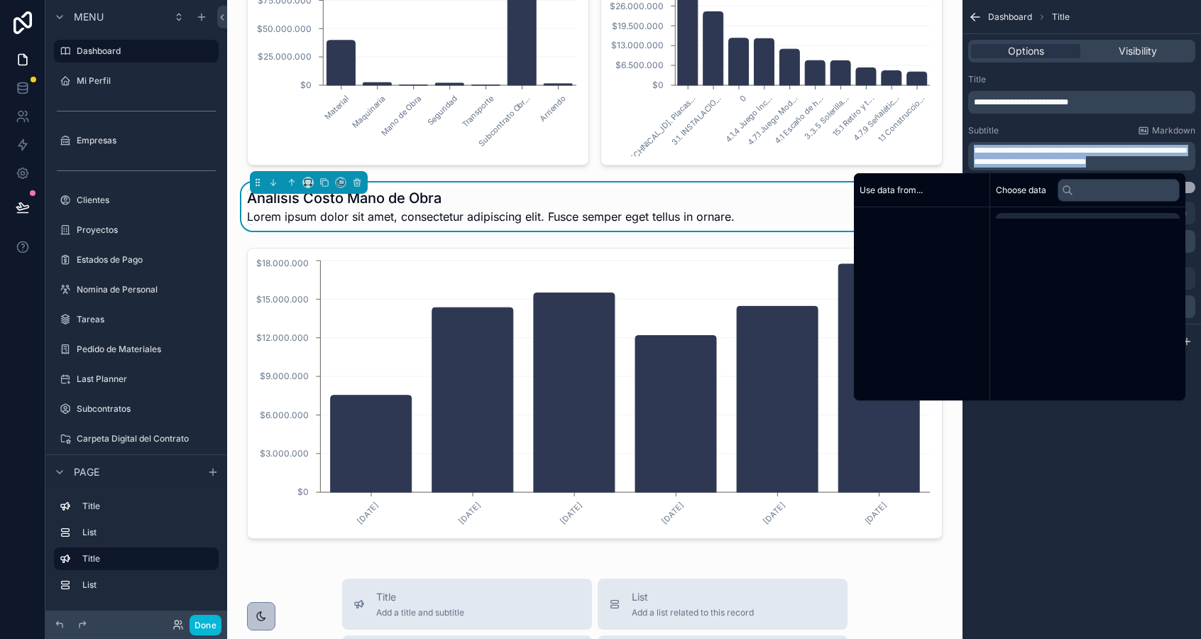
click at [1048, 150] on span "**********" at bounding box center [1080, 156] width 212 height 20
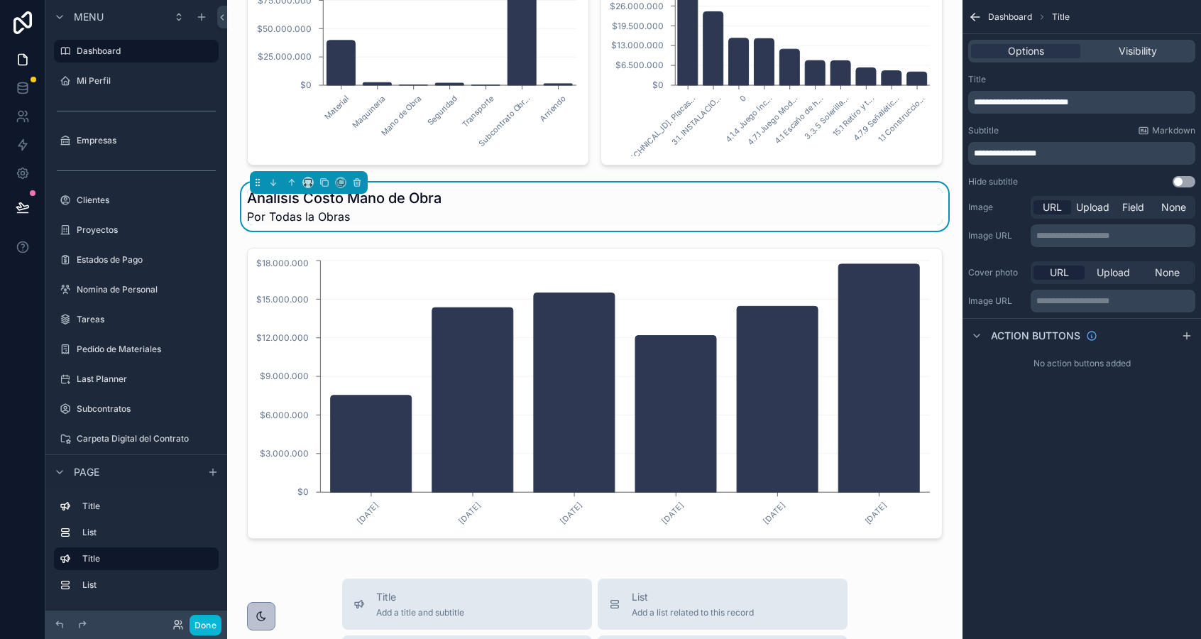
click at [1024, 154] on span "**********" at bounding box center [1005, 153] width 62 height 9
click at [996, 151] on span "**********" at bounding box center [1007, 153] width 66 height 9
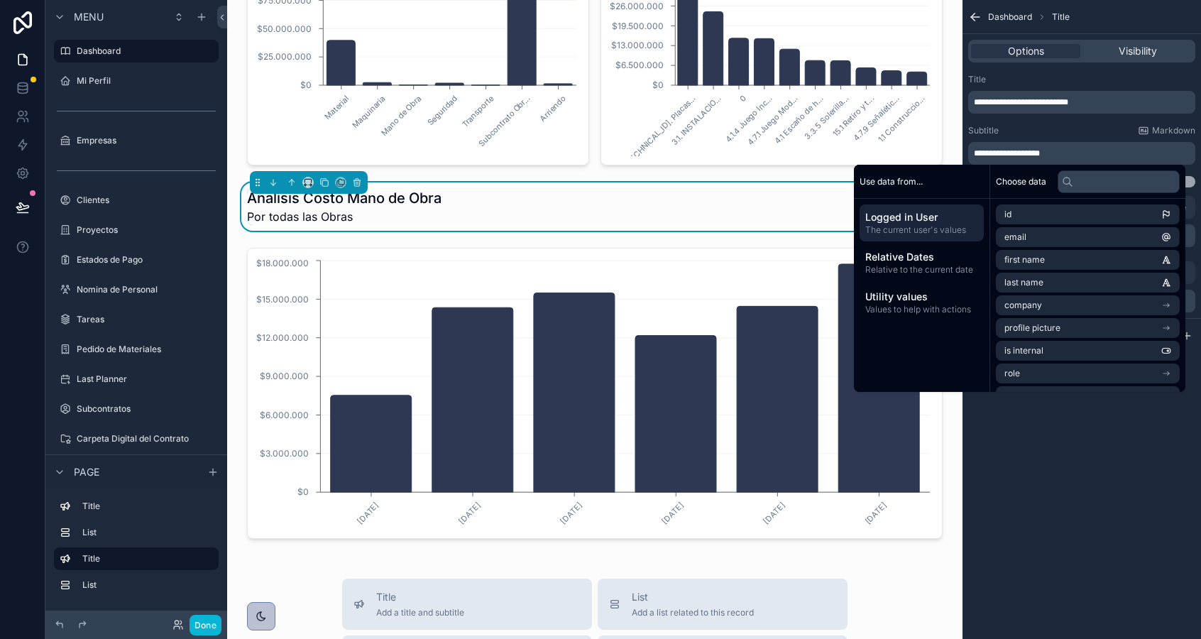
click at [1043, 460] on div "**********" at bounding box center [1081, 319] width 238 height 639
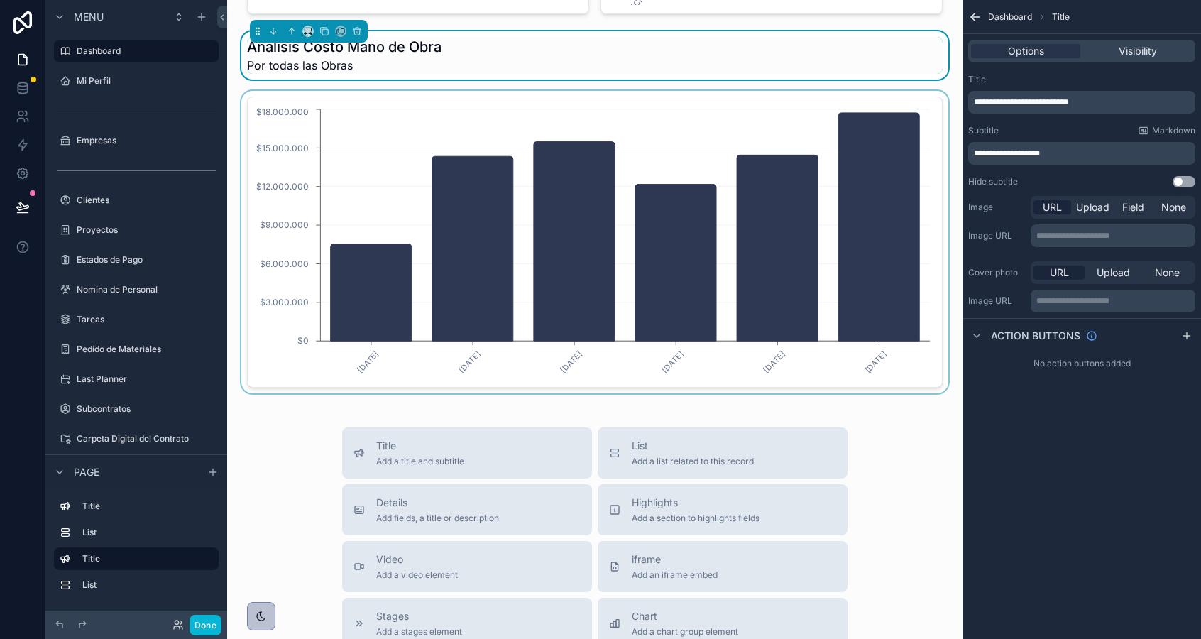
scroll to position [660, 0]
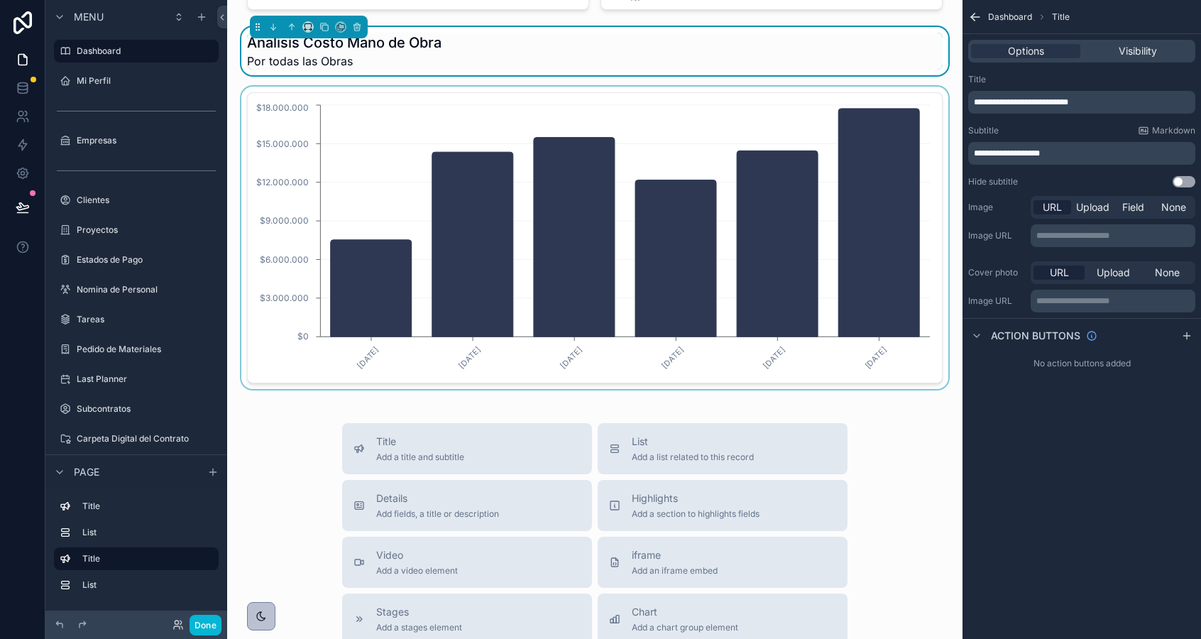
click at [553, 128] on div "scrollable content" at bounding box center [594, 238] width 713 height 302
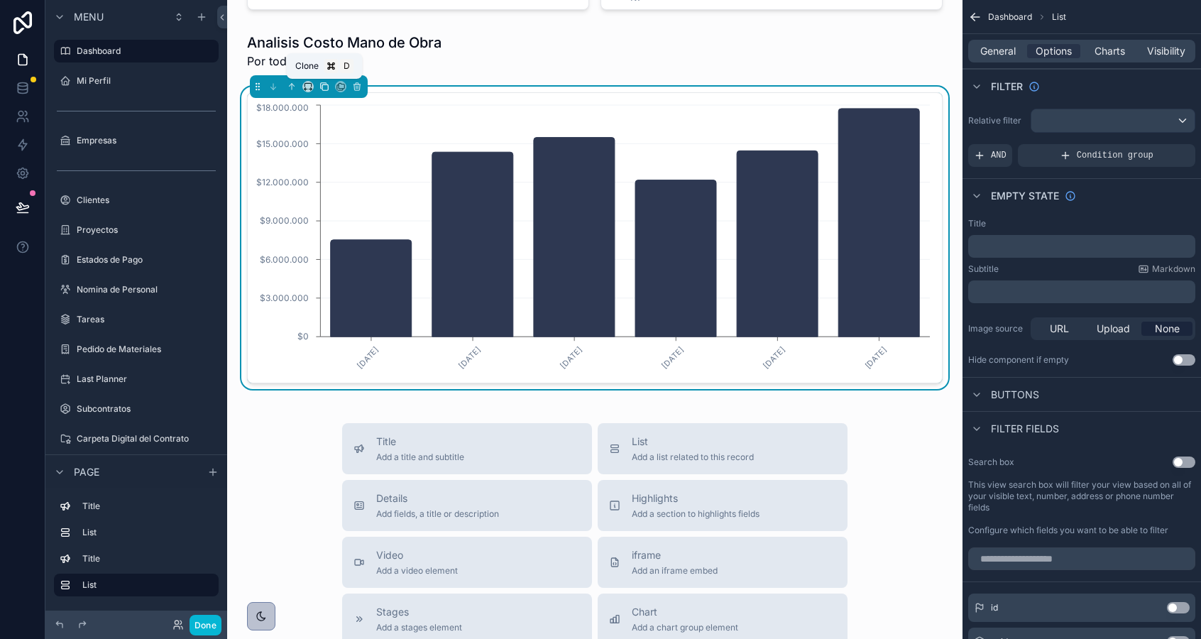
click at [324, 89] on icon "scrollable content" at bounding box center [325, 87] width 6 height 6
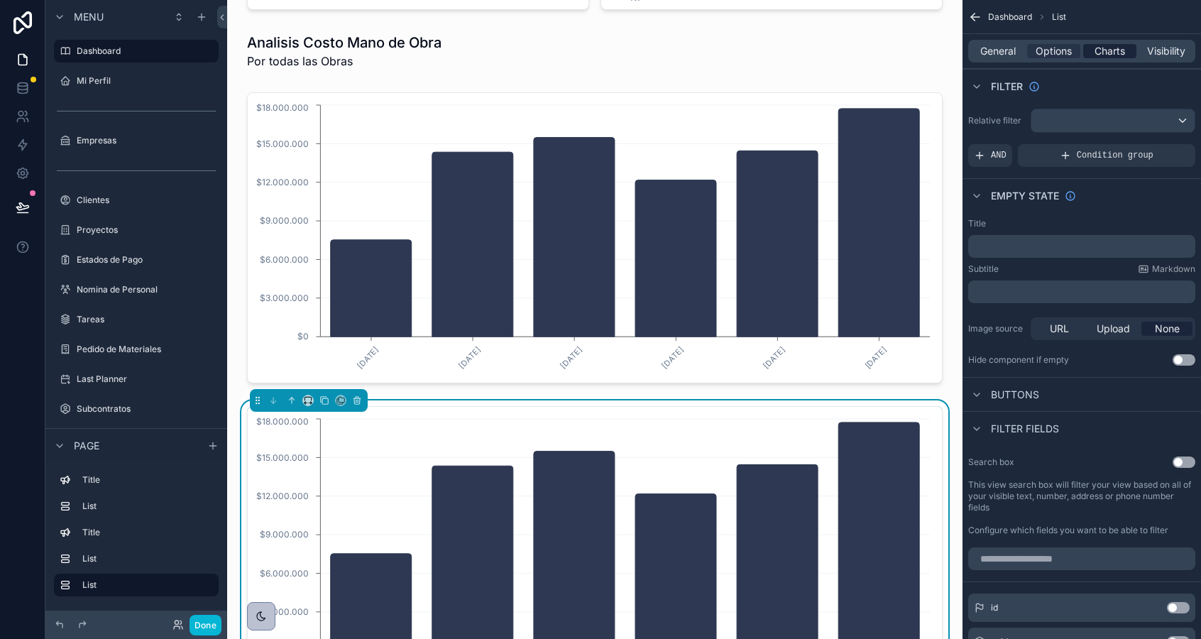
click at [1111, 55] on span "Charts" at bounding box center [1109, 51] width 31 height 14
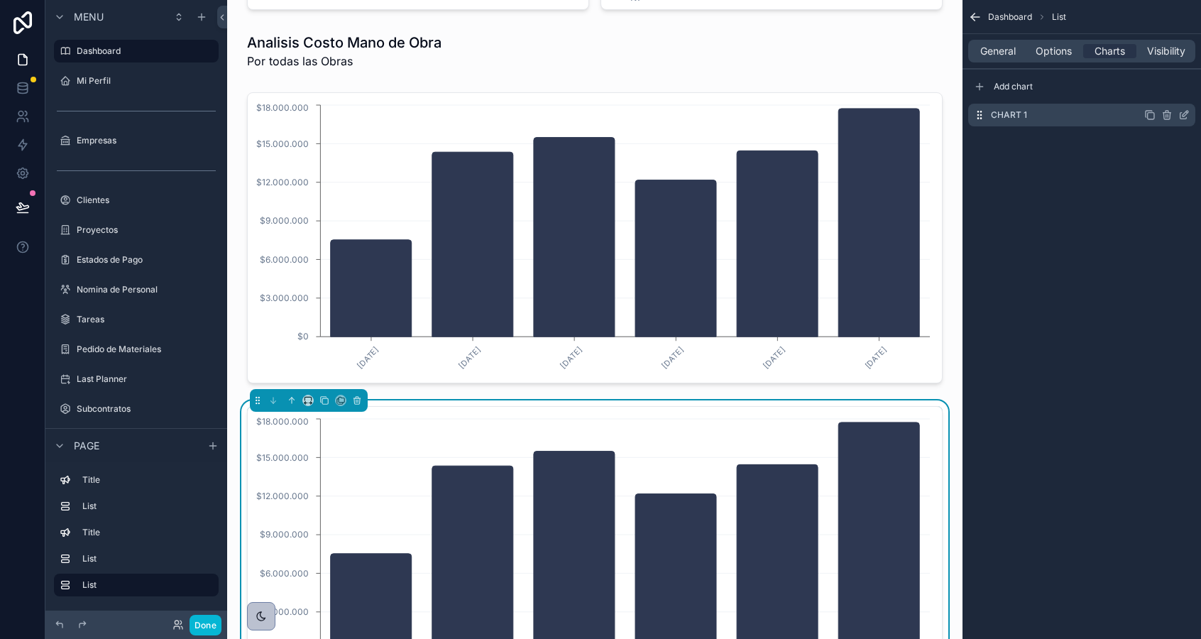
click at [1182, 113] on icon "scrollable content" at bounding box center [1183, 114] width 11 height 11
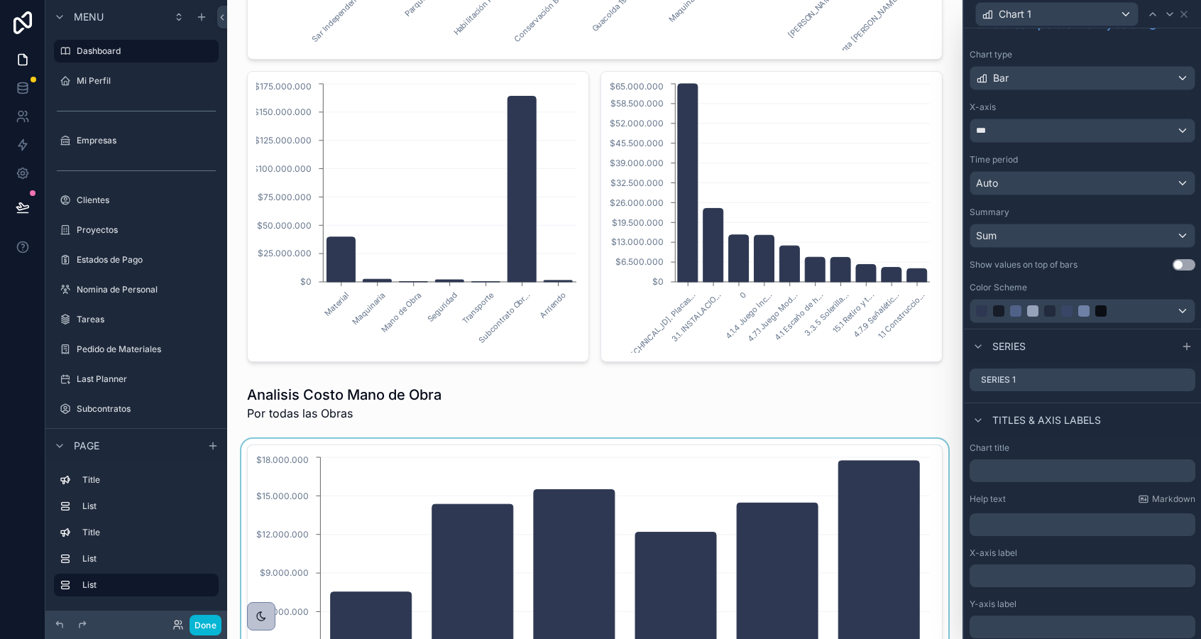
scroll to position [304, 0]
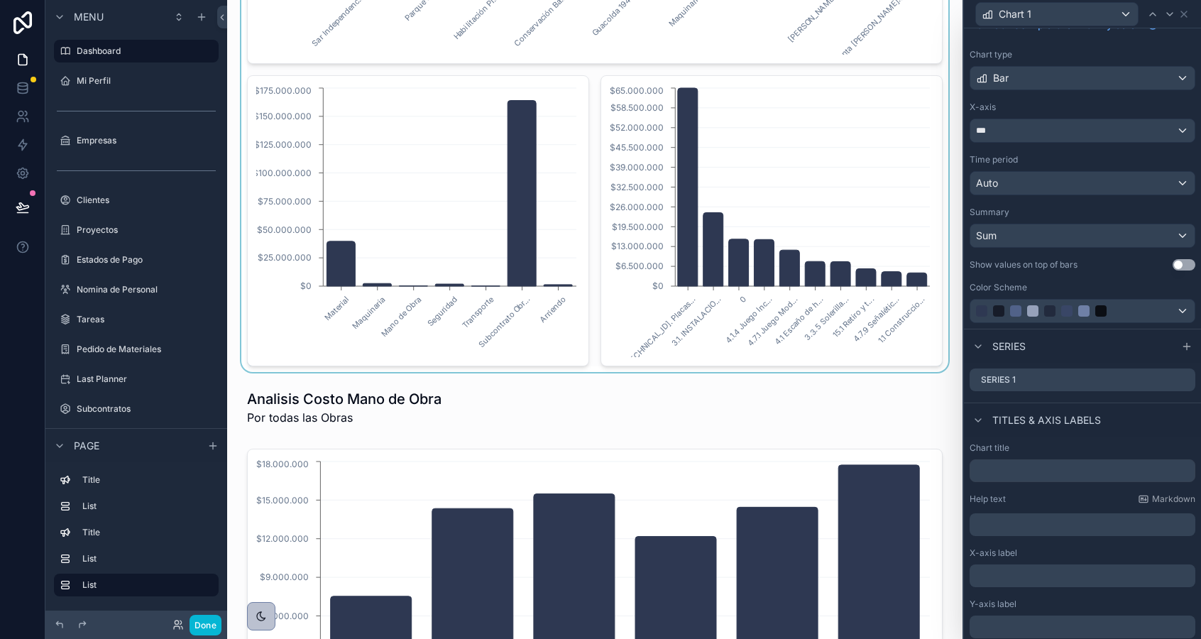
click at [737, 280] on div "scrollable content" at bounding box center [594, 69] width 713 height 605
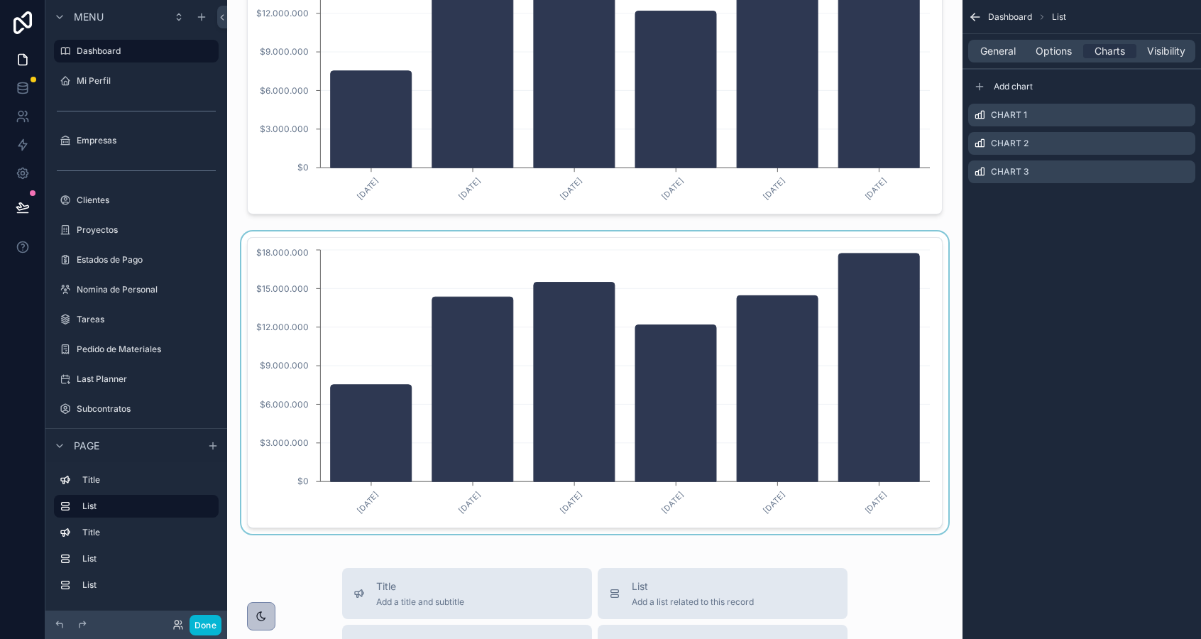
scroll to position [697, 0]
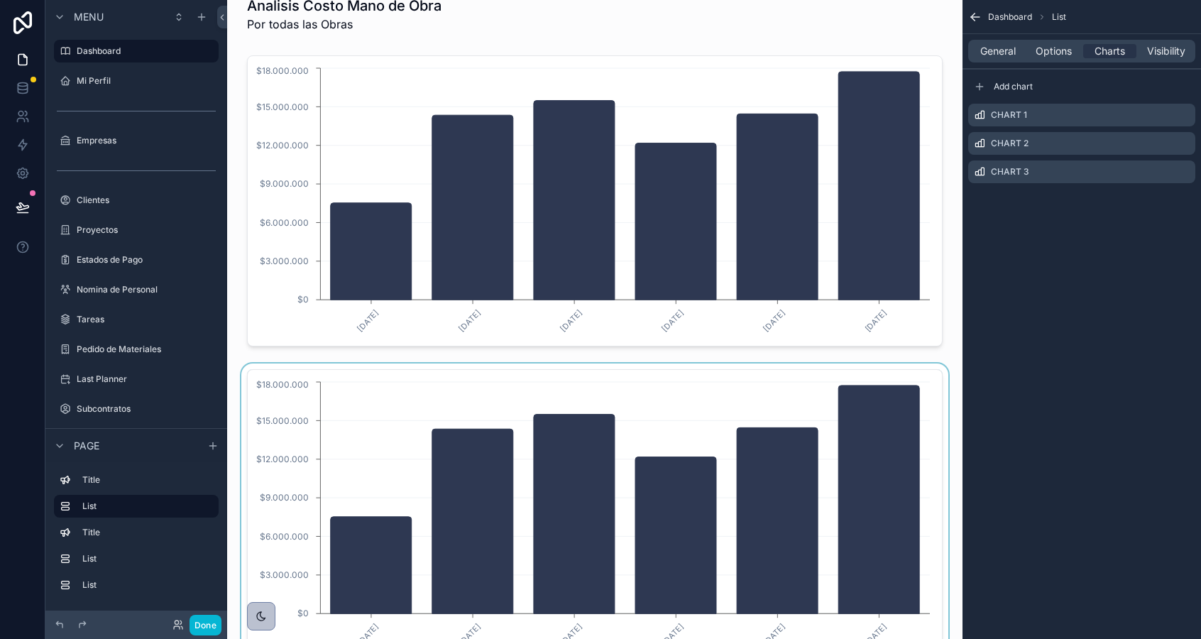
click at [515, 387] on div "scrollable content" at bounding box center [594, 514] width 713 height 302
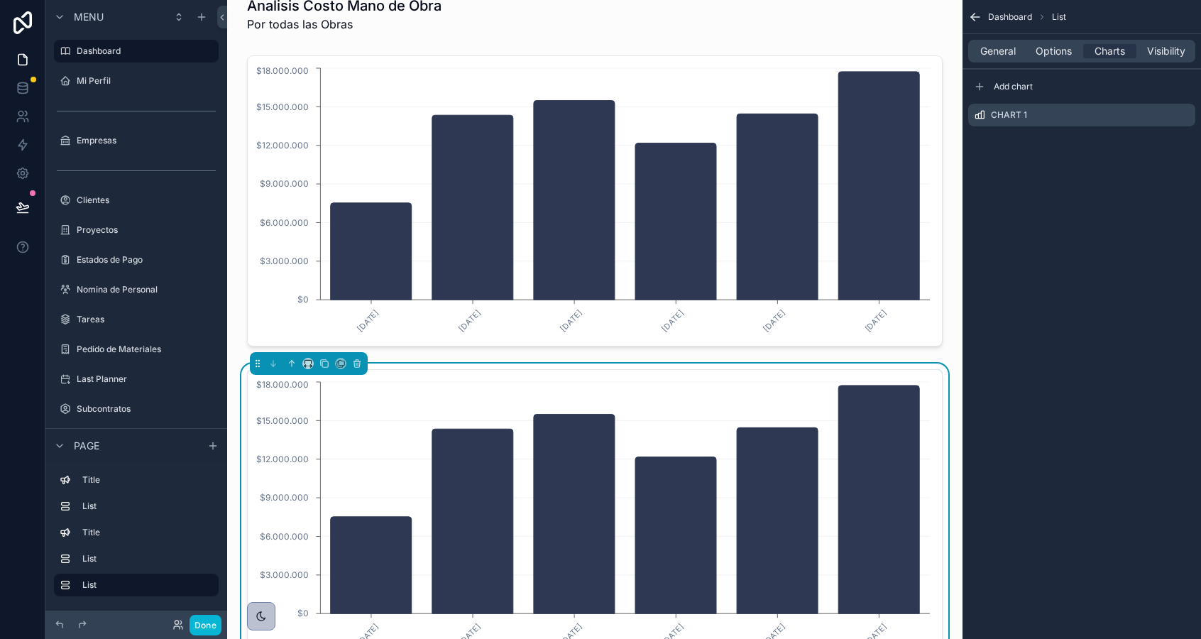
click at [979, 19] on icon "scrollable content" at bounding box center [975, 17] width 14 height 14
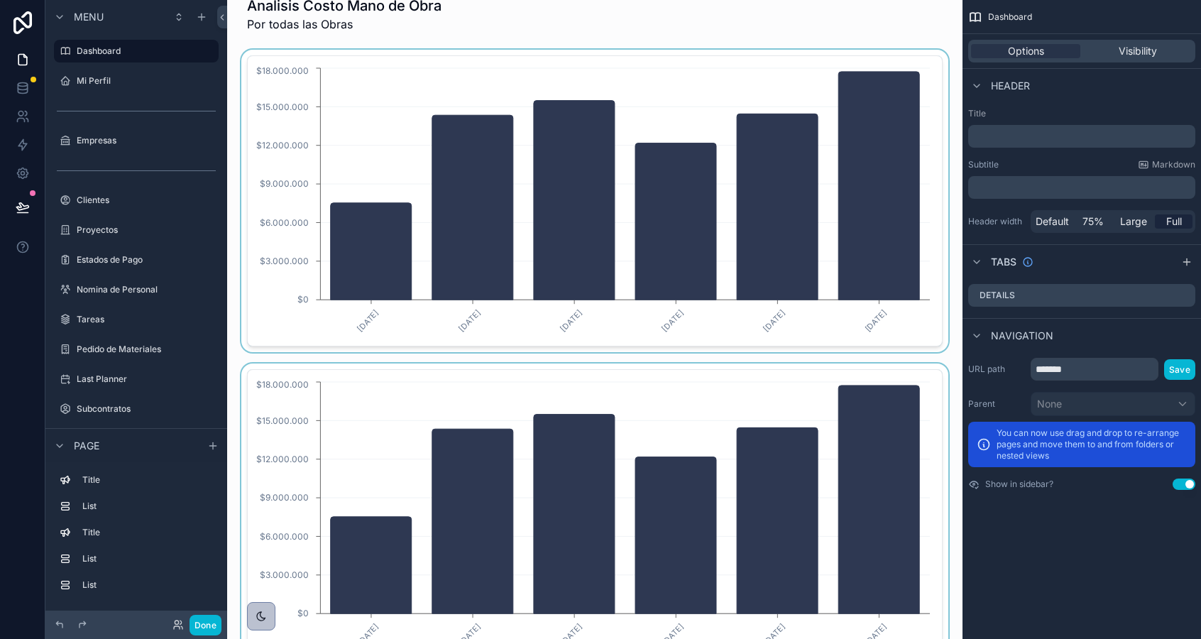
click at [866, 348] on div "scrollable content" at bounding box center [594, 201] width 713 height 302
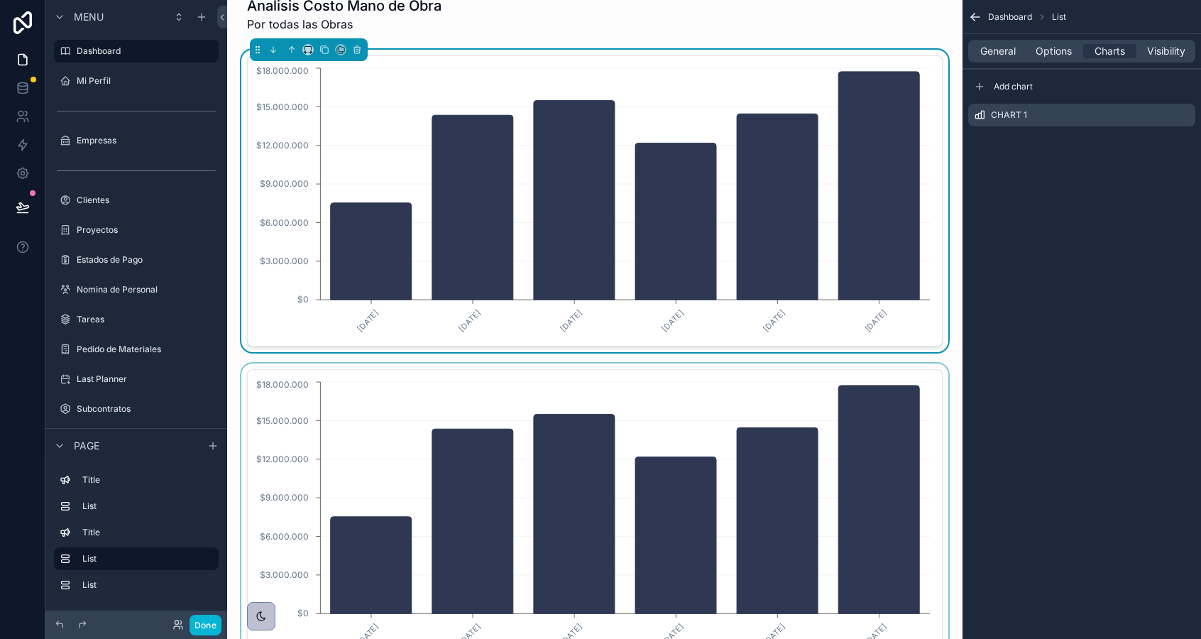
click at [868, 405] on div "scrollable content" at bounding box center [594, 514] width 713 height 302
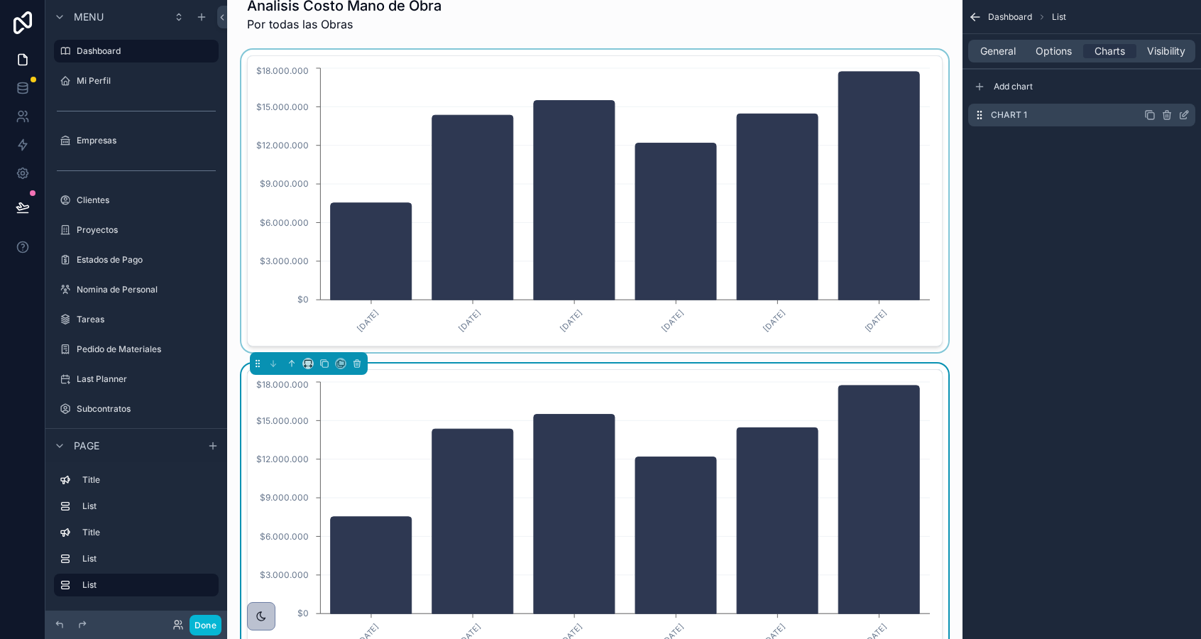
click at [1186, 111] on icon "scrollable content" at bounding box center [1185, 114] width 6 height 6
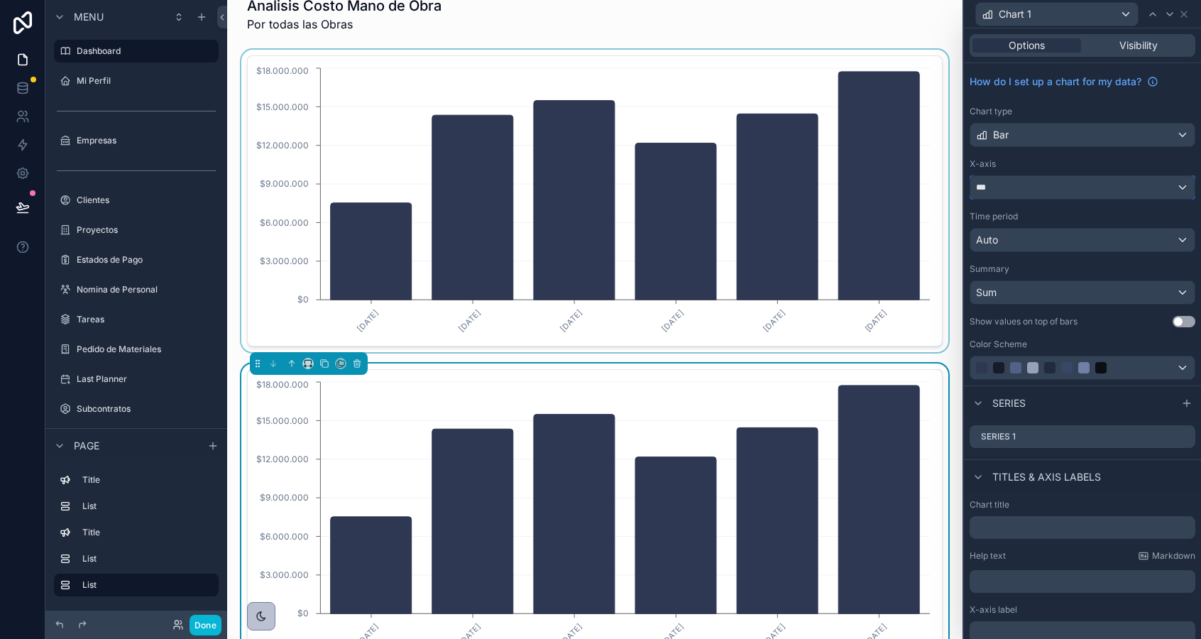
click at [1050, 191] on div "***" at bounding box center [1082, 187] width 224 height 23
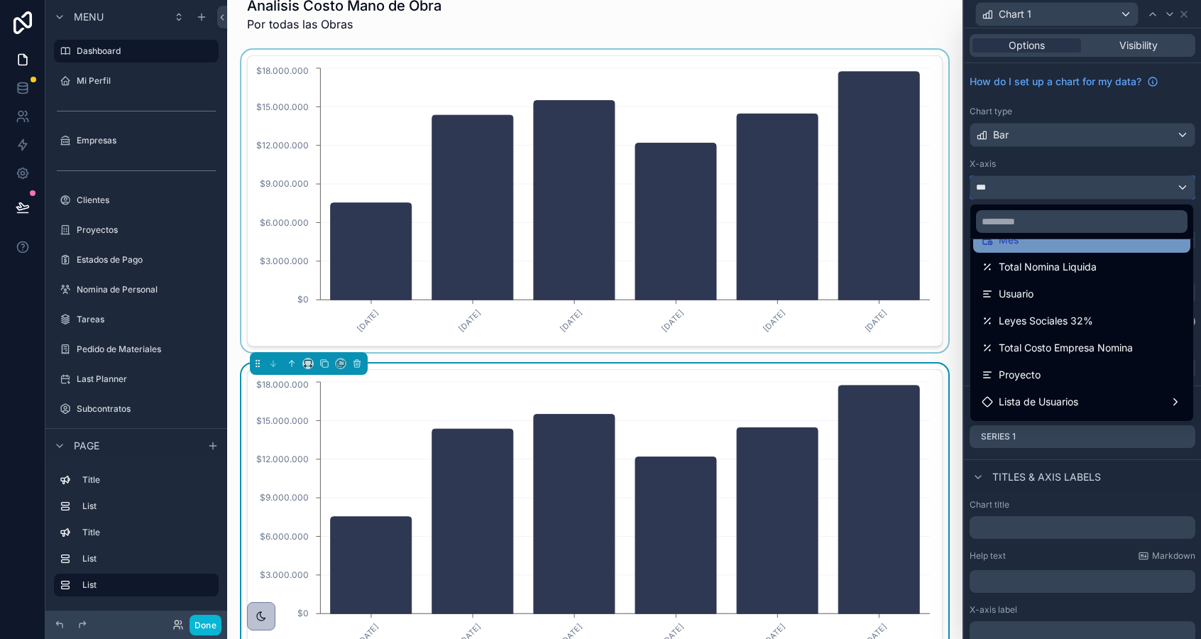
scroll to position [137, 0]
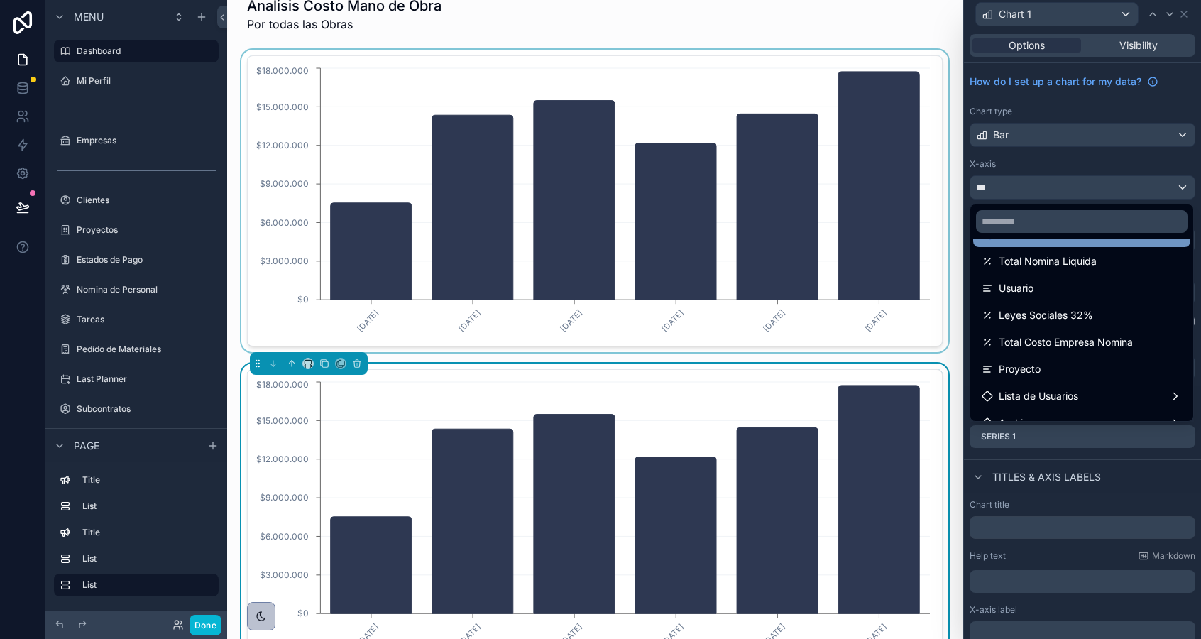
click at [1080, 368] on div "Proyecto" at bounding box center [1081, 369] width 200 height 17
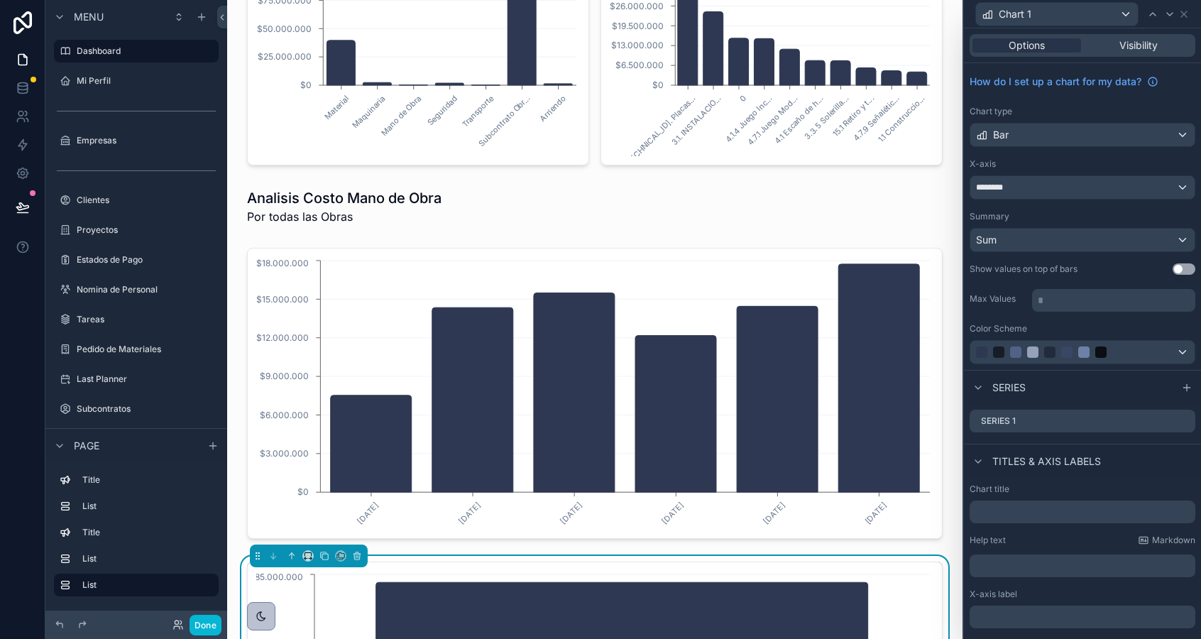
scroll to position [496, 0]
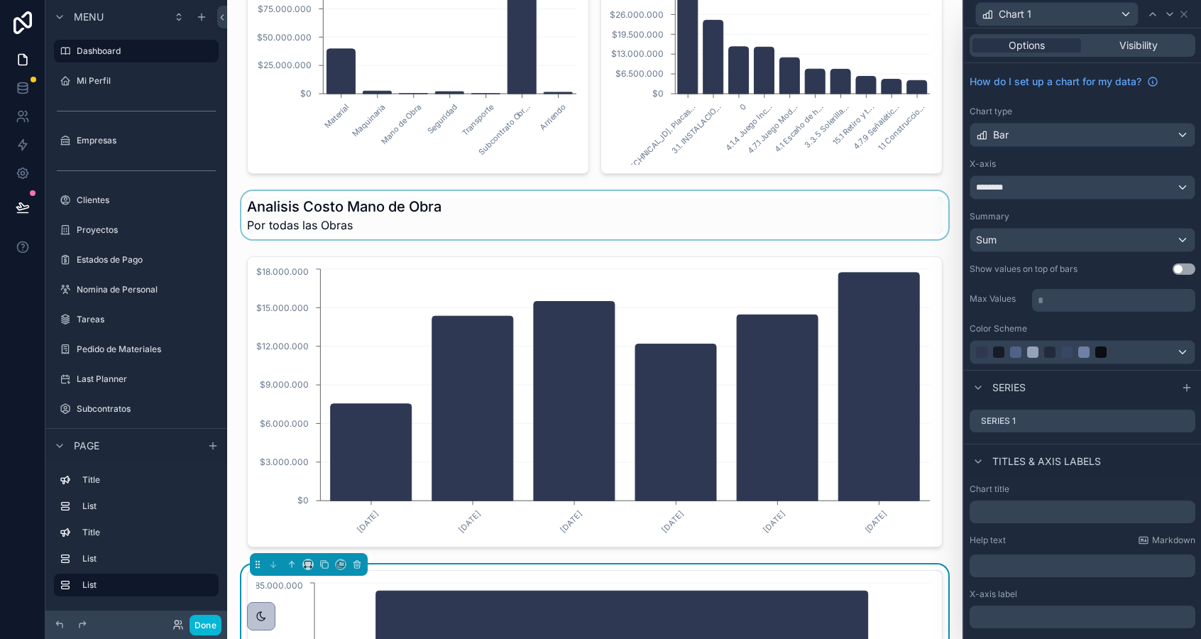
click at [471, 227] on div "scrollable content" at bounding box center [594, 215] width 713 height 48
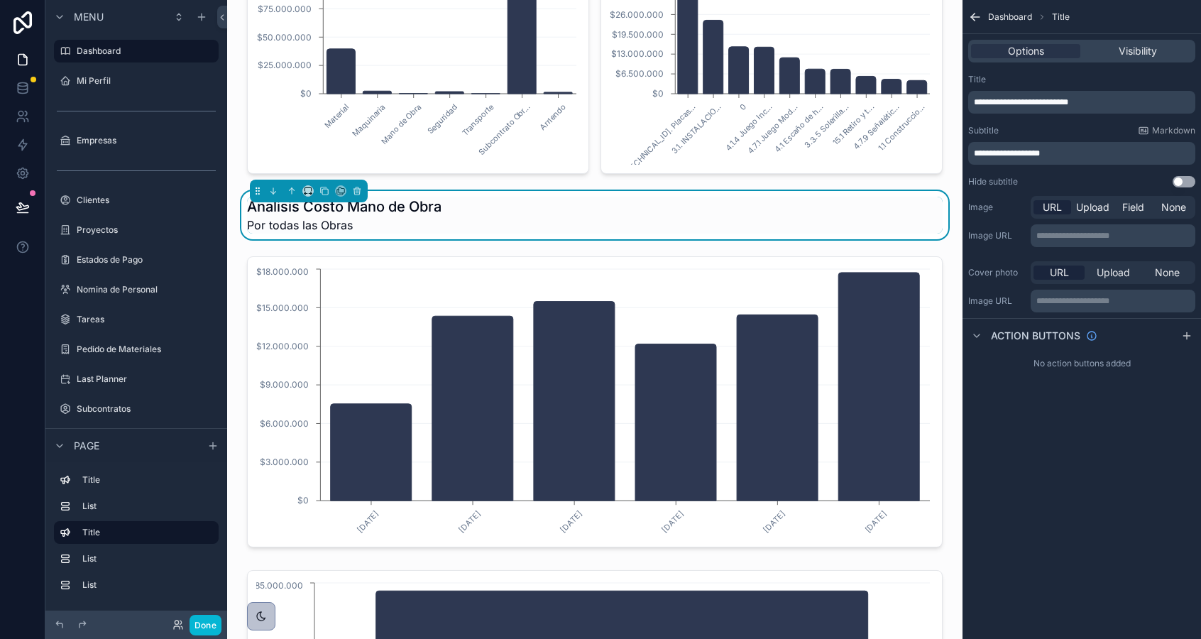
click at [996, 155] on span "**********" at bounding box center [1007, 153] width 66 height 9
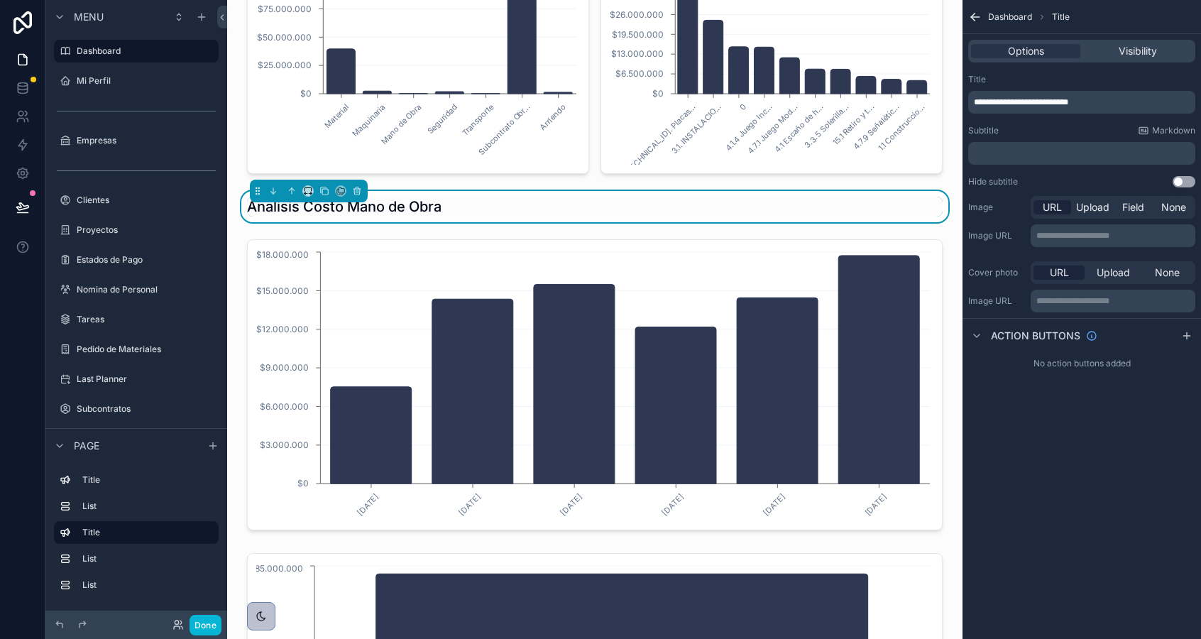
click at [1025, 442] on div "**********" at bounding box center [1081, 319] width 238 height 639
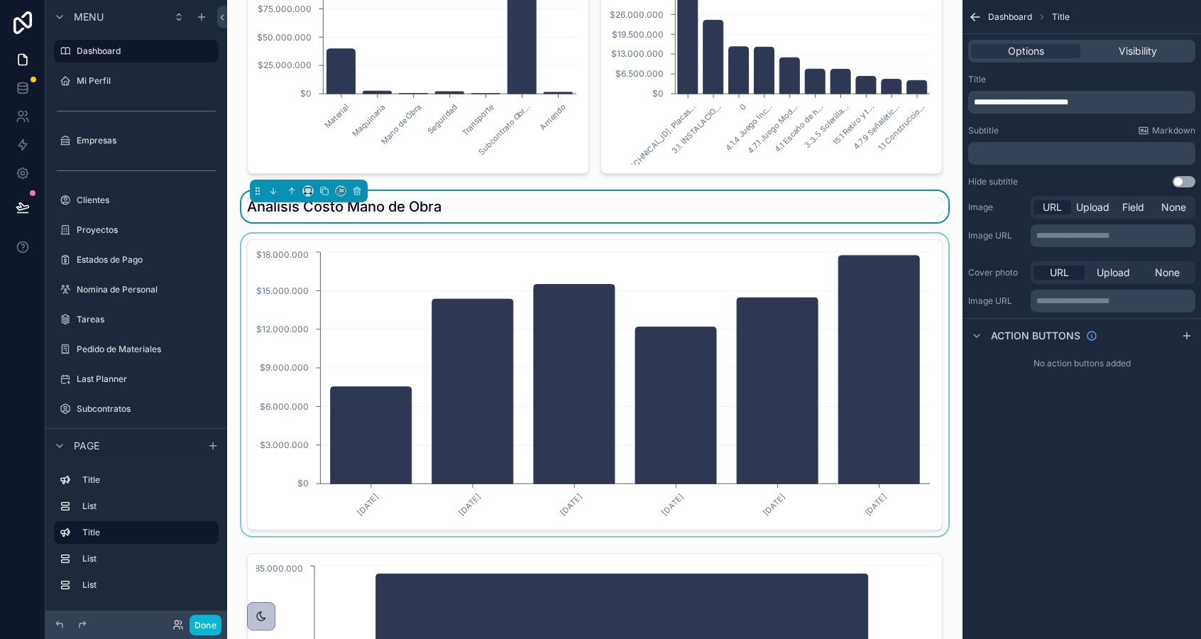
click at [610, 355] on div "scrollable content" at bounding box center [594, 384] width 713 height 302
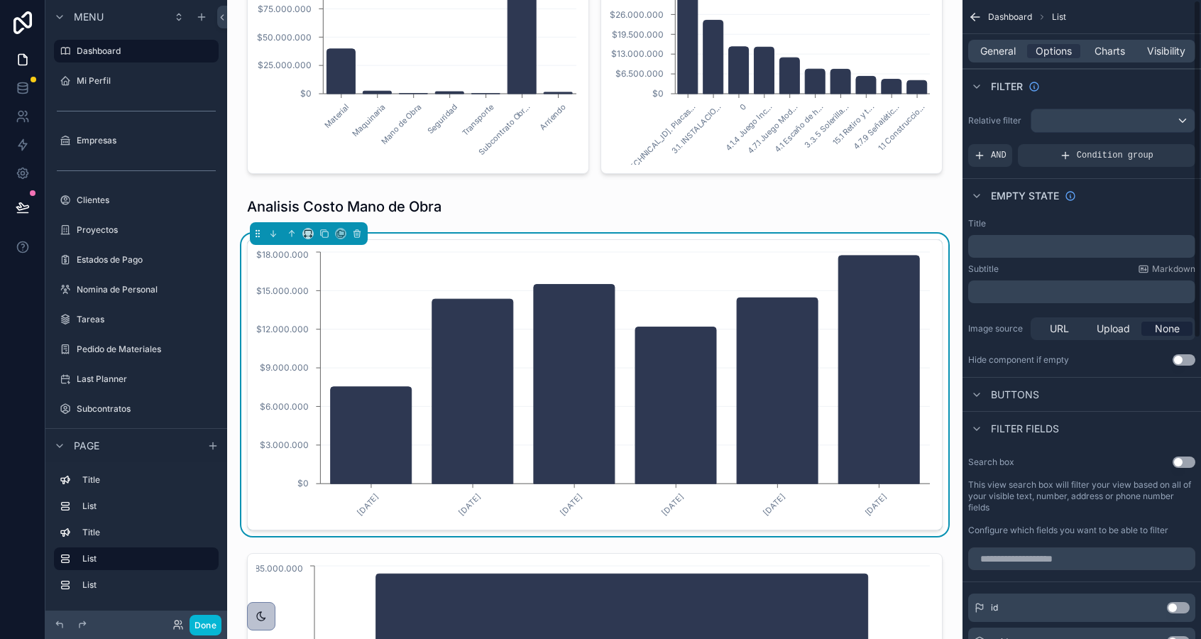
click at [991, 245] on p "﻿" at bounding box center [1083, 246] width 219 height 11
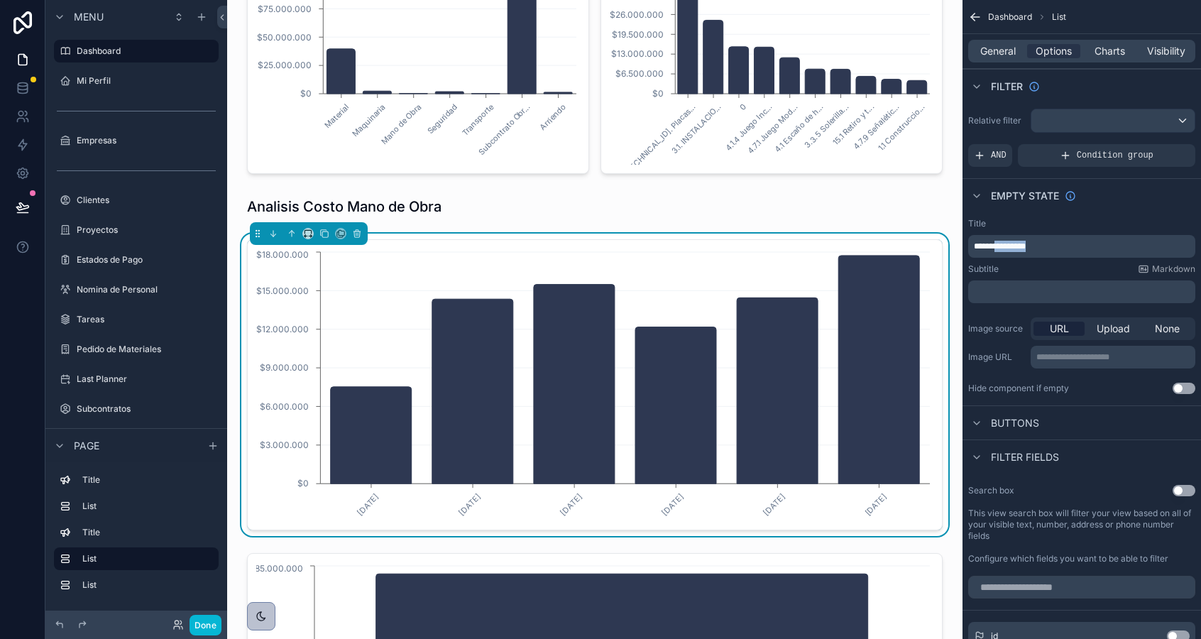
drag, startPoint x: 1002, startPoint y: 246, endPoint x: 1075, endPoint y: 245, distance: 73.1
click at [1075, 245] on p "**********" at bounding box center [1083, 246] width 219 height 11
click at [242, 199] on div "scrollable content" at bounding box center [594, 206] width 713 height 31
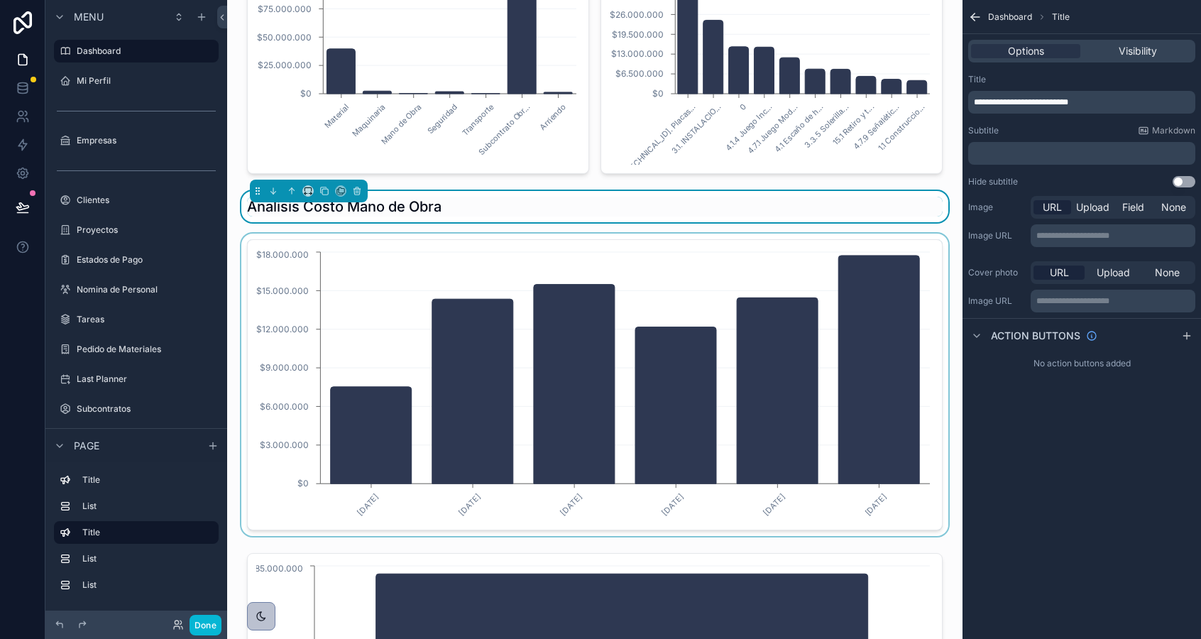
click at [363, 312] on div "scrollable content" at bounding box center [594, 384] width 713 height 302
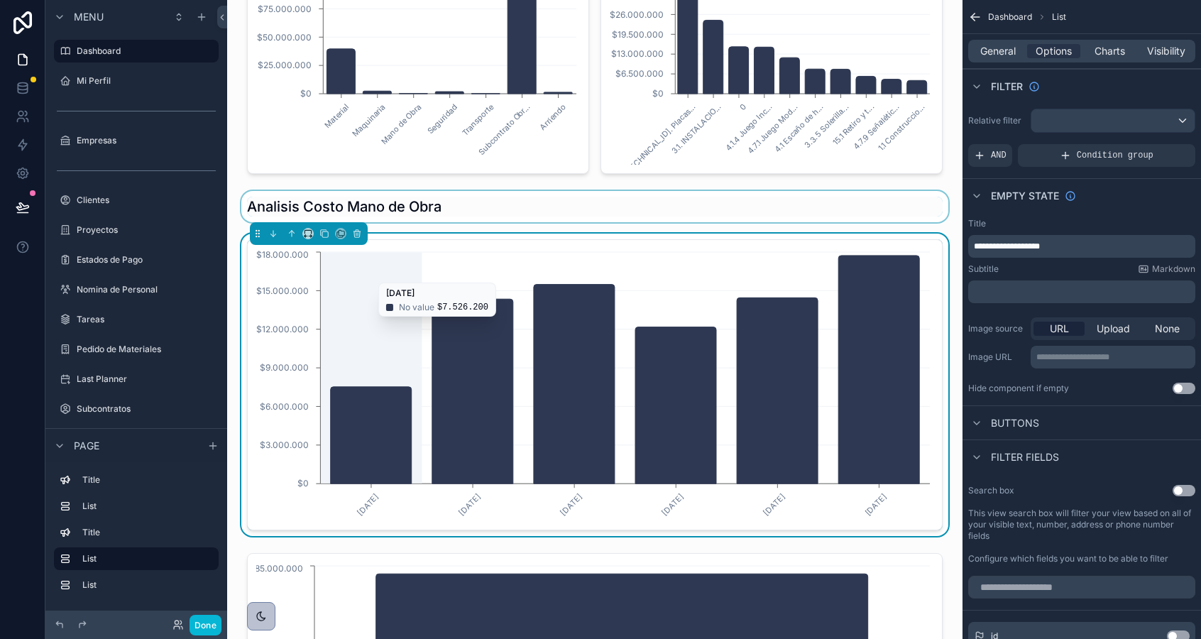
click at [415, 275] on icon "1/1/2025 1/2/2025 1/3/2025 1/4/2025 1/5/2025 1/6/2025 $0 $3.000.000 $6.000.000 …" at bounding box center [594, 384] width 677 height 273
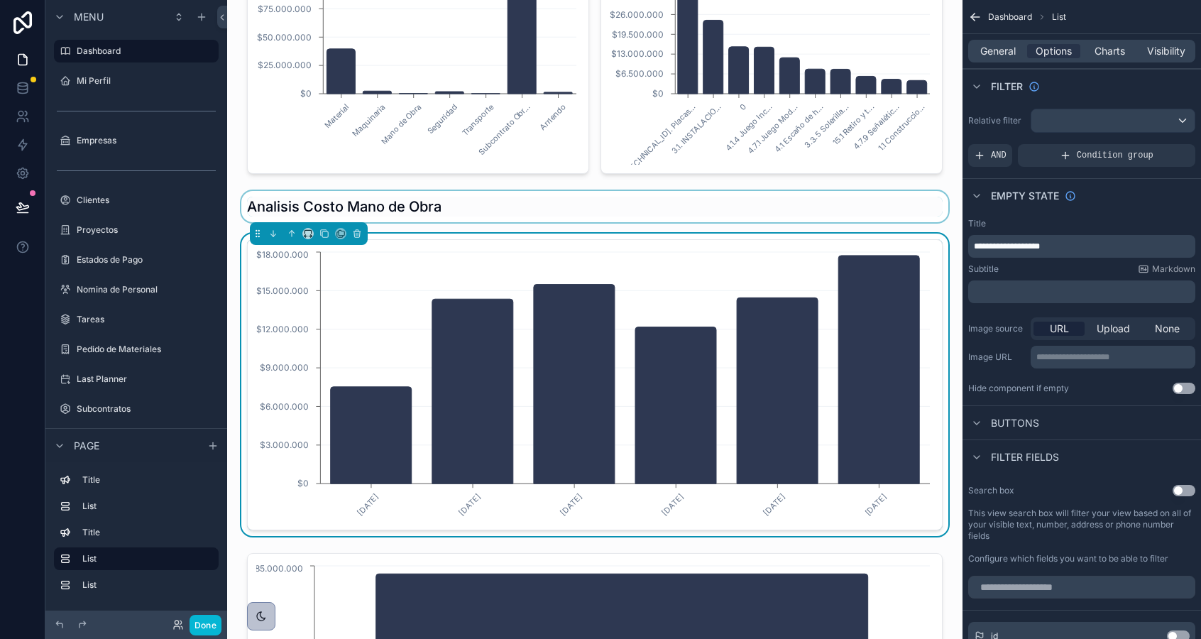
click at [1037, 292] on p "﻿" at bounding box center [1083, 291] width 219 height 11
click at [1037, 292] on p "***" at bounding box center [1083, 291] width 219 height 11
click at [999, 327] on label "Image source" at bounding box center [996, 328] width 57 height 11
click at [1001, 53] on span "General" at bounding box center [997, 51] width 35 height 14
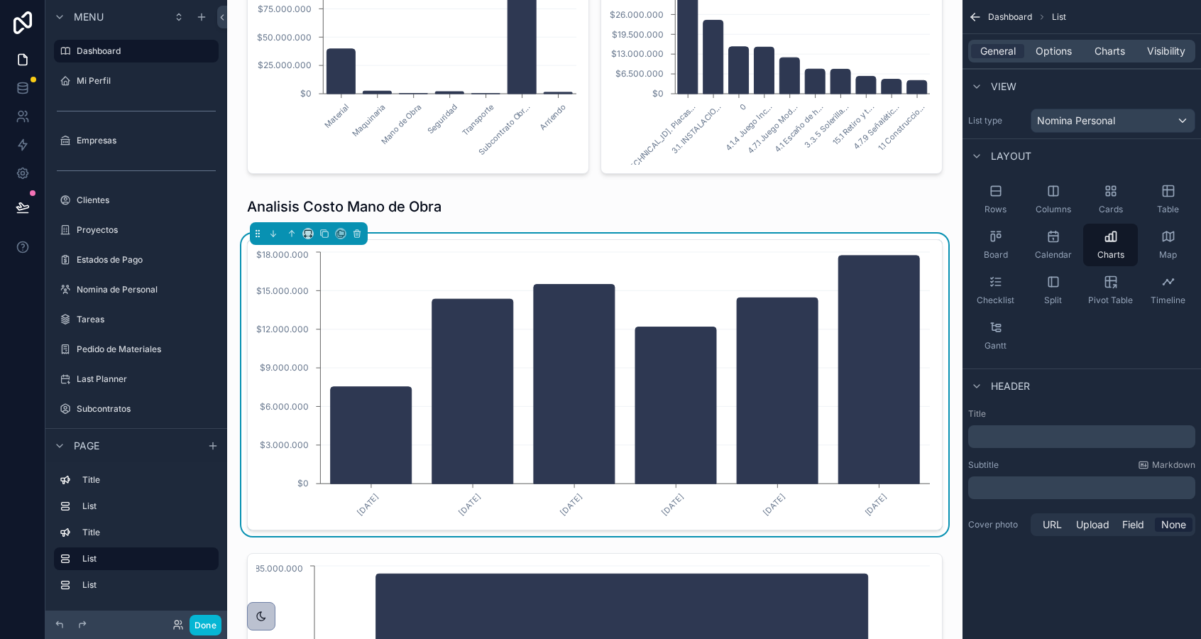
click at [1015, 441] on p "﻿" at bounding box center [1083, 436] width 219 height 14
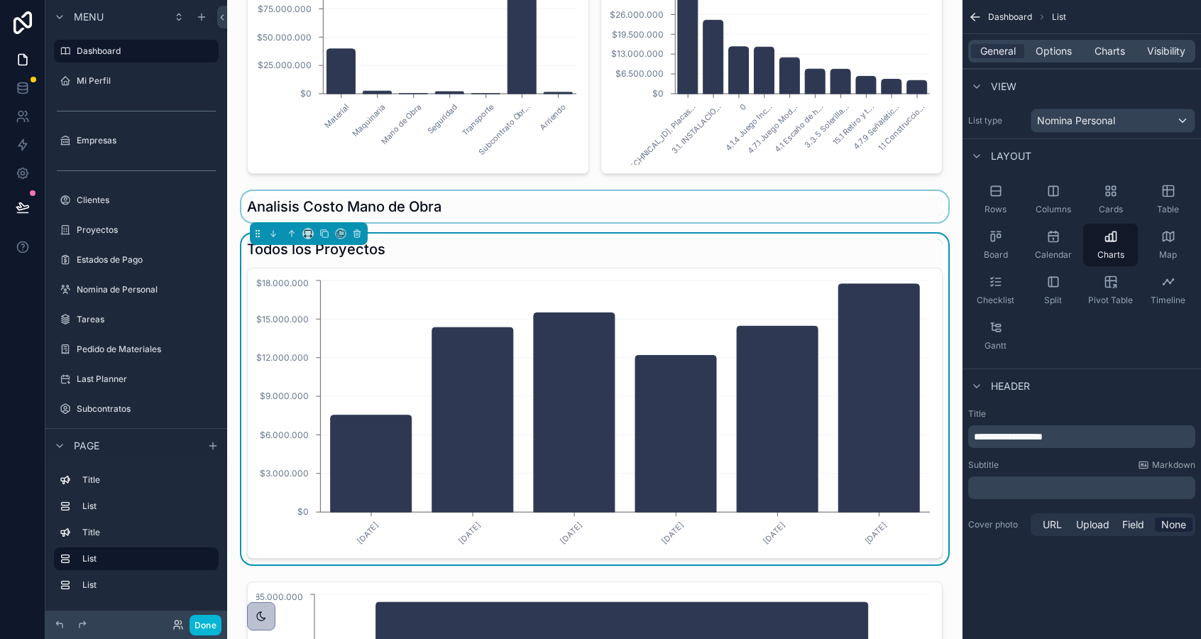
click at [611, 206] on div "scrollable content" at bounding box center [594, 206] width 713 height 31
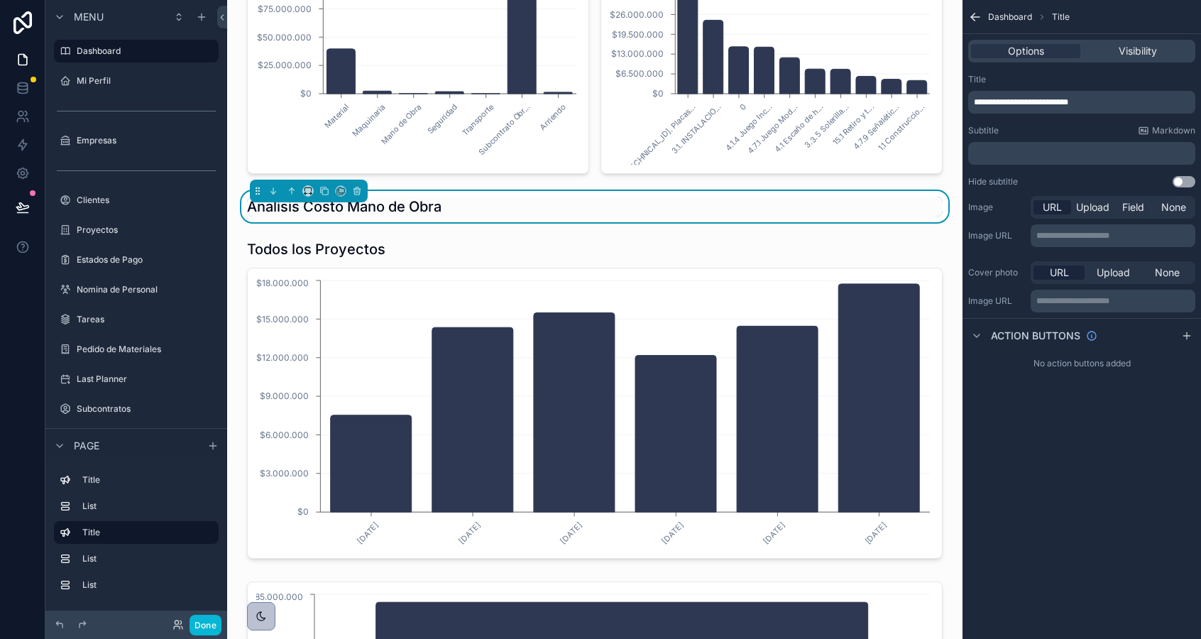
click at [1030, 101] on span "**********" at bounding box center [1021, 102] width 94 height 9
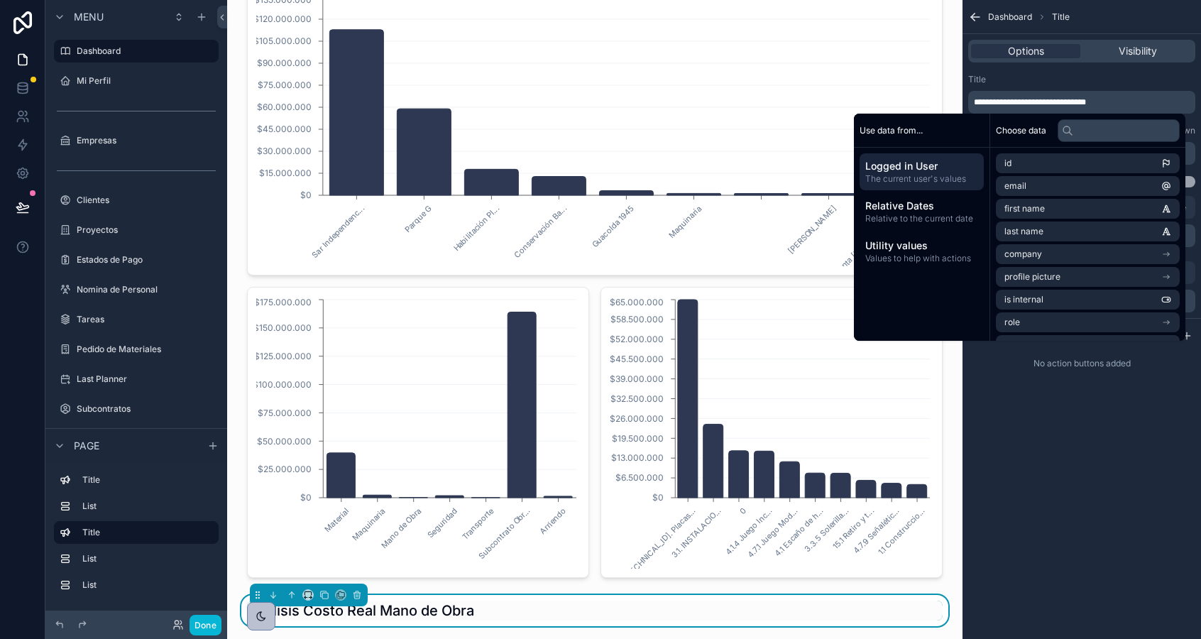
scroll to position [0, 0]
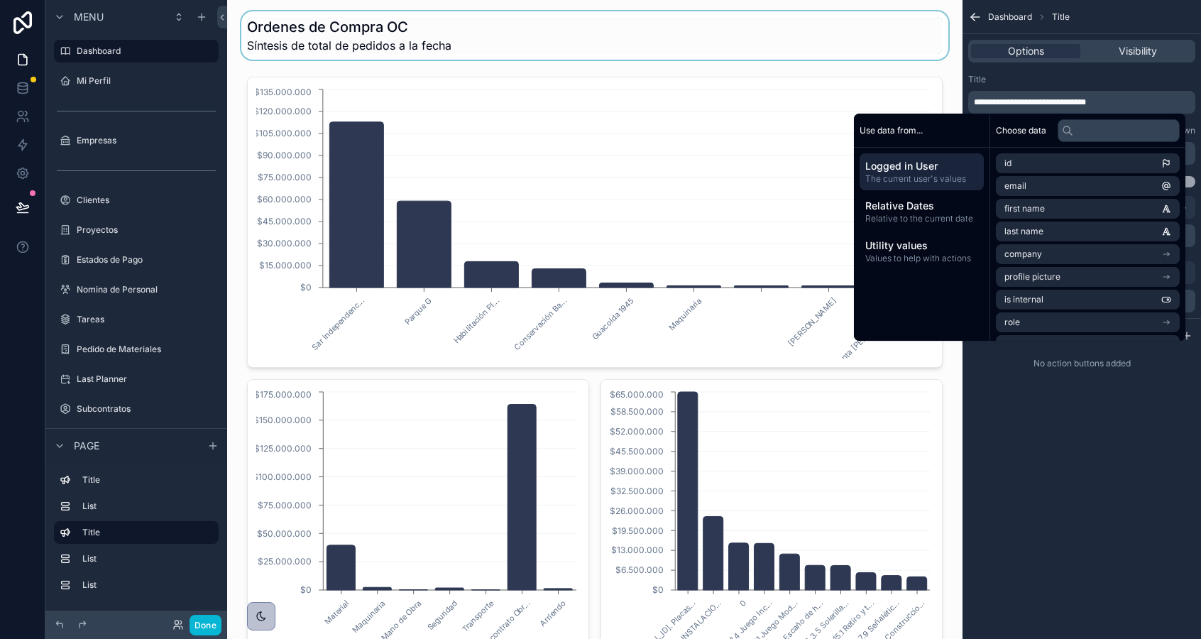
click at [405, 40] on div "scrollable content" at bounding box center [594, 35] width 713 height 48
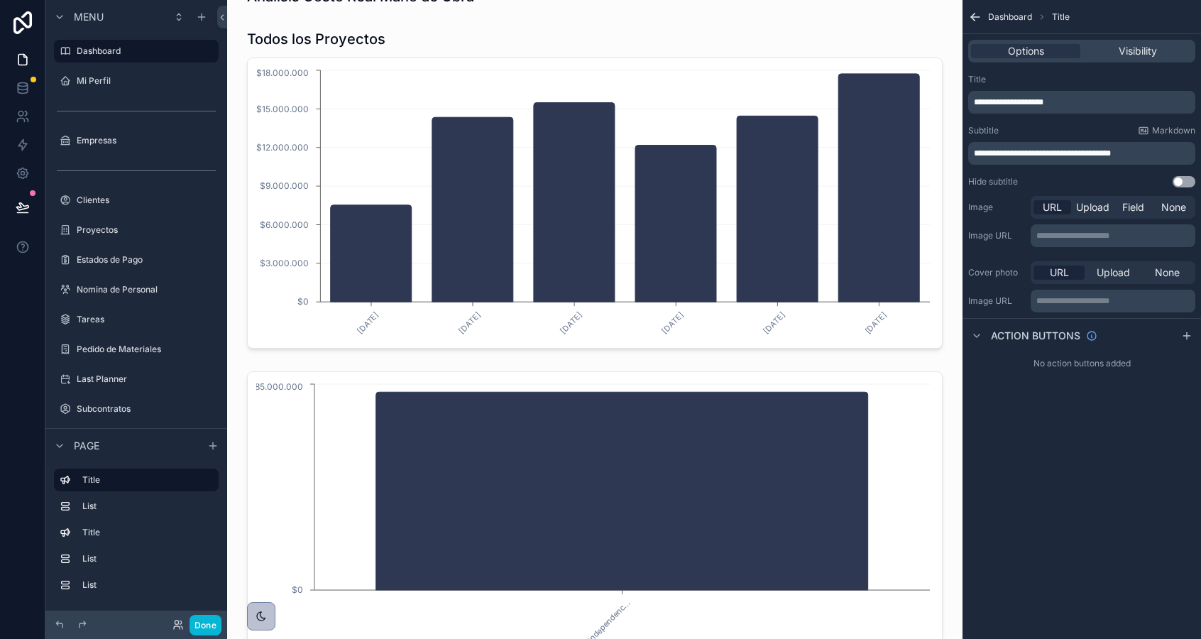
scroll to position [709, 0]
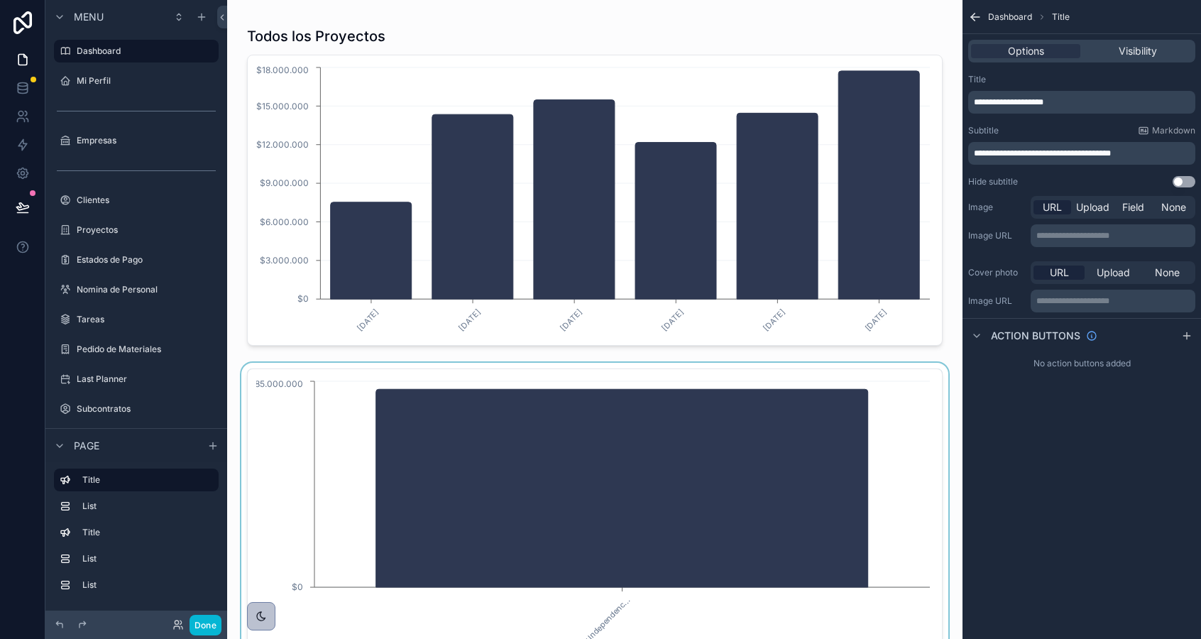
click at [362, 413] on div "scrollable content" at bounding box center [594, 514] width 713 height 302
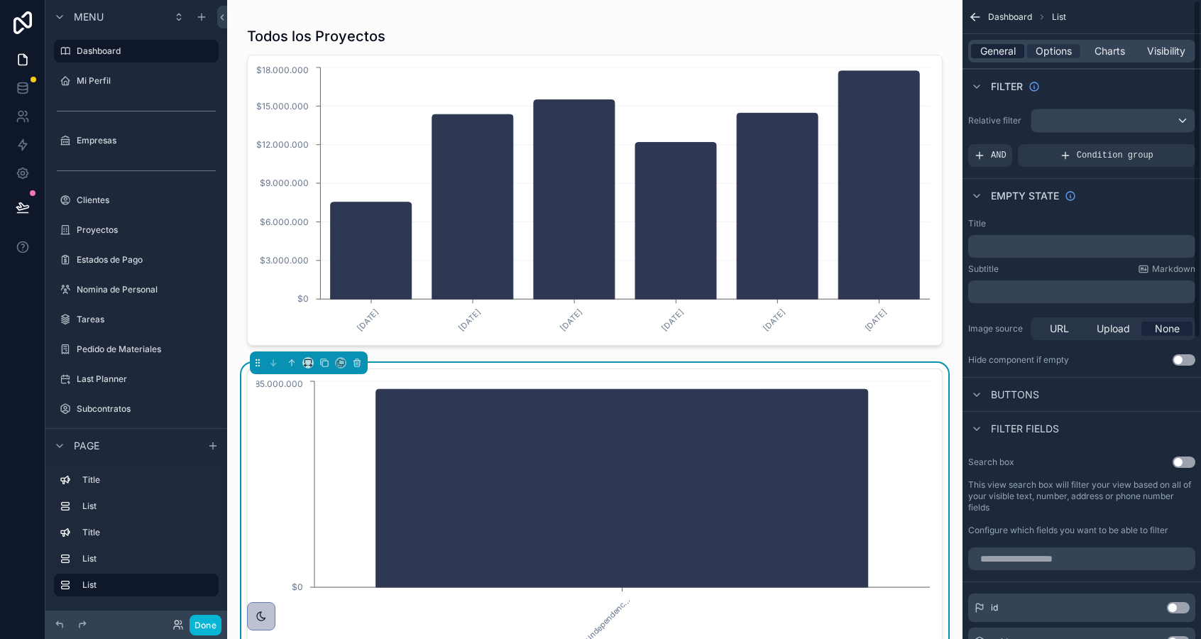
click at [990, 48] on span "General" at bounding box center [997, 51] width 35 height 14
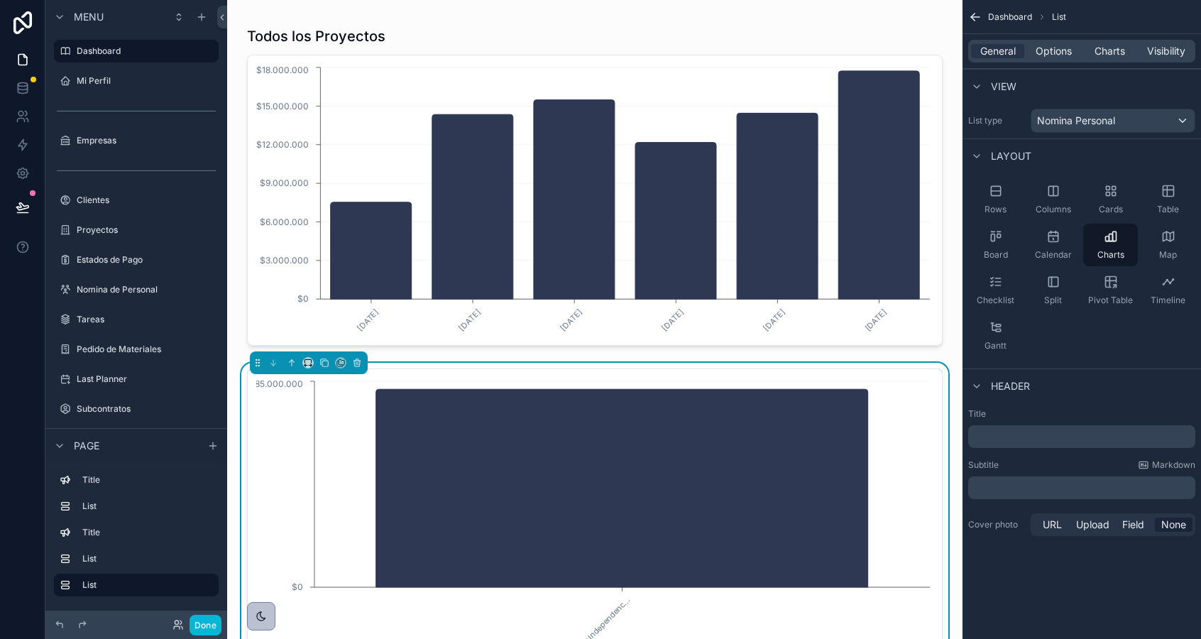
click at [1011, 443] on p "﻿" at bounding box center [1083, 436] width 219 height 14
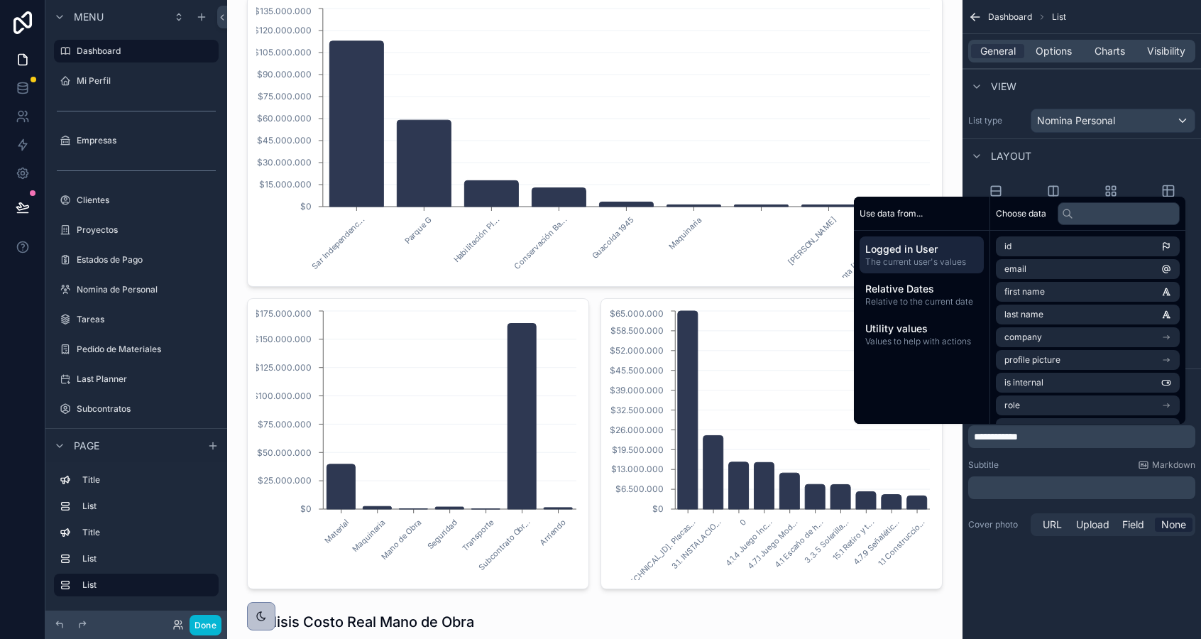
scroll to position [105, 0]
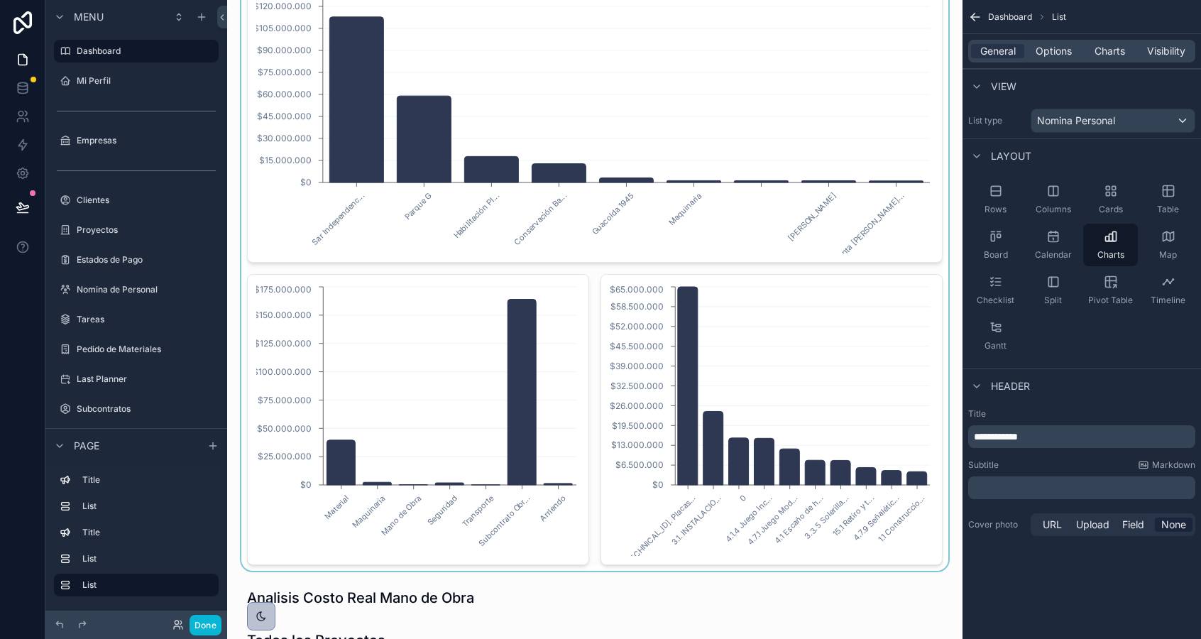
click at [410, 351] on div "scrollable content" at bounding box center [594, 268] width 713 height 605
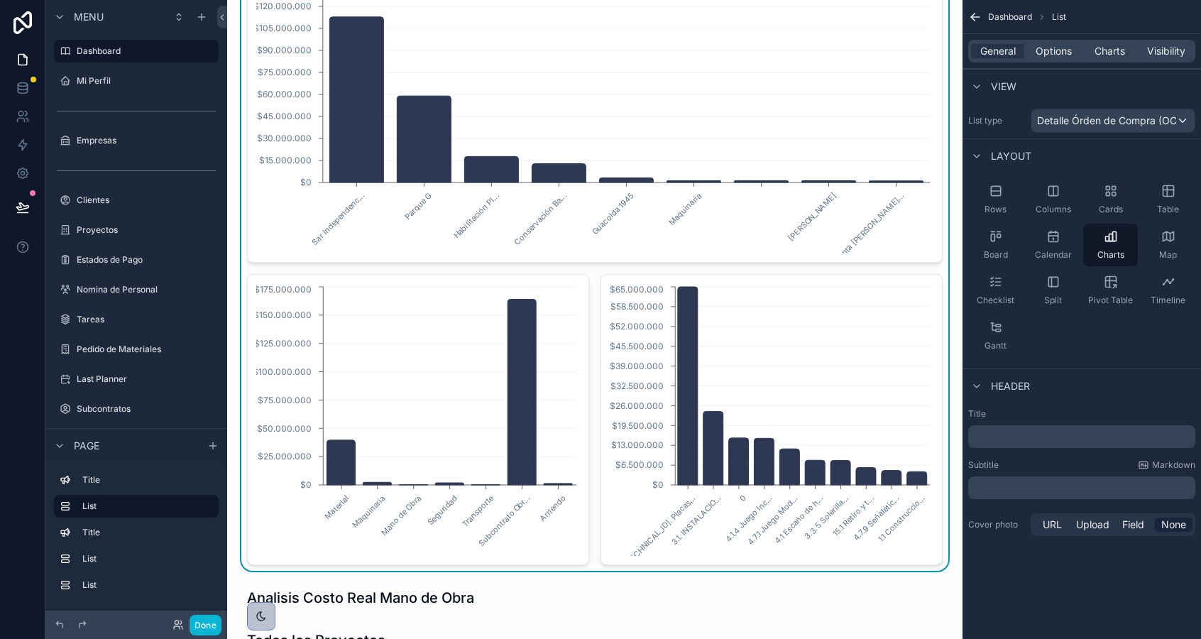
click at [317, 294] on icon "Material Maquinaria Mano de Obra Seguridad Transporte Subcontrato Obr... Arrien…" at bounding box center [418, 419] width 324 height 273
click at [1113, 62] on div "General Options Charts Visibility" at bounding box center [1081, 51] width 227 height 23
click at [1106, 50] on span "Charts" at bounding box center [1109, 51] width 31 height 14
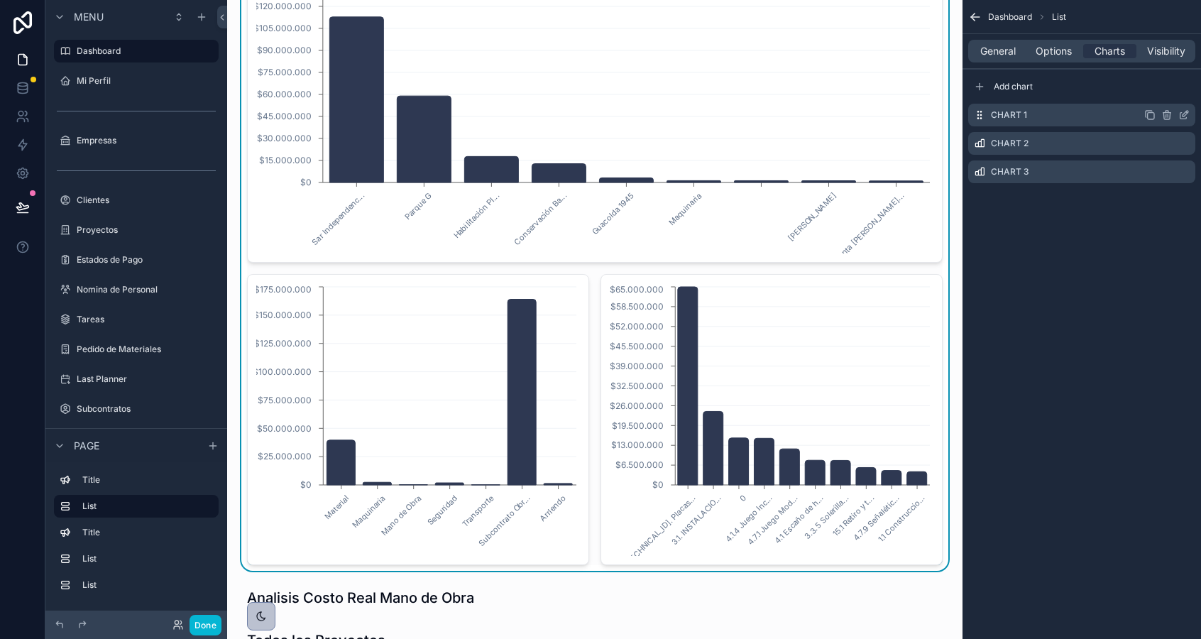
click at [1186, 111] on icon "scrollable content" at bounding box center [1186, 111] width 1 height 1
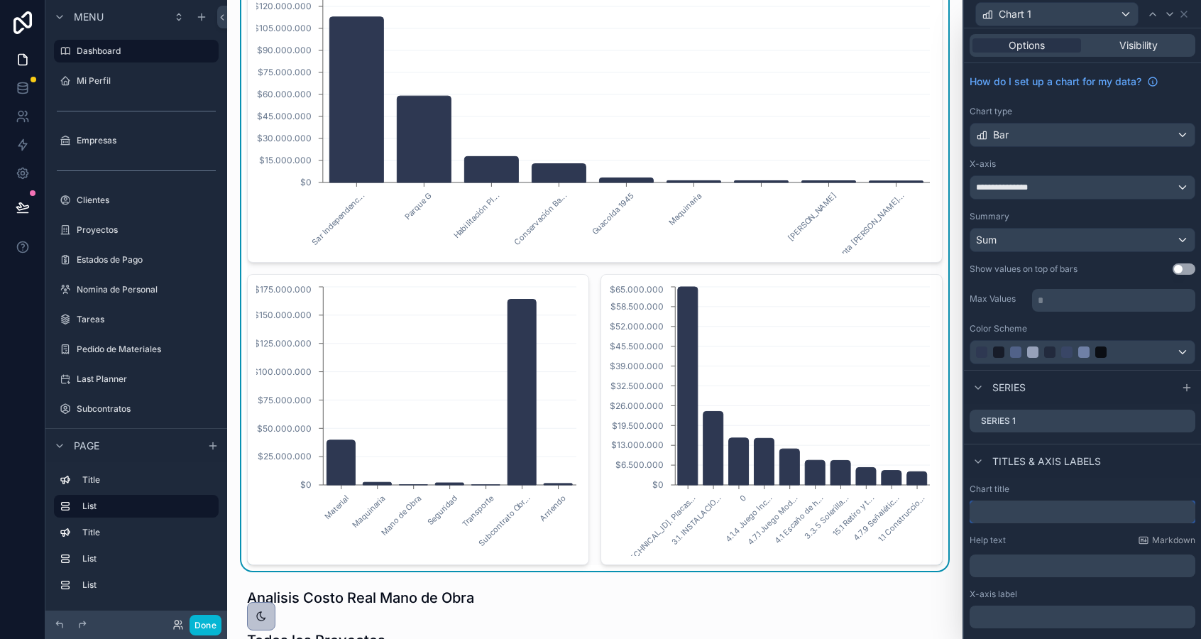
click at [1009, 507] on input "text" at bounding box center [1082, 511] width 226 height 23
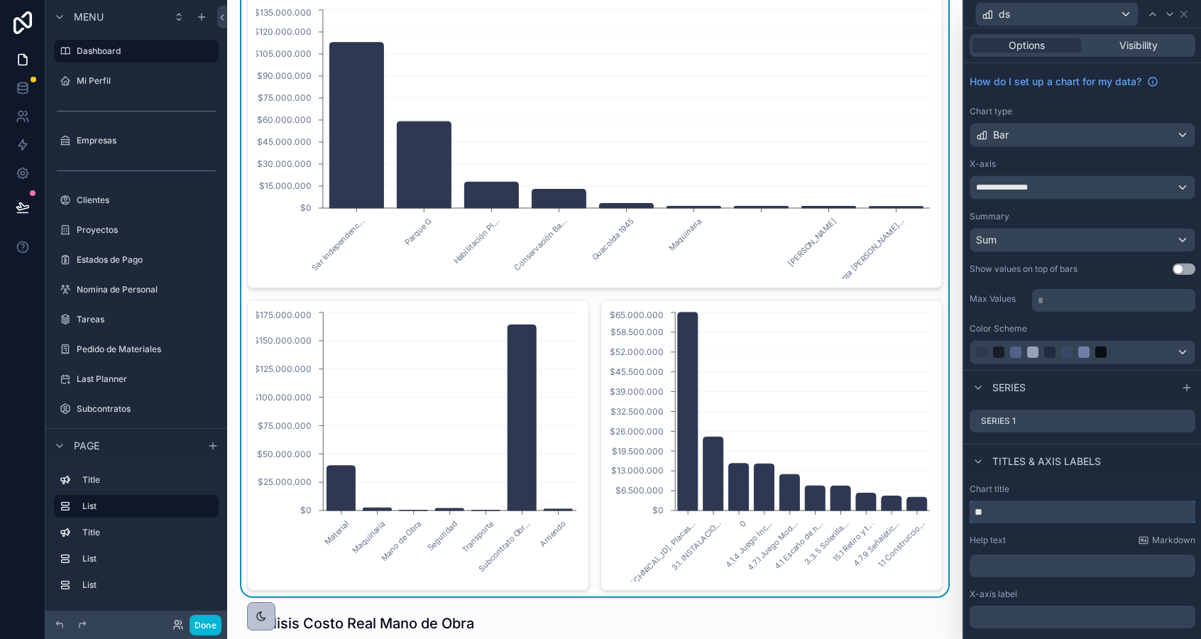
type input "*"
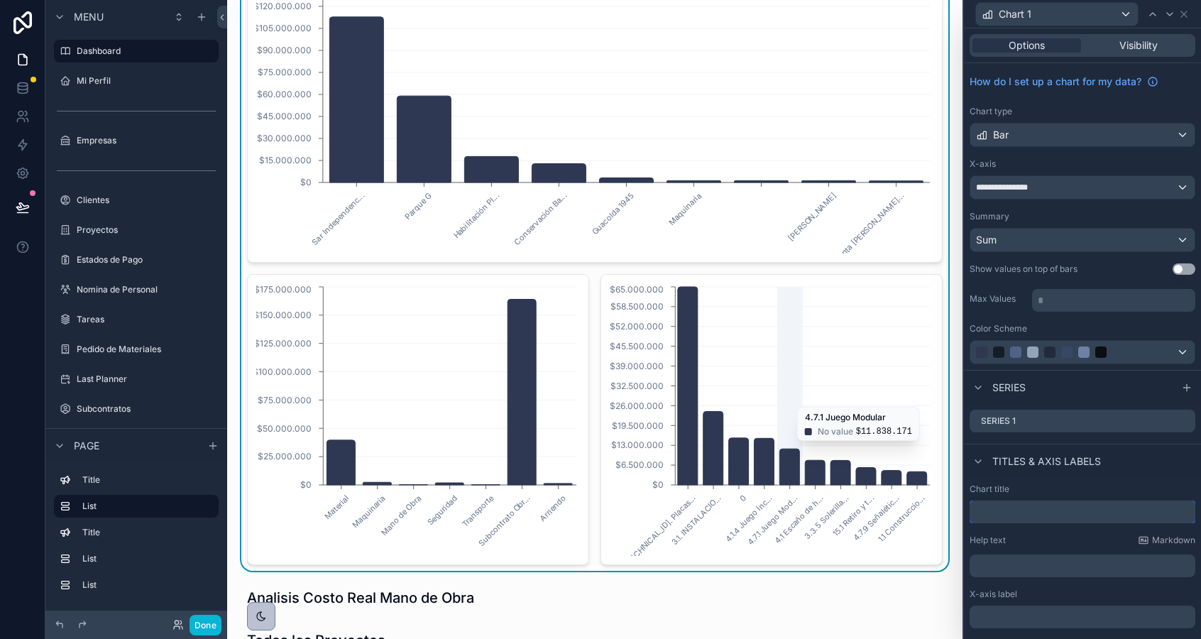
scroll to position [0, 0]
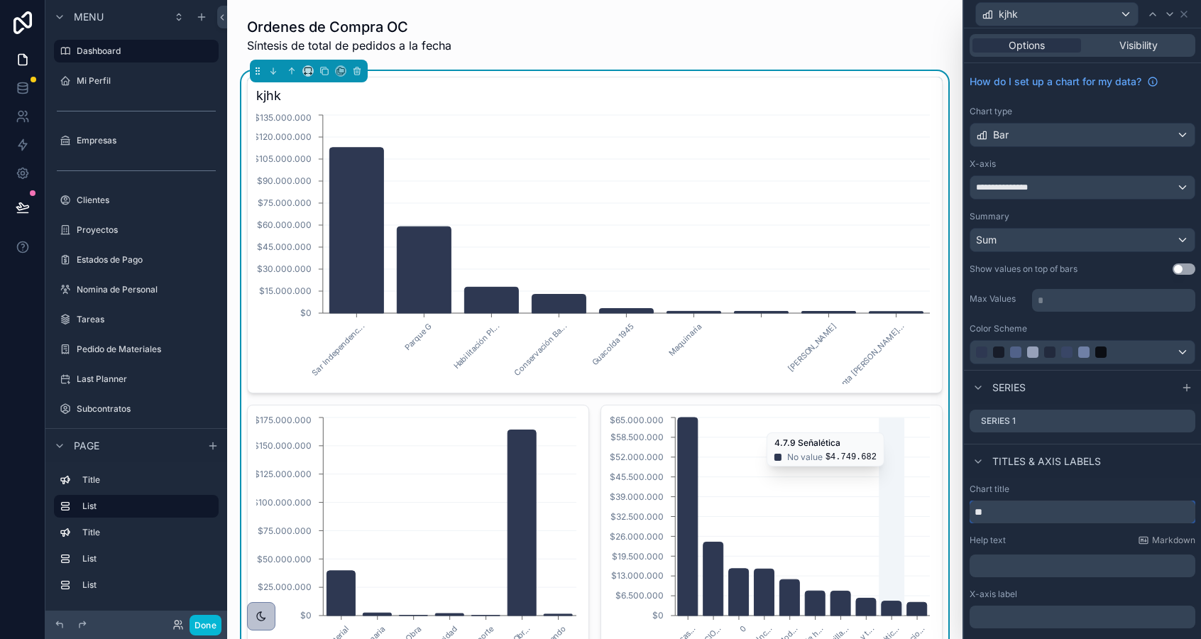
type input "*"
click at [989, 512] on input "*******" at bounding box center [1082, 511] width 226 height 23
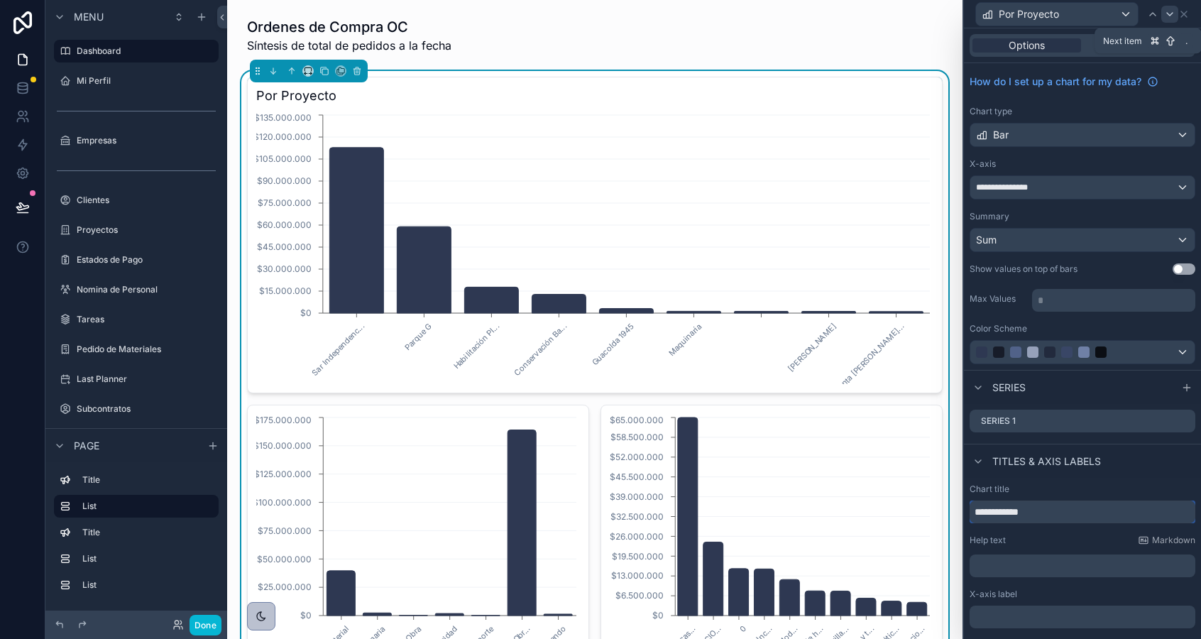
type input "**********"
click at [1170, 16] on icon at bounding box center [1169, 14] width 11 height 11
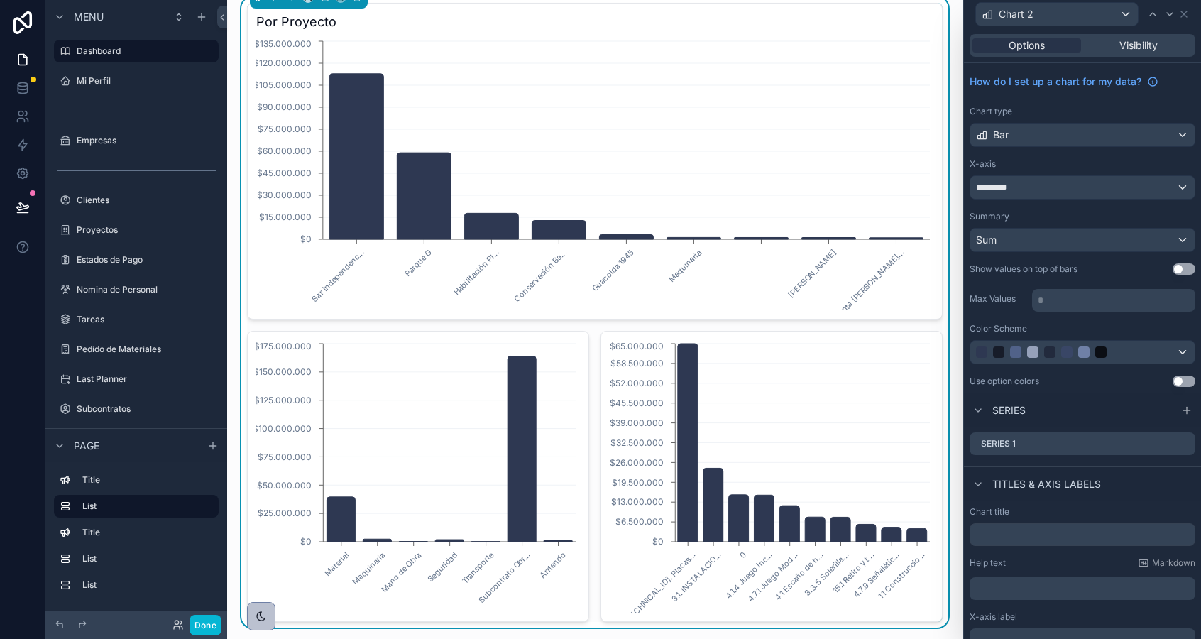
scroll to position [75, 0]
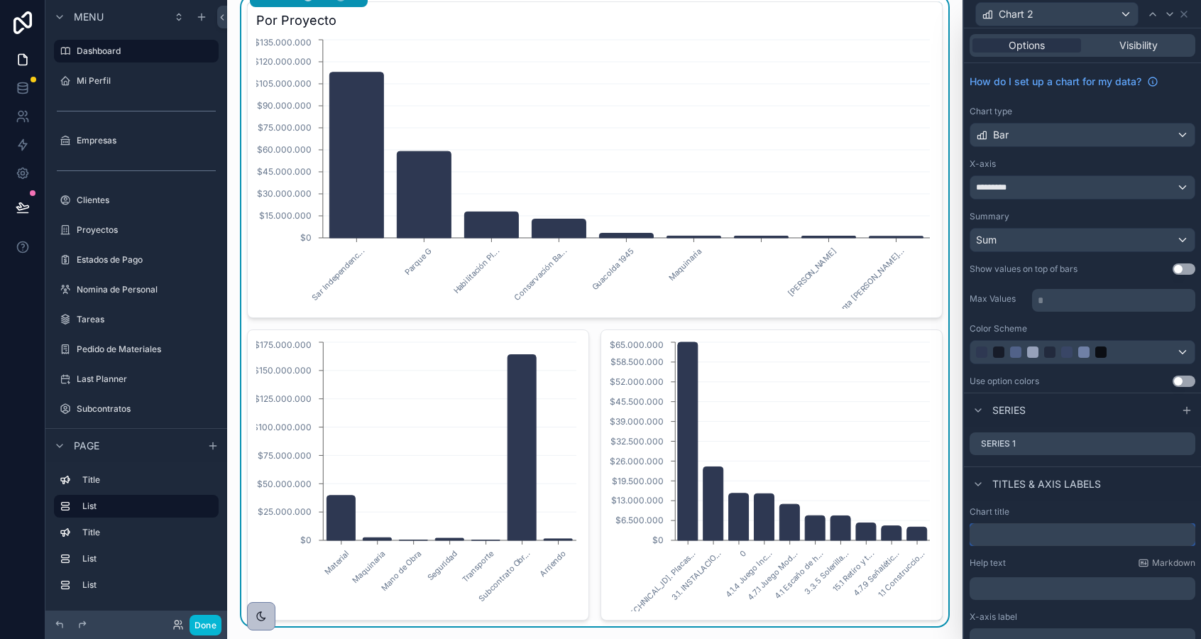
click at [1006, 534] on input "text" at bounding box center [1082, 534] width 226 height 23
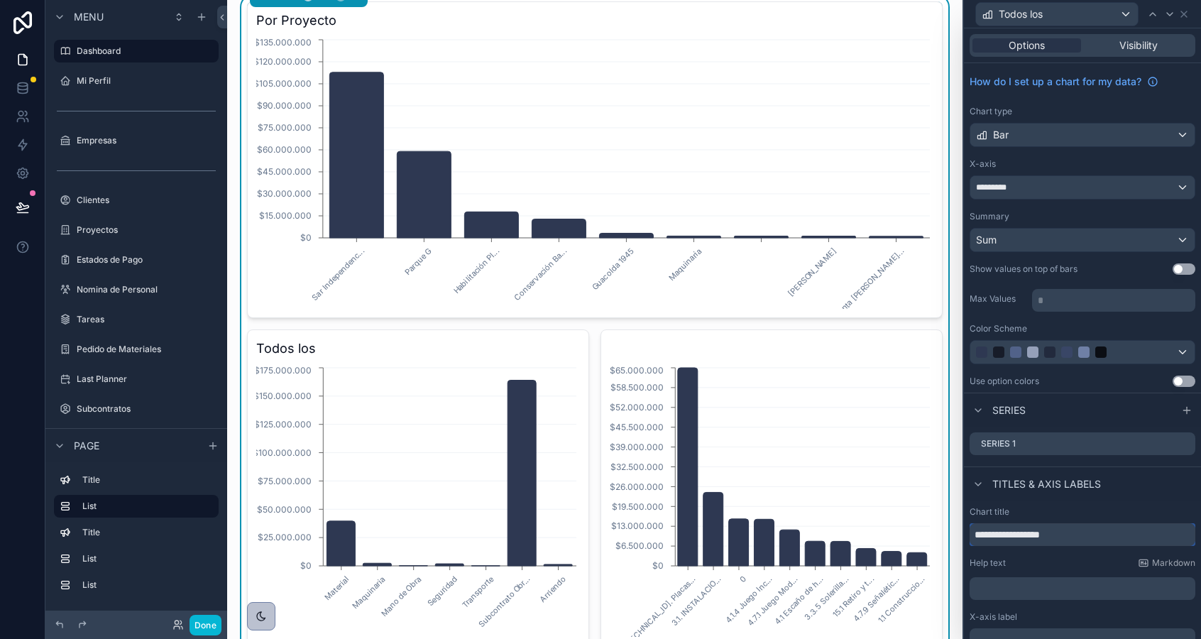
type input "**********"
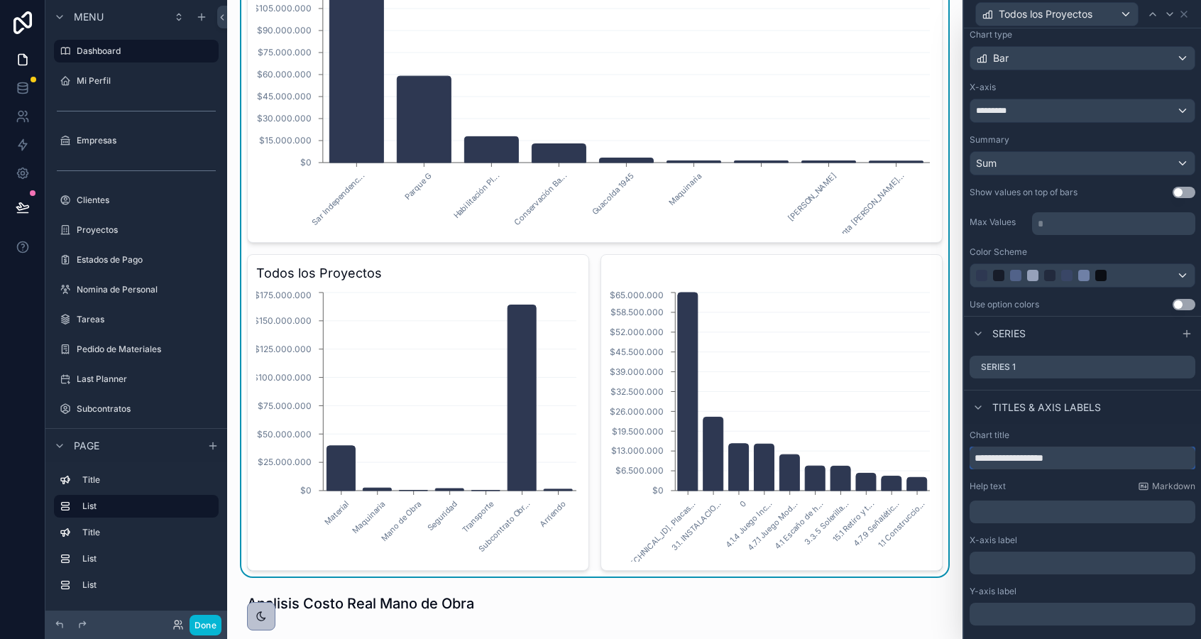
scroll to position [117, 0]
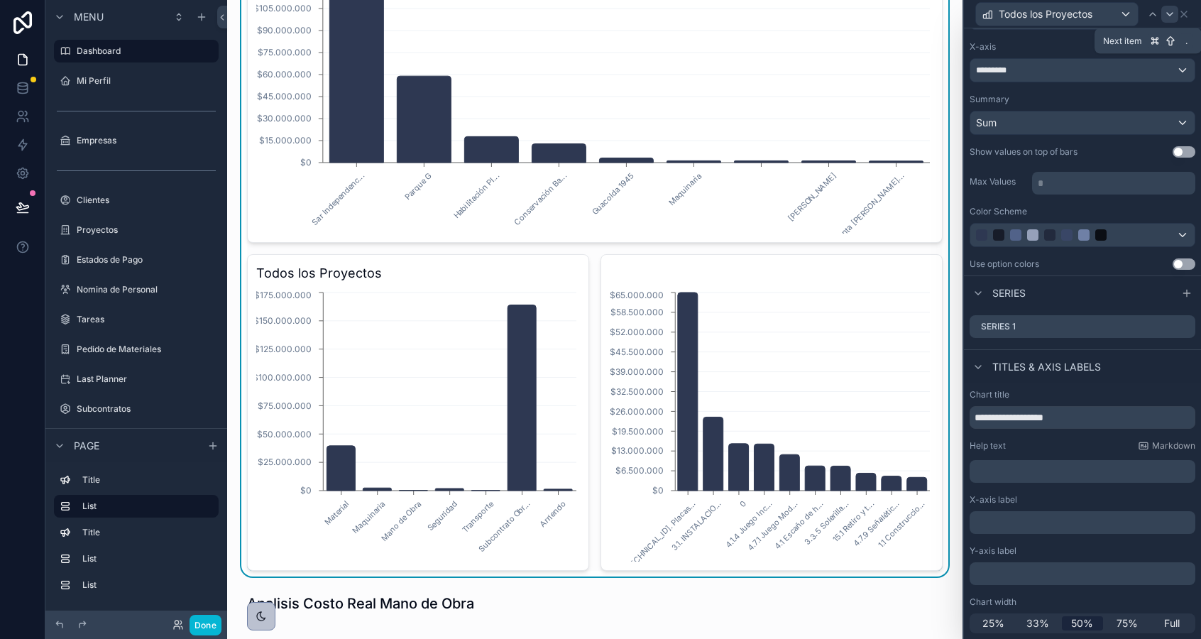
click at [1169, 15] on icon at bounding box center [1170, 14] width 6 height 3
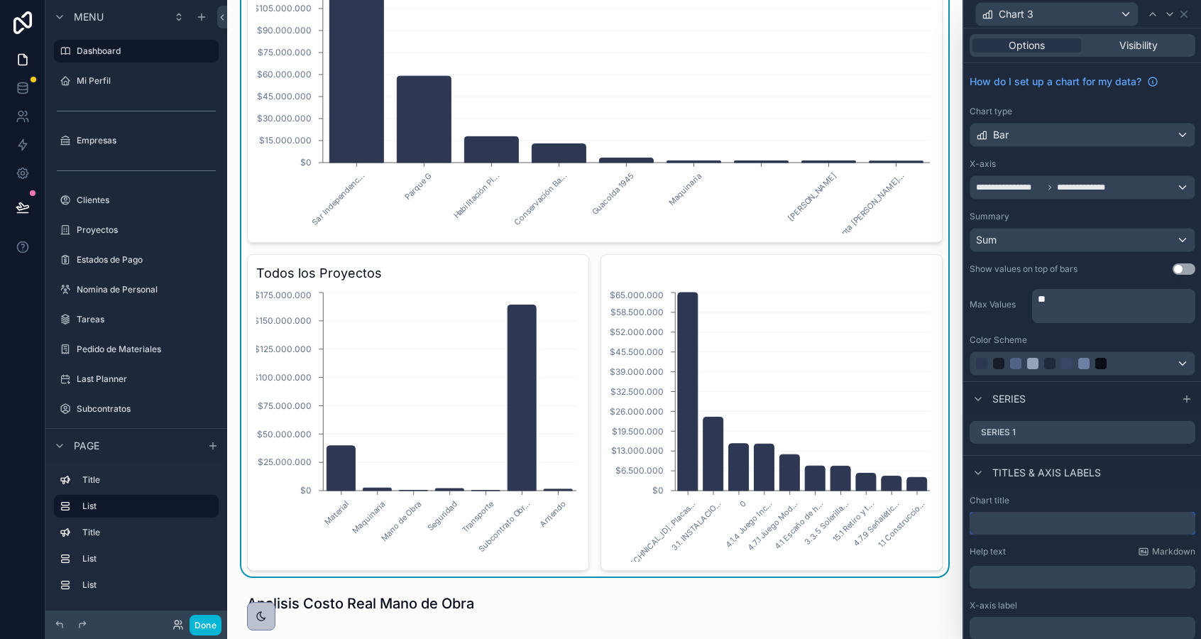
click at [996, 530] on input "text" at bounding box center [1082, 523] width 226 height 23
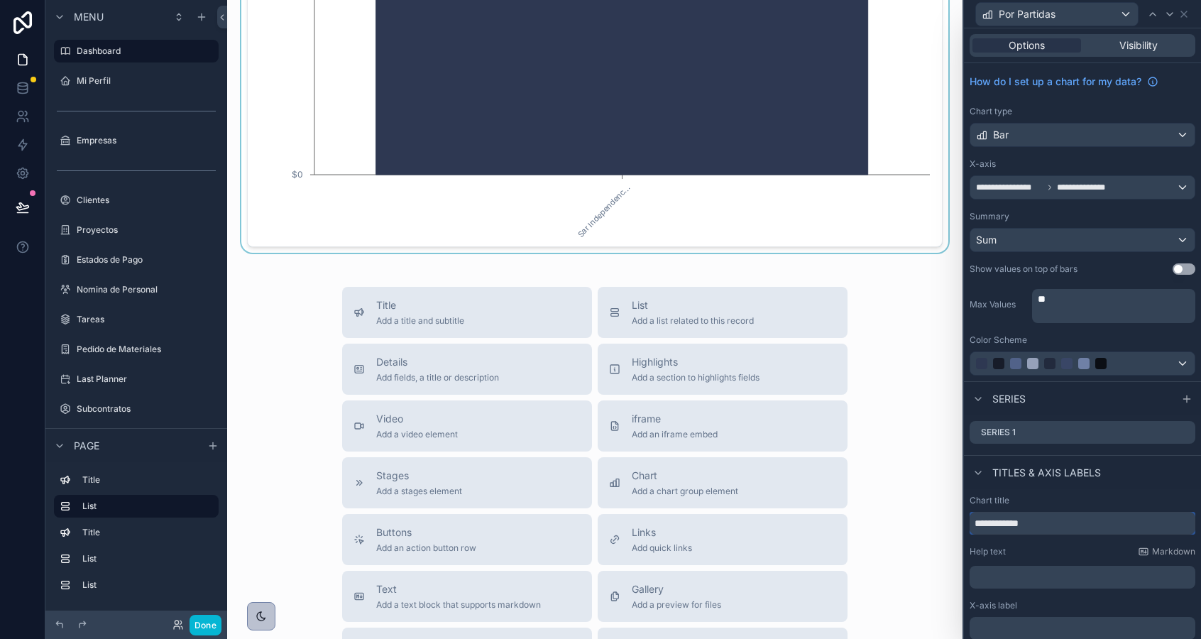
scroll to position [1202, 0]
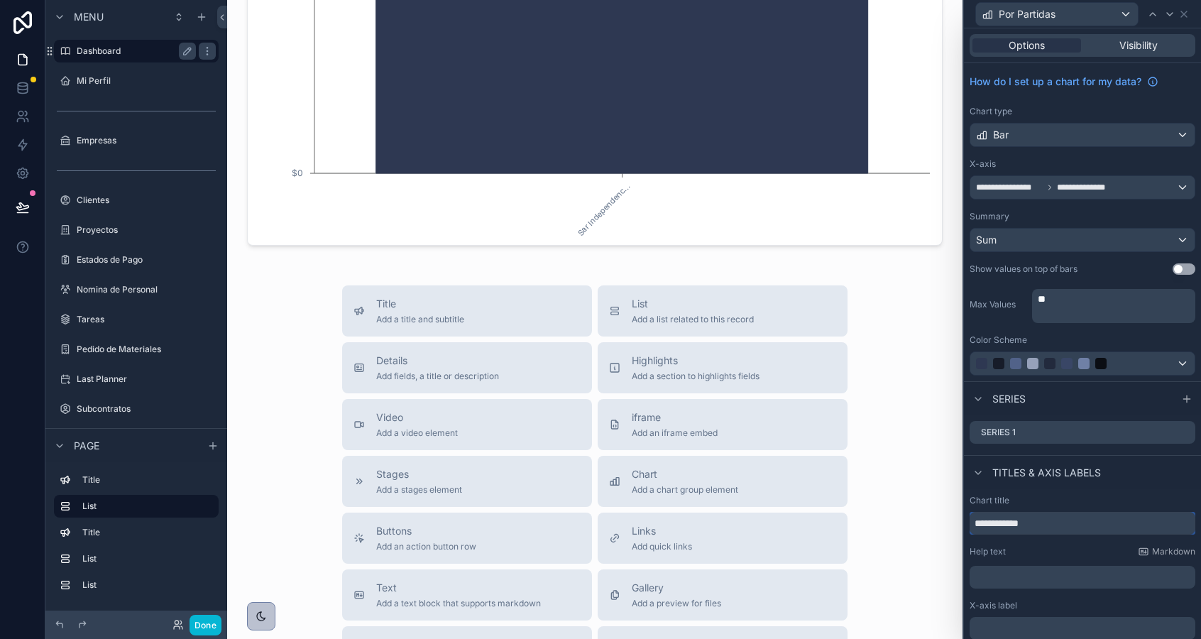
type input "**********"
click at [160, 56] on label "Dashboard" at bounding box center [134, 50] width 114 height 11
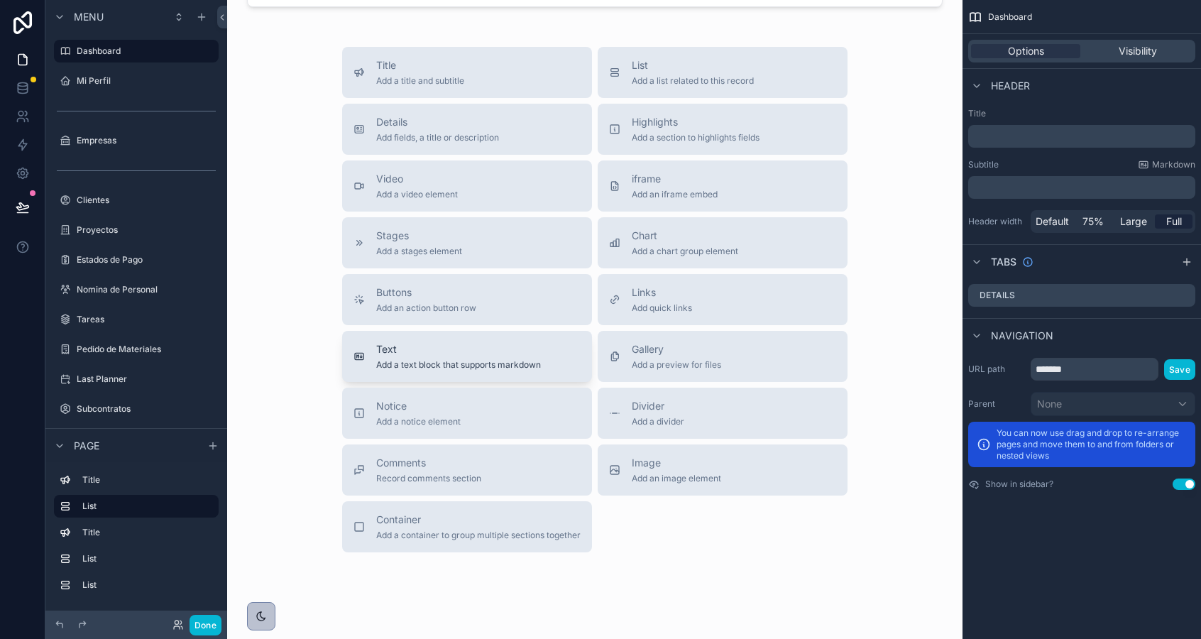
scroll to position [1490, 0]
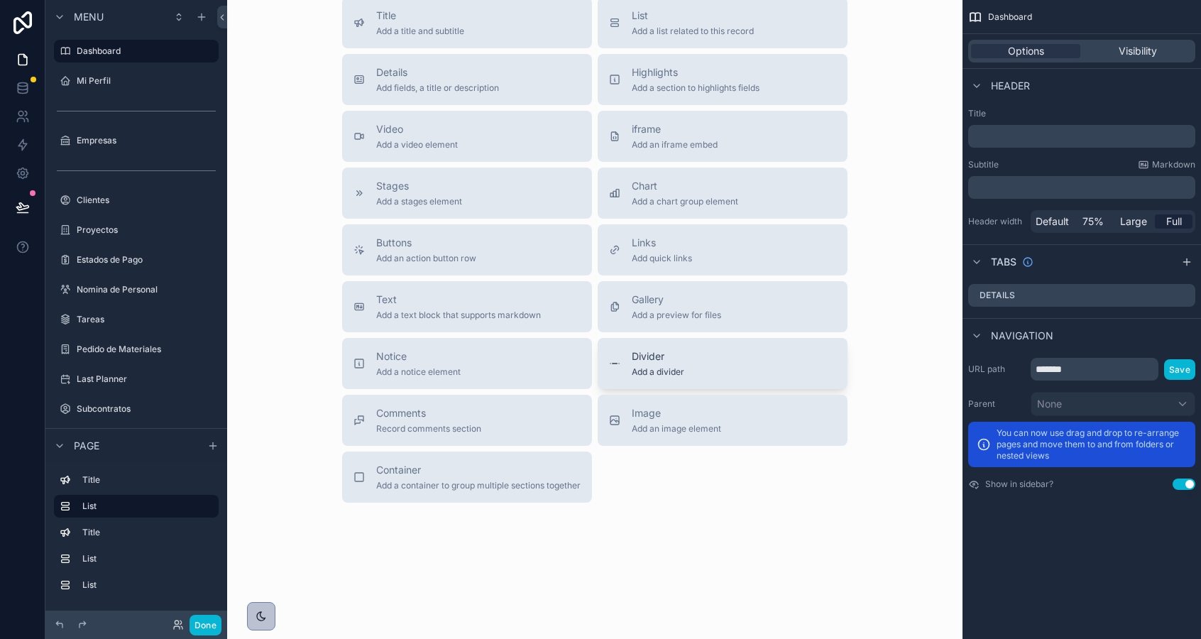
click at [622, 361] on div "Divider Add a divider" at bounding box center [722, 363] width 227 height 28
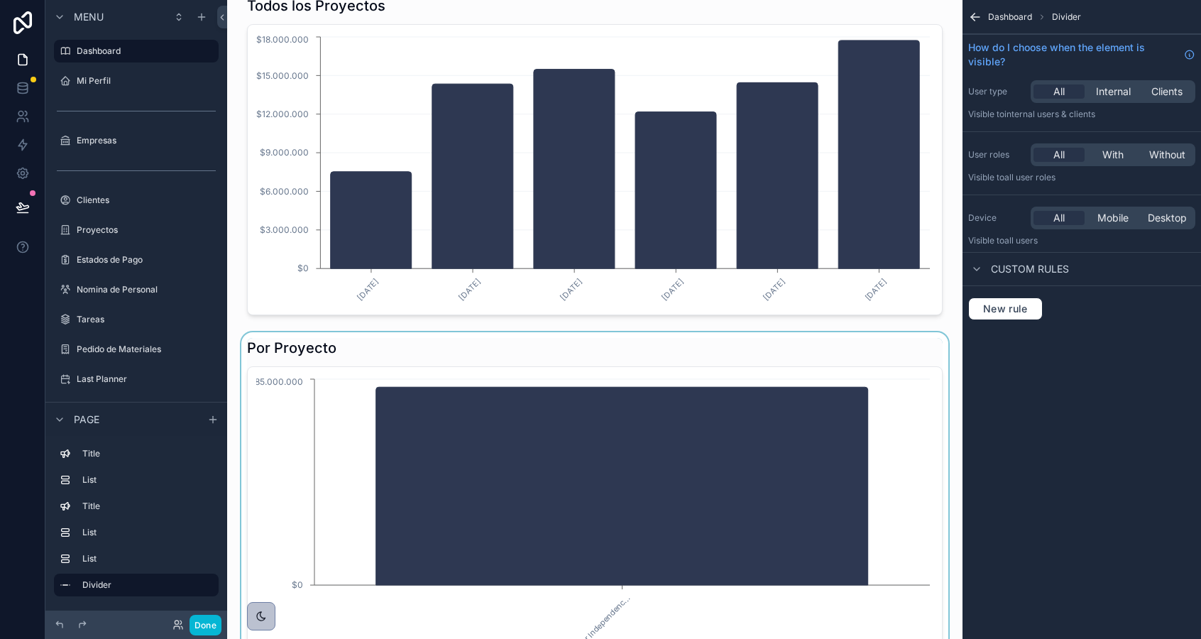
scroll to position [875, 0]
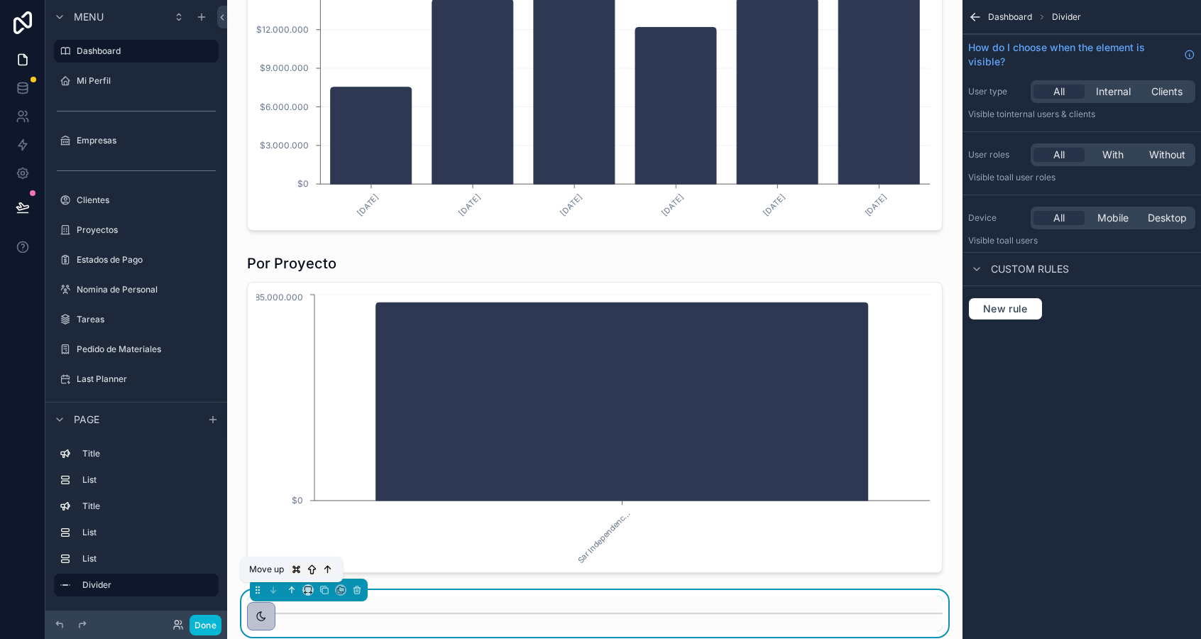
click at [293, 590] on icon "scrollable content" at bounding box center [292, 590] width 10 height 10
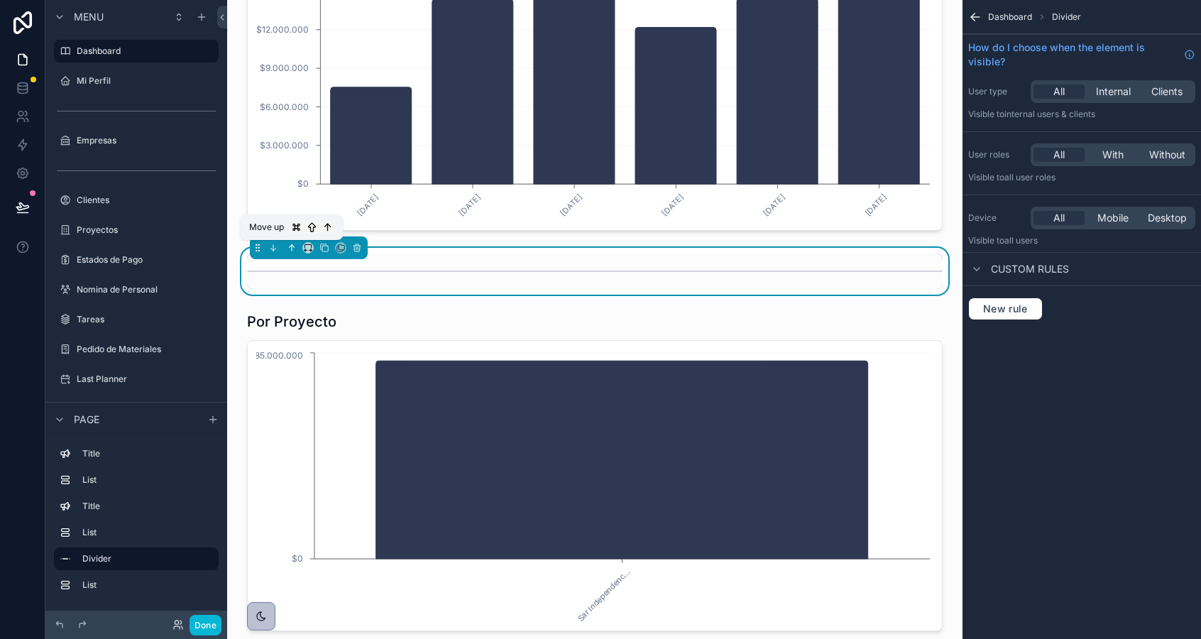
click at [292, 251] on icon "scrollable content" at bounding box center [292, 248] width 10 height 10
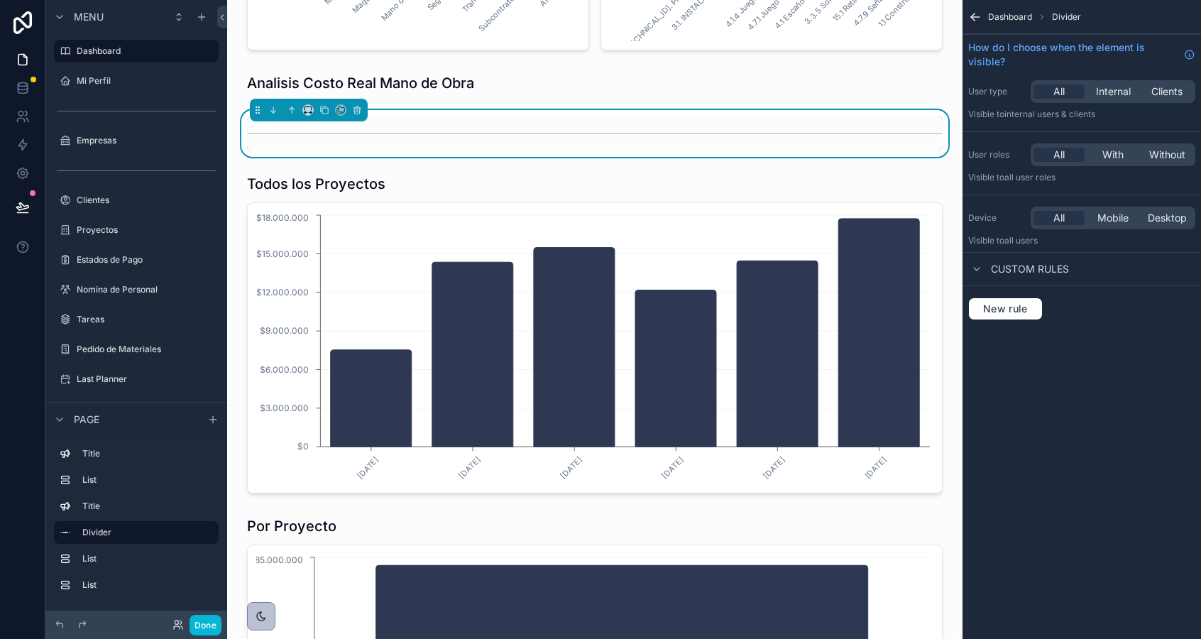
scroll to position [659, 0]
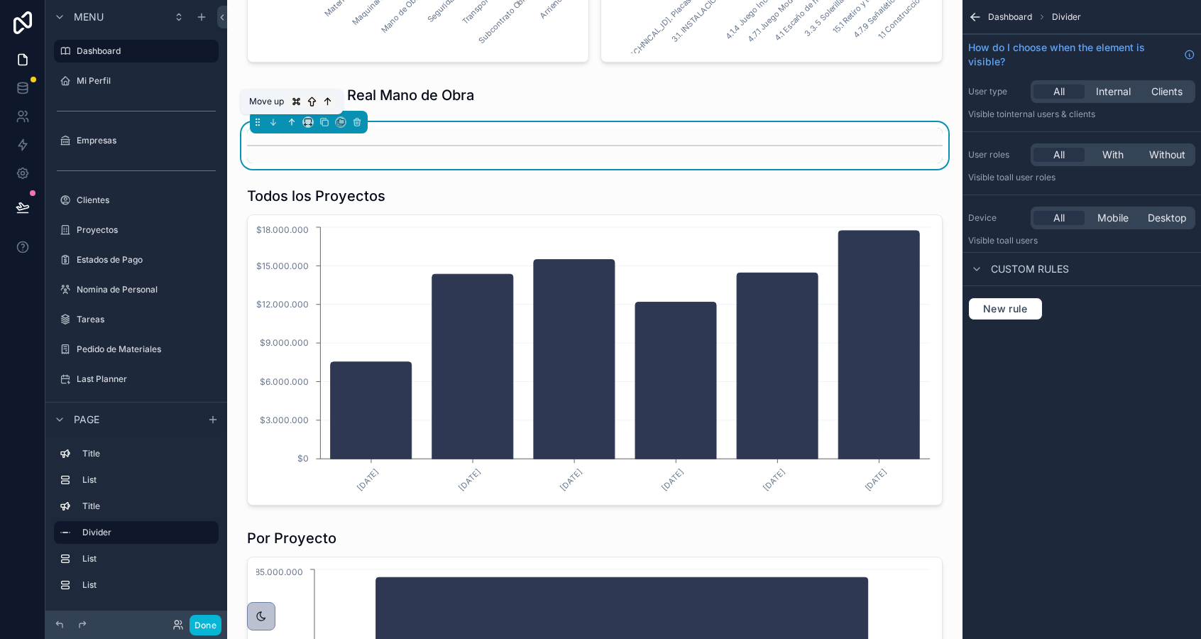
click at [292, 127] on button "scrollable content" at bounding box center [292, 122] width 16 height 16
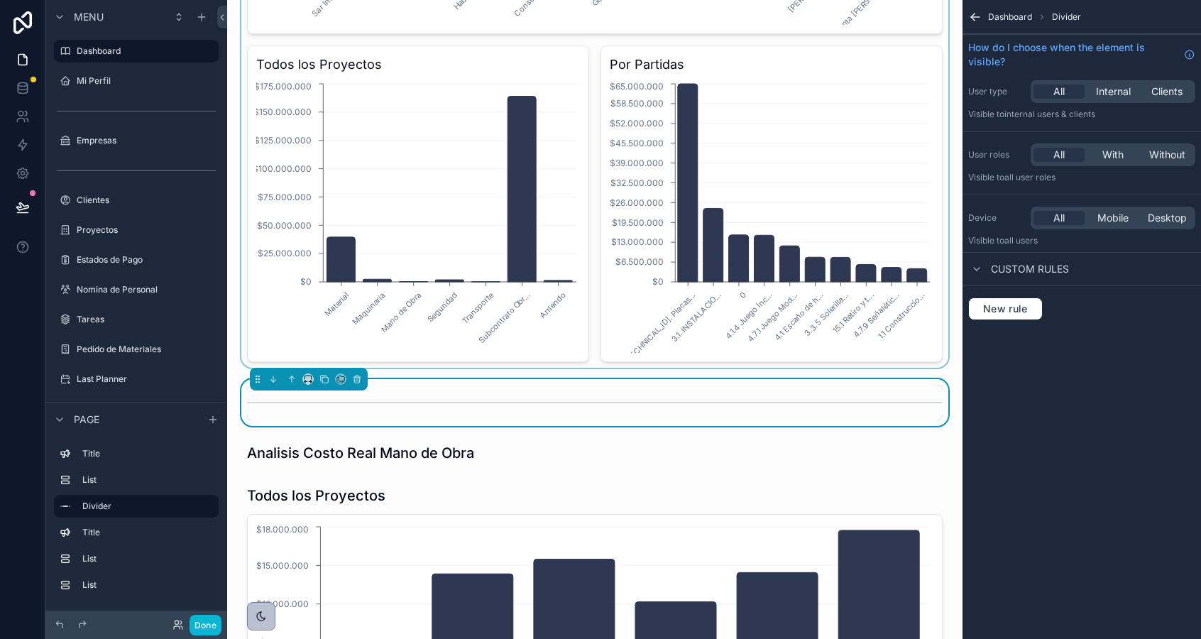
scroll to position [396, 0]
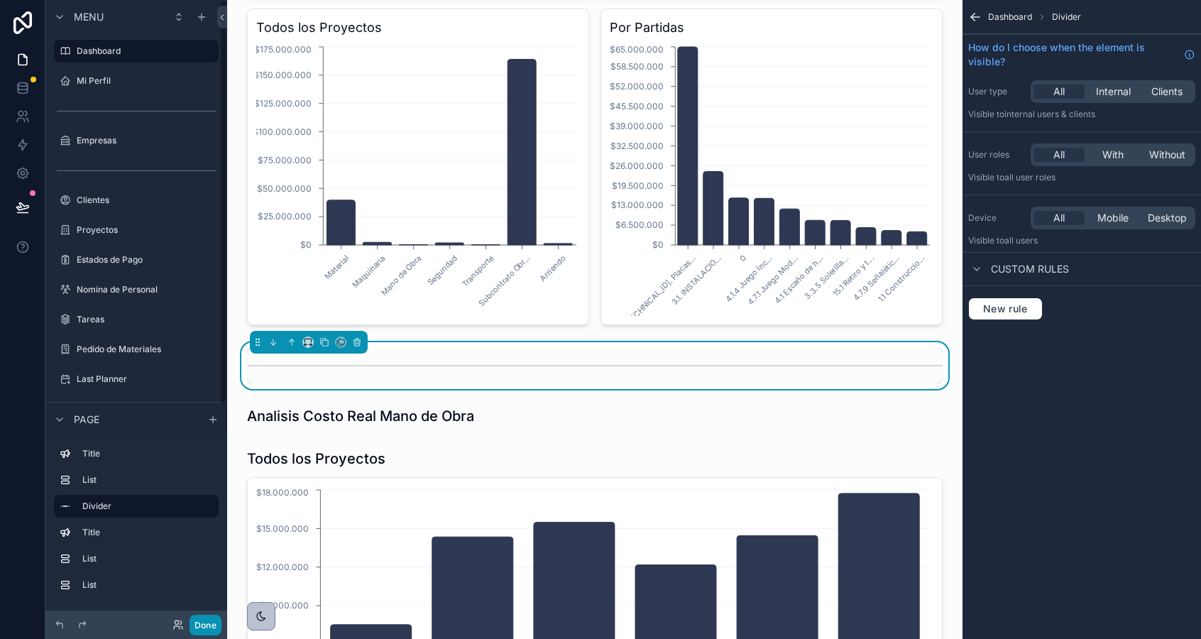
click at [205, 628] on button "Done" at bounding box center [205, 625] width 32 height 21
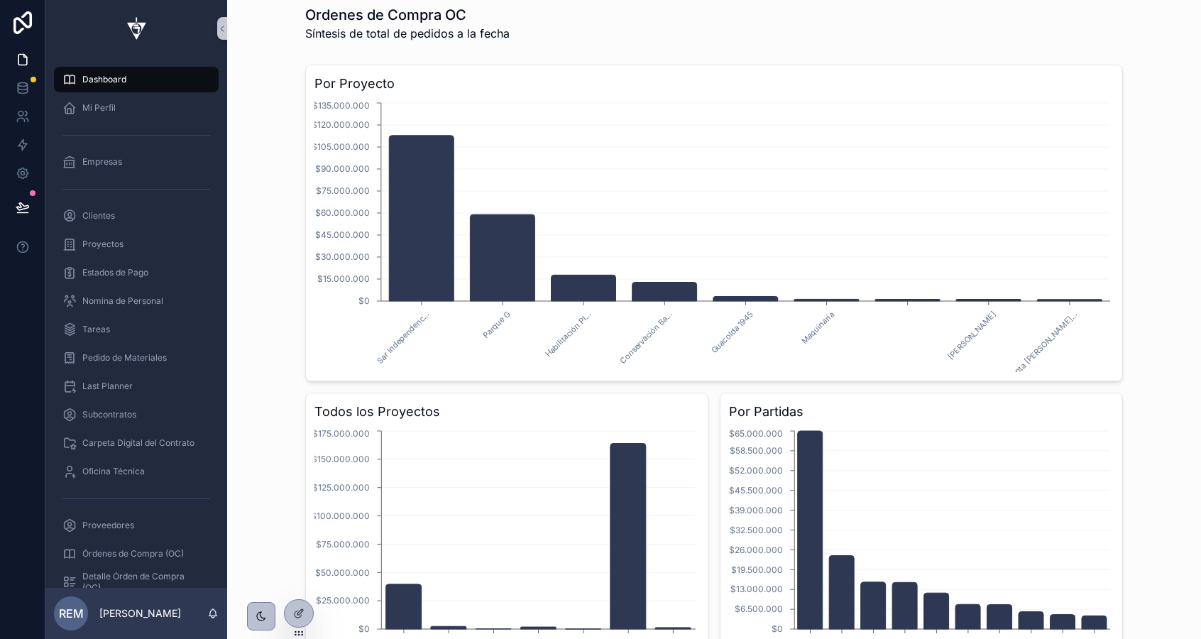
scroll to position [0, 0]
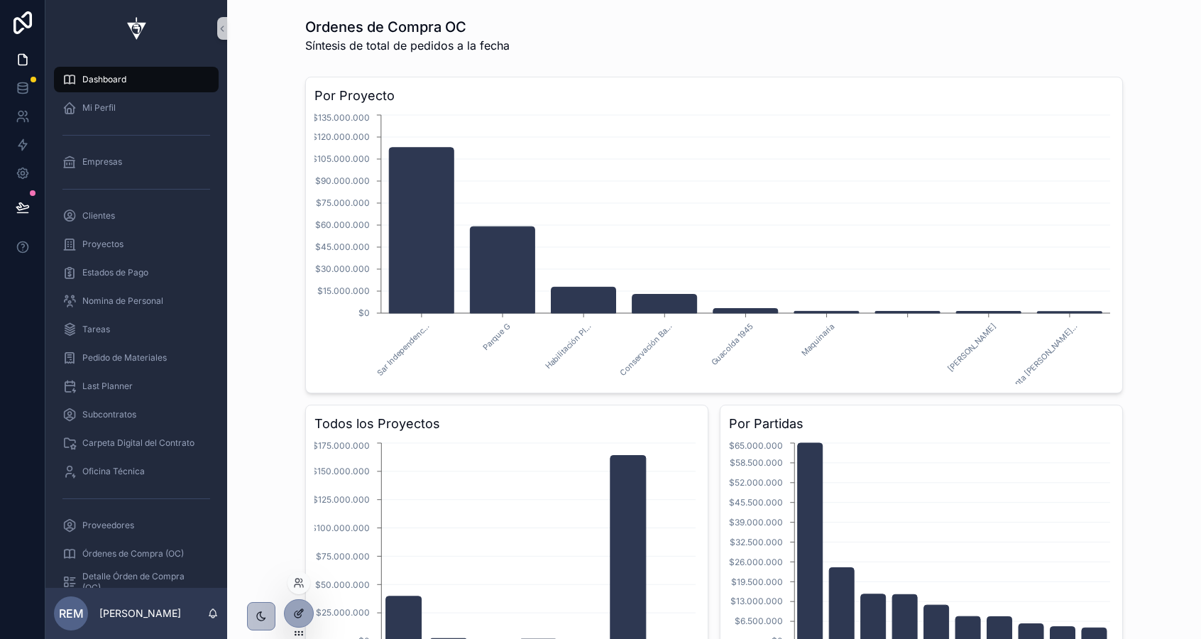
click at [292, 615] on div at bounding box center [299, 613] width 28 height 27
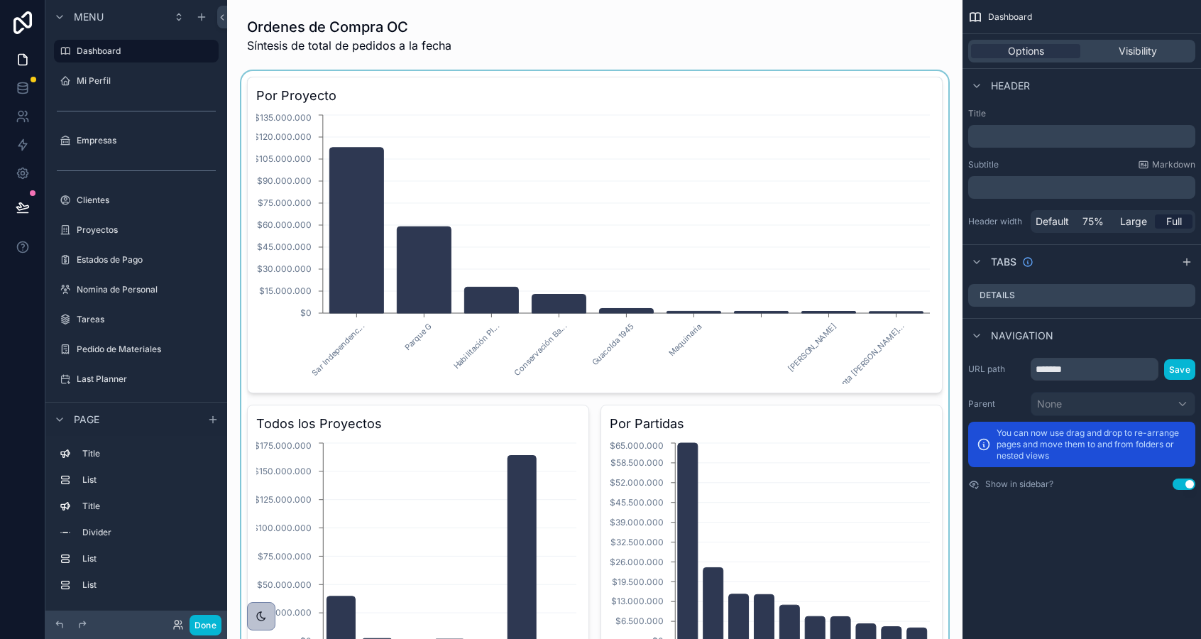
click at [458, 128] on div "scrollable content" at bounding box center [594, 399] width 713 height 656
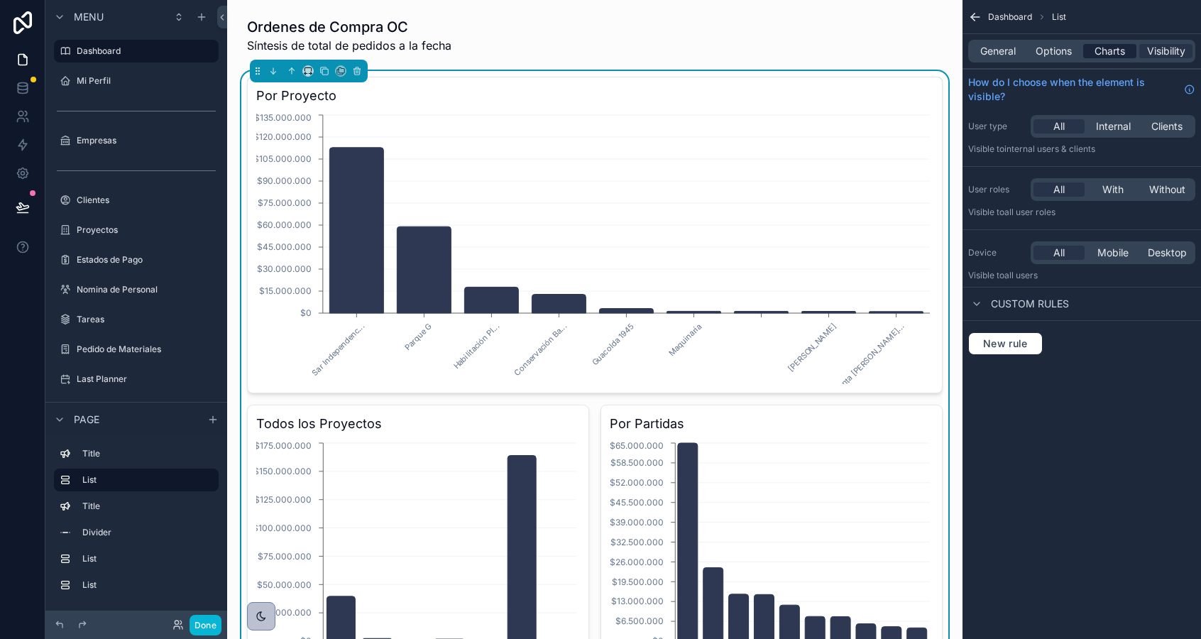
click at [1116, 50] on span "Charts" at bounding box center [1109, 51] width 31 height 14
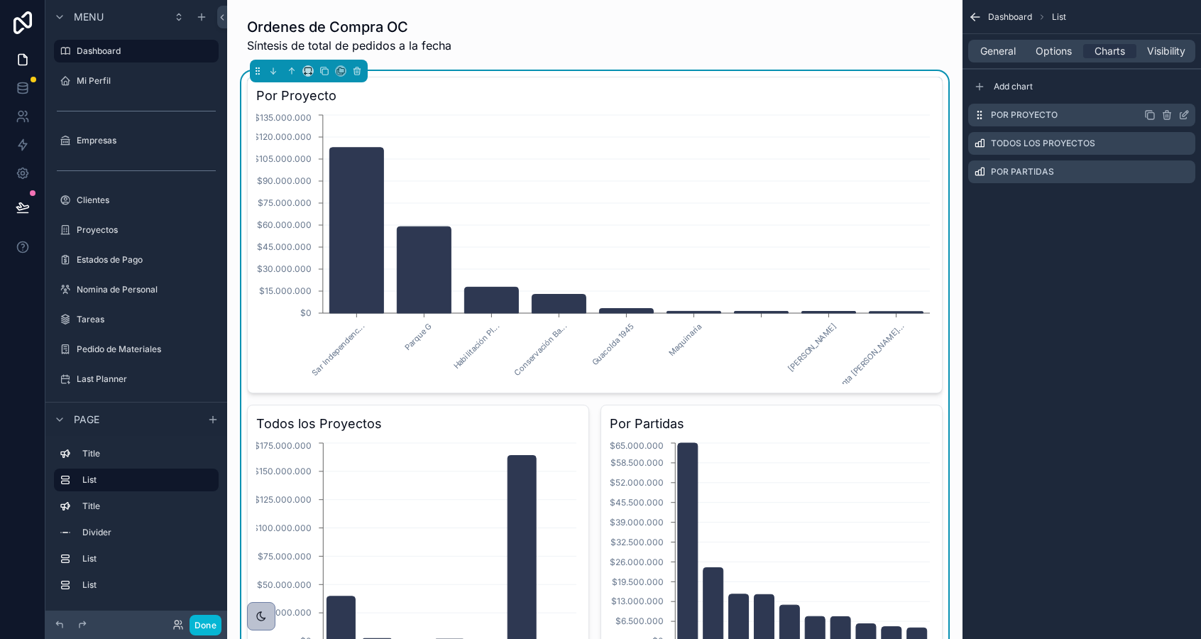
click at [1182, 114] on icon "scrollable content" at bounding box center [1183, 114] width 11 height 11
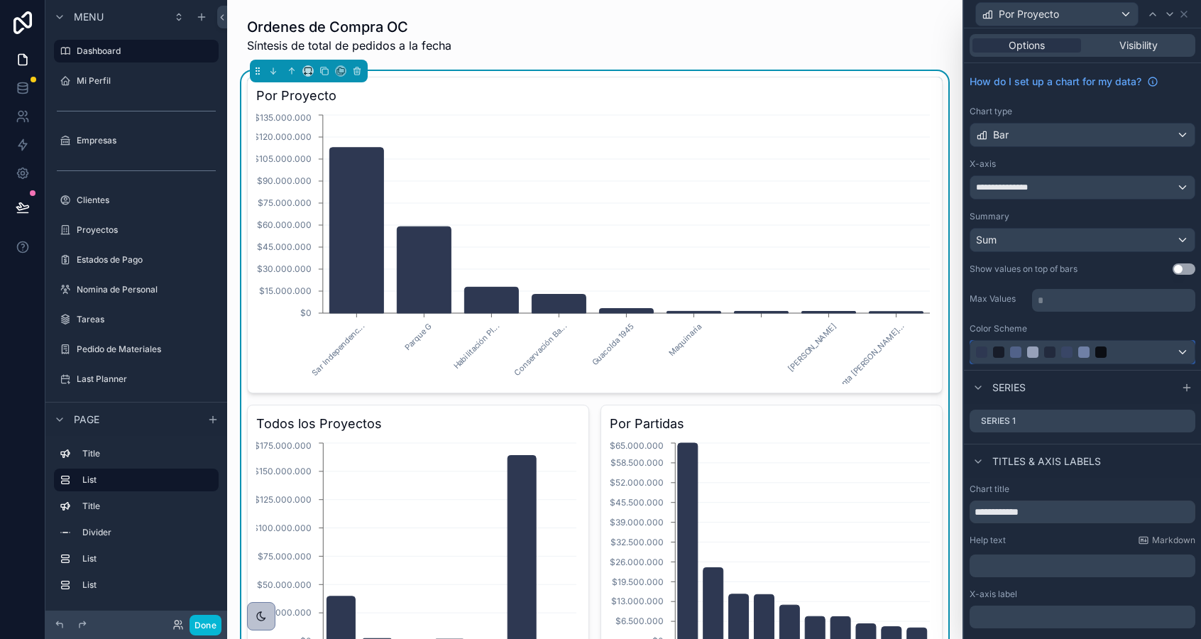
click at [1128, 346] on div at bounding box center [1067, 351] width 182 height 11
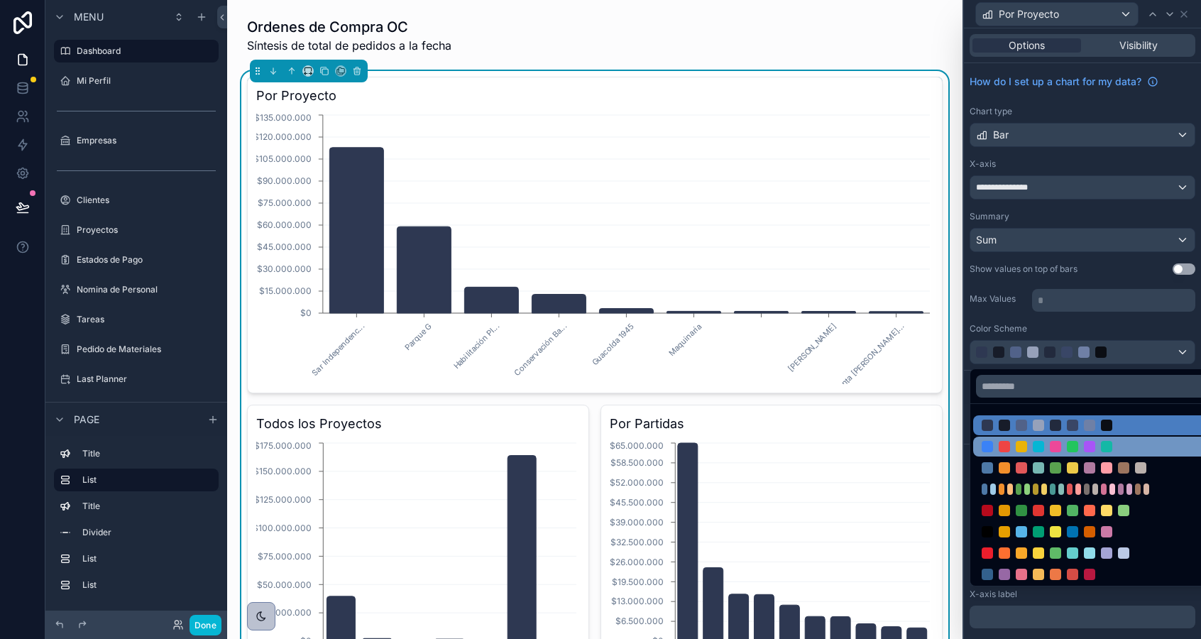
click at [1061, 448] on div at bounding box center [1072, 446] width 182 height 11
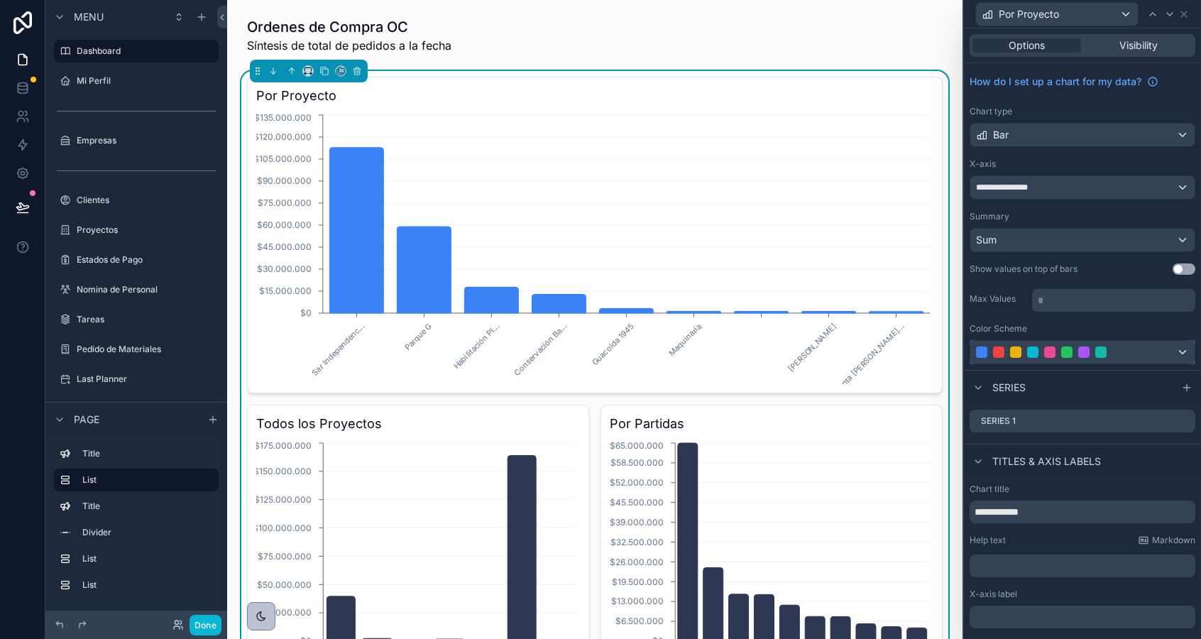
click at [1070, 345] on div at bounding box center [1082, 352] width 224 height 23
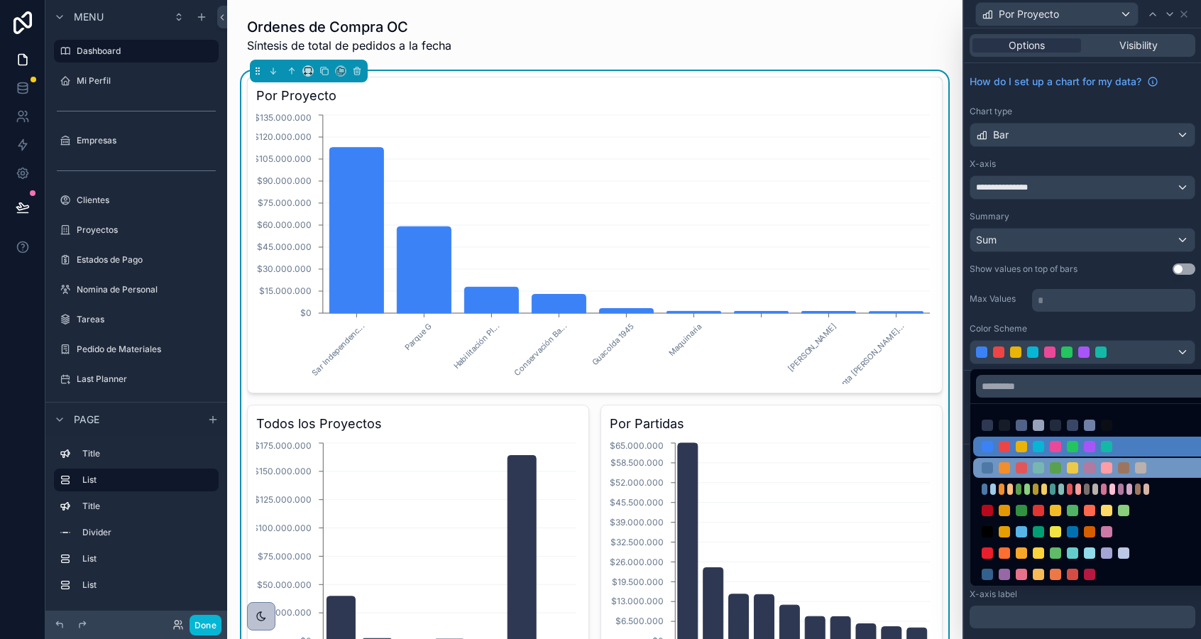
click at [1056, 466] on div at bounding box center [1055, 467] width 11 height 11
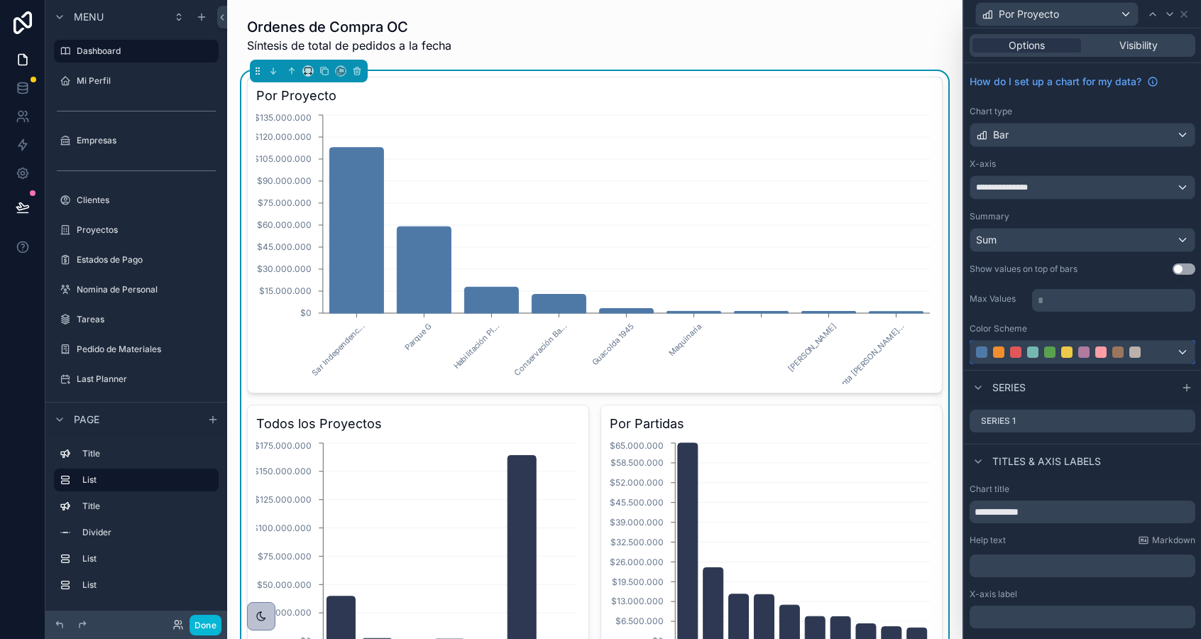
click at [1028, 359] on div at bounding box center [1082, 352] width 224 height 23
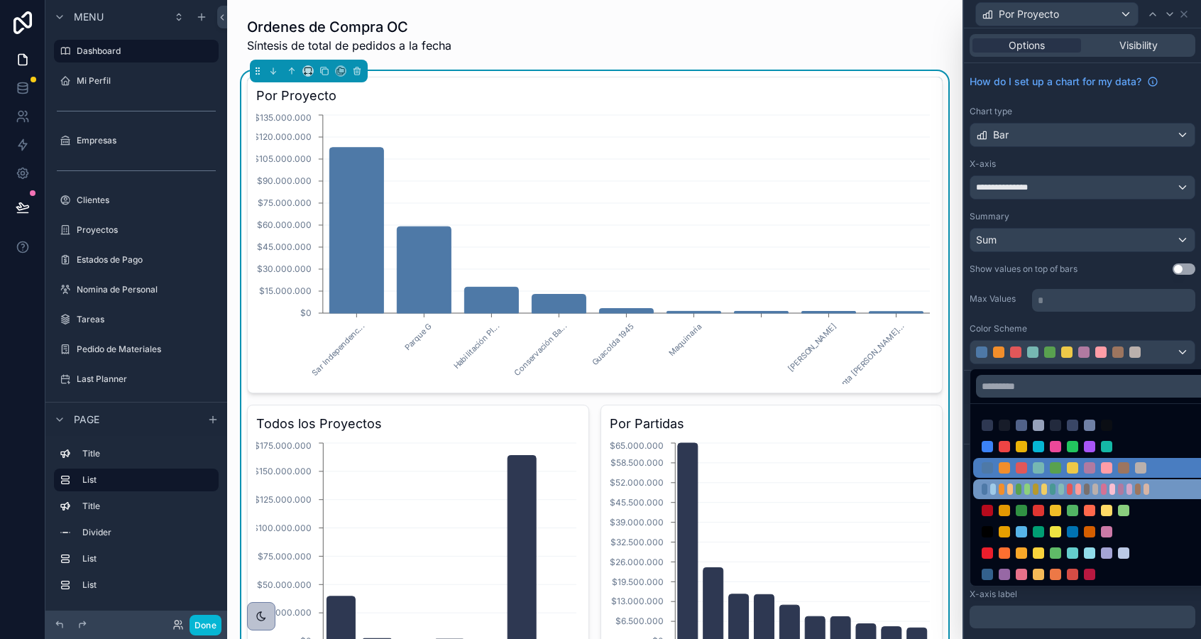
click at [1043, 494] on div at bounding box center [1072, 488] width 182 height 11
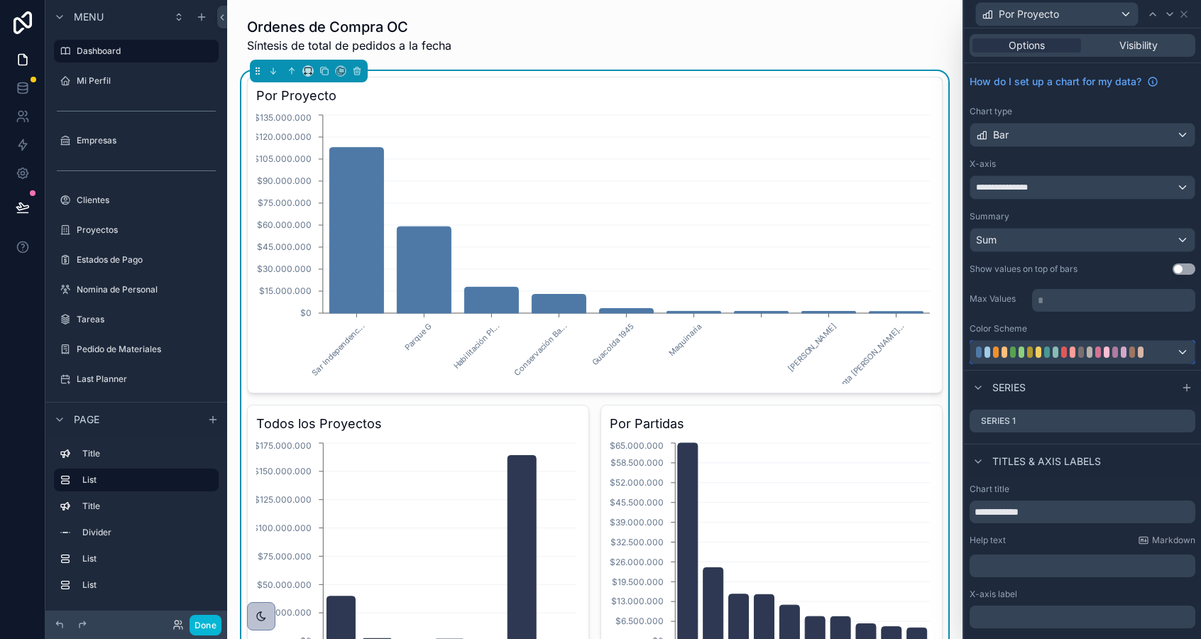
click at [1004, 343] on div at bounding box center [1082, 352] width 224 height 23
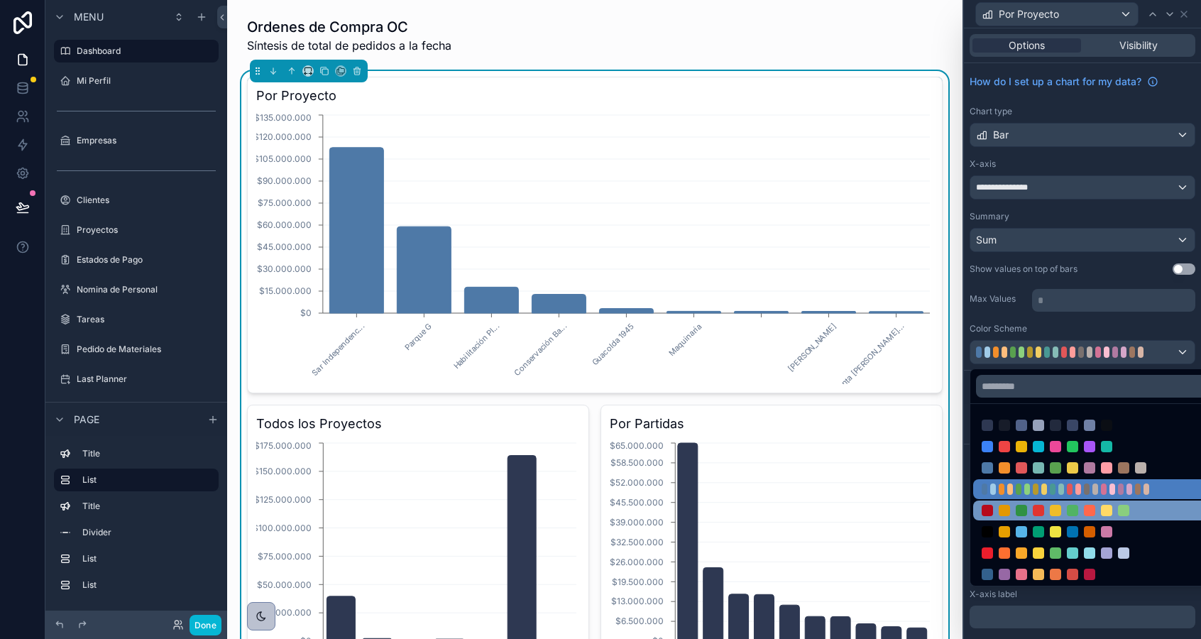
click at [1016, 507] on div at bounding box center [1021, 510] width 11 height 11
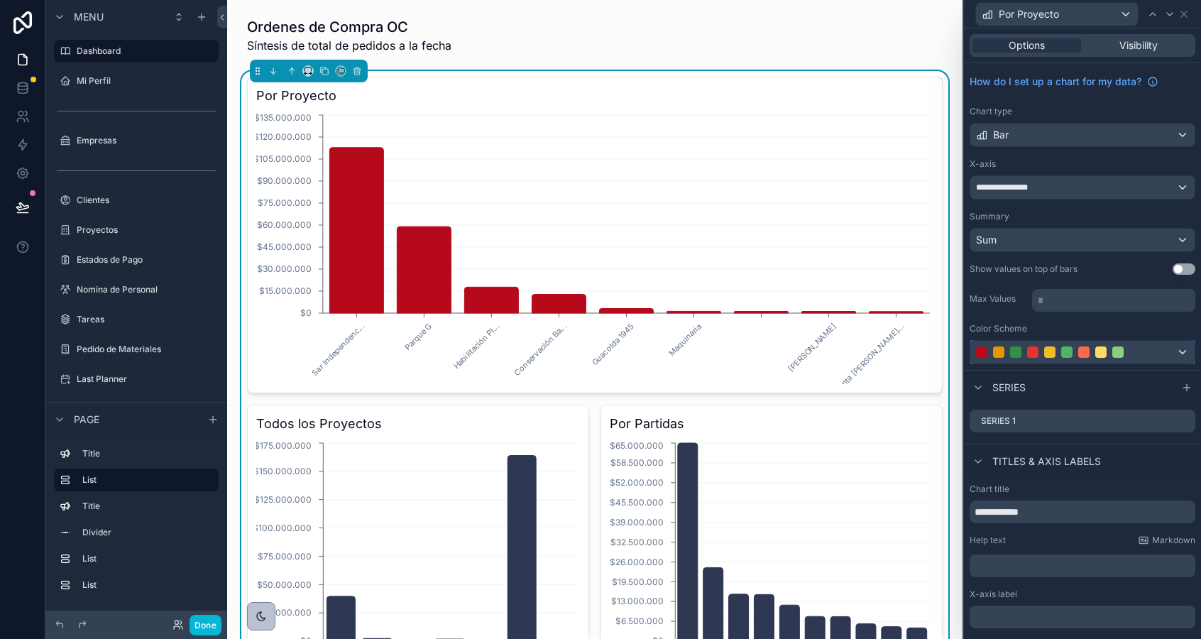
click at [1001, 354] on div at bounding box center [998, 351] width 11 height 11
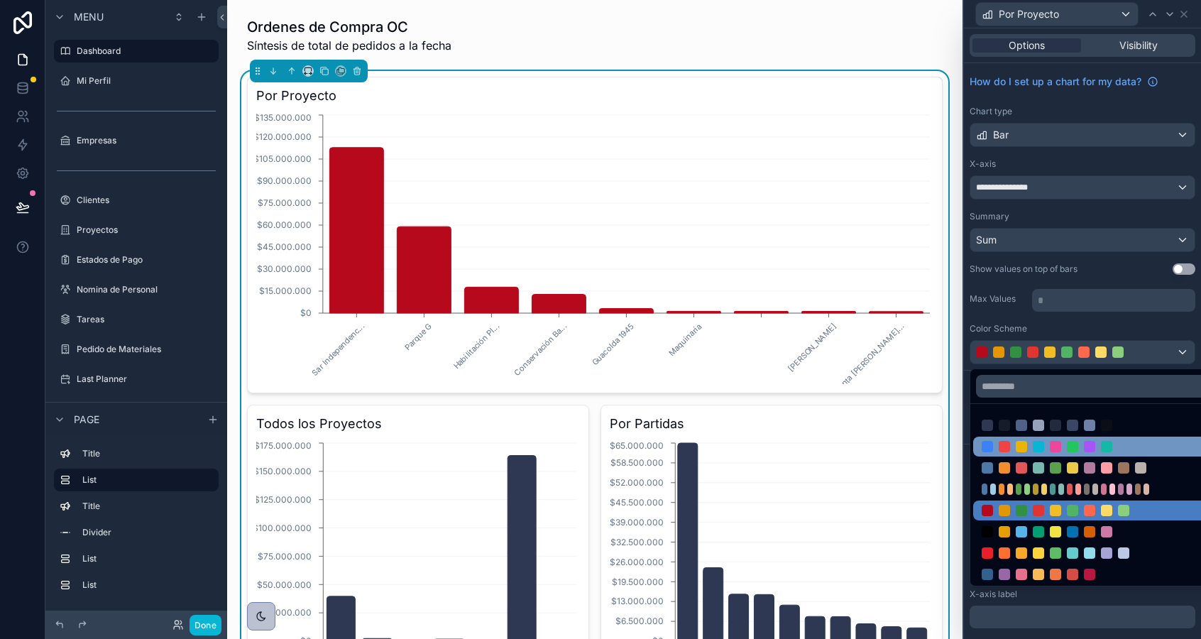
click at [1012, 444] on div at bounding box center [1072, 446] width 182 height 11
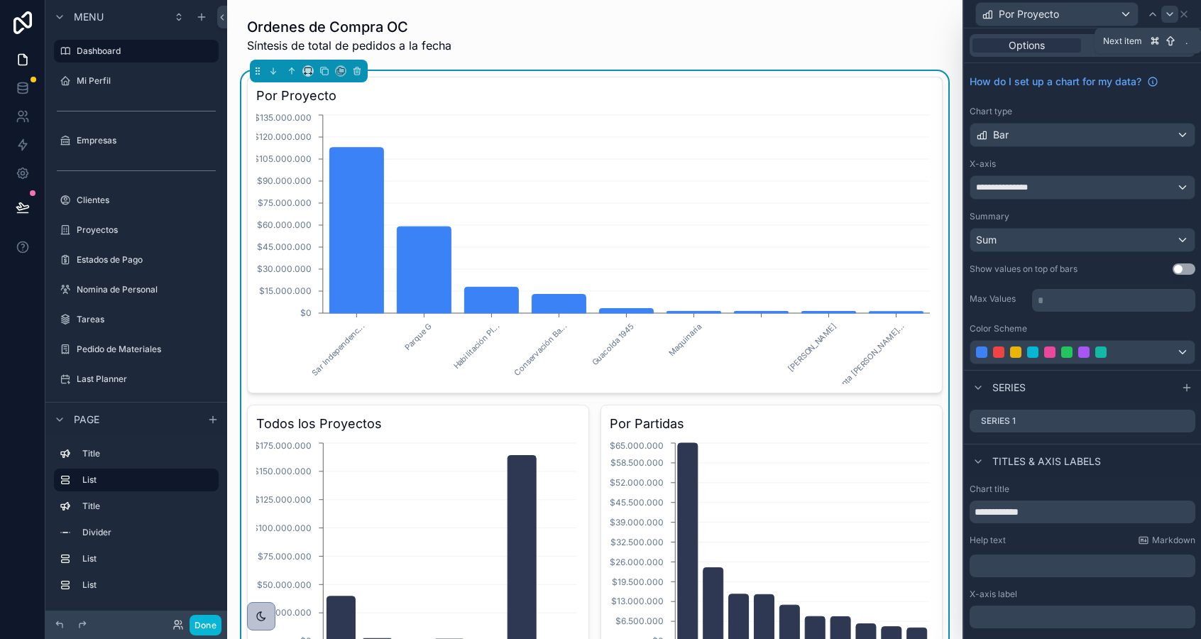
click at [1170, 10] on icon at bounding box center [1169, 14] width 11 height 11
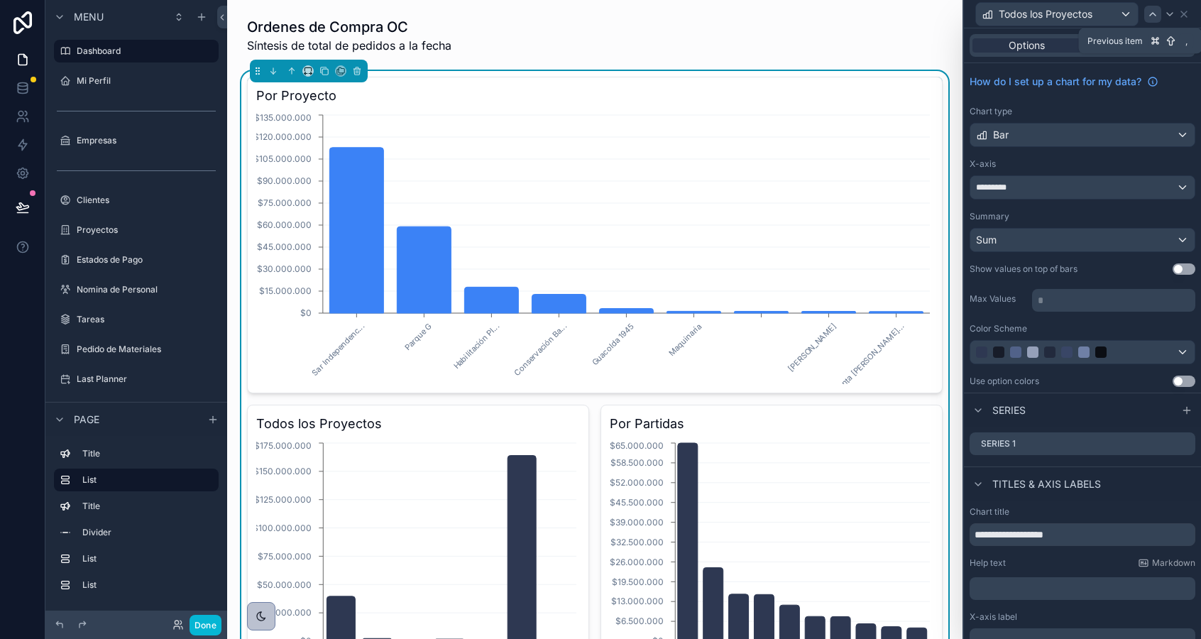
click at [1153, 13] on icon at bounding box center [1153, 14] width 6 height 3
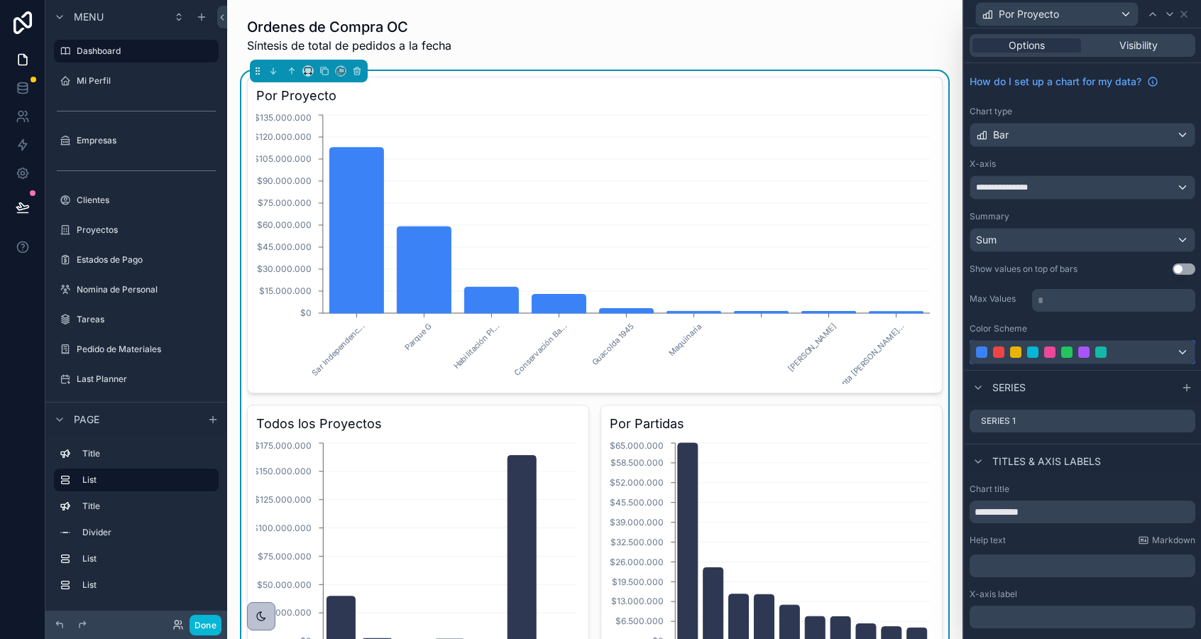
click at [1067, 354] on div at bounding box center [1066, 351] width 11 height 11
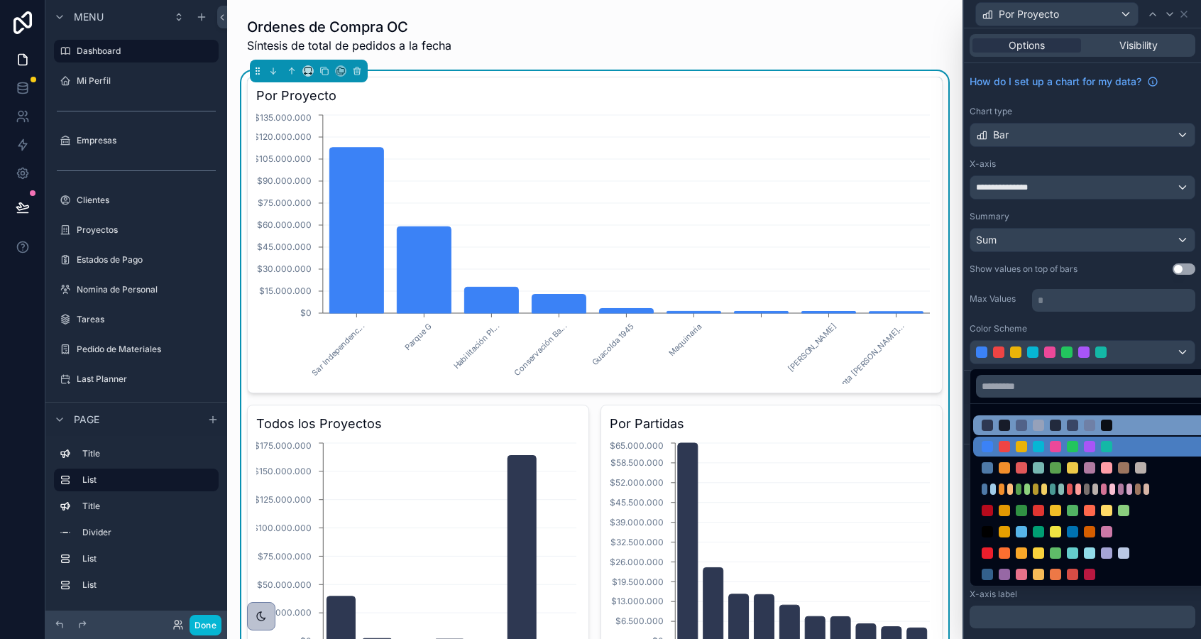
drag, startPoint x: 1032, startPoint y: 443, endPoint x: 1027, endPoint y: 419, distance: 24.6
click at [1027, 419] on ul at bounding box center [1098, 495] width 257 height 182
click at [1027, 419] on div at bounding box center [1072, 424] width 182 height 11
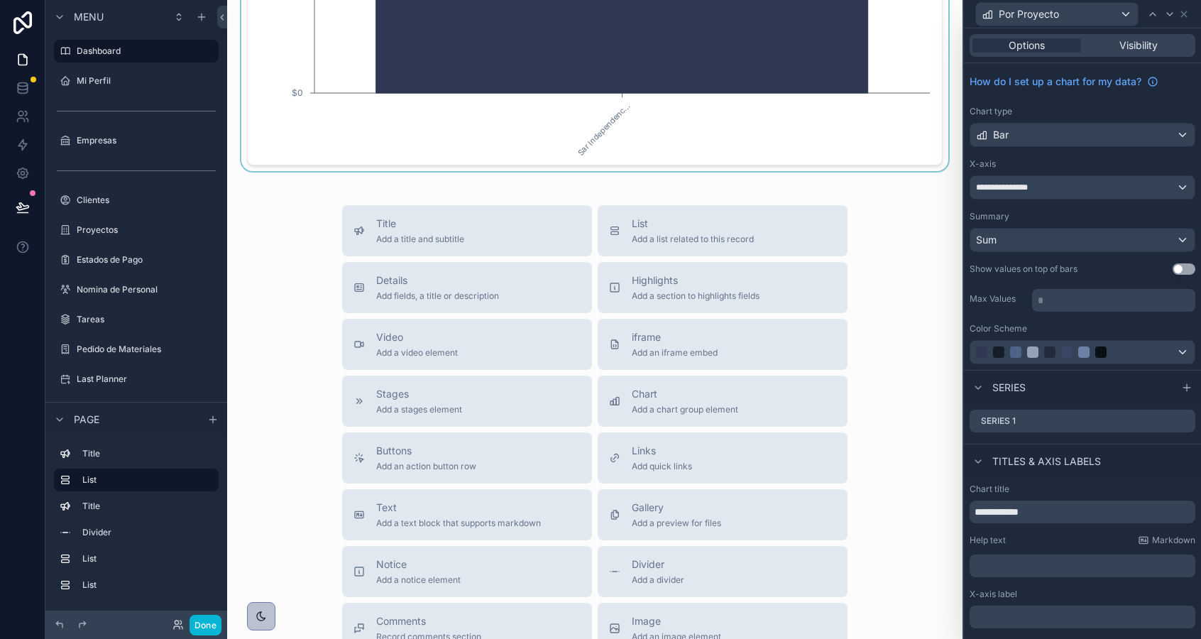
scroll to position [1361, 0]
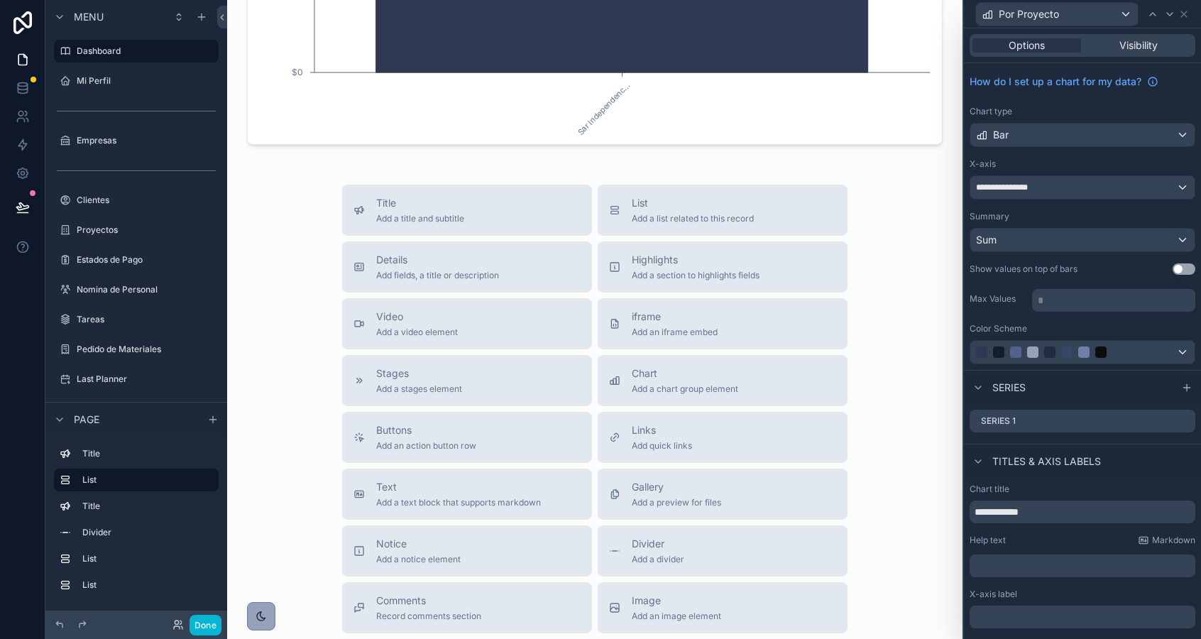
click at [267, 615] on div "scrollable content" at bounding box center [261, 616] width 13 height 13
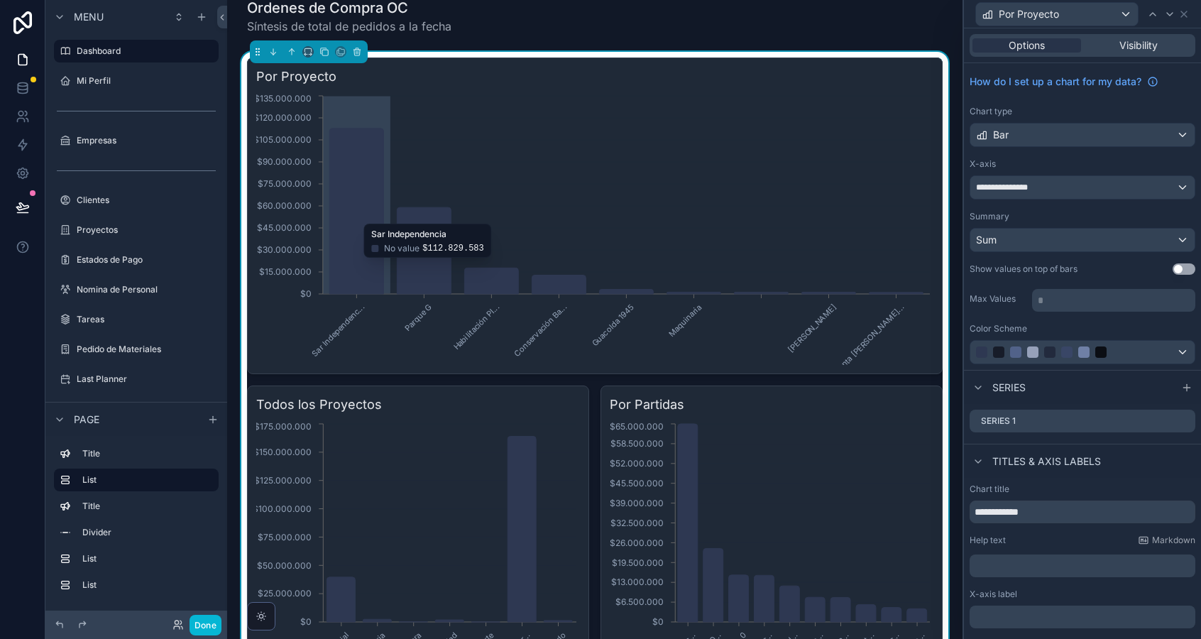
scroll to position [0, 0]
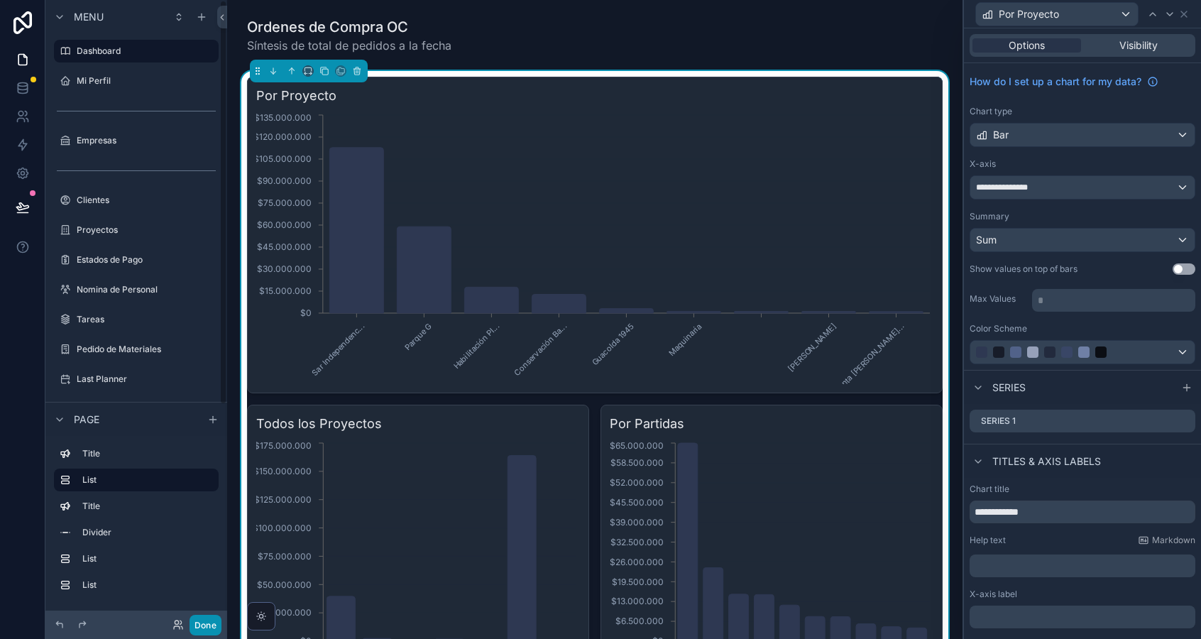
click at [203, 634] on button "Done" at bounding box center [205, 625] width 32 height 21
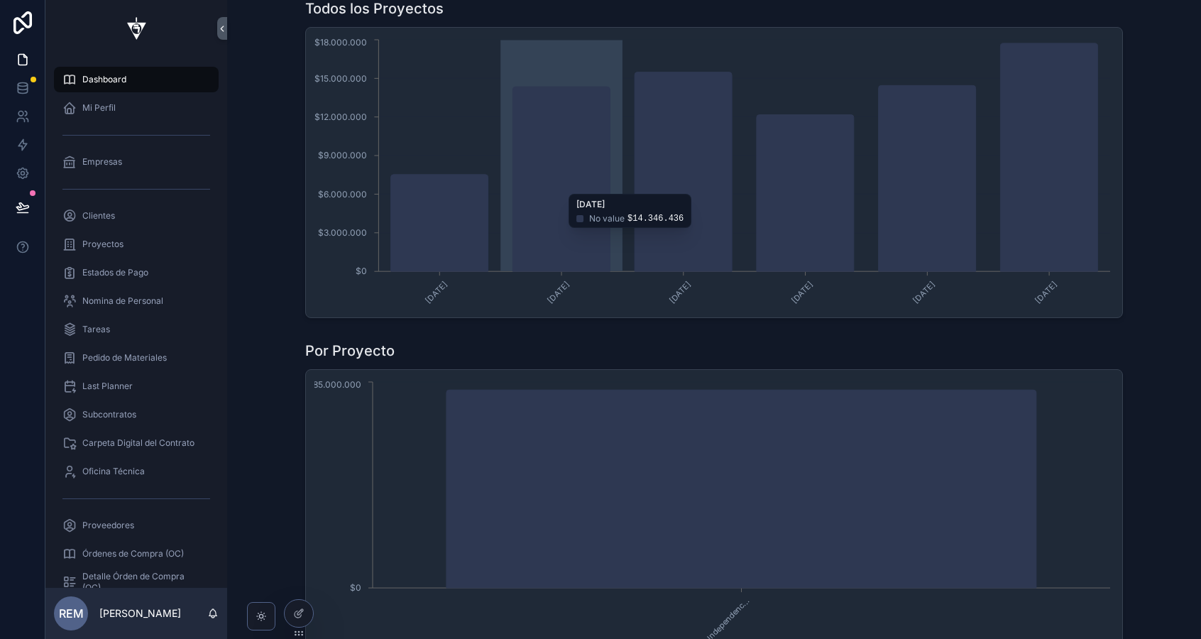
scroll to position [986, 0]
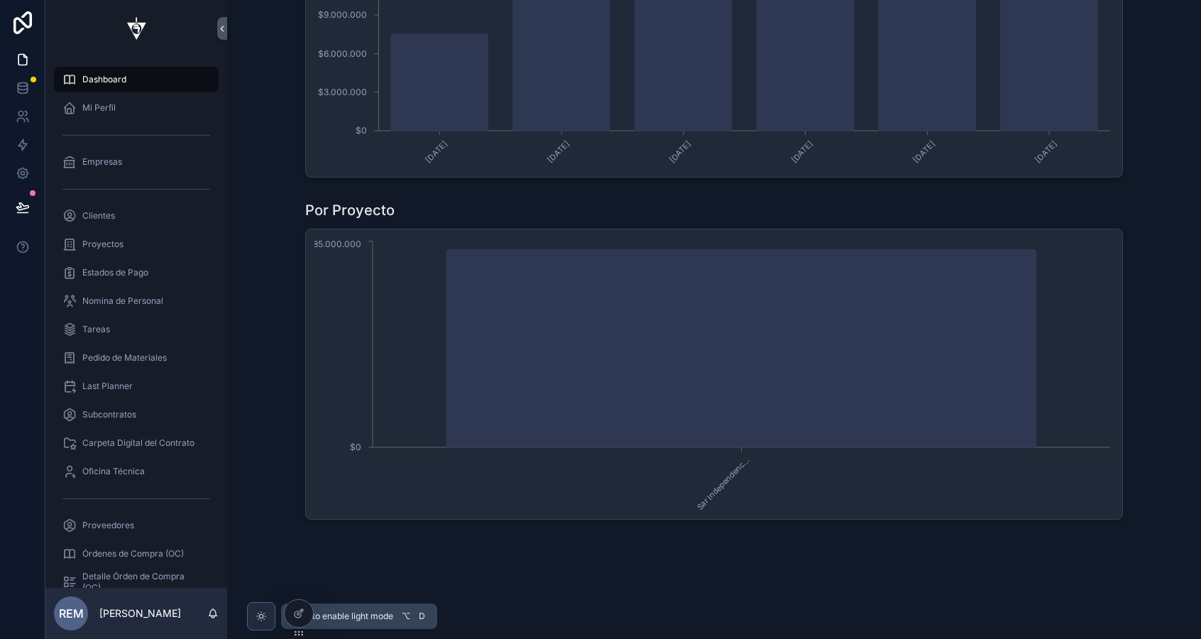
click at [260, 616] on icon "scrollable content" at bounding box center [260, 615] width 11 height 11
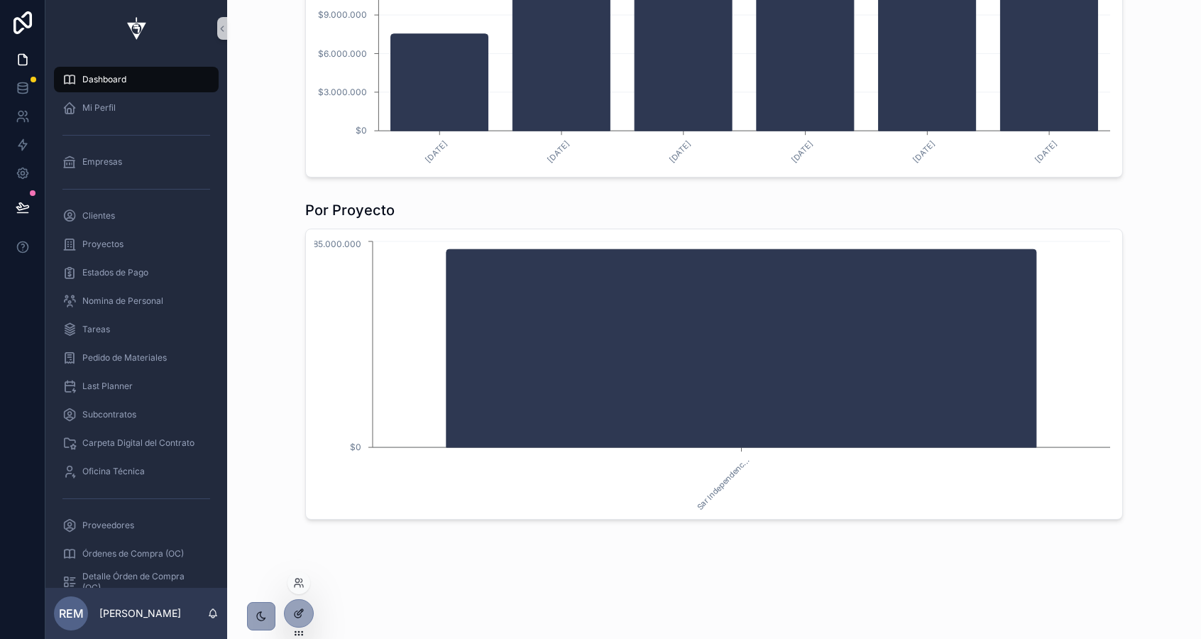
click at [289, 618] on div at bounding box center [299, 613] width 28 height 27
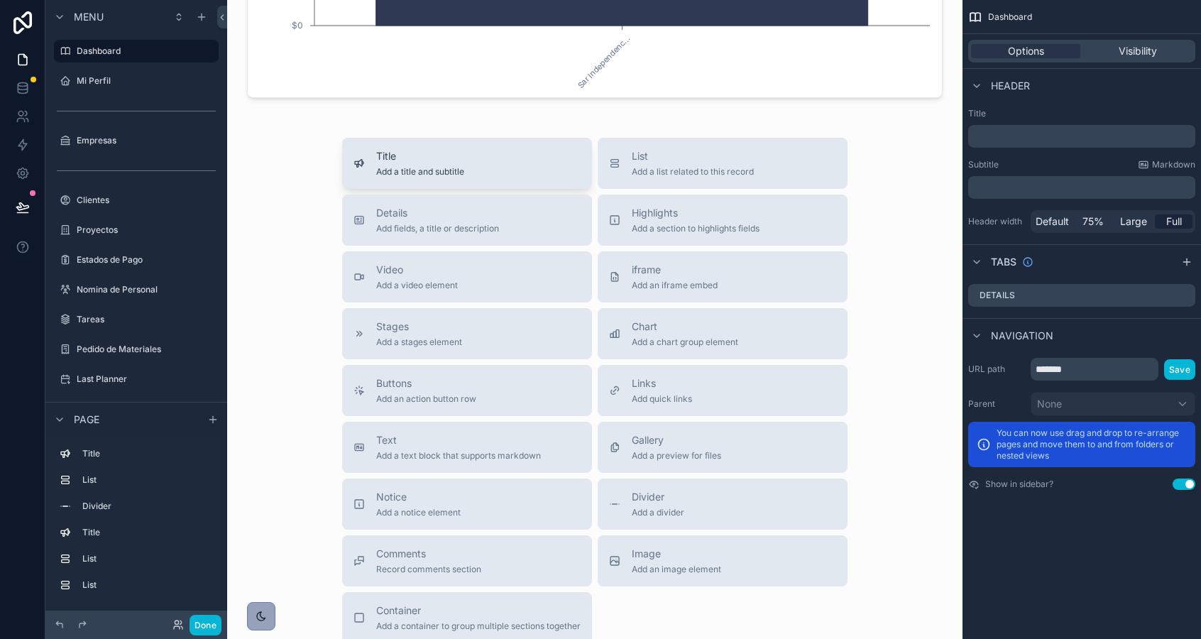
scroll to position [1419, 0]
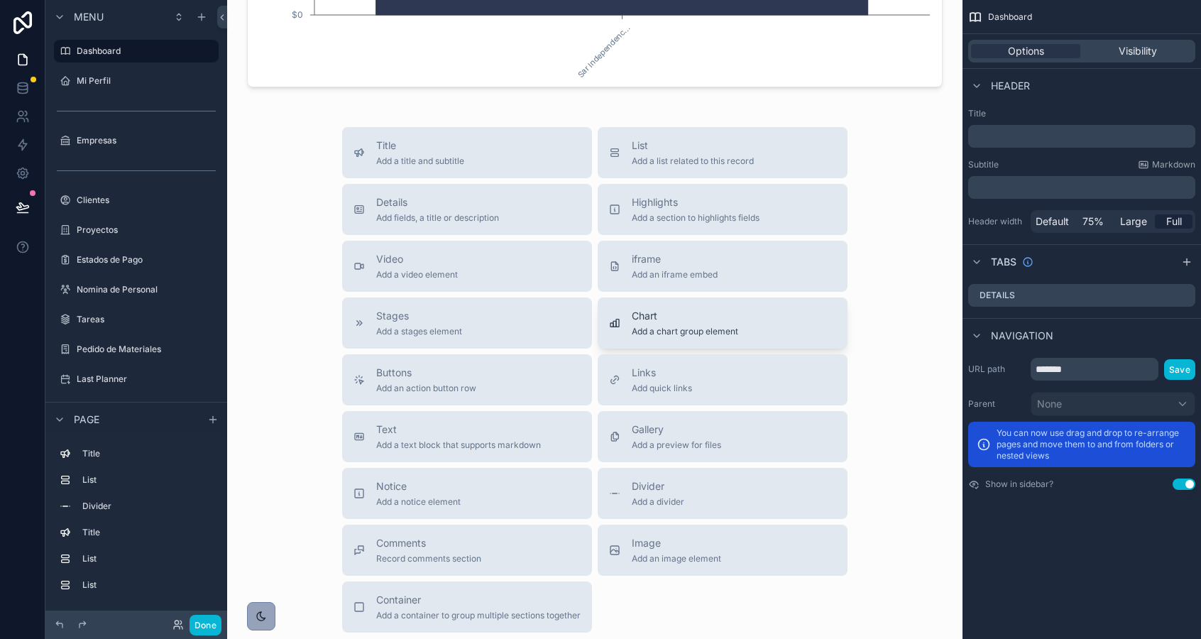
click at [655, 324] on div "Chart Add a chart group element" at bounding box center [685, 323] width 106 height 28
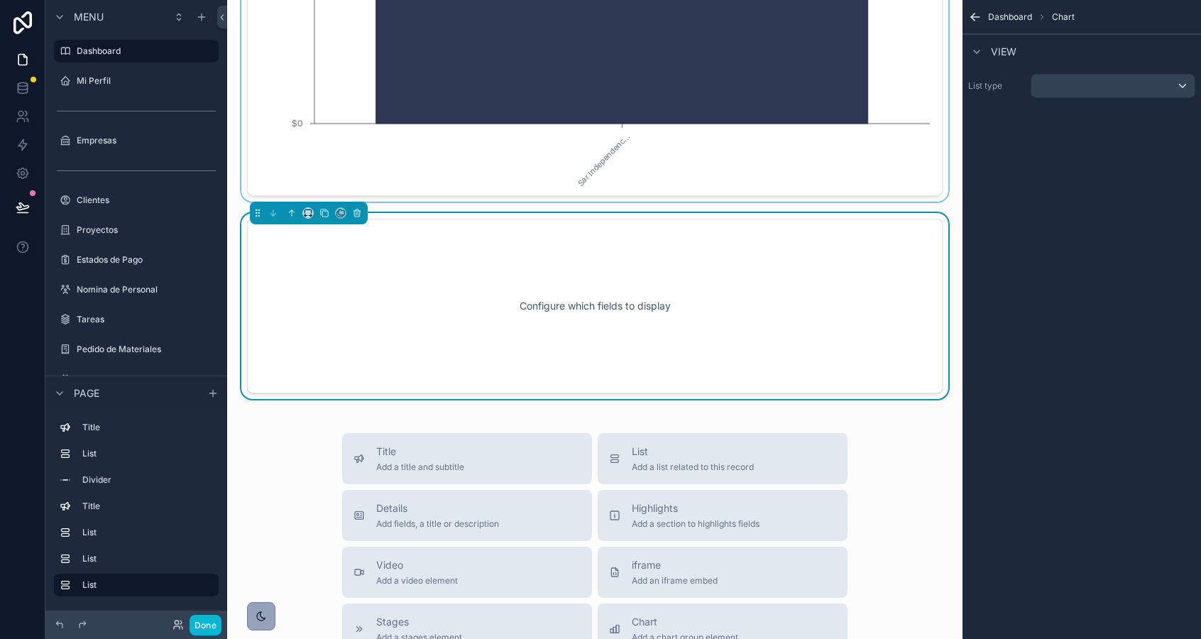
scroll to position [1297, 0]
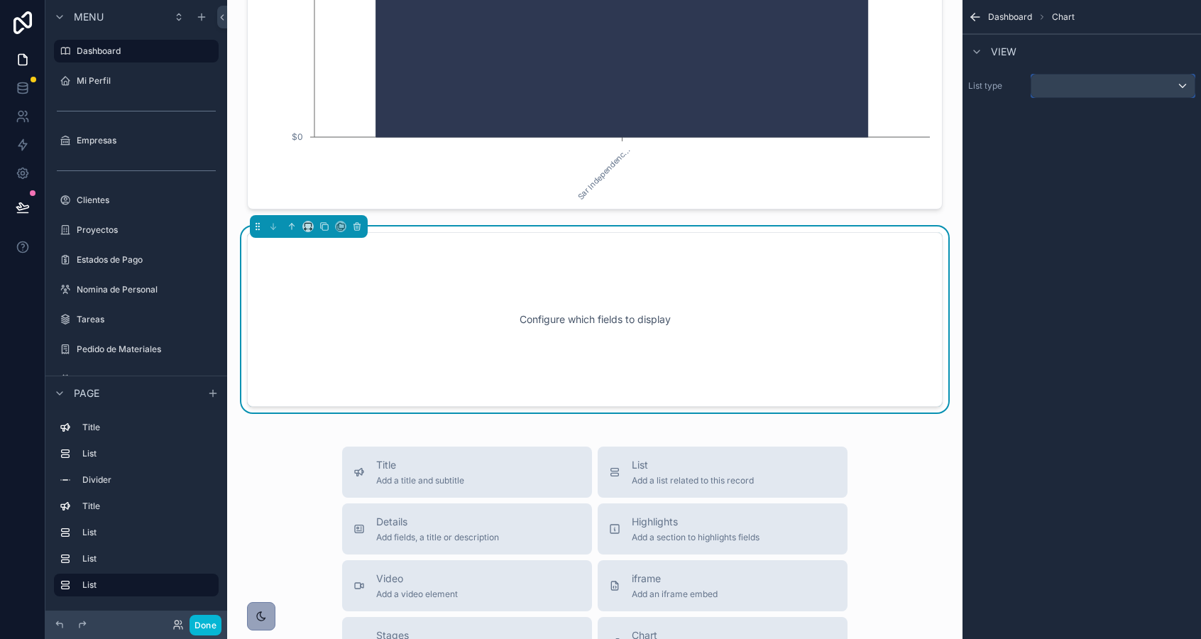
click at [1059, 84] on div "scrollable content" at bounding box center [1112, 86] width 163 height 23
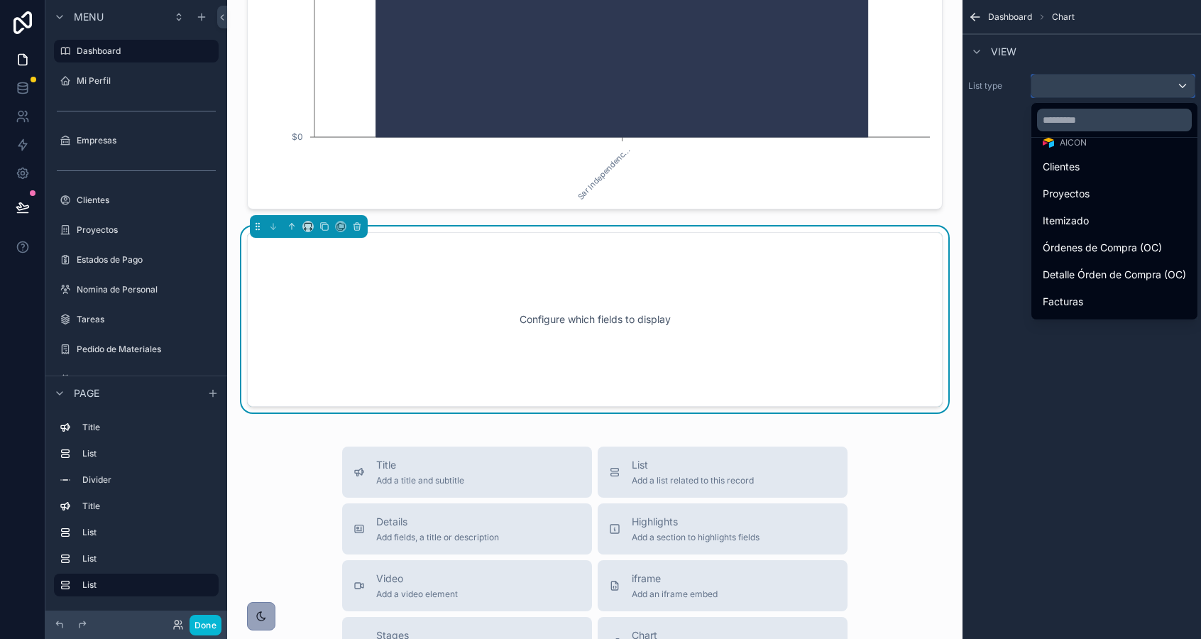
scroll to position [225, 0]
click at [1087, 197] on span "Proyectos" at bounding box center [1066, 195] width 47 height 17
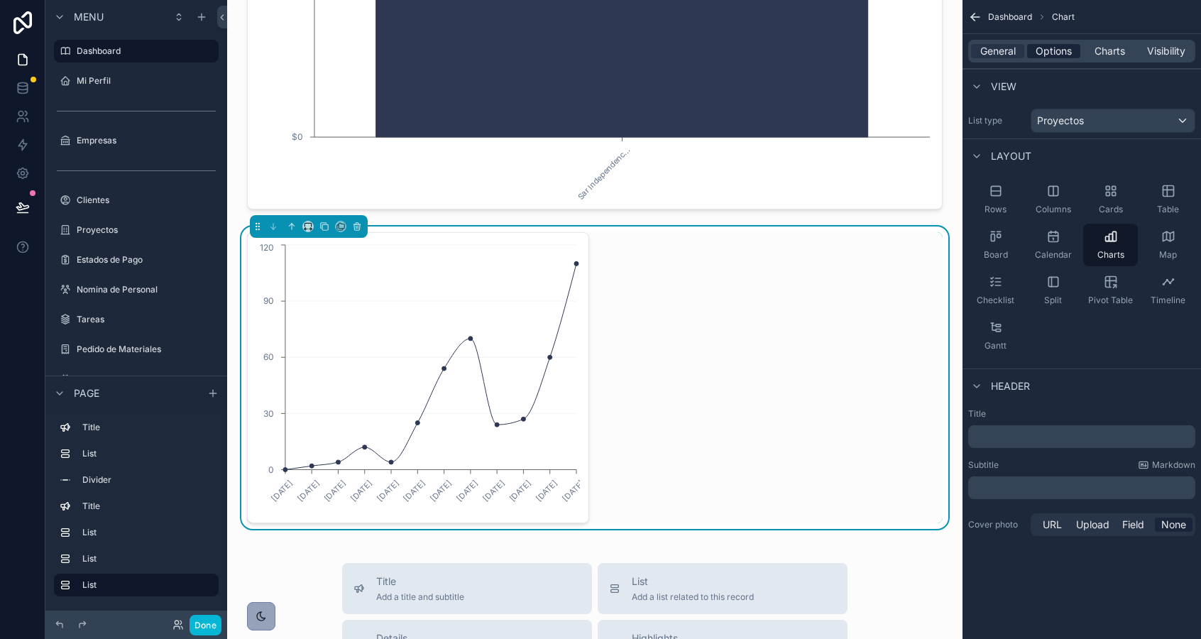
click at [1060, 50] on span "Options" at bounding box center [1053, 51] width 36 height 14
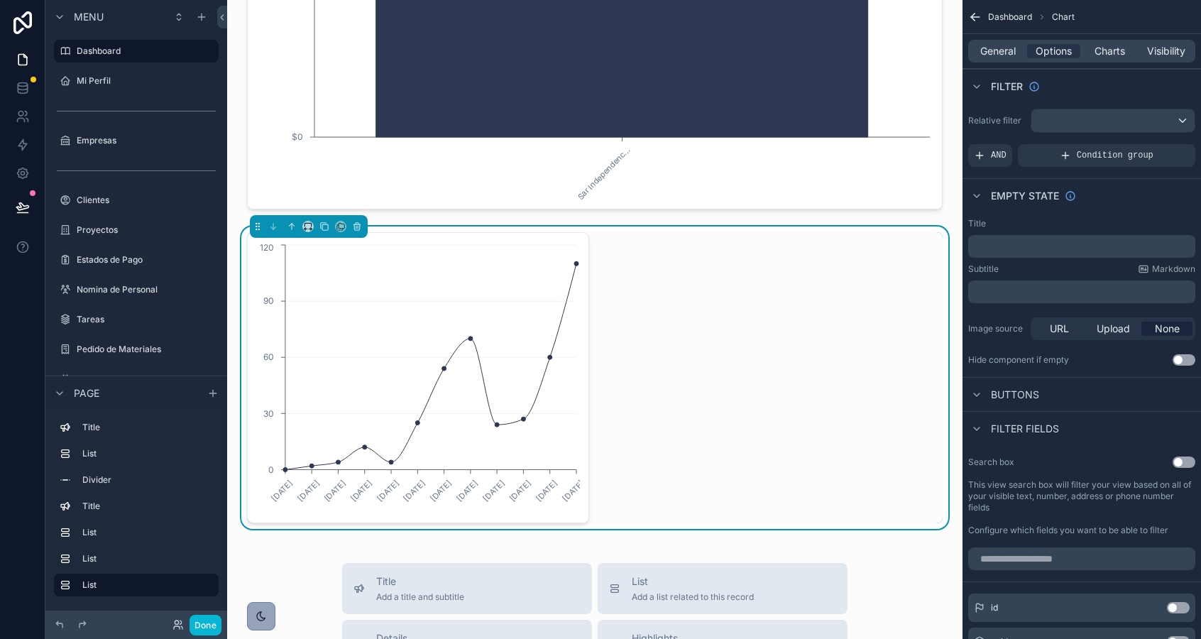
click at [1137, 60] on div "General Options Charts Visibility" at bounding box center [1081, 51] width 227 height 23
click at [1115, 52] on span "Charts" at bounding box center [1109, 51] width 31 height 14
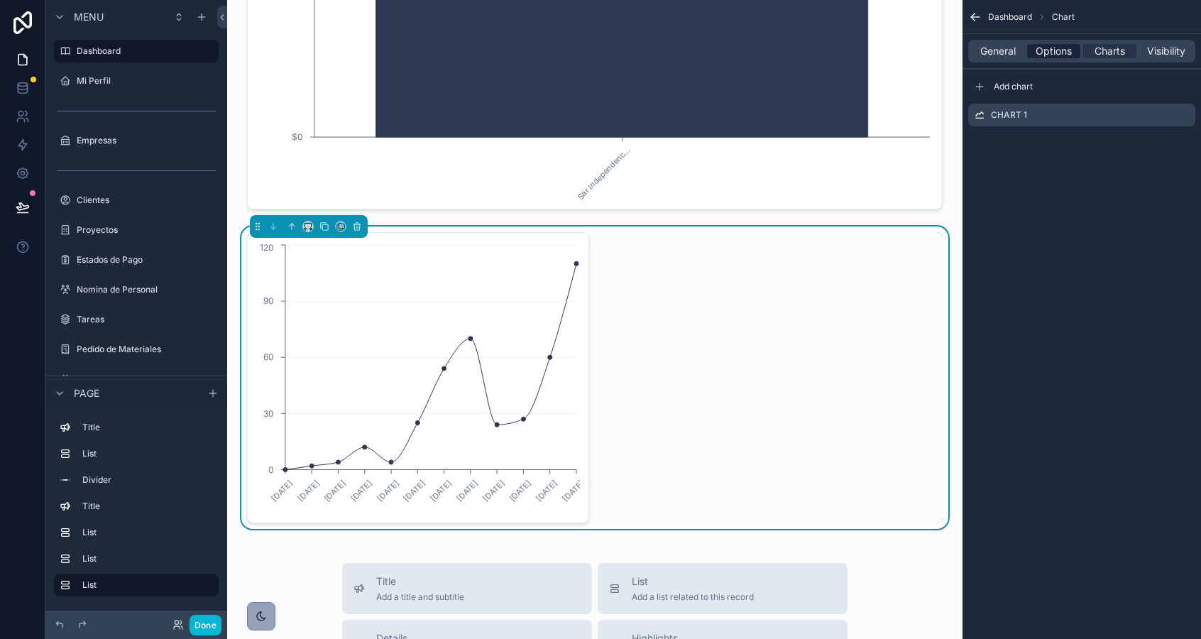
click at [1060, 50] on span "Options" at bounding box center [1053, 51] width 36 height 14
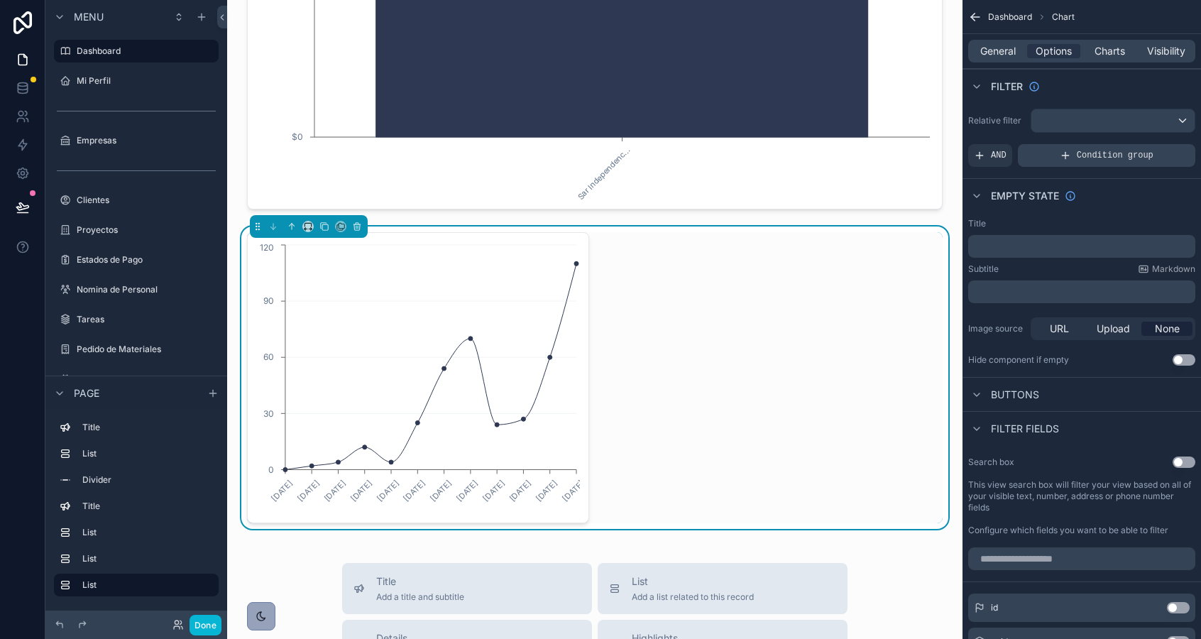
click at [1078, 163] on div "Condition group" at bounding box center [1106, 155] width 177 height 23
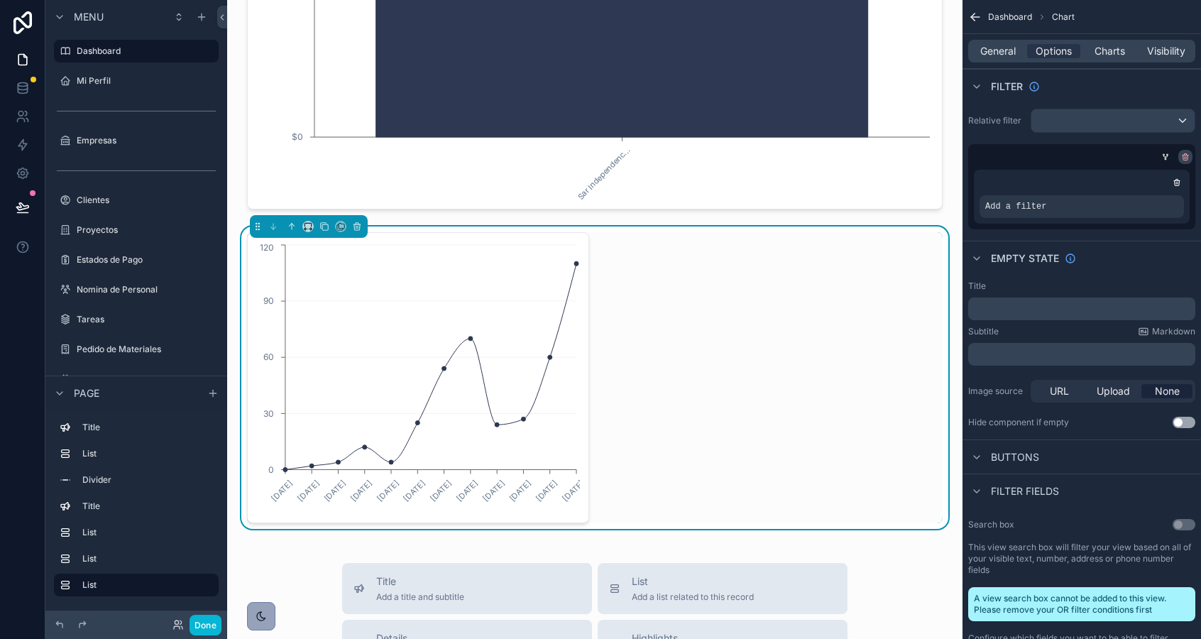
click at [1187, 156] on icon "scrollable content" at bounding box center [1185, 157] width 9 height 9
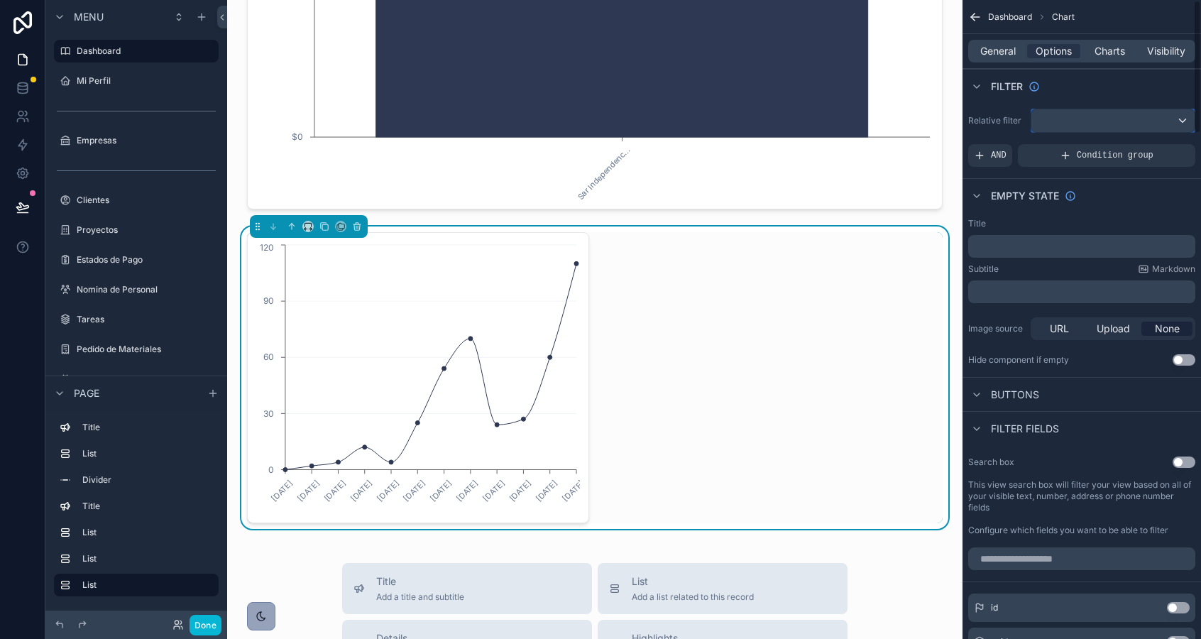
click at [1157, 119] on div "scrollable content" at bounding box center [1112, 120] width 163 height 23
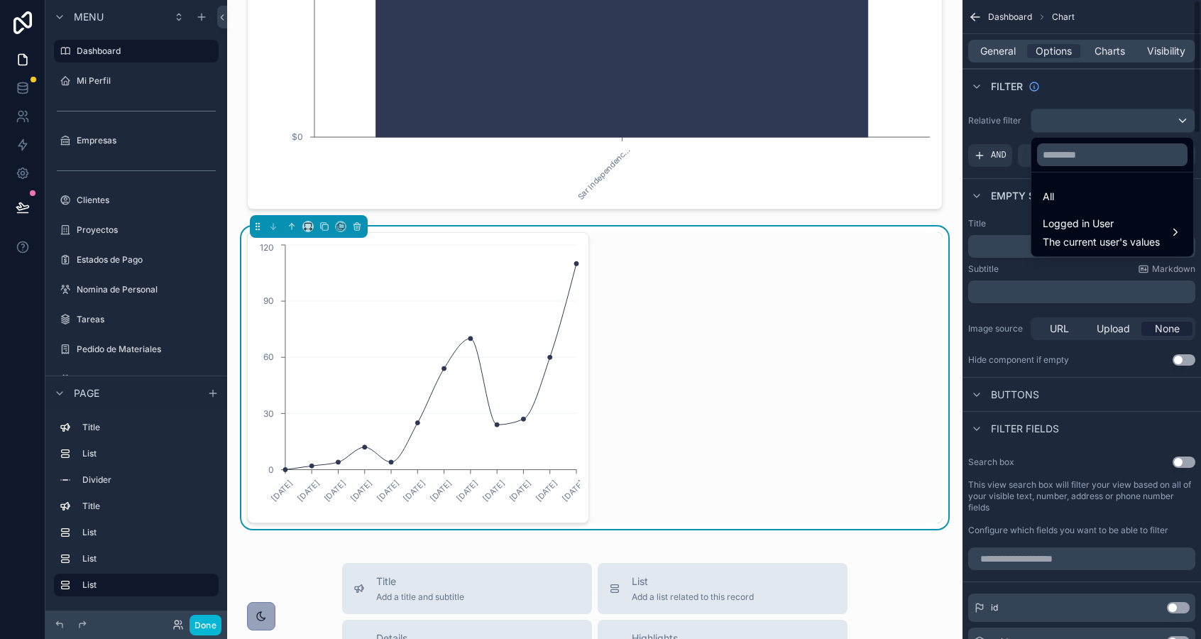
click at [1104, 100] on div "scrollable content" at bounding box center [600, 319] width 1201 height 639
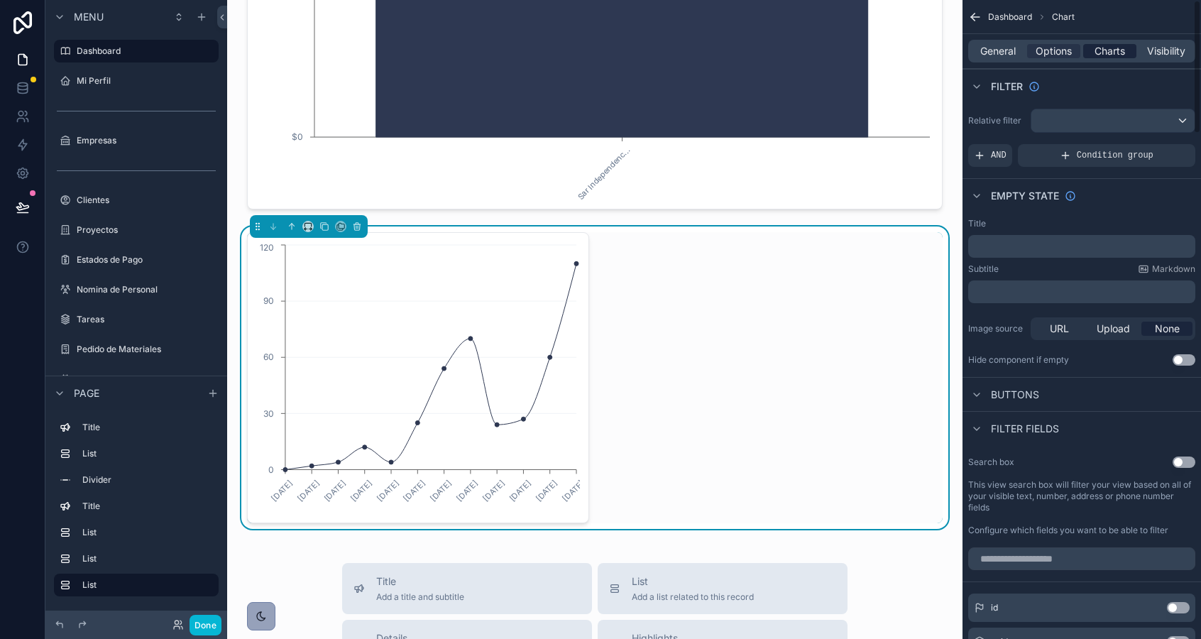
click at [1108, 57] on span "Charts" at bounding box center [1109, 51] width 31 height 14
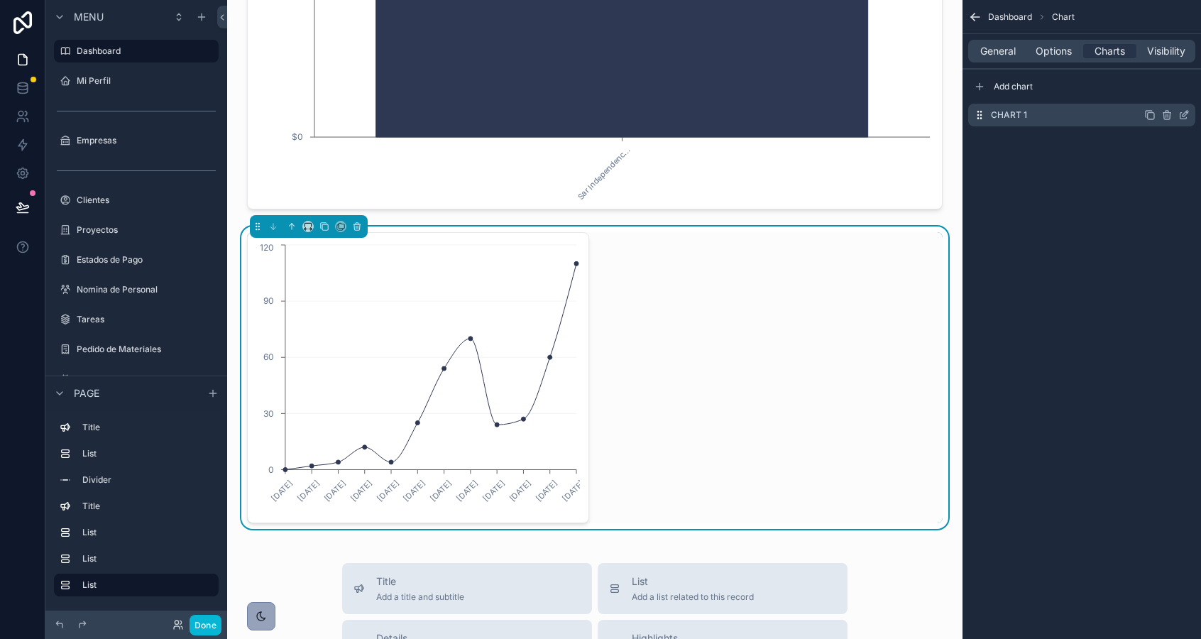
click at [1183, 113] on icon "scrollable content" at bounding box center [1183, 114] width 11 height 11
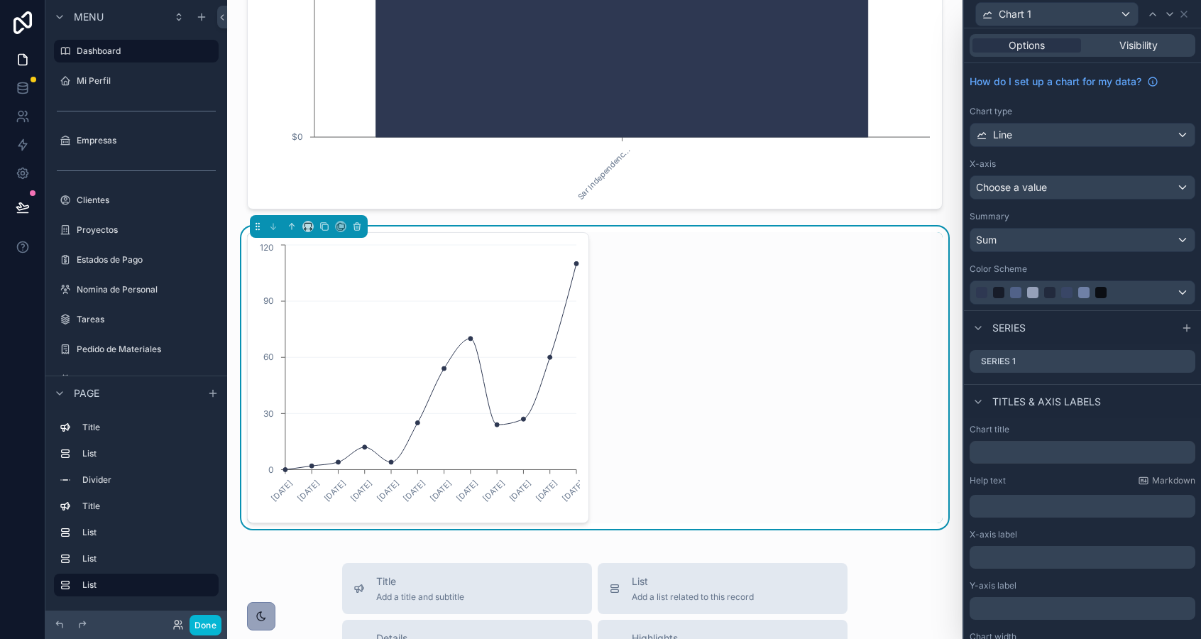
click at [1113, 111] on div "Chart type" at bounding box center [1082, 111] width 226 height 11
click at [1113, 148] on div "How do I set up a chart for my data? Chart type Line X-[MEDICAL_DATA] Choose a …" at bounding box center [1082, 186] width 237 height 247
click at [1116, 140] on div "Line" at bounding box center [1082, 134] width 224 height 23
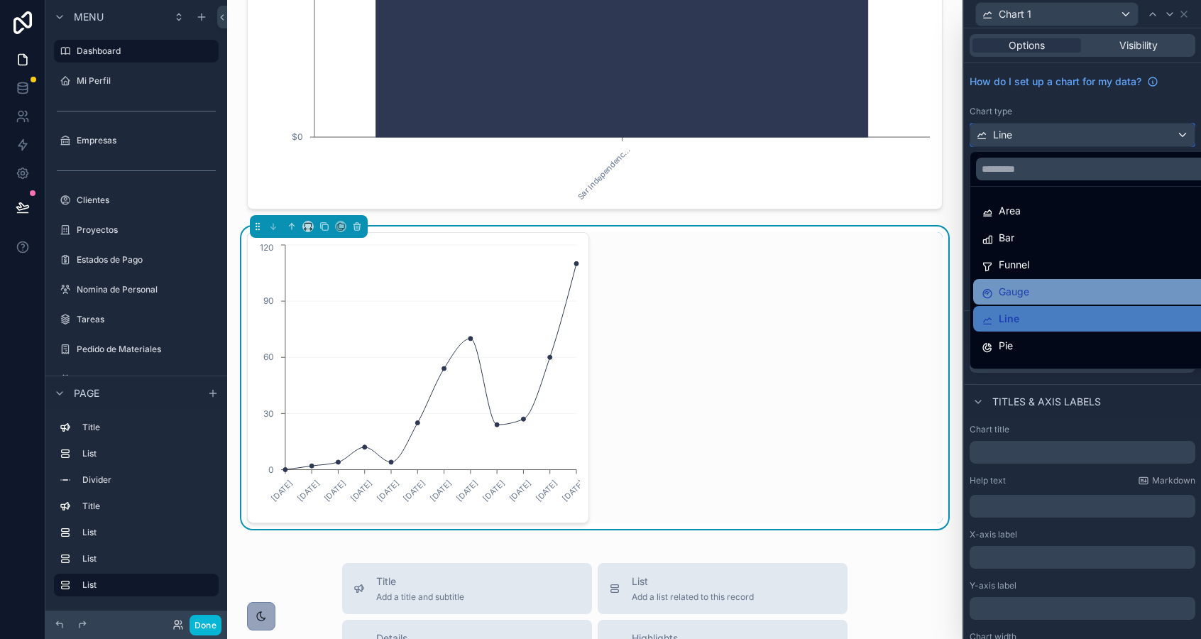
scroll to position [101, 0]
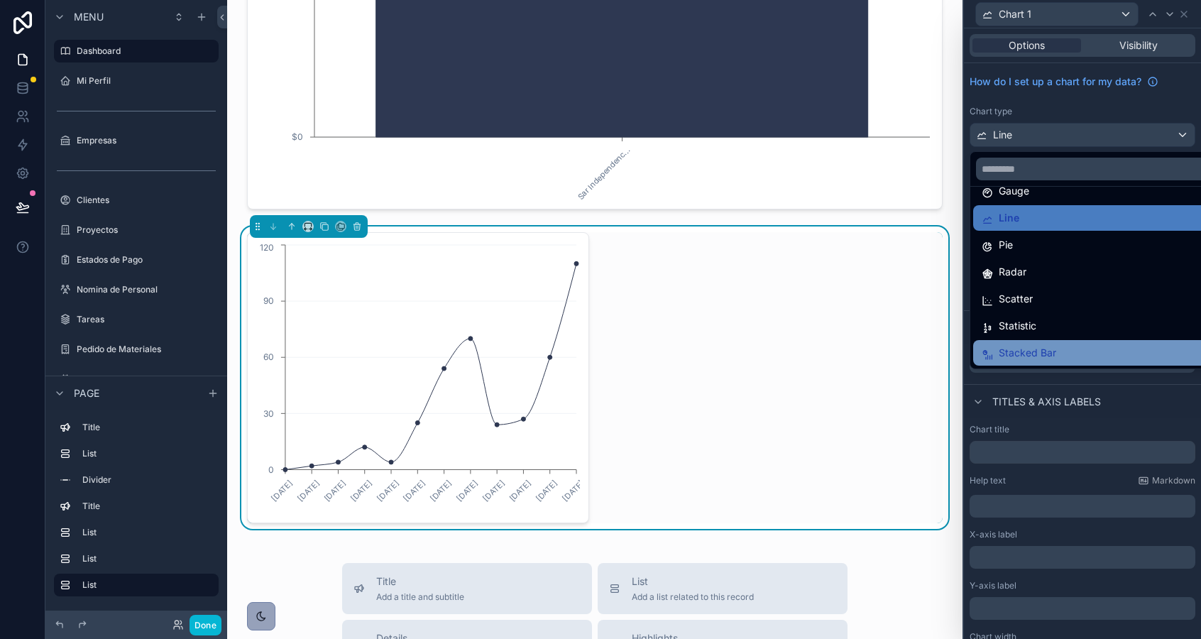
click at [1077, 347] on div "Stacked Bar" at bounding box center [1098, 352] width 234 height 17
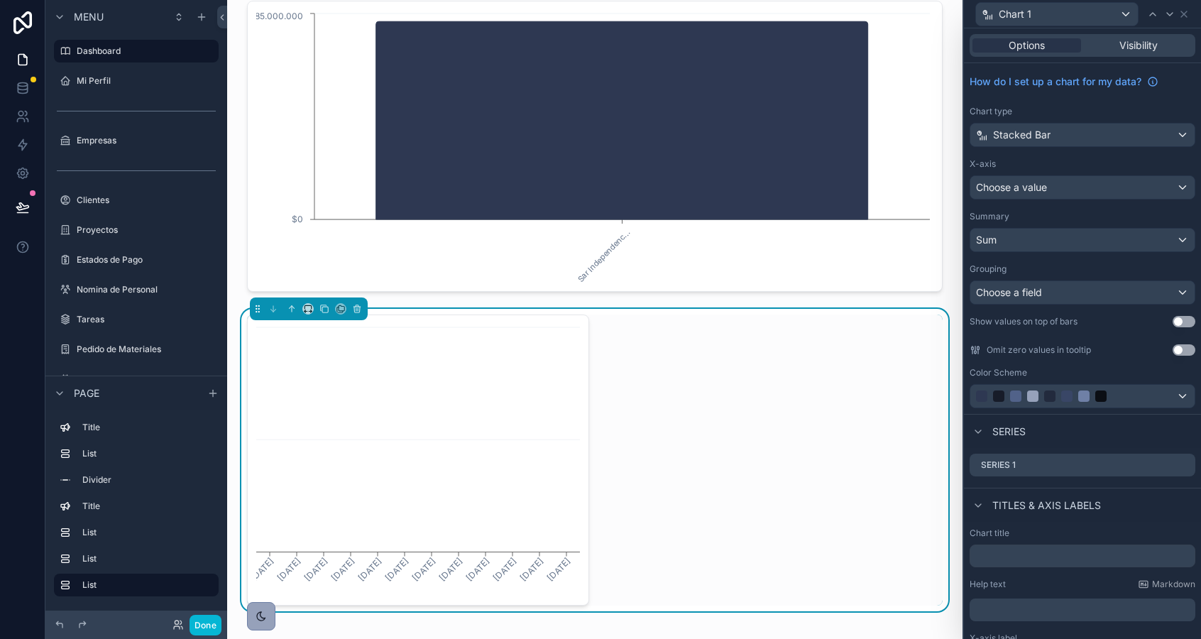
scroll to position [1216, 0]
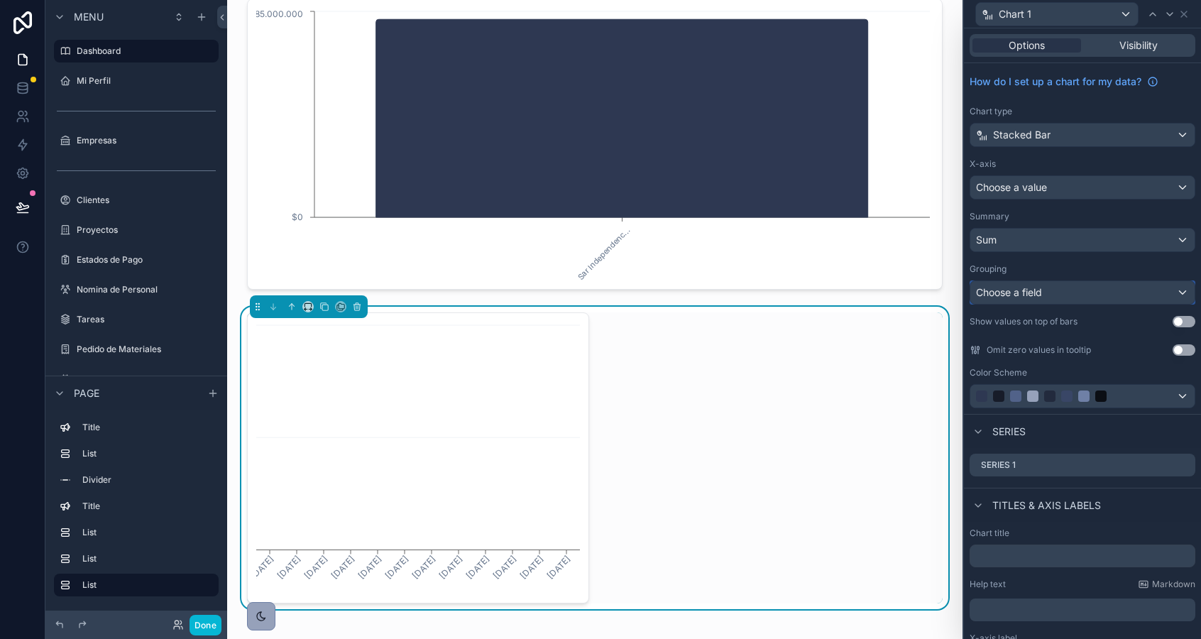
click at [1077, 289] on div "Choose a field" at bounding box center [1082, 292] width 224 height 23
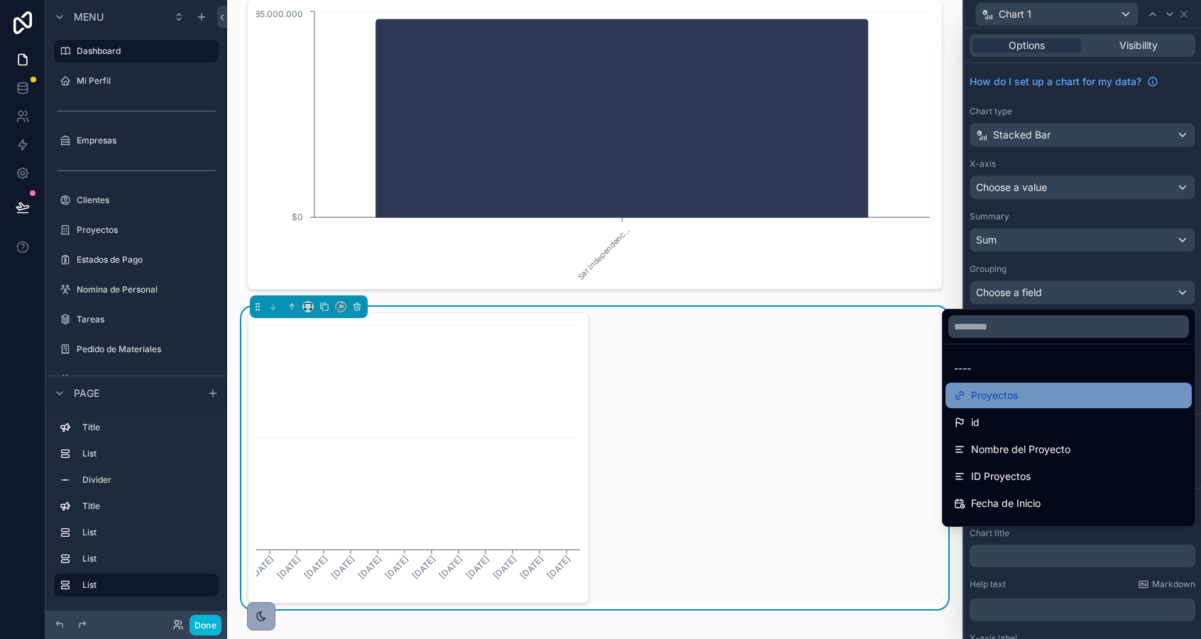
click at [1050, 400] on div "Proyectos" at bounding box center [1068, 395] width 229 height 17
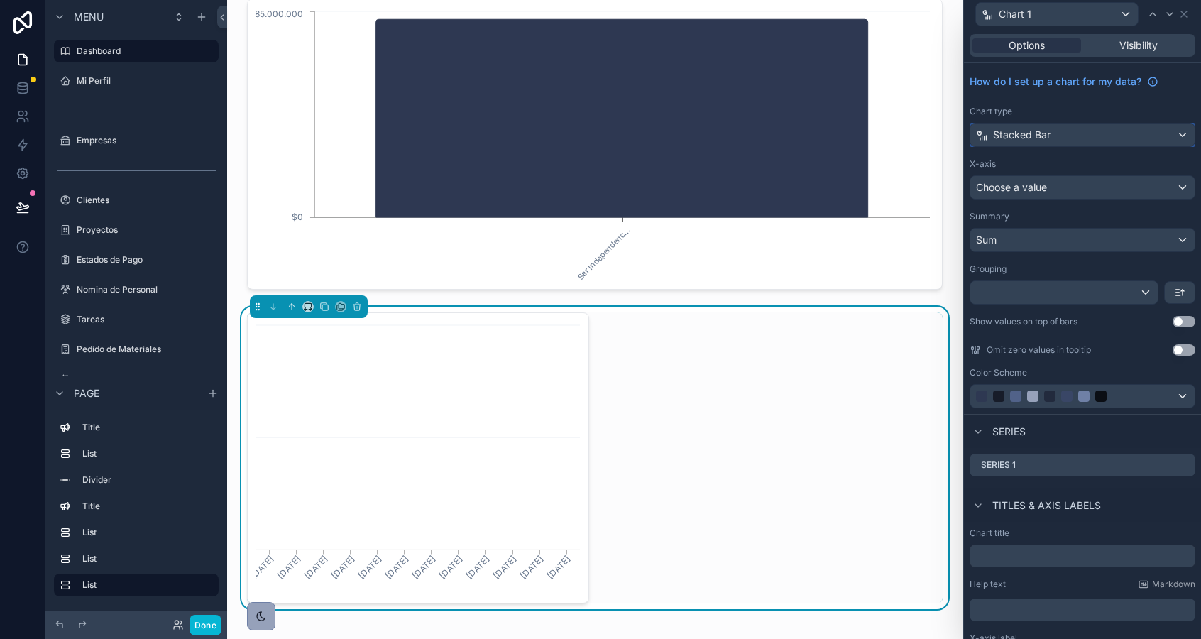
click at [997, 123] on button "Stacked Bar" at bounding box center [1082, 135] width 226 height 24
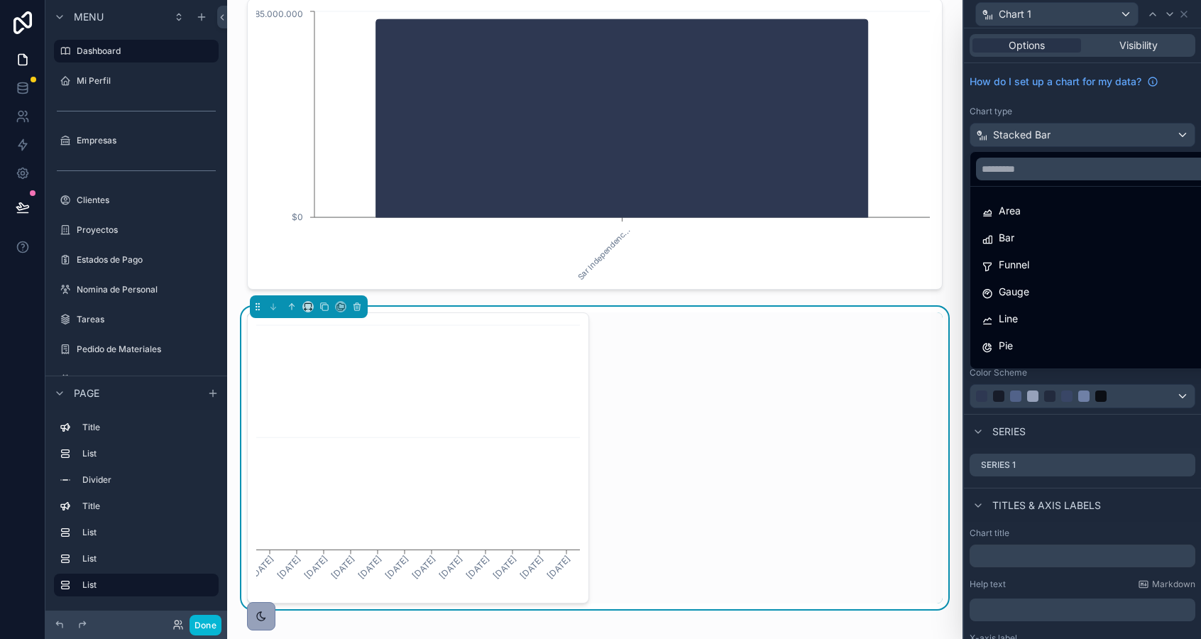
click at [1001, 129] on div at bounding box center [1082, 319] width 237 height 639
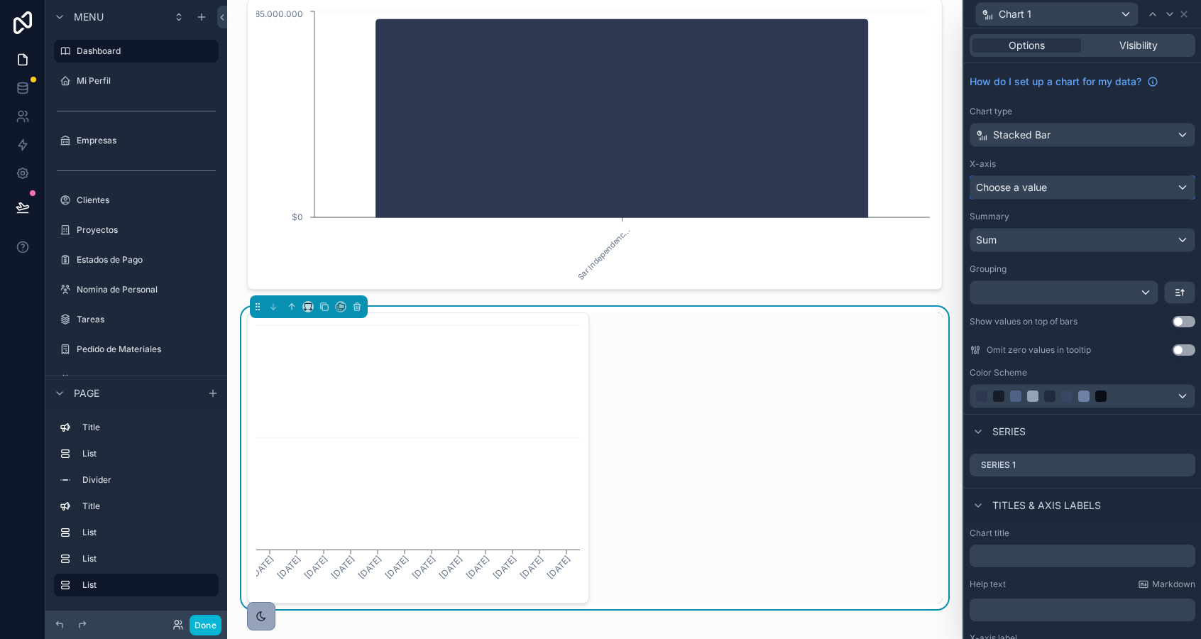
click at [1011, 197] on div "Choose a value" at bounding box center [1082, 187] width 224 height 23
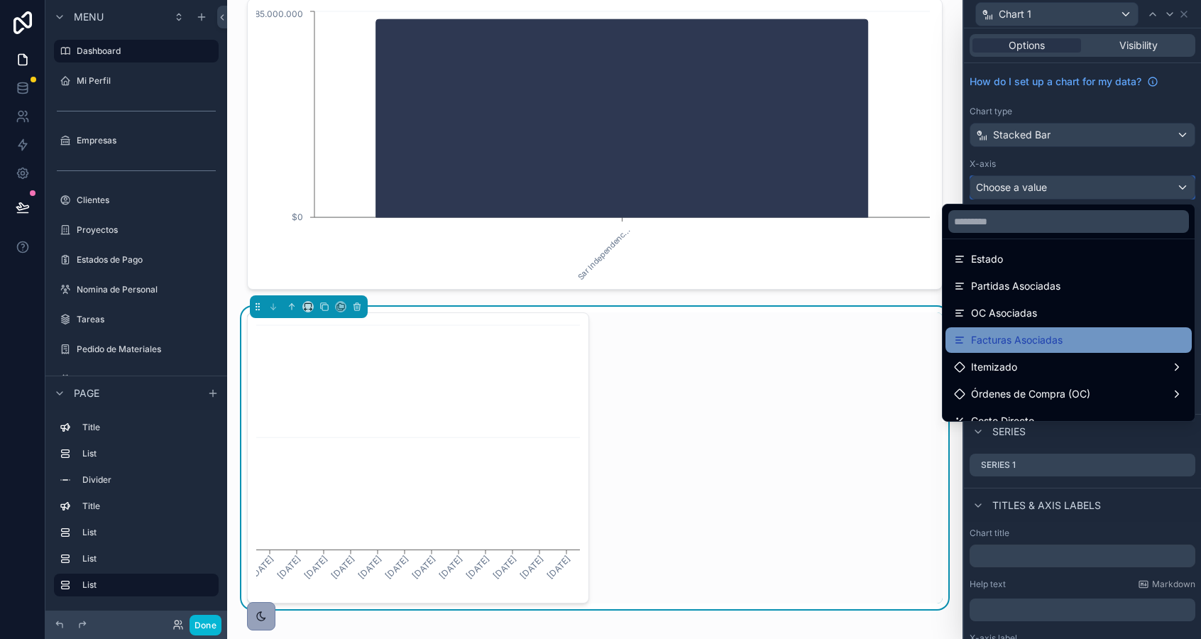
scroll to position [143, 0]
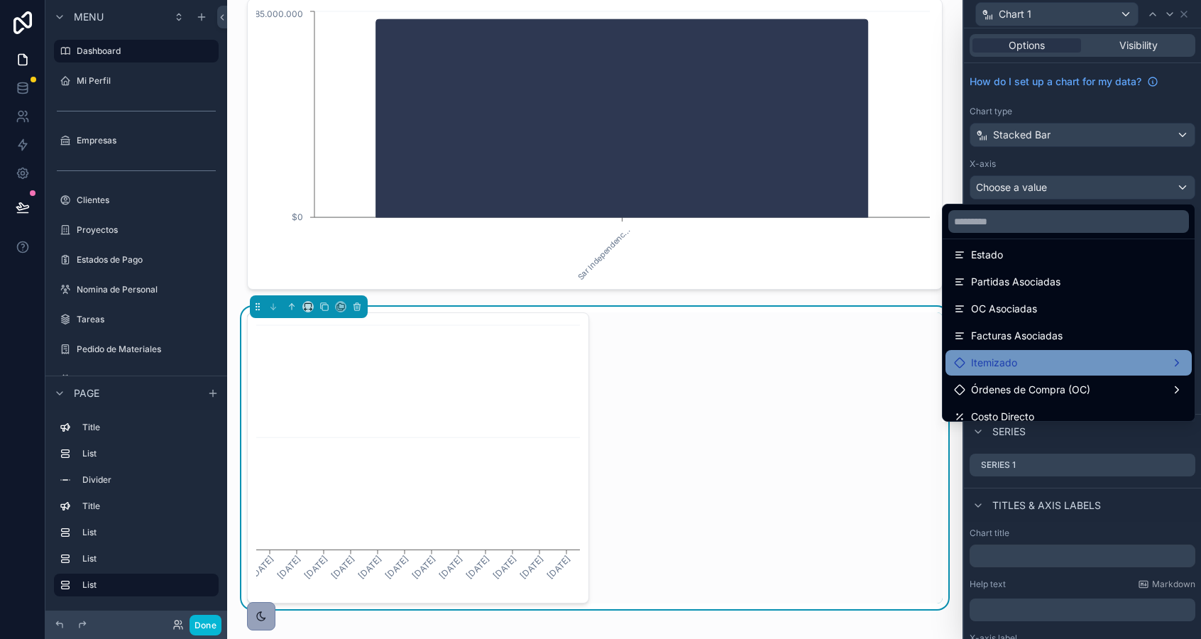
click at [1007, 358] on span "Itemizado" at bounding box center [994, 362] width 46 height 17
click at [934, 366] on div "Itemizado count" at bounding box center [885, 364] width 109 height 26
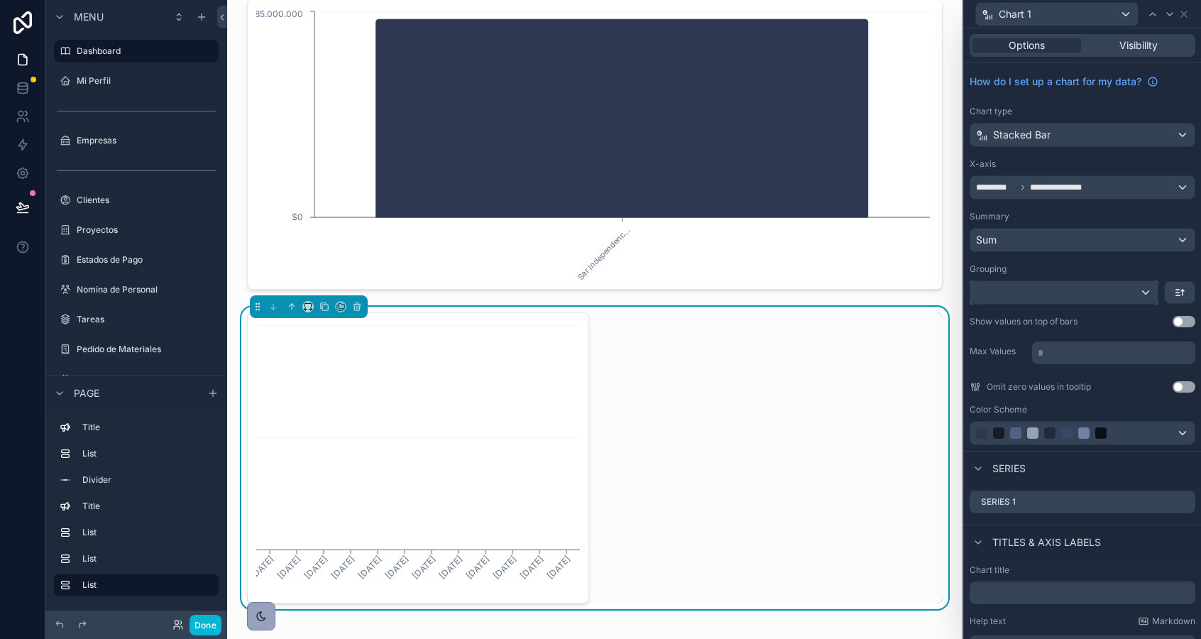
click at [1071, 293] on div at bounding box center [1063, 292] width 187 height 23
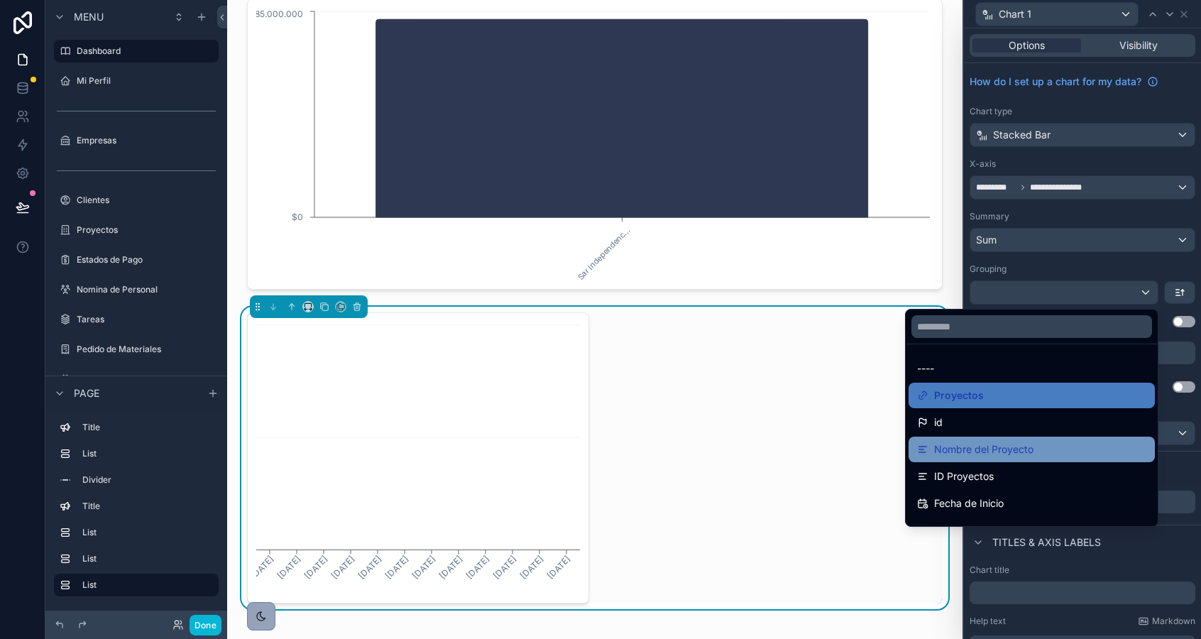
click at [1016, 448] on span "Nombre del Proyecto" at bounding box center [983, 449] width 99 height 17
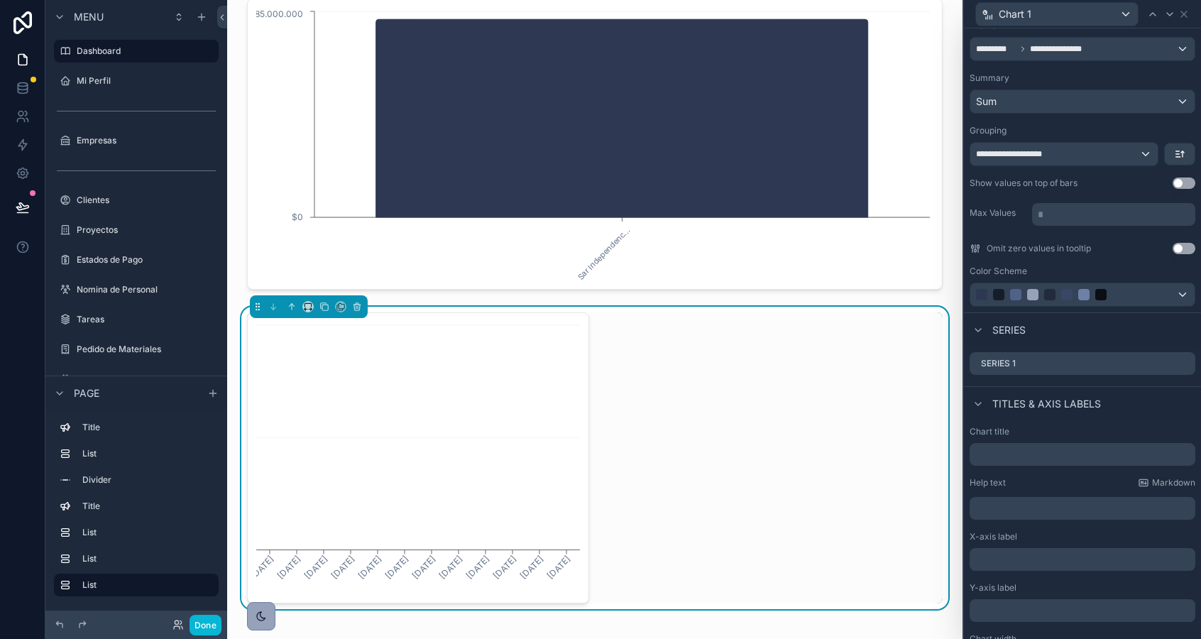
scroll to position [143, 0]
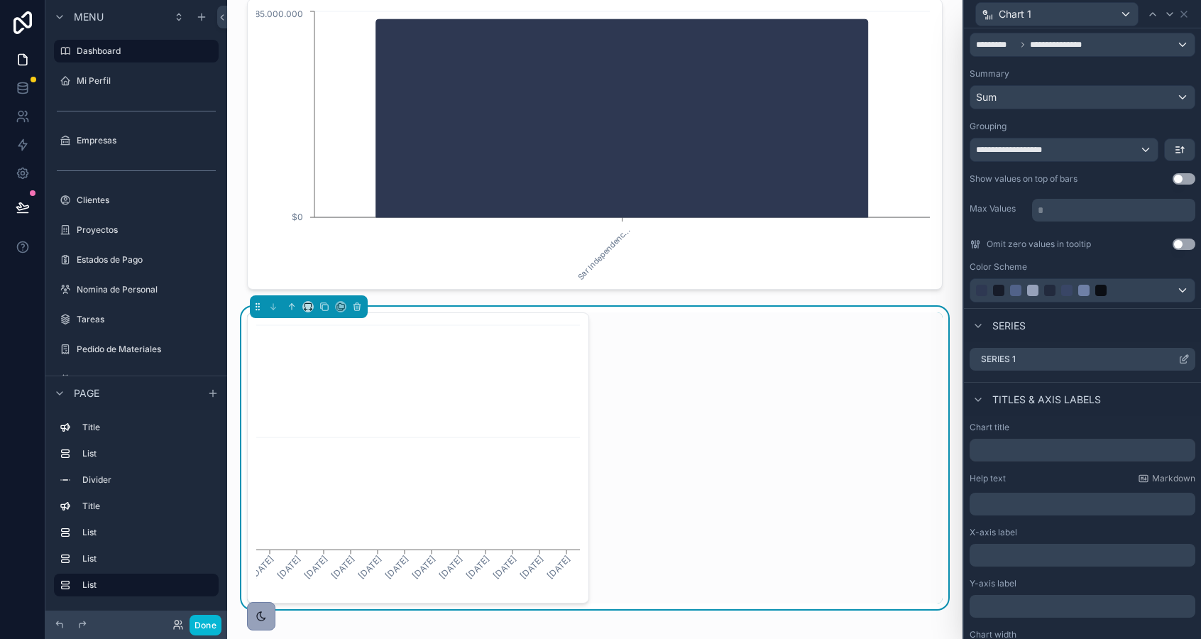
click at [1178, 358] on icon at bounding box center [1183, 358] width 11 height 11
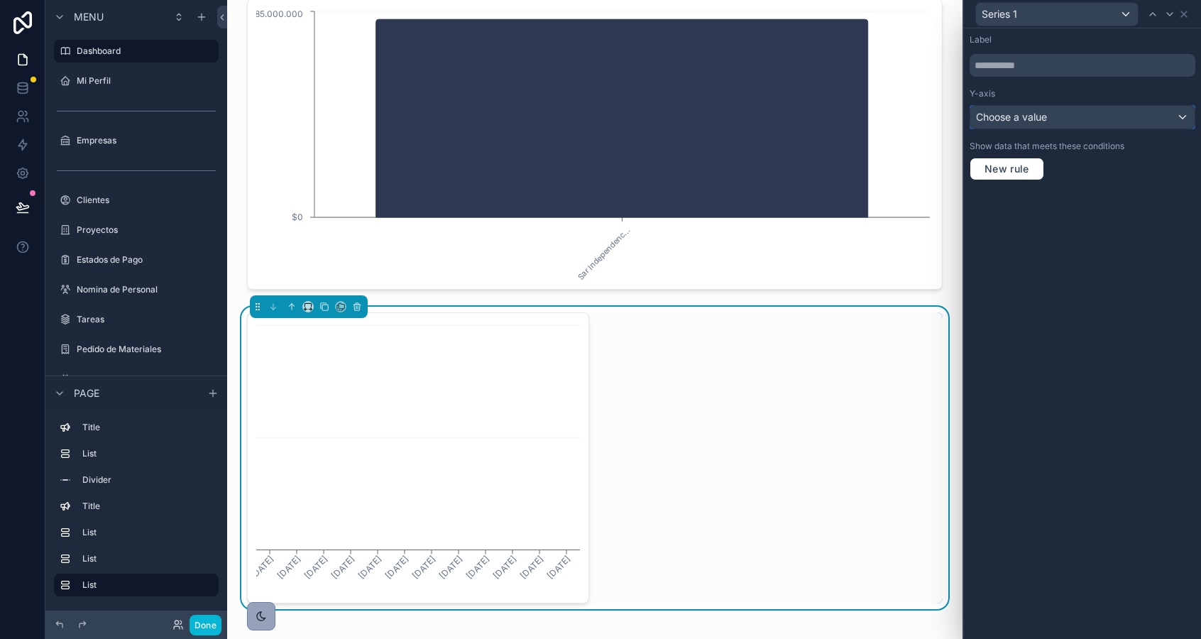
click at [1086, 114] on div "Choose a value" at bounding box center [1082, 117] width 224 height 23
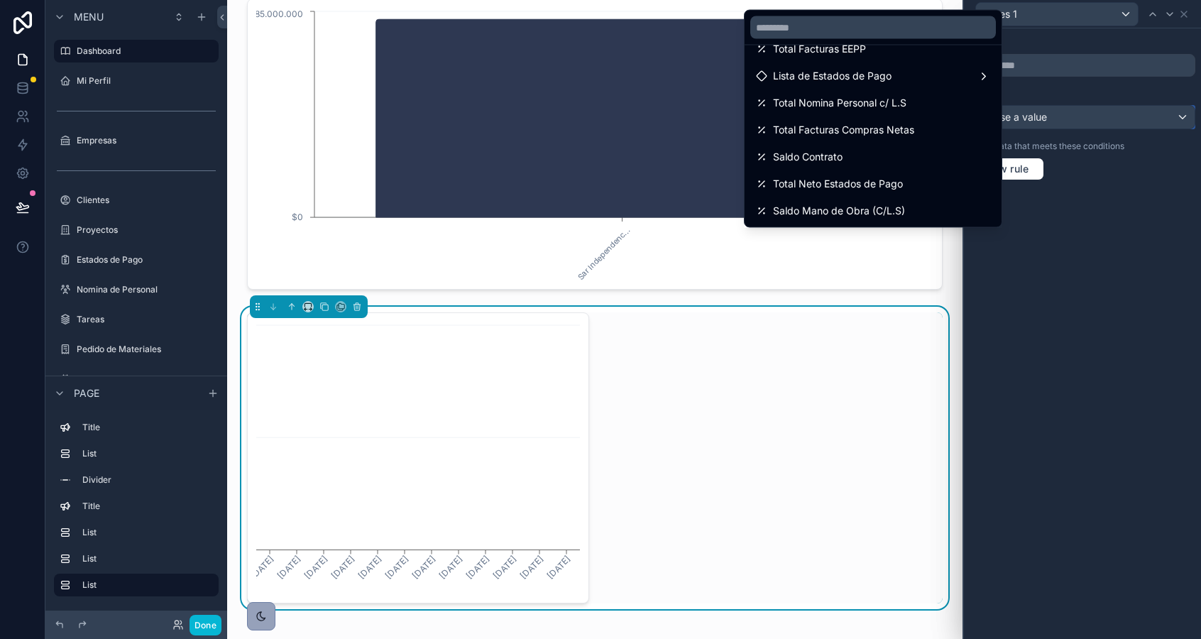
scroll to position [687, 0]
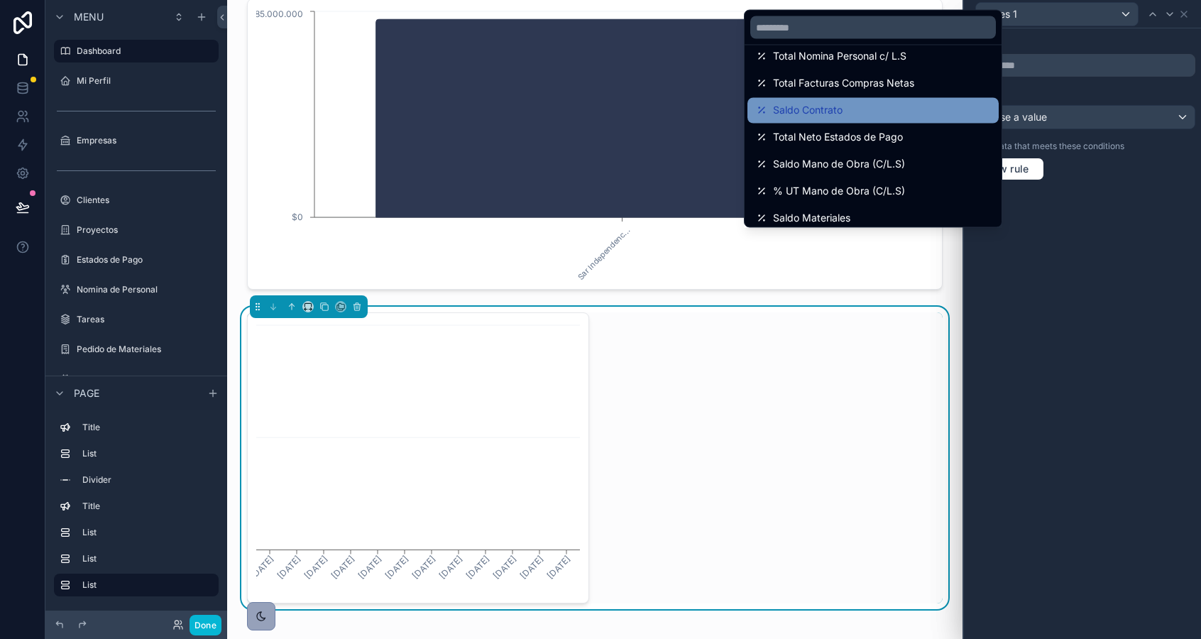
click at [896, 104] on div "Saldo Contrato" at bounding box center [873, 110] width 234 height 17
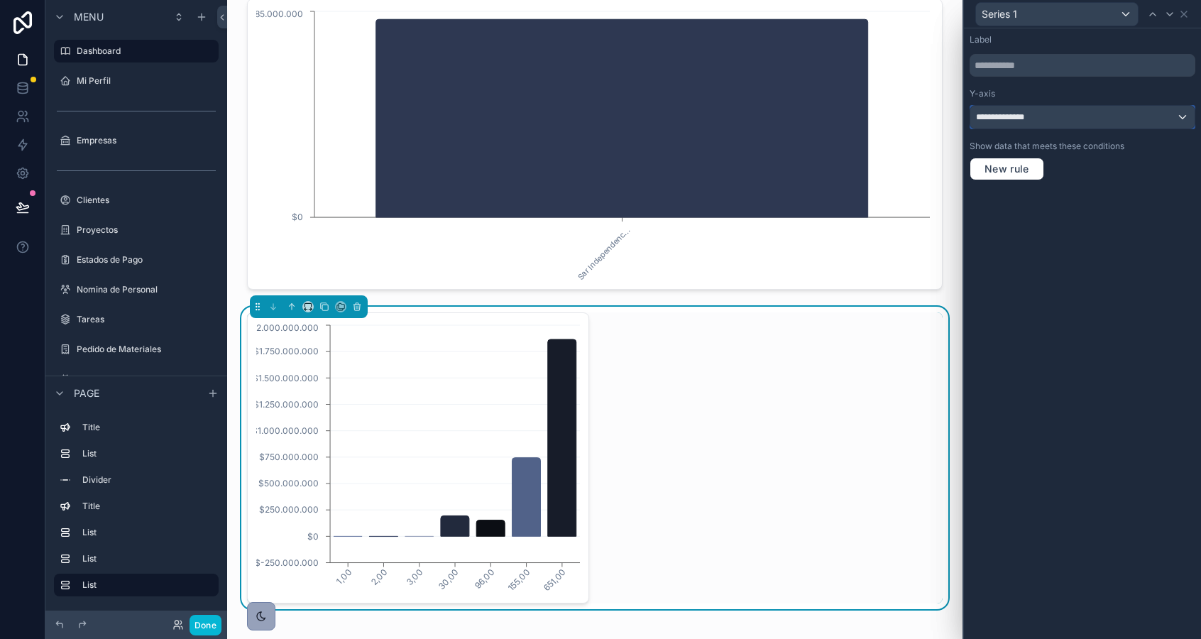
click at [1085, 118] on div "**********" at bounding box center [1082, 117] width 224 height 23
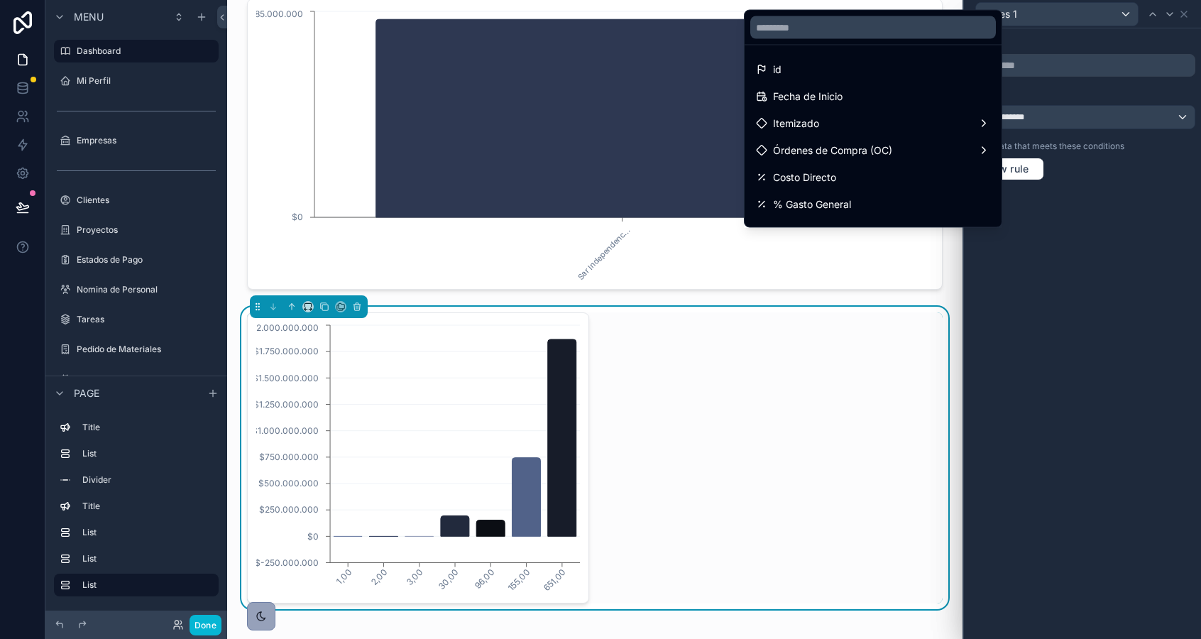
click at [1085, 118] on div at bounding box center [1082, 319] width 237 height 639
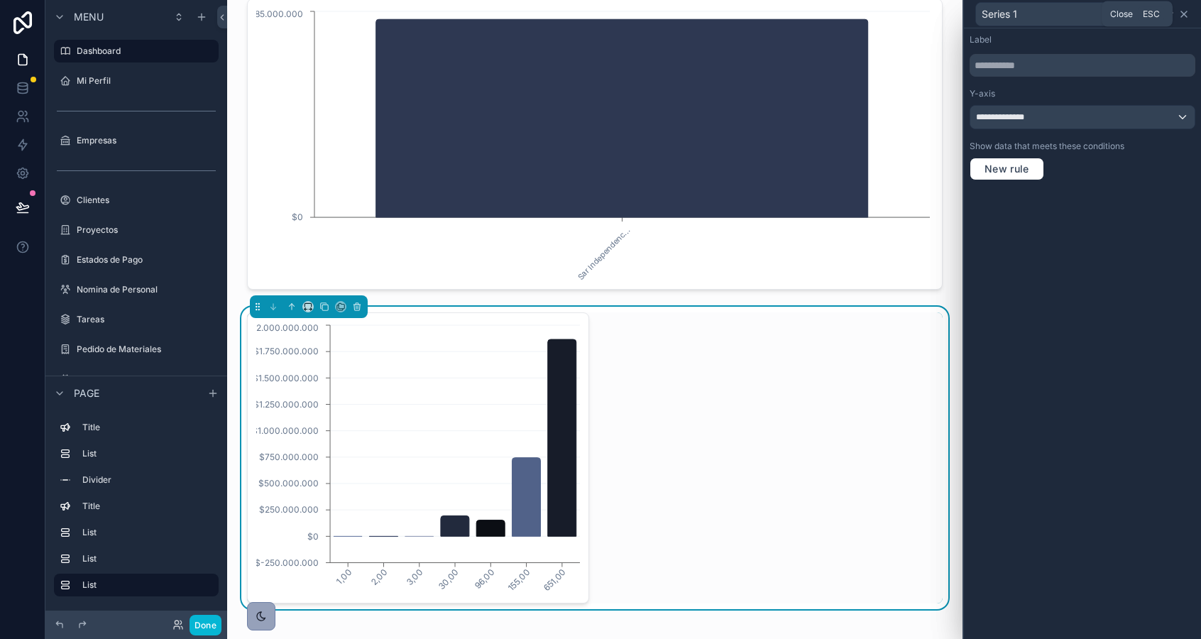
click at [1182, 16] on icon at bounding box center [1183, 14] width 11 height 11
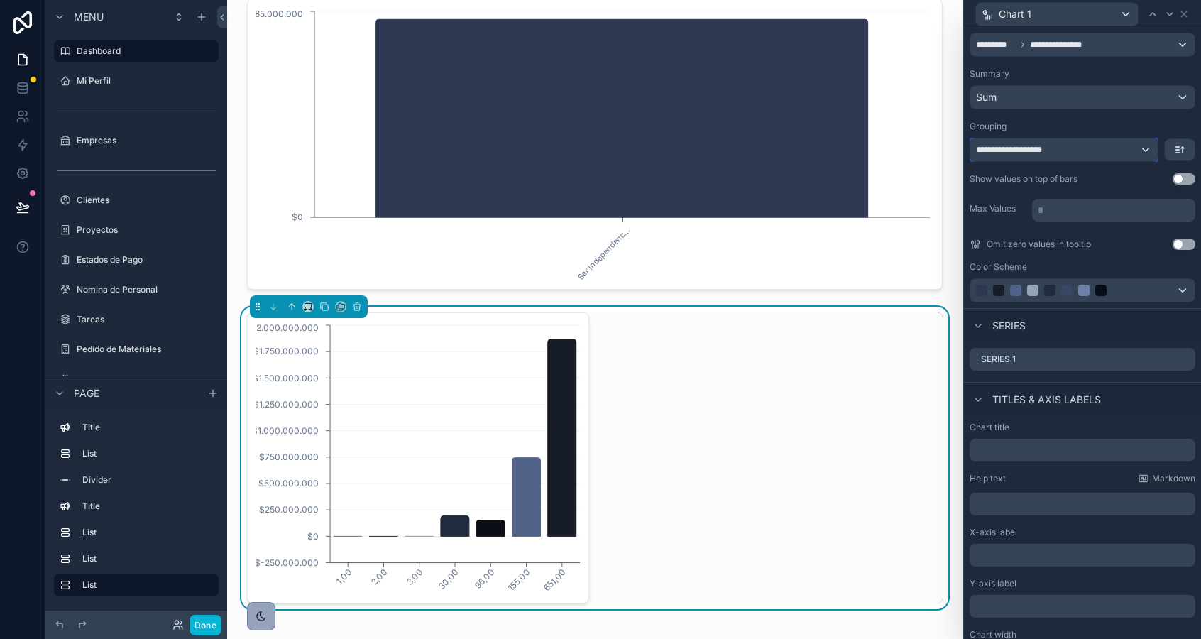
click at [1087, 150] on div "**********" at bounding box center [1063, 149] width 187 height 23
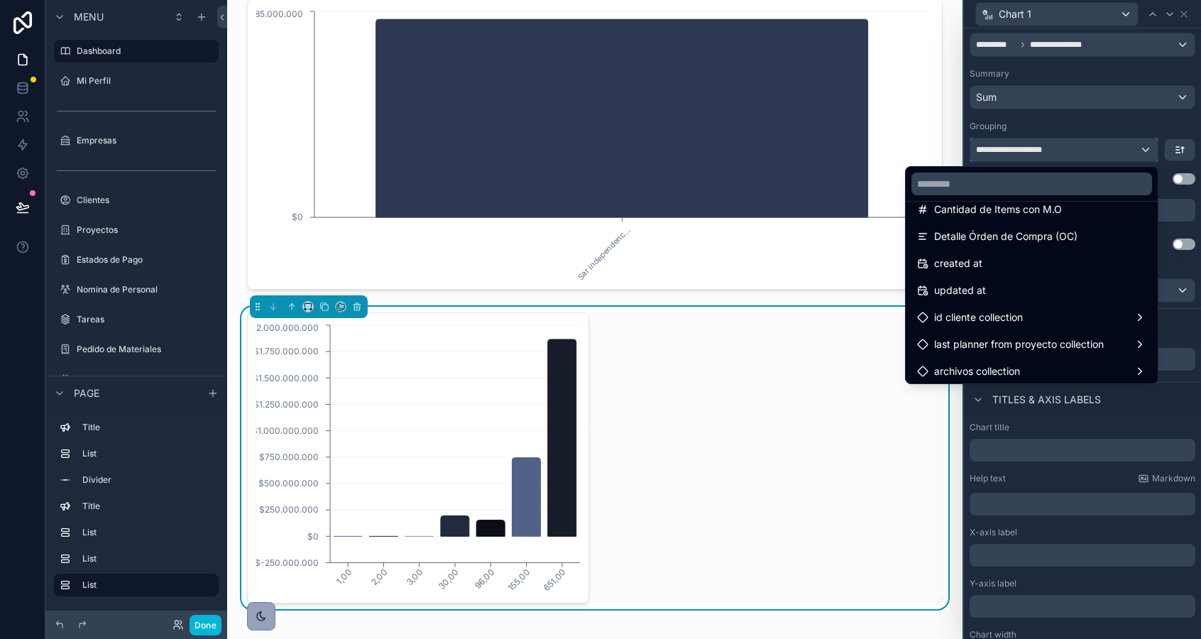
scroll to position [627, 0]
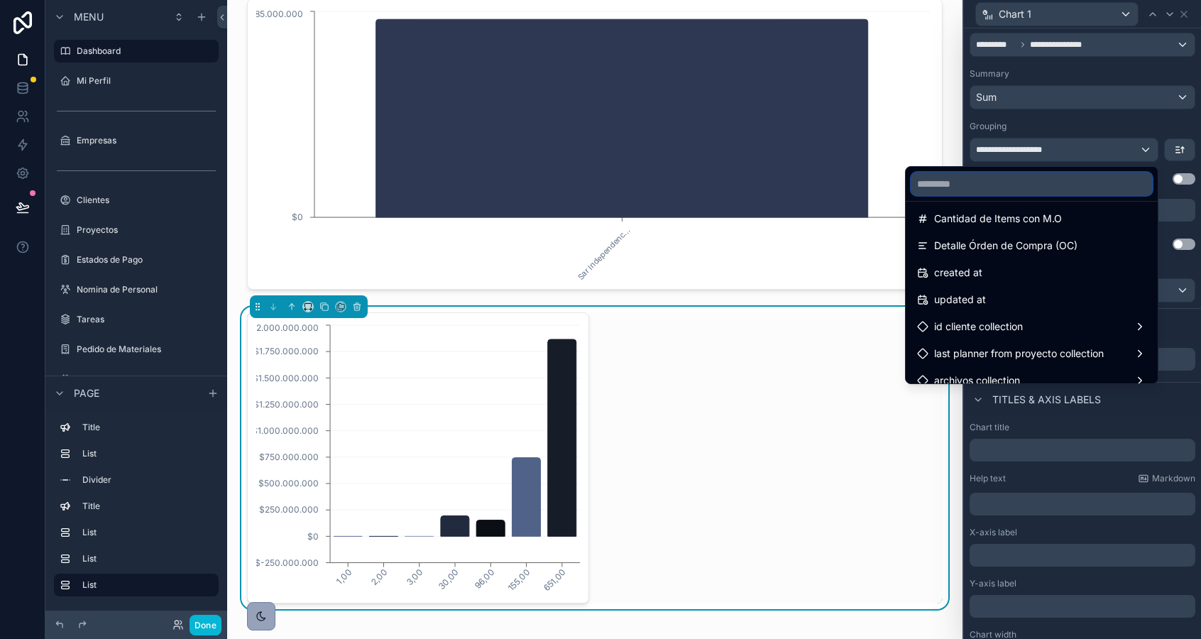
click at [950, 187] on input "text" at bounding box center [1031, 183] width 241 height 23
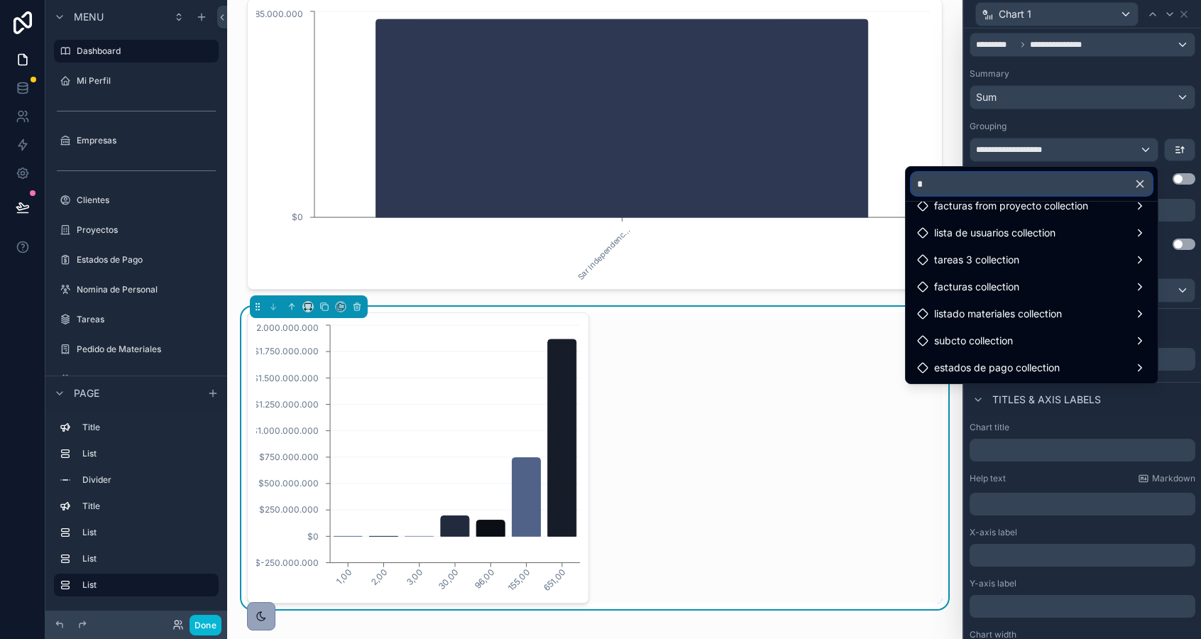
scroll to position [0, 0]
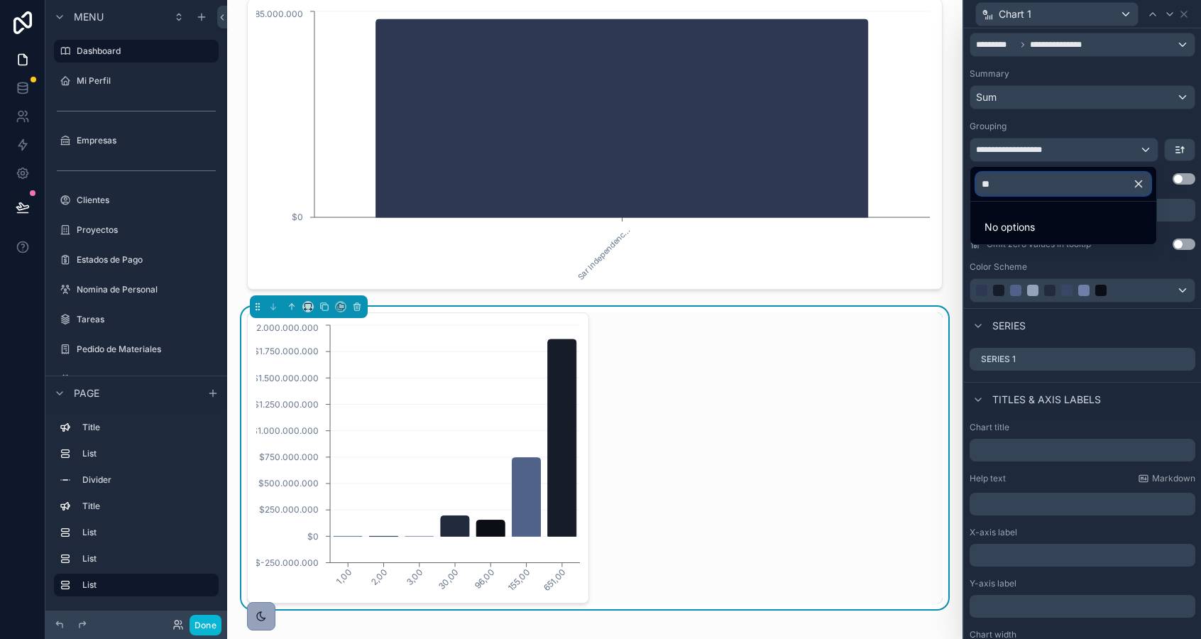
type input "*"
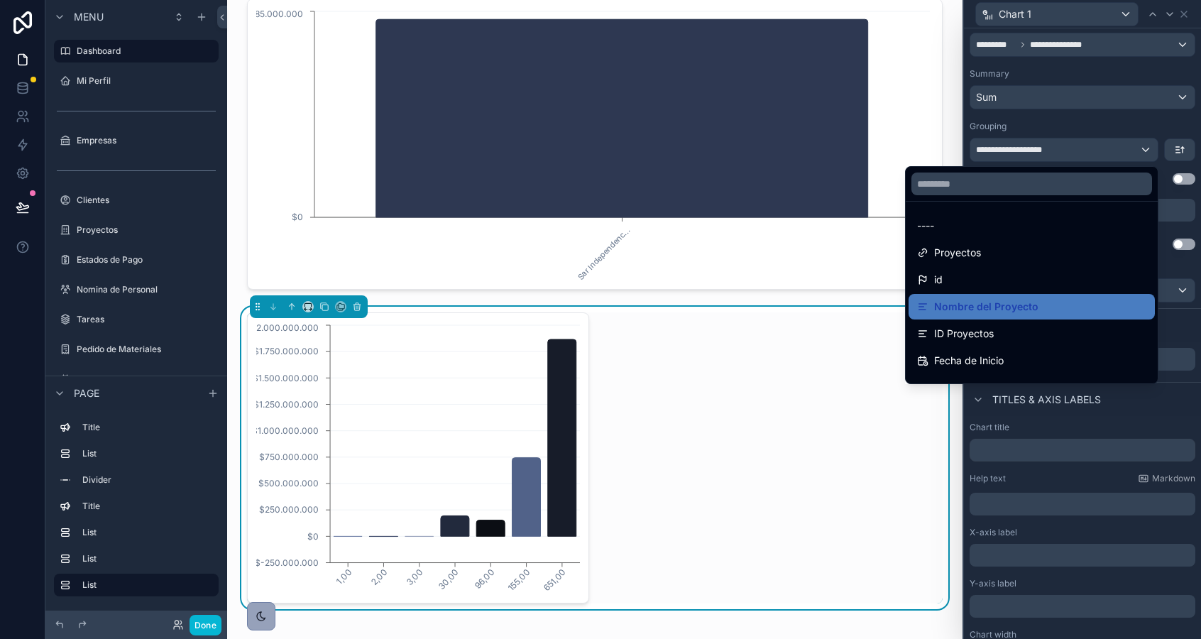
click at [1035, 153] on div at bounding box center [1082, 319] width 237 height 639
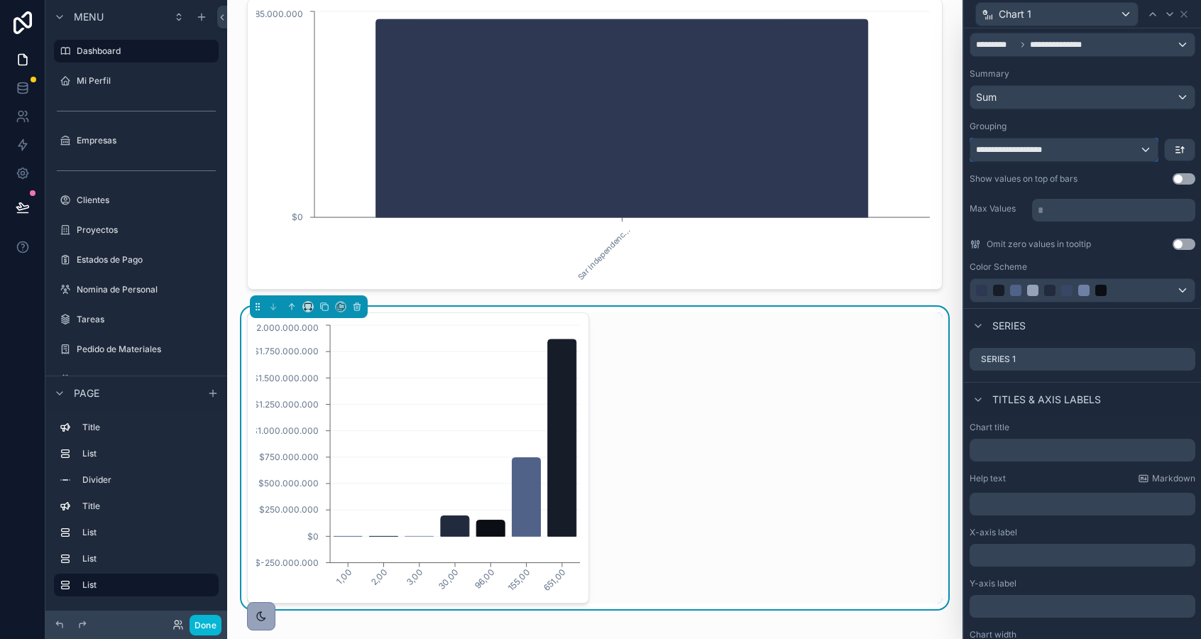
click at [1035, 153] on span "**********" at bounding box center [1018, 149] width 85 height 11
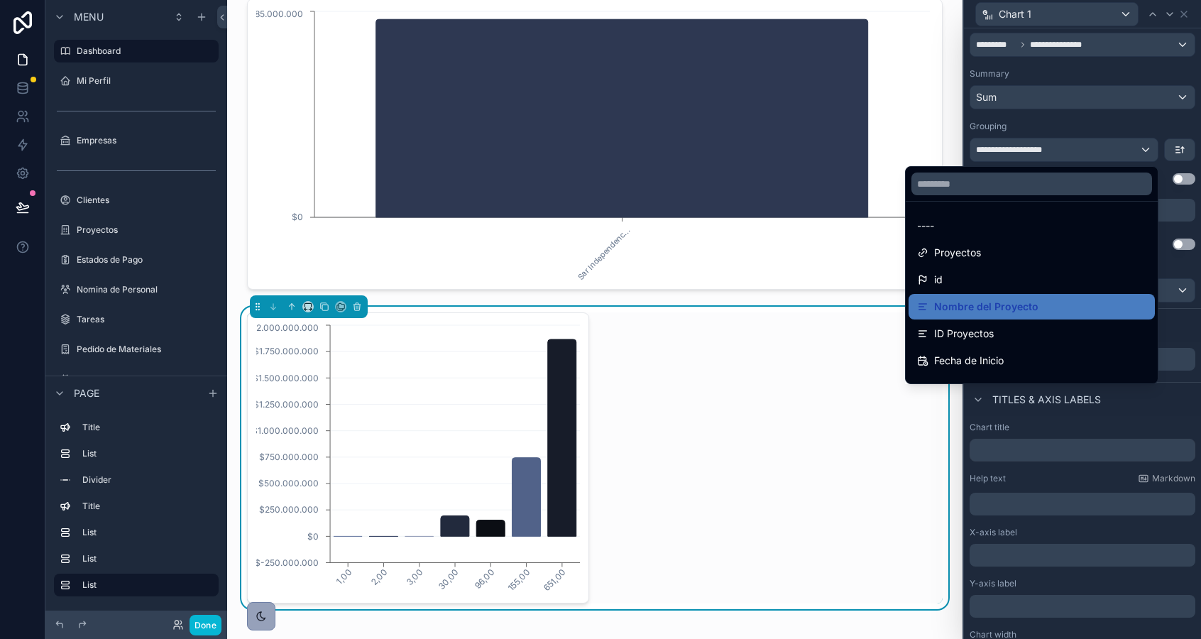
click at [1175, 153] on div at bounding box center [1082, 319] width 237 height 639
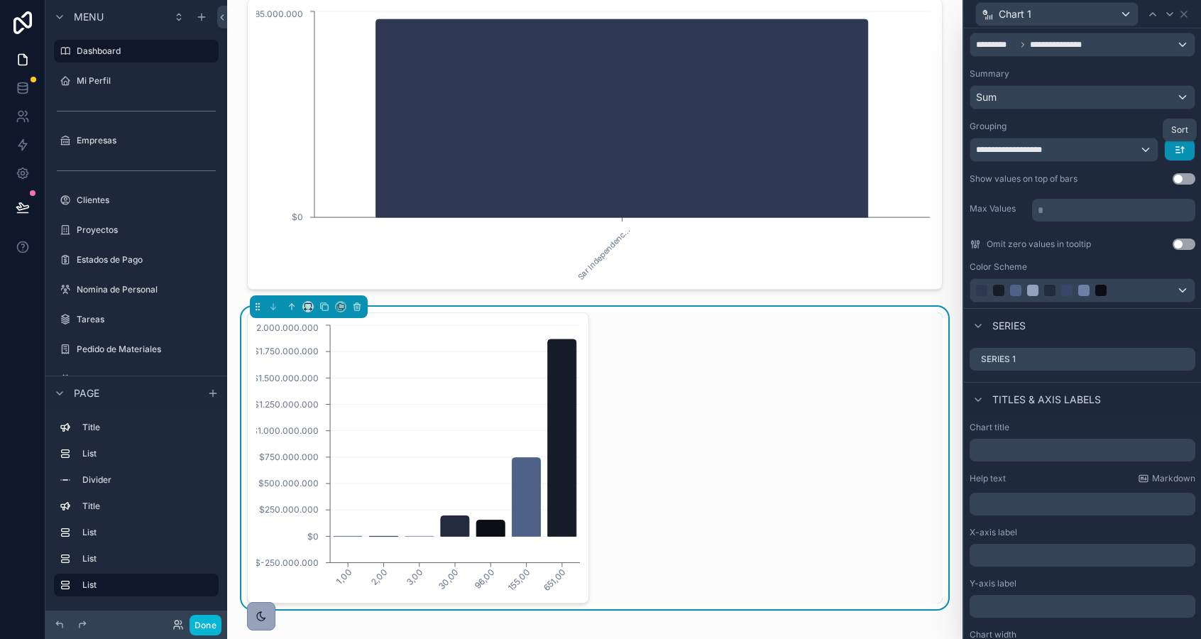
click at [1176, 153] on icon "button" at bounding box center [1178, 153] width 4 height 0
click at [1175, 153] on div at bounding box center [1082, 319] width 237 height 639
click at [1126, 153] on div "**********" at bounding box center [1063, 149] width 187 height 23
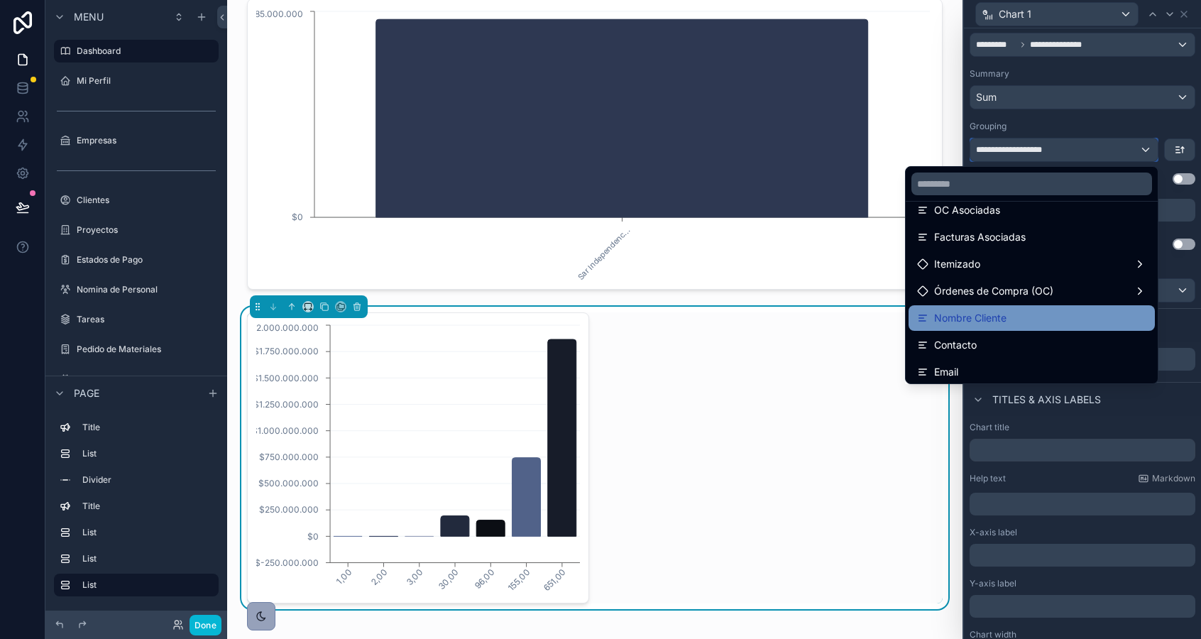
scroll to position [216, 0]
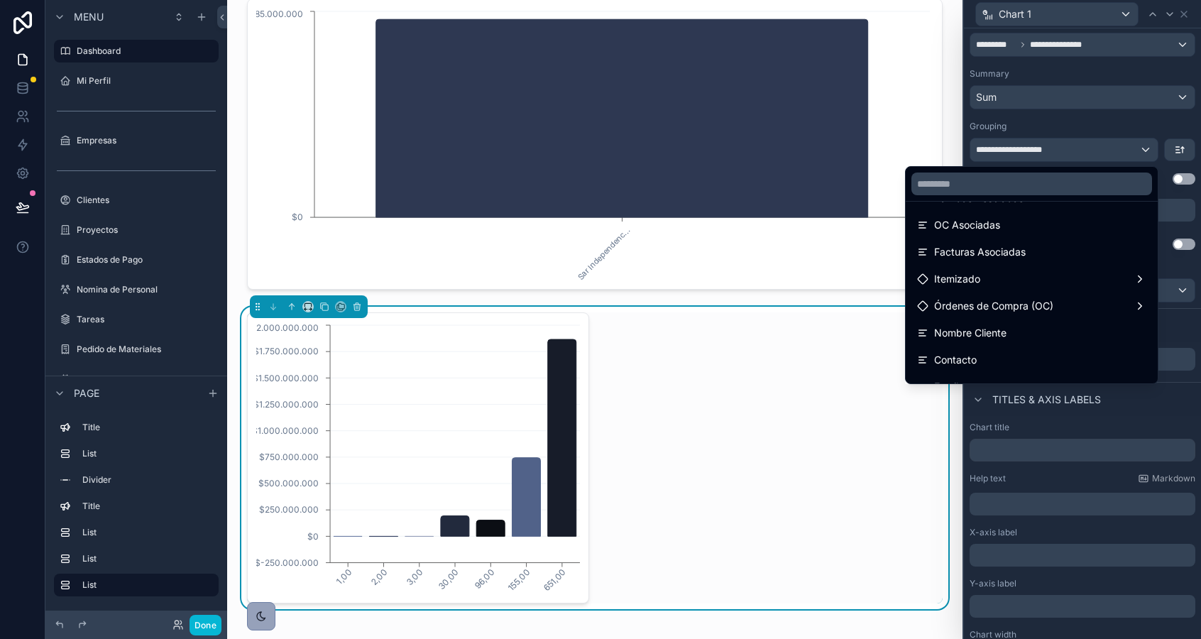
click at [1162, 24] on div at bounding box center [1082, 319] width 237 height 639
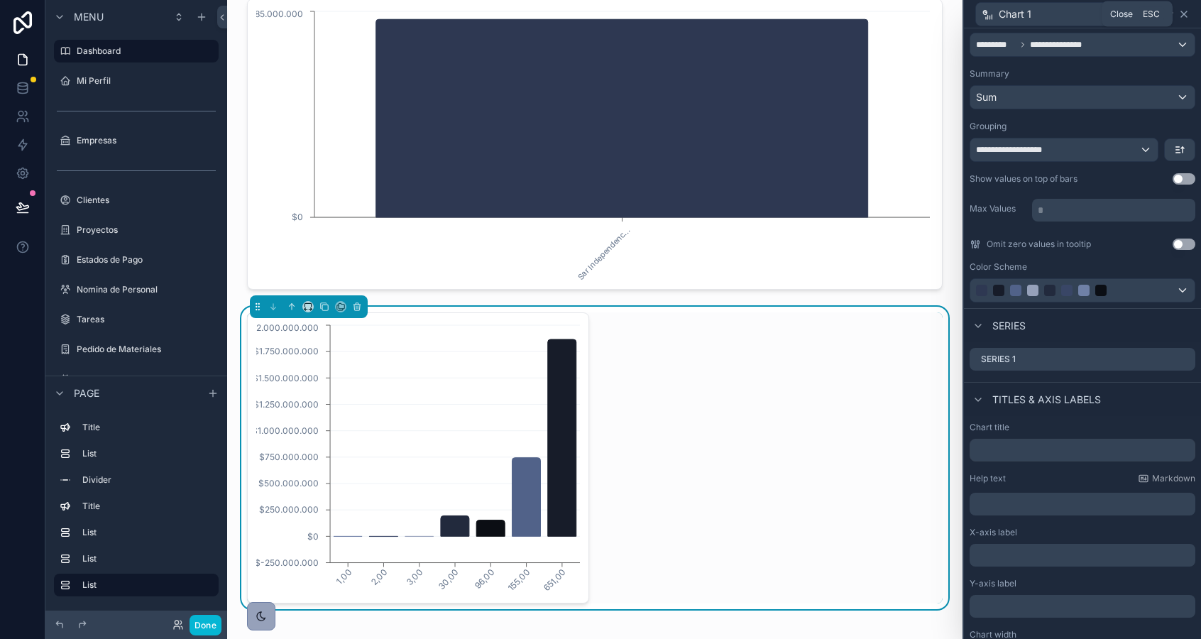
click at [1178, 18] on icon at bounding box center [1183, 14] width 11 height 11
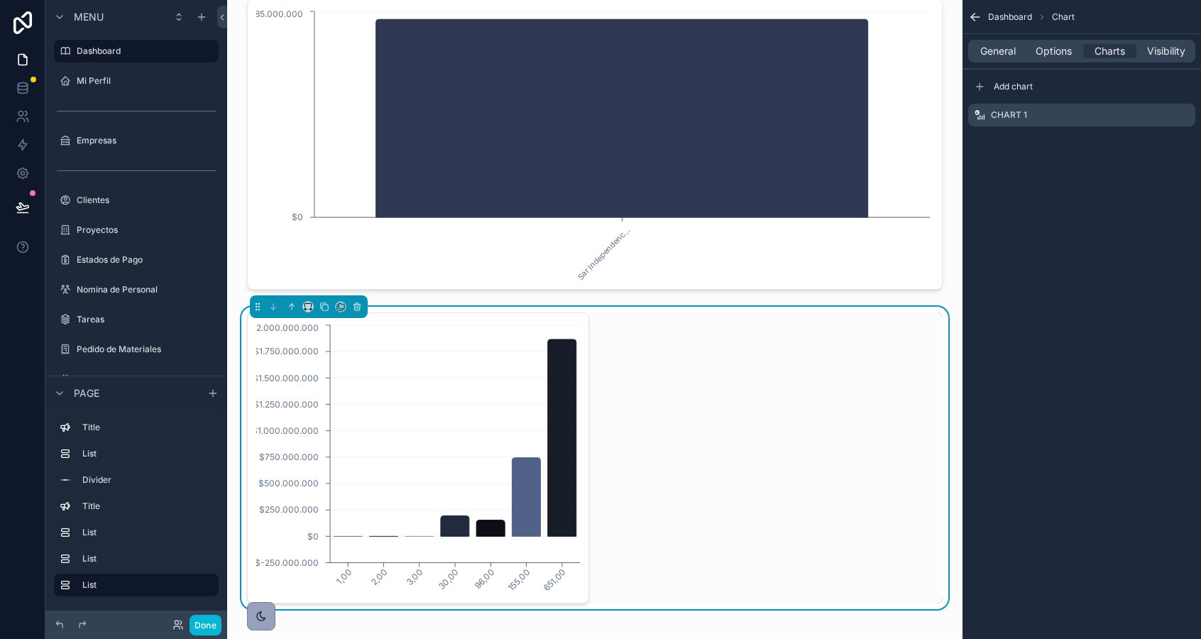
click at [972, 18] on icon "scrollable content" at bounding box center [973, 19] width 4 height 4
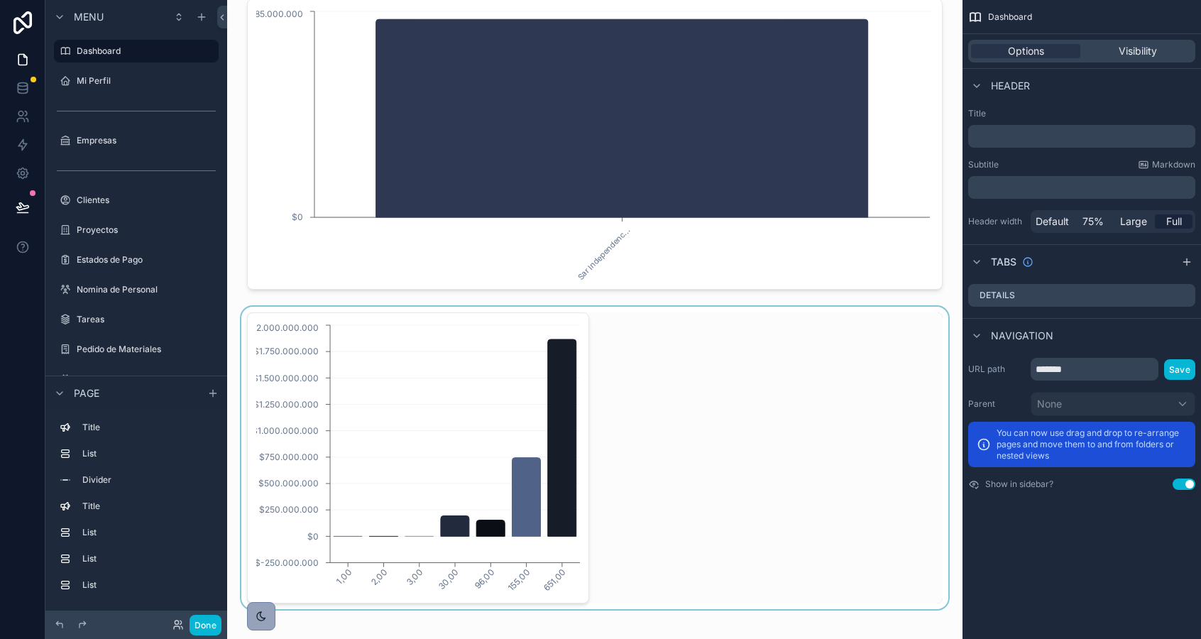
click at [655, 431] on div "scrollable content" at bounding box center [594, 458] width 713 height 302
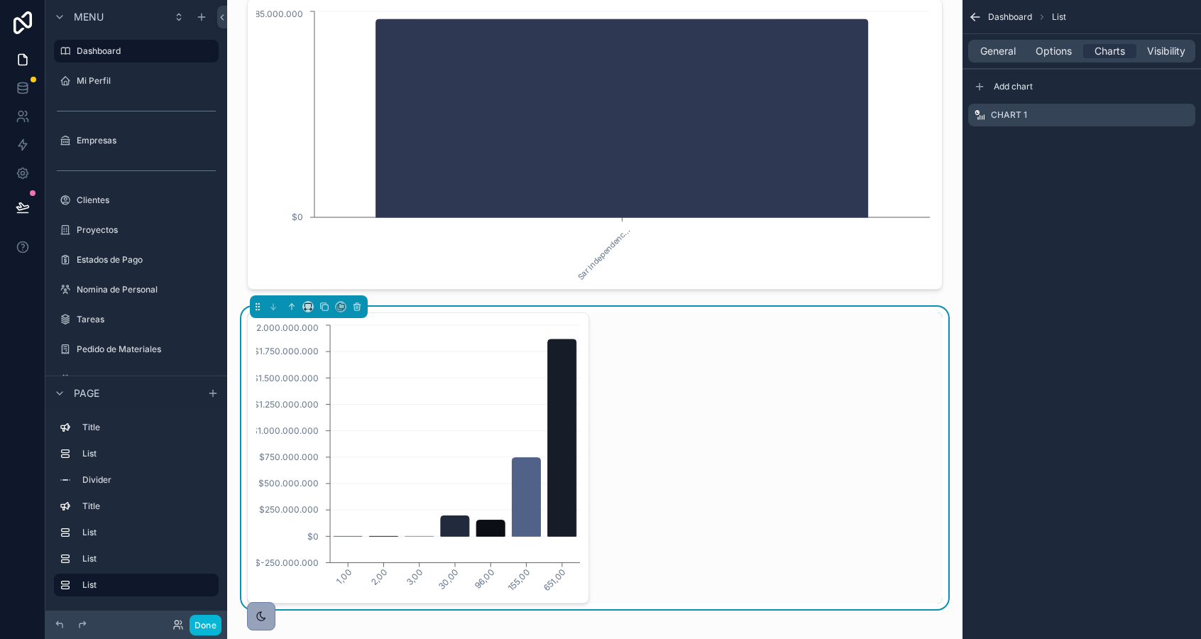
click at [985, 58] on div "General Options Charts Visibility" at bounding box center [1081, 51] width 227 height 23
click at [999, 48] on span "General" at bounding box center [997, 51] width 35 height 14
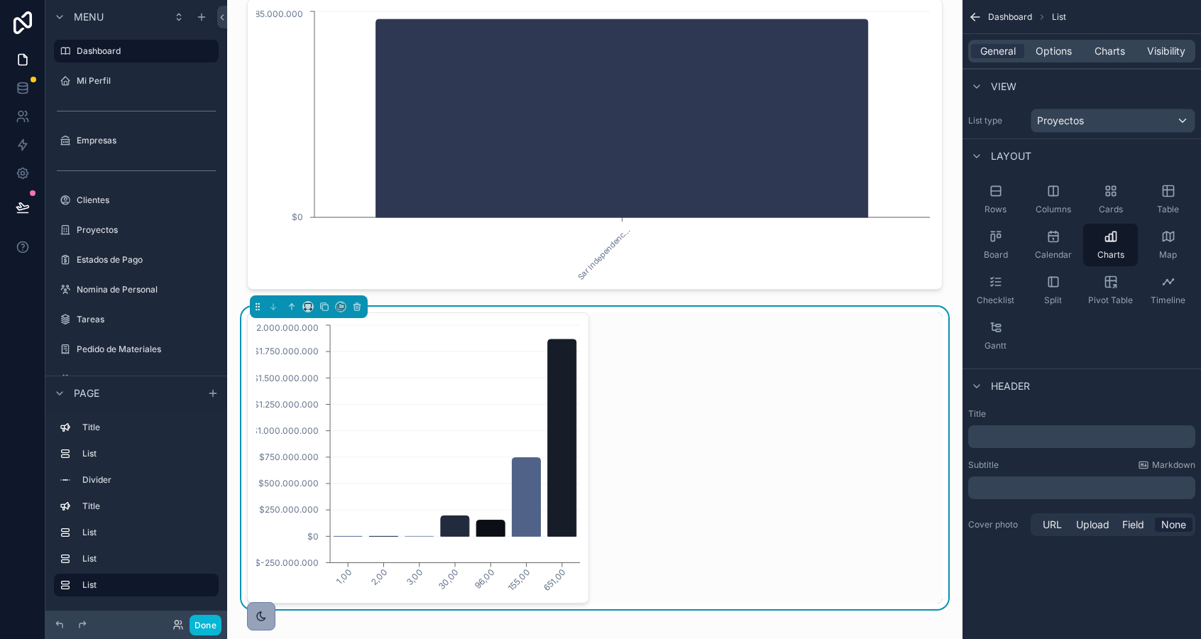
click at [1080, 133] on div "List type Proyectos" at bounding box center [1081, 120] width 238 height 35
click at [1082, 123] on span "Proyectos" at bounding box center [1060, 121] width 47 height 14
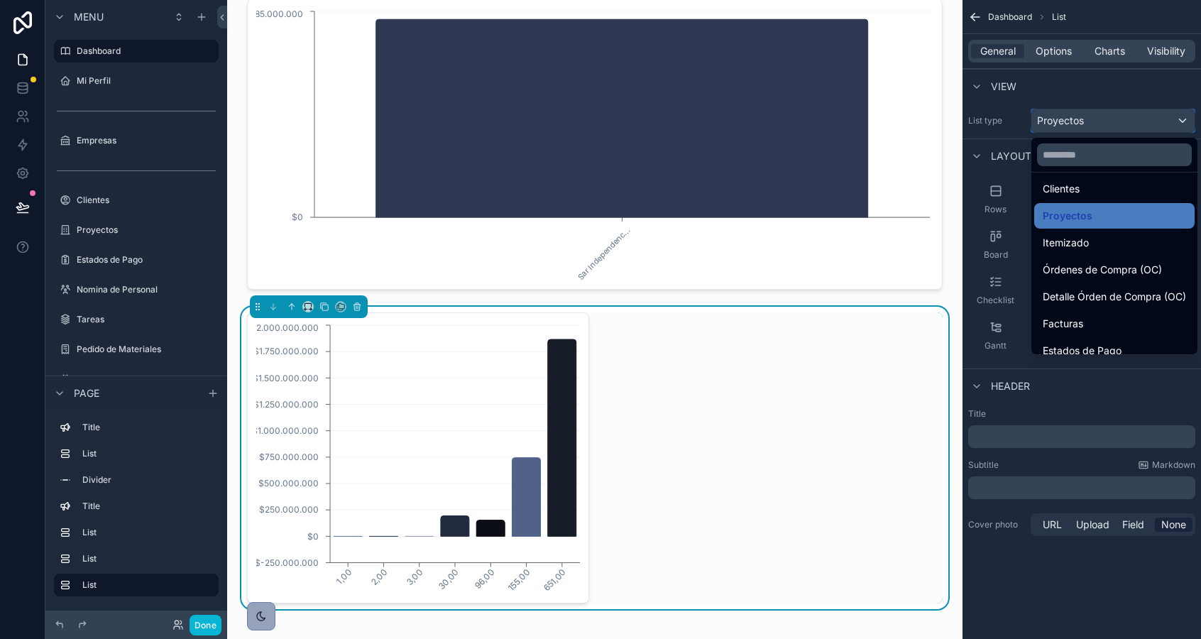
scroll to position [219, 0]
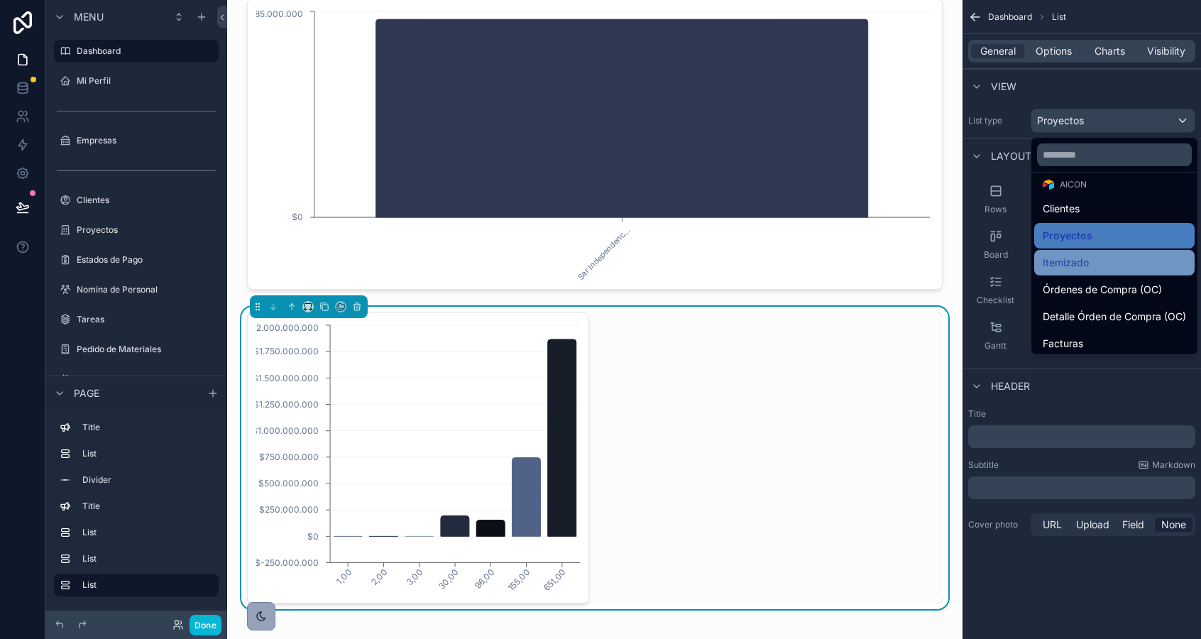
click at [1091, 264] on div "Itemizado" at bounding box center [1114, 262] width 143 height 17
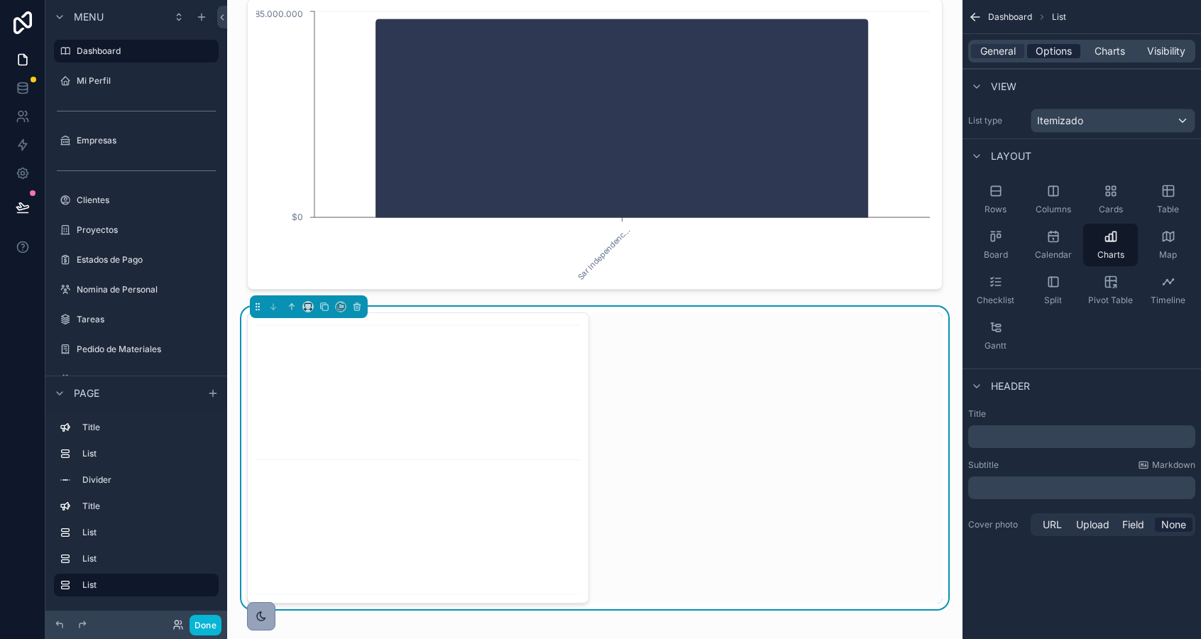
click at [1062, 45] on span "Options" at bounding box center [1053, 51] width 36 height 14
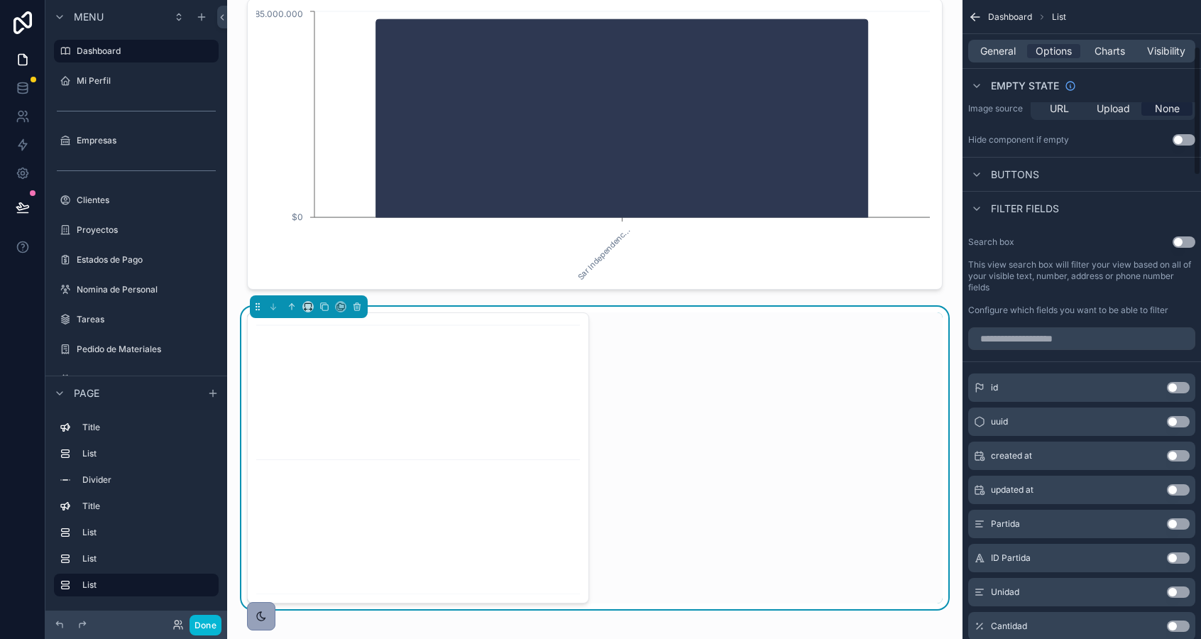
scroll to position [209, 0]
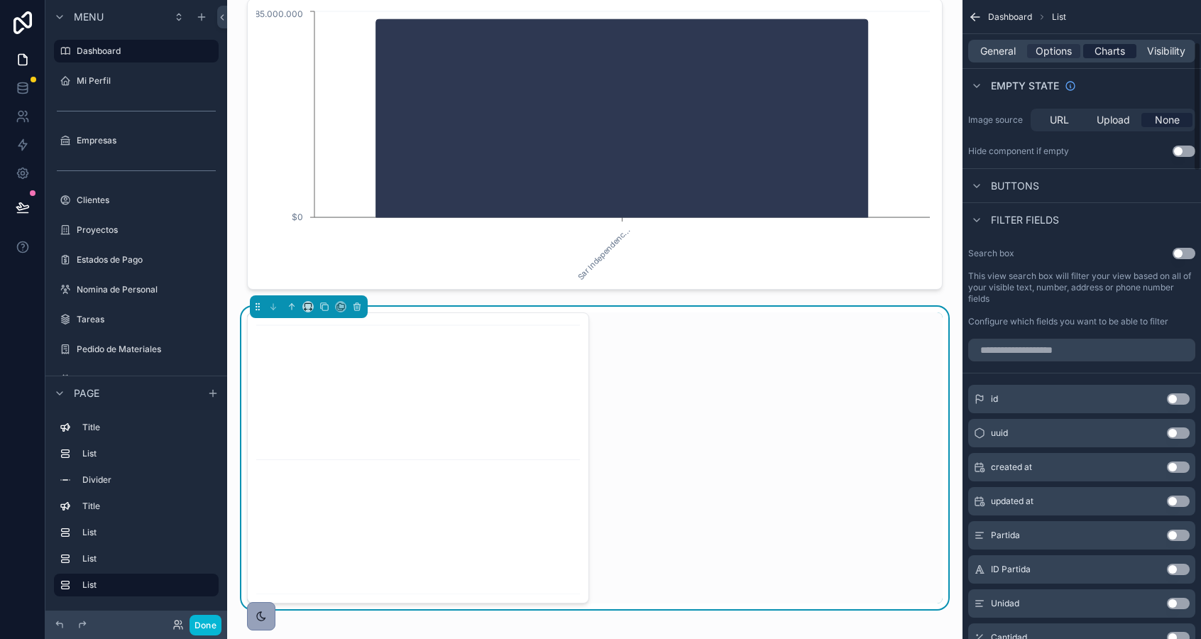
click at [1109, 49] on span "Charts" at bounding box center [1109, 51] width 31 height 14
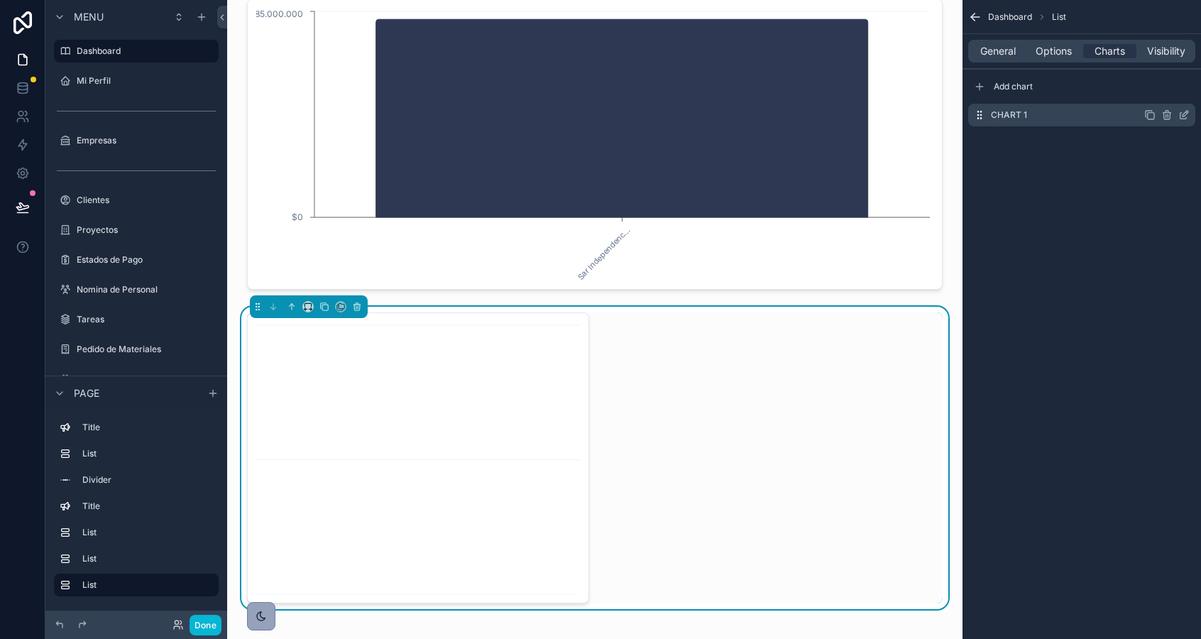
click at [1187, 117] on icon "scrollable content" at bounding box center [1183, 114] width 11 height 11
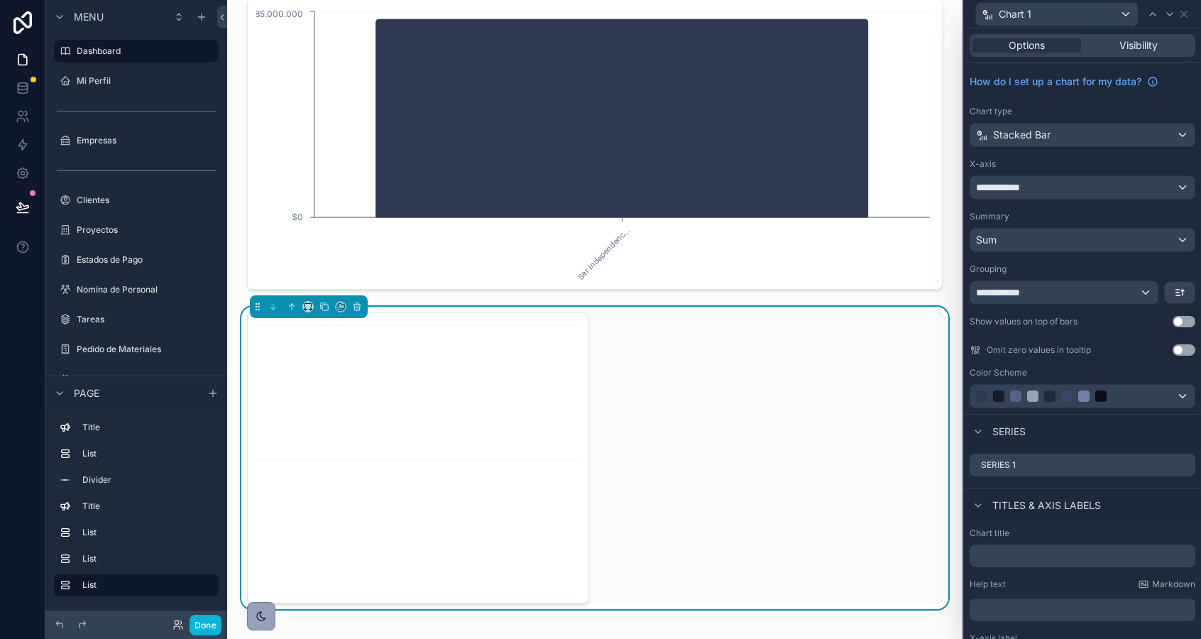
scroll to position [138, 0]
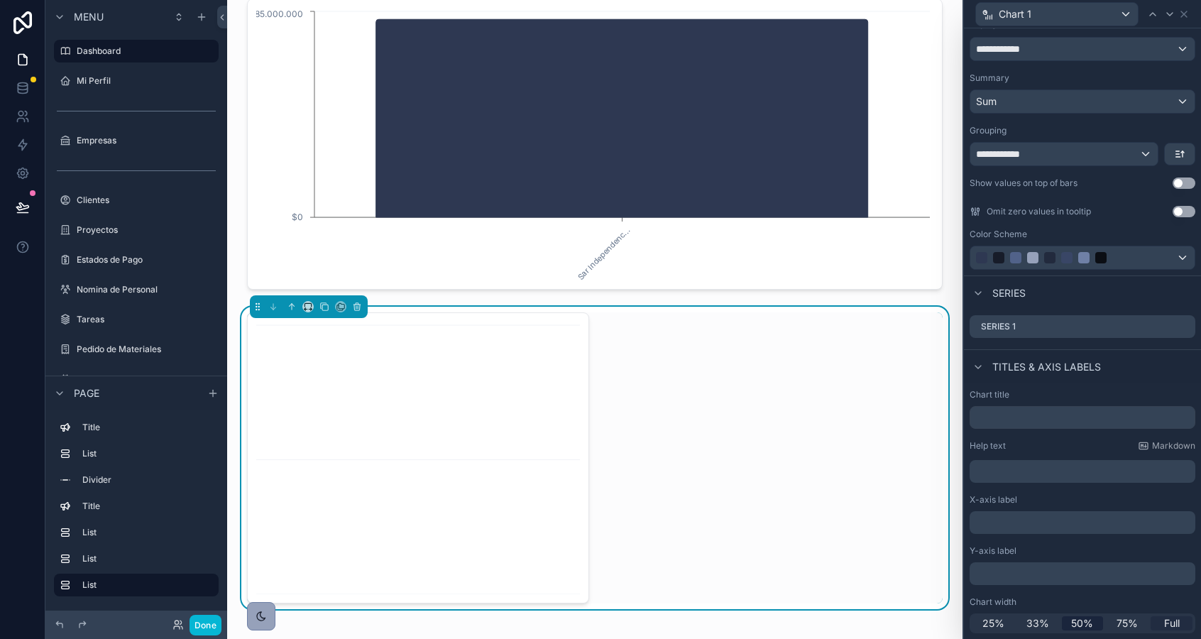
click at [1172, 627] on span "Full" at bounding box center [1172, 623] width 16 height 14
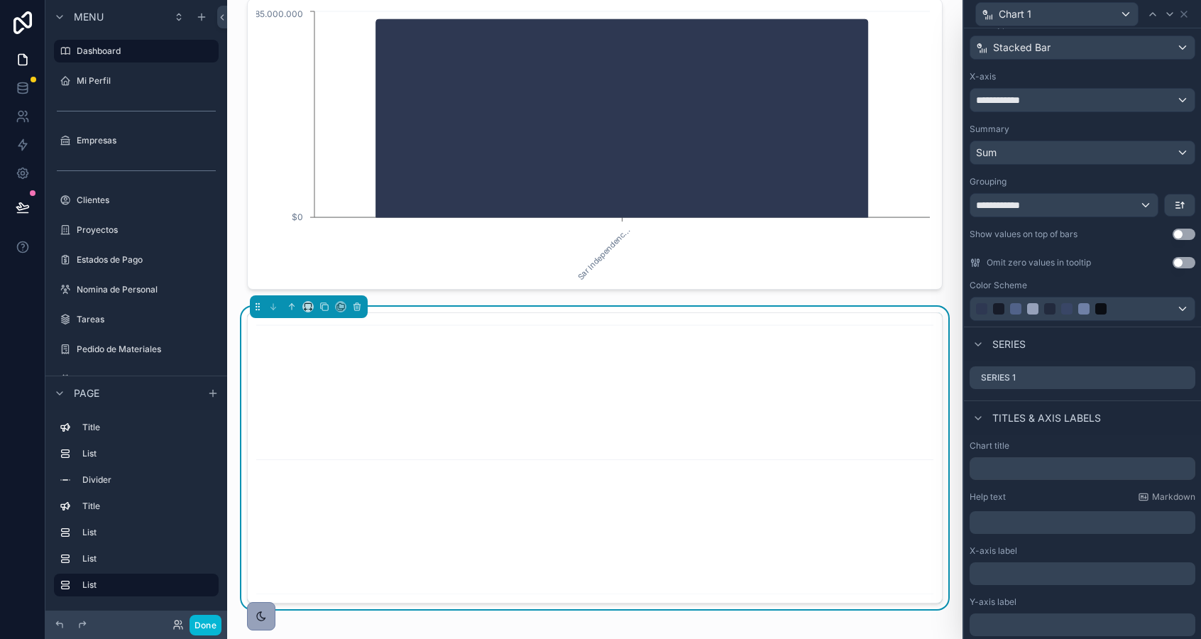
scroll to position [0, 0]
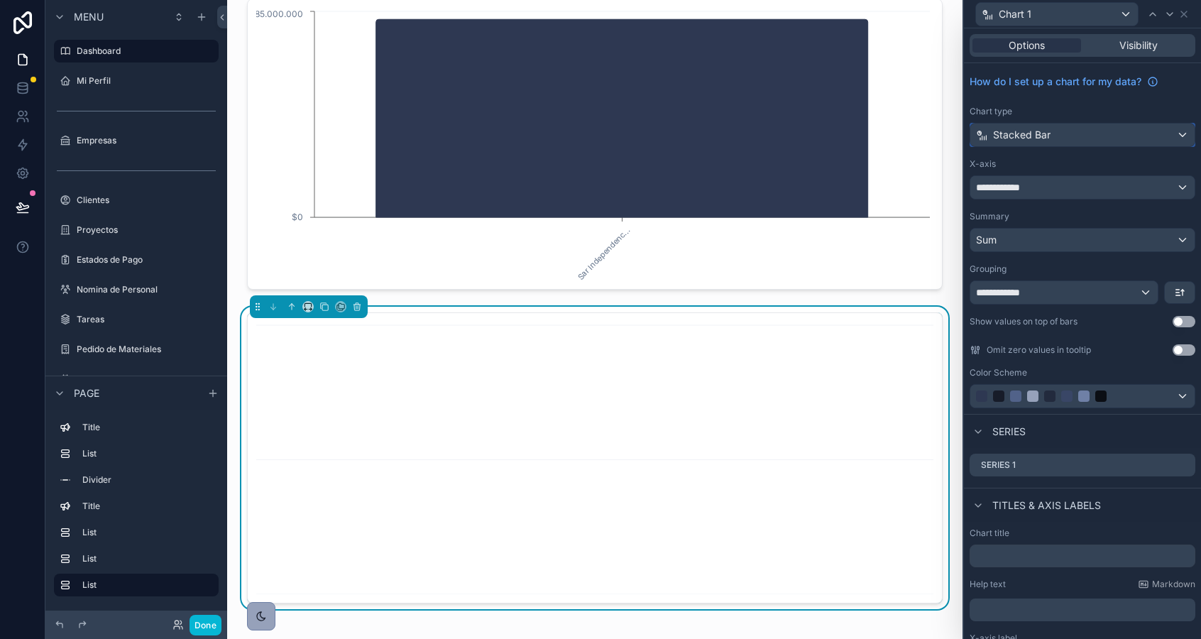
click at [1047, 125] on div "Stacked Bar" at bounding box center [1082, 134] width 224 height 23
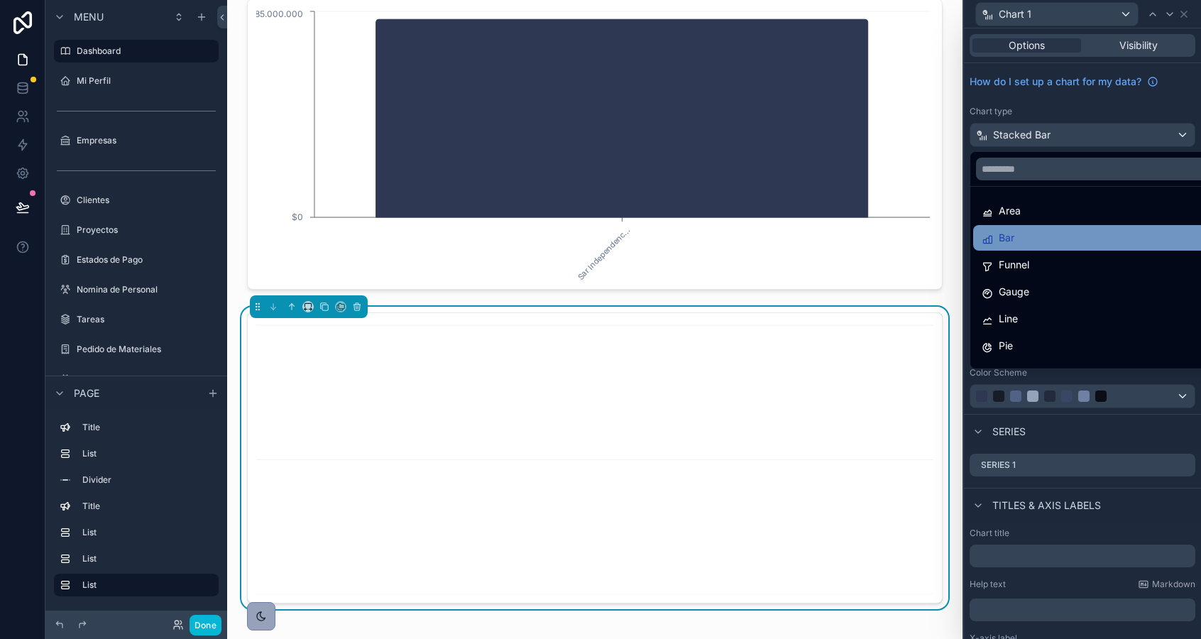
click at [1043, 231] on div "Bar" at bounding box center [1098, 237] width 234 height 17
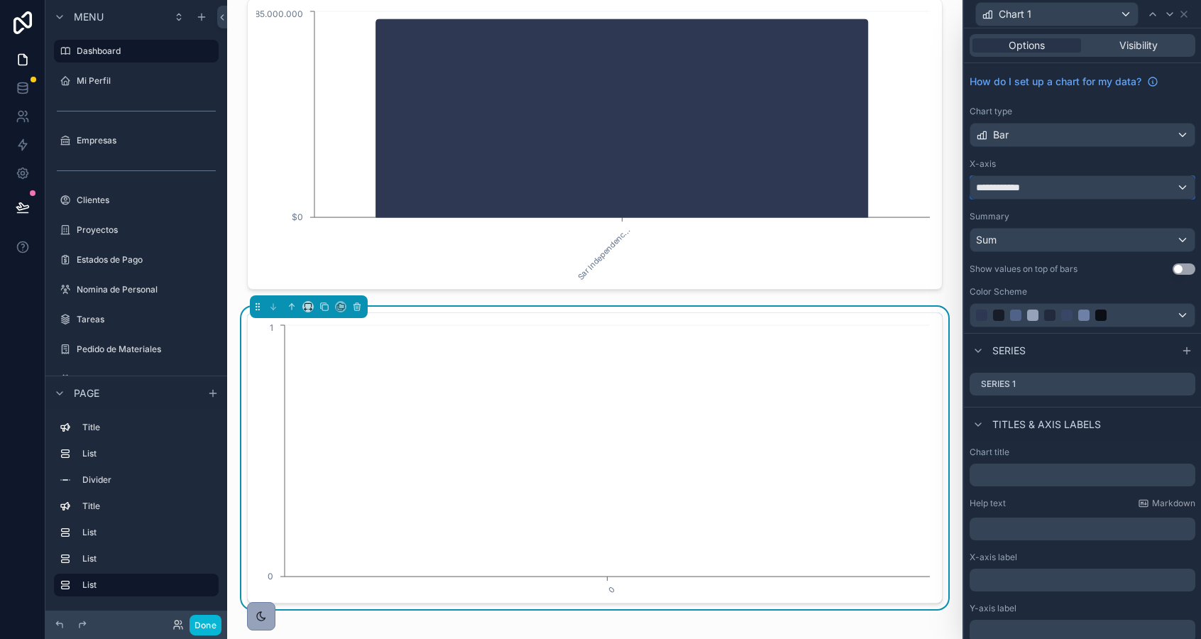
click at [1057, 185] on div "**********" at bounding box center [1082, 187] width 224 height 23
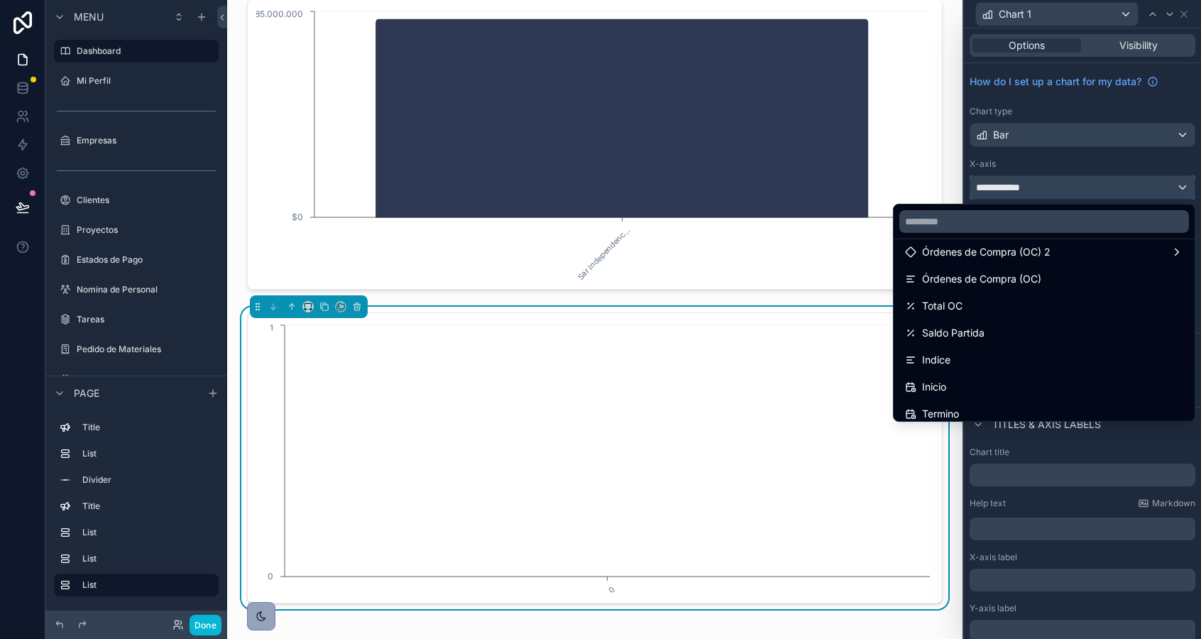
scroll to position [554, 0]
click at [1065, 191] on div at bounding box center [1082, 319] width 237 height 639
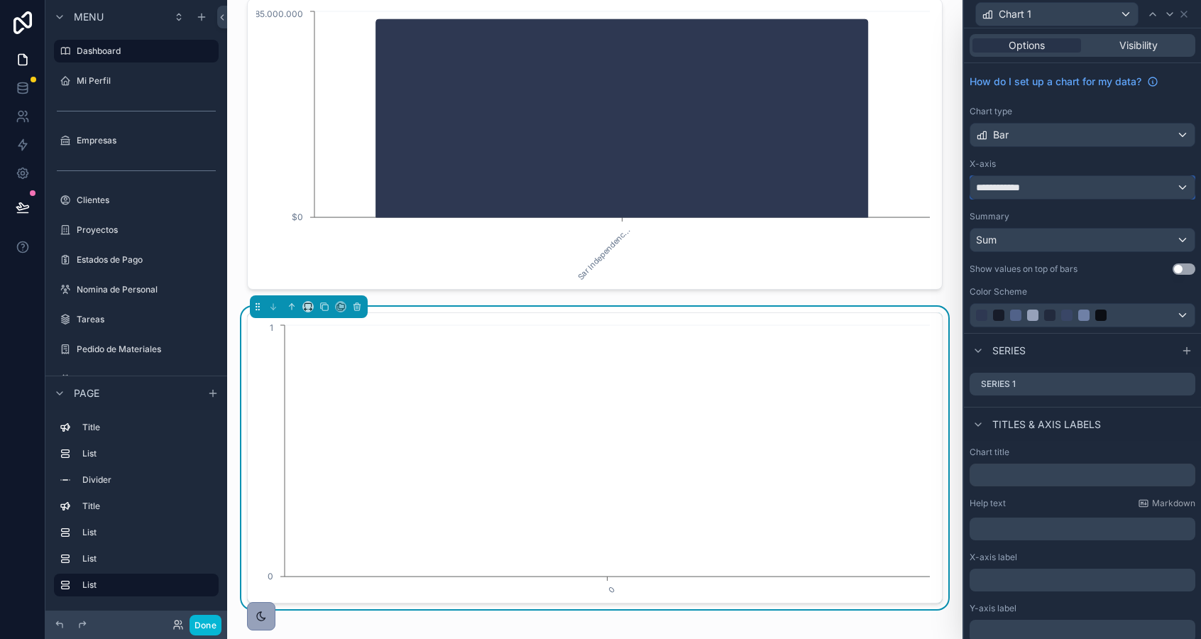
click at [1085, 193] on div "**********" at bounding box center [1082, 187] width 224 height 23
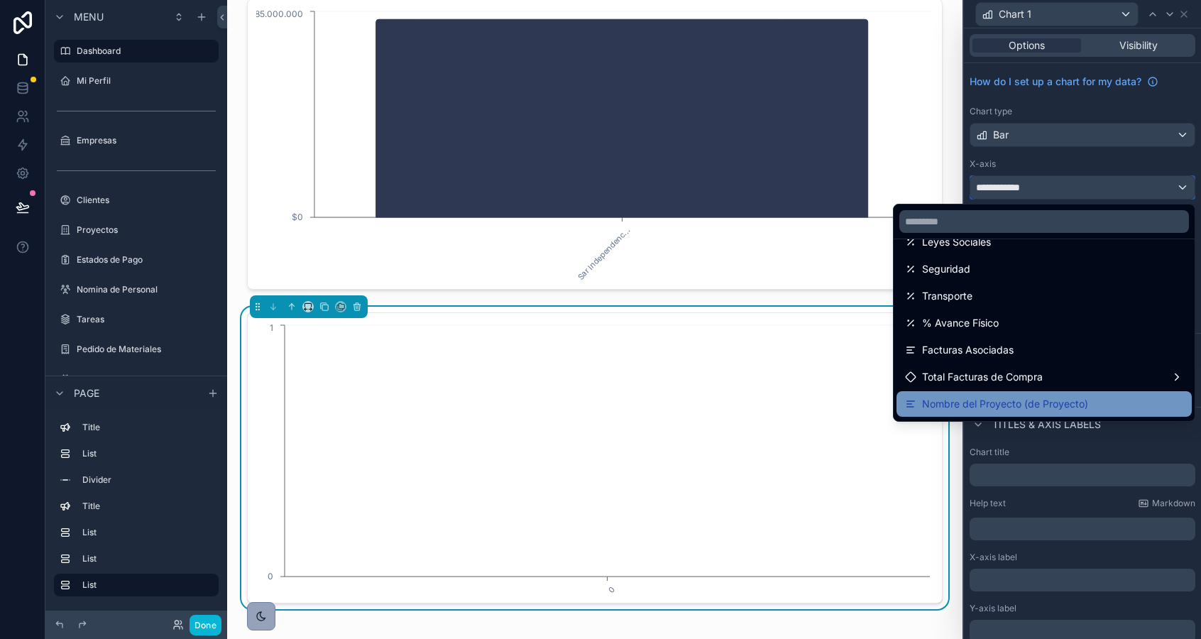
scroll to position [351, 0]
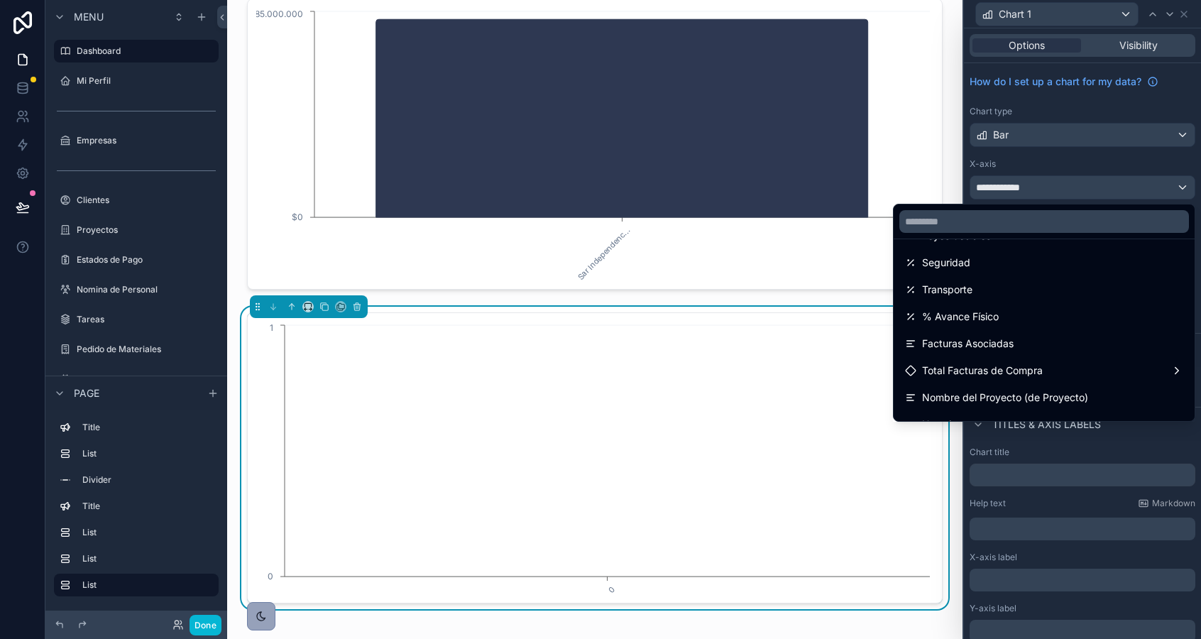
click at [1082, 458] on div at bounding box center [1082, 319] width 237 height 639
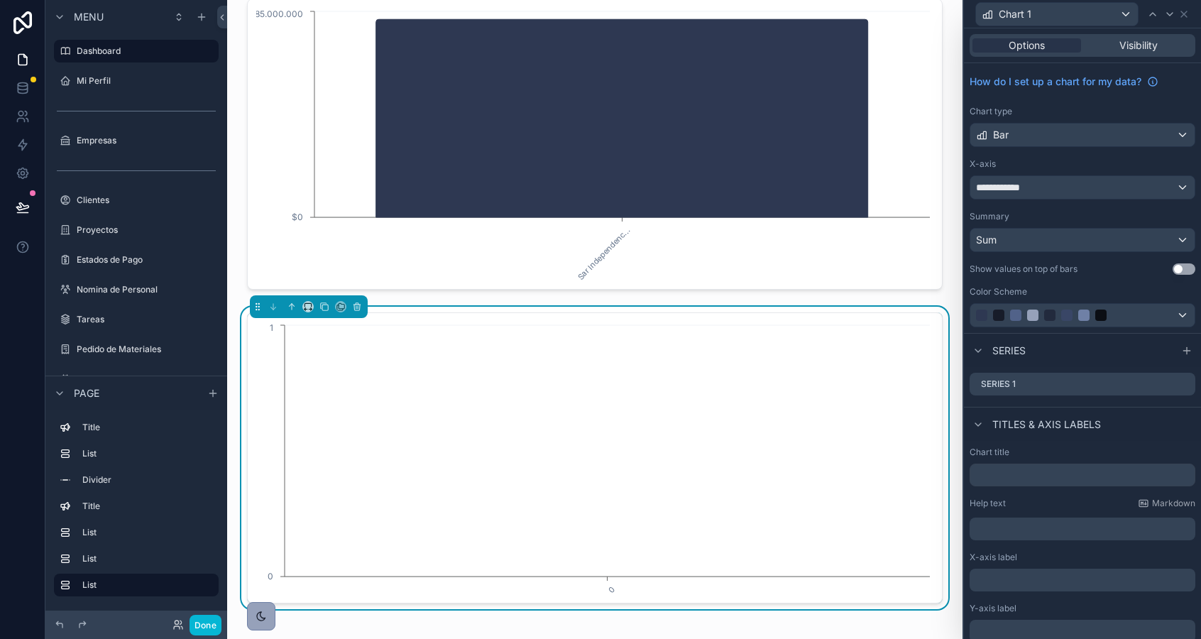
scroll to position [57, 0]
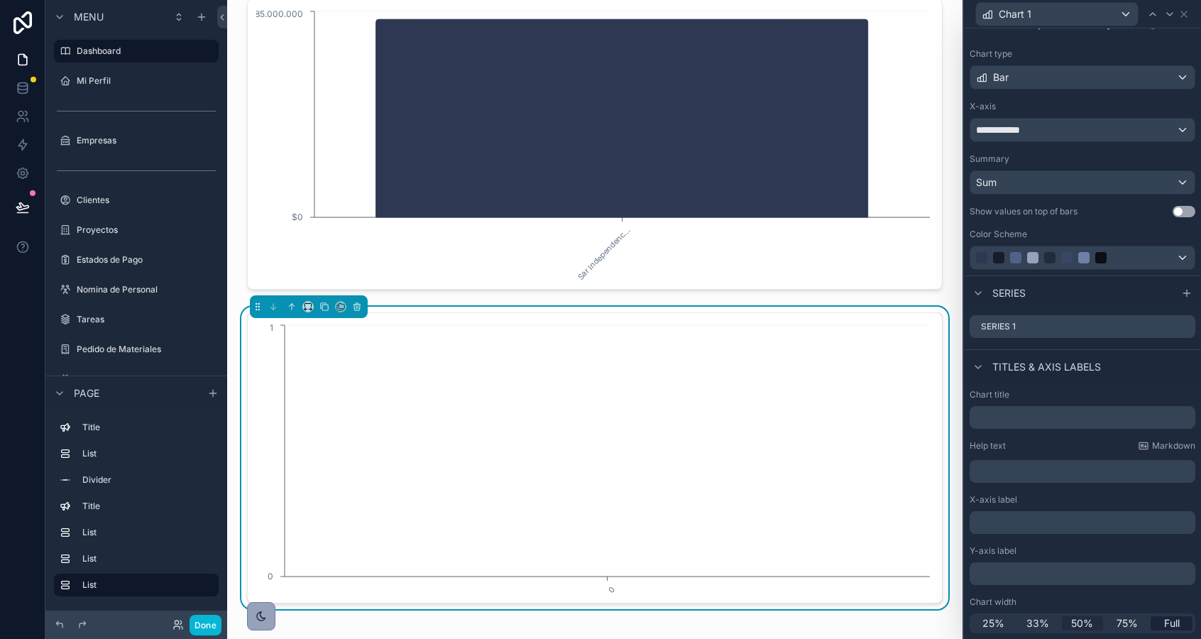
click at [1072, 620] on span "50%" at bounding box center [1082, 623] width 22 height 14
click at [1031, 130] on div "**********" at bounding box center [1082, 130] width 224 height 23
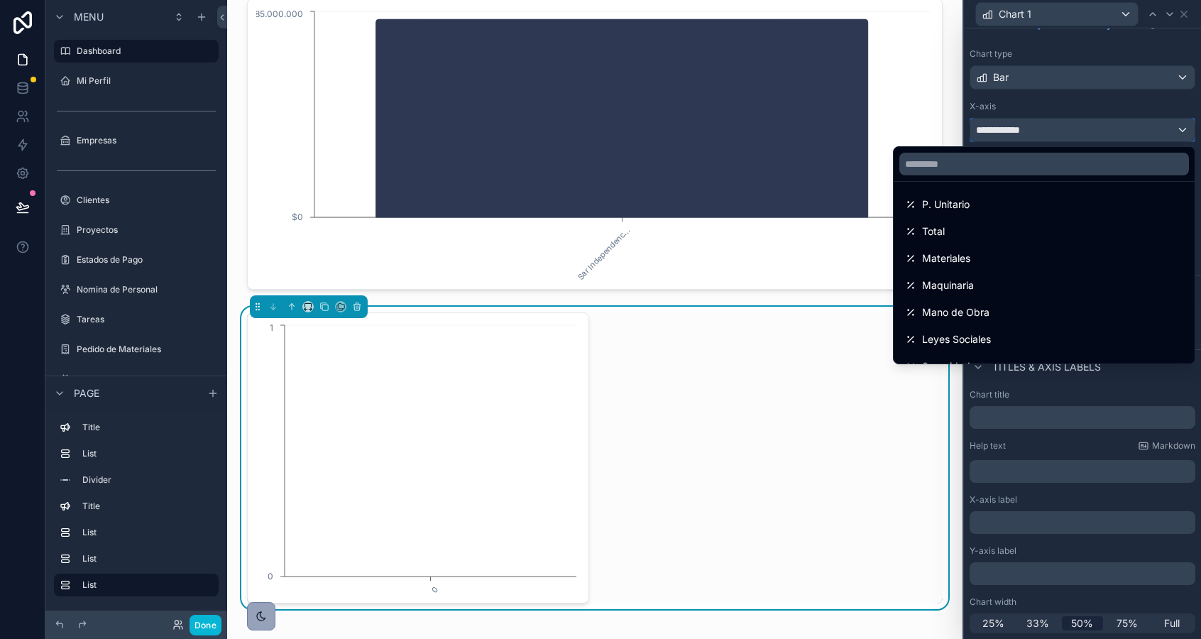
scroll to position [177, 0]
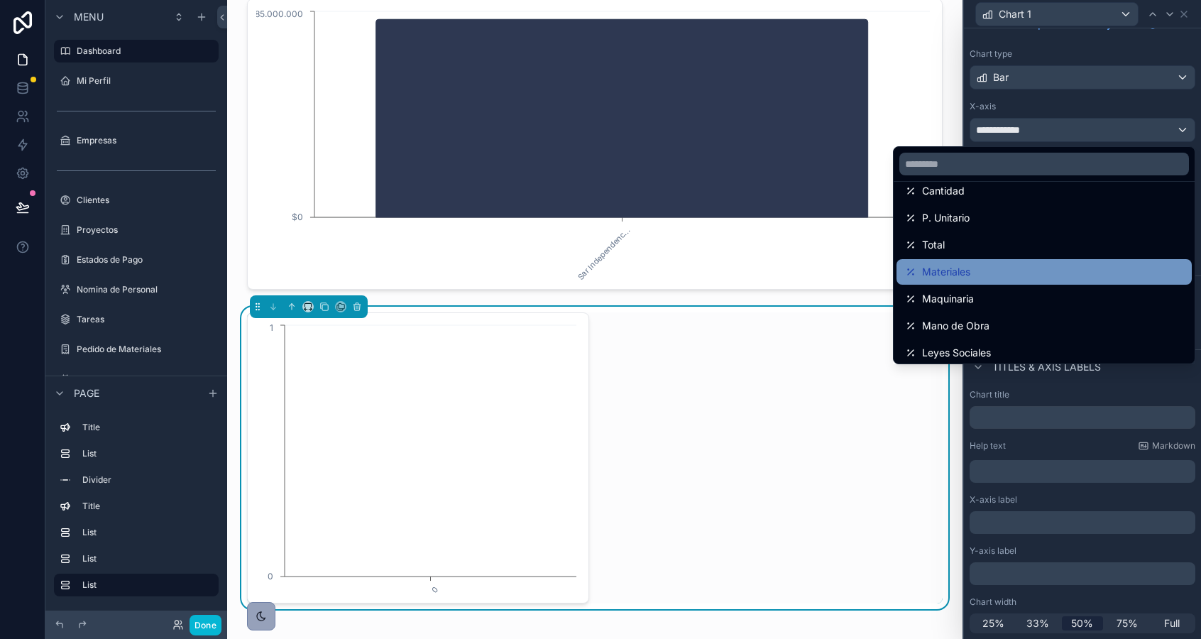
click at [999, 273] on div "Materiales" at bounding box center [1044, 271] width 278 height 17
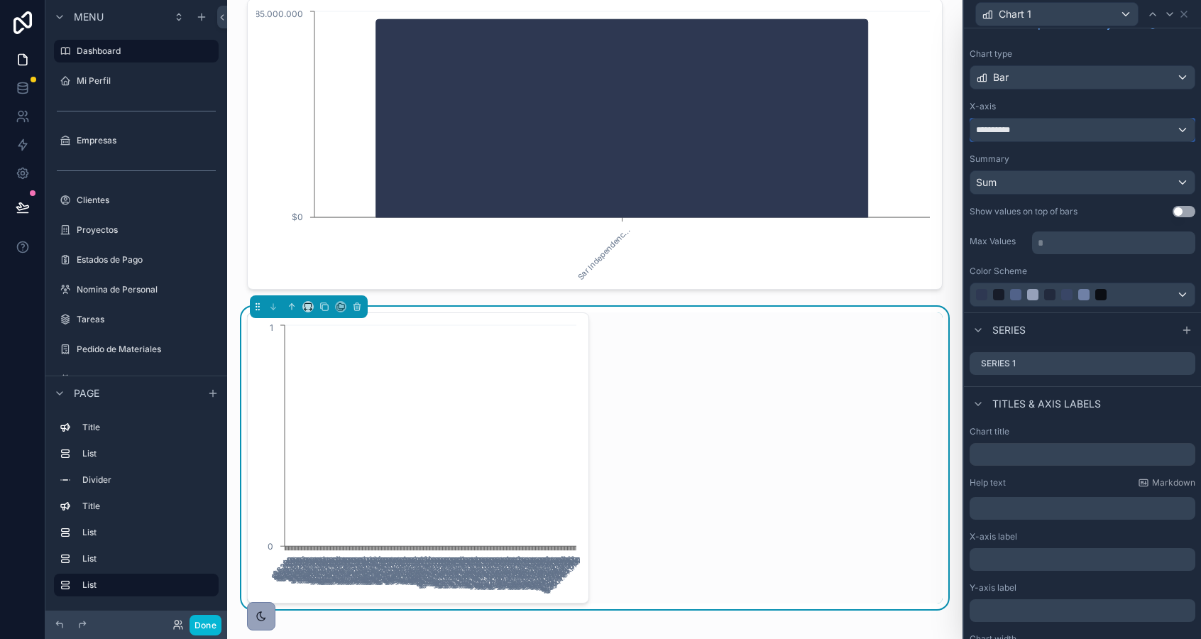
click at [1020, 127] on div "**********" at bounding box center [1082, 130] width 224 height 23
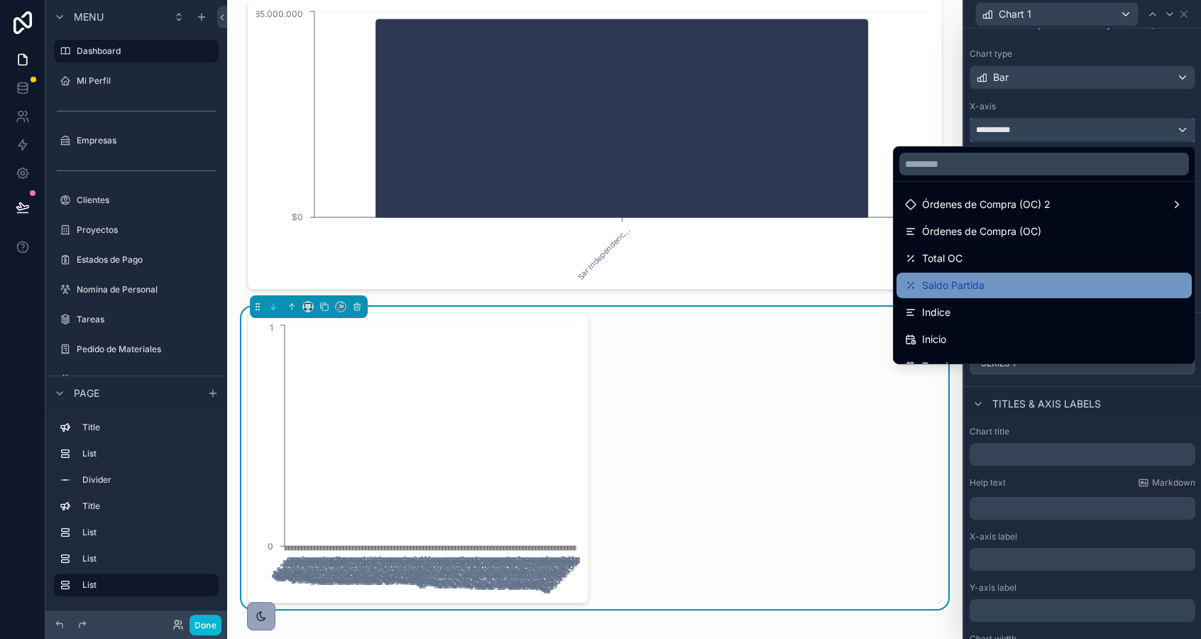
scroll to position [539, 0]
click at [993, 284] on div "Saldo Partida" at bounding box center [1044, 286] width 278 height 17
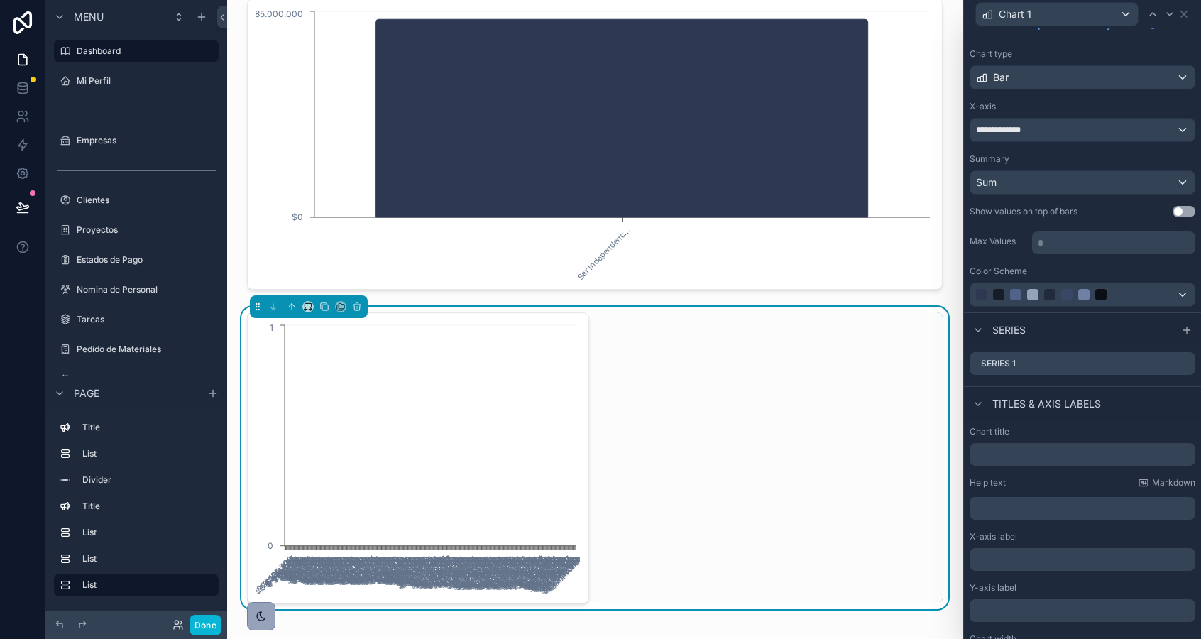
click at [1064, 243] on p "* ﻿" at bounding box center [1115, 243] width 155 height 14
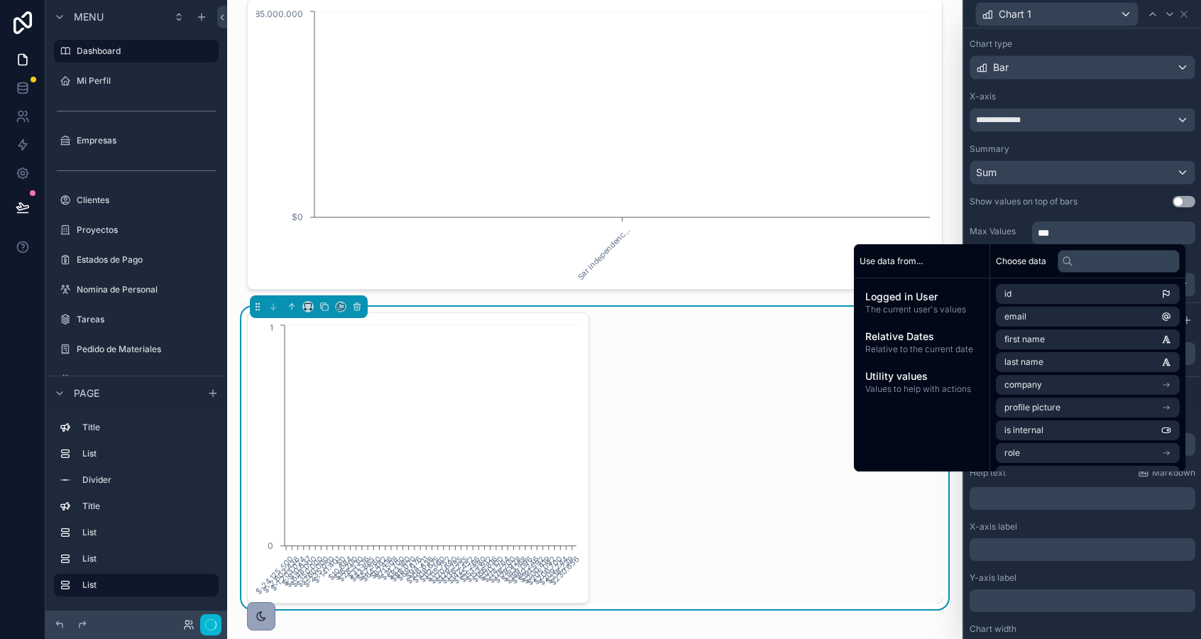
scroll to position [69, 0]
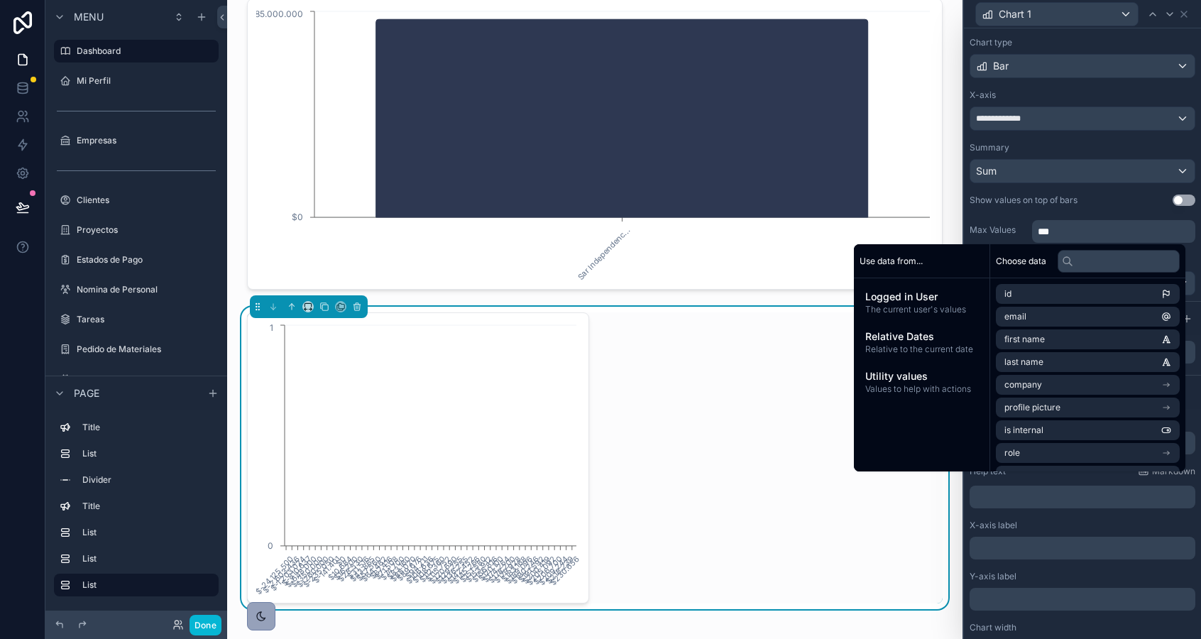
click at [1069, 203] on div "Show values on top of bars" at bounding box center [1023, 199] width 108 height 11
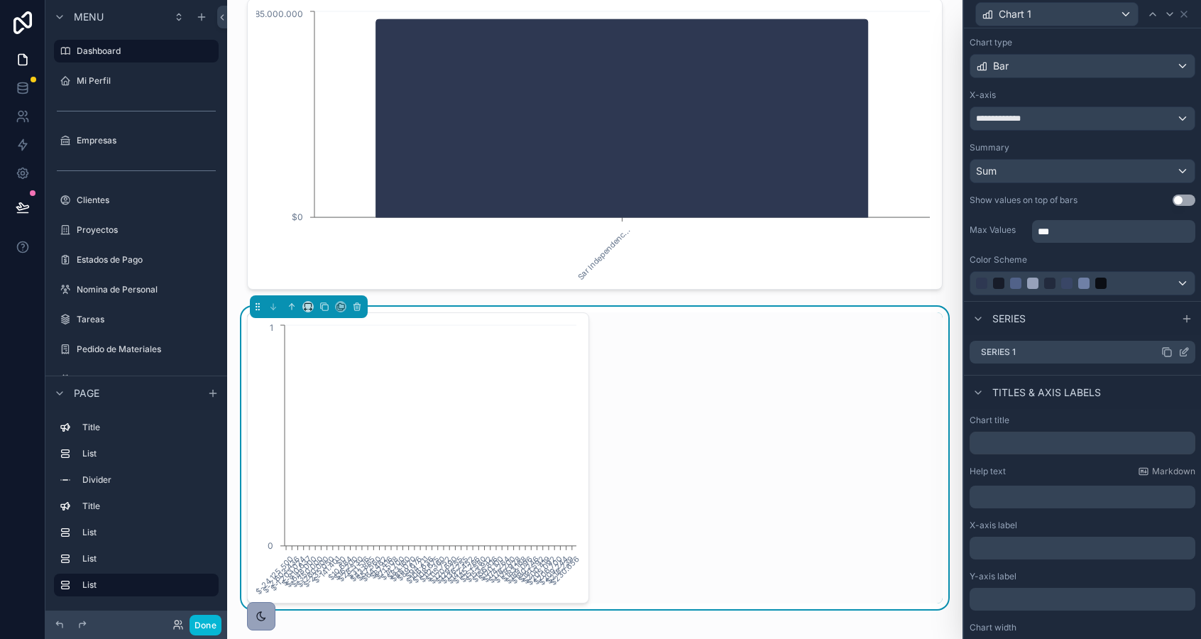
click at [1184, 353] on icon at bounding box center [1185, 351] width 6 height 6
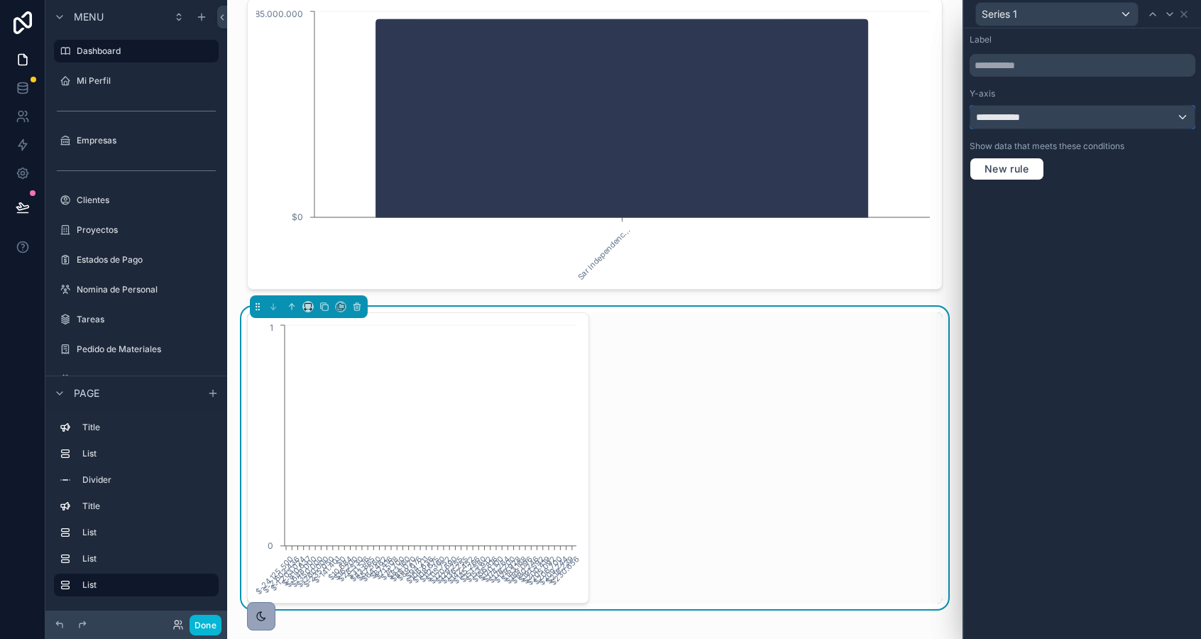
click at [1090, 119] on div "**********" at bounding box center [1082, 117] width 224 height 23
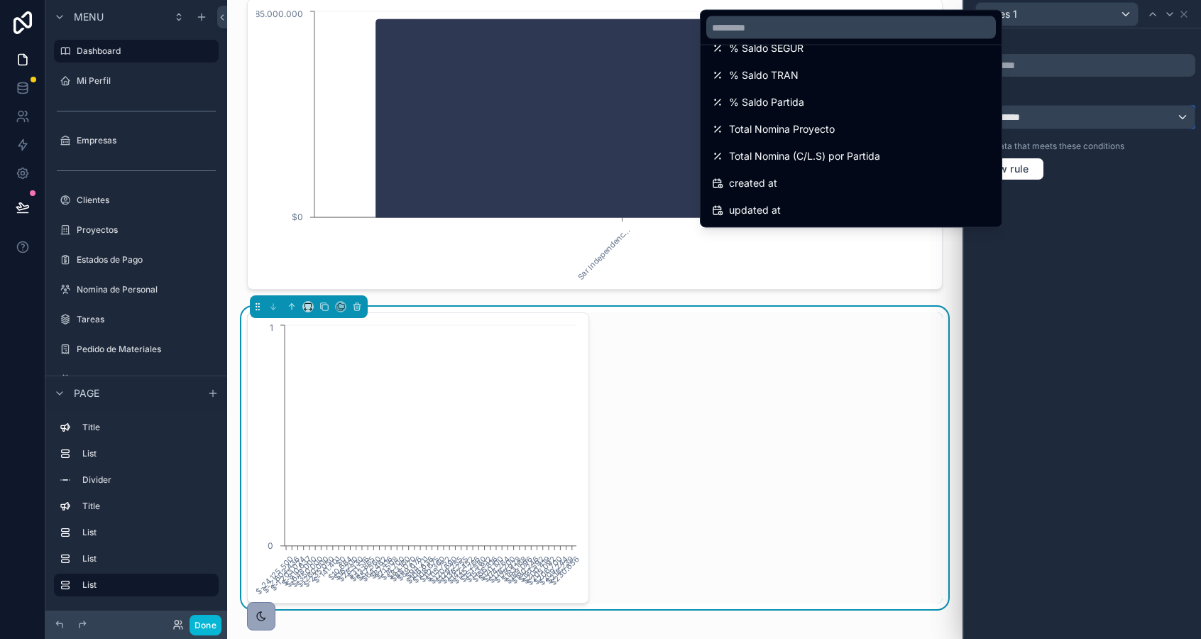
scroll to position [1127, 0]
click at [806, 28] on input "text" at bounding box center [851, 27] width 290 height 23
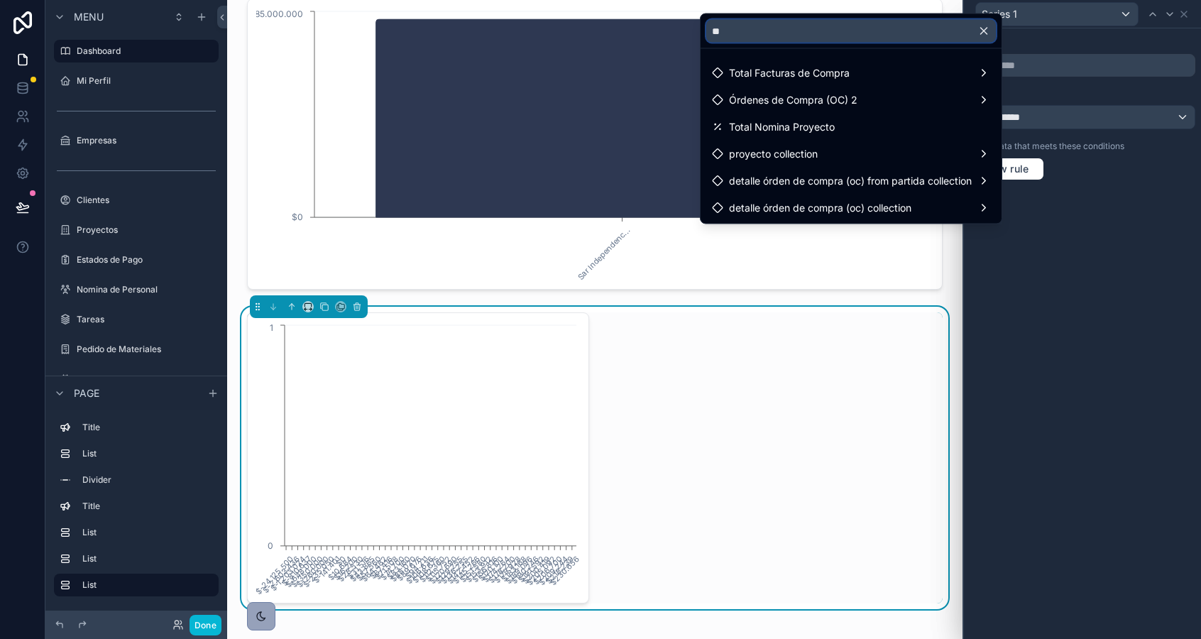
scroll to position [0, 0]
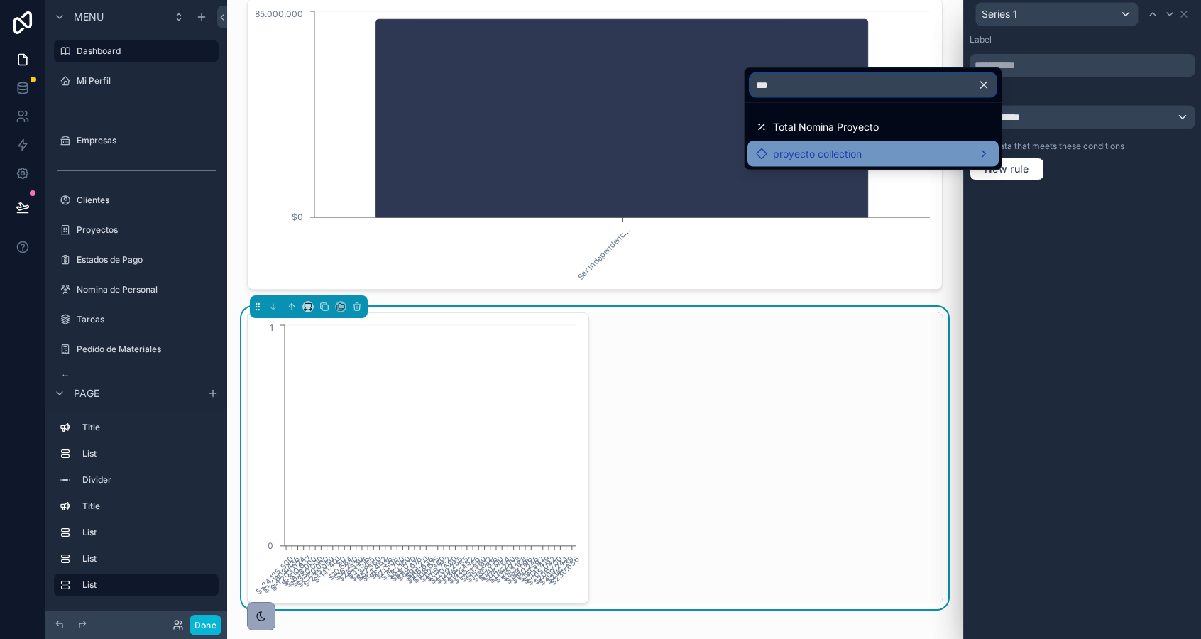
type input "***"
click at [813, 149] on span "proyecto collection" at bounding box center [817, 153] width 89 height 17
click at [1020, 150] on icon at bounding box center [1017, 155] width 11 height 11
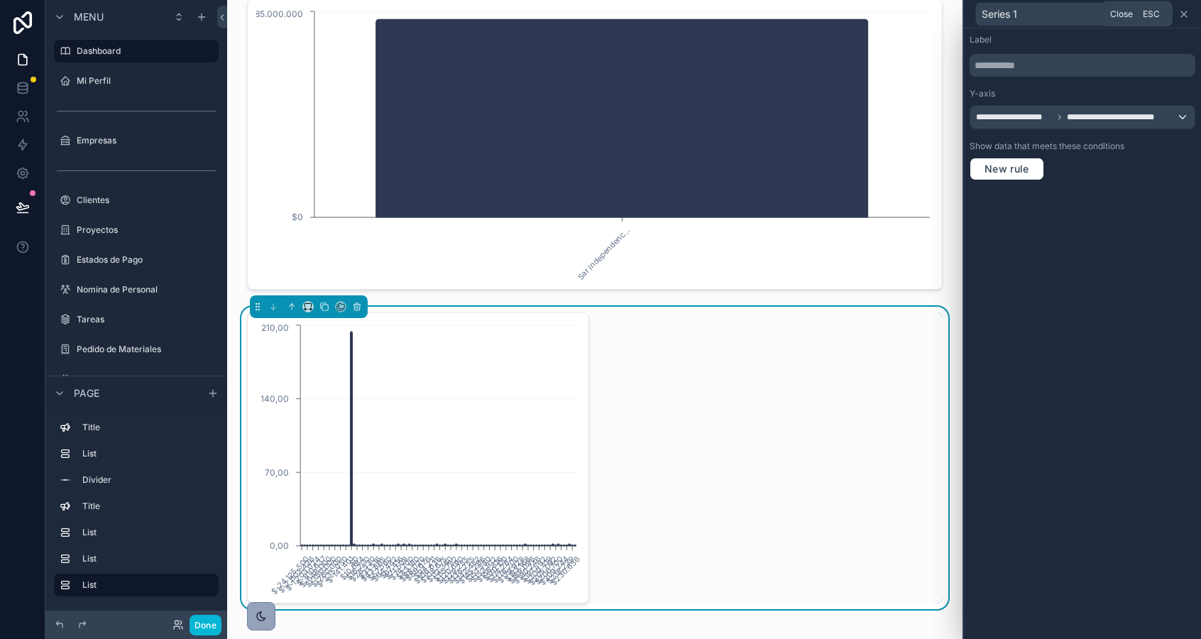
click at [1182, 16] on icon at bounding box center [1183, 14] width 11 height 11
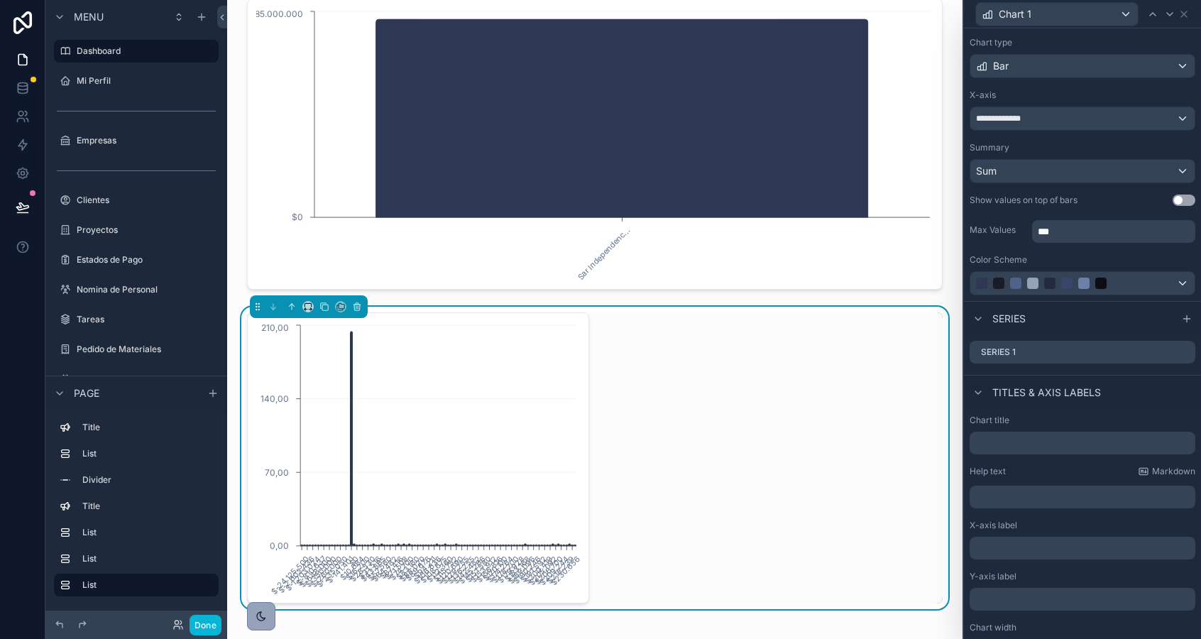
click at [1049, 229] on span "***" at bounding box center [1043, 231] width 11 height 10
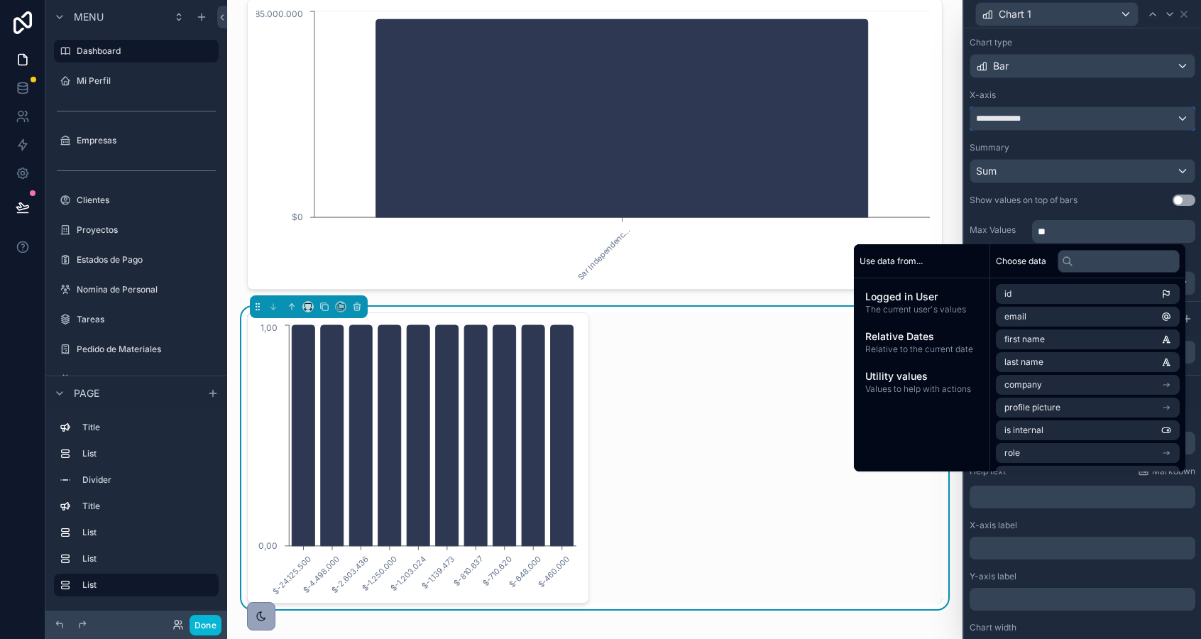
click at [1001, 116] on span "**********" at bounding box center [1002, 118] width 53 height 11
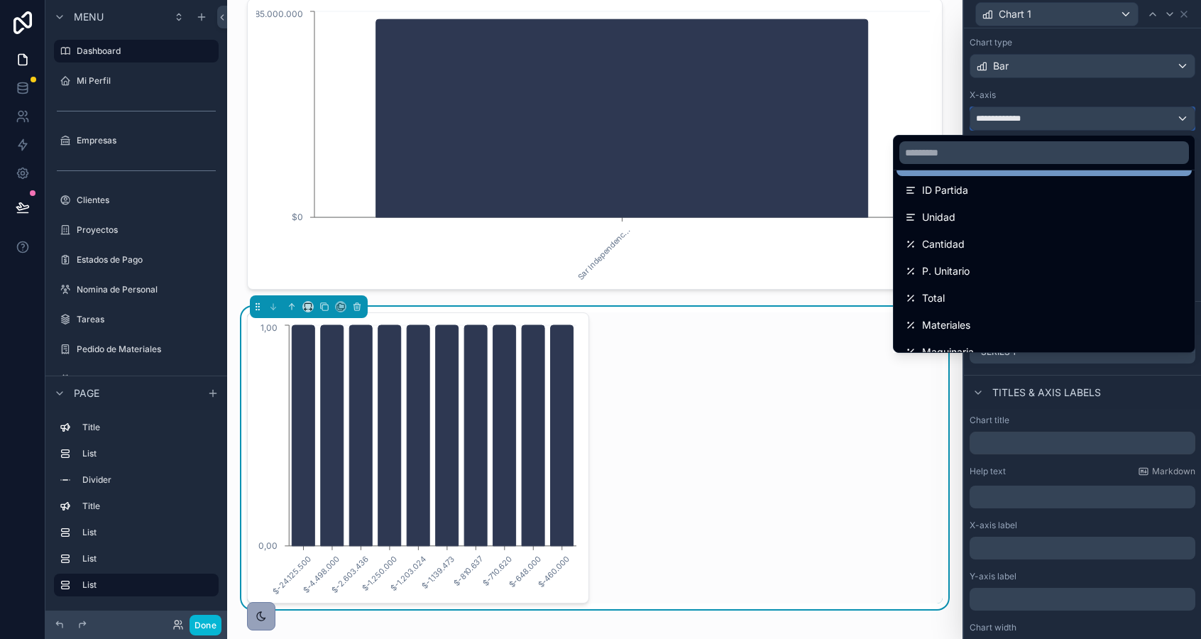
scroll to position [130, 0]
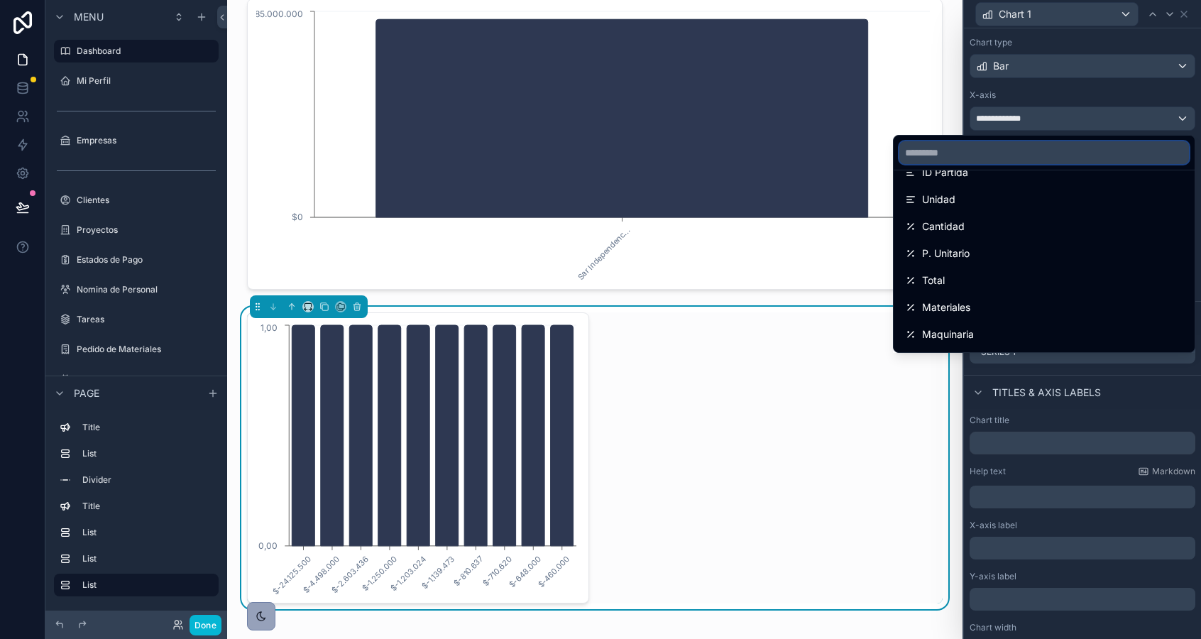
click at [973, 151] on input "text" at bounding box center [1044, 152] width 290 height 23
type input "***"
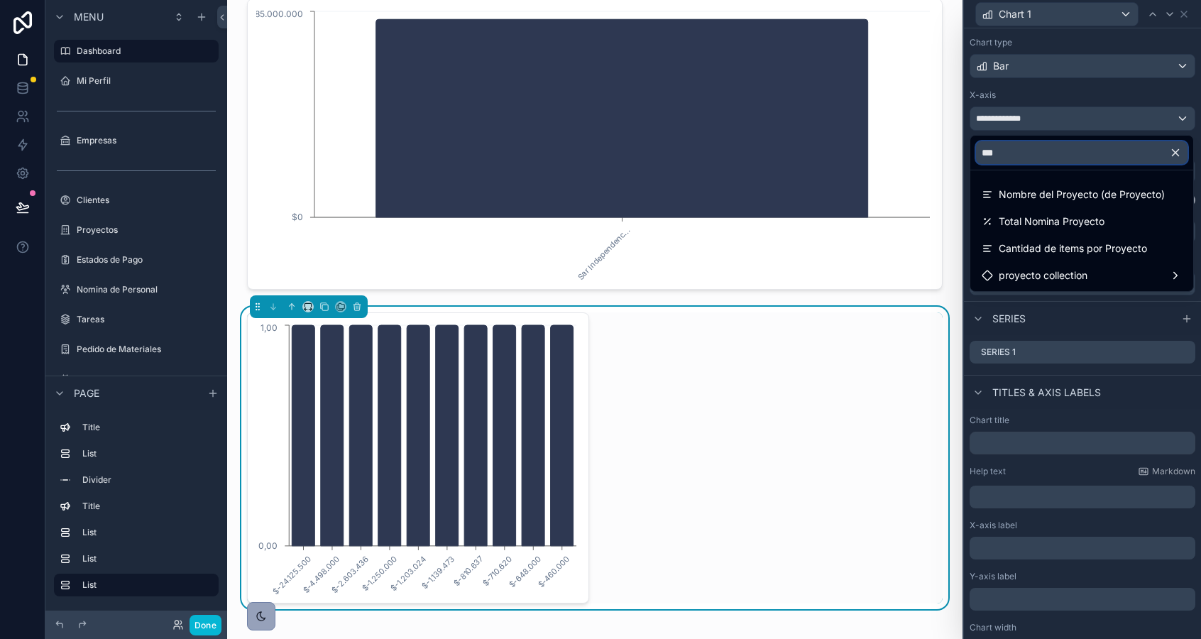
scroll to position [0, 0]
click at [1038, 194] on span "Nombre del Proyecto (de Proyecto)" at bounding box center [1082, 194] width 166 height 17
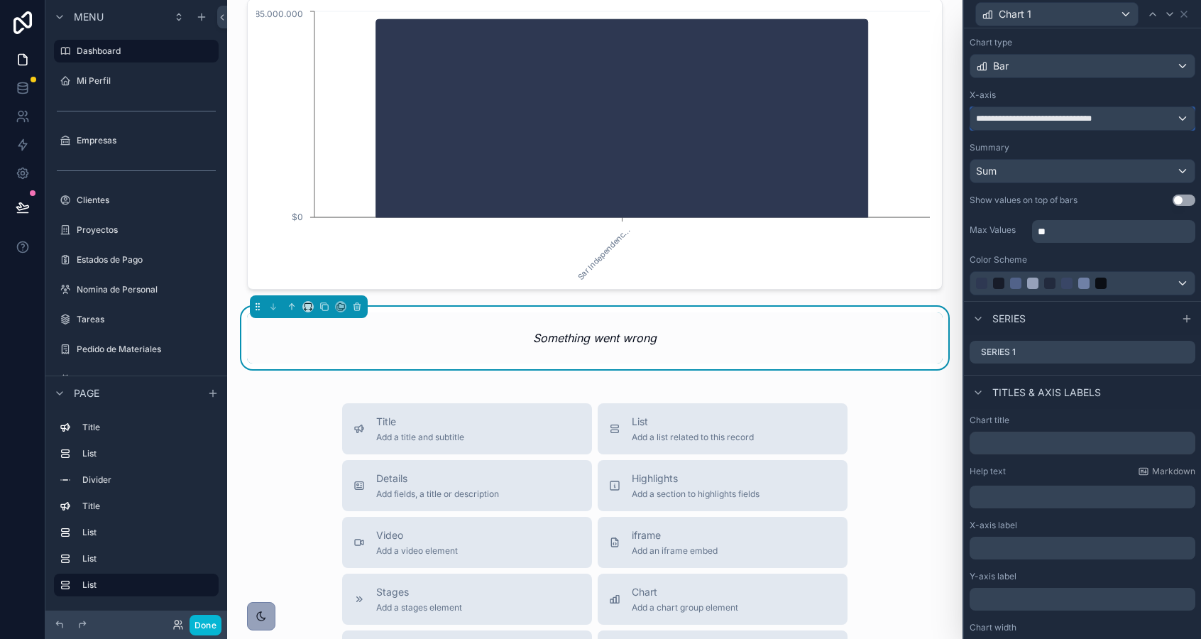
click at [1014, 121] on span "**********" at bounding box center [1047, 118] width 142 height 11
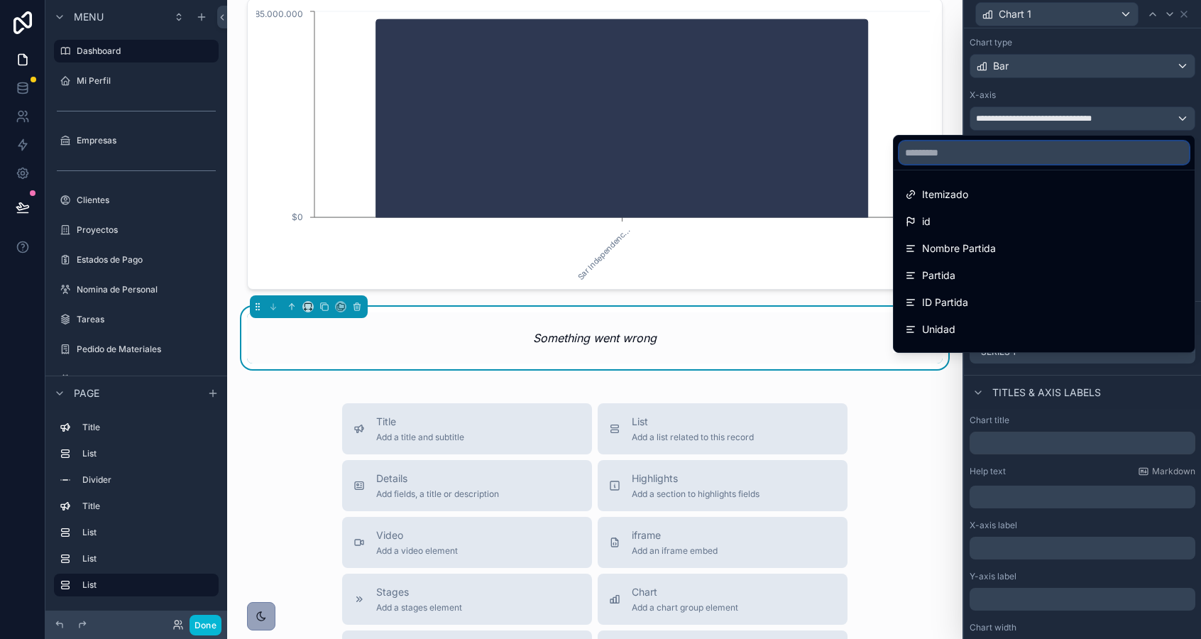
click at [973, 160] on input "text" at bounding box center [1044, 152] width 290 height 23
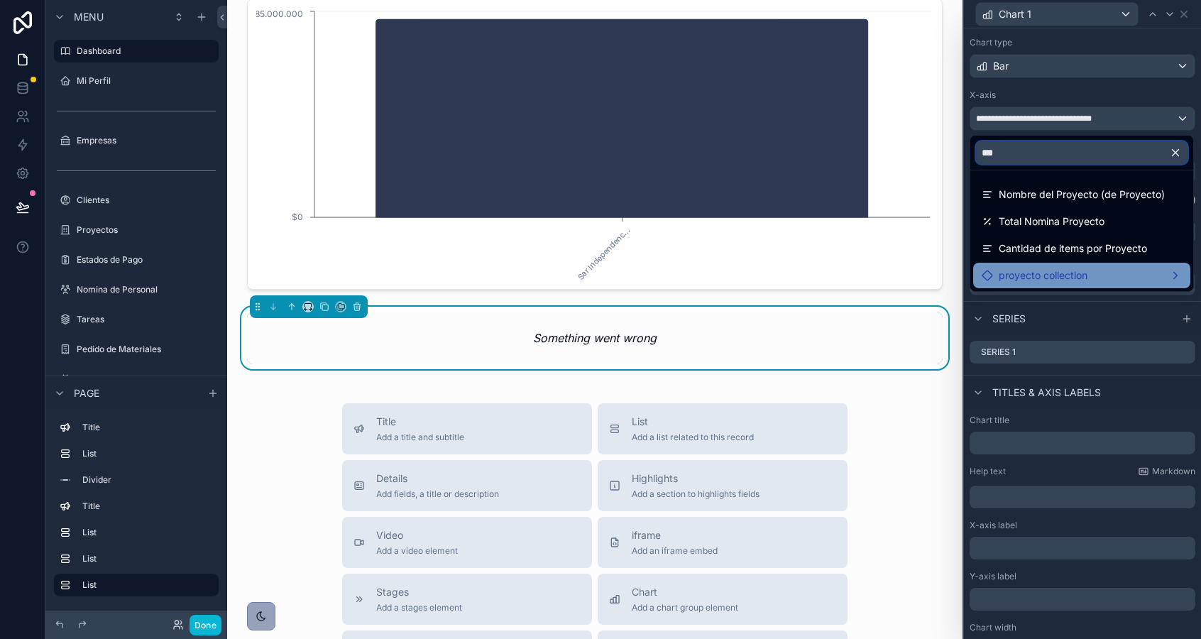
type input "***"
click at [1002, 273] on span "proyecto collection" at bounding box center [1043, 275] width 89 height 17
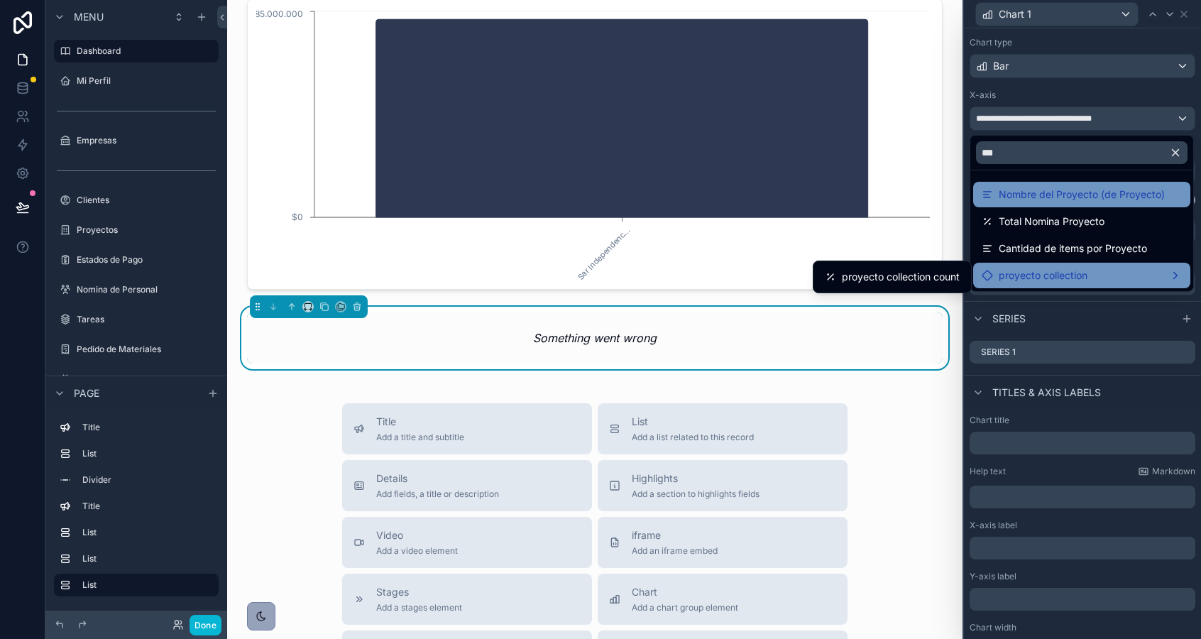
click at [996, 194] on div "Nombre del Proyecto (de Proyecto)" at bounding box center [1072, 194] width 183 height 17
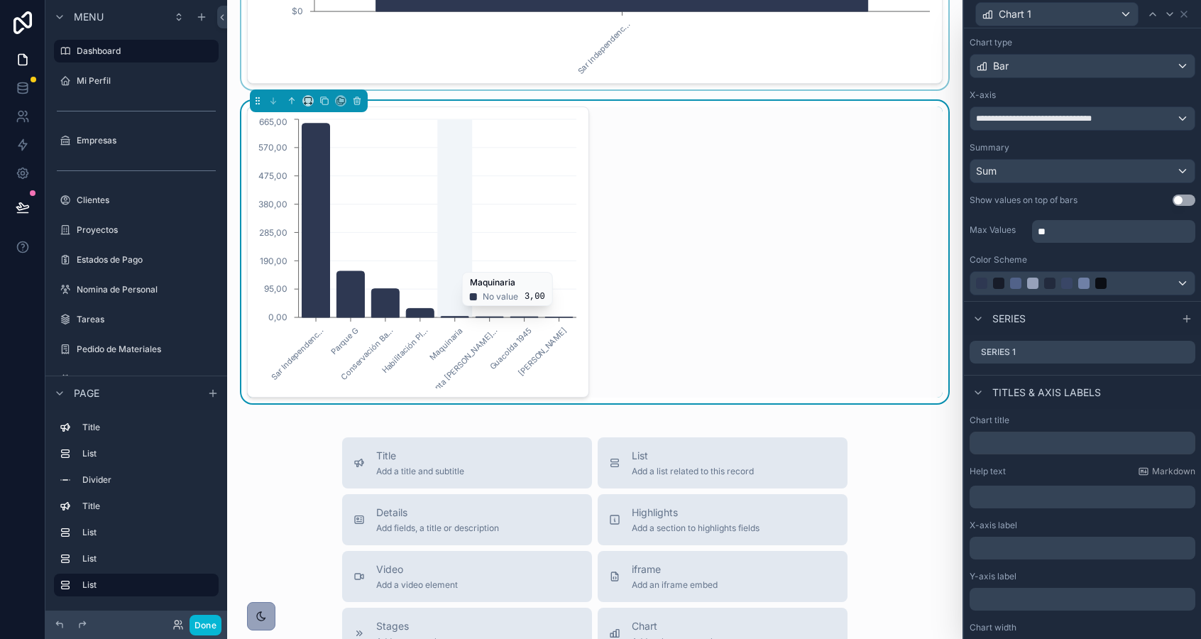
scroll to position [1409, 0]
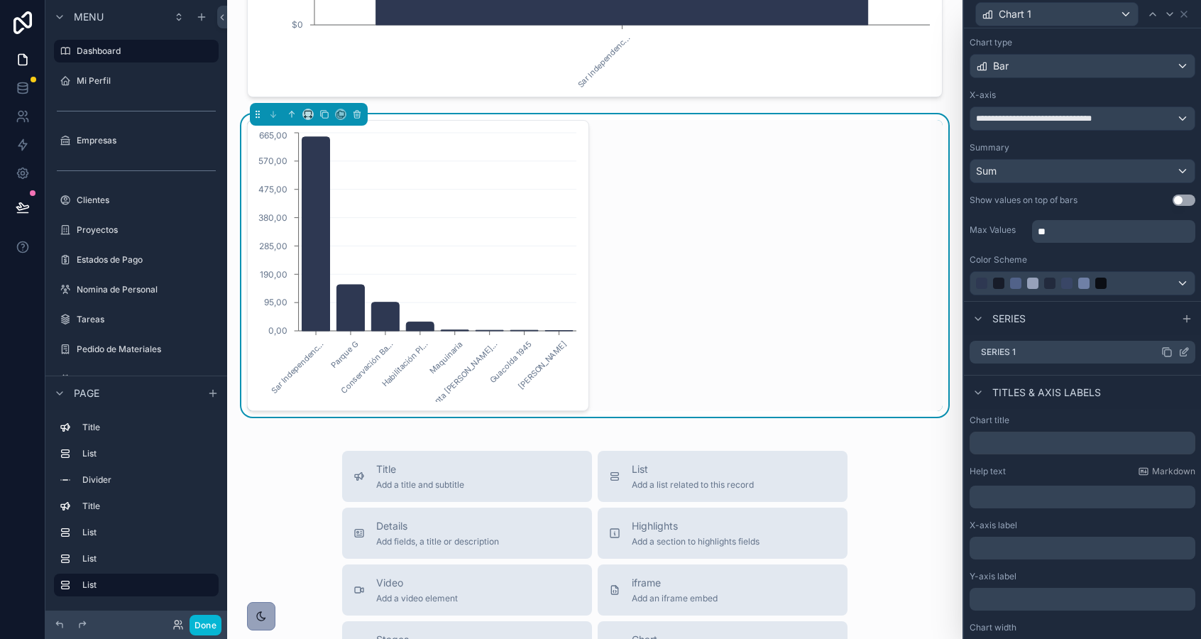
click at [1184, 354] on icon at bounding box center [1183, 351] width 11 height 11
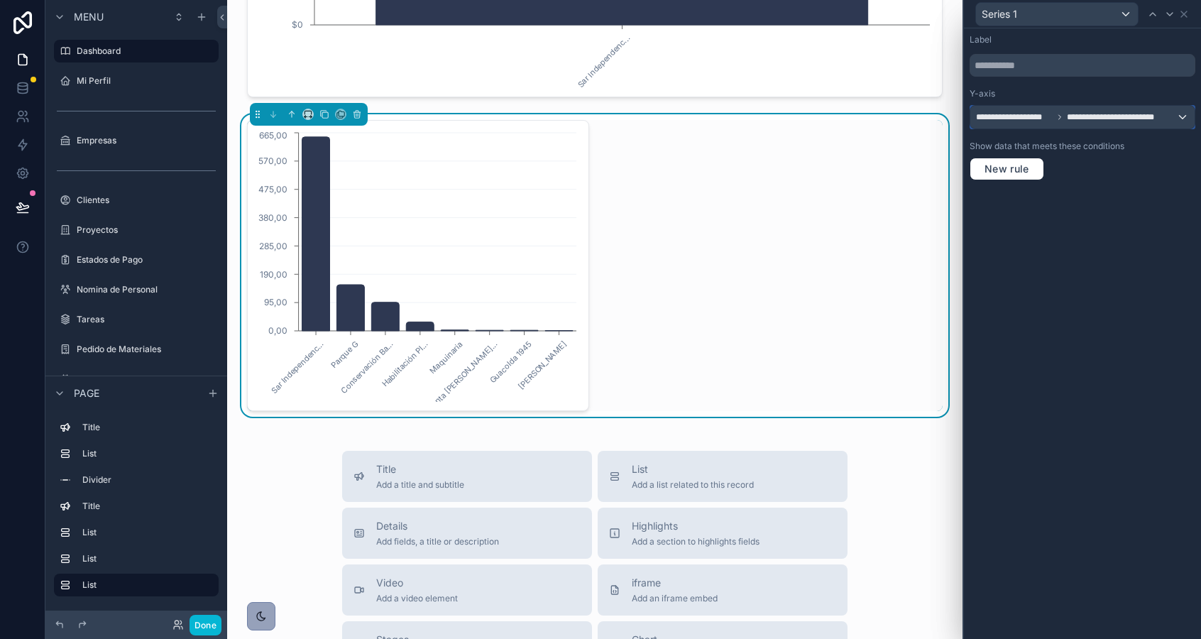
click at [1070, 120] on span "**********" at bounding box center [1118, 116] width 102 height 11
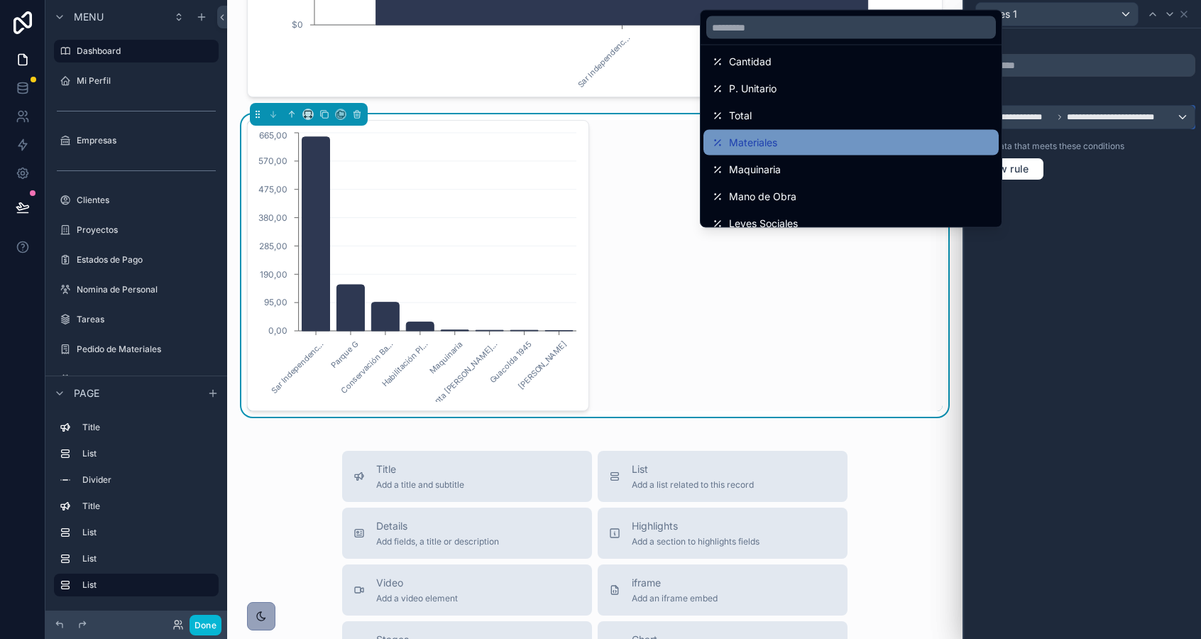
scroll to position [33, 0]
click at [779, 134] on div "Materiales" at bounding box center [850, 144] width 295 height 26
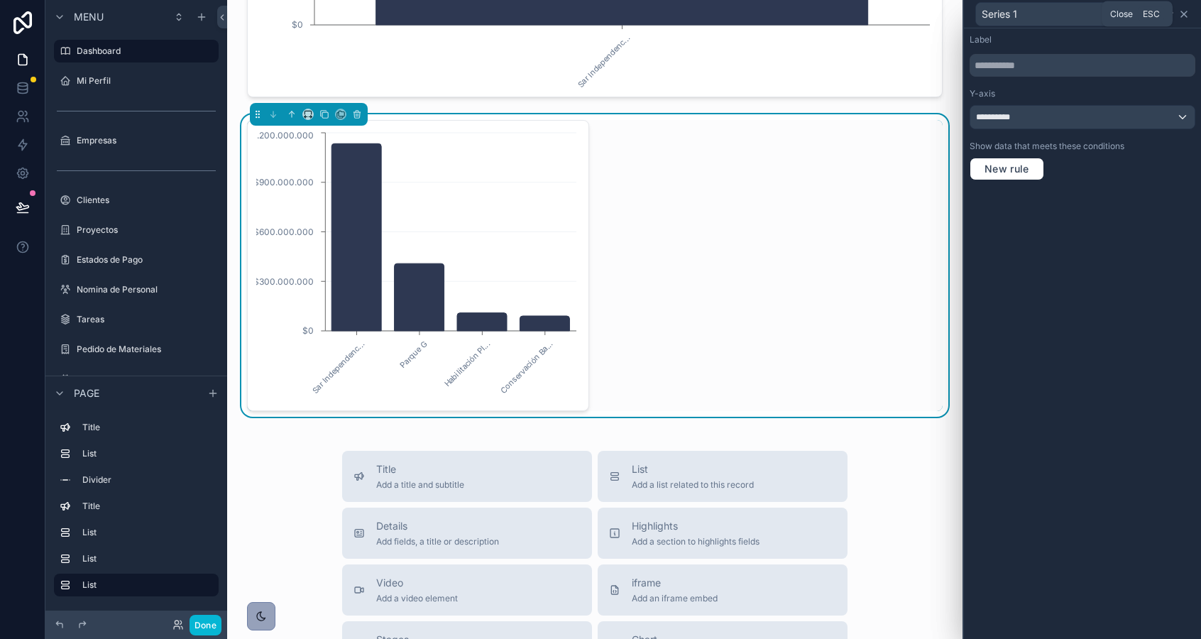
click at [1187, 17] on icon at bounding box center [1183, 14] width 11 height 11
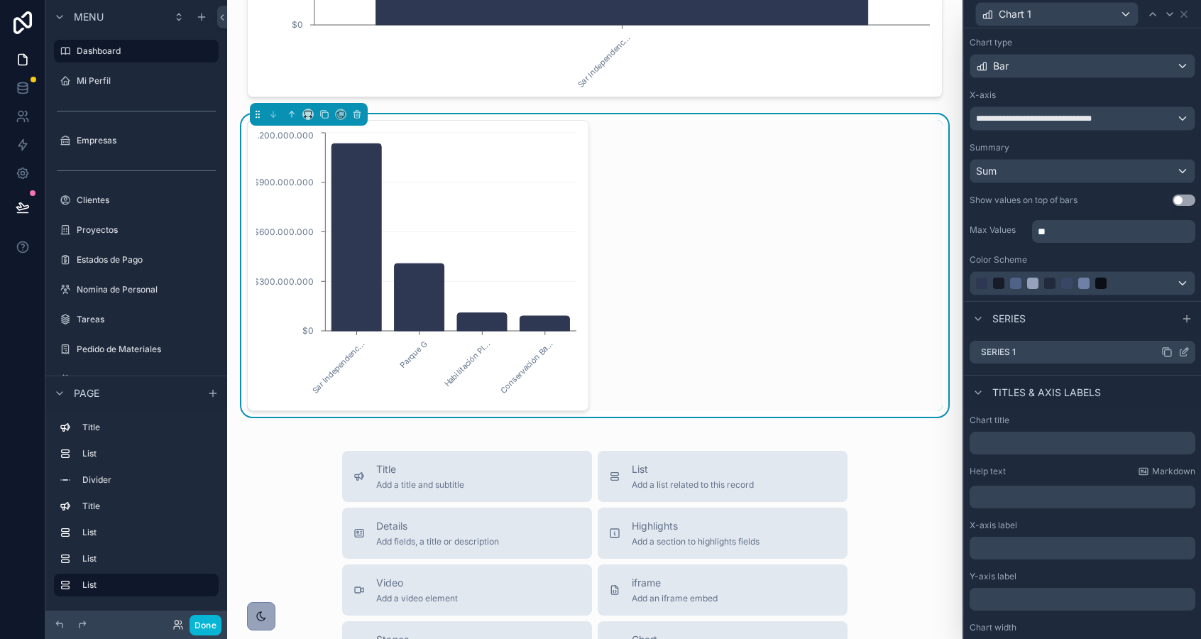
click at [1166, 350] on icon at bounding box center [1168, 353] width 6 height 6
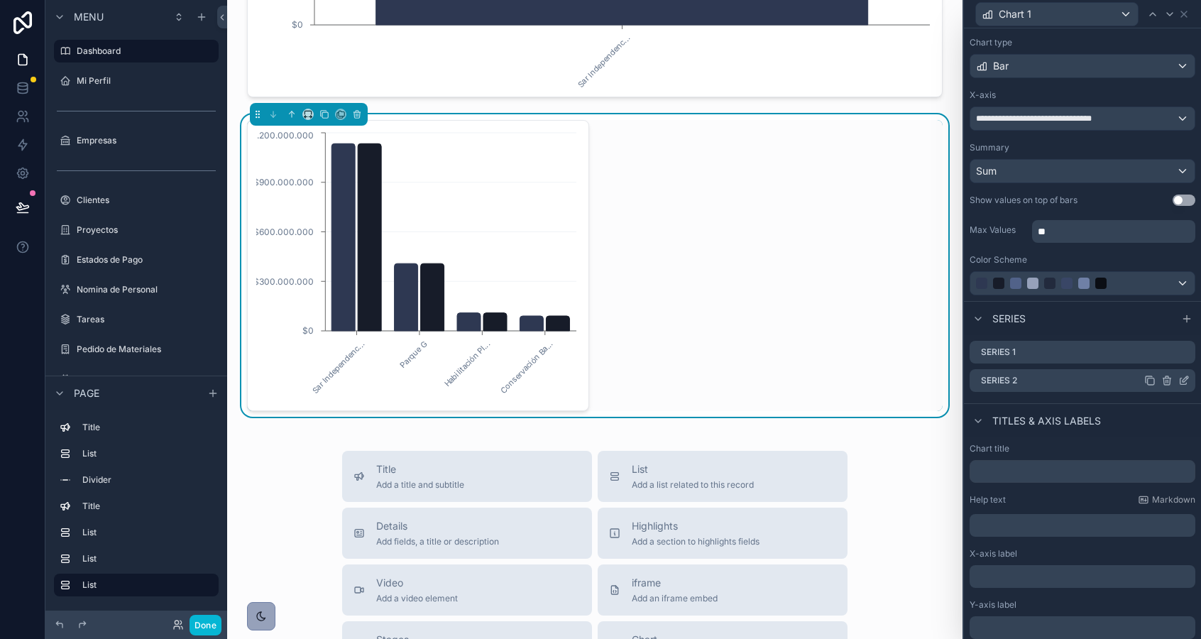
click at [1181, 383] on icon at bounding box center [1183, 380] width 11 height 11
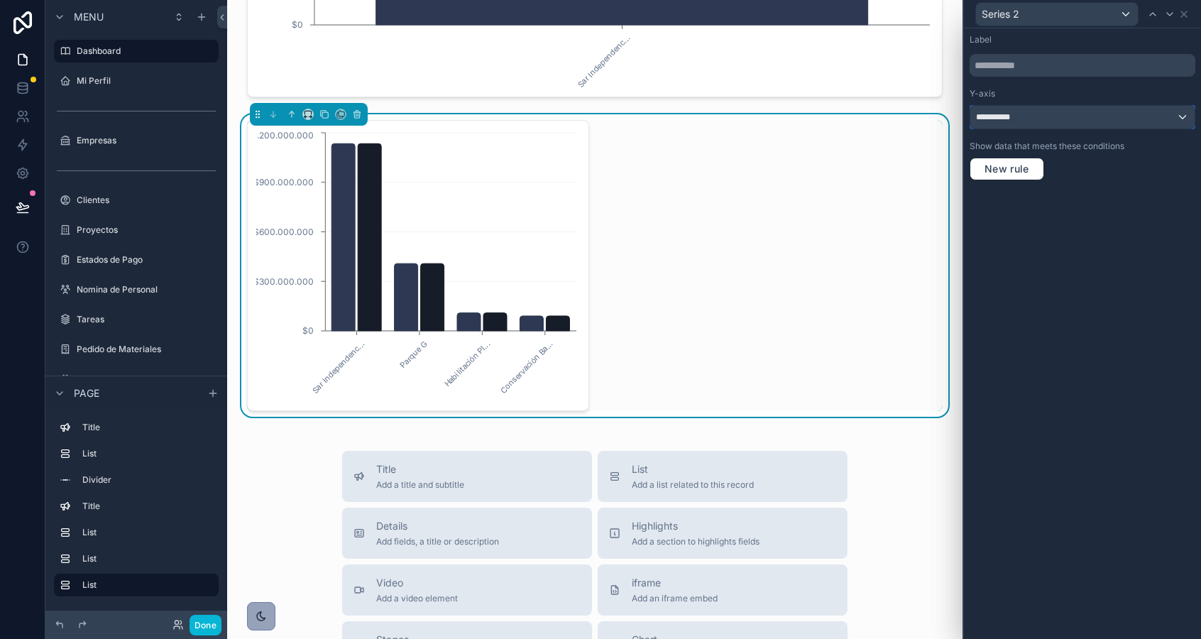
click at [1032, 117] on div "**********" at bounding box center [1082, 117] width 224 height 23
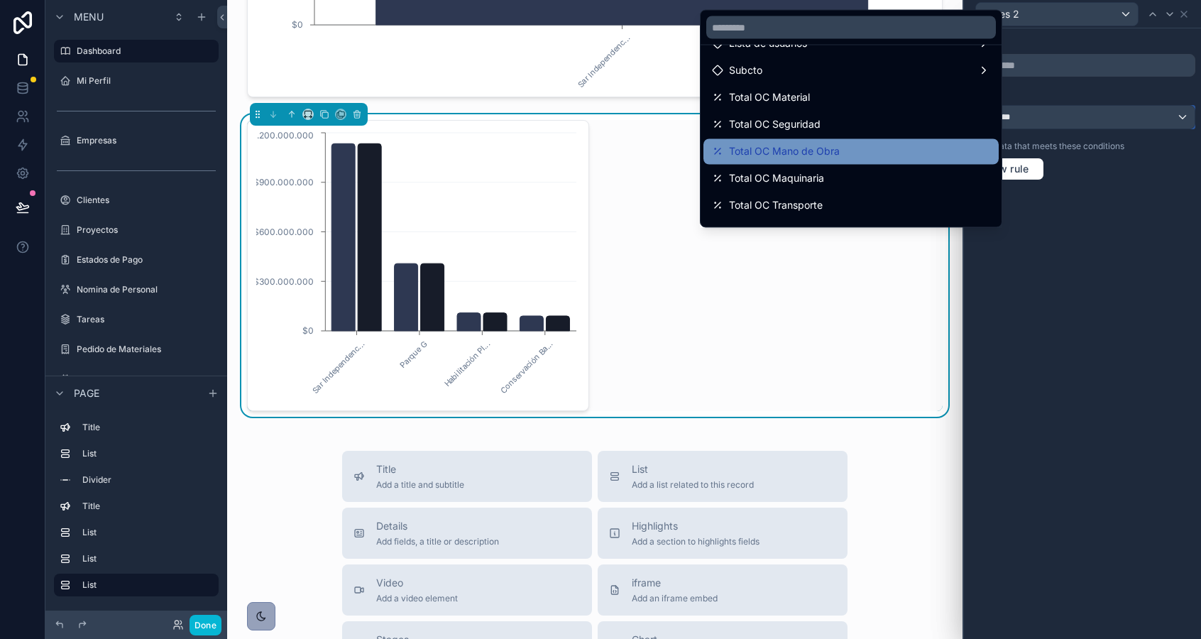
scroll to position [566, 0]
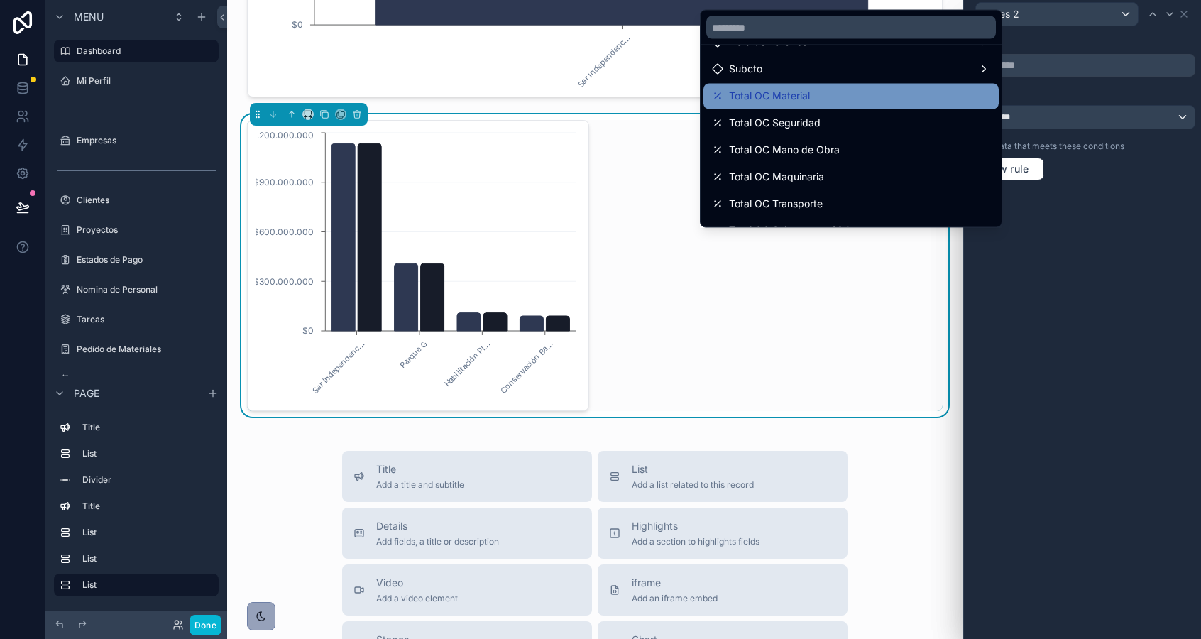
click at [836, 94] on div "Total OC Material" at bounding box center [851, 96] width 278 height 17
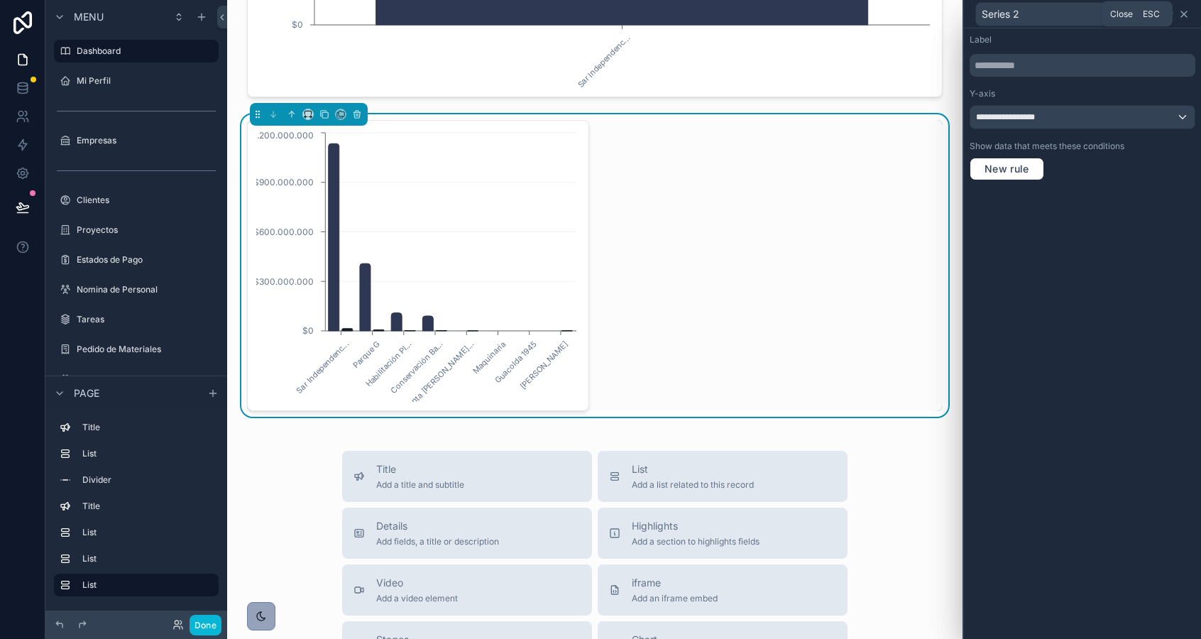
click at [1182, 13] on icon at bounding box center [1183, 14] width 11 height 11
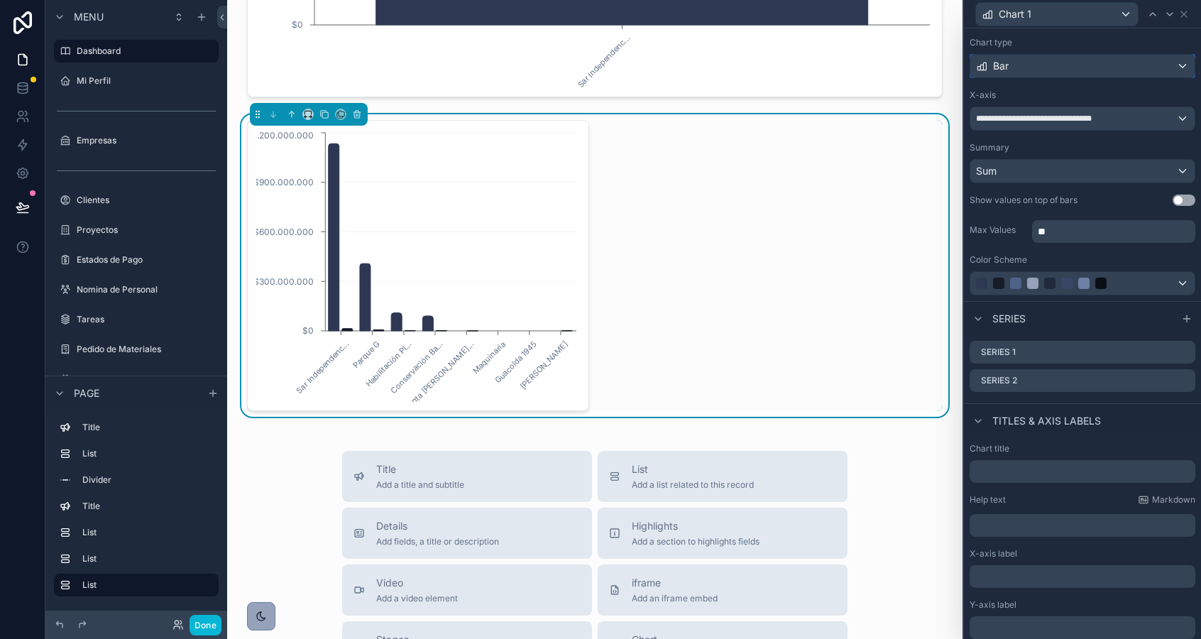
click at [1023, 57] on div "Bar" at bounding box center [1082, 66] width 224 height 23
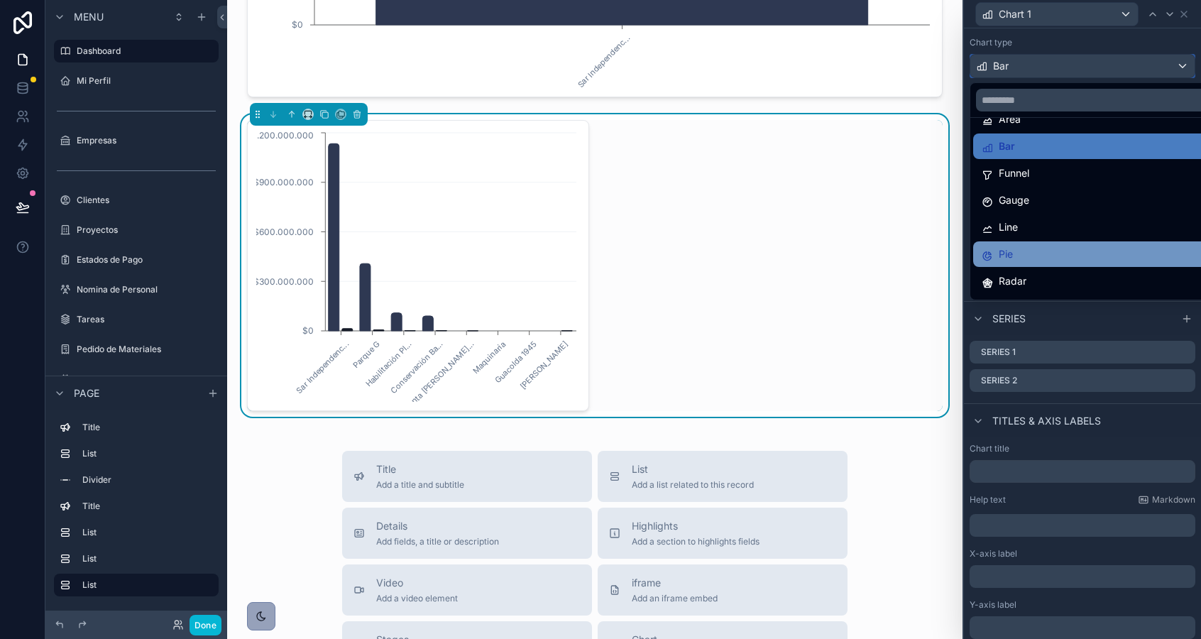
scroll to position [101, 0]
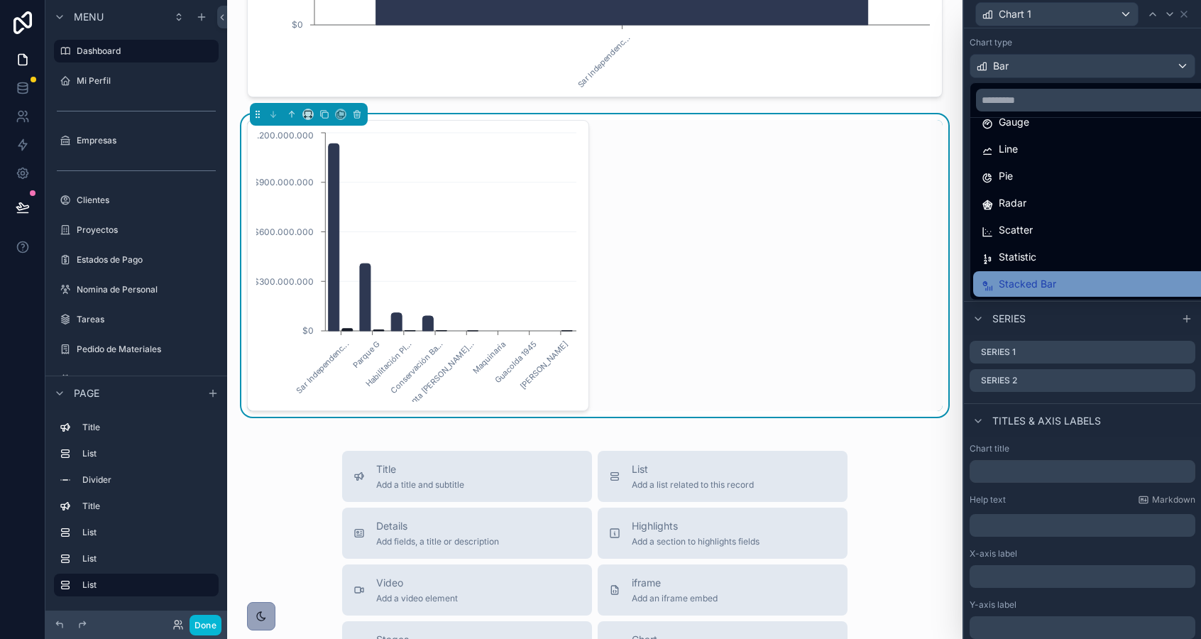
click at [1000, 280] on span "Stacked Bar" at bounding box center [1027, 283] width 57 height 17
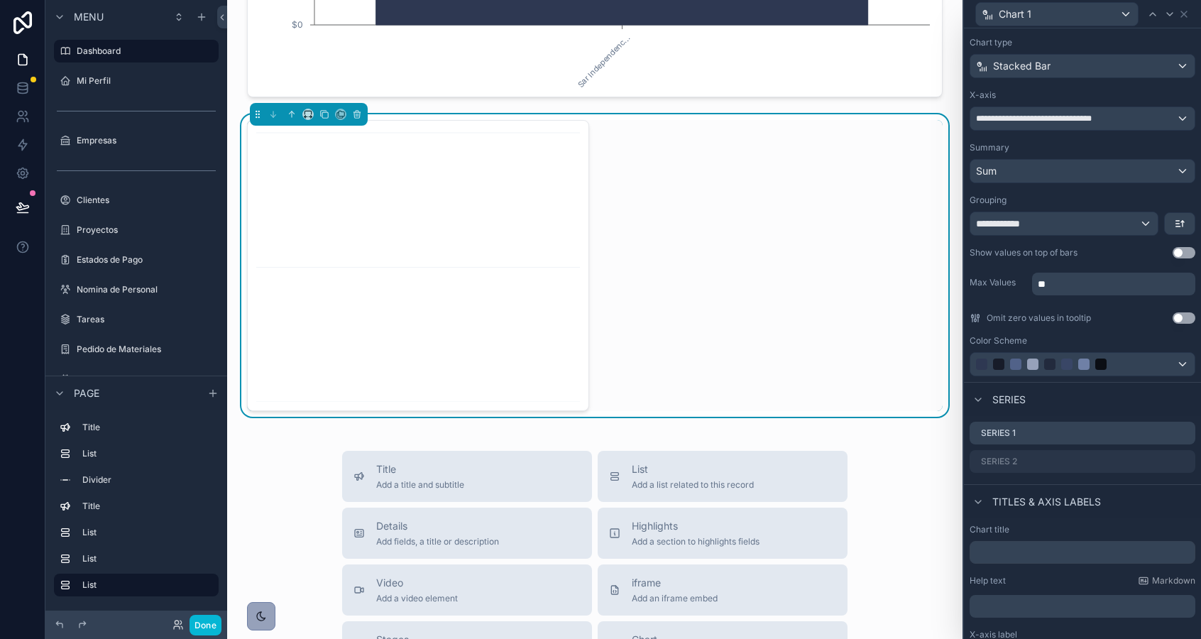
click at [1011, 237] on div "**********" at bounding box center [1082, 187] width 237 height 387
click at [1015, 221] on span "**********" at bounding box center [1002, 223] width 53 height 14
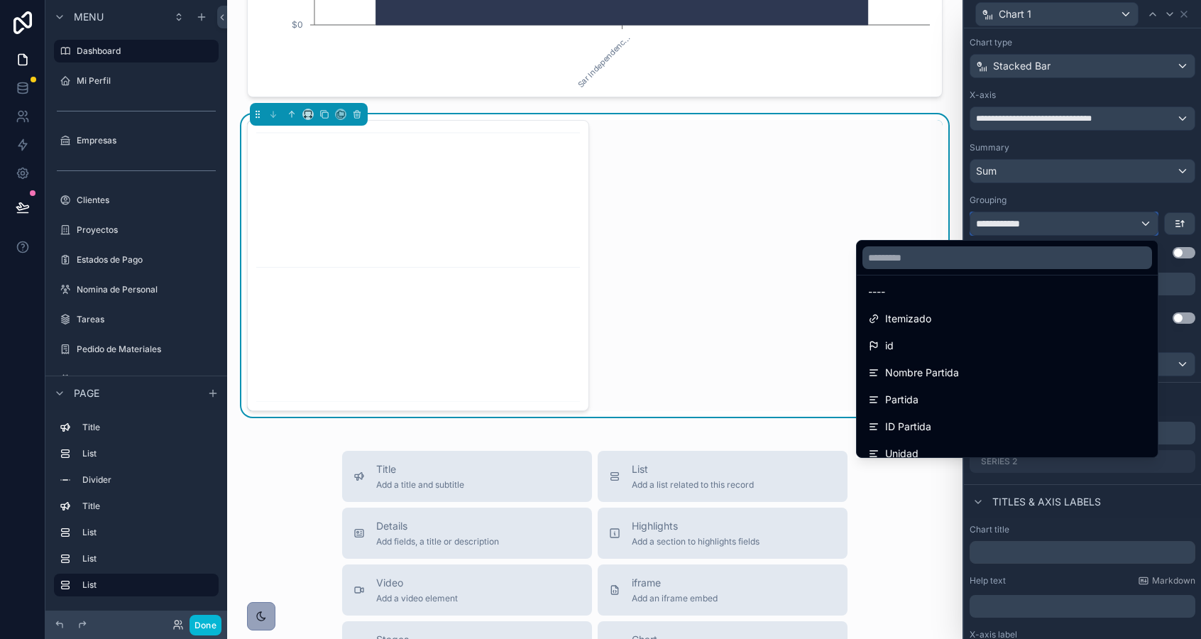
scroll to position [0, 0]
click at [1003, 112] on div at bounding box center [1082, 319] width 237 height 639
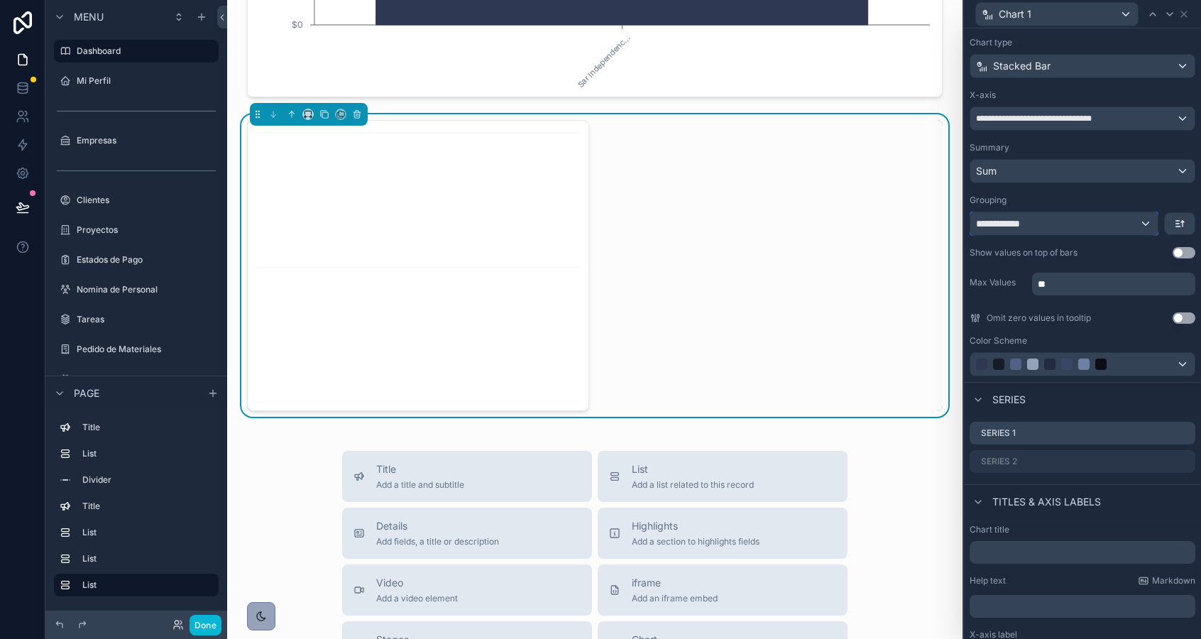
click at [1001, 226] on span "**********" at bounding box center [1002, 223] width 53 height 14
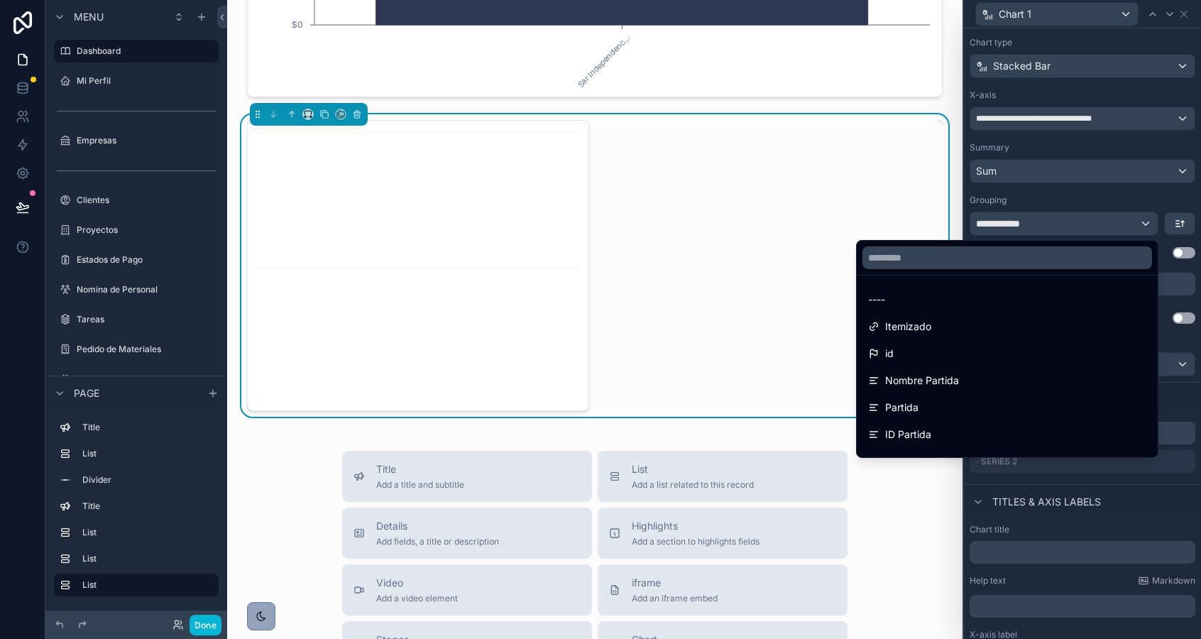
click at [1044, 166] on div at bounding box center [1082, 319] width 237 height 639
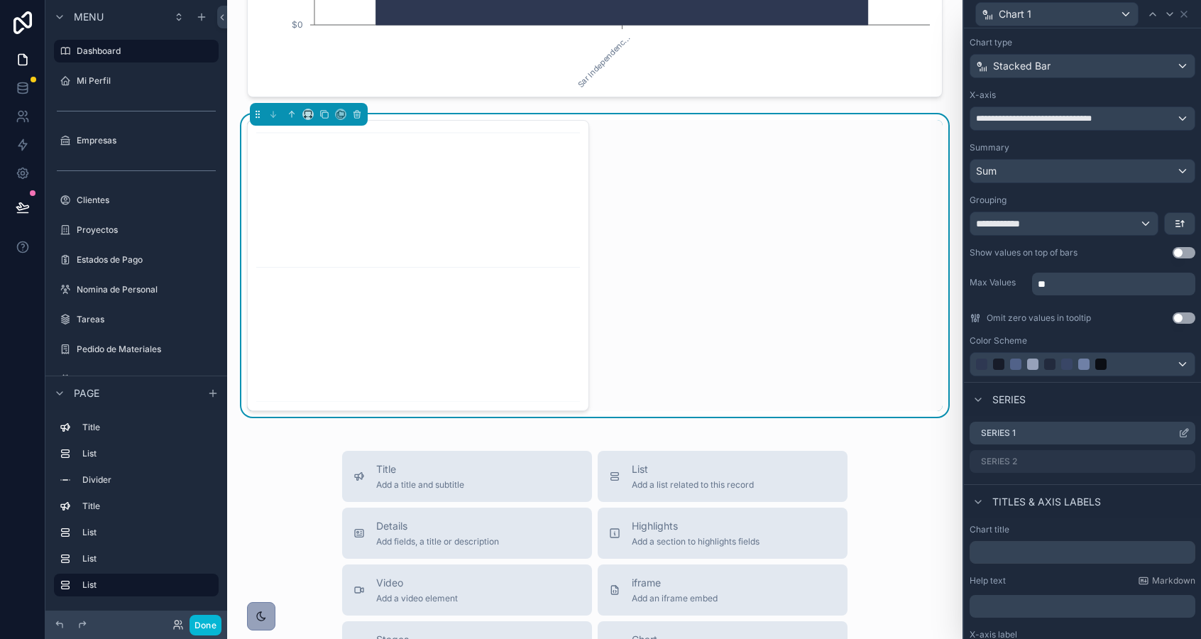
click at [1182, 432] on icon at bounding box center [1185, 432] width 6 height 6
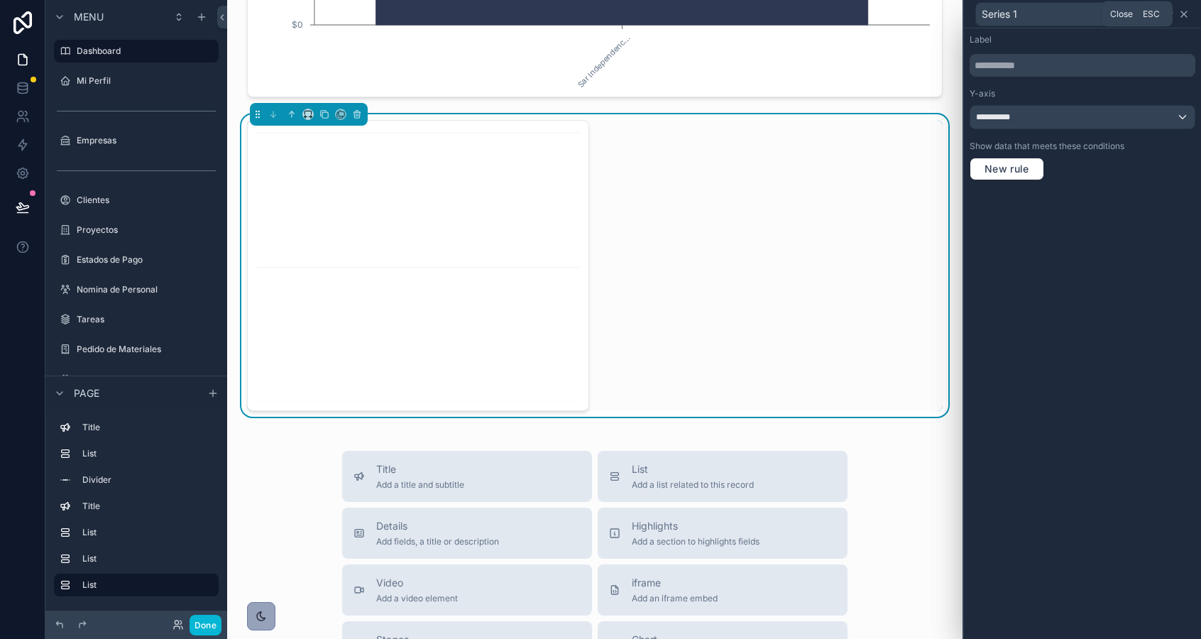
click at [1187, 17] on icon at bounding box center [1183, 14] width 11 height 11
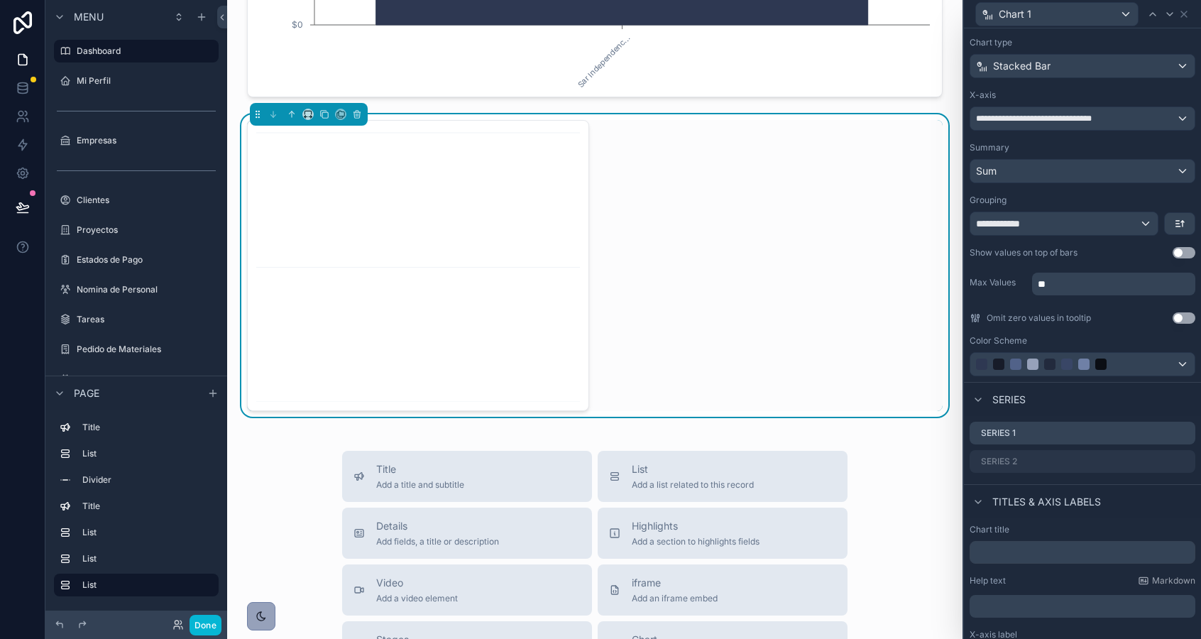
click at [1131, 460] on div "Series 1 Series 2" at bounding box center [1082, 447] width 237 height 62
click at [1022, 222] on span "**********" at bounding box center [1002, 223] width 53 height 14
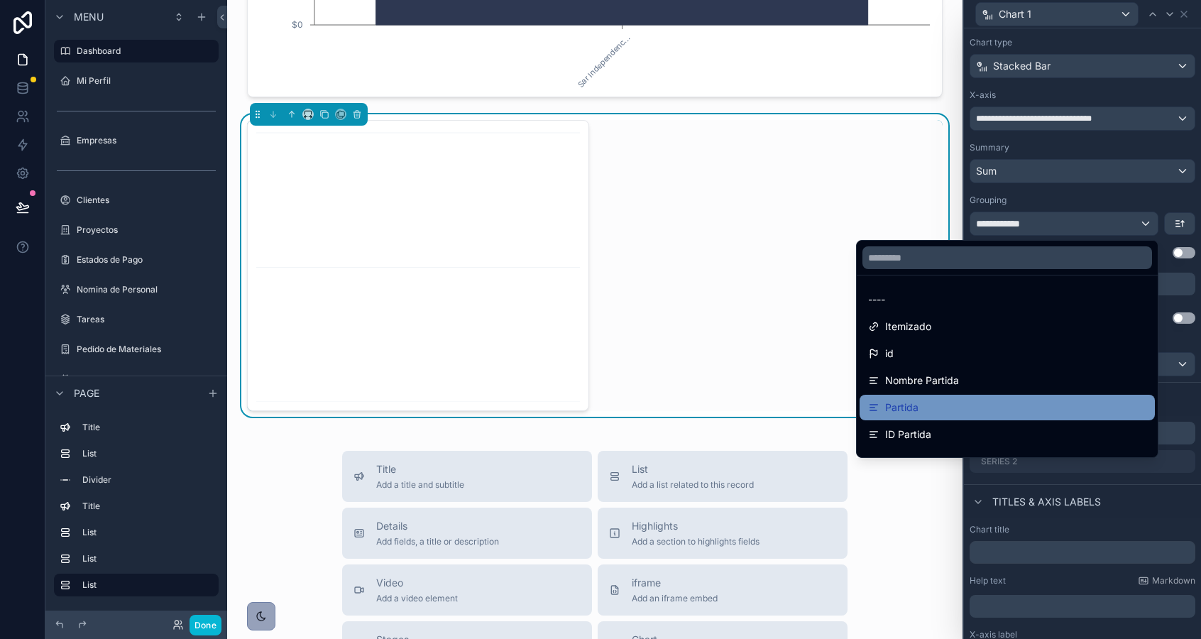
click at [980, 406] on div "Partida" at bounding box center [1007, 407] width 278 height 17
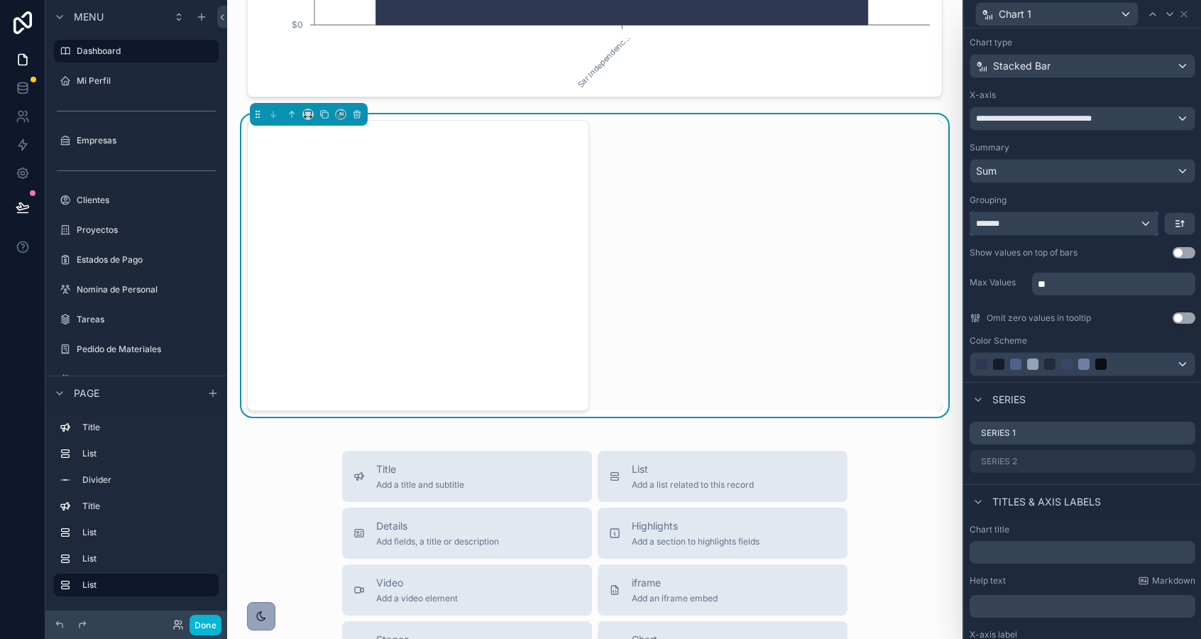
click at [1018, 224] on div "*******" at bounding box center [1063, 223] width 187 height 23
click at [1146, 226] on div "*******" at bounding box center [1063, 223] width 187 height 23
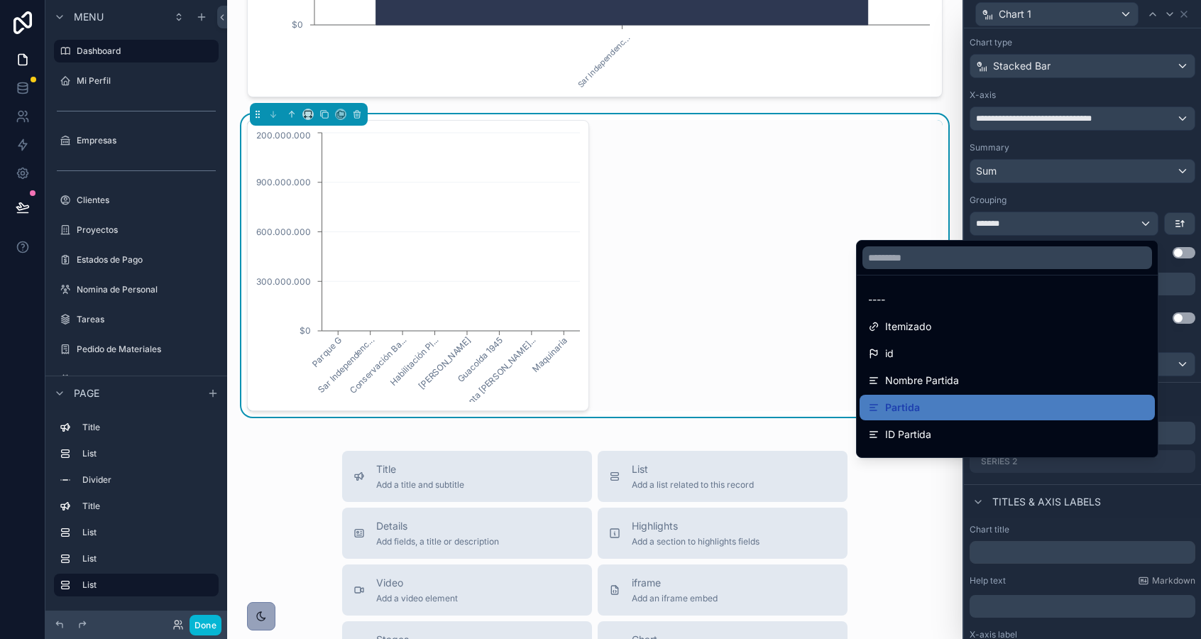
click at [834, 163] on div "Parque G Sar Independenc... Conservación Ba... Habilitación Pl... Espejo de Lun…" at bounding box center [594, 265] width 695 height 291
click at [840, 179] on div "Parque G Sar Independenc... Conservación Ba... Habilitación Pl... Espejo de Lun…" at bounding box center [594, 265] width 695 height 291
click at [620, 281] on div "Parque G Sar Independenc... Conservación Ba... Habilitación Pl... Espejo de Lun…" at bounding box center [594, 265] width 695 height 291
click at [1028, 194] on div at bounding box center [1082, 319] width 237 height 639
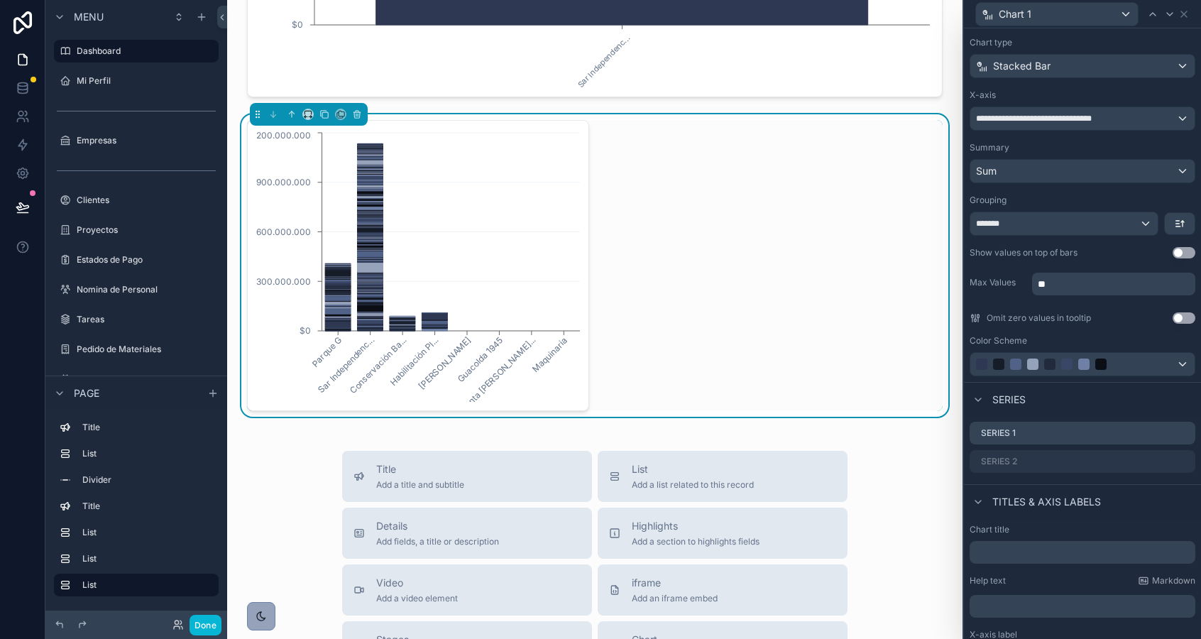
click at [1050, 287] on p "**" at bounding box center [1115, 284] width 155 height 14
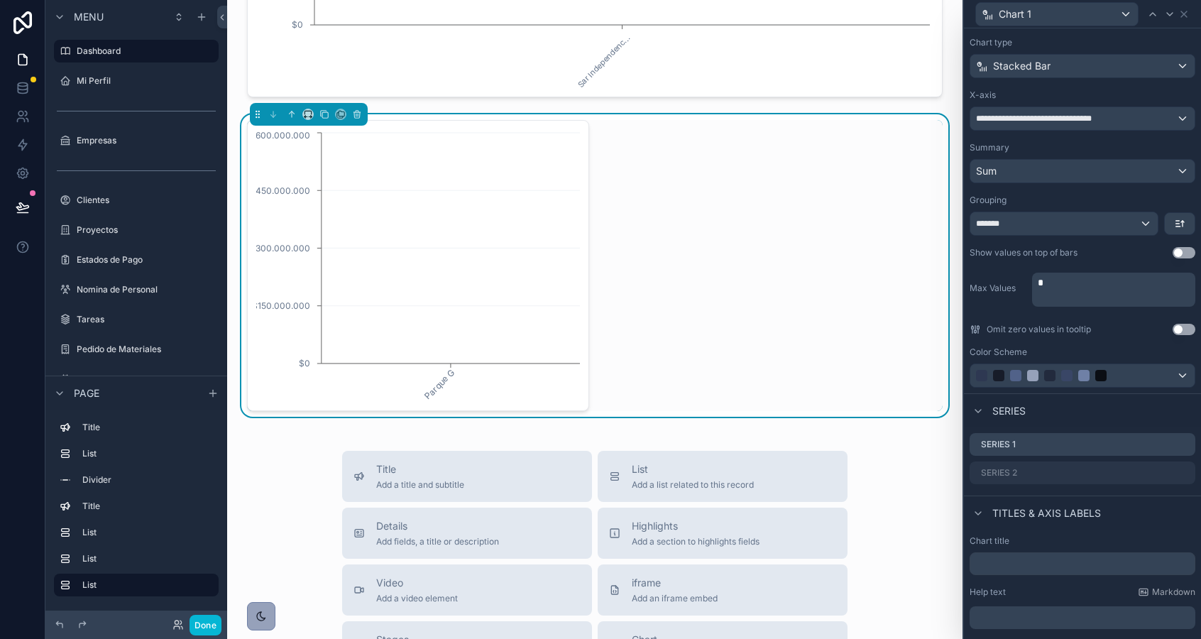
scroll to position [79, 0]
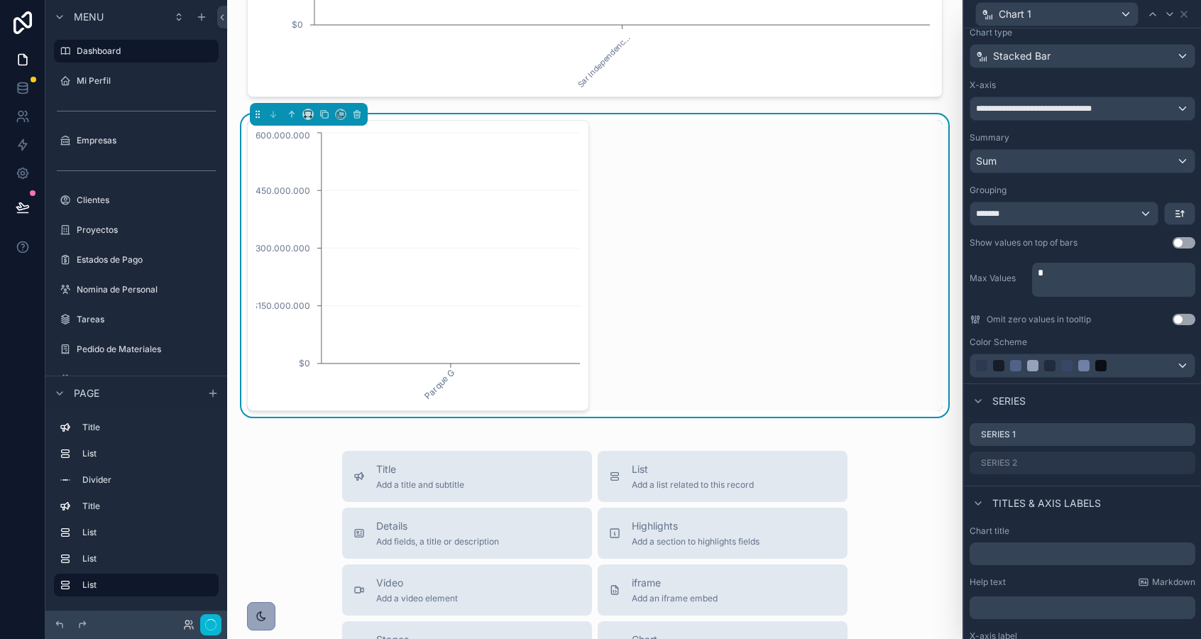
click at [1008, 246] on div "Show values on top of bars" at bounding box center [1023, 242] width 108 height 11
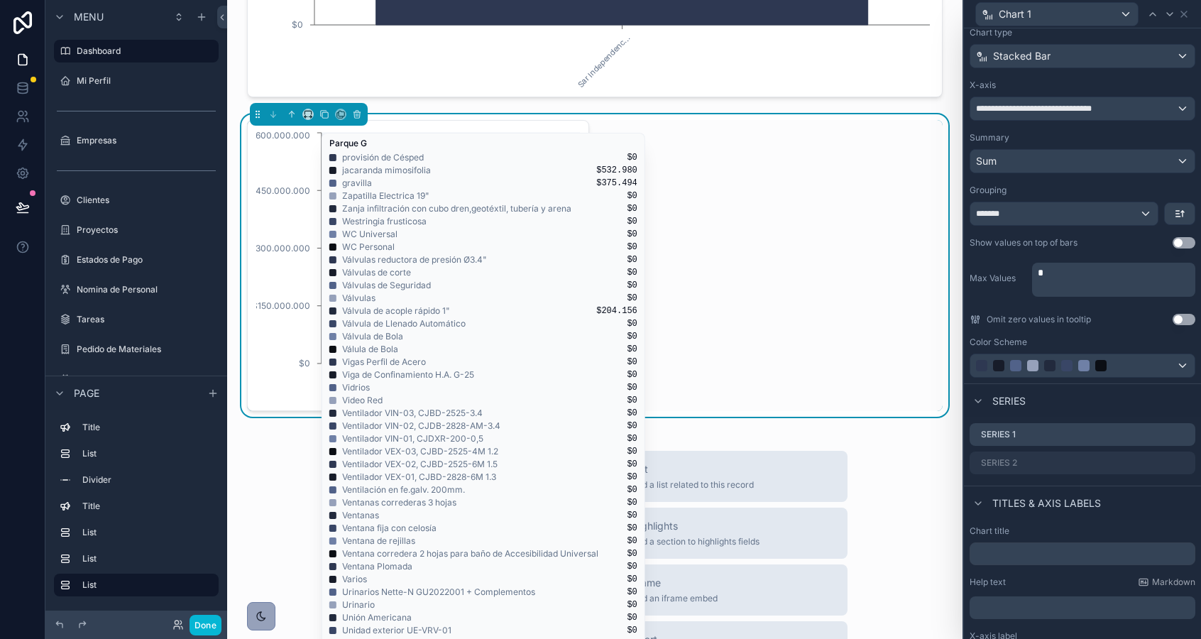
click at [437, 280] on icon "chart" at bounding box center [450, 280] width 207 height 1
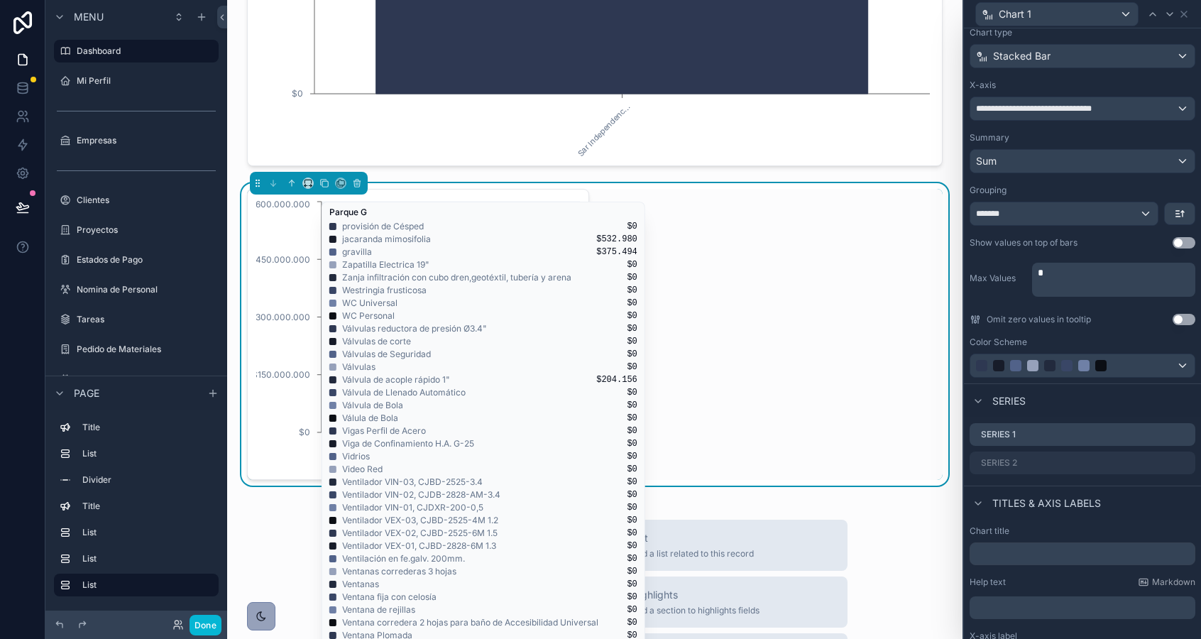
scroll to position [1360, 0]
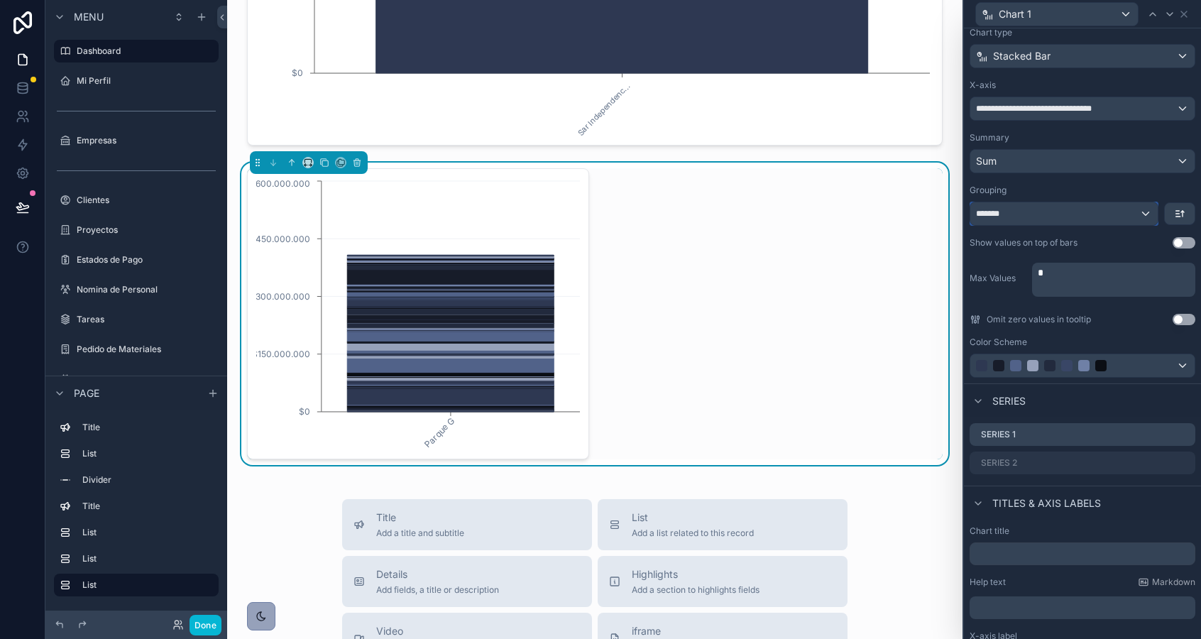
click at [1032, 214] on div "*******" at bounding box center [1063, 213] width 187 height 23
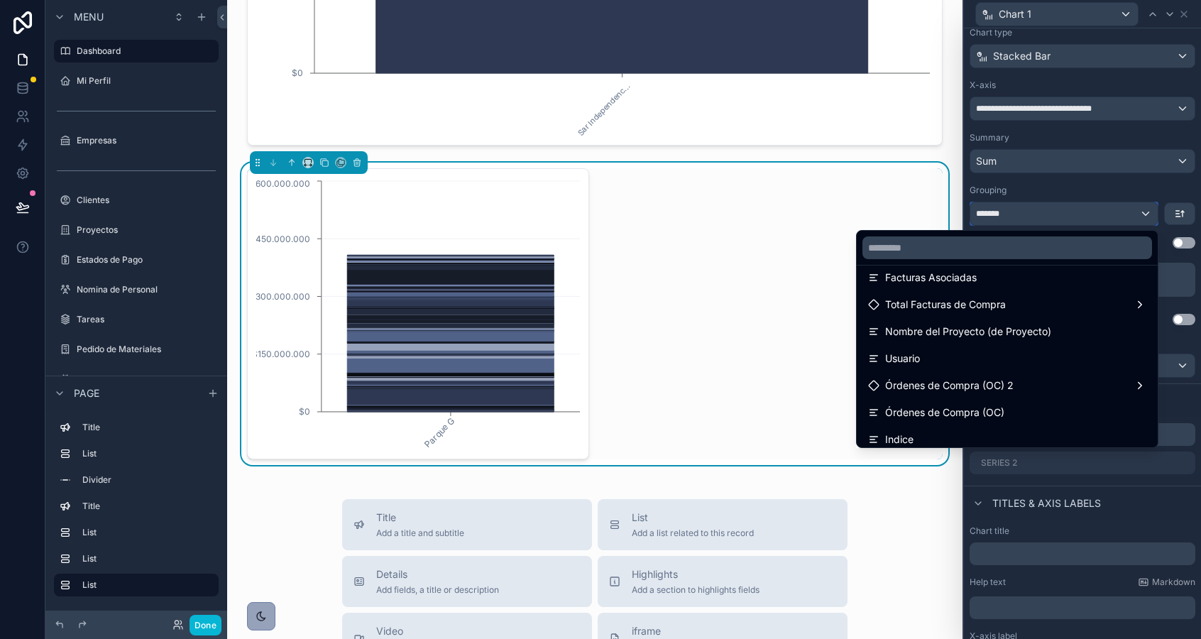
scroll to position [204, 0]
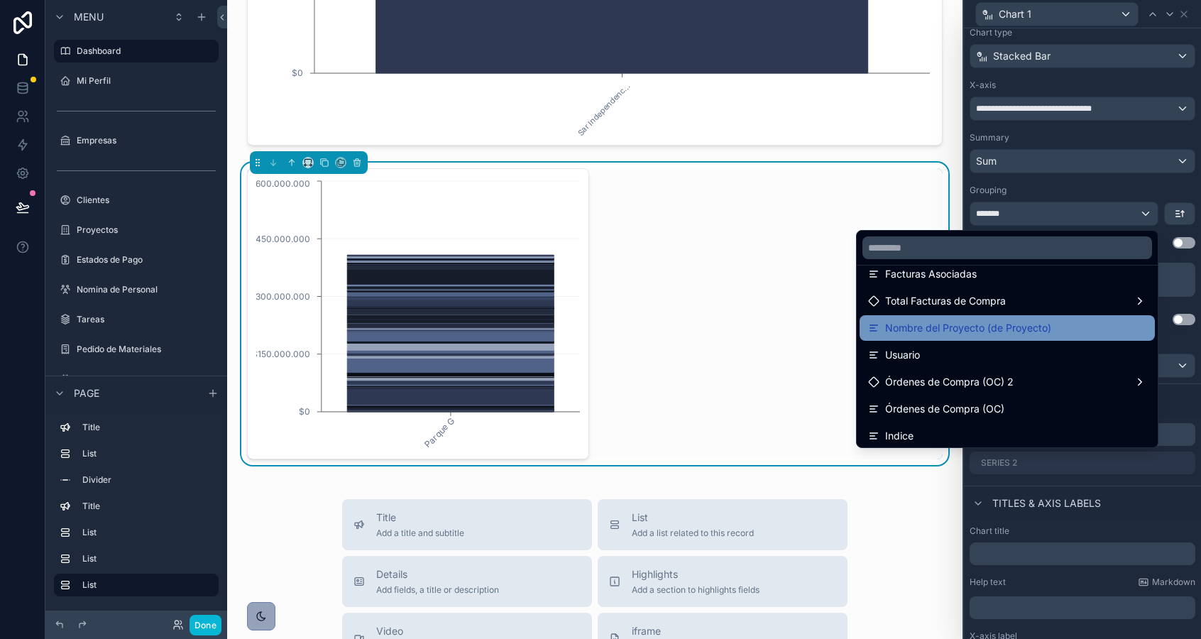
click at [1016, 329] on span "Nombre del Proyecto (de Proyecto)" at bounding box center [968, 327] width 166 height 17
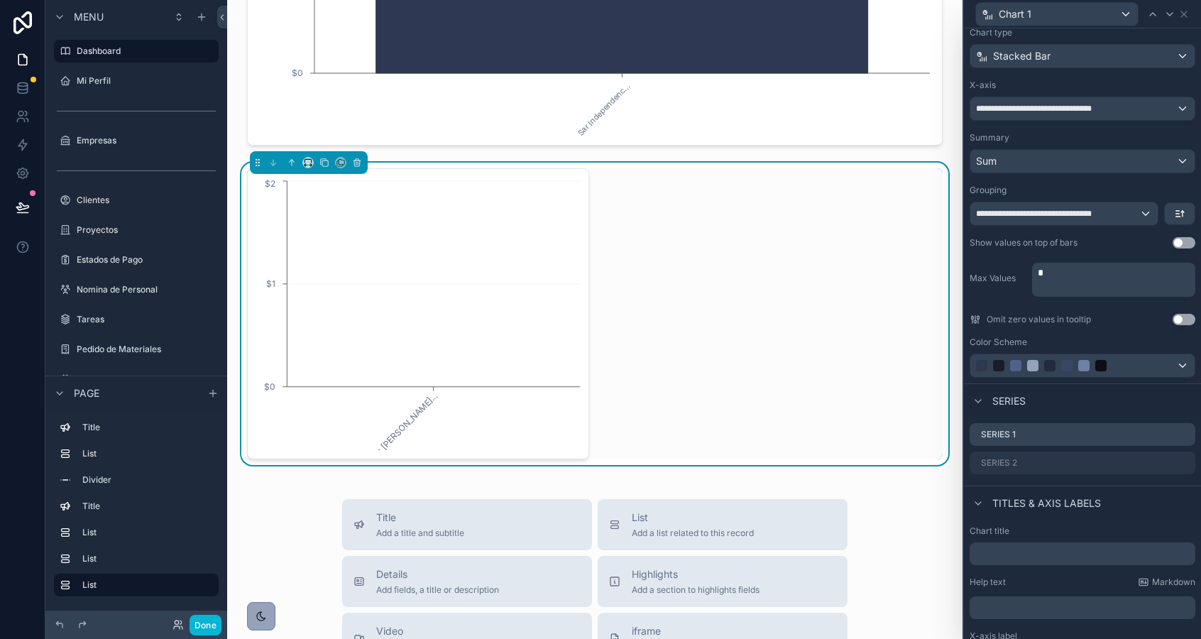
click at [1045, 267] on p "*" at bounding box center [1115, 272] width 155 height 14
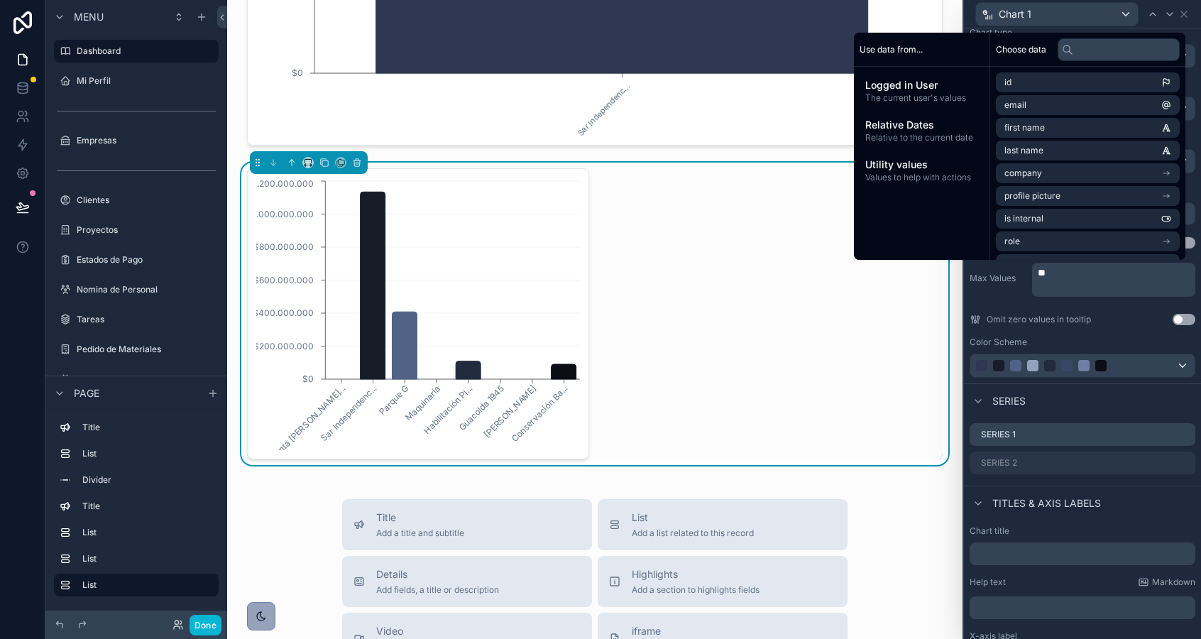
click at [1045, 286] on p "﻿" at bounding box center [1115, 287] width 155 height 14
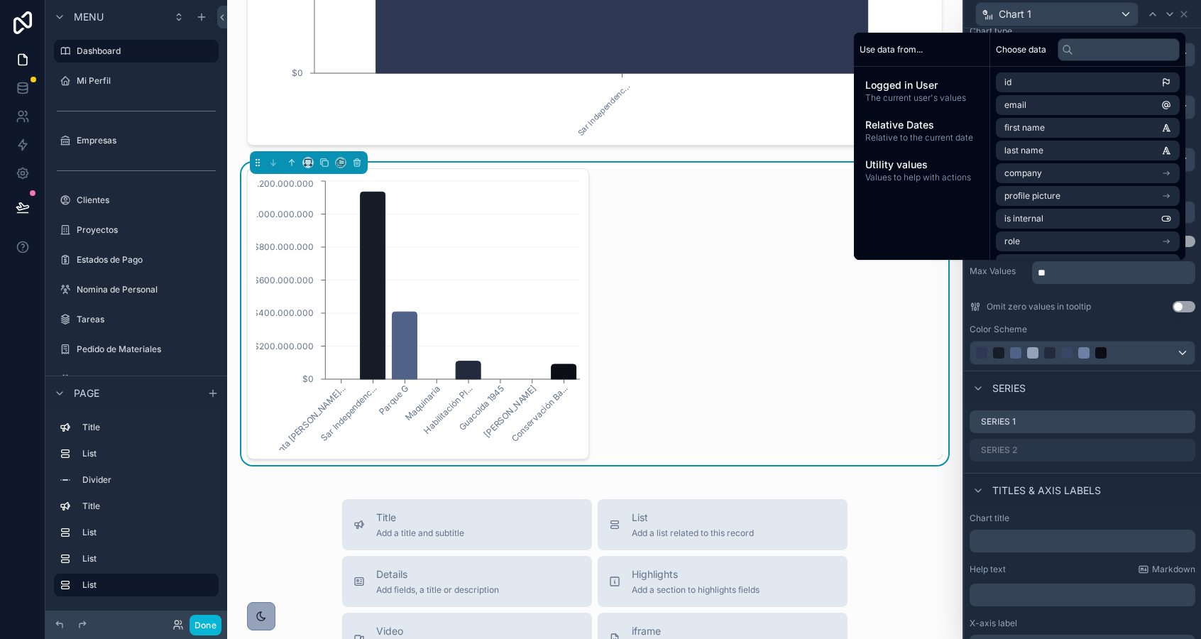
click at [678, 302] on div "Sar Santa Ansel... Sar Independenc... Parque G Maquinaria Habilitación Pl... Gu…" at bounding box center [594, 313] width 695 height 291
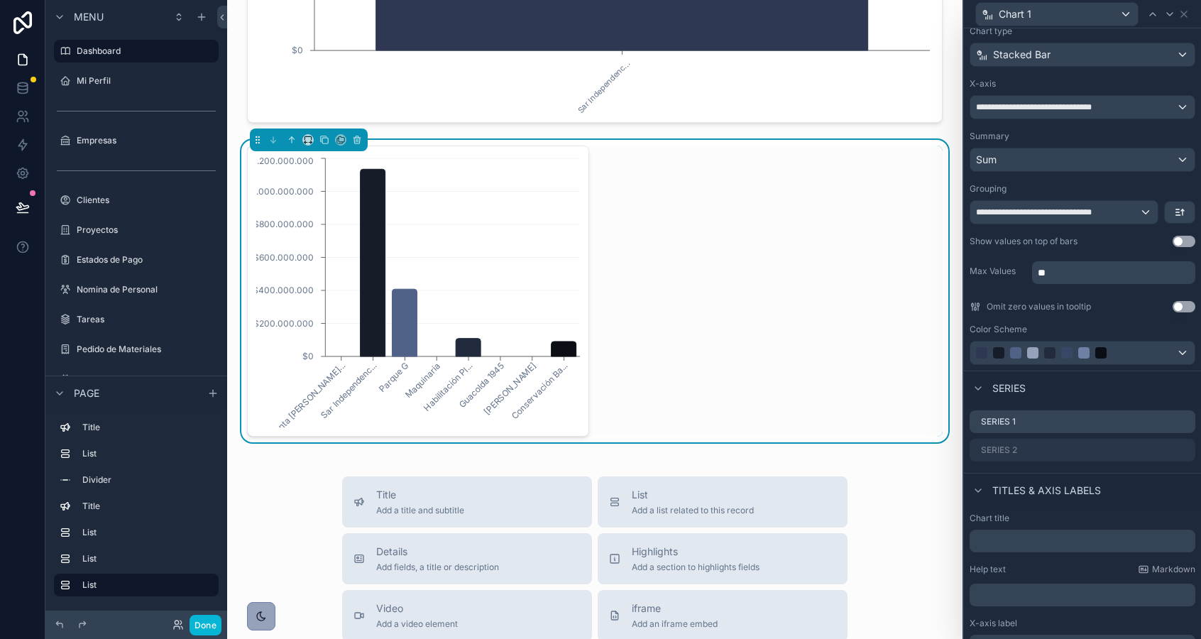
scroll to position [1385, 0]
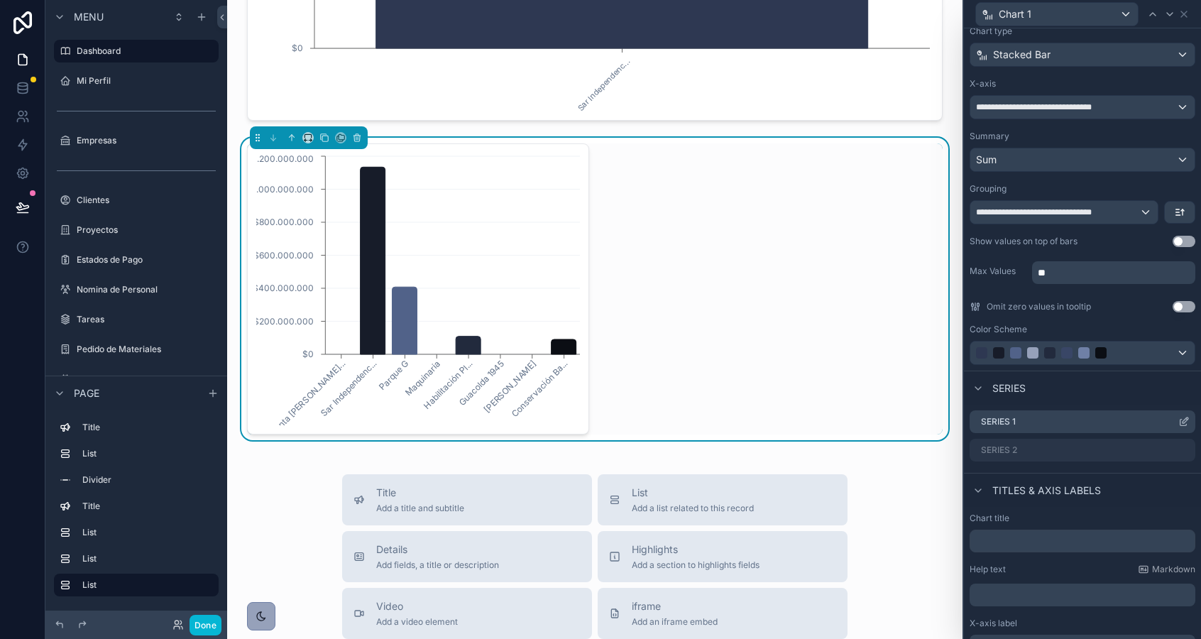
click at [1187, 422] on icon at bounding box center [1183, 421] width 11 height 11
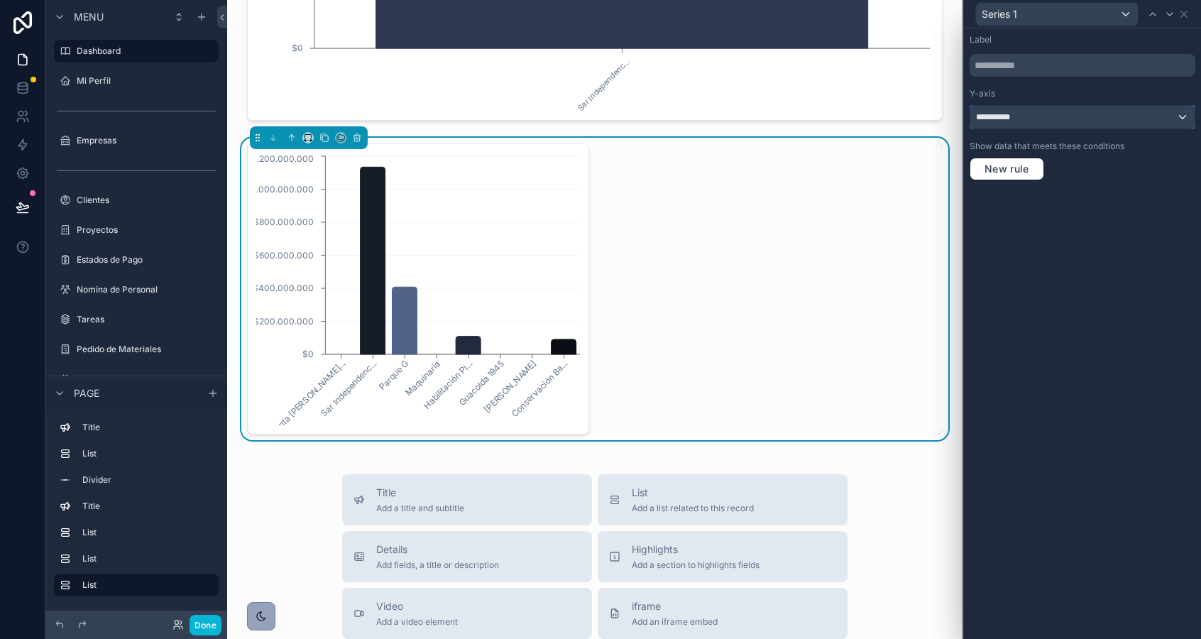
click at [1040, 119] on div "**********" at bounding box center [1082, 117] width 224 height 23
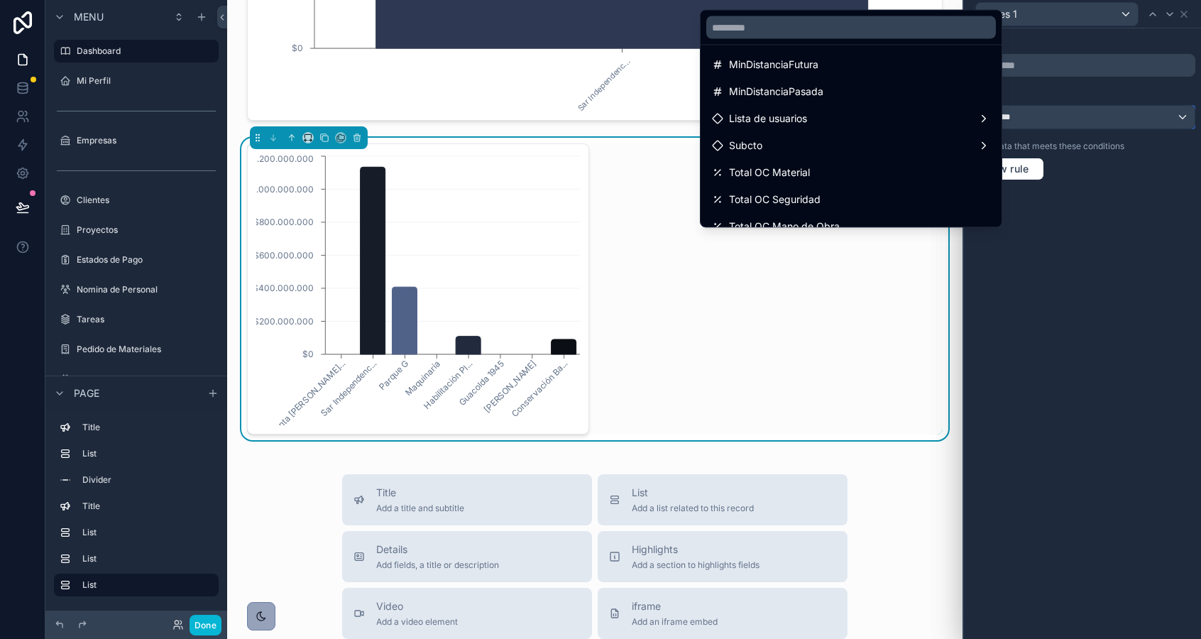
scroll to position [511, 0]
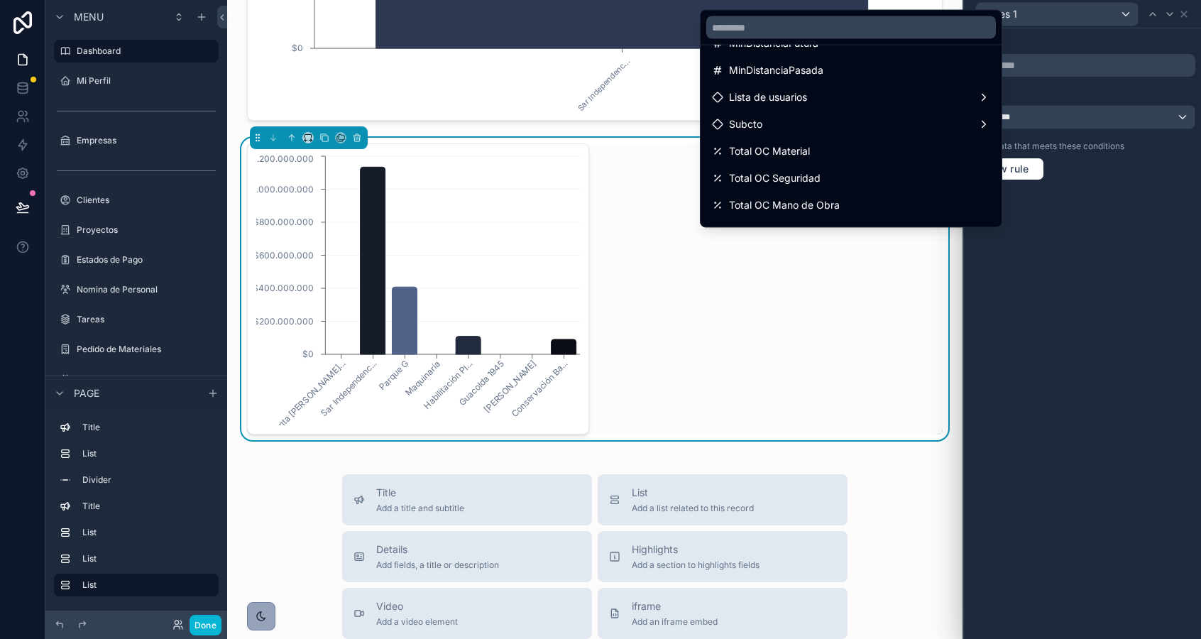
click at [1051, 310] on div at bounding box center [1082, 319] width 237 height 639
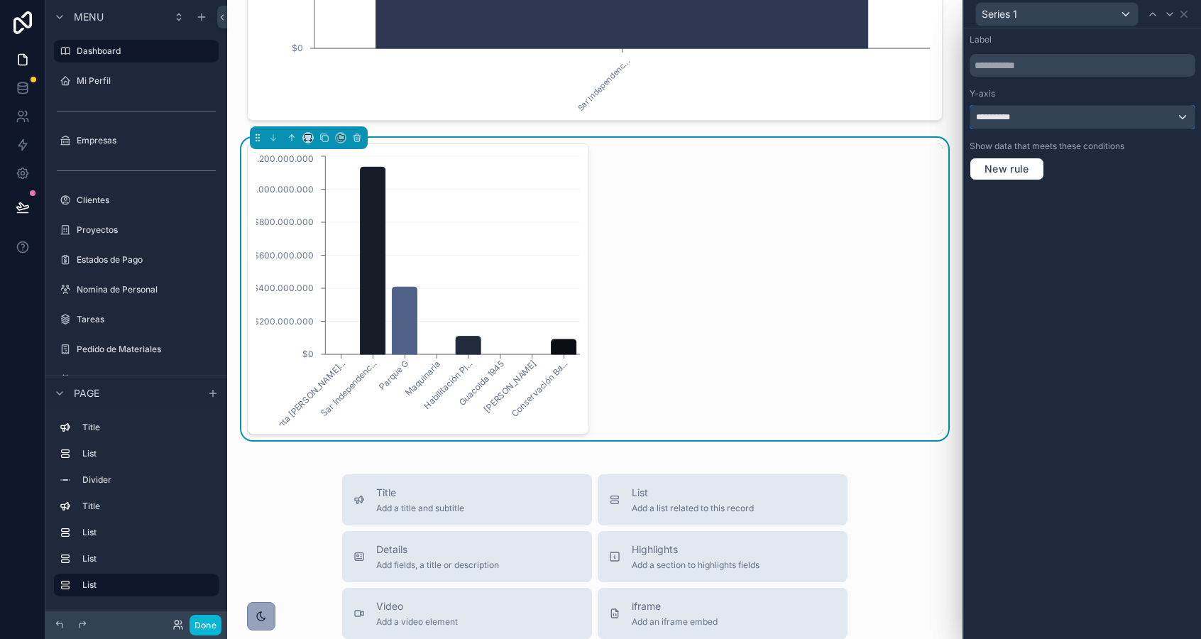
click at [1051, 118] on div "**********" at bounding box center [1082, 117] width 224 height 23
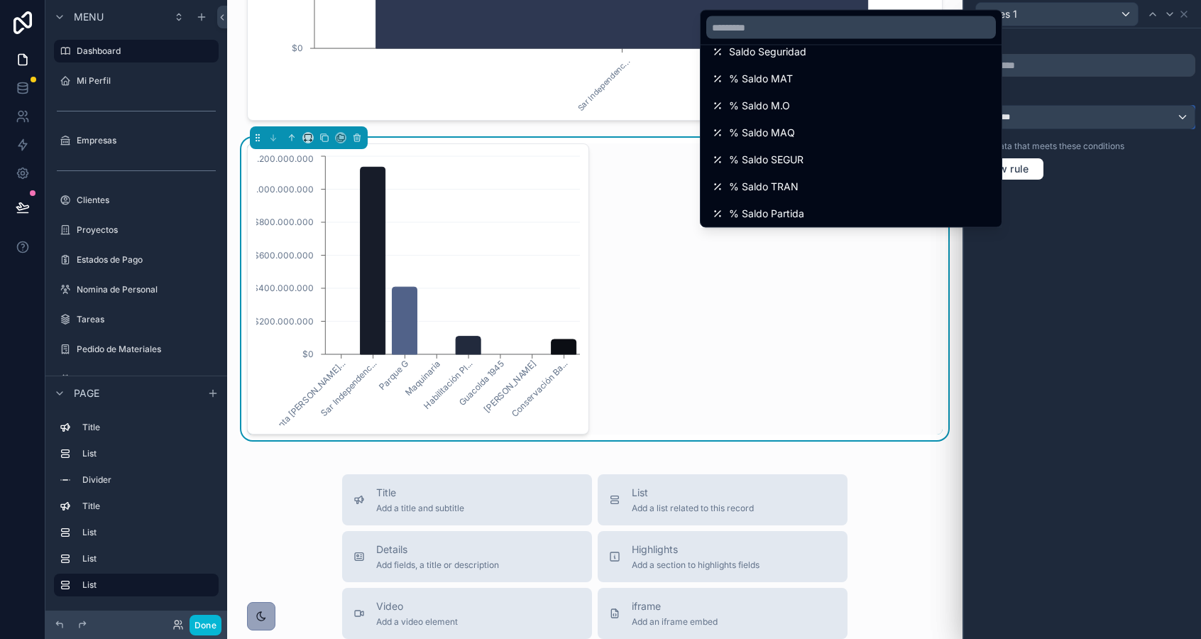
scroll to position [924, 0]
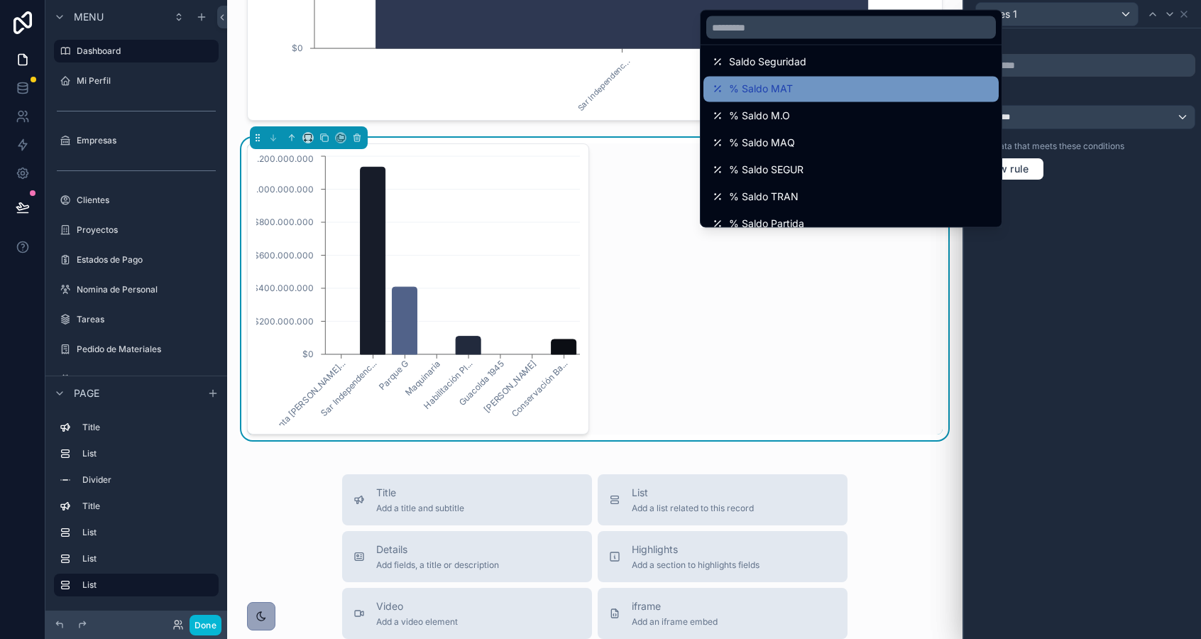
click at [854, 86] on div "% Saldo MAT" at bounding box center [851, 89] width 278 height 17
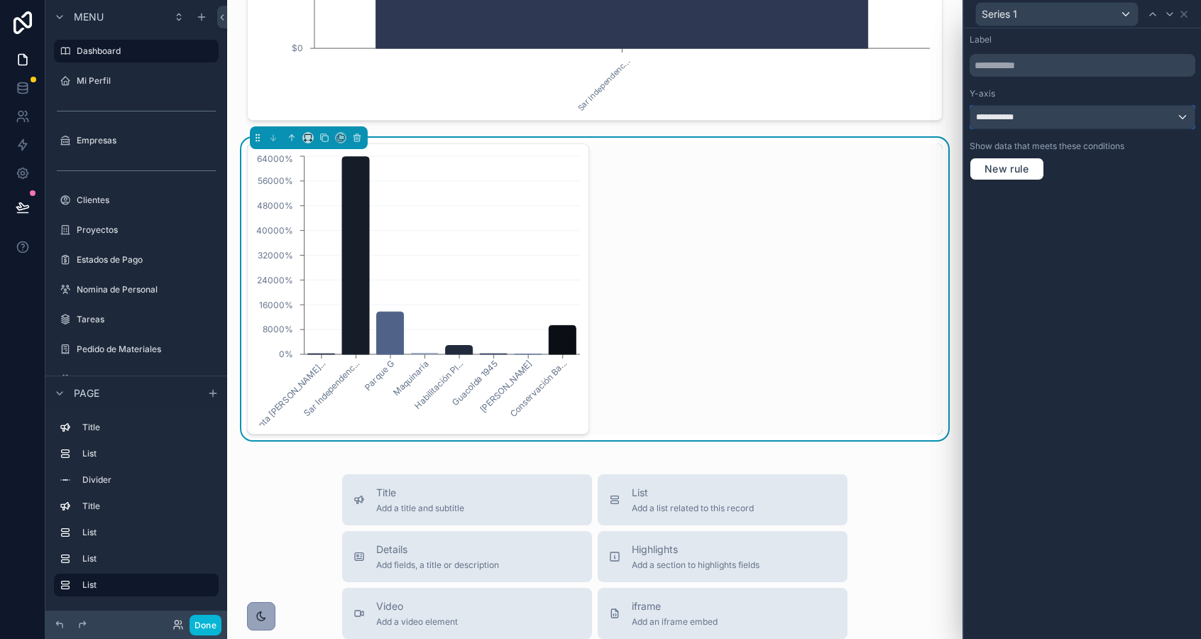
click at [1069, 119] on div "**********" at bounding box center [1082, 117] width 224 height 23
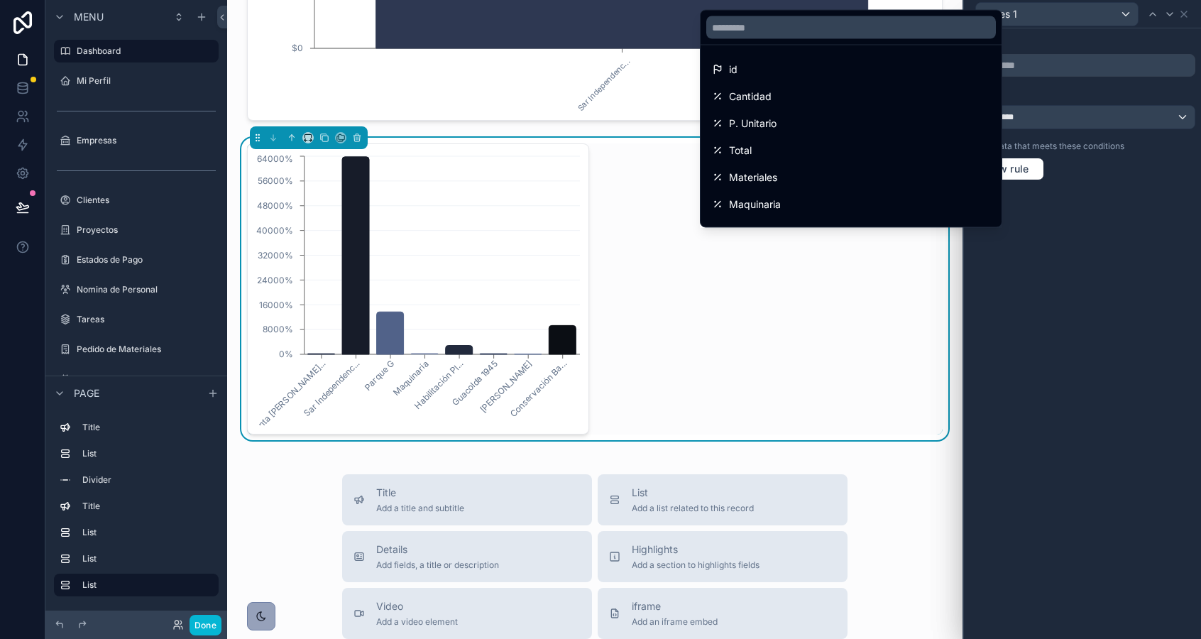
click at [724, 315] on div "Sar Santa Ansel... Sar Independenc... Parque G Maquinaria Habilitación Pl... Gu…" at bounding box center [594, 288] width 695 height 291
click at [1037, 268] on div at bounding box center [1082, 319] width 237 height 639
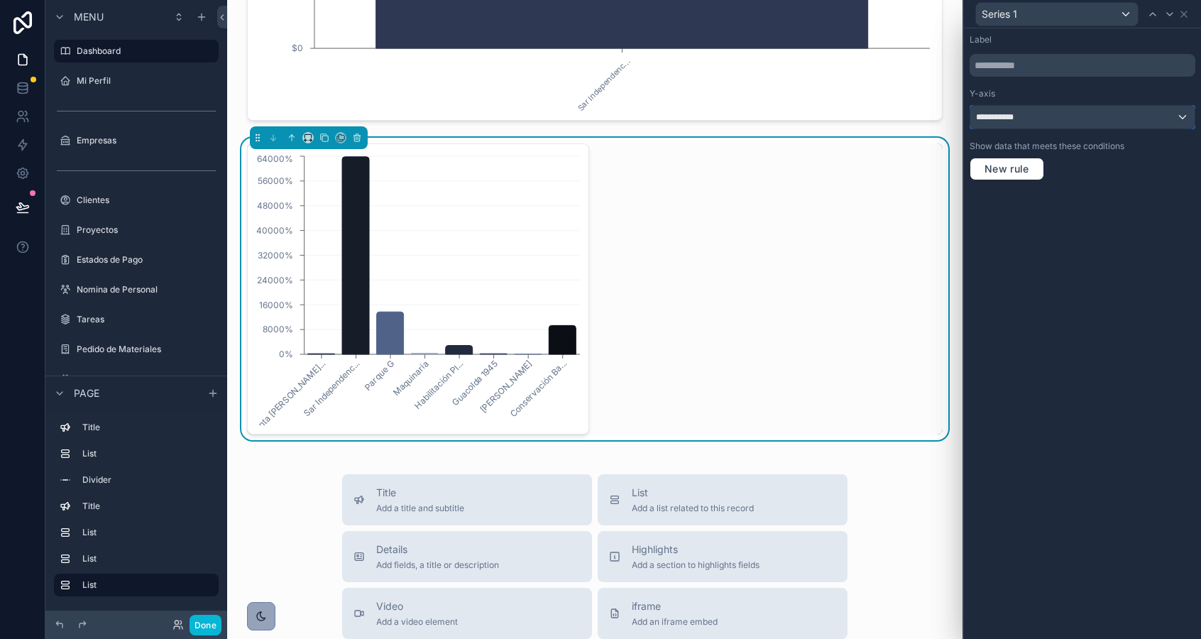
click at [1156, 121] on div "**********" at bounding box center [1082, 117] width 224 height 23
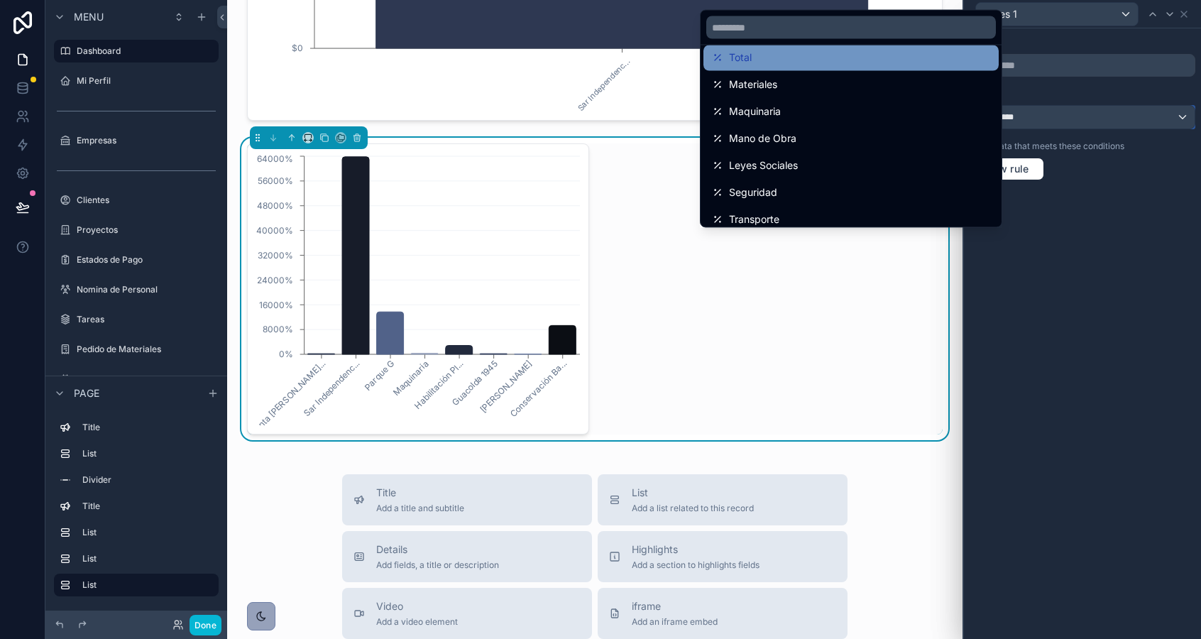
scroll to position [0, 0]
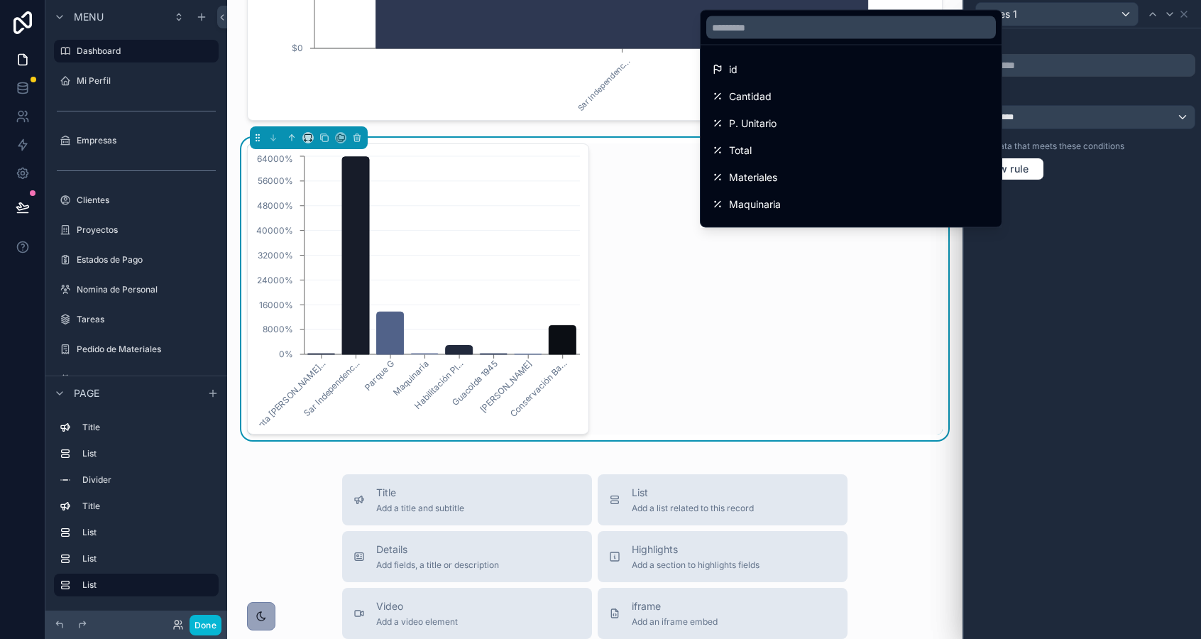
click at [845, 333] on div "Sar Santa Ansel... Sar Independenc... Parque G Maquinaria Habilitación Pl... Gu…" at bounding box center [594, 288] width 695 height 291
click at [1178, 12] on div at bounding box center [1082, 319] width 237 height 639
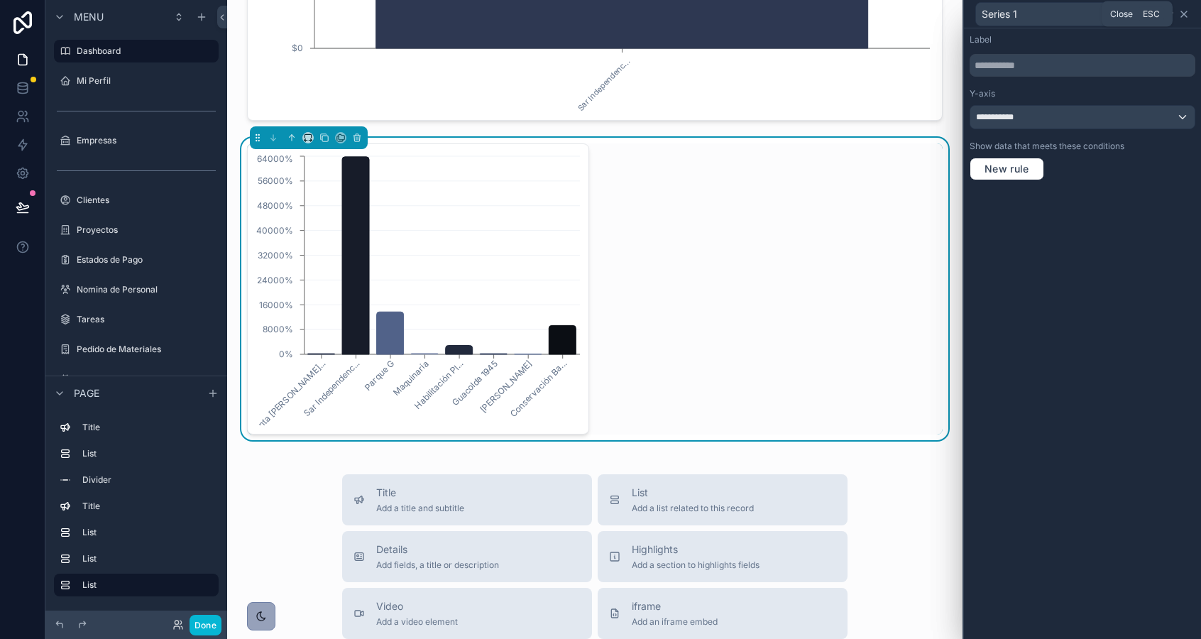
click at [1182, 14] on icon at bounding box center [1184, 14] width 6 height 6
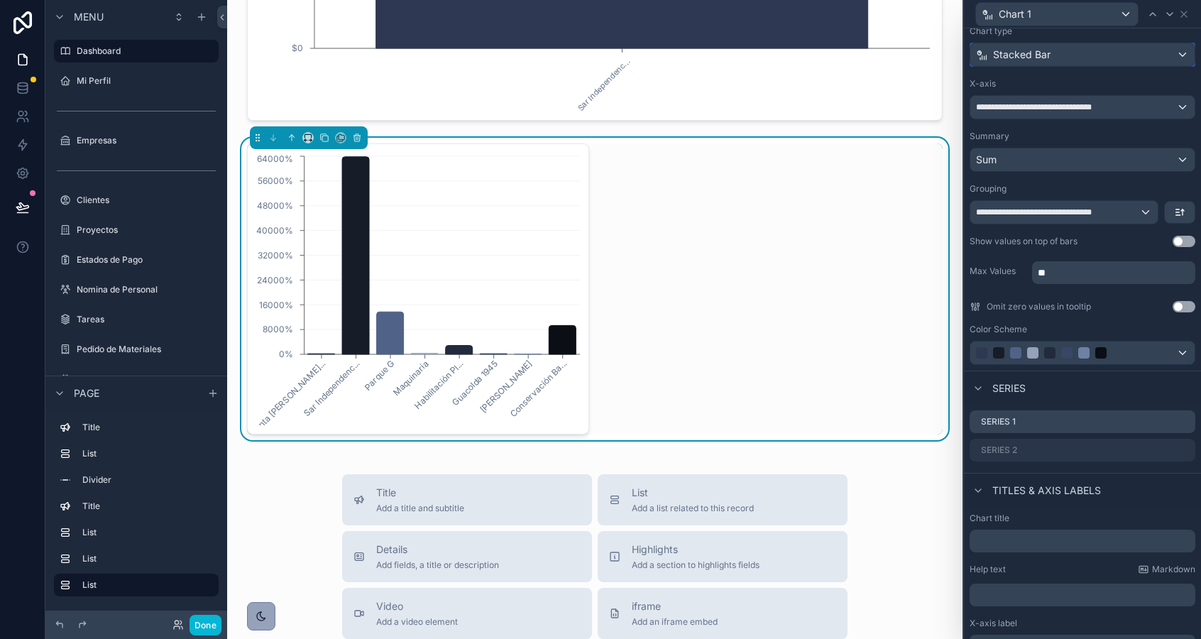
click at [1013, 62] on div "Stacked Bar" at bounding box center [1082, 54] width 224 height 23
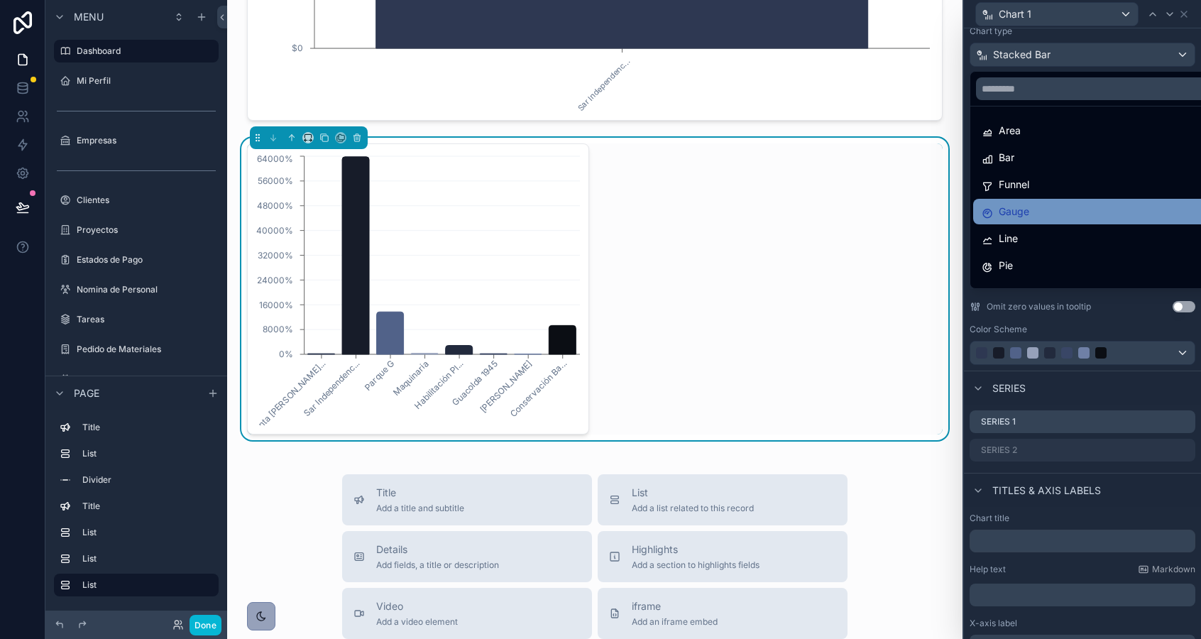
click at [1023, 215] on span "Gauge" at bounding box center [1014, 211] width 31 height 17
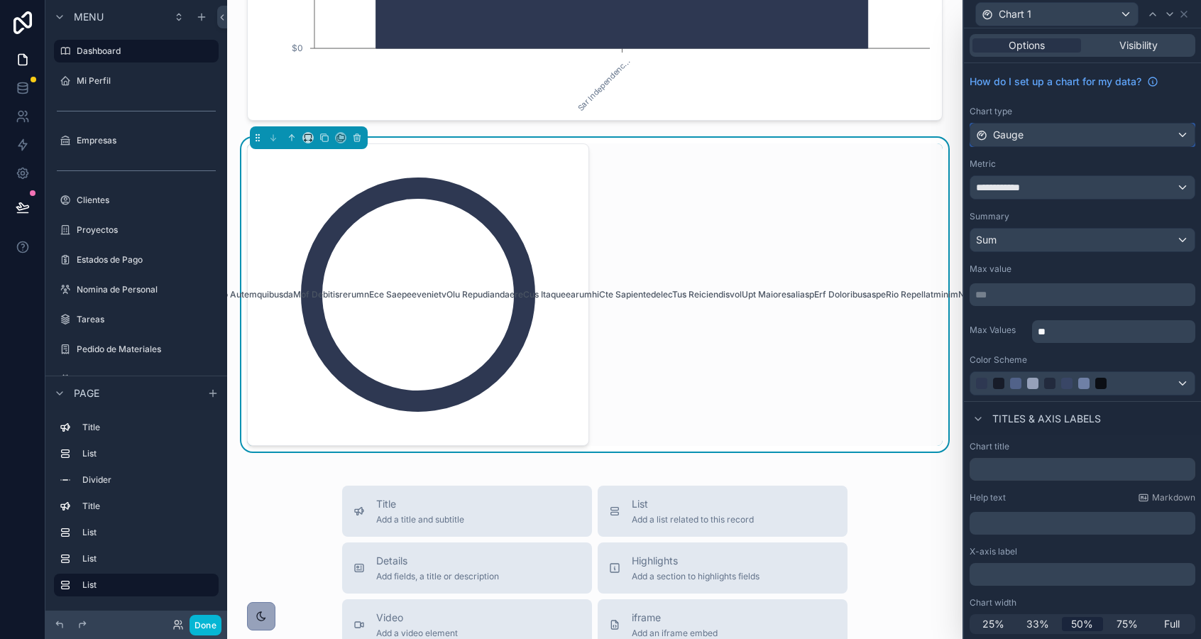
click at [1009, 131] on span "Gauge" at bounding box center [1008, 135] width 31 height 14
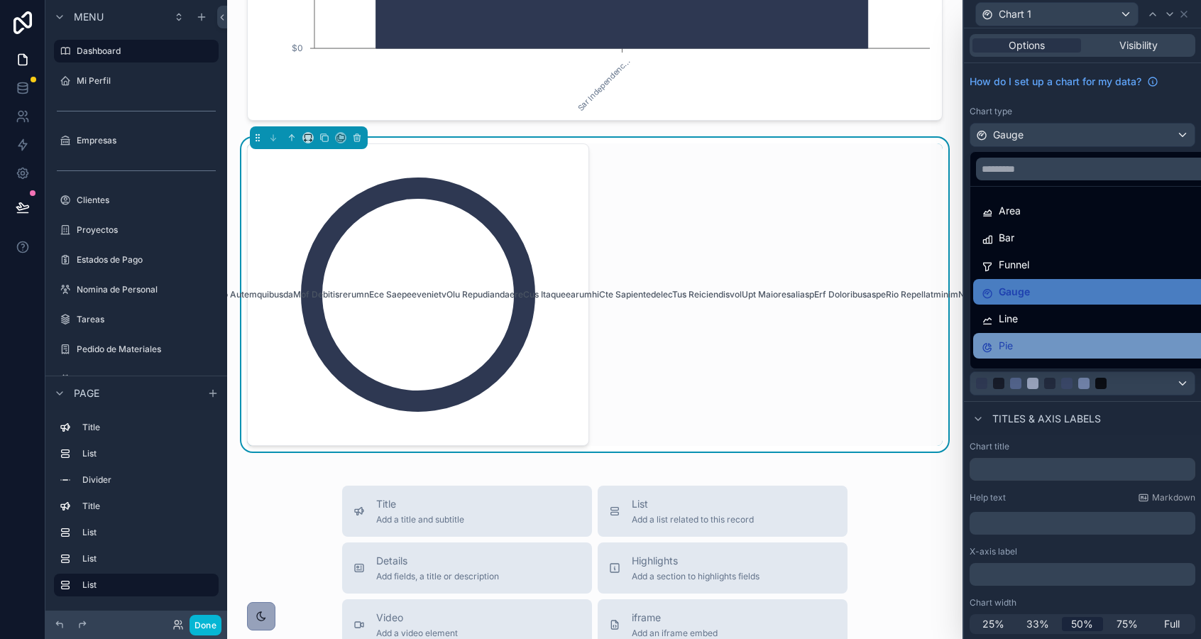
click at [1018, 343] on div "Pie" at bounding box center [1098, 345] width 234 height 17
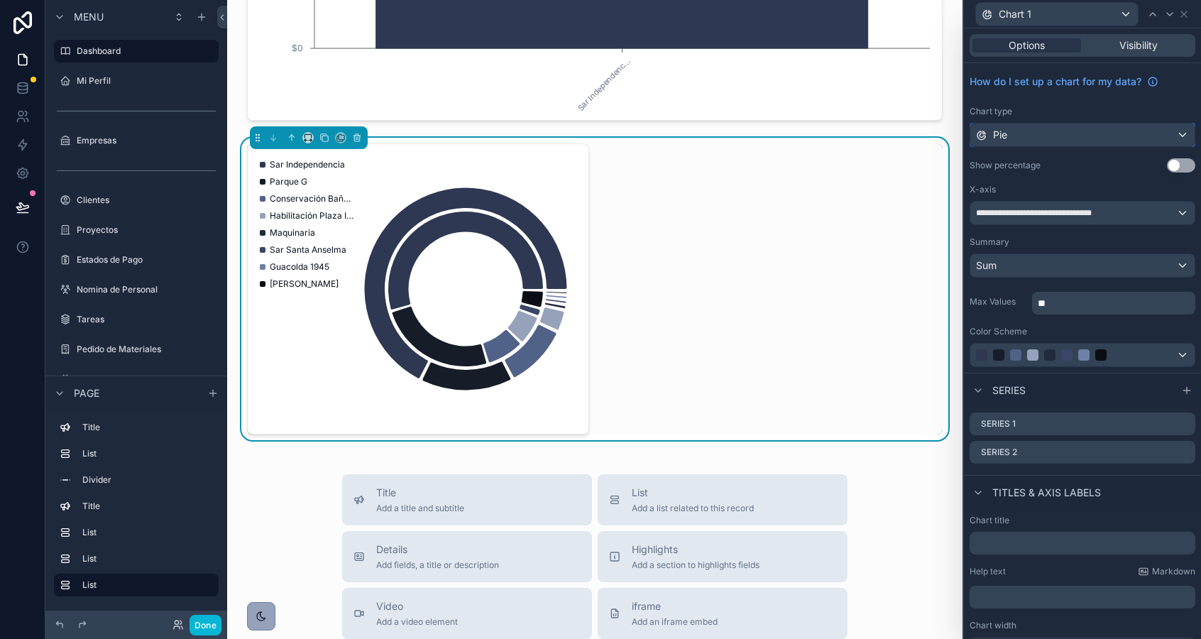
click at [1104, 131] on div "Pie" at bounding box center [1082, 134] width 224 height 23
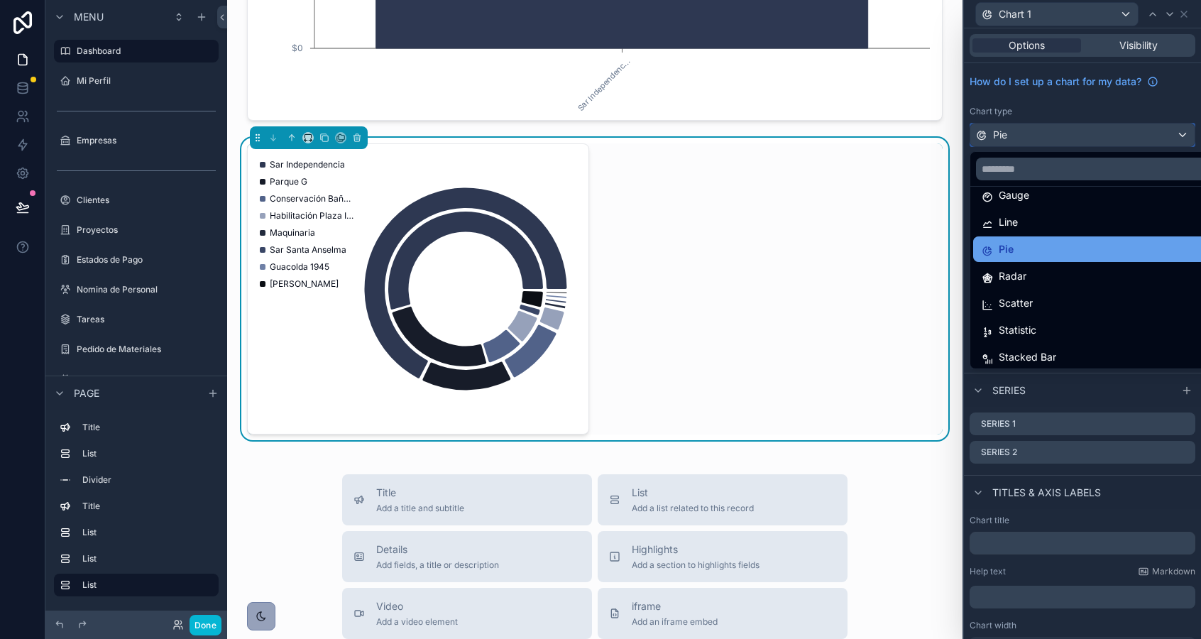
scroll to position [101, 0]
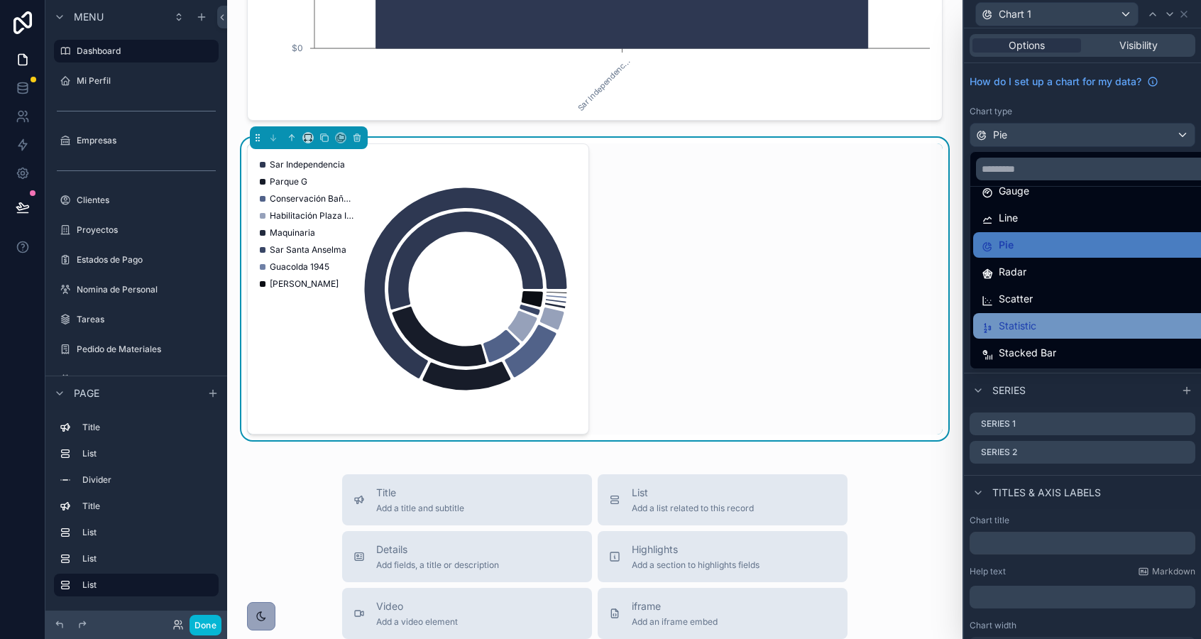
click at [1062, 314] on div "Statistic" at bounding box center [1098, 326] width 251 height 26
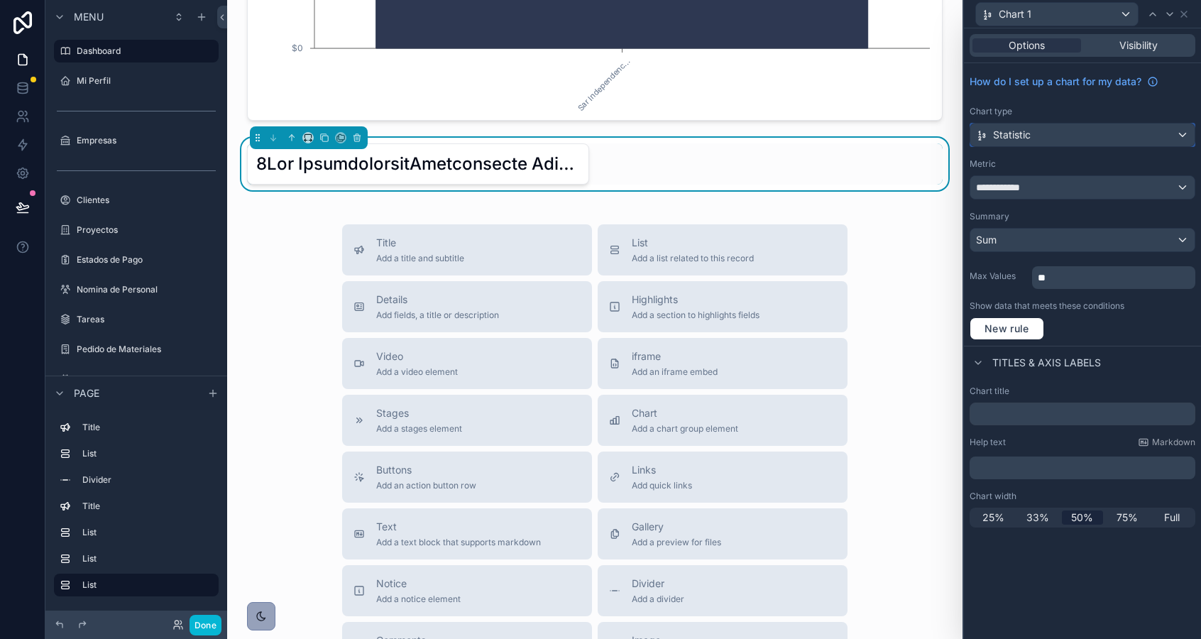
click at [1051, 136] on div "Statistic" at bounding box center [1082, 134] width 224 height 23
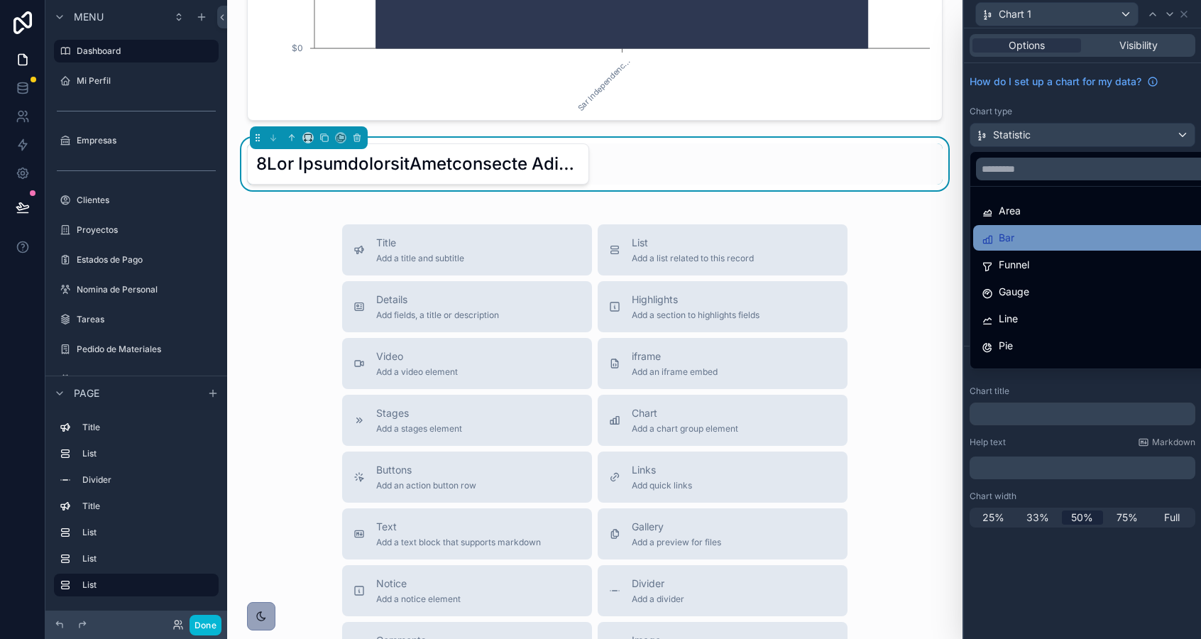
click at [1059, 247] on div "Bar" at bounding box center [1098, 238] width 251 height 26
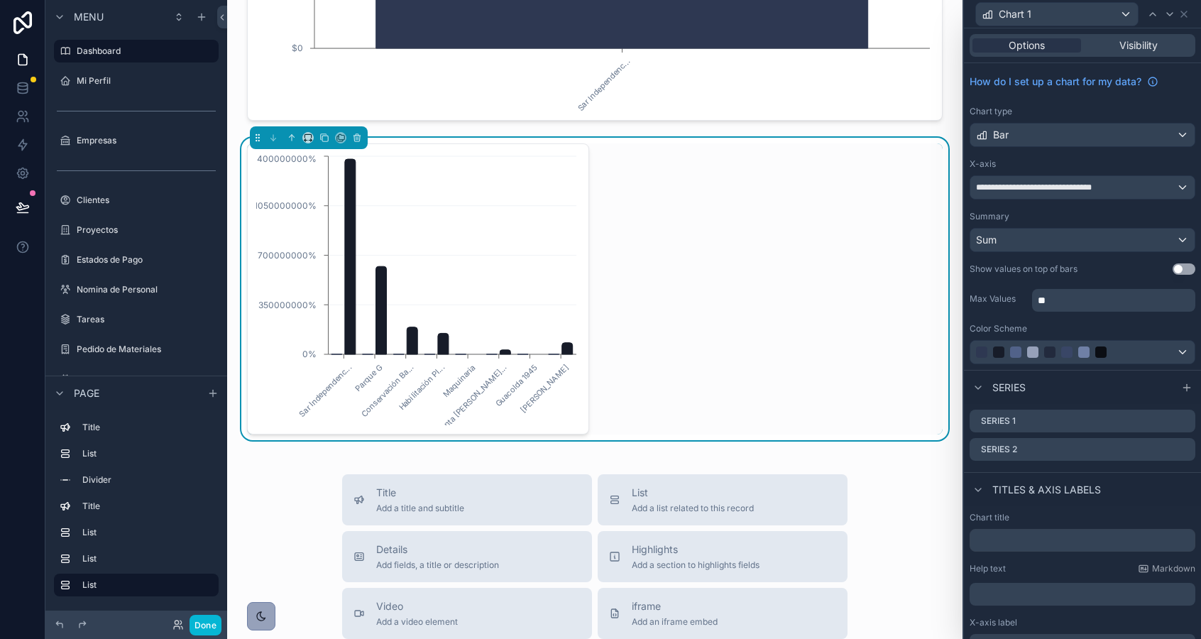
scroll to position [123, 0]
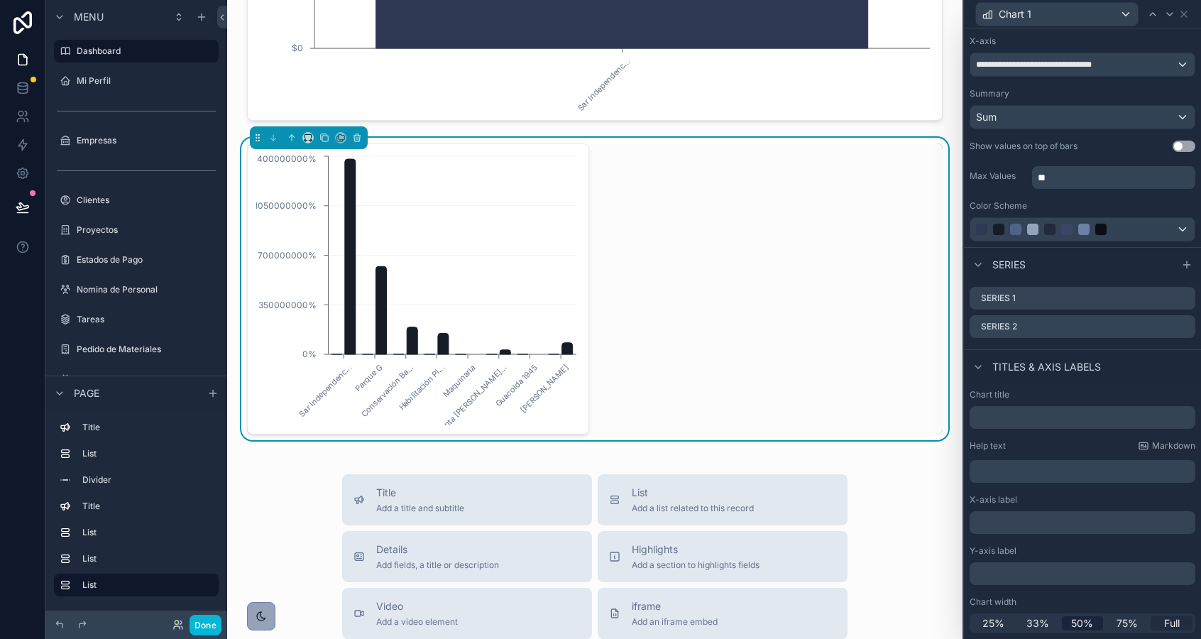
click at [1164, 622] on span "Full" at bounding box center [1172, 623] width 16 height 14
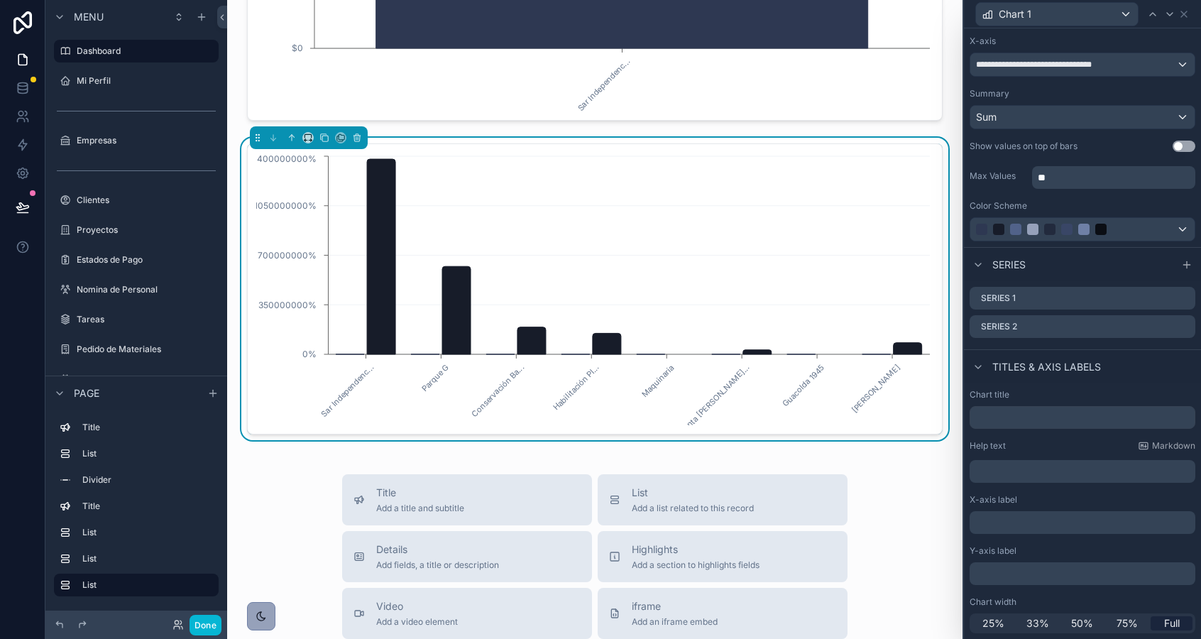
click at [1129, 242] on div "**********" at bounding box center [1082, 93] width 237 height 307
click at [1129, 231] on div at bounding box center [1067, 229] width 182 height 11
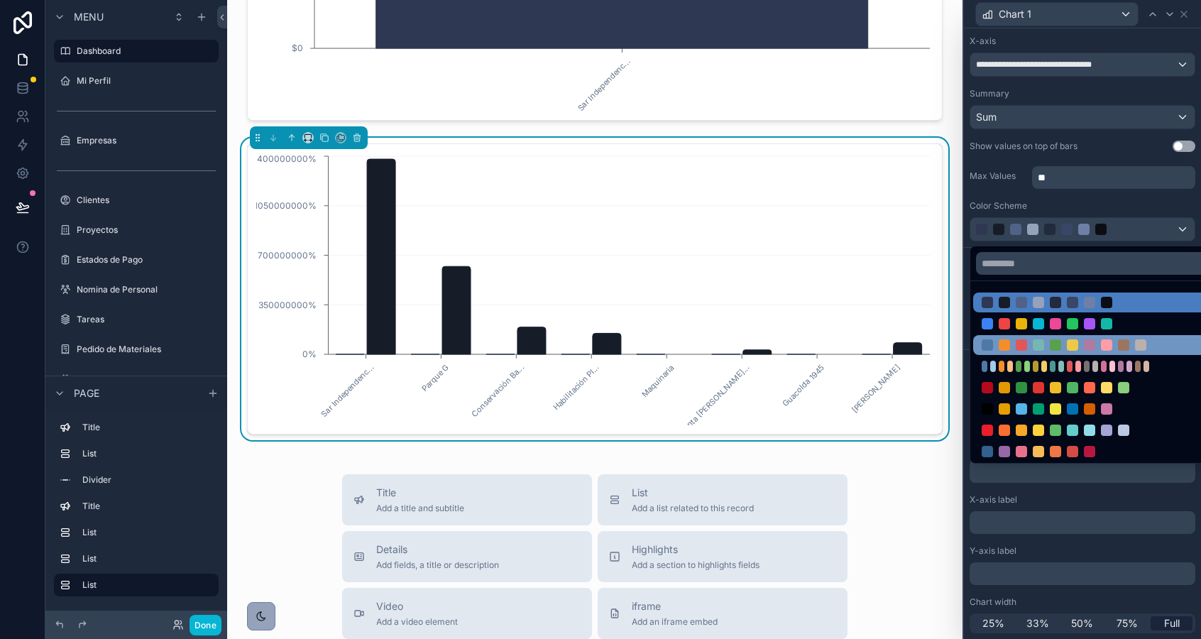
click at [1069, 335] on div at bounding box center [1098, 345] width 251 height 20
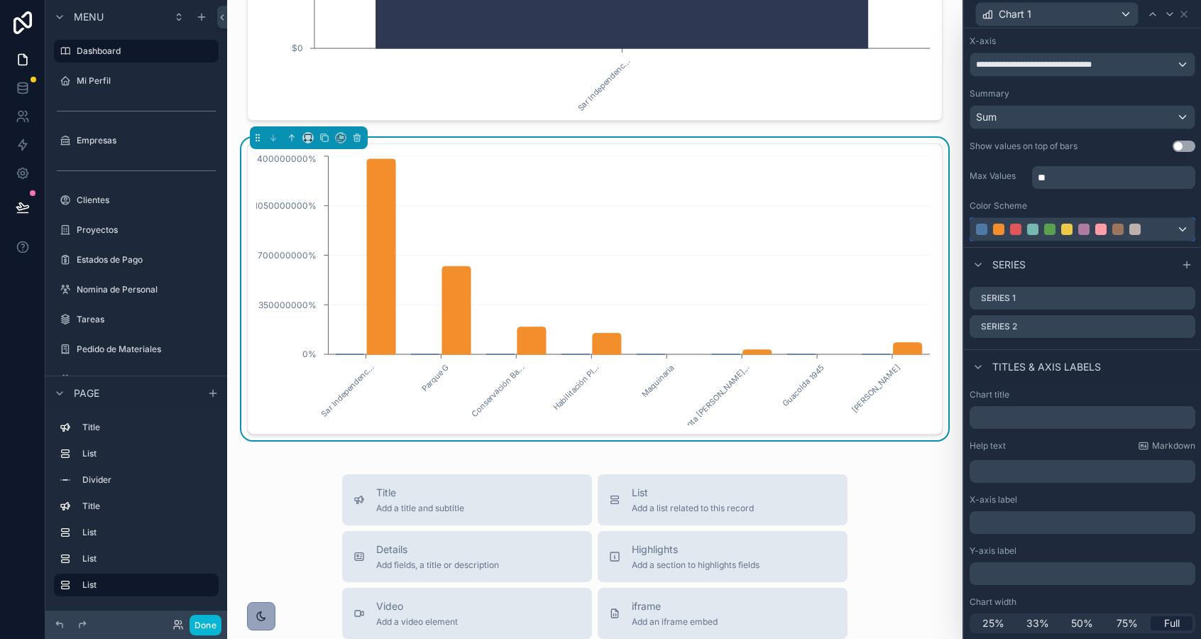
click at [1096, 235] on div at bounding box center [1082, 229] width 224 height 23
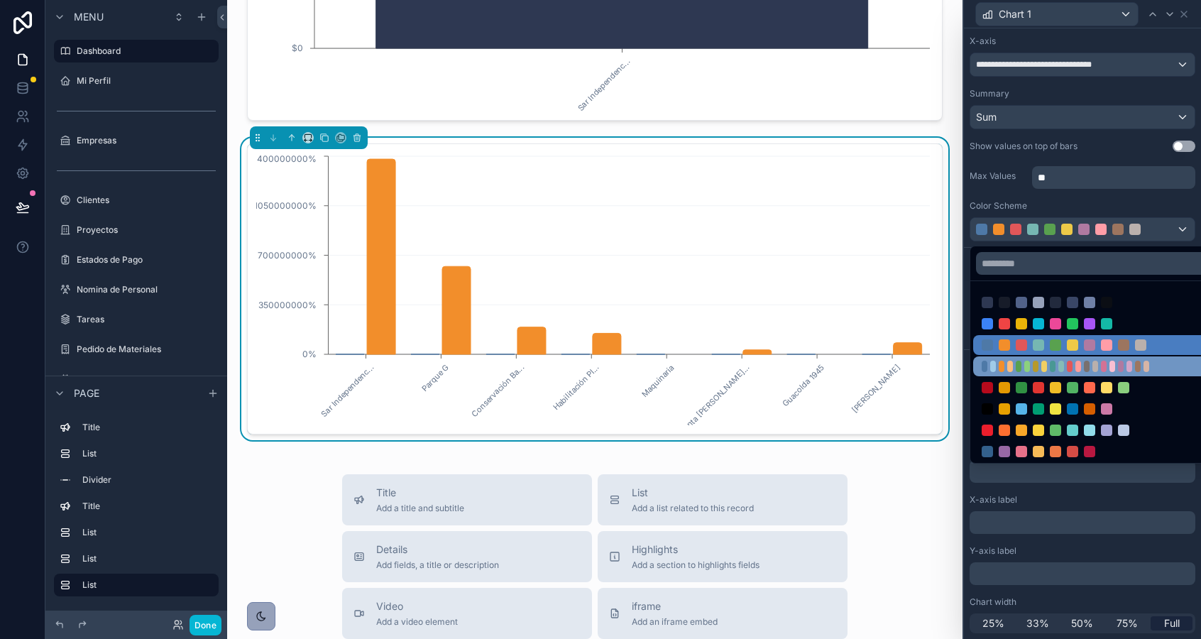
click at [1029, 367] on div at bounding box center [1027, 366] width 6 height 11
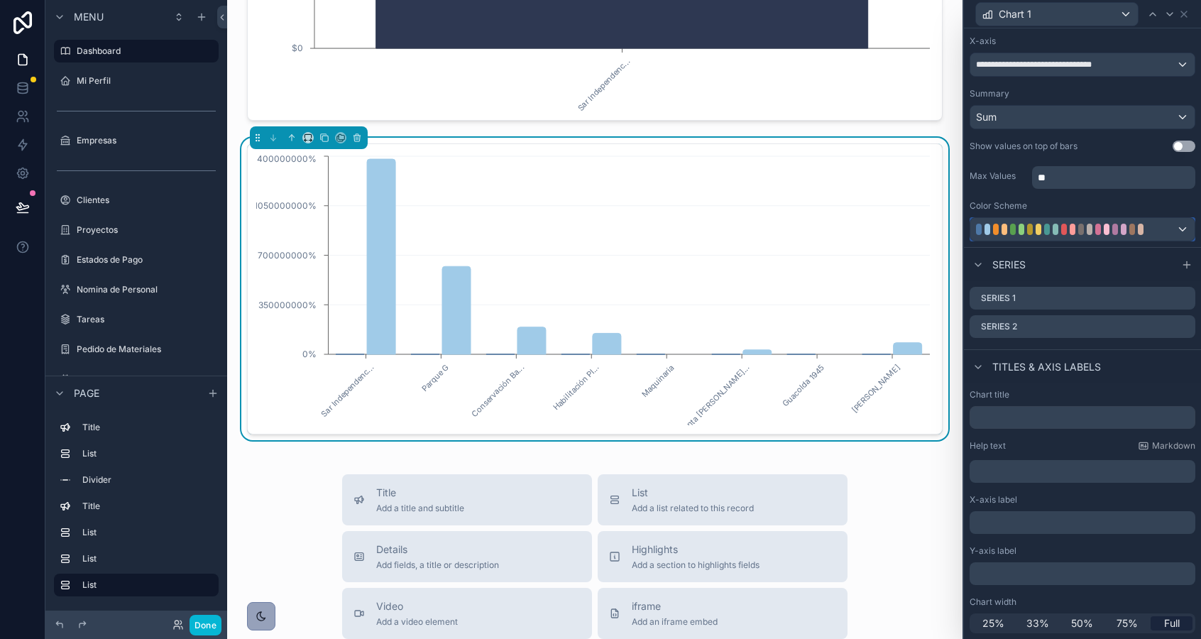
click at [1051, 229] on div at bounding box center [1067, 229] width 182 height 11
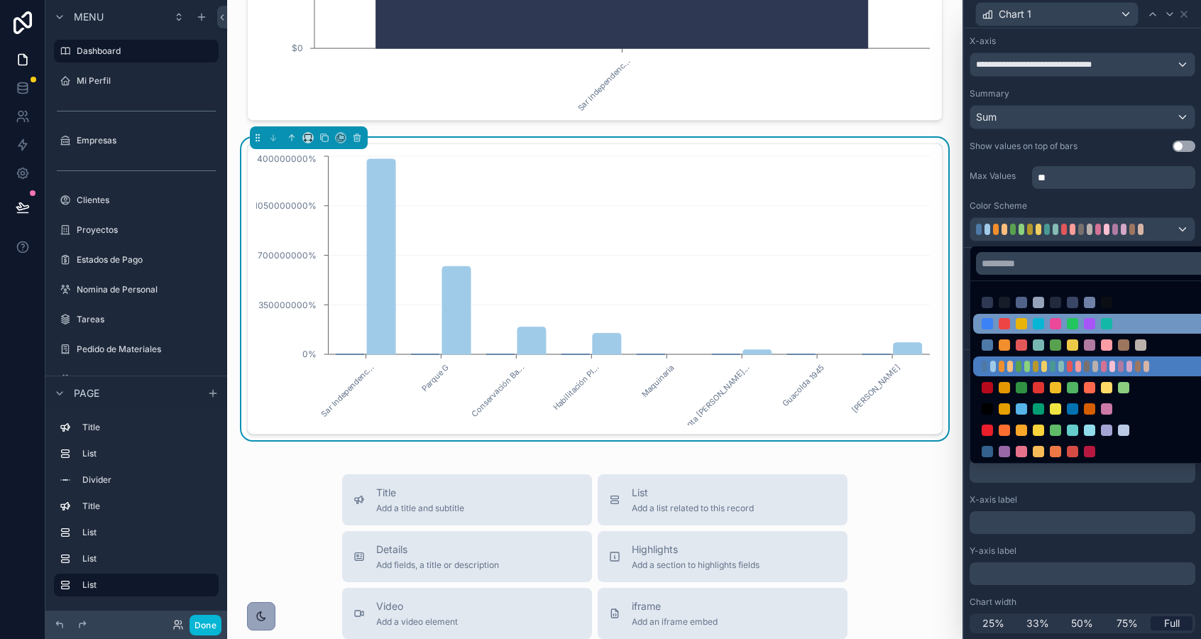
click at [1048, 324] on div at bounding box center [1072, 323] width 182 height 11
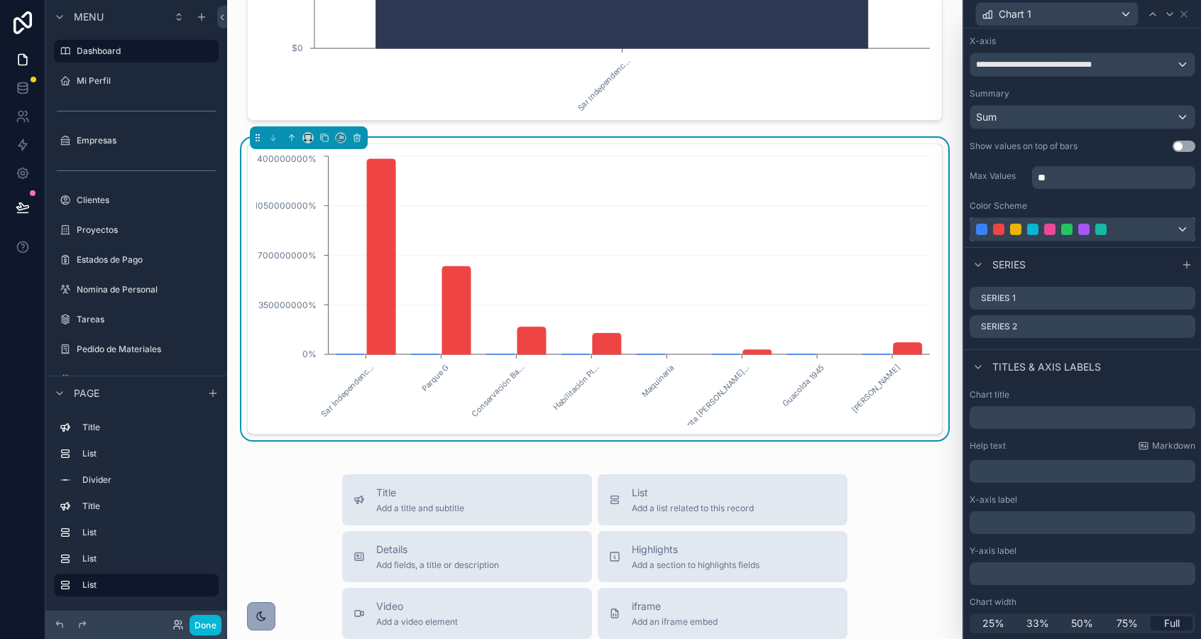
click at [1056, 219] on div at bounding box center [1082, 229] width 224 height 23
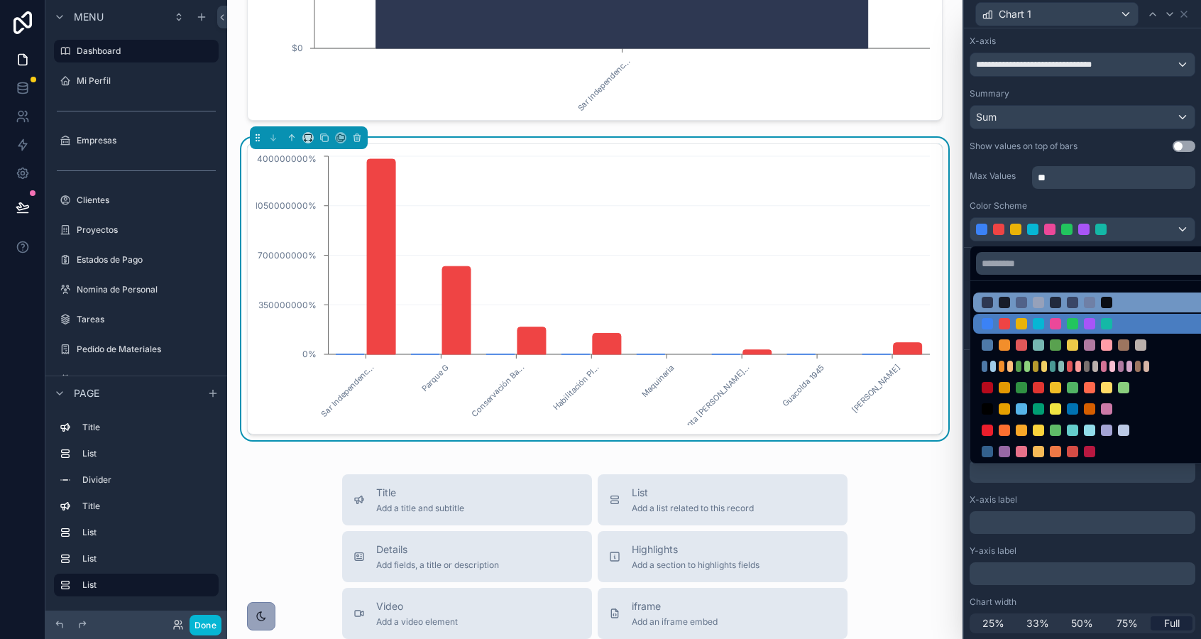
click at [1046, 304] on div at bounding box center [1072, 302] width 182 height 11
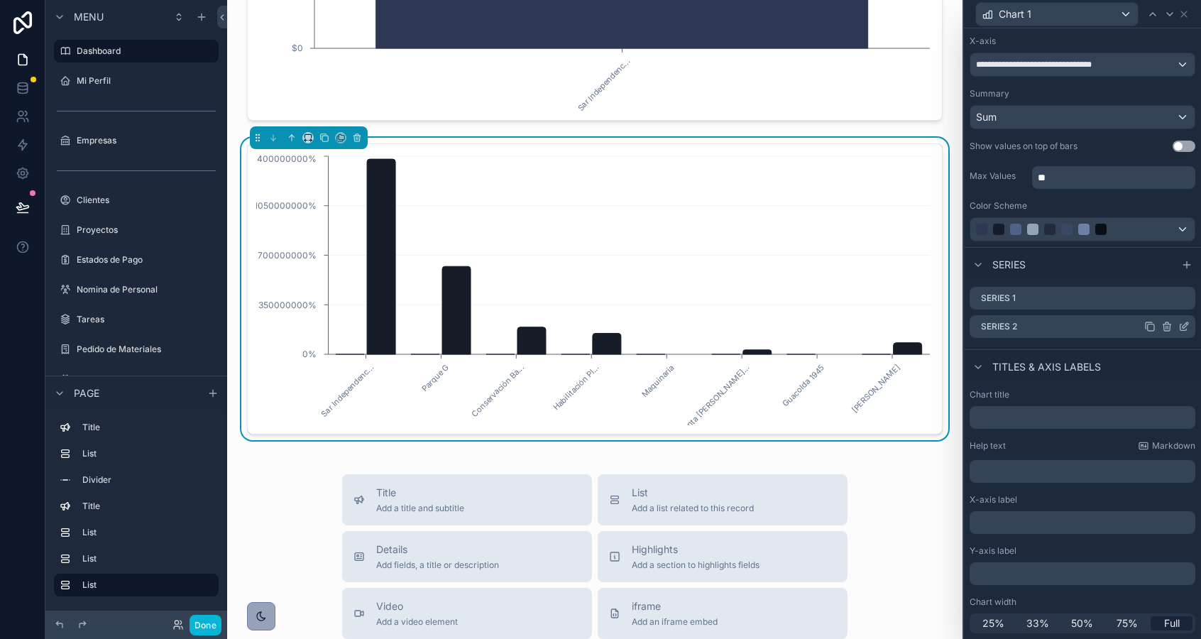
click at [1184, 331] on icon at bounding box center [1183, 326] width 11 height 11
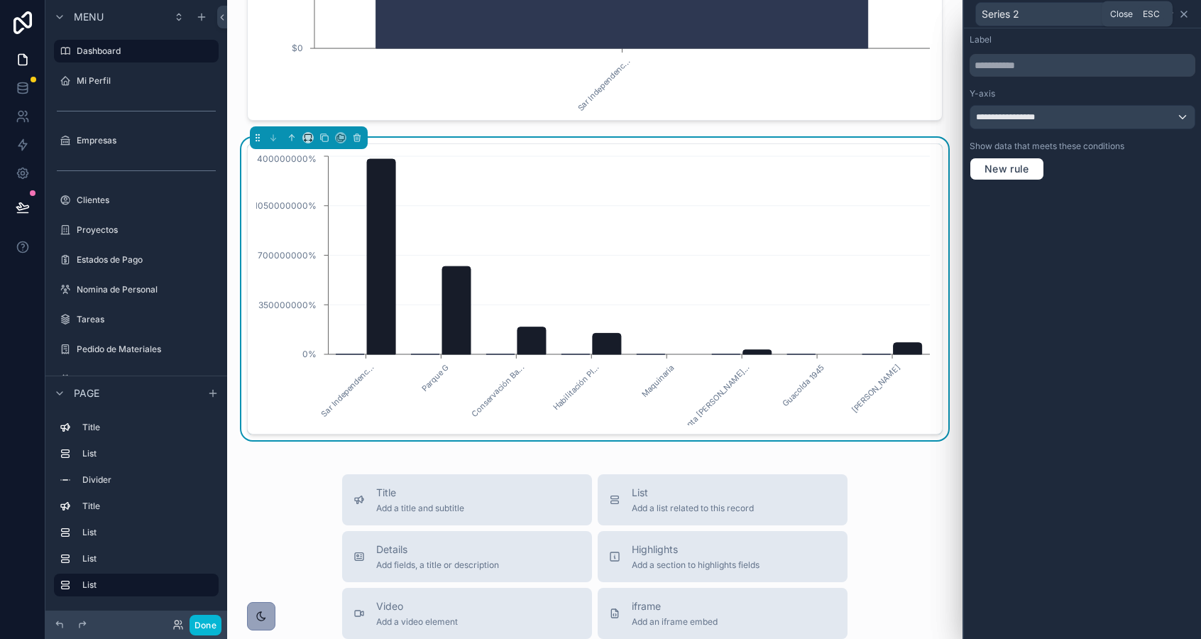
click at [1183, 16] on icon at bounding box center [1183, 14] width 11 height 11
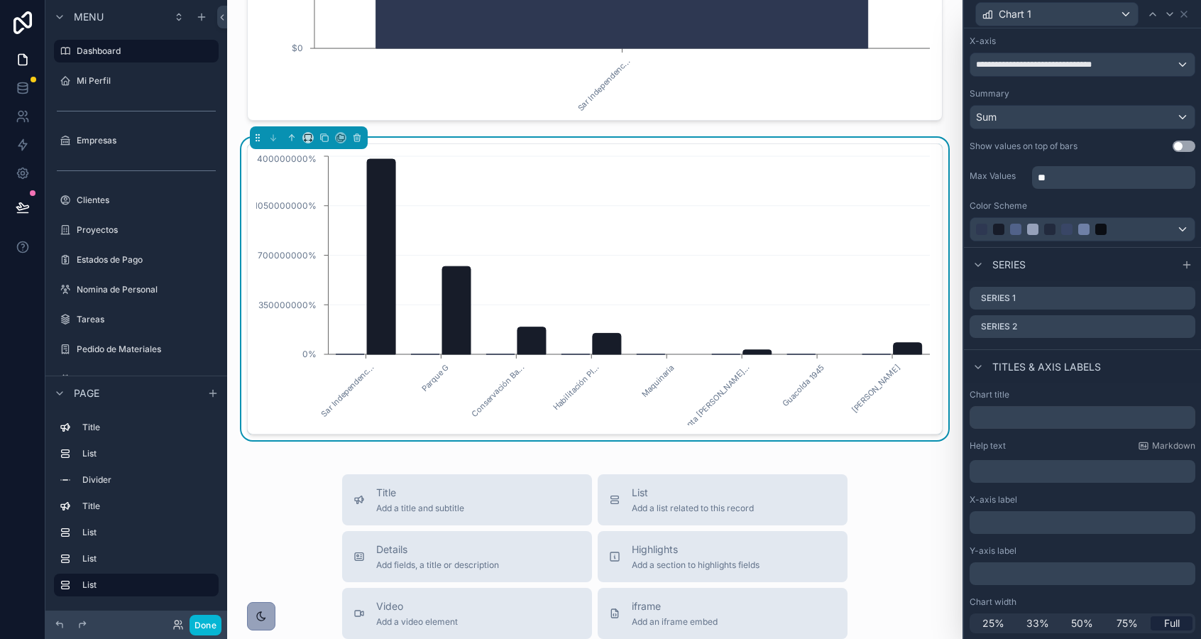
click at [1186, 144] on button "Use setting" at bounding box center [1183, 146] width 23 height 11
